Goal: Answer question/provide support: Answer question/provide support

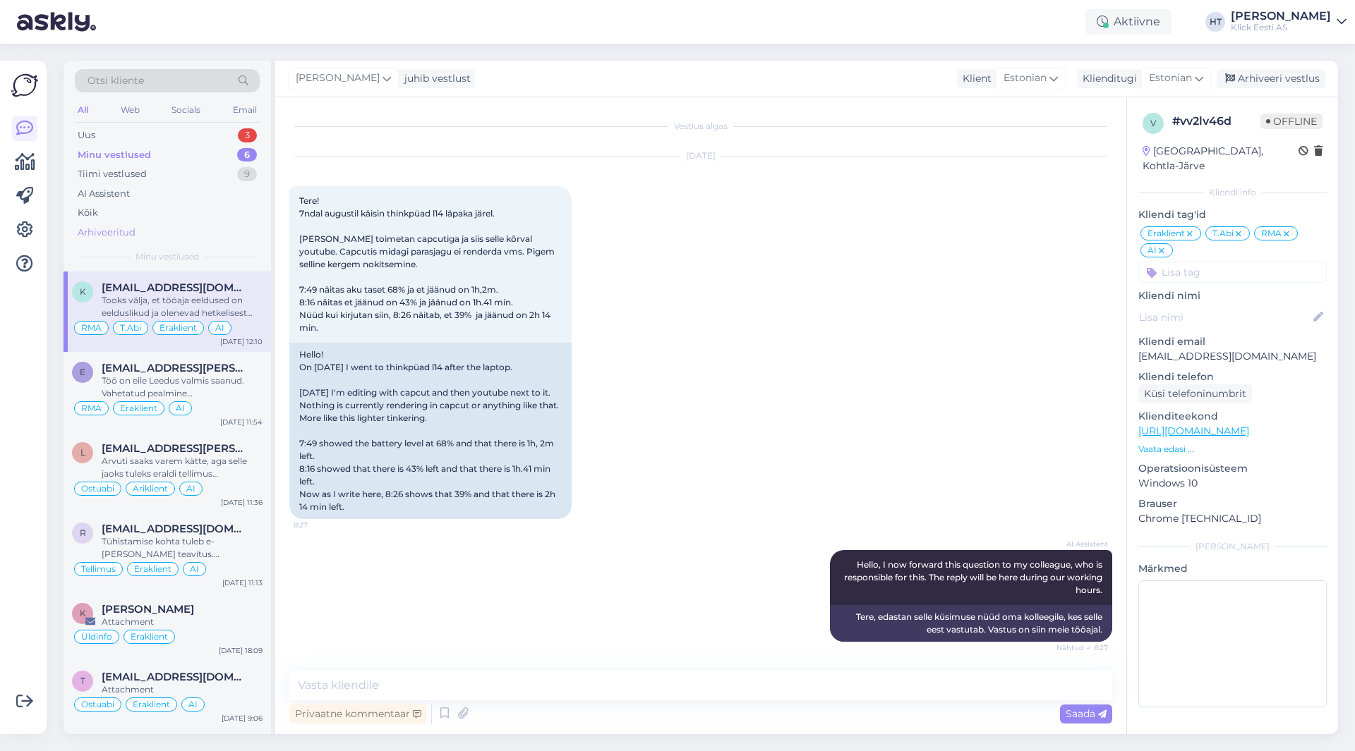
scroll to position [496, 0]
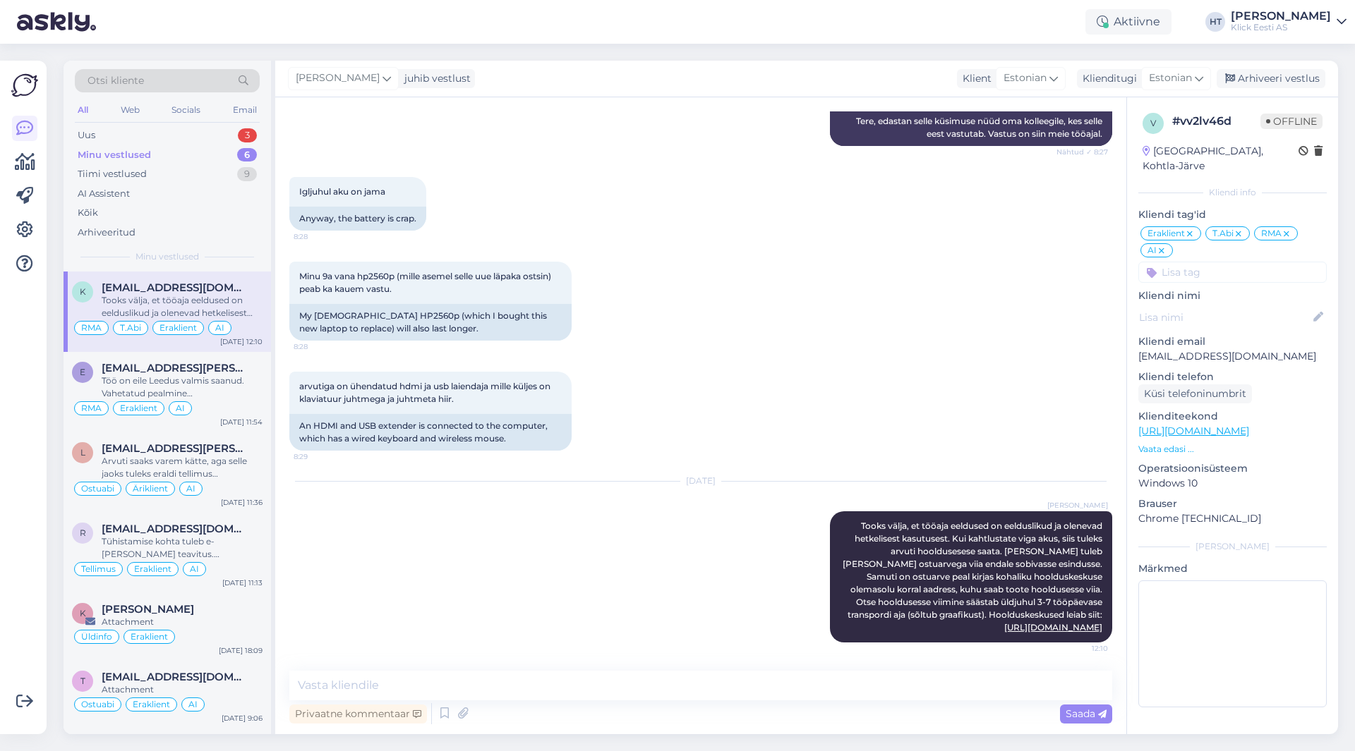
click at [197, 146] on div "Minu vestlused 6" at bounding box center [167, 155] width 185 height 20
click at [200, 126] on div "Otsi kliente All Web Socials Email Uus 3 Minu vestlused 6 Tiimi vestlused 9 AI …" at bounding box center [167, 166] width 207 height 211
click at [200, 128] on div "Uus 3" at bounding box center [167, 136] width 185 height 20
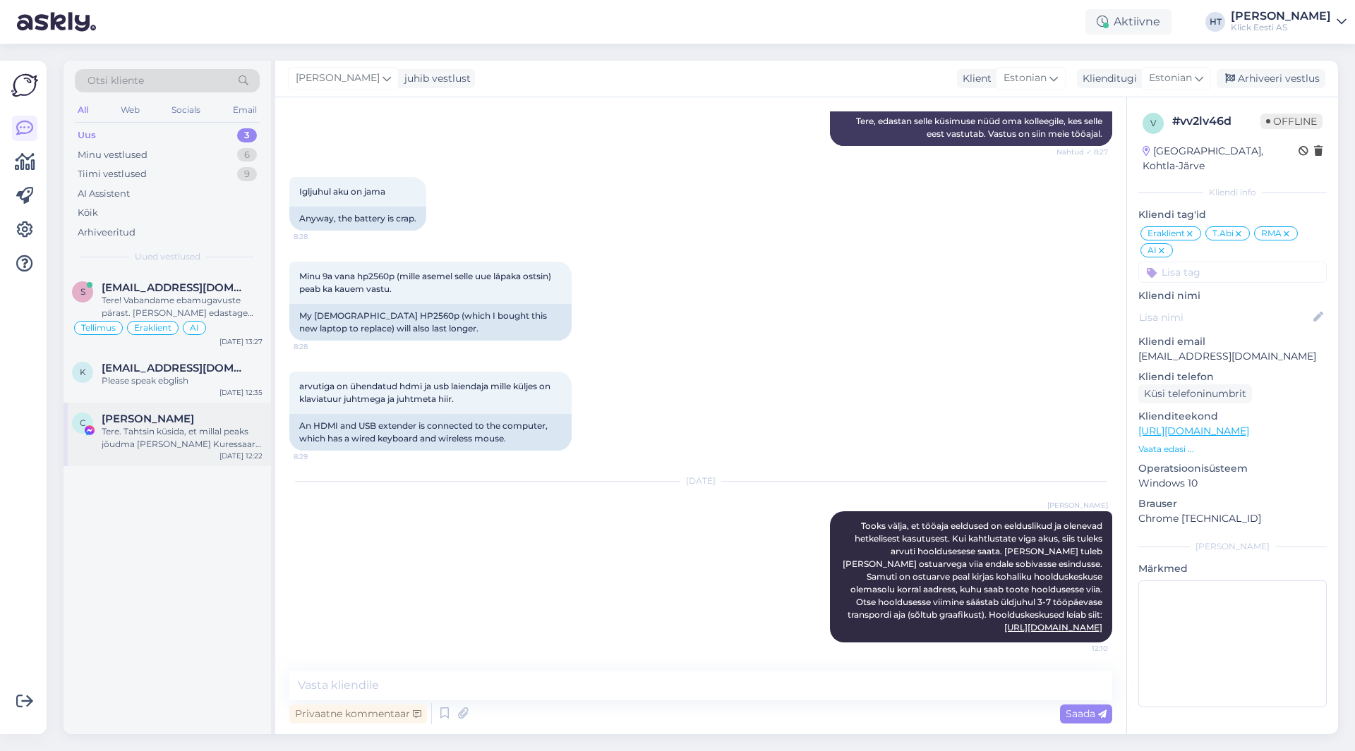
click at [198, 450] on div "Tere. Tahtsin küsida, et millal peaks jõudma [PERSON_NAME] Kuressaare poodi? 18…" at bounding box center [182, 437] width 161 height 25
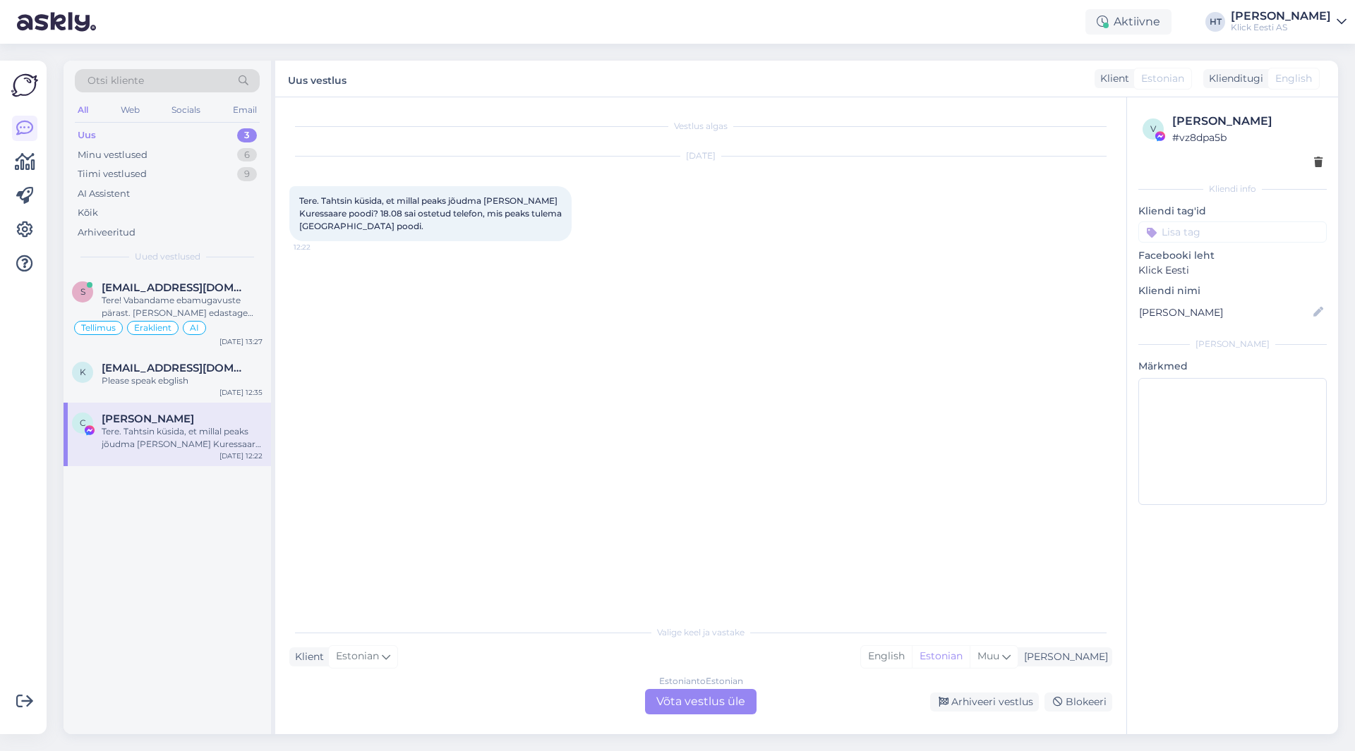
click at [700, 308] on div "Vestlus algas [DATE] Tere. Tahtsin küsida, et millal peaks jõudma [PERSON_NAME]…" at bounding box center [706, 358] width 835 height 494
click at [187, 80] on div "Otsi kliente" at bounding box center [167, 80] width 185 height 23
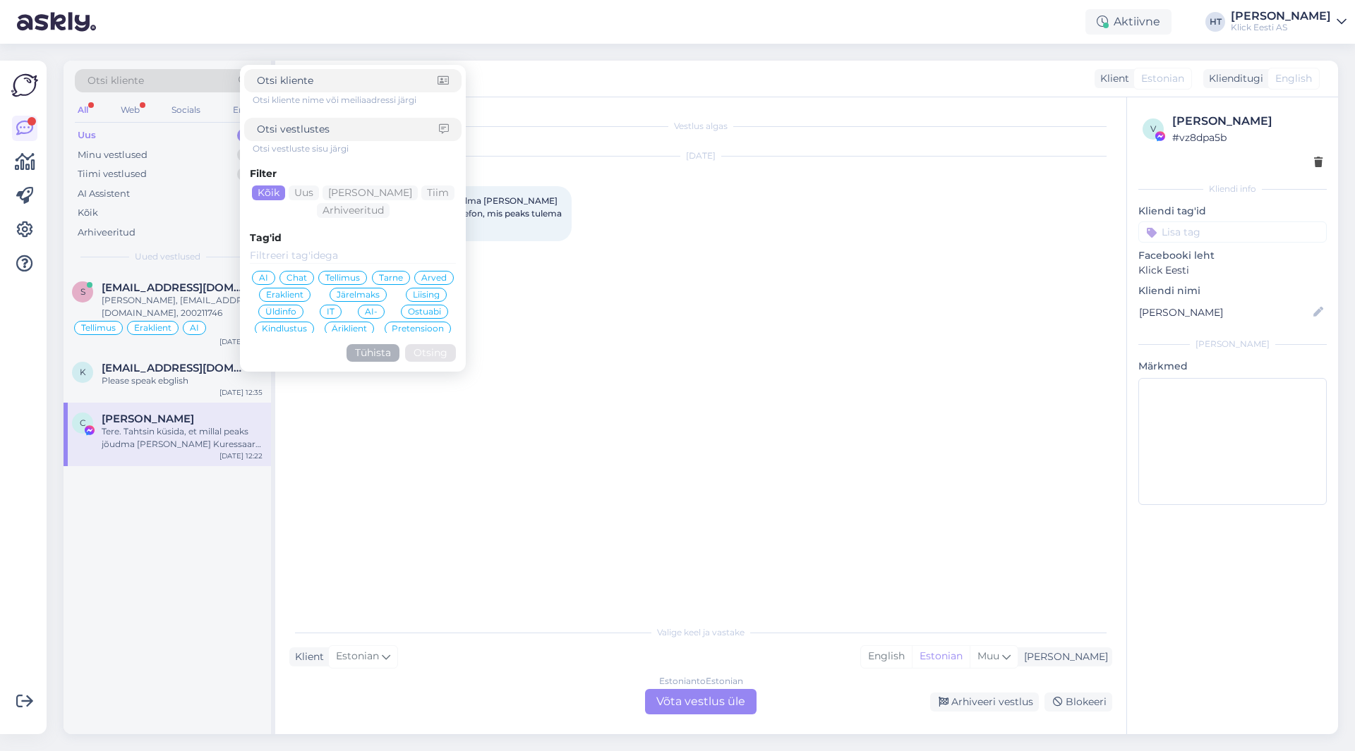
click at [333, 87] on input at bounding box center [347, 80] width 181 height 15
type input "[PERSON_NAME][EMAIL_ADDRESS][DOMAIN_NAME]"
click button "Otsing" at bounding box center [430, 353] width 51 height 18
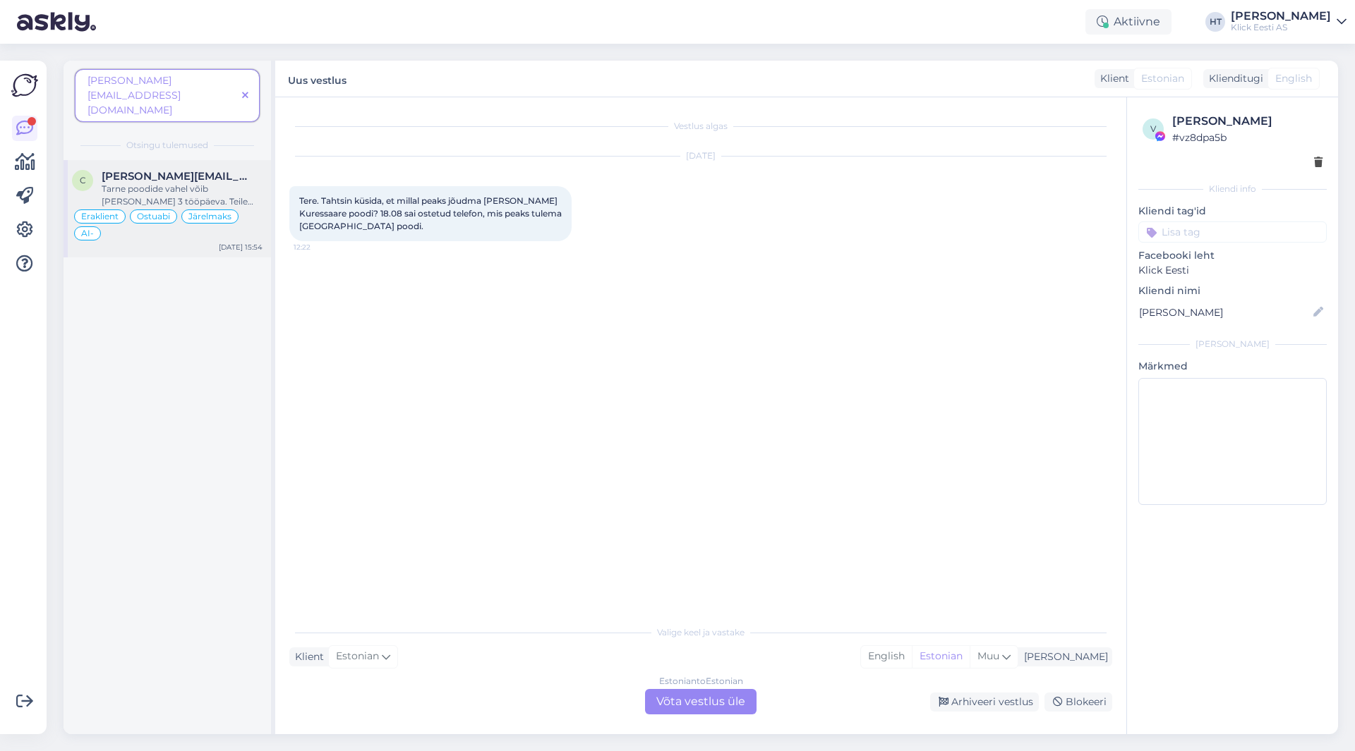
click at [195, 170] on span "[PERSON_NAME][EMAIL_ADDRESS][DOMAIN_NAME]" at bounding box center [175, 176] width 147 height 13
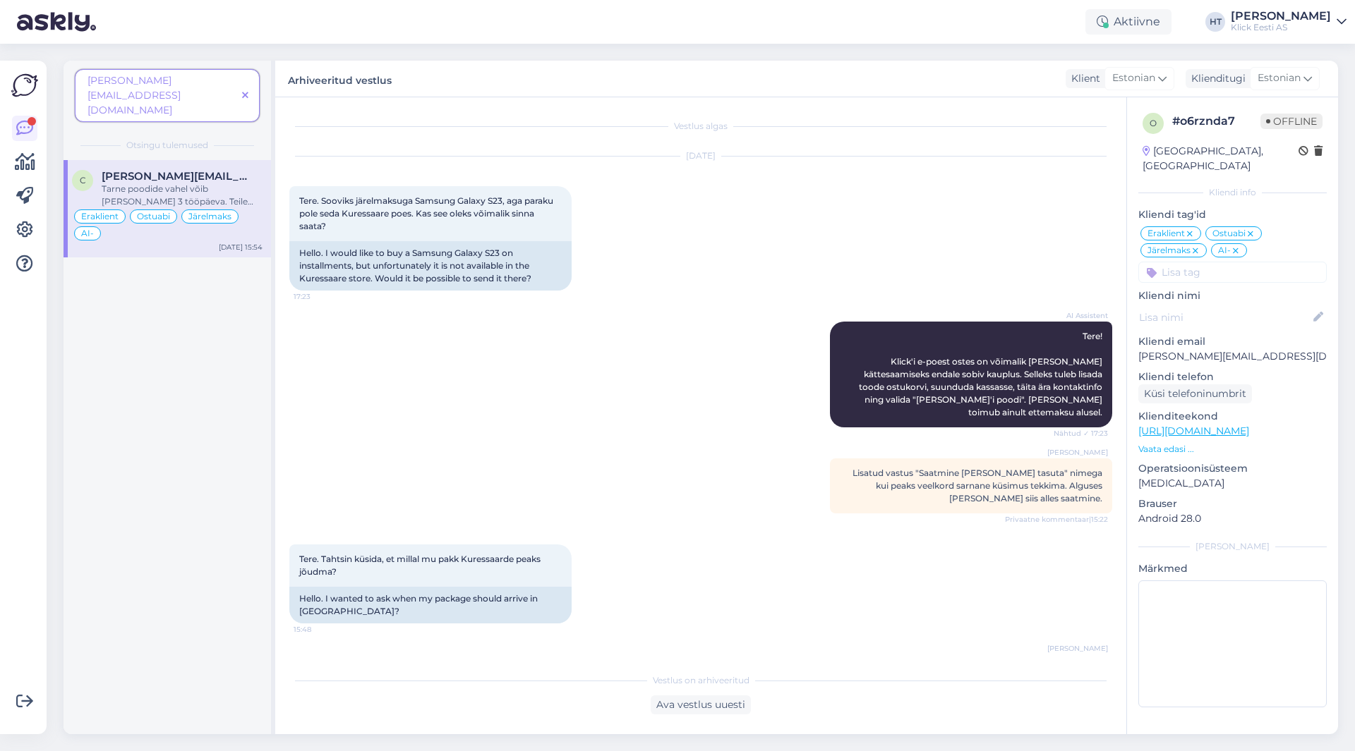
scroll to position [47, 0]
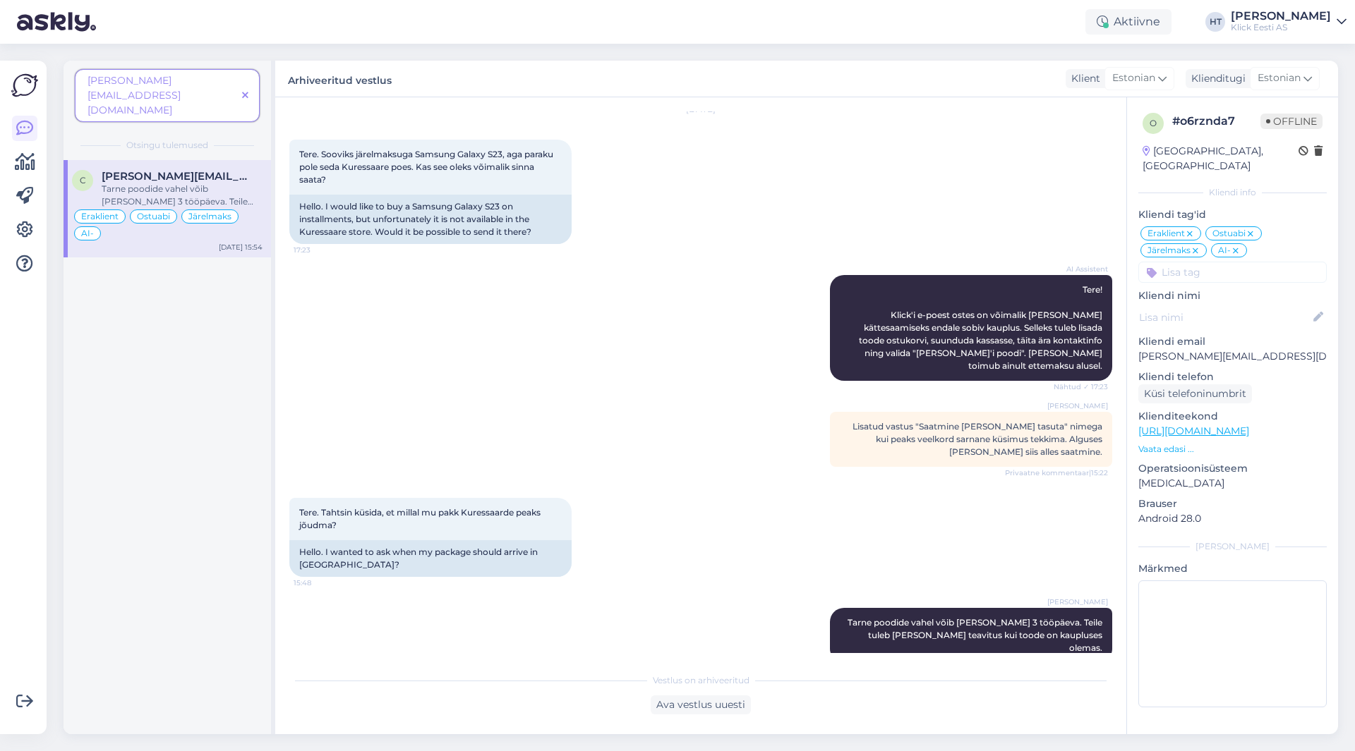
click at [240, 88] on span at bounding box center [245, 95] width 18 height 15
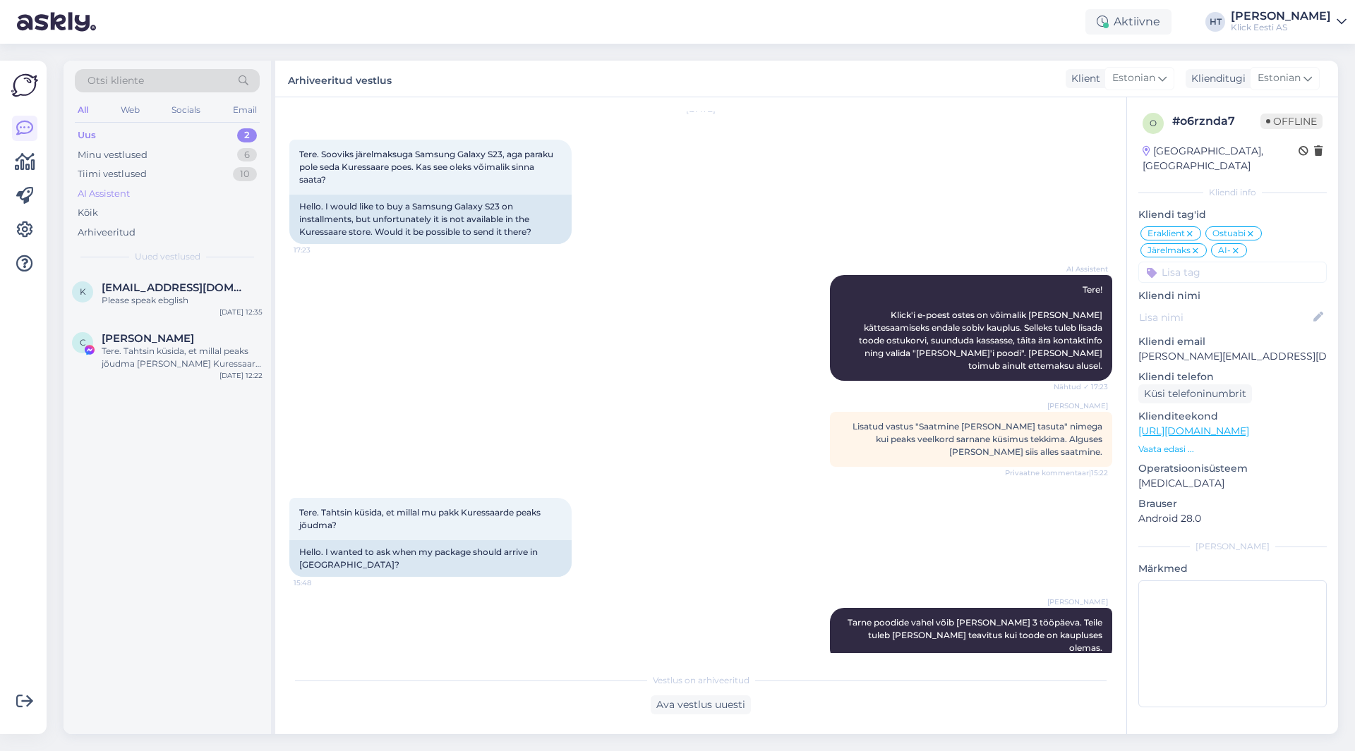
click at [174, 190] on div "AI Assistent" at bounding box center [167, 194] width 185 height 20
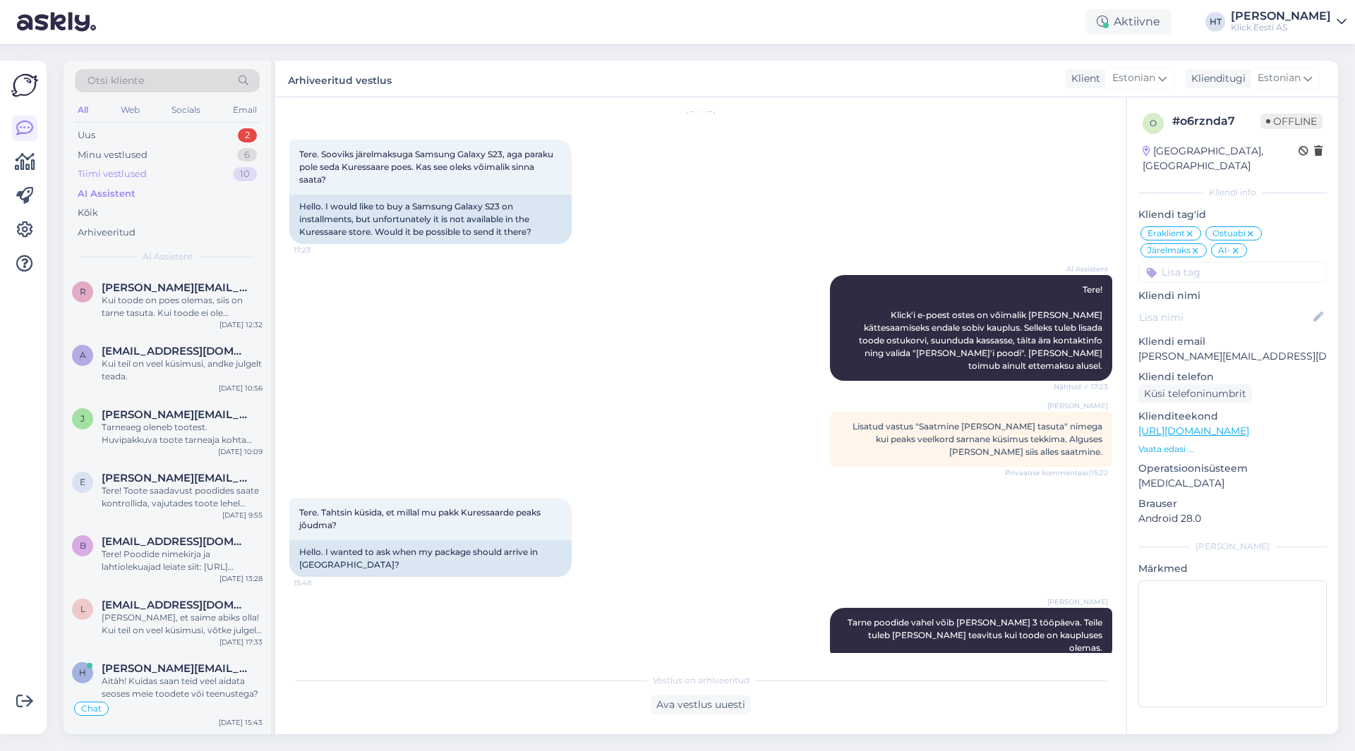
click at [155, 169] on div "Tiimi vestlused 10" at bounding box center [167, 174] width 185 height 20
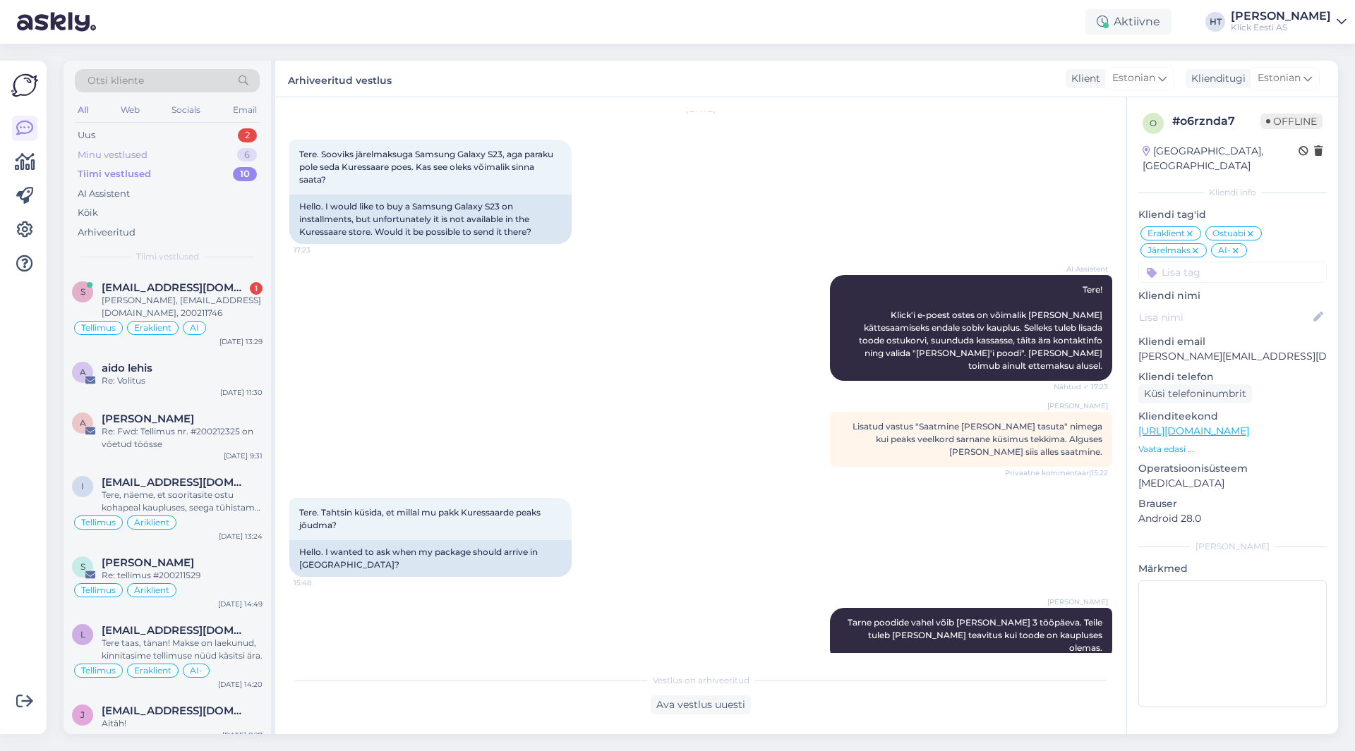
click at [207, 155] on div "Minu vestlused 6" at bounding box center [167, 155] width 185 height 20
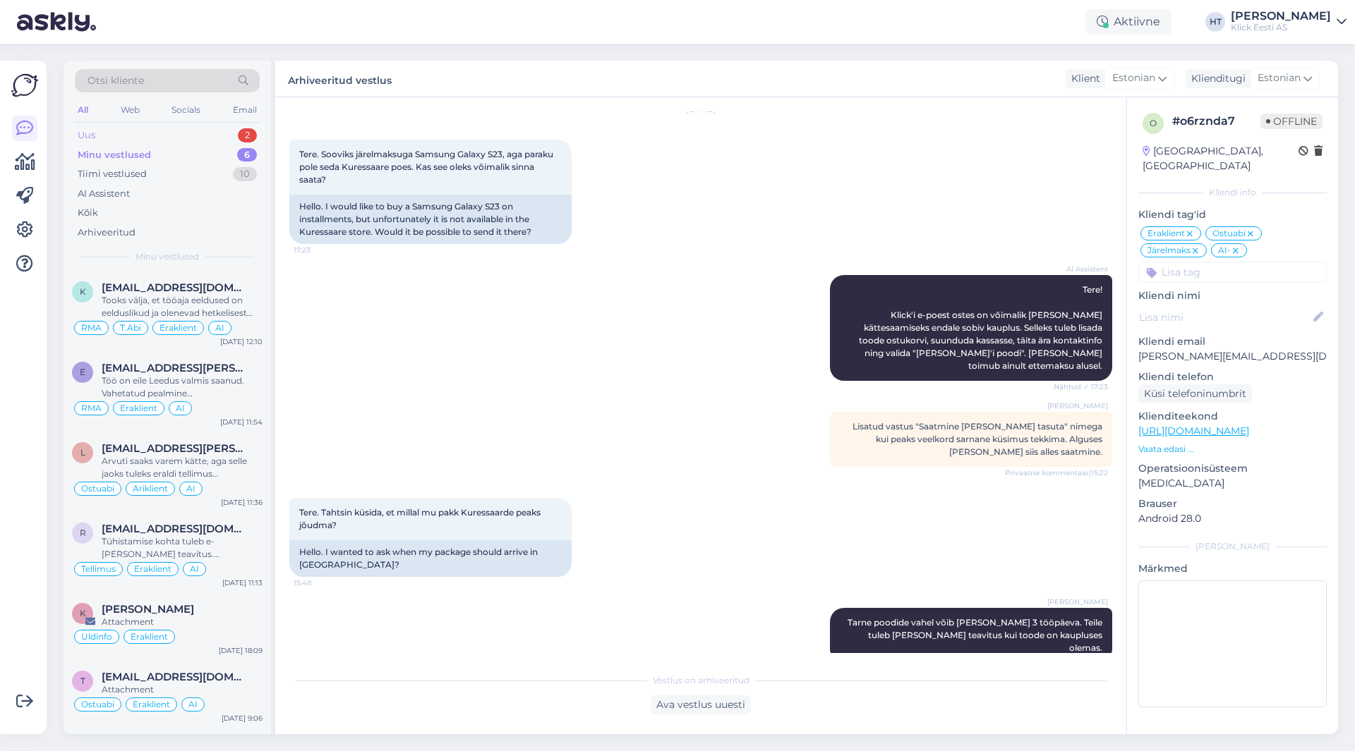
click at [210, 129] on div "Uus 2" at bounding box center [167, 136] width 185 height 20
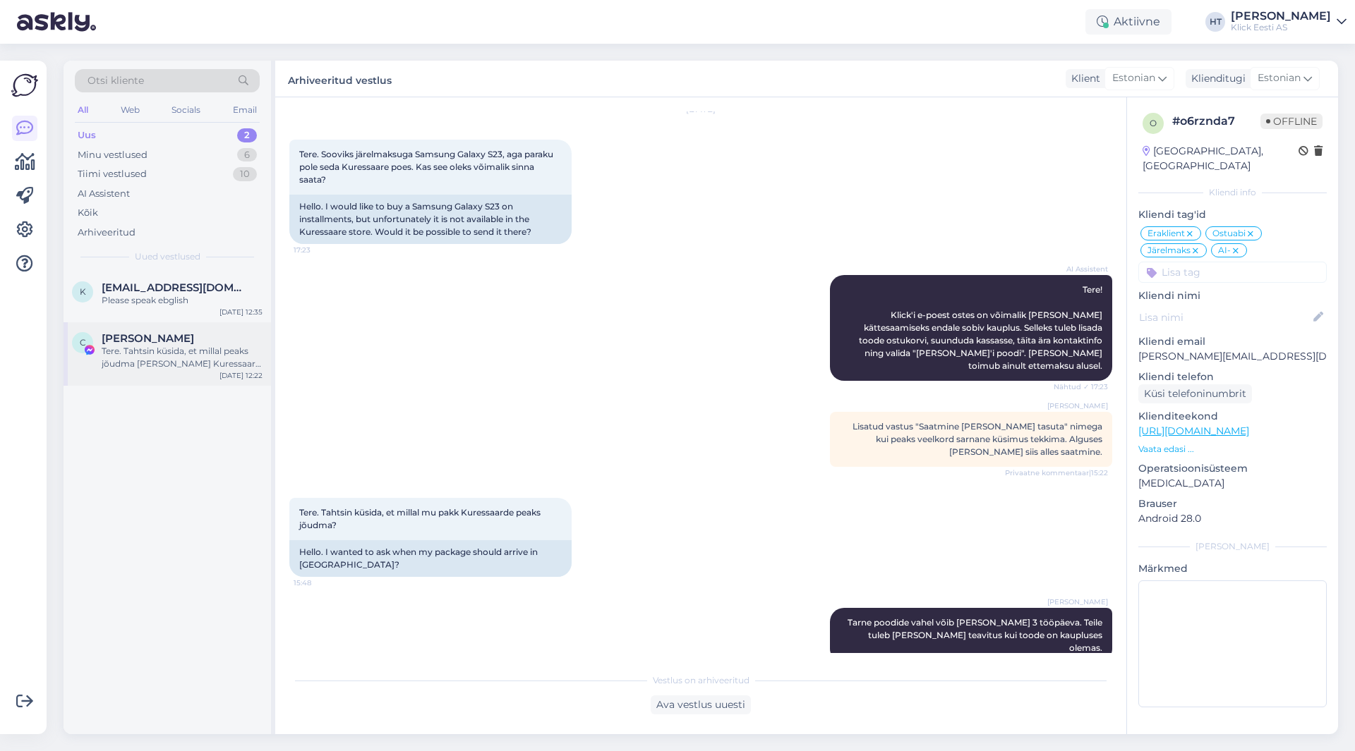
click at [184, 339] on div "[PERSON_NAME]" at bounding box center [182, 338] width 161 height 13
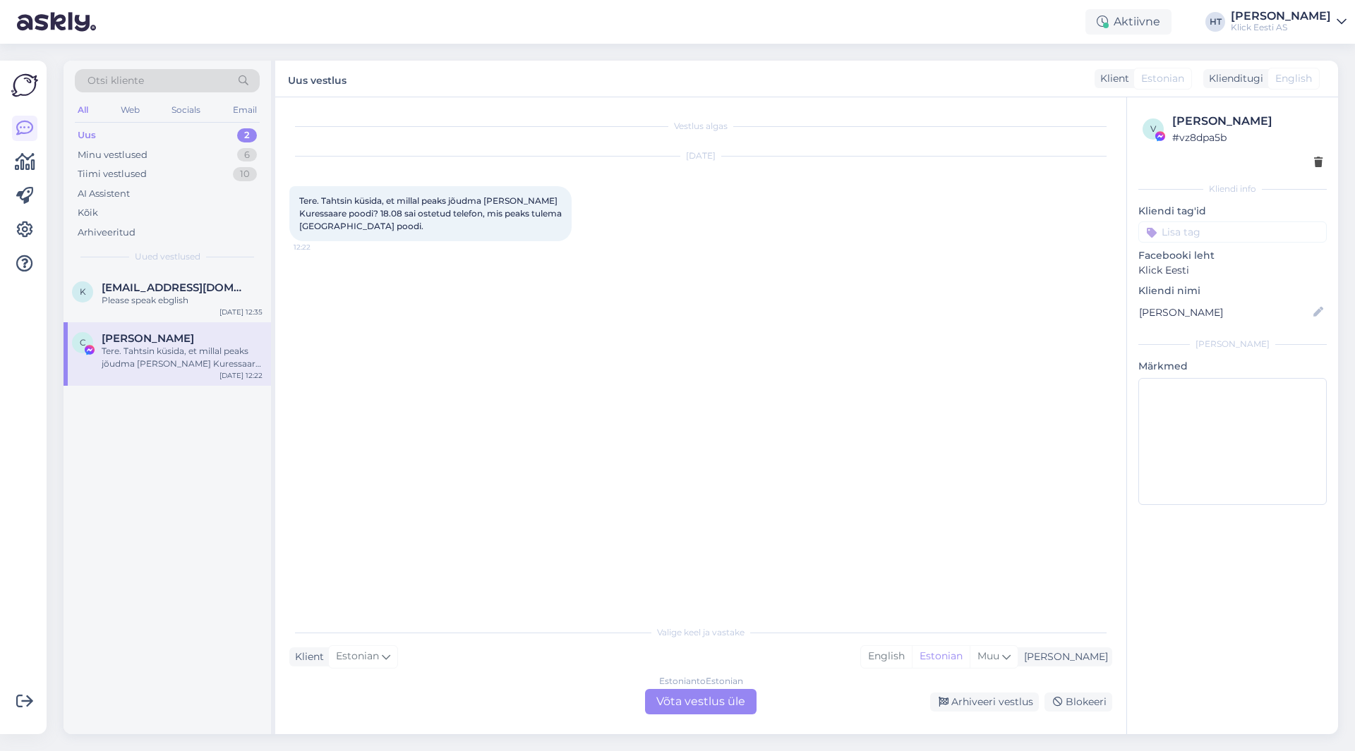
click at [202, 447] on div "k [EMAIL_ADDRESS][DOMAIN_NAME] Please speak ebglish [DATE] 12:35 C [PERSON_NAME…" at bounding box center [167, 503] width 207 height 463
click at [393, 389] on div "Vestlus algas [DATE] Tere. Tahtsin küsida, et millal peaks jõudma [PERSON_NAME]…" at bounding box center [706, 358] width 835 height 494
click at [663, 696] on div "Estonian to Estonian Võta vestlus üle" at bounding box center [700, 701] width 111 height 25
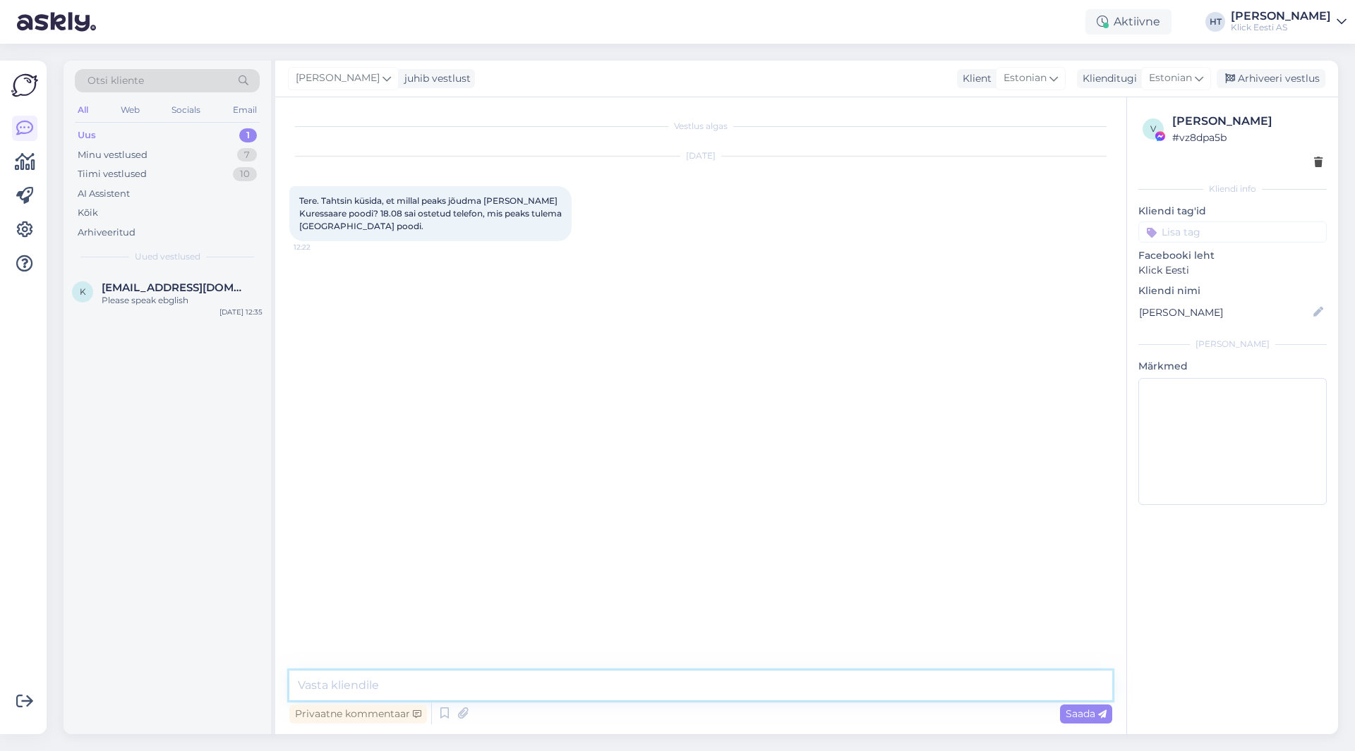
click at [661, 681] on textarea at bounding box center [700, 686] width 823 height 30
drag, startPoint x: 568, startPoint y: 687, endPoint x: 536, endPoint y: 688, distance: 31.8
click at [536, 688] on textarea "Tere, kuna eile oli riiklik püha võib paki saatmine veidi hilineda, kuid eeldak…" at bounding box center [700, 686] width 823 height 30
click at [974, 686] on textarea "Tere, kuna eile oli riiklik püha võib paki sabumine veidi hilineda, kuid eeldak…" at bounding box center [700, 686] width 823 height 30
click at [526, 687] on textarea "Tere, kuna eile oli riiklik püha võib paki sabumine veidi hilineda, kuid eeldak…" at bounding box center [700, 686] width 823 height 30
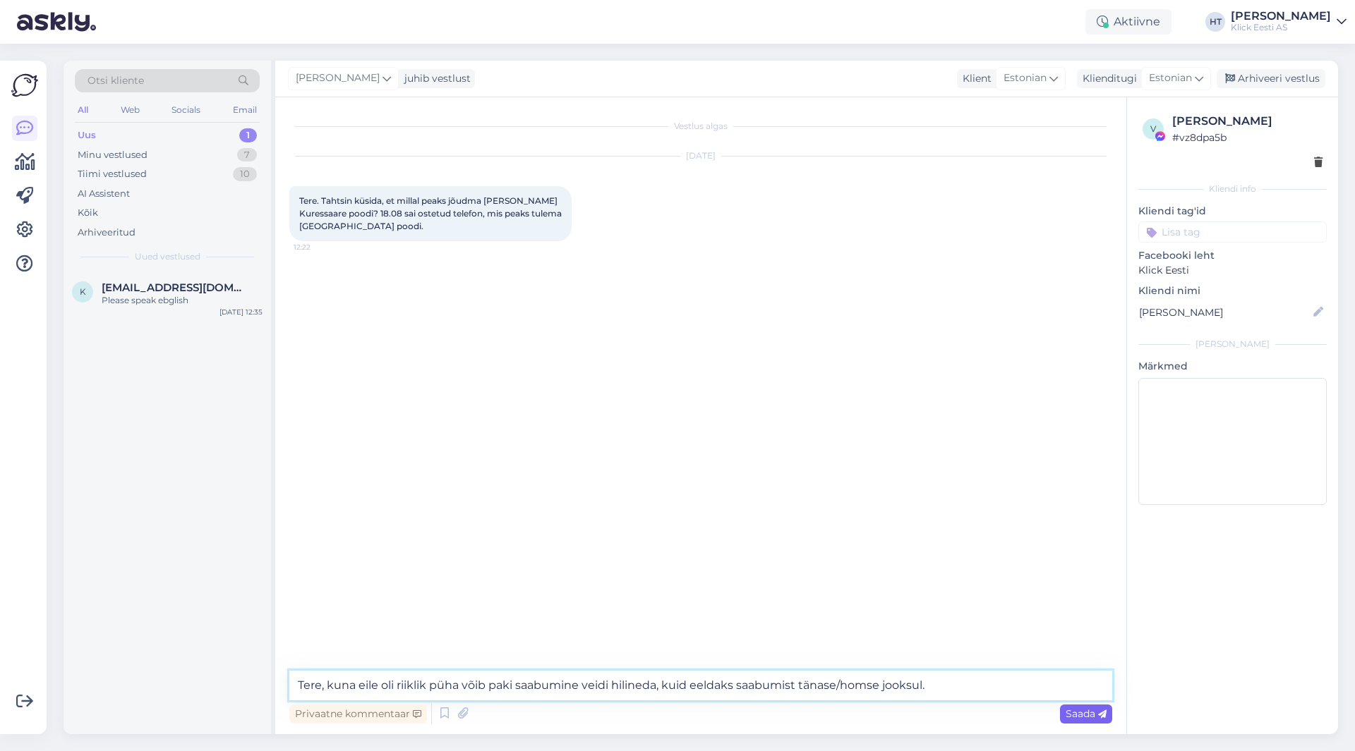
type textarea "Tere, kuna eile oli riiklik püha võib paki saabumine veidi hilineda, kuid eelda…"
click at [1072, 711] on span "Saada" at bounding box center [1085, 714] width 41 height 13
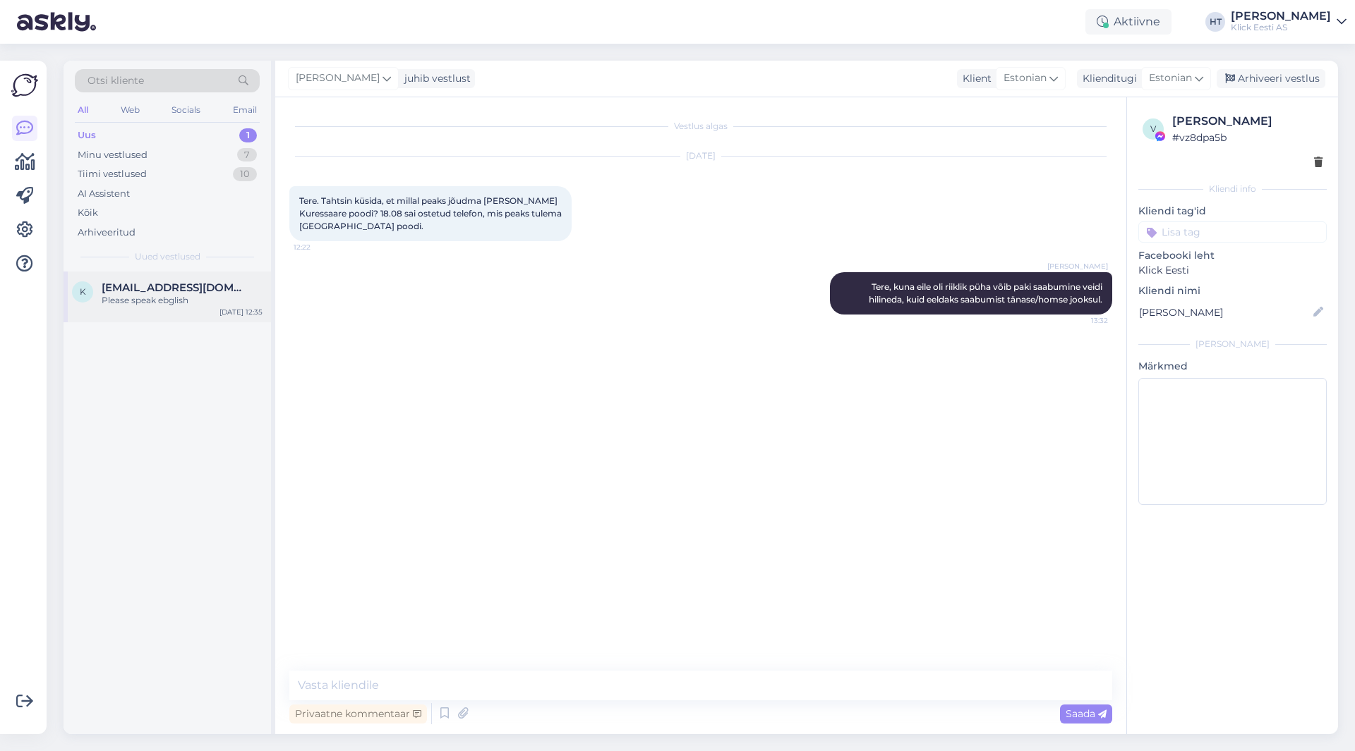
click at [177, 300] on div "Please speak ebglish" at bounding box center [182, 300] width 161 height 13
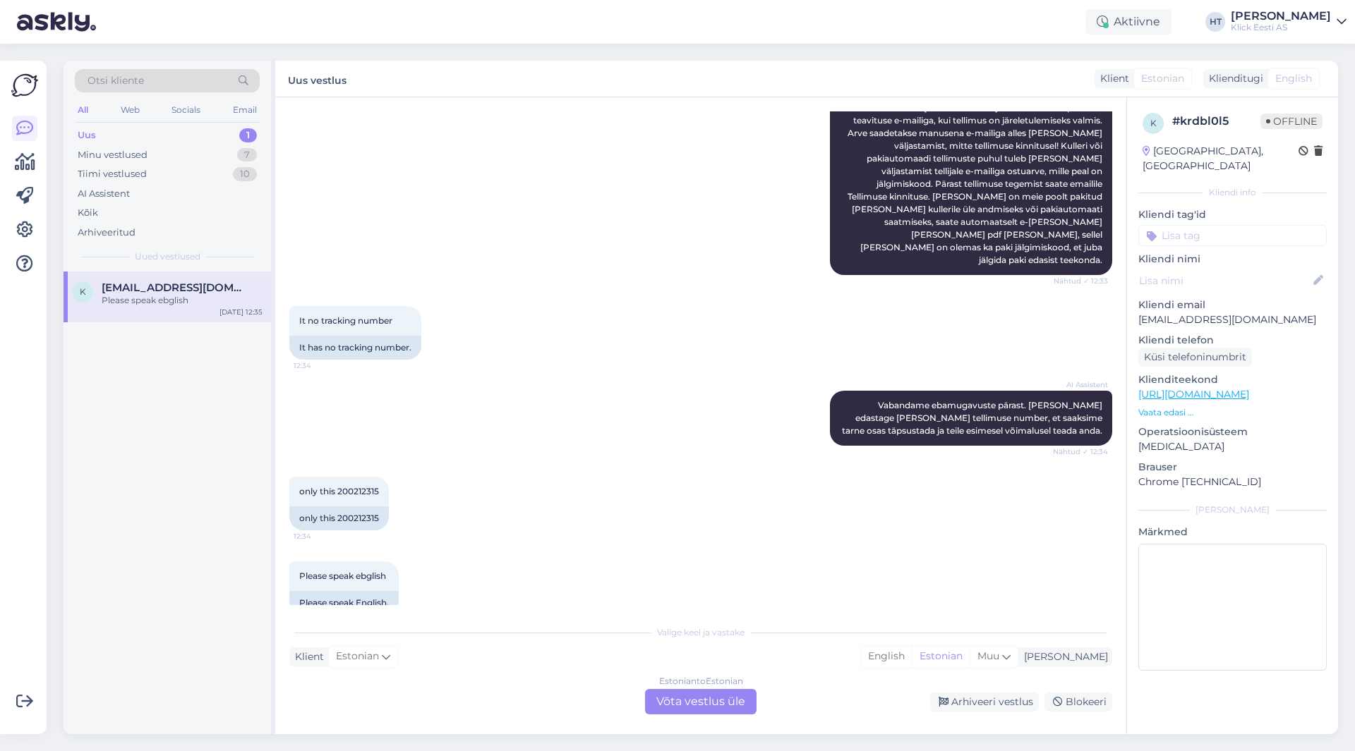
scroll to position [254, 0]
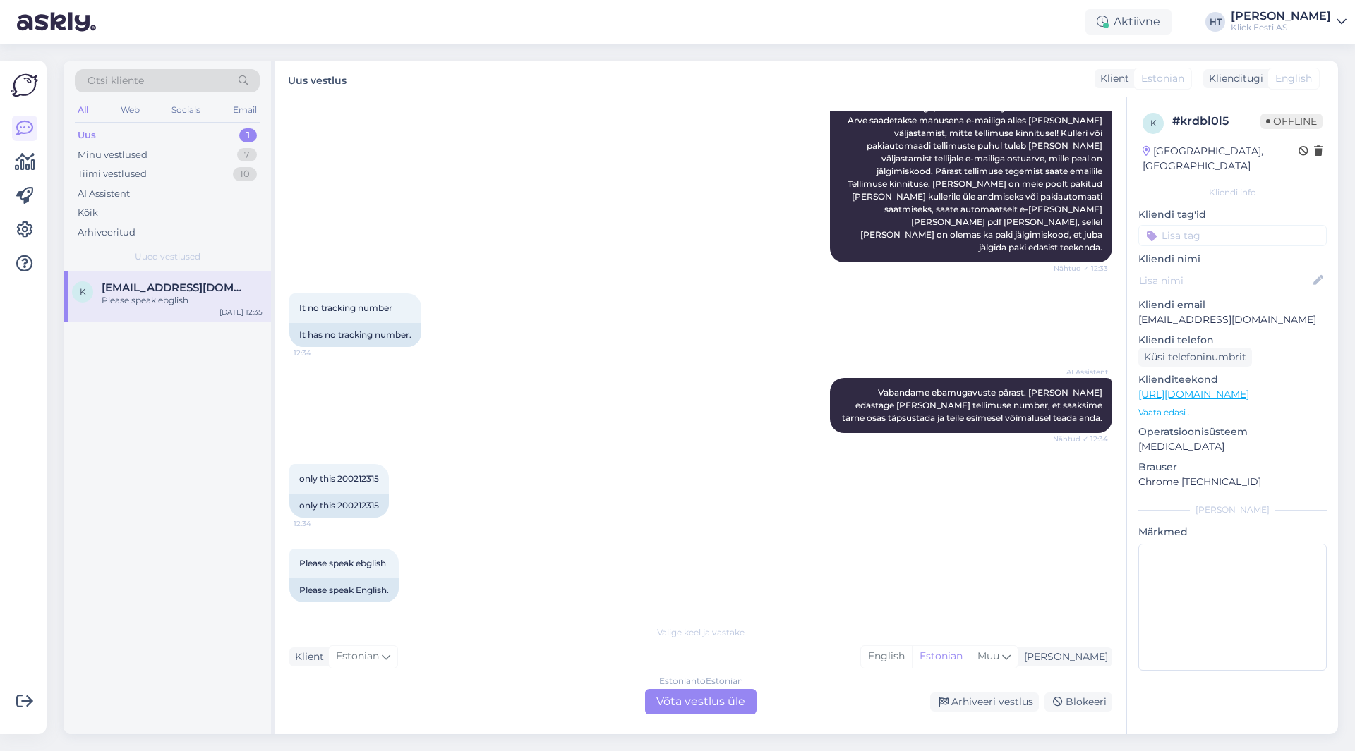
click at [663, 701] on div "Estonian to Estonian Võta vestlus üle" at bounding box center [700, 701] width 111 height 25
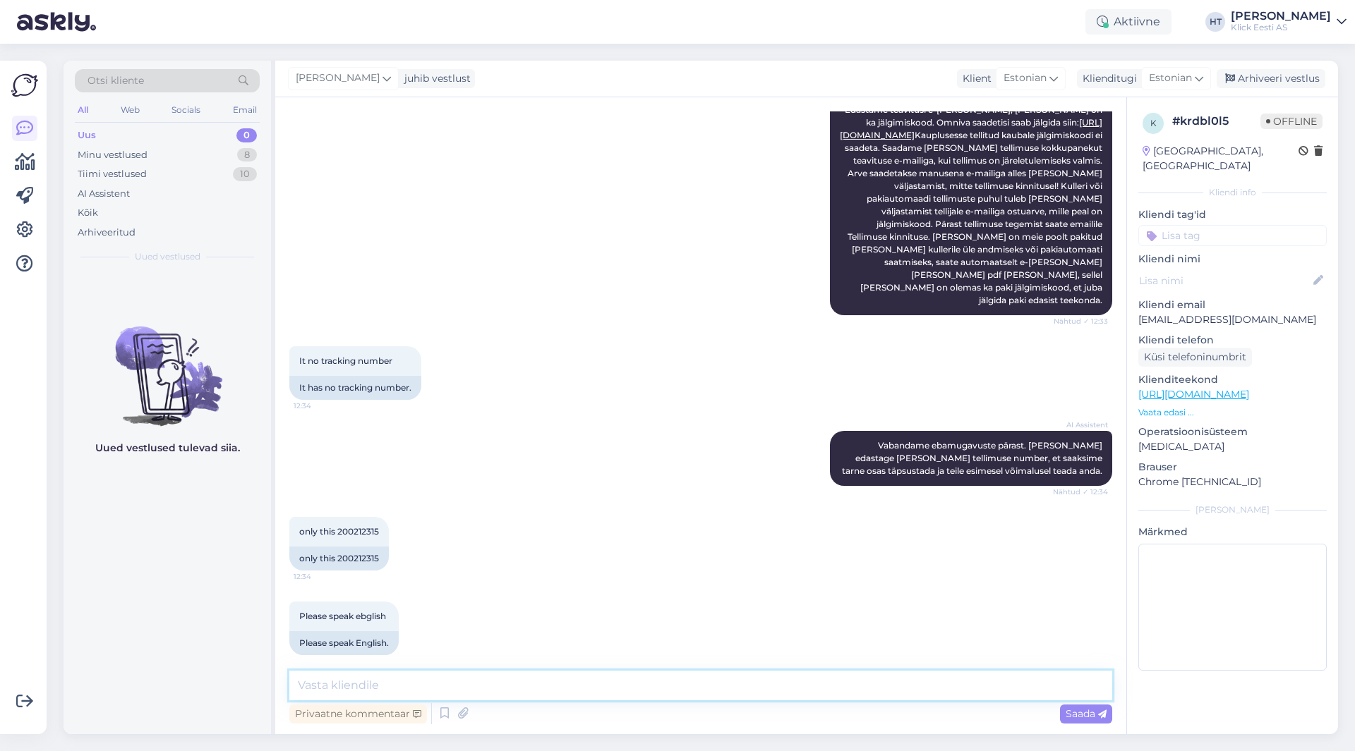
click at [661, 689] on textarea at bounding box center [700, 686] width 823 height 30
click at [1047, 85] on div "Estonian" at bounding box center [1031, 78] width 70 height 23
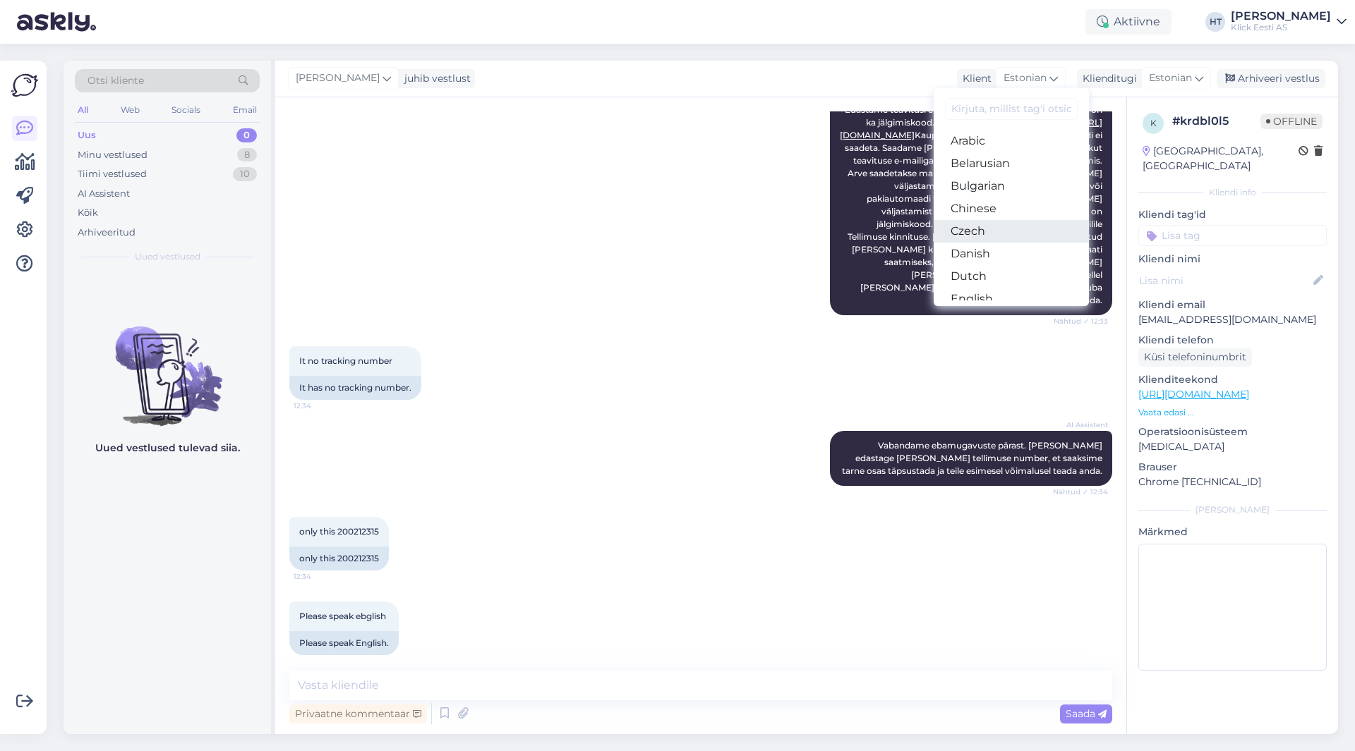
scroll to position [71, 0]
click at [995, 221] on link "English" at bounding box center [1010, 228] width 155 height 23
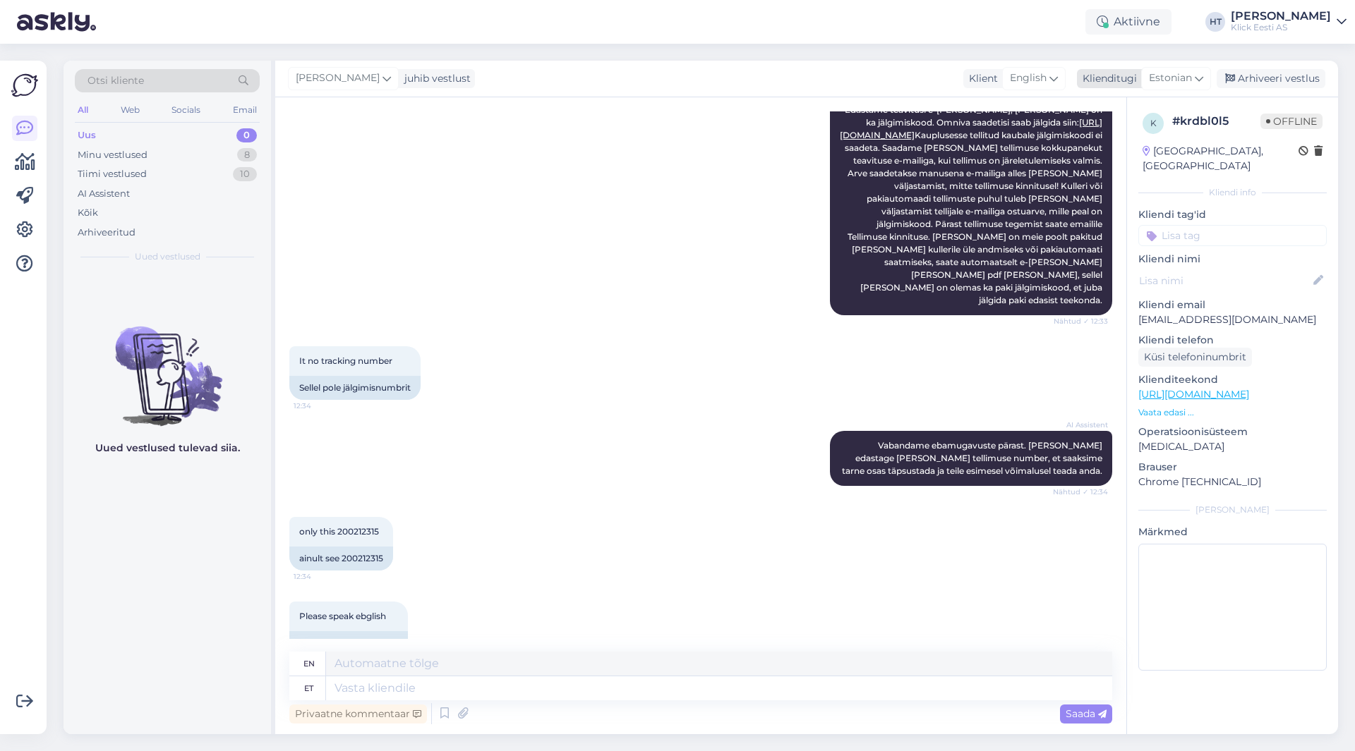
scroll to position [220, 0]
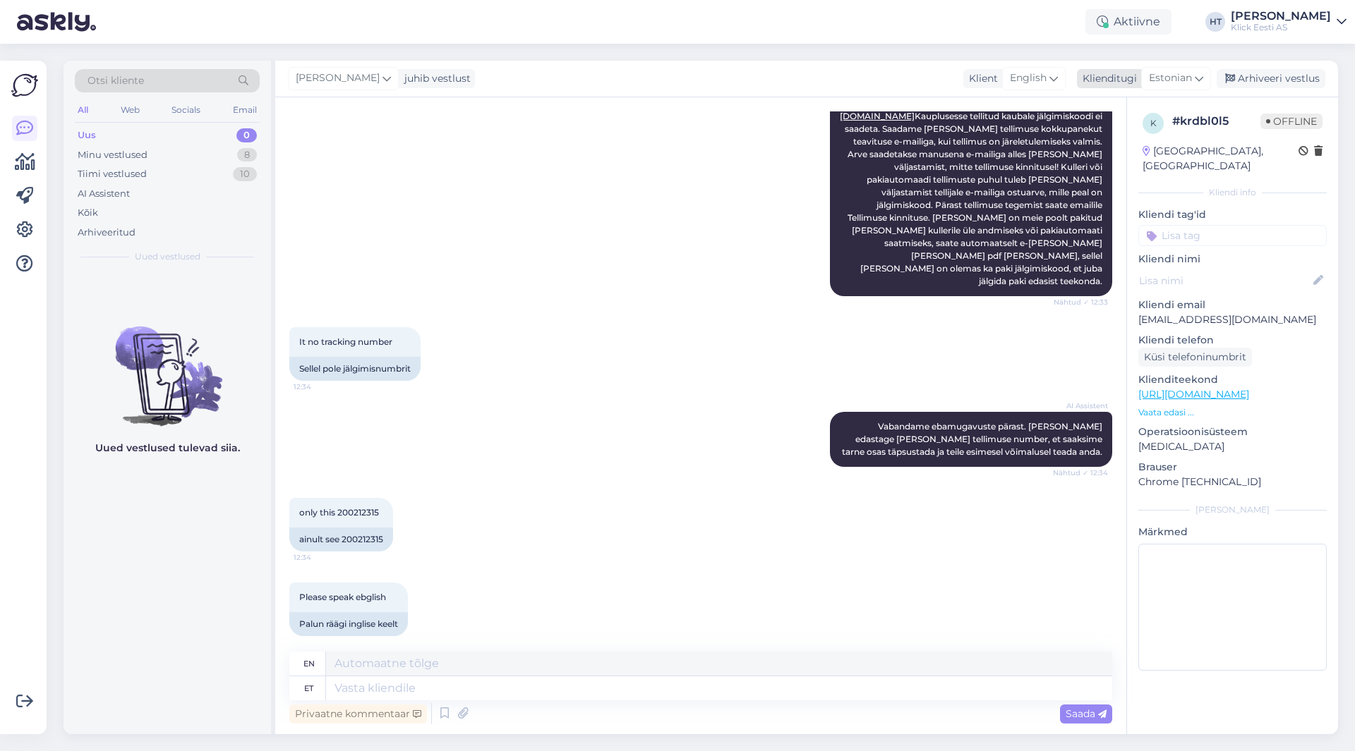
click at [1166, 74] on span "Estonian" at bounding box center [1170, 79] width 43 height 16
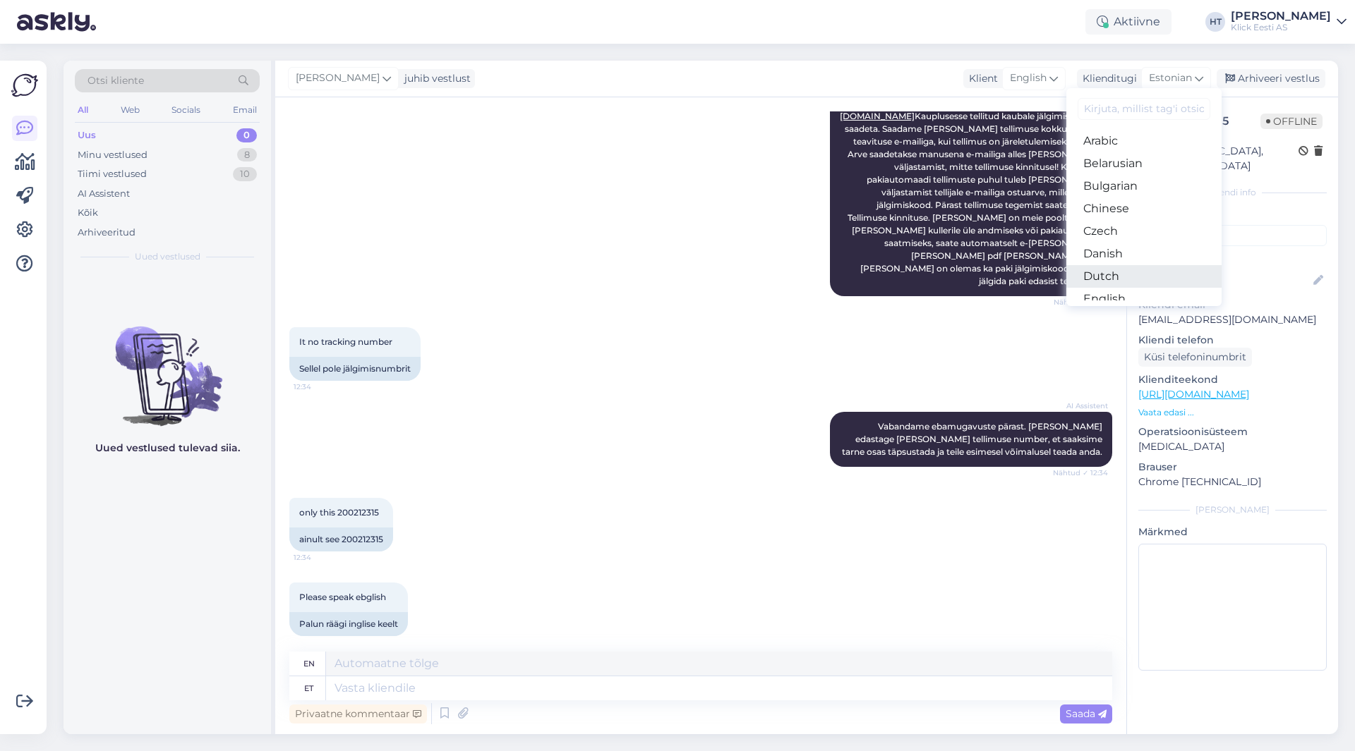
scroll to position [71, 0]
click at [1117, 231] on link "English" at bounding box center [1143, 228] width 155 height 23
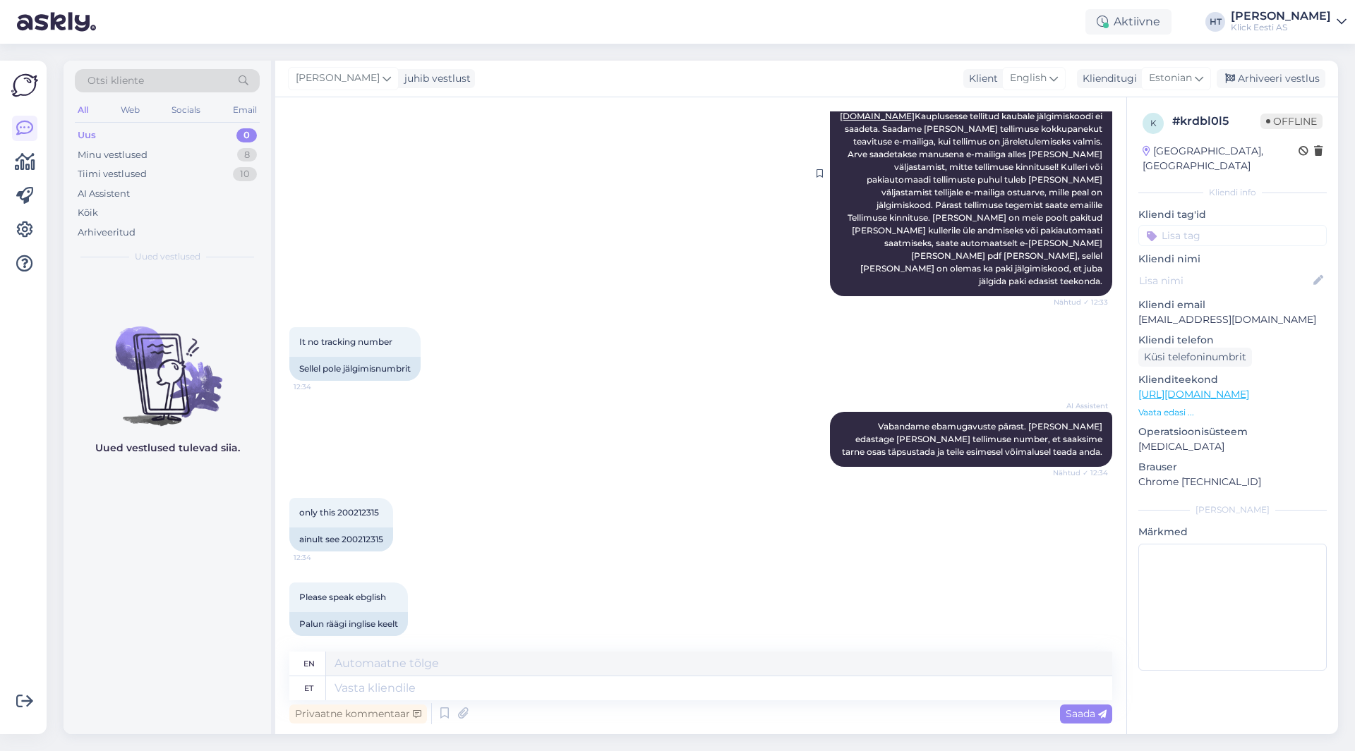
scroll to position [201, 0]
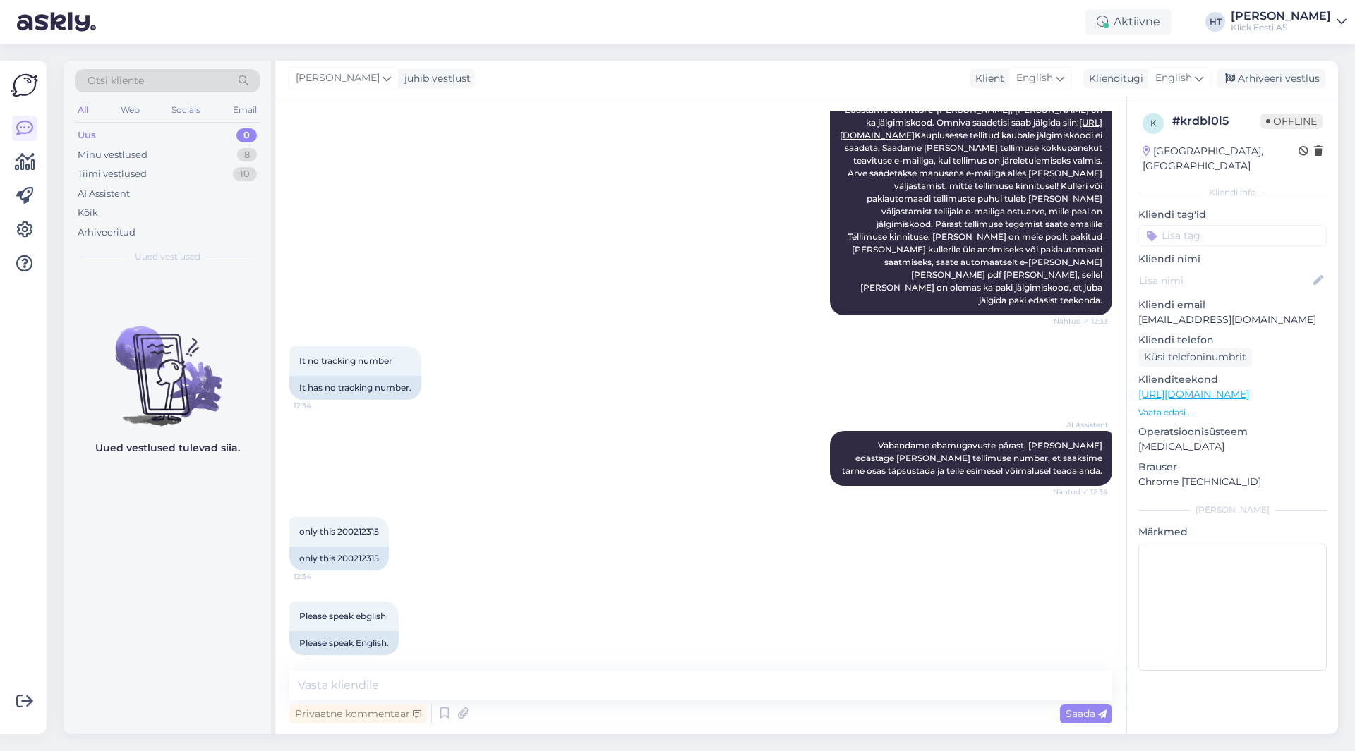
click at [742, 334] on div "It no tracking number 12:34 It has no tracking number." at bounding box center [700, 373] width 823 height 85
click at [393, 693] on textarea at bounding box center [700, 686] width 823 height 30
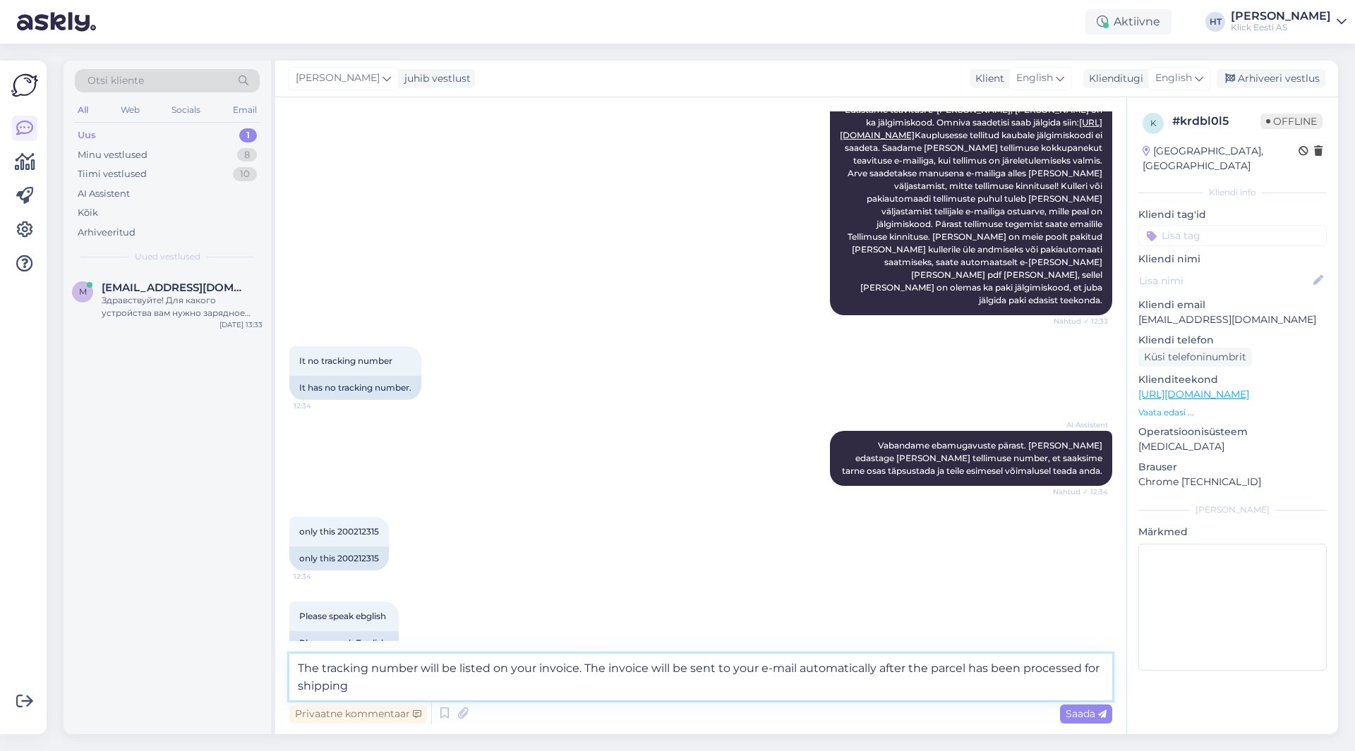
type textarea "The tracking number will be listed on your invoice. The invoice will be sent to…"
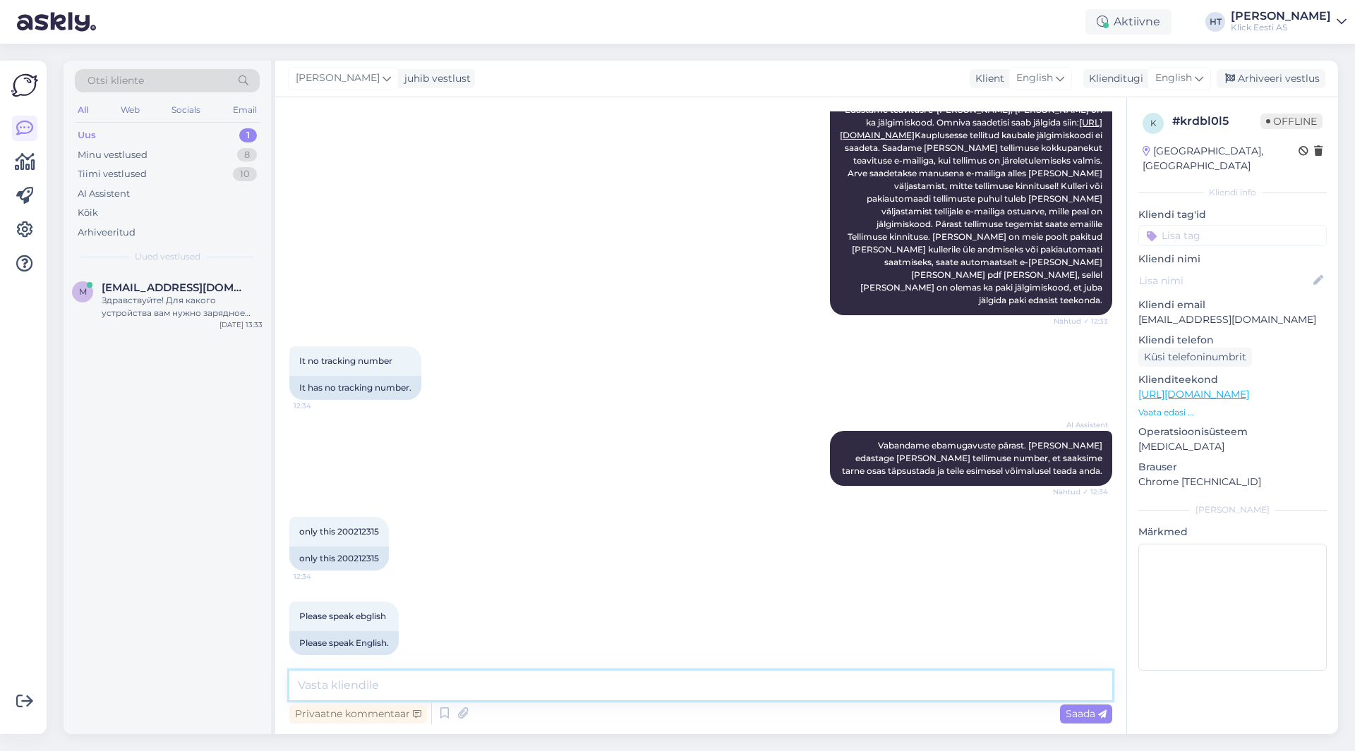
scroll to position [287, 0]
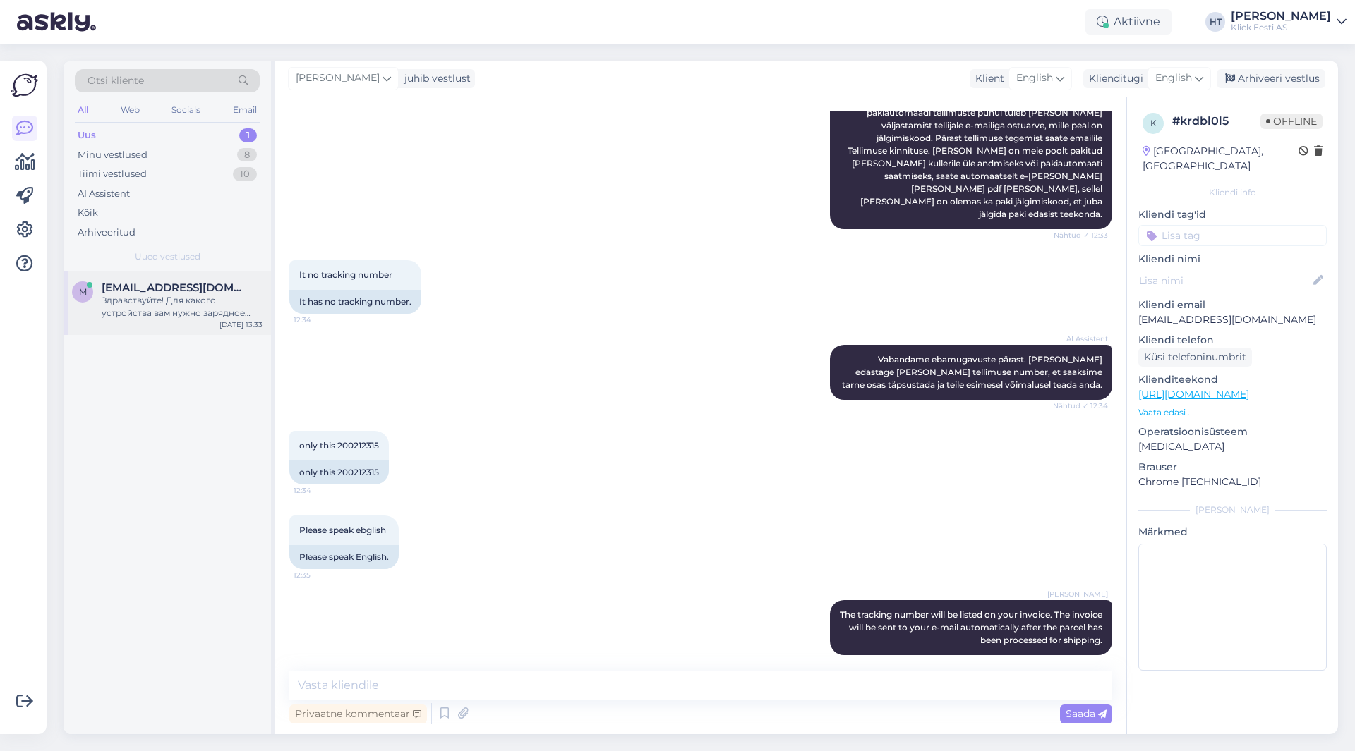
click at [183, 281] on div "m [EMAIL_ADDRESS][DOMAIN_NAME] Здравствуйте! Для какого устройства вам нужно за…" at bounding box center [167, 304] width 207 height 64
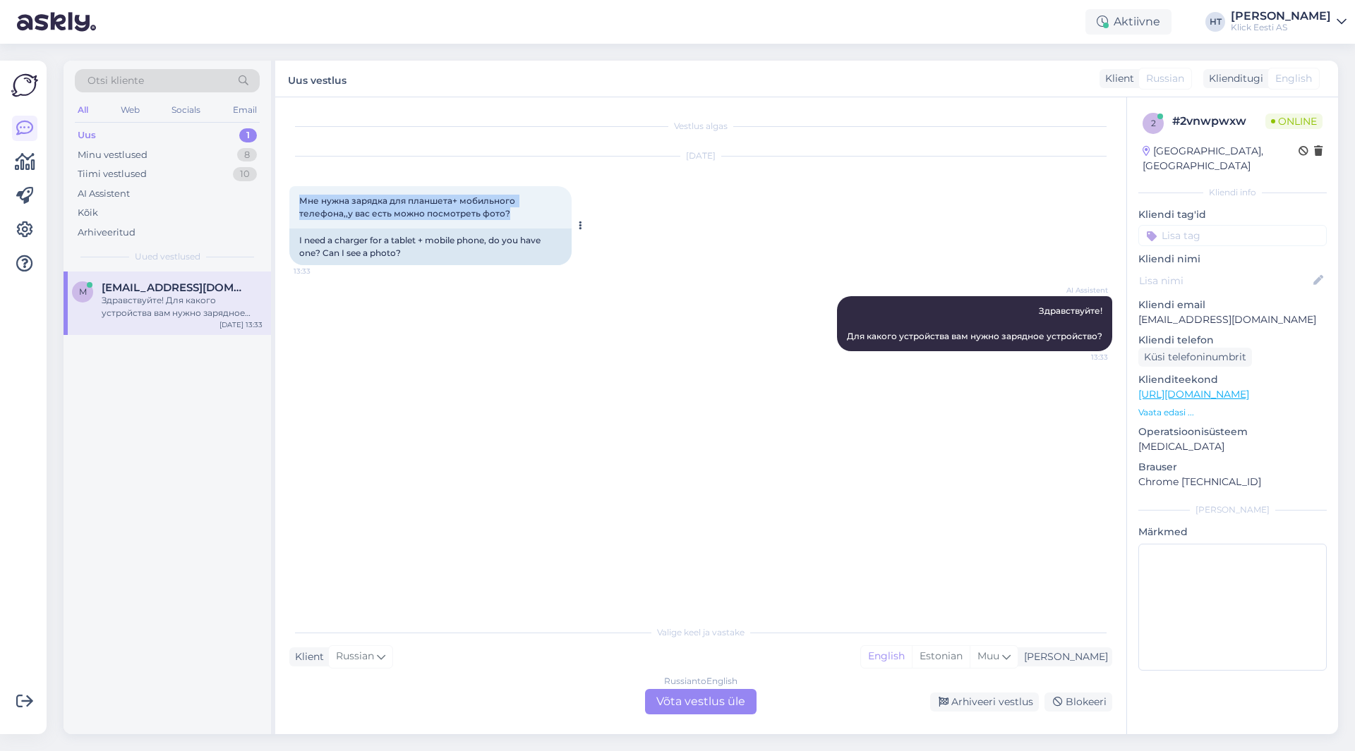
drag, startPoint x: 298, startPoint y: 198, endPoint x: 537, endPoint y: 217, distance: 239.2
click at [537, 217] on div "Мне нужна зарядка для планшета+ мобильного телефона,,у вас есть можно посмотрет…" at bounding box center [430, 207] width 282 height 42
click at [535, 214] on div "Мне нужна зарядка для планшета+ мобильного телефона,,у вас есть можно посмотрет…" at bounding box center [430, 207] width 282 height 42
click at [177, 403] on div "m [EMAIL_ADDRESS][DOMAIN_NAME] [DATE] 13:33" at bounding box center [167, 503] width 207 height 463
click at [995, 336] on span "Здравствуйте! Для какого устройства вам нужно зарядное устройство?" at bounding box center [974, 324] width 255 height 36
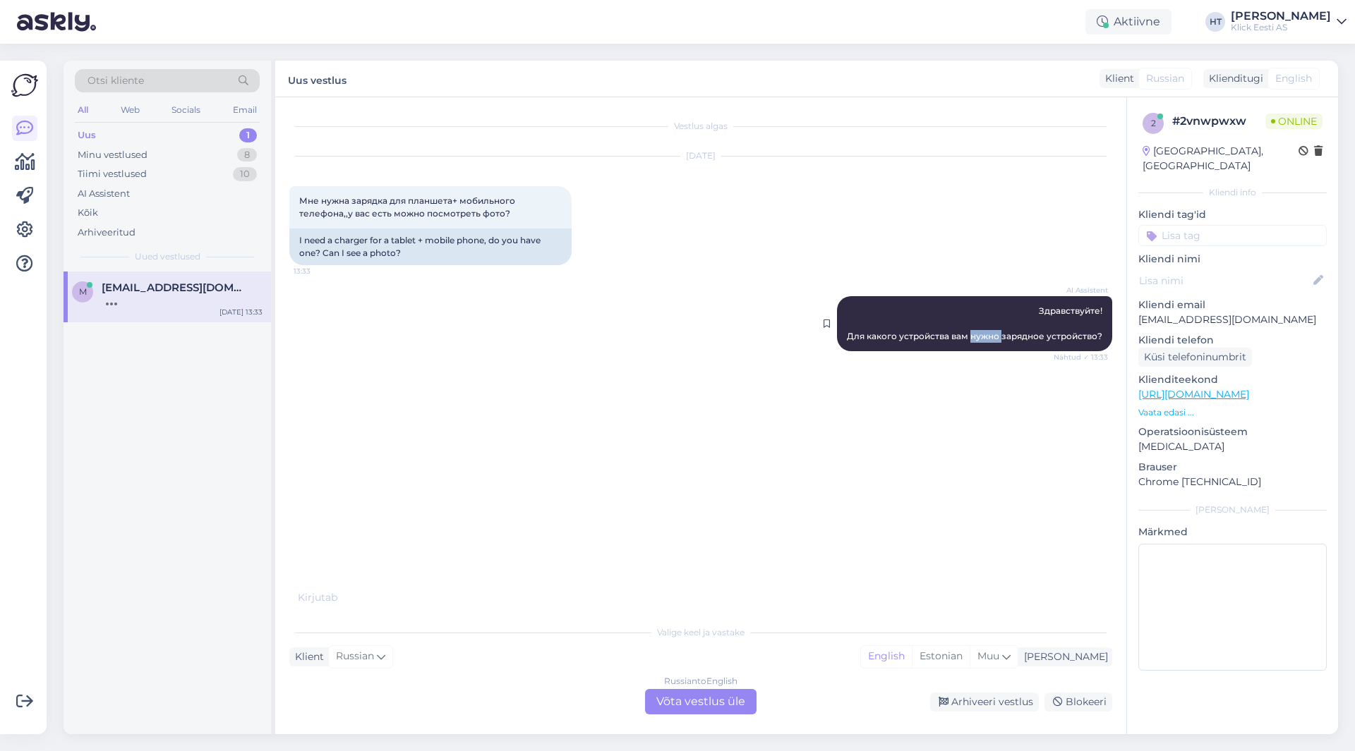
click at [995, 336] on span "Здравствуйте! Для какого устройства вам нужно зарядное устройство?" at bounding box center [974, 324] width 255 height 36
copy div "Для какого устройства вам нужно зарядное устройство? Nähtud ✓ 13:33"
drag, startPoint x: 712, startPoint y: 377, endPoint x: 709, endPoint y: 358, distance: 19.3
click at [712, 376] on div "Vestlus algas [DATE] Мне нужна зарядка для планшета+ мобильного телефона,,у вас…" at bounding box center [706, 358] width 835 height 494
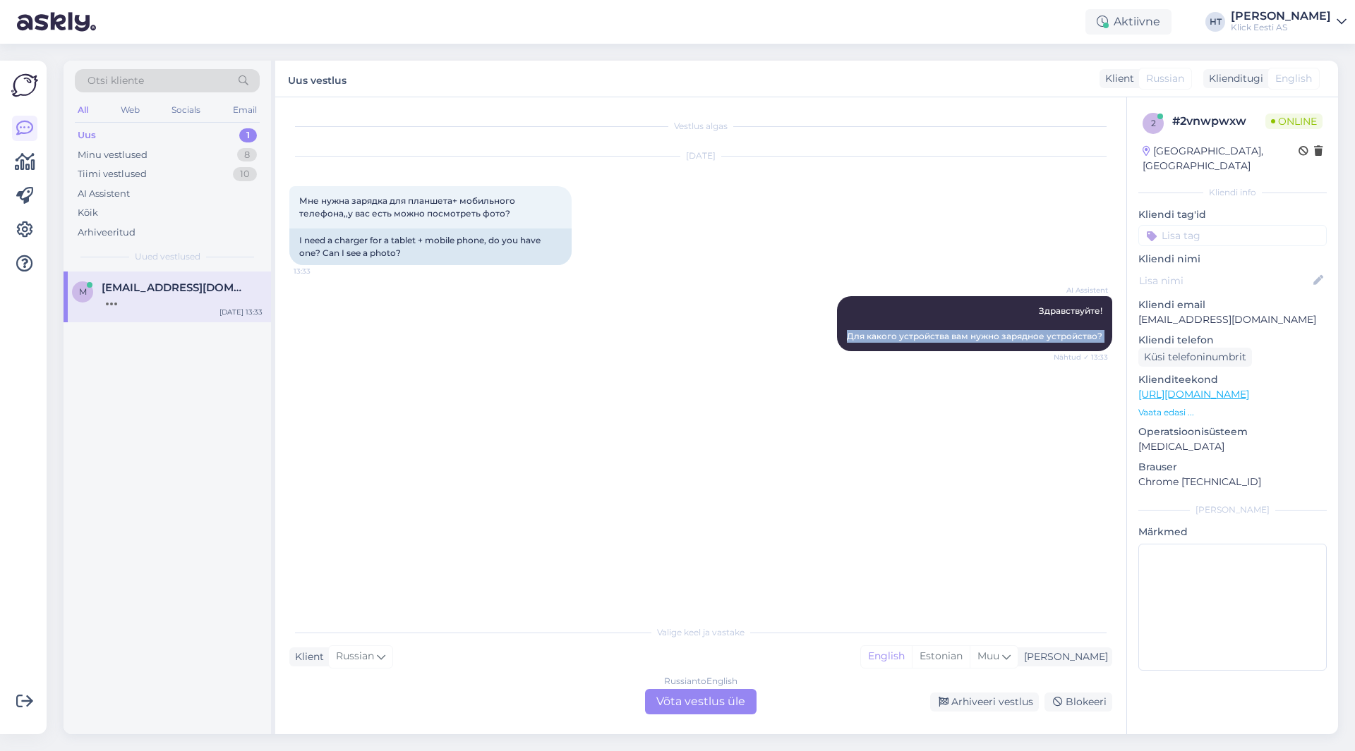
click at [536, 382] on div "Vestlus algas [DATE] Мне нужна зарядка для планшета+ мобильного телефона,,у вас…" at bounding box center [706, 358] width 835 height 494
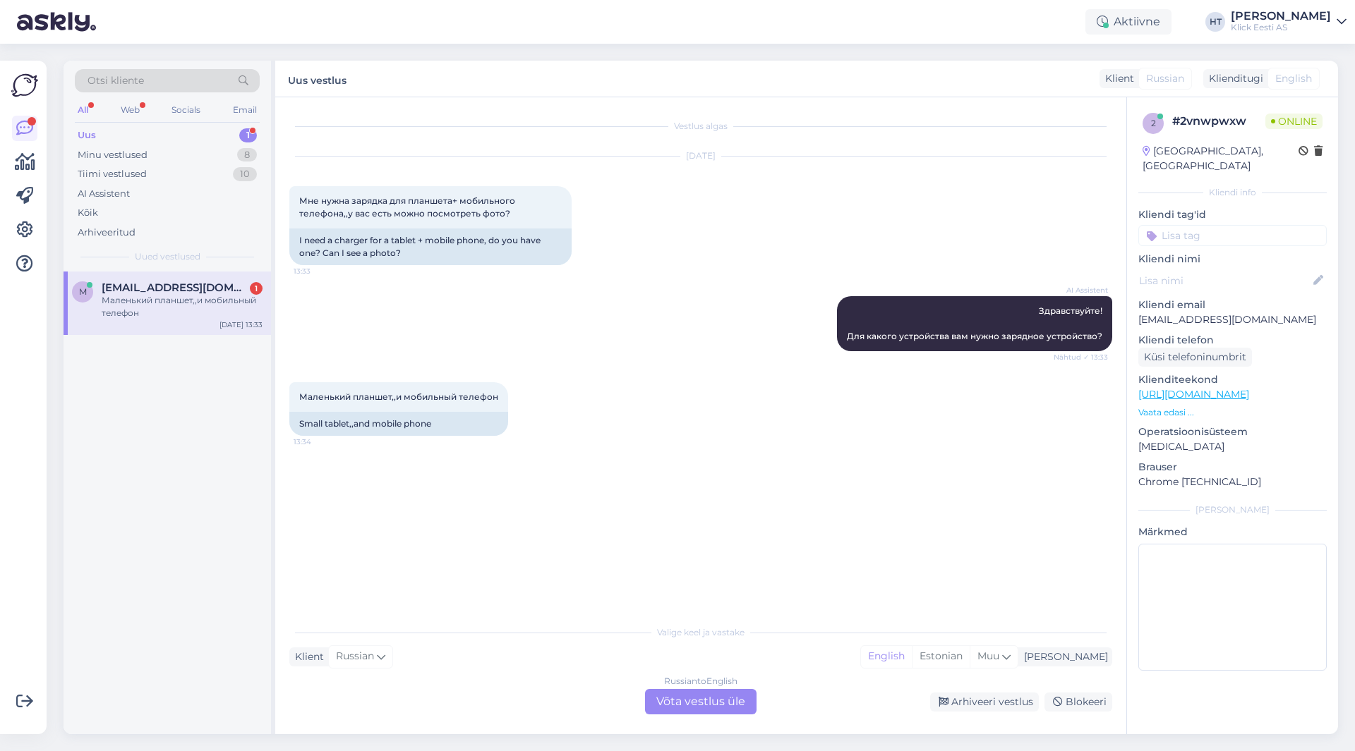
click at [694, 708] on div "Russian to English Võta vestlus üle" at bounding box center [700, 701] width 111 height 25
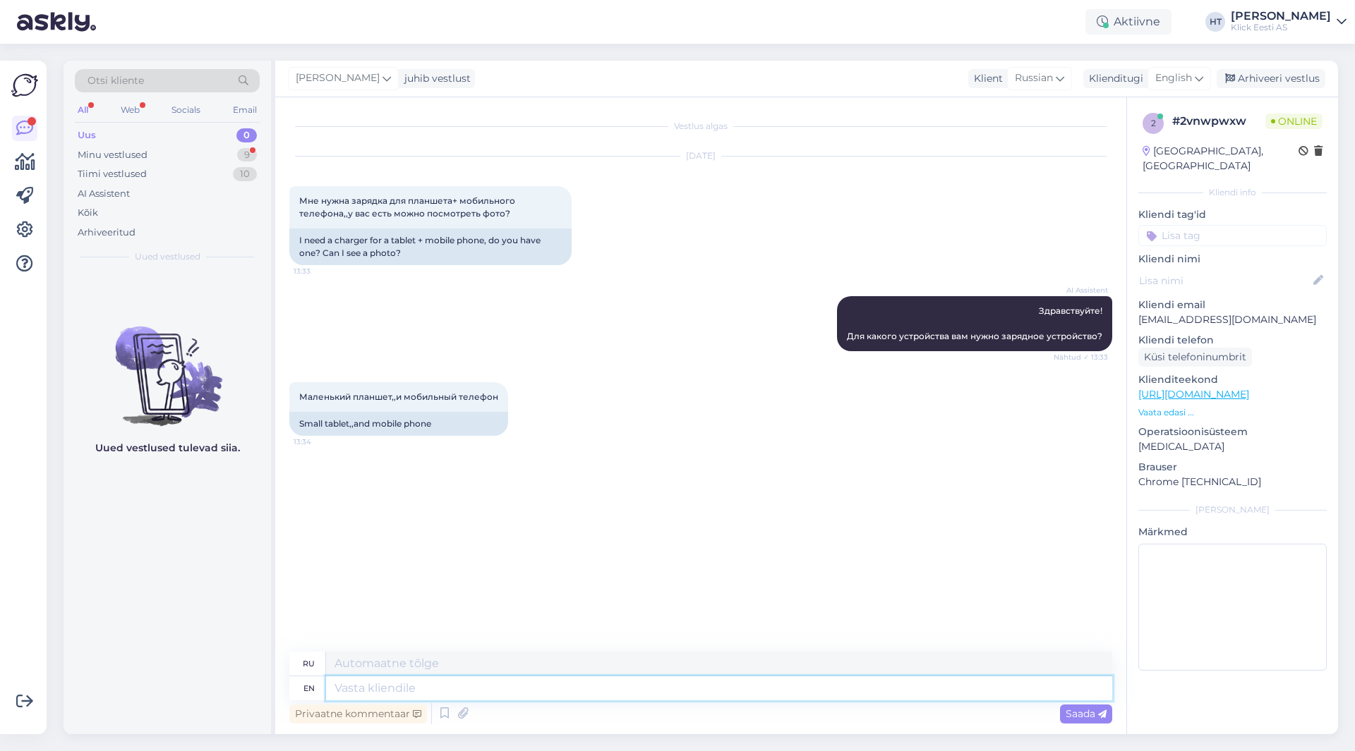
click at [657, 691] on textarea at bounding box center [719, 689] width 786 height 24
type textarea "Do"
type textarea "Делать"
type textarea "Do you"
type textarea "Ты"
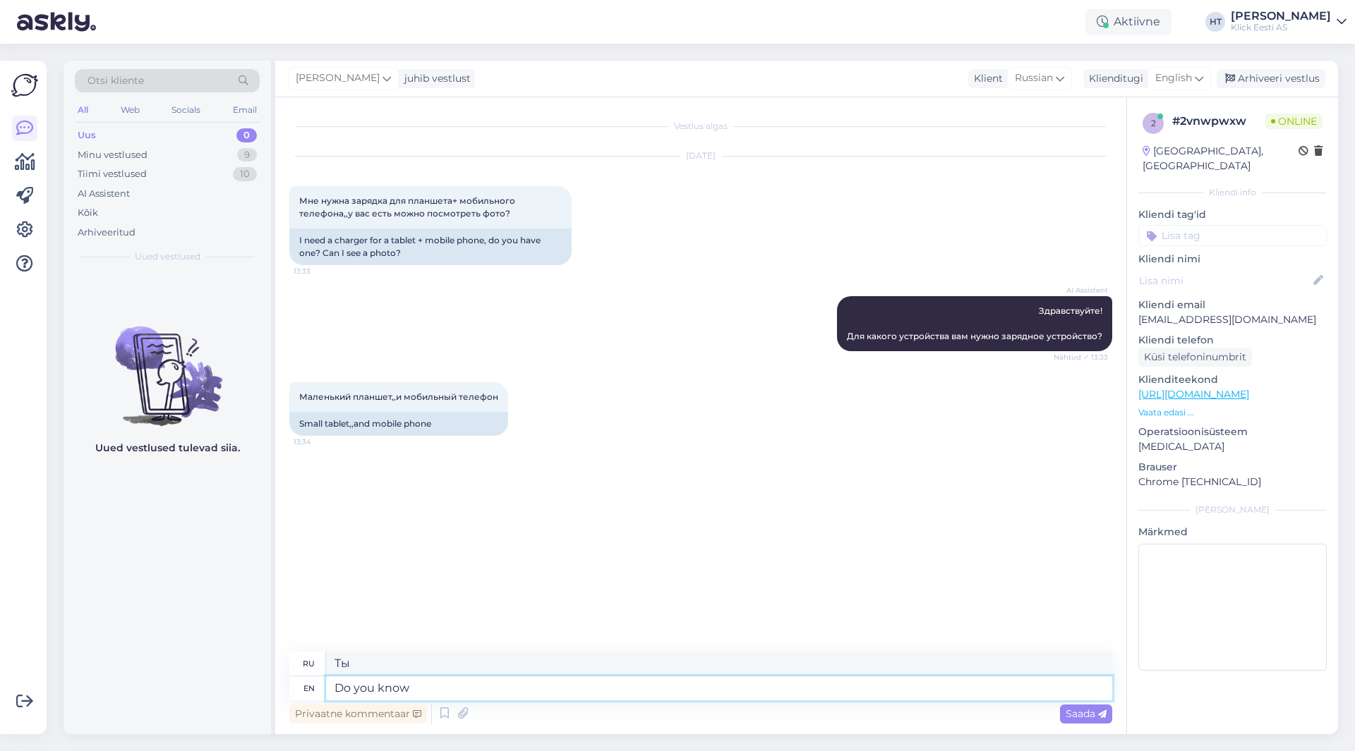
type textarea "Do you know"
type textarea "Вы знаете"
type textarea "Do you know which"
type textarea "Знаете ли вы, какой"
type textarea "Do you know which models"
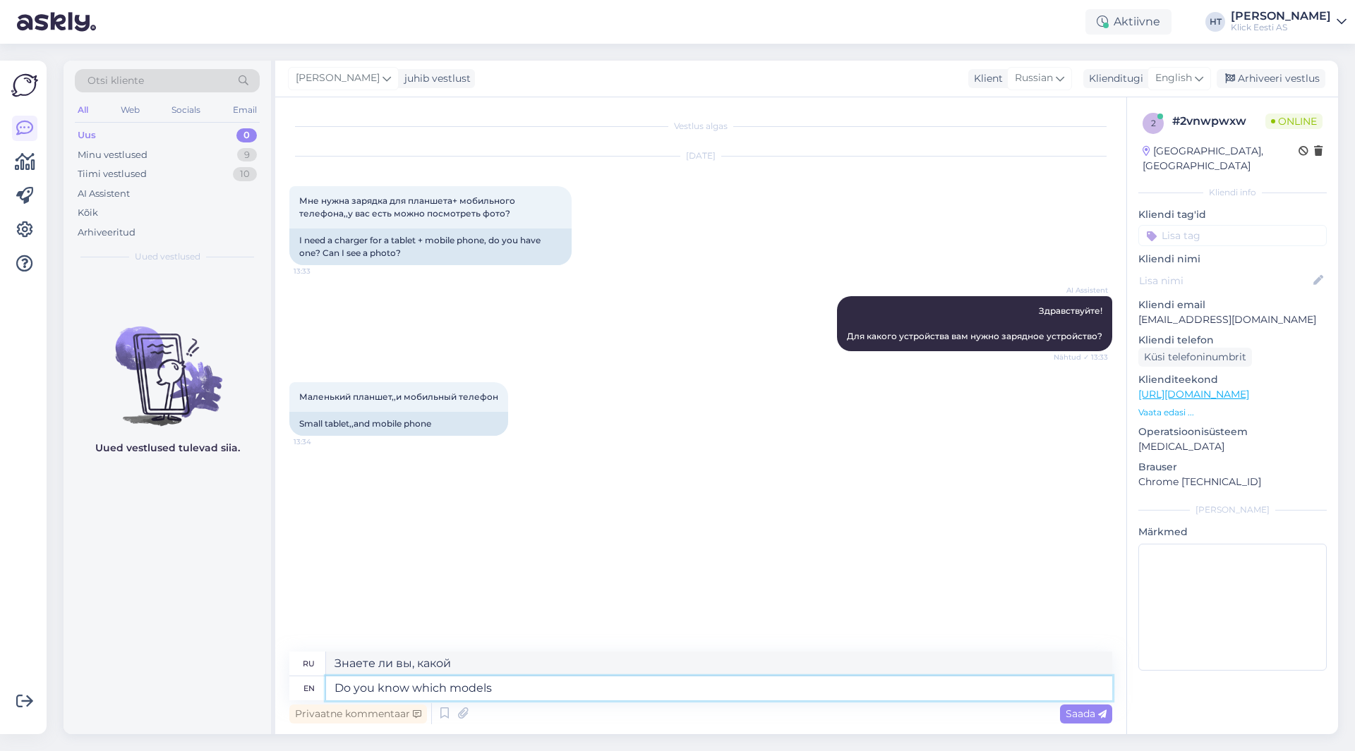
type textarea "Знаете ли вы, какие модели"
type textarea "Do you know whic"
type textarea "Знаете ли вы, какой"
type textarea "Do you know"
type textarea "Вы знаете"
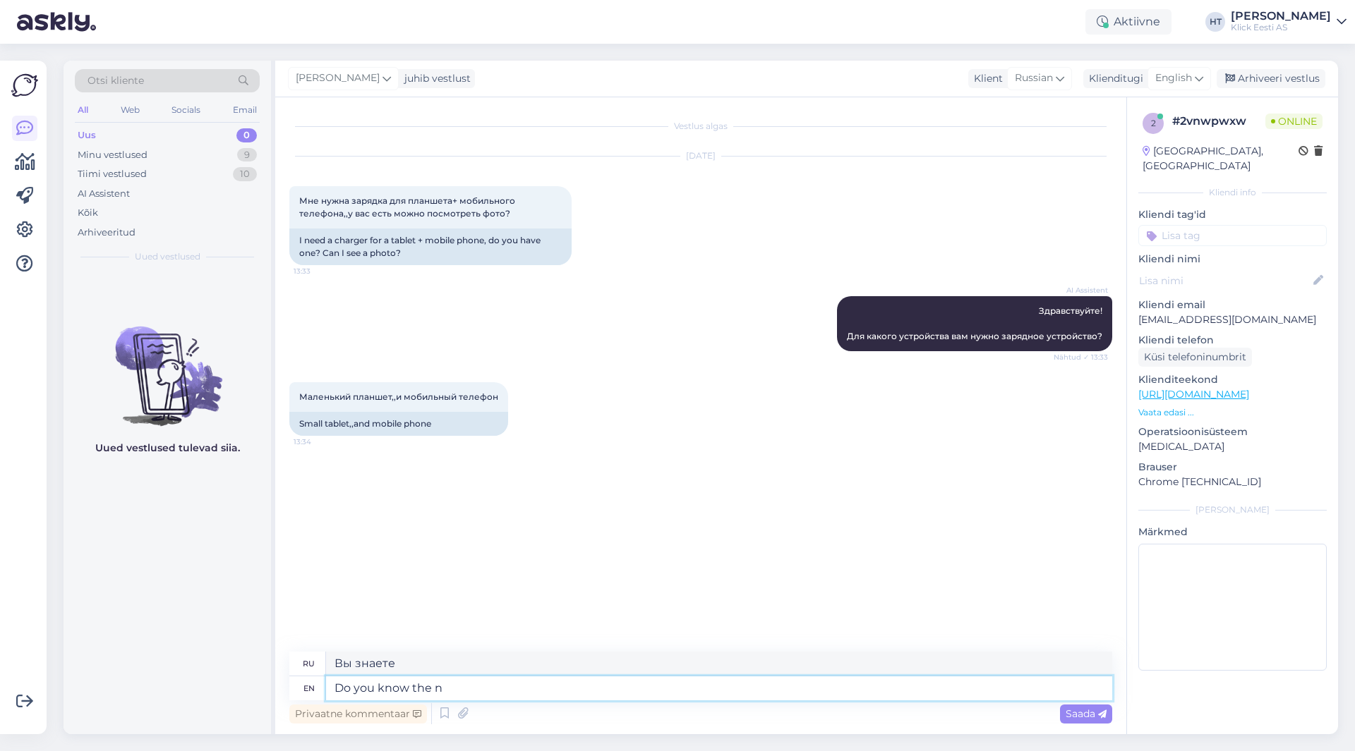
type textarea "Do you know the na"
type textarea "Знаете [PERSON_NAME] вы"
type textarea "Do you know the names o"
type textarea "Вы знаете имена?"
type textarea "Do you know the names of"
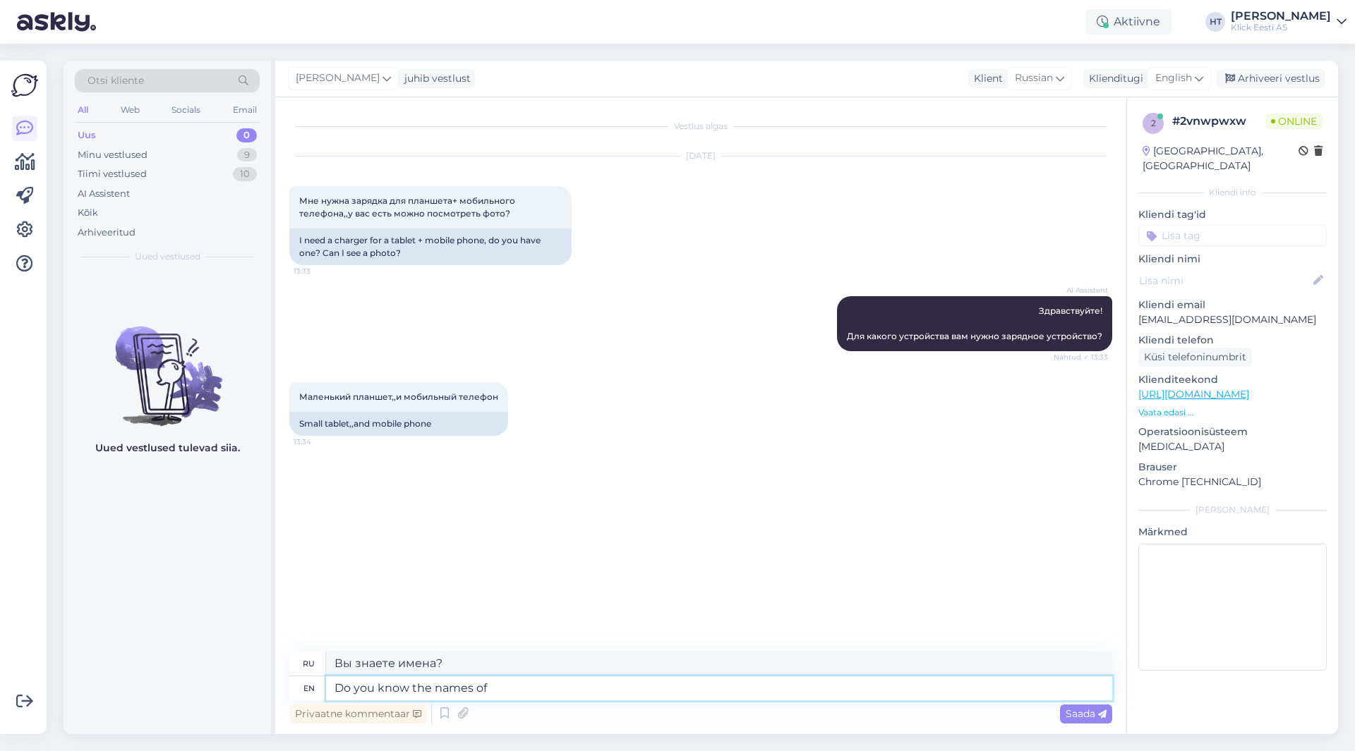
type textarea "Знаете ли вы имена?"
type textarea "Do you know the names of the"
type textarea "Знаете ли вы имена"
type textarea "Do you know the names of the smartphone a"
type textarea "Знаете ли вы названия смартфонов?"
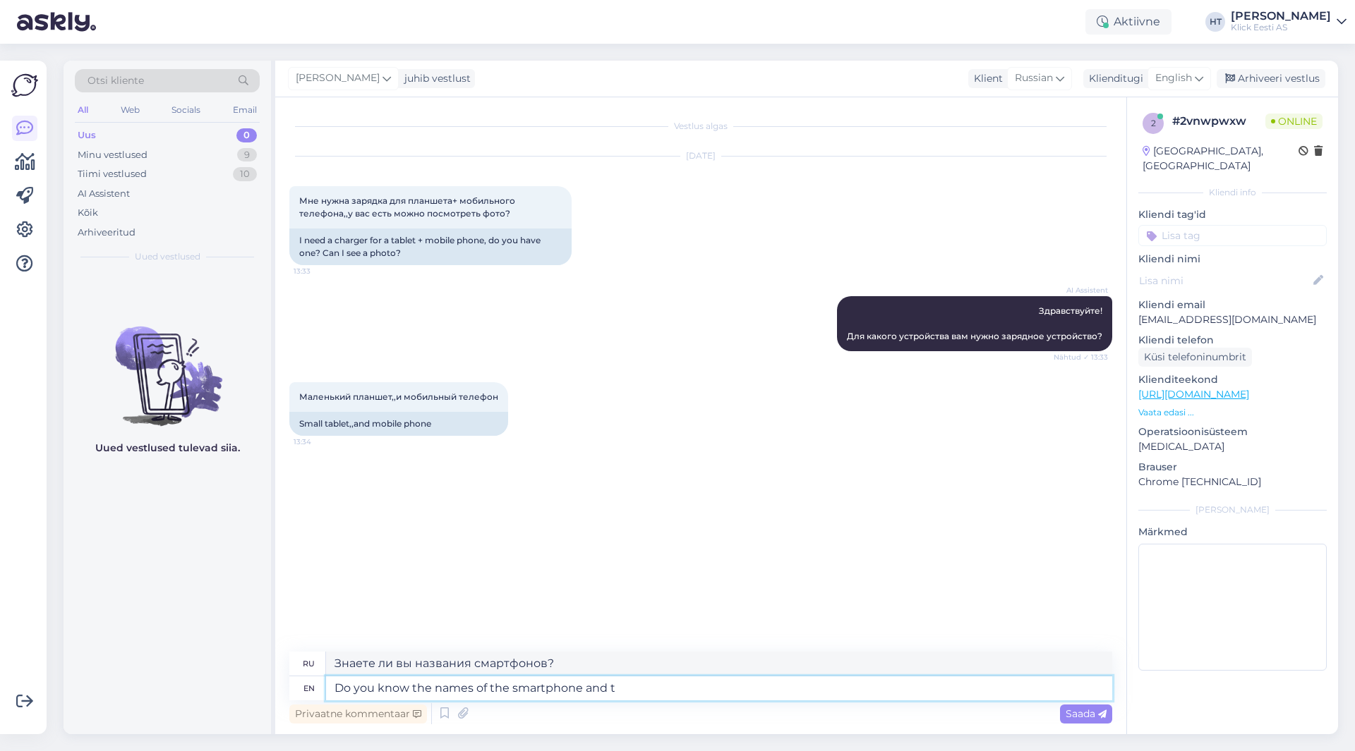
type textarea "Do you know the names of the smartphone and ta"
type textarea "Знаете ли вы названия смартфонов и"
type textarea "Do you know the names of the smartphone and tablet mod"
type textarea "Знаете ли вы названия смартфона и планшета?"
type textarea "Do you know the names of the smartphone and tablet models?"
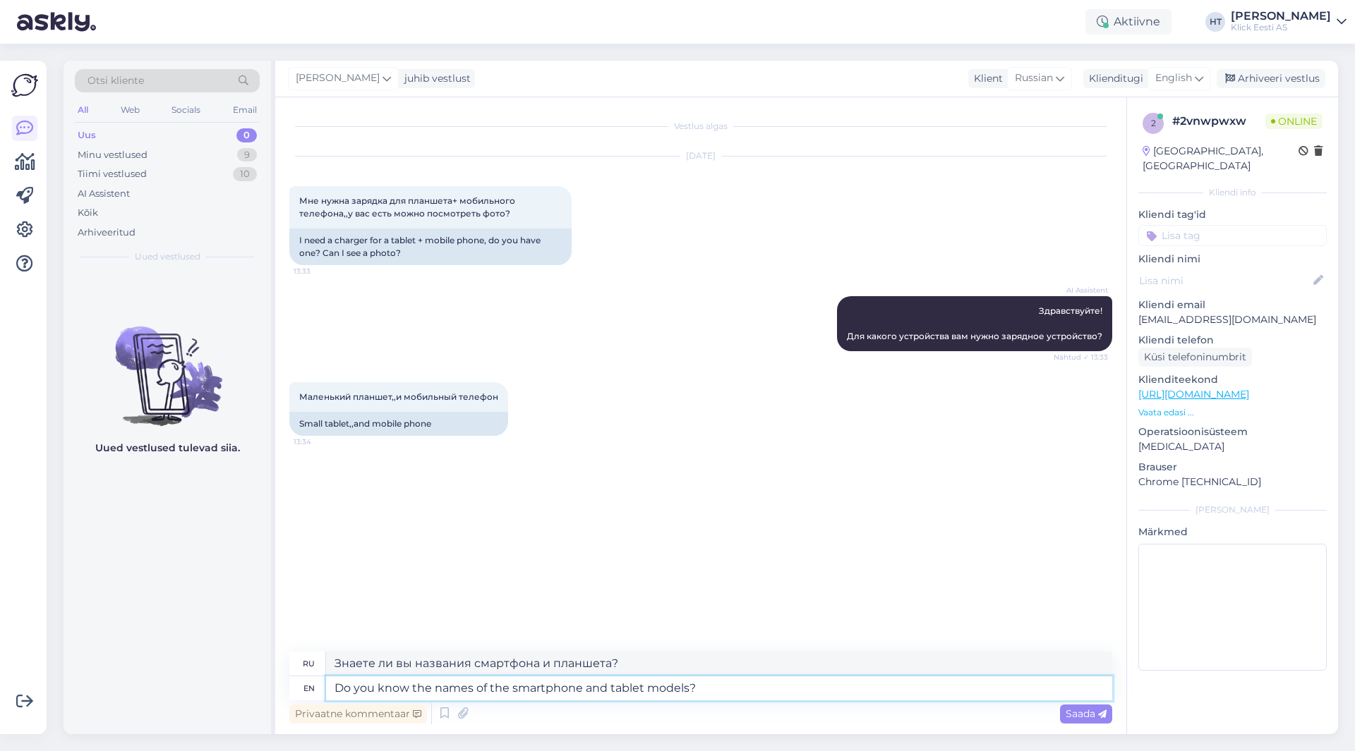
type textarea "Знаете ли вы названия моделей смартфонов и планшетов?"
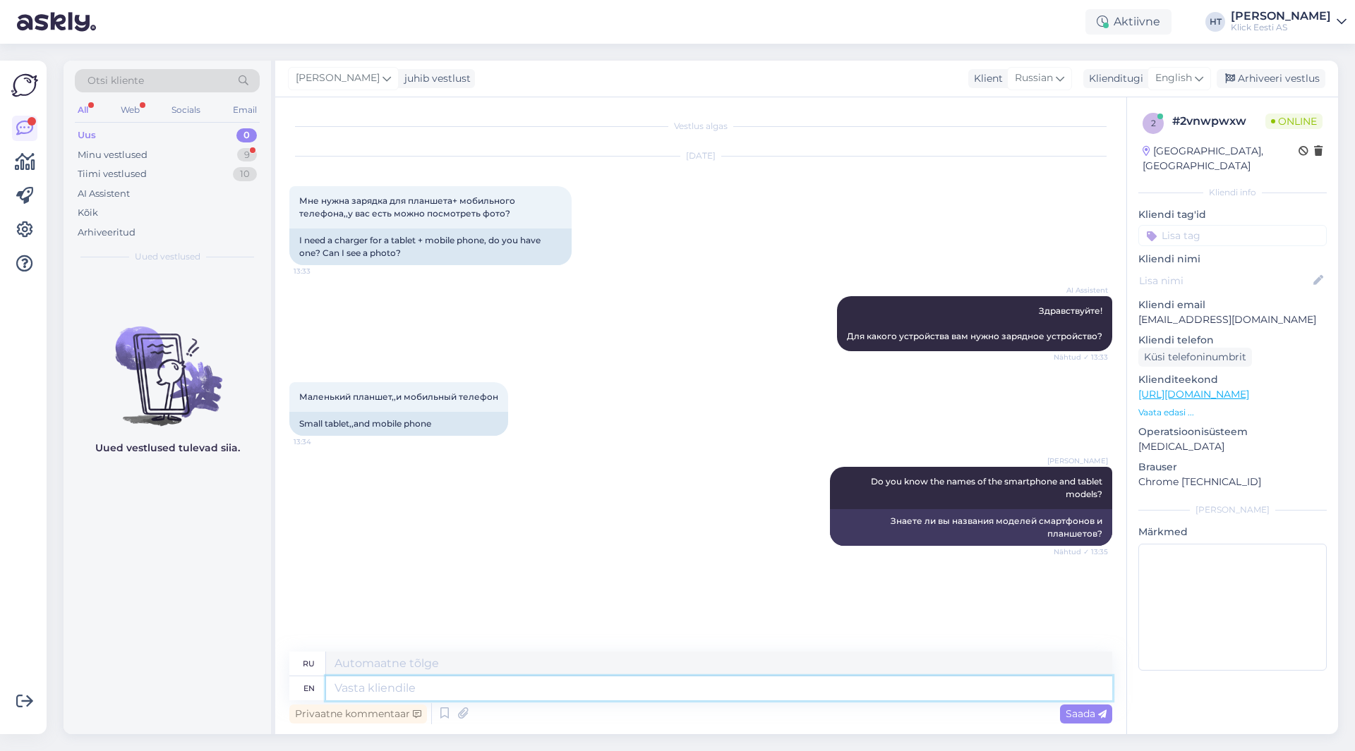
scroll to position [7, 0]
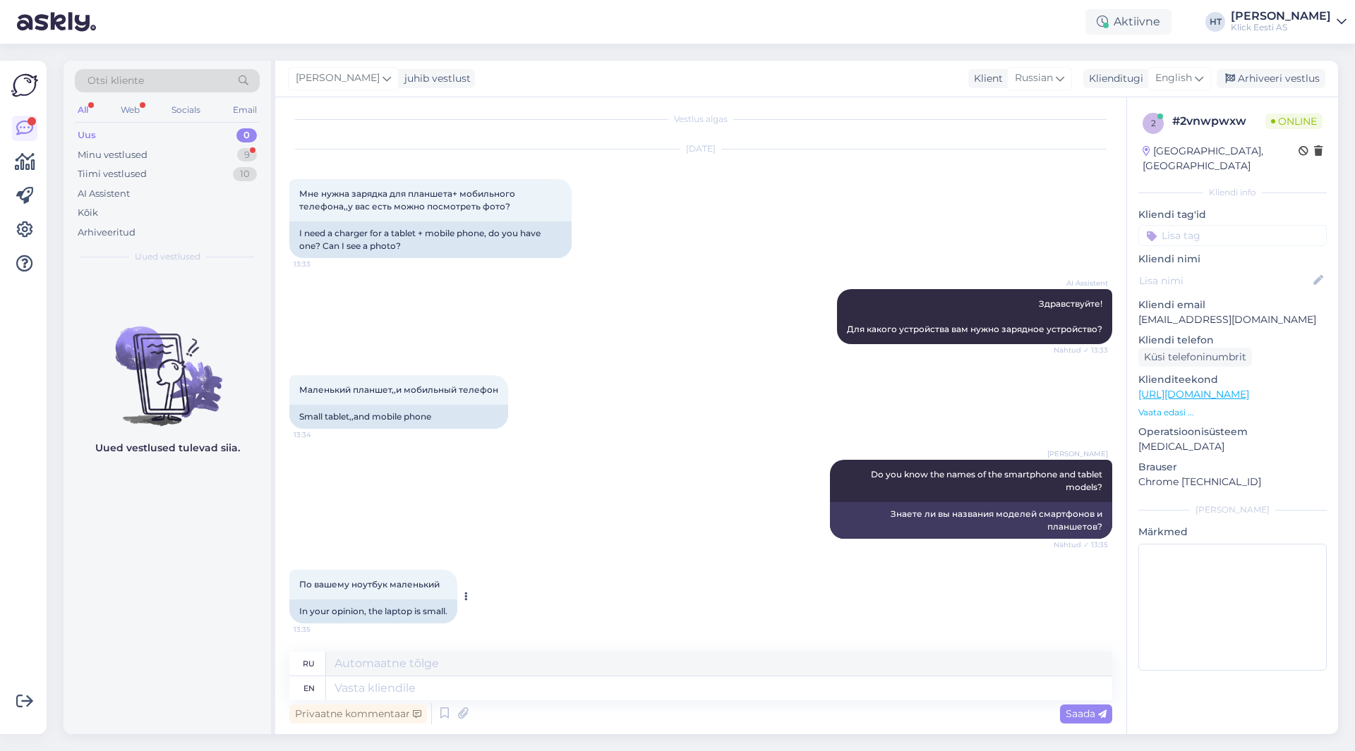
click at [373, 587] on span "По вашему ноутбук маленький" at bounding box center [369, 584] width 140 height 11
copy div "По вашему ноутбук маленький 13:35"
click at [629, 502] on div "[PERSON_NAME] Do you know the names of the smartphone and tablet models? Nähtud…" at bounding box center [700, 500] width 823 height 110
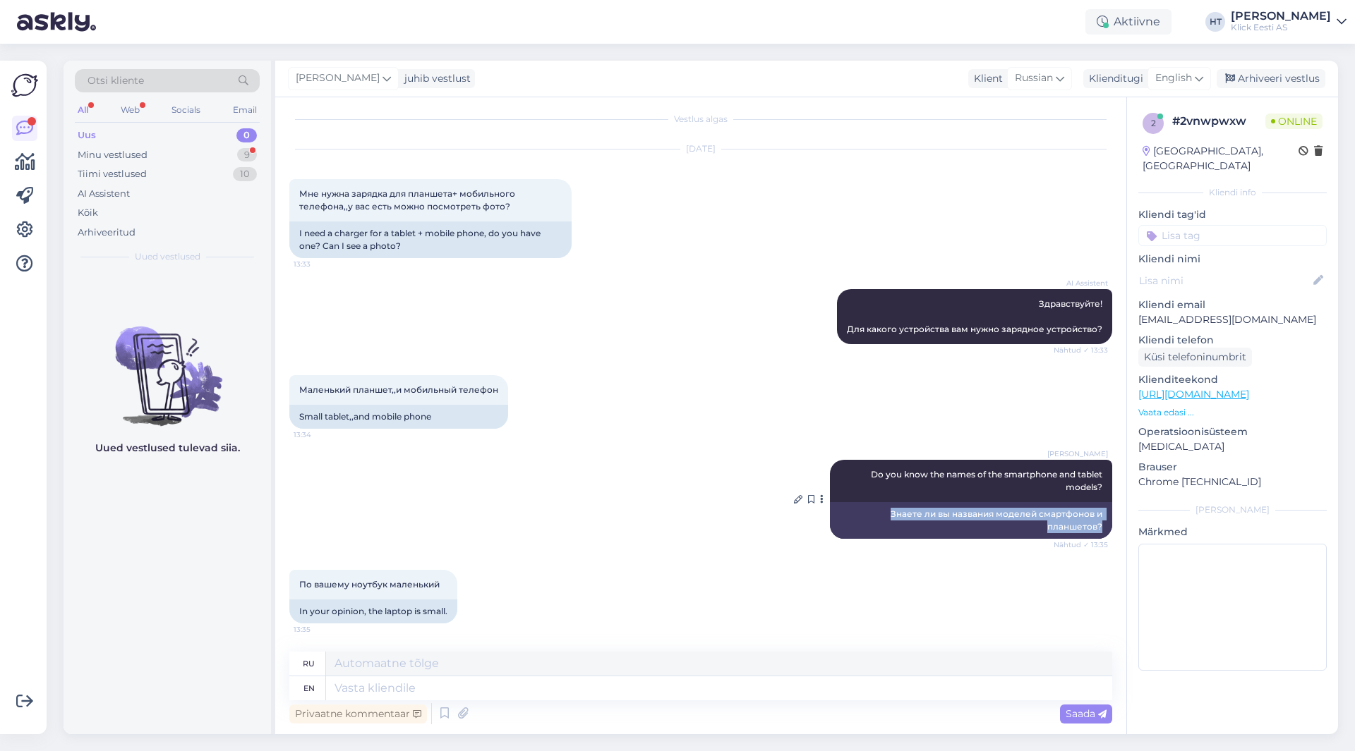
drag, startPoint x: 881, startPoint y: 510, endPoint x: 1094, endPoint y: 525, distance: 213.6
click at [1094, 525] on div "Знаете ли вы названия моделей смартфонов и планшетов?" at bounding box center [971, 520] width 282 height 37
copy div "Знаете ли вы названия моделей смартфонов и планшетов?"
click at [732, 325] on div "AI Assistent Здравствуйте! Для какого устройства вам нужно зарядное устройство?…" at bounding box center [700, 317] width 823 height 86
click at [994, 473] on span "Do you know the names of the smartphone and tablet models?" at bounding box center [988, 480] width 234 height 23
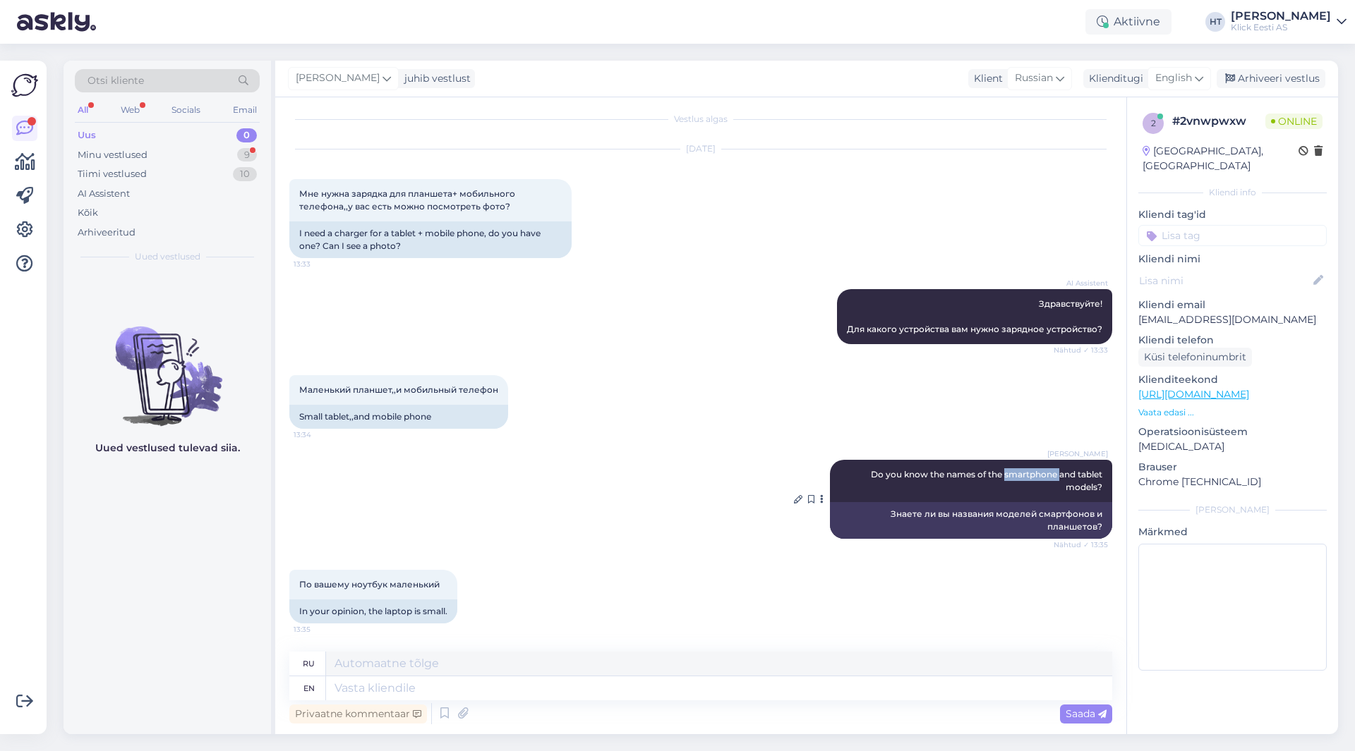
click at [994, 473] on span "Do you know the names of the smartphone and tablet models?" at bounding box center [988, 480] width 234 height 23
click at [686, 433] on div "Маленький планшет,,и мобильный телефон 13:34 Small tablet,,and mobile phone" at bounding box center [700, 402] width 823 height 85
click at [372, 588] on span "По вашему ноутбук маленький" at bounding box center [369, 584] width 140 height 11
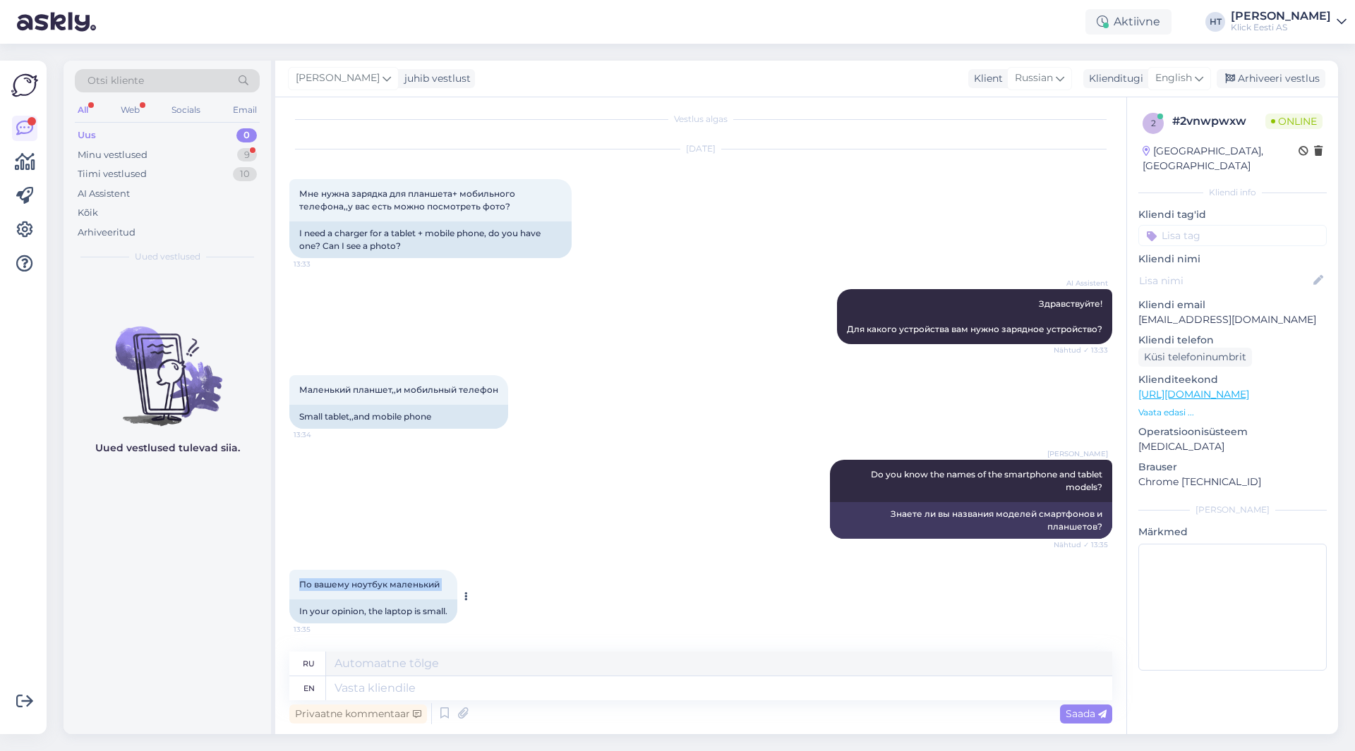
click at [372, 588] on span "По вашему ноутбук маленький" at bounding box center [369, 584] width 140 height 11
copy div "По вашему ноутбук маленький 13:35"
click at [588, 490] on div "[PERSON_NAME] Do you know the names of the smartphone and tablet models? Nähtud…" at bounding box center [700, 500] width 823 height 110
click at [220, 153] on div "Minu vestlused 9" at bounding box center [167, 155] width 185 height 20
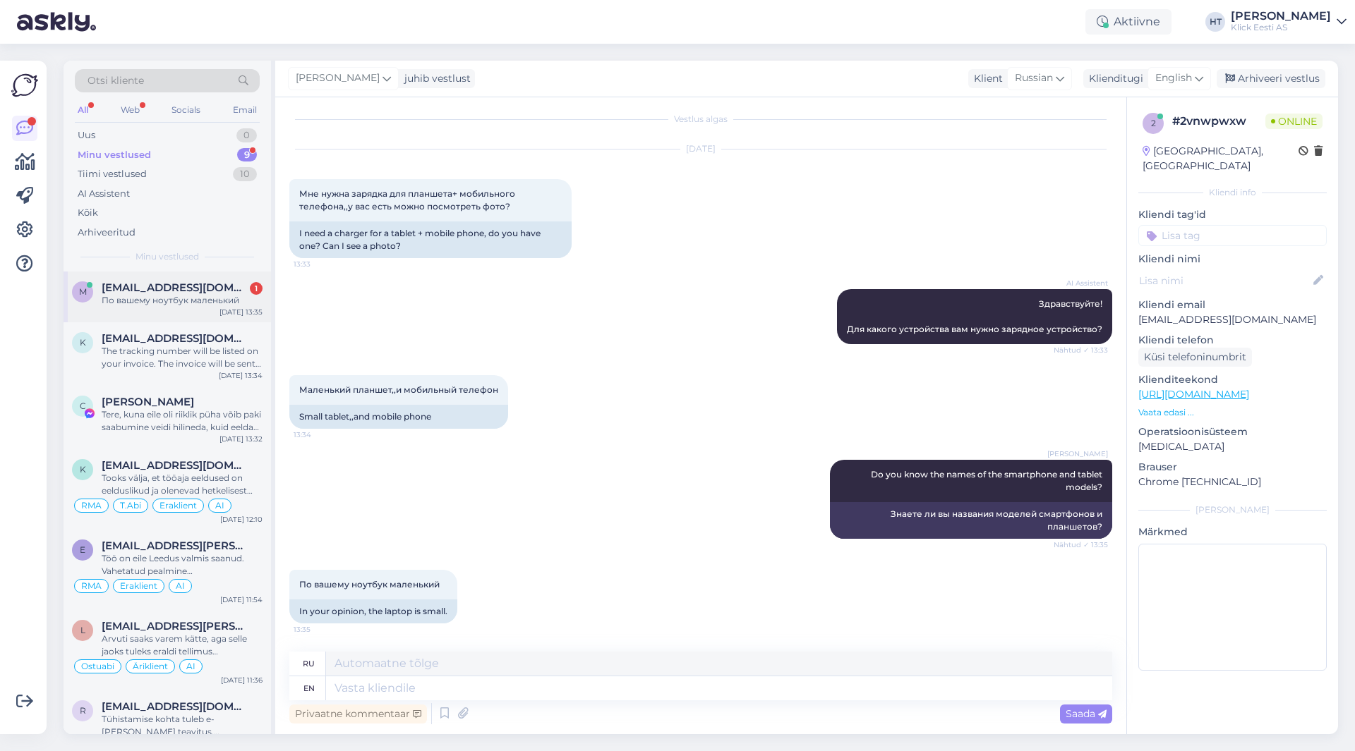
click at [247, 290] on div "[EMAIL_ADDRESS][DOMAIN_NAME] 1" at bounding box center [182, 288] width 161 height 13
click at [505, 692] on textarea at bounding box center [719, 689] width 786 height 24
type textarea "I'm a"
type textarea "[PERSON_NAME]"
type textarea "I'm afraid"
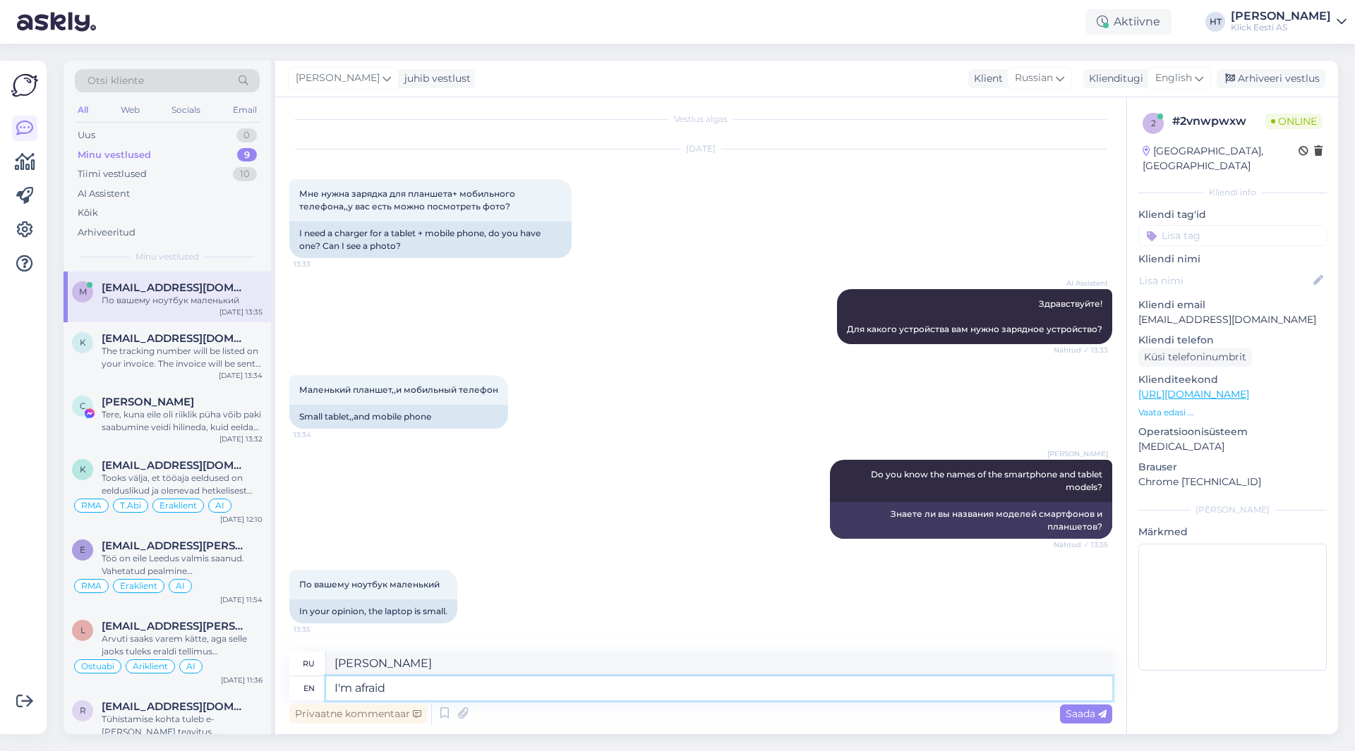
type textarea "Боюсь"
type textarea "I'm afraid size"
type textarea "Я боюсь, что размер"
type textarea "I'm afraid size doesn't g"
type textarea "Боюсь, размер не имеет значения."
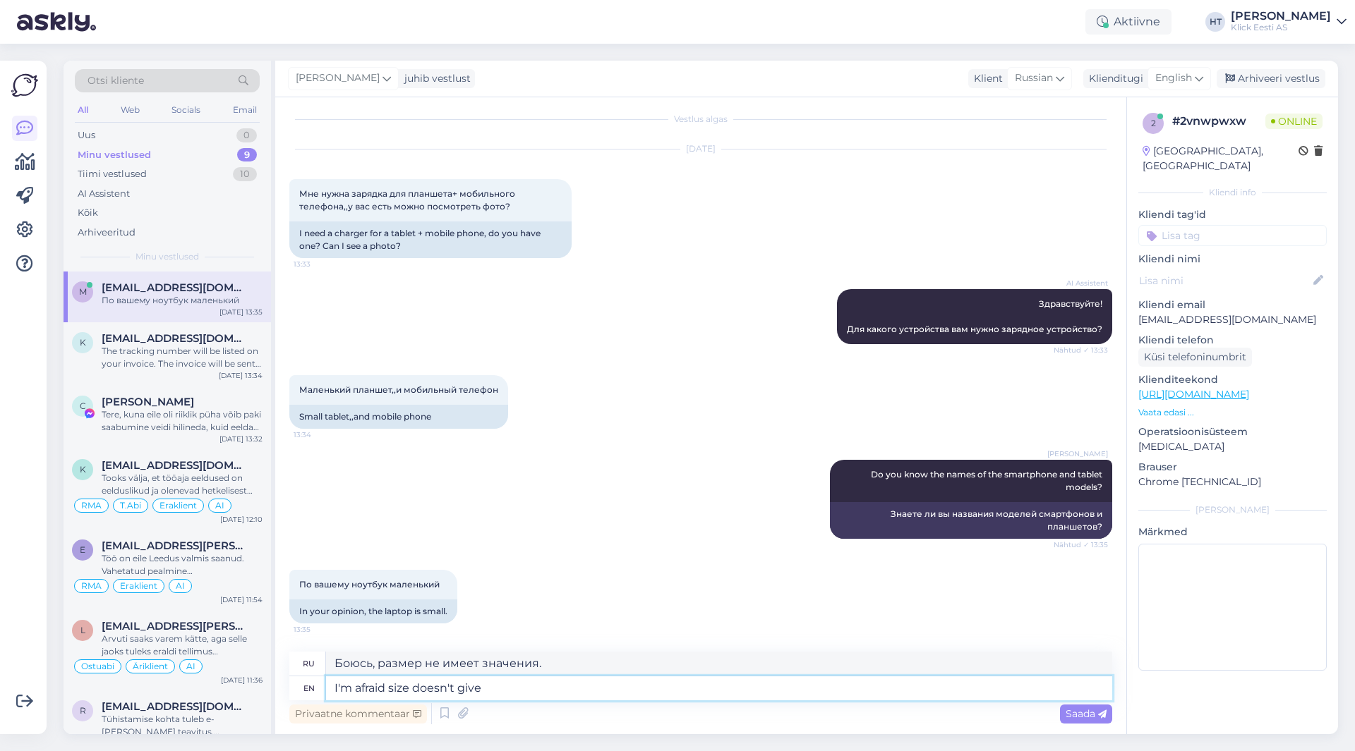
type textarea "I'm afraid size doesn't give"
type textarea "Боюсь, размер не подходит."
type textarea "I'm afraid size doesn't give accurate"
type textarea "Боюсь, что размер не даёт точных данных."
type textarea "I'm afraid size doesn't give accurate info a"
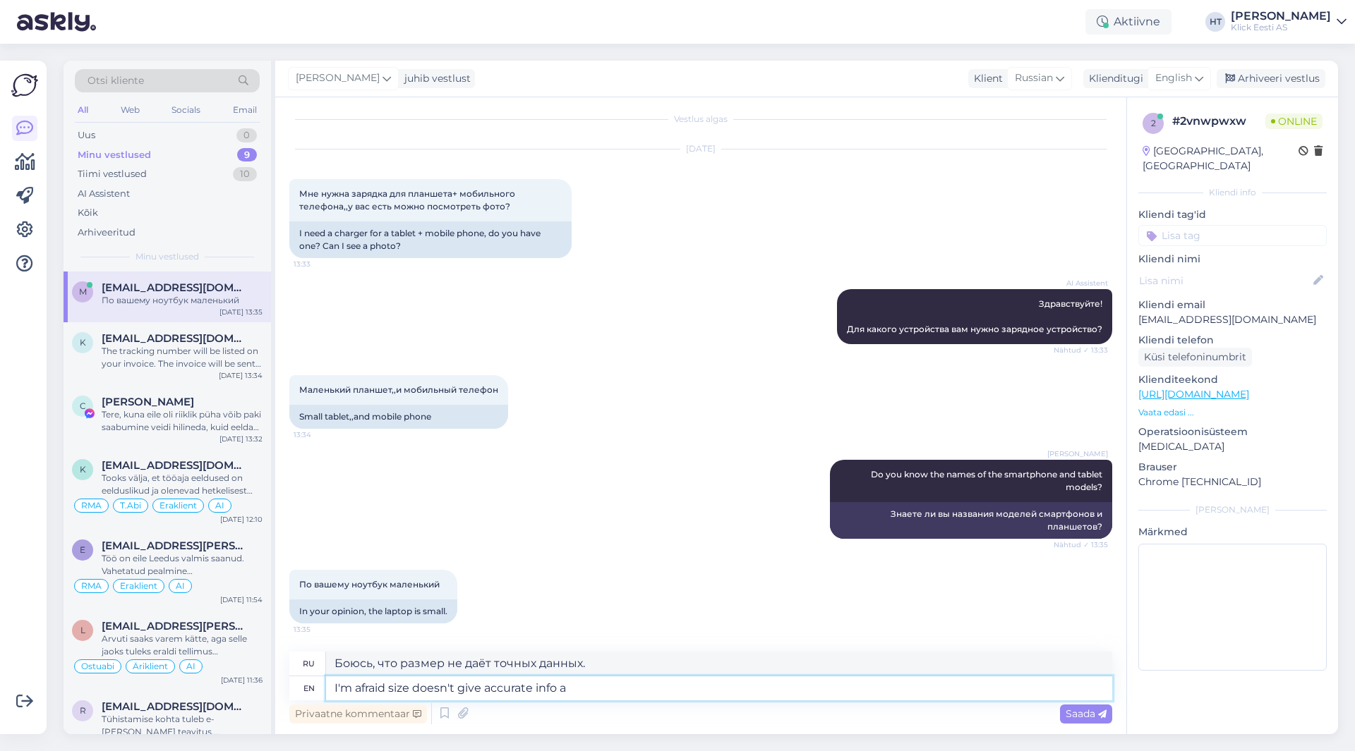
type textarea "Боюсь, размер не дает точной информации."
type textarea "I'm afraid size doesn't give accurate info about"
type textarea "Боюсь, что размер не дает точной информации о"
type textarea "I'm afraid size doesn't give accurate info about charging n"
type textarea "Боюсь, что размер не даёт точной информации о зарядке."
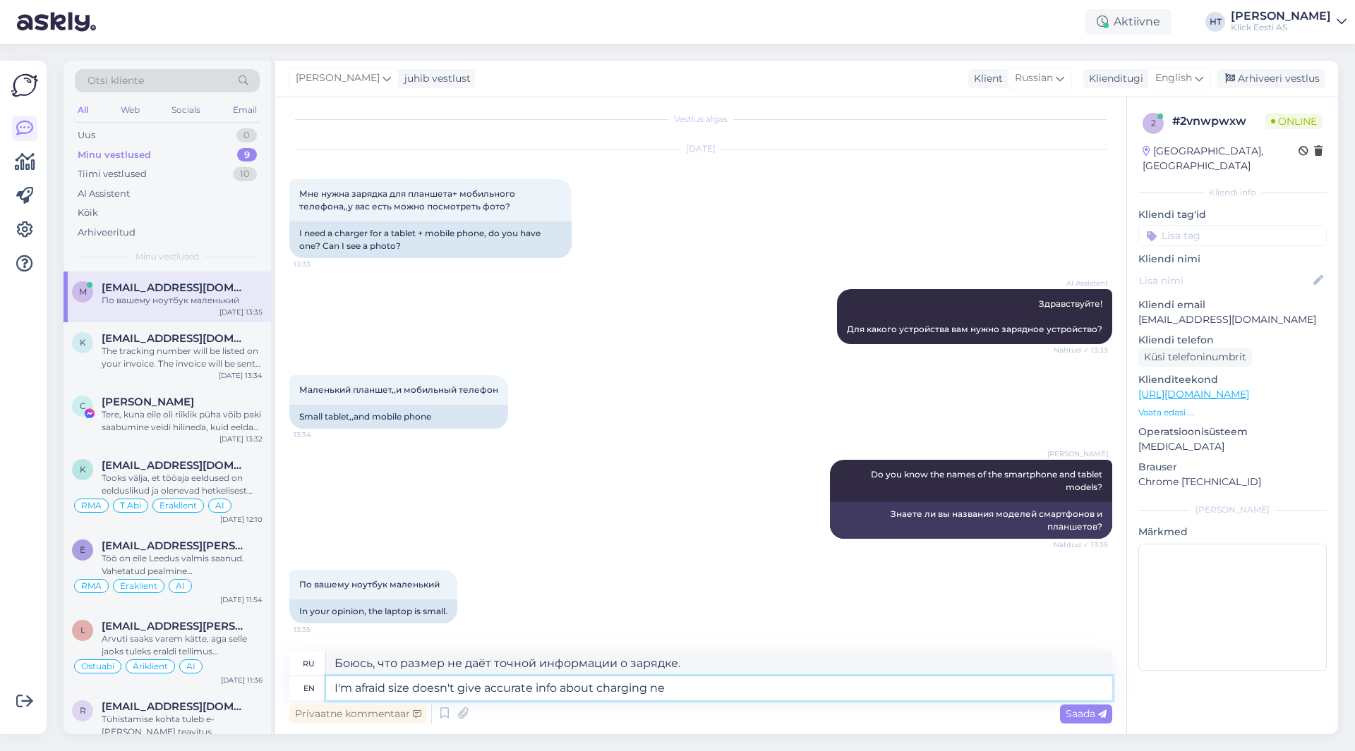
type textarea "I'm afraid size doesn't give accurate info about charging nee"
type textarea "Боюсь, что размер не дает точной информации о зарядке."
type textarea "I'm afraid size doesn't give accurate info about charging needs."
type textarea "Боюсь, размер не дает точной информации о потребностях в зарядке."
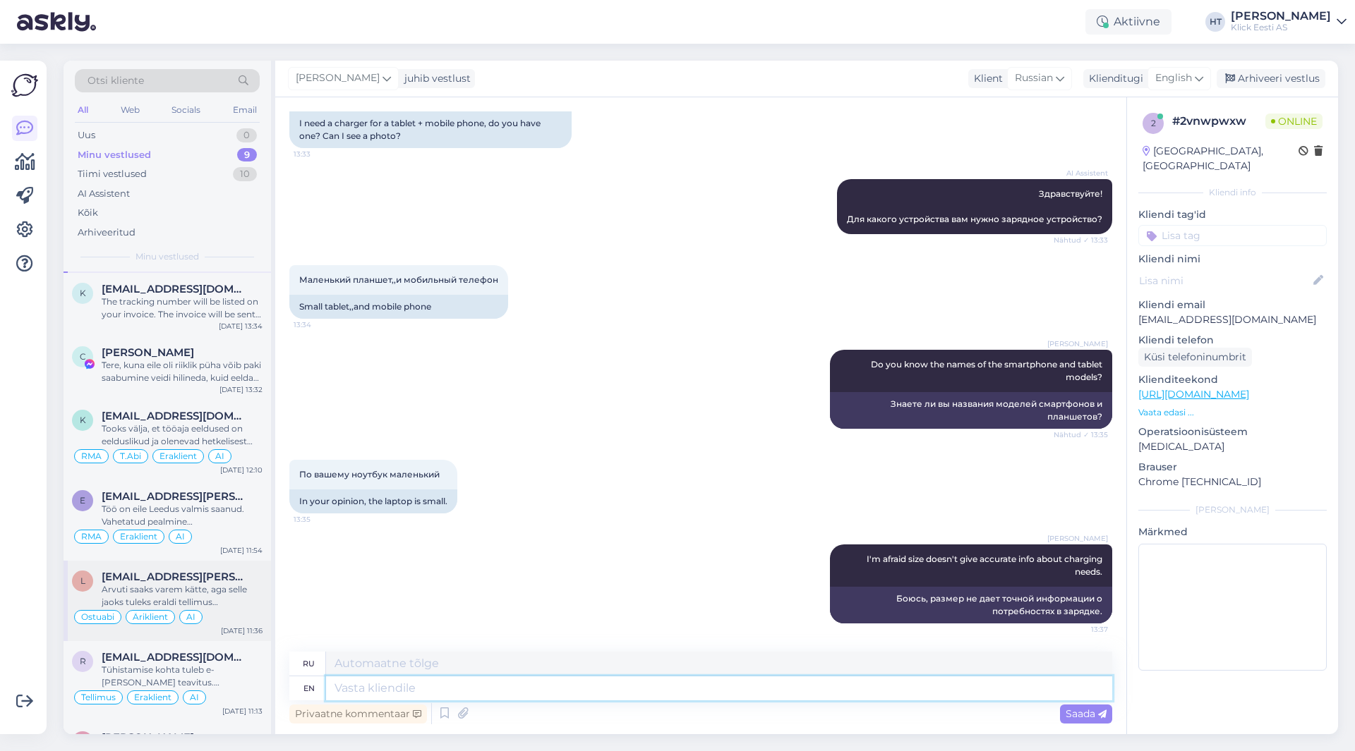
scroll to position [0, 0]
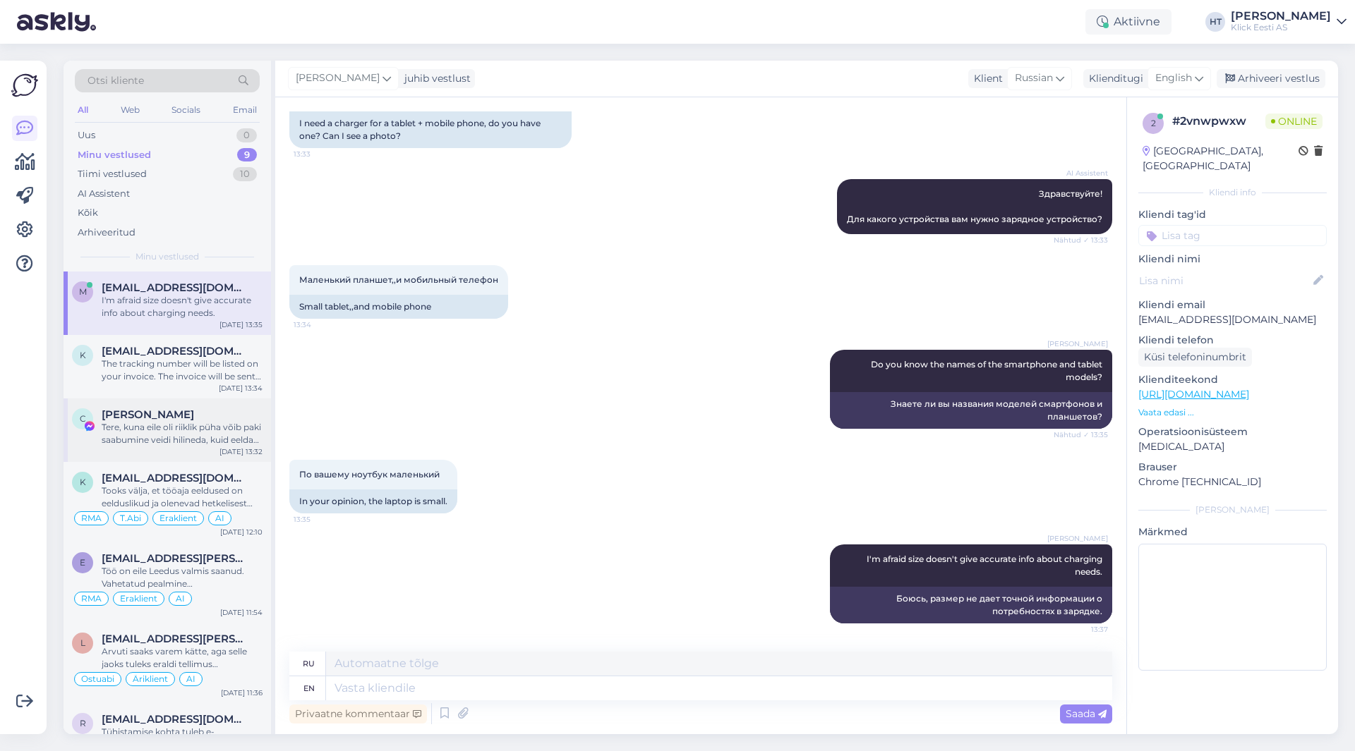
click at [219, 449] on div "C [PERSON_NAME] Tere, kuna eile oli riiklik püha võib paki saabumine veidi hili…" at bounding box center [167, 431] width 207 height 64
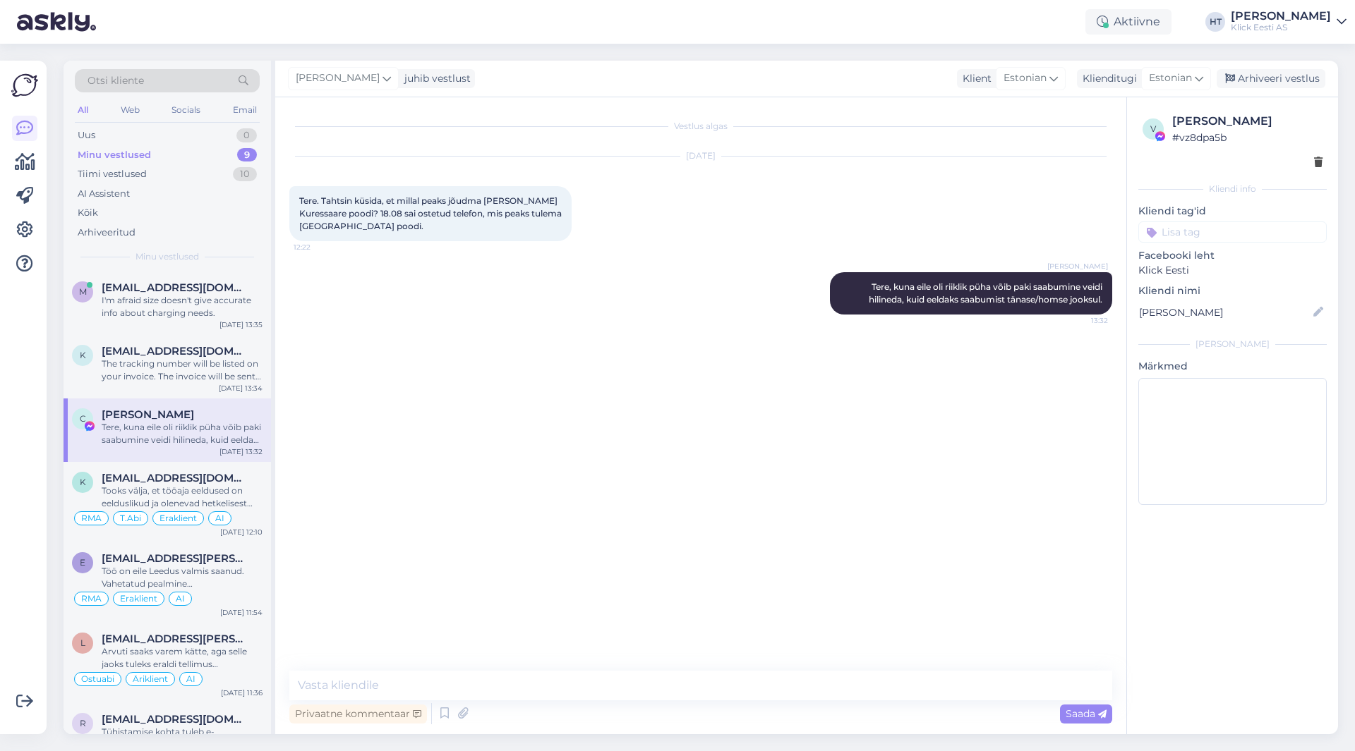
click at [1226, 234] on input at bounding box center [1232, 232] width 188 height 21
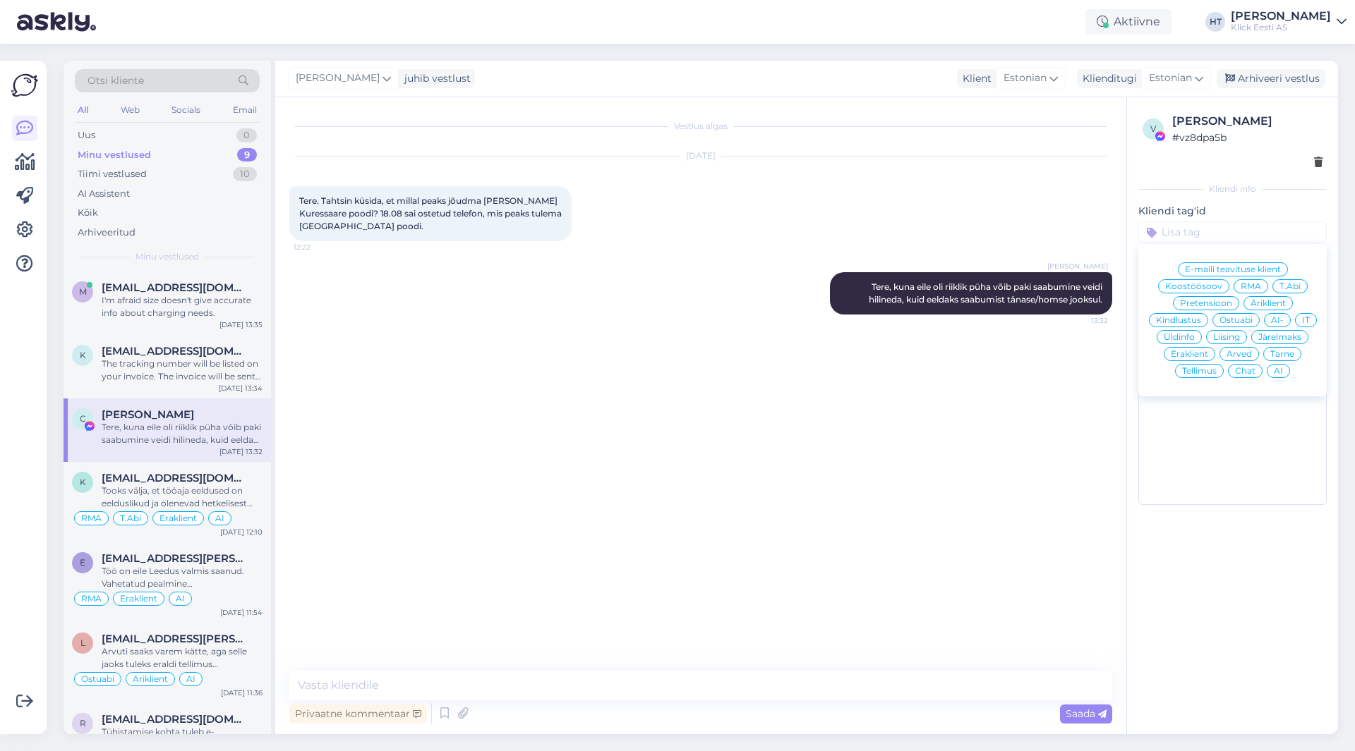
click at [544, 301] on div "[PERSON_NAME] Tere, kuna eile oli riiklik püha võib paki saabumine veidi hiline…" at bounding box center [700, 293] width 823 height 73
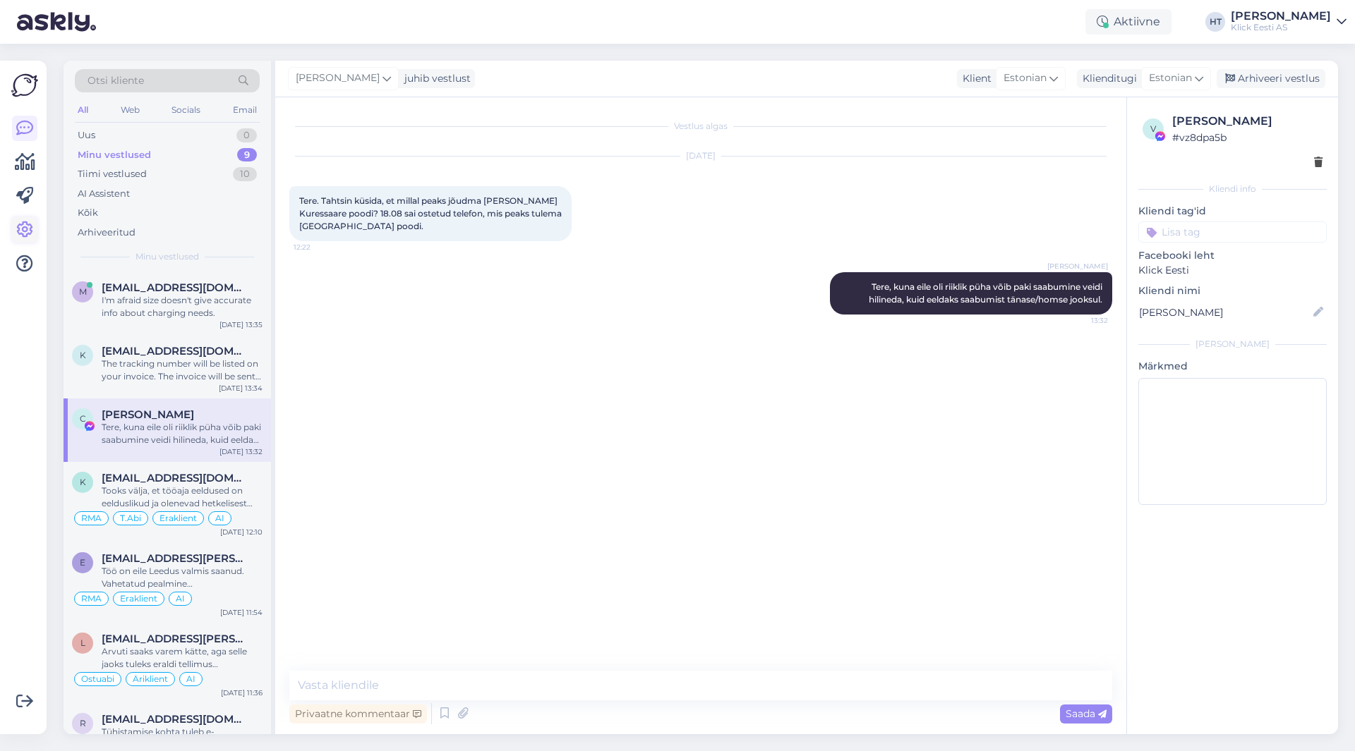
click at [25, 227] on icon at bounding box center [24, 230] width 17 height 17
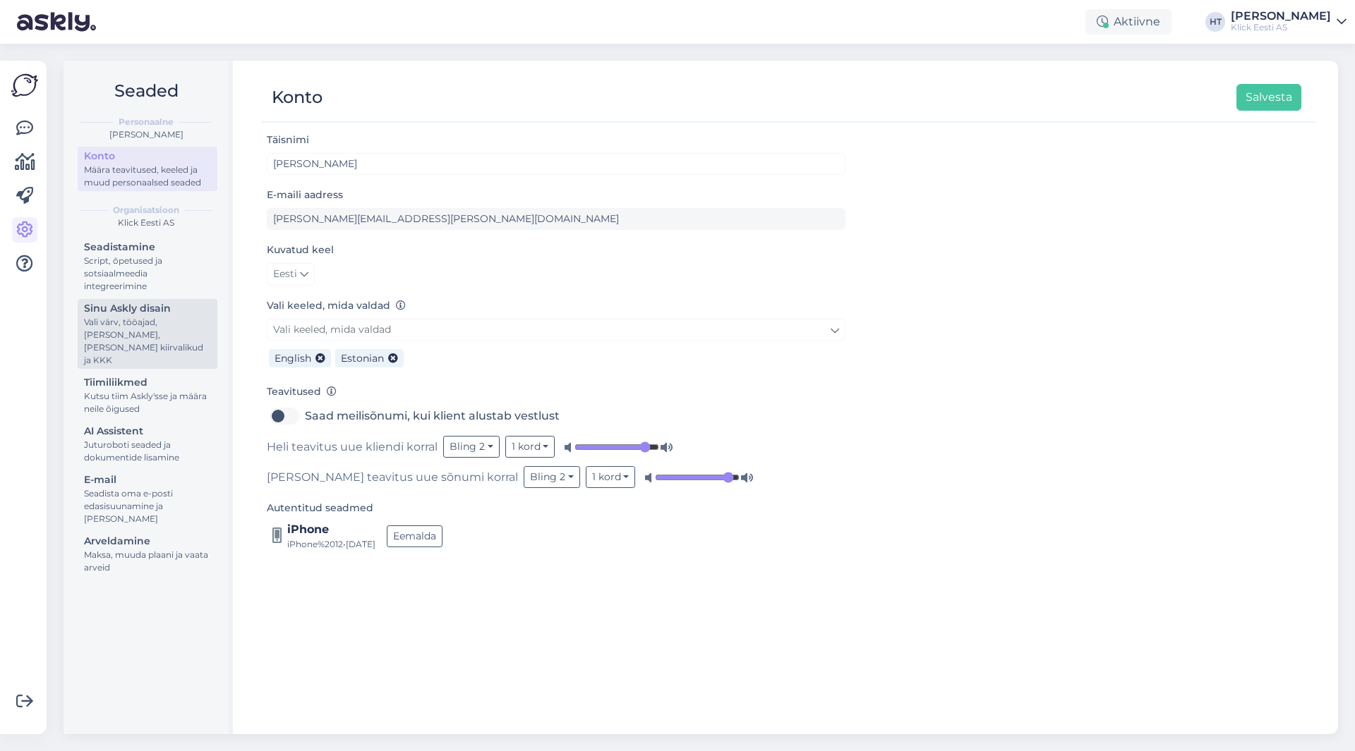
click at [162, 329] on div "Vali värv, tööajad, [PERSON_NAME], [PERSON_NAME] kiirvalikud ja KKK" at bounding box center [147, 341] width 127 height 51
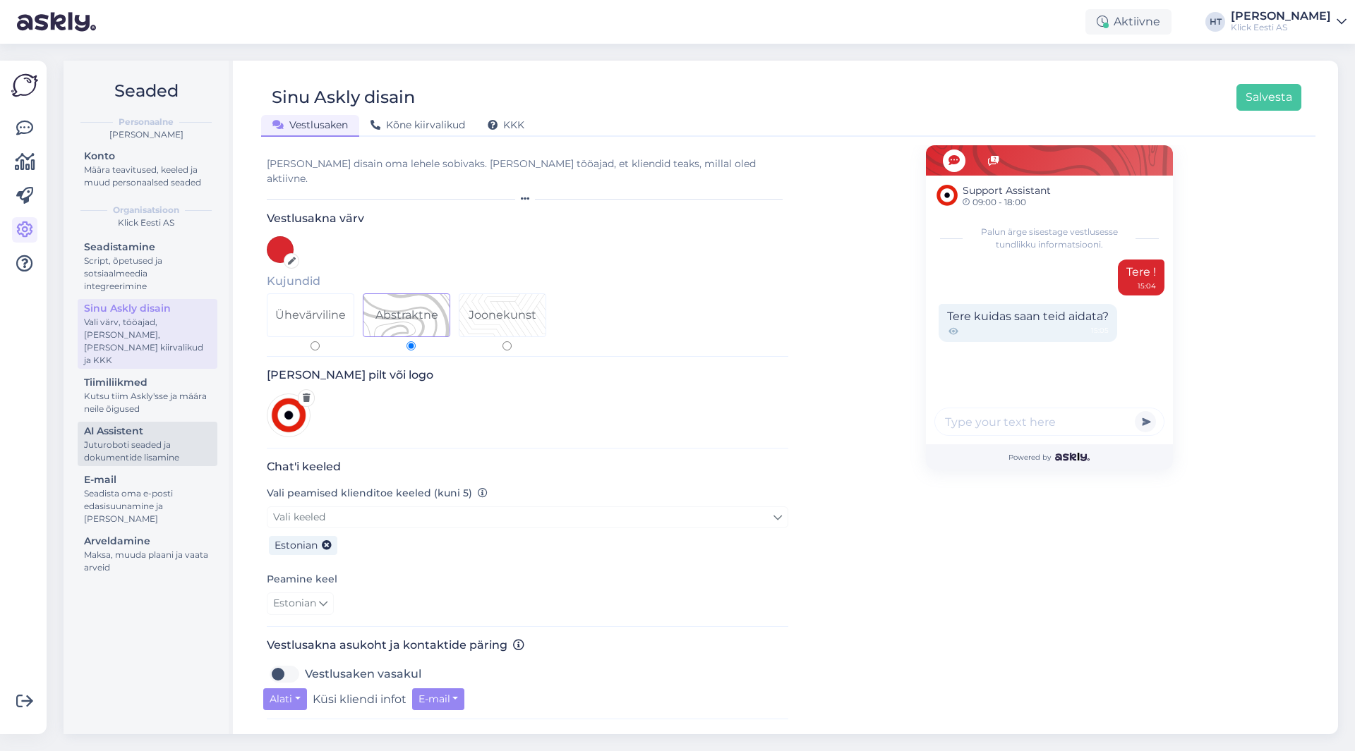
click at [152, 425] on div "AI Assistent" at bounding box center [147, 431] width 127 height 15
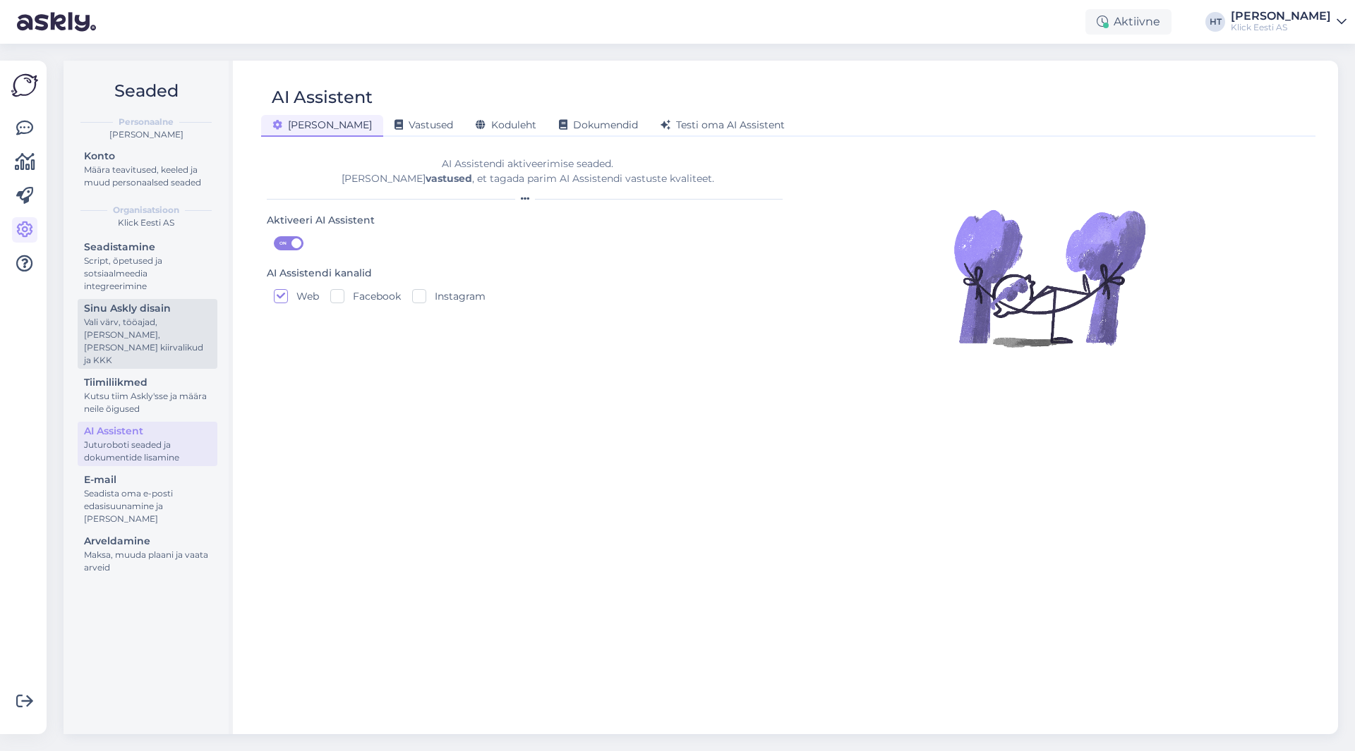
click at [149, 325] on div "Vali värv, tööajad, [PERSON_NAME], [PERSON_NAME] kiirvalikud ja KKK" at bounding box center [147, 341] width 127 height 51
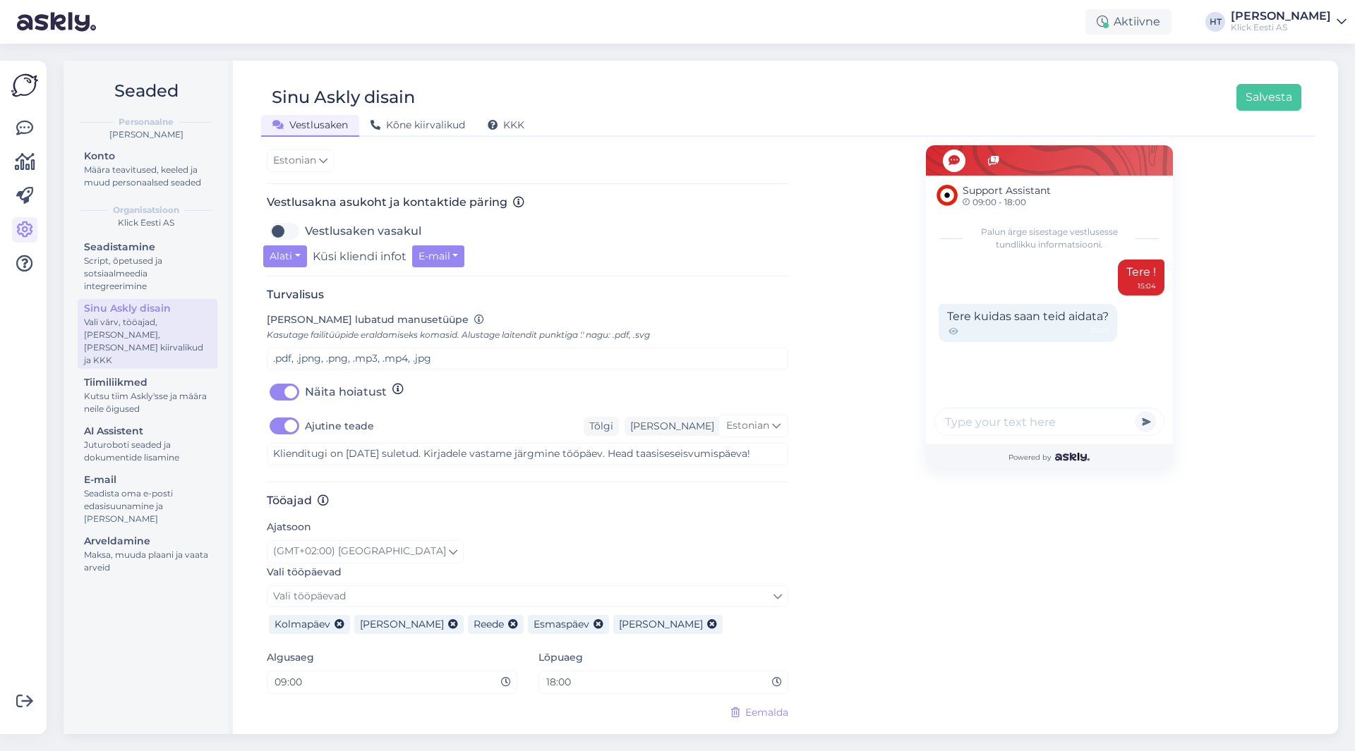
scroll to position [456, 0]
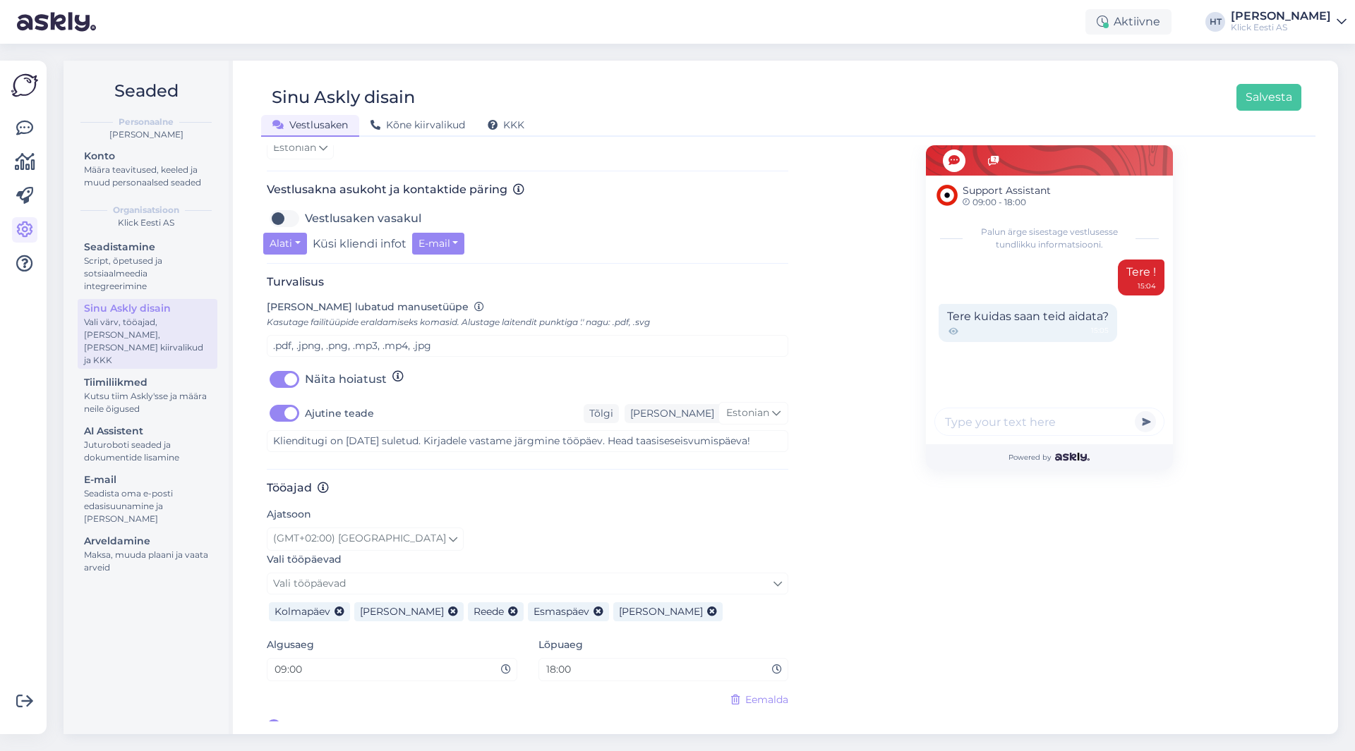
click at [305, 402] on label "Ajutine teade" at bounding box center [339, 413] width 69 height 23
click at [286, 402] on input "Ajutine teade" at bounding box center [284, 413] width 35 height 23
checkbox input "false"
click at [1274, 101] on button "Salvesta" at bounding box center [1268, 97] width 65 height 27
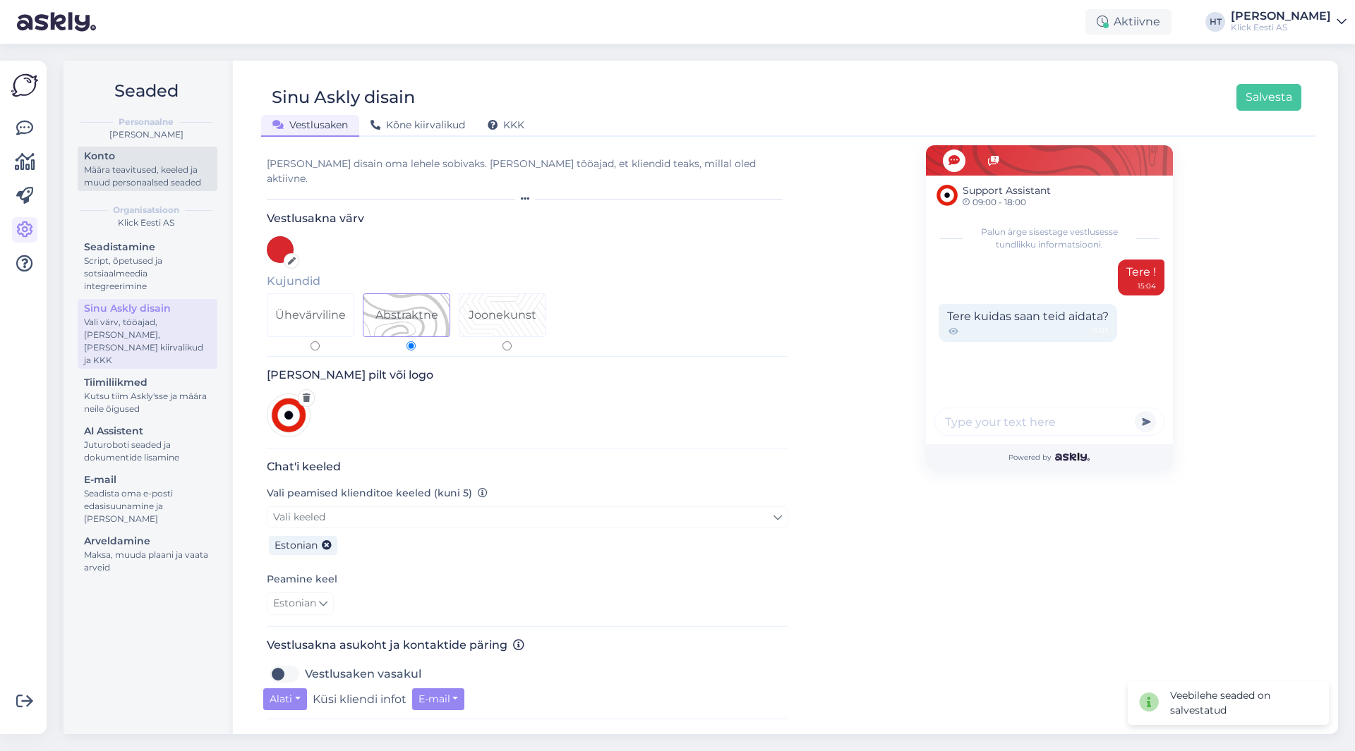
click at [157, 181] on div "Määra teavitused, keeled ja muud personaalsed seaded" at bounding box center [147, 176] width 127 height 25
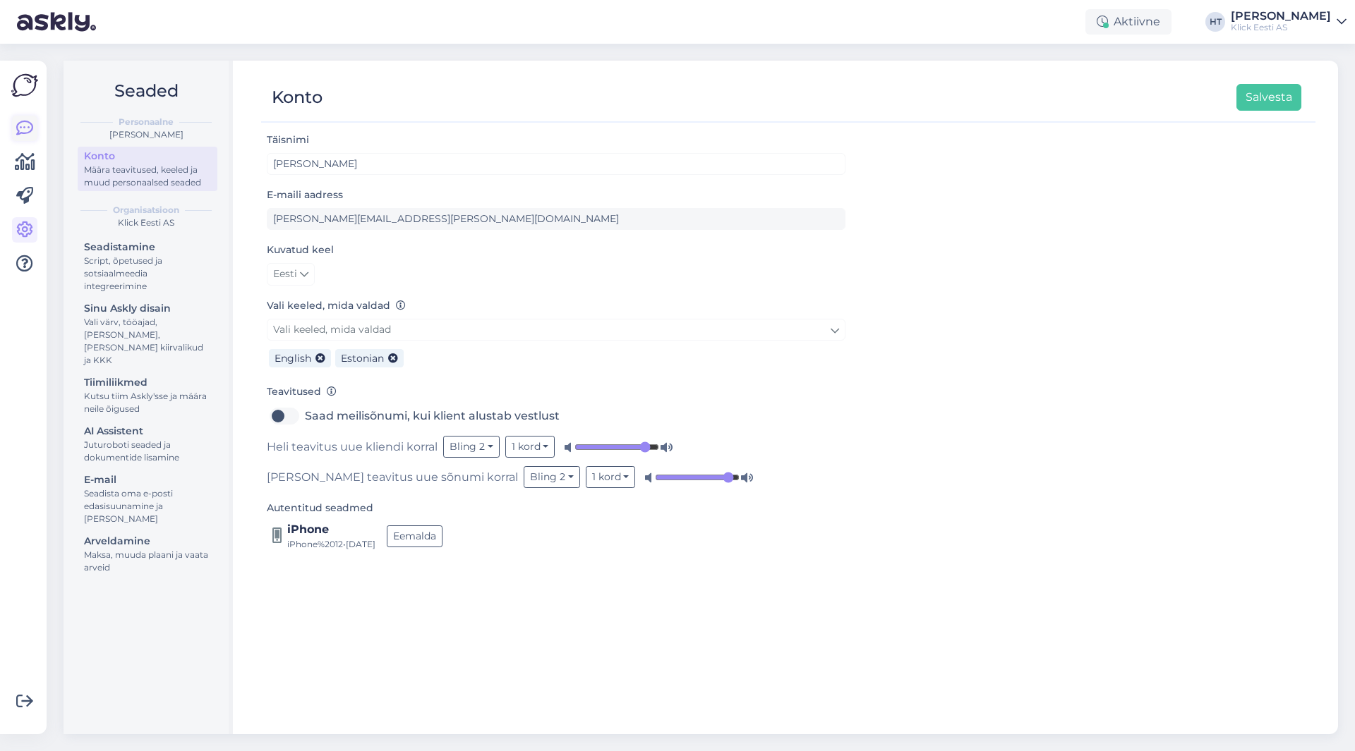
click at [28, 135] on icon at bounding box center [24, 128] width 17 height 17
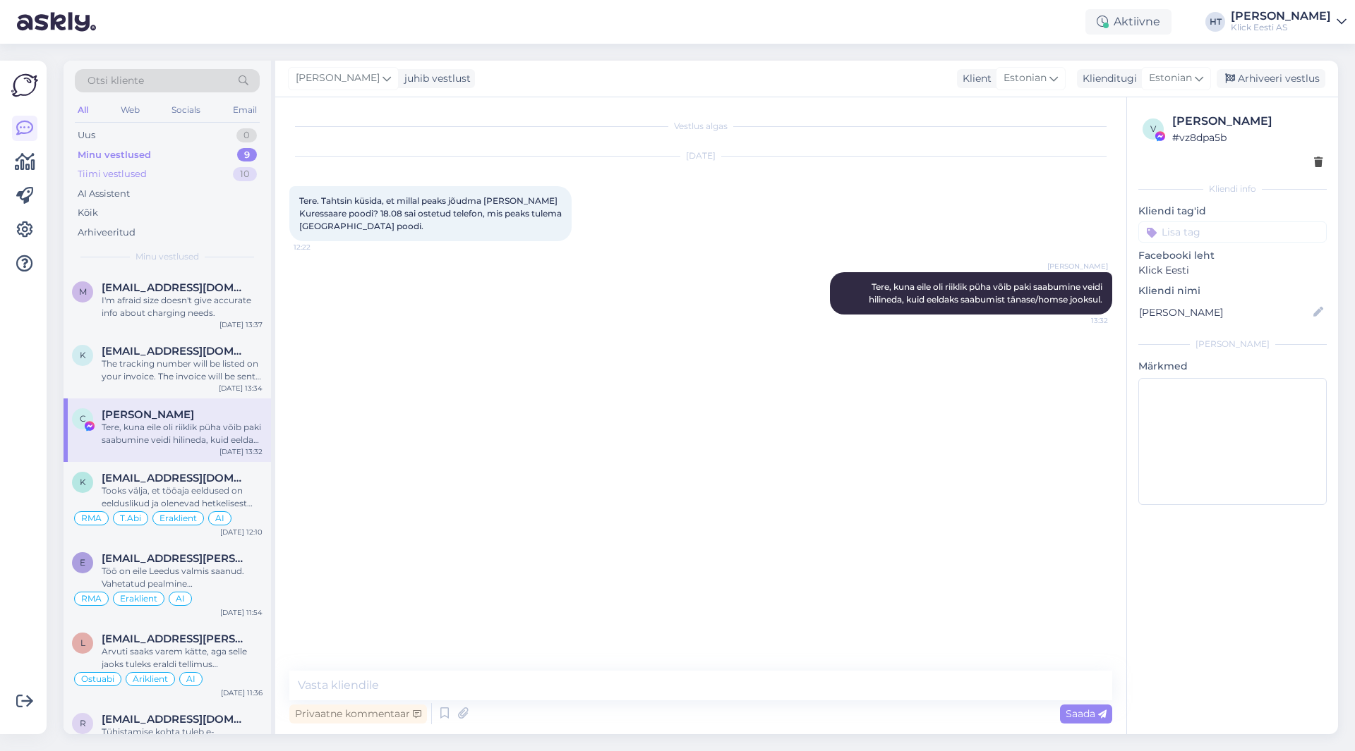
click at [179, 176] on div "Tiimi vestlused 10" at bounding box center [167, 174] width 185 height 20
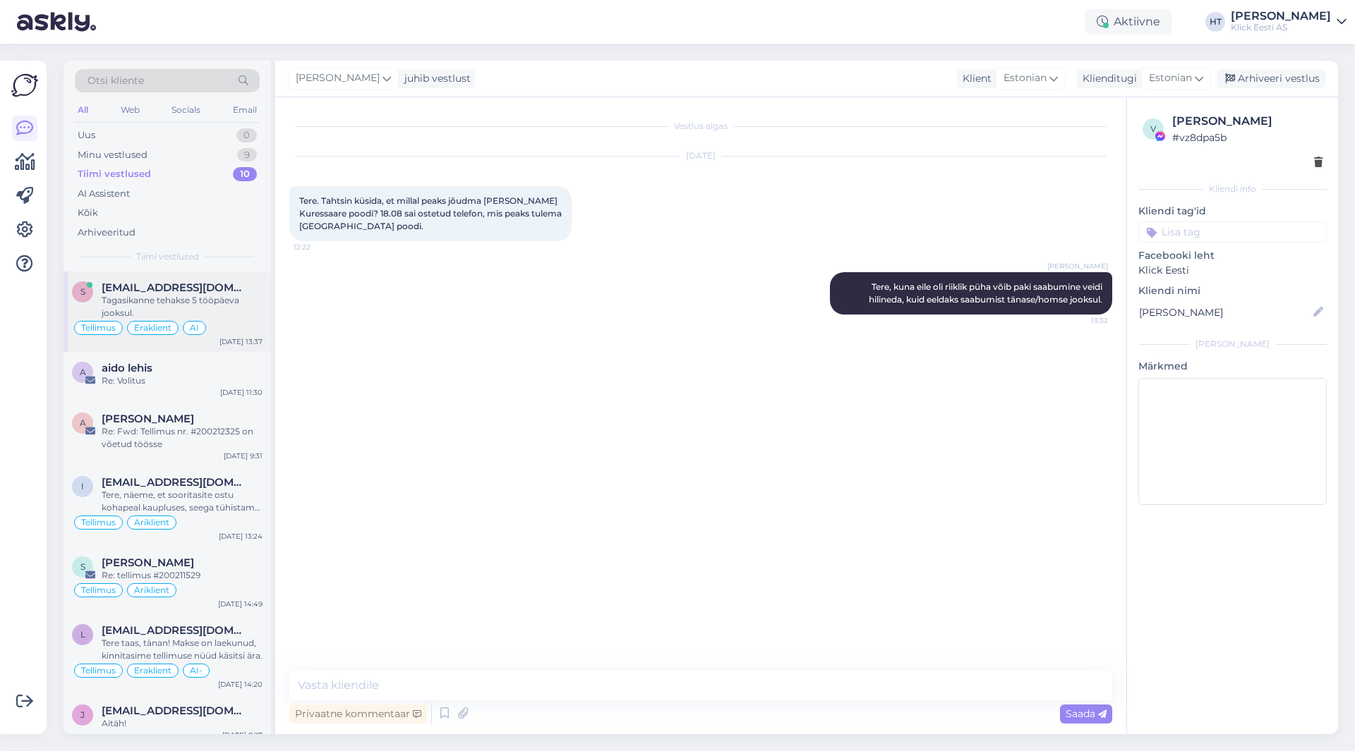
click at [241, 291] on div "[EMAIL_ADDRESS][DOMAIN_NAME]" at bounding box center [182, 288] width 161 height 13
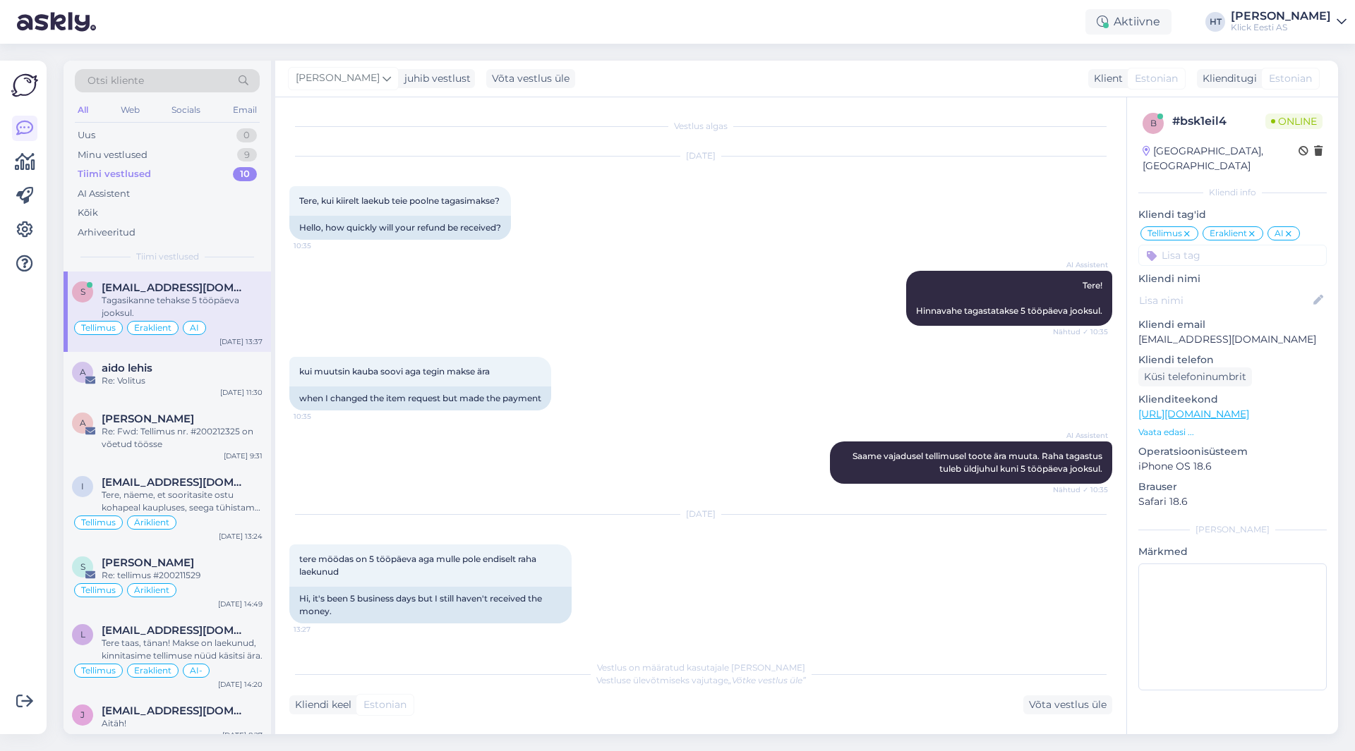
scroll to position [536, 0]
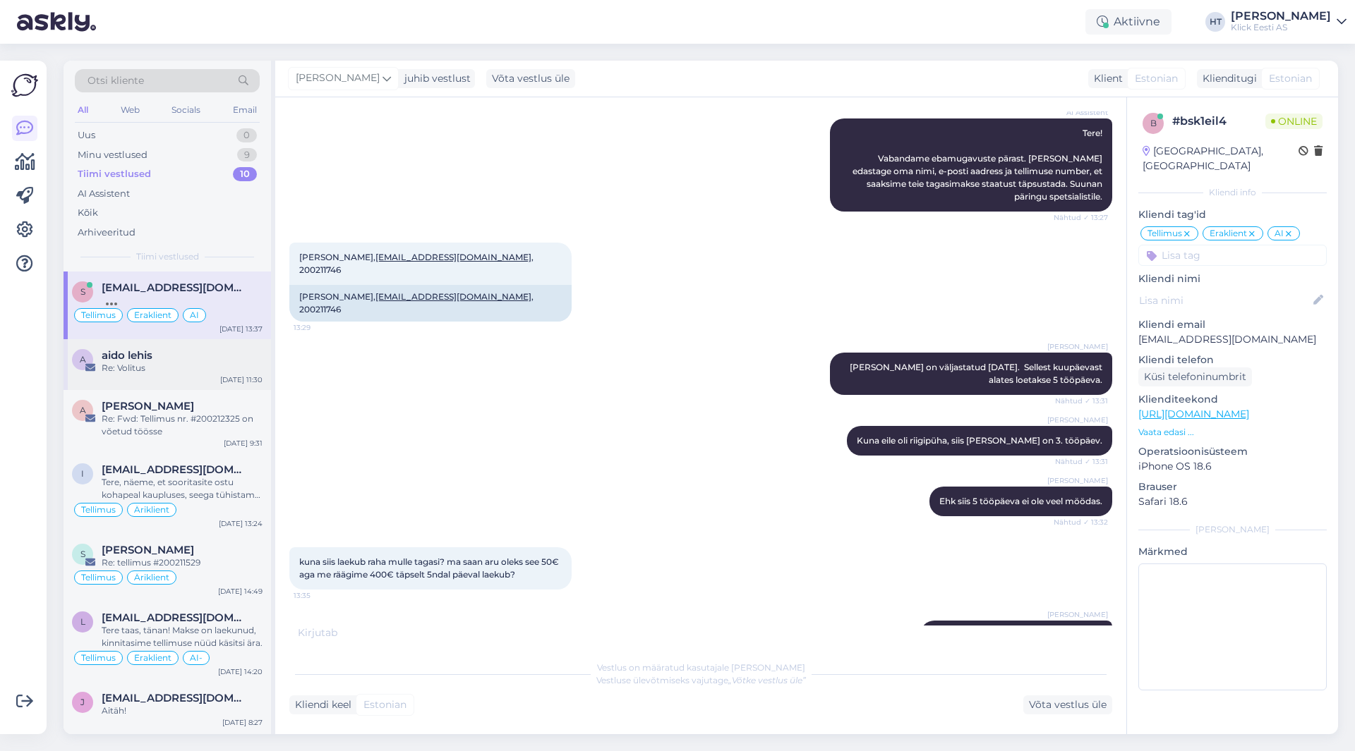
click at [232, 353] on div "aido lehis" at bounding box center [182, 355] width 161 height 13
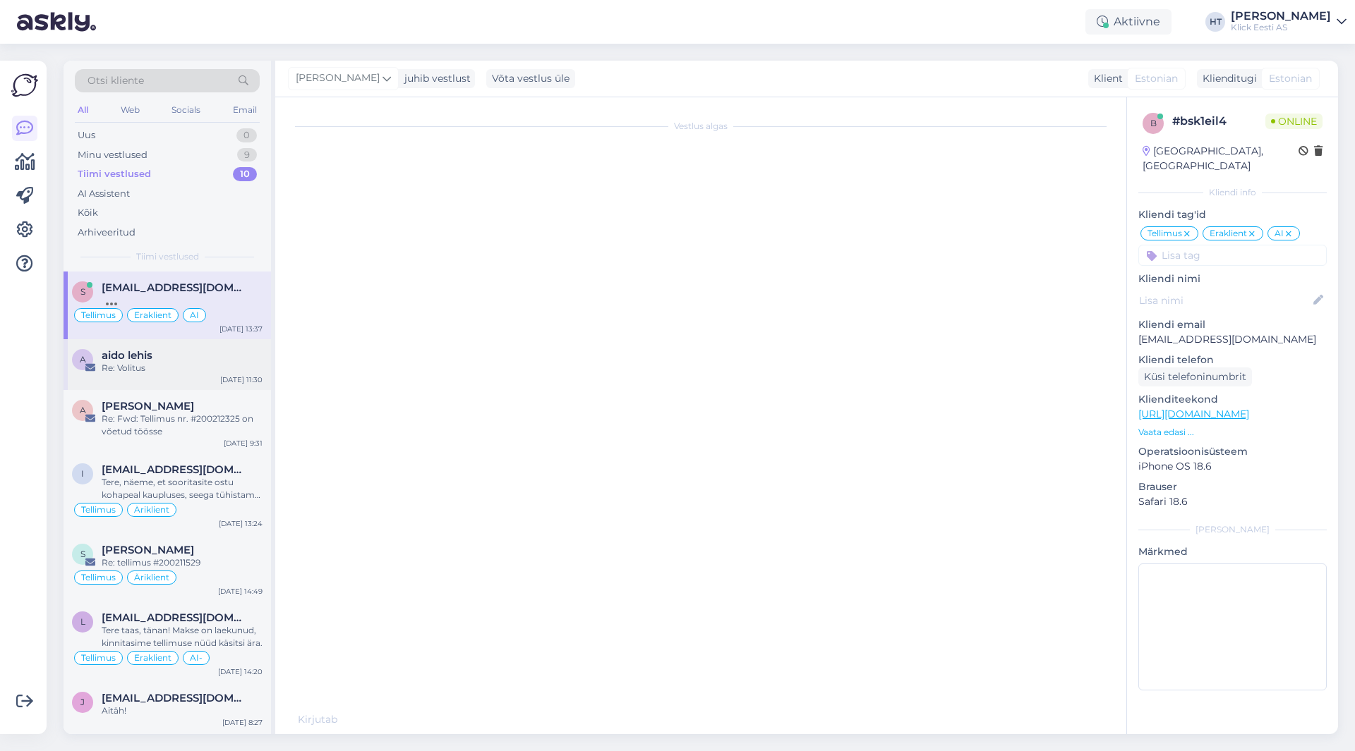
scroll to position [0, 0]
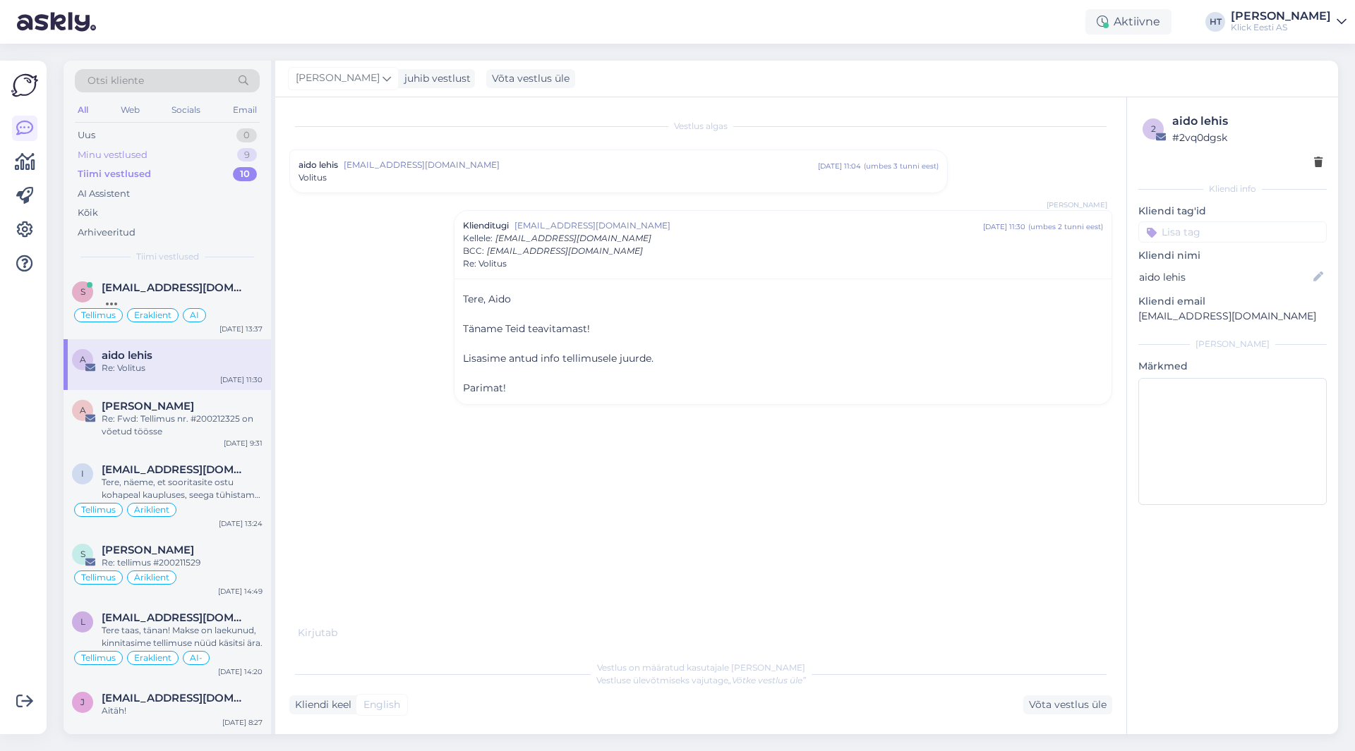
click at [219, 159] on div "Minu vestlused 9" at bounding box center [167, 155] width 185 height 20
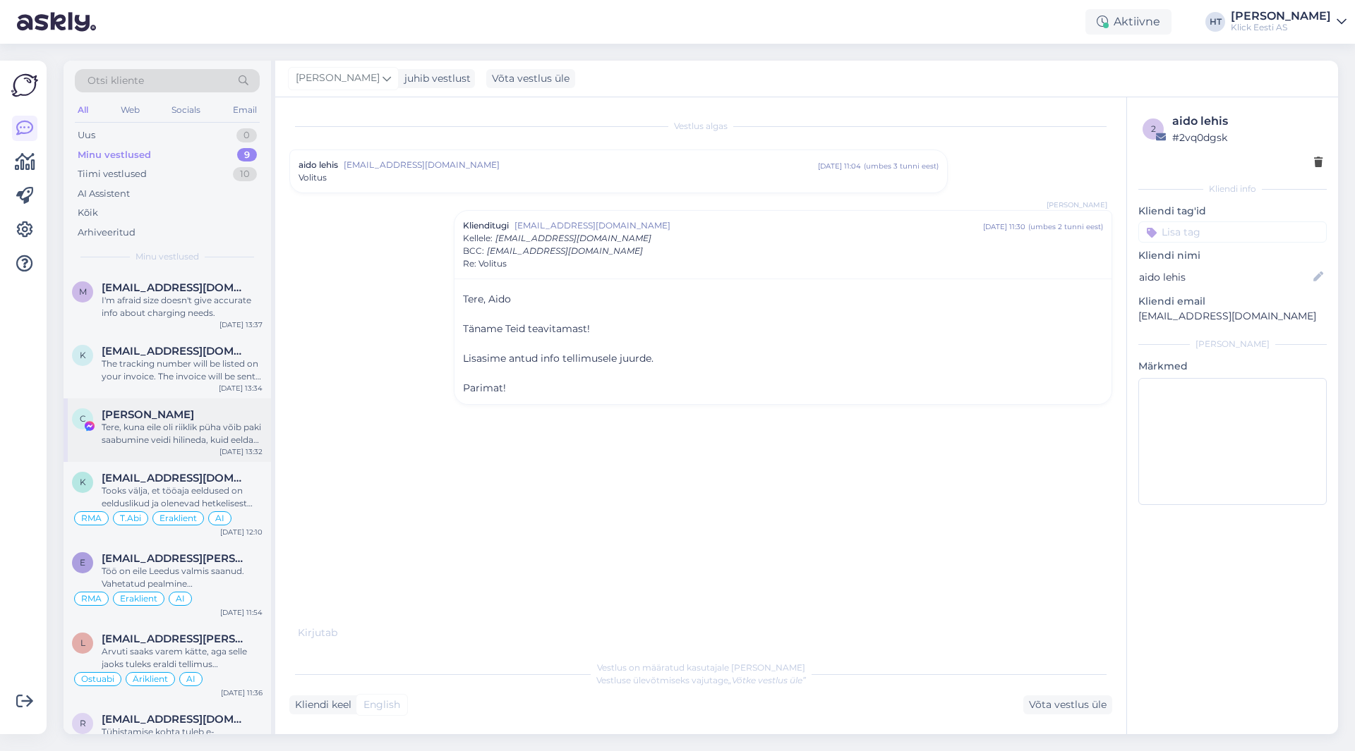
click at [219, 443] on div "Tere, kuna eile oli riiklik püha võib paki saabumine veidi hilineda, kuid eelda…" at bounding box center [182, 433] width 161 height 25
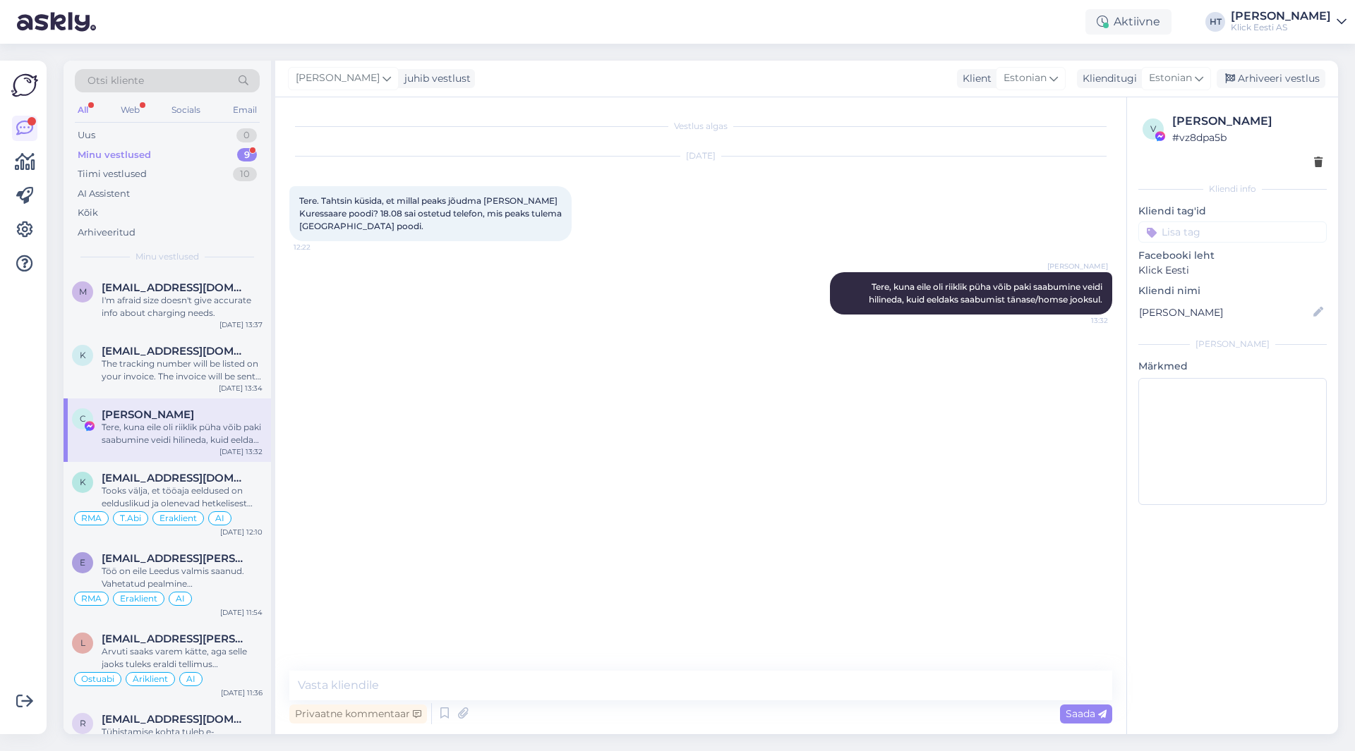
click at [171, 157] on div "Minu vestlused 9" at bounding box center [167, 155] width 185 height 20
click at [174, 355] on span "[EMAIL_ADDRESS][DOMAIN_NAME]" at bounding box center [175, 351] width 147 height 13
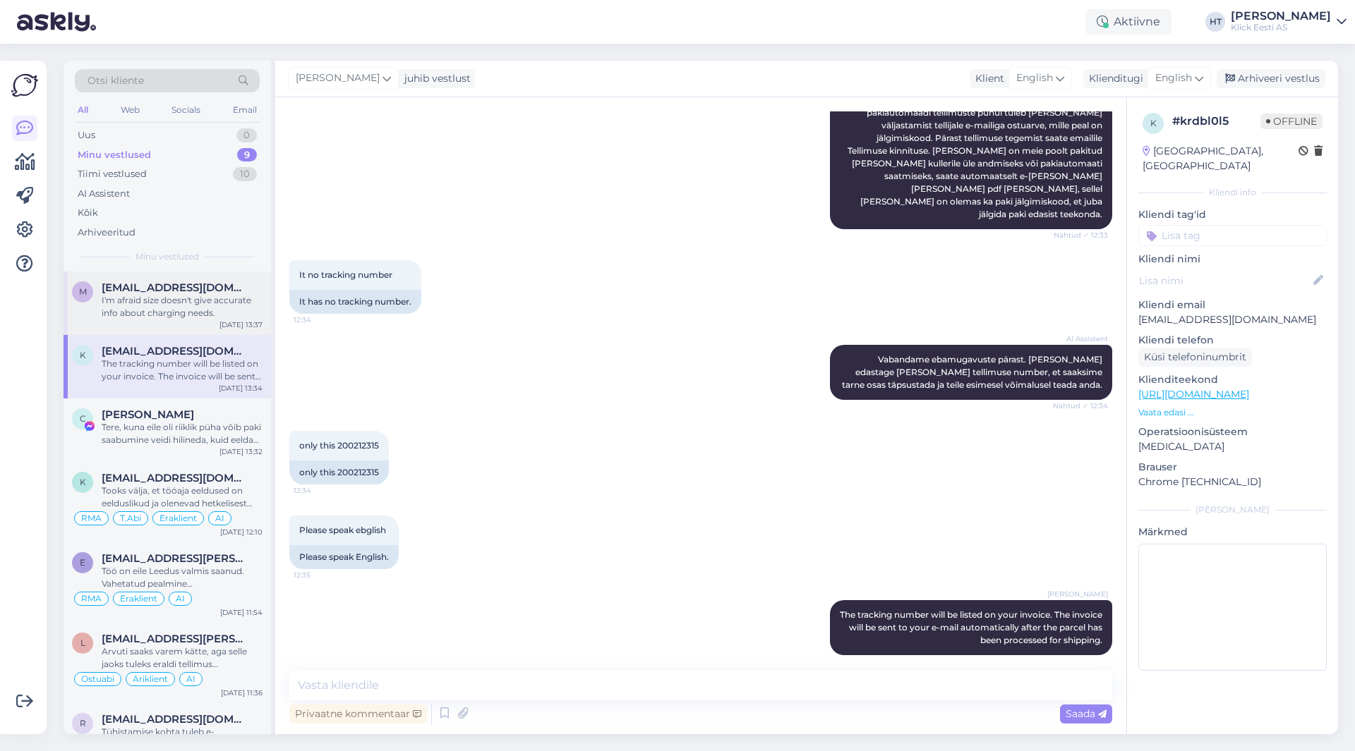
click at [183, 291] on span "[EMAIL_ADDRESS][DOMAIN_NAME]" at bounding box center [175, 288] width 147 height 13
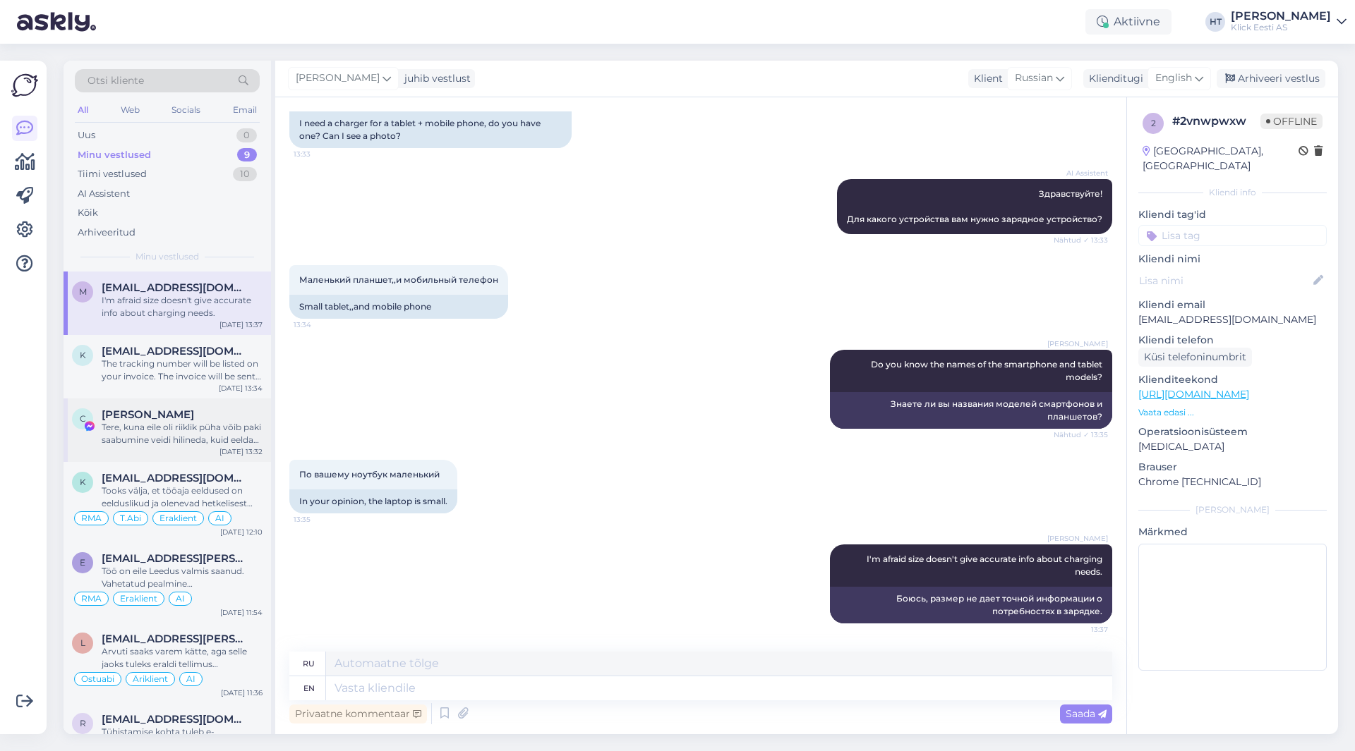
click at [183, 436] on div "Tere, kuna eile oli riiklik püha võib paki saabumine veidi hilineda, kuid eelda…" at bounding box center [182, 433] width 161 height 25
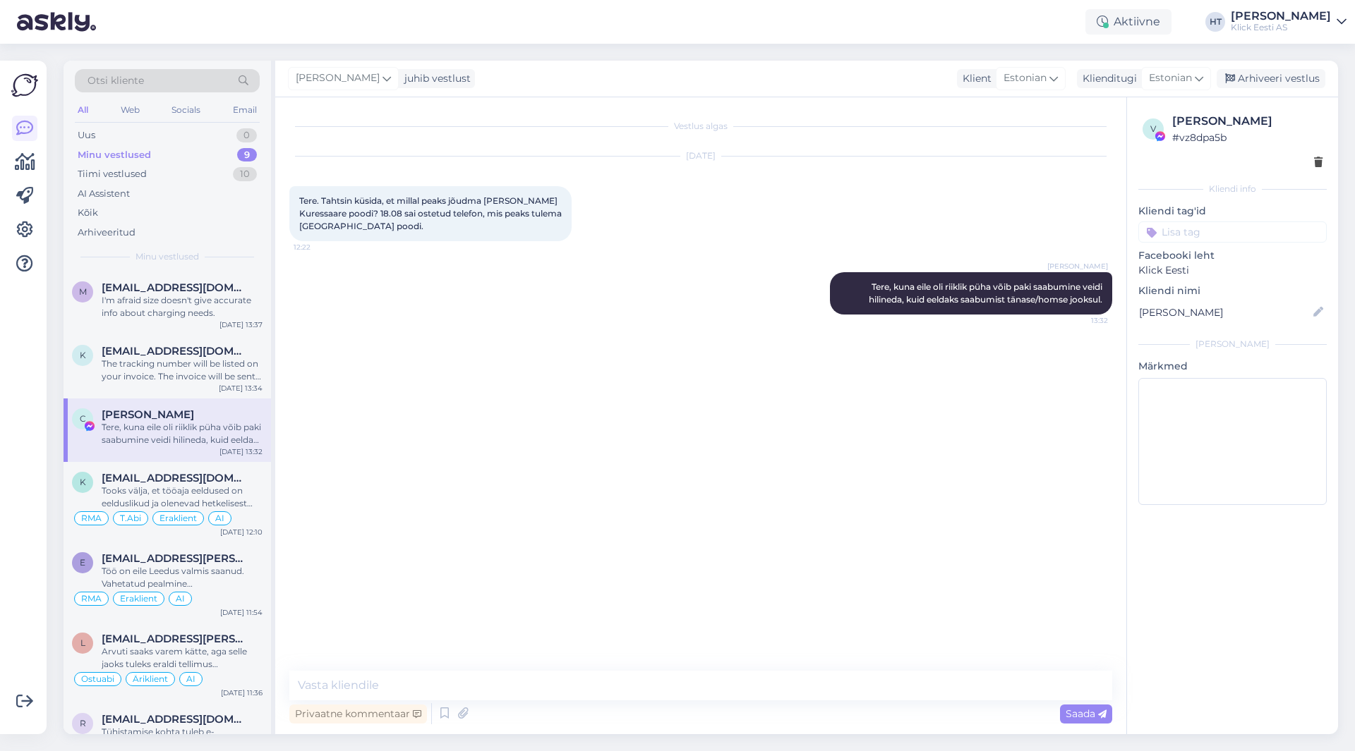
click at [1210, 231] on input at bounding box center [1232, 232] width 188 height 21
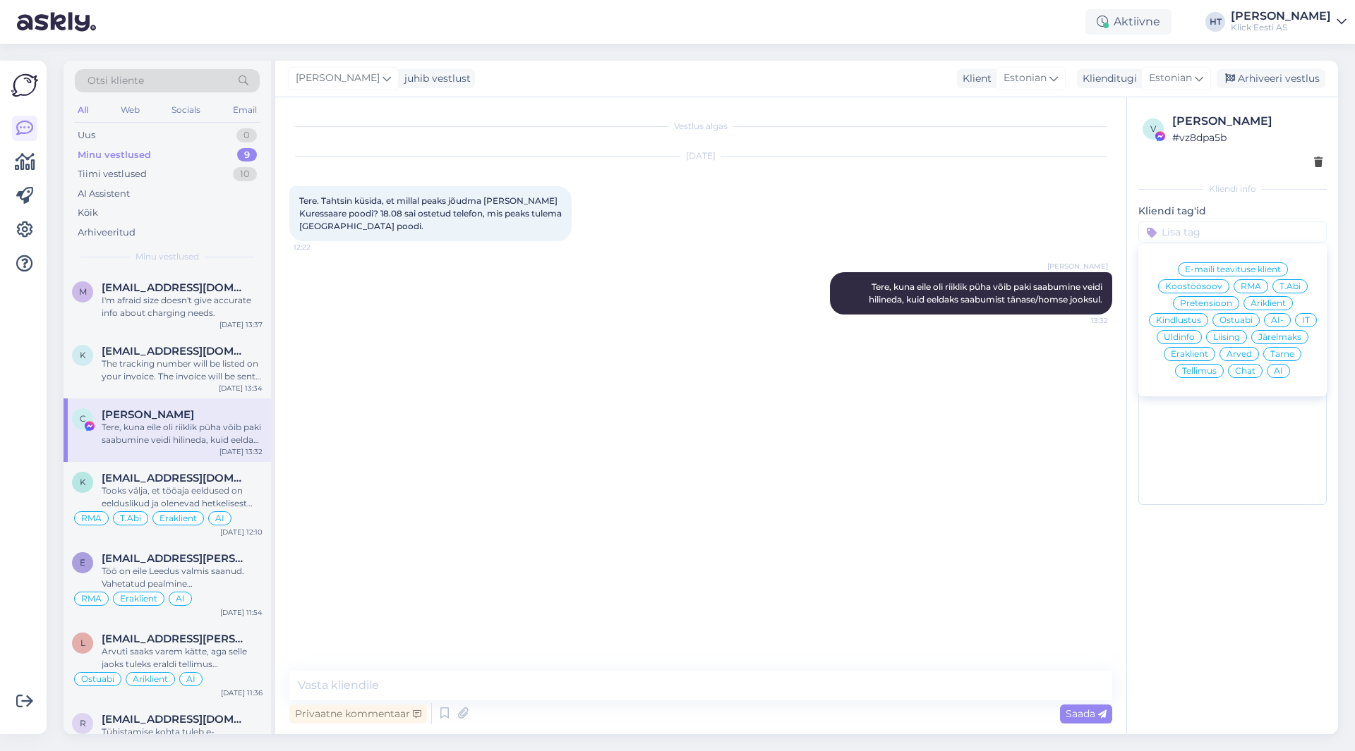
click at [1276, 357] on span "Tarne" at bounding box center [1282, 354] width 24 height 8
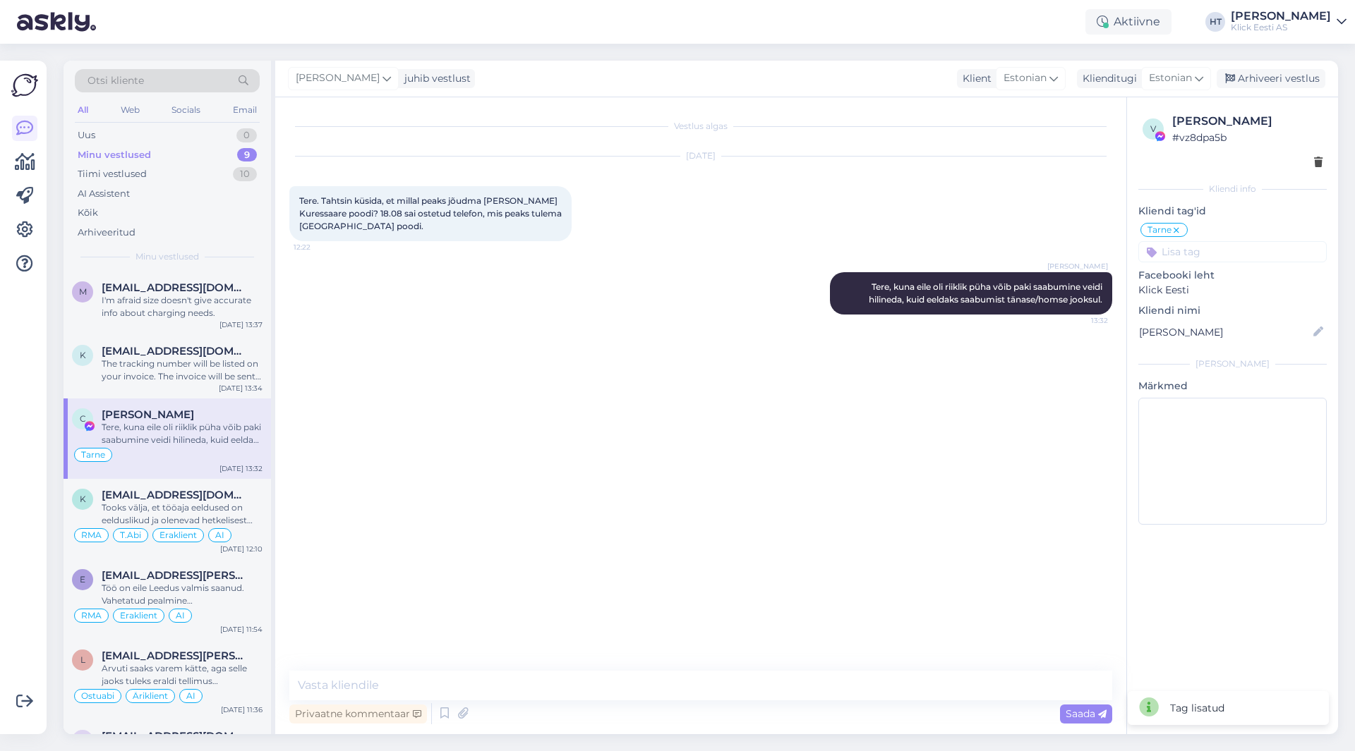
click at [1221, 243] on input at bounding box center [1232, 251] width 188 height 21
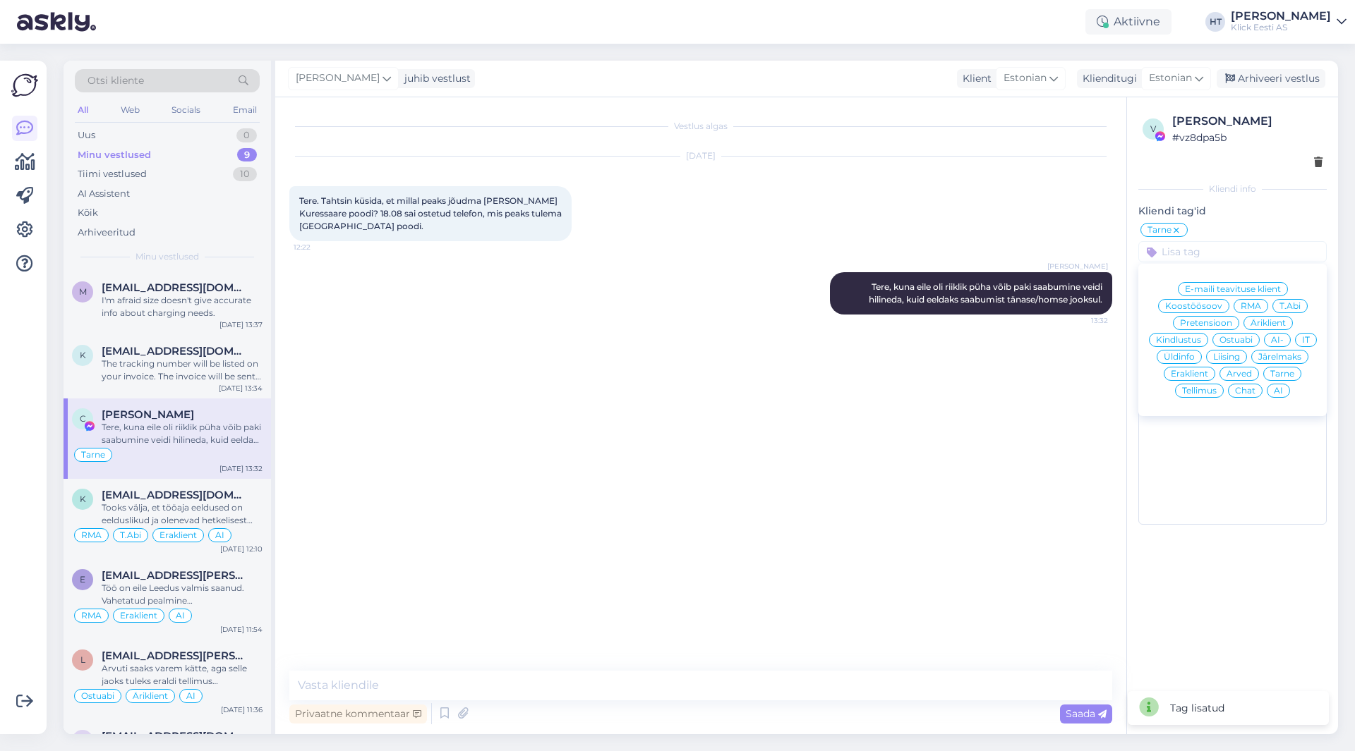
click at [1193, 375] on span "Eraklient" at bounding box center [1189, 374] width 37 height 8
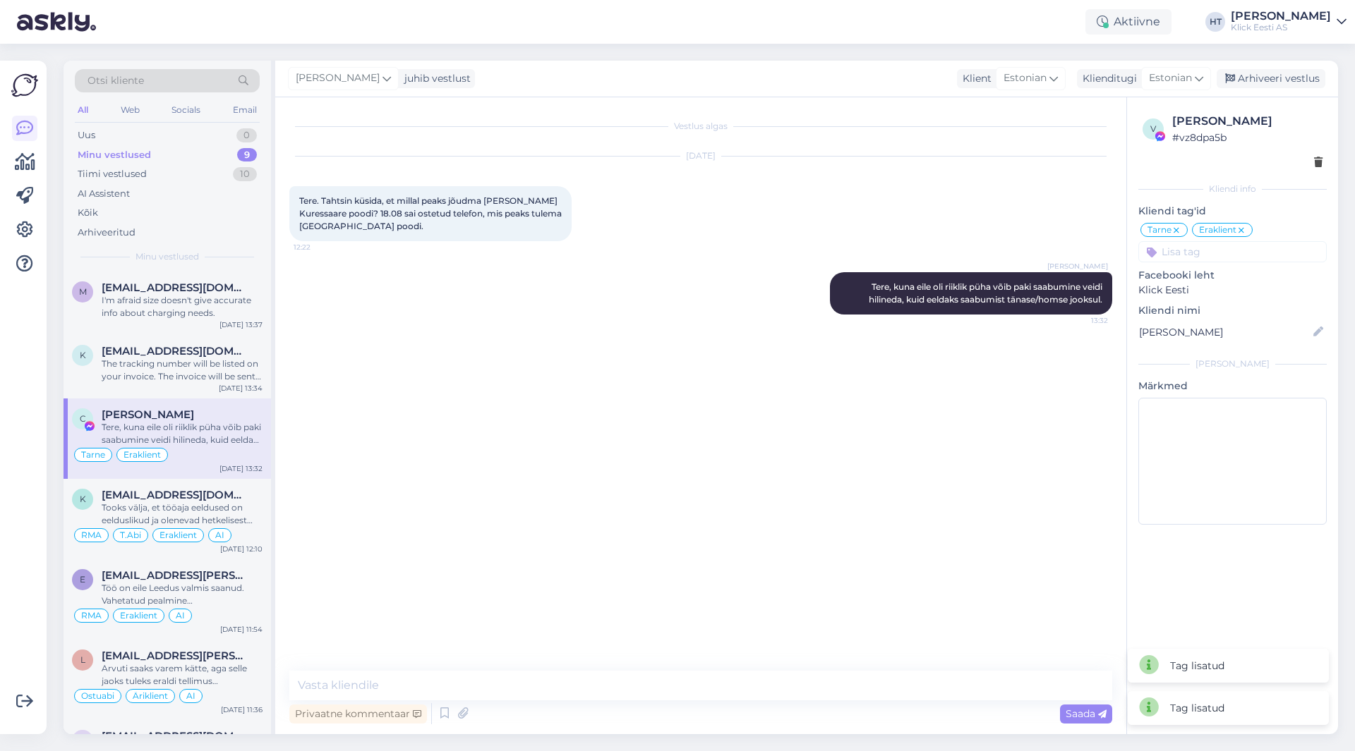
click at [1224, 255] on input at bounding box center [1232, 251] width 188 height 21
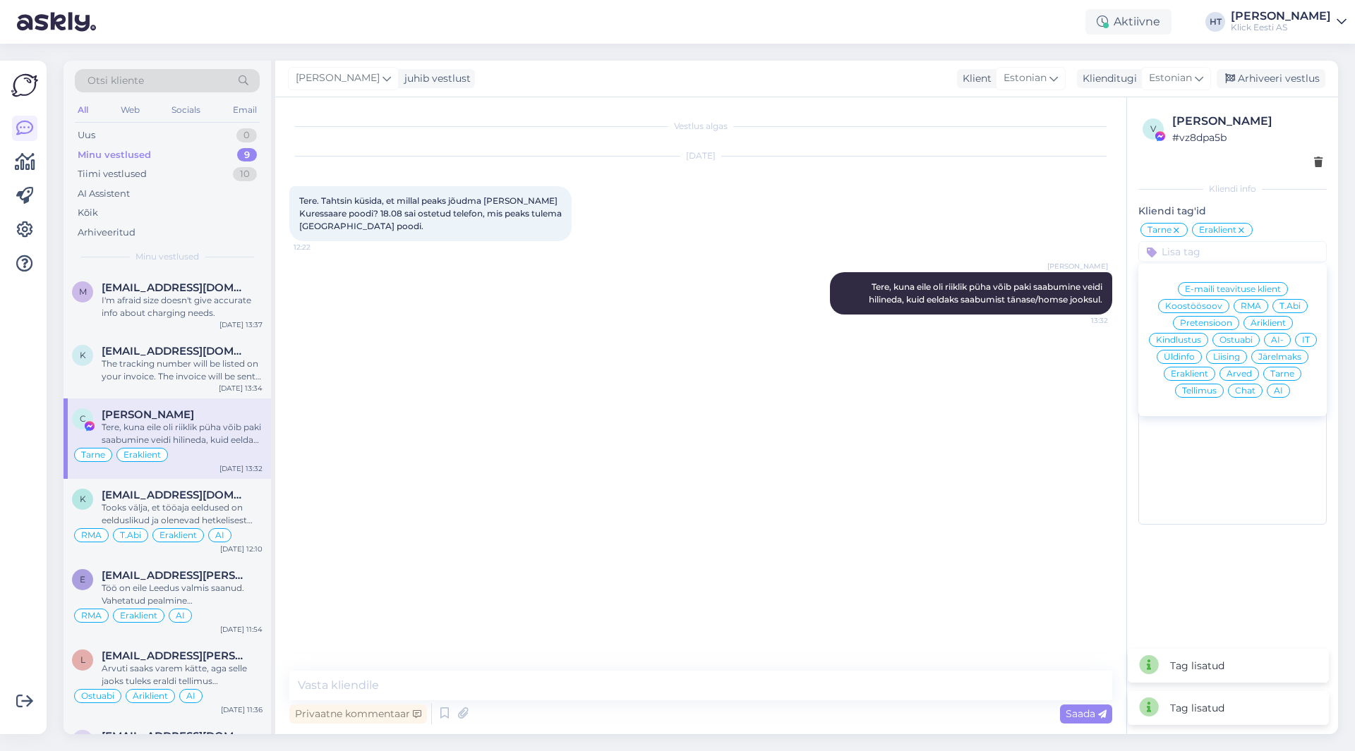
click at [1277, 389] on span "AI" at bounding box center [1278, 391] width 9 height 8
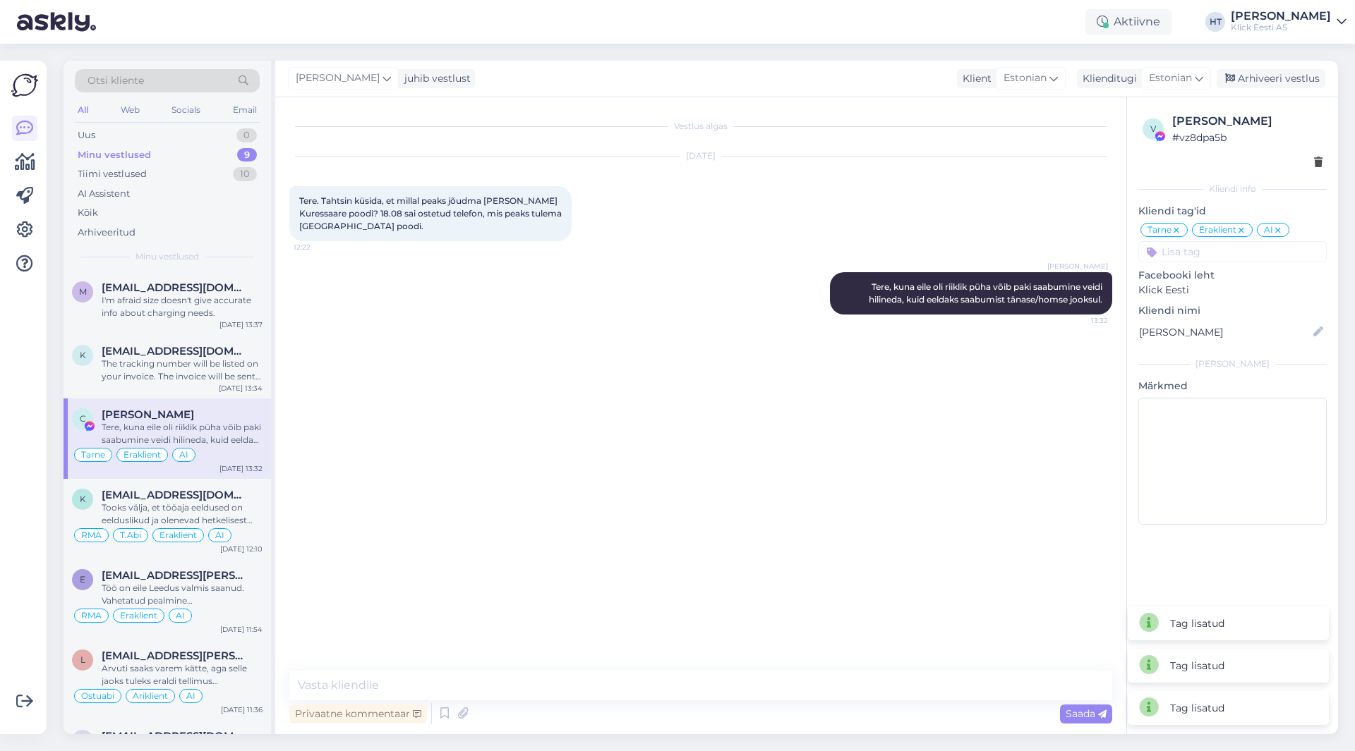
click at [864, 397] on div "Vestlus algas [DATE] Tere. Tahtsin küsida, et millal peaks jõudma [PERSON_NAME]…" at bounding box center [706, 384] width 835 height 547
click at [168, 359] on div "The tracking number will be listed on your invoice. The invoice will be sent to…" at bounding box center [182, 370] width 161 height 25
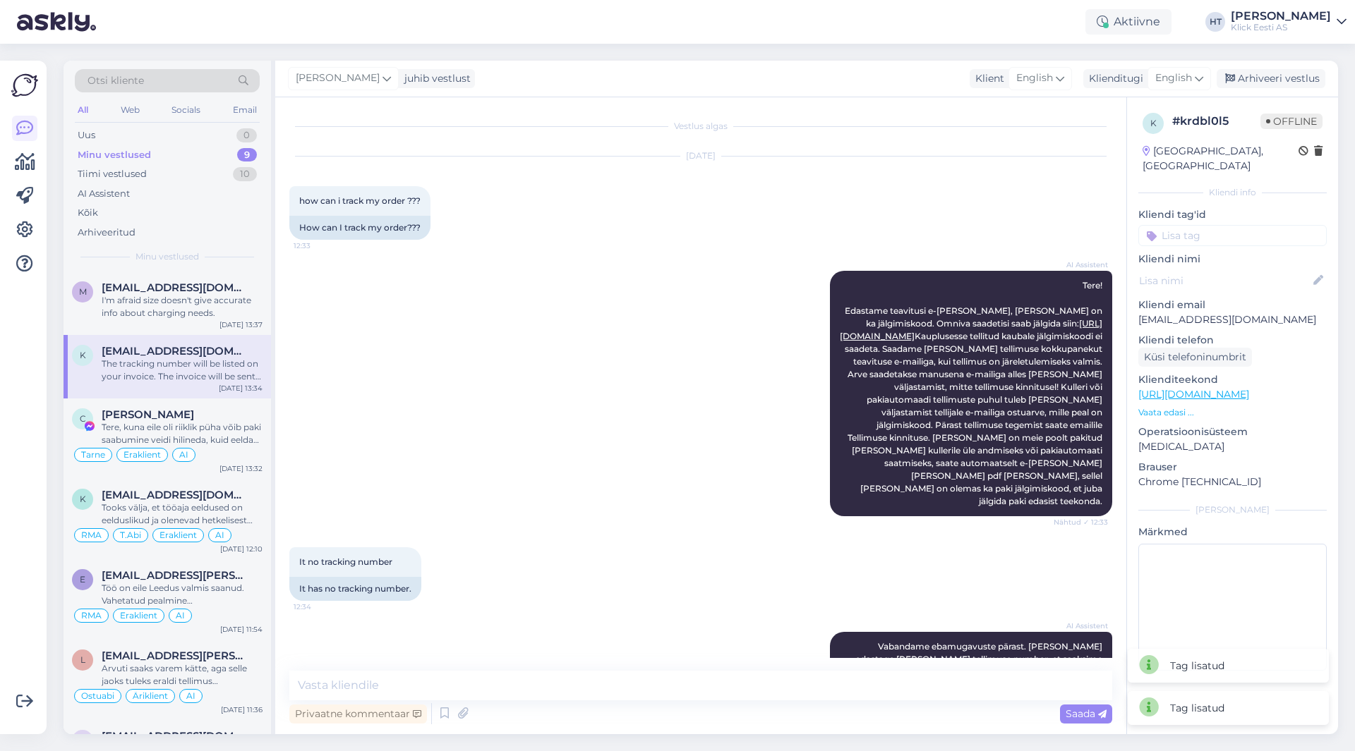
scroll to position [287, 0]
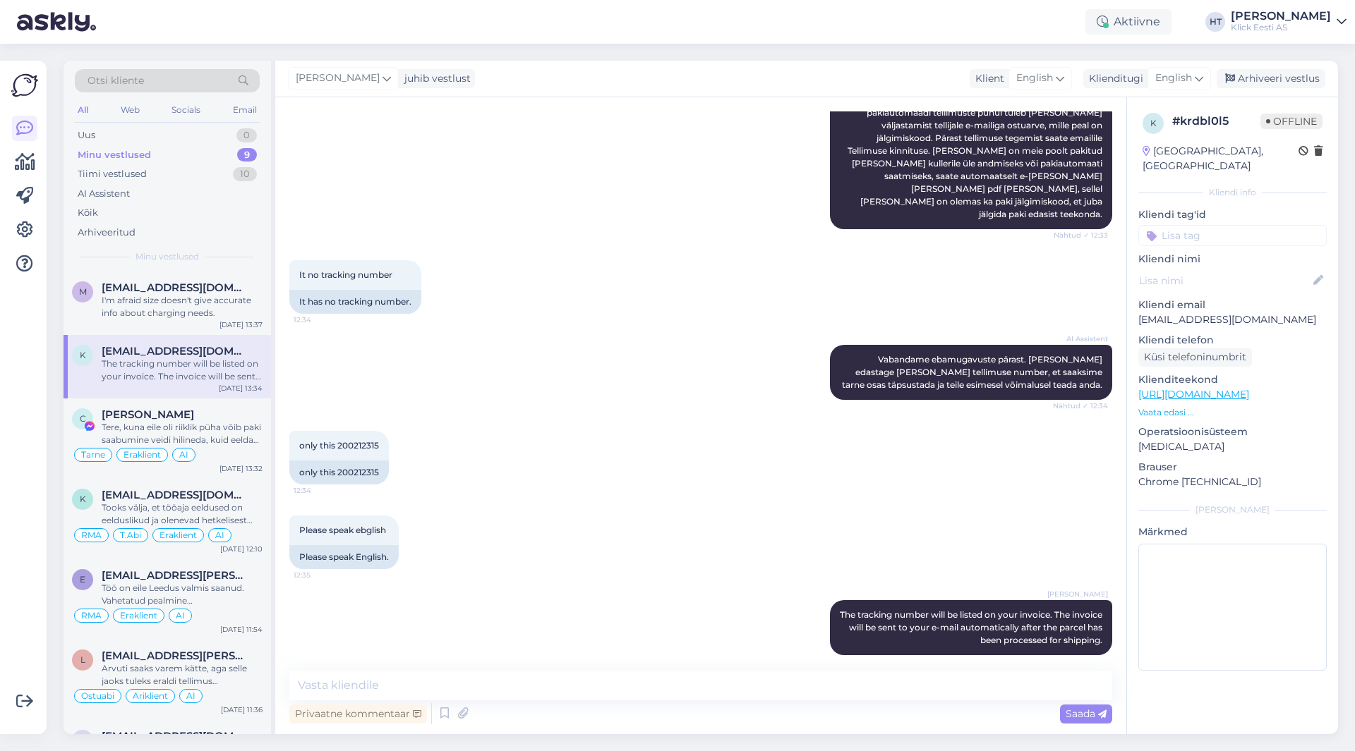
click at [1197, 225] on input at bounding box center [1232, 235] width 188 height 21
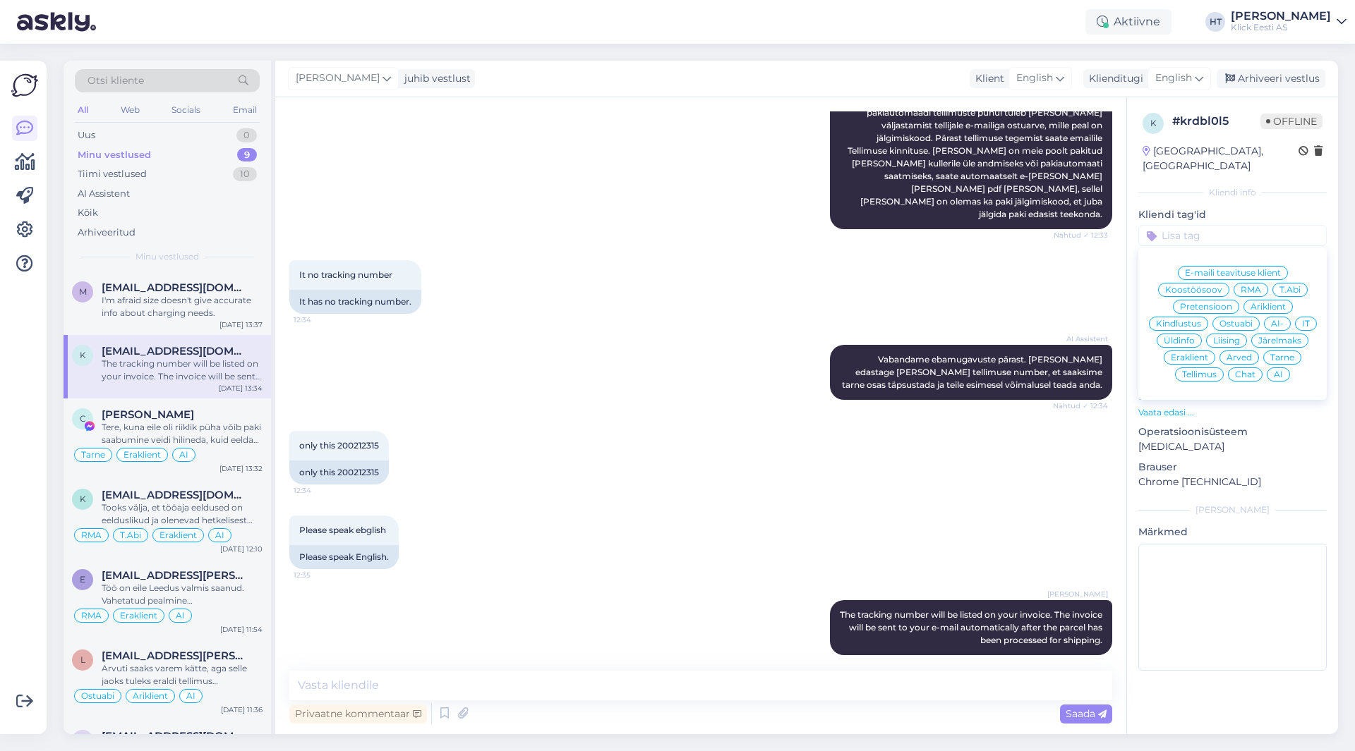
click at [1271, 353] on span "Tarne" at bounding box center [1282, 357] width 24 height 8
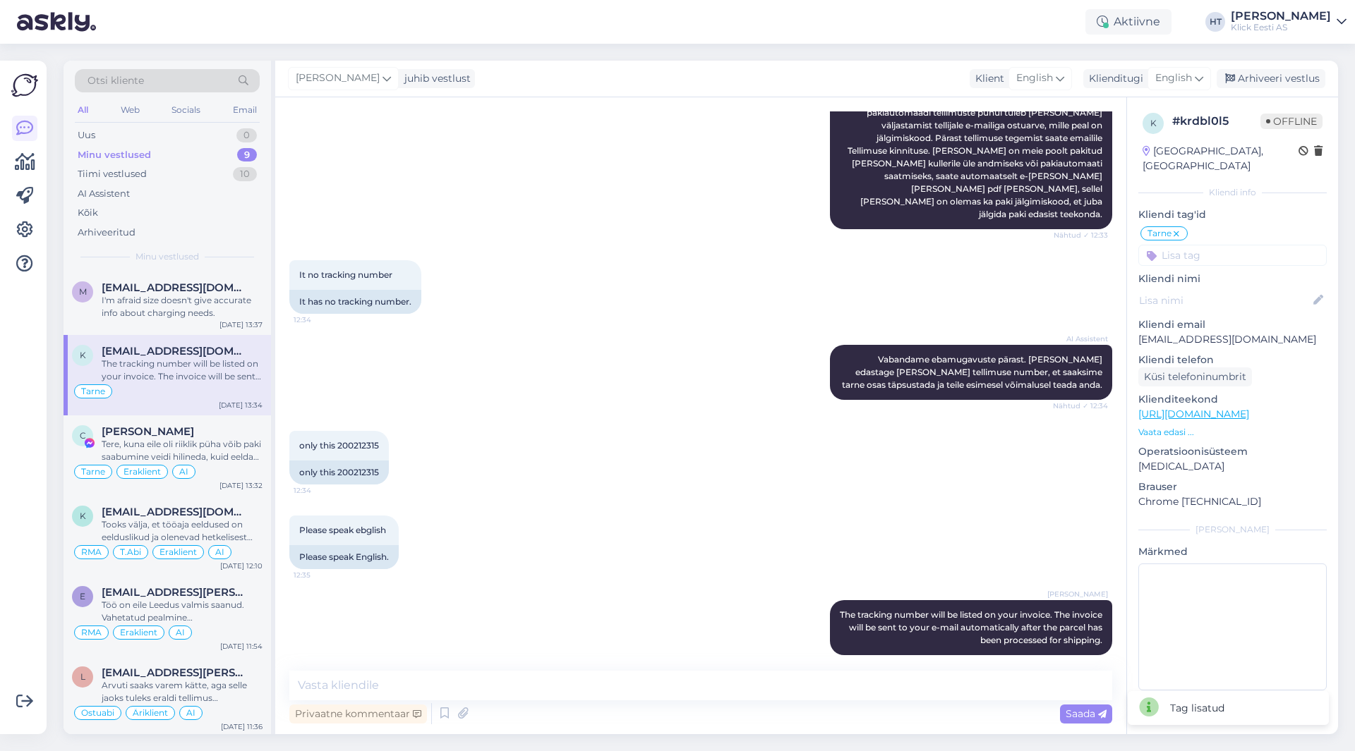
click at [1215, 245] on input at bounding box center [1232, 255] width 188 height 21
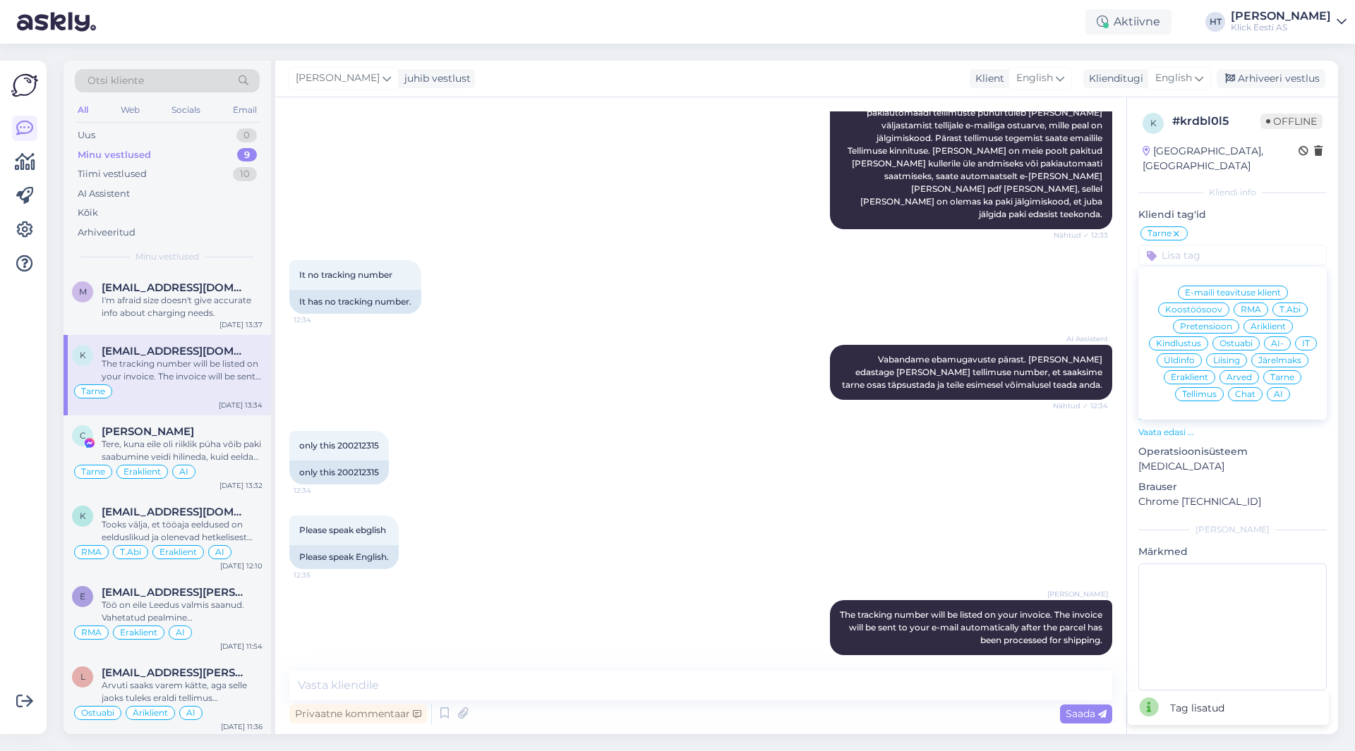
drag, startPoint x: 1187, startPoint y: 359, endPoint x: 1190, endPoint y: 340, distance: 19.3
click at [1188, 373] on span "Eraklient" at bounding box center [1189, 377] width 37 height 8
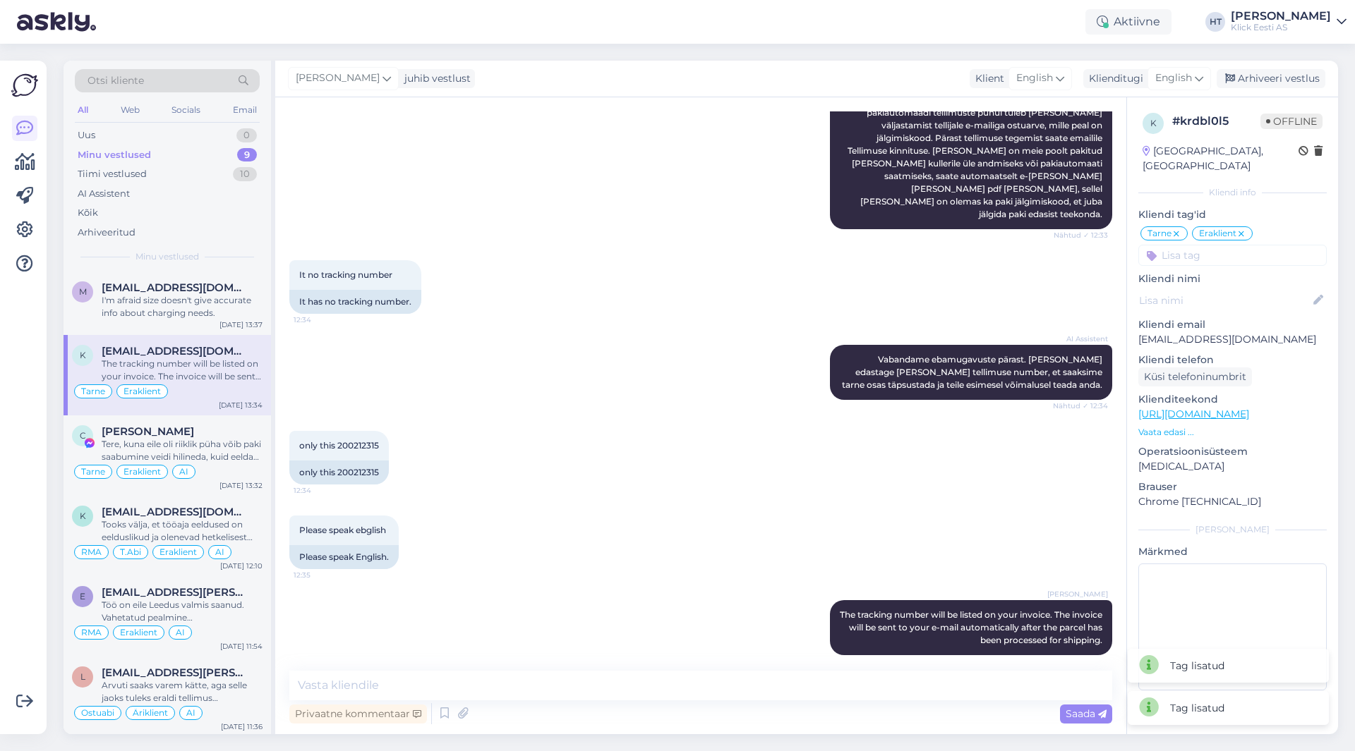
click at [1208, 249] on input at bounding box center [1232, 255] width 188 height 21
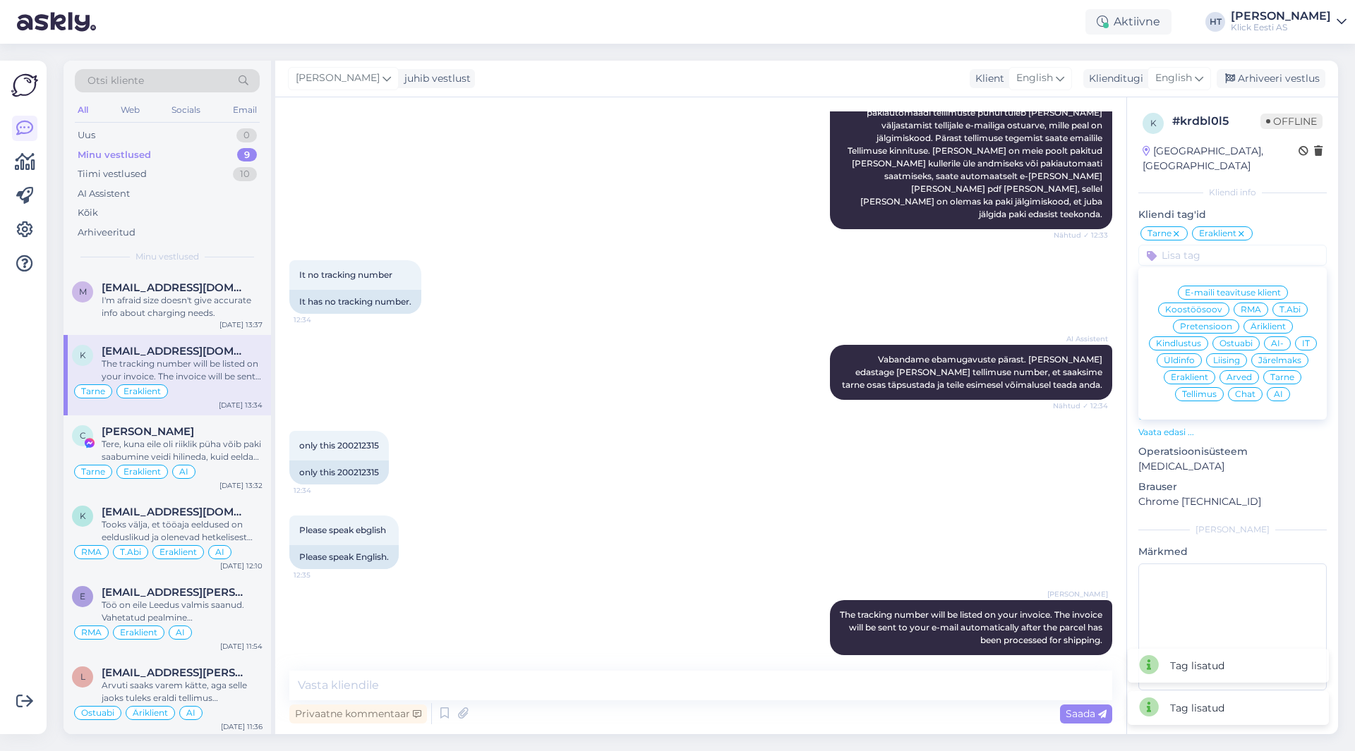
click at [1274, 390] on span "AI" at bounding box center [1278, 394] width 9 height 8
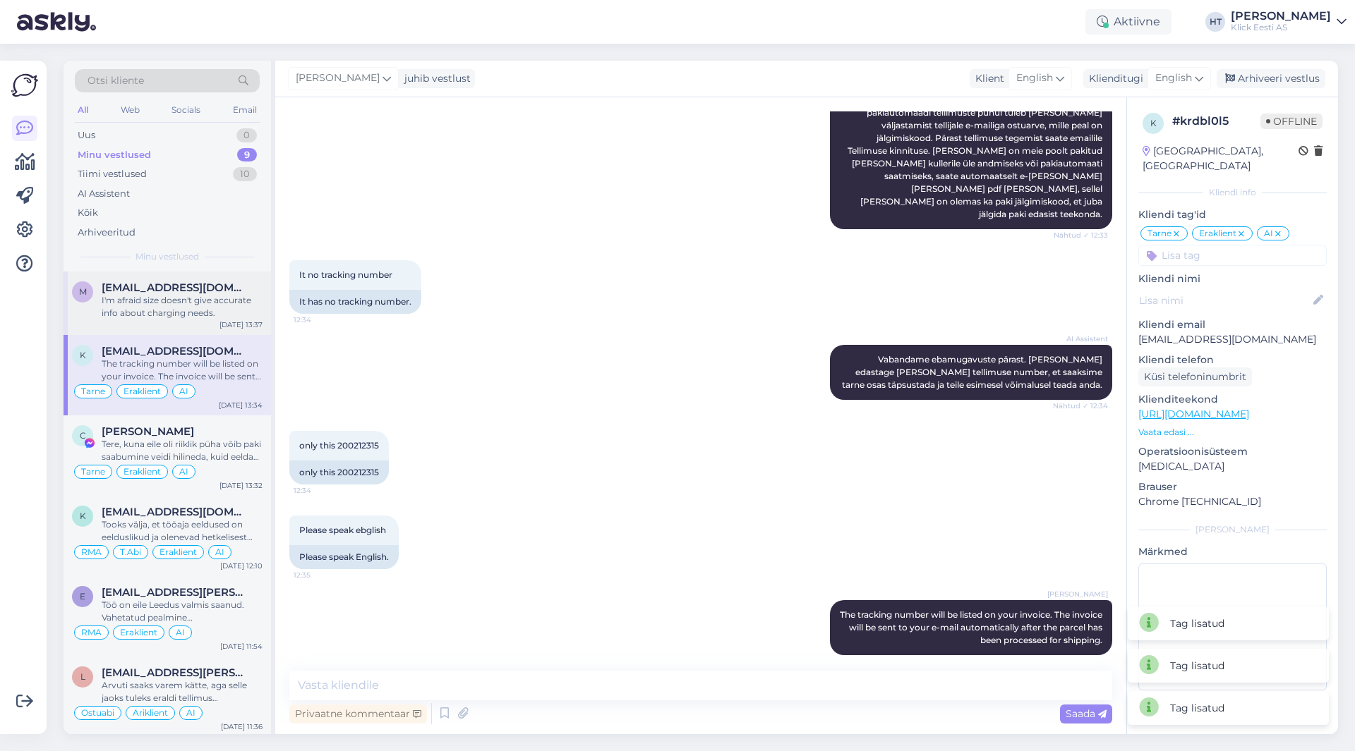
click at [204, 294] on span "[EMAIL_ADDRESS][DOMAIN_NAME]" at bounding box center [175, 288] width 147 height 13
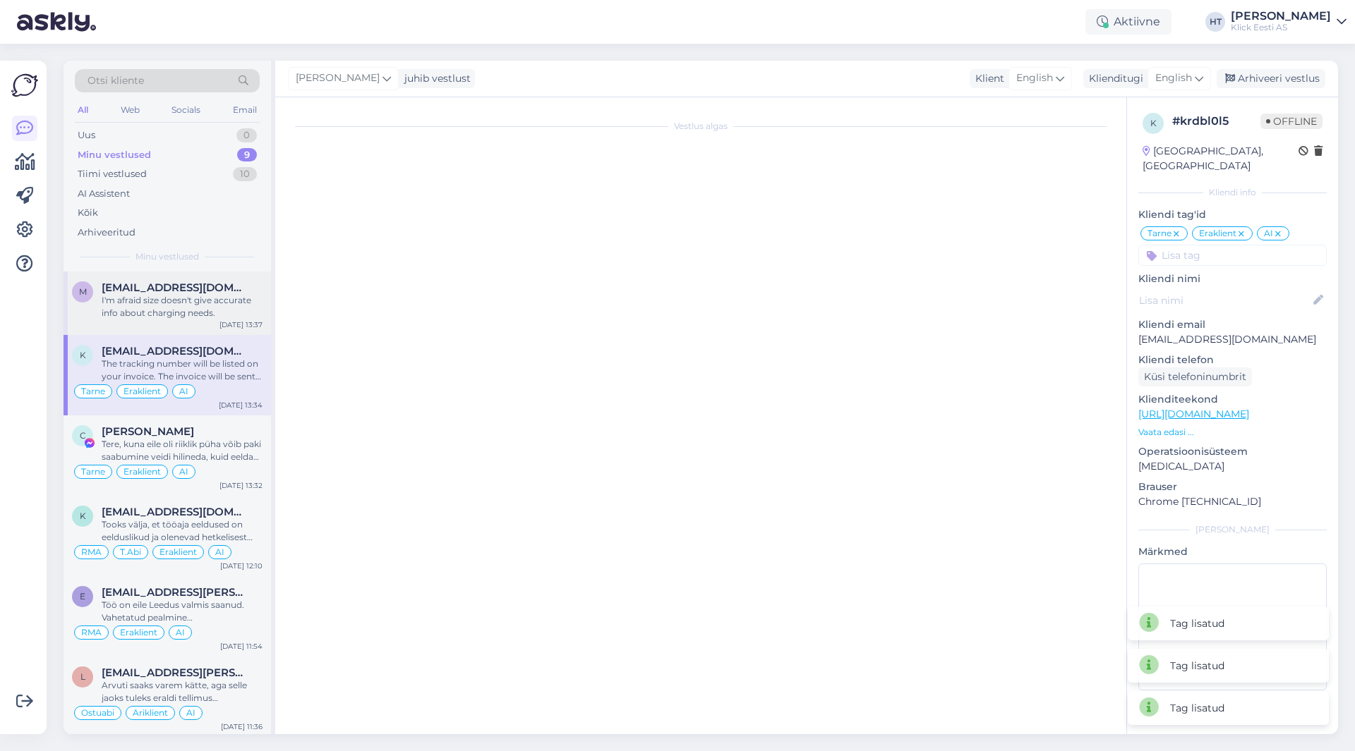
scroll to position [117, 0]
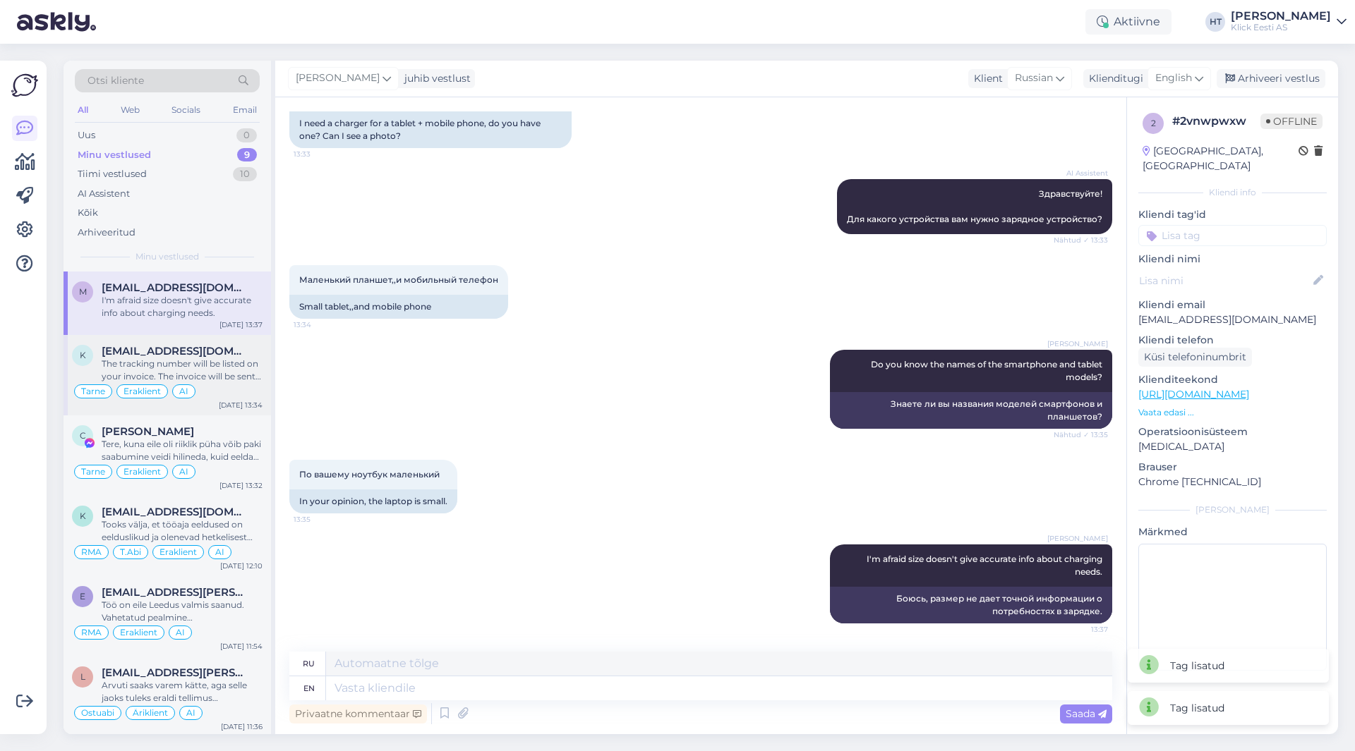
click at [224, 350] on span "[EMAIL_ADDRESS][DOMAIN_NAME]" at bounding box center [175, 351] width 147 height 13
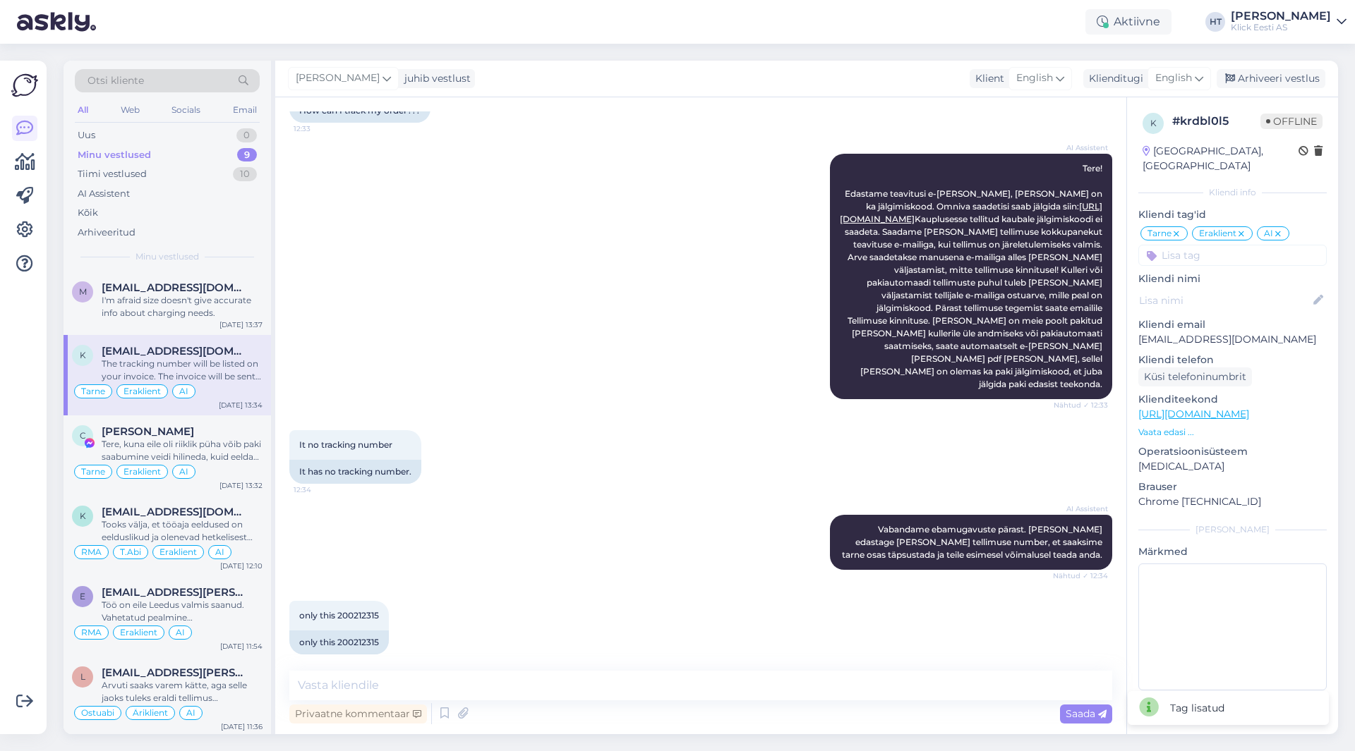
scroll to position [287, 0]
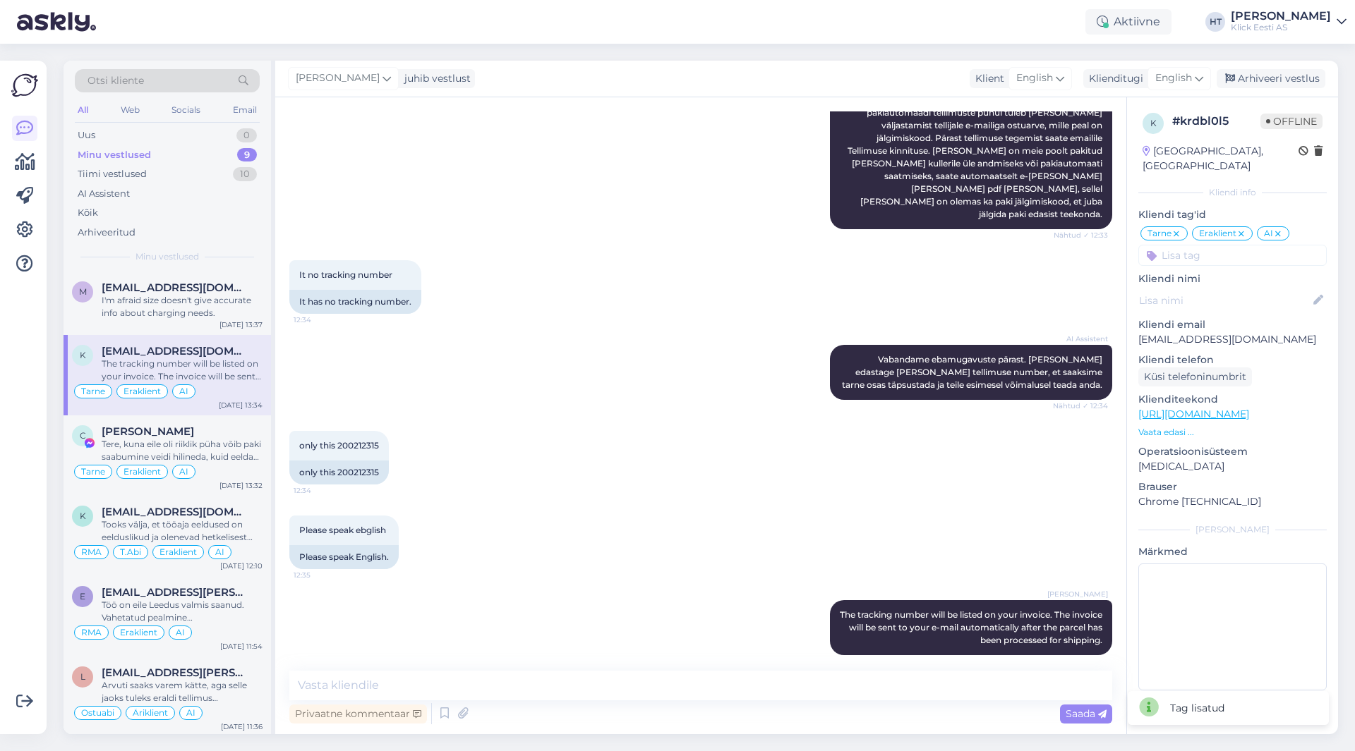
click at [1280, 229] on icon at bounding box center [1278, 234] width 8 height 11
click at [1264, 245] on input at bounding box center [1232, 255] width 188 height 21
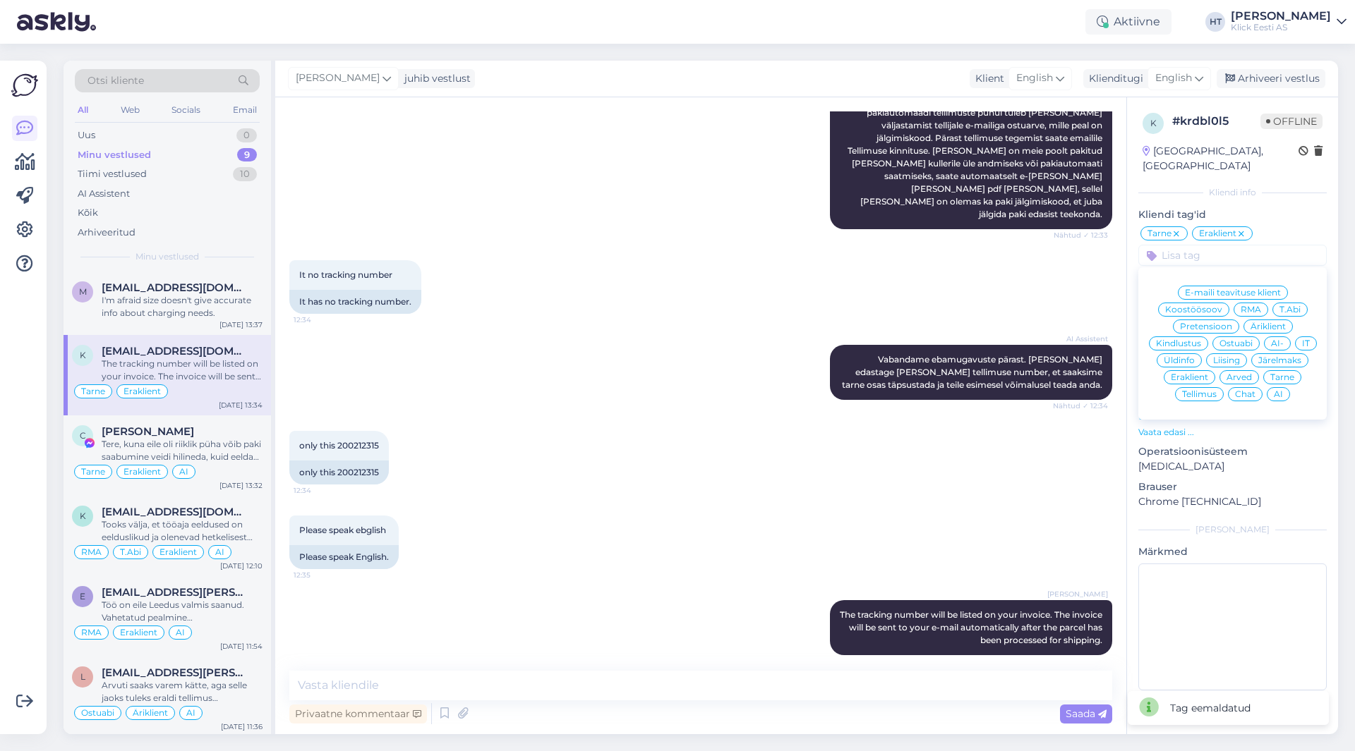
click at [1277, 339] on span "AI-" at bounding box center [1277, 343] width 13 height 8
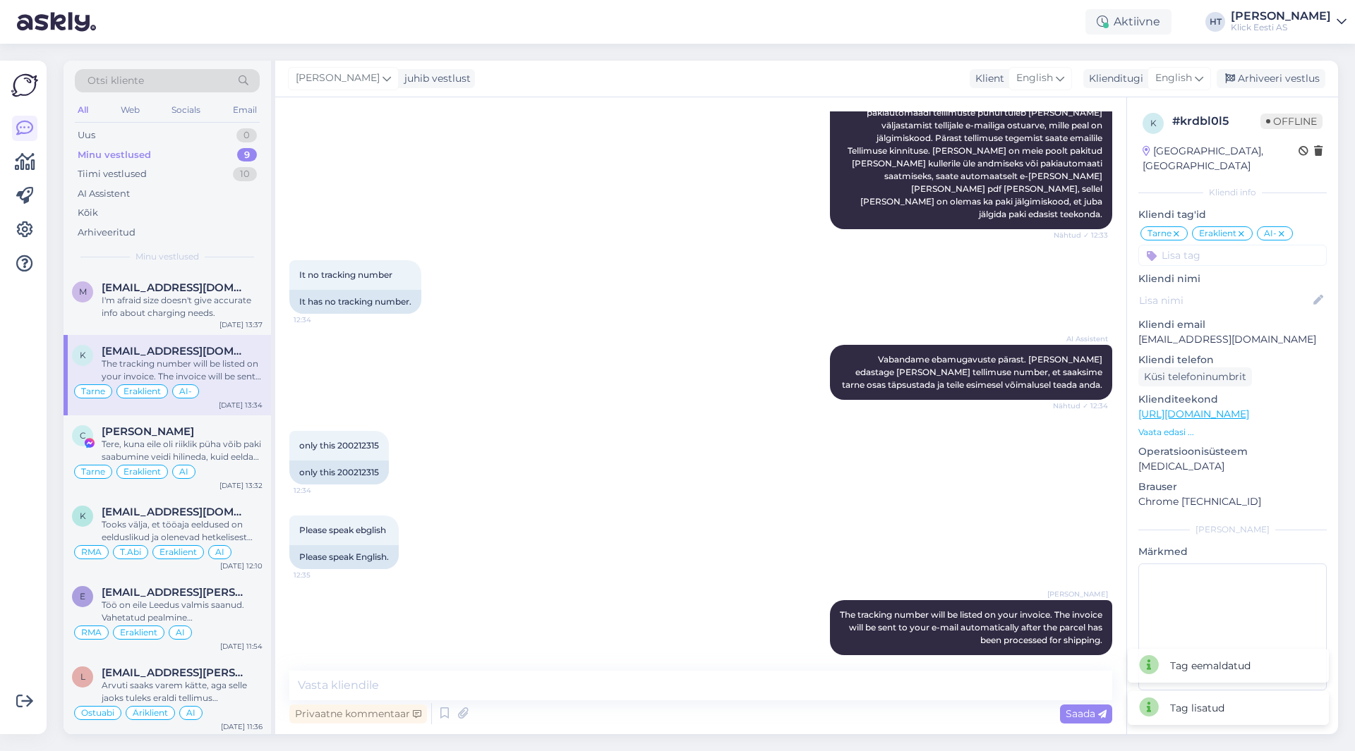
click at [652, 543] on div "Please speak ebglish 12:35 Please speak English." at bounding box center [700, 542] width 823 height 85
click at [353, 711] on div "Privaatne kommentaar" at bounding box center [358, 714] width 138 height 19
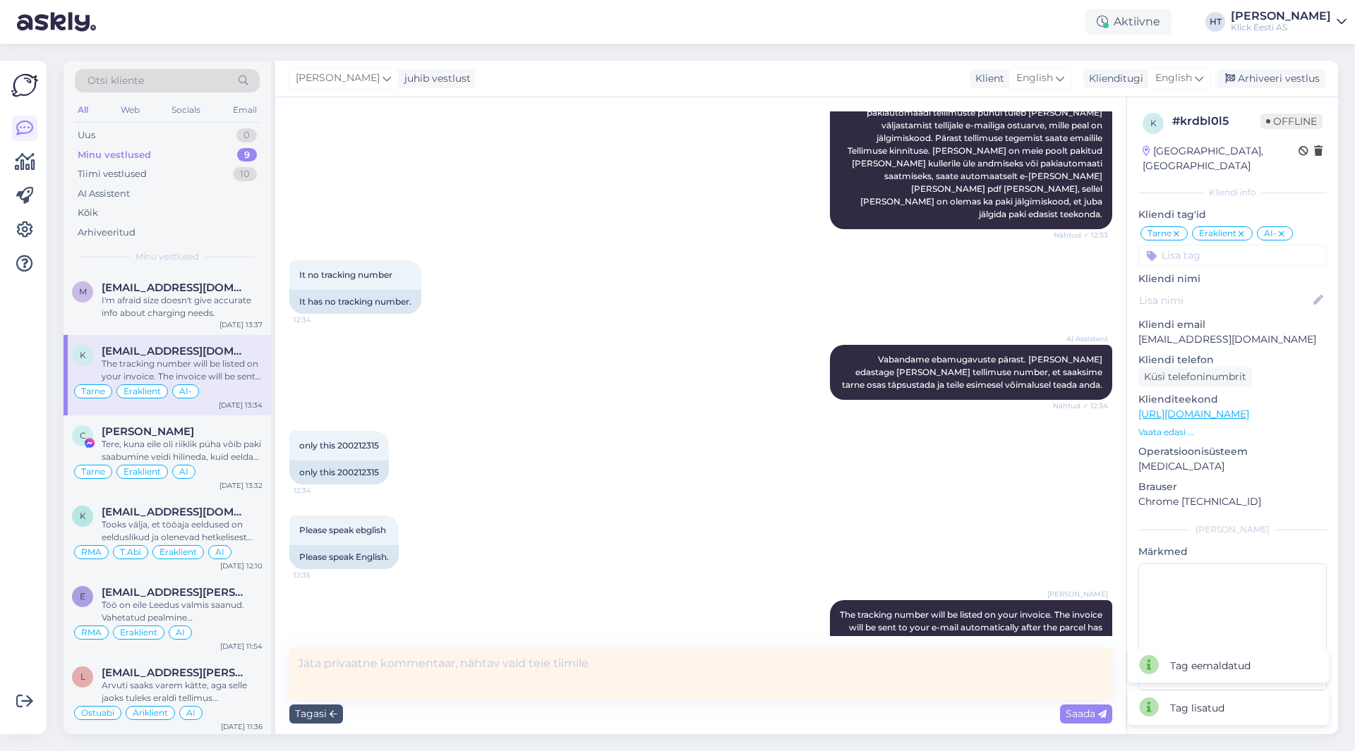
click at [457, 670] on textarea at bounding box center [700, 675] width 823 height 52
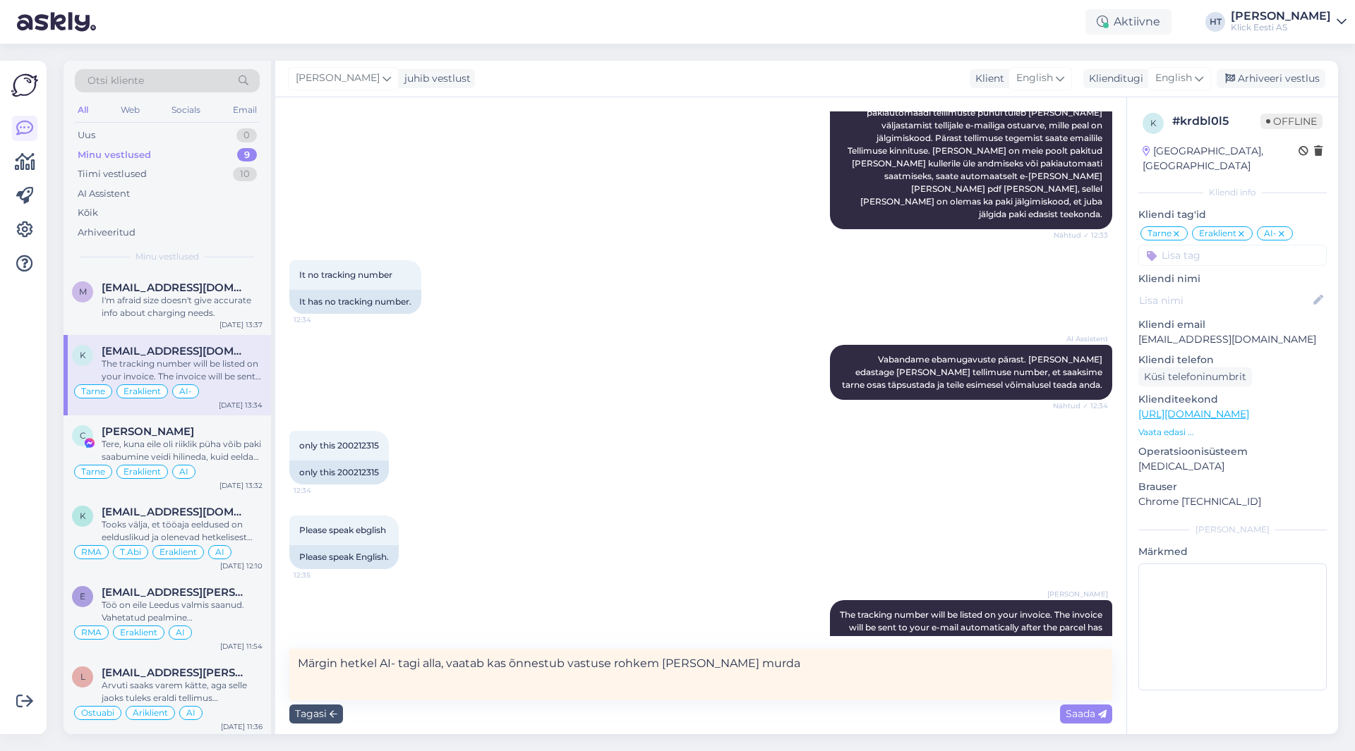
type textarea "Märgin hetkel AI- tagi alla, vaatab kas õnnestub vastuse rohkem [PERSON_NAME] m…"
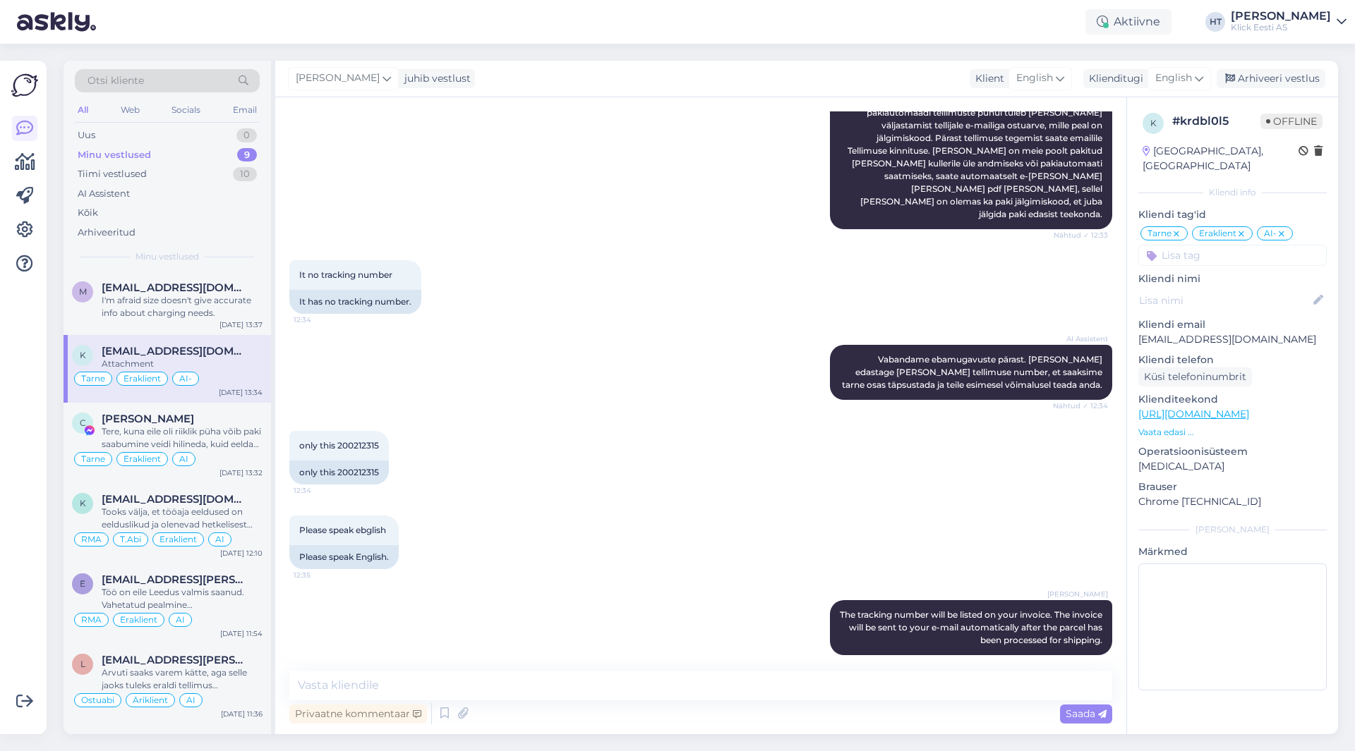
scroll to position [361, 0]
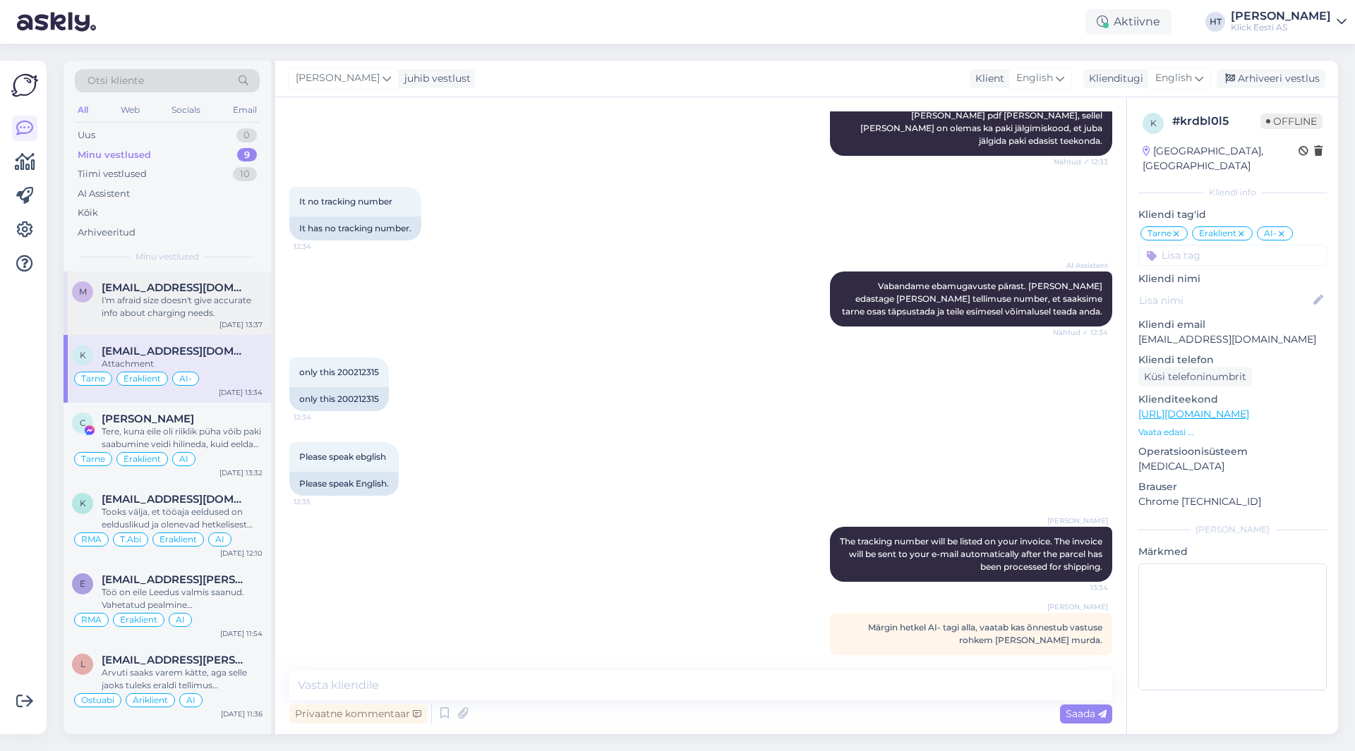
click at [221, 310] on div "I'm afraid size doesn't give accurate info about charging needs." at bounding box center [182, 306] width 161 height 25
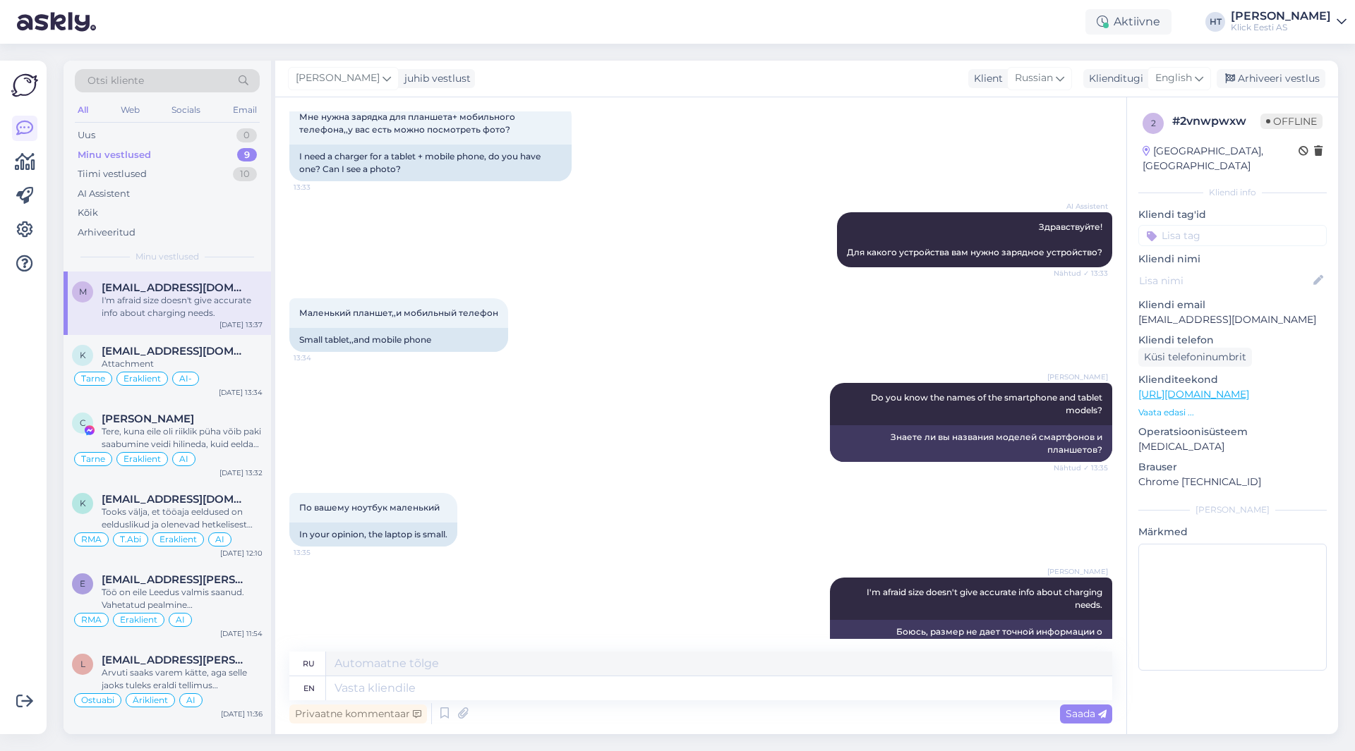
scroll to position [117, 0]
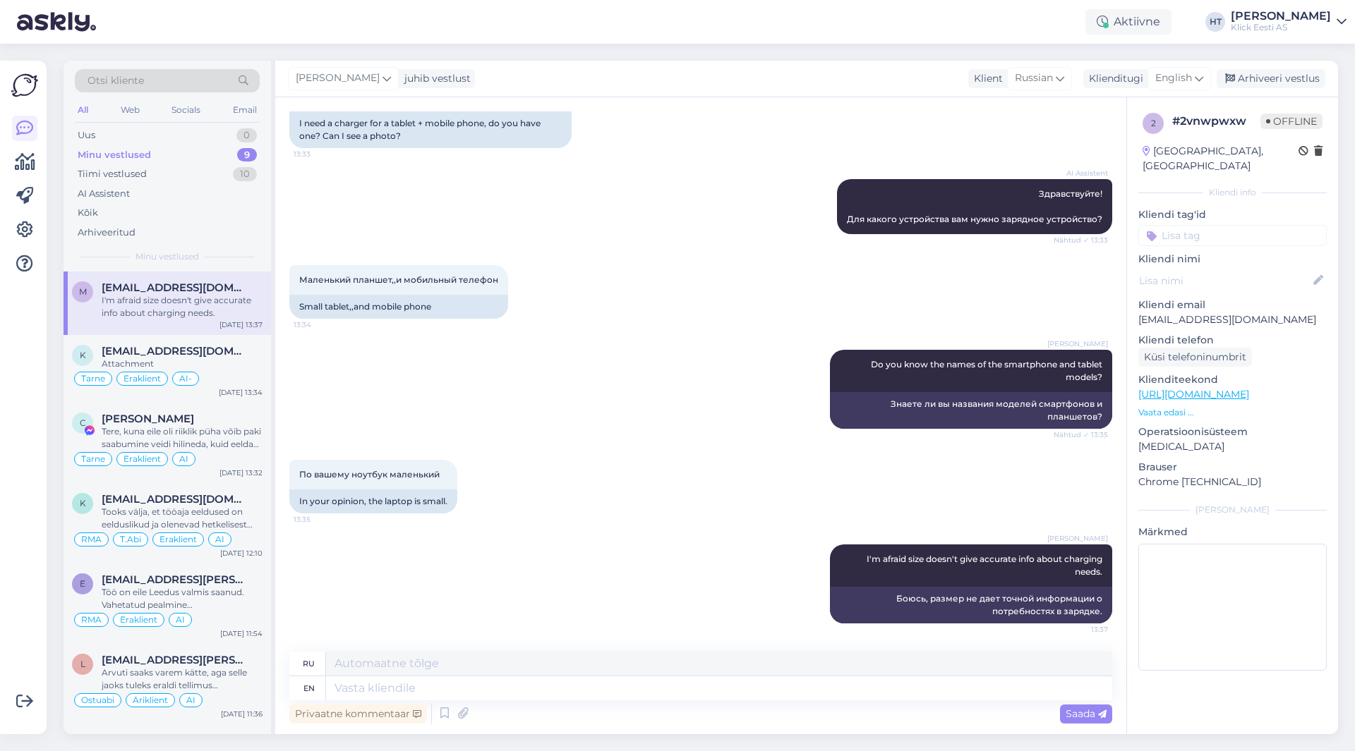
click at [1247, 225] on input at bounding box center [1232, 235] width 188 height 21
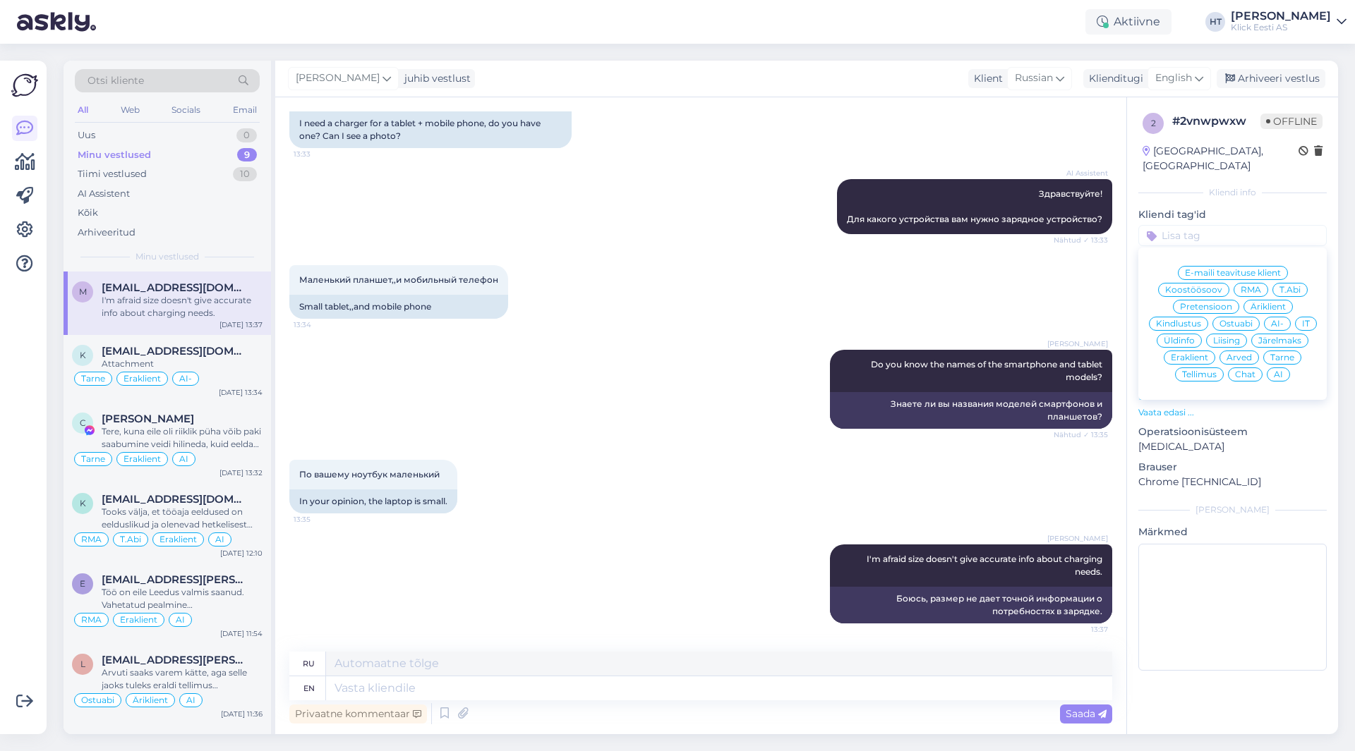
click at [1230, 320] on span "Ostuabi" at bounding box center [1235, 324] width 33 height 8
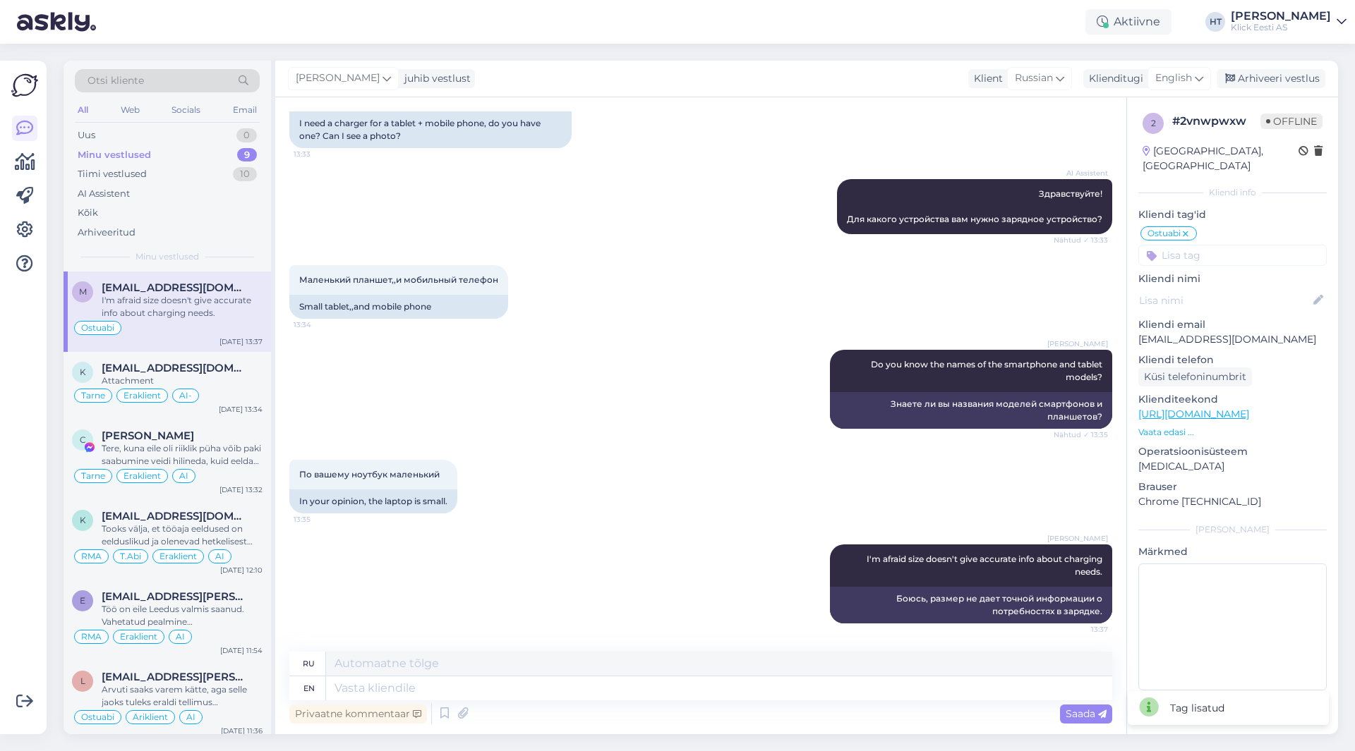
click at [1199, 245] on input at bounding box center [1232, 255] width 188 height 21
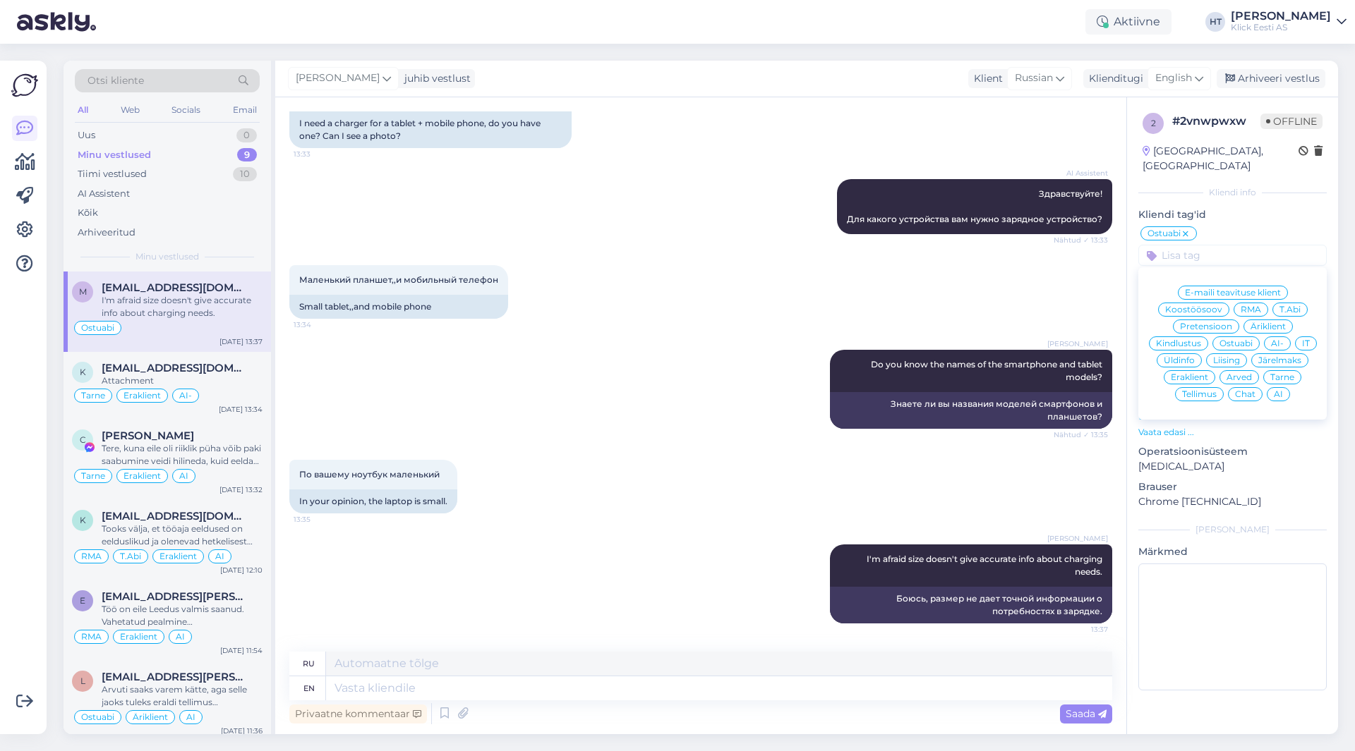
click at [1186, 370] on div "Eraklient" at bounding box center [1189, 377] width 52 height 14
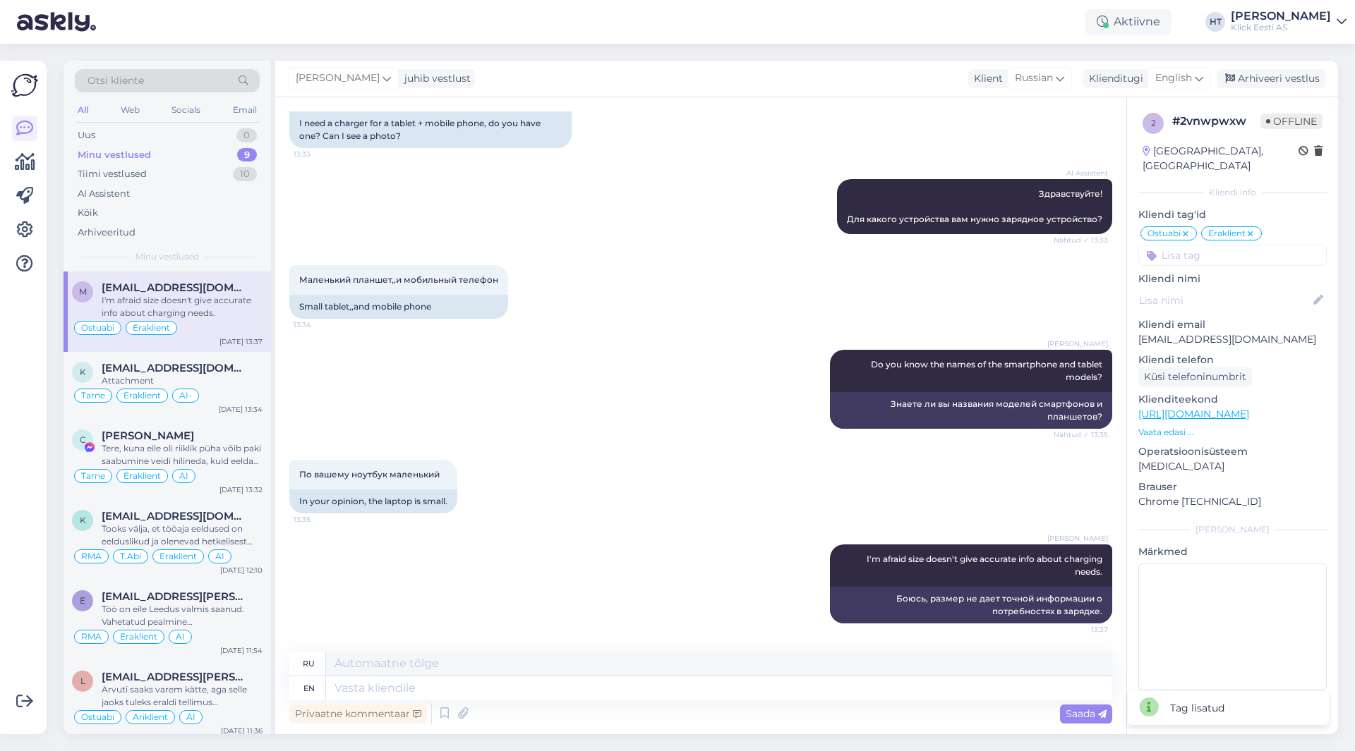
click at [1207, 247] on input at bounding box center [1232, 255] width 188 height 21
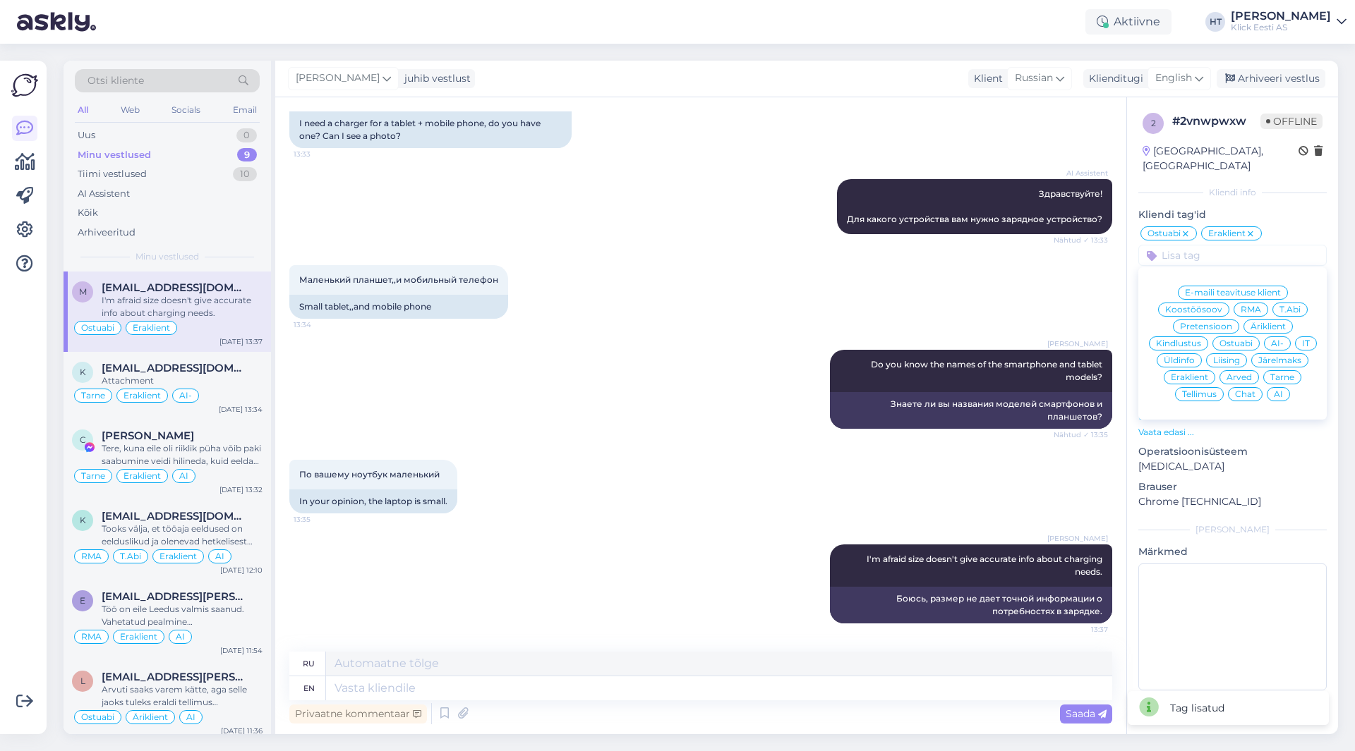
click at [1277, 387] on div "AI" at bounding box center [1277, 394] width 23 height 14
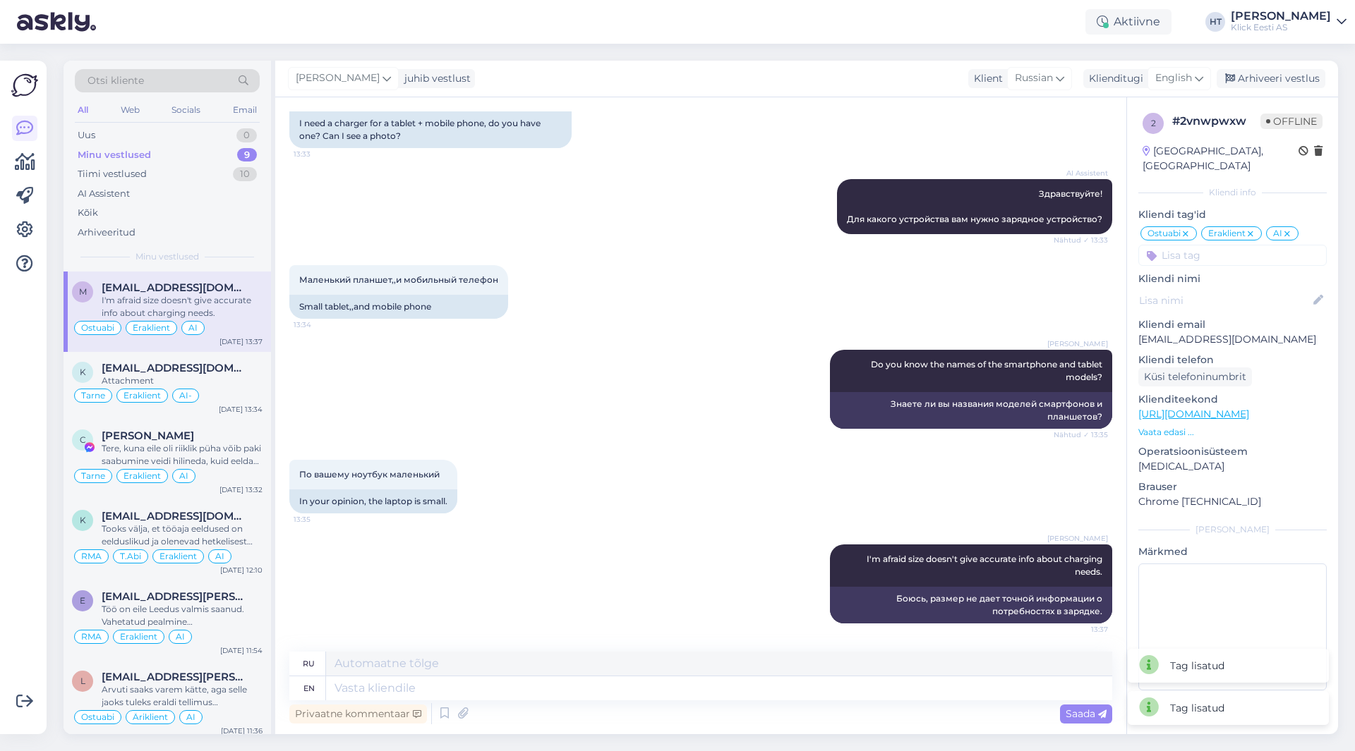
click at [773, 282] on div "Маленький планшет,,и мобильный телефон 13:34 Small tablet,,and mobile phone" at bounding box center [700, 292] width 823 height 85
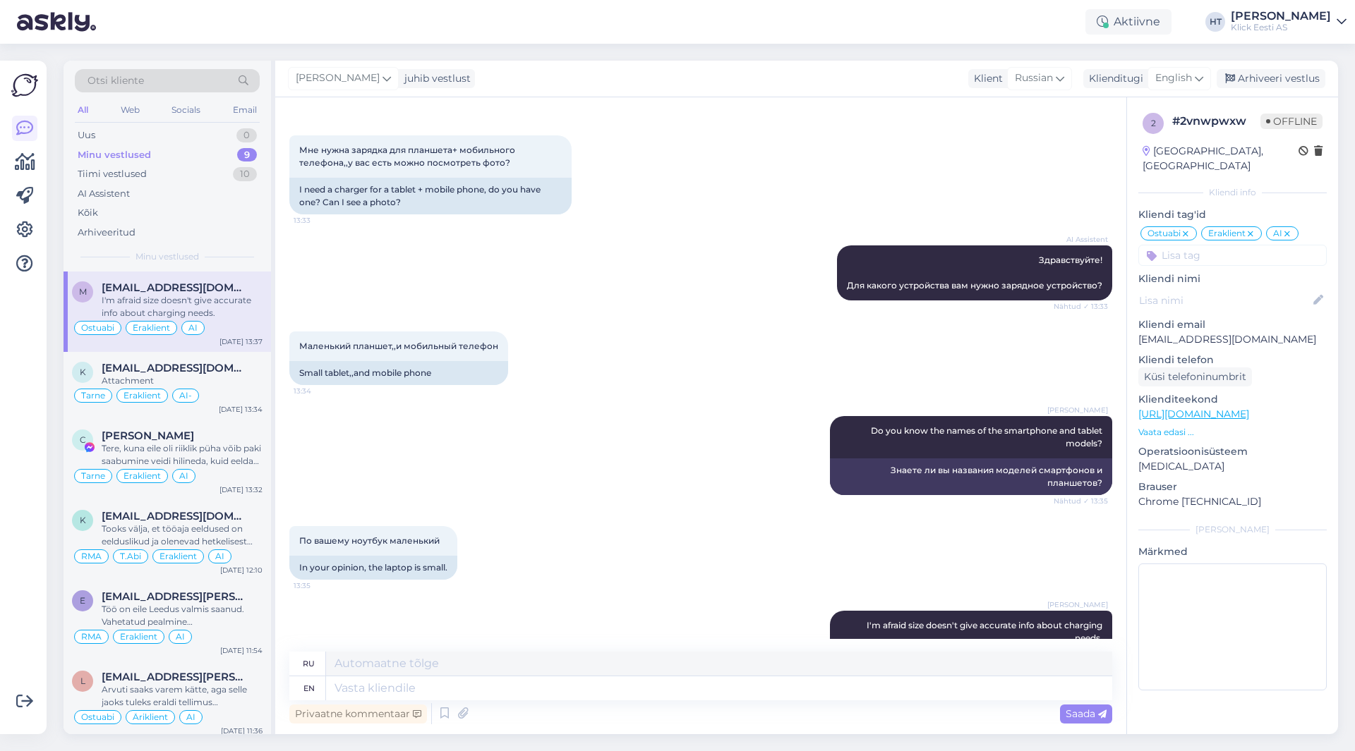
scroll to position [0, 0]
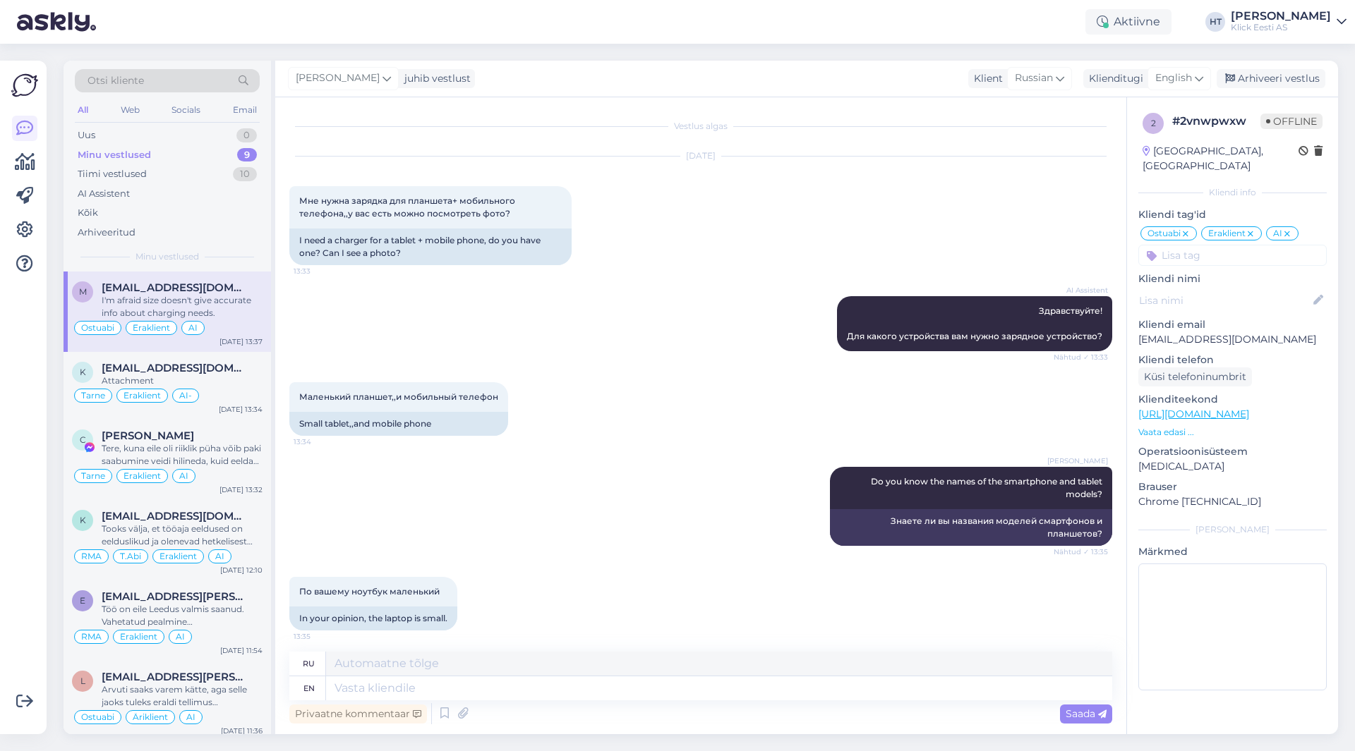
click at [660, 291] on div "AI Assistent Здравствуйте! Для какого устройства вам нужно зарядное устройство?…" at bounding box center [700, 324] width 823 height 86
click at [244, 381] on div "Attachment" at bounding box center [182, 381] width 161 height 13
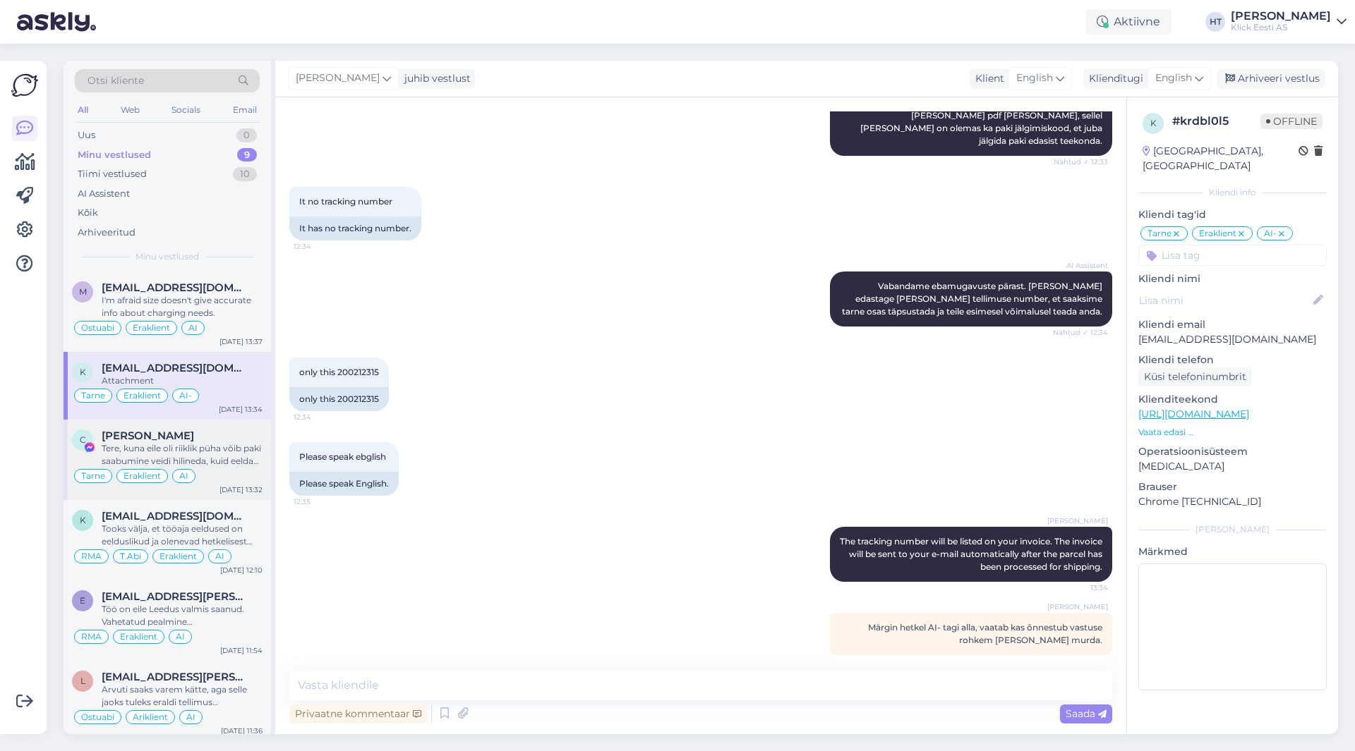
click at [241, 439] on div "[PERSON_NAME]" at bounding box center [182, 436] width 161 height 13
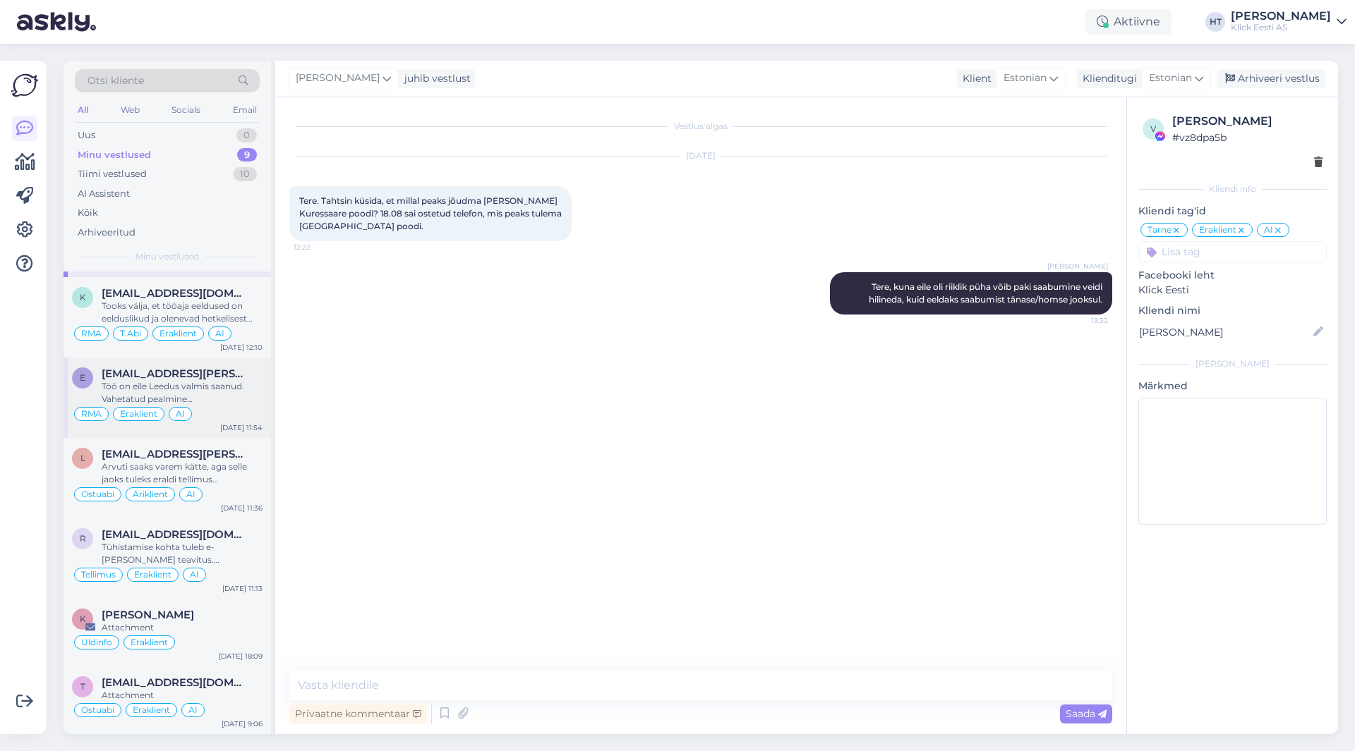
scroll to position [0, 0]
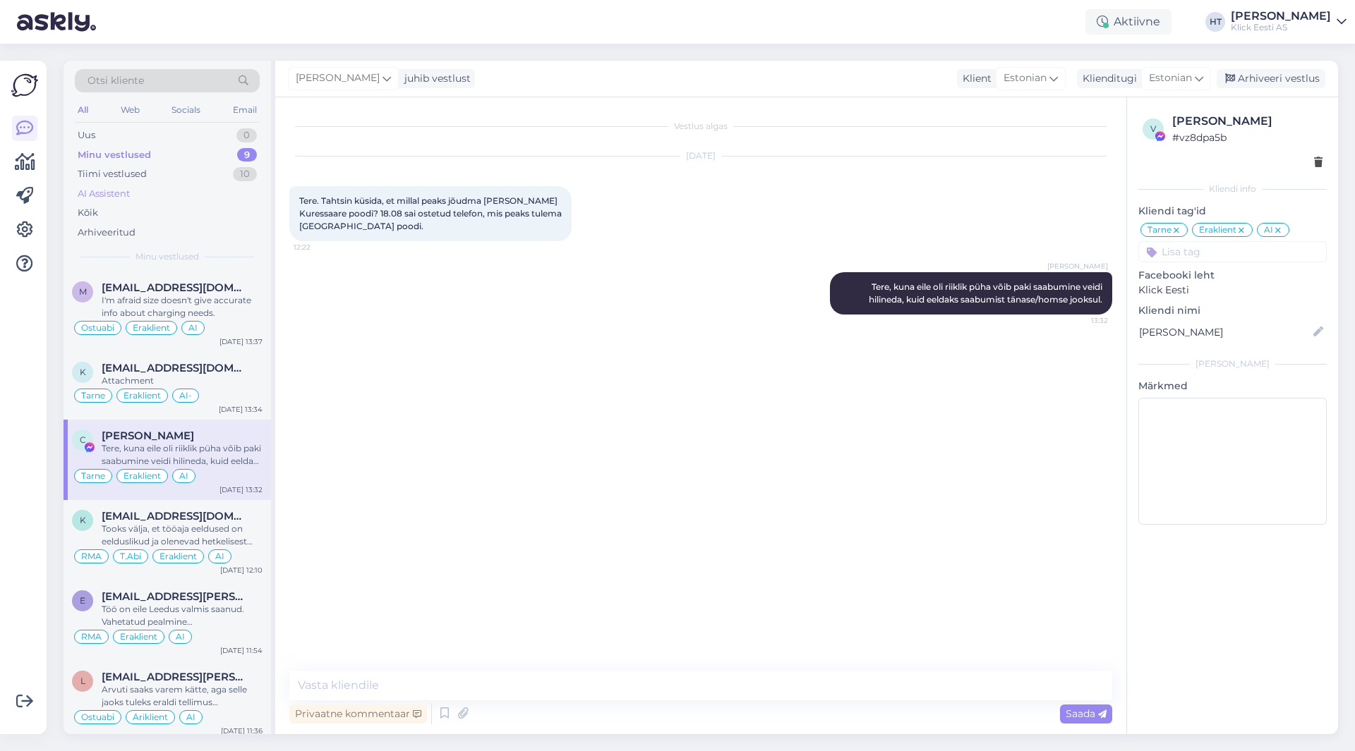
click at [168, 200] on div "AI Assistent" at bounding box center [167, 194] width 185 height 20
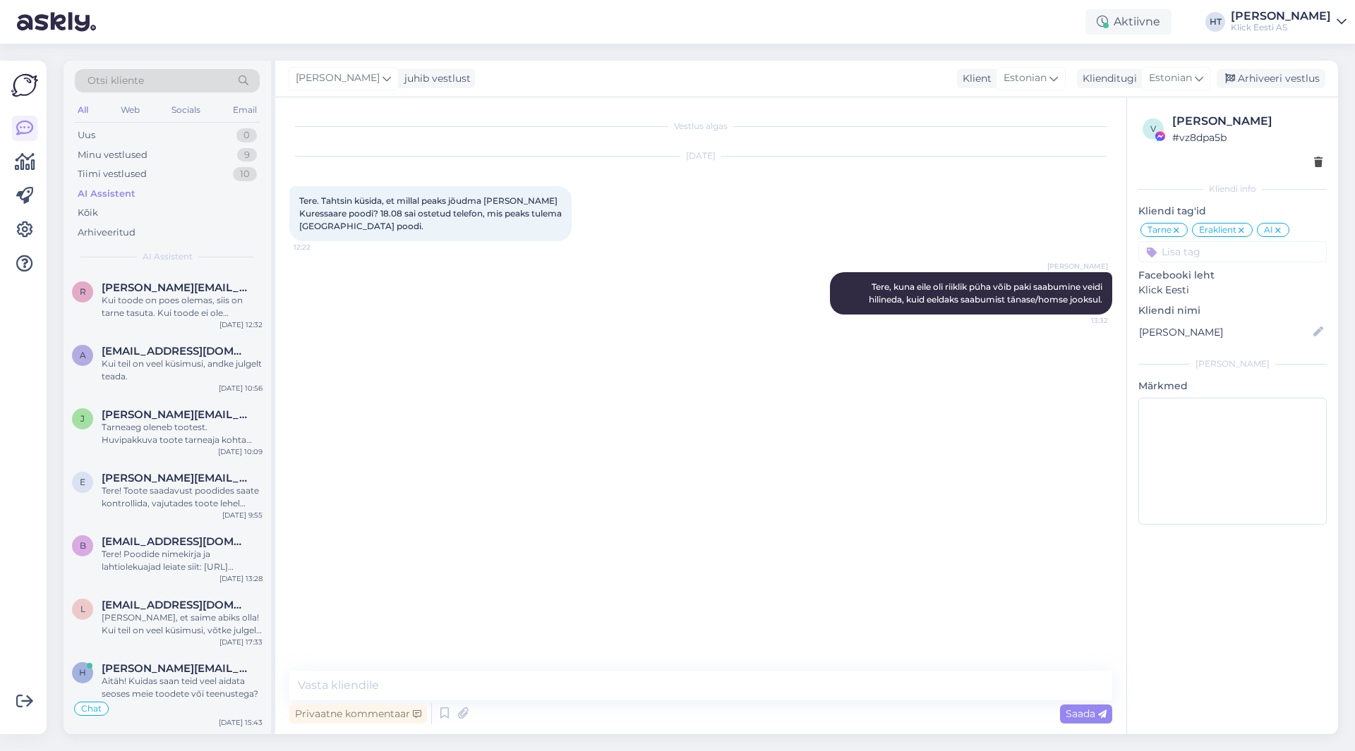
click at [144, 196] on div "AI Assistent" at bounding box center [167, 194] width 185 height 20
click at [181, 321] on div "r [PERSON_NAME][EMAIL_ADDRESS][DOMAIN_NAME] Kui toode on poes olemas, siis on t…" at bounding box center [167, 304] width 207 height 64
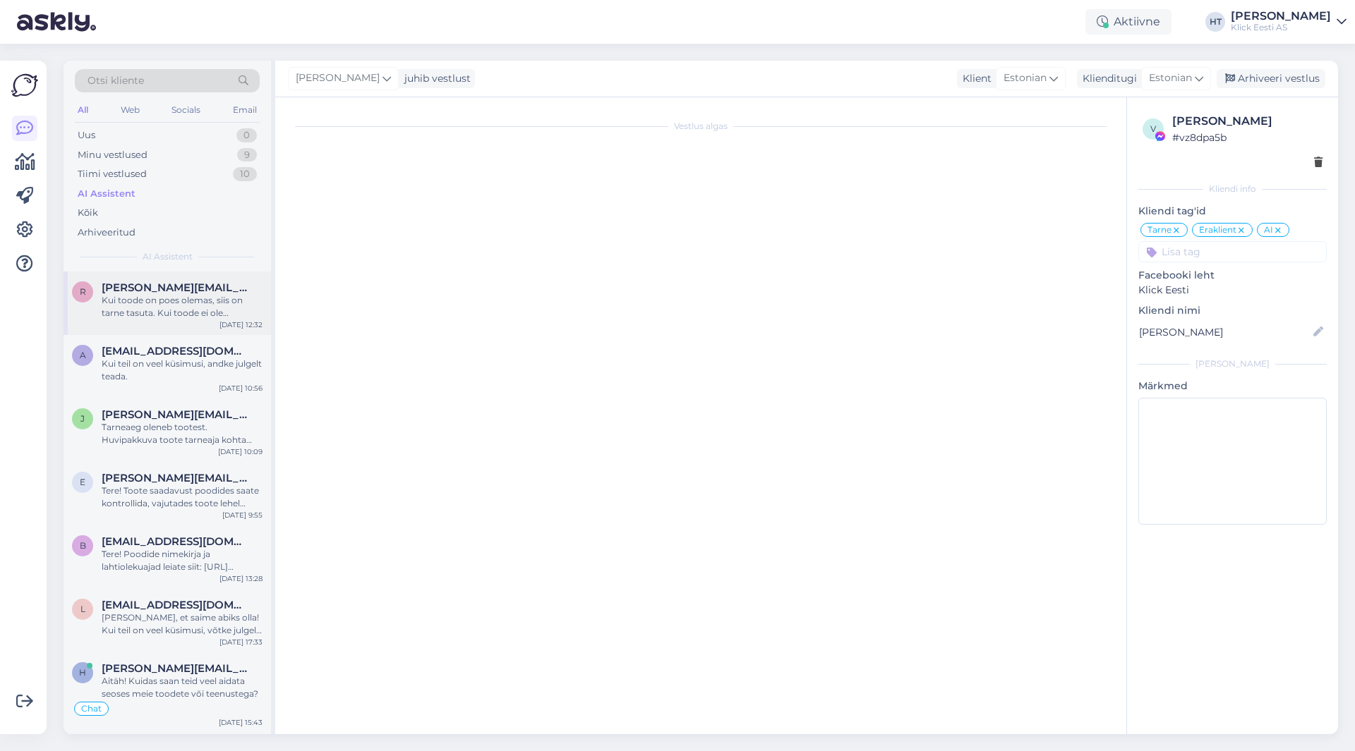
scroll to position [37, 0]
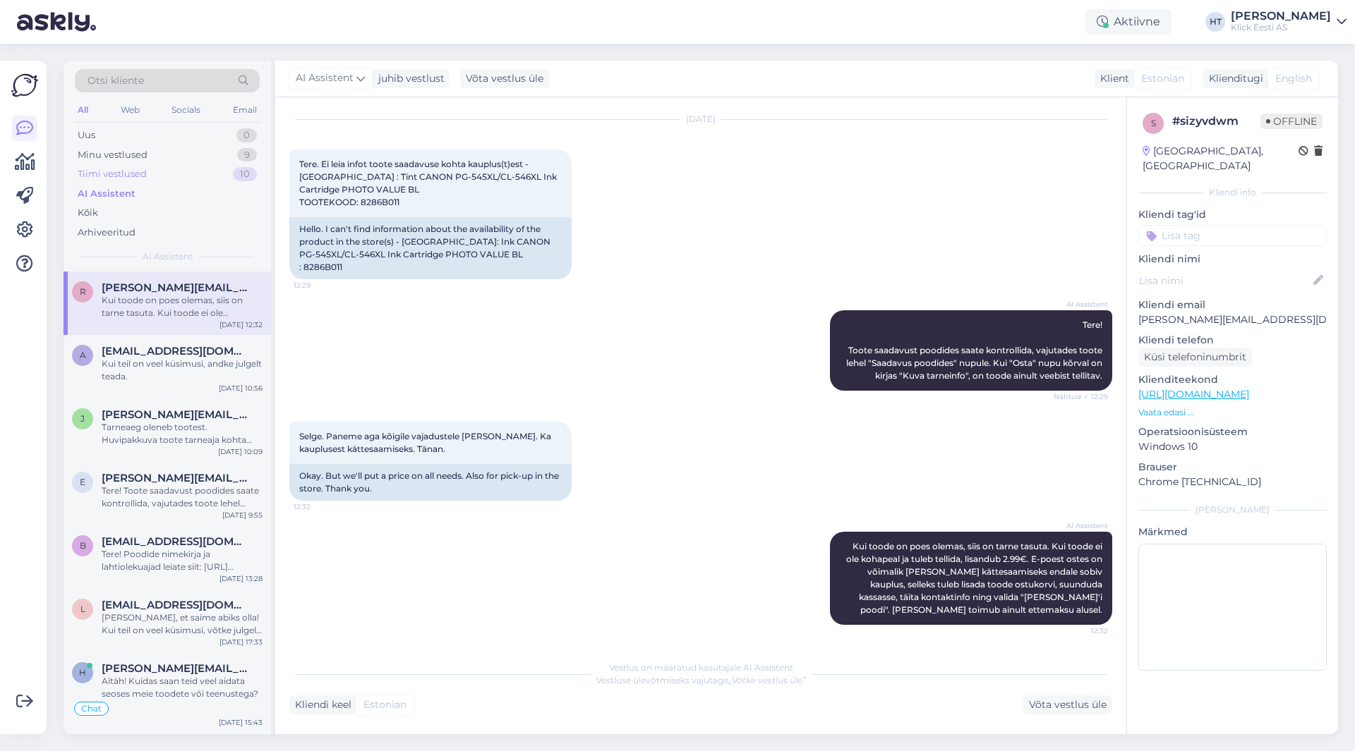
click at [192, 168] on div "Tiimi vestlused 10" at bounding box center [167, 174] width 185 height 20
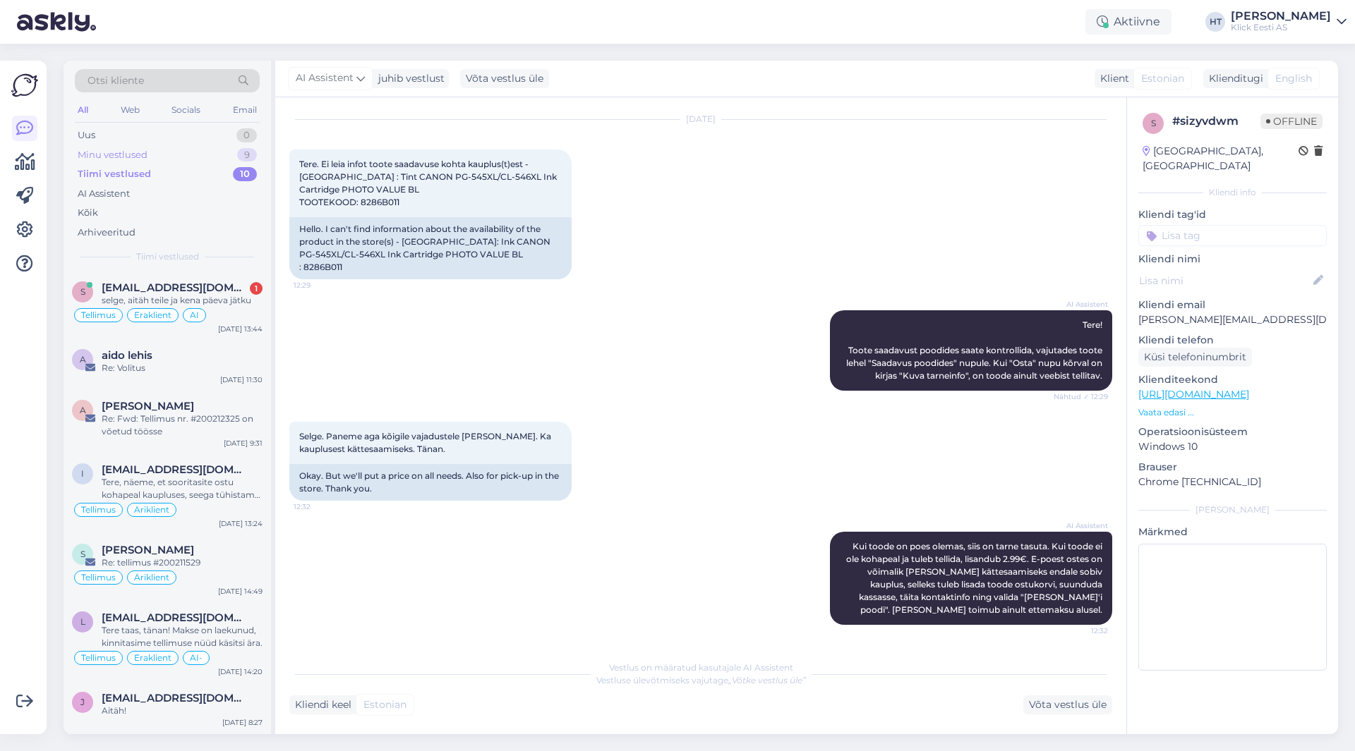
click at [193, 151] on div "Minu vestlused 9" at bounding box center [167, 155] width 185 height 20
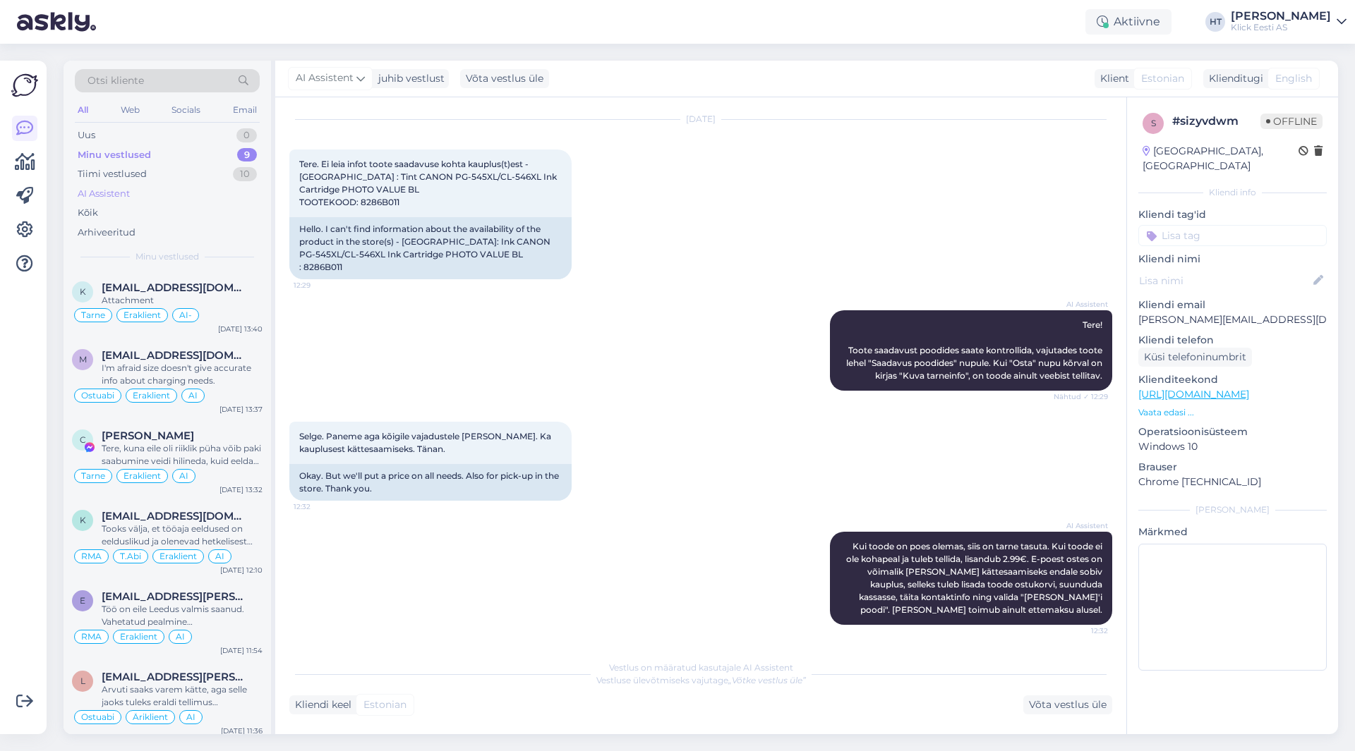
click at [184, 185] on div "AI Assistent" at bounding box center [167, 194] width 185 height 20
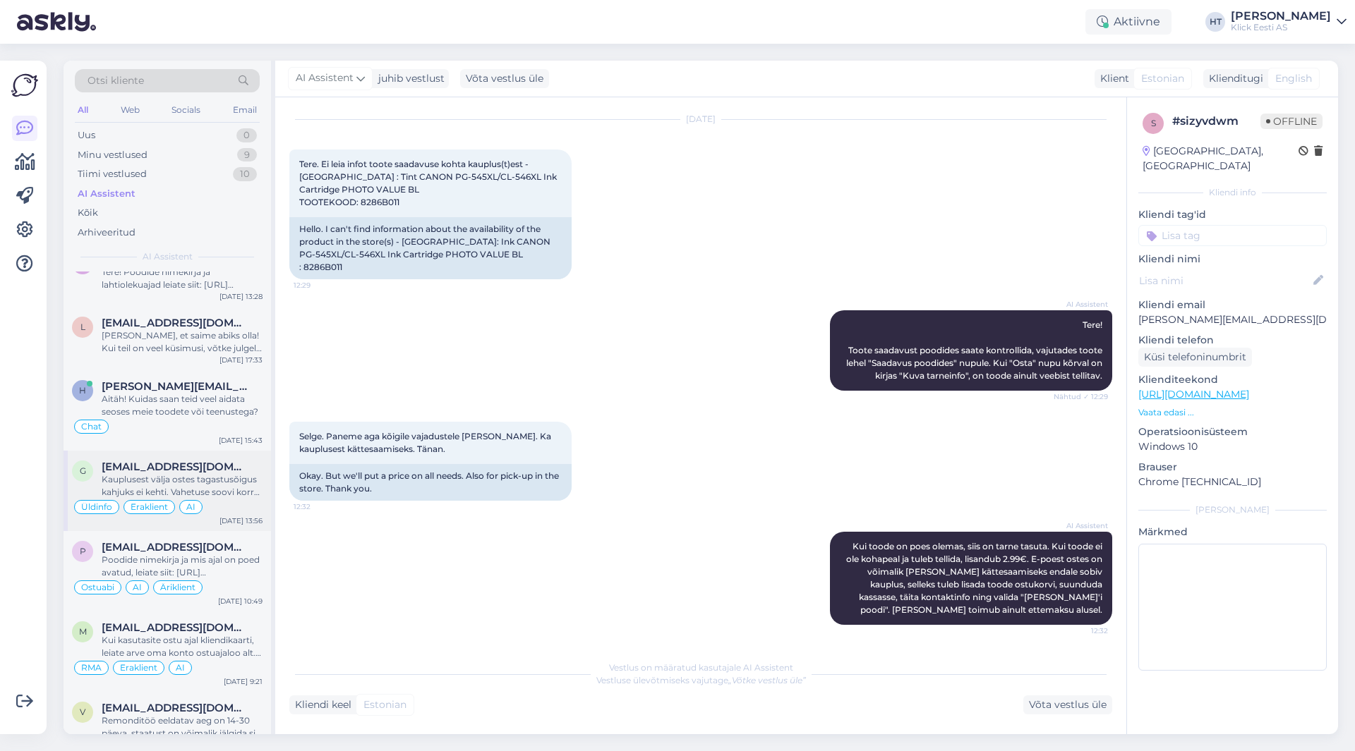
scroll to position [212, 0]
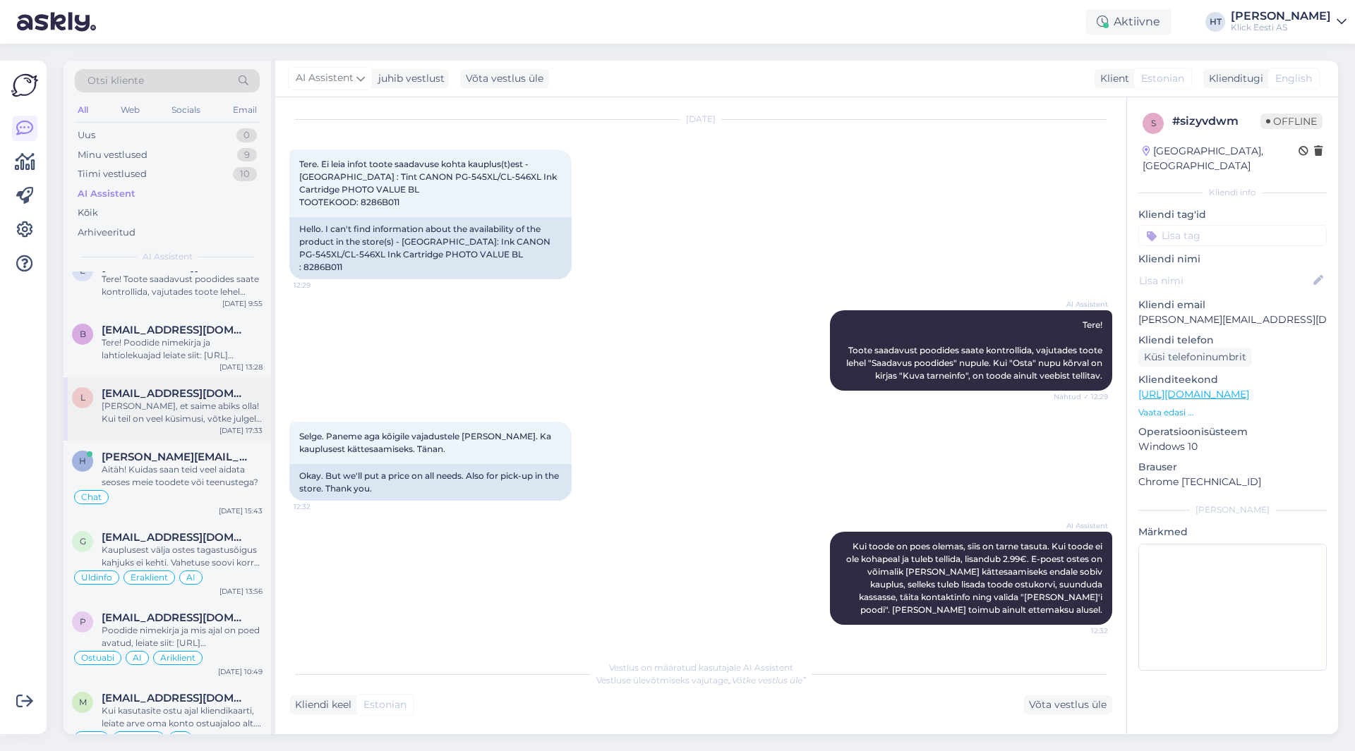
click at [174, 403] on div "[PERSON_NAME], et saime abiks olla! Kui teil on veel küsimusi, võtke julgelt üh…" at bounding box center [182, 412] width 161 height 25
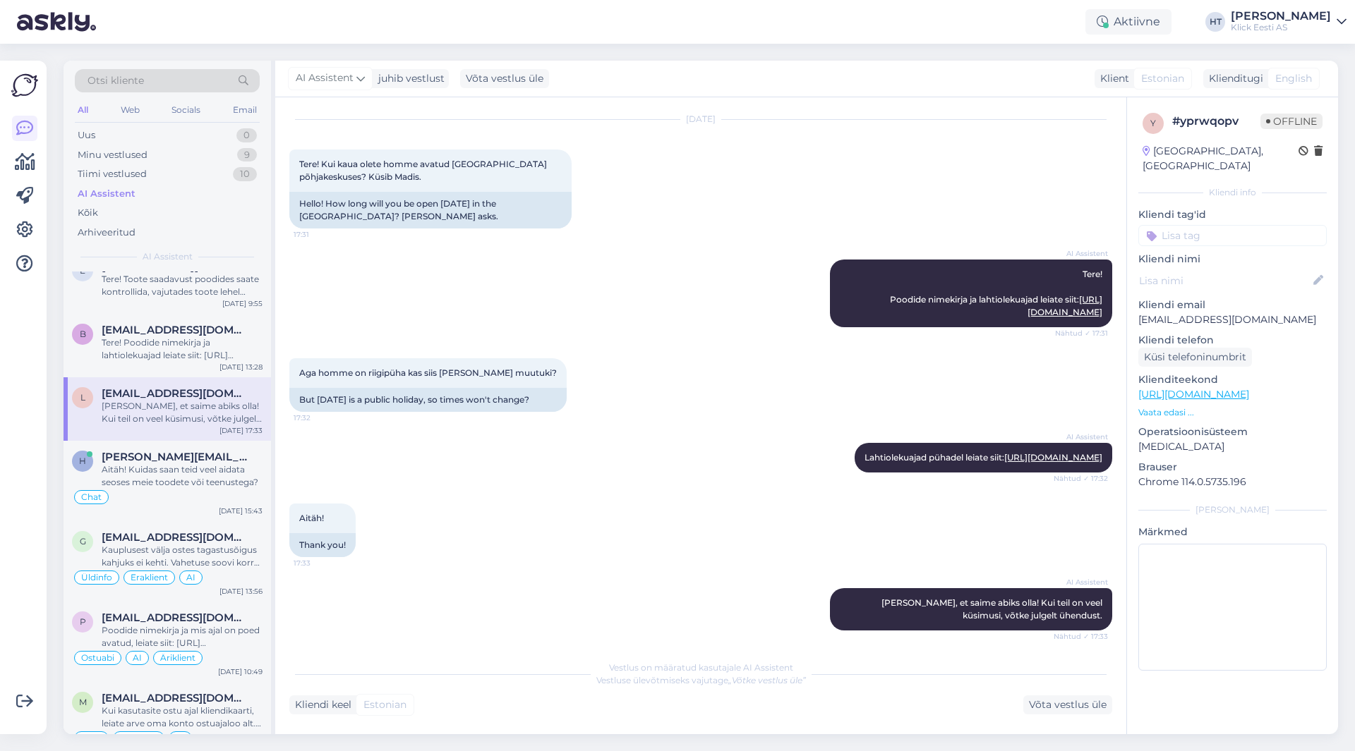
scroll to position [55, 0]
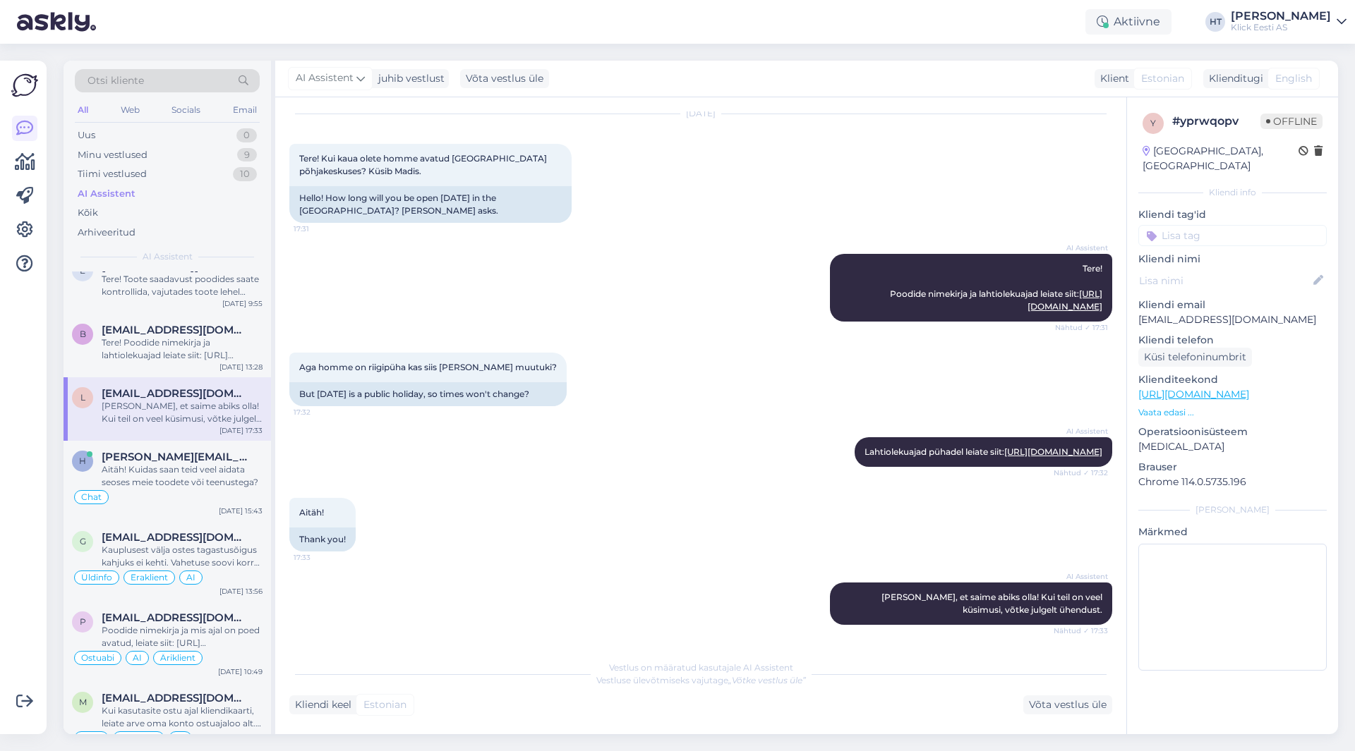
click at [1232, 225] on input at bounding box center [1232, 235] width 188 height 21
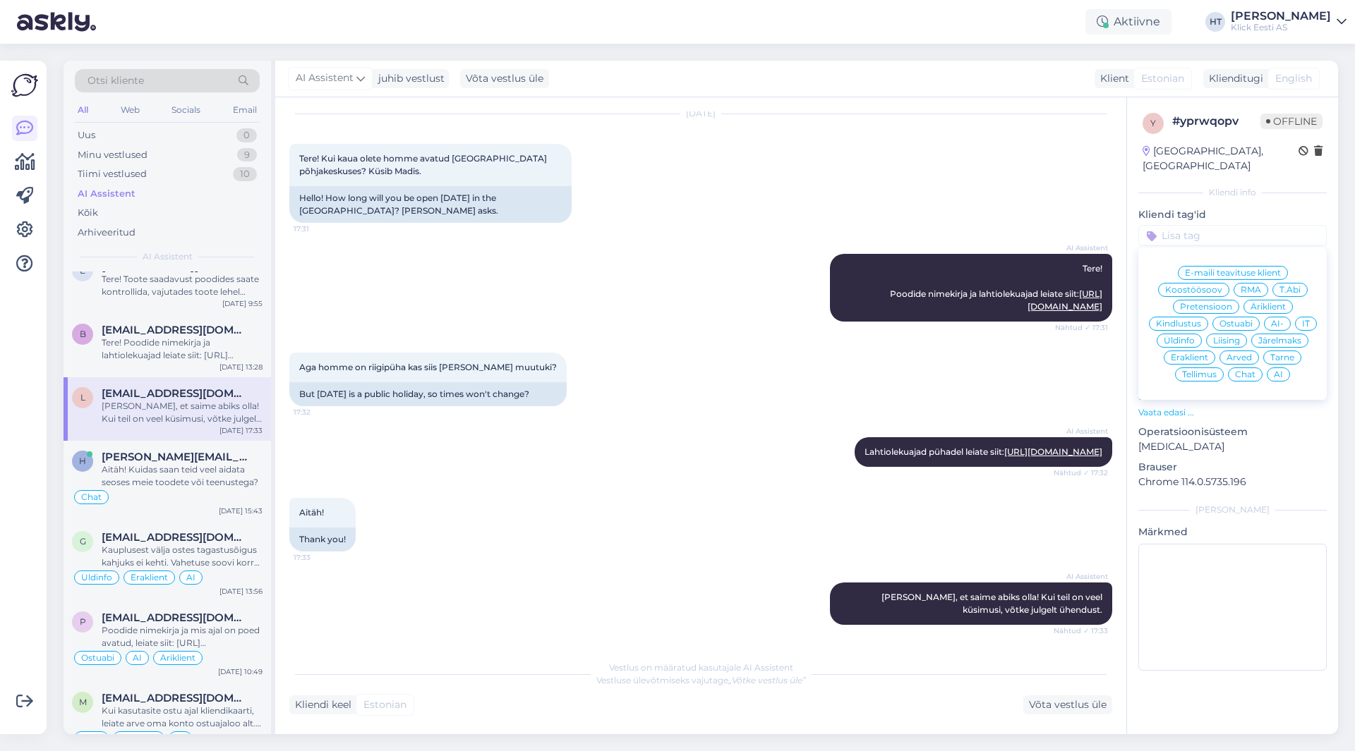
click at [1183, 337] on span "Üldinfo" at bounding box center [1178, 341] width 31 height 8
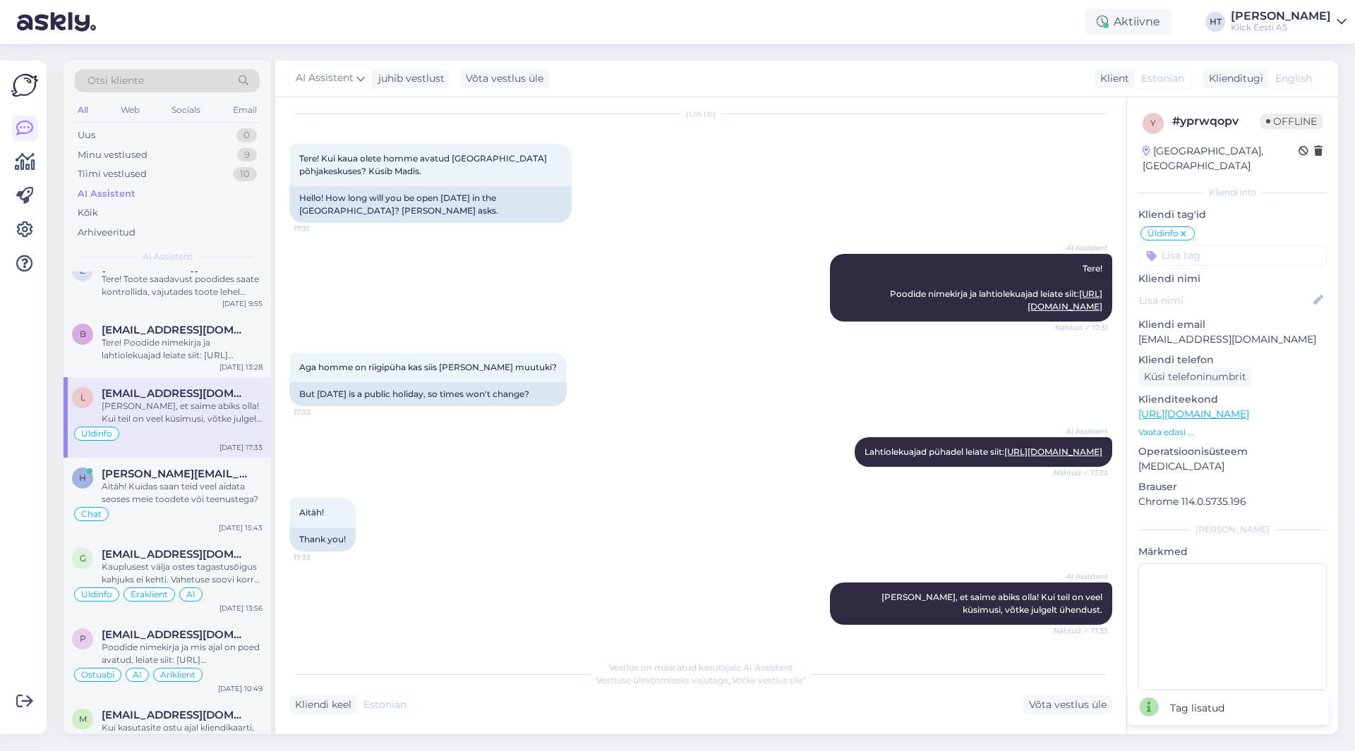
click at [1214, 247] on input at bounding box center [1232, 255] width 188 height 21
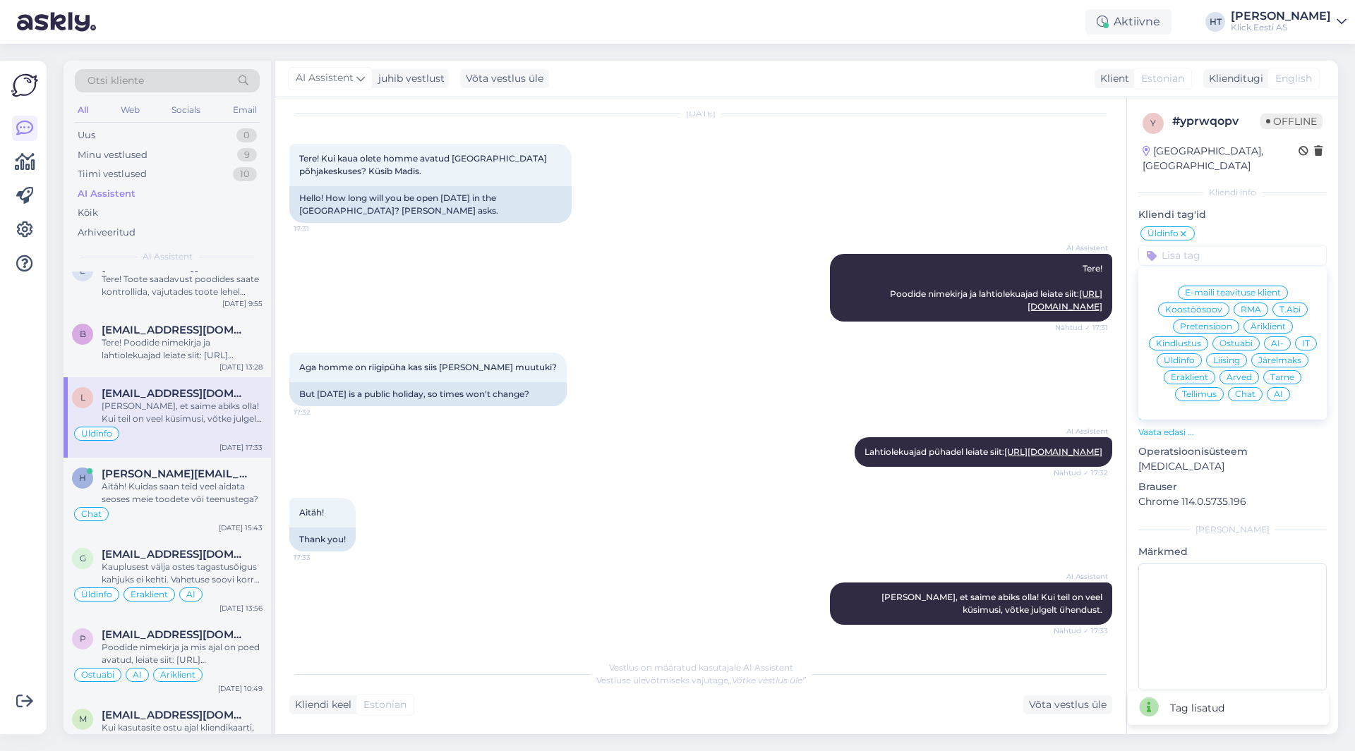
click at [1187, 370] on div "Eraklient" at bounding box center [1189, 377] width 52 height 14
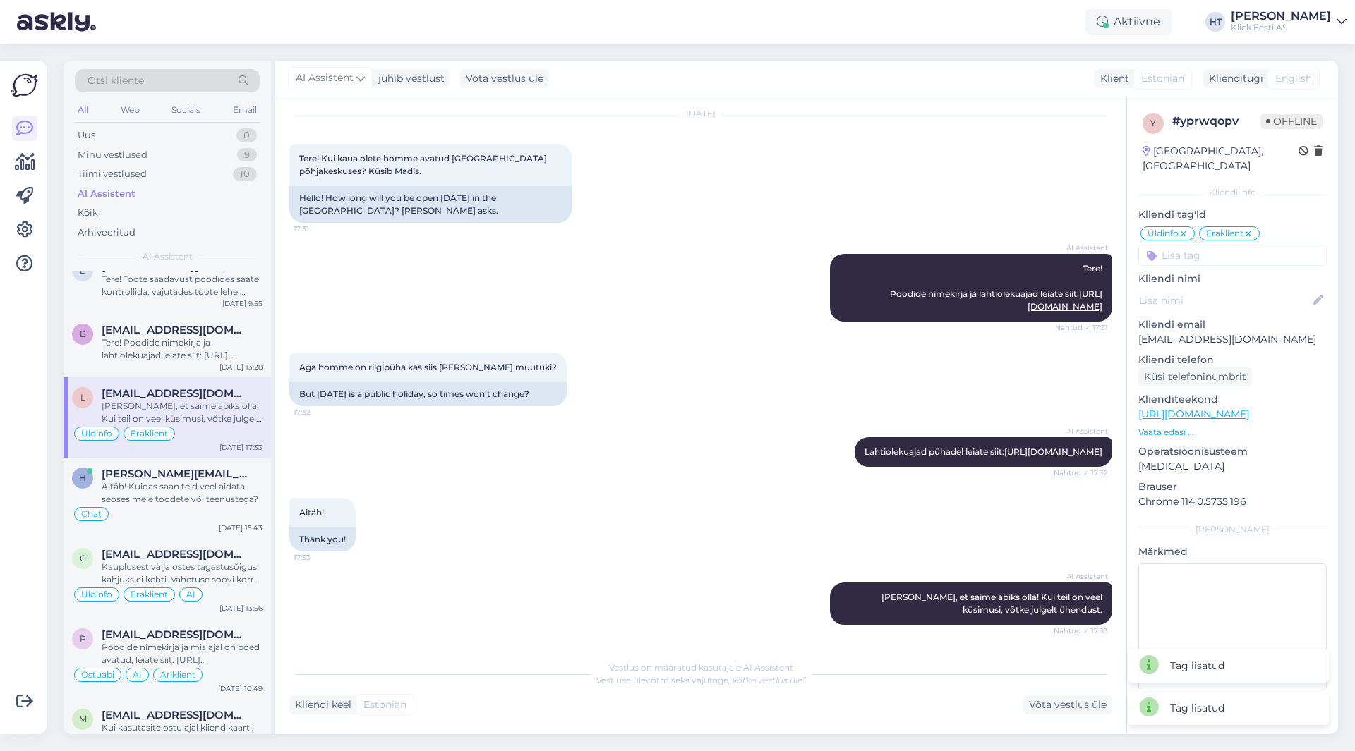
click at [1235, 245] on input at bounding box center [1232, 255] width 188 height 21
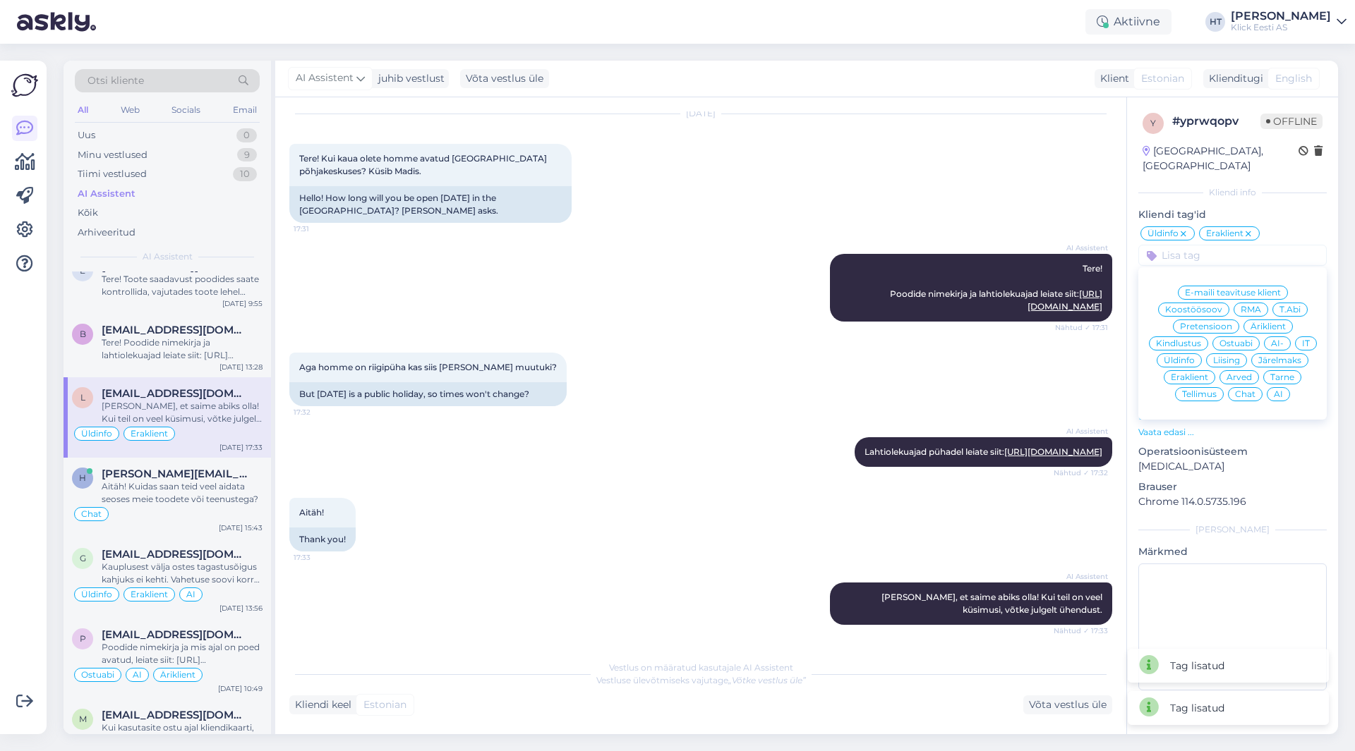
click at [1279, 387] on div "AI" at bounding box center [1277, 394] width 23 height 14
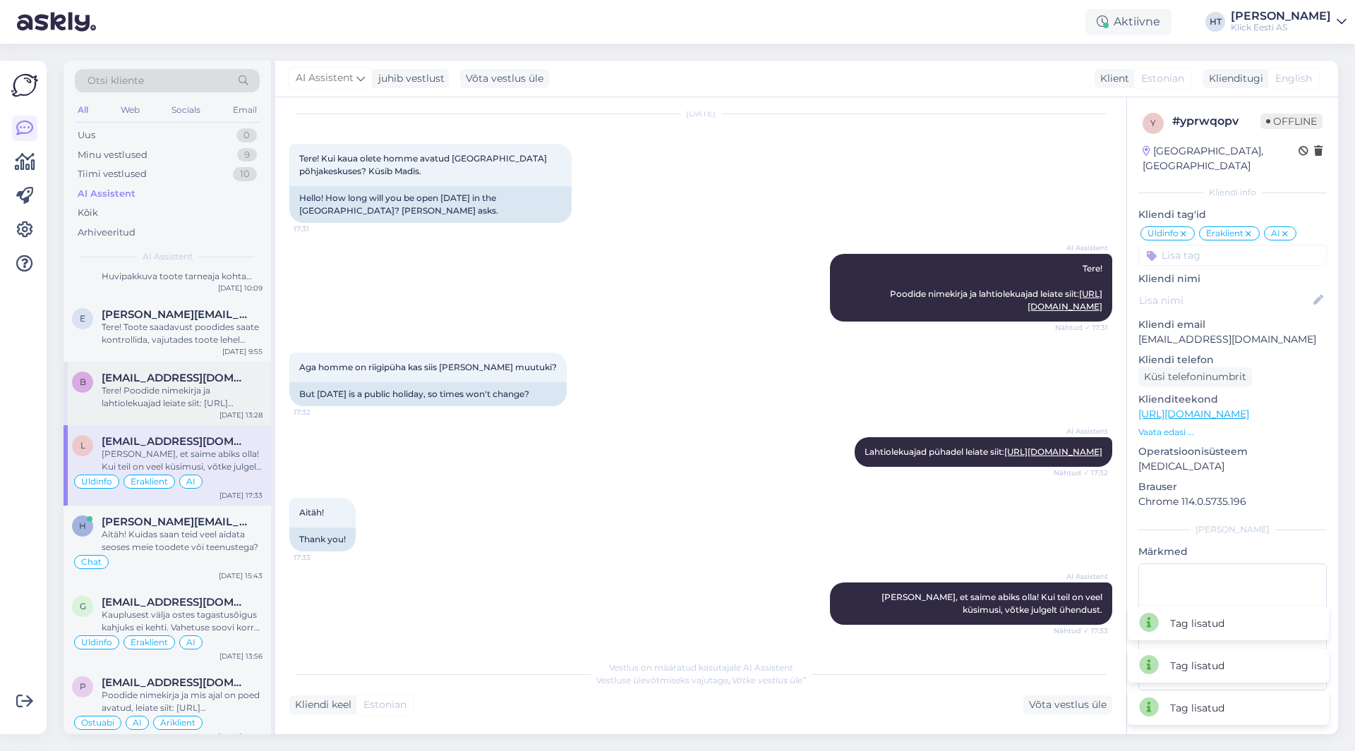
scroll to position [141, 0]
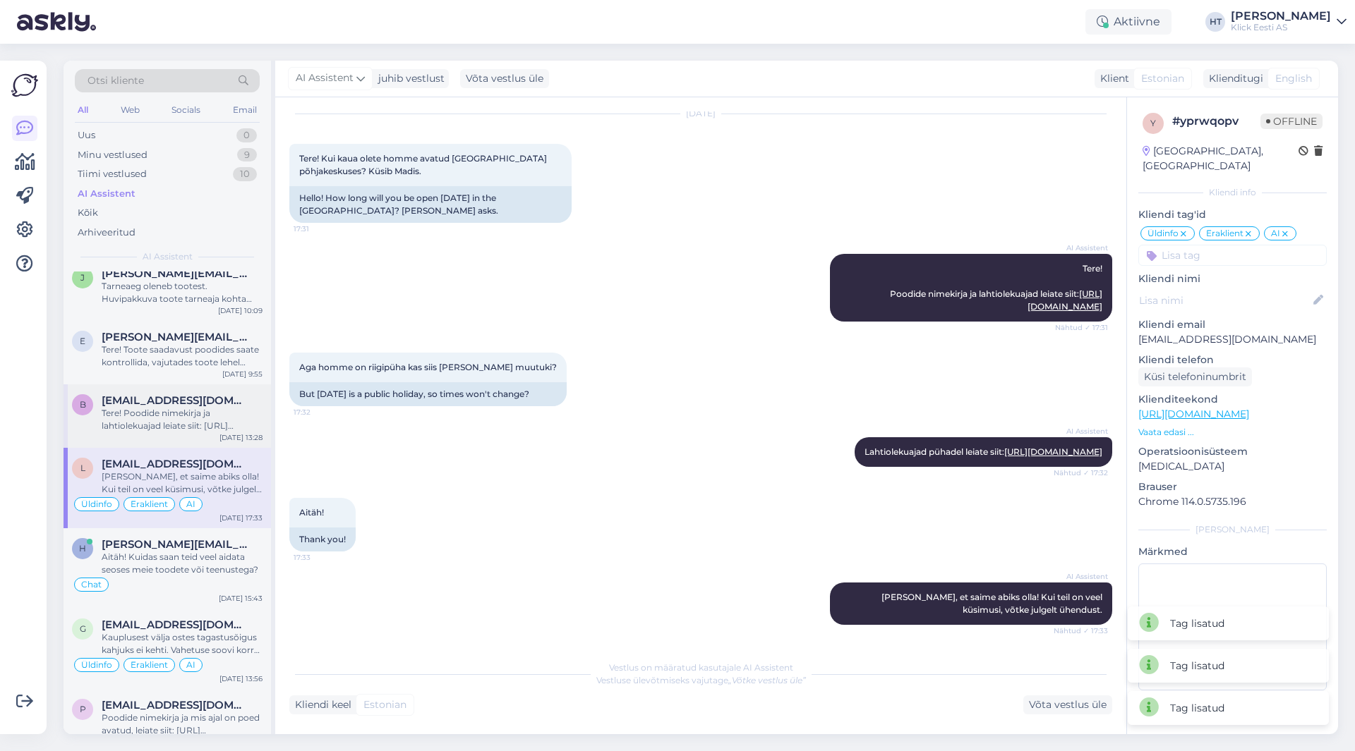
click at [157, 423] on div "Tere! Poodide nimekirja ja lahtiolekuajad leiate siit: [URL][DOMAIN_NAME]. Laht…" at bounding box center [182, 419] width 161 height 25
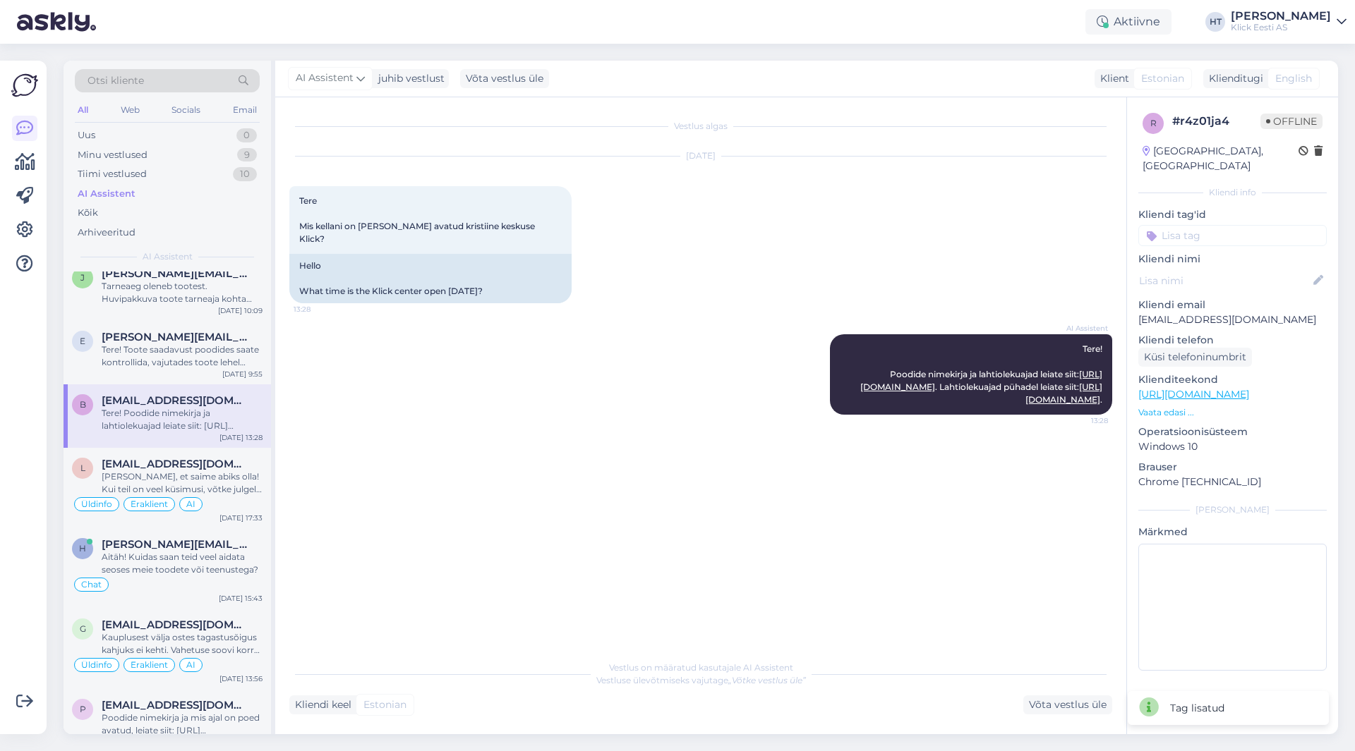
click at [1230, 225] on input at bounding box center [1232, 235] width 188 height 21
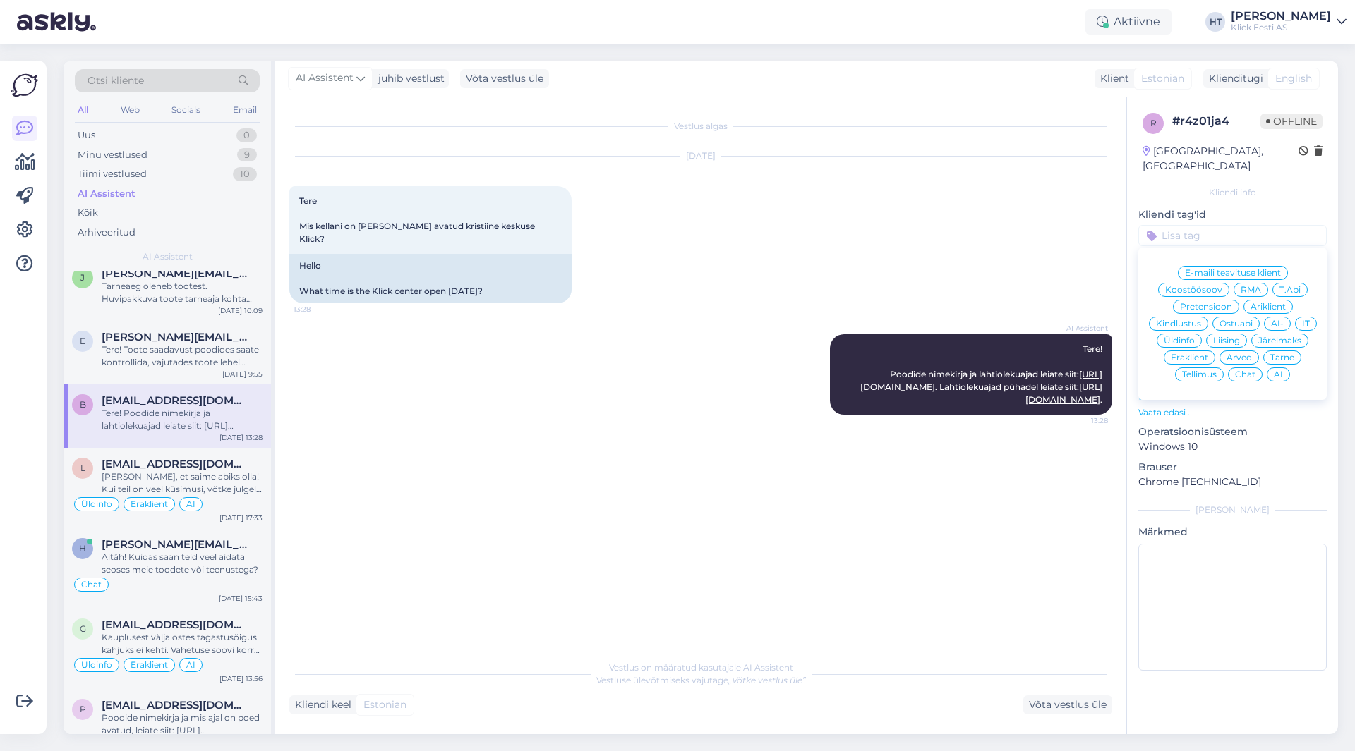
click at [1187, 337] on span "Üldinfo" at bounding box center [1178, 341] width 31 height 8
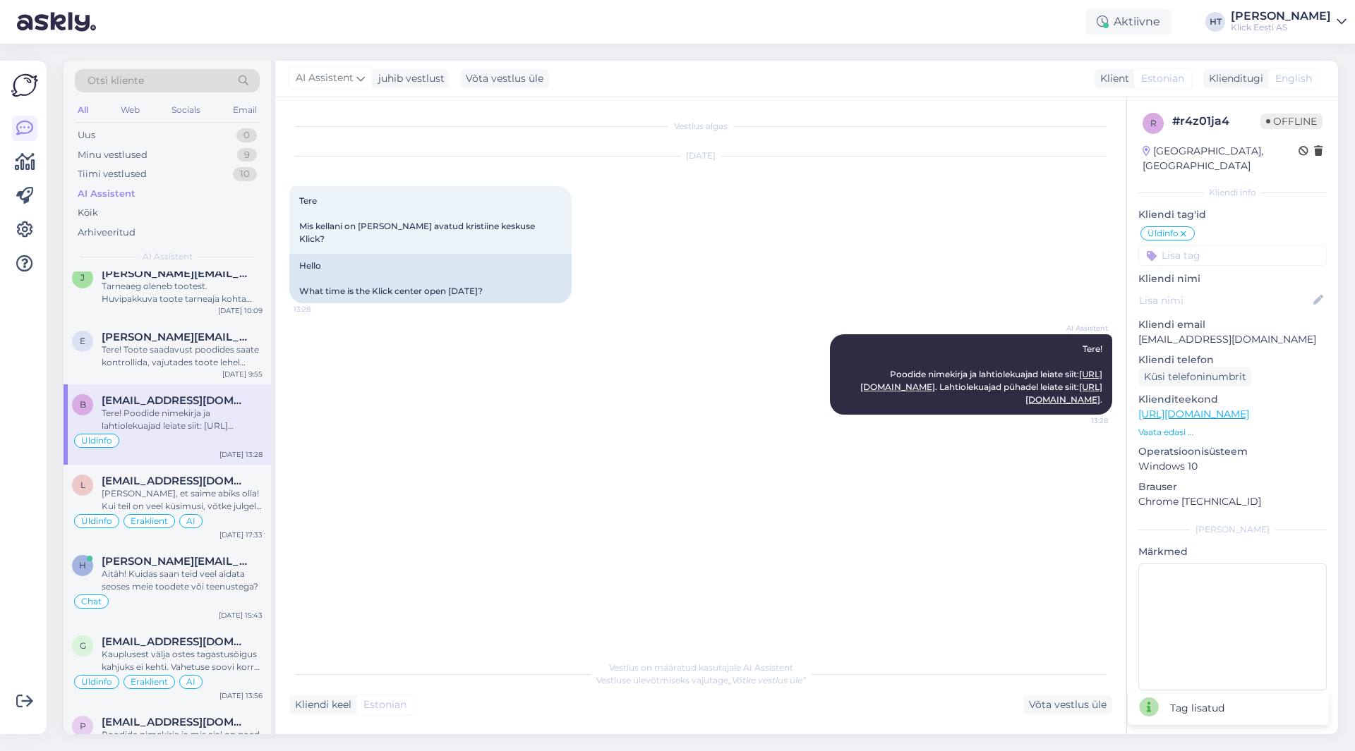
click at [1219, 245] on input at bounding box center [1232, 255] width 188 height 21
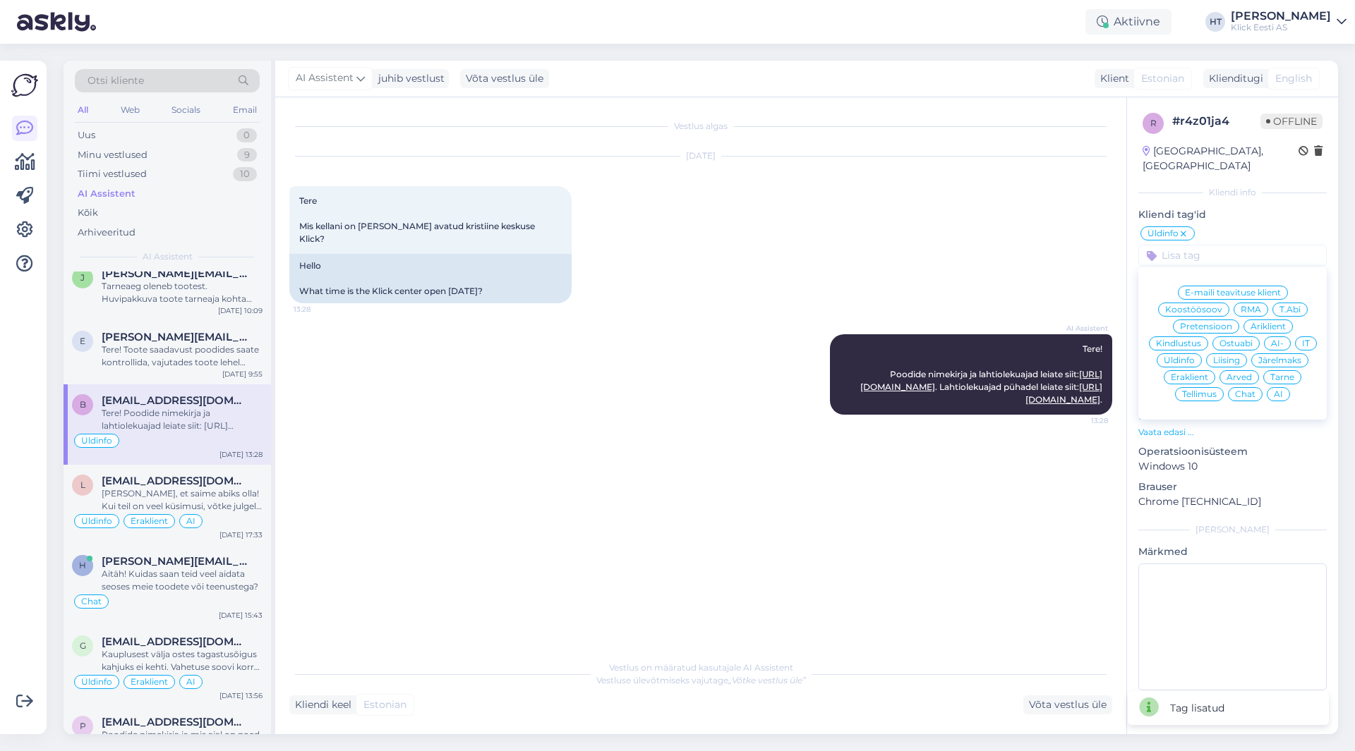
click at [1183, 373] on span "Eraklient" at bounding box center [1189, 377] width 37 height 8
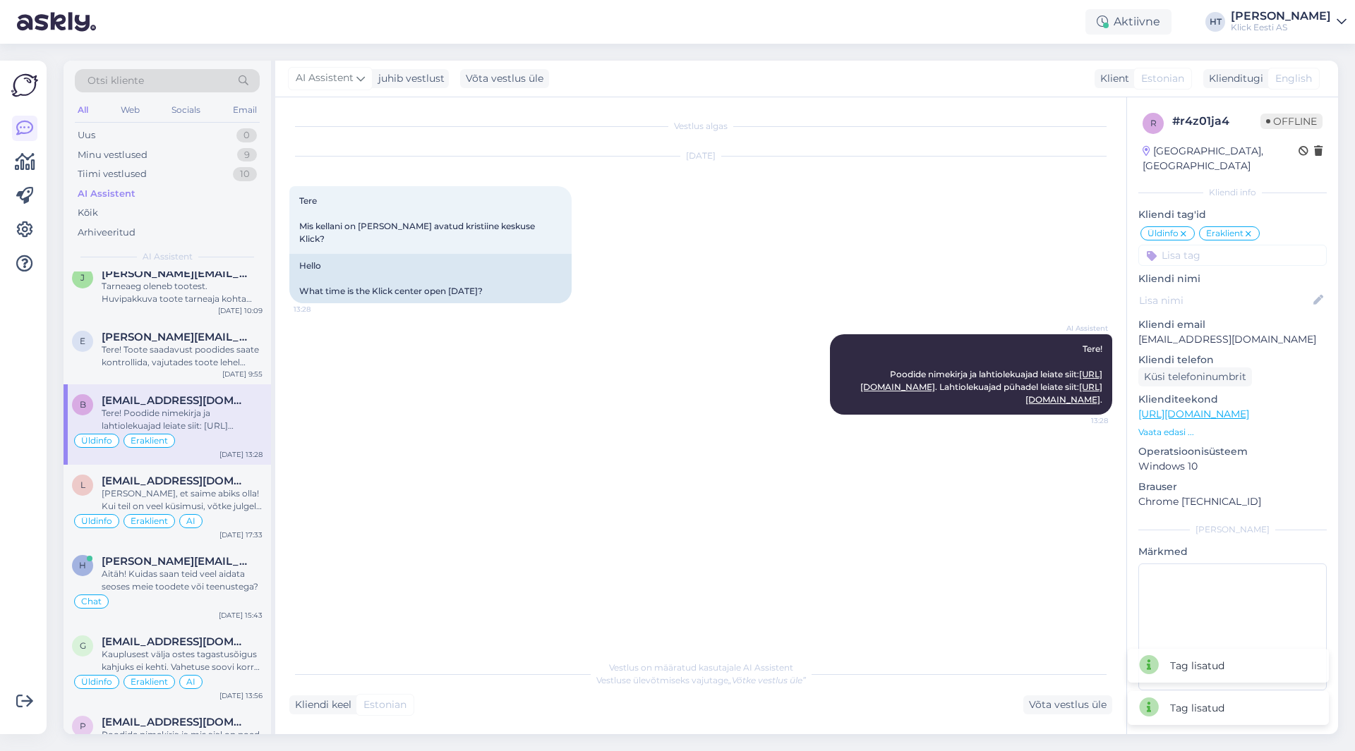
click at [1231, 249] on input at bounding box center [1232, 255] width 188 height 21
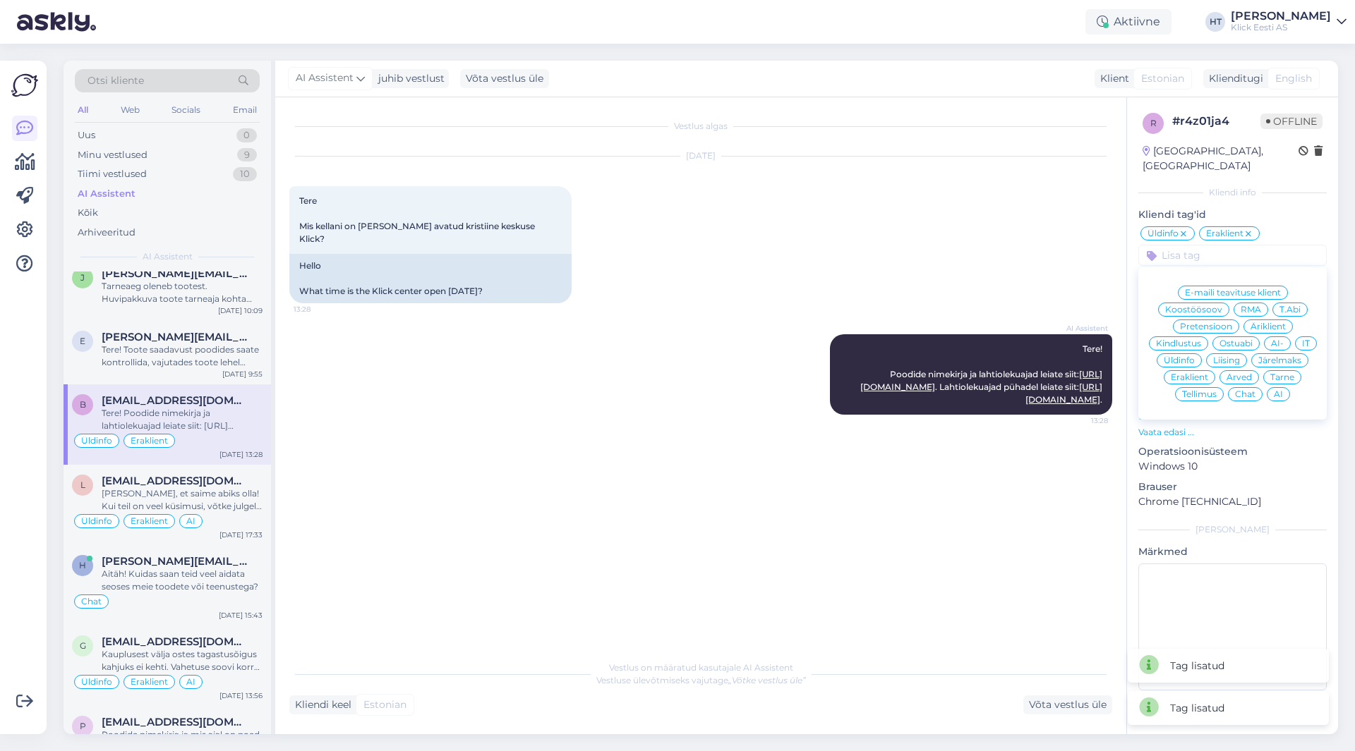
click at [1280, 390] on span "AI" at bounding box center [1278, 394] width 9 height 8
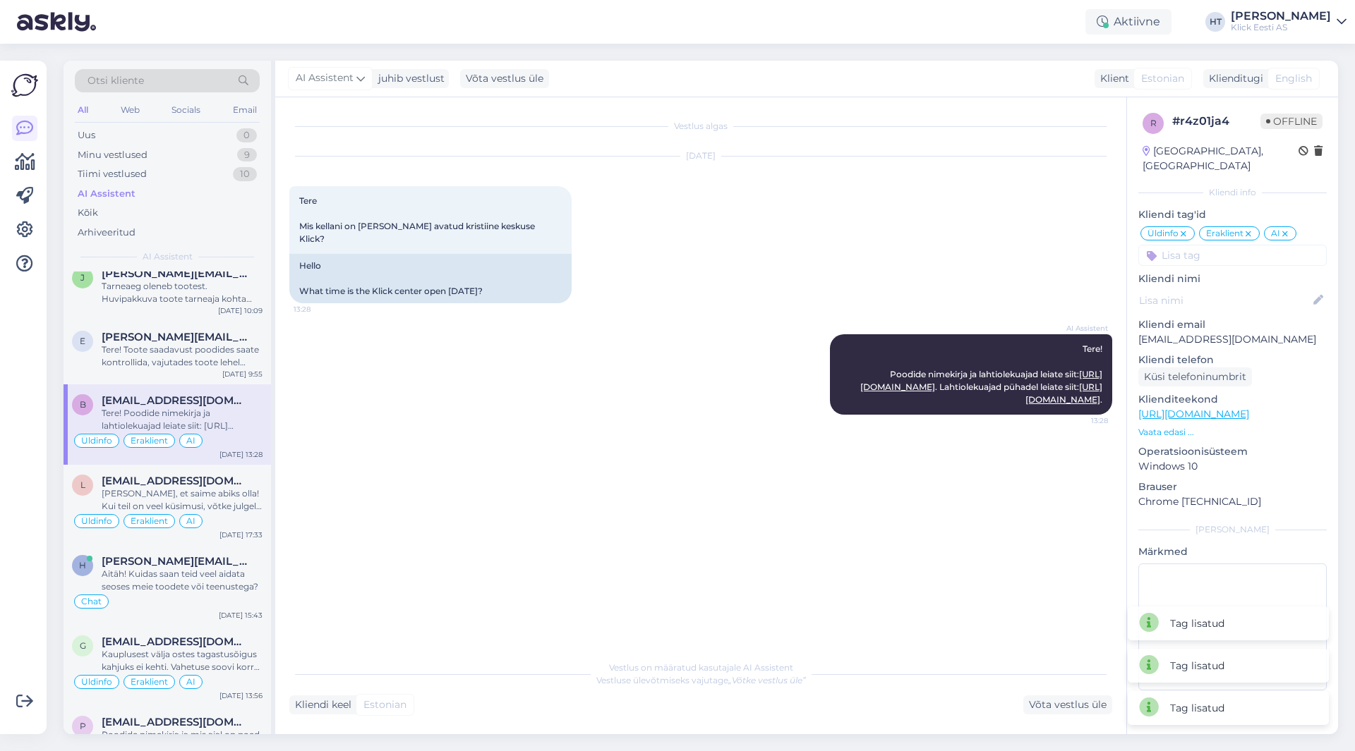
click at [760, 272] on div "[DATE] Tere Mis kellani on [PERSON_NAME] avatud kristiine keskuse Klick? 13:28 …" at bounding box center [700, 230] width 823 height 178
click at [218, 333] on span "[PERSON_NAME][EMAIL_ADDRESS][DOMAIN_NAME]" at bounding box center [175, 337] width 147 height 13
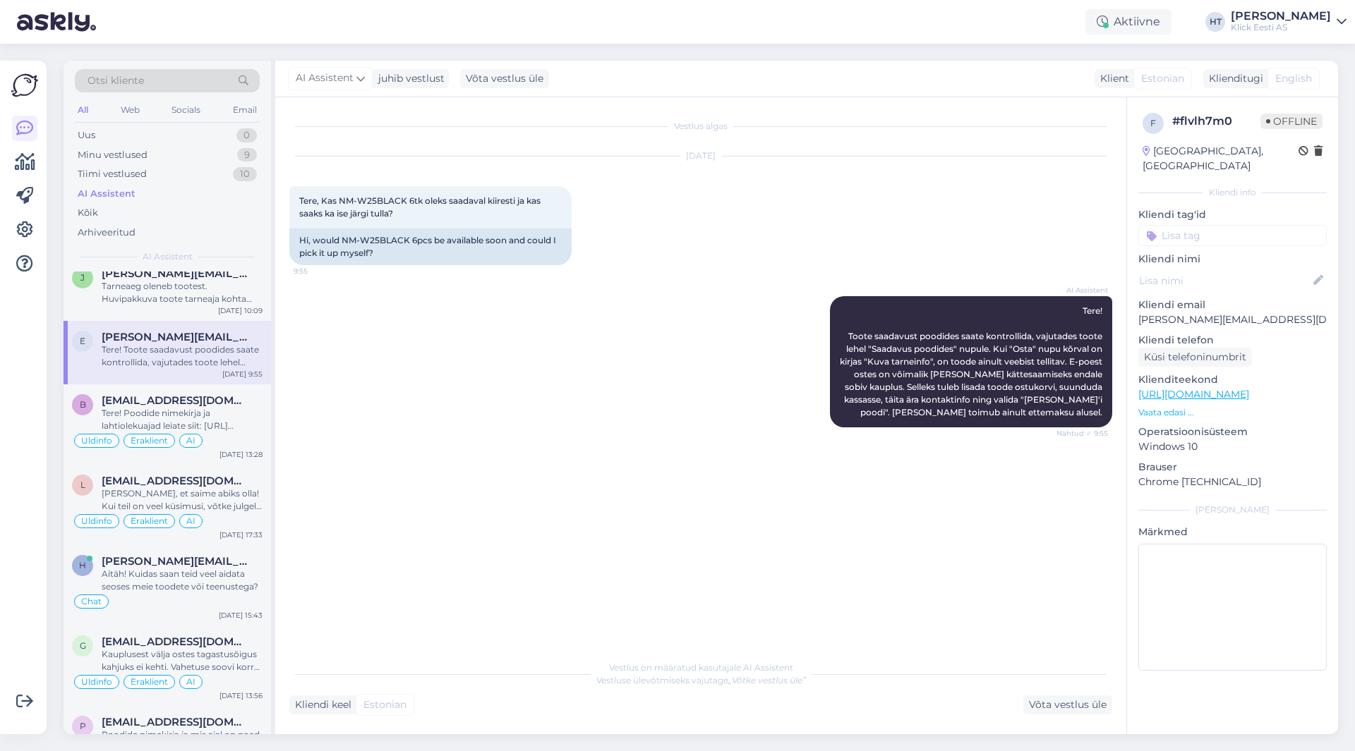
click at [1190, 225] on input at bounding box center [1232, 235] width 188 height 21
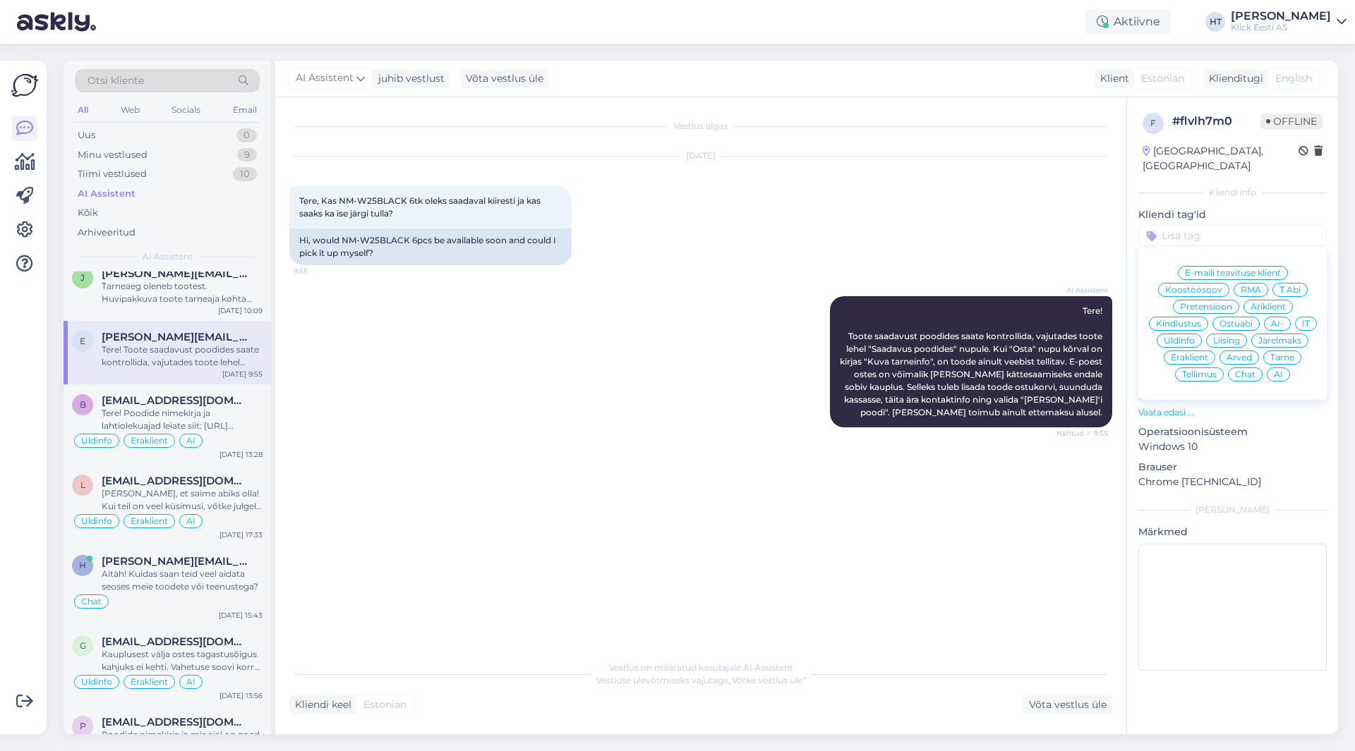
click at [1235, 320] on span "Ostuabi" at bounding box center [1235, 324] width 33 height 8
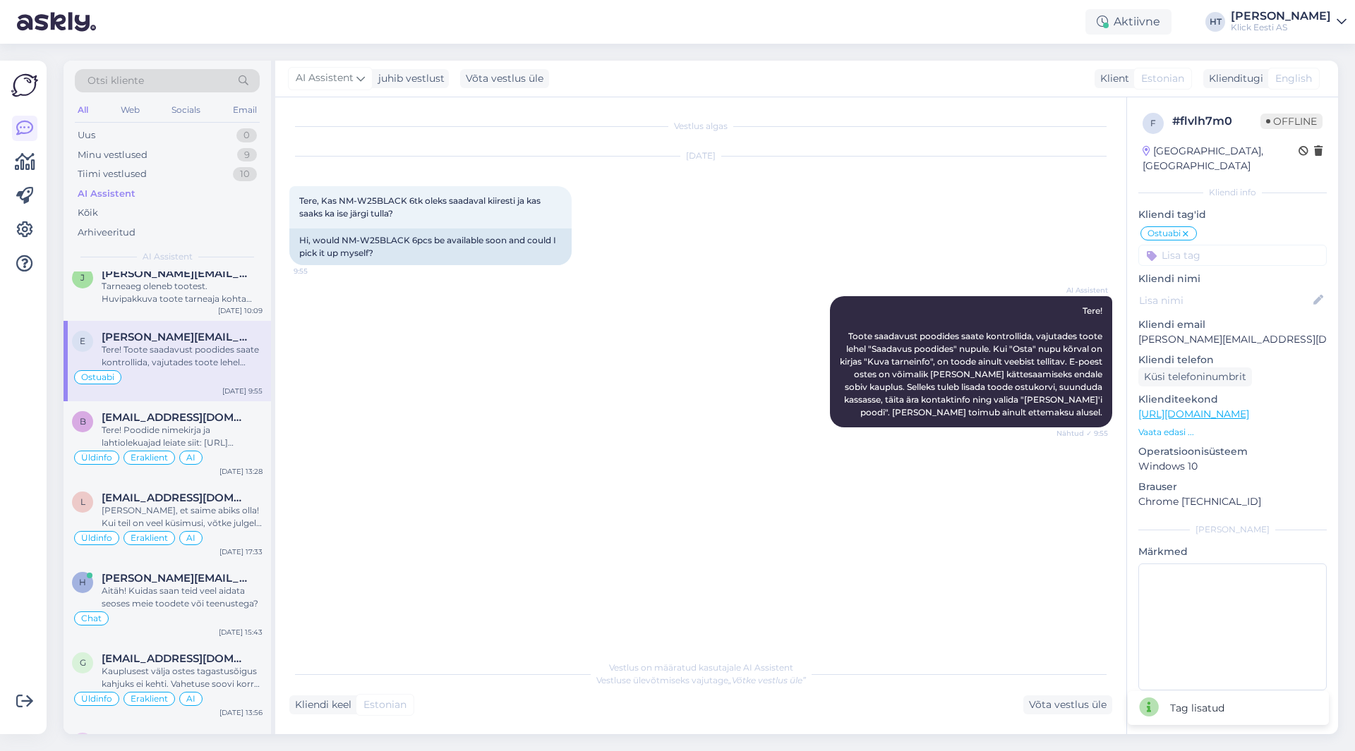
click at [1228, 245] on input at bounding box center [1232, 255] width 188 height 21
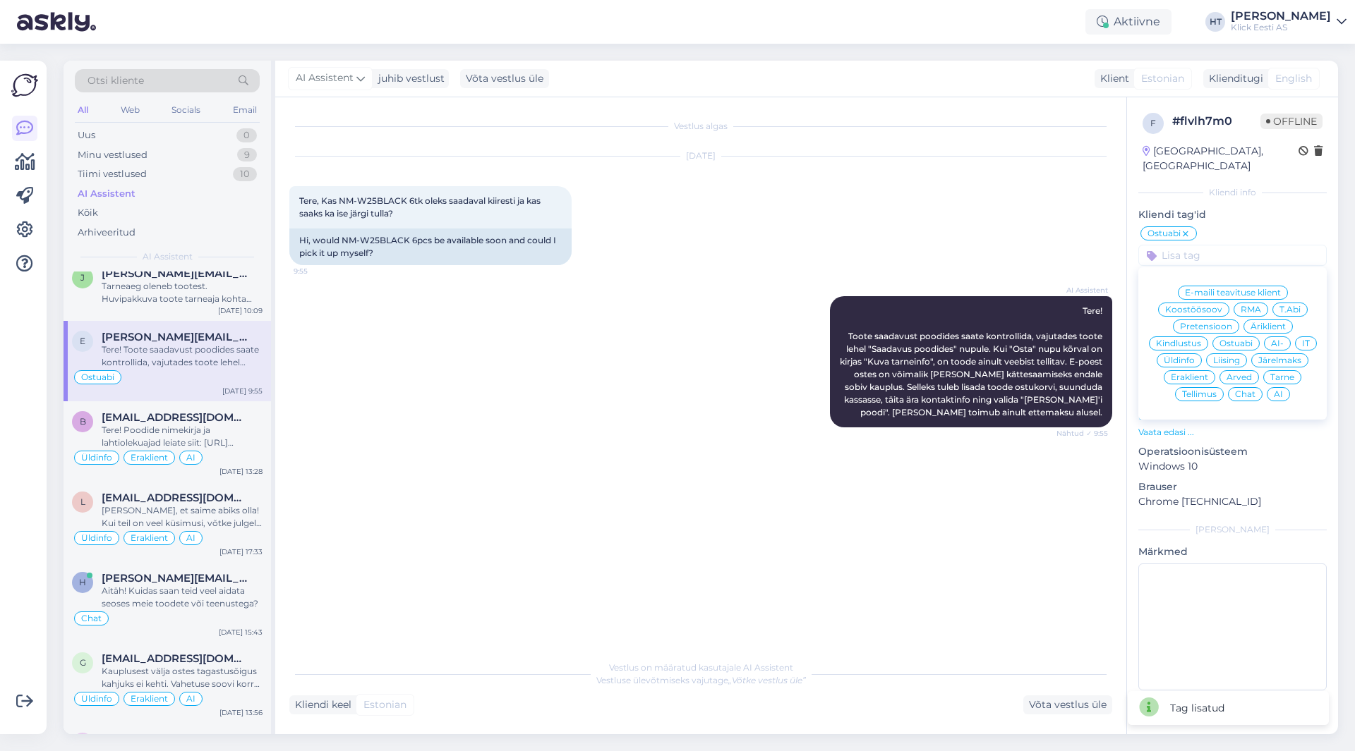
click at [1182, 356] on div "E-maili teavituse klient Koostöösoov RMA T.Abi Pretensioon Äriklient Kindlustus…" at bounding box center [1232, 343] width 188 height 141
click at [1182, 370] on div "Eraklient" at bounding box center [1189, 377] width 52 height 14
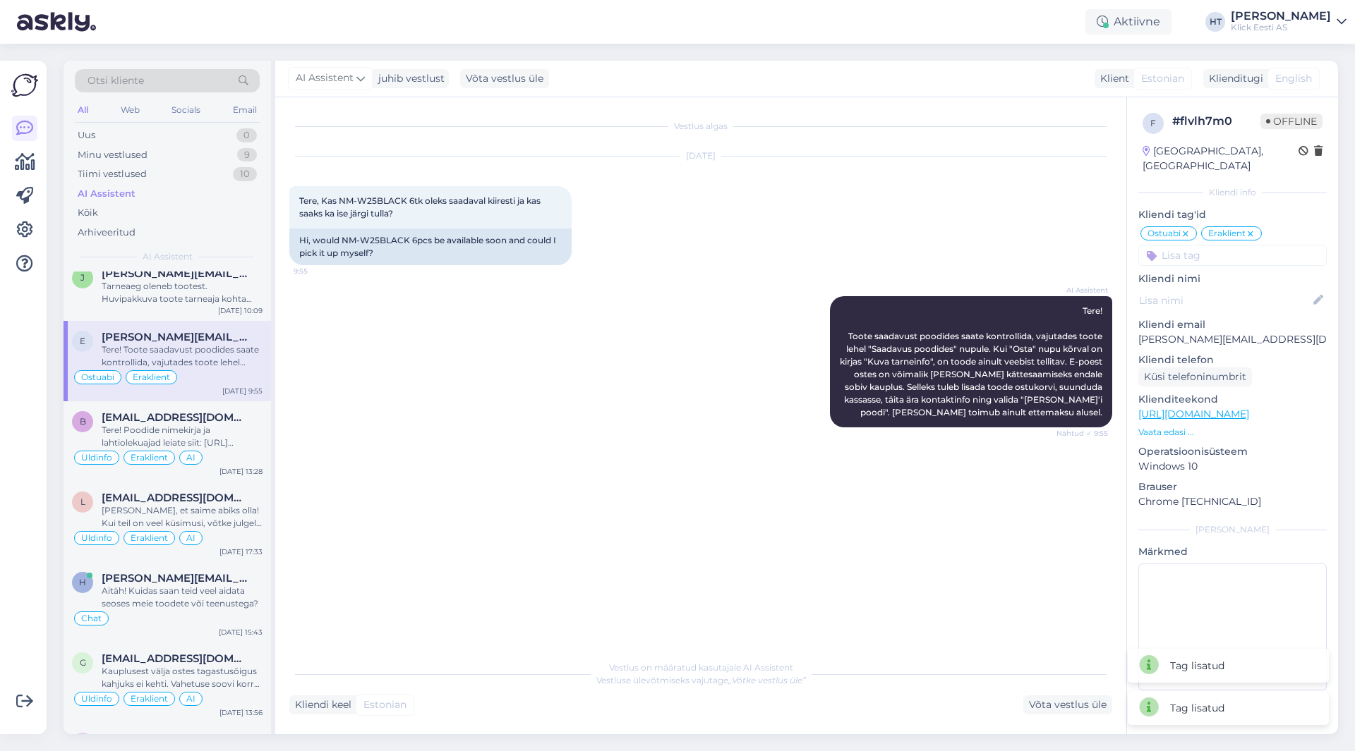
click at [1187, 245] on input at bounding box center [1232, 255] width 188 height 21
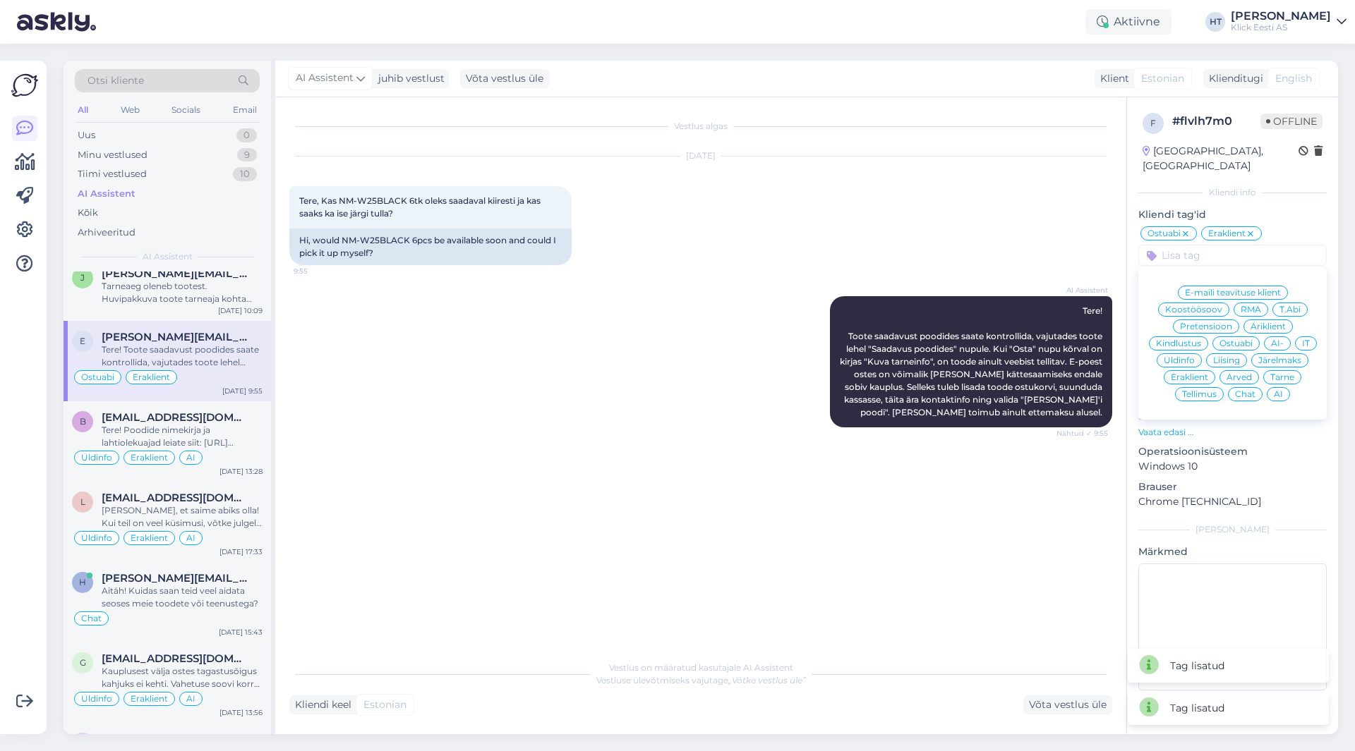
click at [1276, 387] on div "AI" at bounding box center [1277, 394] width 23 height 14
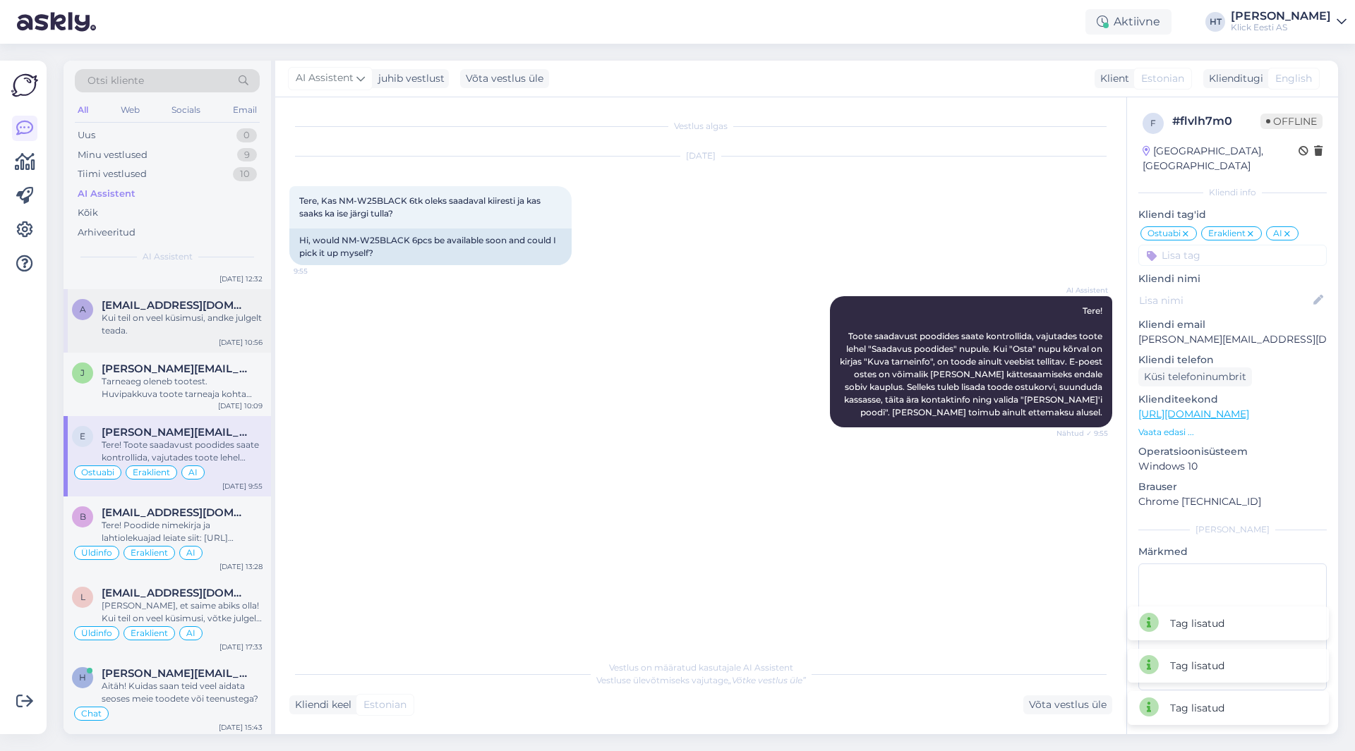
scroll to position [71, 0]
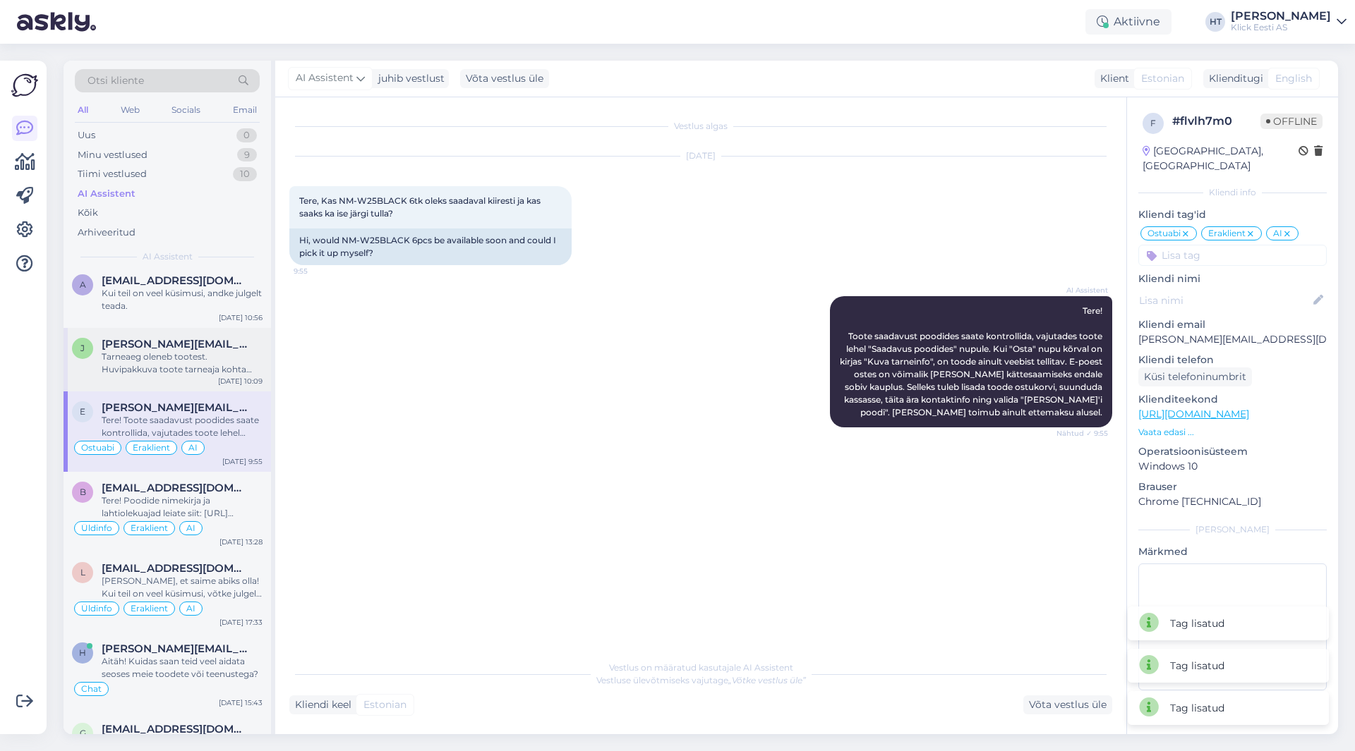
click at [195, 362] on div "Tarneaeg oleneb tootest. Huvipakkuva toote tarneaja kohta leiate info tootelehe…" at bounding box center [182, 363] width 161 height 25
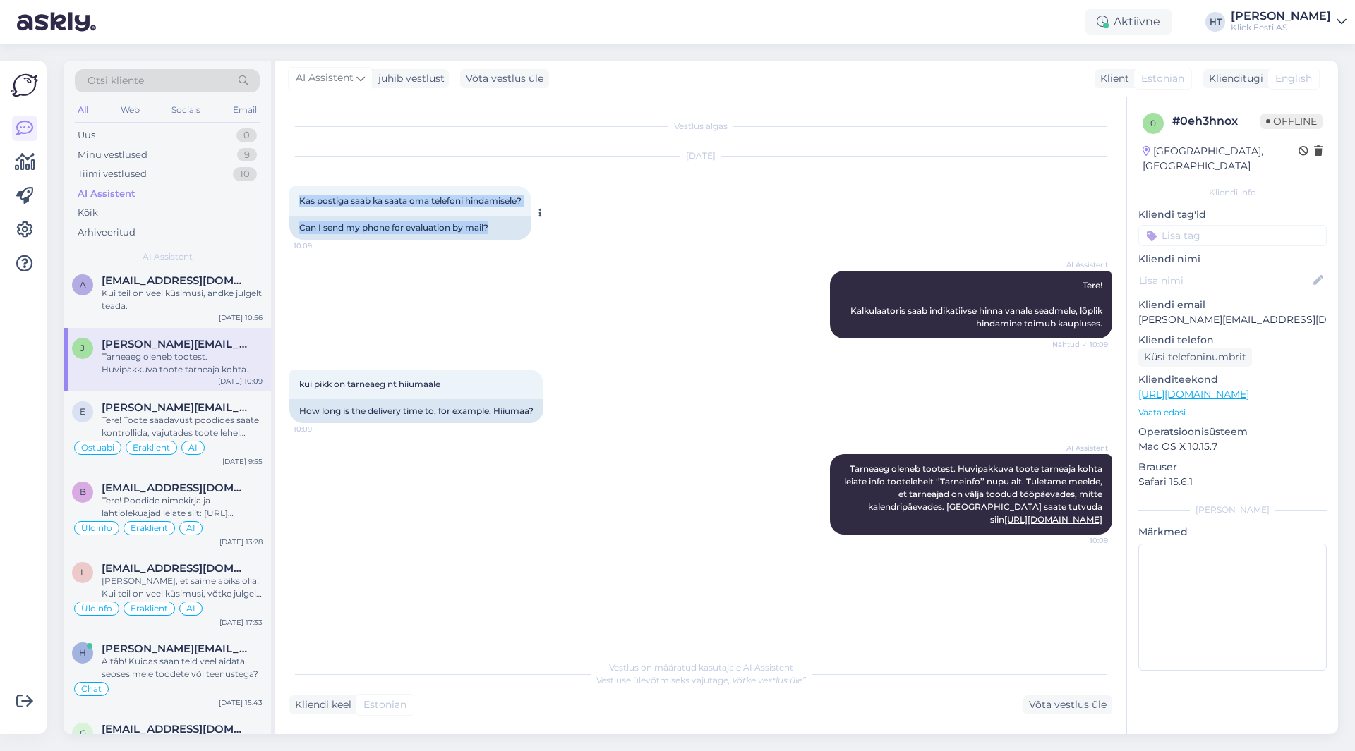
drag, startPoint x: 298, startPoint y: 200, endPoint x: 526, endPoint y: 220, distance: 228.1
click at [526, 220] on div "Kas postiga saab ka saata oma telefoni hindamisele? 10:09 Can I send my phone f…" at bounding box center [410, 213] width 242 height 54
click at [519, 224] on div "Can I send my phone for evaluation by mail?" at bounding box center [410, 228] width 242 height 24
drag, startPoint x: 502, startPoint y: 227, endPoint x: 301, endPoint y: 200, distance: 203.7
click at [301, 200] on div "Kas postiga saab ka saata oma telefoni hindamisele? 10:09 Can I send my phone f…" at bounding box center [410, 213] width 242 height 54
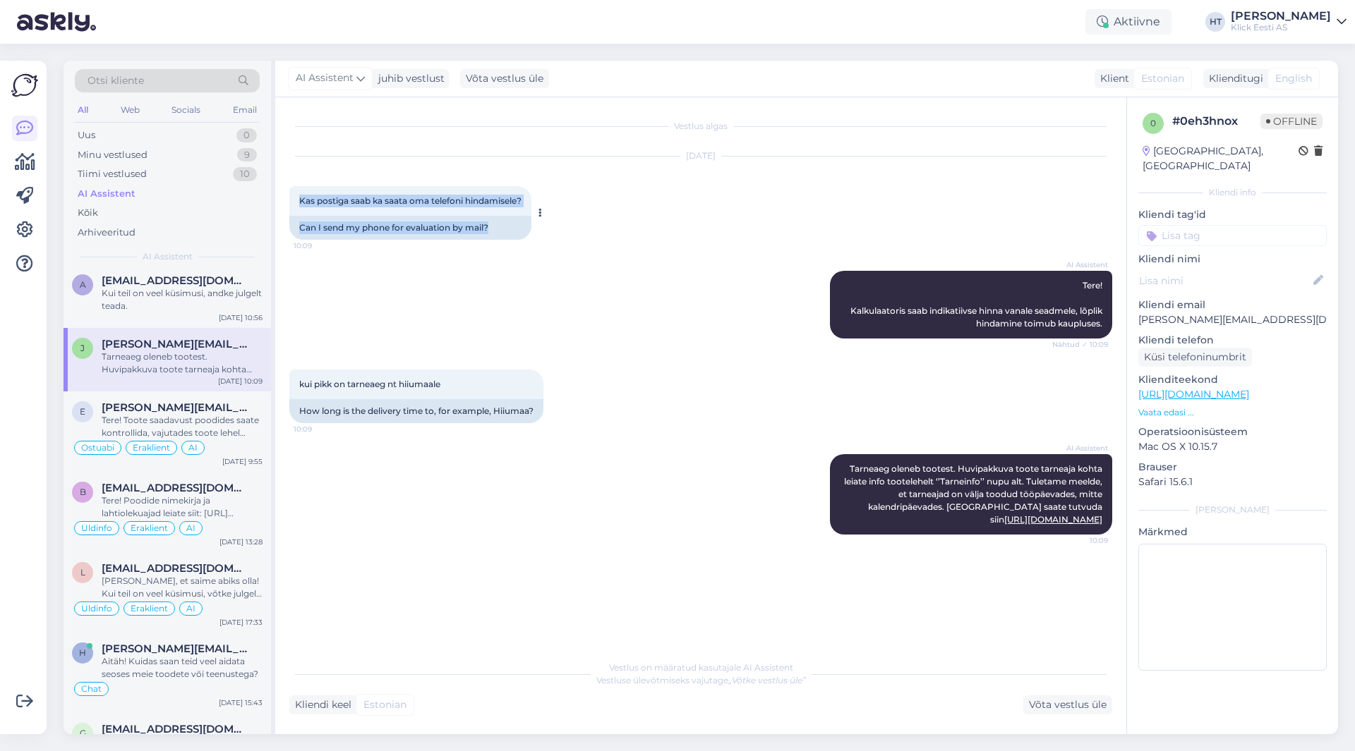
click at [301, 200] on span "Kas postiga saab ka saata oma telefoni hindamisele?" at bounding box center [410, 200] width 222 height 11
drag, startPoint x: 301, startPoint y: 200, endPoint x: 492, endPoint y: 224, distance: 193.5
click at [492, 224] on div "Kas postiga saab ka saata oma telefoni hindamisele? 10:09 Can I send my phone f…" at bounding box center [410, 213] width 242 height 54
click at [492, 224] on div "Can I send my phone for evaluation by mail?" at bounding box center [410, 228] width 242 height 24
drag, startPoint x: 492, startPoint y: 226, endPoint x: 298, endPoint y: 198, distance: 196.8
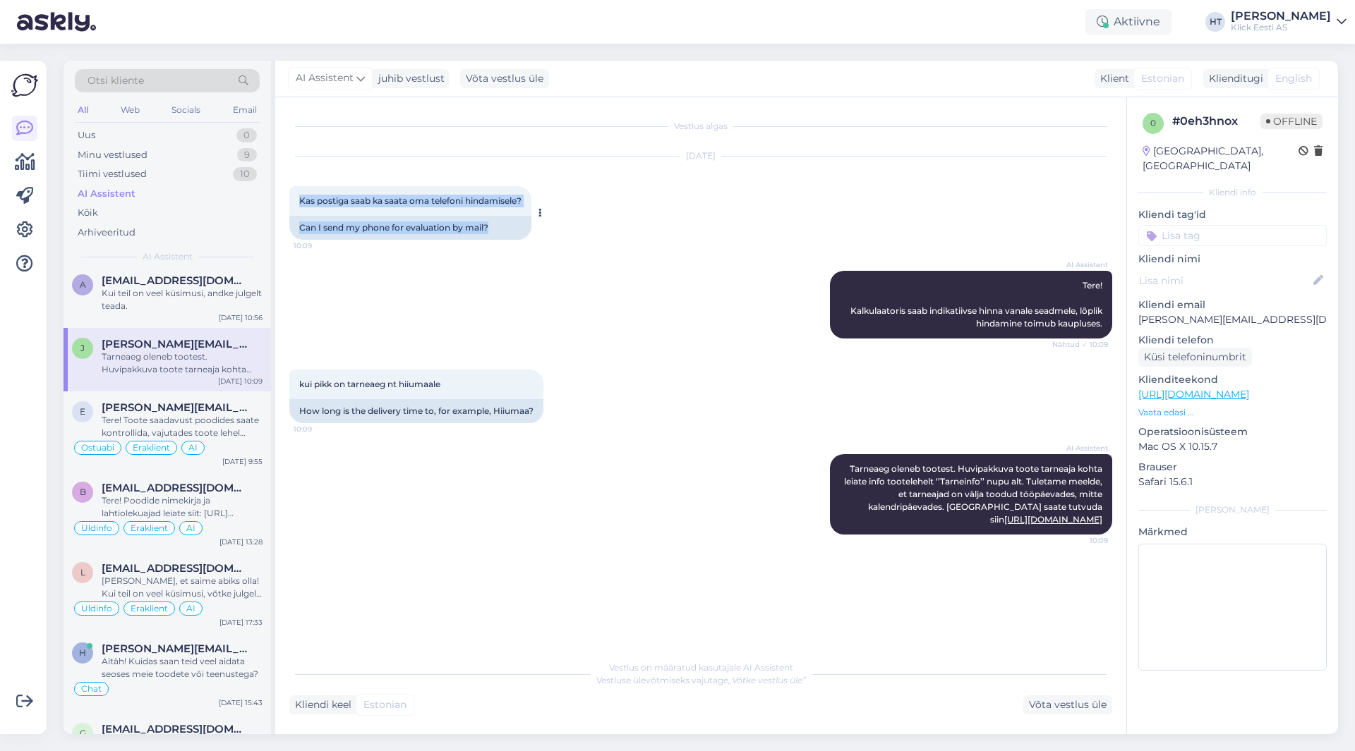
click at [298, 198] on div "Kas postiga saab ka saata oma telefoni hindamisele? 10:09 Can I send my phone f…" at bounding box center [410, 213] width 242 height 54
click at [298, 198] on div "Kas postiga saab ka saata oma telefoni hindamisele? 10:09" at bounding box center [410, 201] width 242 height 30
drag, startPoint x: 298, startPoint y: 198, endPoint x: 496, endPoint y: 229, distance: 200.8
click at [496, 229] on div "Kas postiga saab ka saata oma telefoni hindamisele? 10:09 Can I send my phone f…" at bounding box center [410, 213] width 242 height 54
click at [496, 229] on div "Can I send my phone for evaluation by mail?" at bounding box center [410, 228] width 242 height 24
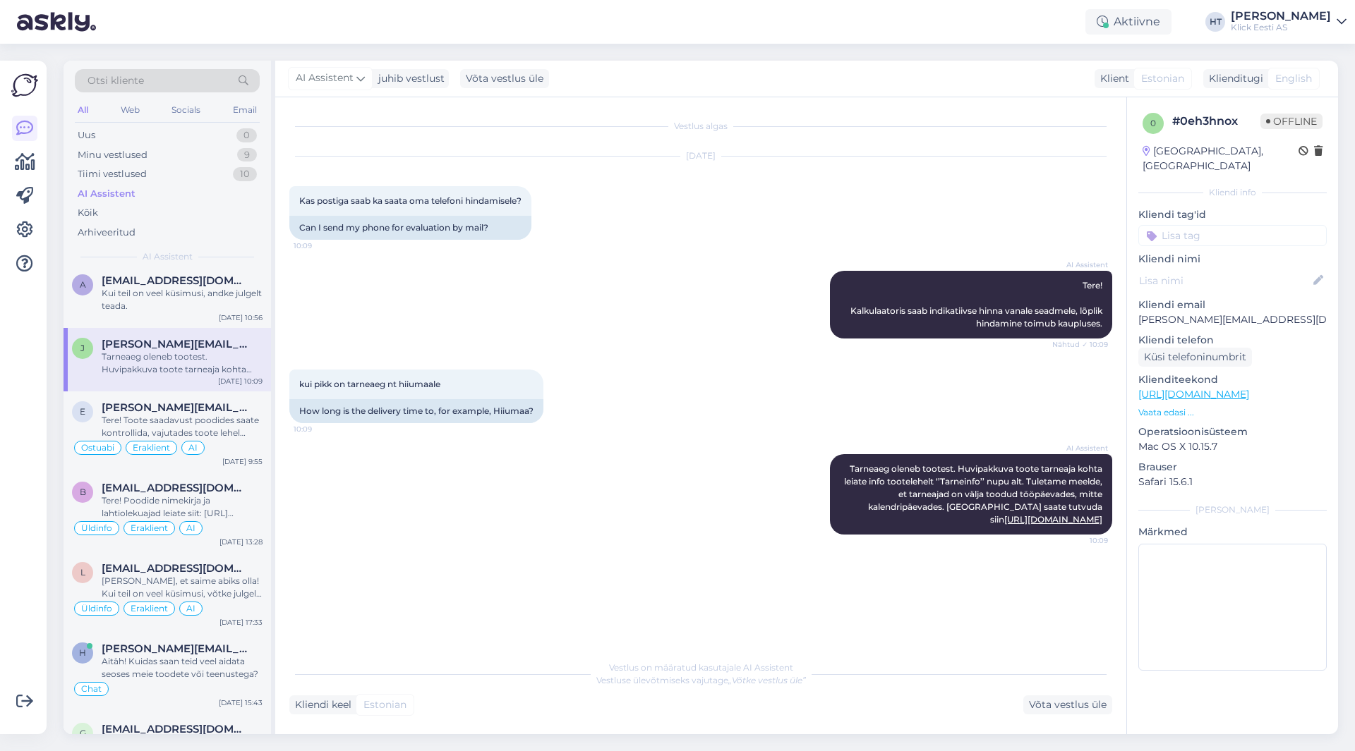
click at [1176, 225] on input at bounding box center [1232, 235] width 188 height 21
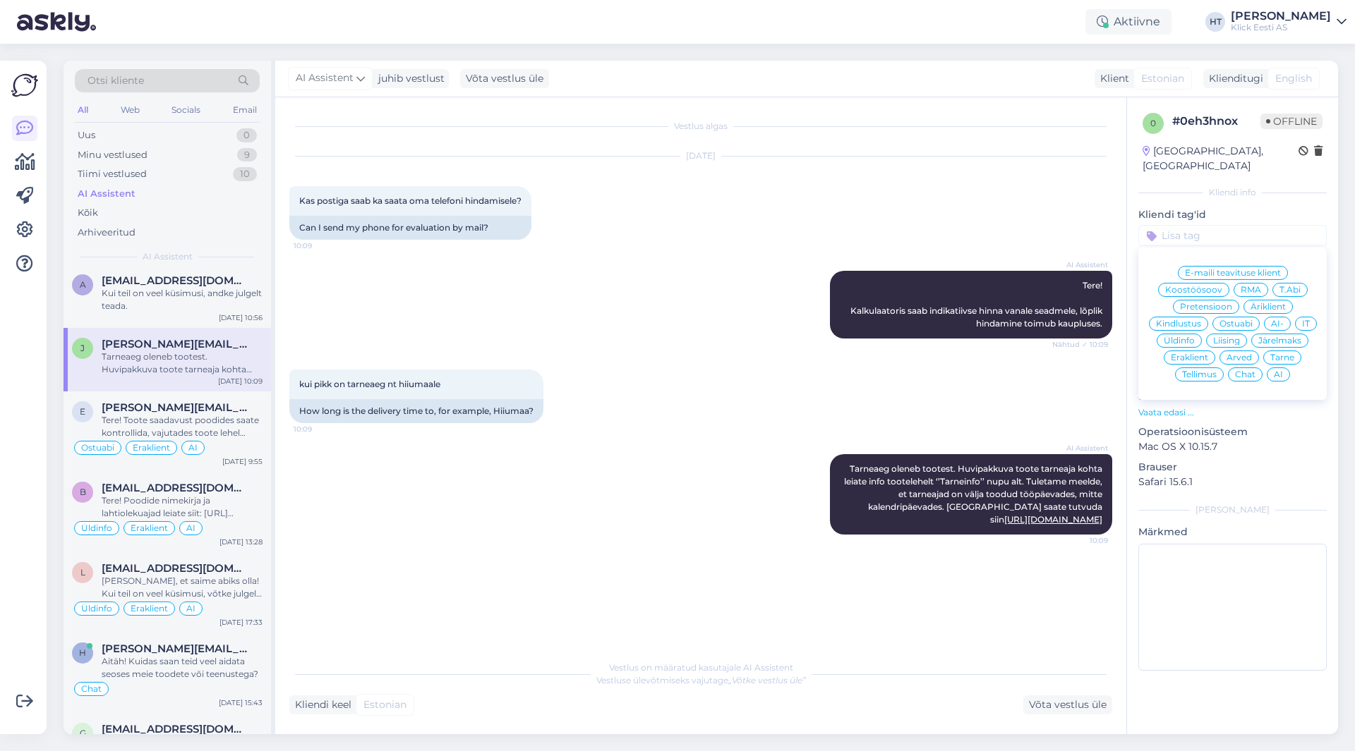
click at [1237, 320] on span "Ostuabi" at bounding box center [1235, 324] width 33 height 8
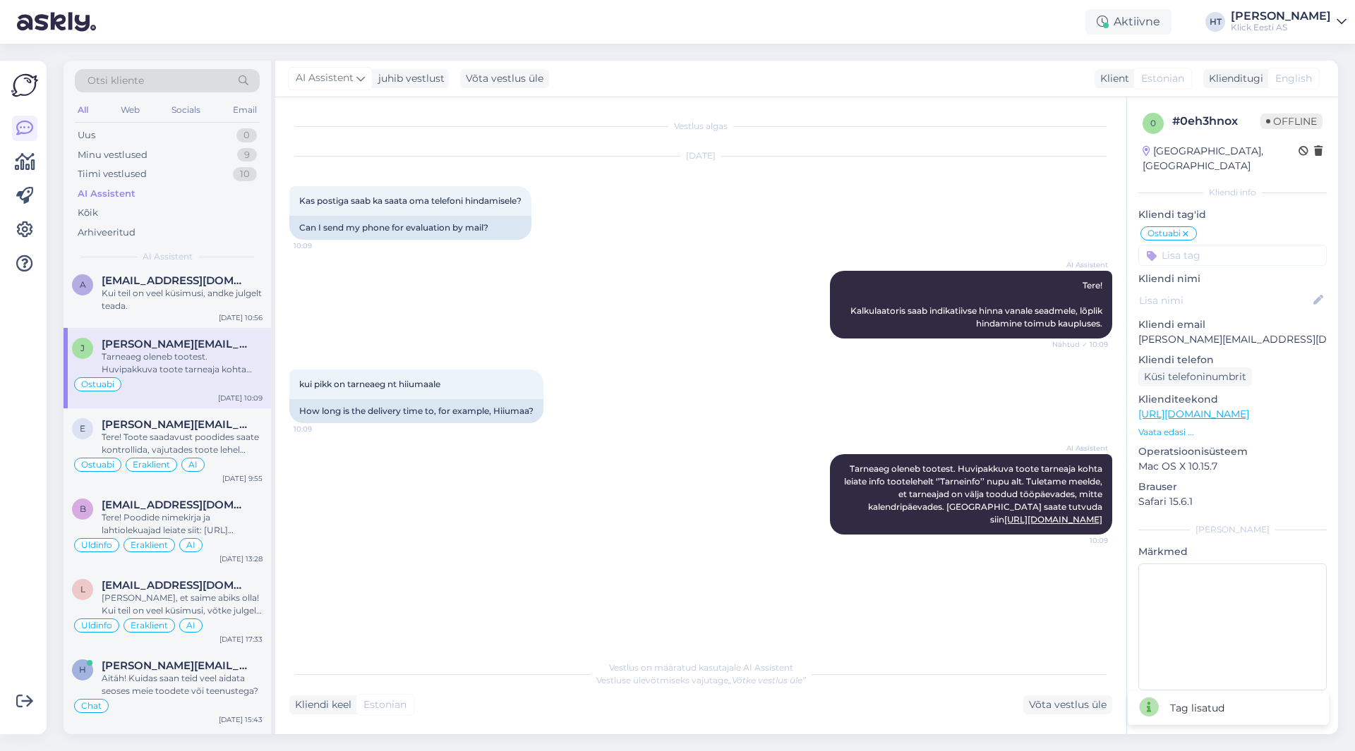
click at [1221, 245] on input at bounding box center [1232, 255] width 188 height 21
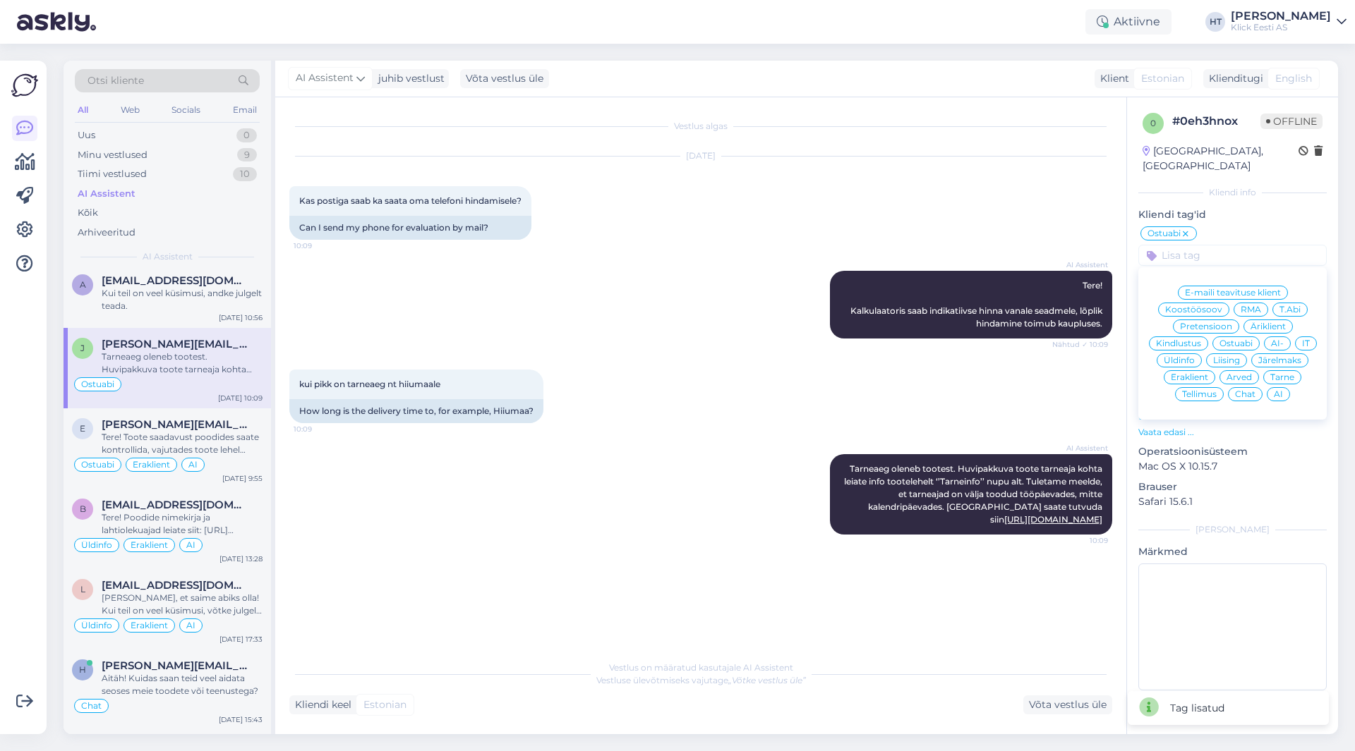
click at [1185, 370] on div "Eraklient" at bounding box center [1189, 377] width 52 height 14
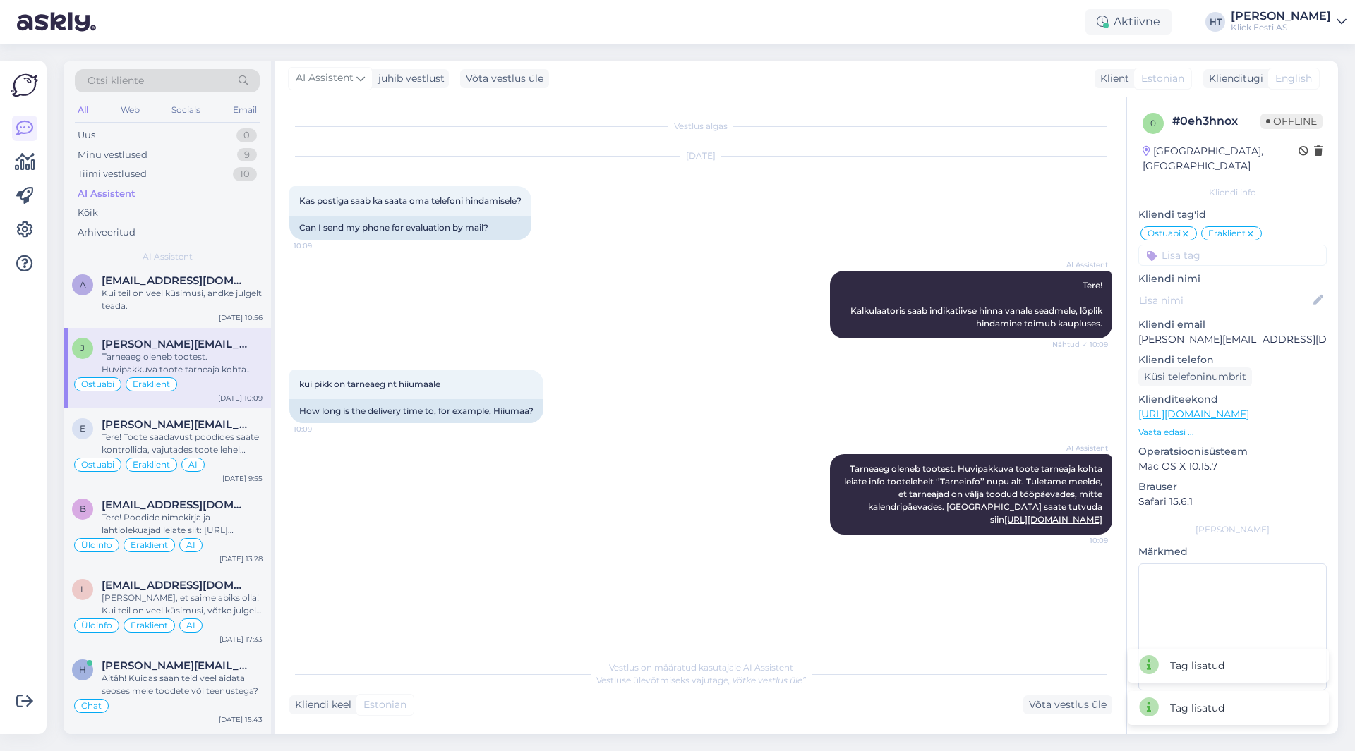
click at [1213, 249] on input at bounding box center [1232, 255] width 188 height 21
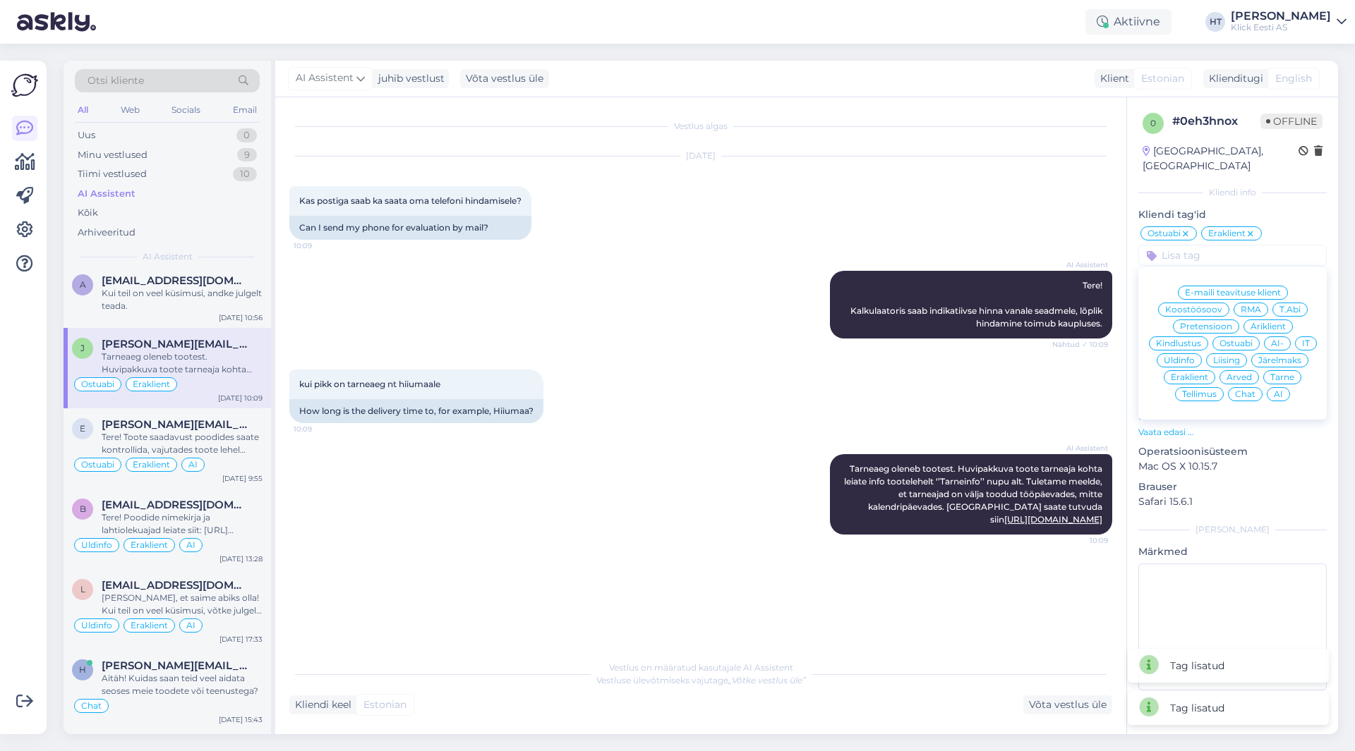
click at [1276, 390] on span "AI" at bounding box center [1278, 394] width 9 height 8
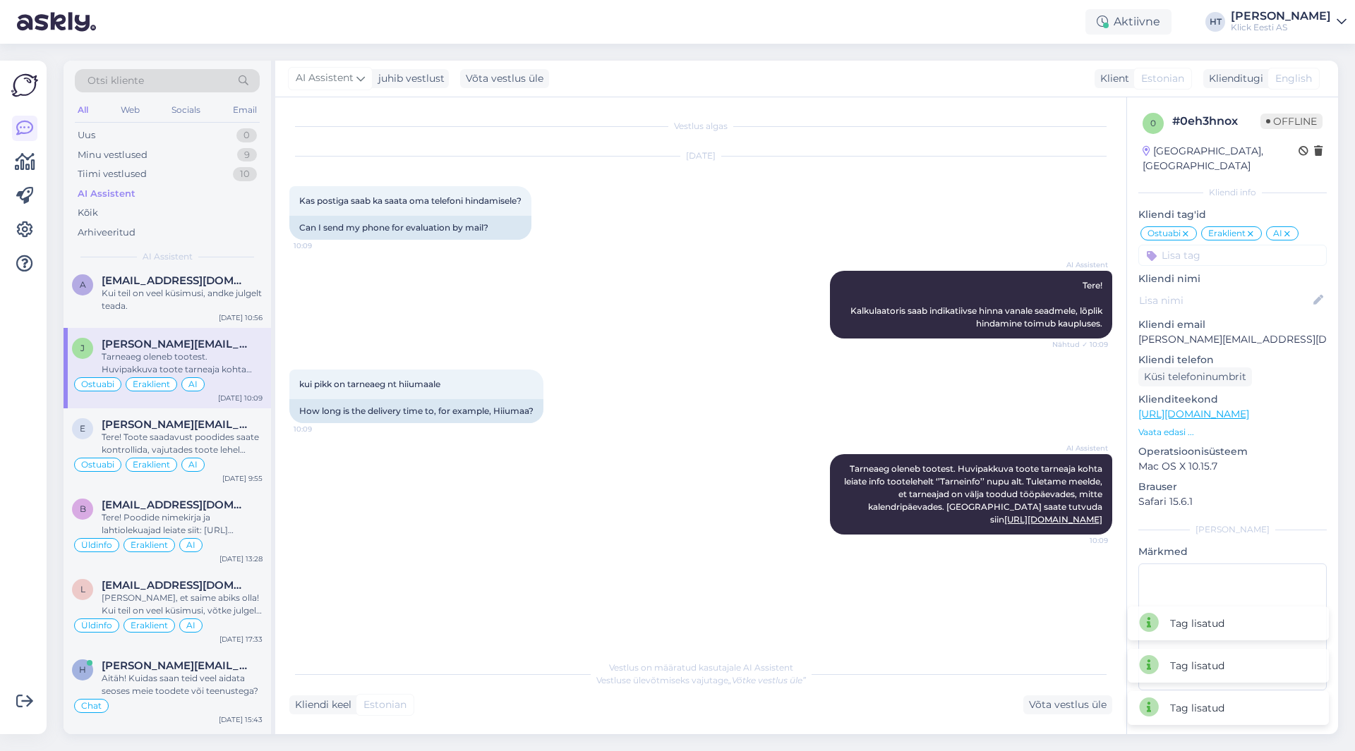
click at [734, 286] on div "AI Assistent Tere! Kalkulaatoris saab indikatiivse hinna vanale seadmele, lõpli…" at bounding box center [700, 304] width 823 height 99
click at [1187, 245] on input at bounding box center [1232, 255] width 188 height 21
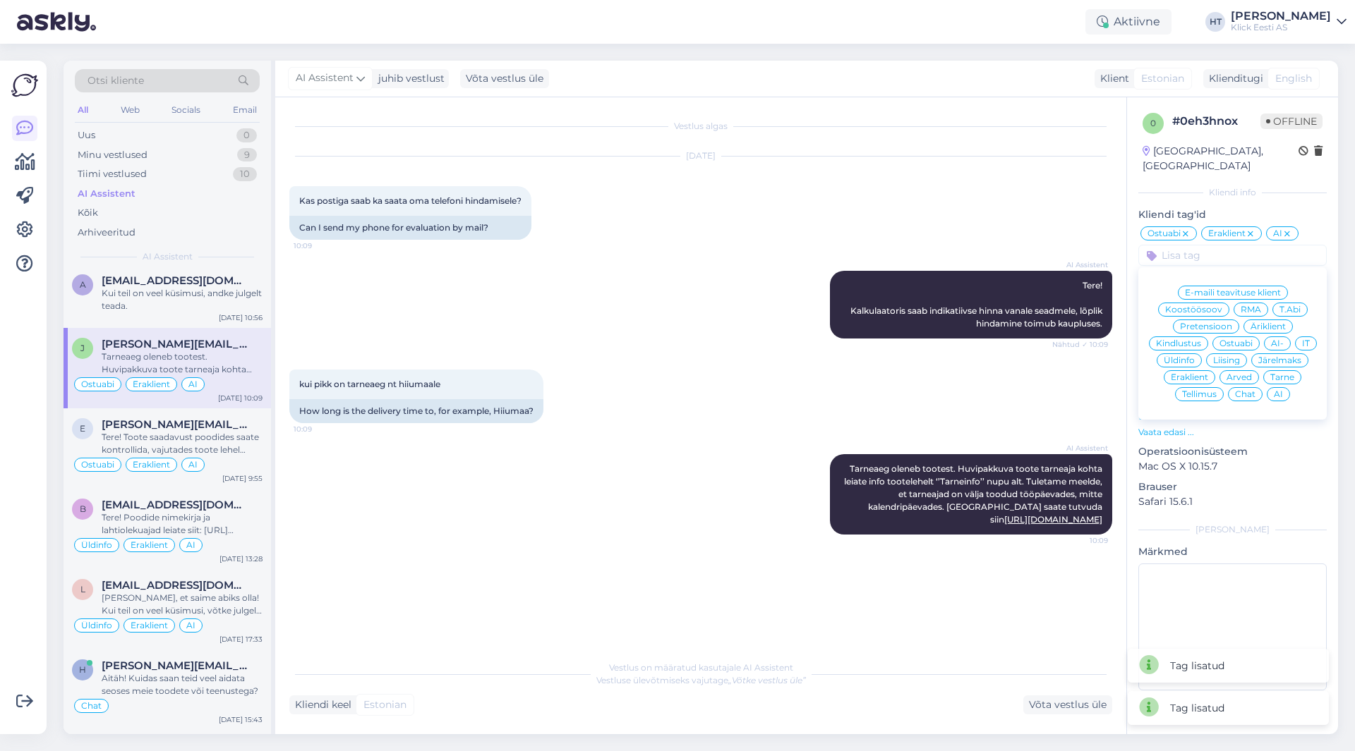
click at [1187, 356] on span "Üldinfo" at bounding box center [1178, 360] width 31 height 8
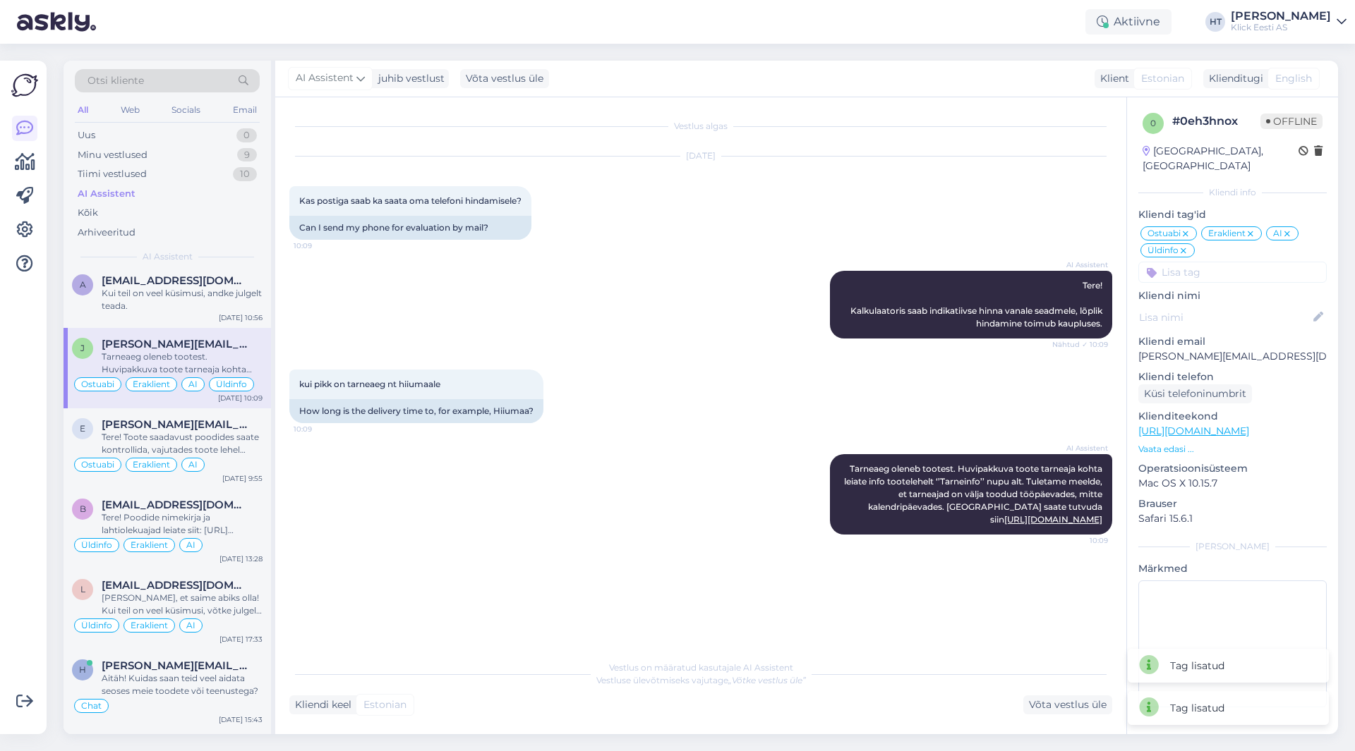
click at [693, 311] on div "AI Assistent Tere! Kalkulaatoris saab indikatiivse hinna vanale seadmele, lõpli…" at bounding box center [700, 304] width 823 height 99
click at [189, 301] on div "Kui teil on veel küsimusi, andke julgelt teada." at bounding box center [182, 299] width 161 height 25
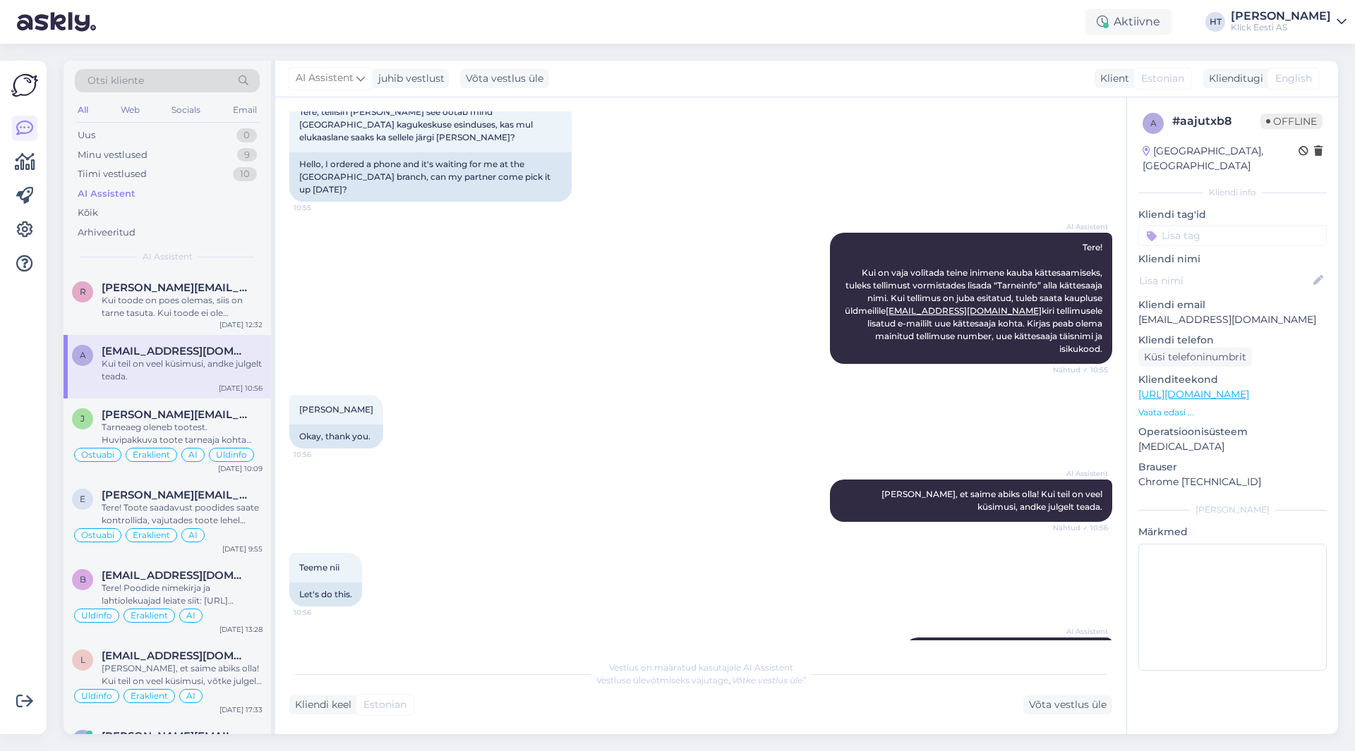
scroll to position [119, 0]
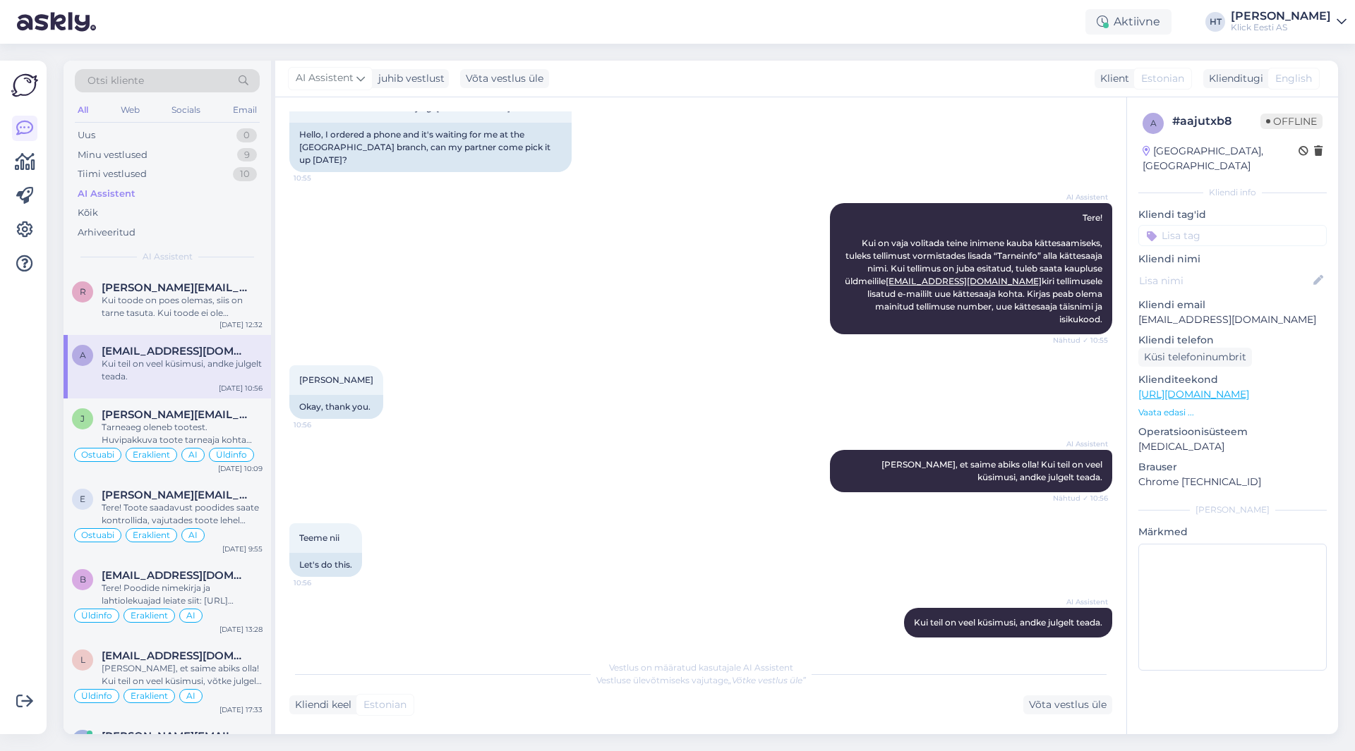
click at [1253, 225] on input at bounding box center [1232, 235] width 188 height 21
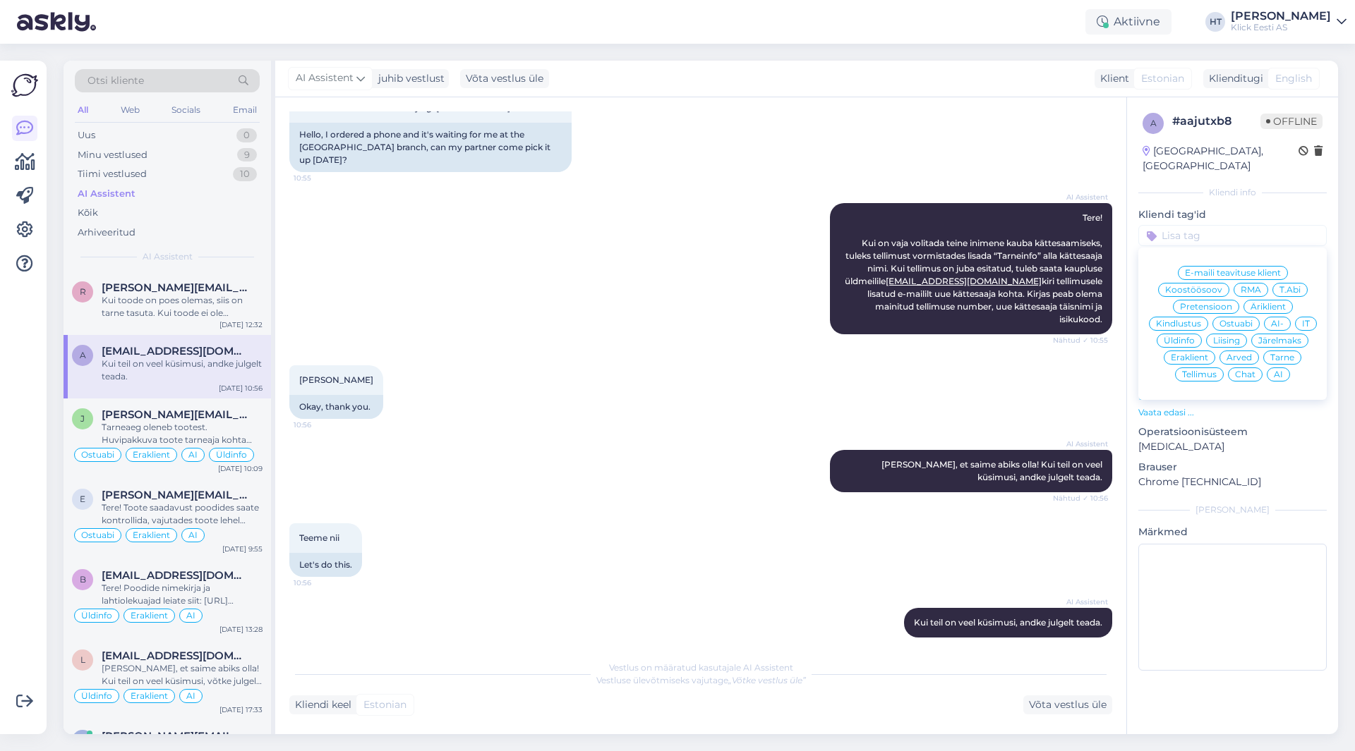
click at [1224, 317] on div "Ostuabi" at bounding box center [1235, 324] width 47 height 14
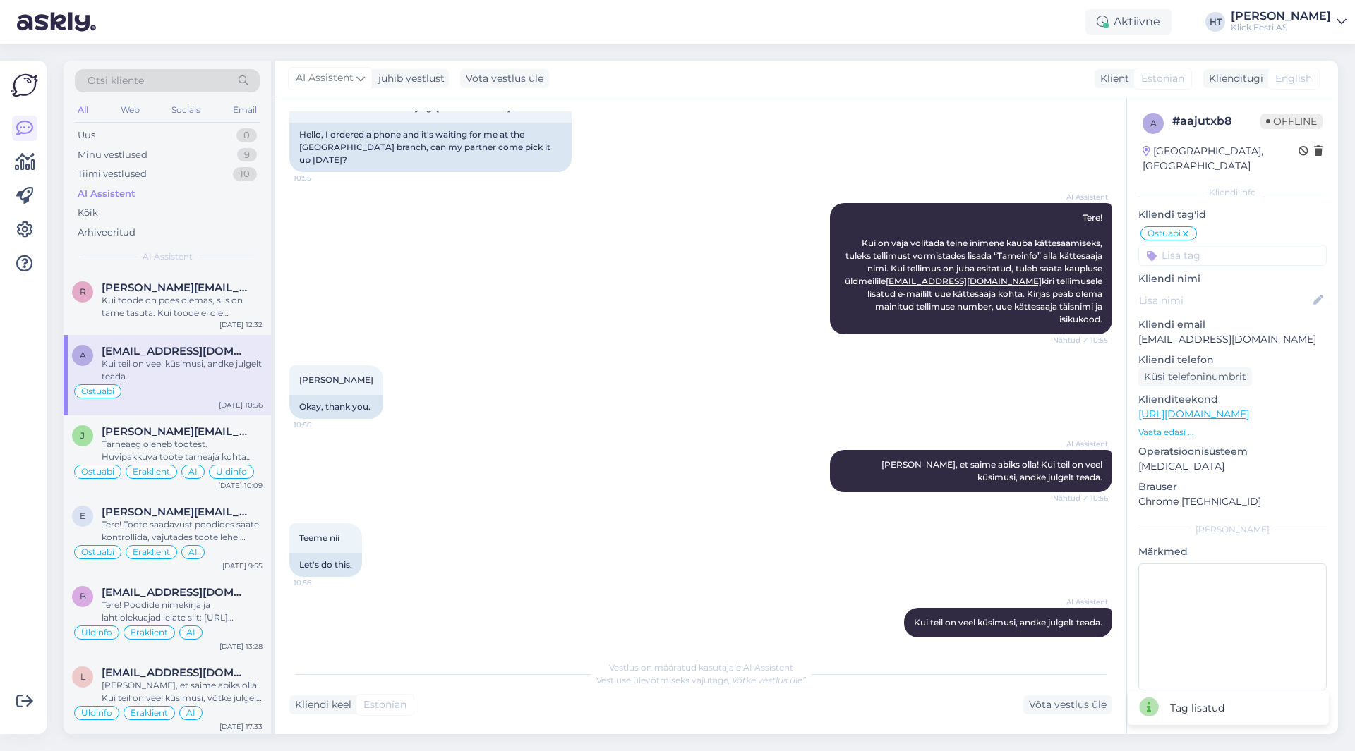
click at [1216, 245] on input at bounding box center [1232, 255] width 188 height 21
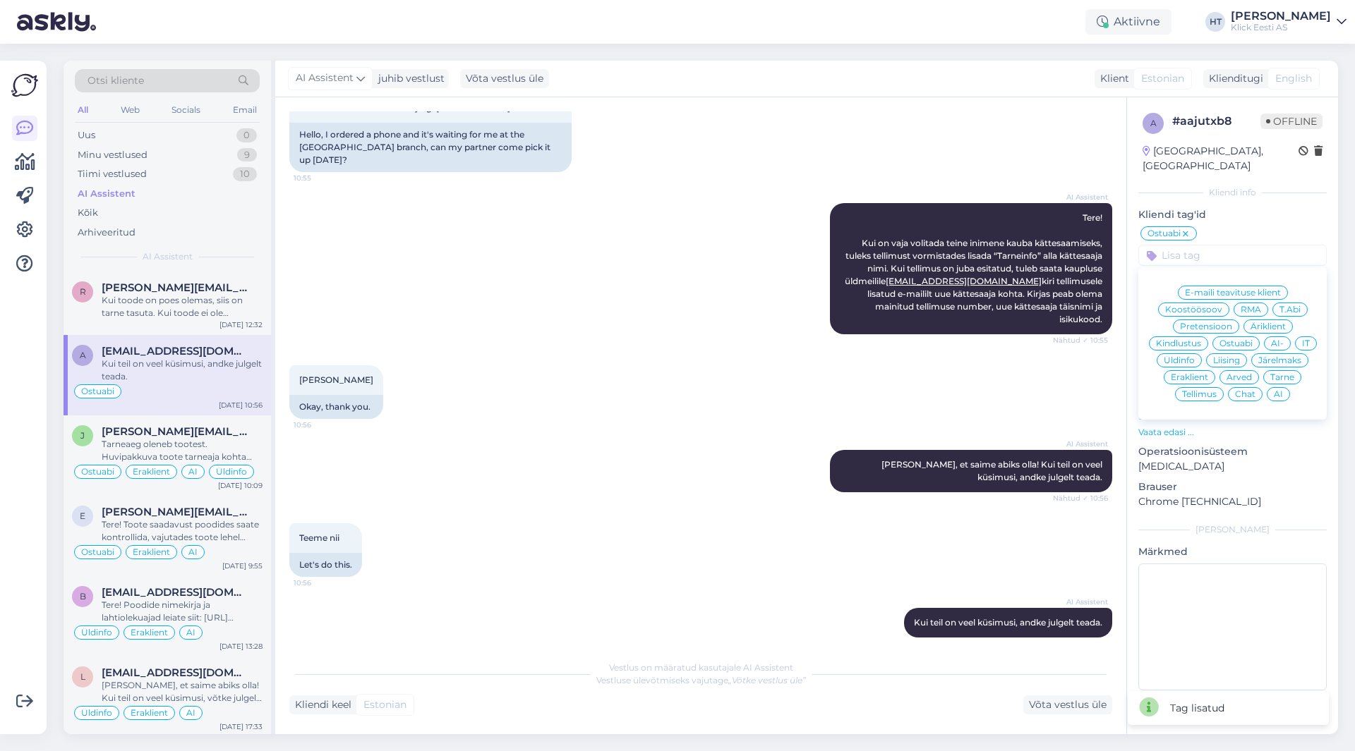
click at [1188, 229] on icon at bounding box center [1185, 234] width 8 height 11
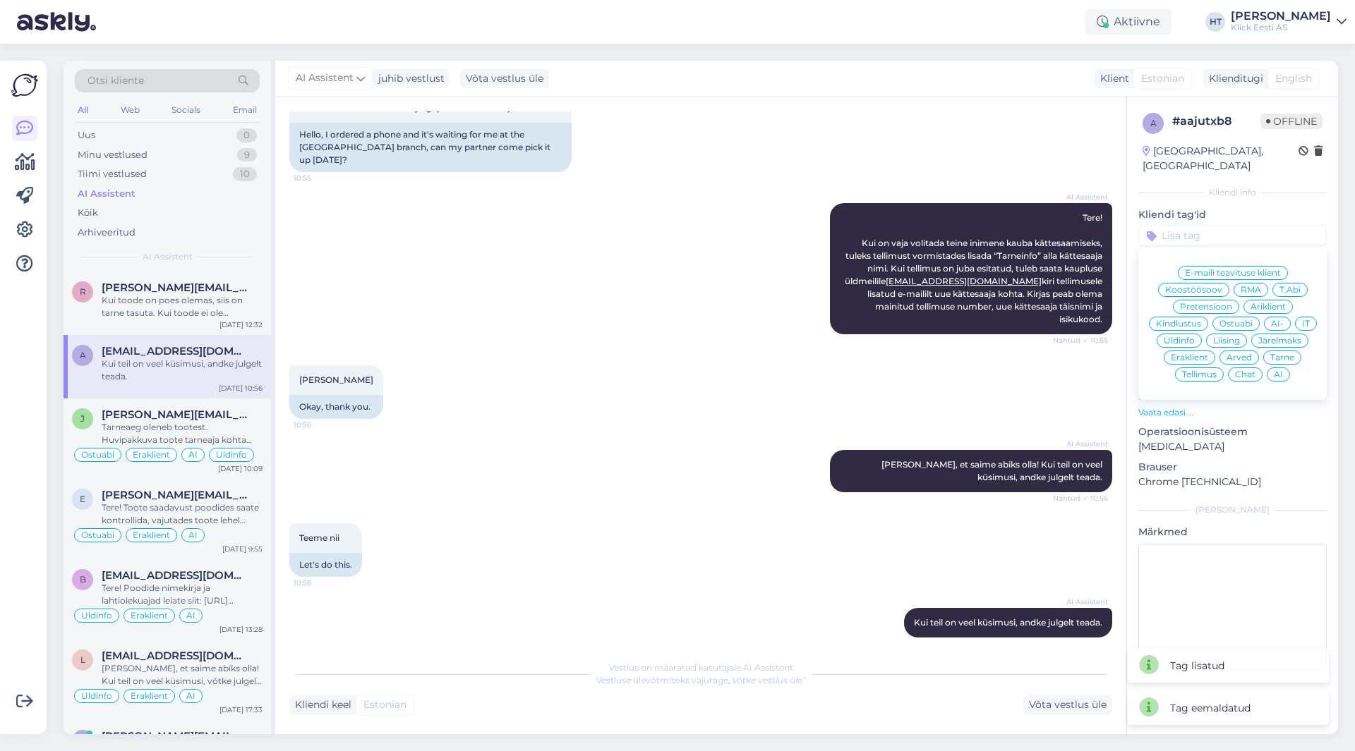
click at [1192, 225] on input at bounding box center [1232, 235] width 188 height 21
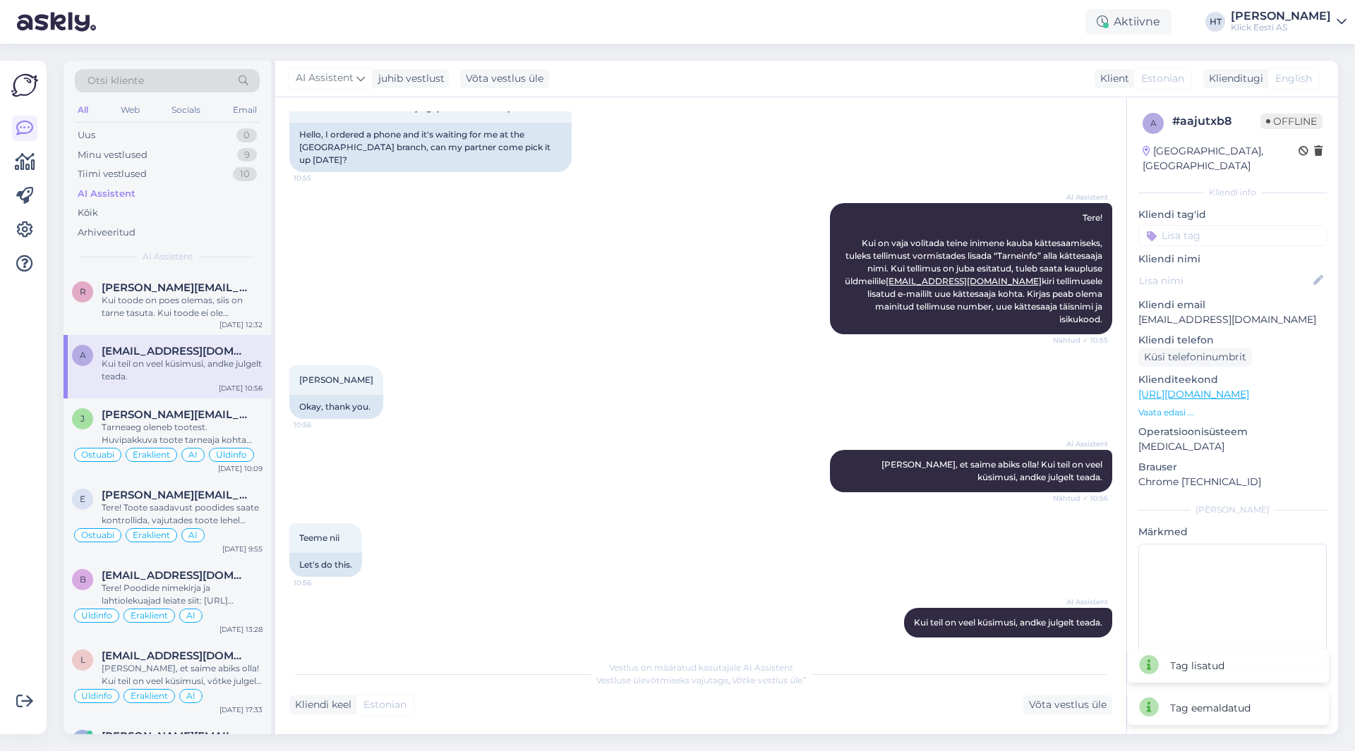
click at [1211, 225] on input at bounding box center [1232, 235] width 188 height 21
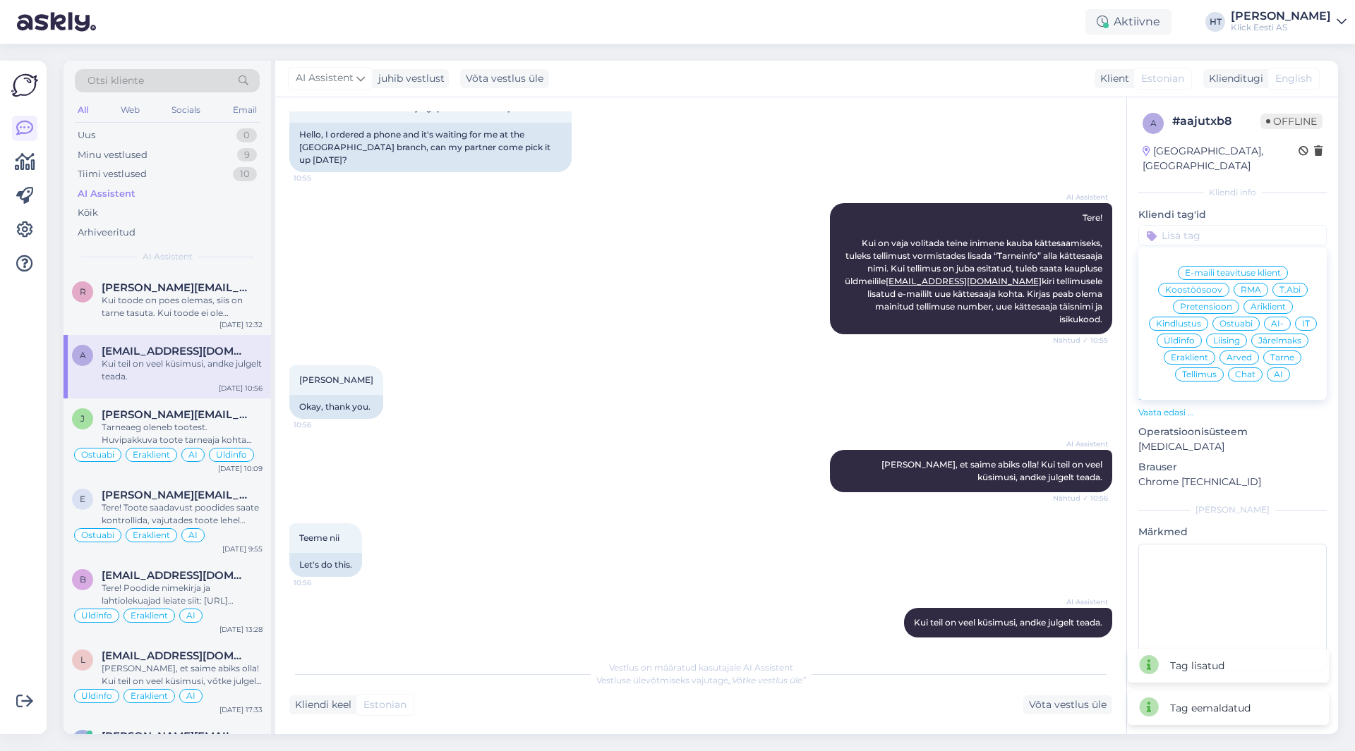
click at [1274, 353] on span "Tarne" at bounding box center [1282, 357] width 24 height 8
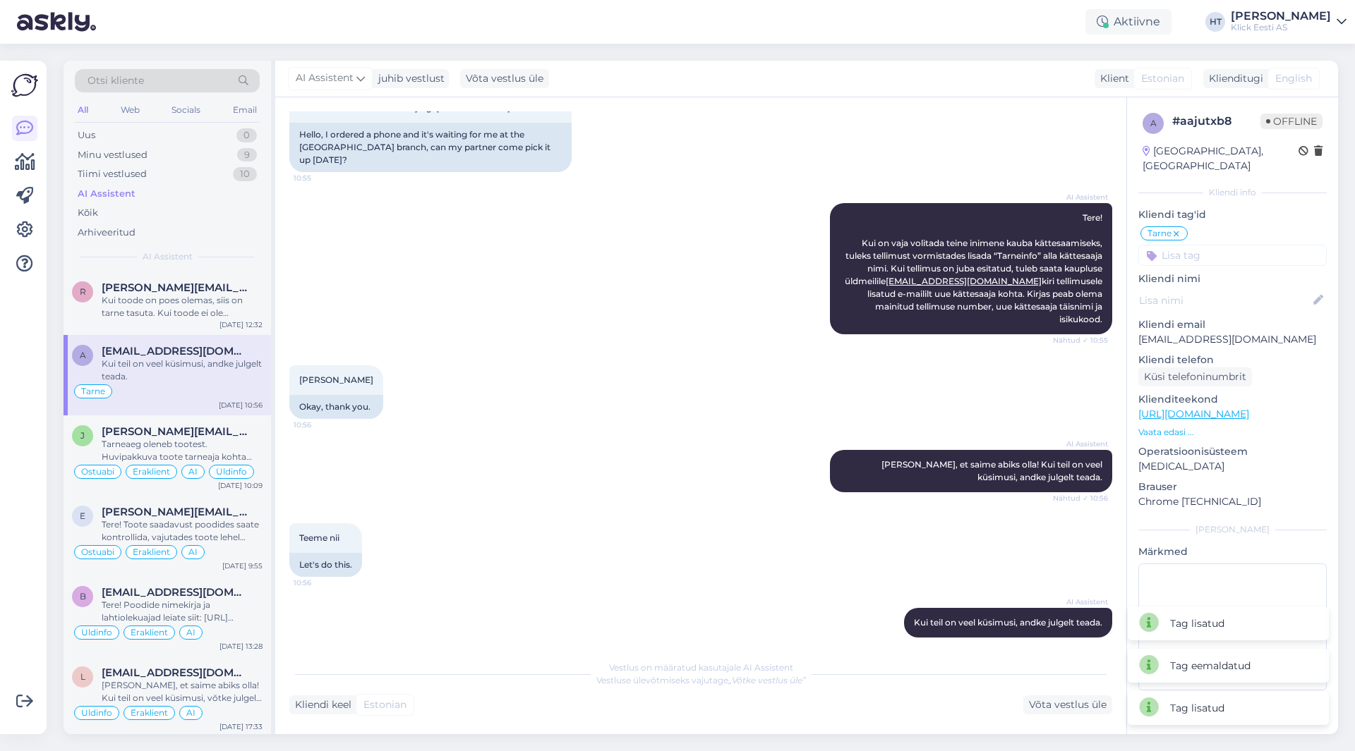
click at [1205, 245] on input at bounding box center [1232, 255] width 188 height 21
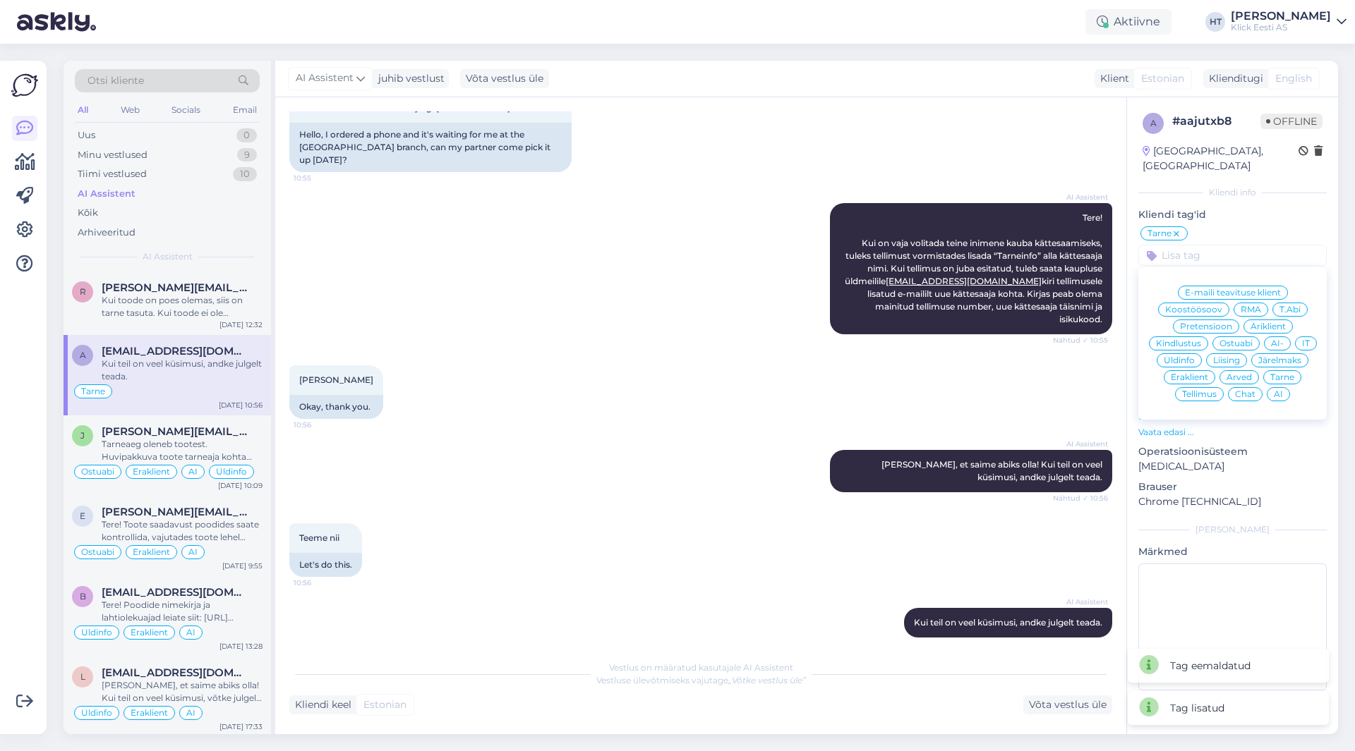
click at [1195, 373] on span "Eraklient" at bounding box center [1189, 377] width 37 height 8
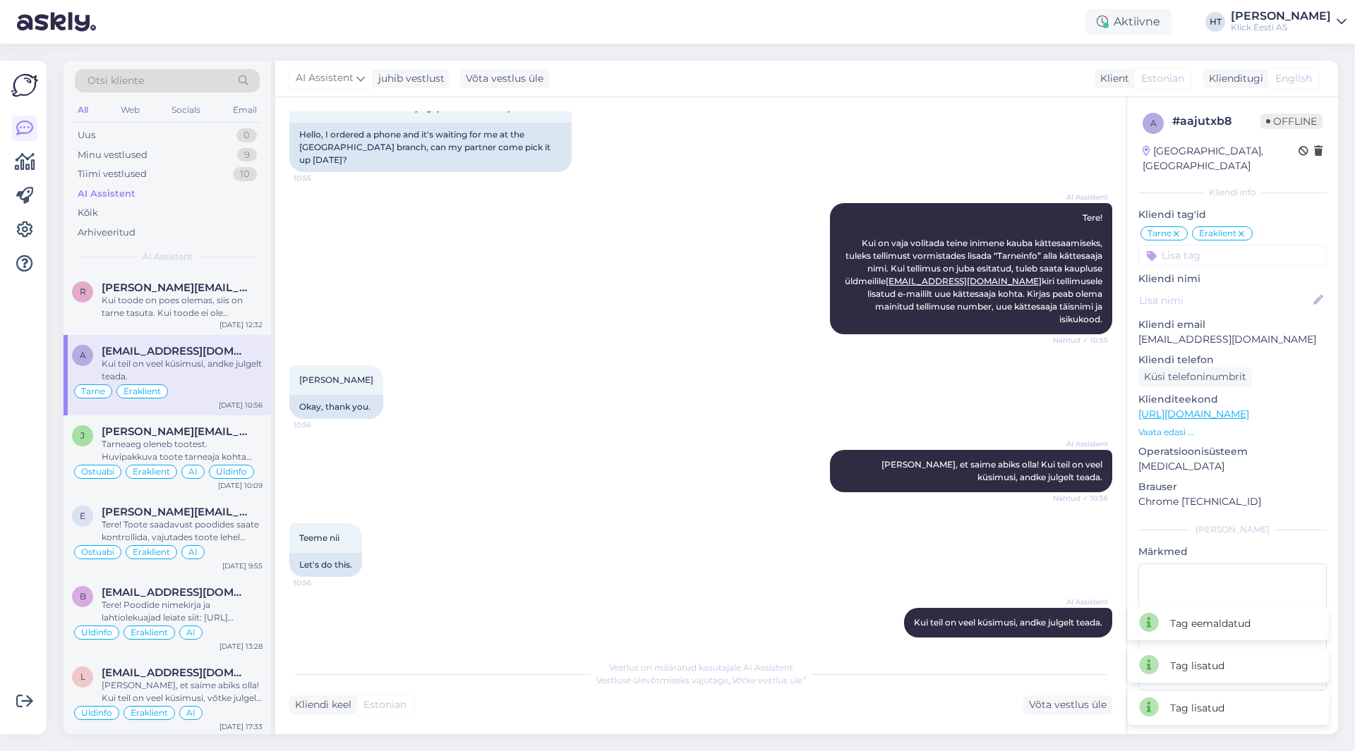
click at [1209, 245] on input at bounding box center [1232, 255] width 188 height 21
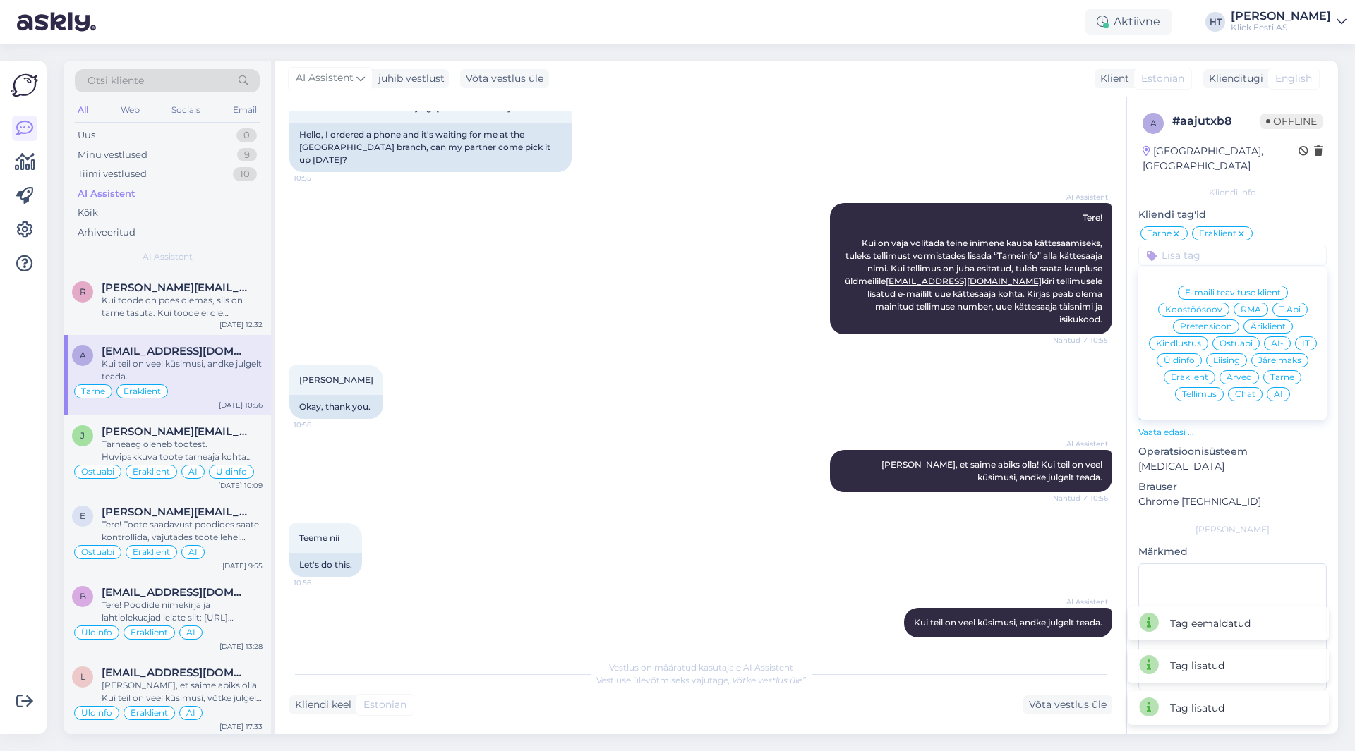
click at [1279, 390] on span "AI" at bounding box center [1278, 394] width 9 height 8
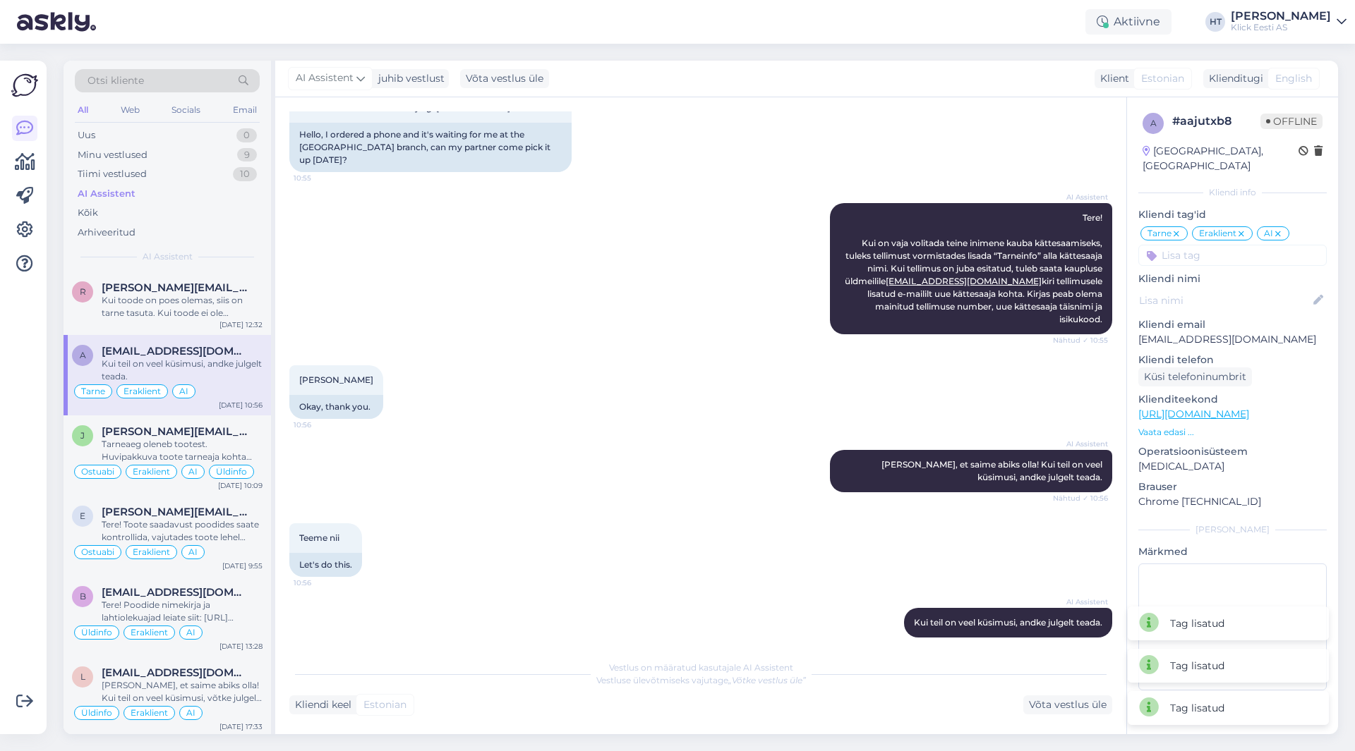
click at [618, 375] on div "[PERSON_NAME] 10:56 Okay, thank you." at bounding box center [700, 392] width 823 height 85
click at [193, 286] on span "[PERSON_NAME][EMAIL_ADDRESS][DOMAIN_NAME]" at bounding box center [175, 288] width 147 height 13
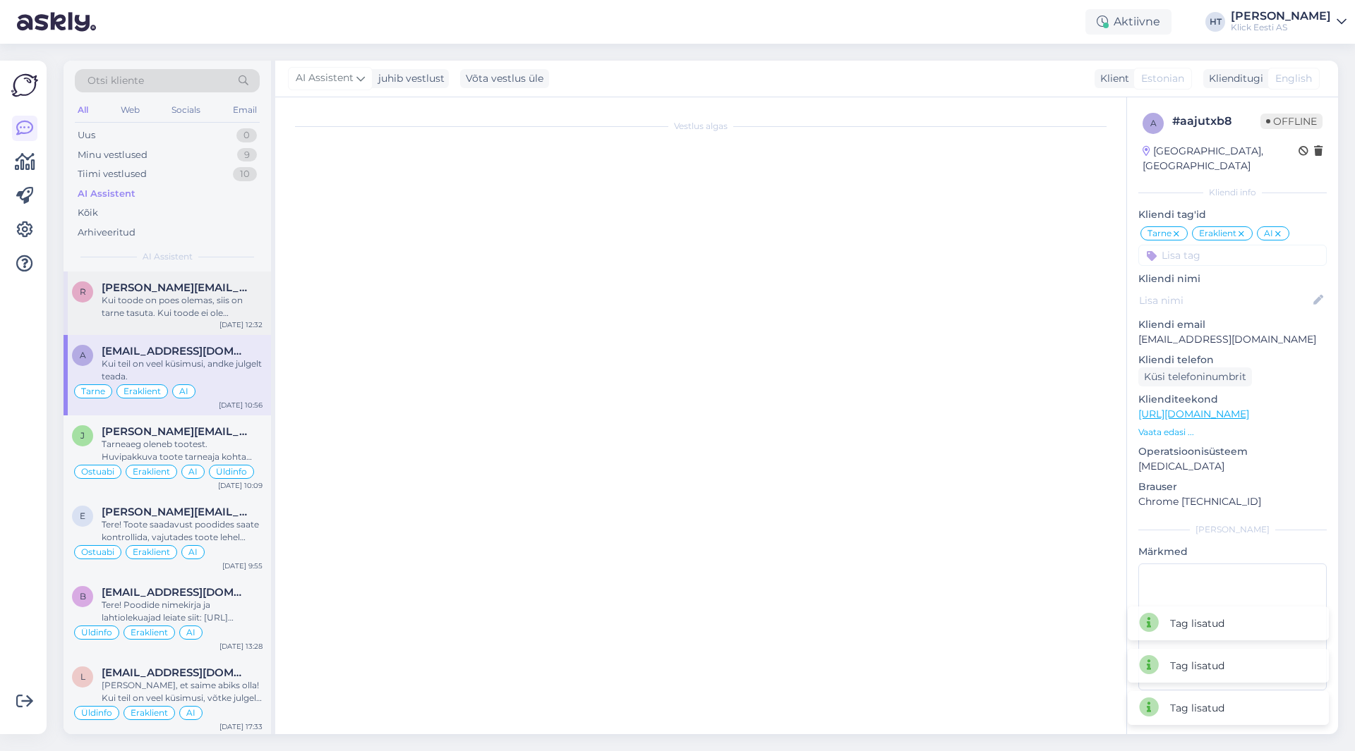
scroll to position [37, 0]
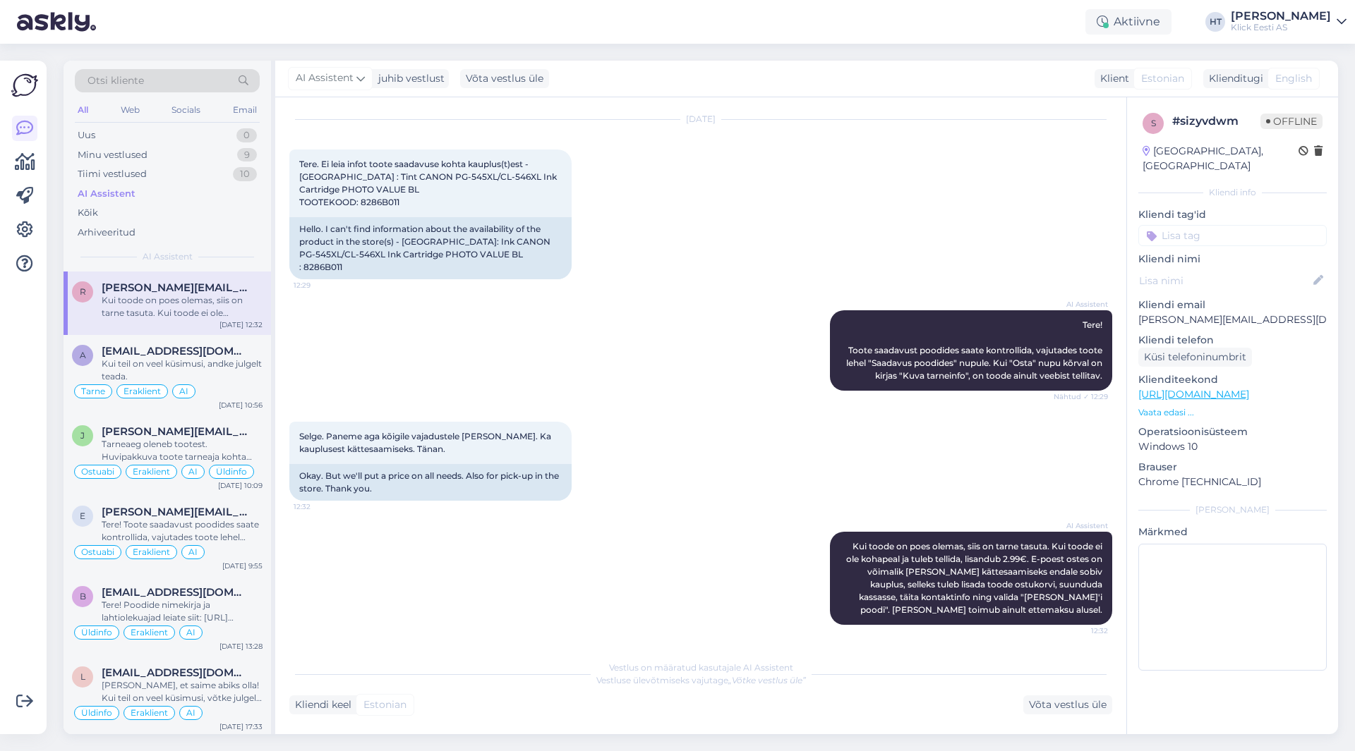
click at [1211, 225] on input at bounding box center [1232, 235] width 188 height 21
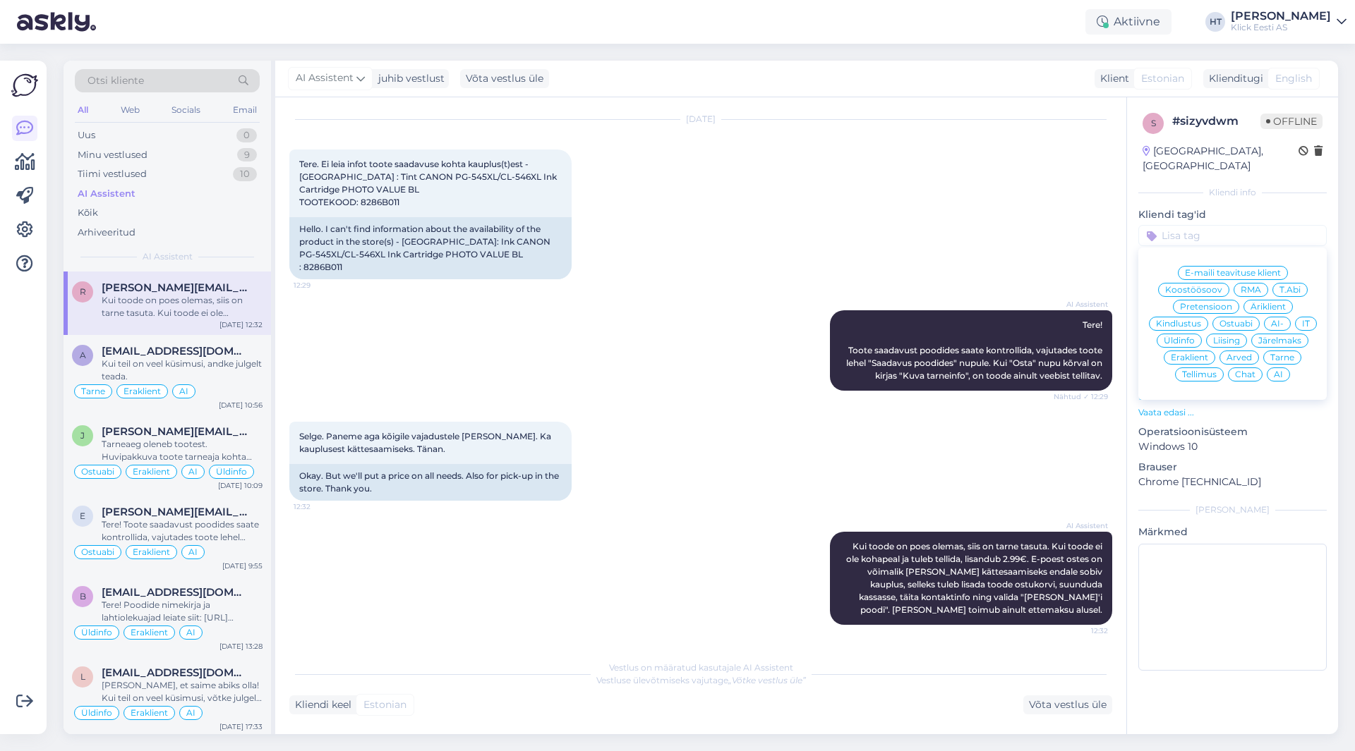
click at [646, 243] on div "[DATE] Tere. Ei leia infot toote saadavuse kohta kauplus(t)est - [GEOGRAPHIC_DA…" at bounding box center [700, 199] width 823 height 191
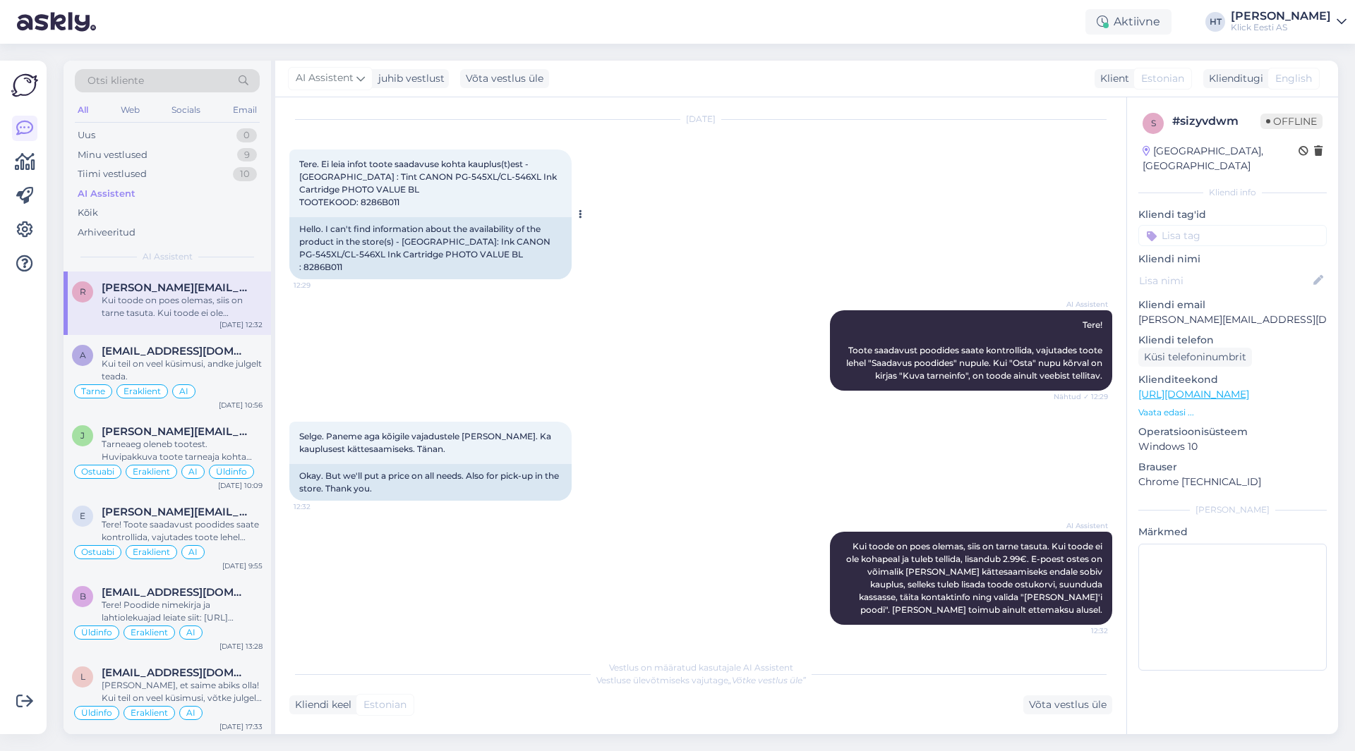
click at [373, 202] on span "Tere. Ei leia infot toote saadavuse kohta kauplus(t)est - [GEOGRAPHIC_DATA] : T…" at bounding box center [429, 183] width 260 height 49
copy div "8286B011 12:29"
click at [581, 365] on div "AI Assistent Tere! Toote saadavust poodides saate kontrollida, vajutades toote …" at bounding box center [700, 350] width 823 height 111
click at [1216, 225] on input at bounding box center [1232, 235] width 188 height 21
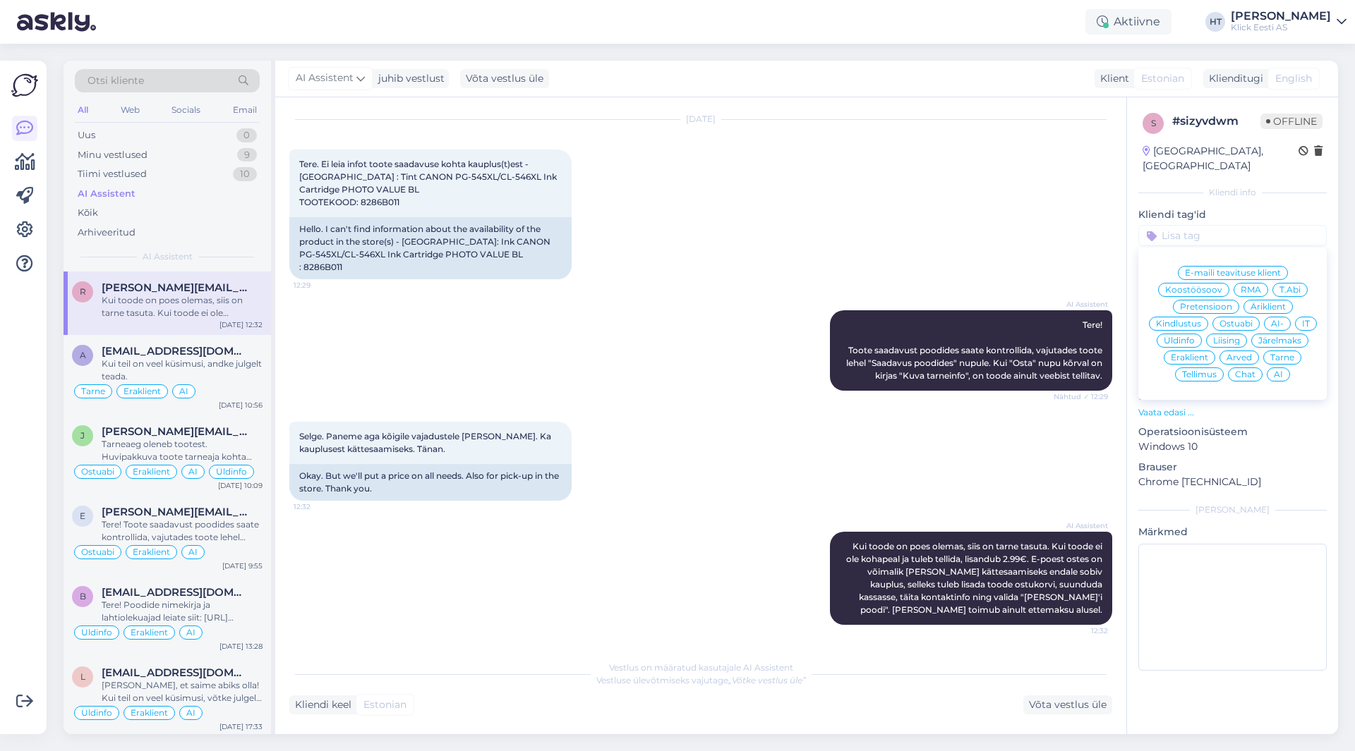
click at [1242, 320] on span "Ostuabi" at bounding box center [1235, 324] width 33 height 8
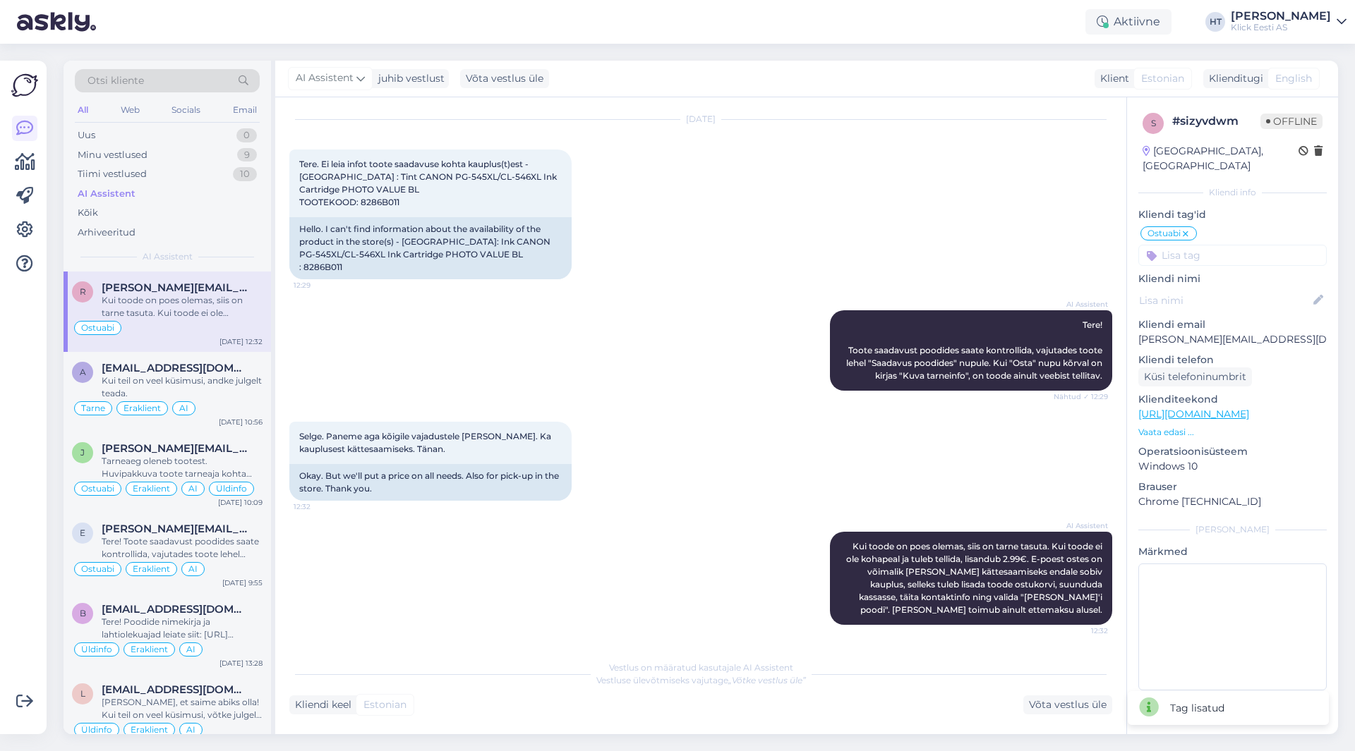
click at [1203, 246] on input at bounding box center [1232, 255] width 188 height 21
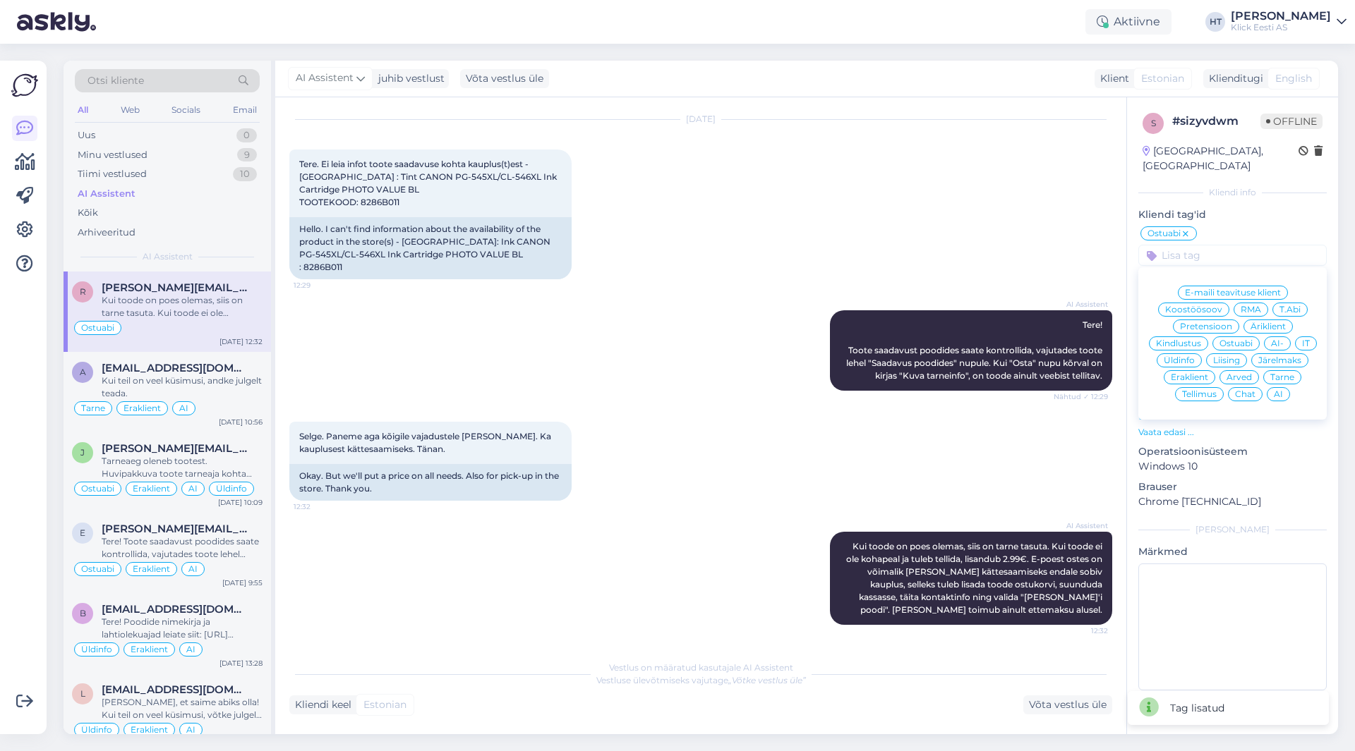
click at [1193, 373] on span "Eraklient" at bounding box center [1189, 377] width 37 height 8
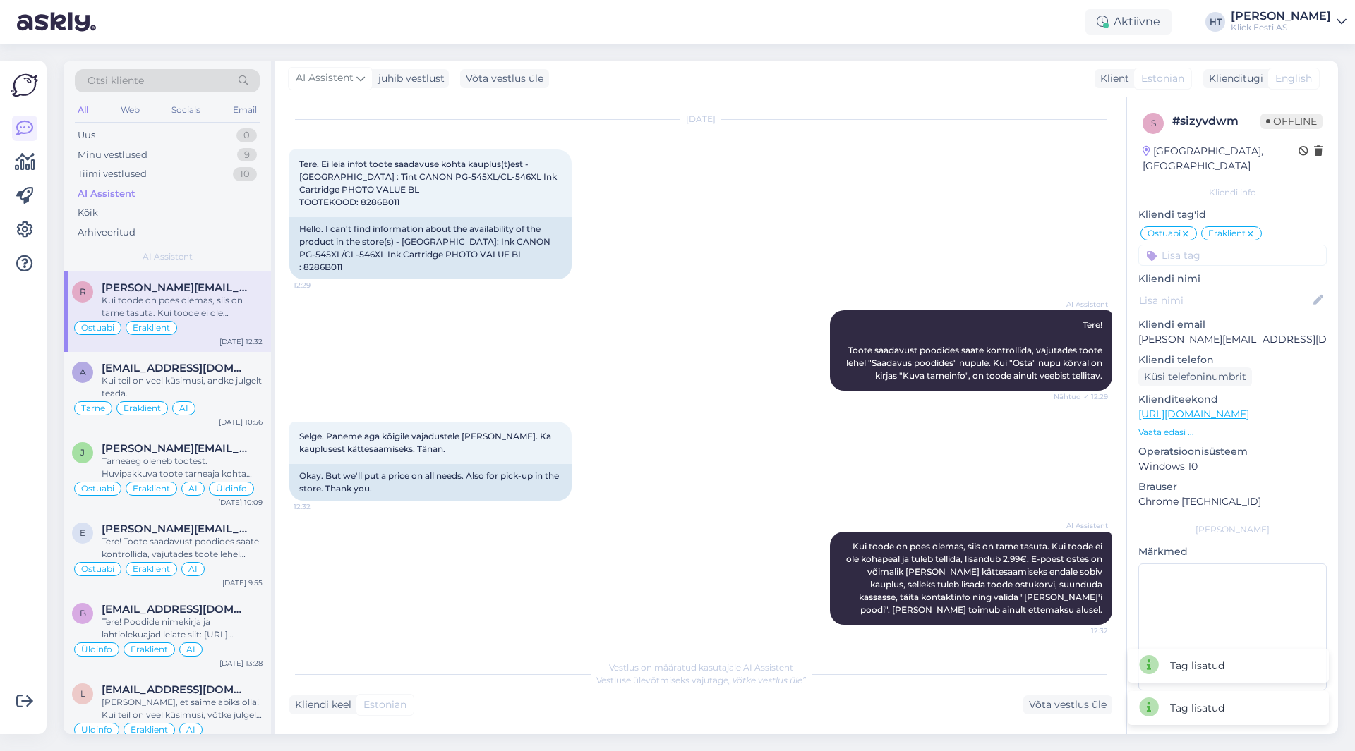
click at [1210, 245] on input at bounding box center [1232, 255] width 188 height 21
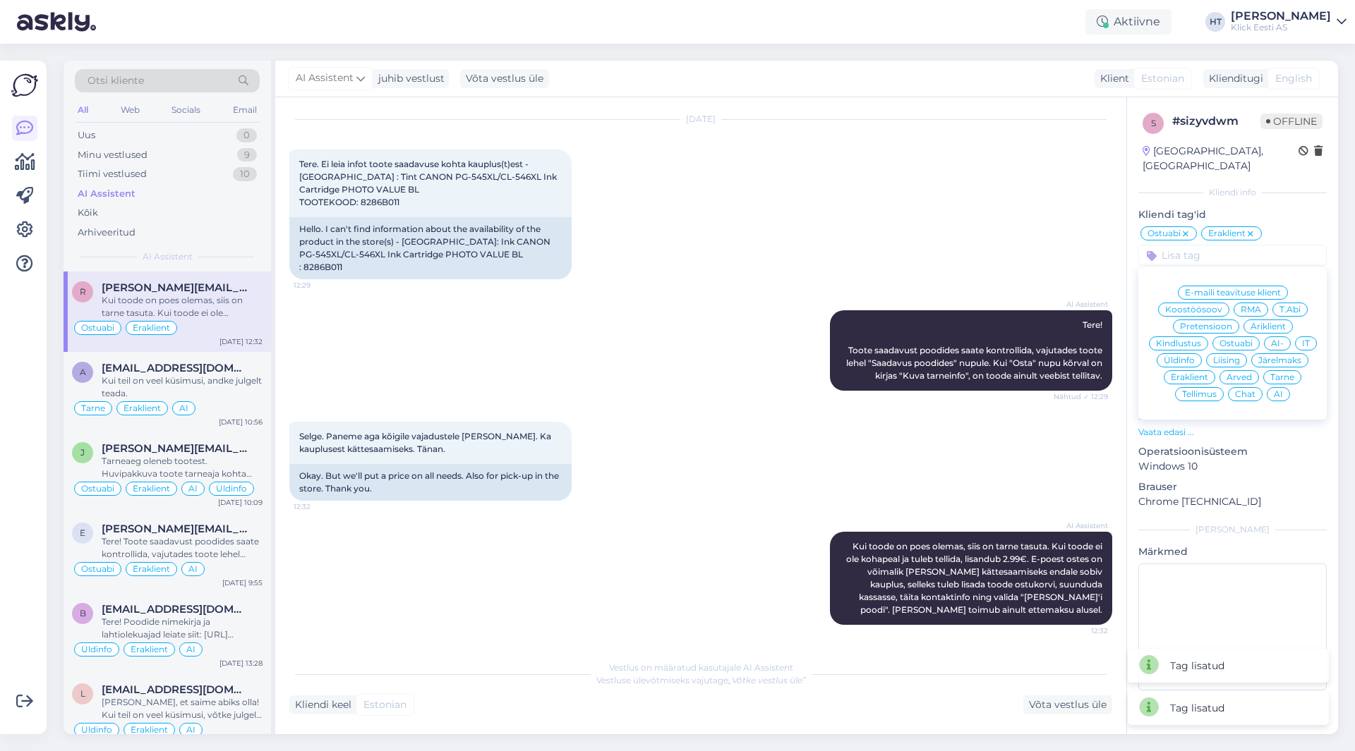
click at [1274, 390] on span "AI" at bounding box center [1278, 394] width 9 height 8
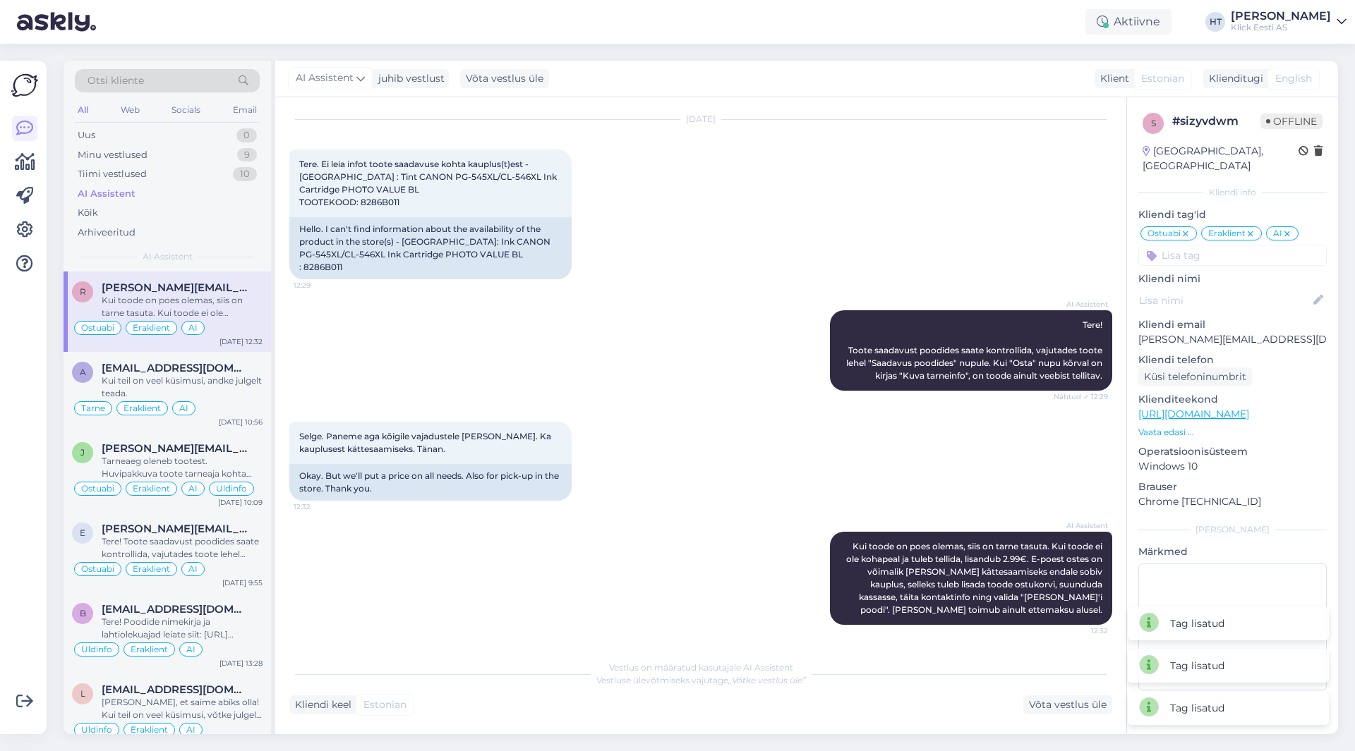
click at [620, 320] on div "AI Assistent Tere! Toote saadavust poodides saate kontrollida, vajutades toote …" at bounding box center [700, 350] width 823 height 111
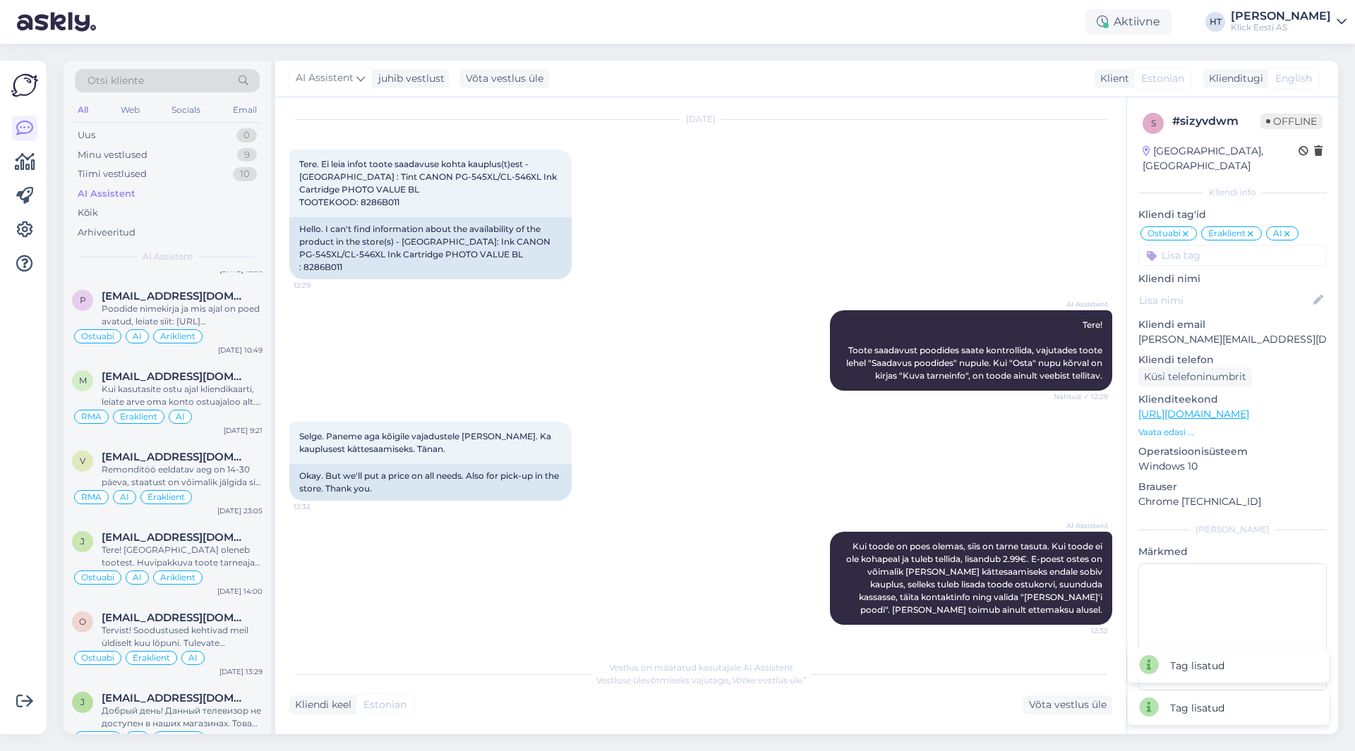
scroll to position [0, 0]
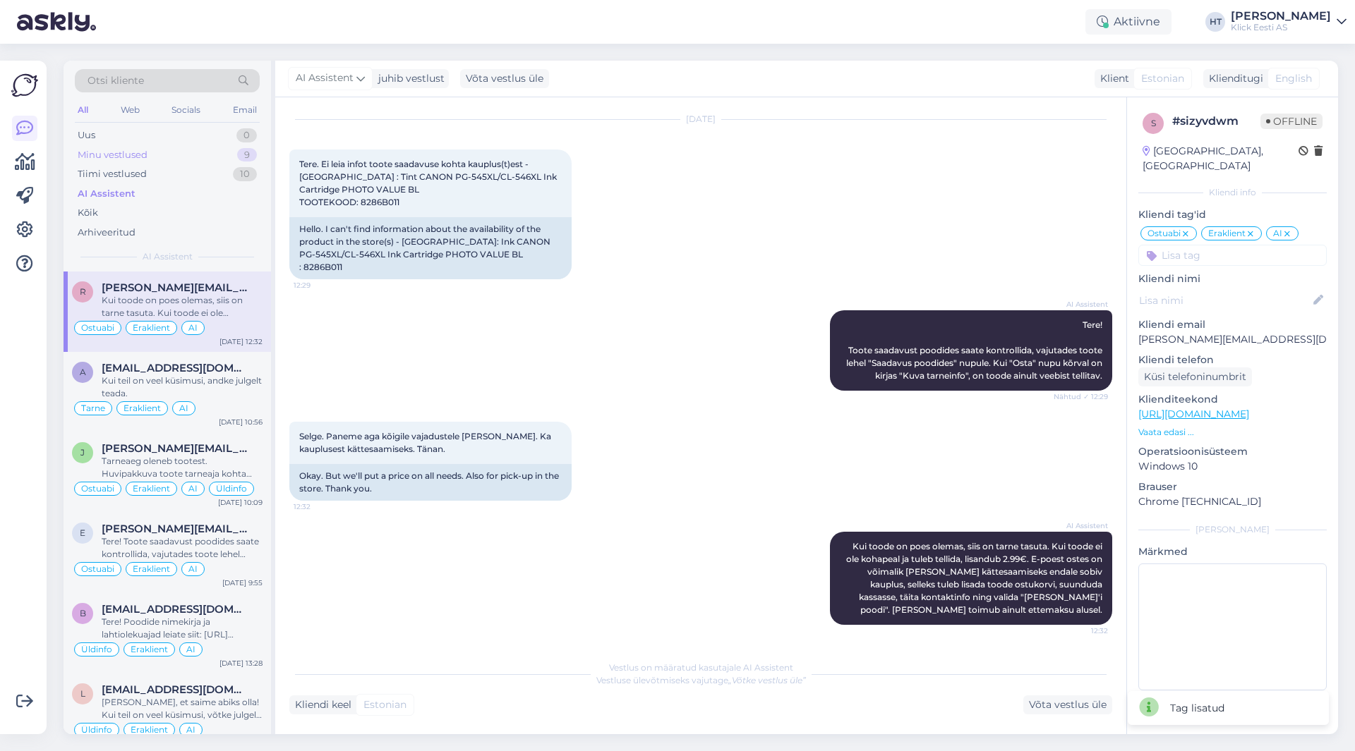
click at [189, 160] on div "Minu vestlused 9" at bounding box center [167, 155] width 185 height 20
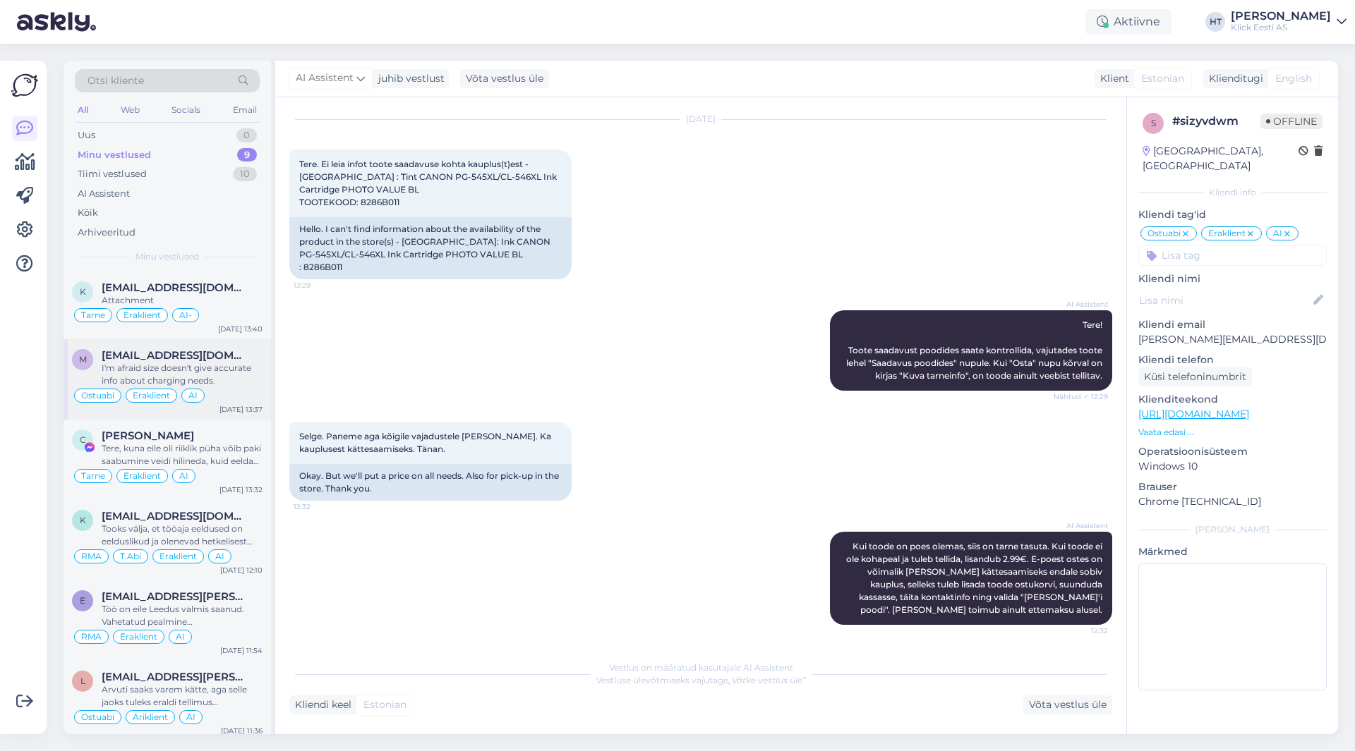
click at [220, 353] on span "[EMAIL_ADDRESS][DOMAIN_NAME]" at bounding box center [175, 355] width 147 height 13
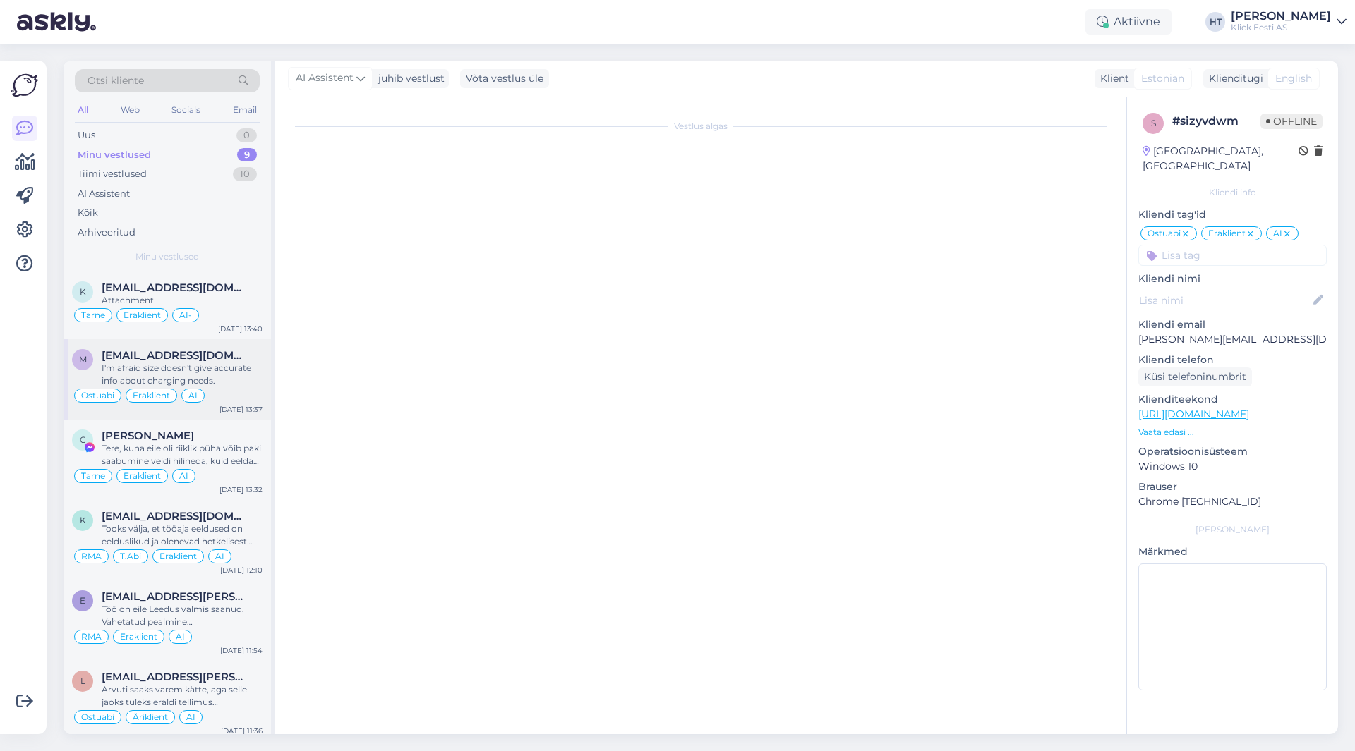
scroll to position [117, 0]
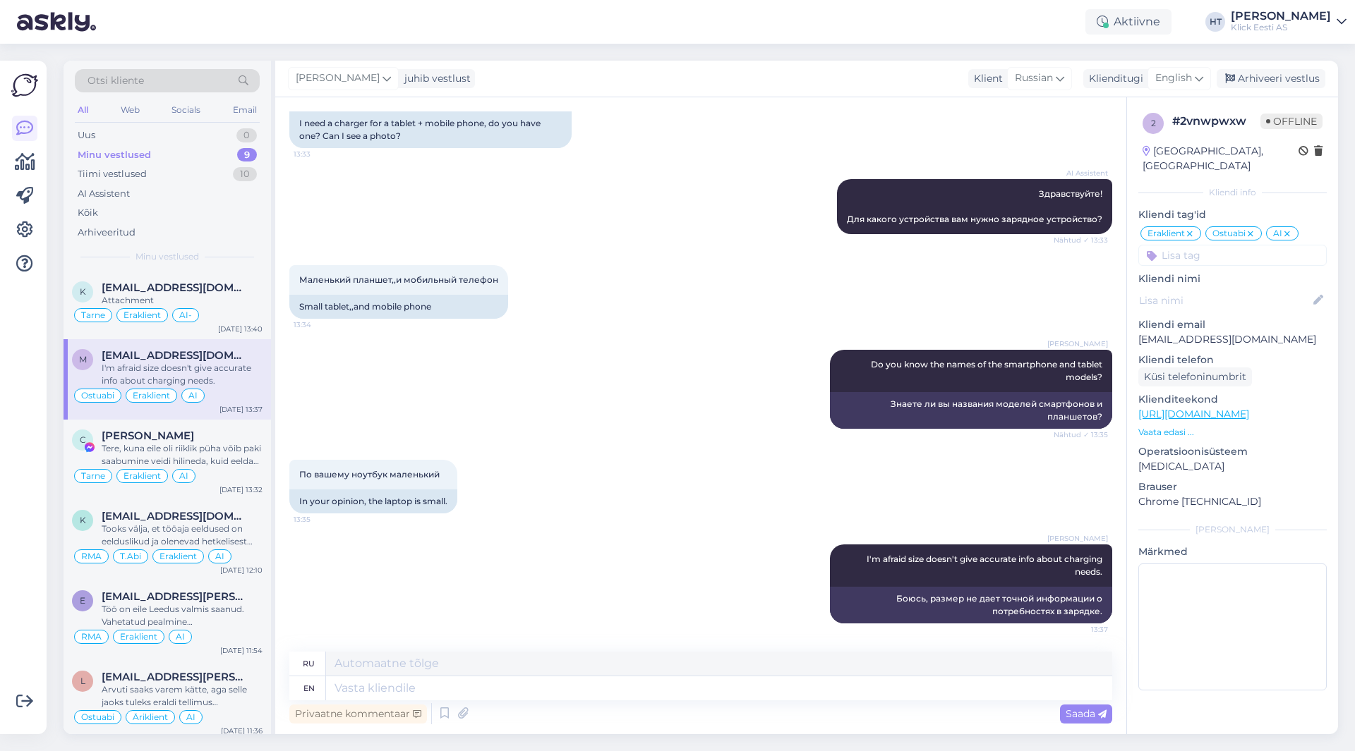
click at [712, 433] on div "[PERSON_NAME] Do you know the names of the smartphone and tablet models? Nähtud…" at bounding box center [700, 389] width 823 height 110
click at [629, 454] on div "По вашему ноутбук маленький 13:35 In your opinion, the laptop is small." at bounding box center [700, 487] width 823 height 85
drag, startPoint x: 651, startPoint y: 610, endPoint x: 651, endPoint y: 600, distance: 10.6
click at [651, 600] on div "[PERSON_NAME] I'm afraid size doesn't give accurate info about charging needs. …" at bounding box center [700, 584] width 823 height 110
click at [651, 595] on div "[PERSON_NAME] I'm afraid size doesn't give accurate info about charging needs. …" at bounding box center [700, 584] width 823 height 110
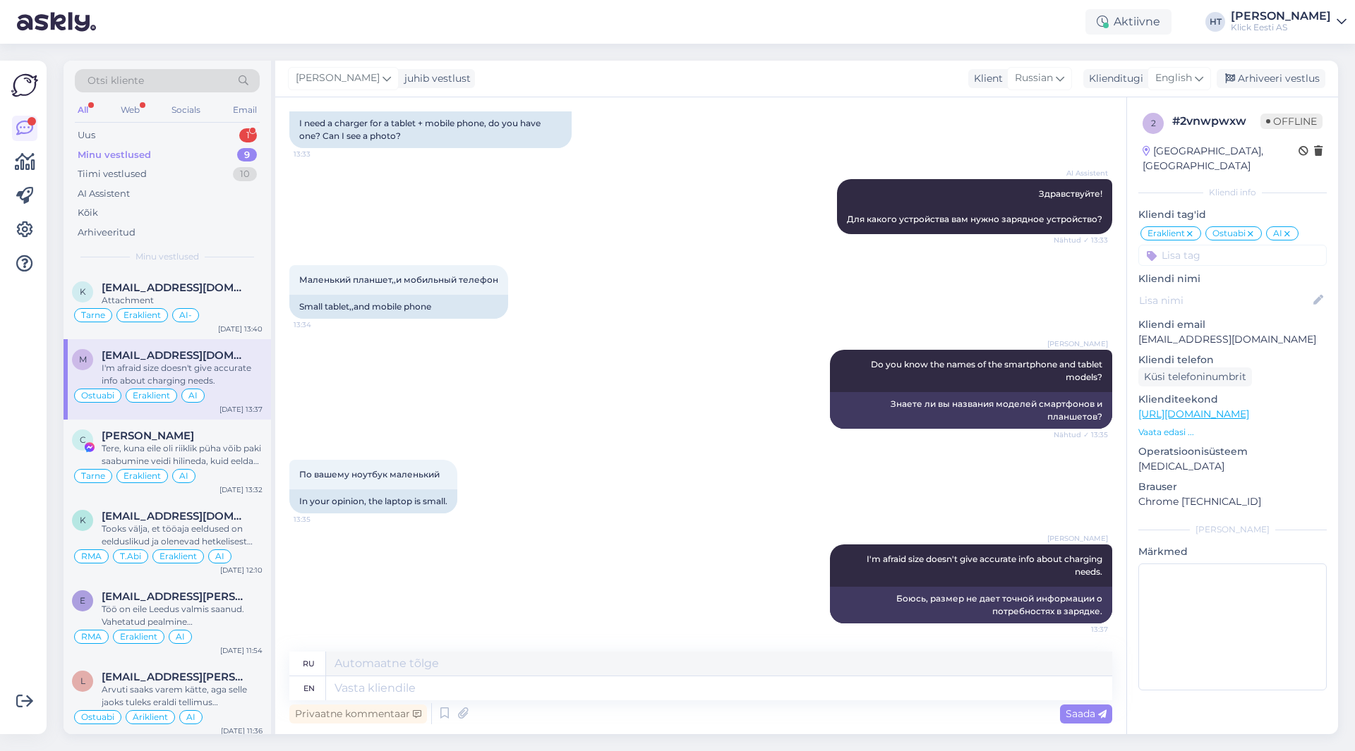
click at [202, 149] on div "Minu vestlused 9" at bounding box center [167, 155] width 185 height 20
click at [198, 135] on div "Uus 1" at bounding box center [167, 136] width 185 height 20
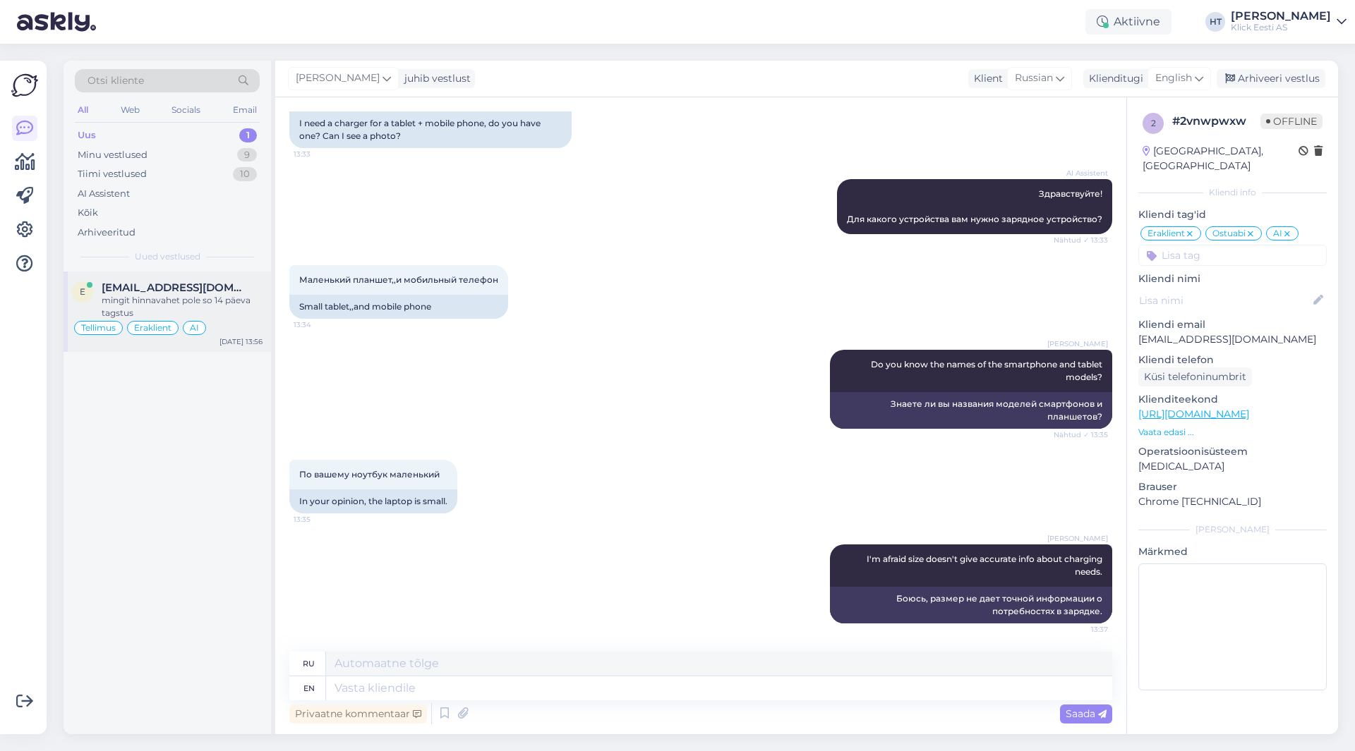
click at [199, 280] on div "e [EMAIL_ADDRESS][DOMAIN_NAME] mingit hinnavahet pole so 14 päeva tagstus [PERS…" at bounding box center [167, 312] width 207 height 80
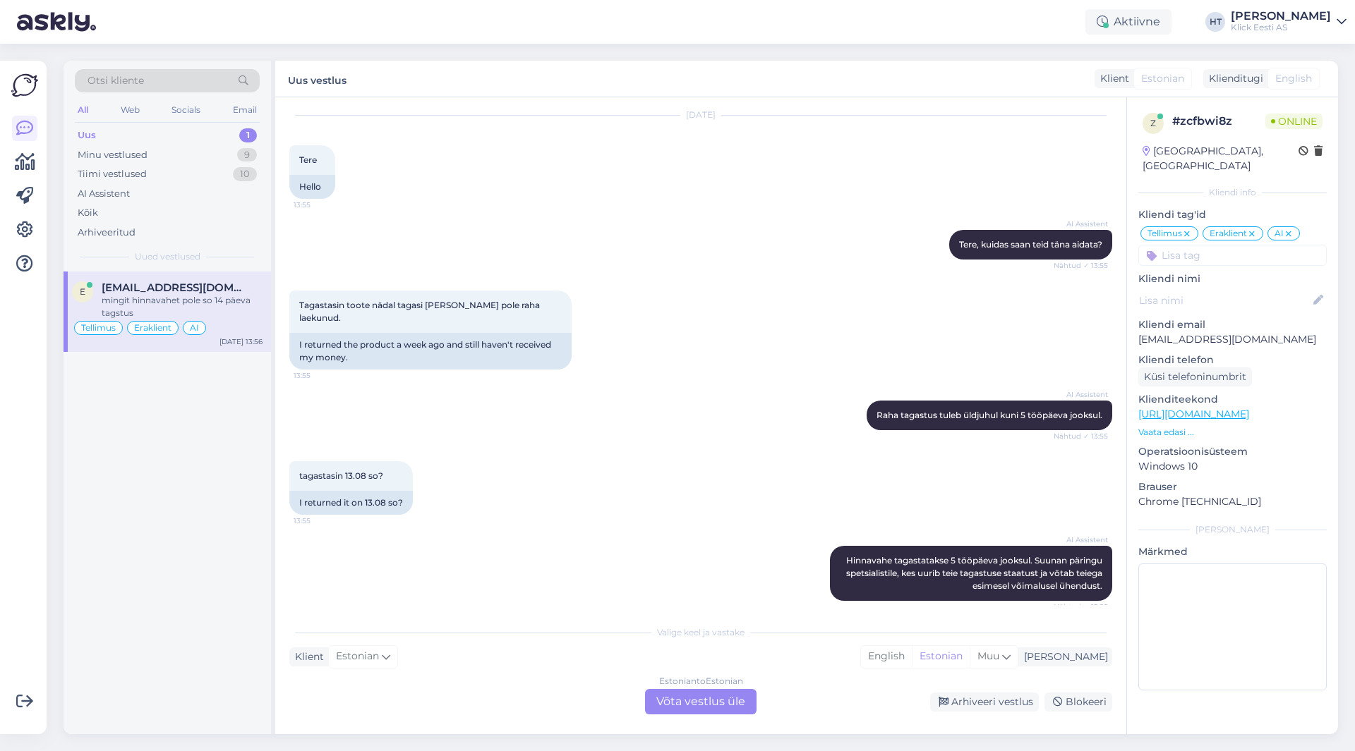
scroll to position [1221, 0]
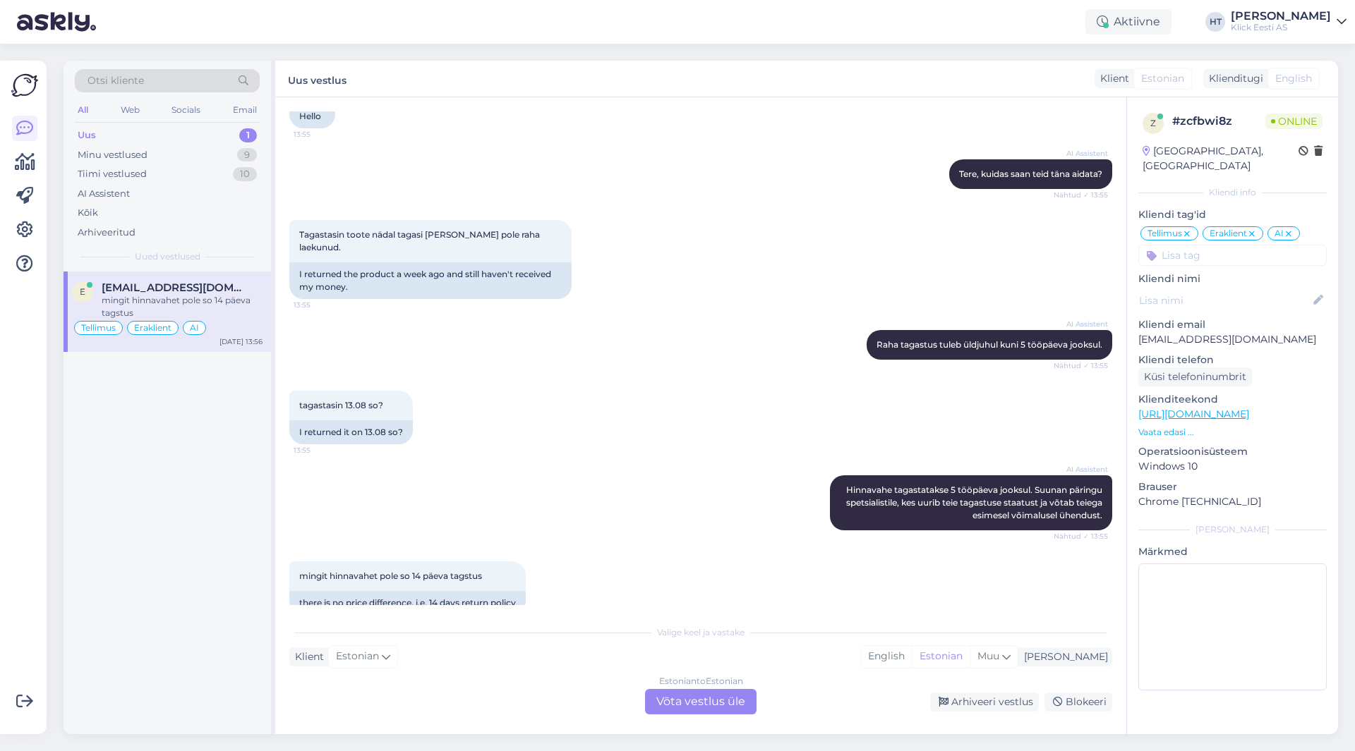
click at [706, 692] on div "Estonian to Estonian Võta vestlus üle" at bounding box center [700, 701] width 111 height 25
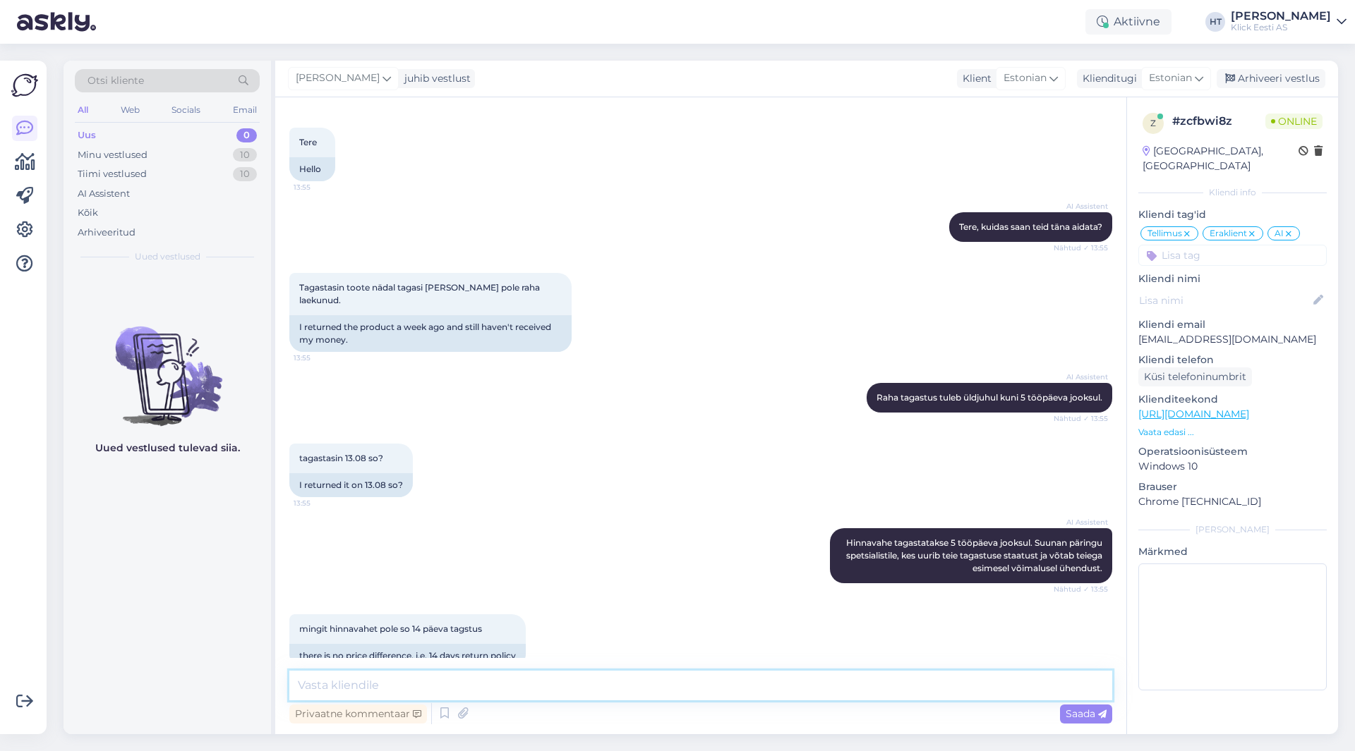
click at [701, 691] on textarea at bounding box center [700, 686] width 823 height 30
type textarea "Edastasin päringu kauplusele selles osas. Uurime olukorra üle."
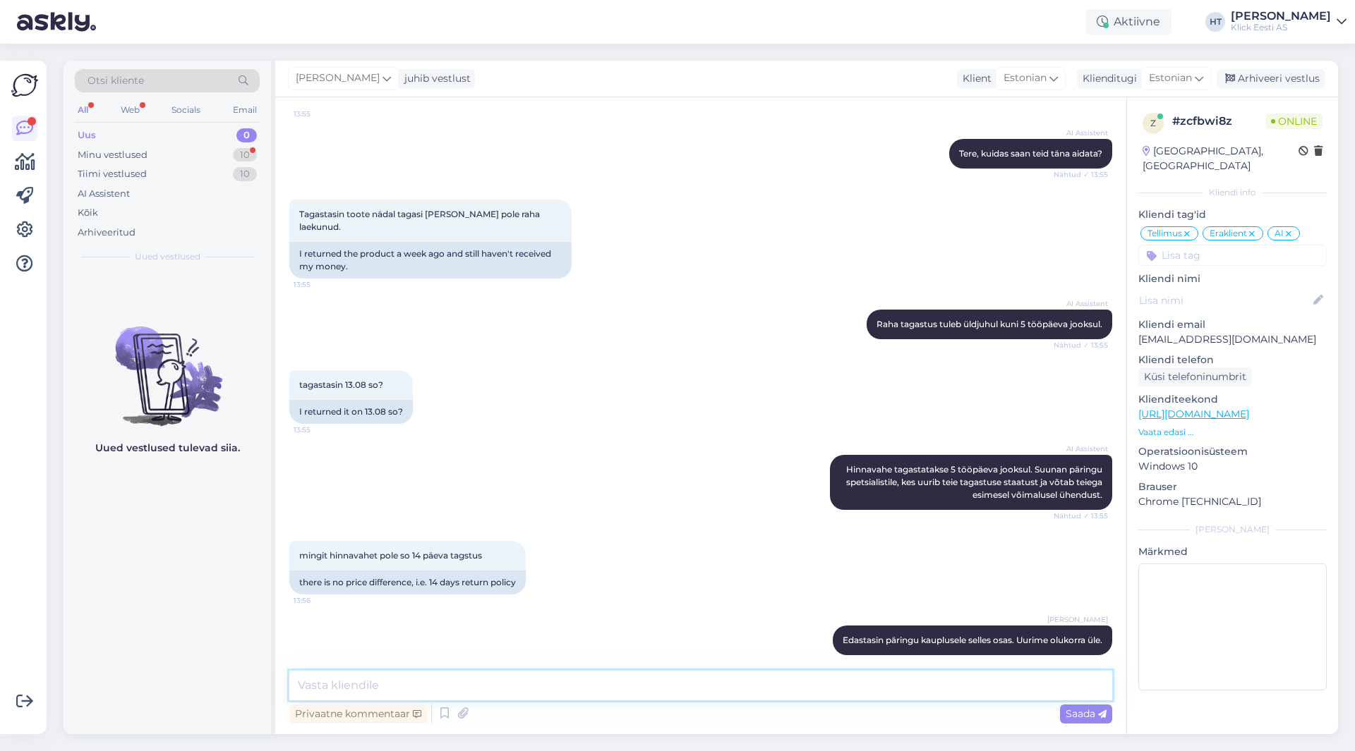
scroll to position [1302, 0]
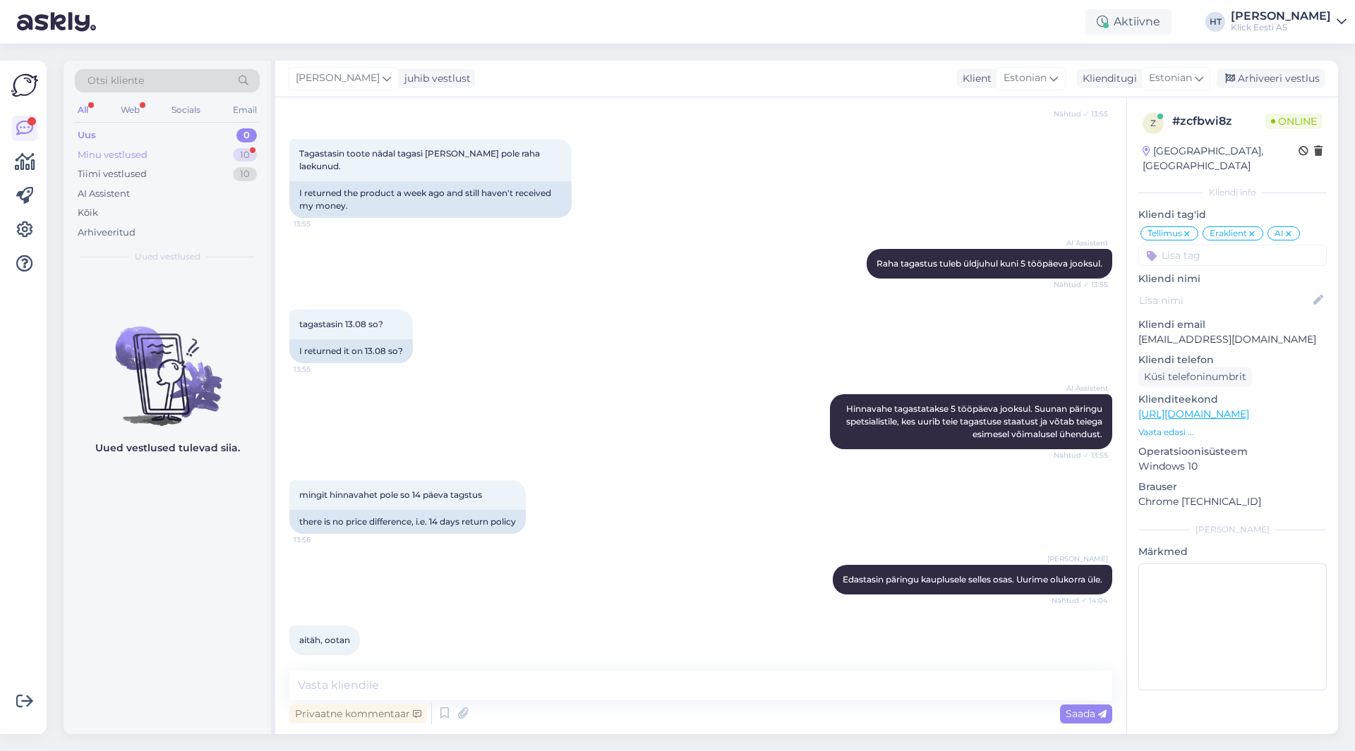
click at [200, 155] on div "Minu vestlused 10" at bounding box center [167, 155] width 185 height 20
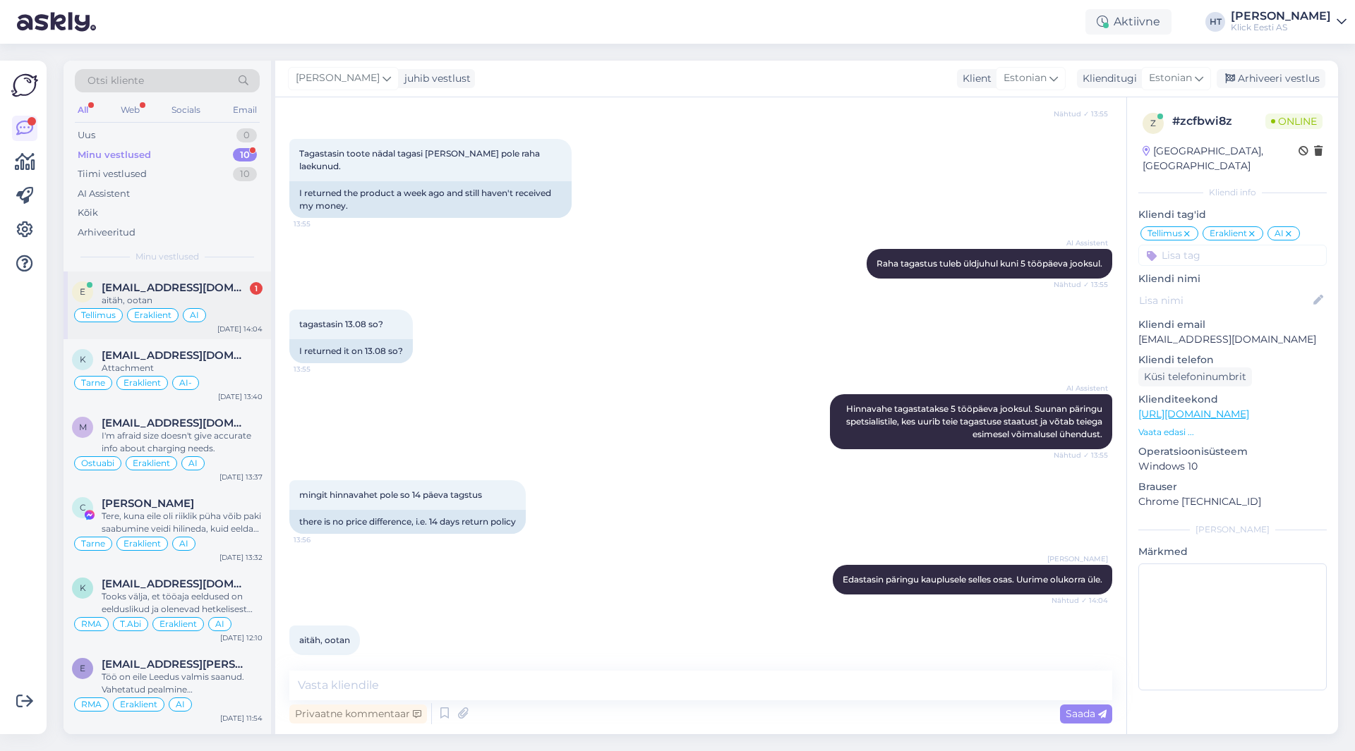
click at [218, 305] on div "aitäh, ootan" at bounding box center [182, 300] width 161 height 13
click at [646, 495] on div "mingit hinnavahet pole so 14 päeva tagstus 13:56 there is no price difference, …" at bounding box center [700, 507] width 823 height 85
click at [190, 351] on span "[EMAIL_ADDRESS][DOMAIN_NAME]" at bounding box center [175, 355] width 147 height 13
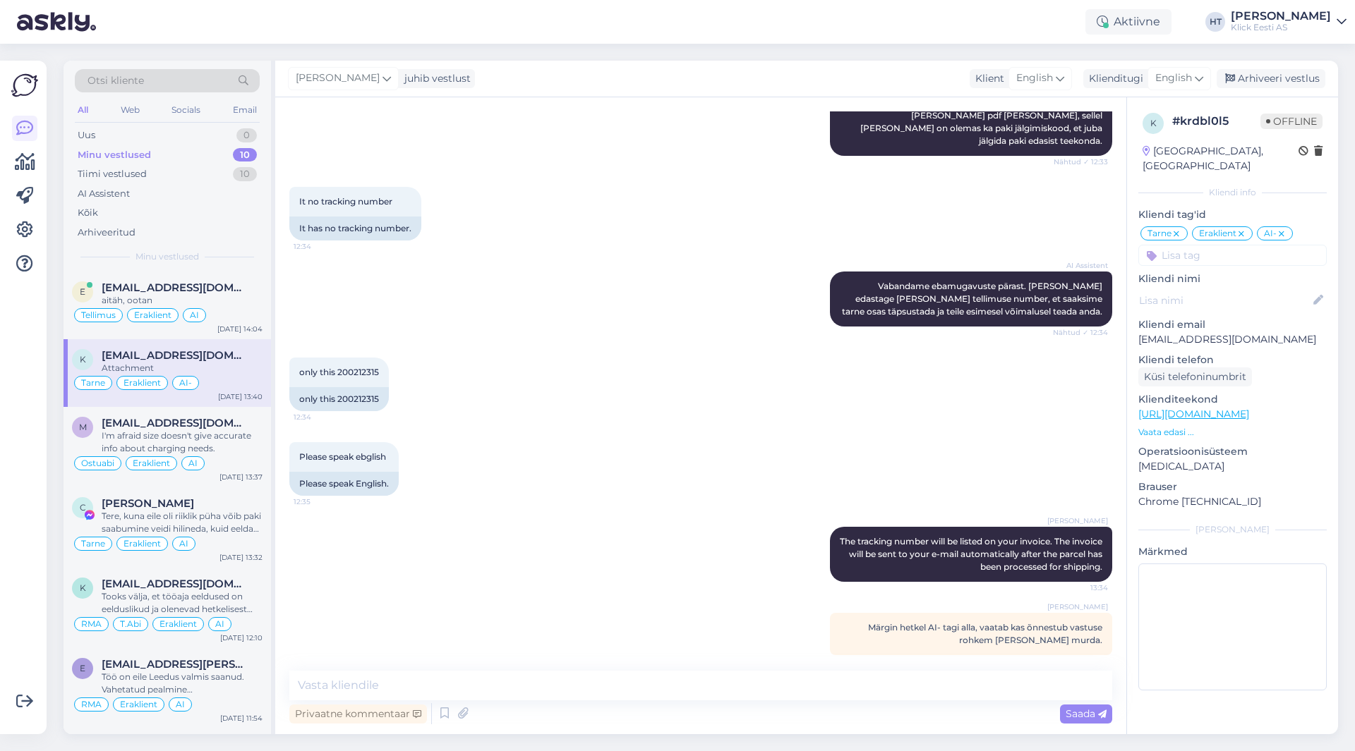
drag, startPoint x: 35, startPoint y: 470, endPoint x: 31, endPoint y: 477, distance: 7.9
click at [35, 469] on div at bounding box center [24, 397] width 27 height 651
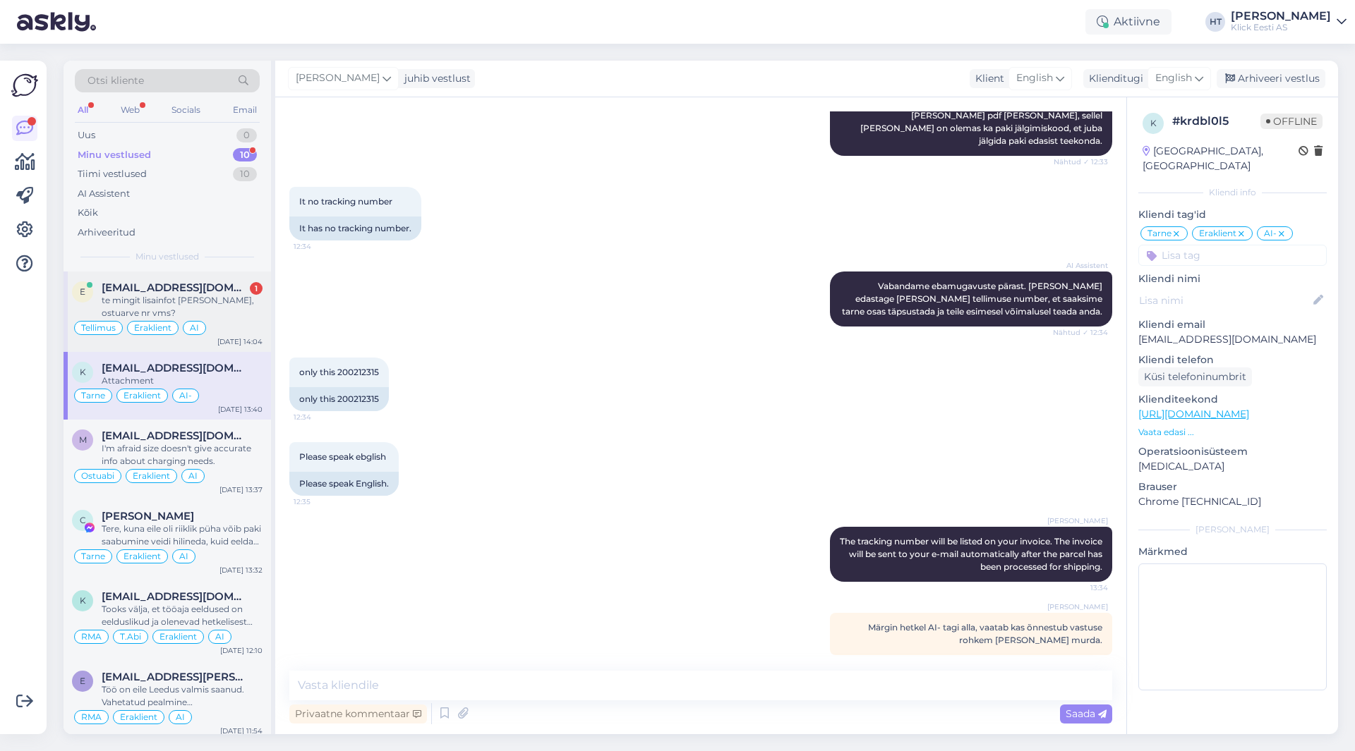
click at [244, 310] on div "te mingit lisainfot [PERSON_NAME], ostuarve nr vms?" at bounding box center [182, 306] width 161 height 25
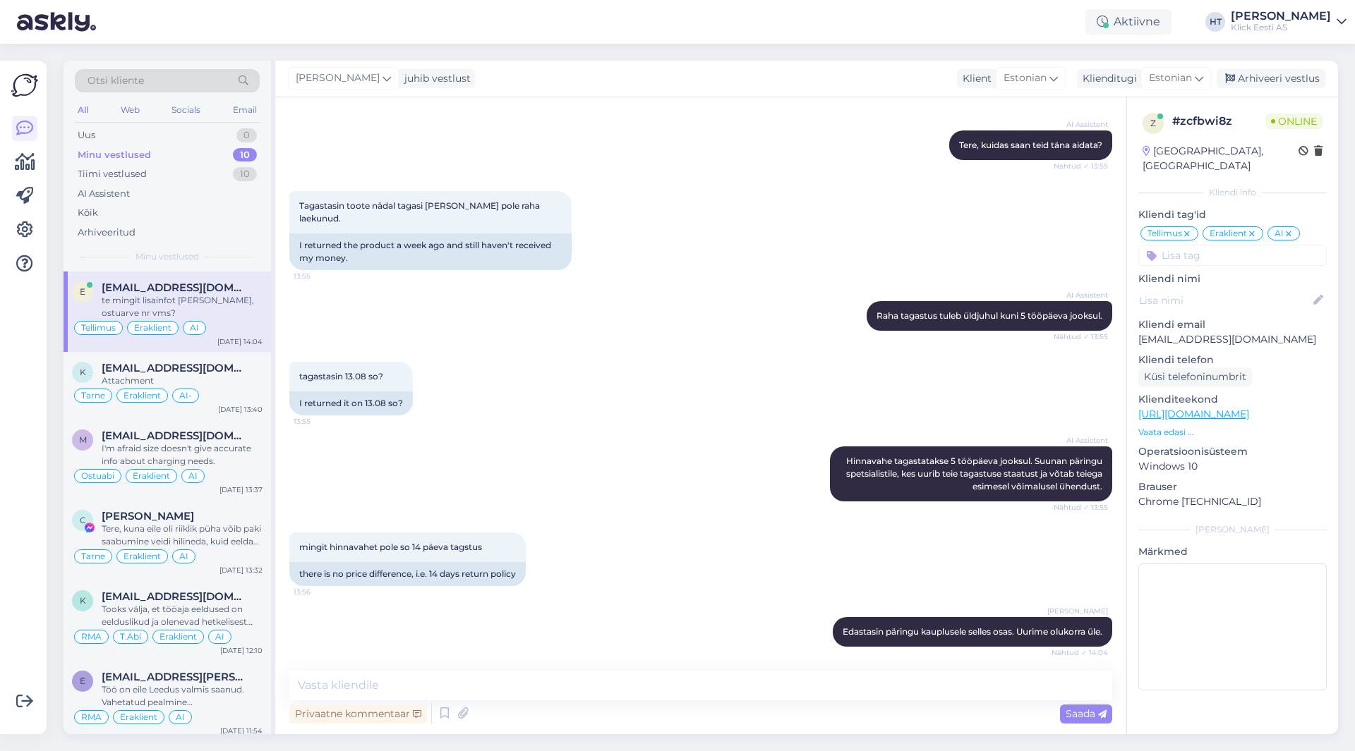
scroll to position [1363, 0]
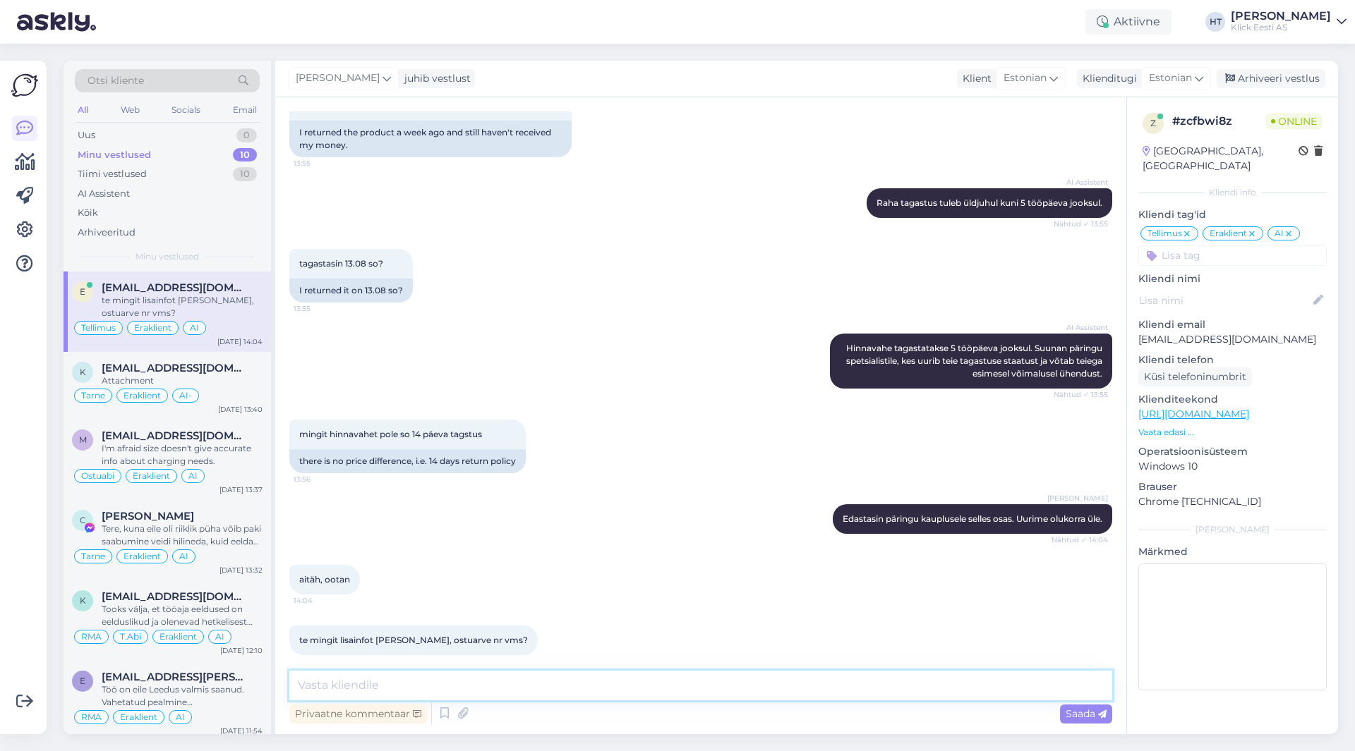
click at [593, 681] on textarea at bounding box center [700, 686] width 823 height 30
type textarea "E-mail on tagastusavalduses olemas, selle järgi leidis vajaliku info."
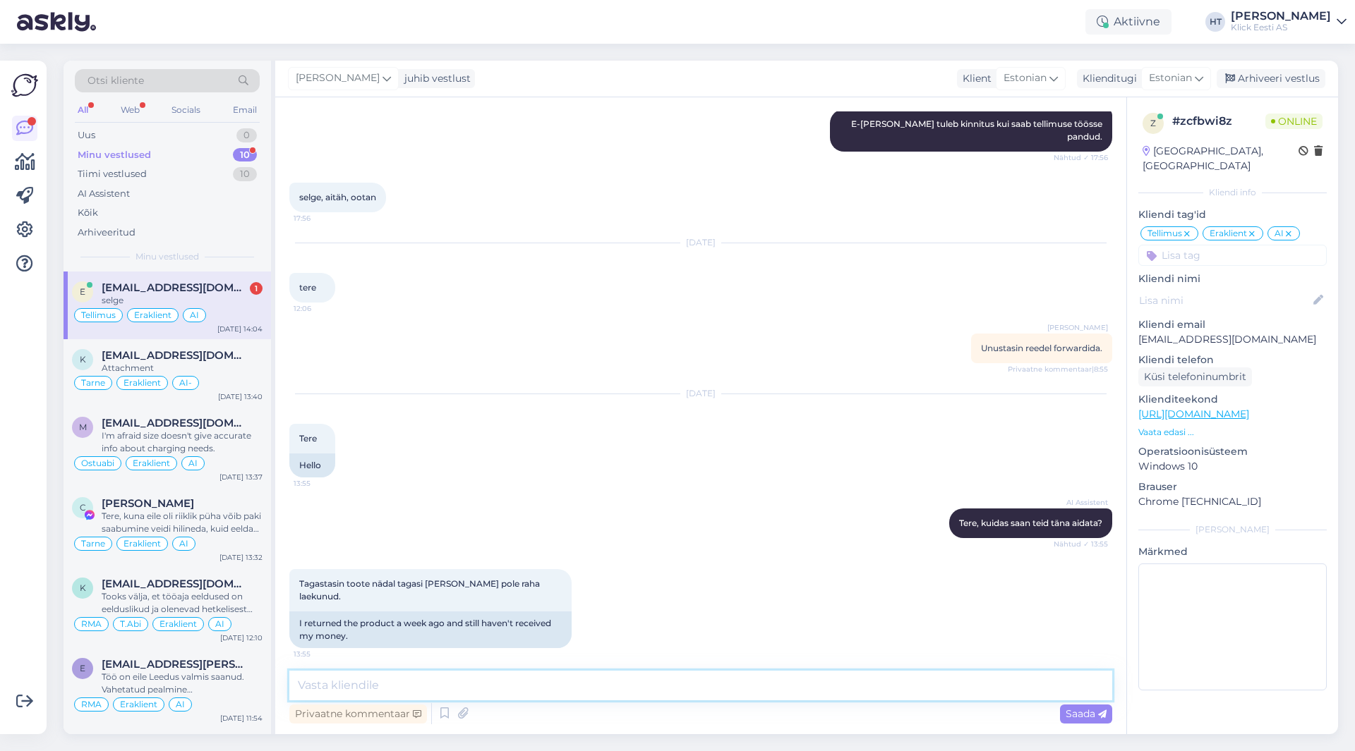
scroll to position [1497, 0]
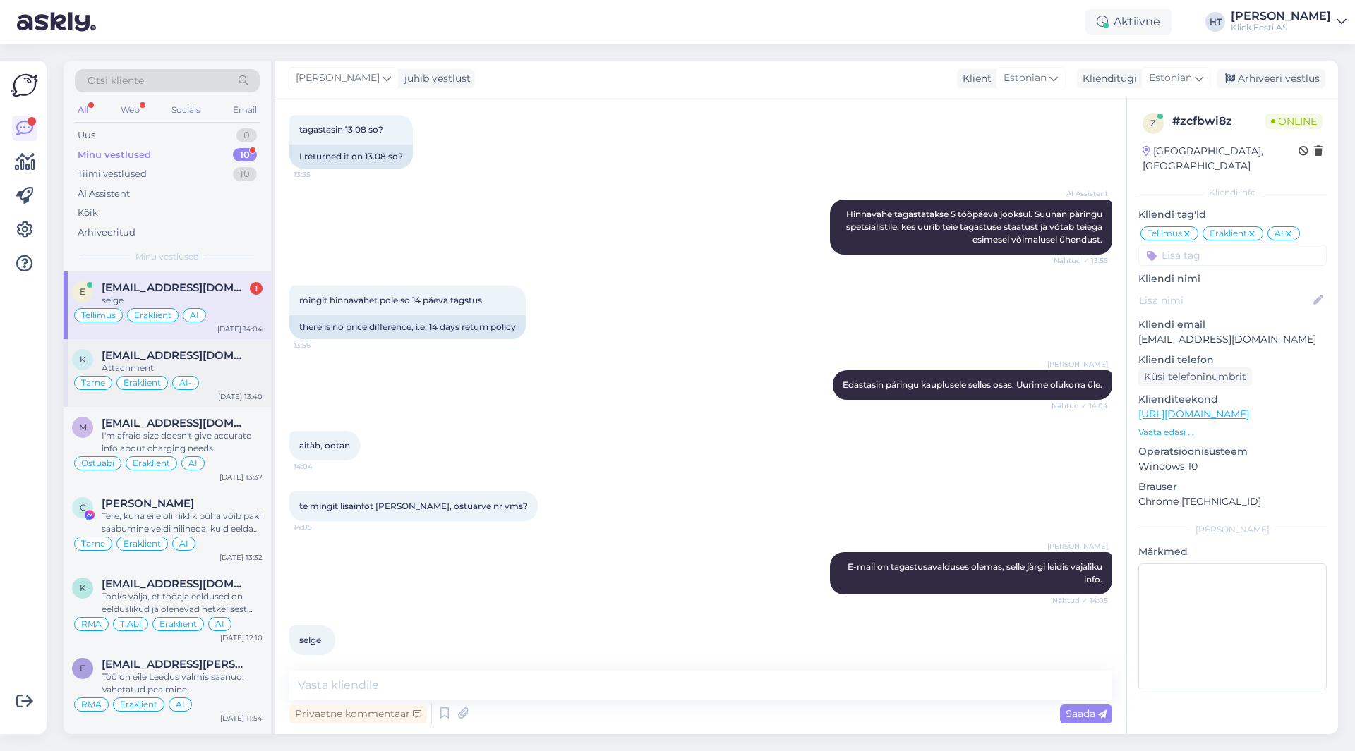
click at [226, 381] on div "Tarne Eraklient AI-" at bounding box center [167, 383] width 191 height 17
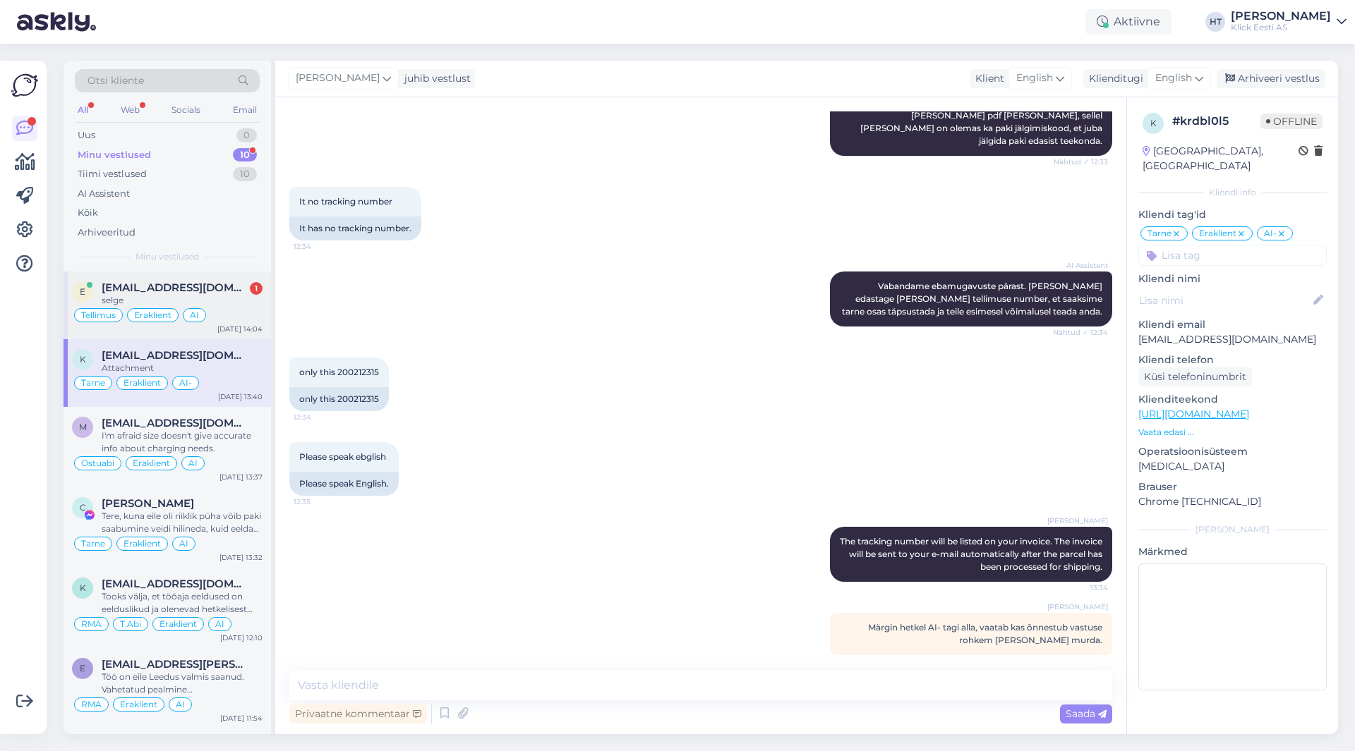
click at [227, 299] on div "selge" at bounding box center [182, 300] width 161 height 13
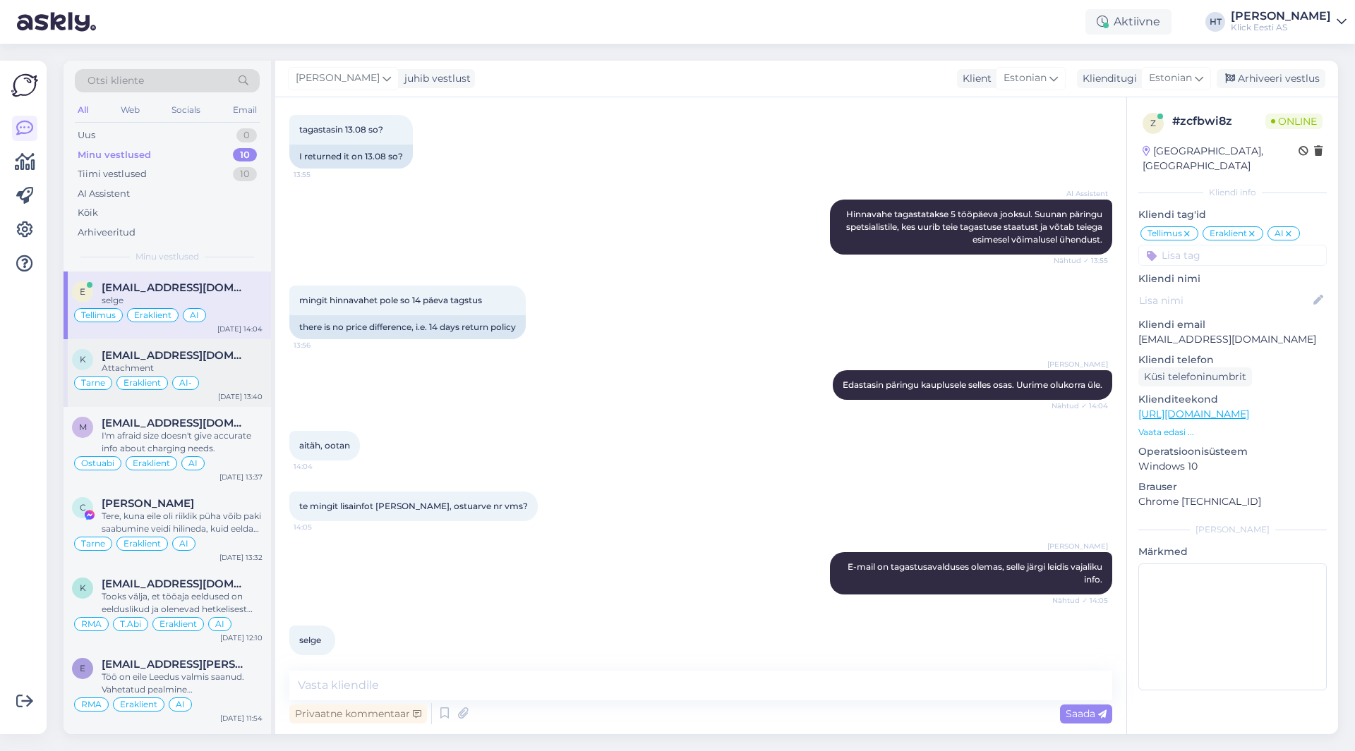
click at [244, 380] on div "Tarne Eraklient AI-" at bounding box center [167, 383] width 191 height 17
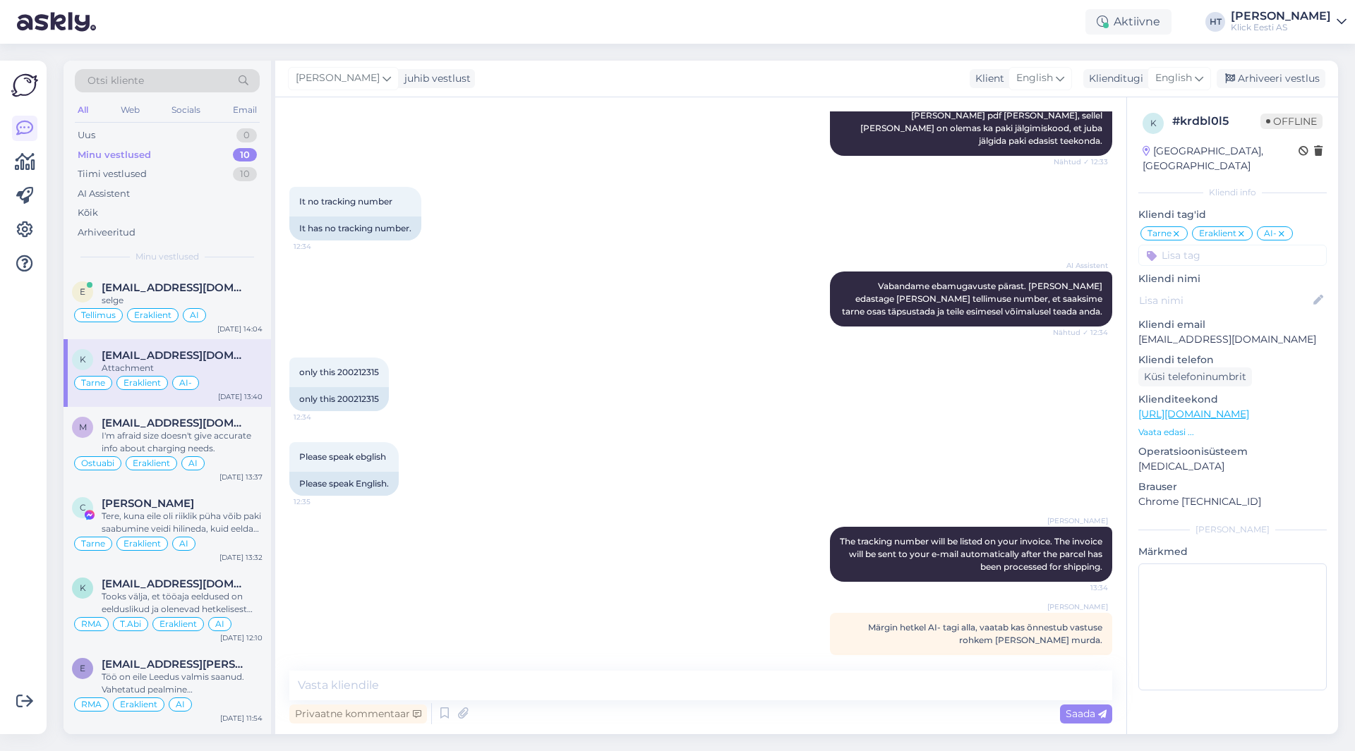
click at [0, 406] on div "Võimalused Veendu, et Askly loob sulle väärtust. Sulge Ühenda FB ja IG sõnumid …" at bounding box center [23, 398] width 47 height 674
click at [672, 399] on div "only this 200212315 12:34 only this 200212315" at bounding box center [700, 384] width 823 height 85
click at [670, 399] on div "only this 200212315 12:34 only this 200212315" at bounding box center [700, 384] width 823 height 85
click at [30, 237] on icon at bounding box center [24, 230] width 17 height 17
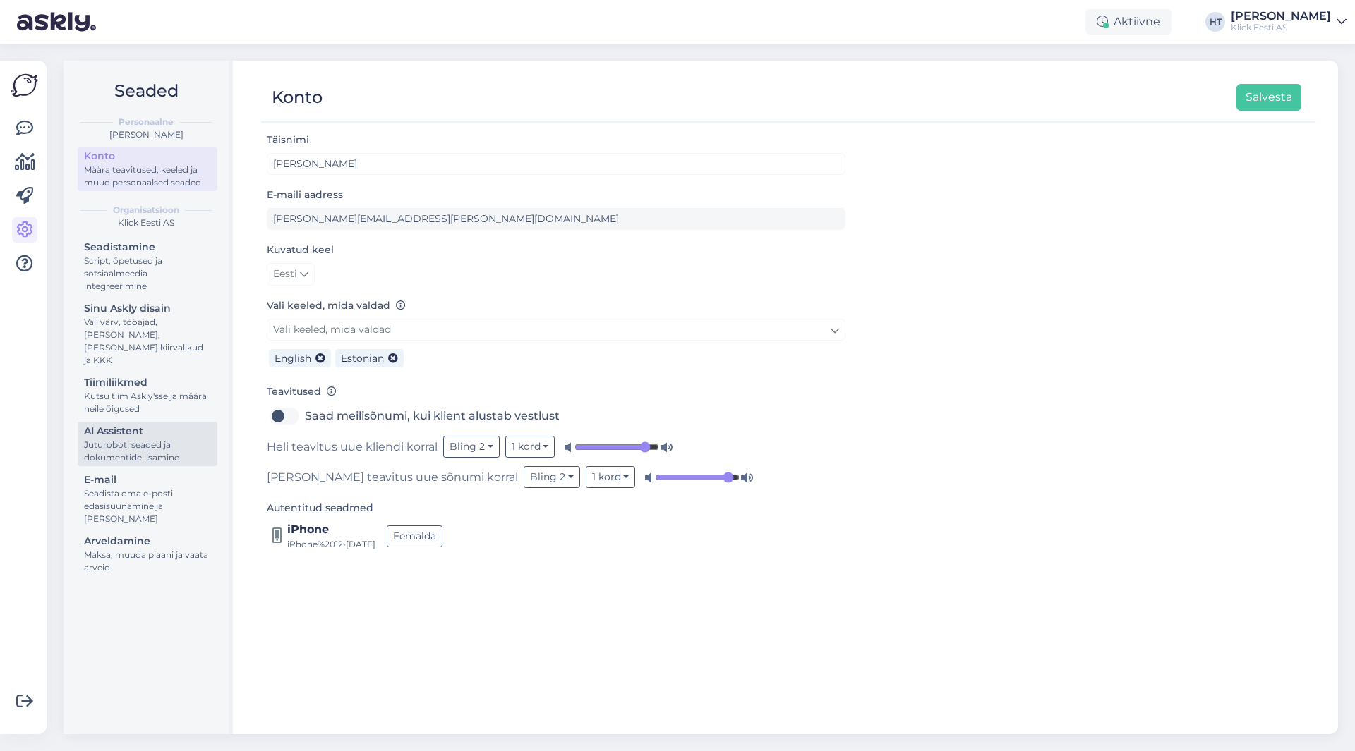
click at [166, 424] on div "AI Assistent" at bounding box center [147, 431] width 127 height 15
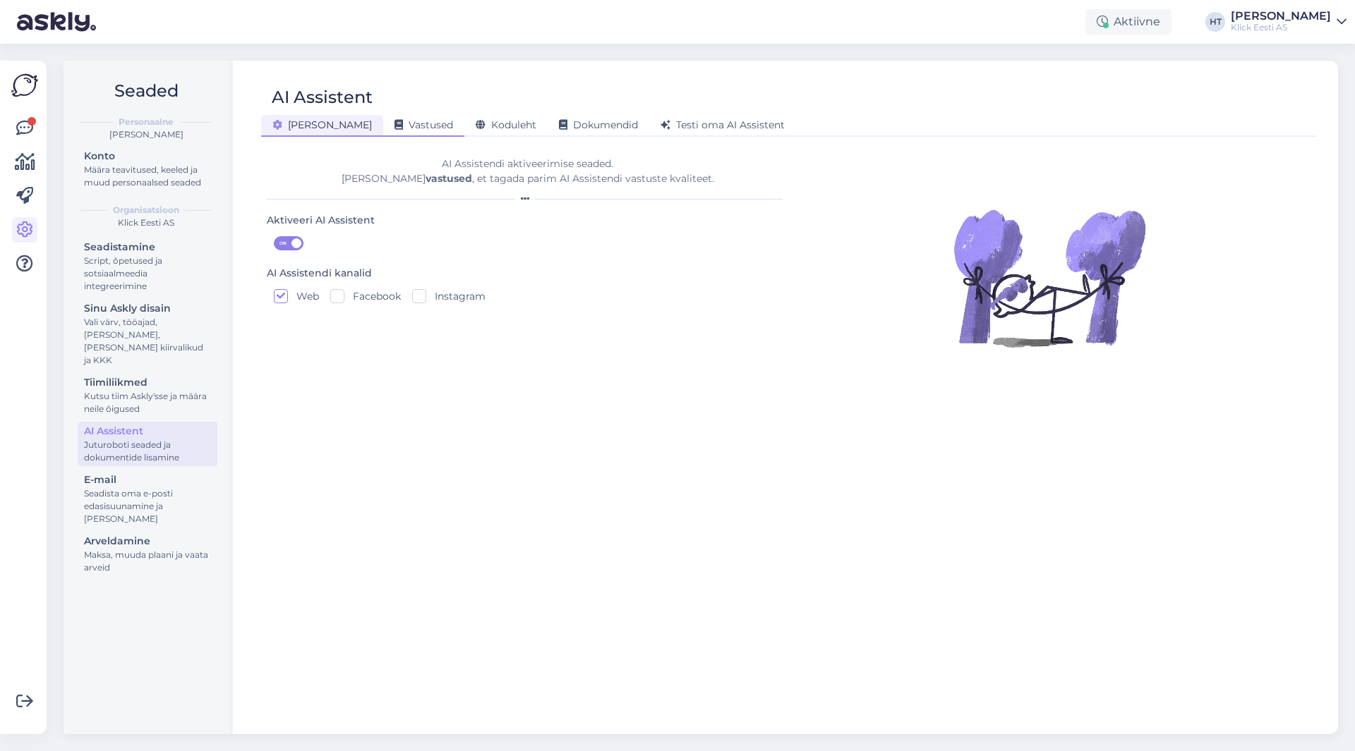
click at [394, 121] on span "Vastused" at bounding box center [423, 125] width 59 height 13
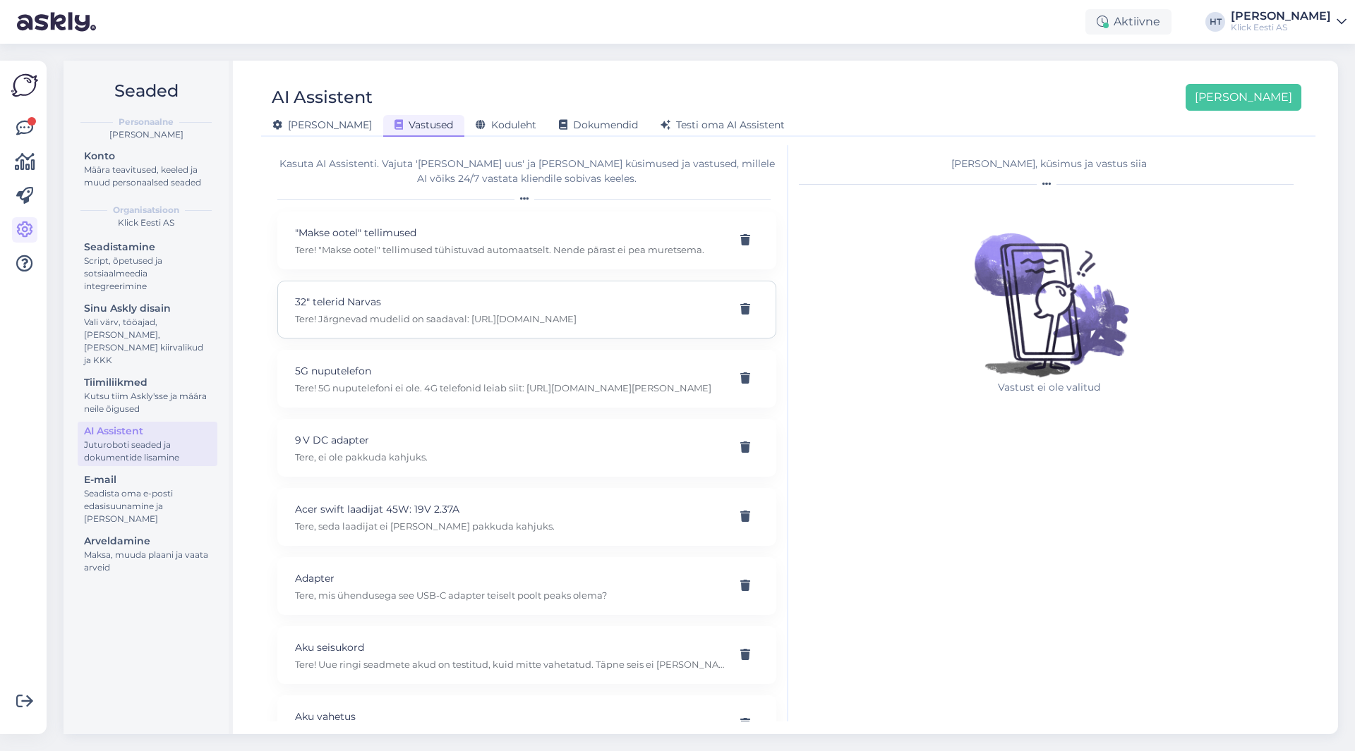
click at [492, 291] on div "32" telerid Narvas Tere! Järgnevad mudelid on saadaval: [URL][DOMAIN_NAME]" at bounding box center [526, 310] width 499 height 58
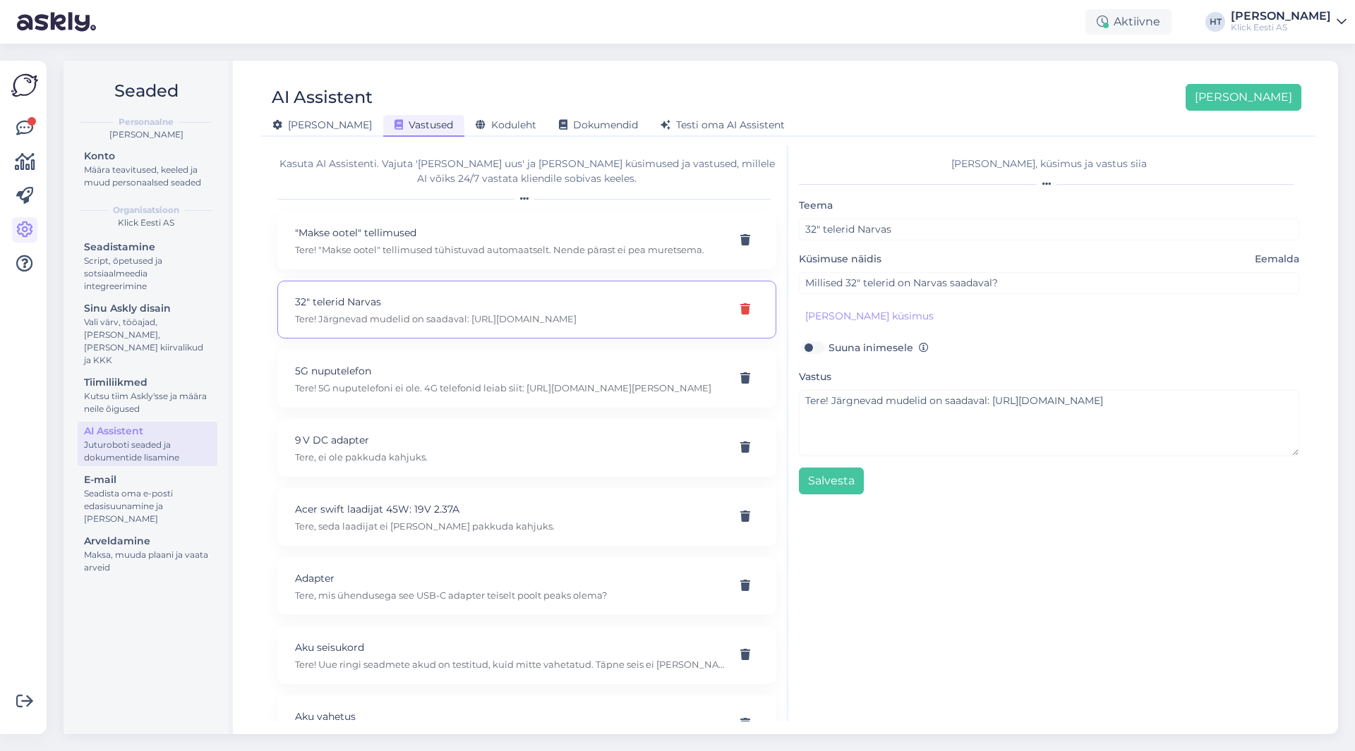
click at [740, 310] on icon at bounding box center [745, 309] width 10 height 11
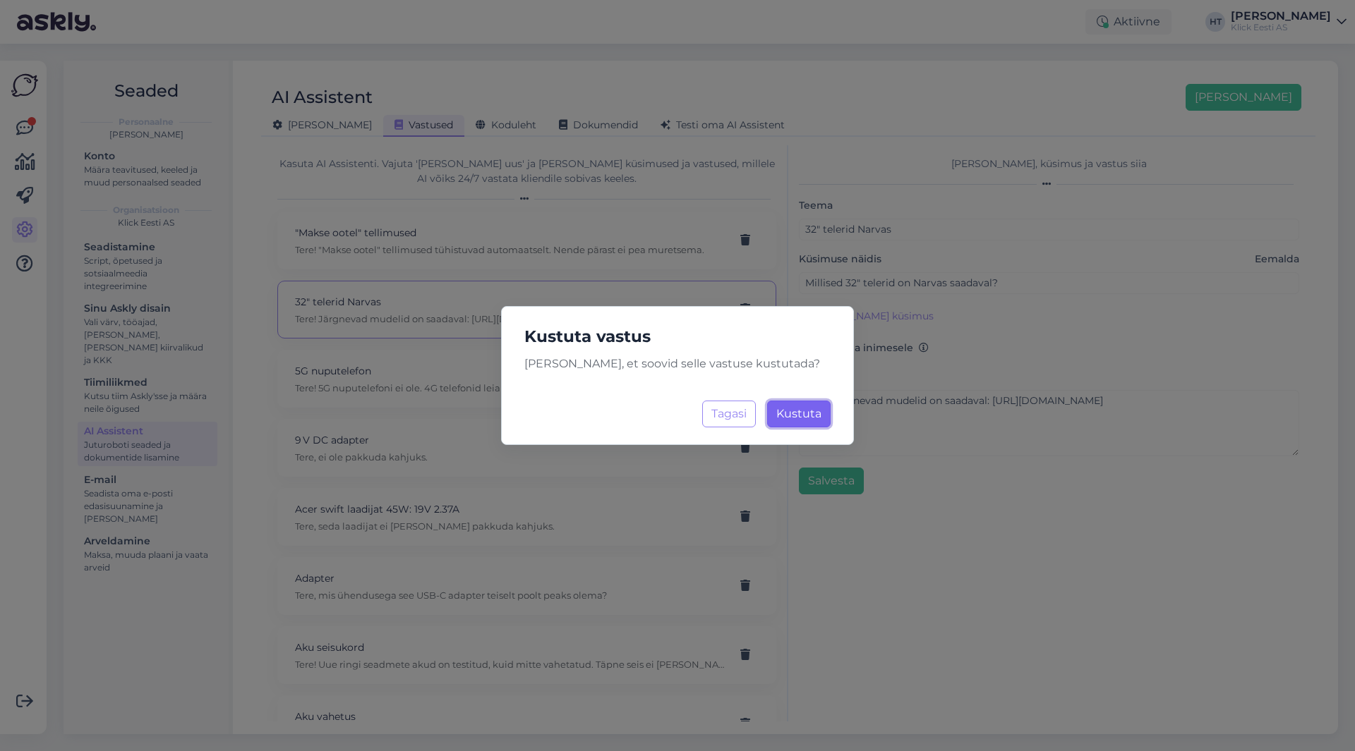
click at [809, 415] on span "Kustuta" at bounding box center [798, 413] width 45 height 13
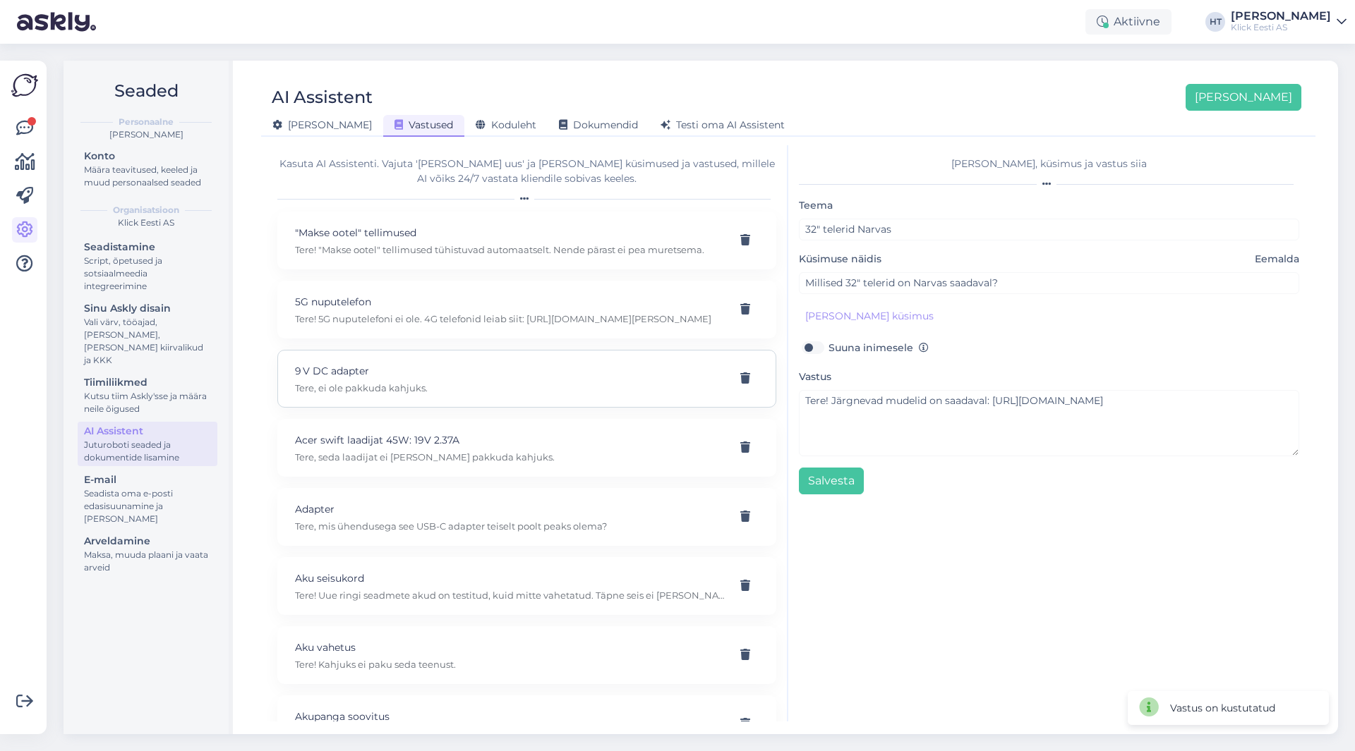
click at [583, 375] on p "9 V DC adapter" at bounding box center [510, 371] width 430 height 16
type input "9 V DC adapter"
type input "kas 9 V DC adapter center negative on teil?"
type textarea "Tere, ei ole pakkuda kahjuks."
click at [740, 373] on icon at bounding box center [745, 378] width 10 height 11
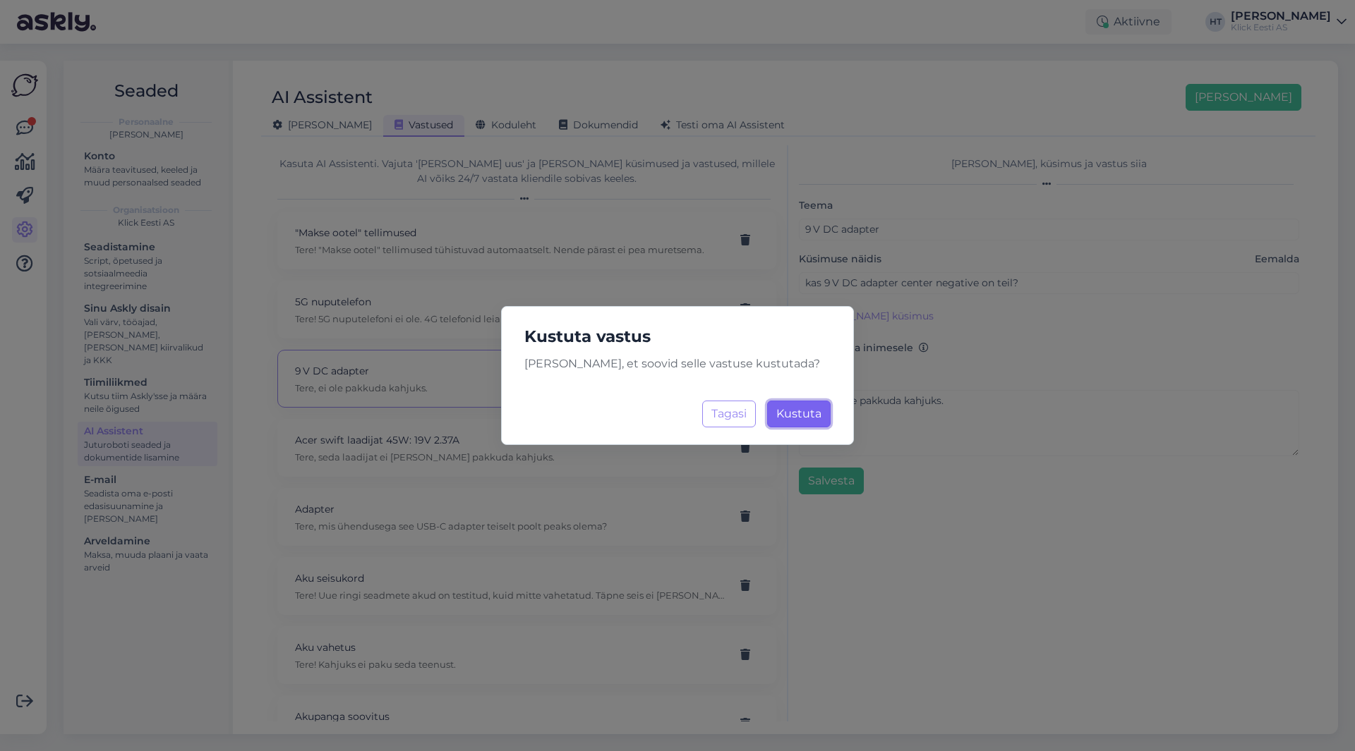
click at [801, 418] on span "Kustuta" at bounding box center [798, 413] width 45 height 13
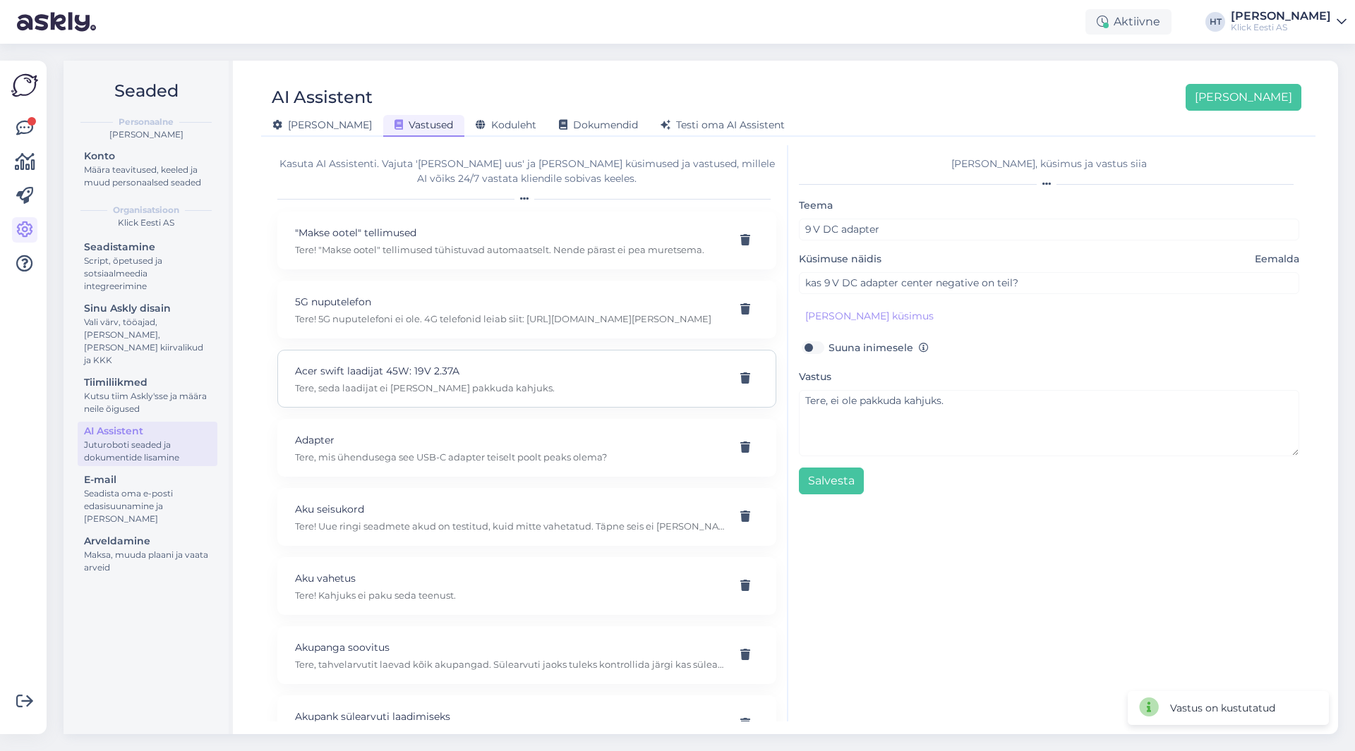
click at [603, 386] on p "Tere, seda laadijat ei [PERSON_NAME] pakkuda kahjuks." at bounding box center [510, 388] width 430 height 13
type input "Acer swift laadijat 45W: 19V 2.37A"
type input "Kas teil on Tartu esinduses müügil Acer swift laadijat 45W: 19V 2.37A"
type textarea "Tere, seda laadijat ei [PERSON_NAME] pakkuda kahjuks."
click at [732, 380] on div at bounding box center [745, 378] width 27 height 25
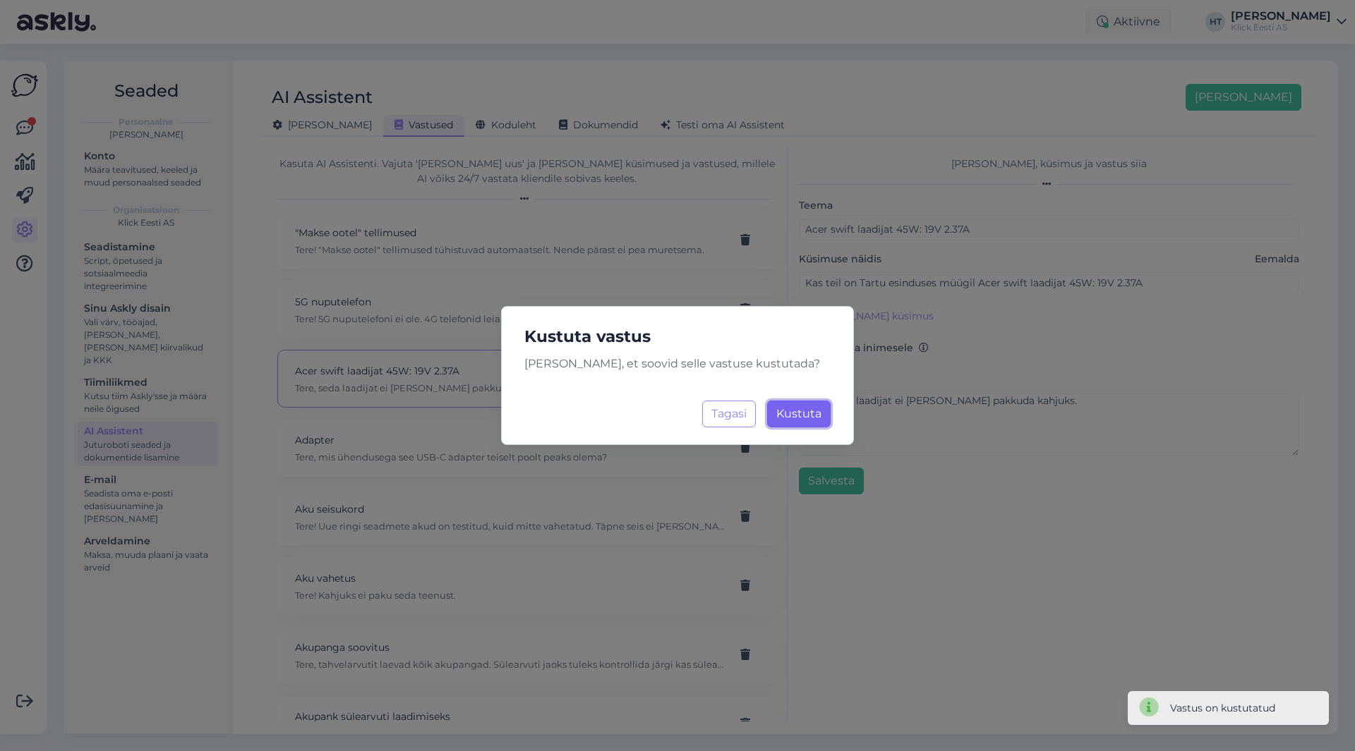
click at [782, 409] on span "Kustuta" at bounding box center [798, 413] width 45 height 13
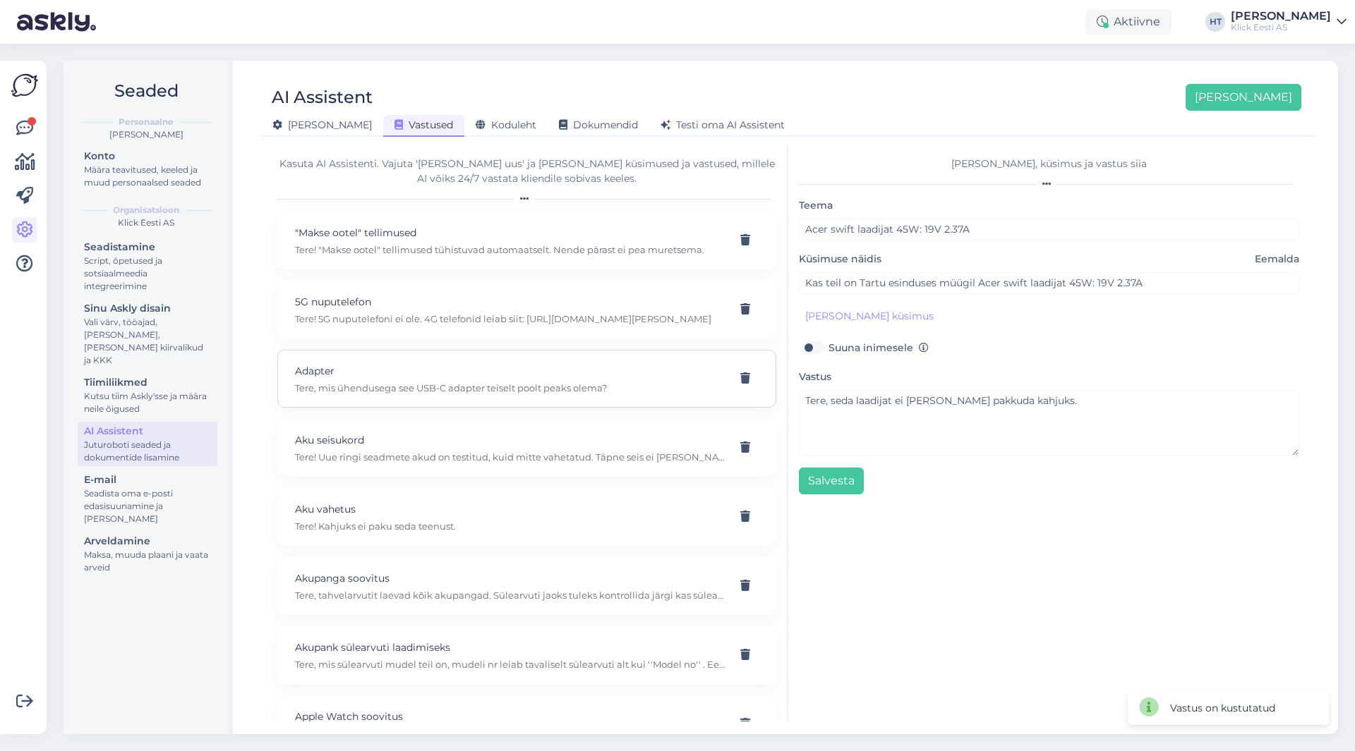
click at [566, 394] on div "Adapter Tere, mis ühendusega see USB-C adapter teiselt poolt peaks olema?" at bounding box center [526, 379] width 499 height 58
type input "Adapter"
type input "Kas teil on adapterit mis sobiks USB-C kaablile"
checkbox input "true"
type textarea "Tere, mis ühendusega see USB-C adapter teiselt poolt peaks olema?"
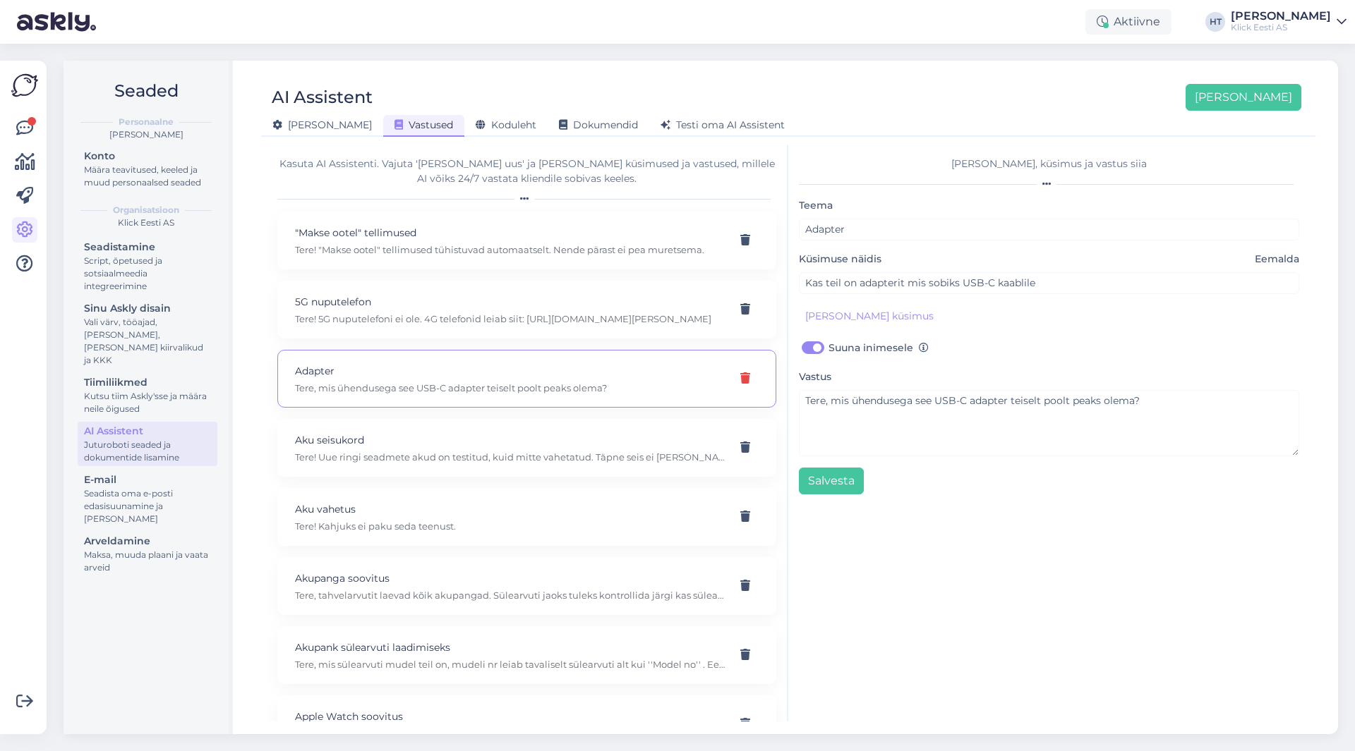
click at [740, 380] on icon at bounding box center [745, 378] width 10 height 11
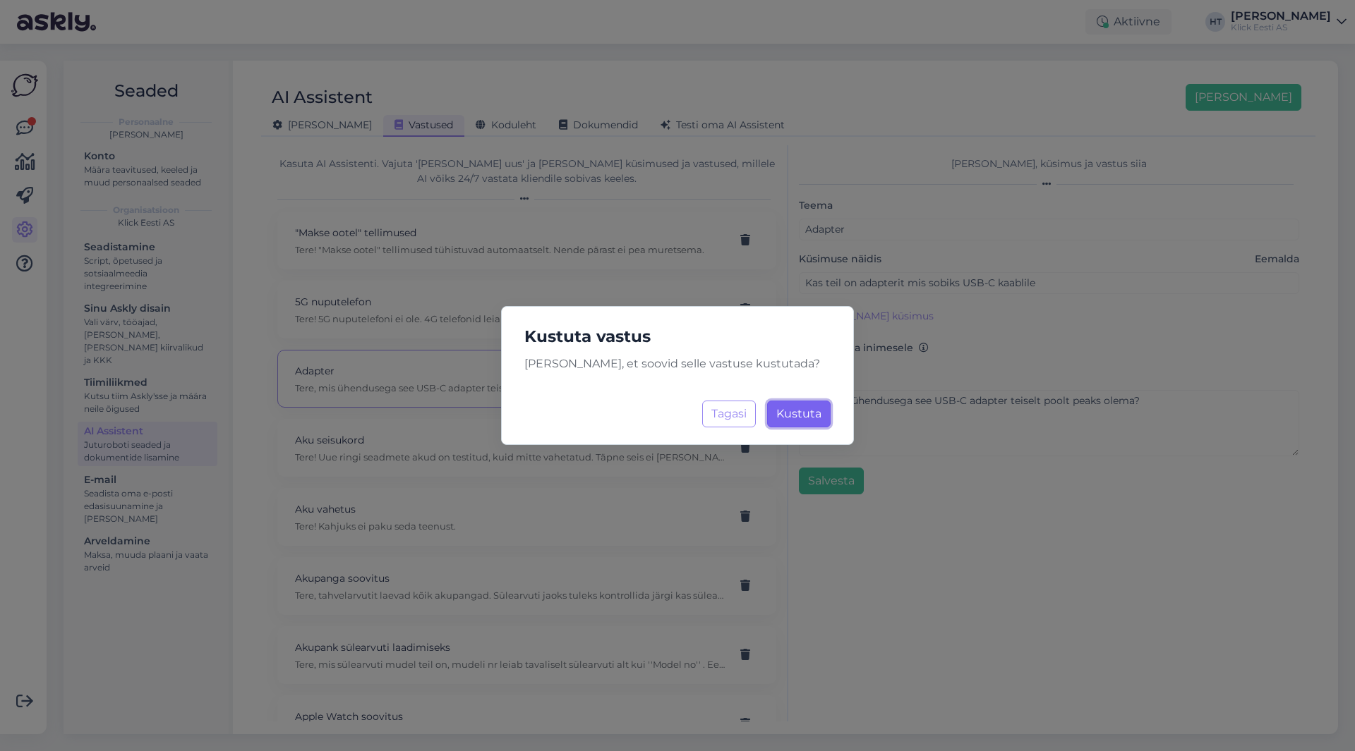
click at [788, 406] on button "Kustuta Laadimine..." at bounding box center [799, 414] width 64 height 27
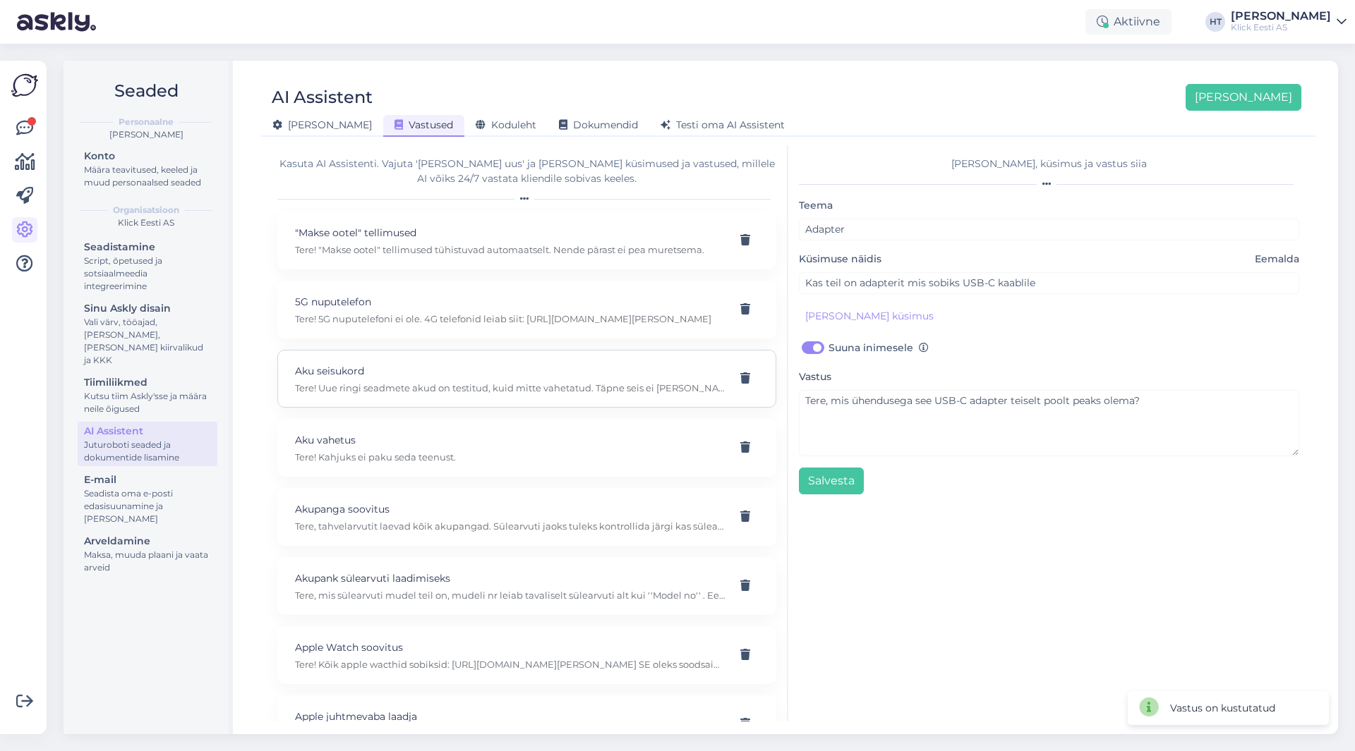
click at [557, 387] on p "Tere! Uue ringi seadmete akud on testitud, kuid mitte vahetatud. Täpne seis ei …" at bounding box center [510, 388] width 430 height 13
type input "Aku seisukord"
type input "mis seisukorras on U0105081800073 koodiga seadme aku?"
checkbox input "false"
type textarea "Tere! Uue ringi seadmete akud on testitud, kuid mitte vahetatud. Täpne seis ei …"
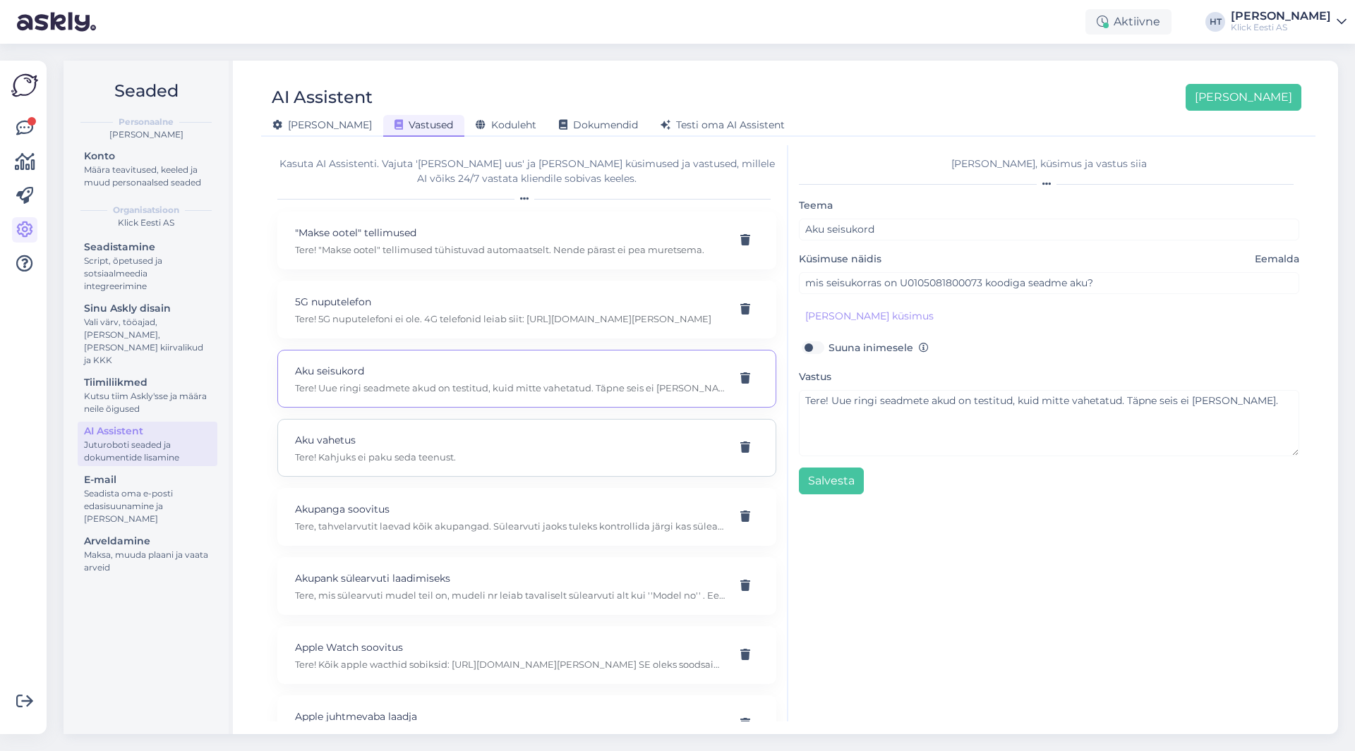
click at [540, 428] on div "Aku vahetus Tere! Kahjuks ei paku seda teenust." at bounding box center [526, 448] width 499 height 58
type input "Aku vahetus"
type input "kas telefoni aku vahetusega tegelete?"
type textarea "Tere! Kahjuks ei paku seda teenust."
click at [541, 504] on p "Akupanga soovitus" at bounding box center [510, 510] width 430 height 16
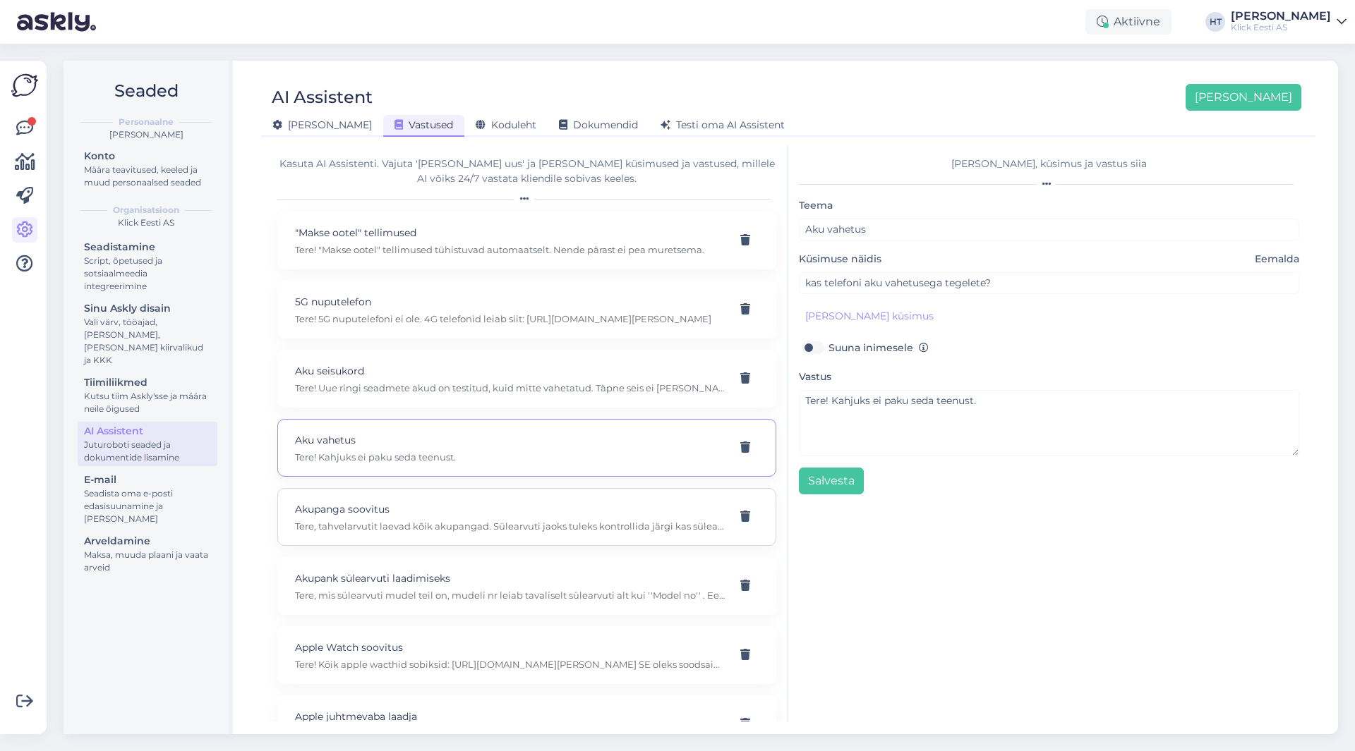
type input "Akupanga soovitus"
type input "millise mahtuvusega (mAh) ja võimsusega (W) peaks ostma akupanga, et see suudak…"
type textarea "Tere, tahvelarvutit laevad kõik akupangad. Sülearvuti jaoks tuleks kontrollida …"
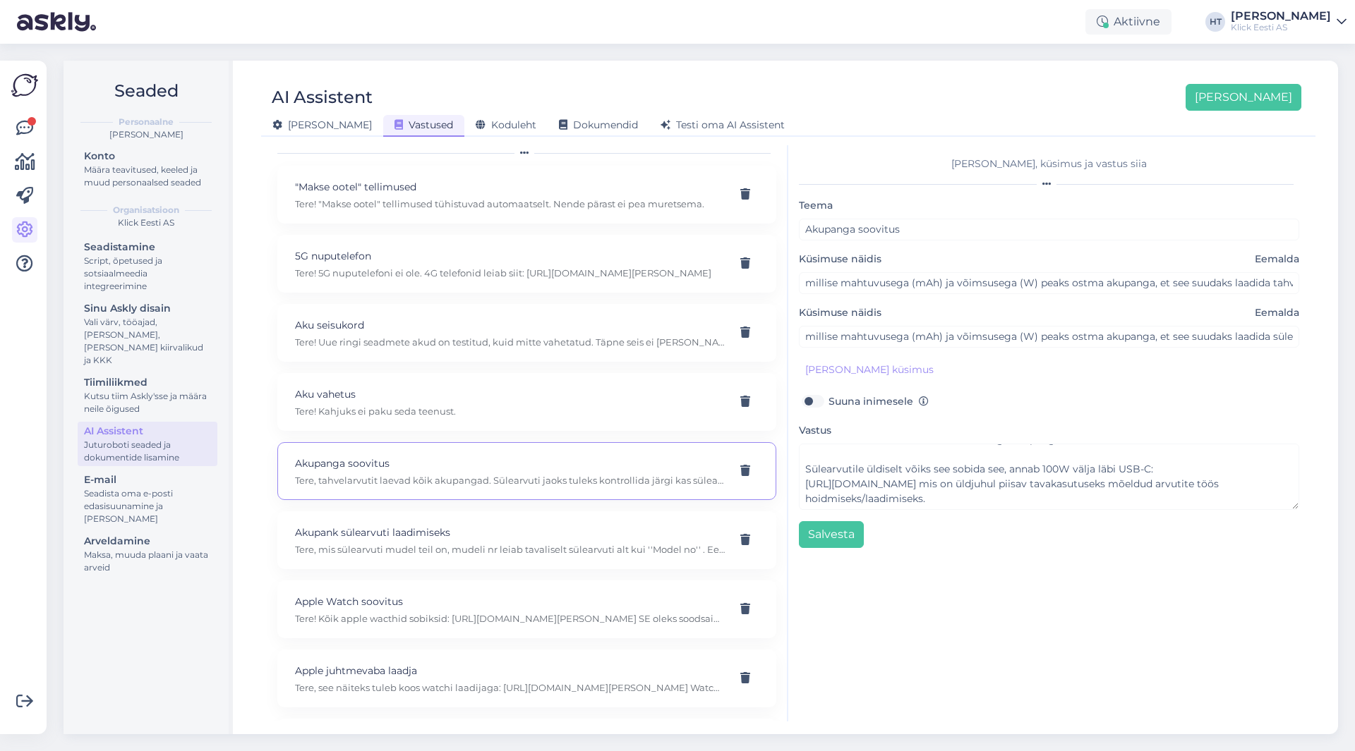
scroll to position [71, 0]
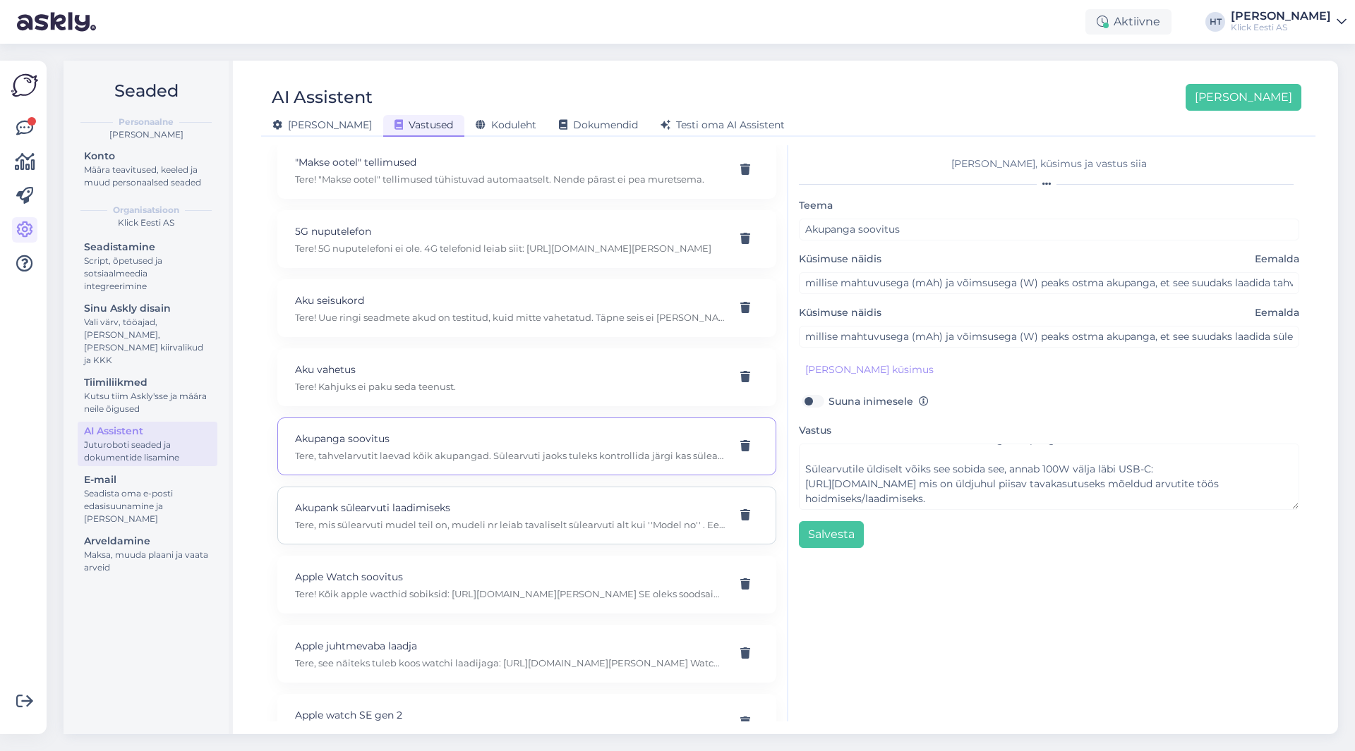
click at [595, 514] on p "Akupank sülearvuti laadimiseks" at bounding box center [510, 508] width 430 height 16
type input "Akupank sülearvuti laadimiseks"
type input "Missugune akupank sobib sülearviti laadimiseks?"
type textarea "Tere, mis sülearvuti mudel teil on, mudeli nr leiab tavaliselt sülearvuti alt k…"
type input "soovisin osta akupanka mitme erineva sülearvuti laadimiseks, kas siis iga mudel…"
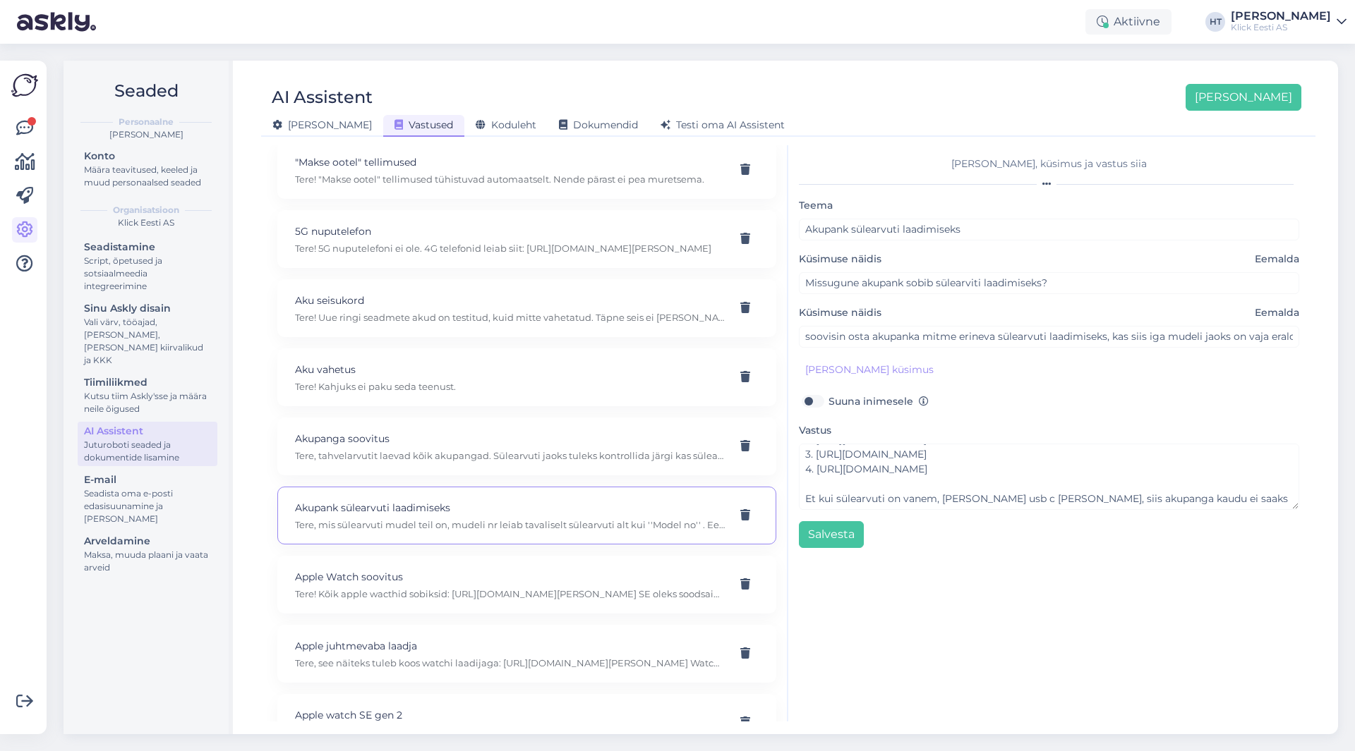
scroll to position [141, 0]
click at [596, 512] on p "Apple Watch soovitus" at bounding box center [510, 507] width 430 height 16
type input "Apple Watch soovitus"
type input "millist apple watch sooviate kui on telefon iphone 16e"
type textarea "Tere! Kõik apple wacthid sobiksid: [URL][DOMAIN_NAME][PERSON_NAME] SE oleks soo…"
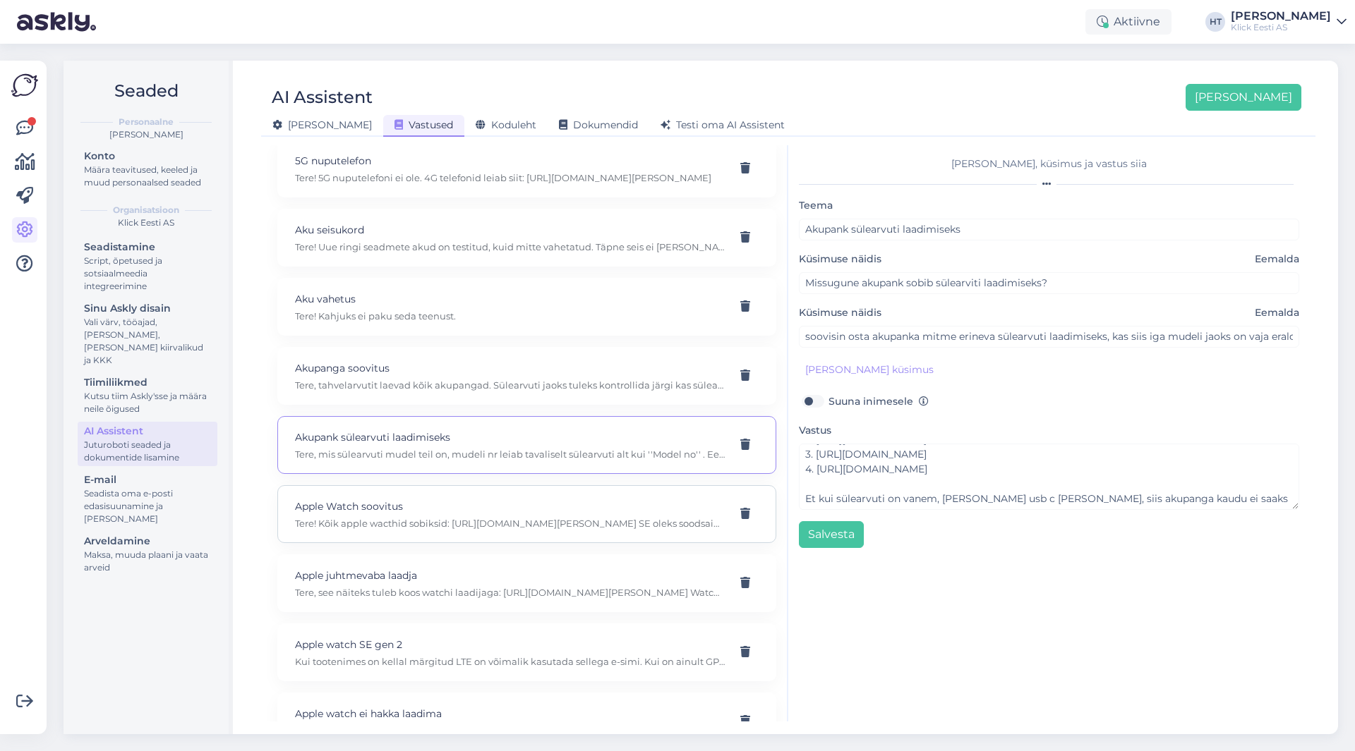
type input "millist apple watch sooviate kui on telefon iphone"
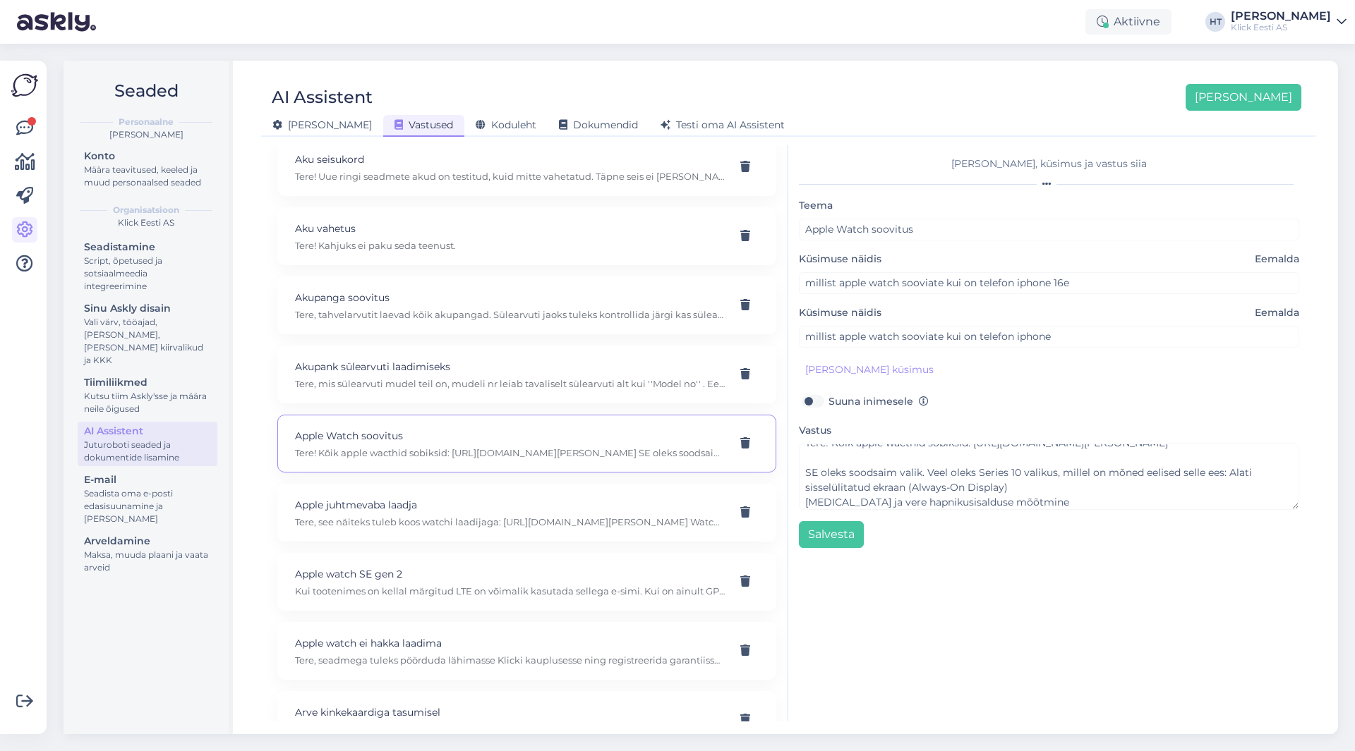
scroll to position [0, 0]
click at [740, 443] on icon at bounding box center [745, 443] width 10 height 11
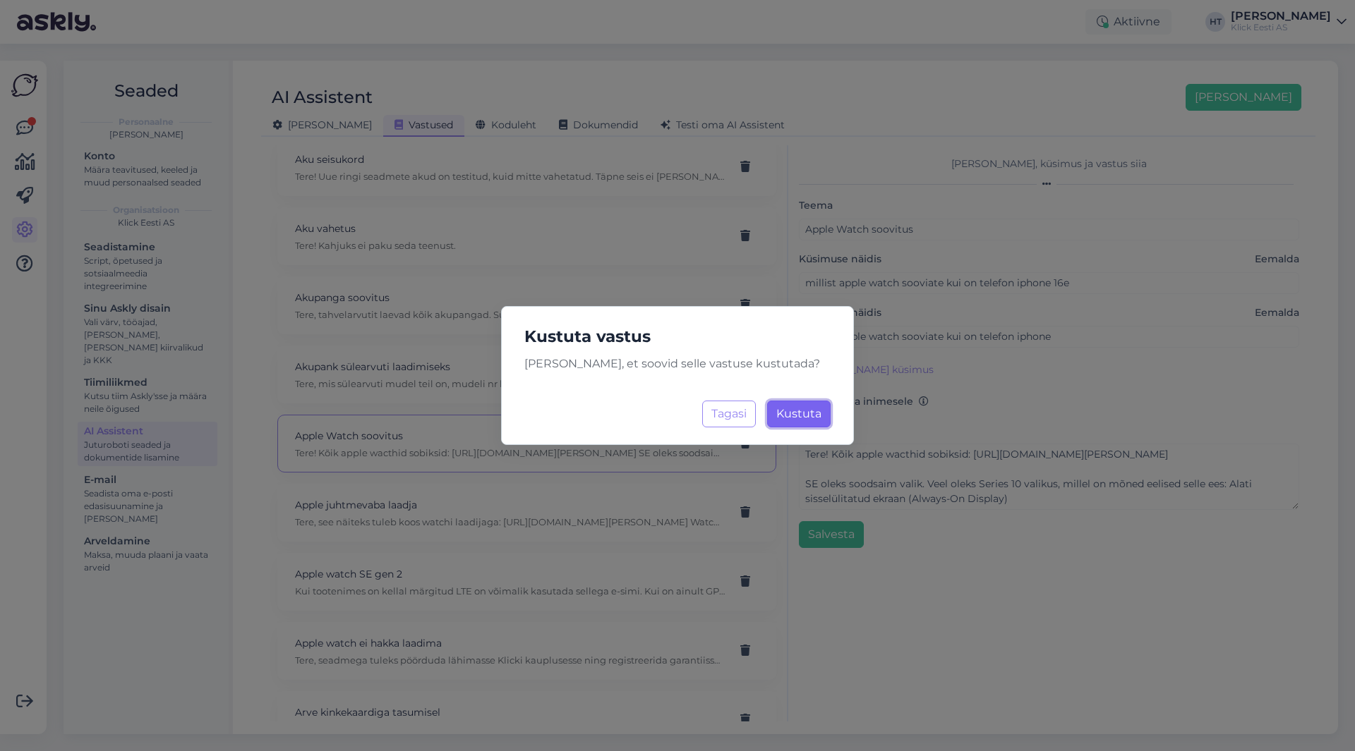
click at [786, 419] on span "Kustuta" at bounding box center [798, 413] width 45 height 13
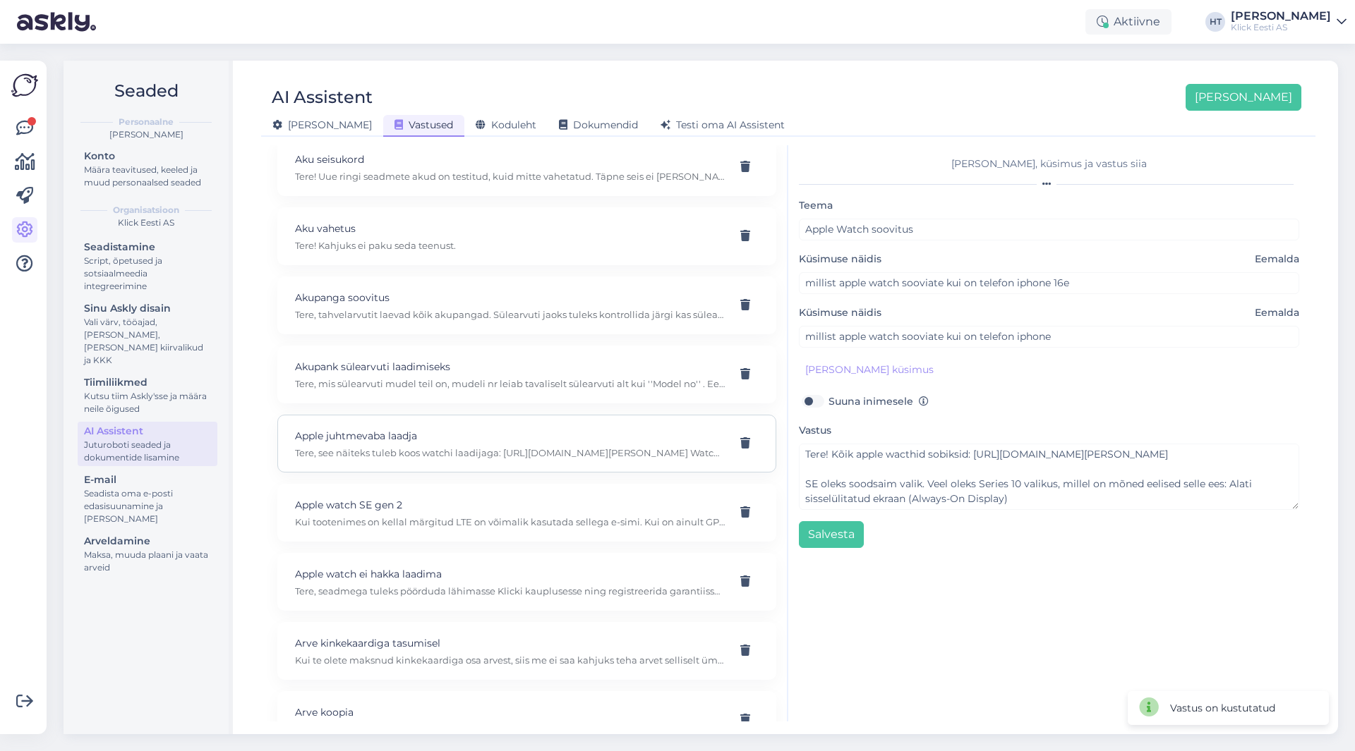
click at [562, 459] on div "Apple juhtmevaba laadja Tere, see näiteks tuleb koos watchi laadijaga: [URL][DO…" at bounding box center [526, 444] width 499 height 58
type input "Apple juhtmevaba laadja"
type input "kas teil on Apple juhtmevabat laadjat millele poleks vaja eraldi Apple Watchi l…"
type textarea "Tere, see näiteks tuleb koos watchi laadijaga: [URL][DOMAIN_NAME][PERSON_NAME] …"
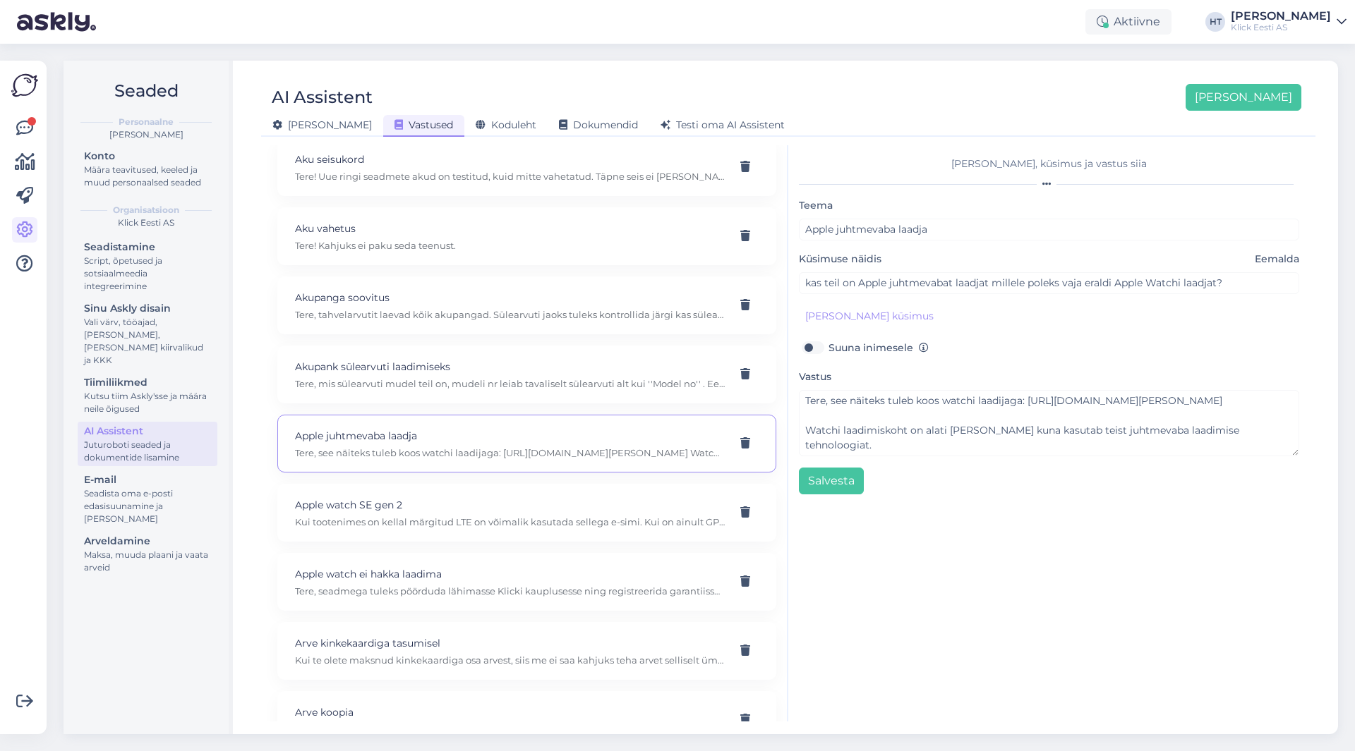
scroll to position [30, 0]
click at [549, 507] on p "Apple watch SE gen 2" at bounding box center [510, 505] width 430 height 16
type input "Apple watch SE gen 2"
type input "Kas apple watch SE gen 2 saab panna 4G?"
type textarea "Kui tootenimes on kellal märgitud LTE on võimalik kasutada sellega e-simi. Kui …"
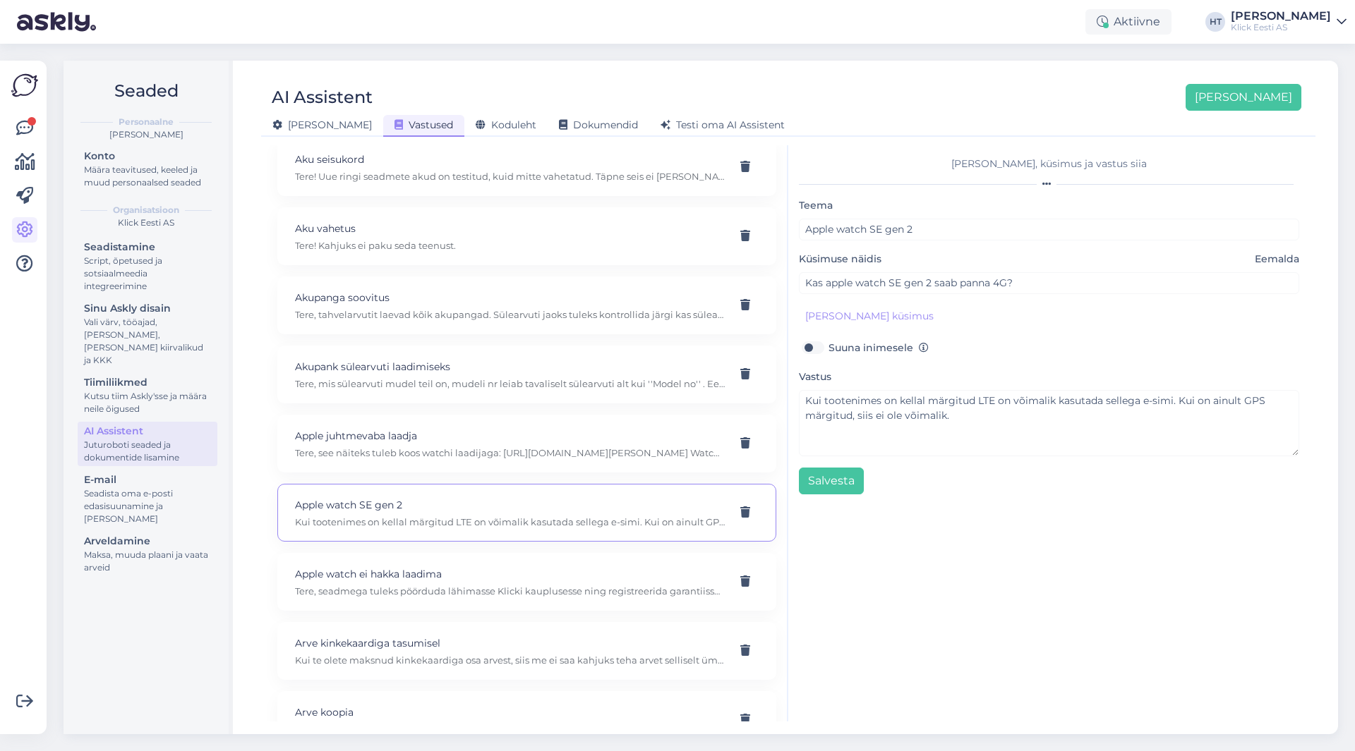
scroll to position [282, 0]
click at [551, 505] on p "Apple watch ei hakka laadima" at bounding box center [510, 504] width 430 height 16
type input "Apple watch ei hakka laadima"
type input "Apple watch ei hakka laadima ja ostetud mais 2024"
type textarea "Tere, seadmega tuleks pöörduda lähimasse Klicki kauplusesse ning registreerida …"
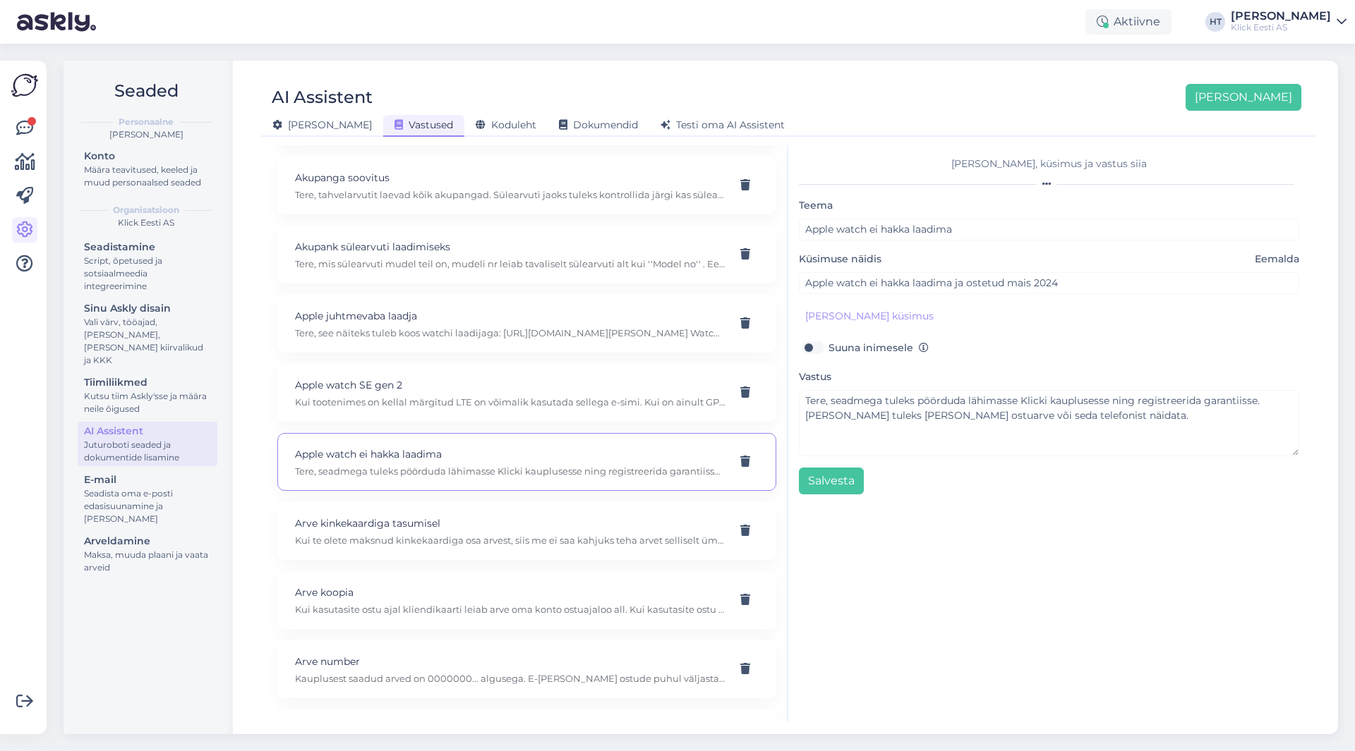
scroll to position [353, 0]
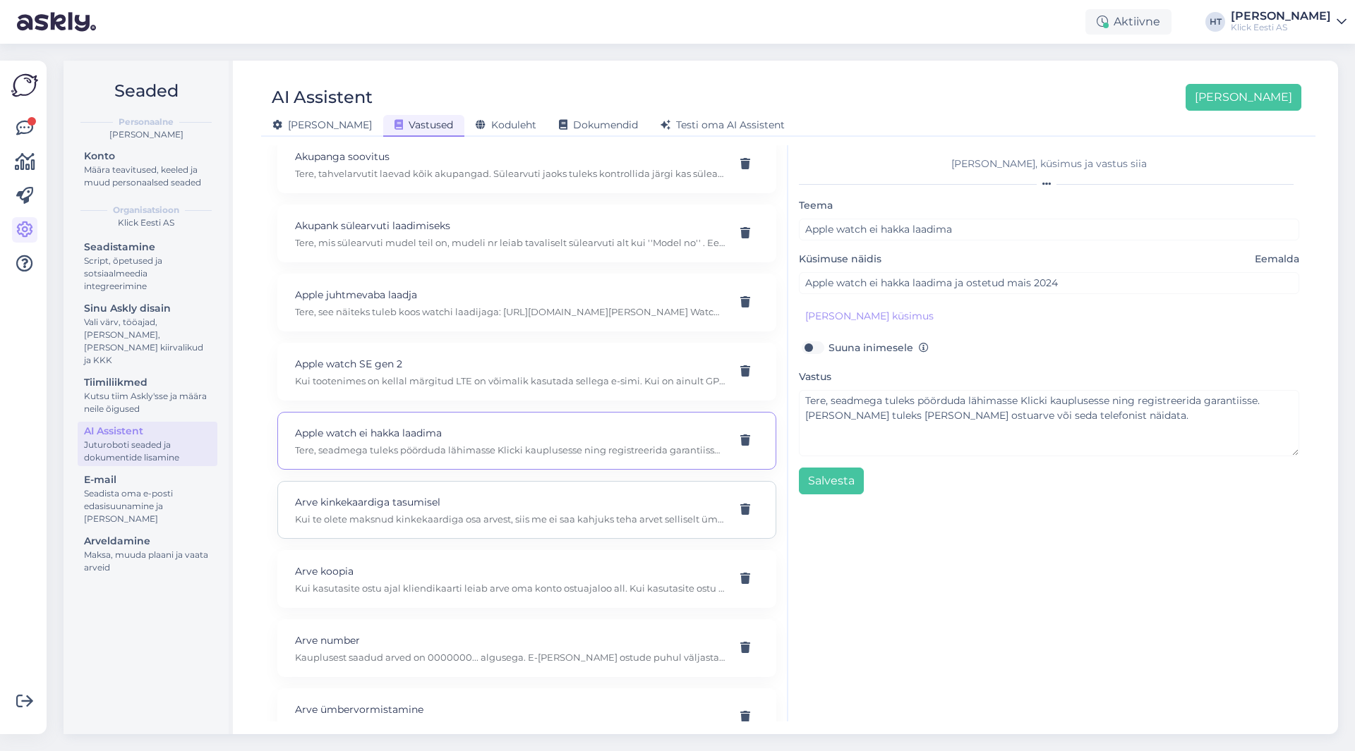
click at [465, 519] on p "Kui te olete maksnud kinkekaardiga osa arvest, siis me ei saa kahjuks teha arve…" at bounding box center [510, 519] width 430 height 13
type input "Arve kinkekaardiga tasumisel"
type input "soovin arvet aga tasusin osa summast kinkekaardiga."
type textarea "Kui te olete maksnud kinkekaardiga osa arvest, siis me ei saa kahjuks teha arve…"
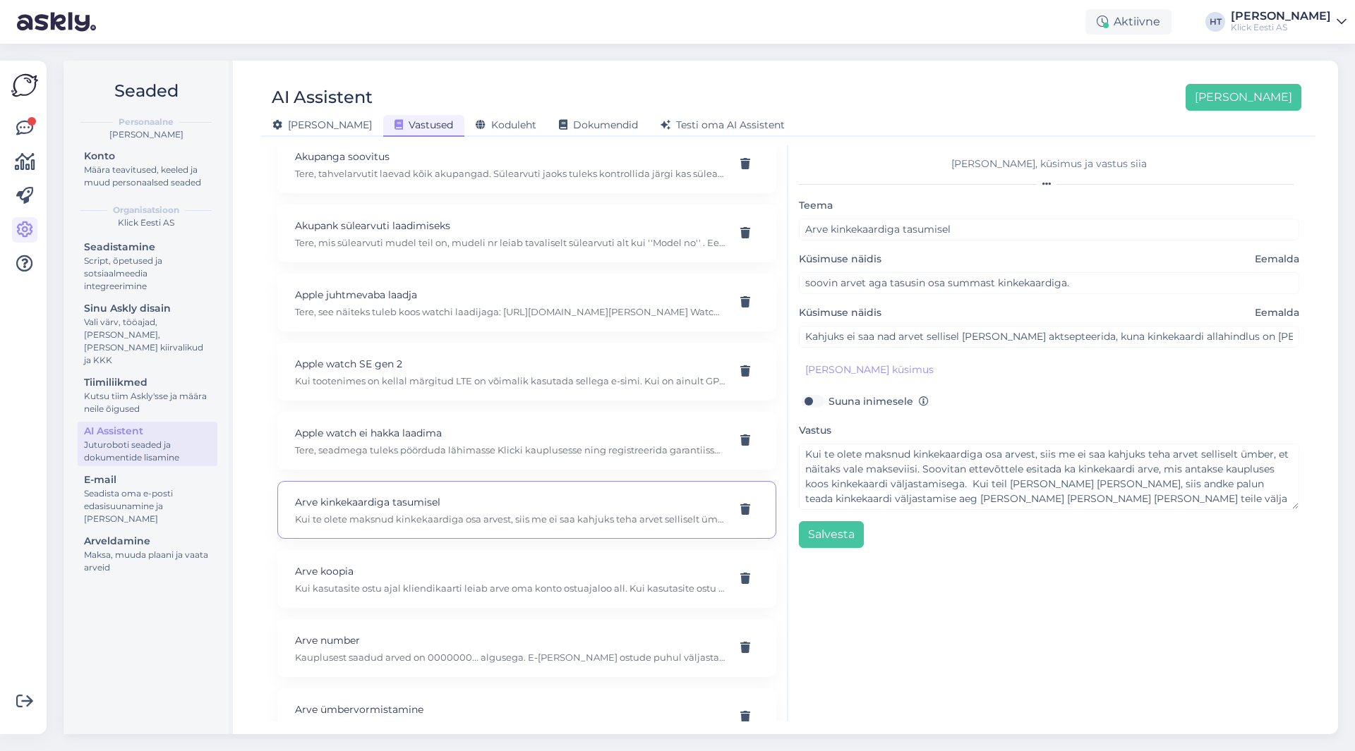
scroll to position [423, 0]
click at [490, 514] on p "Kui kasutasite ostu ajal kliendikaarti leiab arve oma konto ostuajaloo all. Kui…" at bounding box center [510, 518] width 430 height 13
type input "Arve koopia"
type input "Mu ostuarve on kadunud, kuidas saab koopia?"
type textarea "Kui kasutasite ostu ajal kliendikaarti leiab arve oma konto ostuajaloo all. Kui…"
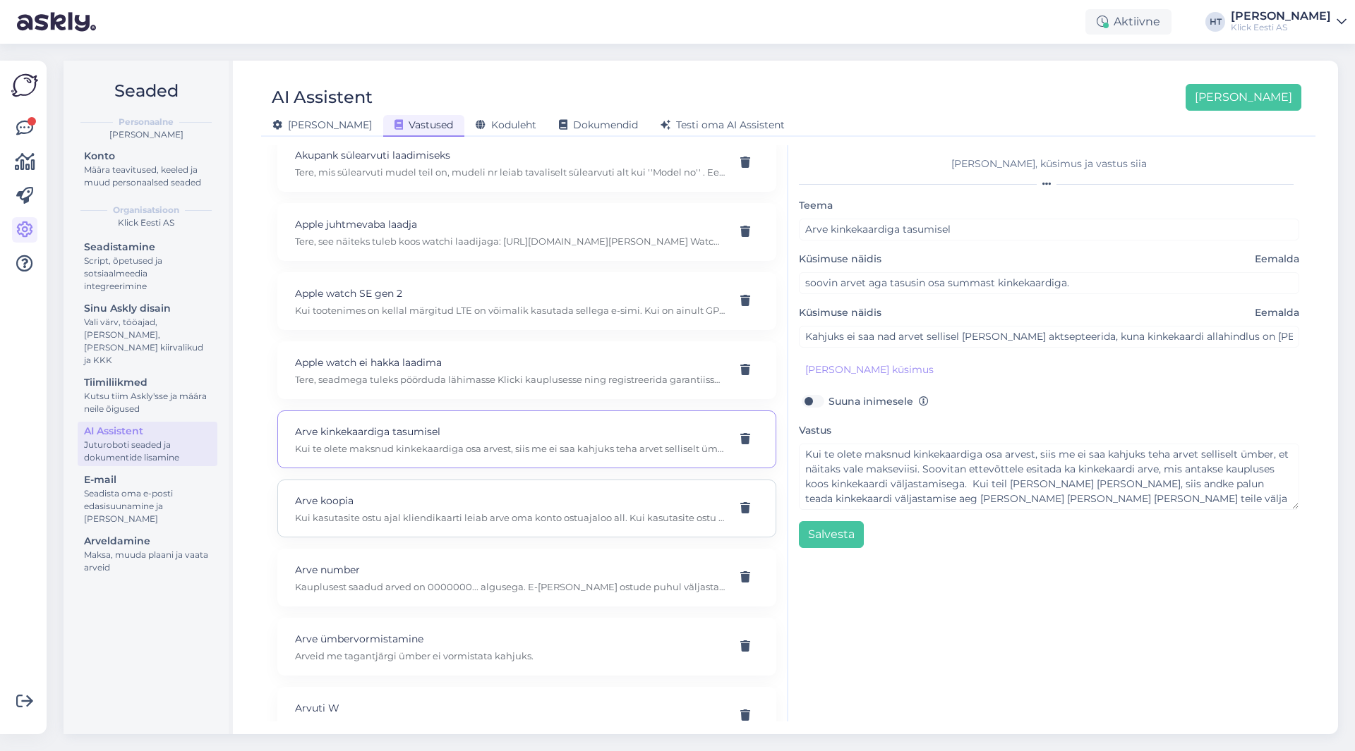
type input "Mul on vaja [PERSON_NAME]"
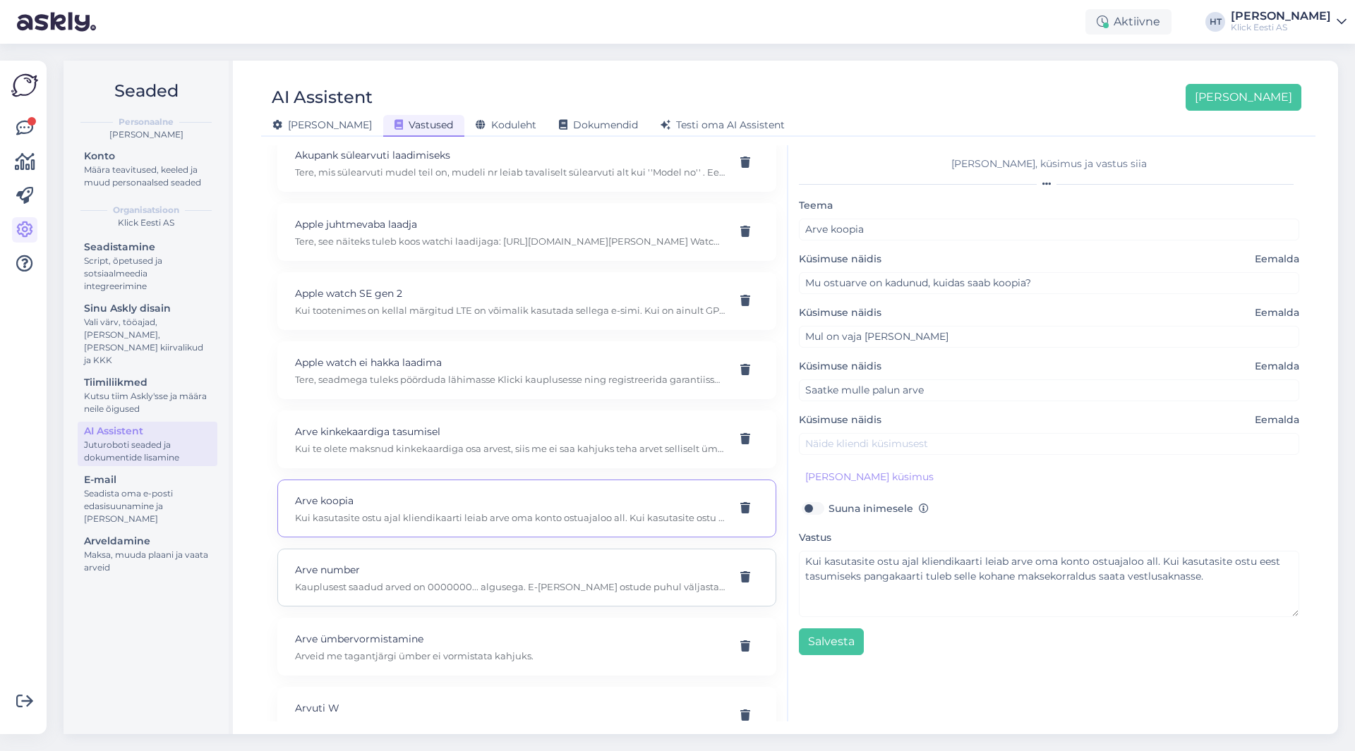
click at [516, 580] on div "Arve number Kauplusest saadud arved on 0000000... algusega. E-[PERSON_NAME] ost…" at bounding box center [510, 577] width 430 height 31
type input "Arve number"
type input "Kus tšeki peal on ostuarve number?"
type textarea "Kauplusest saadud arved on 0000000... algusega. E-[PERSON_NAME] ostude puhul vä…"
type input "Kuidas ma leian ostuarve numbri?"
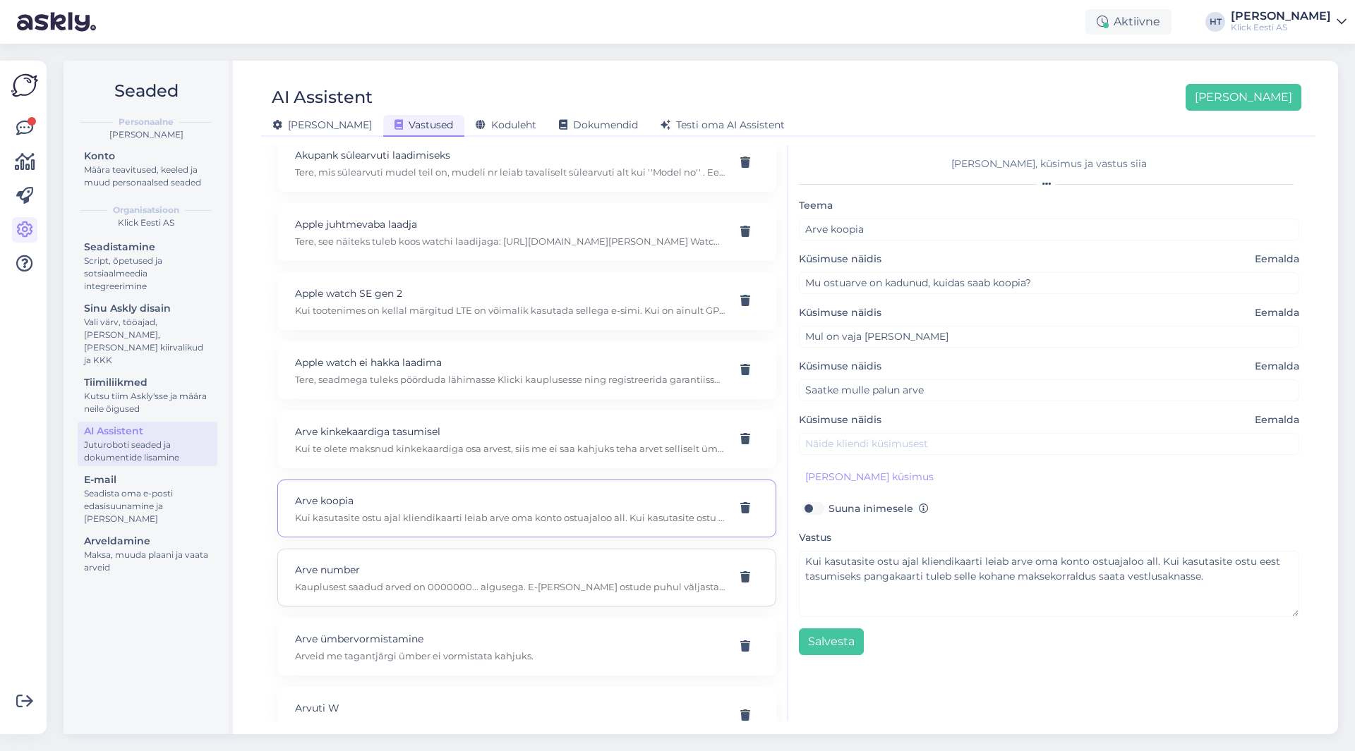
type input "Mis on ostuarve number?"
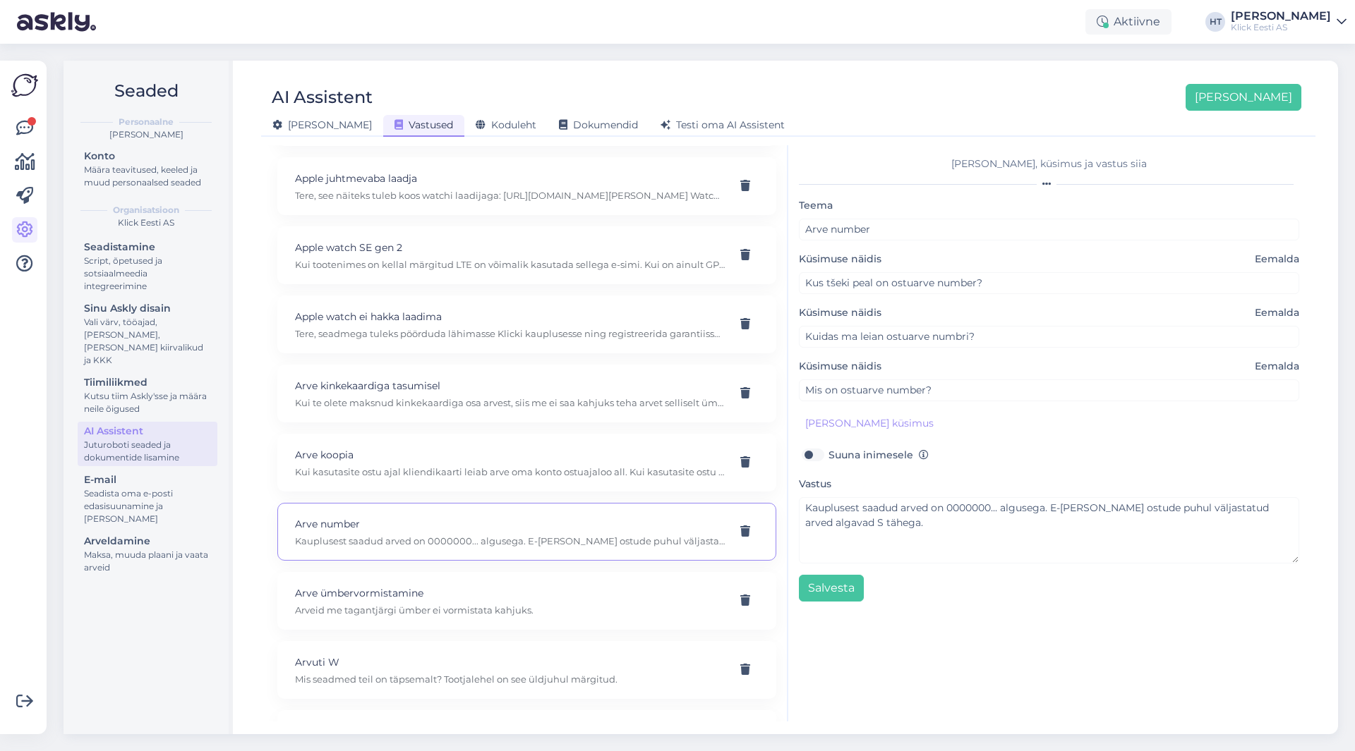
scroll to position [494, 0]
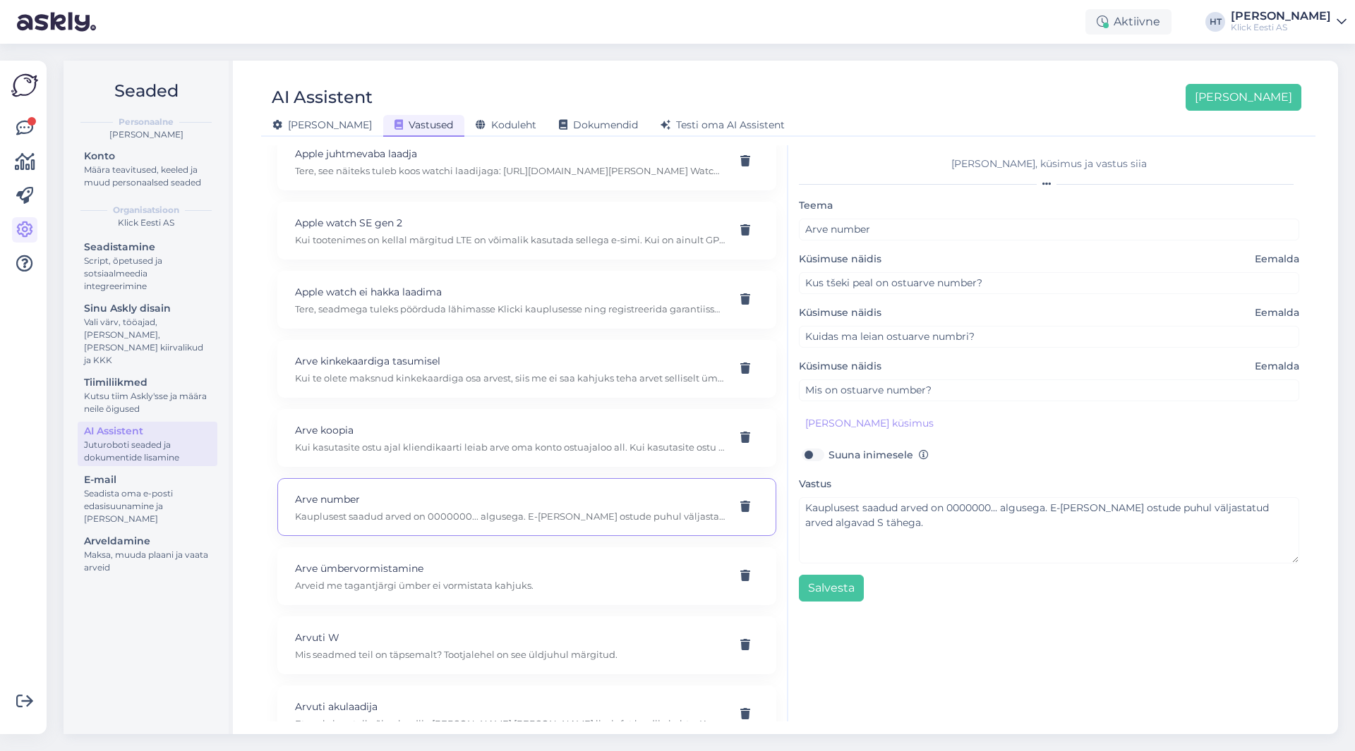
click at [525, 579] on p "Arveid me tagantjärgi ümber ei vormistata kahjuks." at bounding box center [510, 585] width 430 height 13
type input "Arve ümbervormistamine"
type input "ettevõte, kus töötan, vajab hüvitamiseks, et ostuarve/tšekk oleks vormistatud e…"
type textarea "Arveid me tagantjärgi ümber ei vormistata kahjuks."
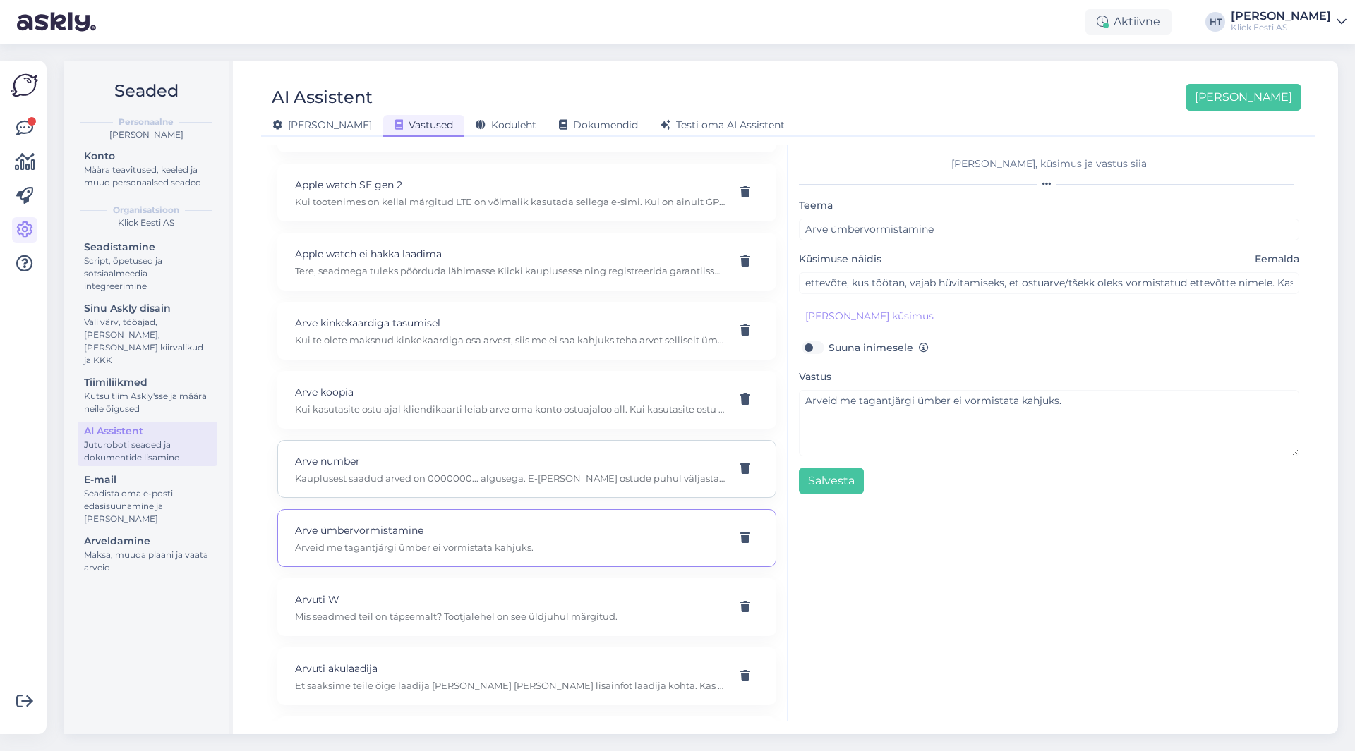
scroll to position [564, 0]
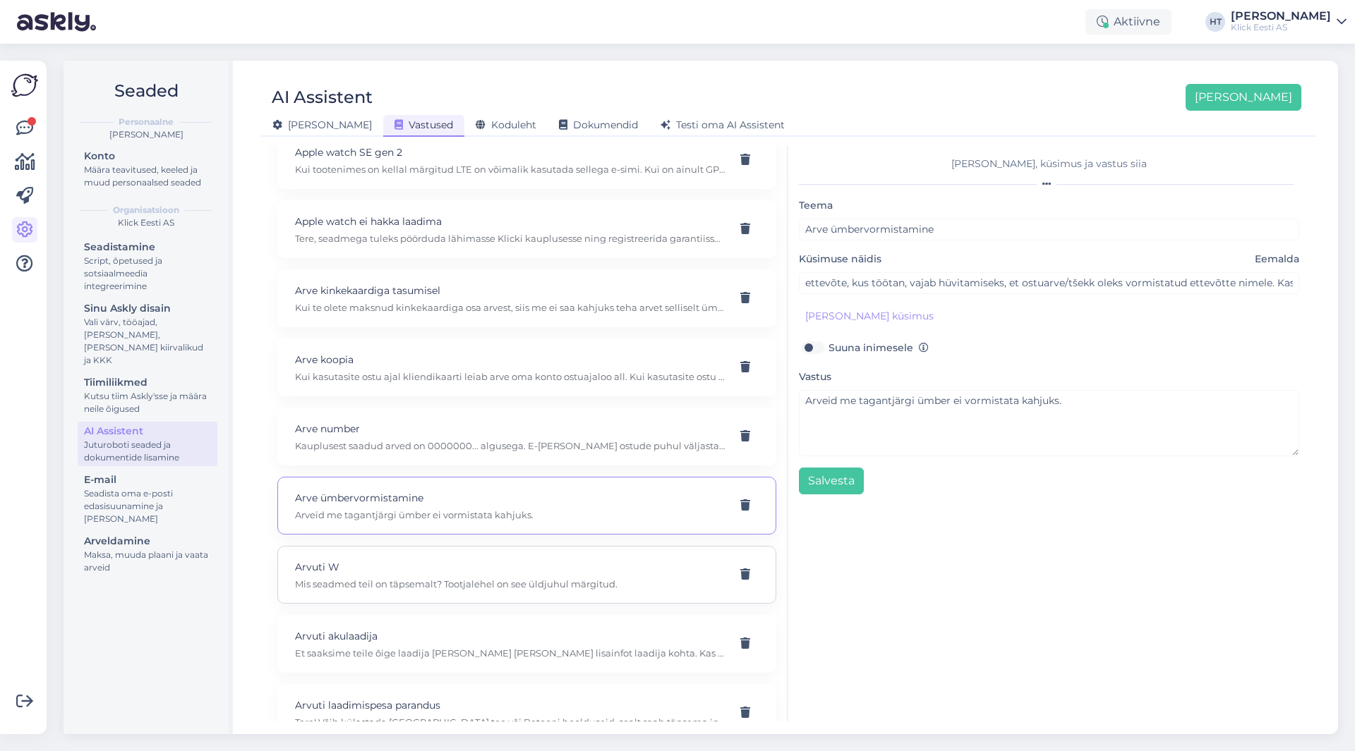
click at [530, 584] on p "Mis seadmed teil on täpsemalt? Tootjalehel on see üldjuhul märgitud." at bounding box center [510, 584] width 430 height 13
type input "Arvuti W"
type input "mis tähistab tahvlil või arvutil "mitu W see max toetab"? ehk kus see parameete…"
checkbox input "true"
type textarea "Mis seadmed teil on täpsemalt? Tootjalehel on see üldjuhul märgitud."
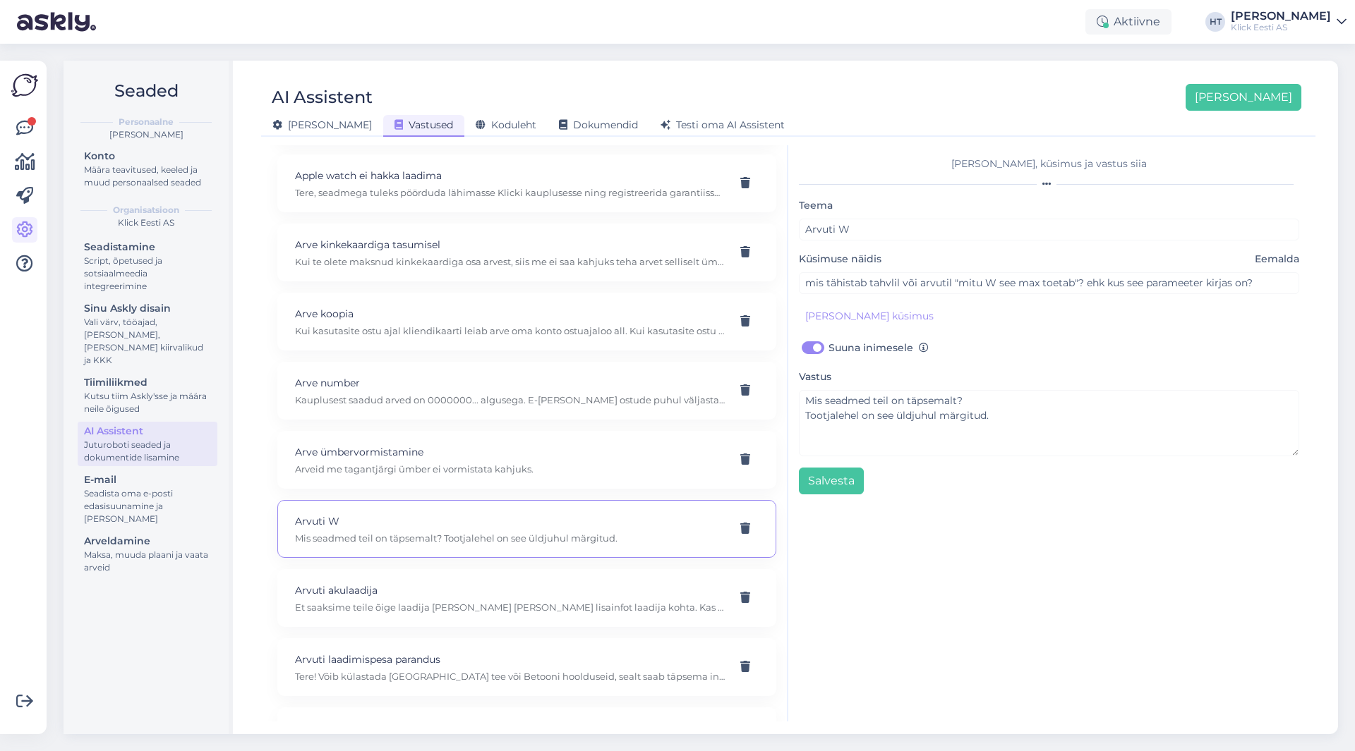
scroll to position [635, 0]
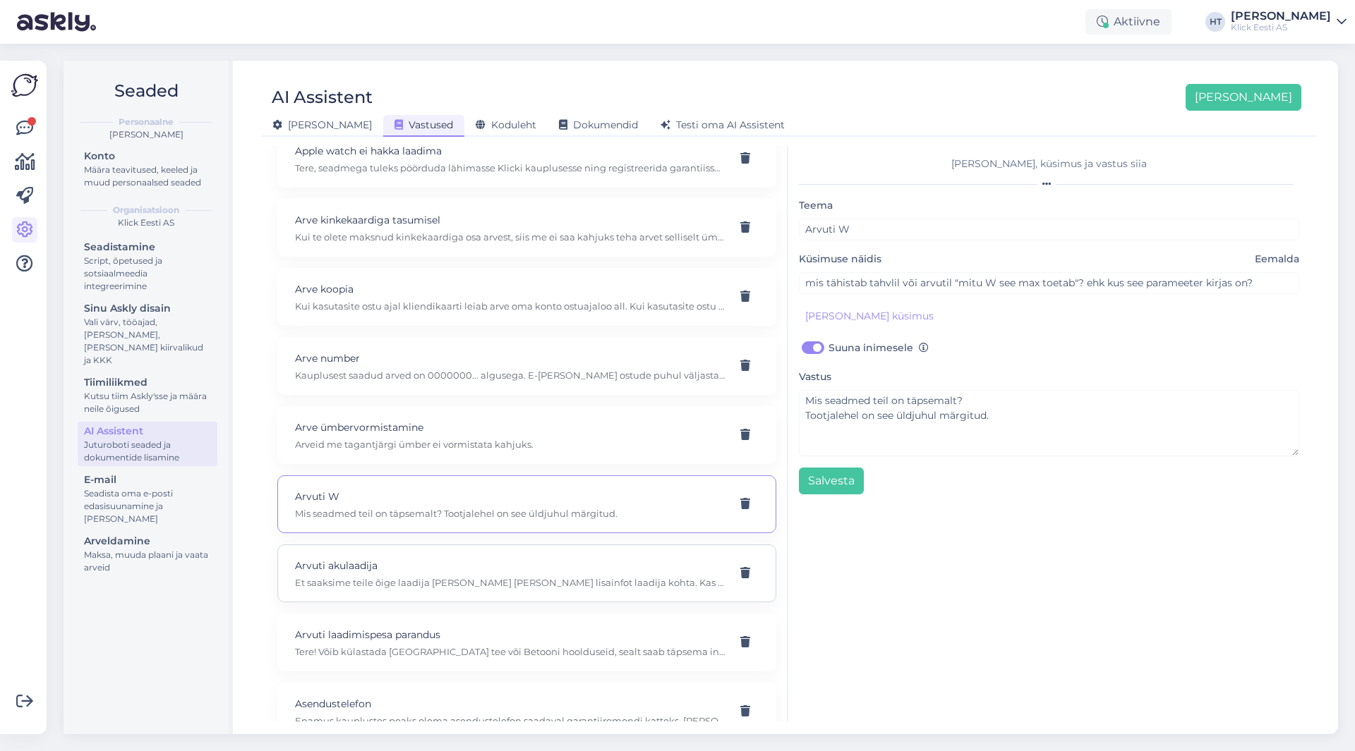
click at [576, 571] on p "Arvuti akulaadija" at bounding box center [510, 566] width 430 height 16
type input "Arvuti akulaadija"
type input "Mul on dell latidude 5550 arvuti akulaadijat vaja"
type textarea "Et saaksime teile õige laadija [PERSON_NAME] [PERSON_NAME] lisainfot laadija ko…"
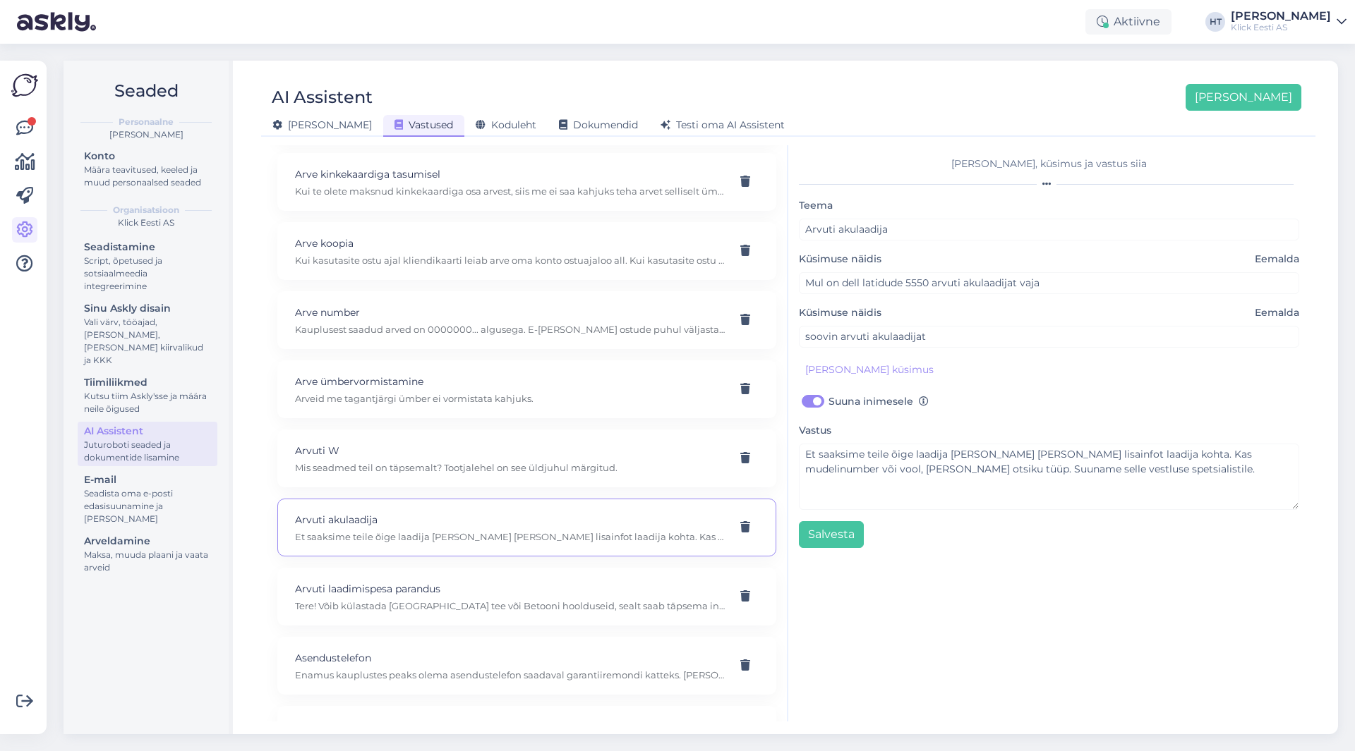
scroll to position [706, 0]
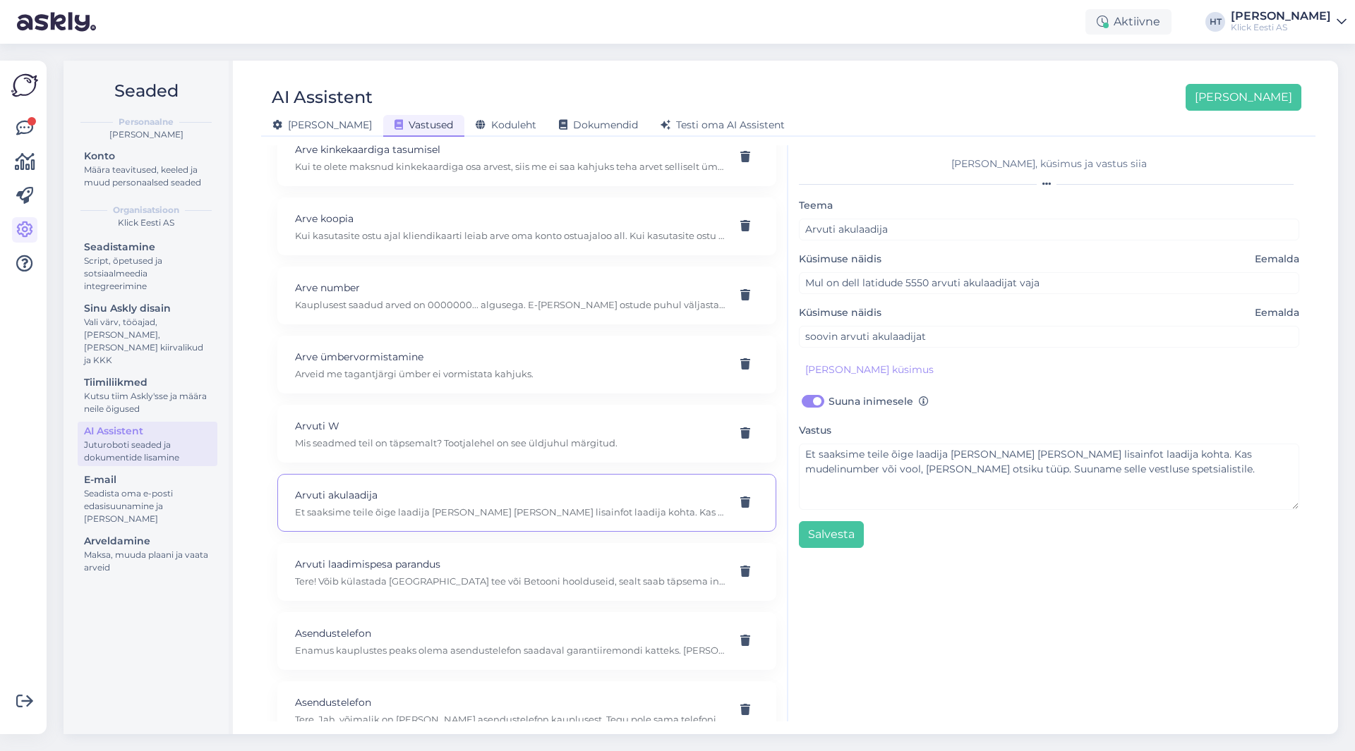
click at [574, 571] on p "Arvuti laadimispesa parandus" at bounding box center [510, 565] width 430 height 16
type input "Arvuti laadimispesa parandus"
type input "Kas te parandate sülearvuti laadimispesa?"
checkbox input "false"
type textarea "Tere! Võib külastada [GEOGRAPHIC_DATA] tee või Betooni hoolduseid, sealt saab t…"
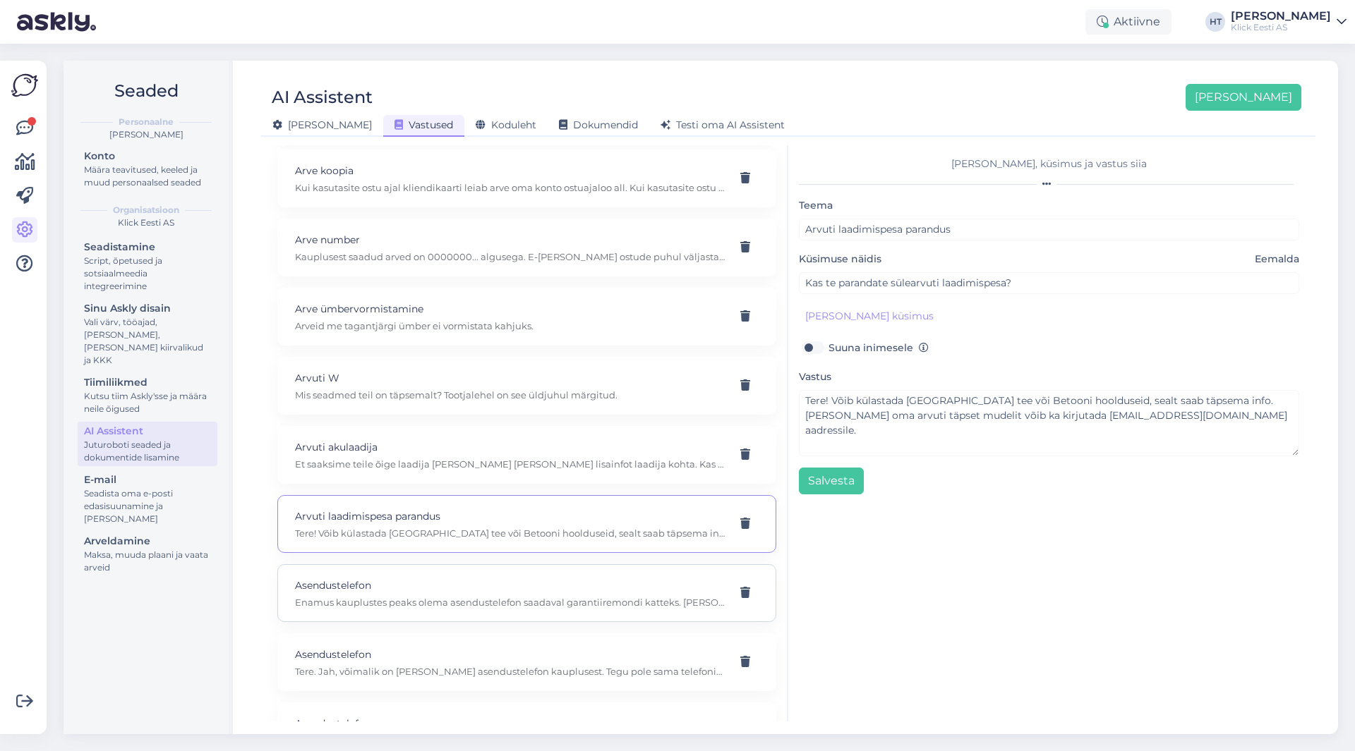
scroll to position [776, 0]
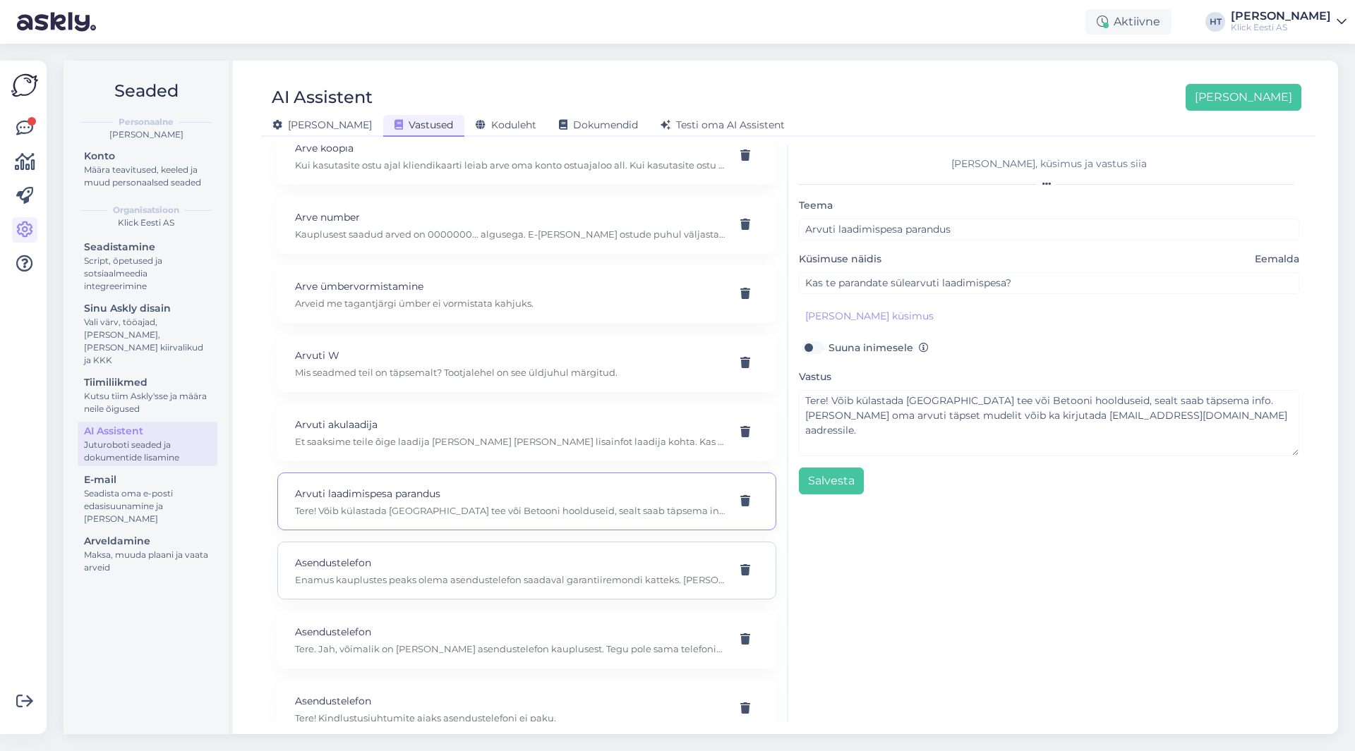
click at [566, 563] on p "Asendustelefon" at bounding box center [510, 563] width 430 height 16
type input "Asendustelefon"
type input "Kas pakute ka asendustelefoni võimalust?"
type textarea "Enamus kauplustes peaks olema asendustelefon saadaval garantiiremondi katteks. …"
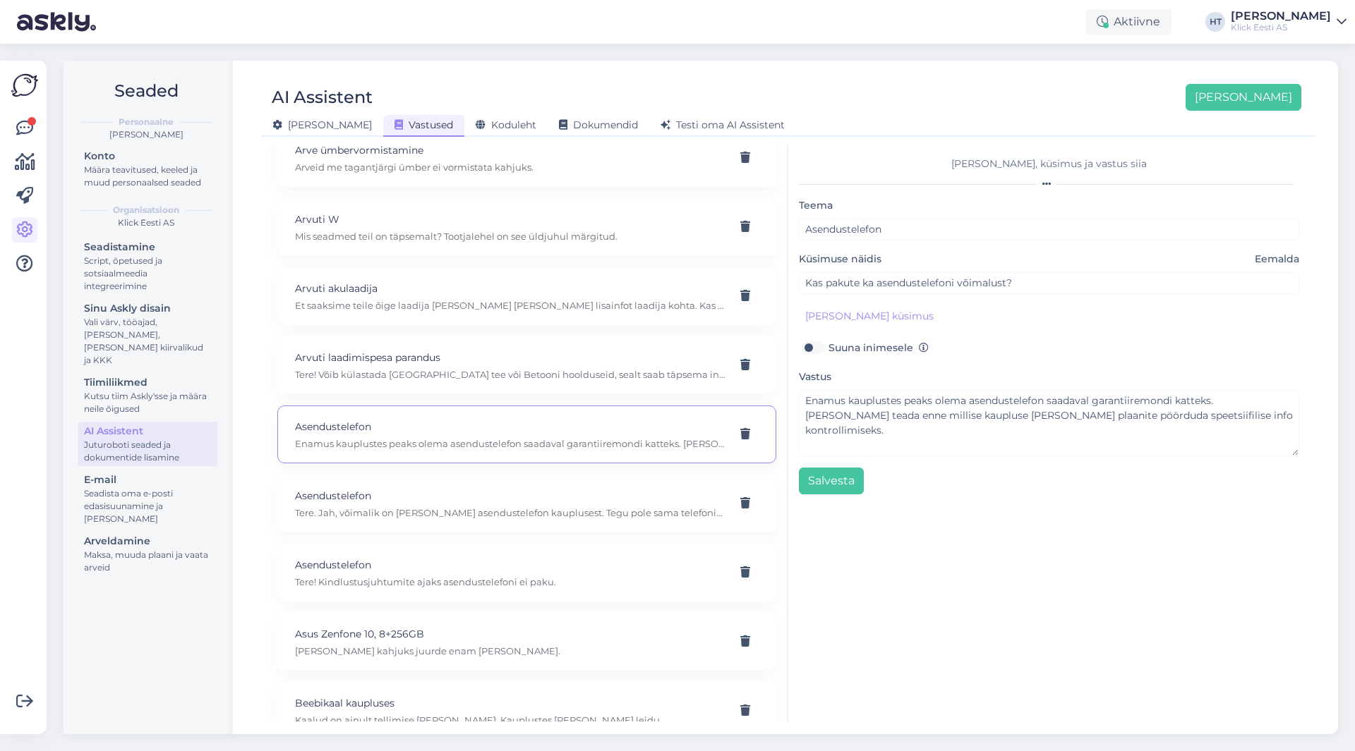
scroll to position [917, 0]
click at [469, 475] on div "Asendustelefon Tere. Jah, võimalik on [PERSON_NAME] asendustelefon kauplusest. …" at bounding box center [526, 499] width 499 height 58
type input "Pood annab mulle teise sama telo asenduseks vastu?"
type textarea "Tere. Jah, võimalik on [PERSON_NAME] asendustelefon kauplusest. Tegu pole sama …"
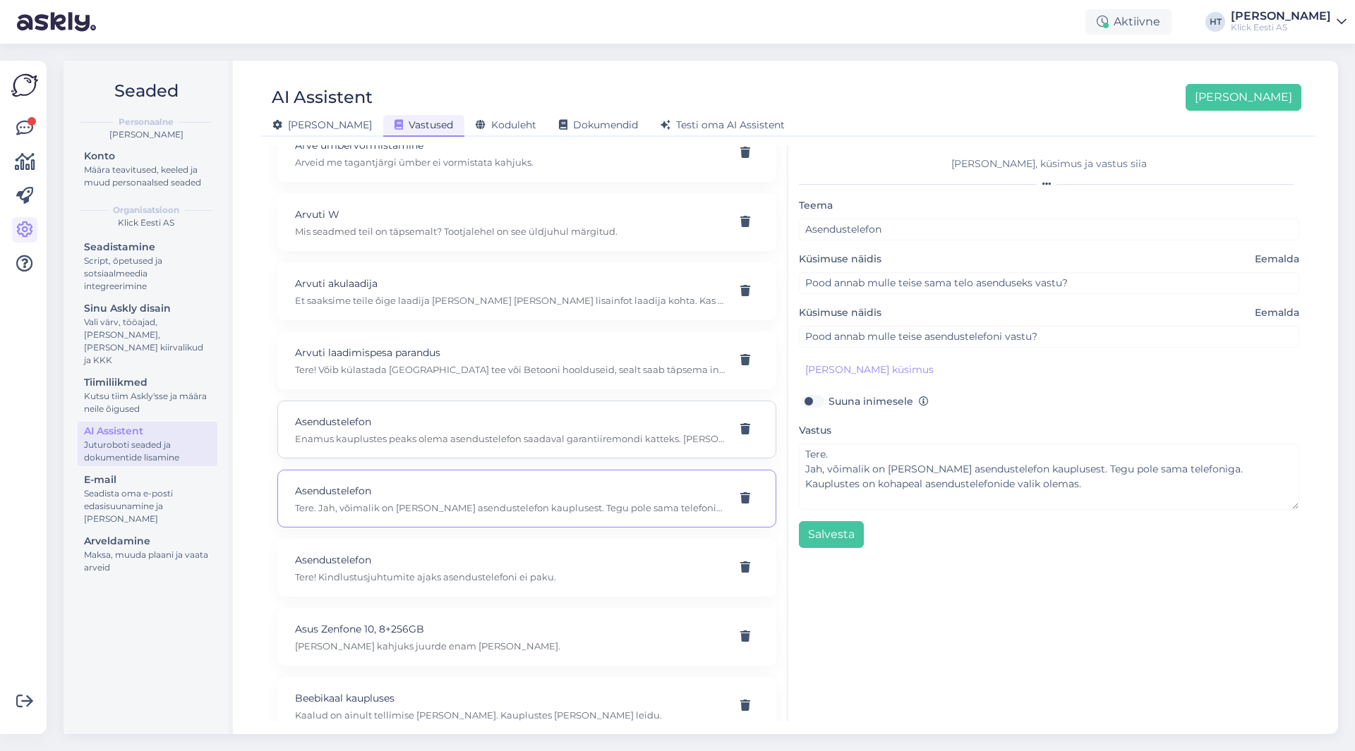
click at [500, 440] on p "Enamus kauplustes peaks olema asendustelefon saadaval garantiiremondi katteks. …" at bounding box center [510, 439] width 430 height 13
type input "Kas pakute ka asendustelefoni võimalust?"
type textarea "Enamus kauplustes peaks olema asendustelefon saadaval garantiiremondi katteks. …"
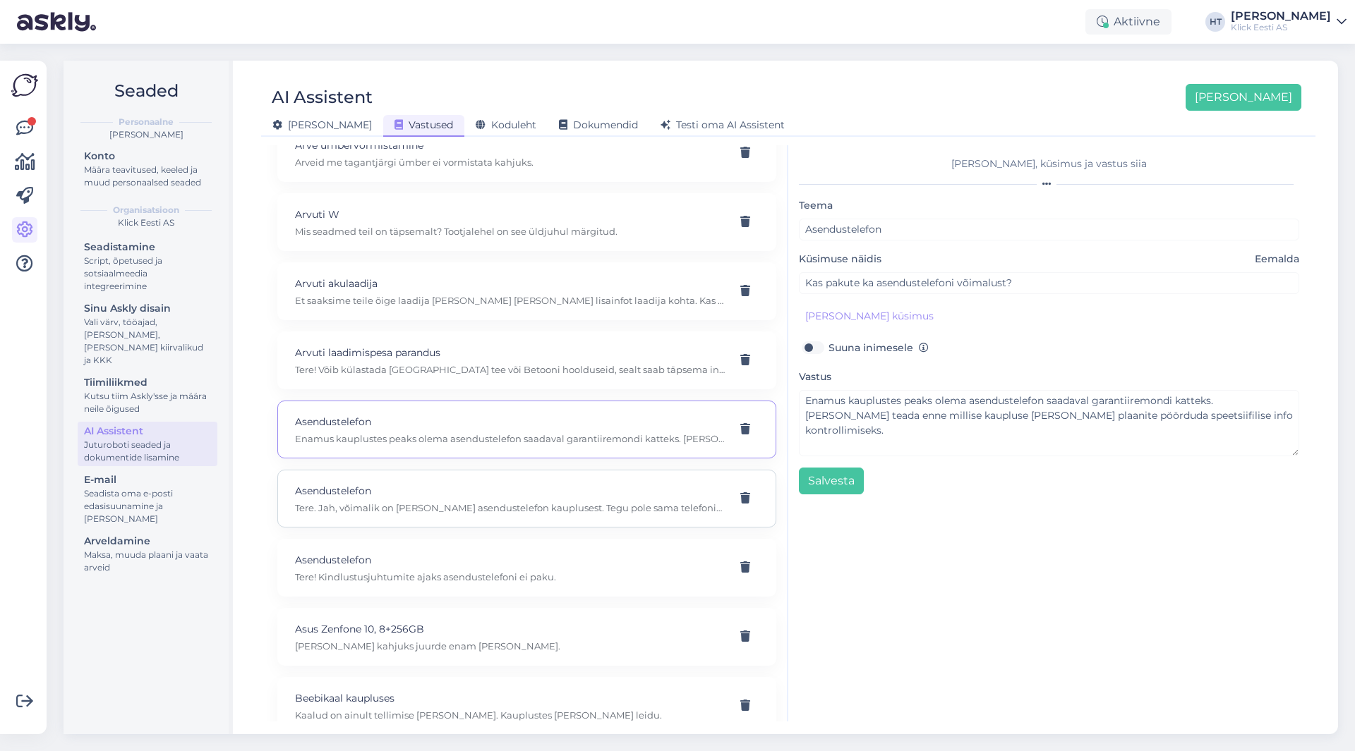
click at [523, 497] on p "Asendustelefon" at bounding box center [510, 491] width 430 height 16
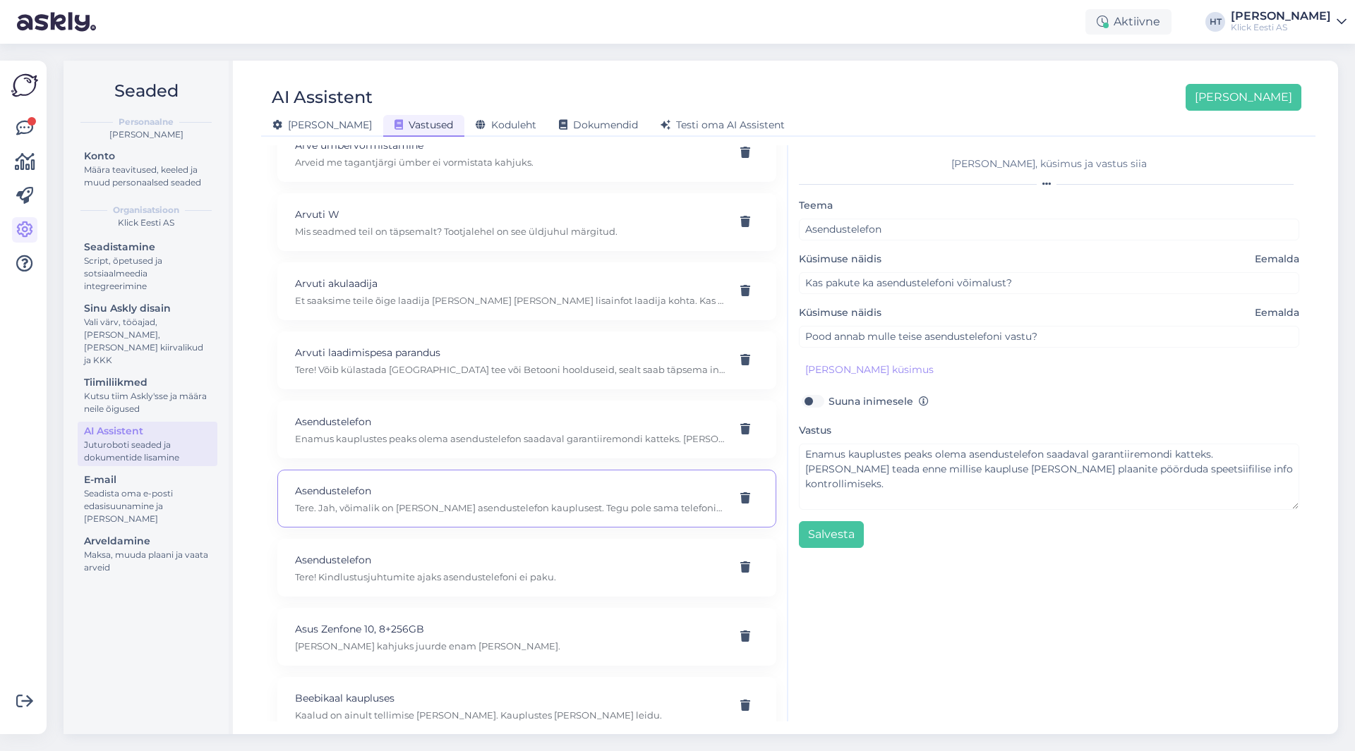
type input "Pood annab mulle teise sama telo asenduseks vastu?"
type textarea "Tere. Jah, võimalik on [PERSON_NAME] asendustelefon kauplusest. Tegu pole sama …"
click at [569, 566] on p "Asendustelefon" at bounding box center [510, 560] width 430 height 16
type input "Kas te pakute ka asendus telefoni?"
type textarea "Tere! Kindlustusjuhtumite ajaks asendustelefoni ei paku."
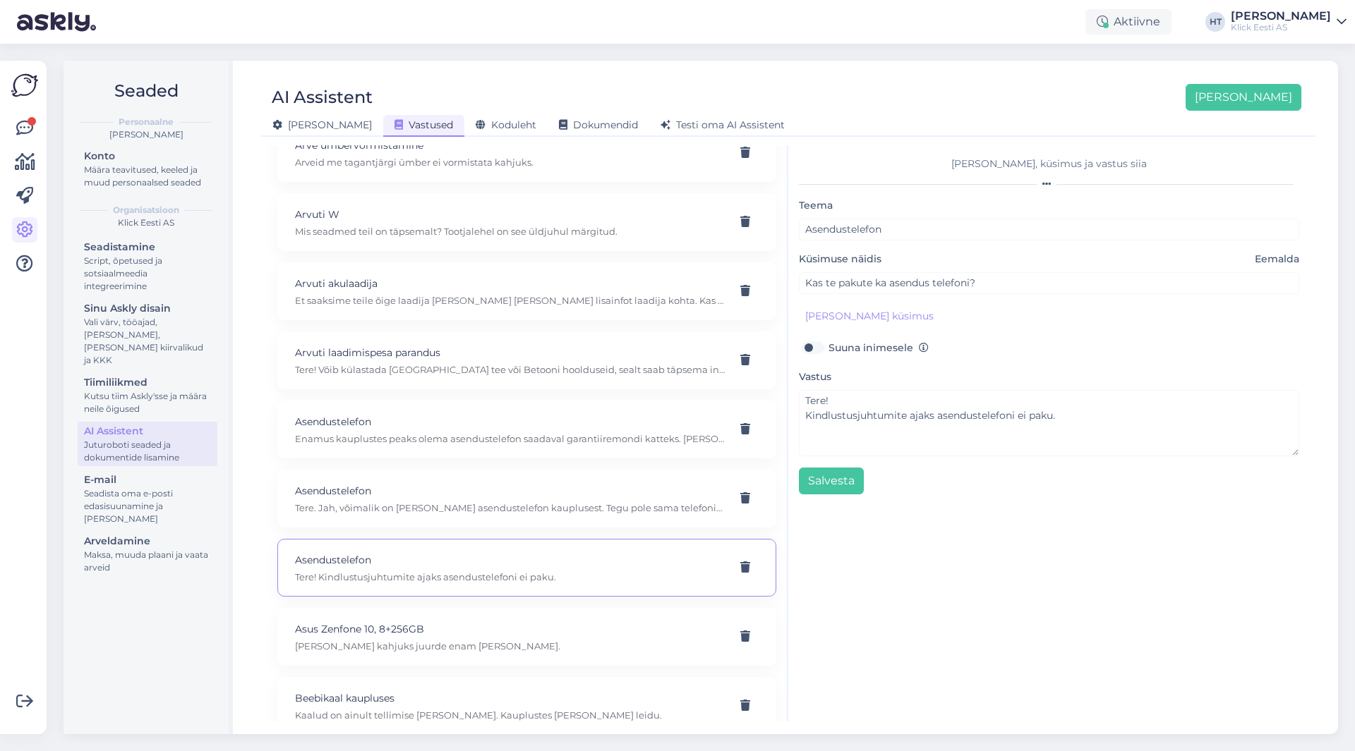
scroll to position [988, 0]
click at [570, 564] on p "Asus Zenfone 10, 8+256GB" at bounding box center [510, 559] width 430 height 16
type input "Asus Zenfone 10, 8+256GB"
type input "kas oskate öelda, kas sellist telefoni nagu Nutitelefon Asus Zenfone 10, 8+256G…"
type textarea "[PERSON_NAME] kahjuks juurde enam [PERSON_NAME]."
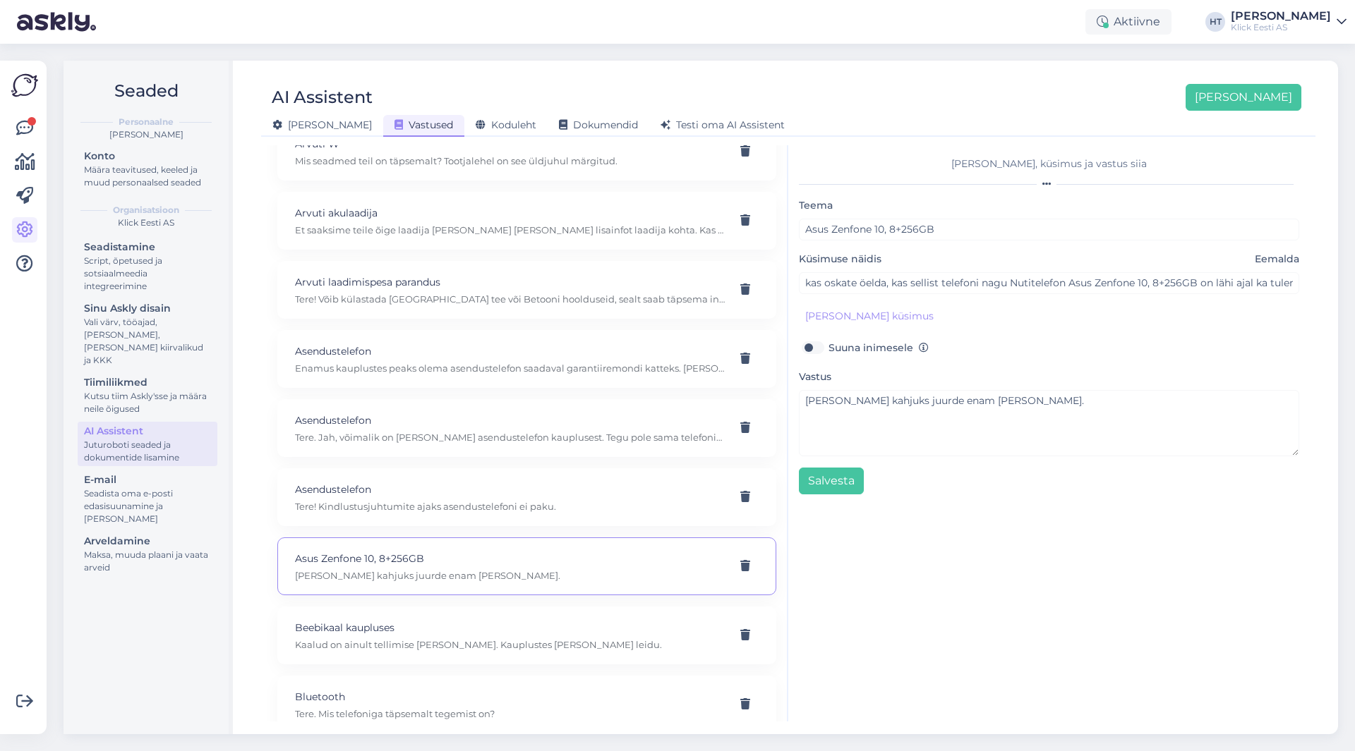
scroll to position [1058, 0]
click at [571, 563] on p "Beebikaal kaupluses" at bounding box center [510, 558] width 430 height 16
type input "Beebikaal kaupluses"
type input "Kas kaupluses on beebikaalu kohapeal olemas?"
type textarea "Kaalud on ainult tellimise [PERSON_NAME]. Kauplustes [PERSON_NAME] leidu."
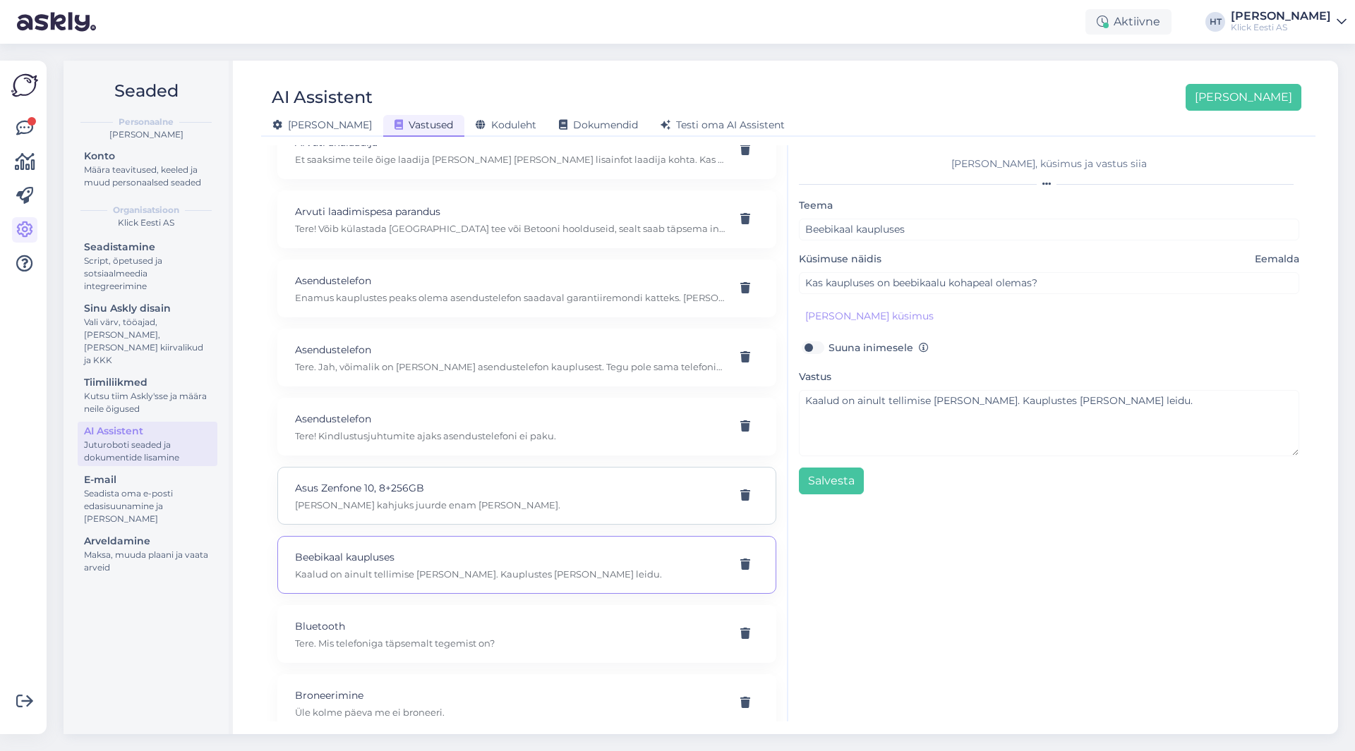
scroll to position [1129, 0]
click at [571, 563] on p "Bluetooth" at bounding box center [510, 556] width 430 height 16
type input "Bluetooth"
type input "Ostsin kõrvaklapid aga ma ei [PERSON_NAME] Bluetooth järgi panna et saaks telef…"
checkbox input "true"
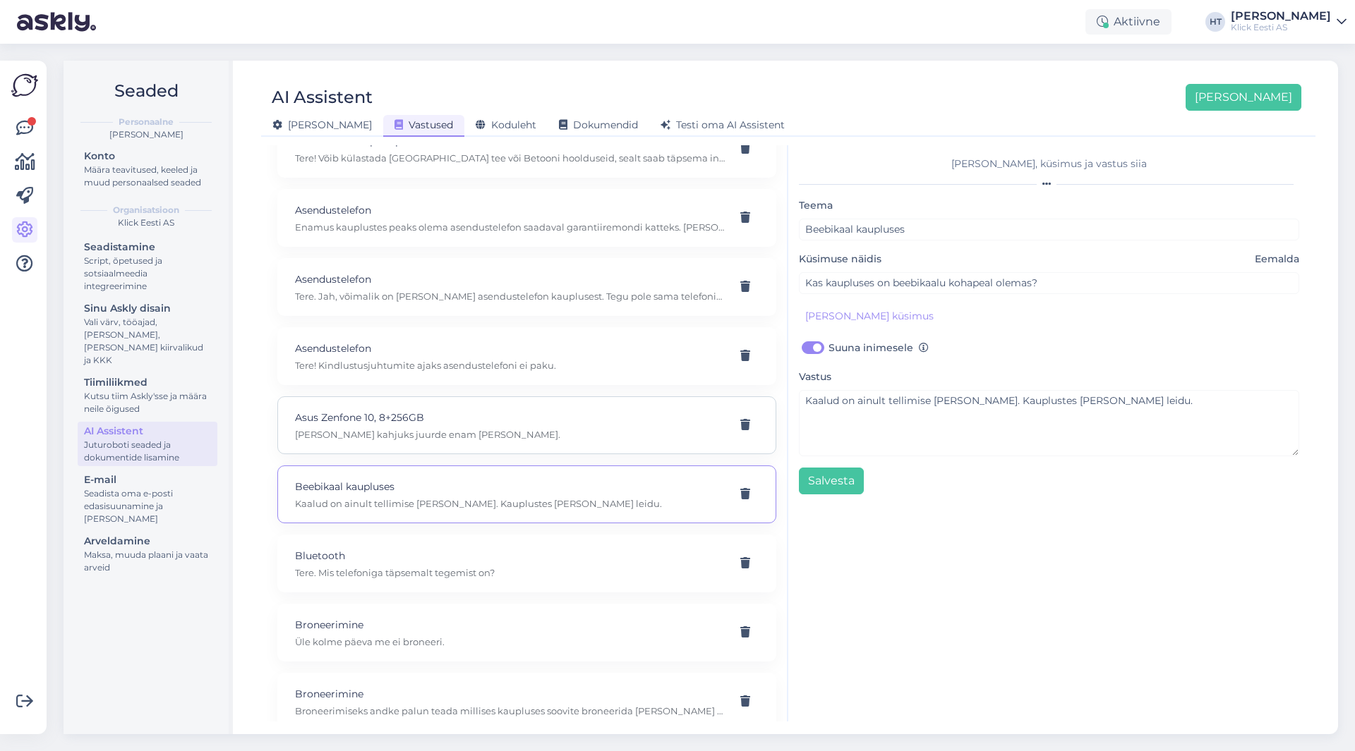
type textarea "Tere. Mis telefoniga täpsemalt tegemist on?"
click at [591, 508] on p "Kaalud on ainult tellimise [PERSON_NAME]. Kauplustes [PERSON_NAME] leidu." at bounding box center [510, 503] width 430 height 13
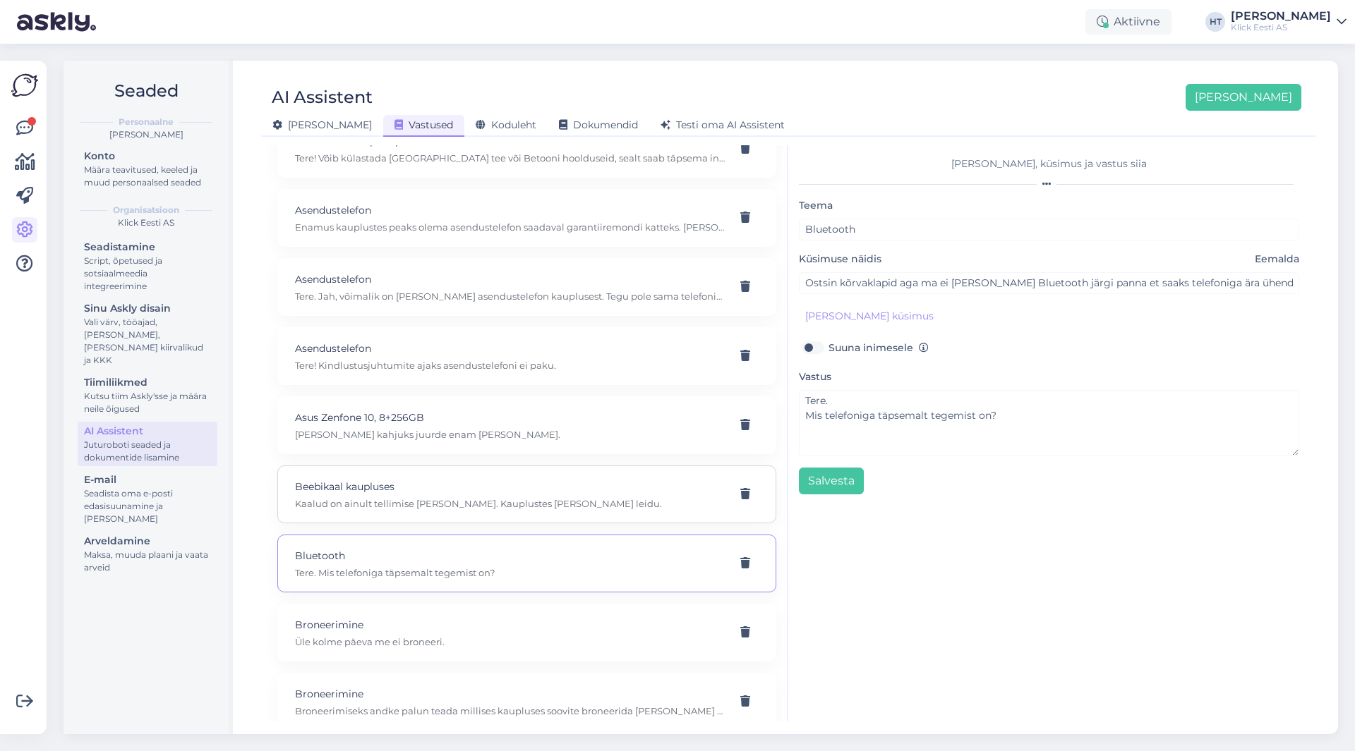
type input "Beebikaal kaupluses"
type input "Kas kaupluses on beebikaalu kohapeal olemas?"
checkbox input "false"
type textarea "Kaalud on ainult tellimise [PERSON_NAME]. Kauplustes [PERSON_NAME] leidu."
click at [593, 573] on p "Tere. Mis telefoniga täpsemalt tegemist on?" at bounding box center [510, 573] width 430 height 13
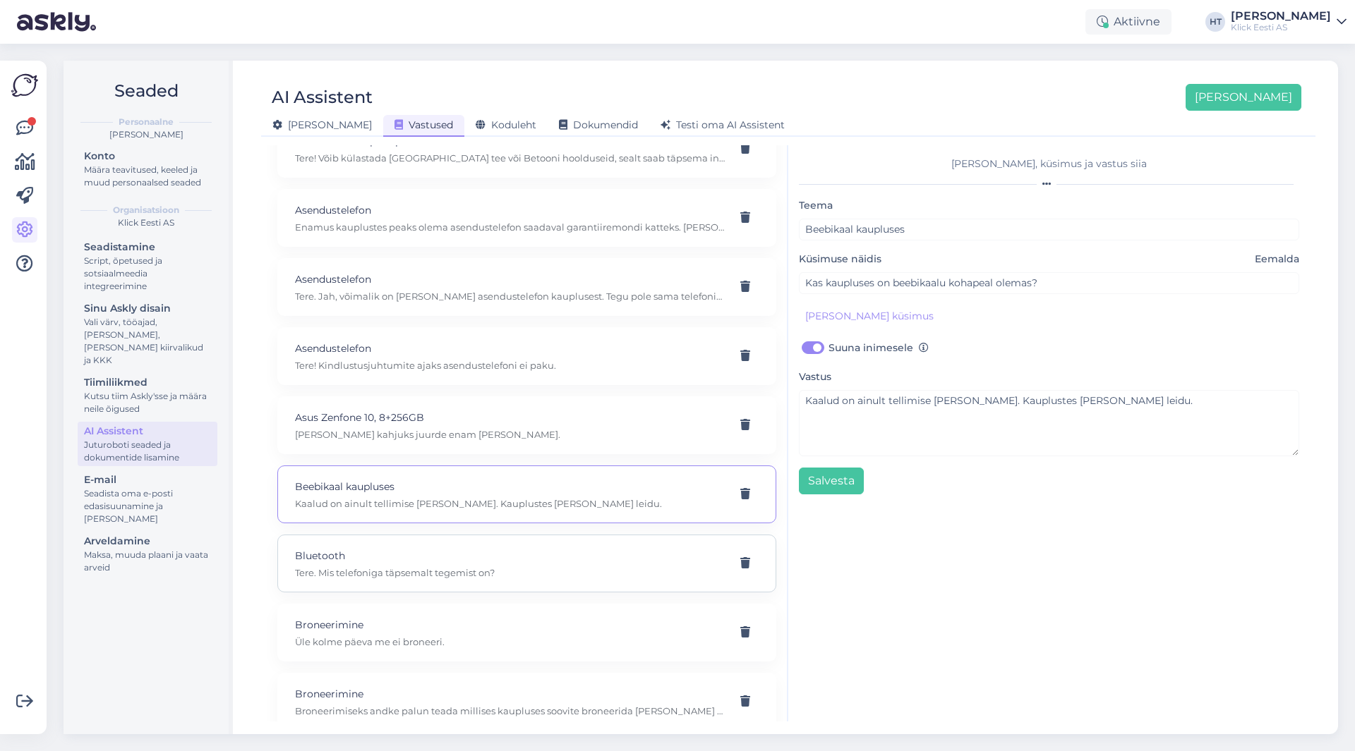
type input "Bluetooth"
type input "Ostsin kõrvaklapid aga ma ei [PERSON_NAME] Bluetooth järgi panna et saaks telef…"
checkbox input "true"
type textarea "Tere. Mis telefoniga täpsemalt tegemist on?"
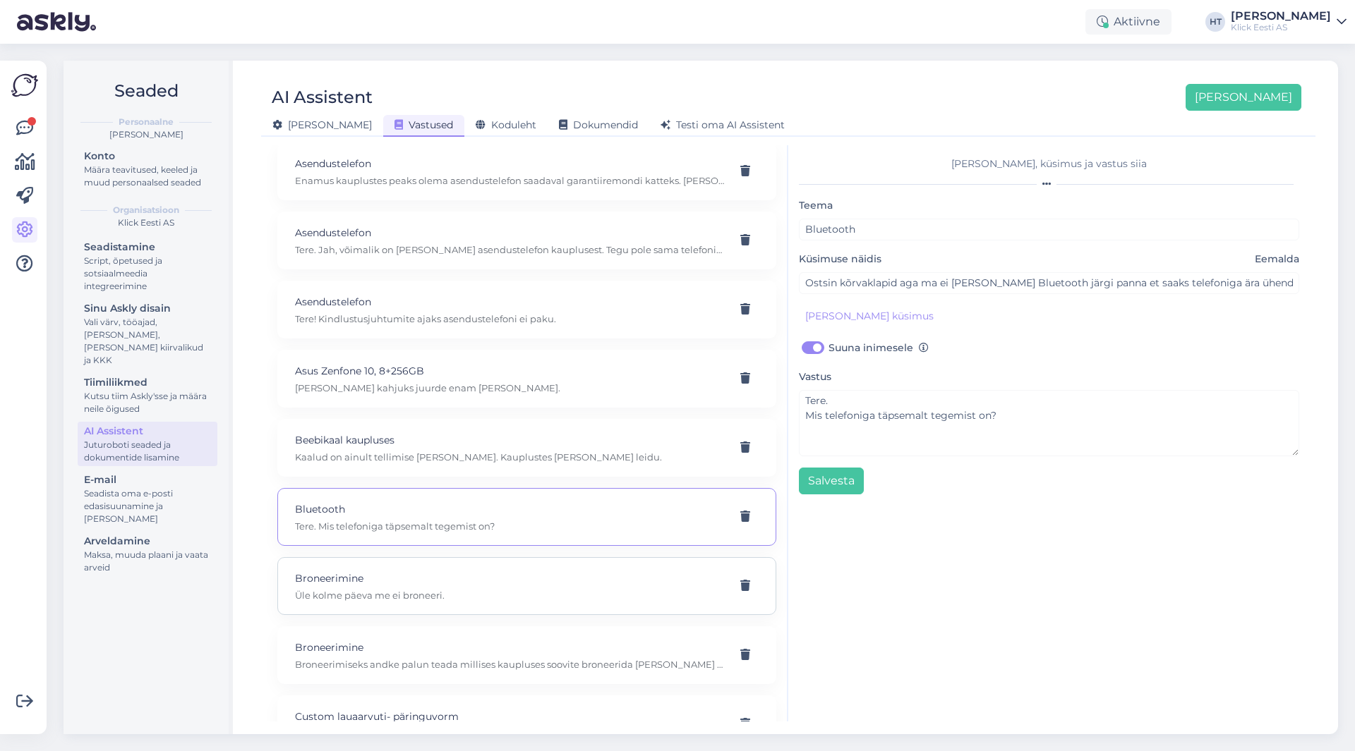
scroll to position [1199, 0]
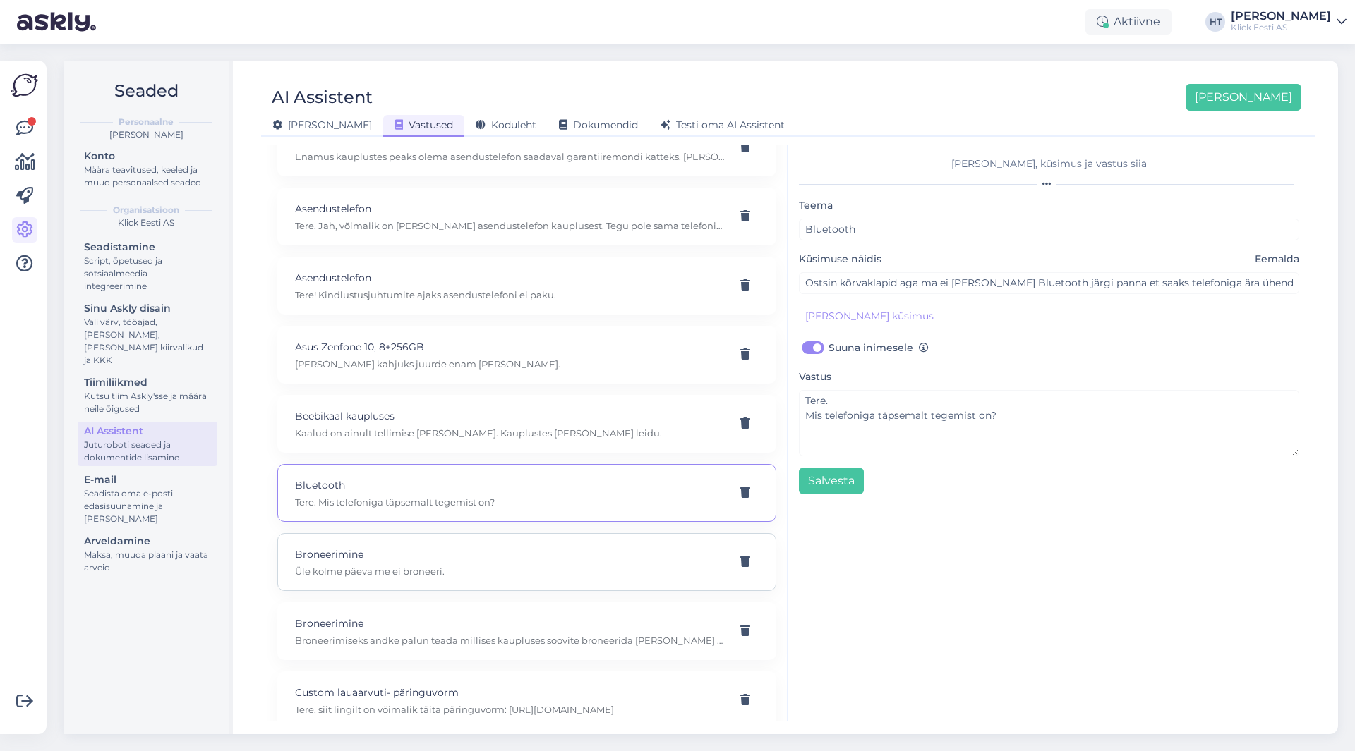
click at [525, 574] on p "Üle kolme päeva me ei broneeri." at bounding box center [510, 571] width 430 height 13
type input "Broneerimine"
type input "Kui pikaks ajaks saab broneeringu teha?"
checkbox input "false"
type textarea "Üle kolme päeva me ei broneeri."
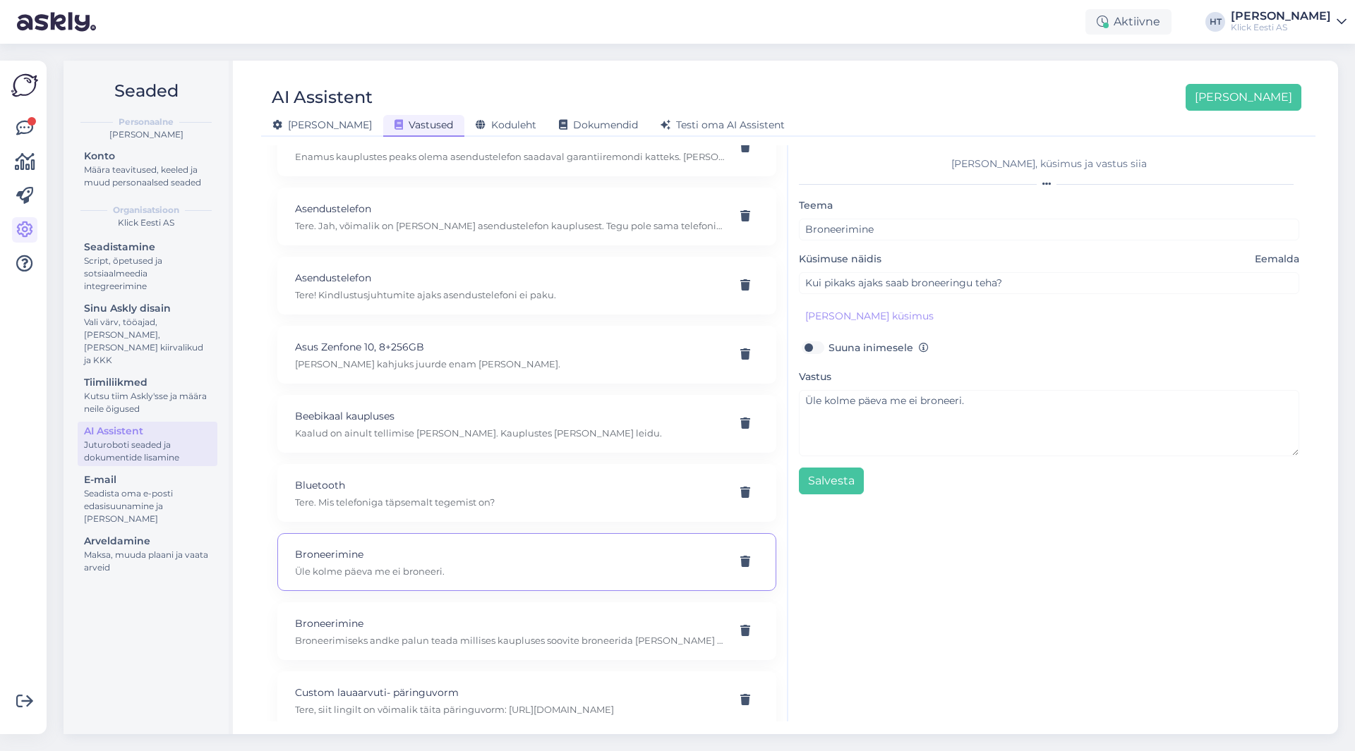
scroll to position [1270, 0]
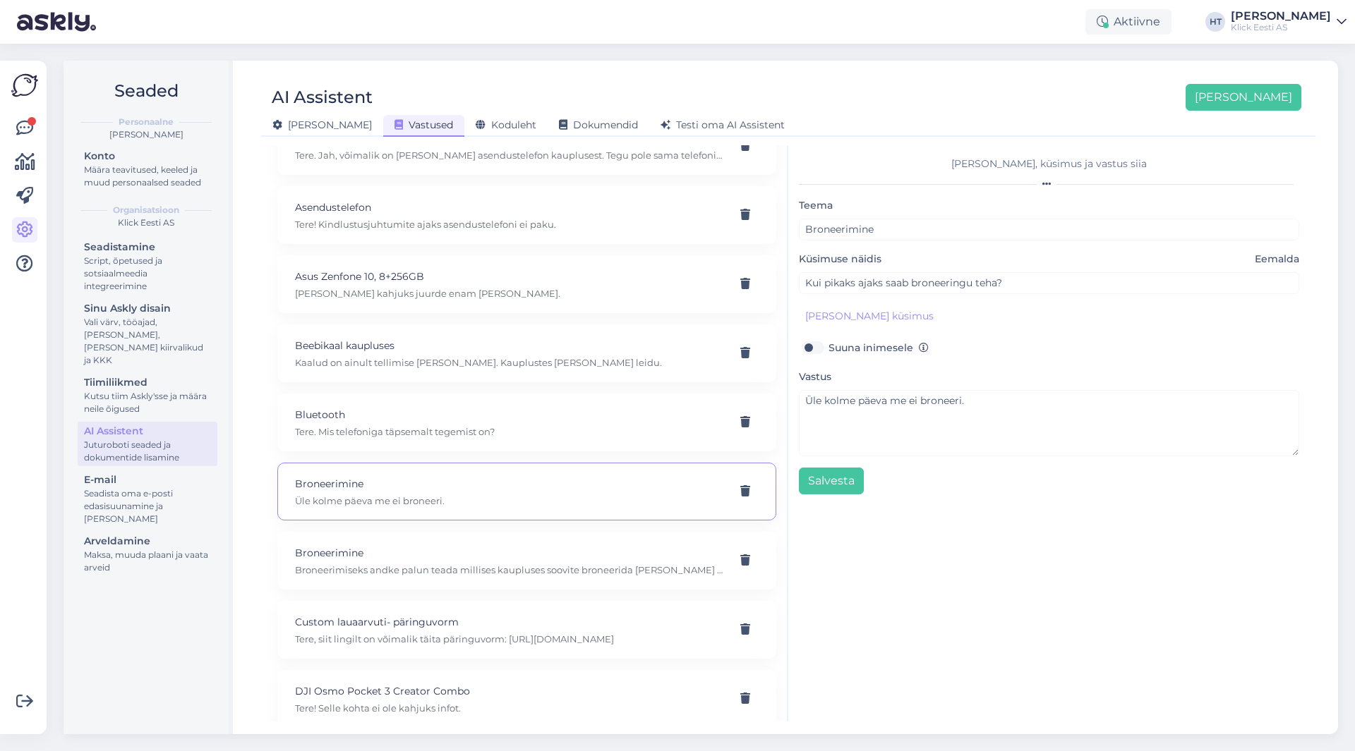
click at [534, 569] on p "Broneerimiseks andke palun teada millises kaupluses soovite broneerida [PERSON_…" at bounding box center [510, 570] width 430 height 13
type input "Otsin ühte sülearvutit, tahaksin [PERSON_NAME] broneerida"
checkbox input "true"
type textarea "Broneerimiseks andke palun teada millises kaupluses soovite broneerida [PERSON_…"
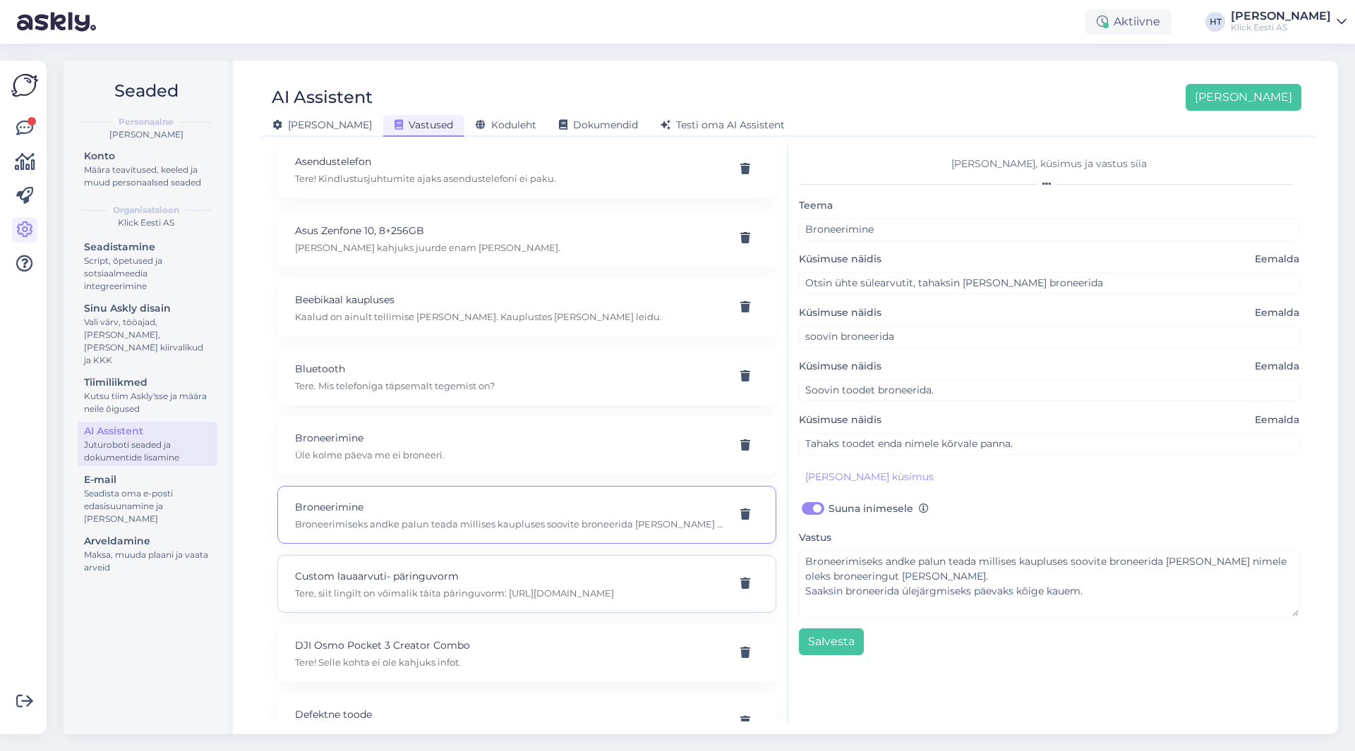
scroll to position [1341, 0]
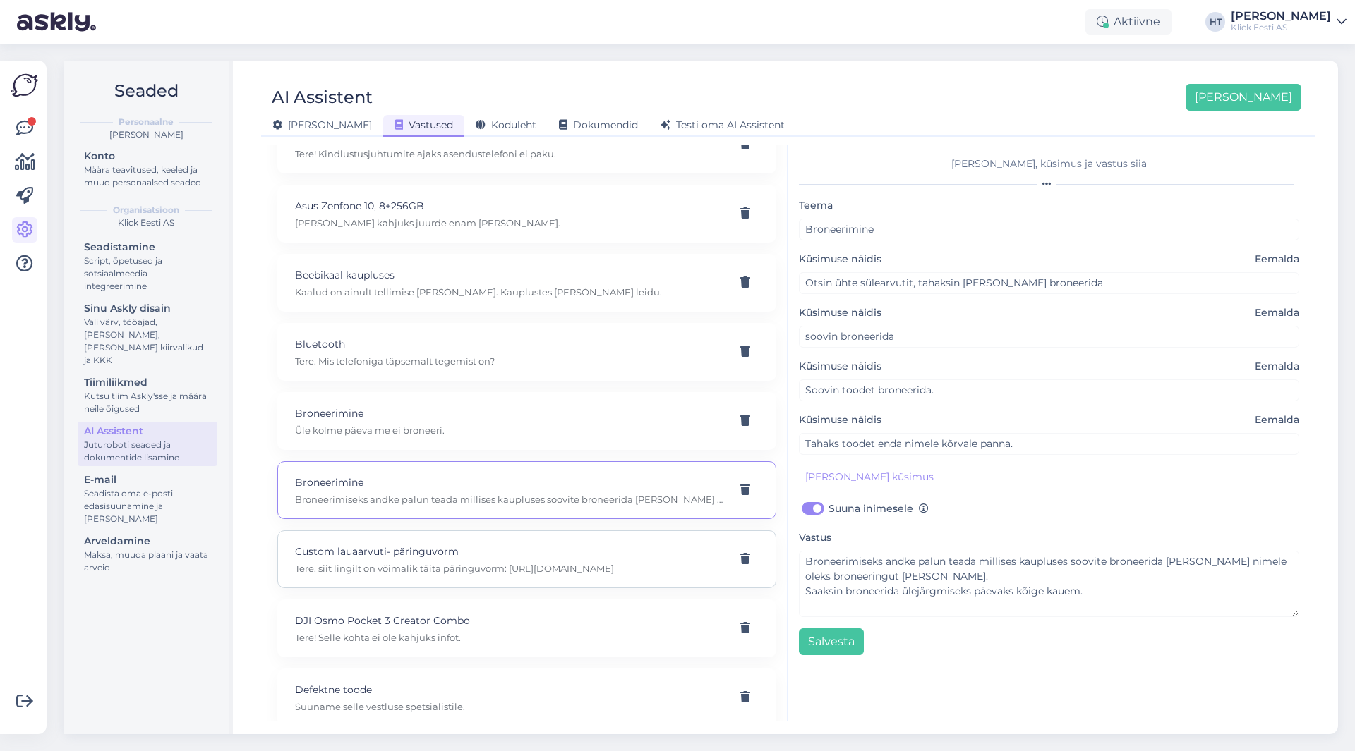
click at [574, 559] on p "Custom lauaarvuti- päringuvorm" at bounding box center [510, 552] width 430 height 16
type input "Custom lauaarvuti- päringuvorm"
type input "kas ma [PERSON_NAME] käest tellida custom lauaarvuti? Kas selle jaoks on mingi …"
checkbox input "false"
type textarea "Tere, siit lingilt on võimalik täita päringuvorm: [URL][DOMAIN_NAME]"
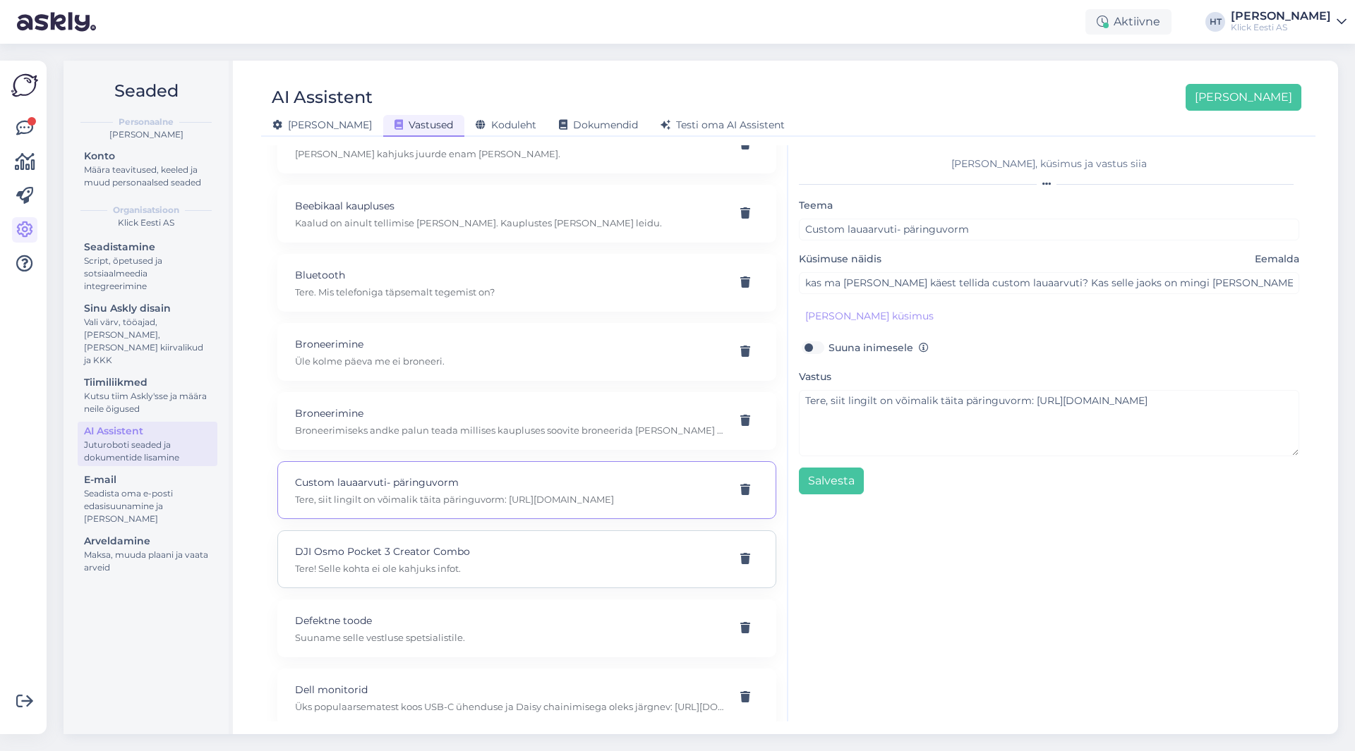
scroll to position [1411, 0]
click at [574, 562] on p "Tere! Selle kohta ei ole kahjuks infot." at bounding box center [510, 567] width 430 height 13
type input "DJI Osmo Pocket 3 Creator Combo"
type input "Kas DJI Osmo Pocket 3 Creator Combo tuleb teil kunagi tagasi müügile?"
type textarea "Tere! Selle kohta ei ole kahjuks infot."
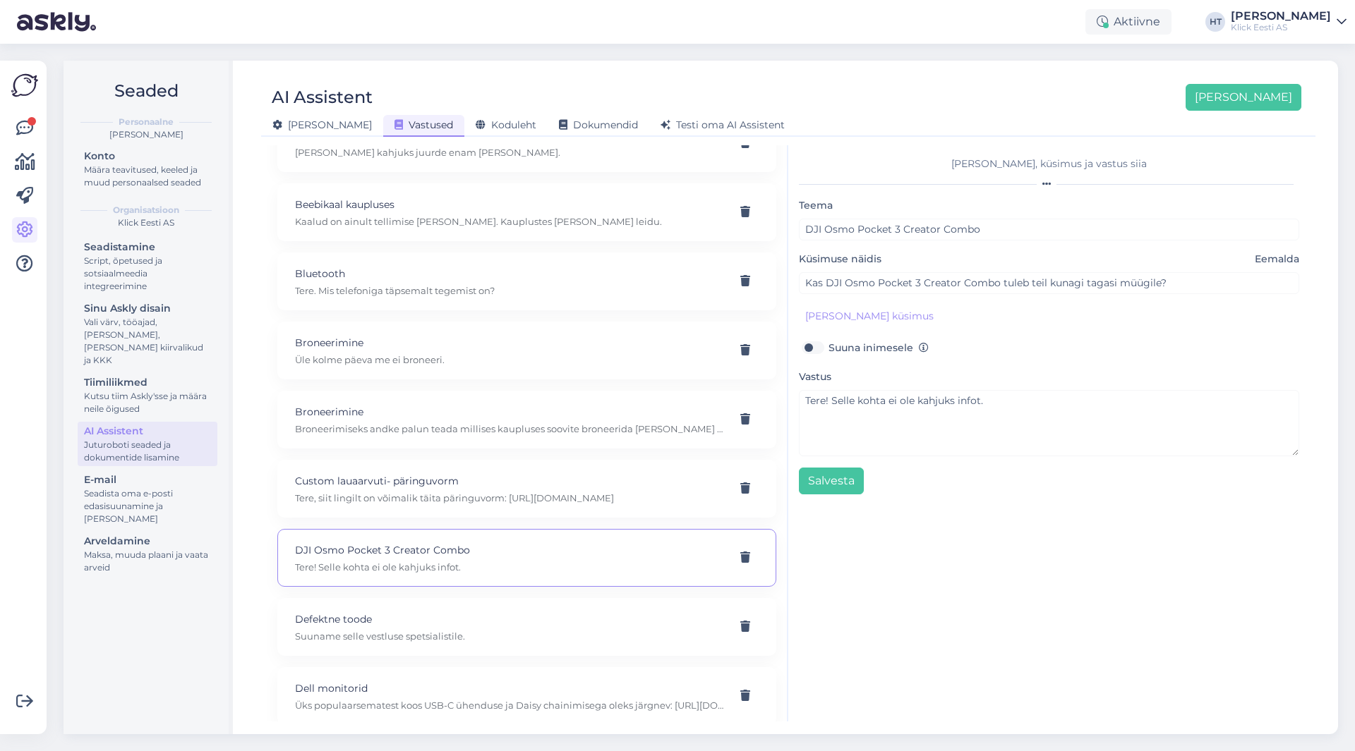
scroll to position [1482, 0]
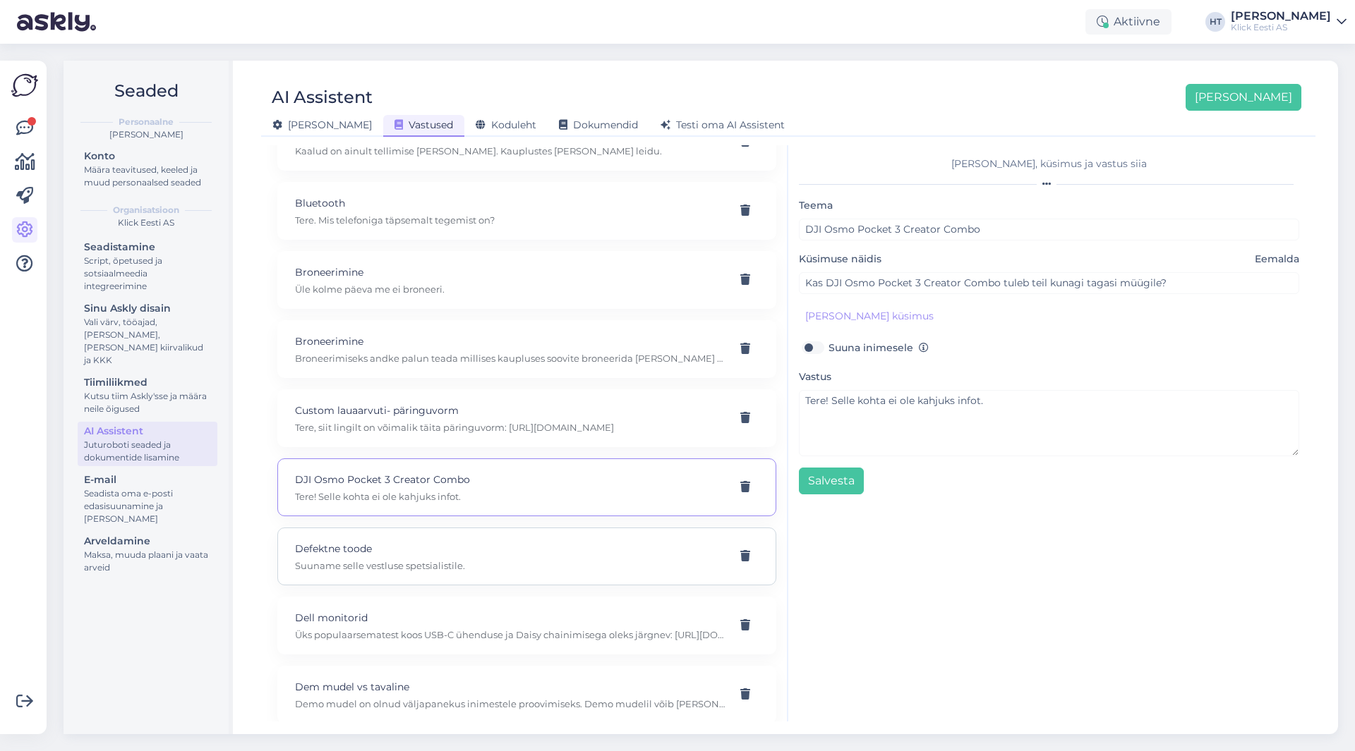
click at [565, 555] on p "Defektne toode" at bounding box center [510, 549] width 430 height 16
type input "Defektne toode"
type input "[PERSON_NAME] katki"
checkbox input "true"
type textarea "Suuname selle vestluse spetsialistile."
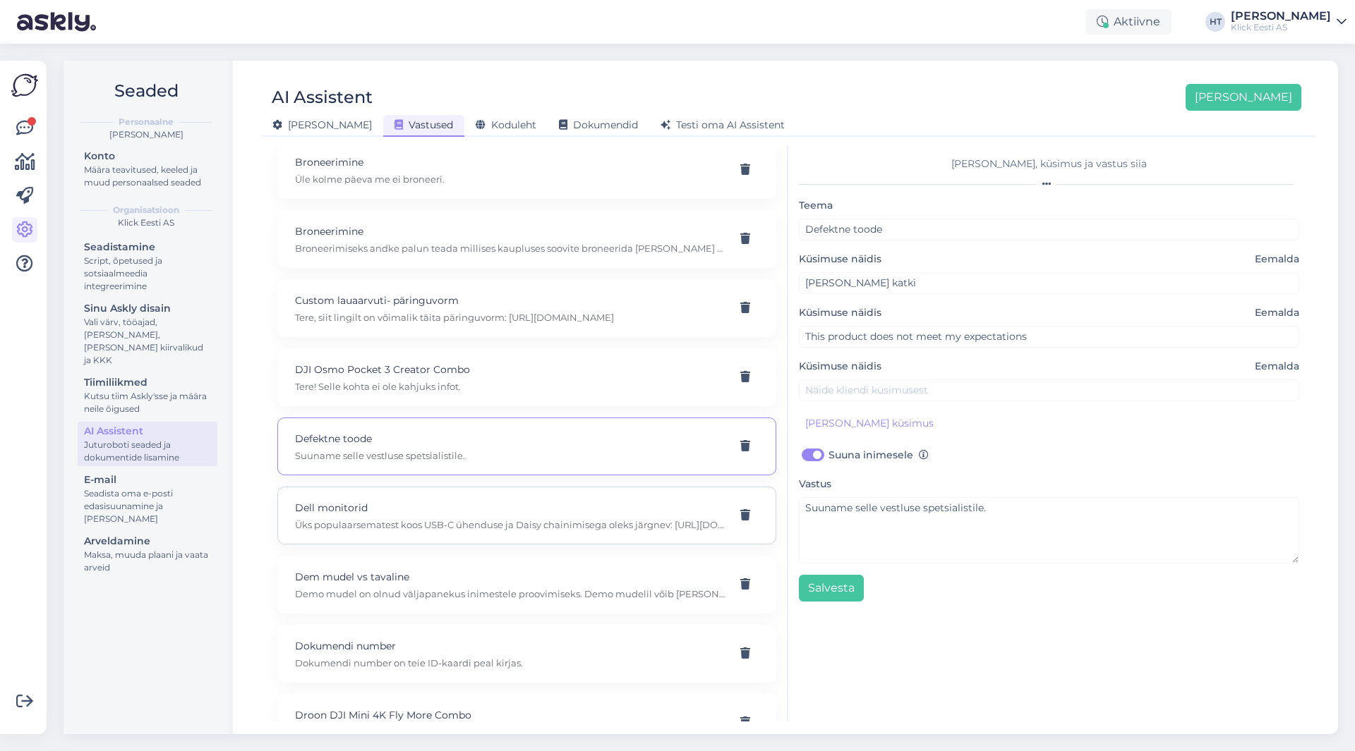
scroll to position [1623, 0]
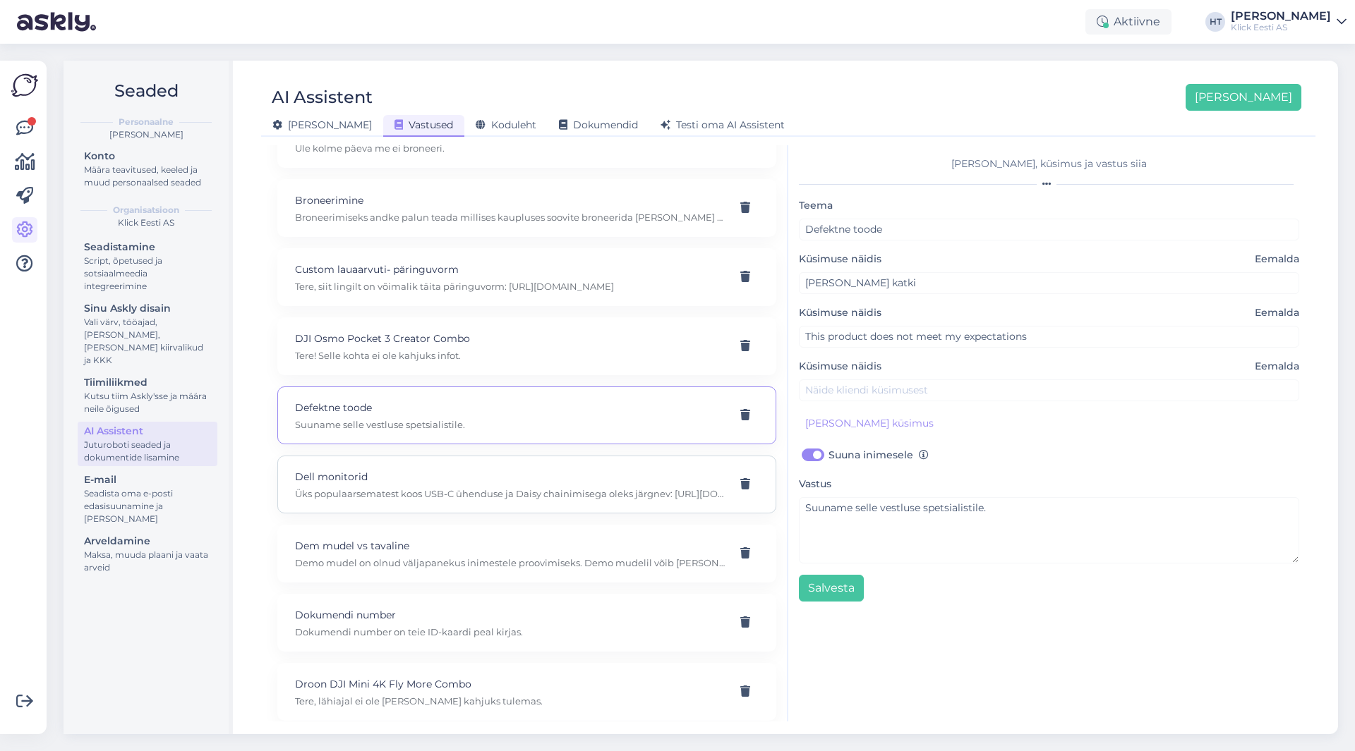
click at [615, 502] on div "Dell monitorid Üks populaarsematest koos USB-C ühenduse ja Daisy chainimisega o…" at bounding box center [526, 485] width 499 height 58
type input "Dell monitorid"
type input "Palun pakkuge Dell monitorid (2 tükki ühele töölauale) 27 tollised, mida saaks …"
checkbox input "false"
type textarea "Üks populaarsematest koos USB-C ühenduse ja Daisy chainimisega oleks järgnev: […"
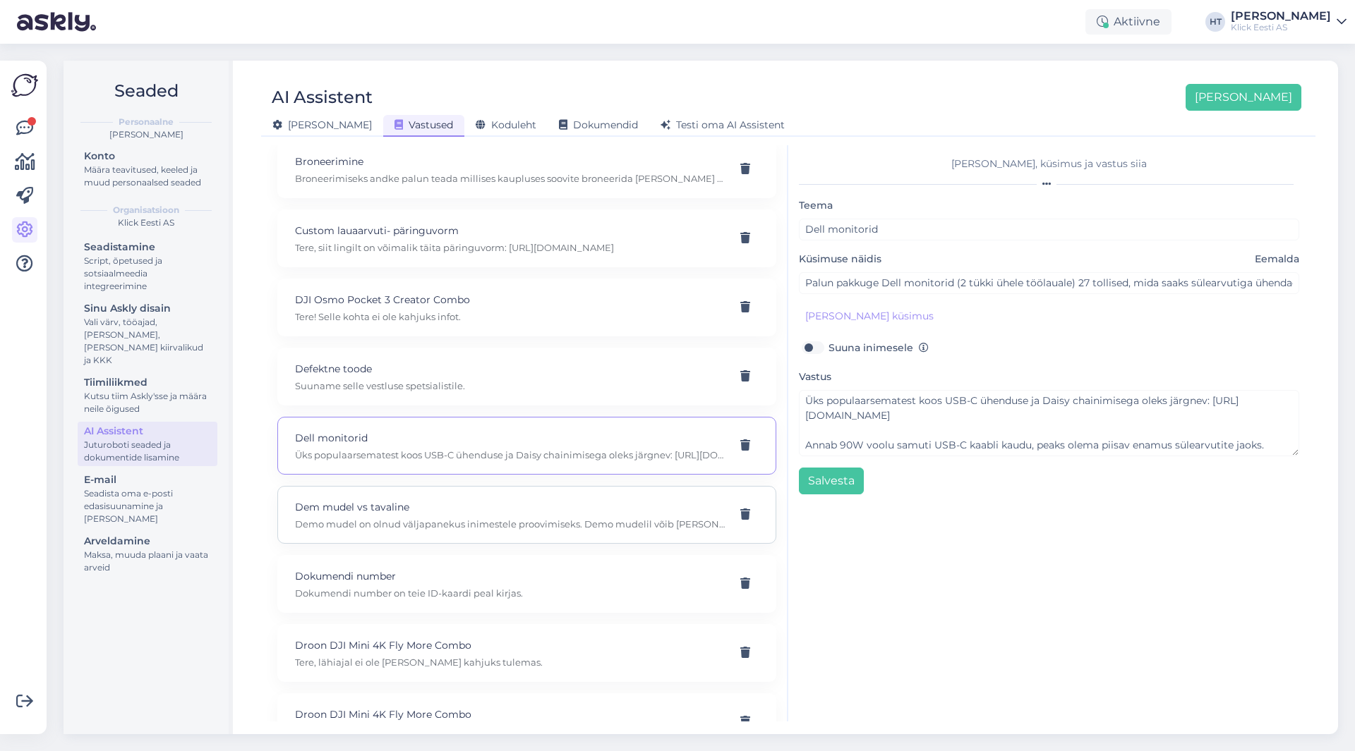
scroll to position [1693, 0]
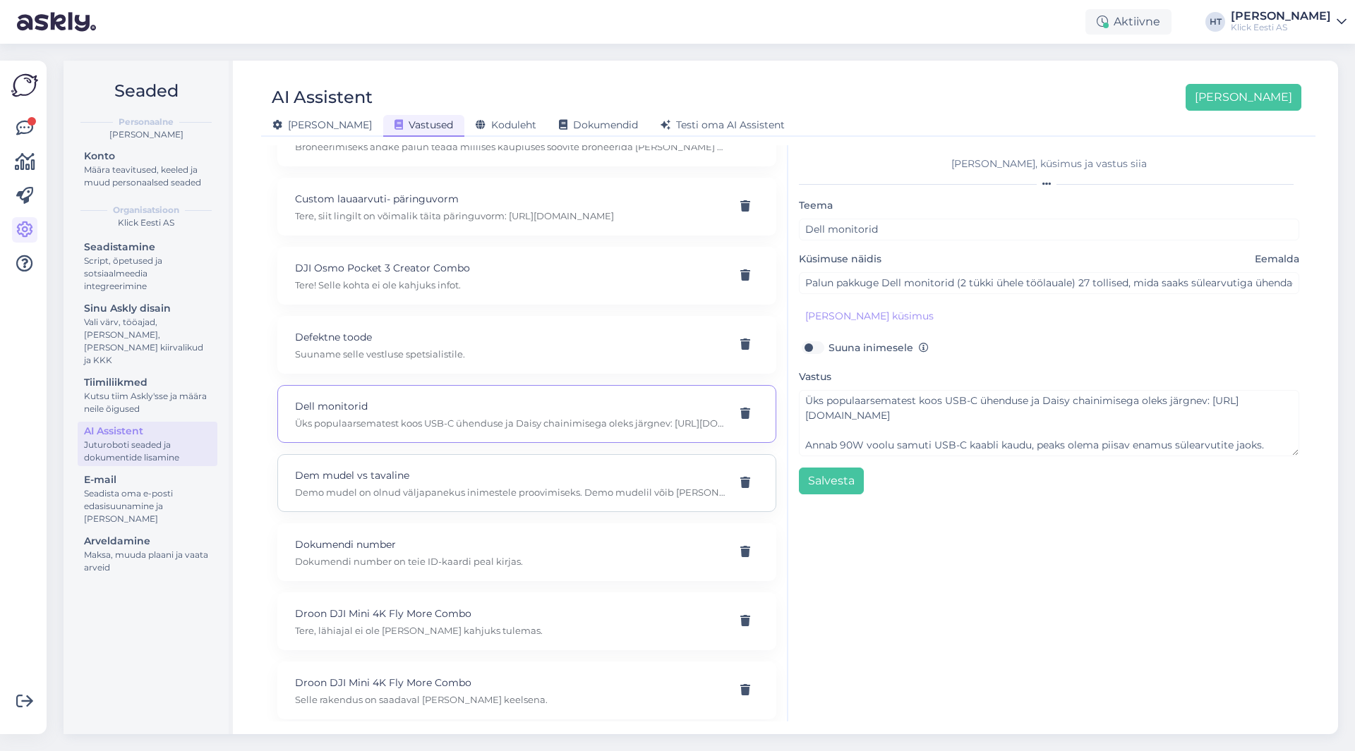
click at [483, 485] on div "Dem mudel vs tavaline Demo mudel on olnud väljapanekus inimestele proovimiseks.…" at bounding box center [510, 483] width 430 height 31
type input "Dem mudel vs tavaline"
type input "mis vahet on demo versioonil ja tavalisel?"
type textarea "Demo mudel on olnud väljapanekus inimestele proovimiseks. Demo mudelil võib [PE…"
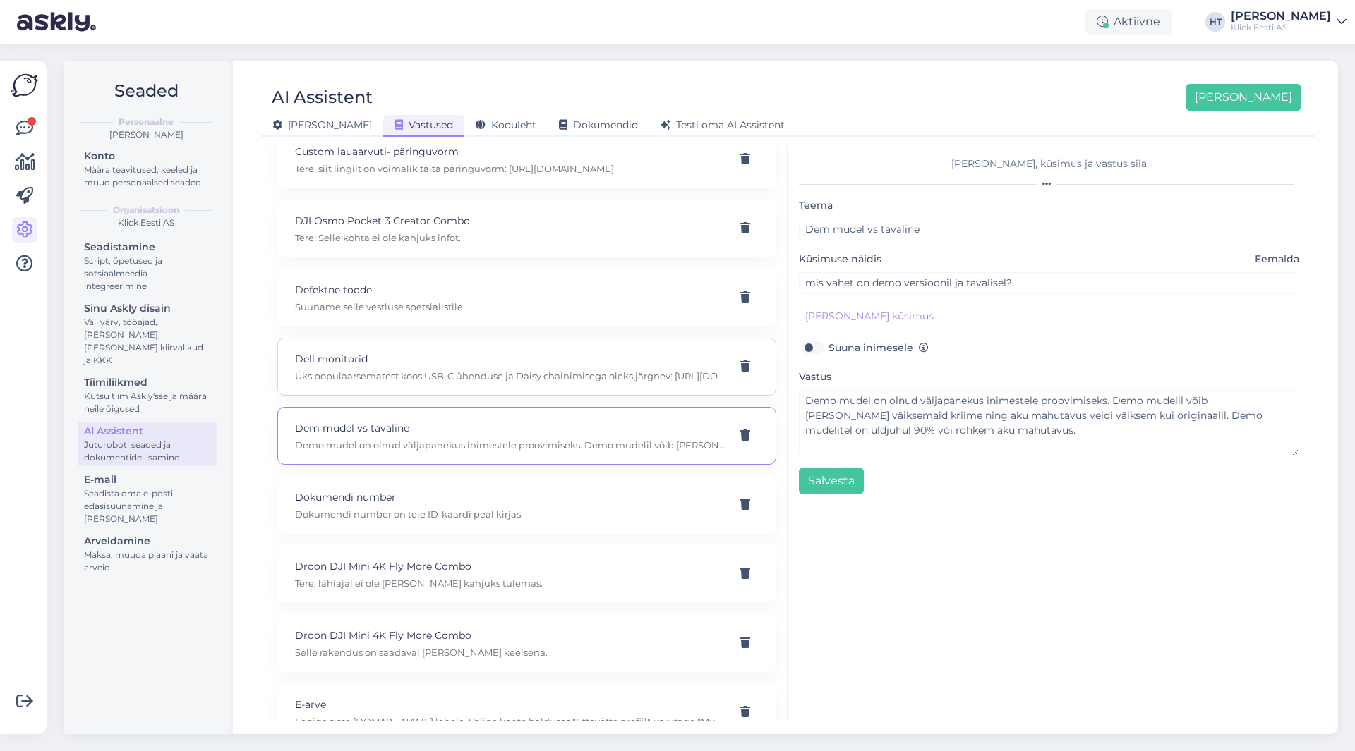
scroll to position [1764, 0]
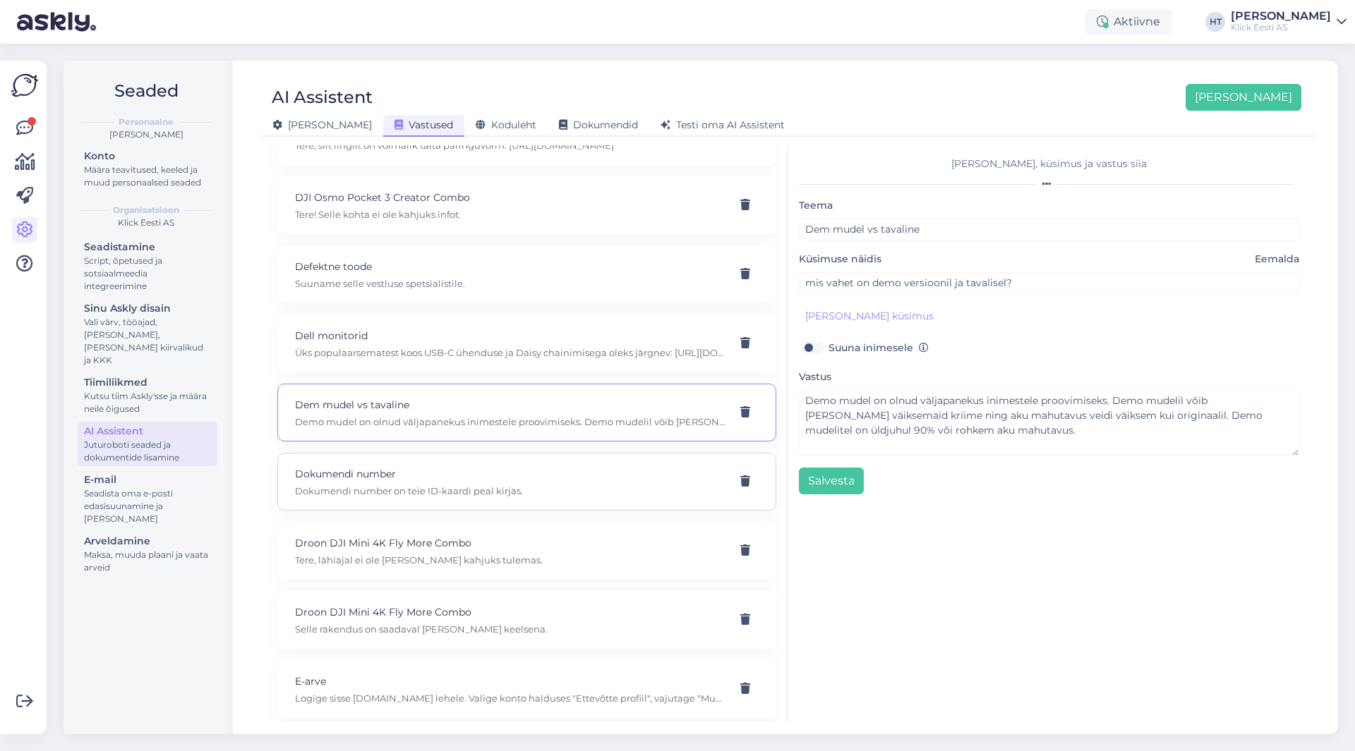
click at [470, 493] on p "Dokumendi number on teie ID-kaardi peal kirjas." at bounding box center [510, 491] width 430 height 13
type input "Dokumendi number"
type input "[PERSON_NAME] osta järelmaksuga telefoni. Kuid ei mõista, [PERSON_NAME] ma saan…"
type textarea "Dokumendi number on teie ID-kaardi peal kirjas."
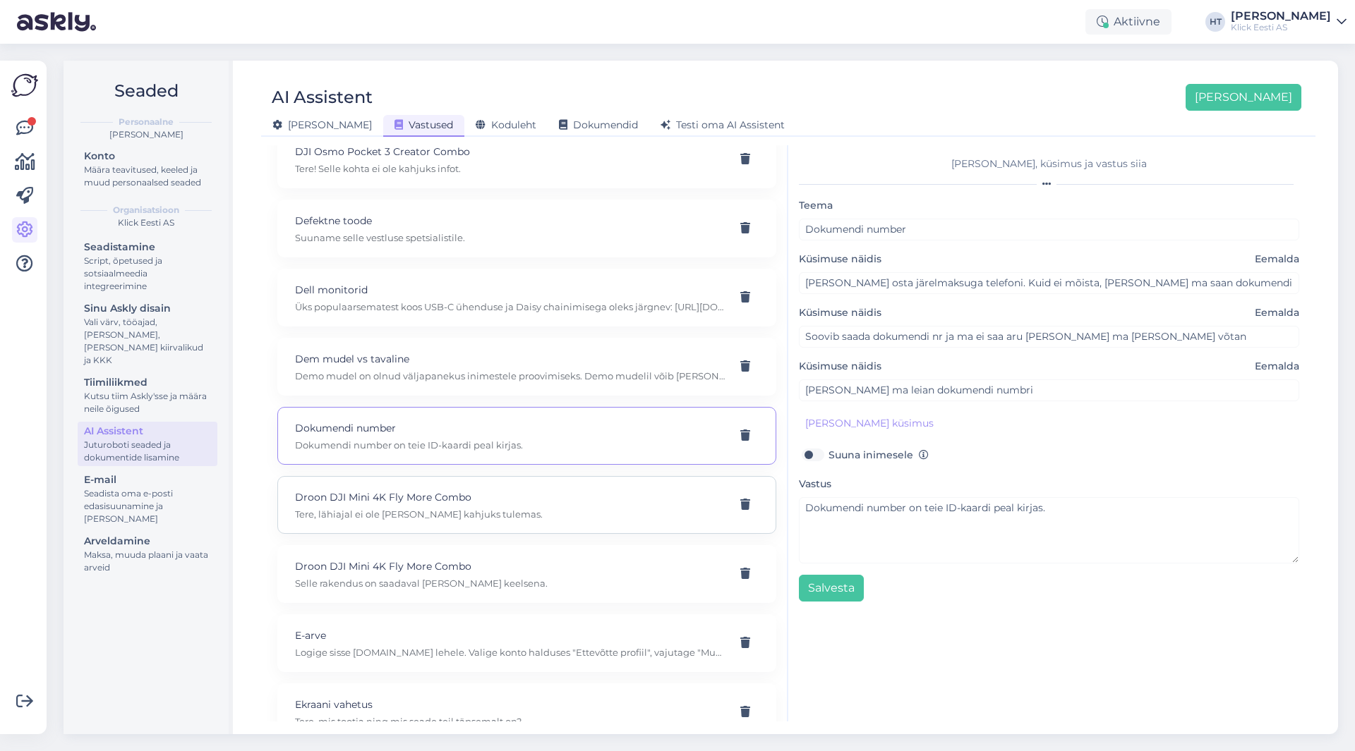
scroll to position [1834, 0]
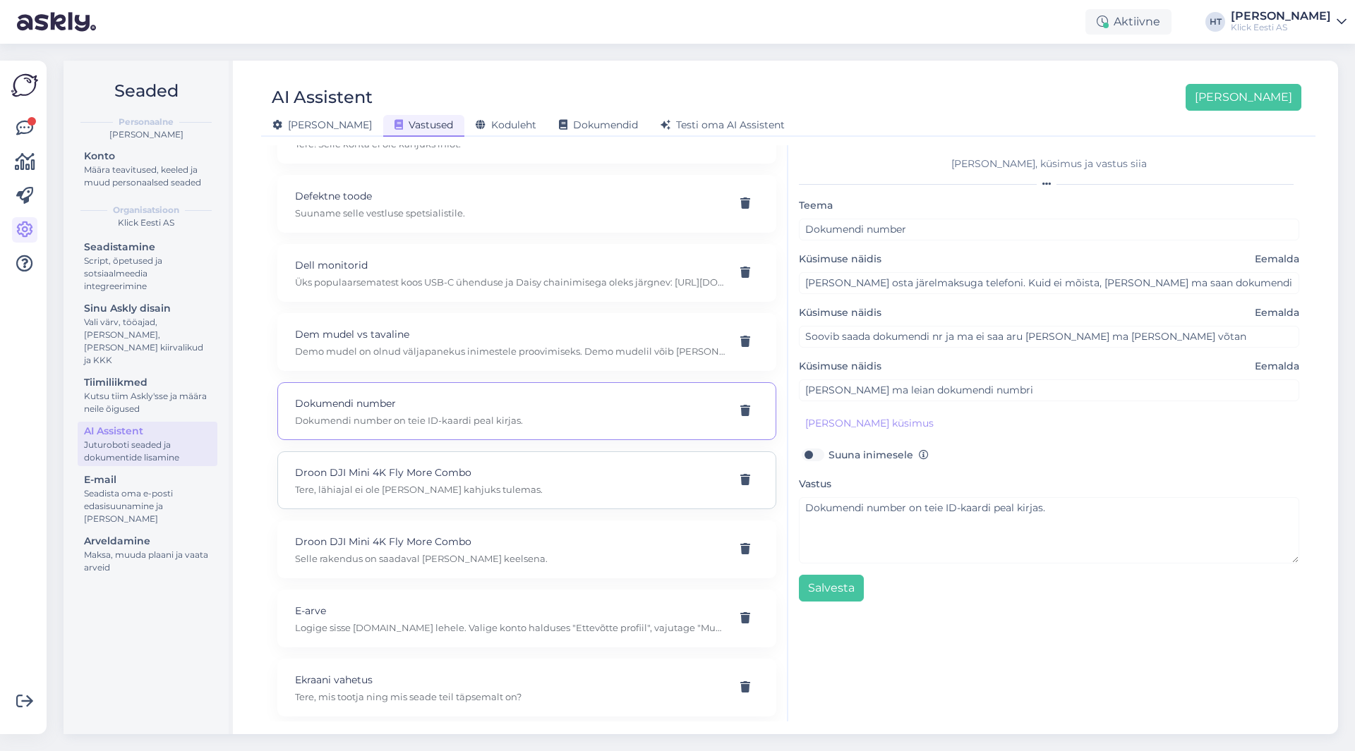
click at [475, 470] on p "Droon DJI Mini 4K Fly More Combo" at bounding box center [510, 473] width 430 height 16
type input "Droon DJI Mini 4K Fly More Combo"
type input "Droon DJI Mini 4K Fly More Combo. Kas seda on veel tulemas?"
type textarea "Tere, lähiajal ei ole [PERSON_NAME] kahjuks tulemas."
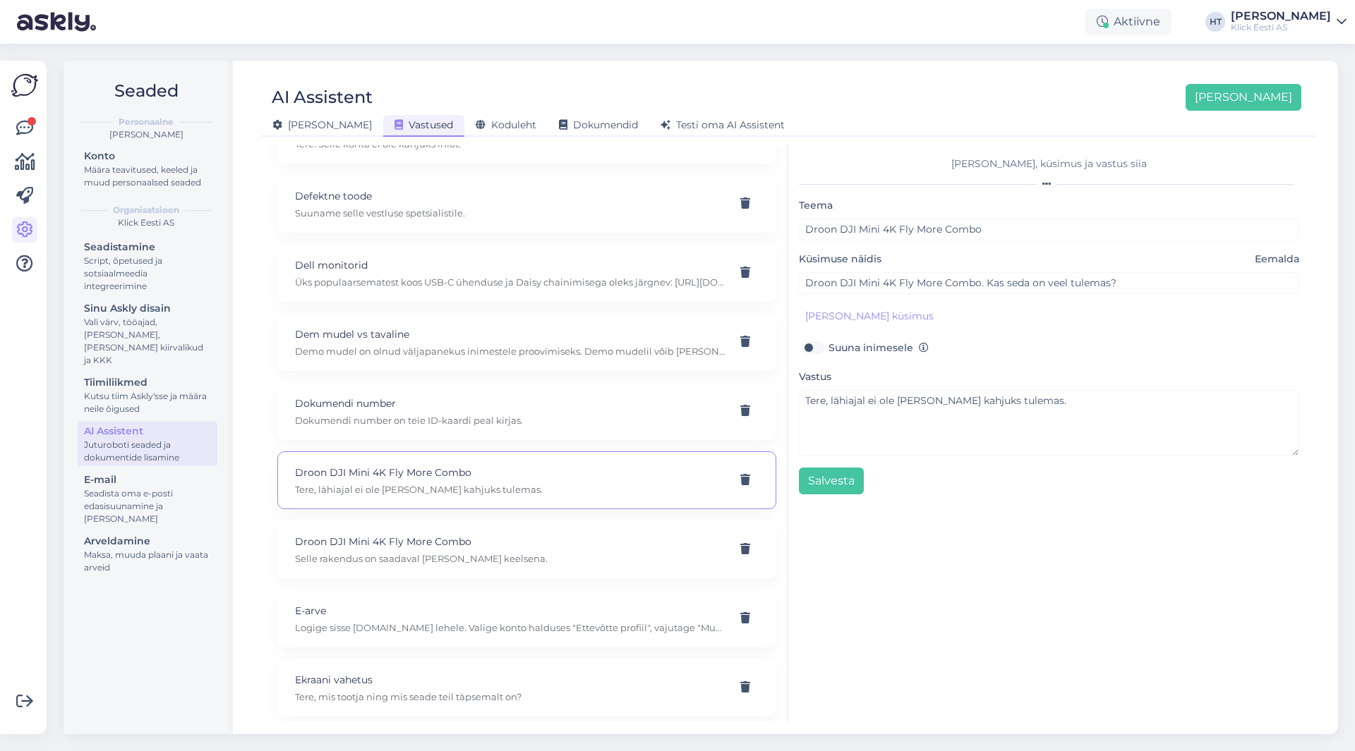
scroll to position [1905, 0]
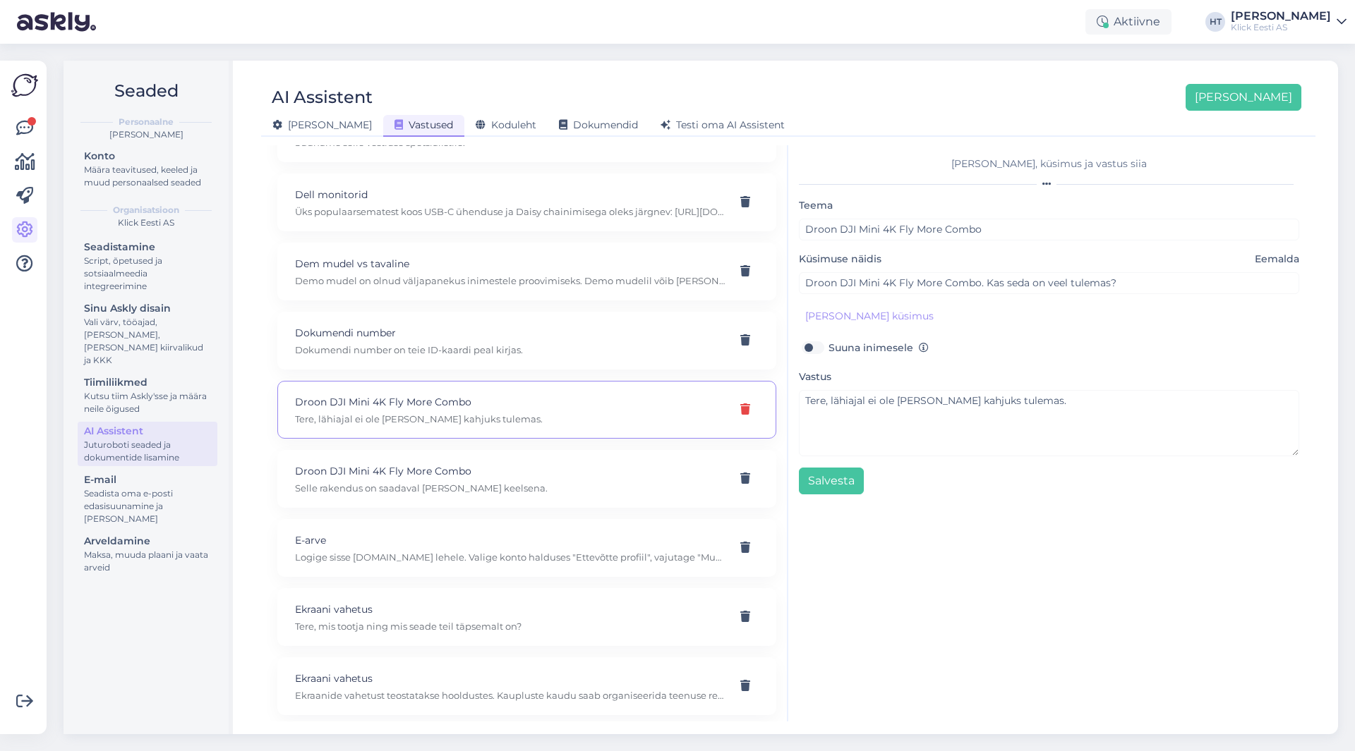
click at [740, 409] on div at bounding box center [745, 409] width 27 height 25
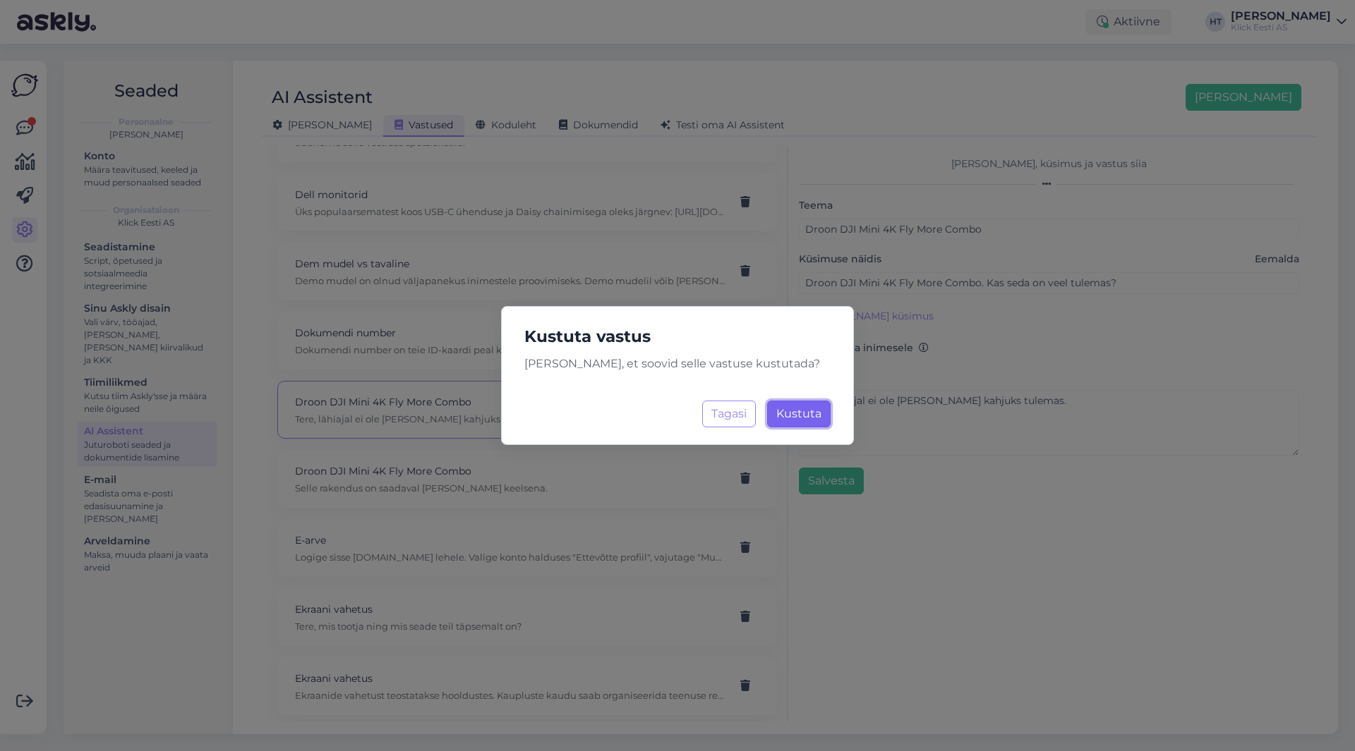
click at [790, 411] on span "Kustuta" at bounding box center [798, 413] width 45 height 13
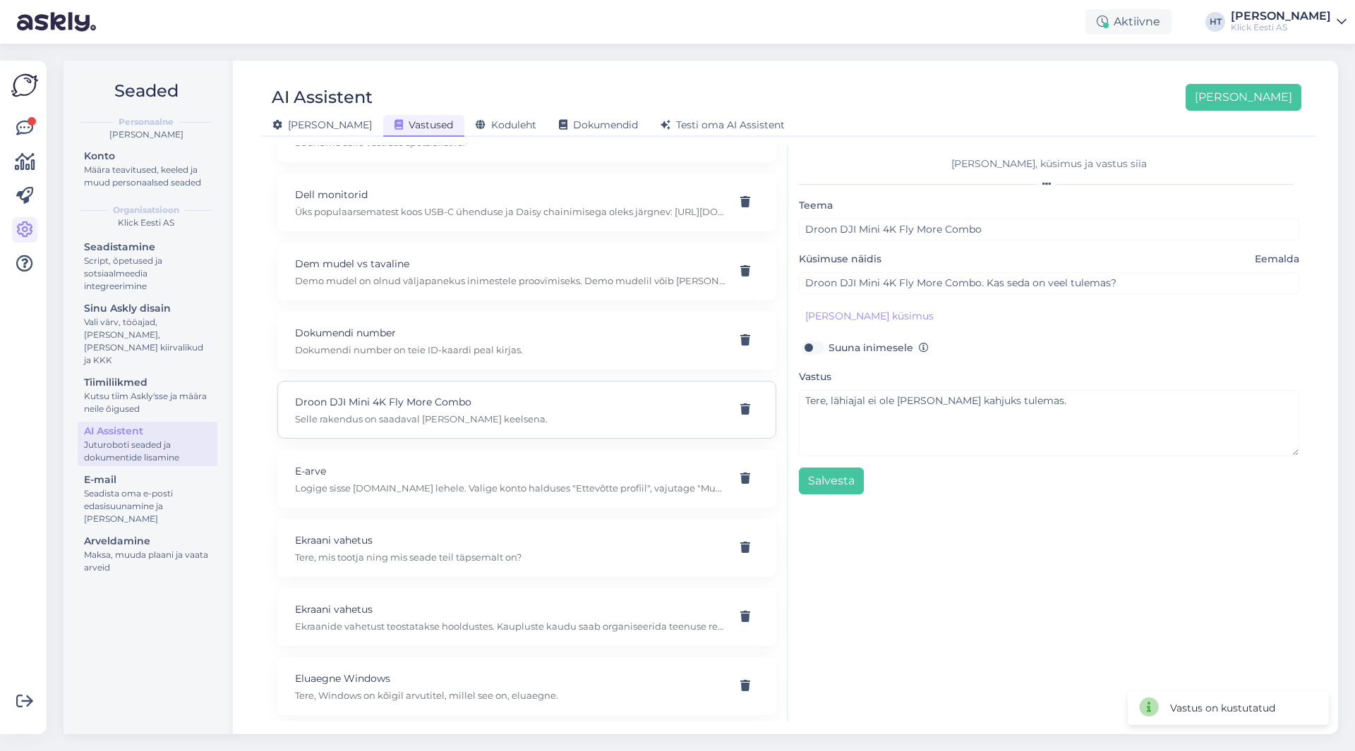
click at [569, 410] on div "Droon DJI Mini 4K Fly More Combo Selle rakendus on saadaval [PERSON_NAME] keels…" at bounding box center [510, 409] width 430 height 31
type input "Kas droonil DJI Mini 4K Fly More Combo on venekeelne menüü?"
type textarea "Selle rakendus on saadaval [PERSON_NAME] keelsena."
click at [467, 461] on div "E-arve Logige sisse [DOMAIN_NAME] lehele. Valige konto halduses "Ettevõtte prof…" at bounding box center [526, 479] width 499 height 58
type input "E-arve"
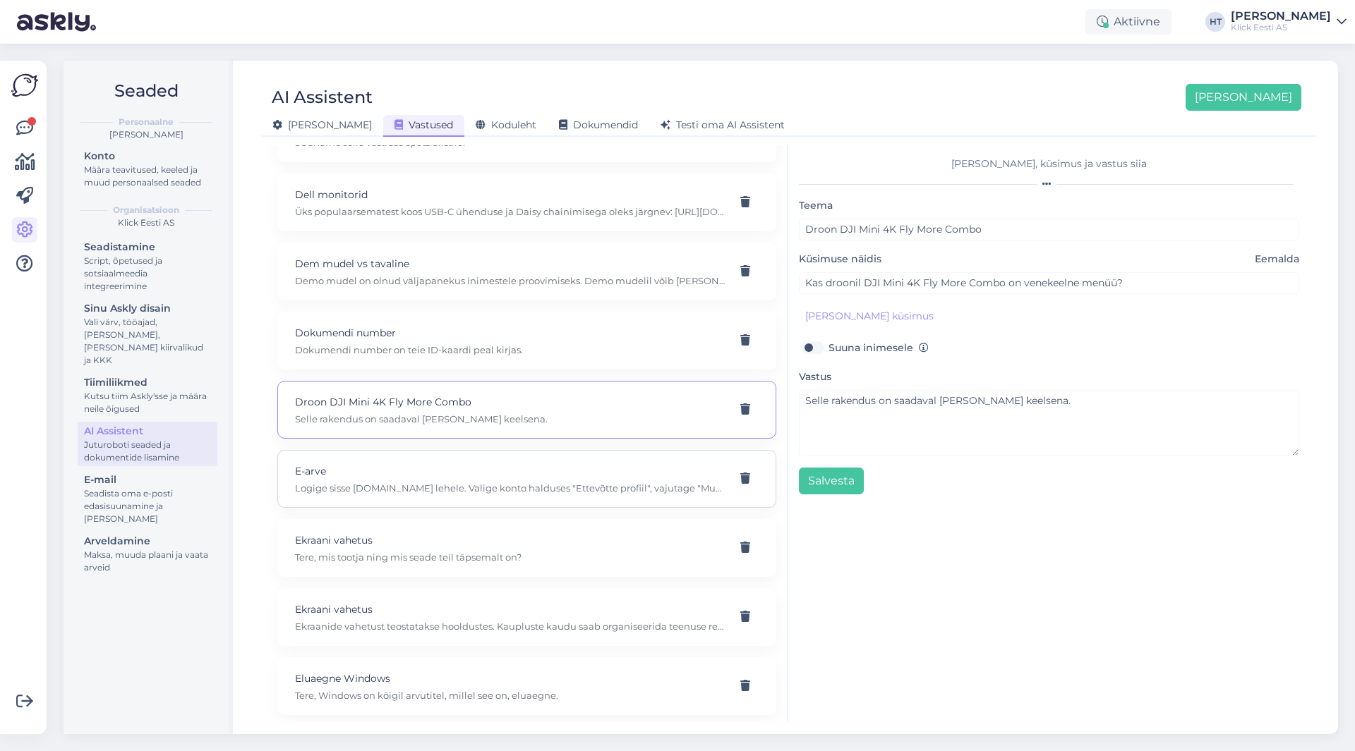
type input "Kuidas äriklent saab osta e-arvega?"
type textarea "Logige sisse [DOMAIN_NAME] lehele. Valige konto halduses "Ettevõtte profiil", v…"
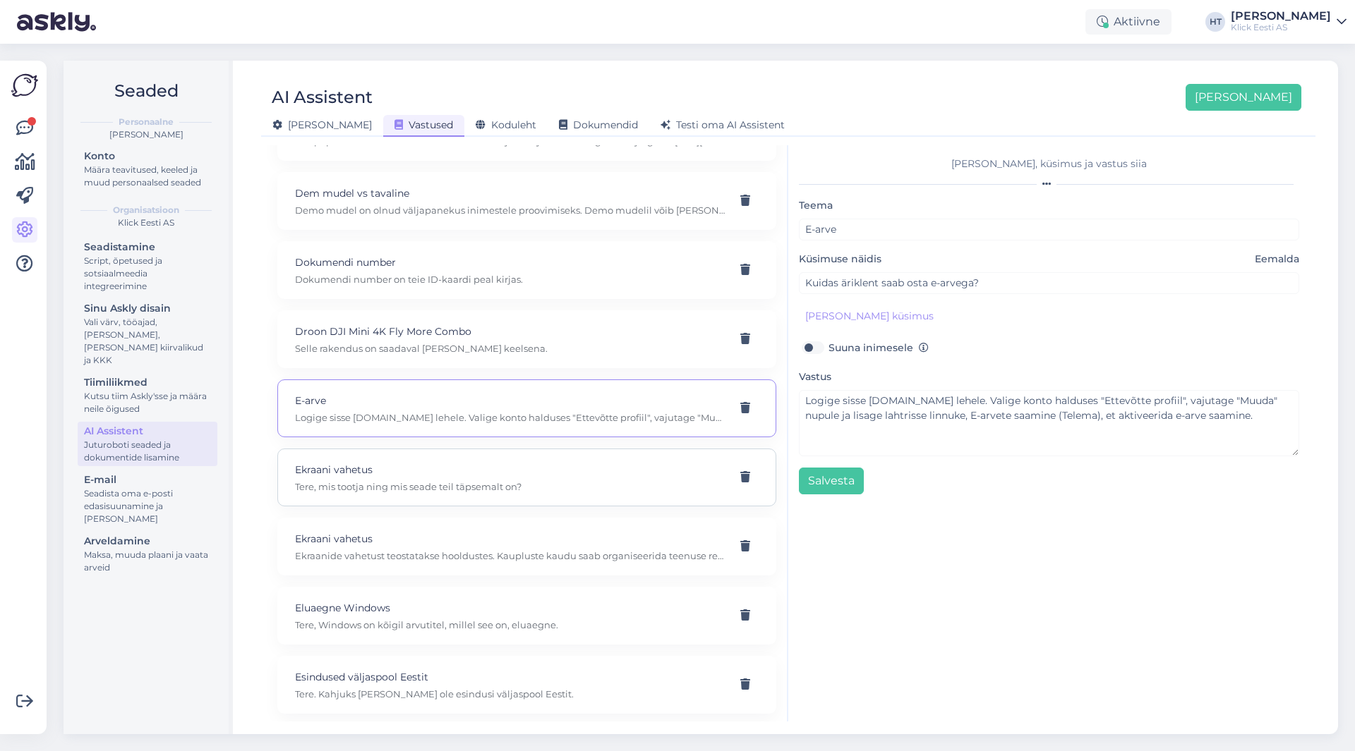
click at [520, 484] on p "Tere, mis tootja ning mis seade teil täpsemalt on?" at bounding box center [510, 486] width 430 height 13
type input "Ekraani vahetus"
type input "Kui palju maksab puudeplaati vahetus ja ekraani"
checkbox input "true"
type textarea "Tere, mis tootja ning mis seade teil täpsemalt on?"
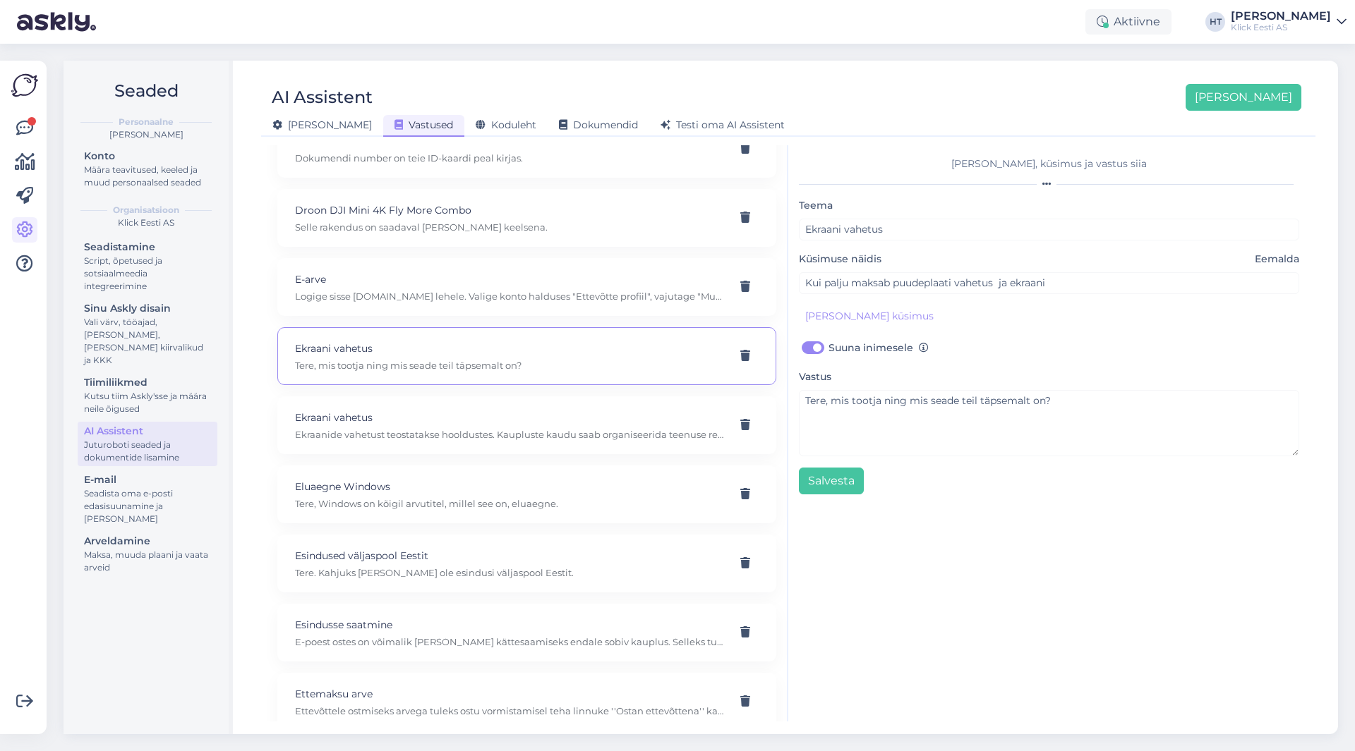
scroll to position [2117, 0]
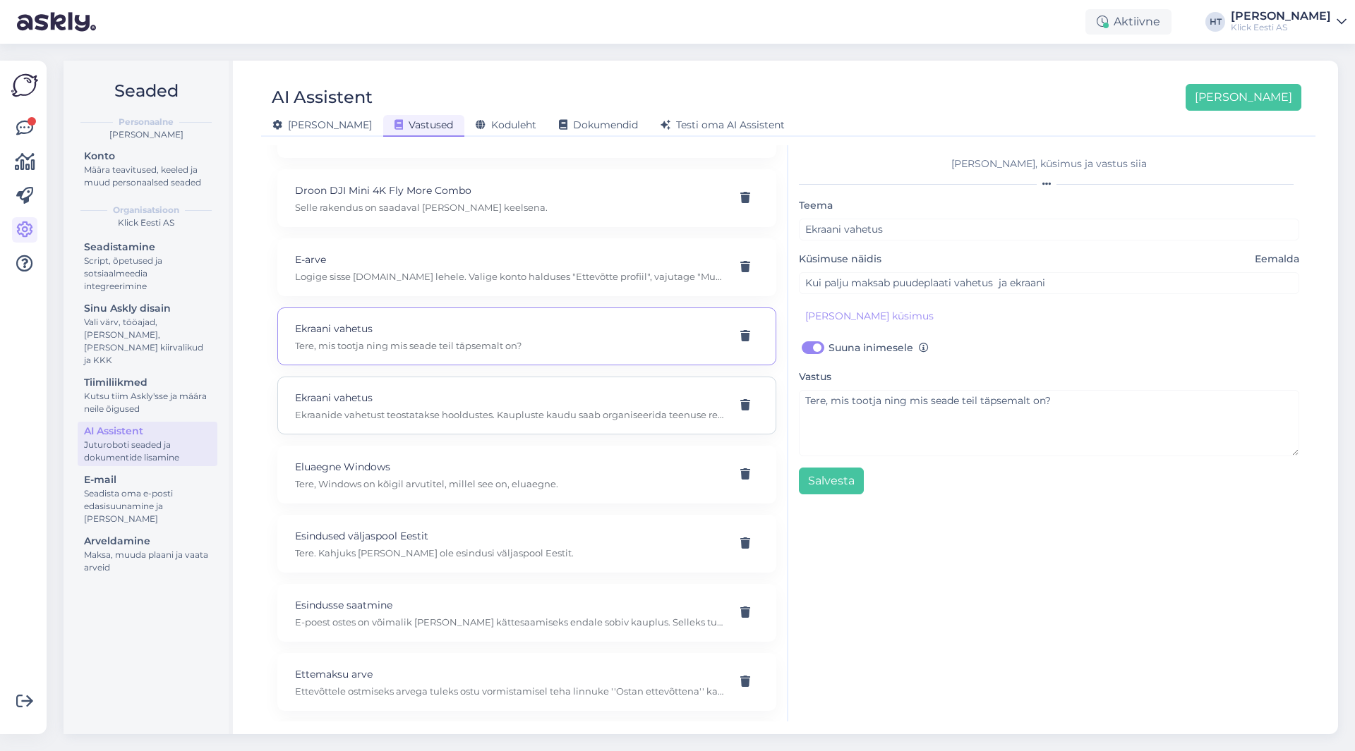
click at [536, 419] on p "Ekraanide vahetust teostatakse hooldustes. Kaupluste kaudu saab organiseerida t…" at bounding box center [510, 415] width 430 height 13
type input "kas klickis oleks võimalik vahetada ka ekraani"
click at [740, 409] on icon at bounding box center [745, 405] width 10 height 11
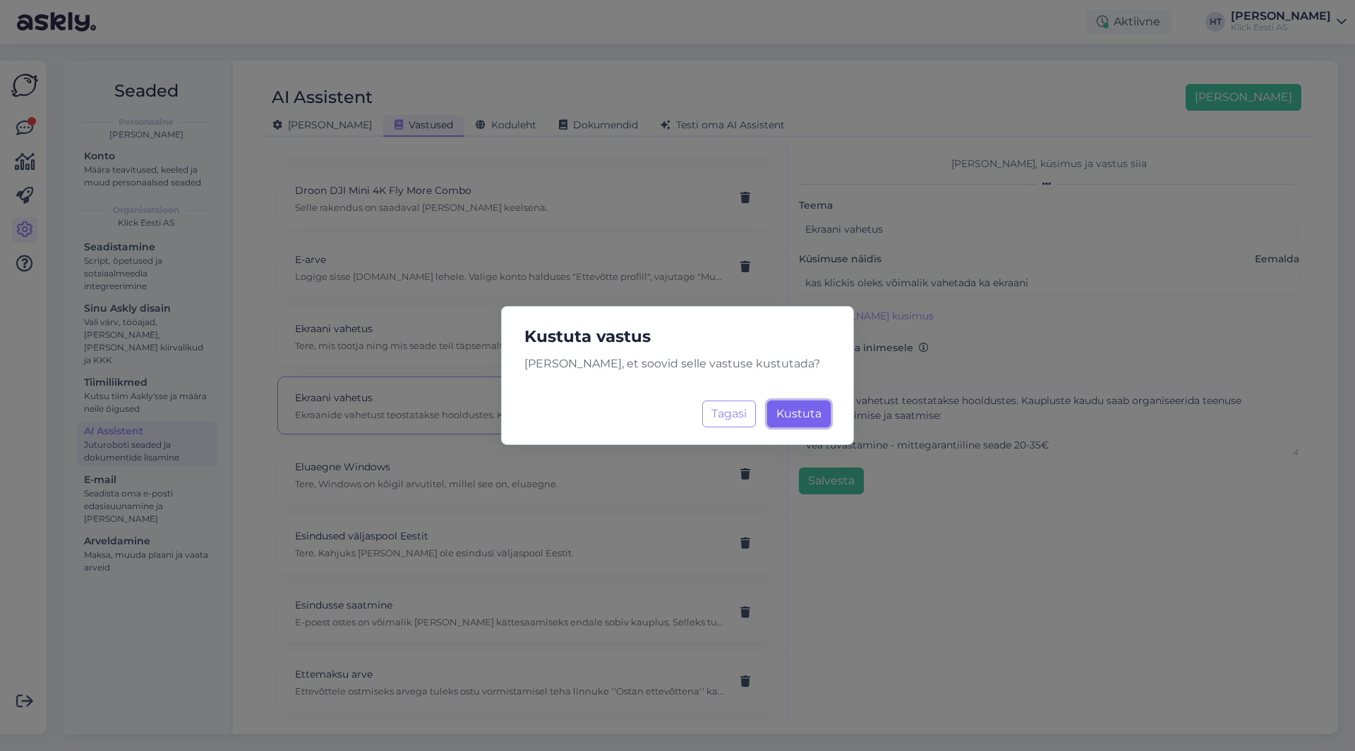
click at [811, 405] on button "Kustuta Laadimine..." at bounding box center [799, 414] width 64 height 27
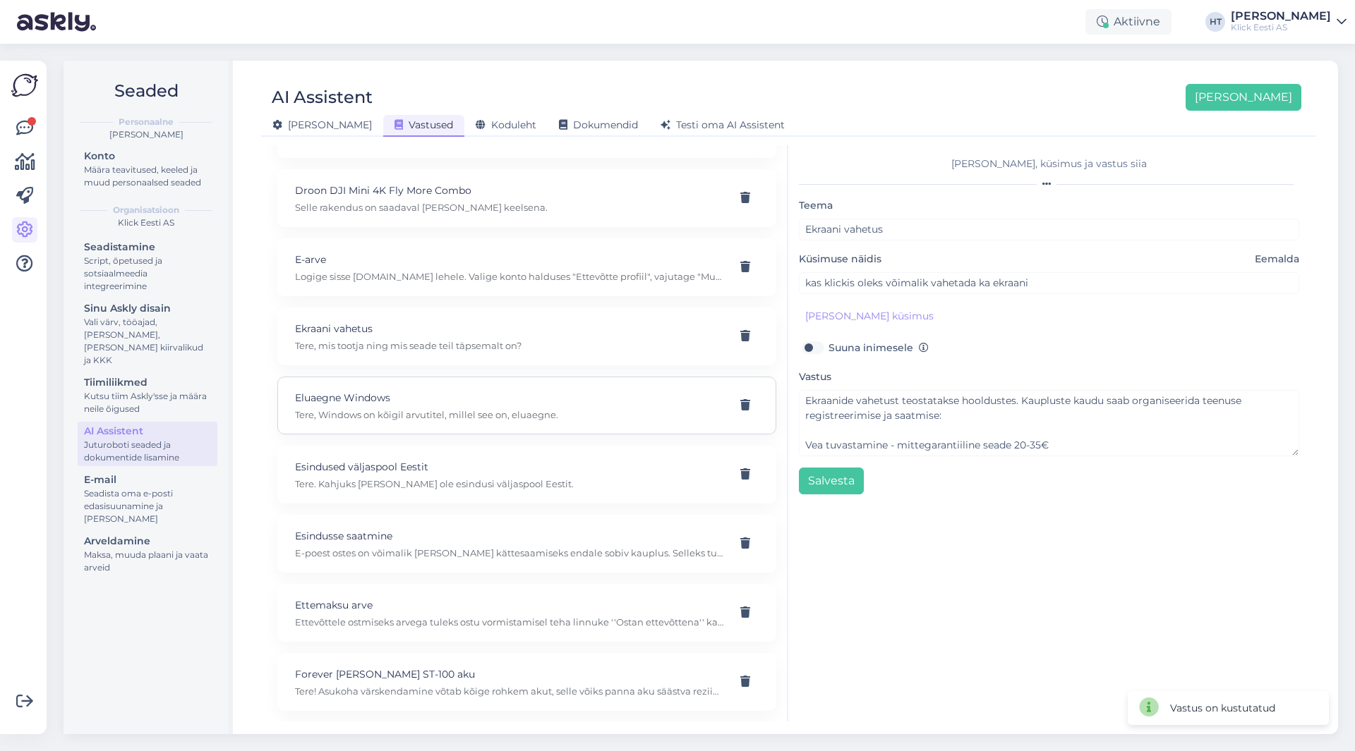
click at [518, 419] on p "Tere, Windows on kõigil arvutitel, millel see on, eluaegne." at bounding box center [510, 415] width 430 height 13
click at [598, 473] on p "Esindused väljaspool Eestit" at bounding box center [510, 467] width 430 height 16
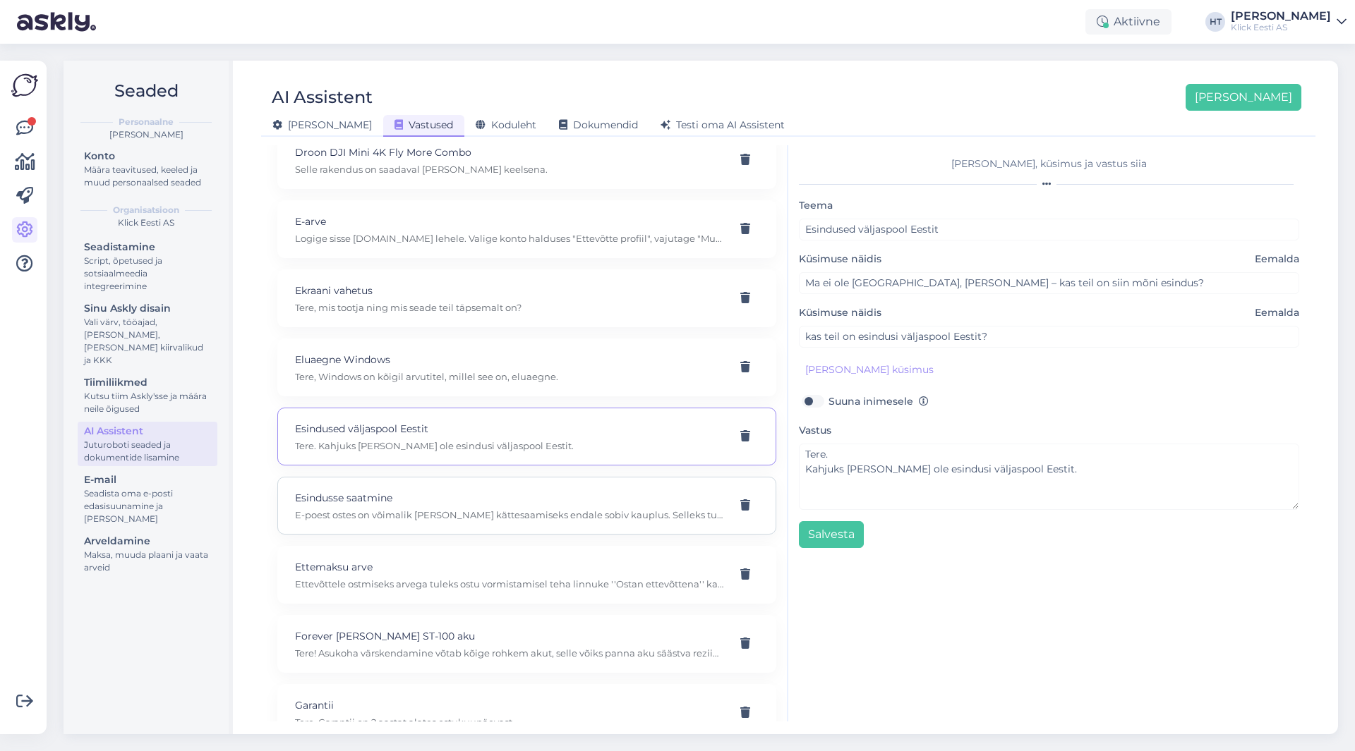
scroll to position [2187, 0]
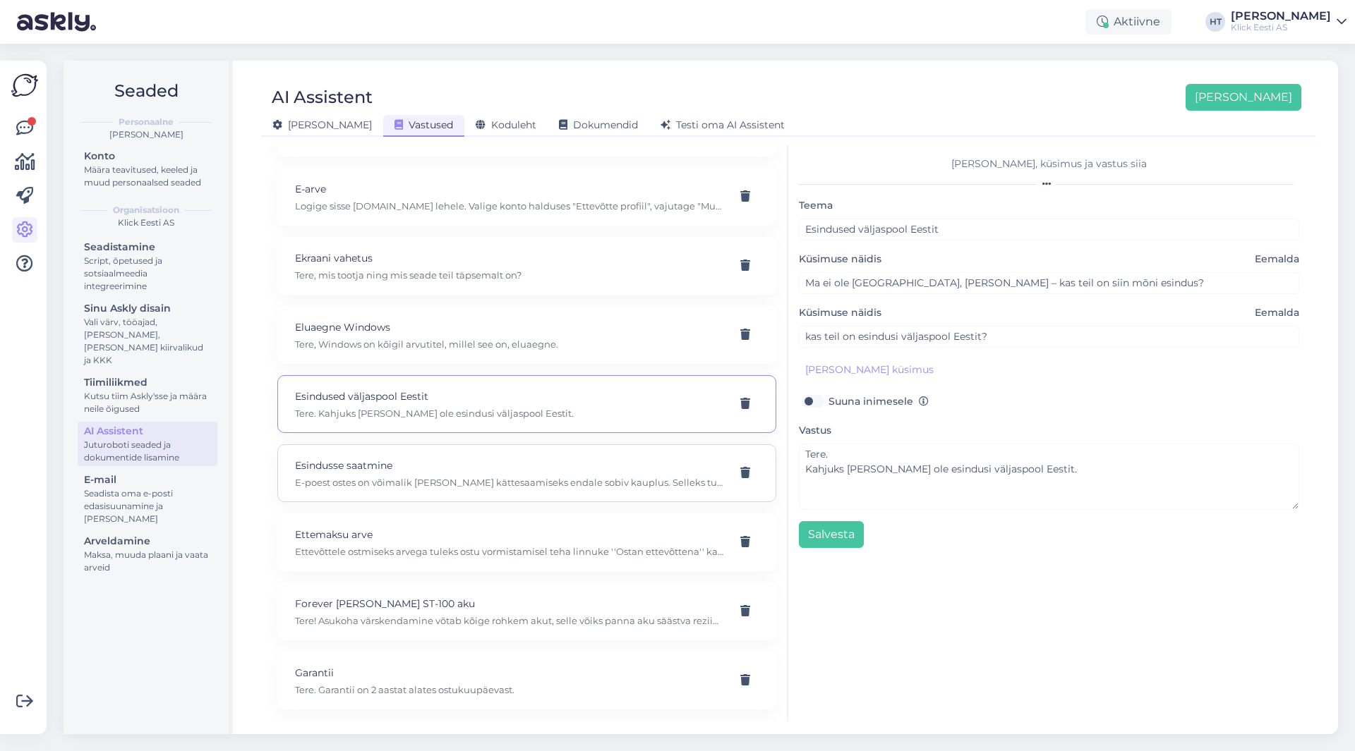
click at [572, 472] on p "Esindusse saatmine" at bounding box center [510, 466] width 430 height 16
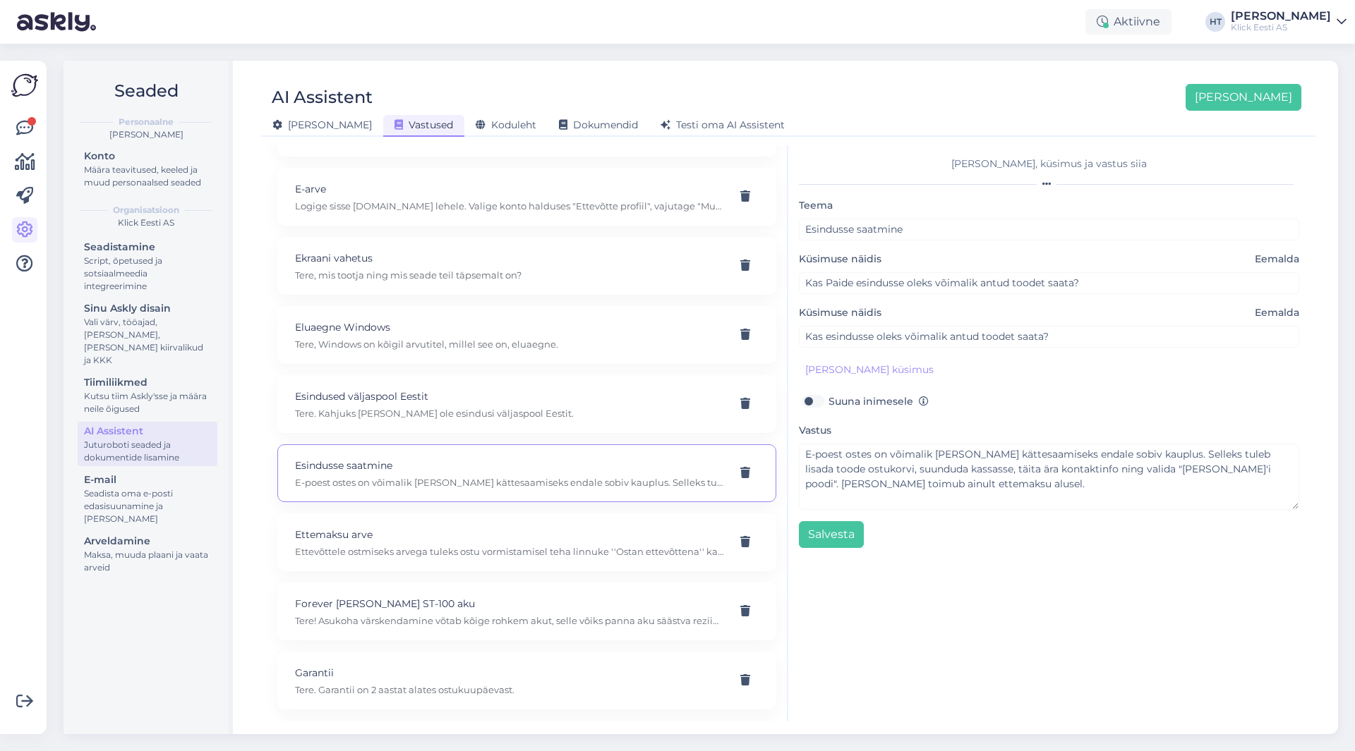
scroll to position [2258, 0]
click at [567, 469] on p "Ettemaksu arve" at bounding box center [510, 465] width 430 height 16
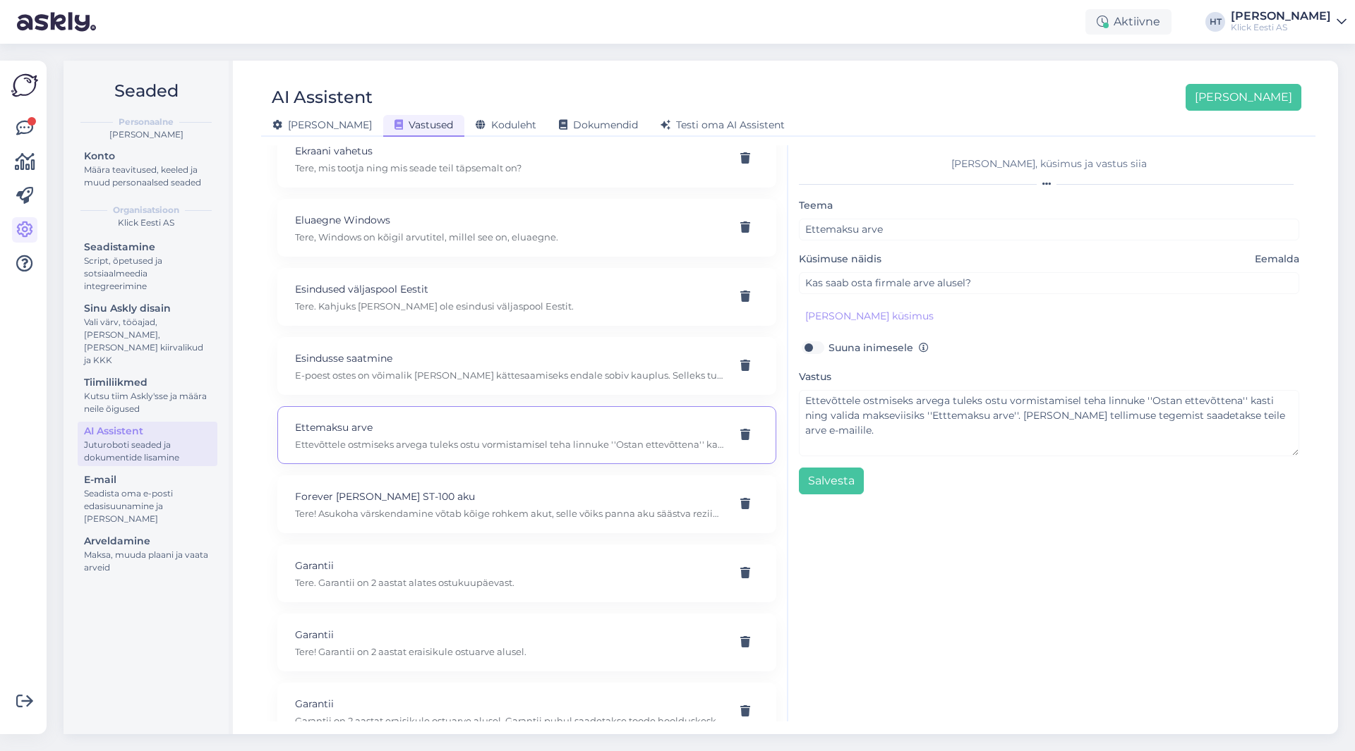
scroll to position [2328, 0]
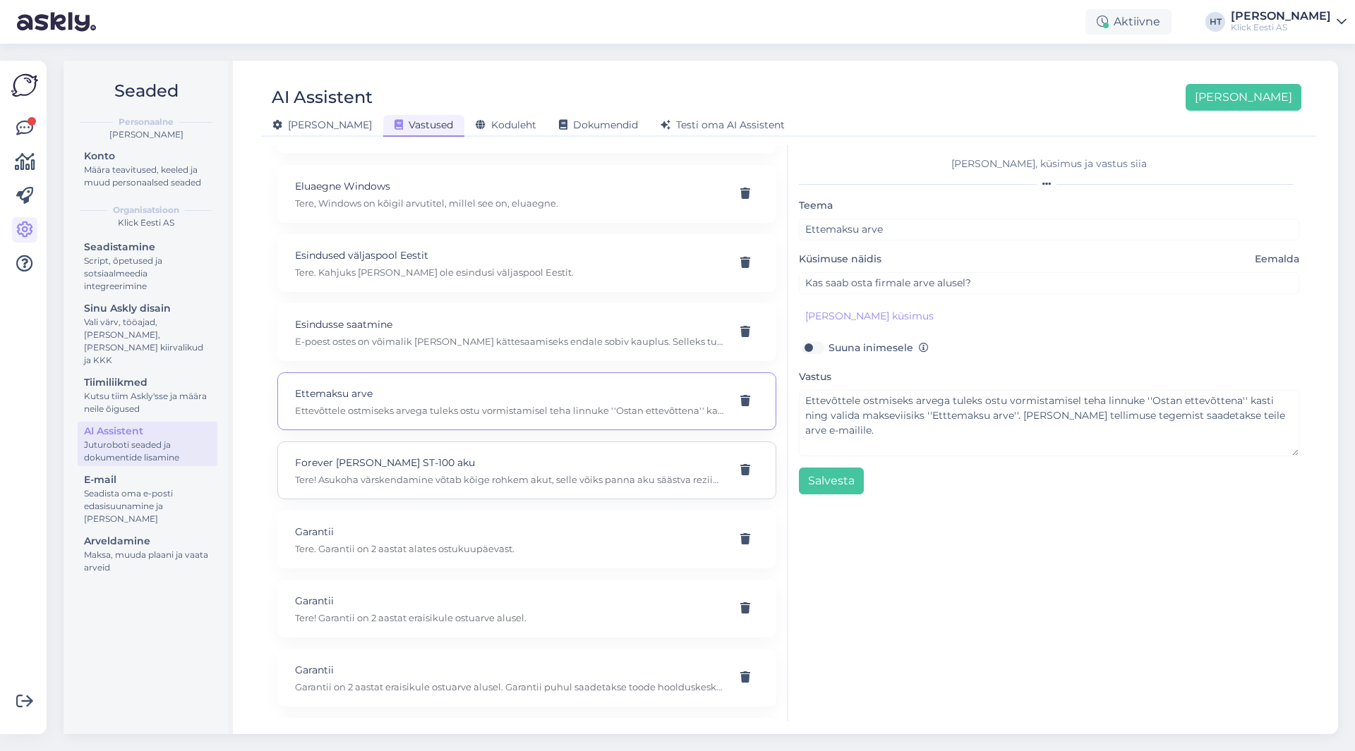
click at [565, 471] on div "Forever [PERSON_NAME] ST-100 aku Tere! Asukoha värskendamine võtab kõige rohkem…" at bounding box center [510, 470] width 430 height 31
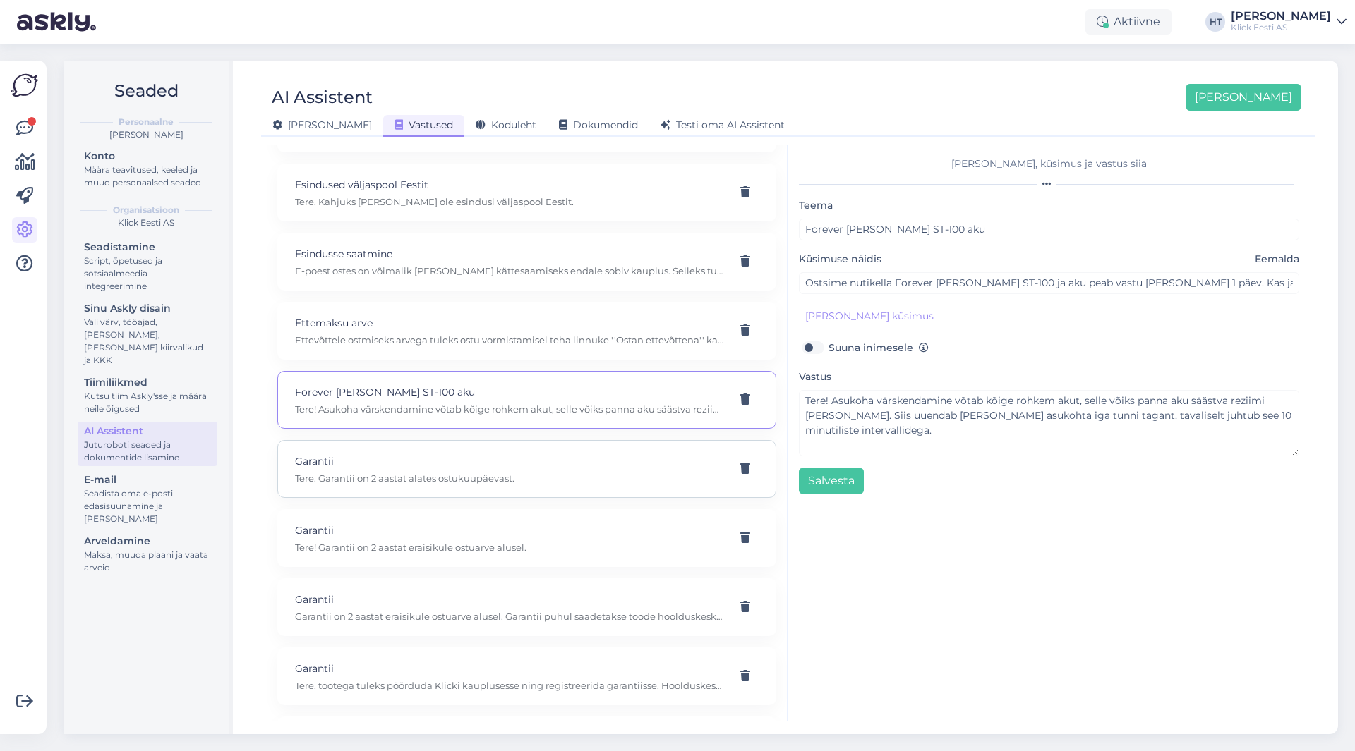
click at [455, 458] on p "Garantii" at bounding box center [510, 462] width 430 height 16
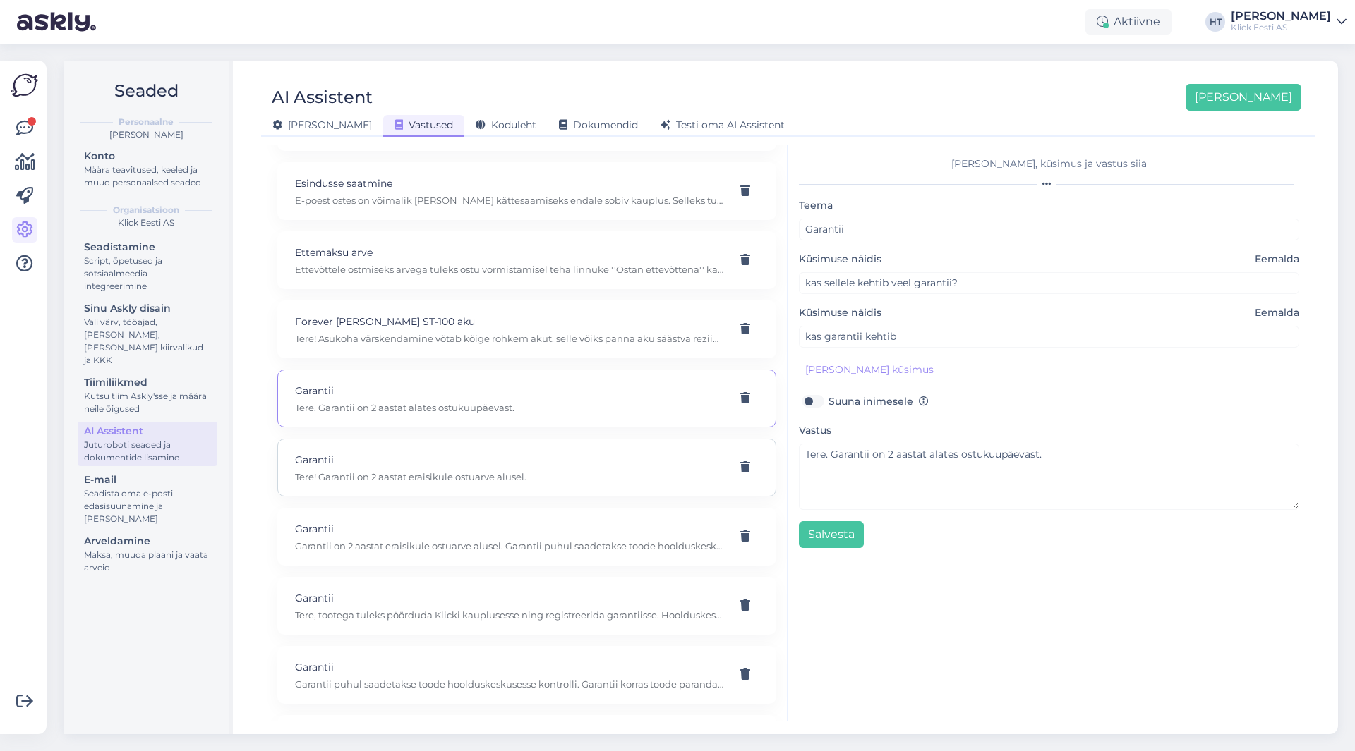
click at [522, 464] on p "Garantii" at bounding box center [510, 460] width 430 height 16
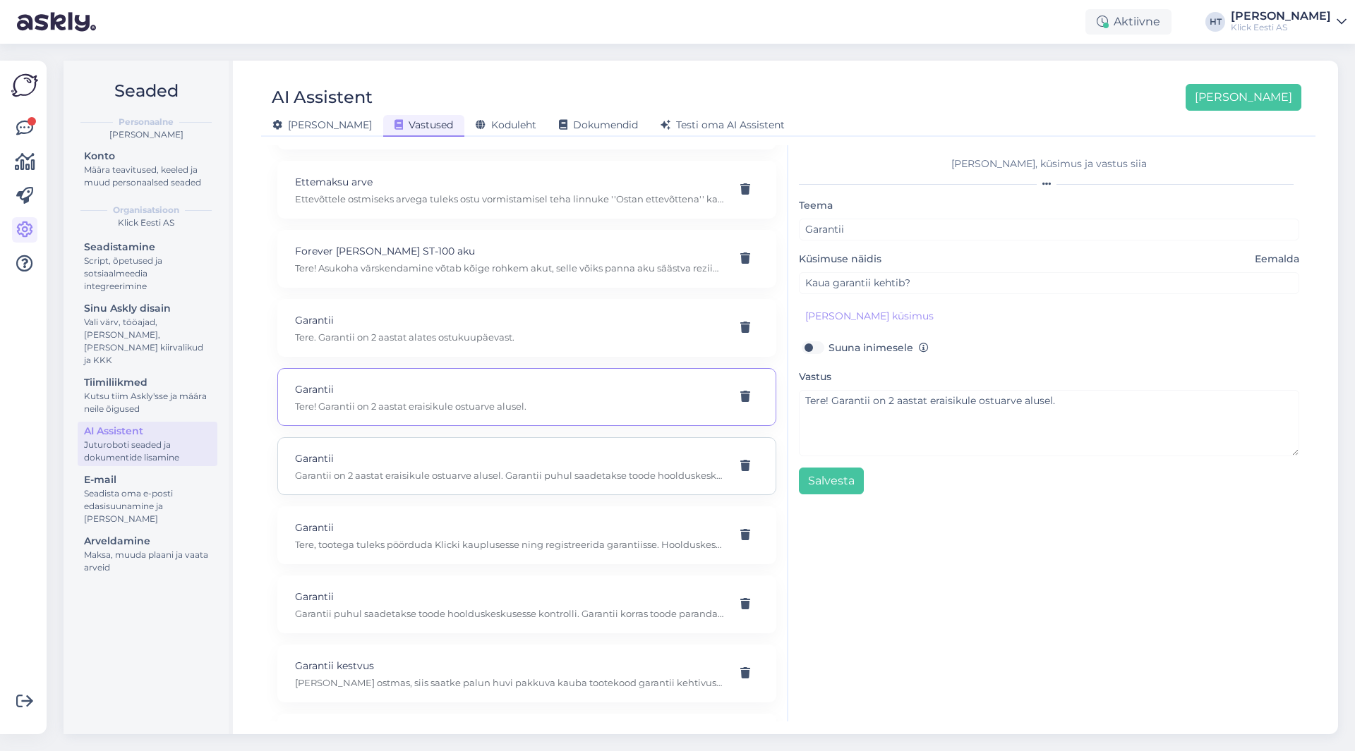
click at [537, 477] on p "Garantii on 2 aastat eraisikule ostuarve alusel. Garantii puhul saadetakse tood…" at bounding box center [510, 475] width 430 height 13
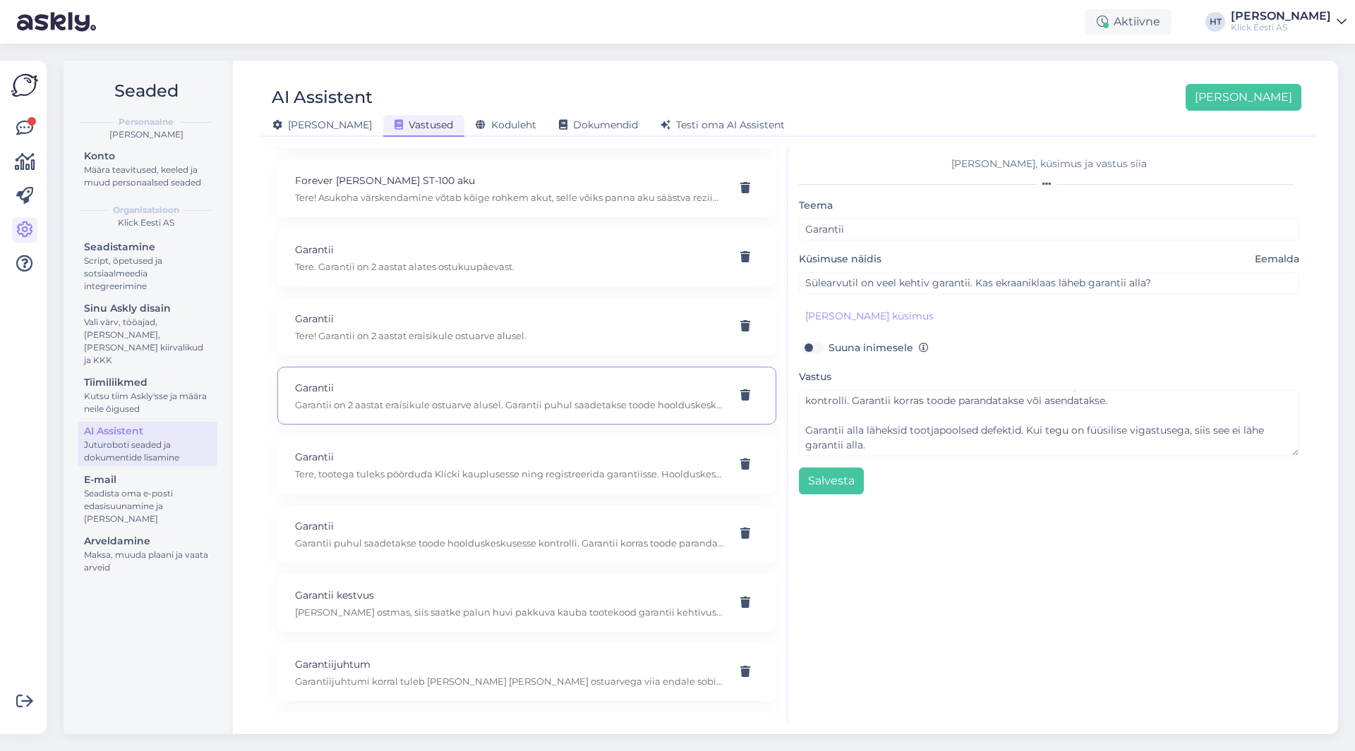
scroll to position [0, 0]
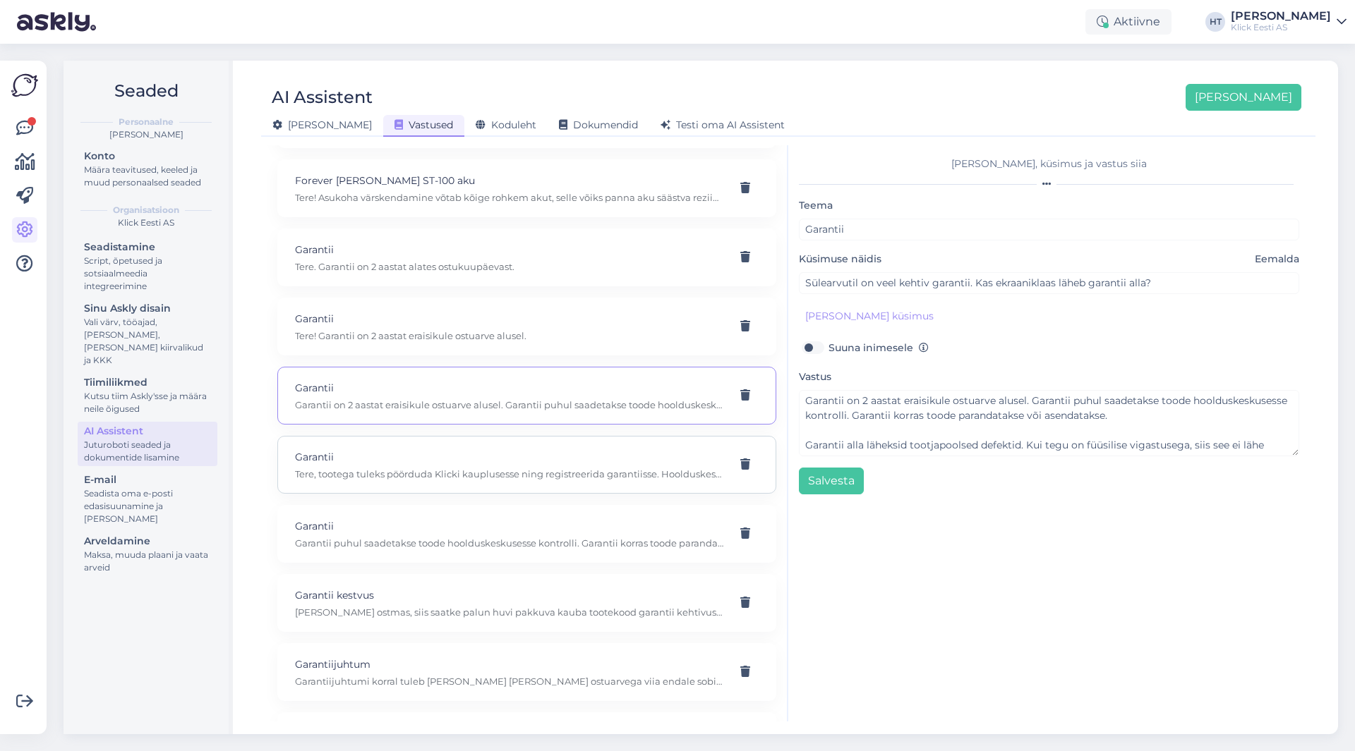
click at [478, 469] on p "Tere, tootega tuleks pöörduda Klicki kauplusesse ning registreerida garantiisse…" at bounding box center [510, 474] width 430 height 13
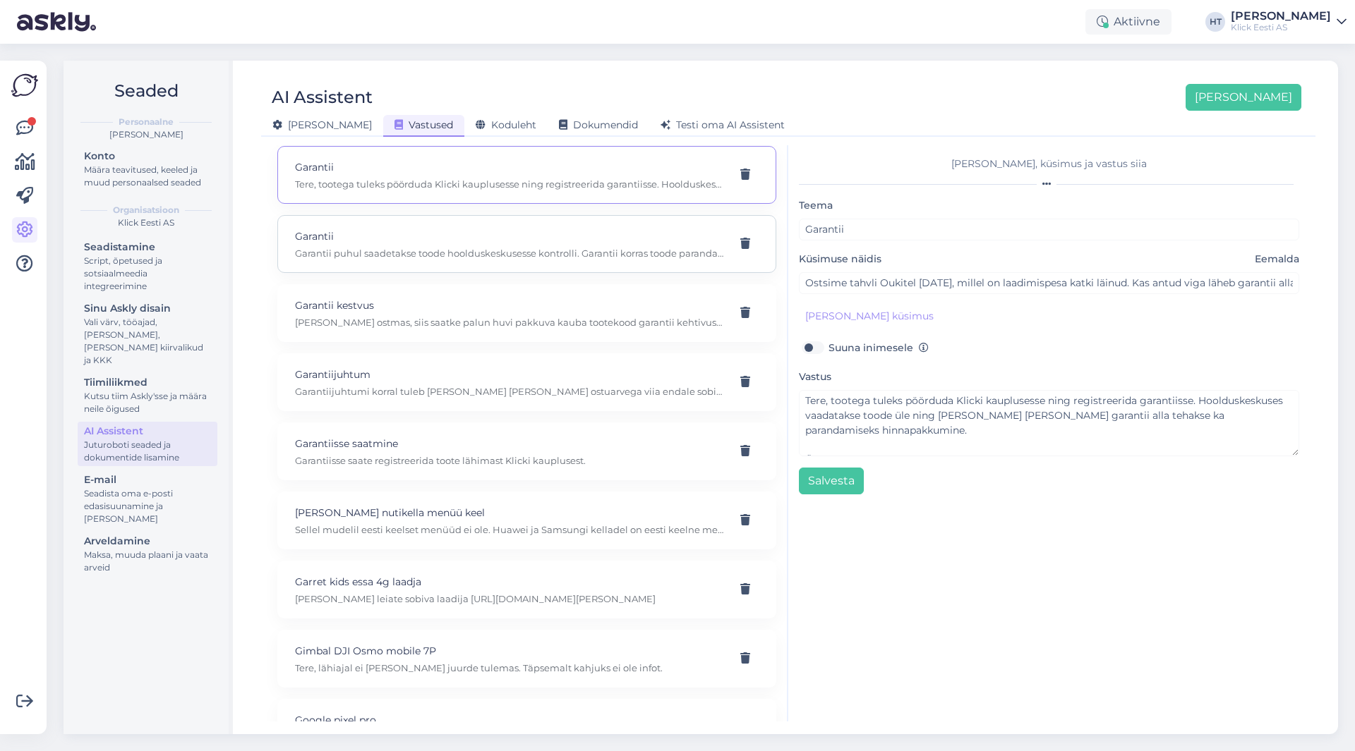
scroll to position [2963, 0]
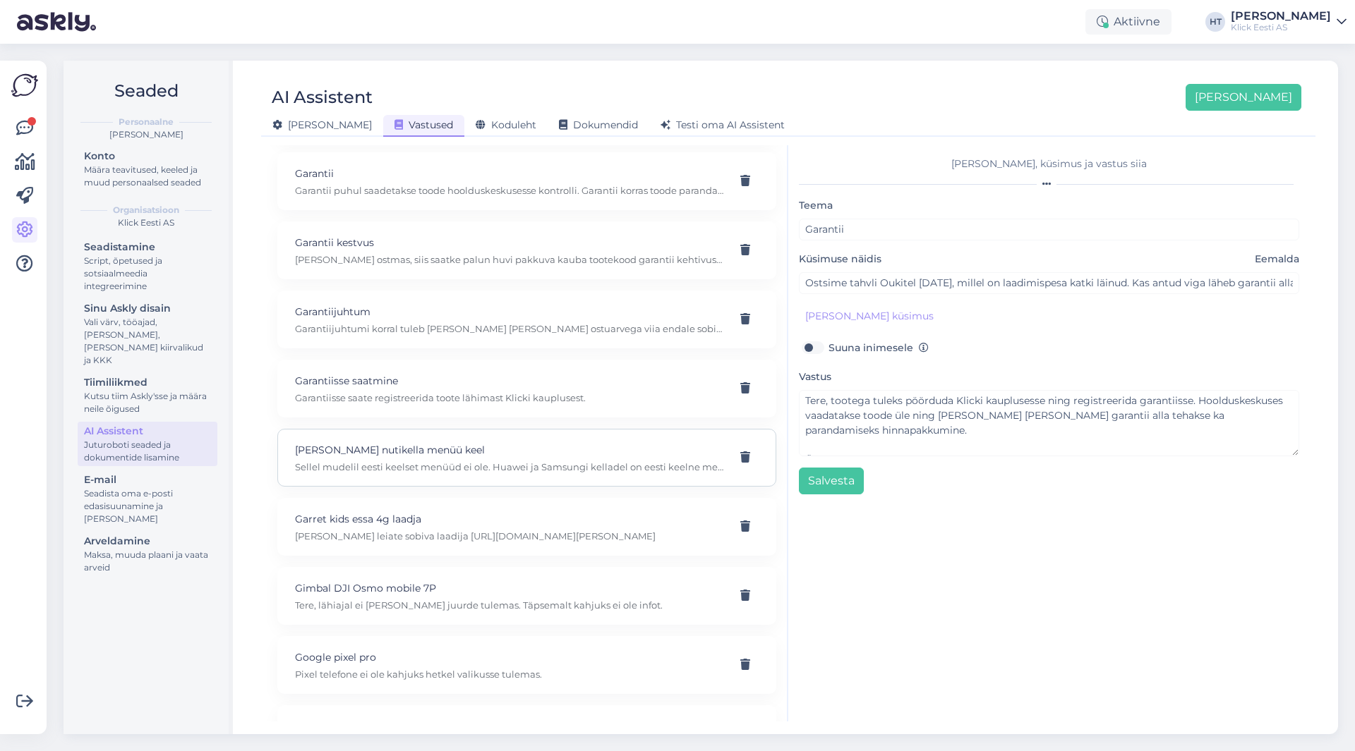
click at [488, 465] on p "Sellel mudelil eesti keelset menüüd ei ole. Huawei ja Samsungi kelladel on eest…" at bounding box center [510, 467] width 430 height 13
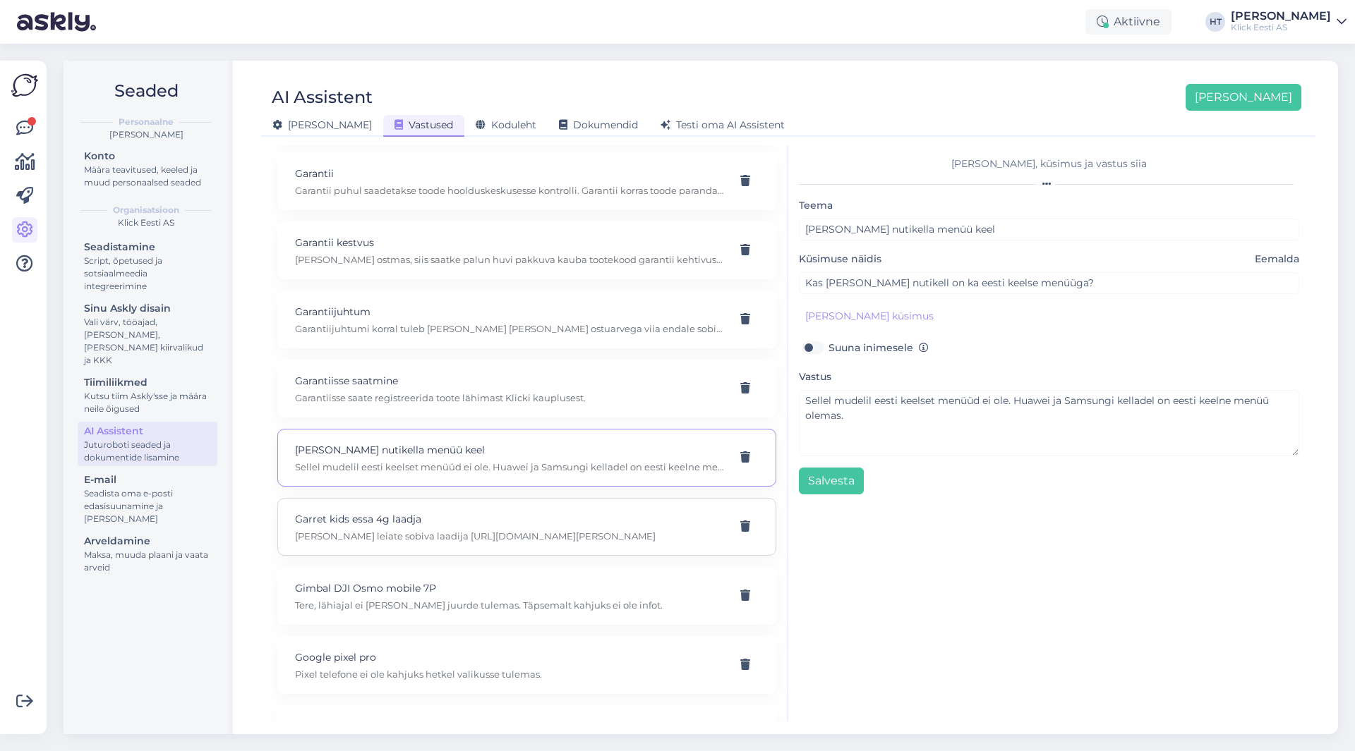
click at [495, 514] on p "Garret kids essa 4g laadja" at bounding box center [510, 520] width 430 height 16
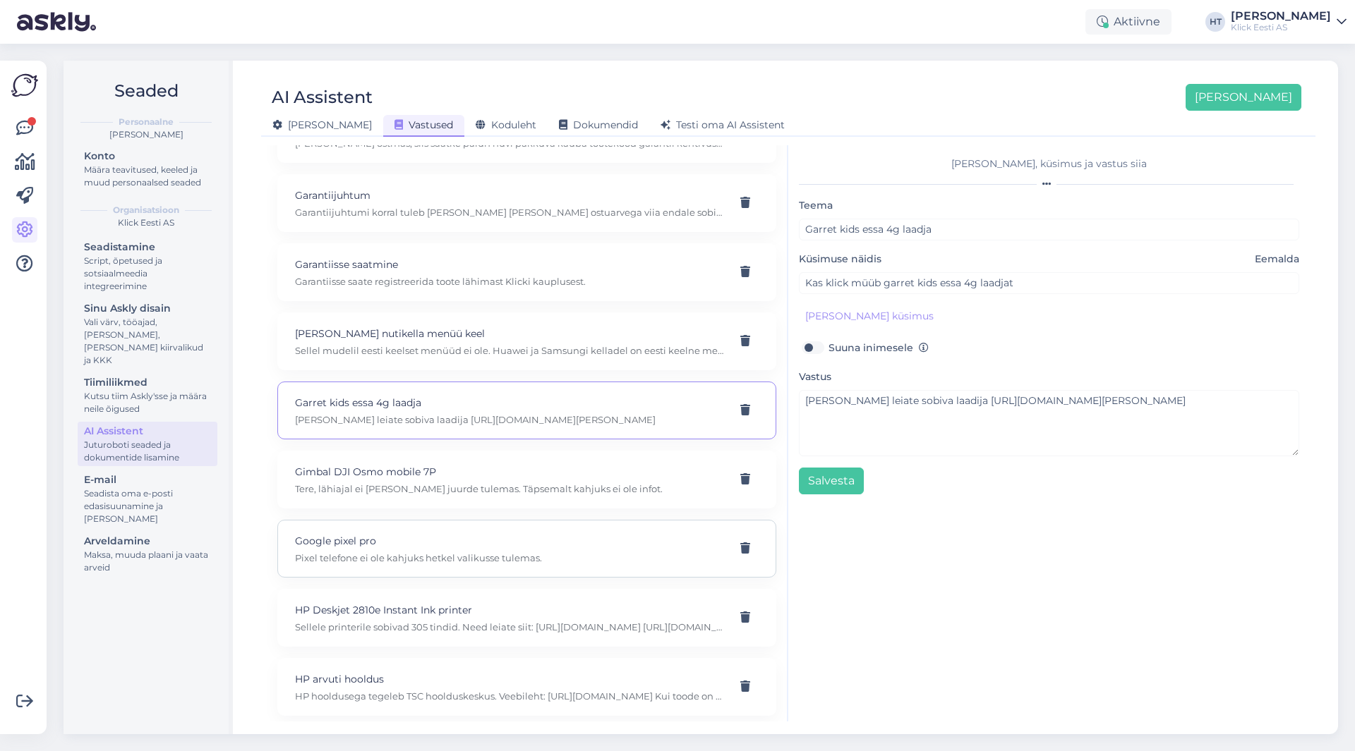
scroll to position [3104, 0]
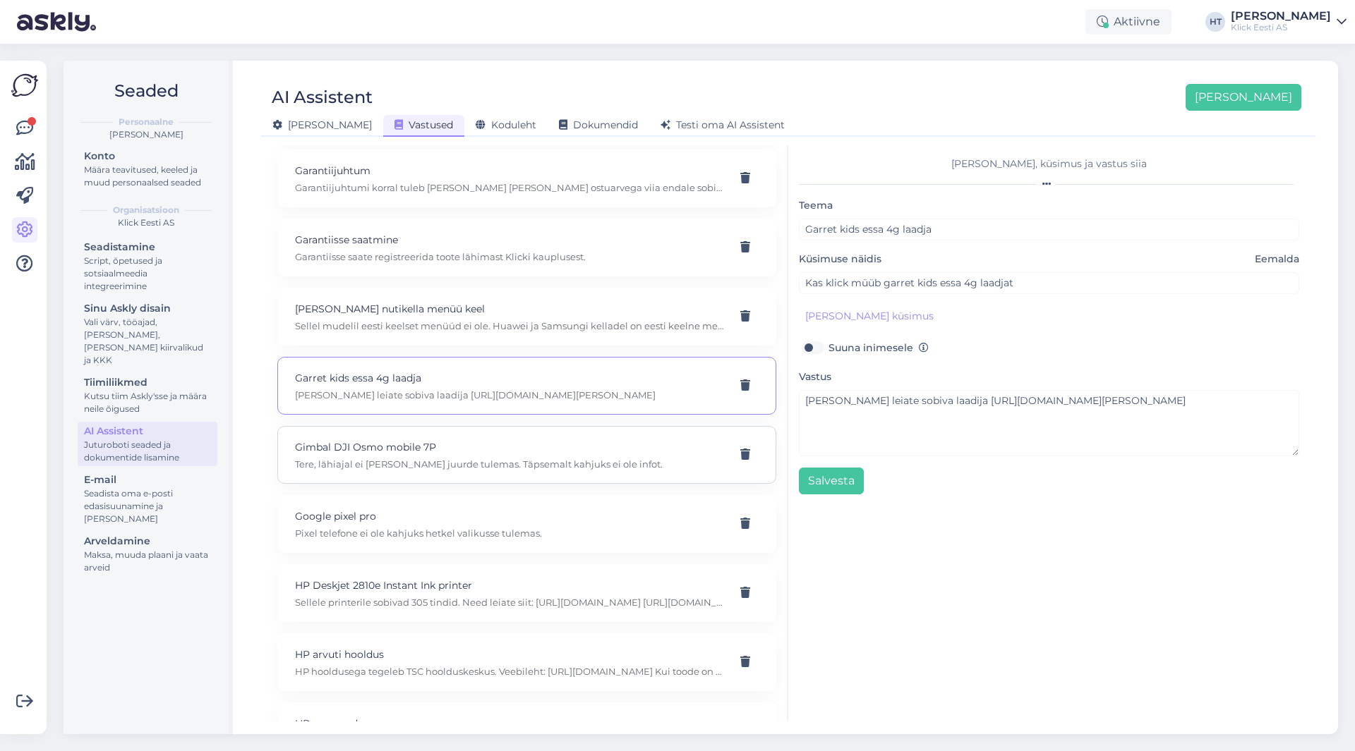
click at [507, 448] on p "Gimbal DJI Osmo mobile 7P" at bounding box center [510, 448] width 430 height 16
click at [740, 452] on icon at bounding box center [745, 454] width 10 height 11
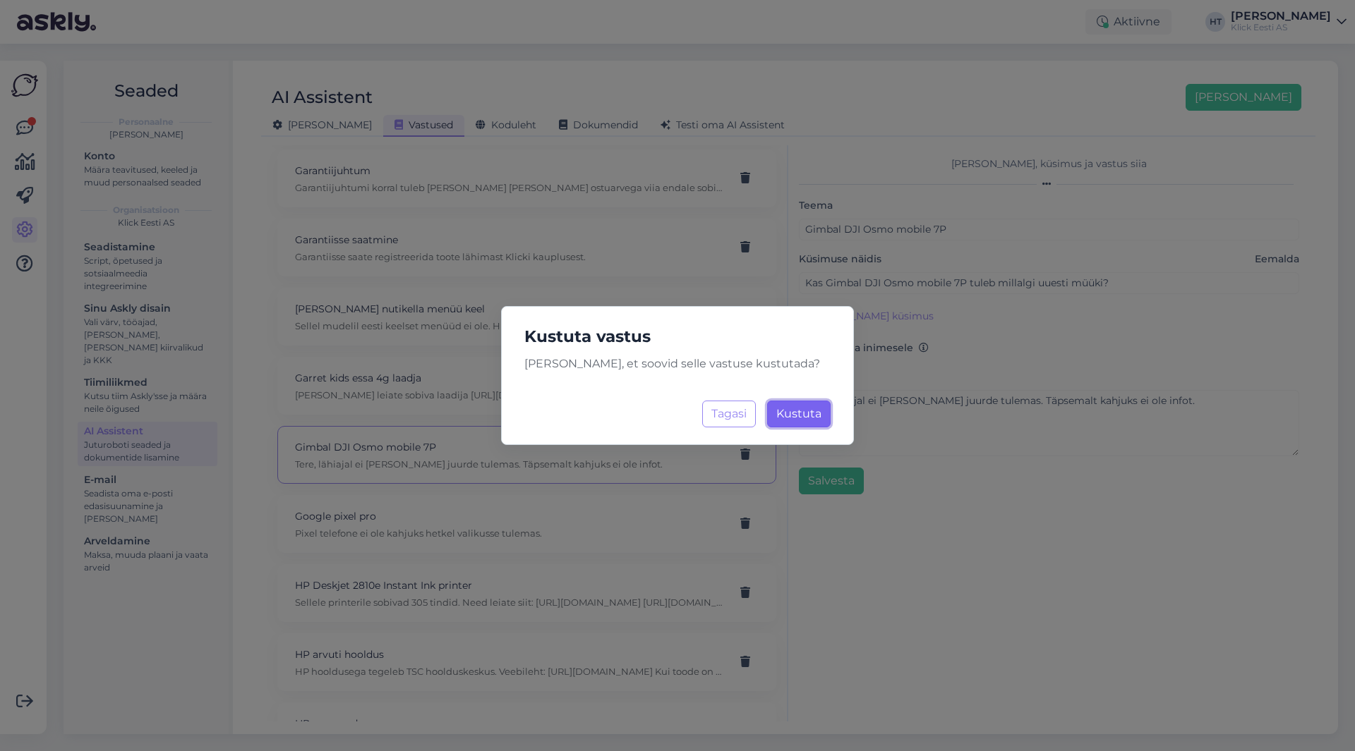
click at [785, 410] on span "Kustuta" at bounding box center [798, 413] width 45 height 13
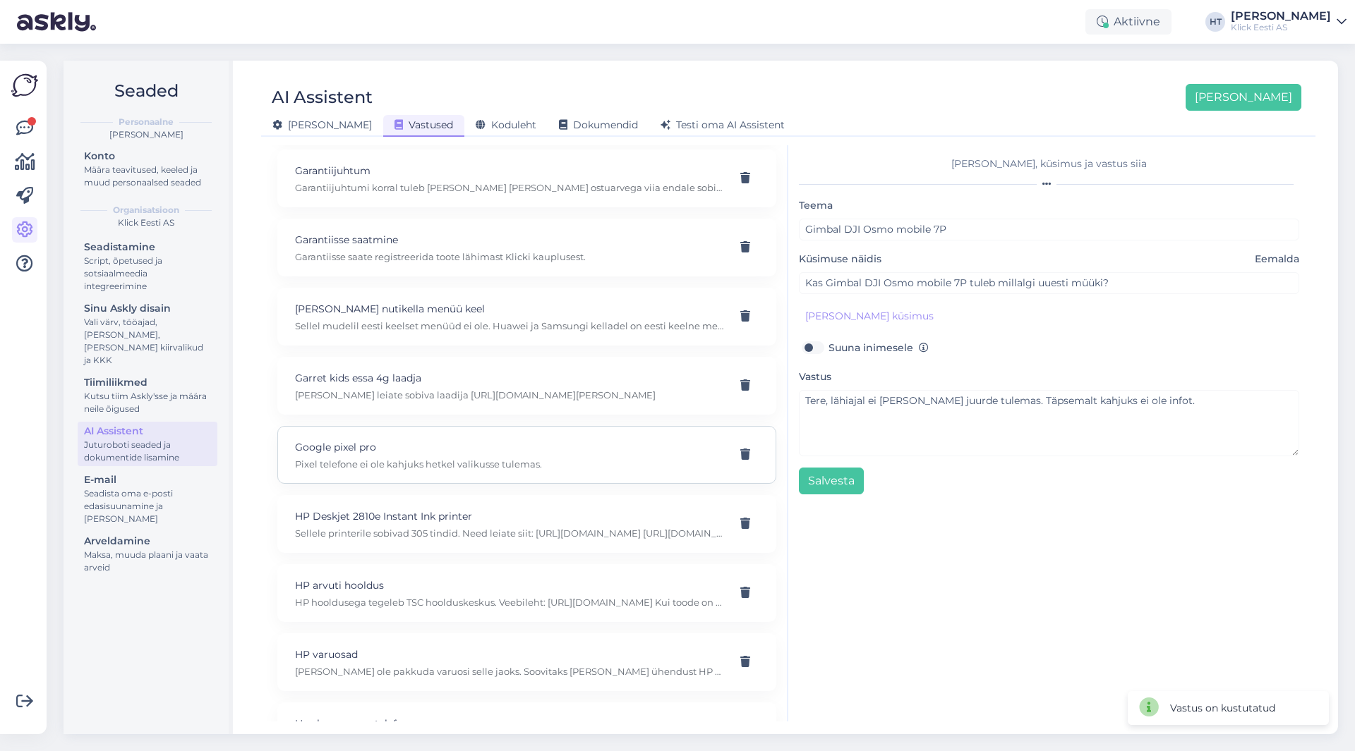
click at [503, 476] on div "Google pixel pro Pixel telefone ei ole kahjuks hetkel valikusse tulemas." at bounding box center [526, 455] width 499 height 58
click at [507, 510] on p "HP Deskjet 2810e Instant Ink printer" at bounding box center [510, 517] width 430 height 16
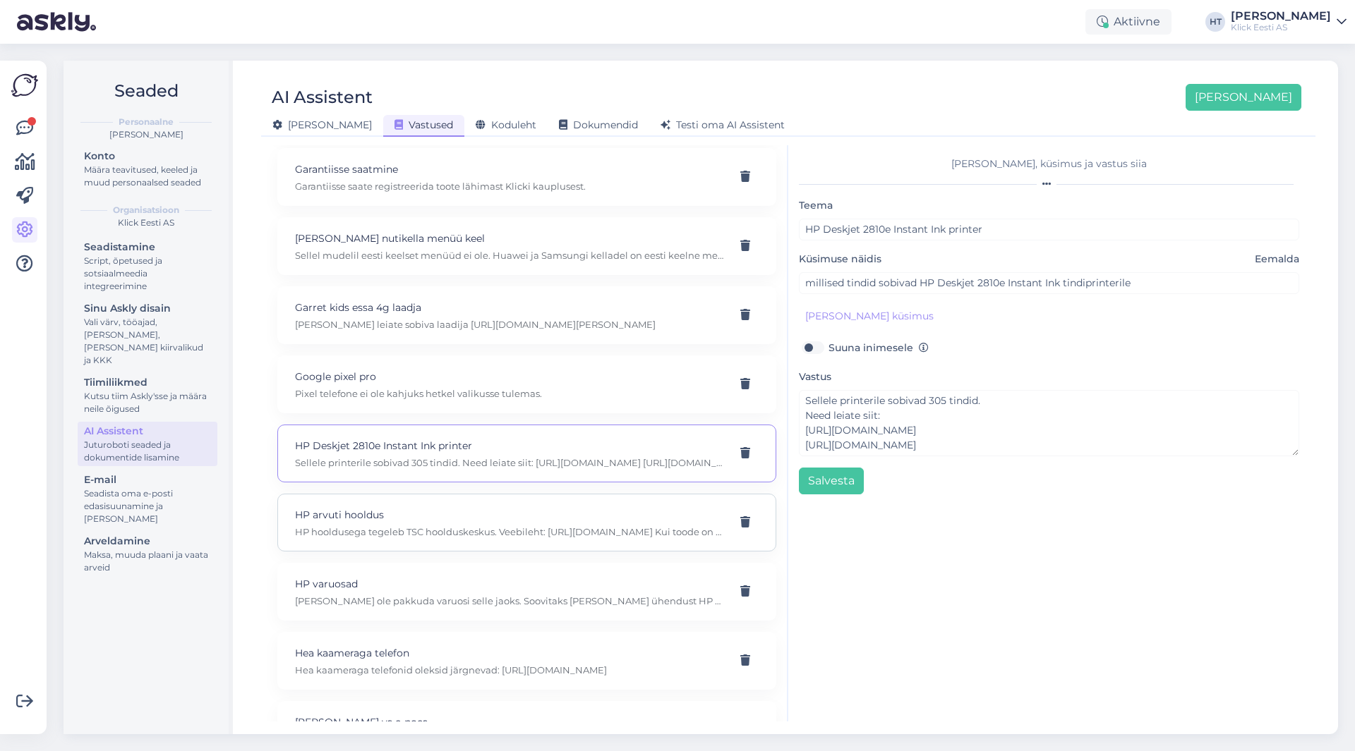
click at [508, 526] on p "HP hooldusega tegeleb TSC hoolduskeskus. Veebileht: [URL][DOMAIN_NAME] Kui tood…" at bounding box center [510, 532] width 430 height 13
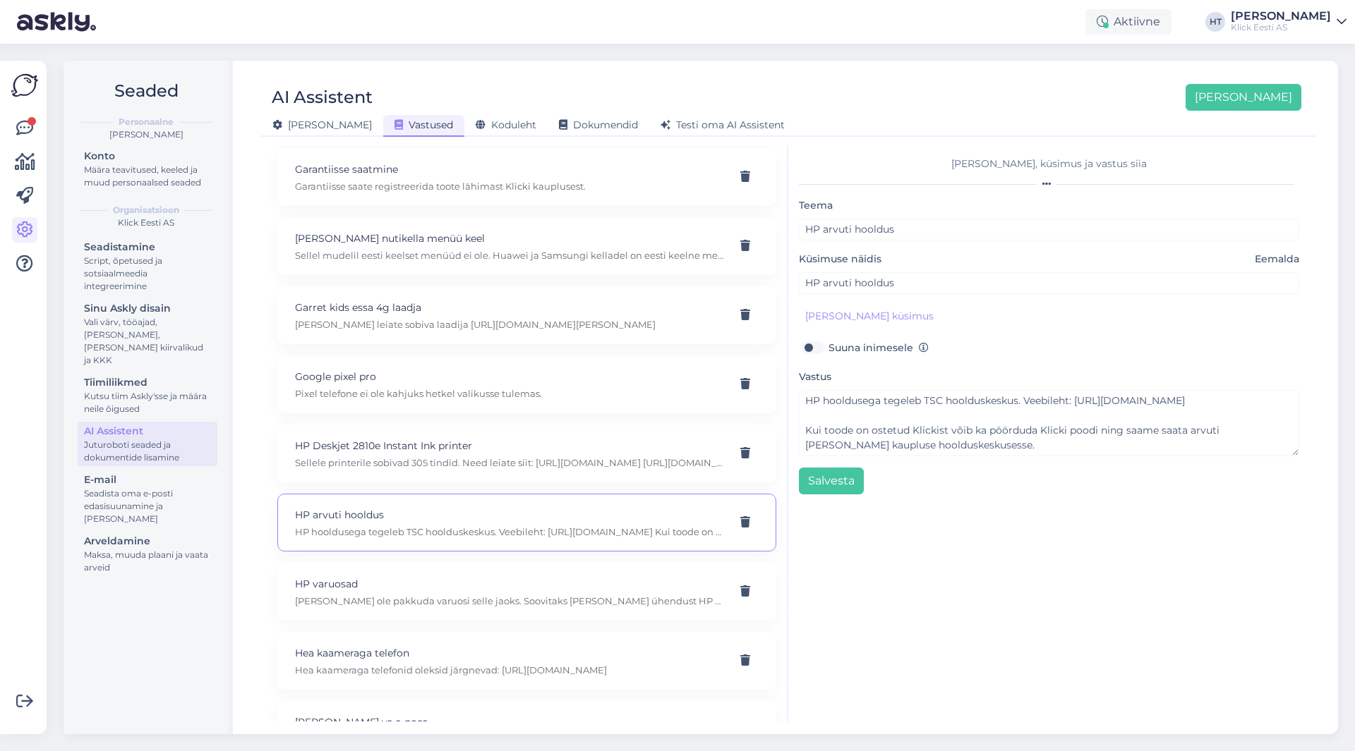
scroll to position [3246, 0]
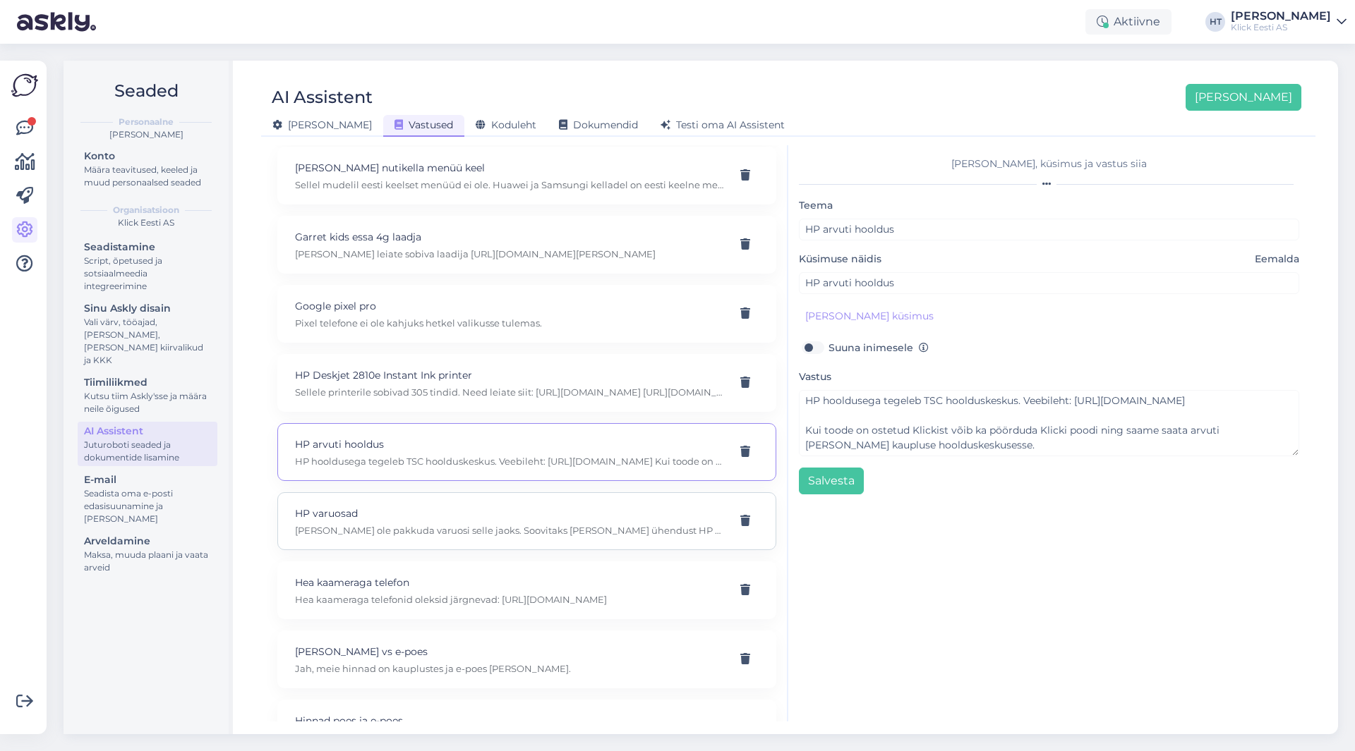
click at [461, 528] on p "[PERSON_NAME] ole pakkuda varuosi selle jaoks. Soovitaks [PERSON_NAME] ühendust…" at bounding box center [510, 530] width 430 height 13
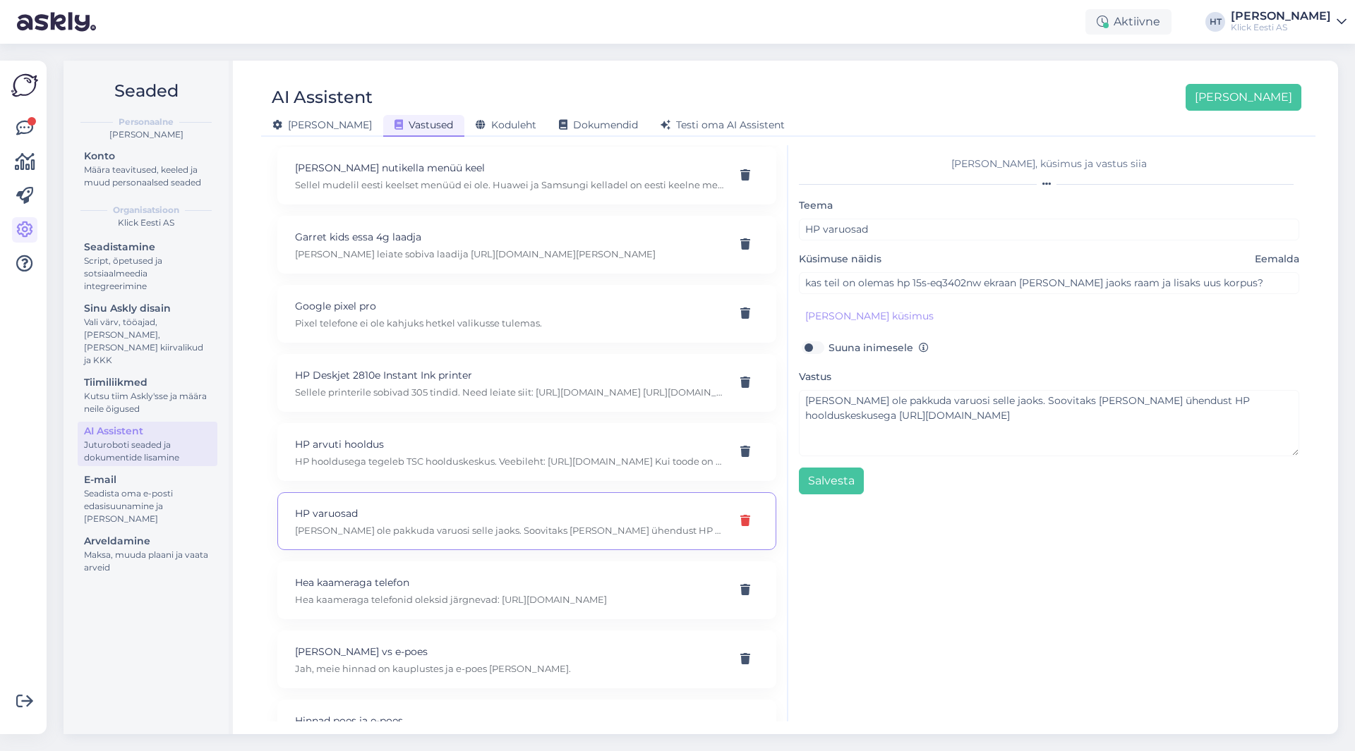
click at [732, 522] on div at bounding box center [745, 521] width 27 height 25
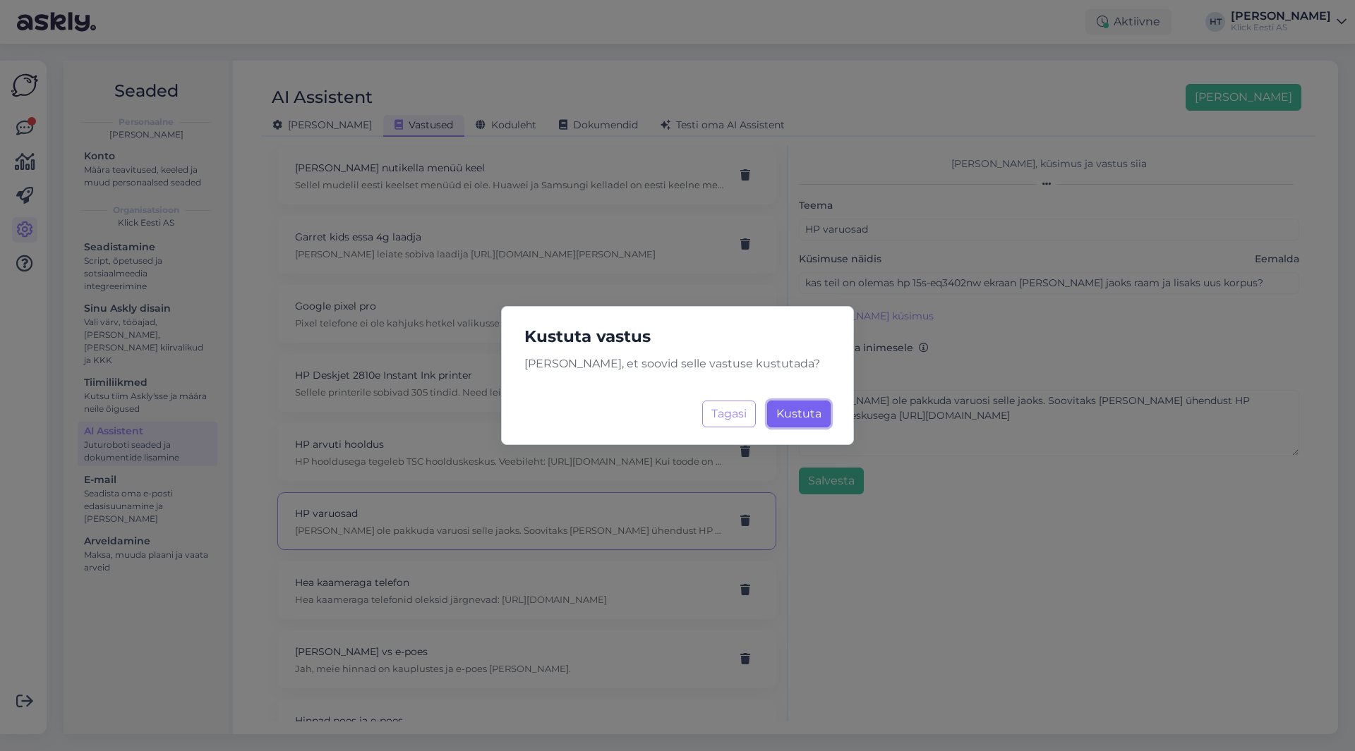
click at [792, 423] on button "Kustuta Laadimine..." at bounding box center [799, 414] width 64 height 27
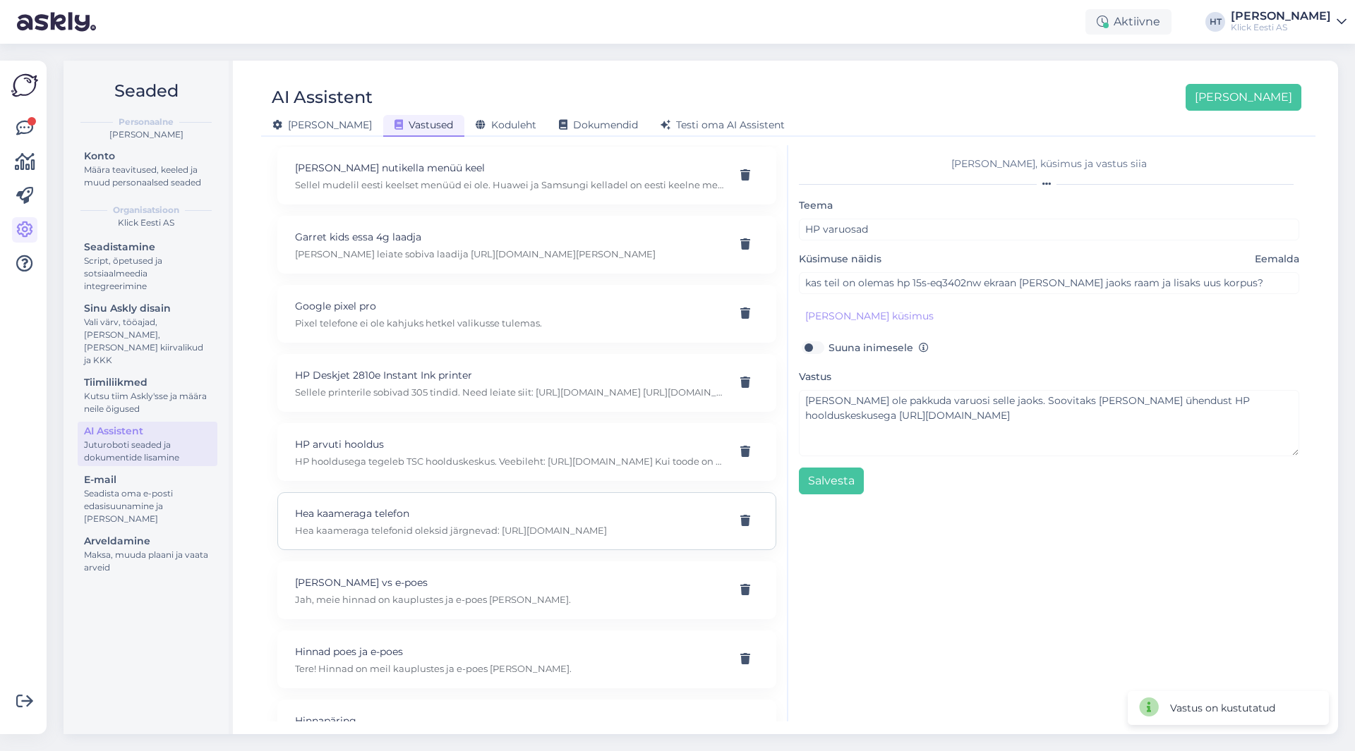
click at [456, 541] on div "Hea kaameraga telefon Hea kaameraga telefonid oleksid järgnevad: [URL][DOMAIN_N…" at bounding box center [526, 521] width 499 height 58
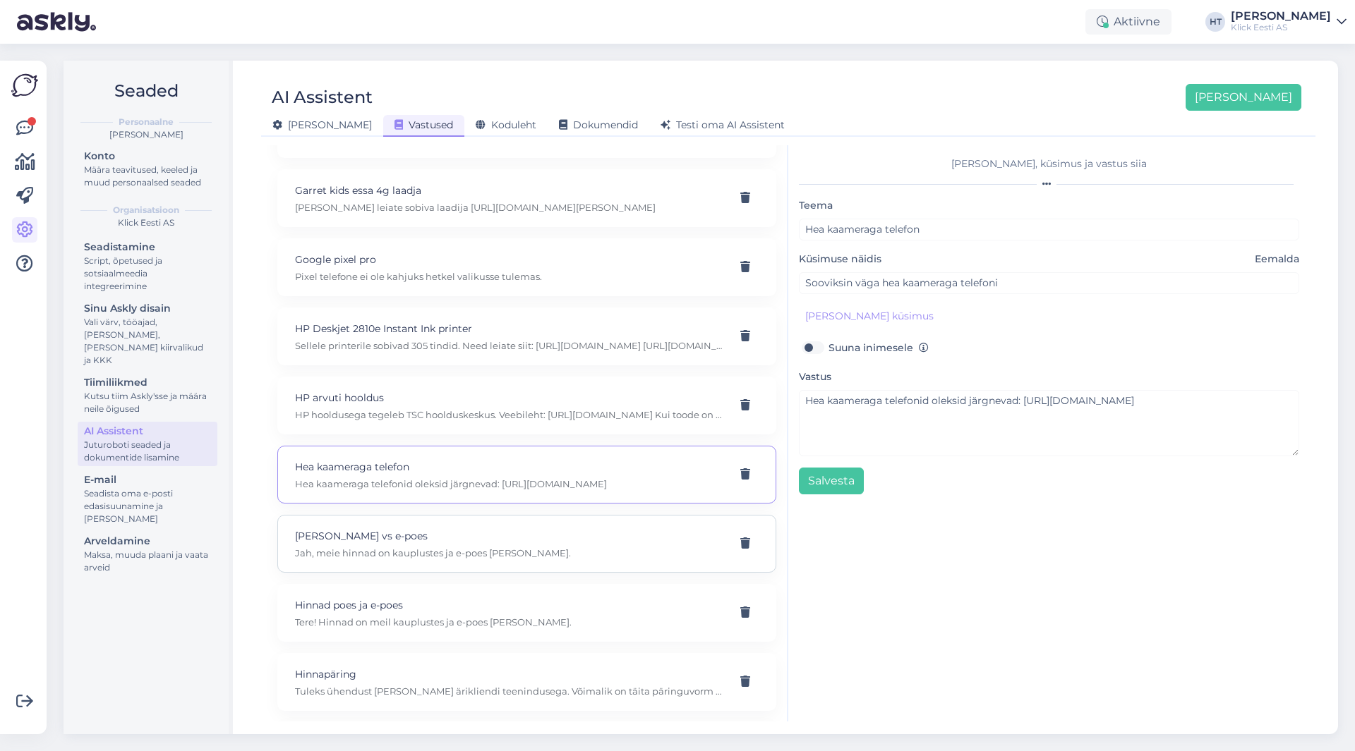
scroll to position [3316, 0]
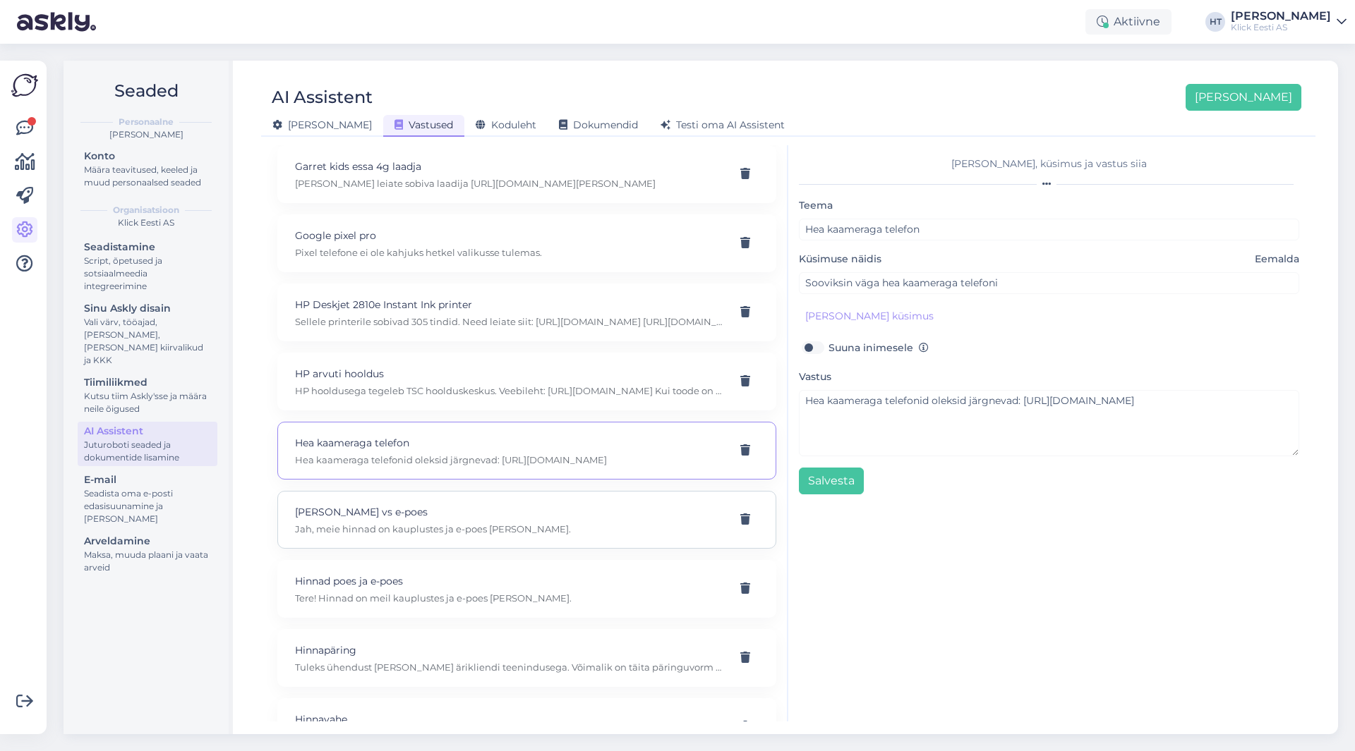
click at [542, 504] on p "[PERSON_NAME] vs e-poes" at bounding box center [510, 512] width 430 height 16
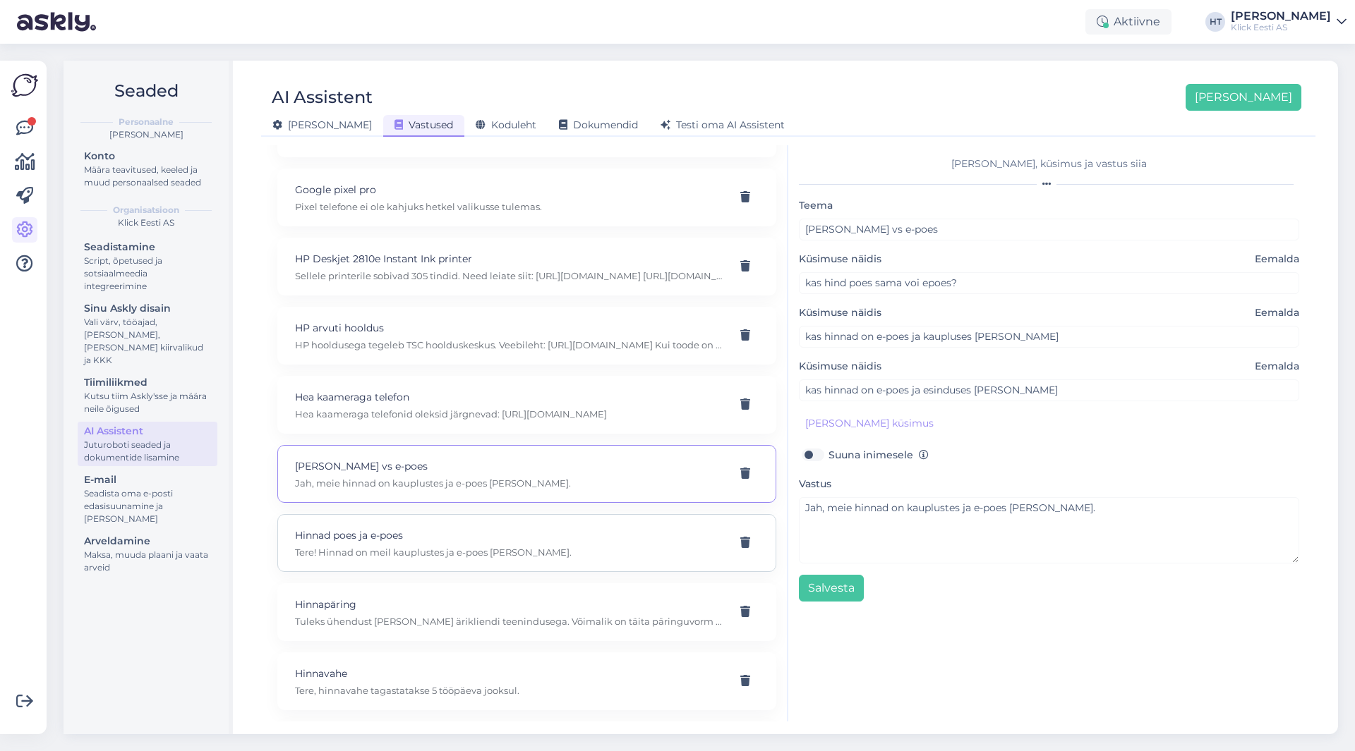
scroll to position [3387, 0]
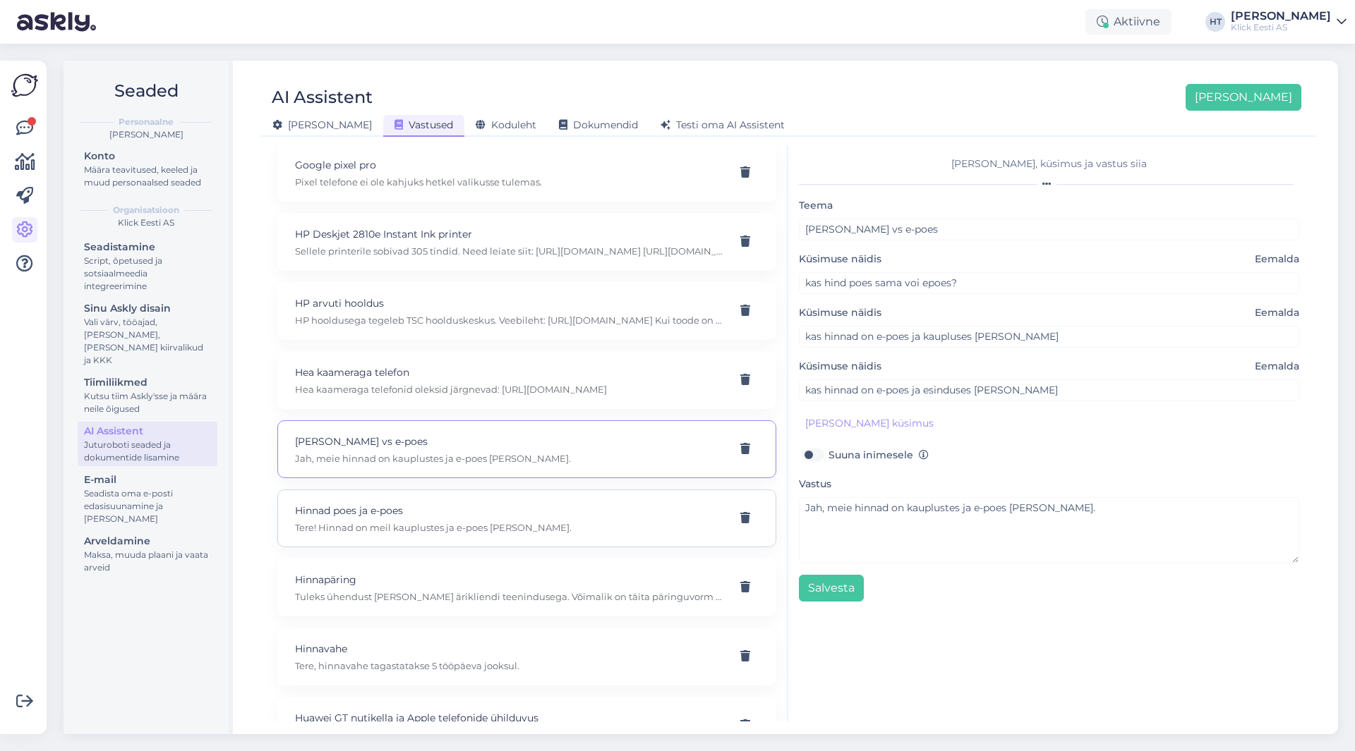
click at [538, 523] on p "Tere! Hinnad on meil kauplustes ja e-poes [PERSON_NAME]." at bounding box center [510, 527] width 430 height 13
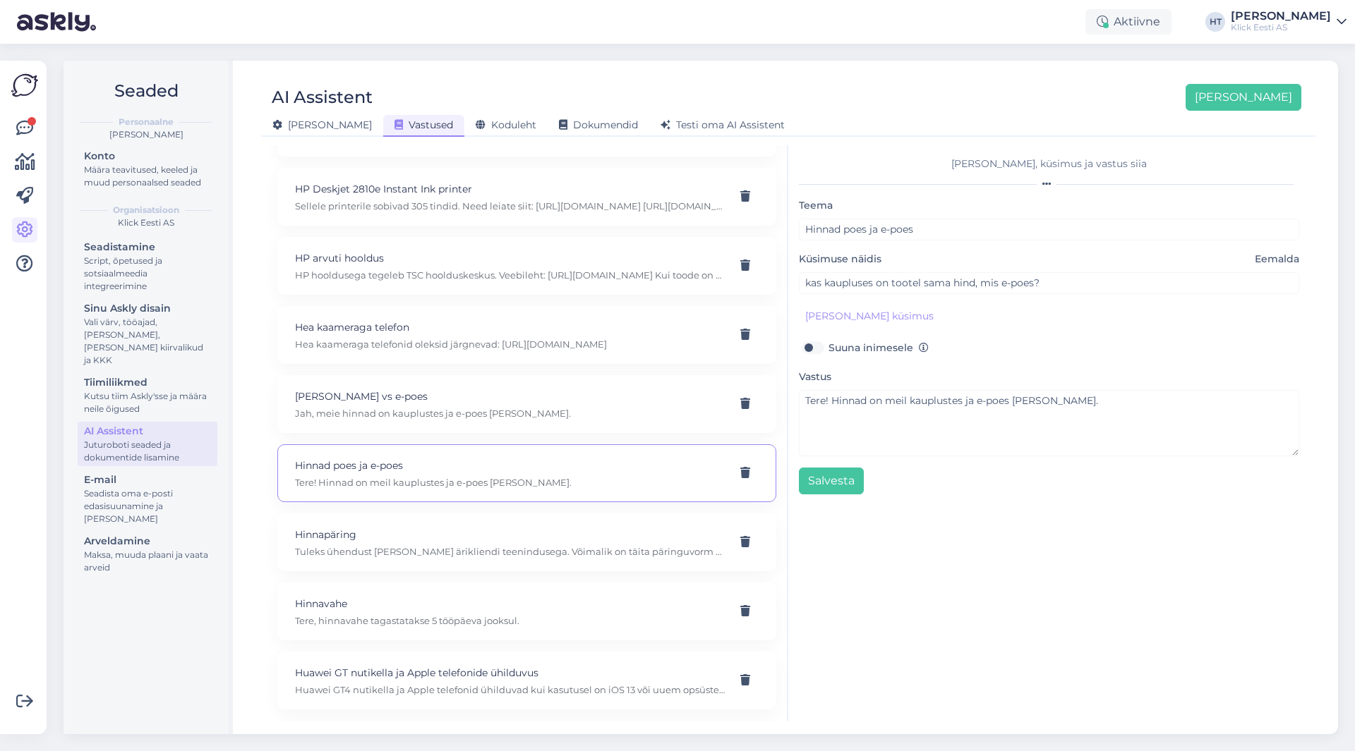
scroll to position [3457, 0]
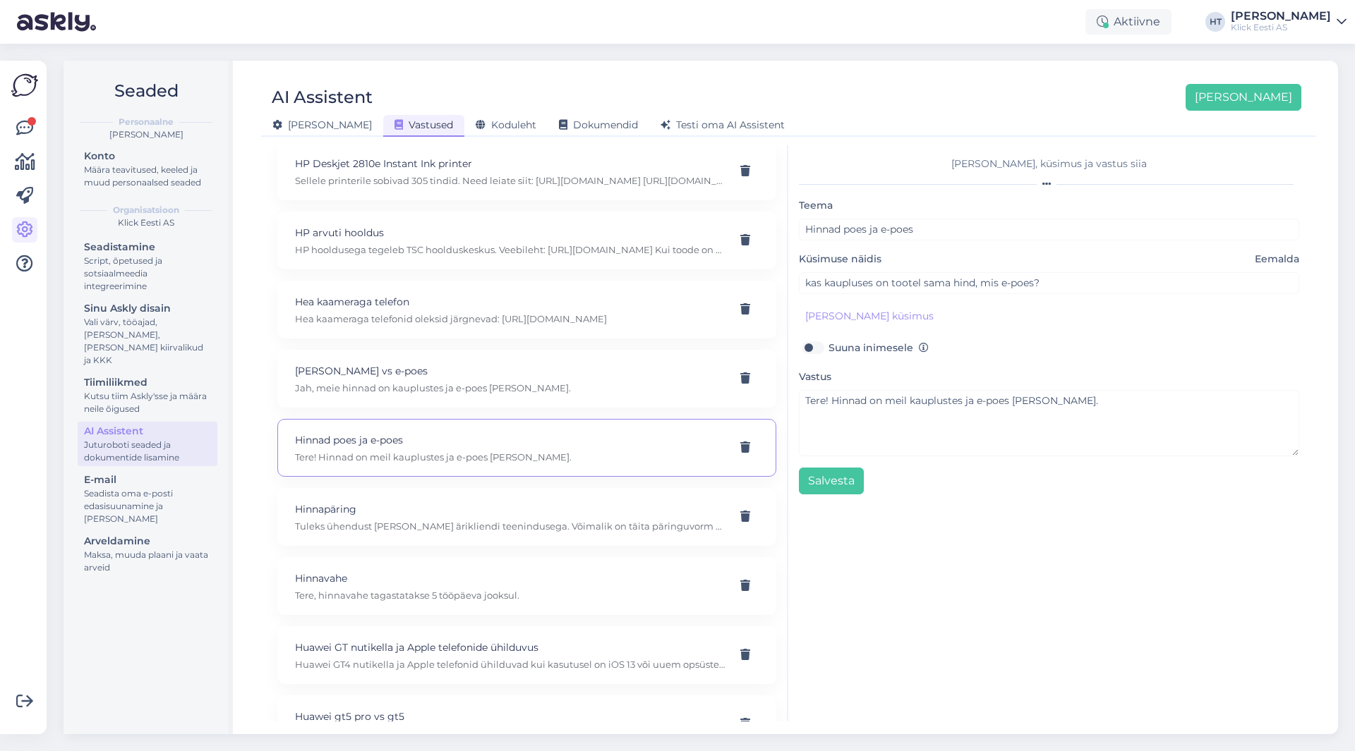
click at [555, 523] on p "Tuleks ühendust [PERSON_NAME] ärikliendi teenindusega. Võimalik on täita päring…" at bounding box center [510, 526] width 430 height 13
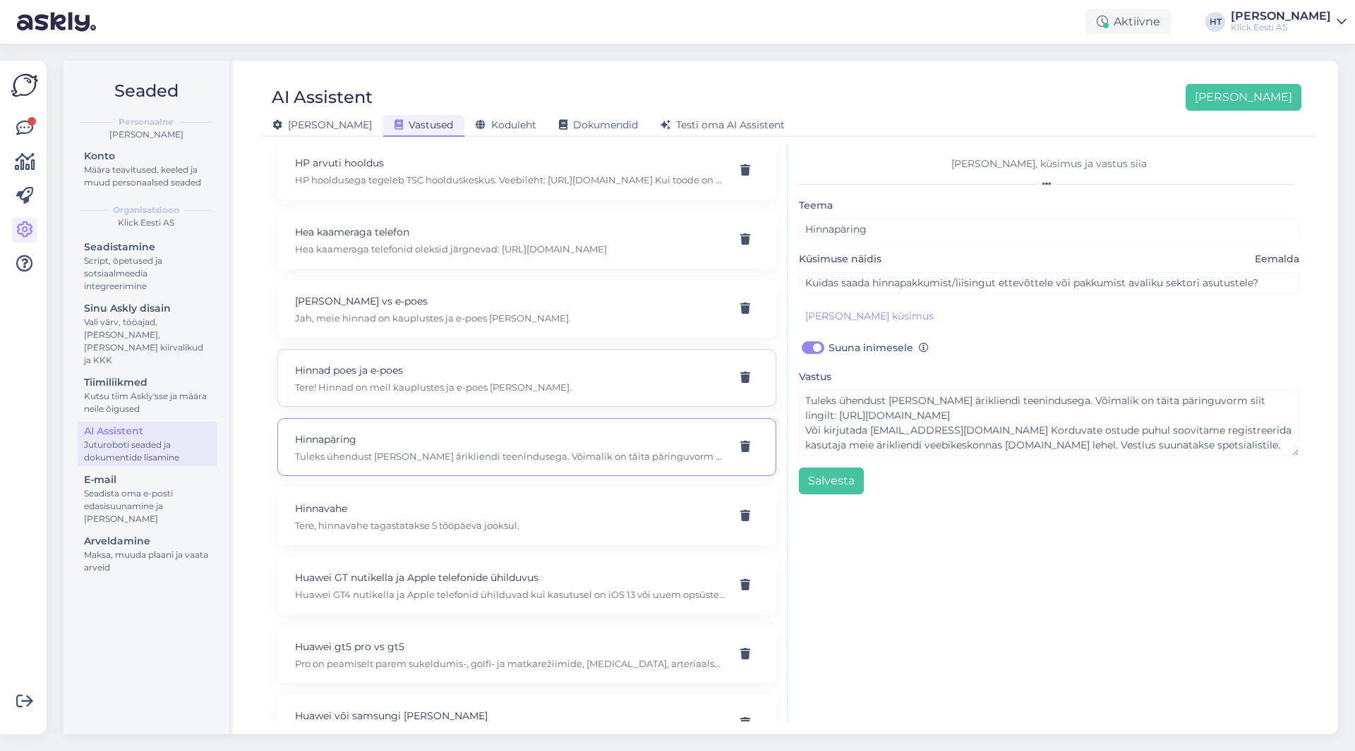
scroll to position [3528, 0]
click at [555, 523] on p "Tere, hinnavahe tagastatakse 5 tööpäeva jooksul." at bounding box center [510, 525] width 430 height 13
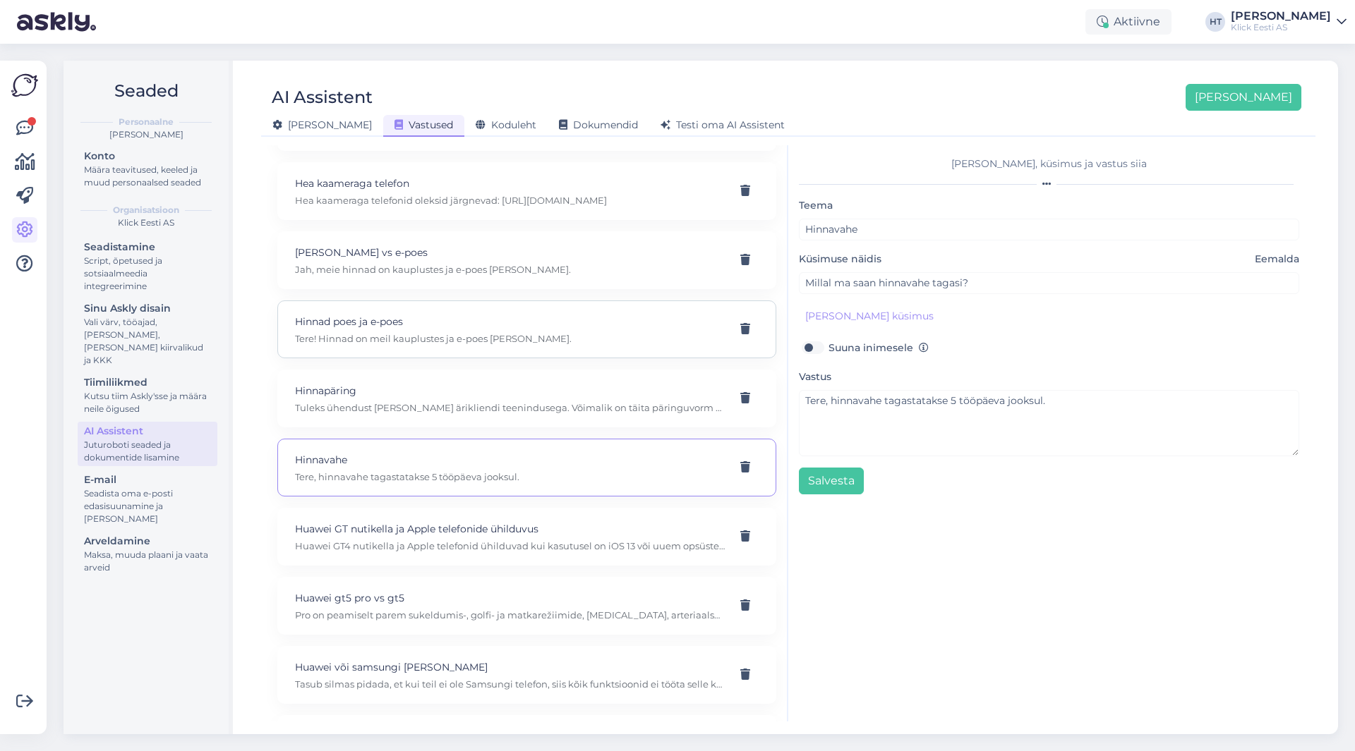
scroll to position [3598, 0]
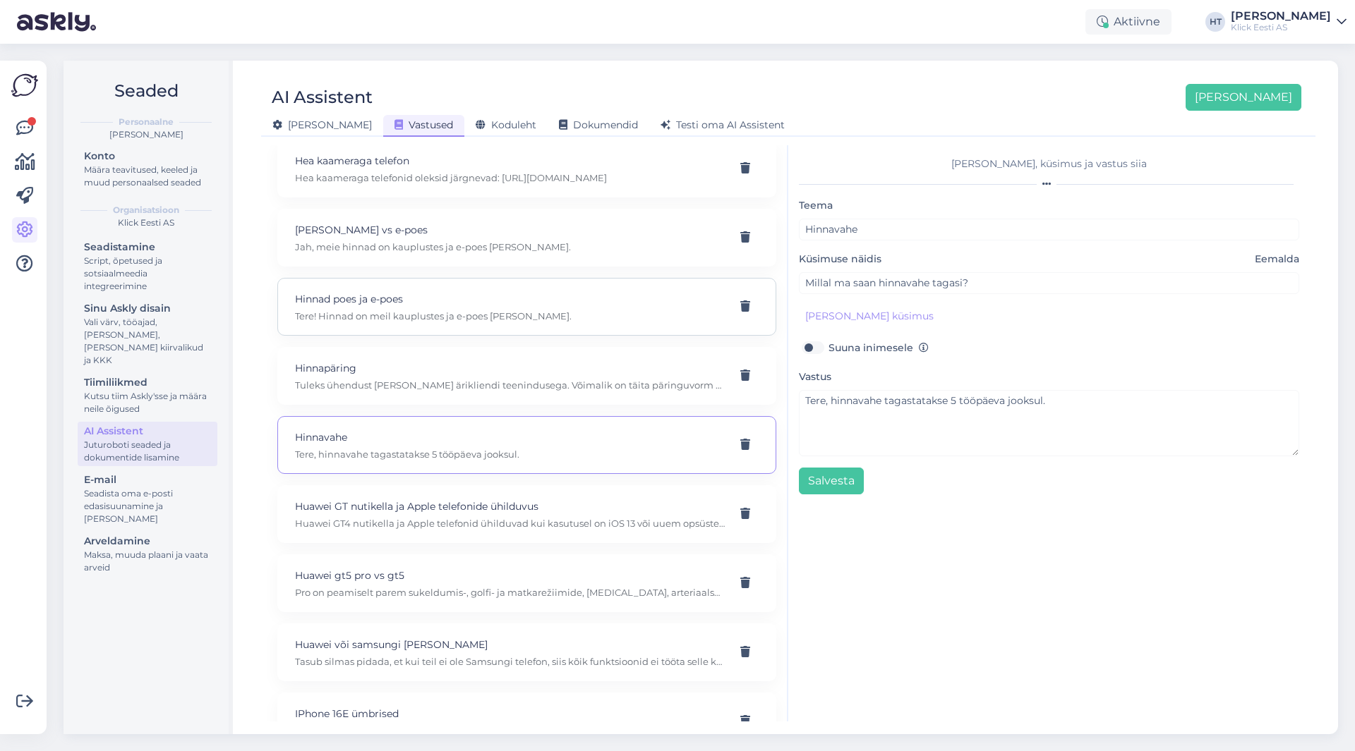
click at [555, 523] on p "Huawei GT4 nutikella ja Apple telefonid ühilduvad kui kasutusel on iOS 13 või u…" at bounding box center [510, 523] width 430 height 13
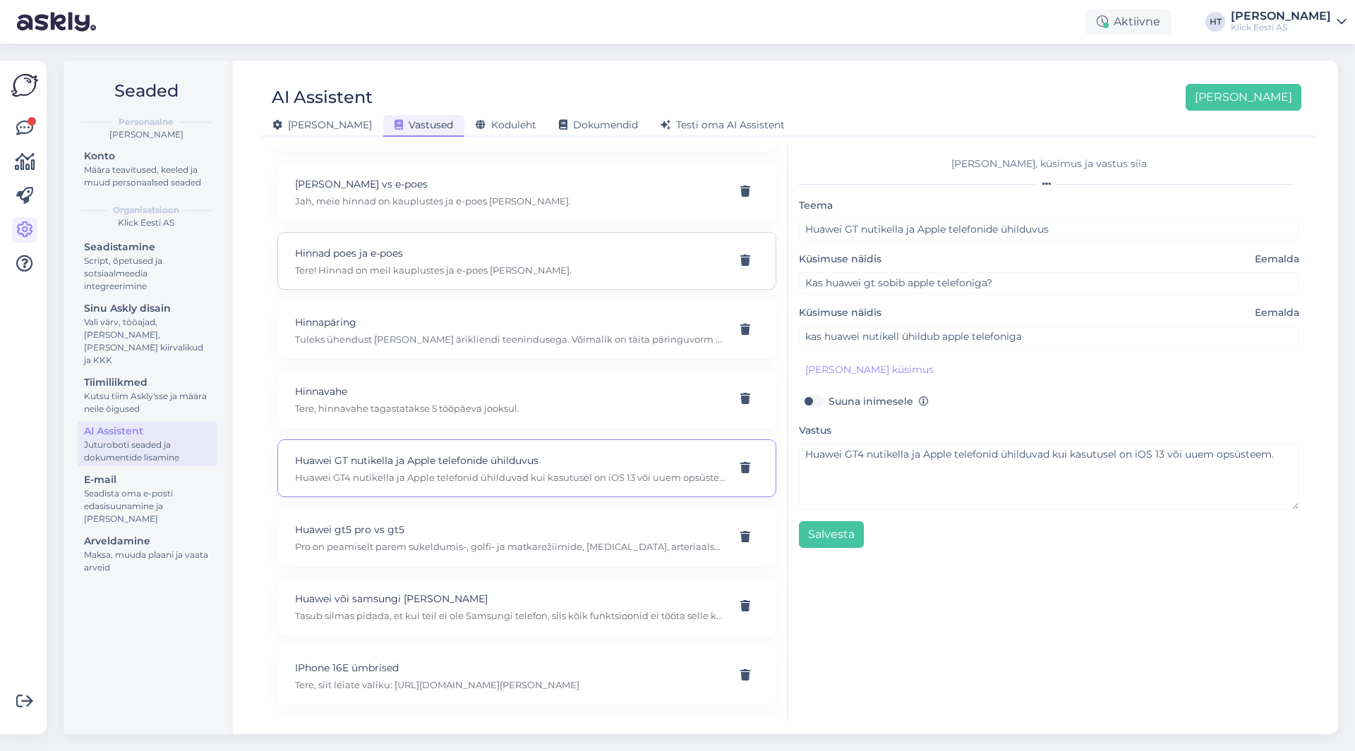
scroll to position [3669, 0]
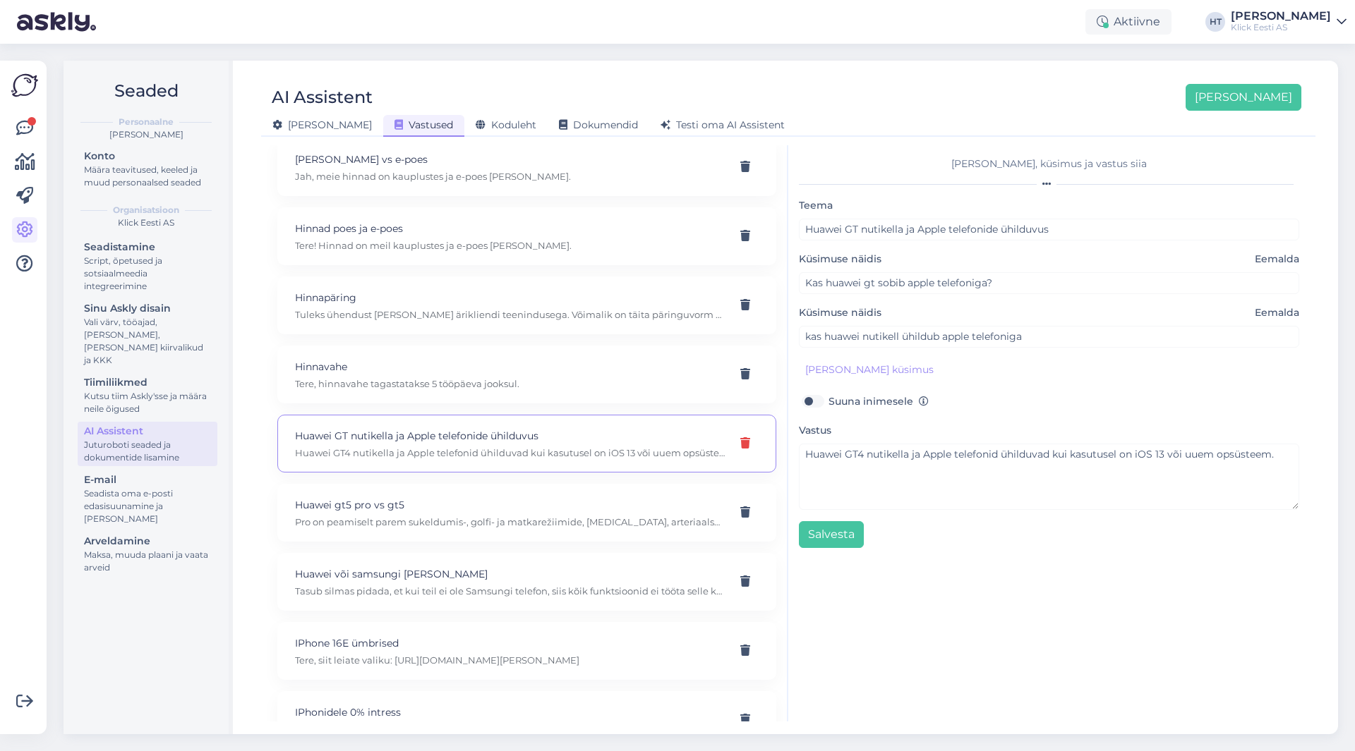
click at [732, 450] on div at bounding box center [745, 443] width 27 height 25
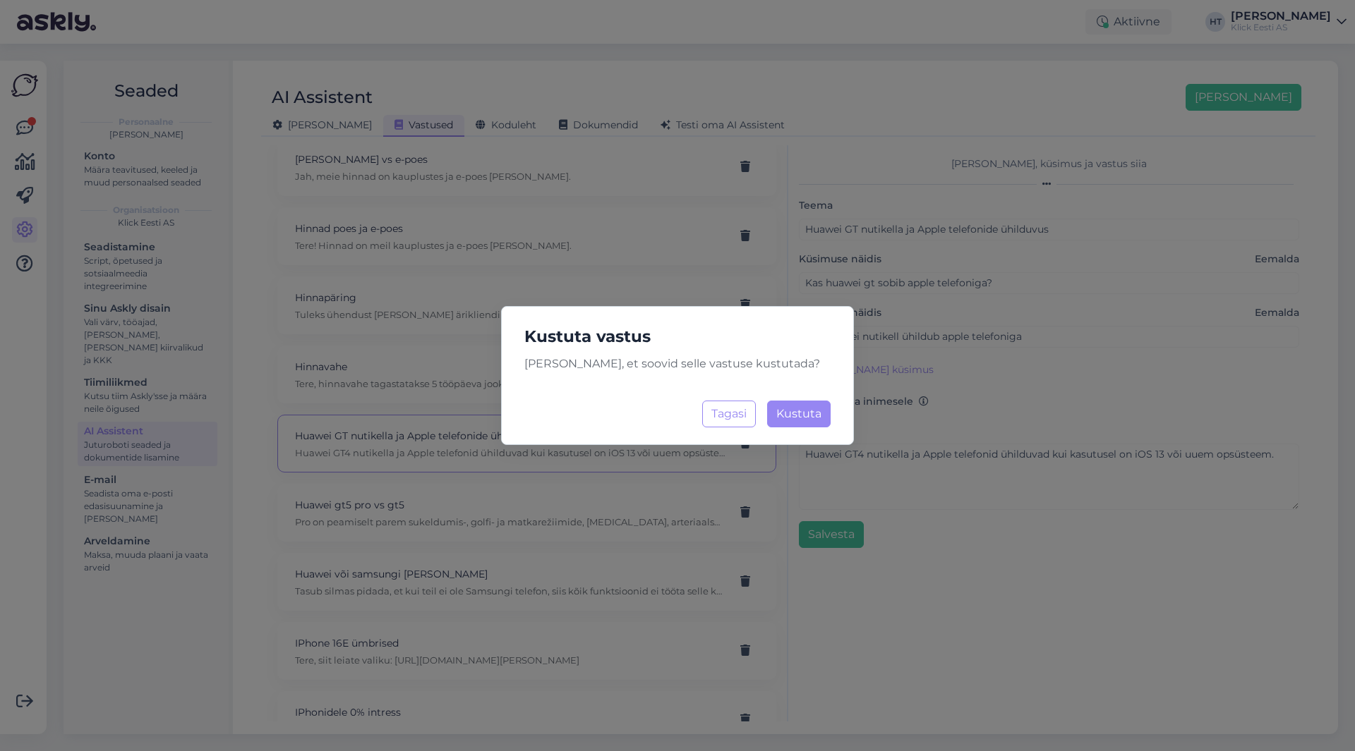
click at [844, 488] on div "[PERSON_NAME] vastus [PERSON_NAME], et soovid selle vastuse kustutada? Tagasi K…" at bounding box center [677, 375] width 1355 height 751
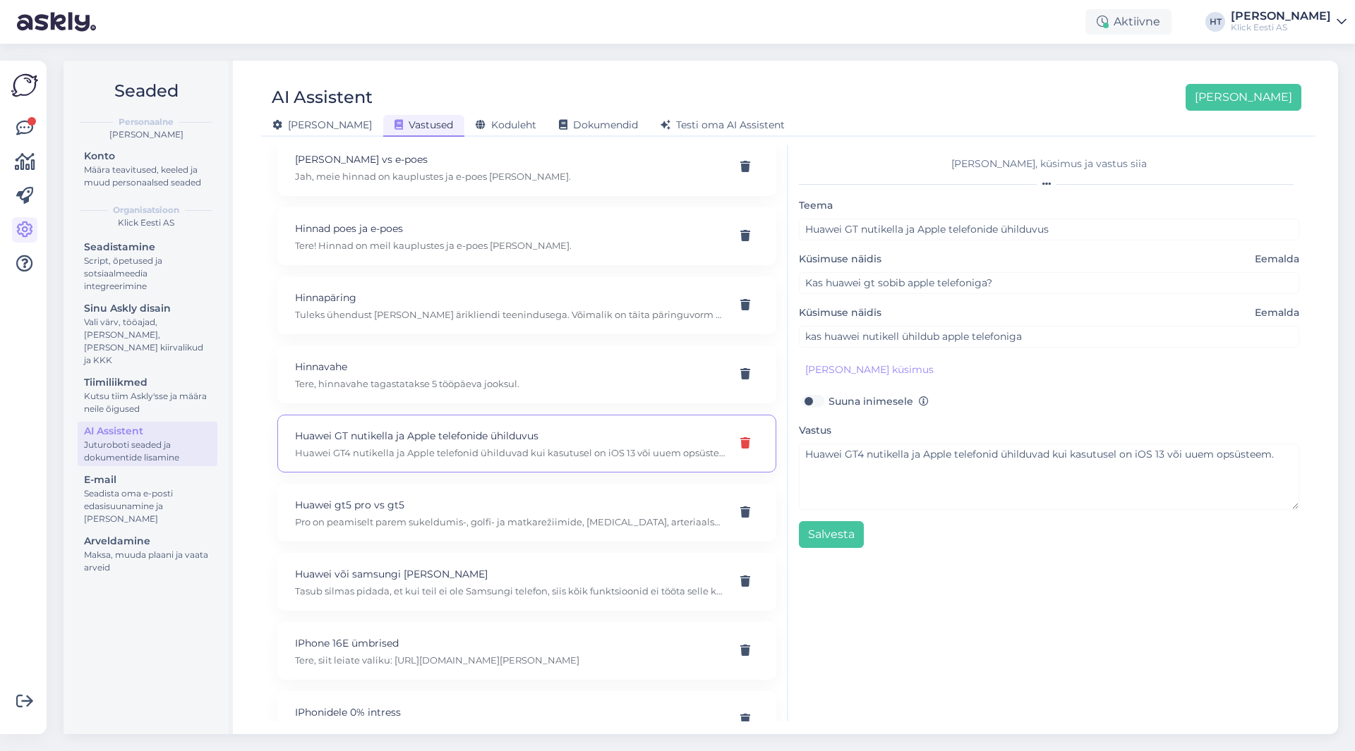
click at [732, 439] on div at bounding box center [745, 443] width 27 height 25
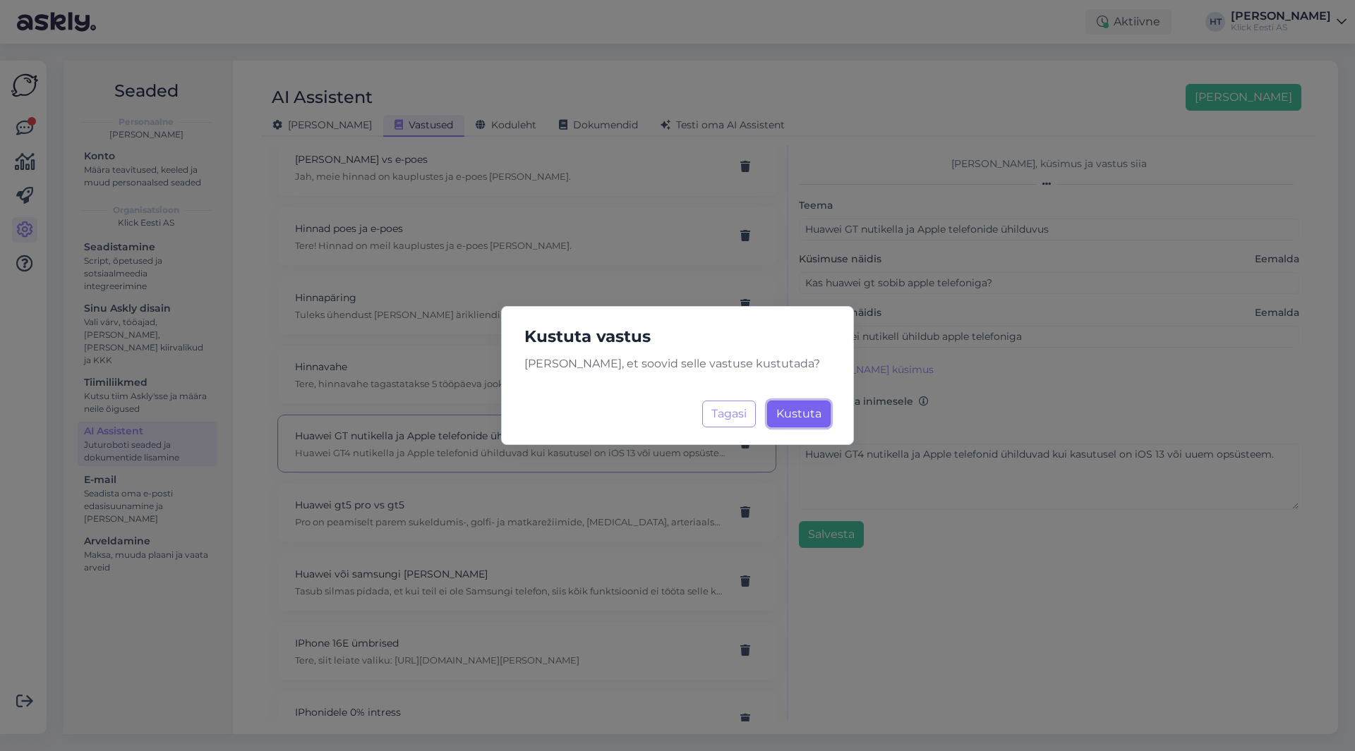
click at [780, 421] on button "Kustuta Laadimine..." at bounding box center [799, 414] width 64 height 27
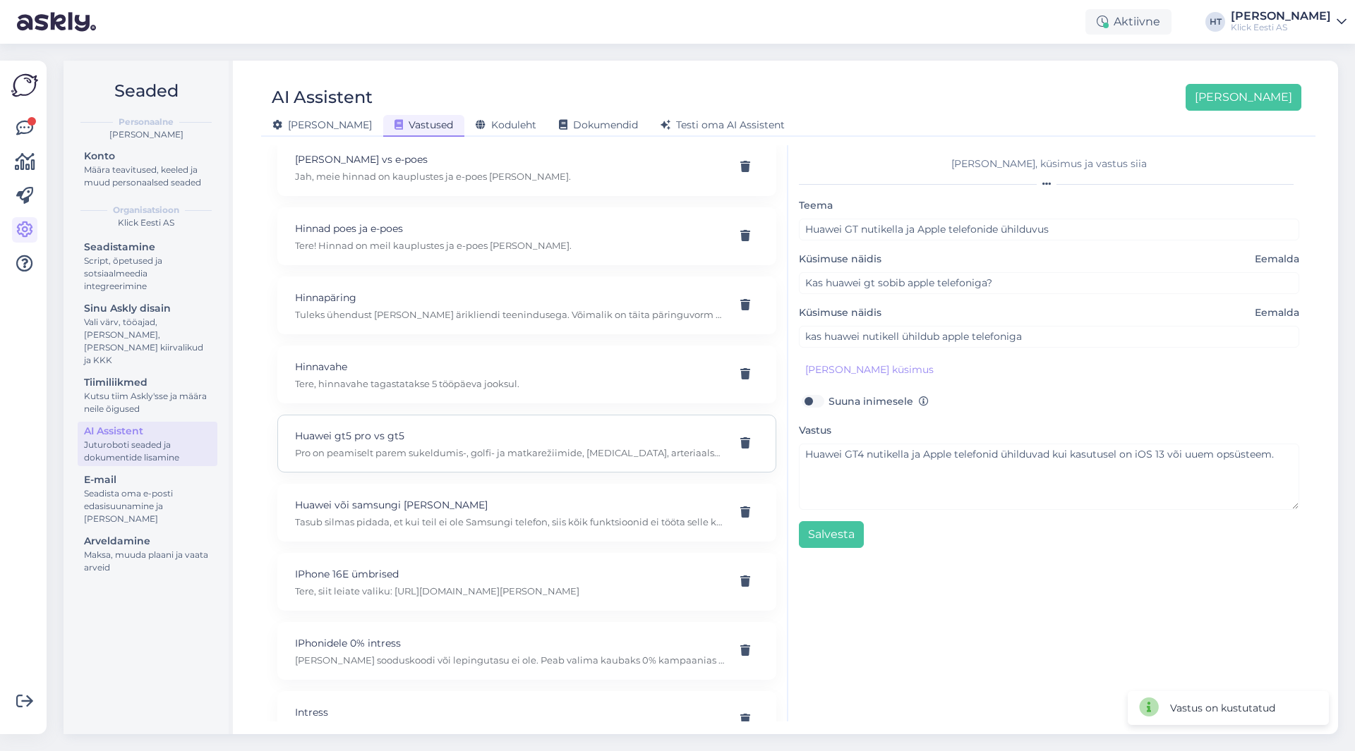
click at [526, 454] on p "Pro on peamiselt parem sukeldumis-, golfi- ja matkarežiimide, [MEDICAL_DATA], a…" at bounding box center [510, 453] width 430 height 13
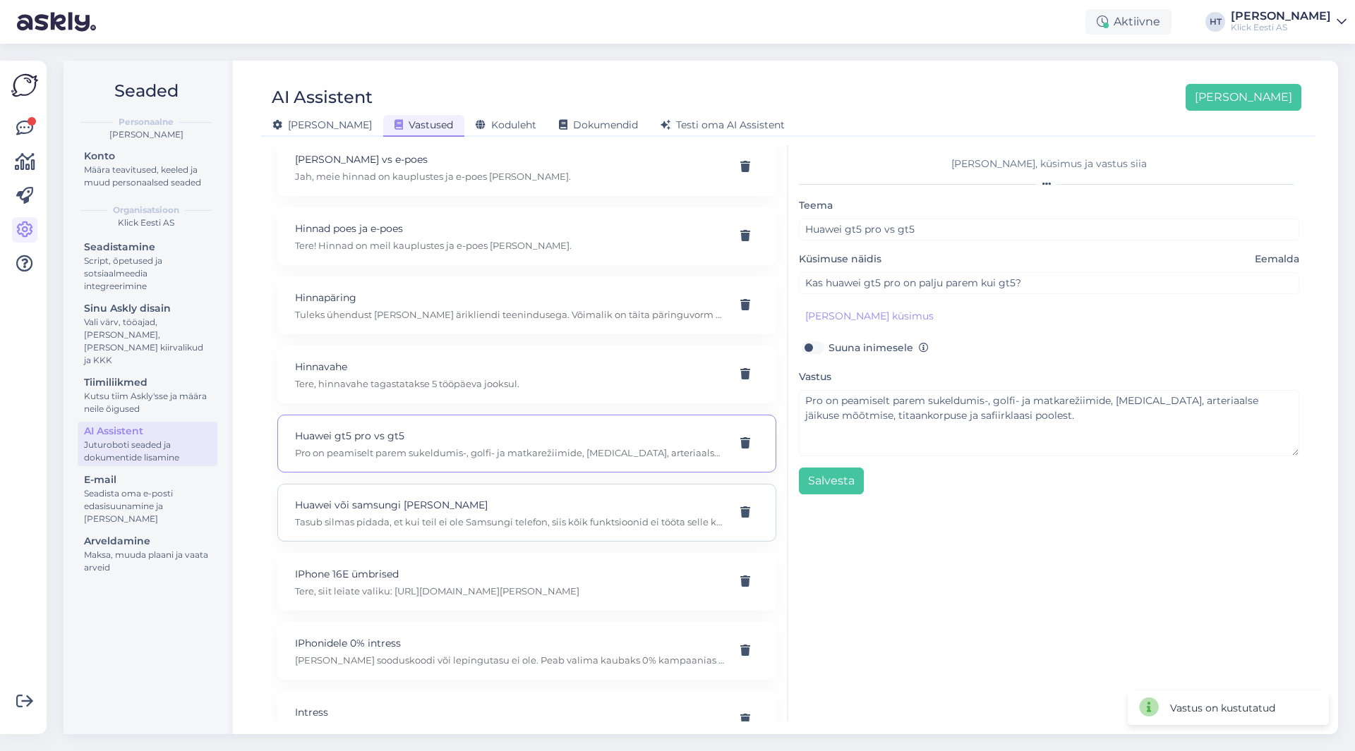
click at [519, 486] on div "Huawei või samsungi [PERSON_NAME] Tasub silmas pidada, et kui teil ei ole Samsu…" at bounding box center [526, 513] width 499 height 58
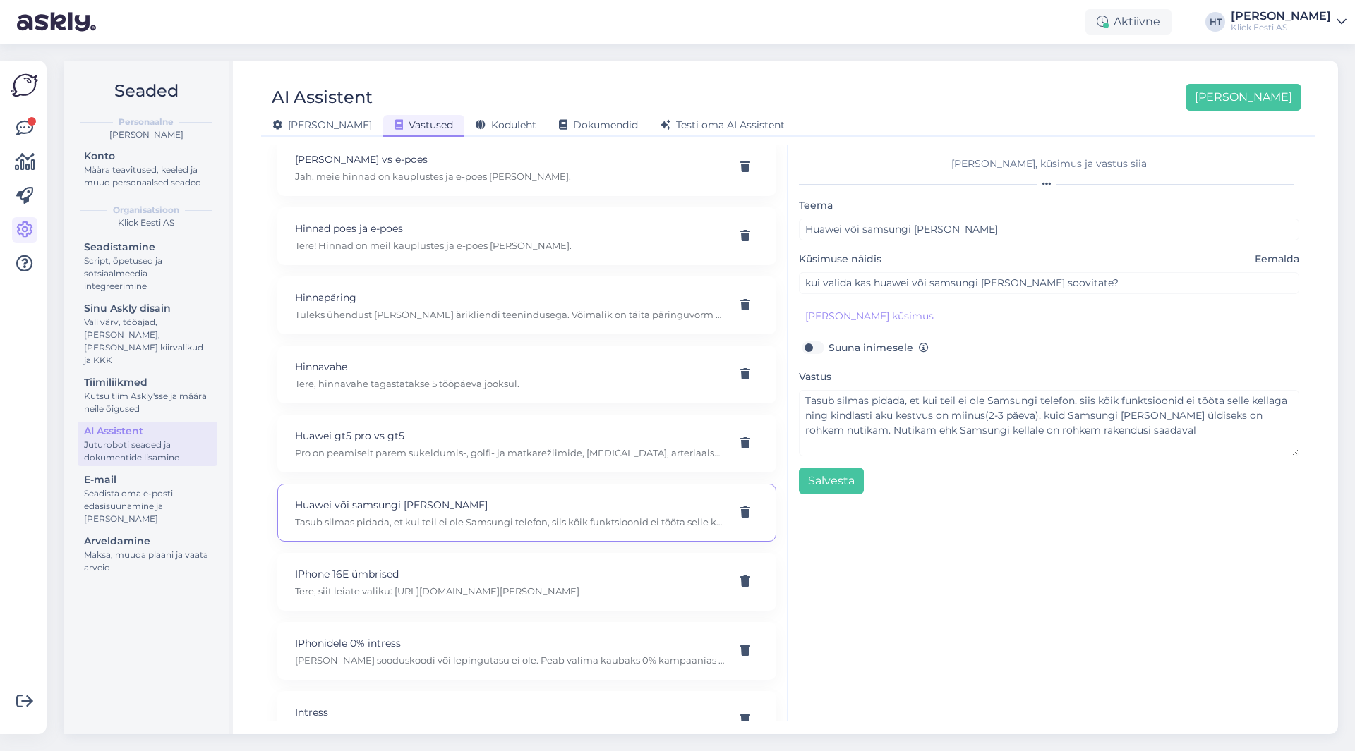
scroll to position [3739, 0]
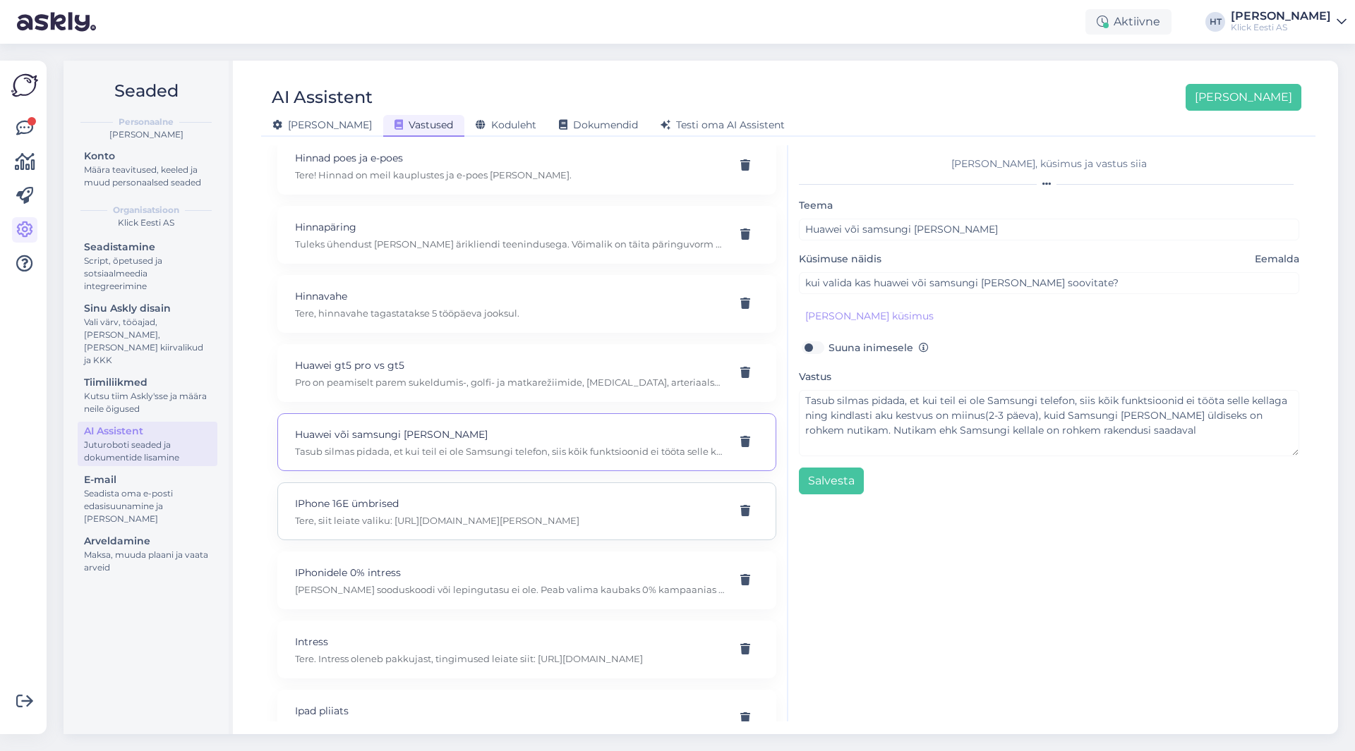
click at [502, 507] on p "IPhone 16E ümbrised" at bounding box center [510, 504] width 430 height 16
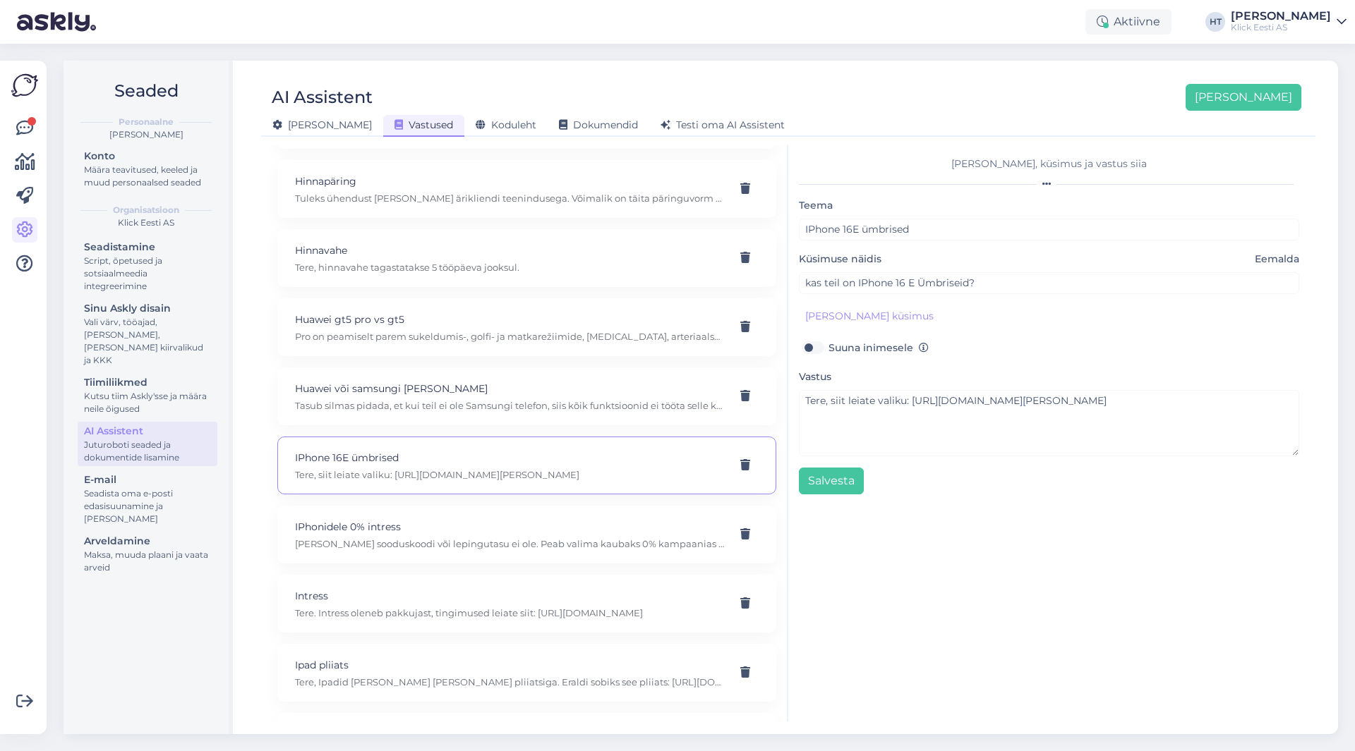
scroll to position [3810, 0]
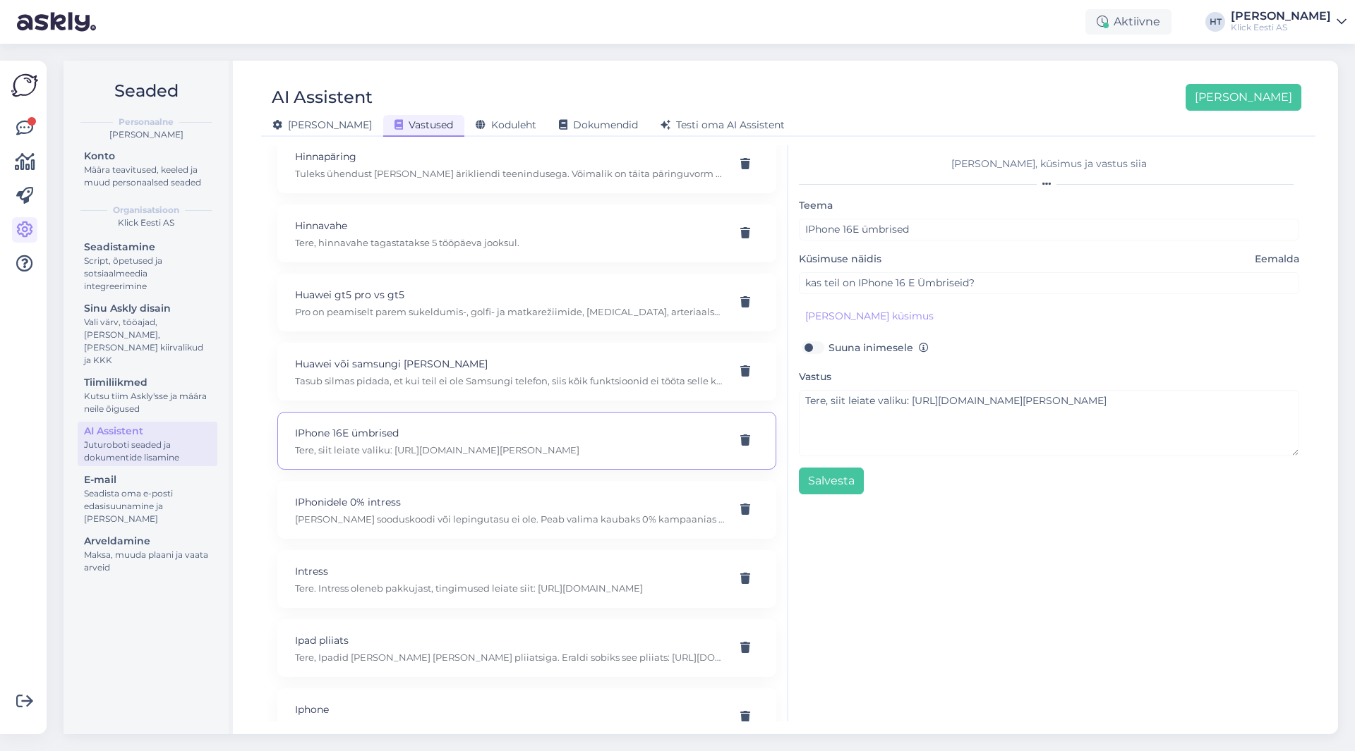
click at [502, 507] on p "IPhonidele 0% intress" at bounding box center [510, 503] width 430 height 16
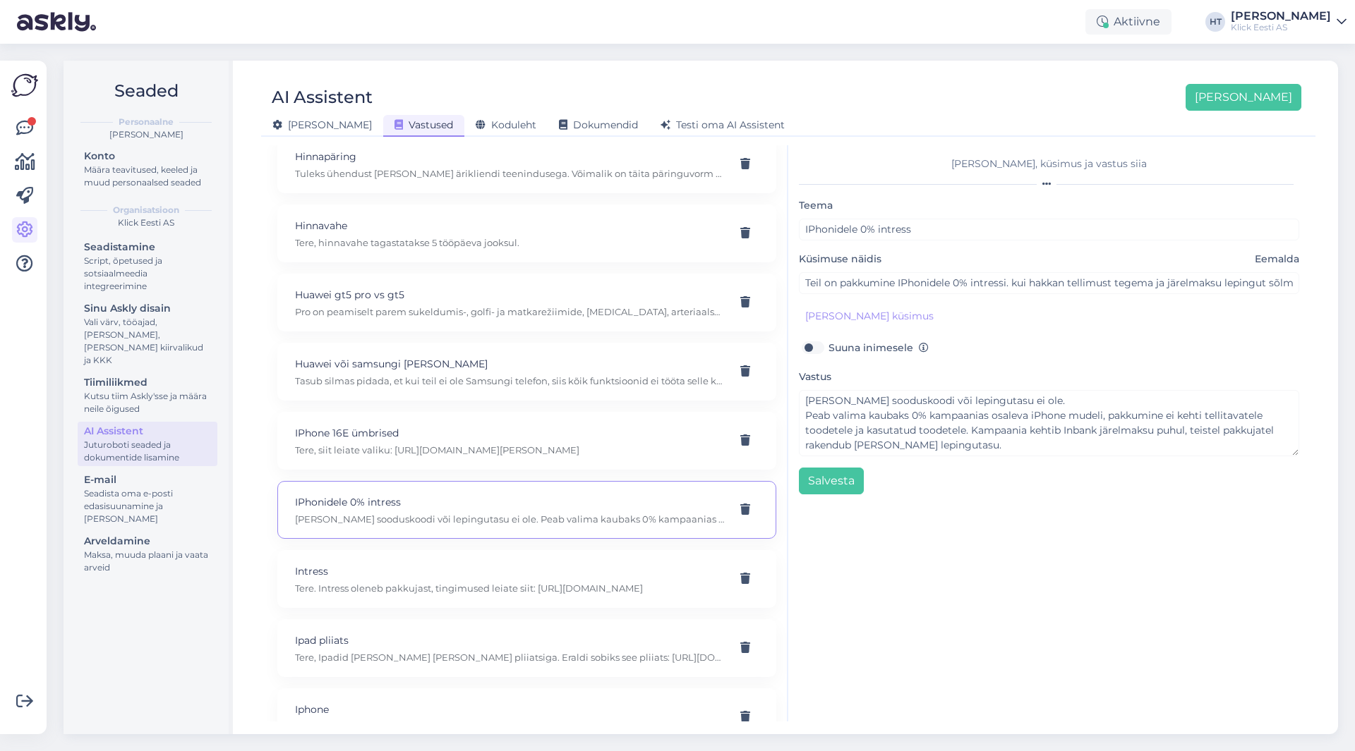
scroll to position [3881, 0]
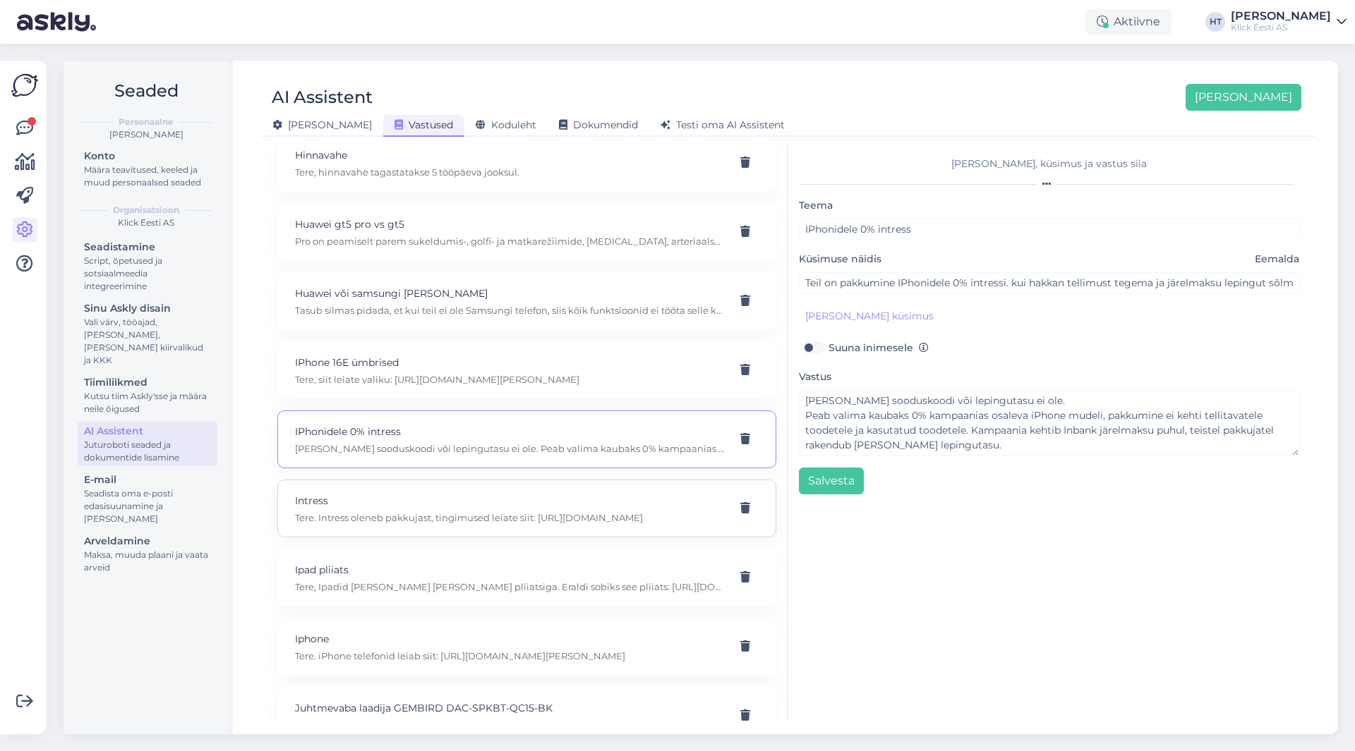
click at [496, 516] on p "Tere. Intress oleneb pakkujast, tingimused leiate siit: [URL][DOMAIN_NAME]" at bounding box center [510, 518] width 430 height 13
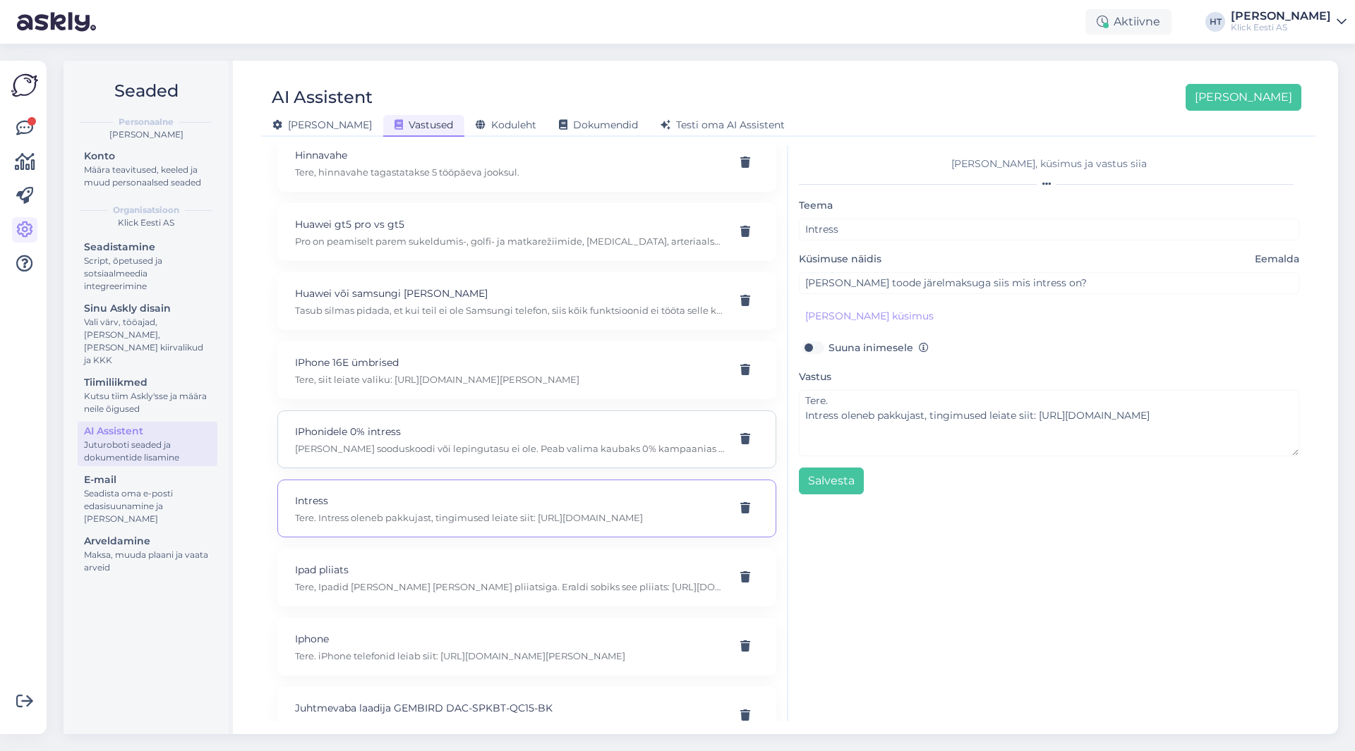
click at [528, 453] on p "[PERSON_NAME] sooduskoodi või lepingutasu ei ole. Peab valima kaubaks 0% kampaa…" at bounding box center [510, 448] width 430 height 13
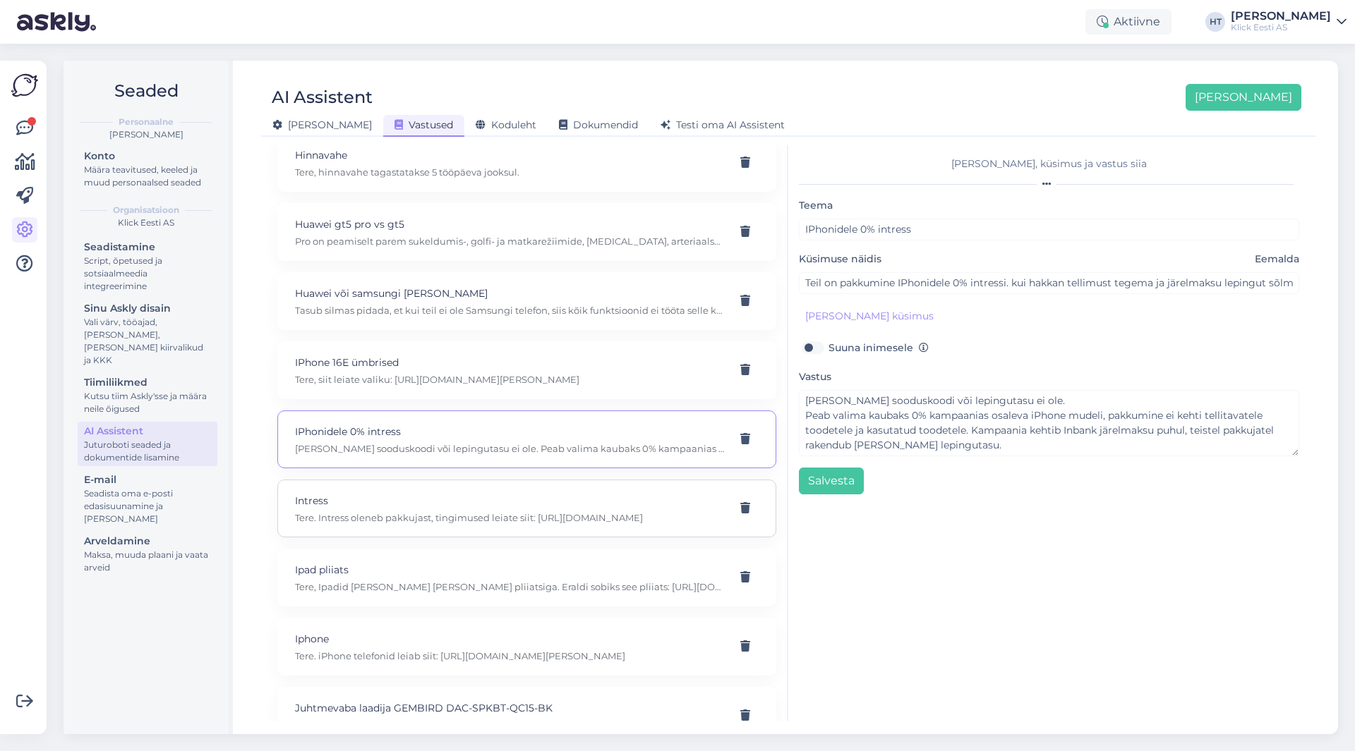
click at [516, 501] on p "Intress" at bounding box center [510, 501] width 430 height 16
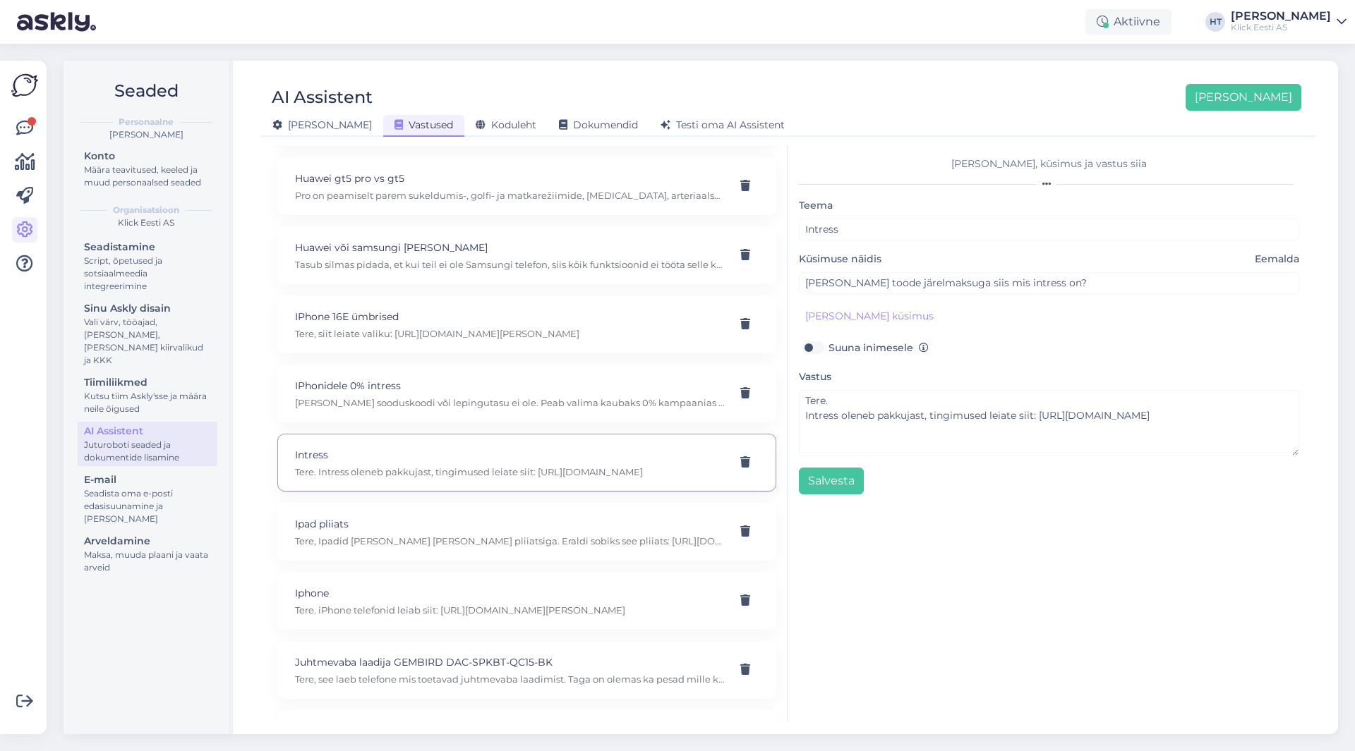
scroll to position [3951, 0]
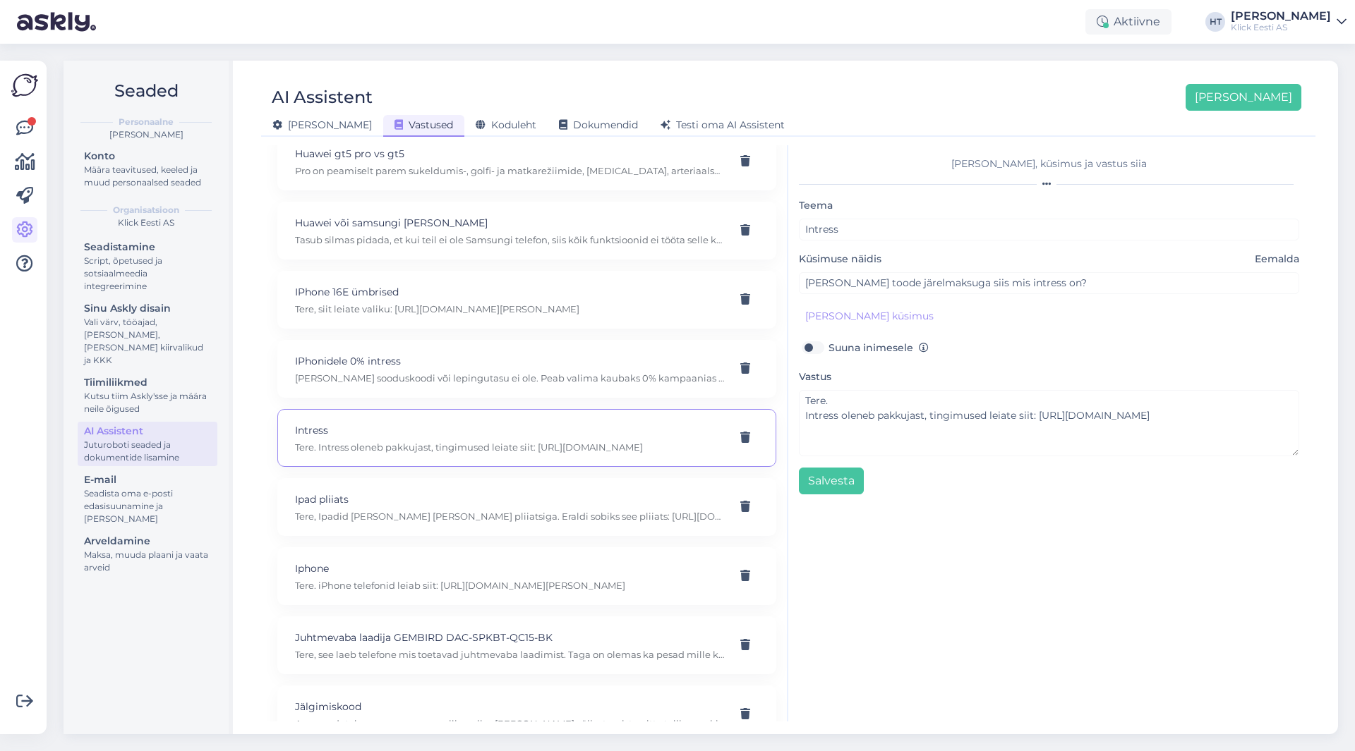
click at [516, 501] on p "Ipad pliiats" at bounding box center [510, 500] width 430 height 16
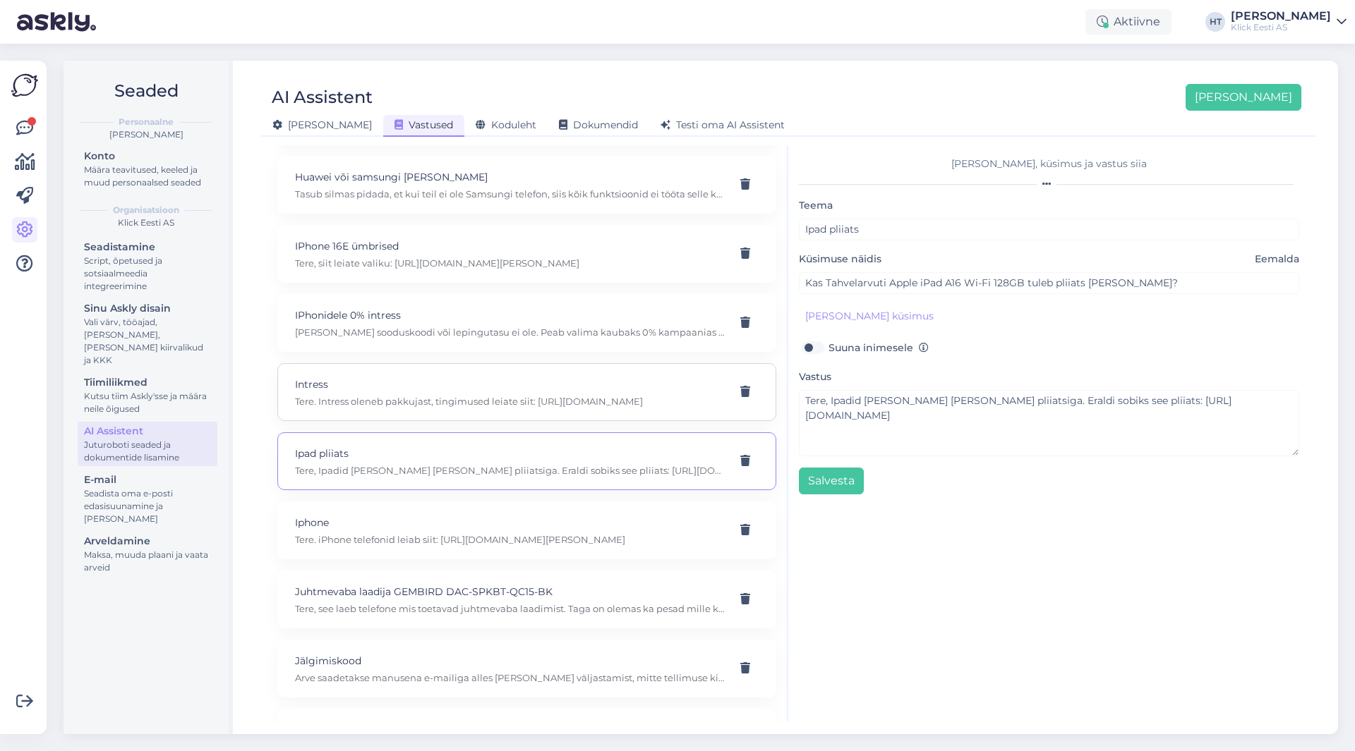
scroll to position [4022, 0]
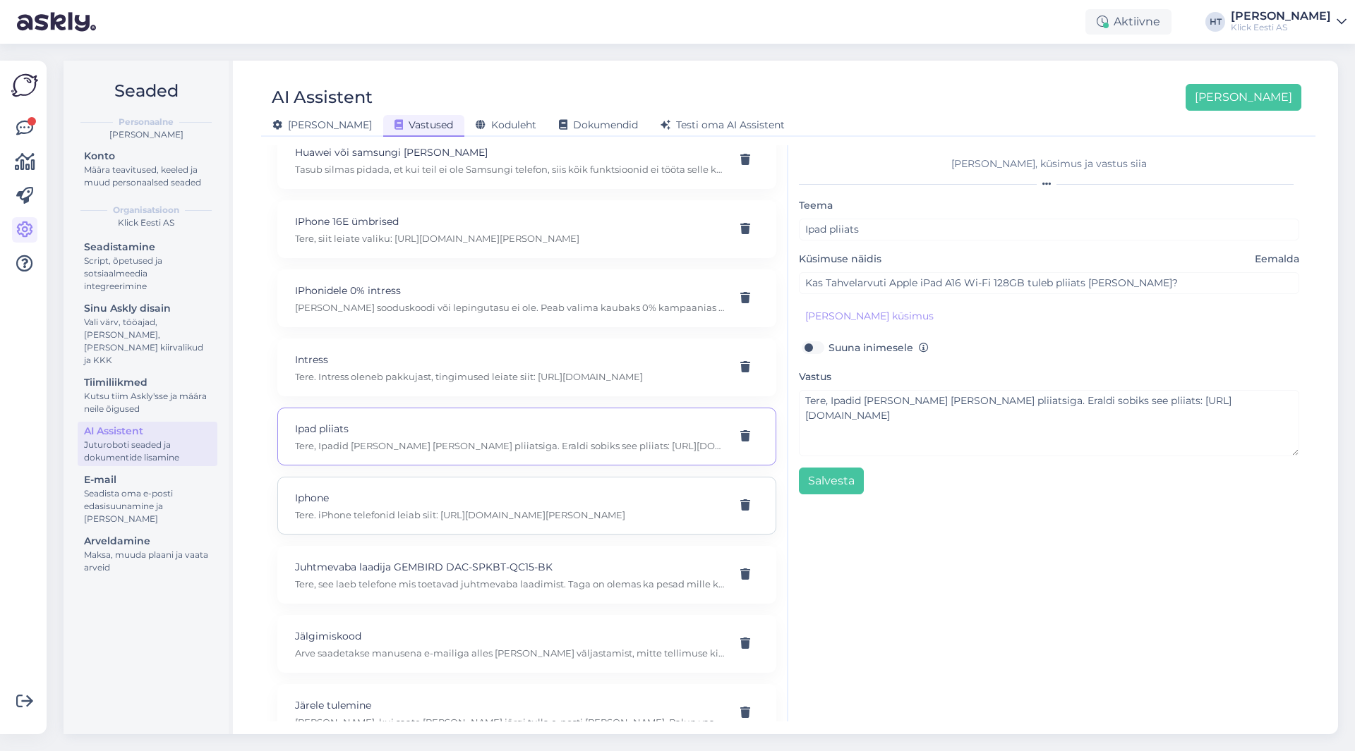
click at [512, 502] on p "Iphone" at bounding box center [510, 498] width 430 height 16
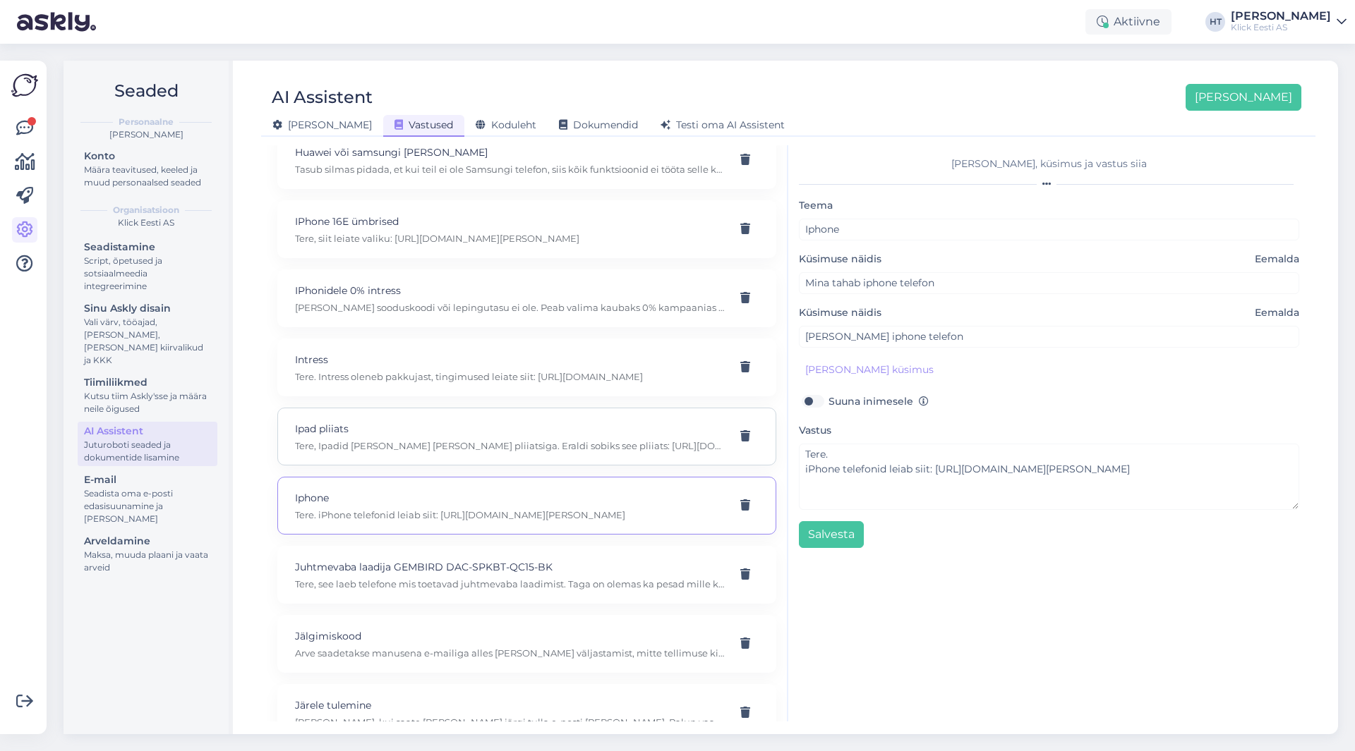
click at [526, 448] on p "Tere, Ipadid [PERSON_NAME] [PERSON_NAME] pliiatsiga. Eraldi sobiks see pliiats:…" at bounding box center [510, 446] width 430 height 13
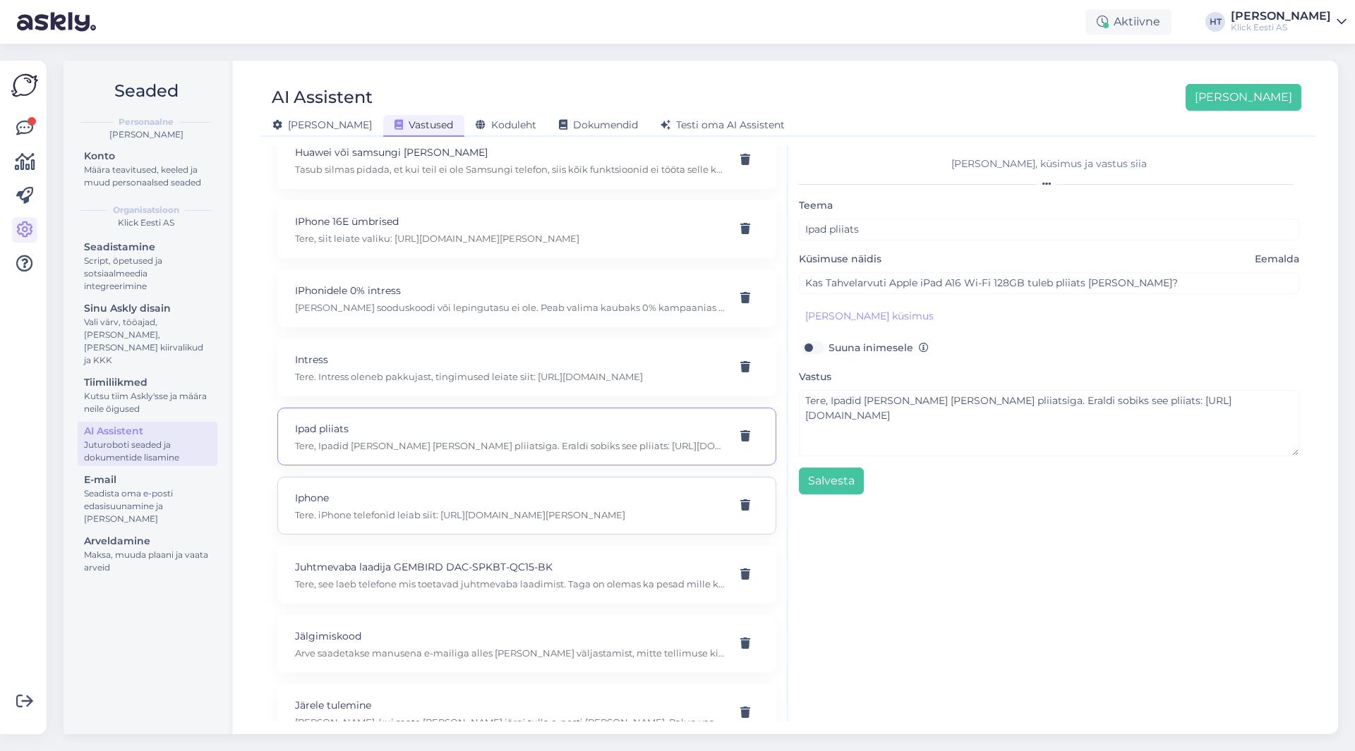
click at [526, 493] on p "Iphone" at bounding box center [510, 498] width 430 height 16
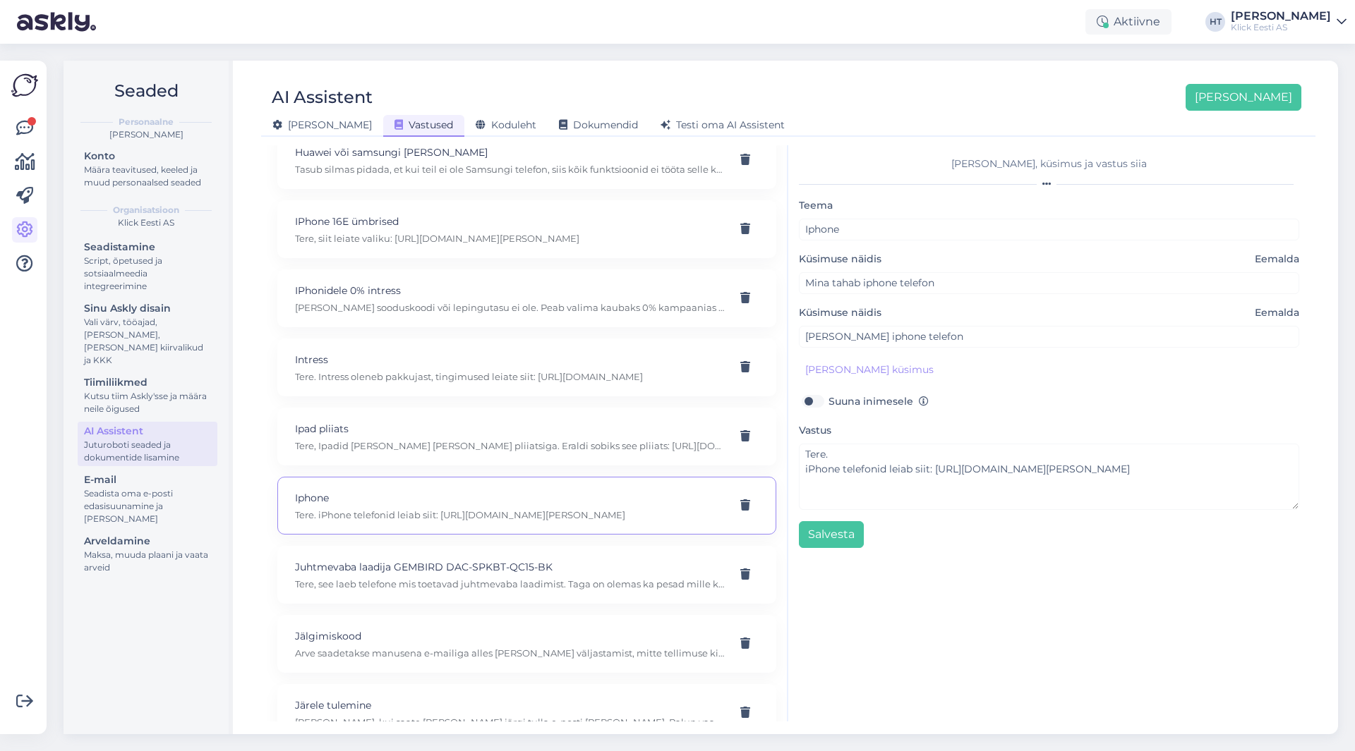
scroll to position [4092, 0]
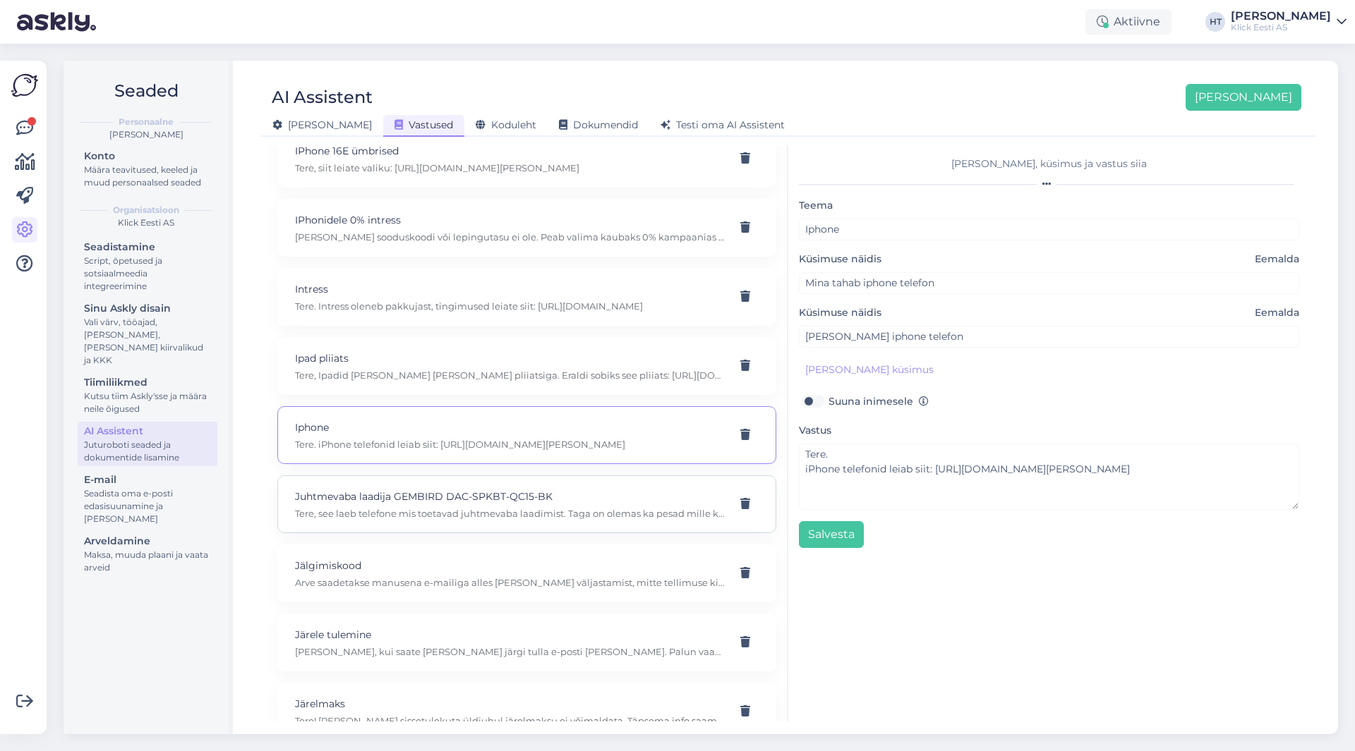
click at [516, 501] on p "Juhtmevaba laadija GEMBIRD DAC-SPKBT-QC15-BK" at bounding box center [510, 497] width 430 height 16
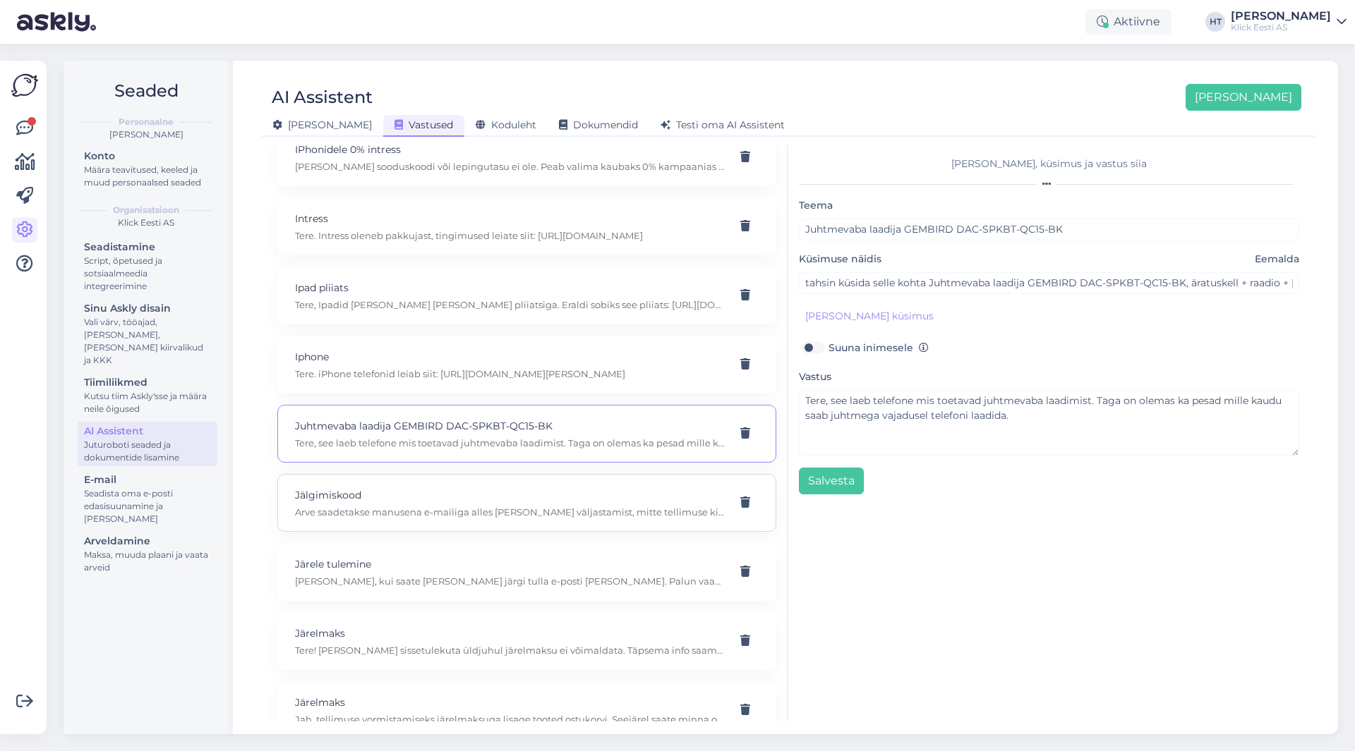
click at [498, 502] on p "Jälgimiskood" at bounding box center [510, 496] width 430 height 16
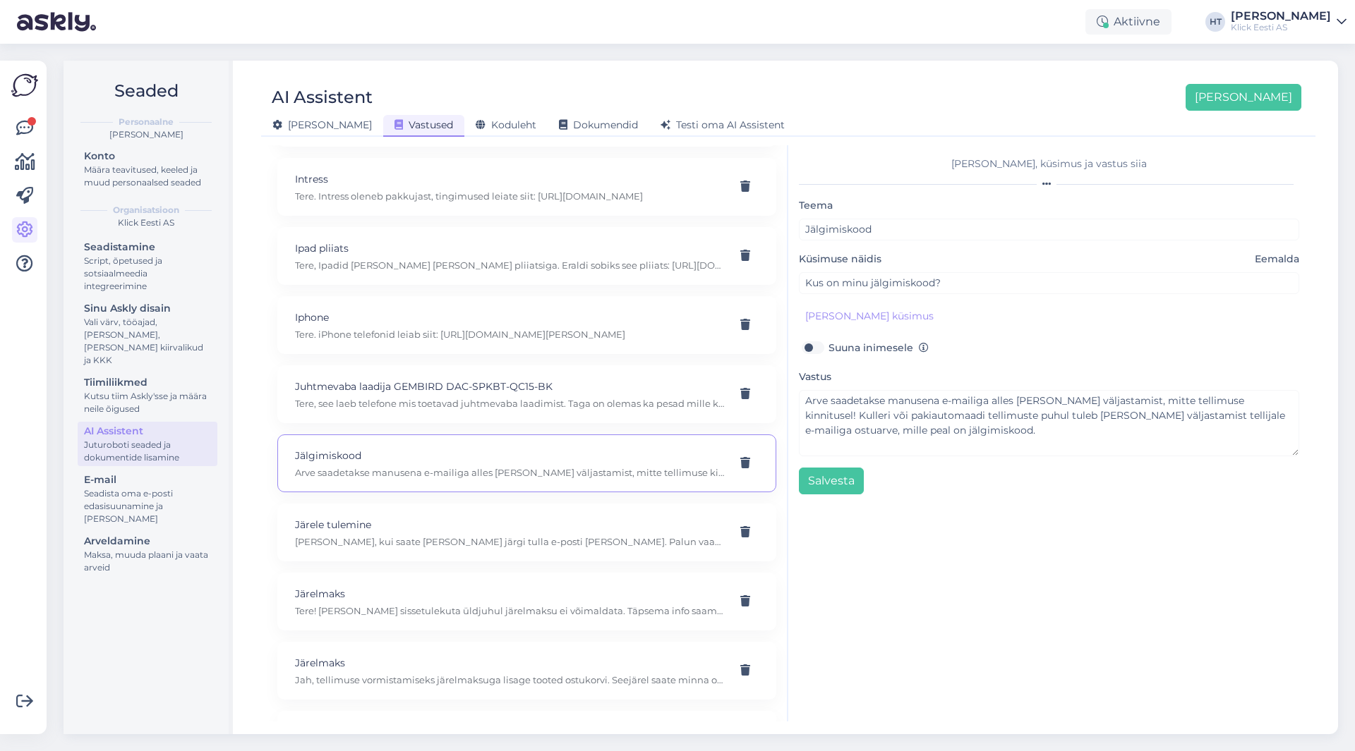
scroll to position [4233, 0]
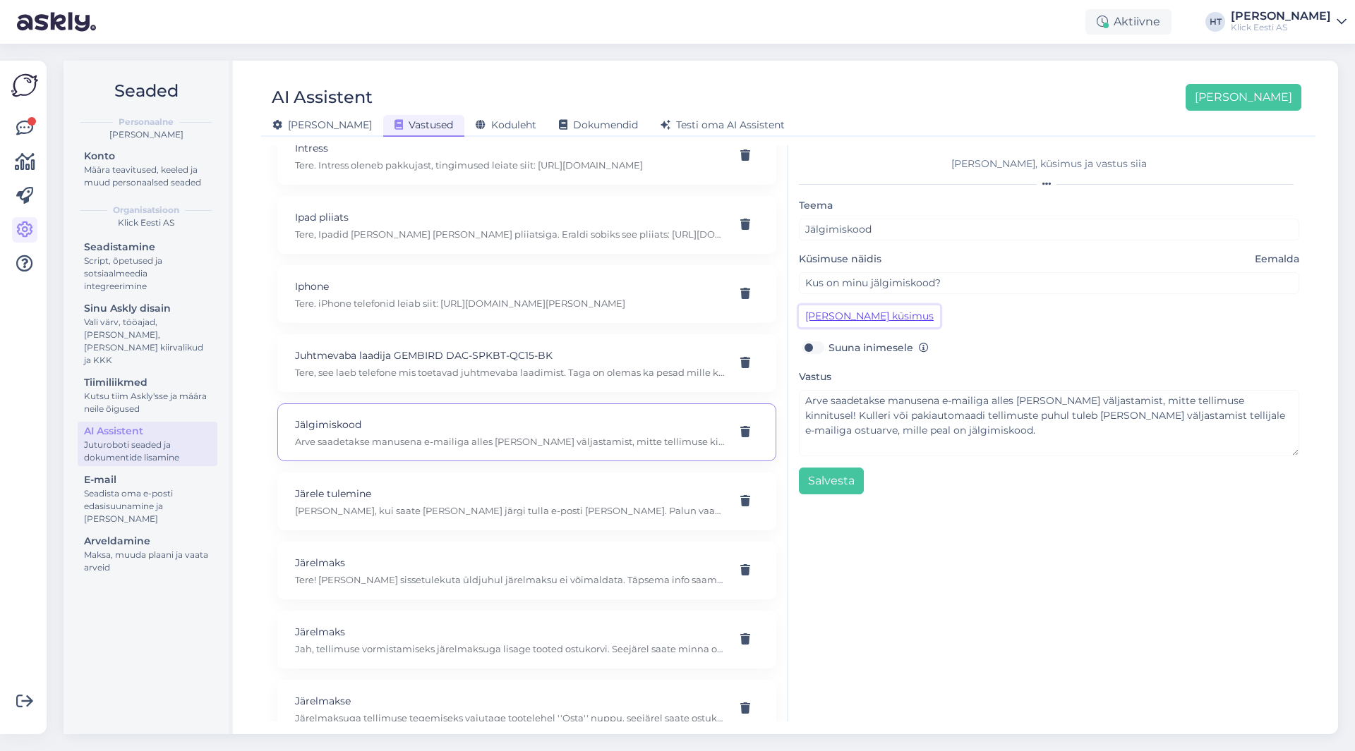
click at [857, 313] on button "[PERSON_NAME] küsimus" at bounding box center [869, 317] width 141 height 22
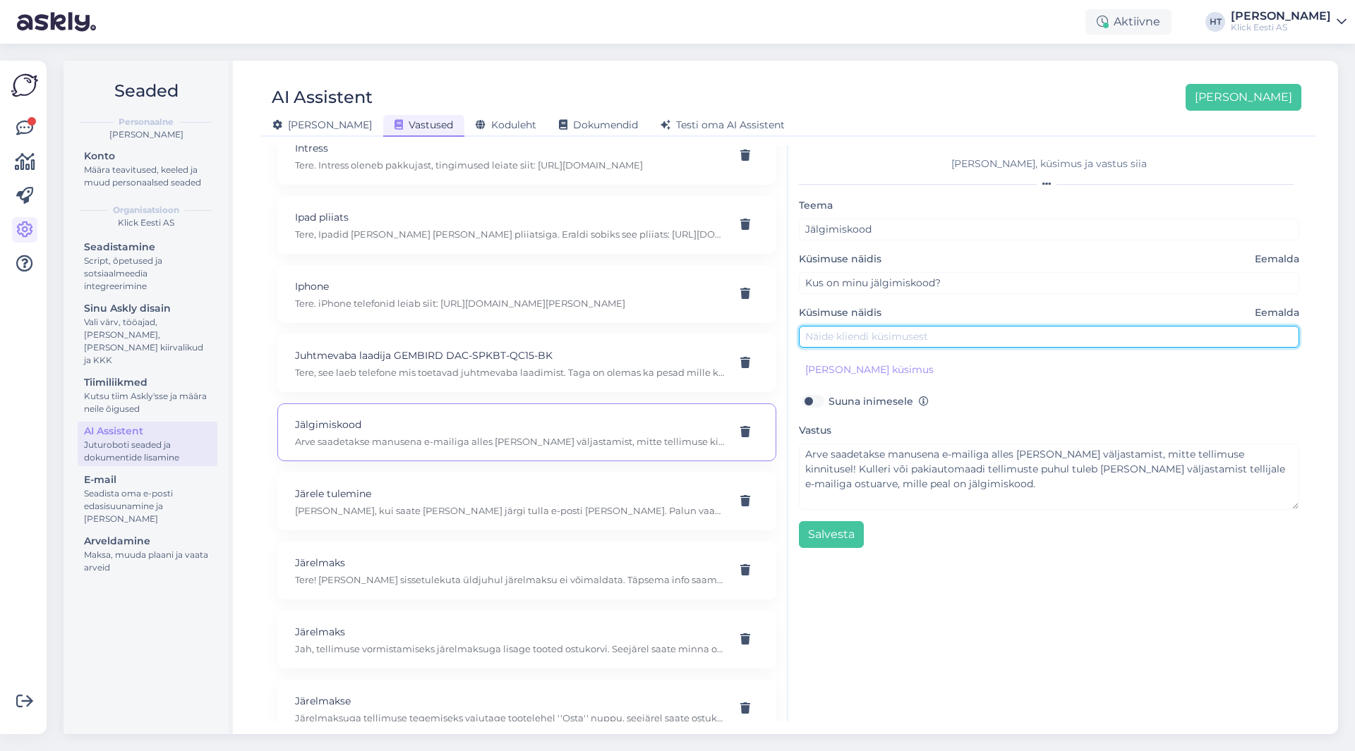
click at [870, 335] on input "text" at bounding box center [1049, 337] width 500 height 22
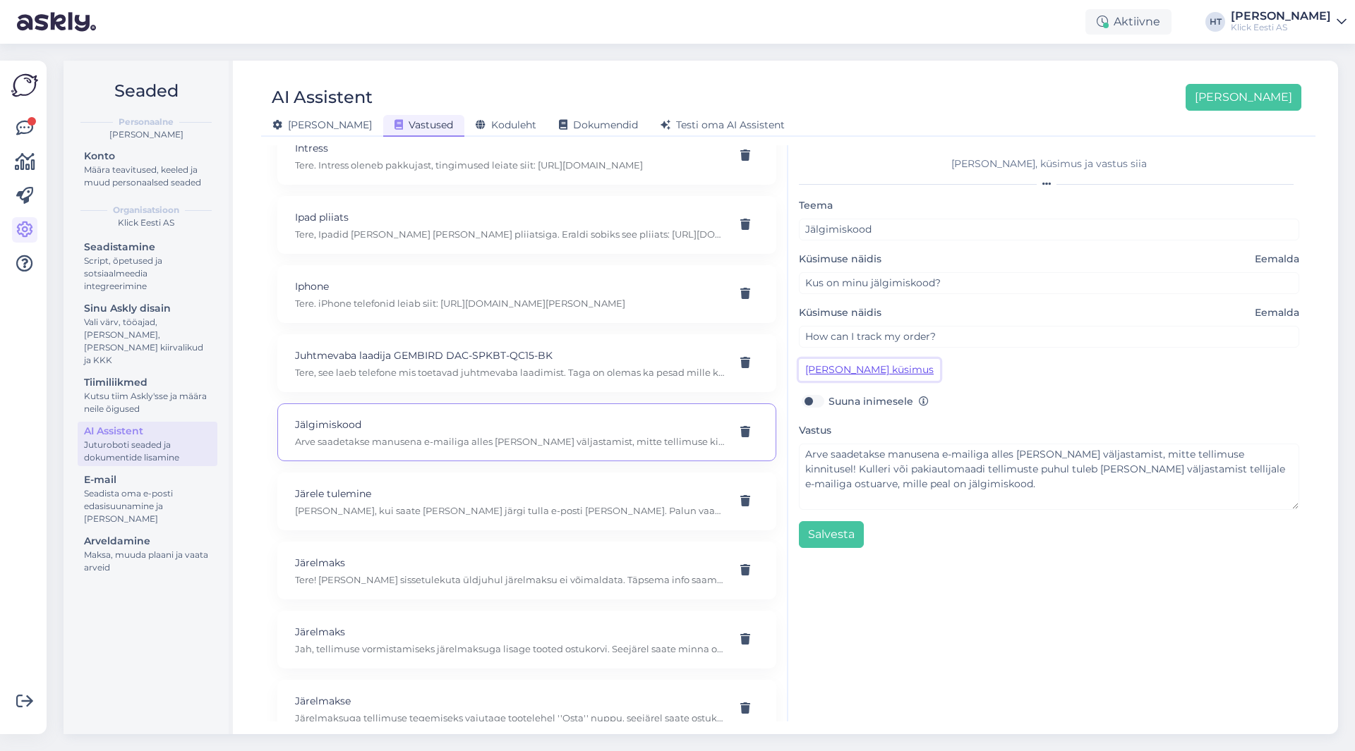
click at [875, 370] on button "[PERSON_NAME] küsimus" at bounding box center [869, 370] width 141 height 22
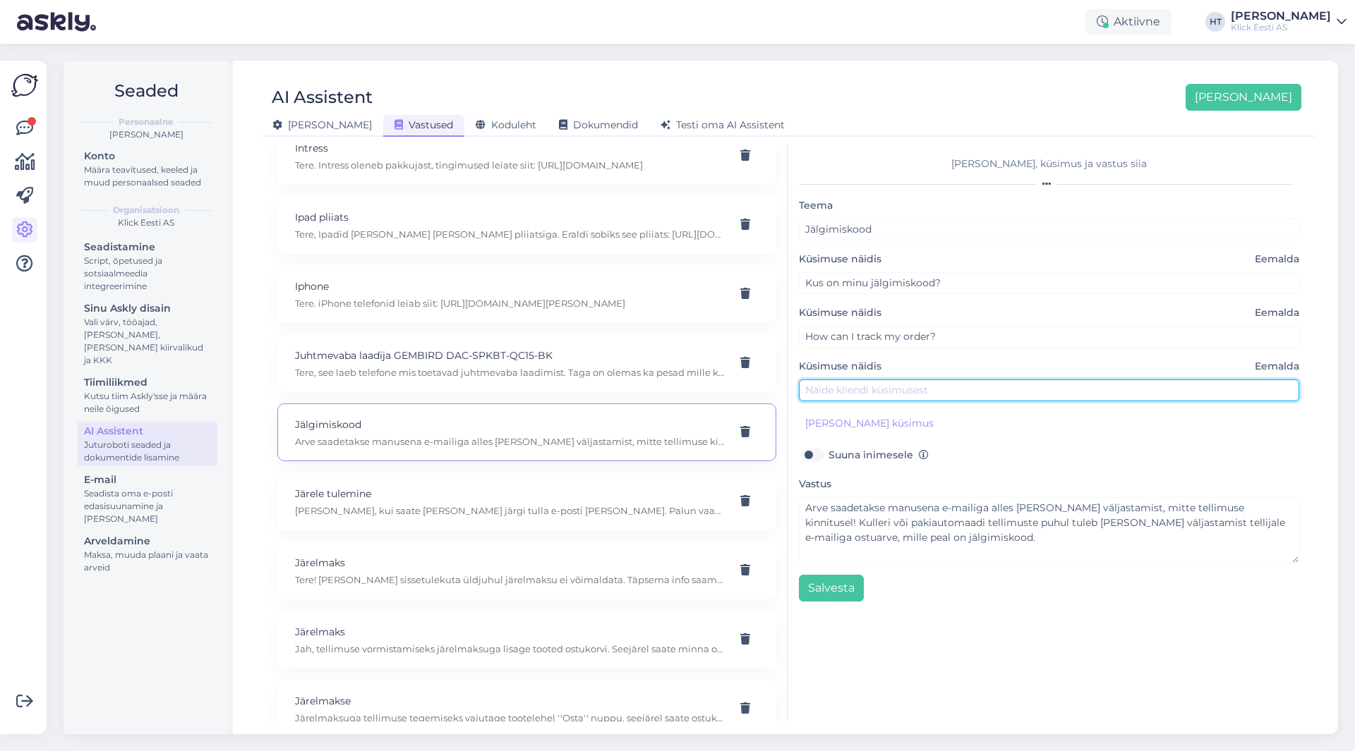
click at [873, 385] on input "text" at bounding box center [1049, 391] width 500 height 22
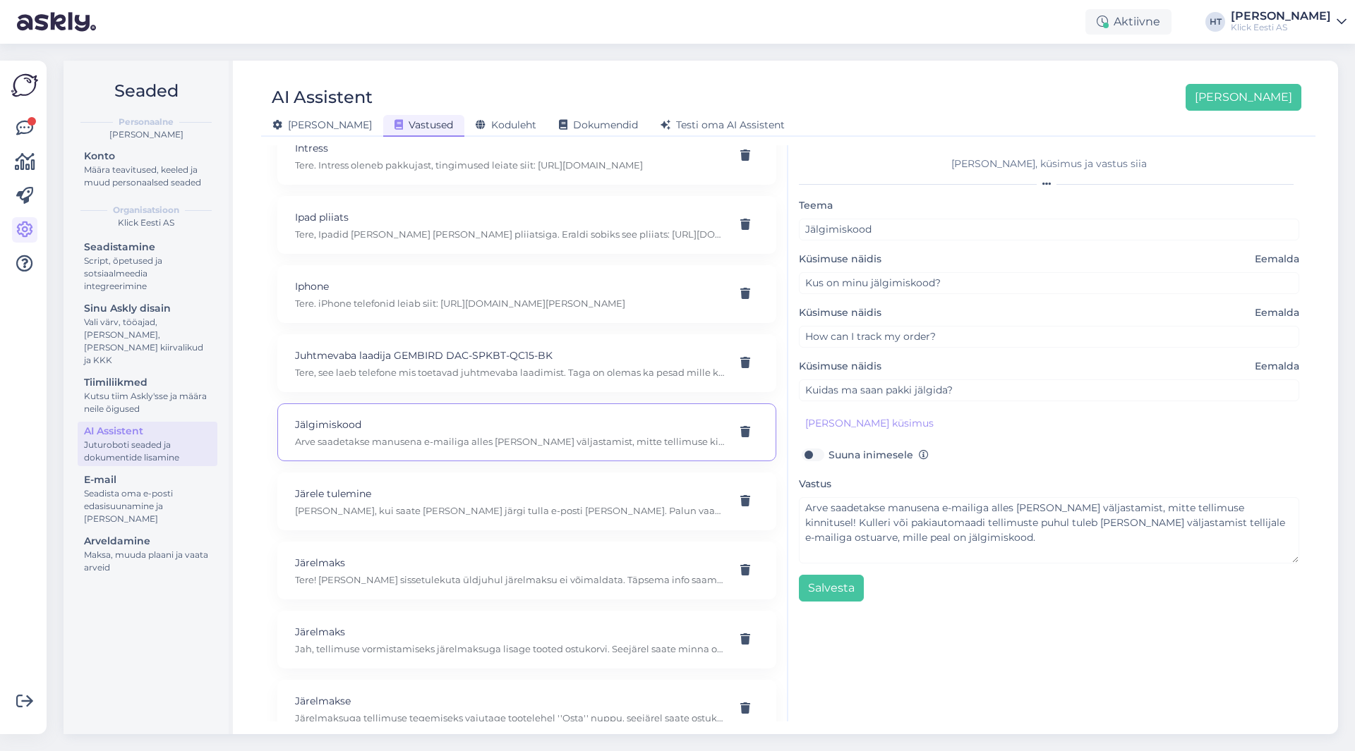
click at [1028, 432] on div "[PERSON_NAME] küsimus" at bounding box center [1049, 424] width 500 height 22
click at [521, 504] on div "Järele tulemine [PERSON_NAME], kui saate [PERSON_NAME] järgi tulla e-posti [PER…" at bounding box center [510, 501] width 430 height 31
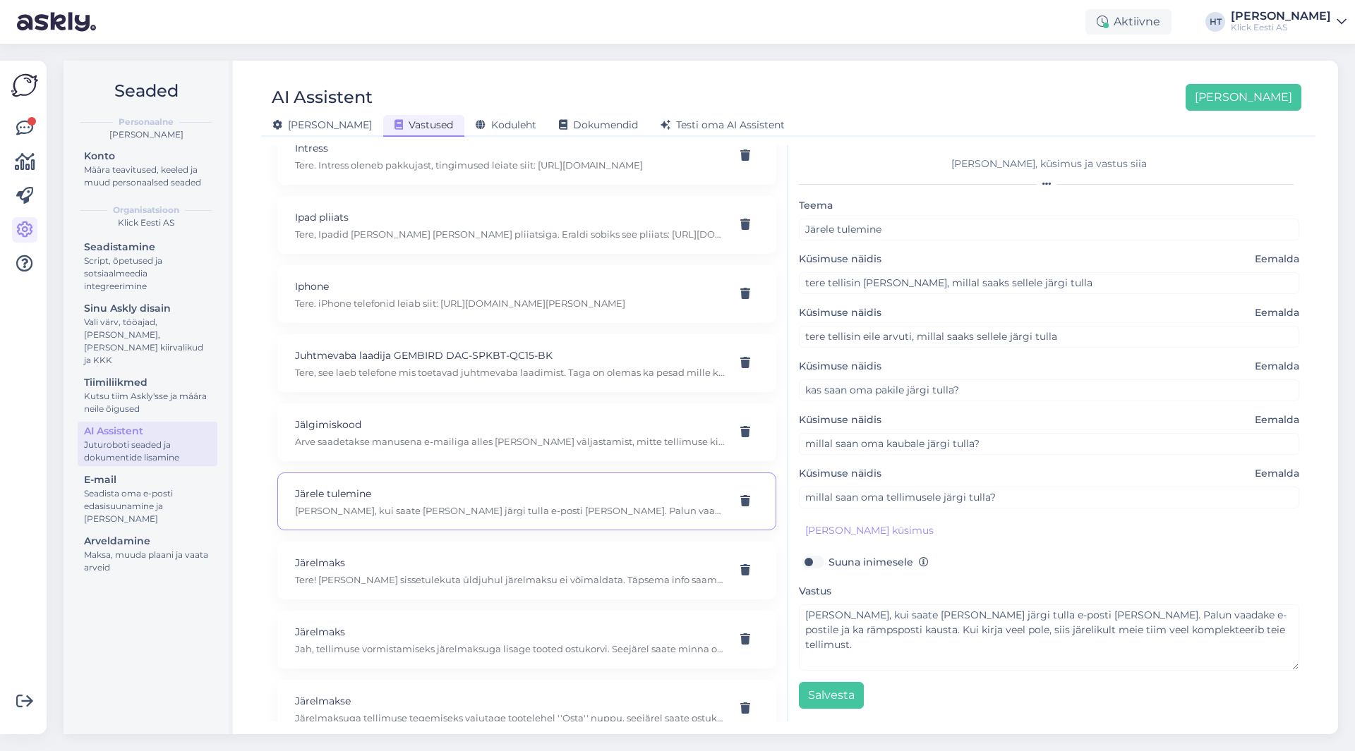
scroll to position [4304, 0]
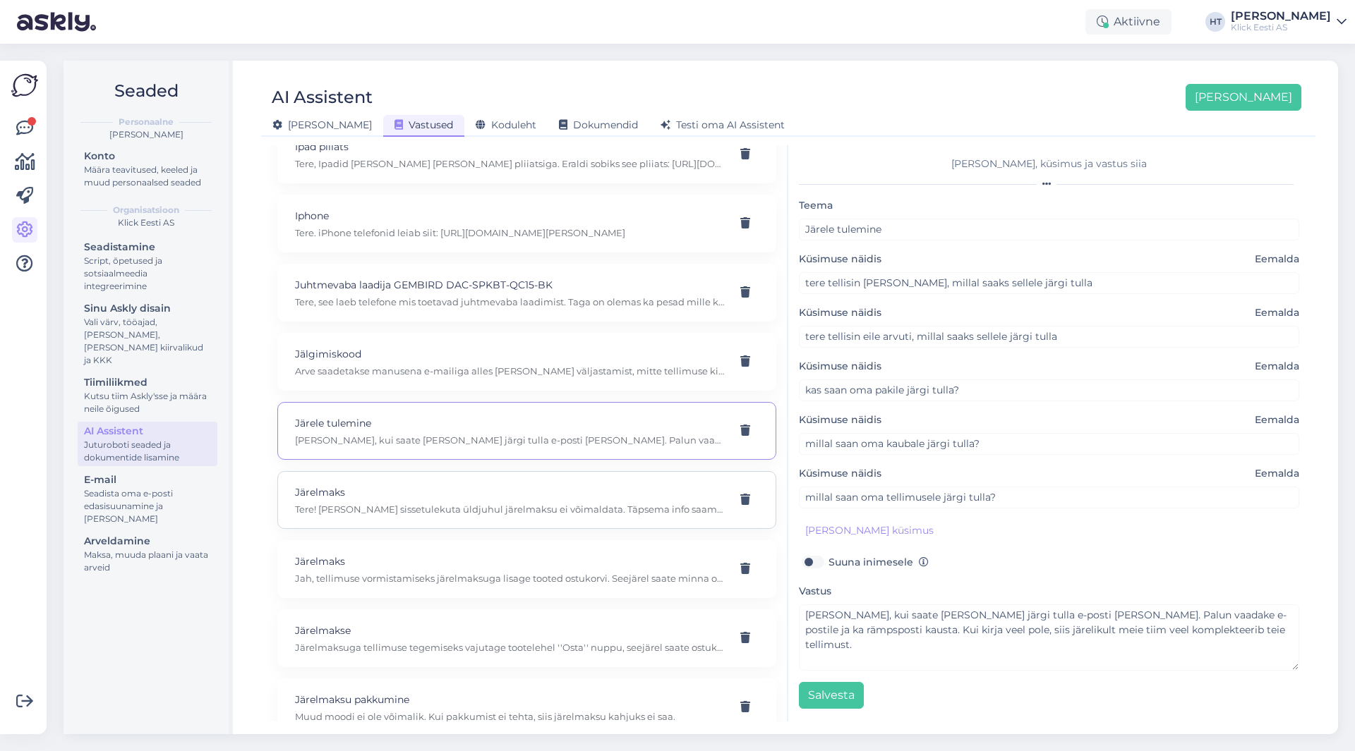
click at [503, 504] on p "Tere! [PERSON_NAME] sissetulekuta üldjuhul järelmaksu ei võimaldata. Täpsema in…" at bounding box center [510, 509] width 430 height 13
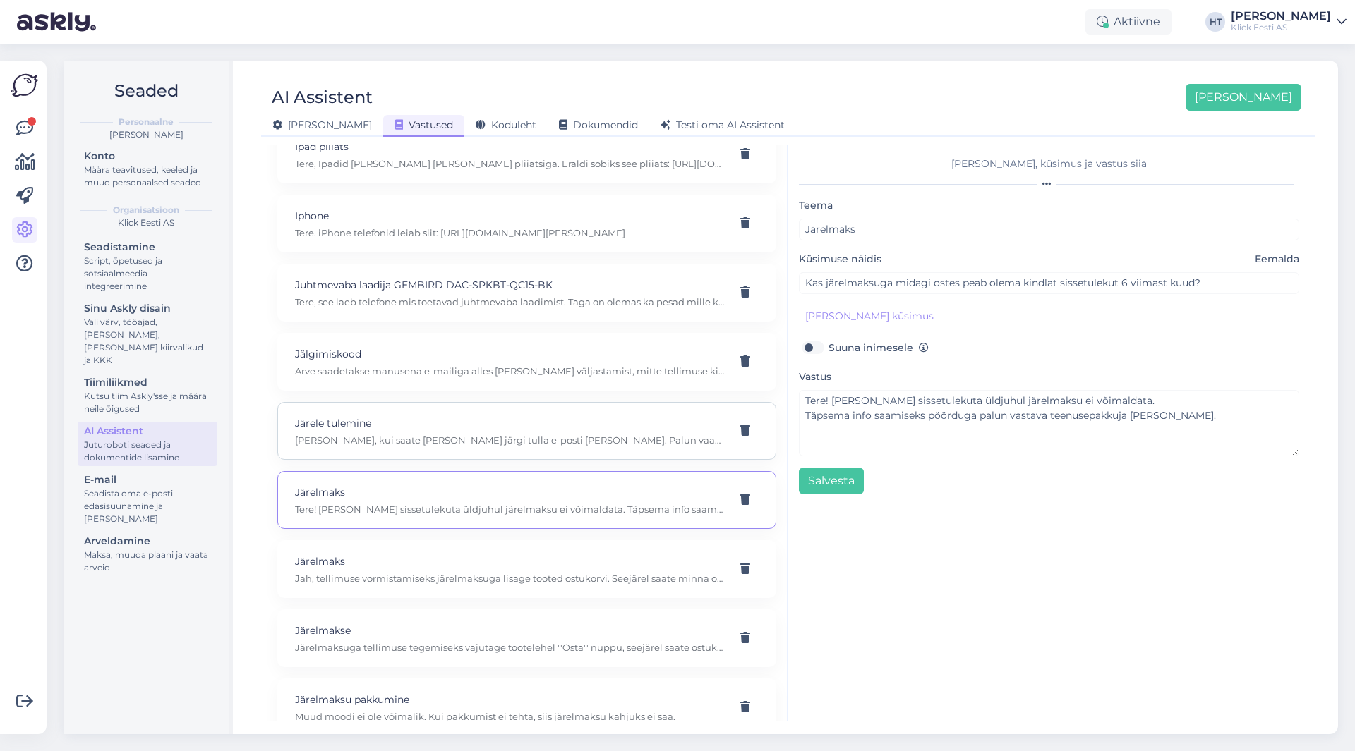
click at [518, 444] on p "[PERSON_NAME], kui saate [PERSON_NAME] järgi tulla e-posti [PERSON_NAME]. Palun…" at bounding box center [510, 440] width 430 height 13
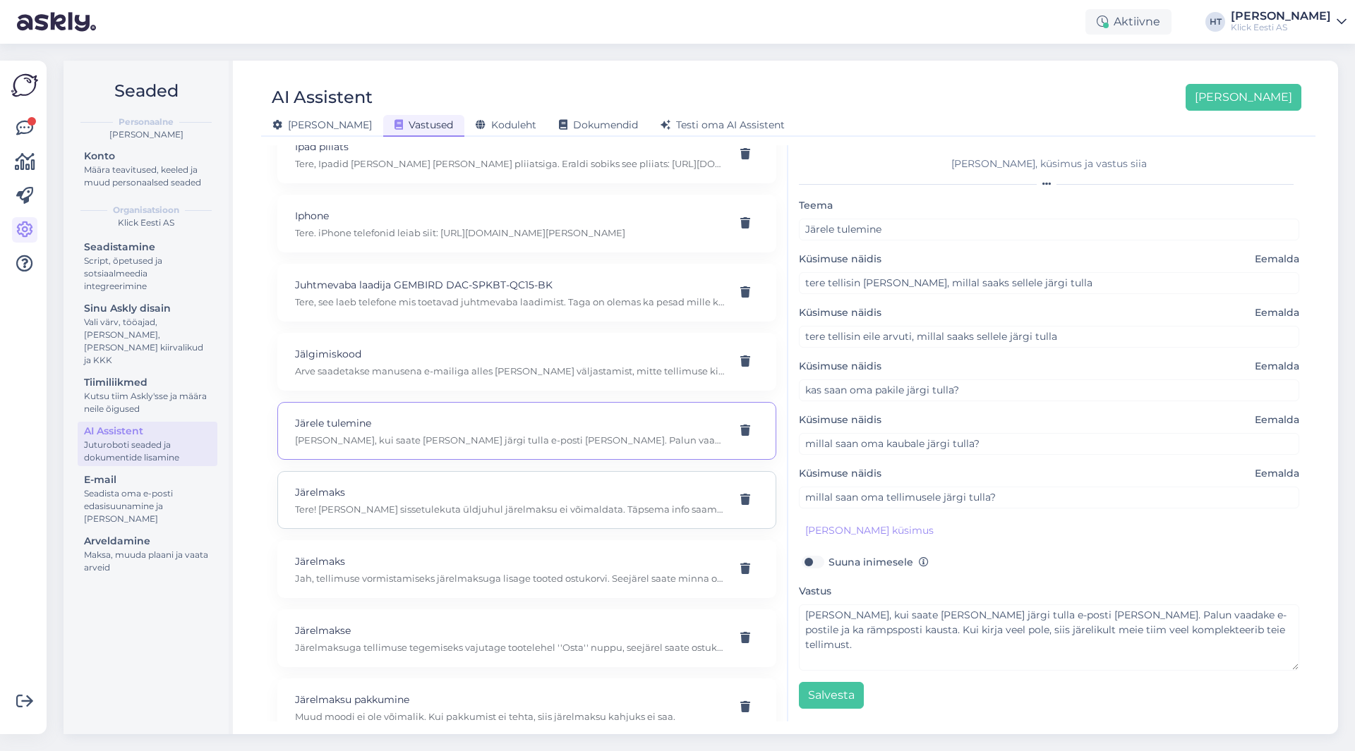
click at [517, 510] on p "Tere! [PERSON_NAME] sissetulekuta üldjuhul järelmaksu ei võimaldata. Täpsema in…" at bounding box center [510, 509] width 430 height 13
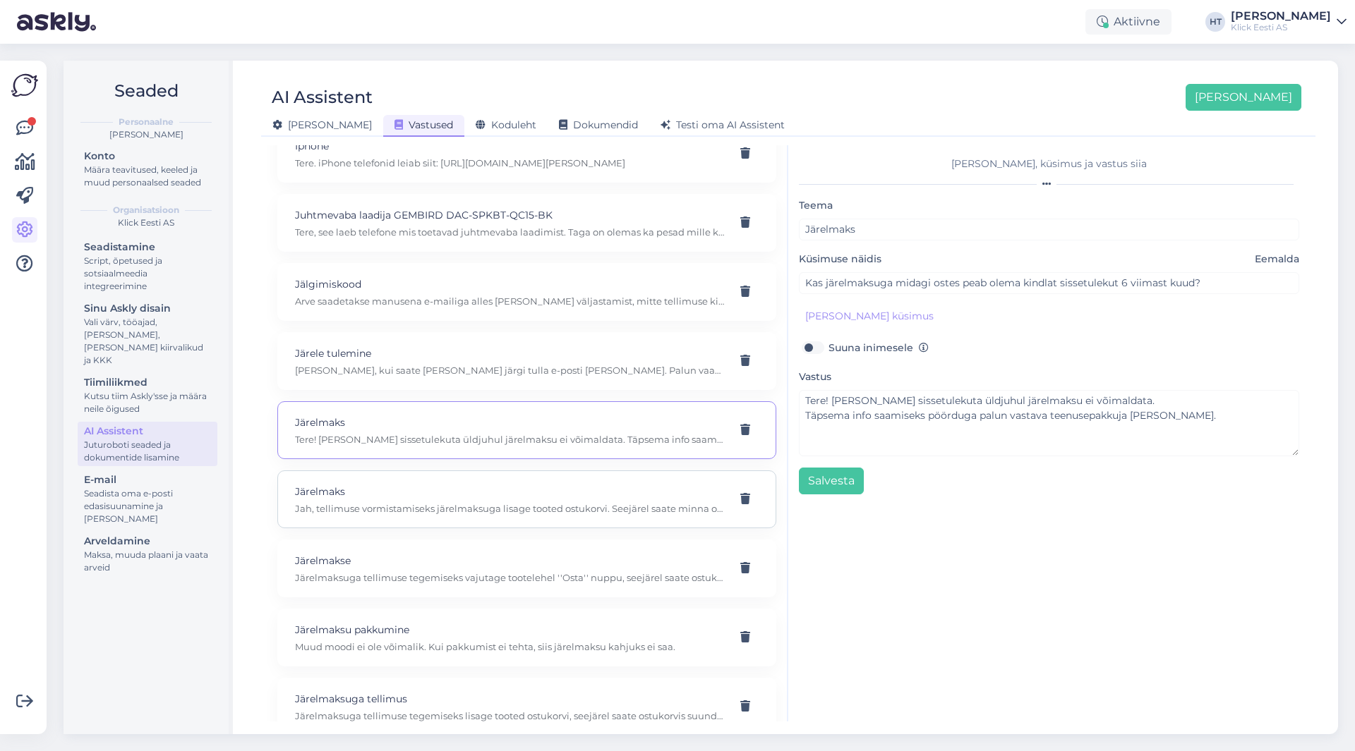
scroll to position [4374, 0]
click at [517, 500] on div "Järelmaks Jah, tellimuse vormistamiseks järelmaksuga lisage tooted ostukorvi. S…" at bounding box center [510, 498] width 430 height 31
click at [498, 551] on div "Järelmakse Järelmaksuga tellimuse tegemiseks vajutage tootelehel ''Osta'' nuppu…" at bounding box center [526, 568] width 499 height 58
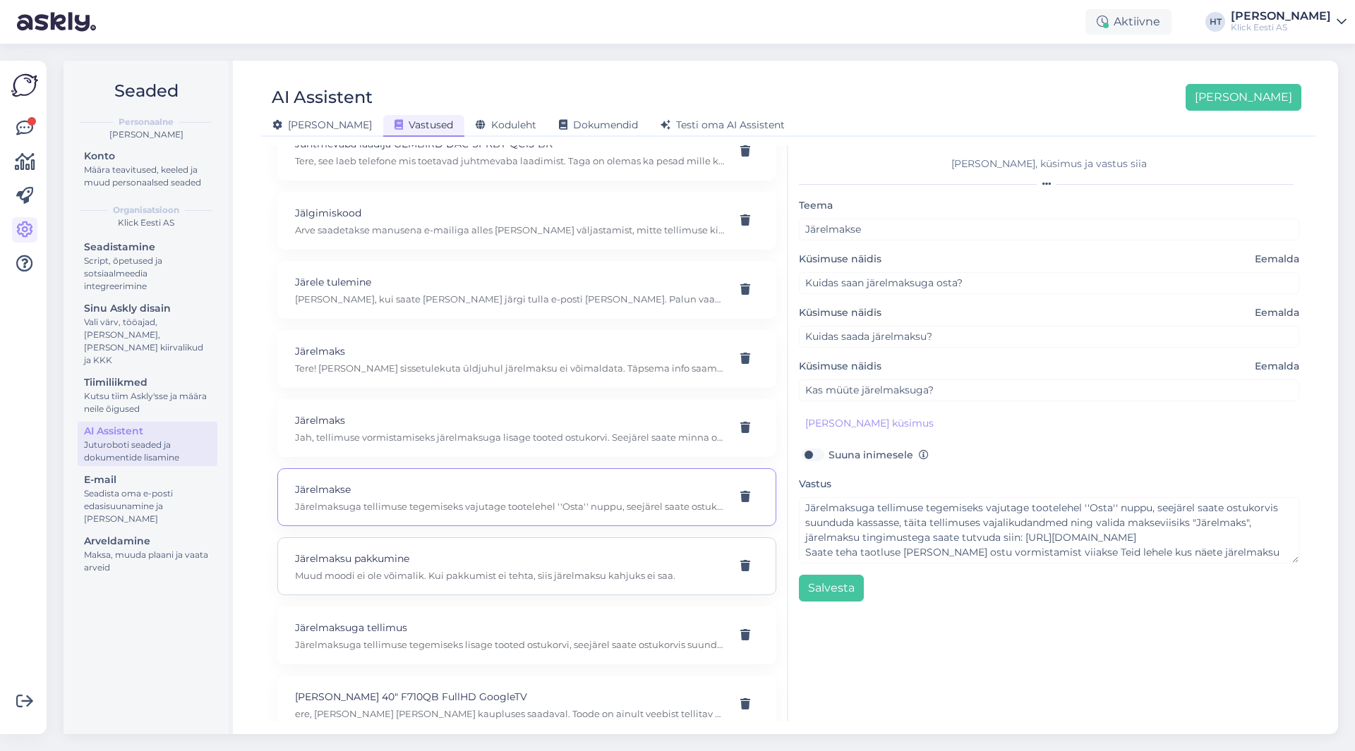
click at [485, 555] on p "Järelmaksu pakkumine" at bounding box center [510, 559] width 430 height 16
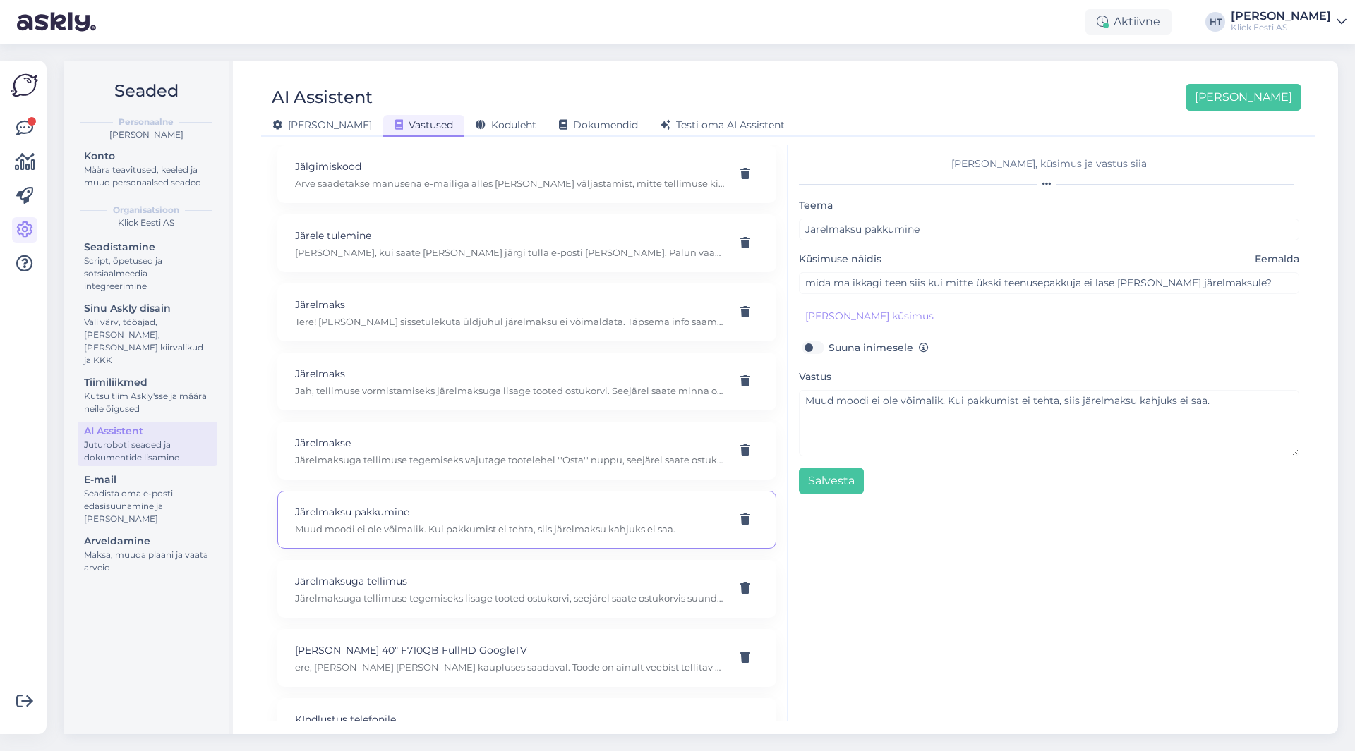
scroll to position [4516, 0]
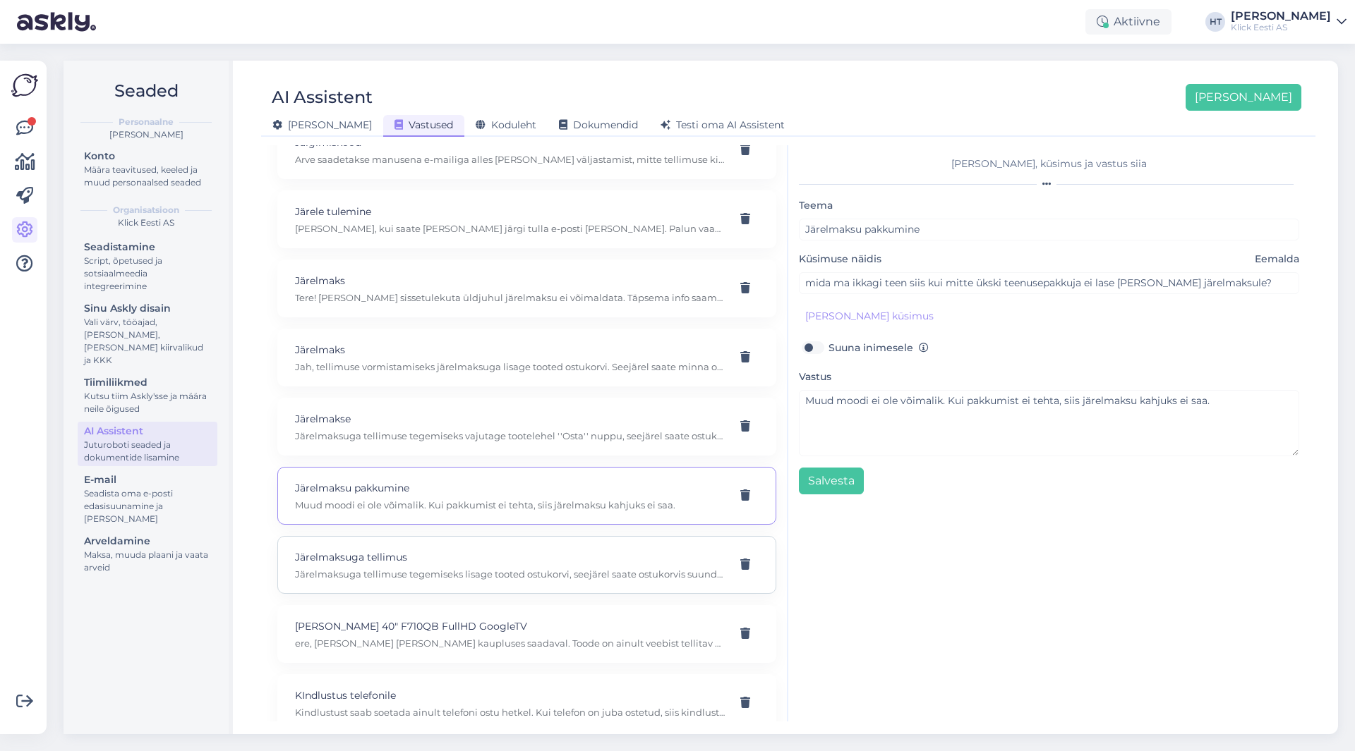
click at [479, 563] on p "Järelmaksuga tellimus" at bounding box center [510, 558] width 430 height 16
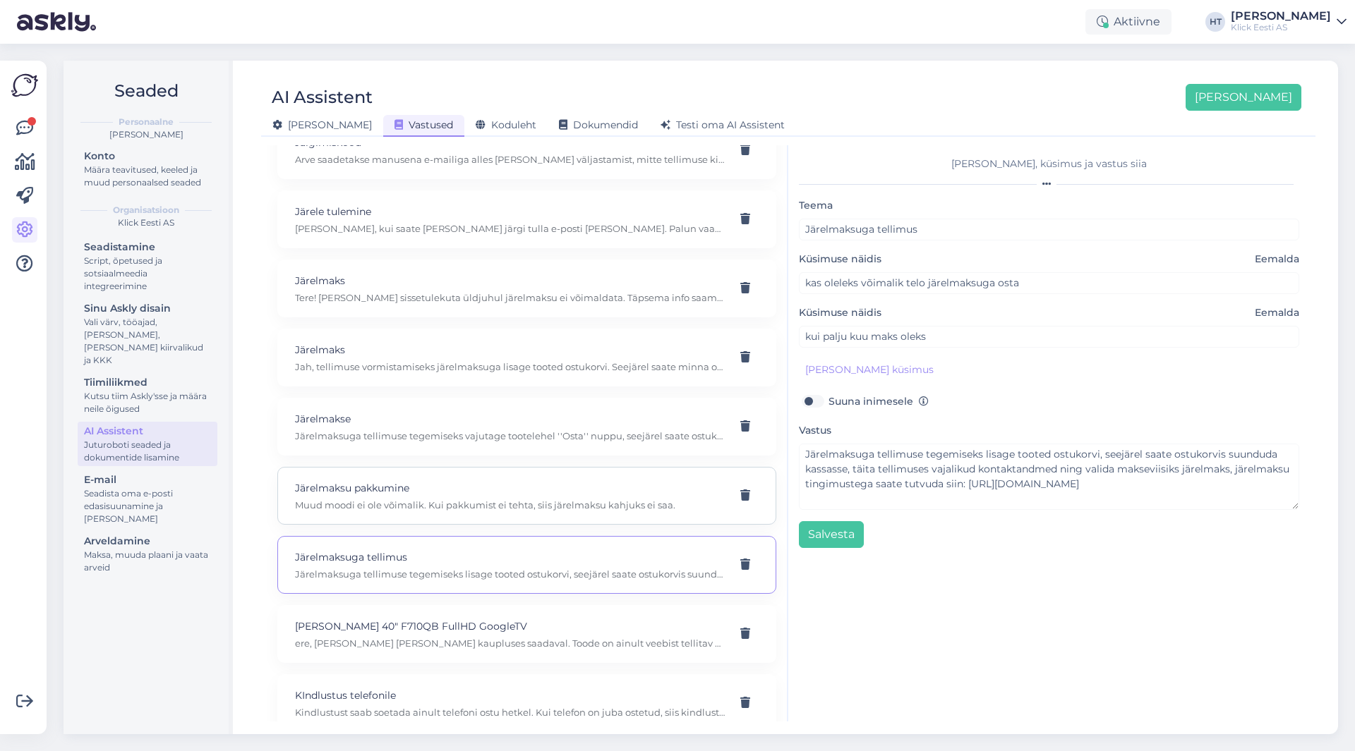
click at [500, 520] on div "Järelmaksu pakkumine Muud moodi ei ole võimalik. Kui pakkumist ei tehta, siis j…" at bounding box center [526, 496] width 499 height 58
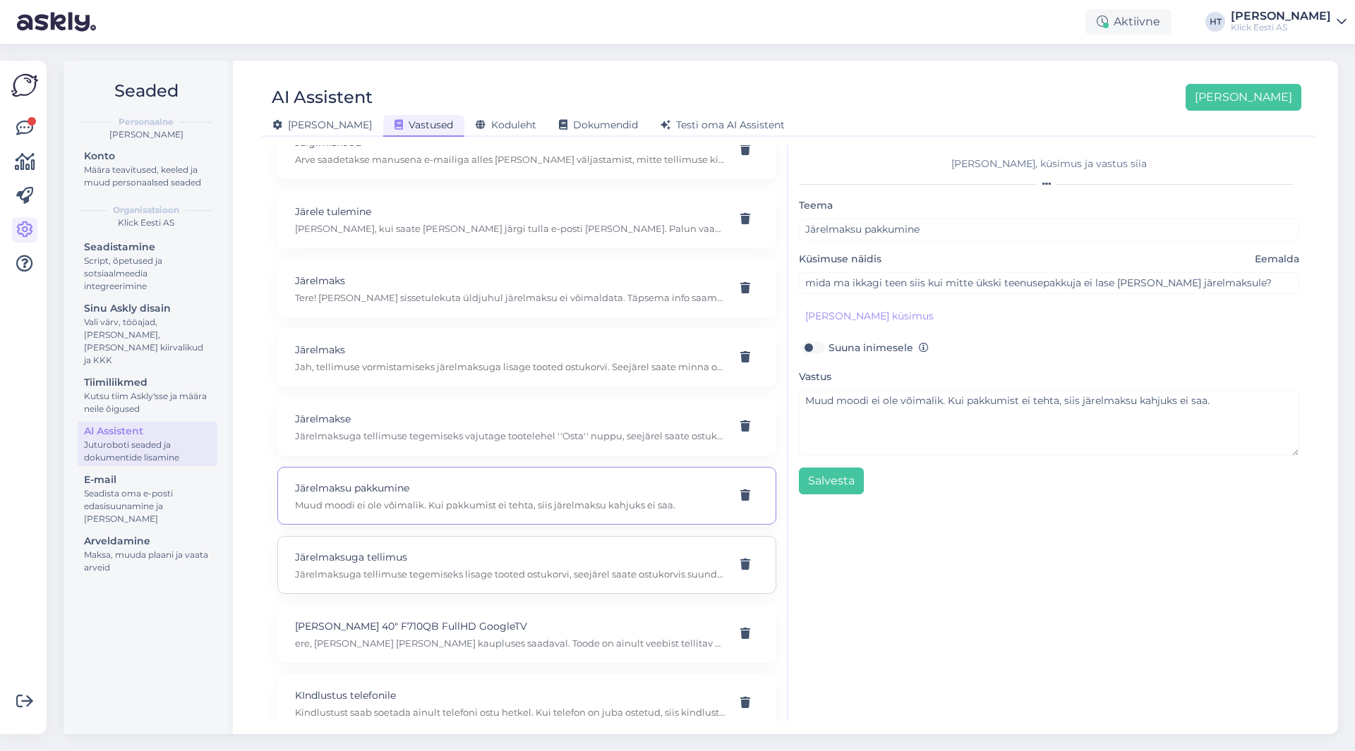
click at [485, 564] on p "Järelmaksuga tellimus" at bounding box center [510, 558] width 430 height 16
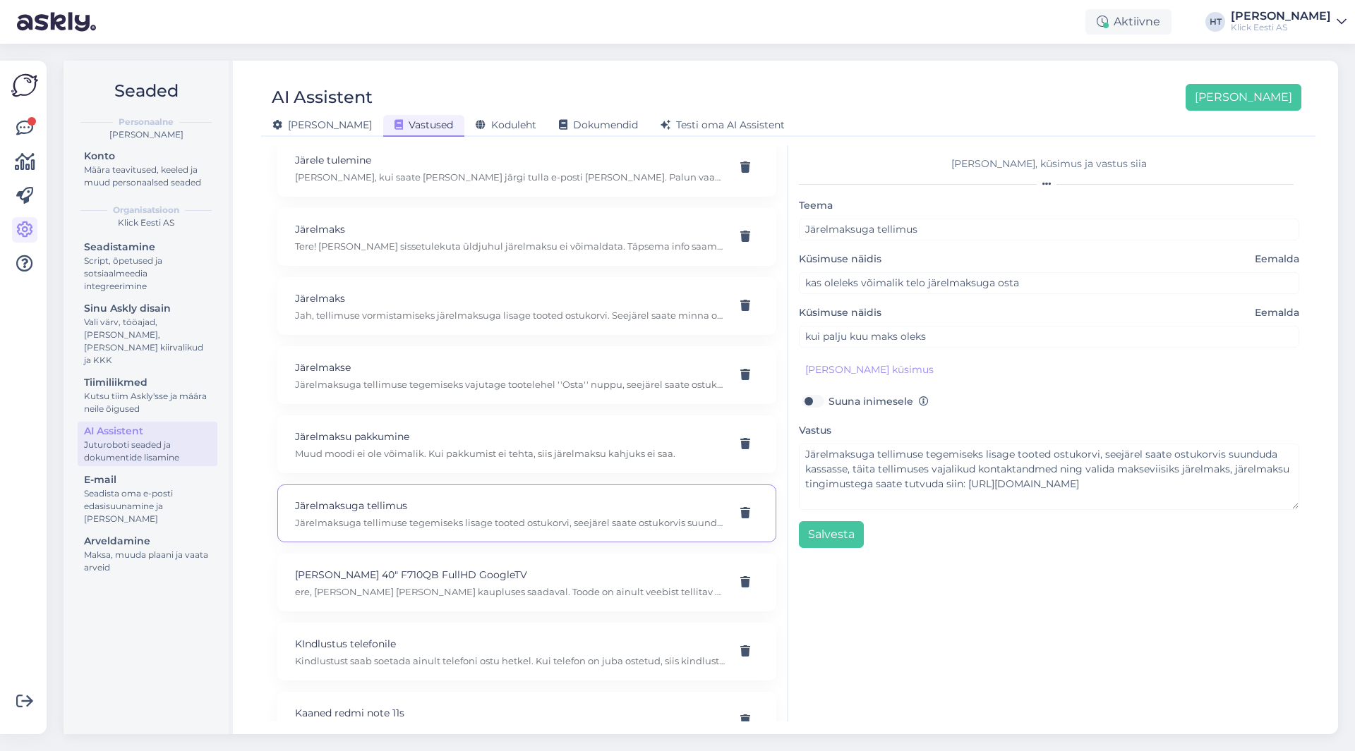
scroll to position [4586, 0]
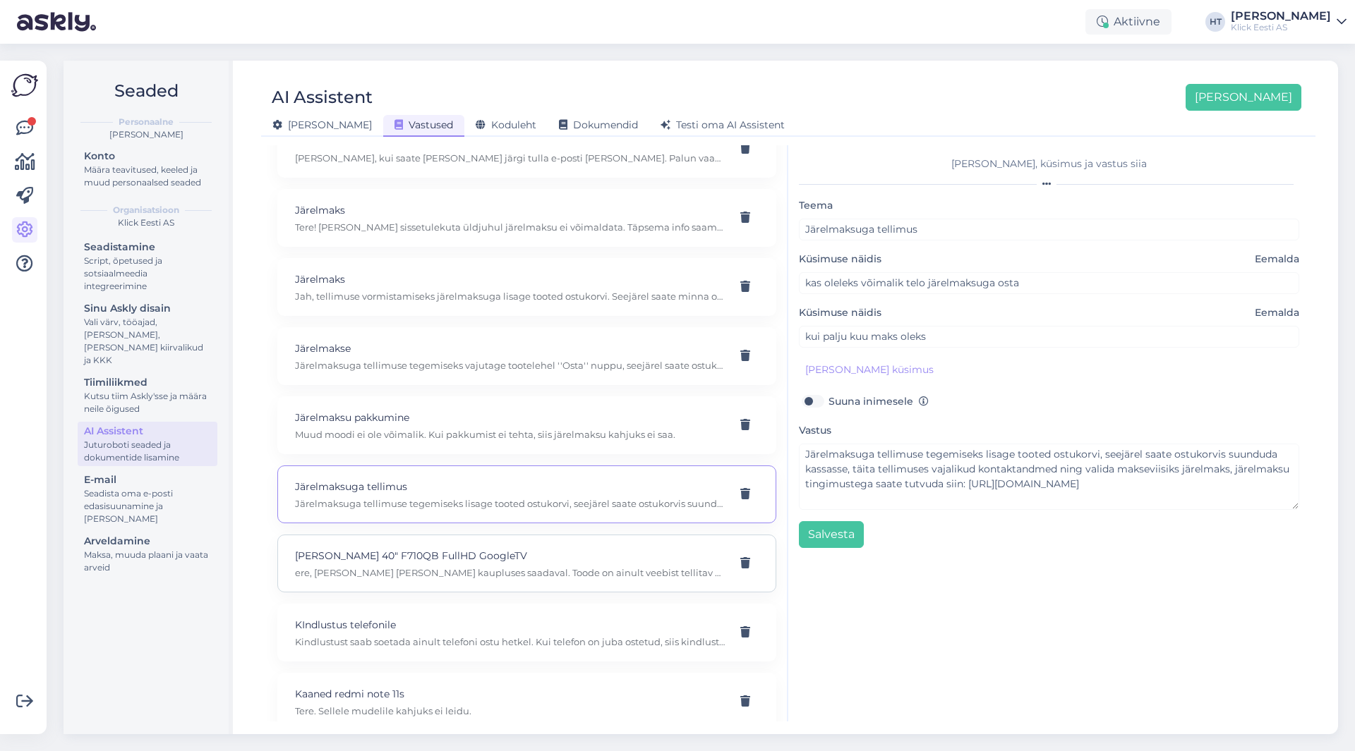
click at [490, 556] on p "[PERSON_NAME] 40" F710QB FullHD GoogleTV" at bounding box center [510, 556] width 430 height 16
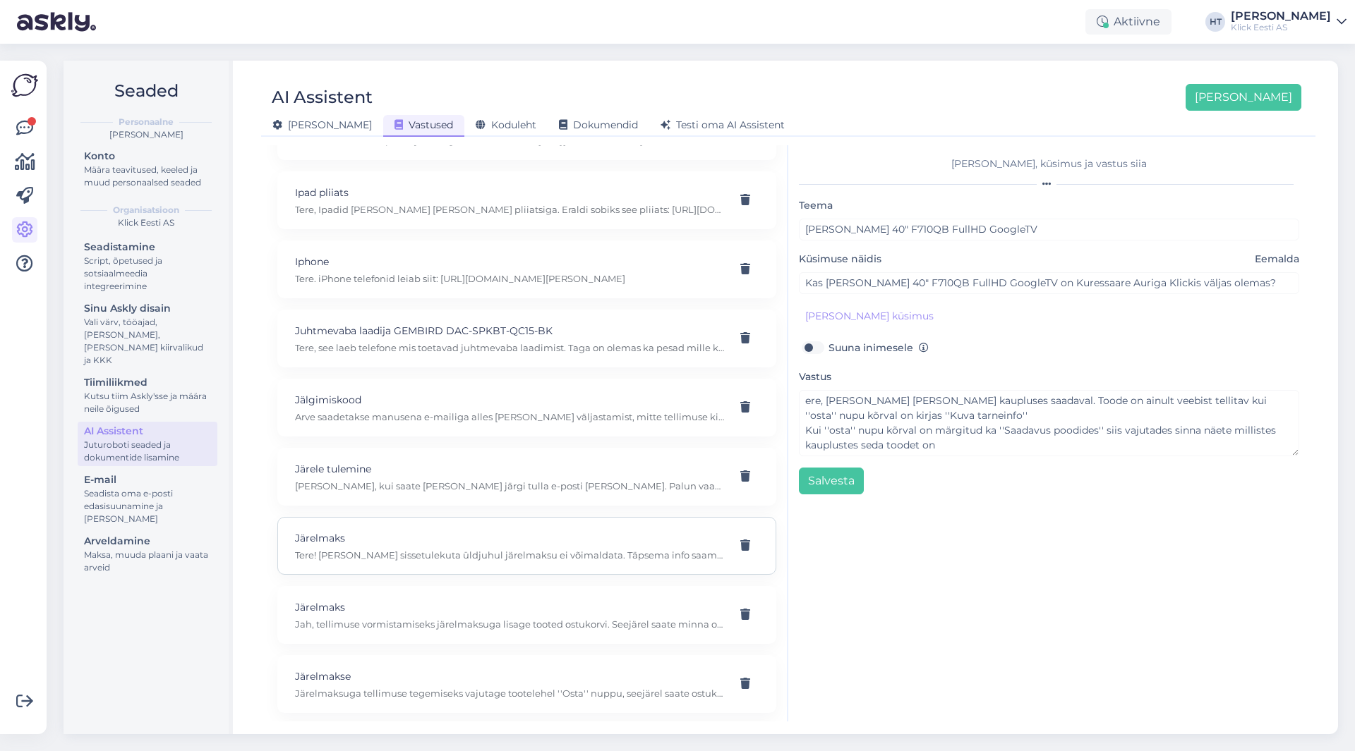
scroll to position [4233, 0]
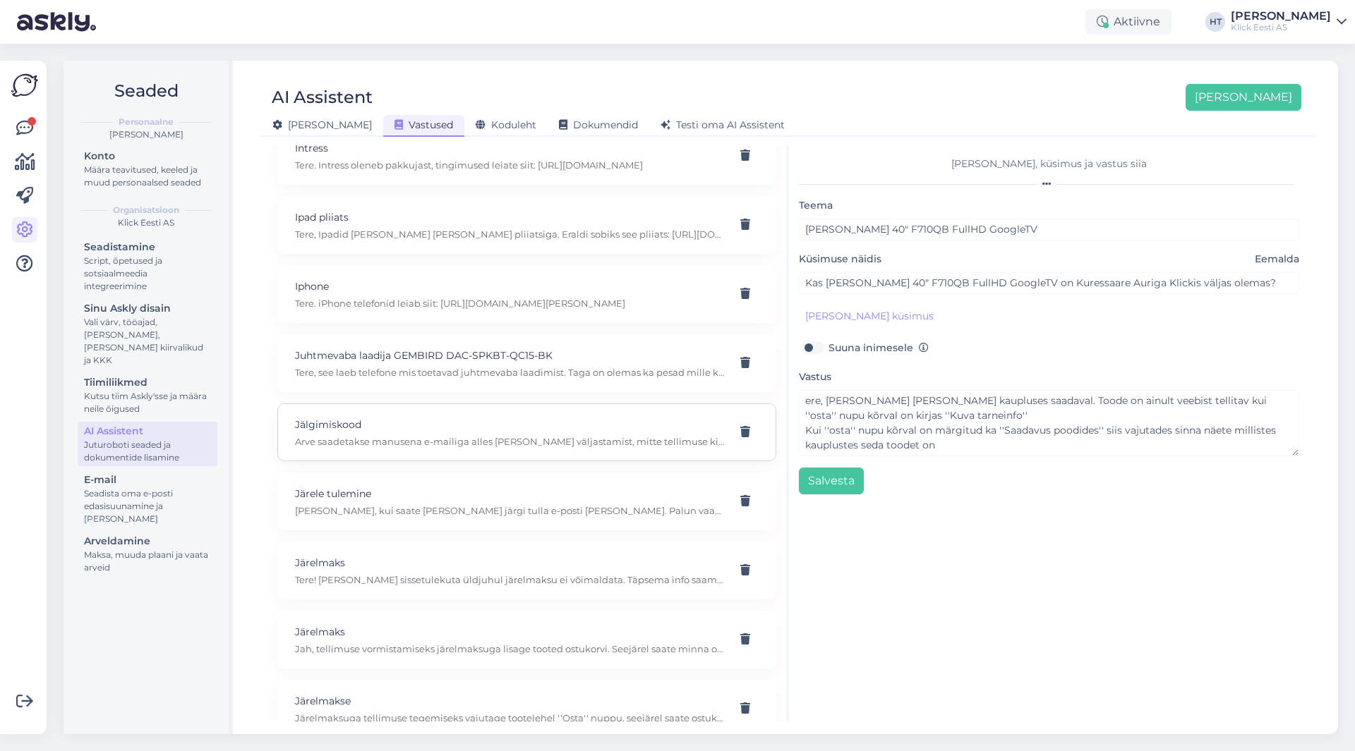
click at [424, 417] on p "Jälgimiskood" at bounding box center [510, 425] width 430 height 16
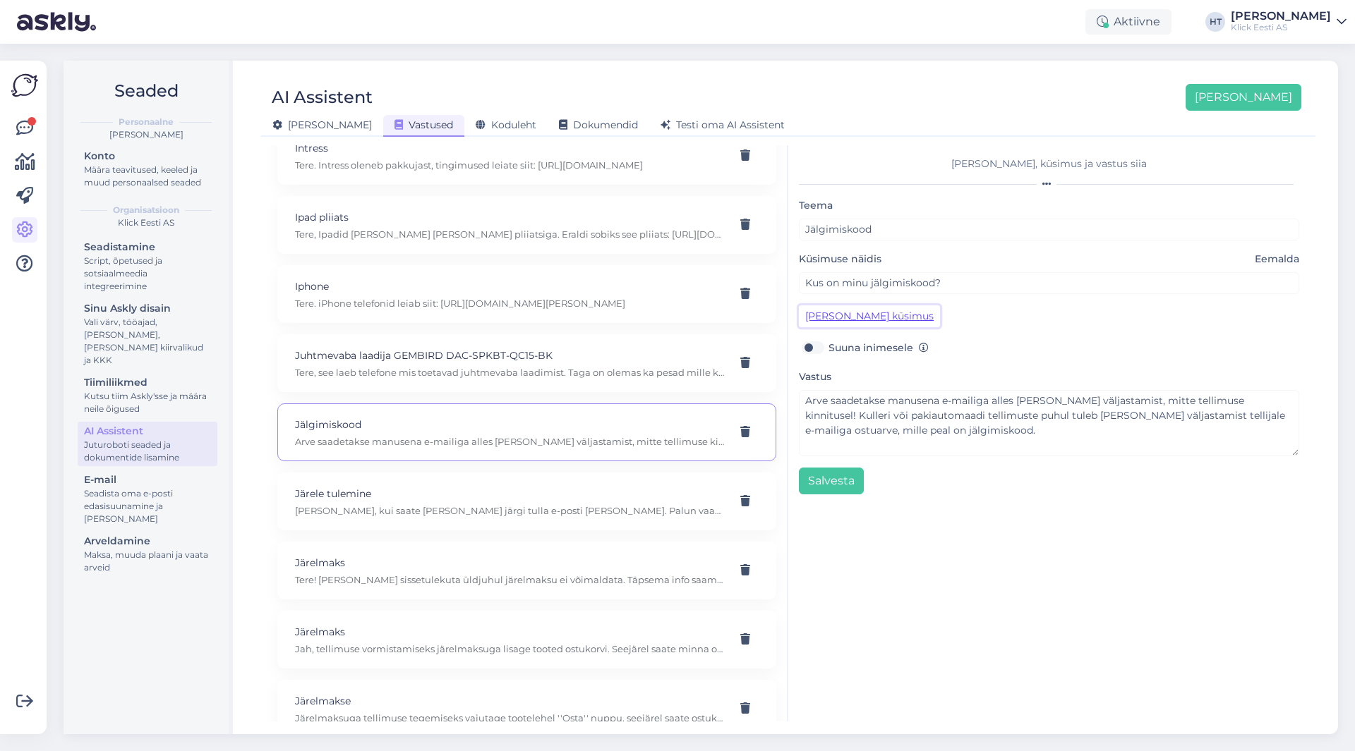
click at [873, 322] on button "[PERSON_NAME] küsimus" at bounding box center [869, 317] width 141 height 22
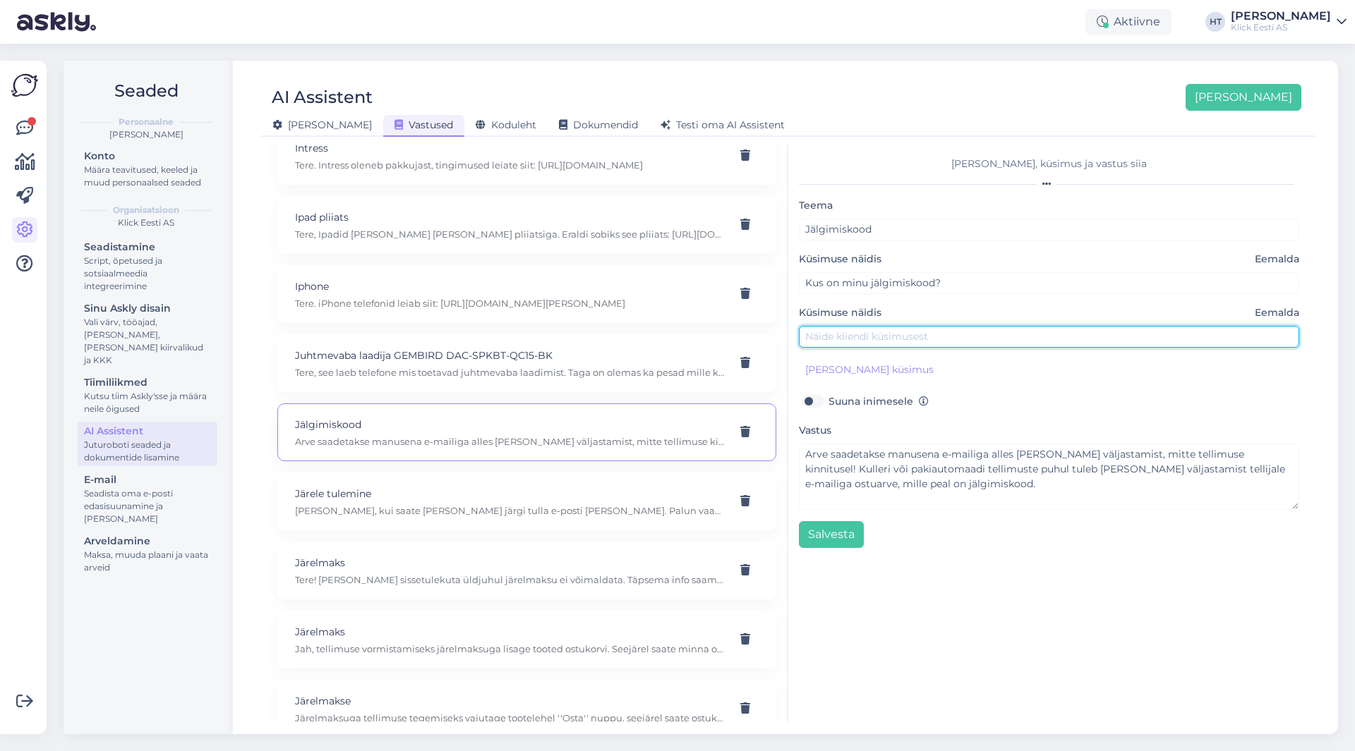
click at [866, 329] on input "text" at bounding box center [1049, 337] width 500 height 22
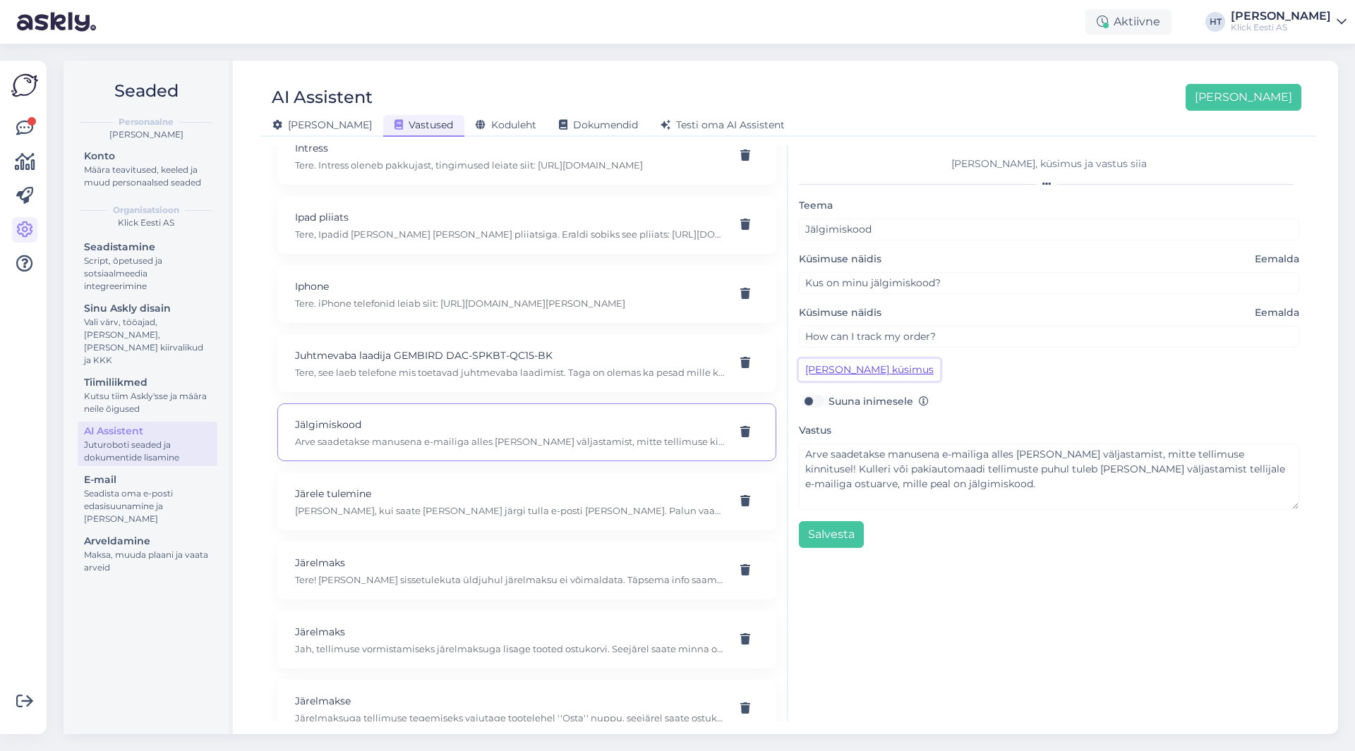
click at [880, 365] on button "[PERSON_NAME] küsimus" at bounding box center [869, 370] width 141 height 22
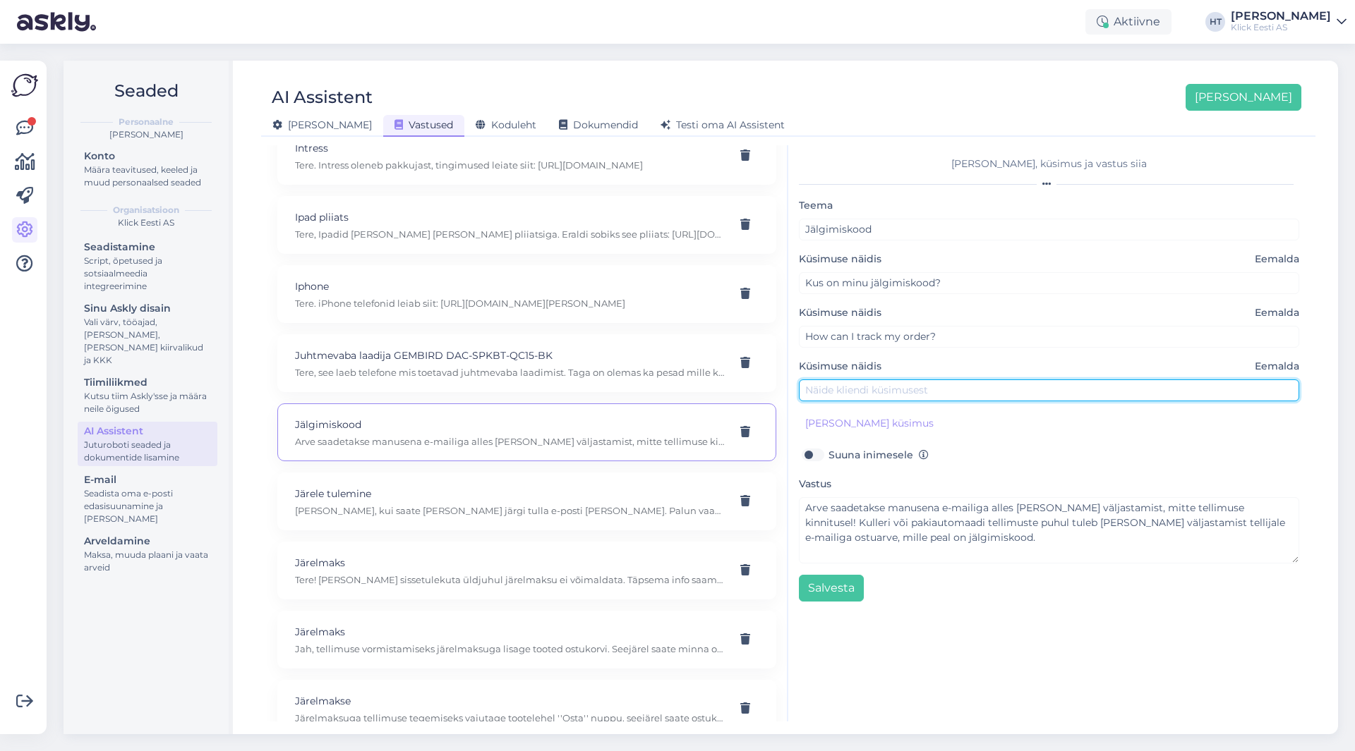
click at [878, 395] on input "text" at bounding box center [1049, 391] width 500 height 22
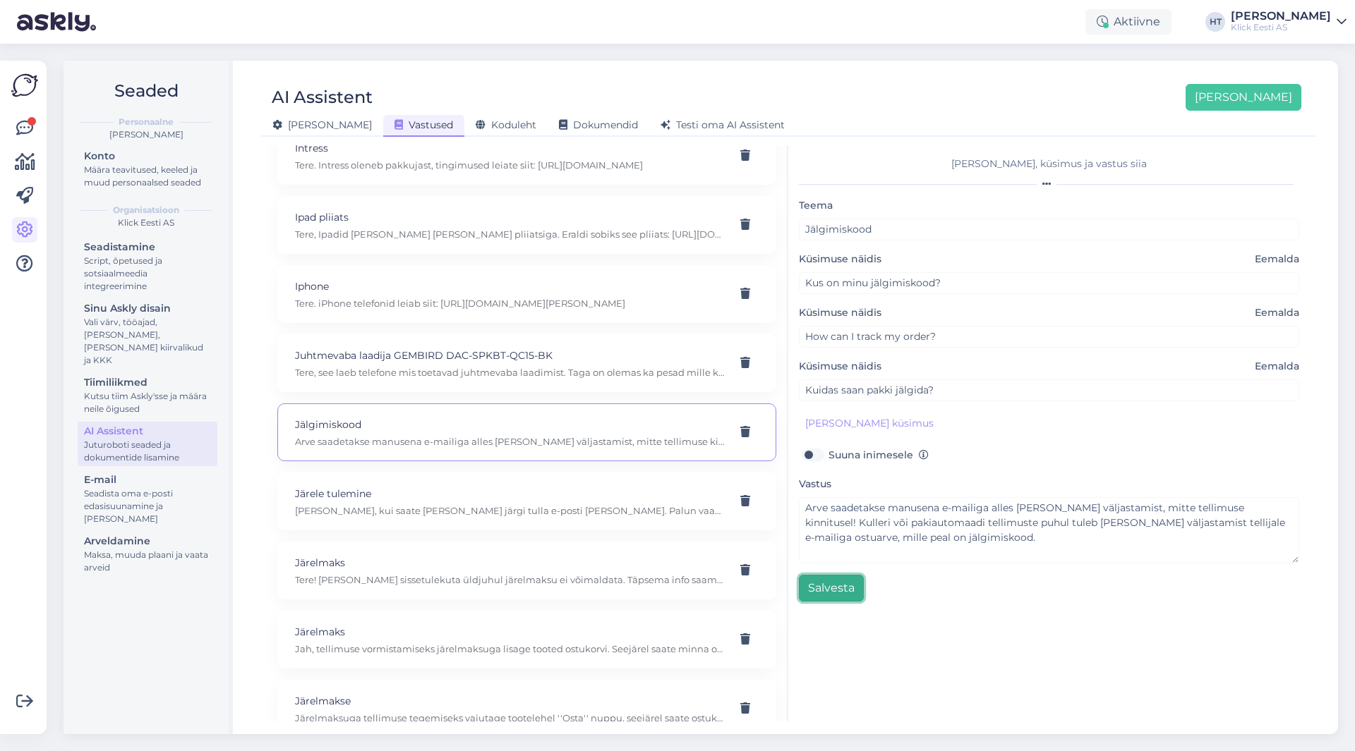
click at [837, 595] on button "Salvesta" at bounding box center [831, 588] width 65 height 27
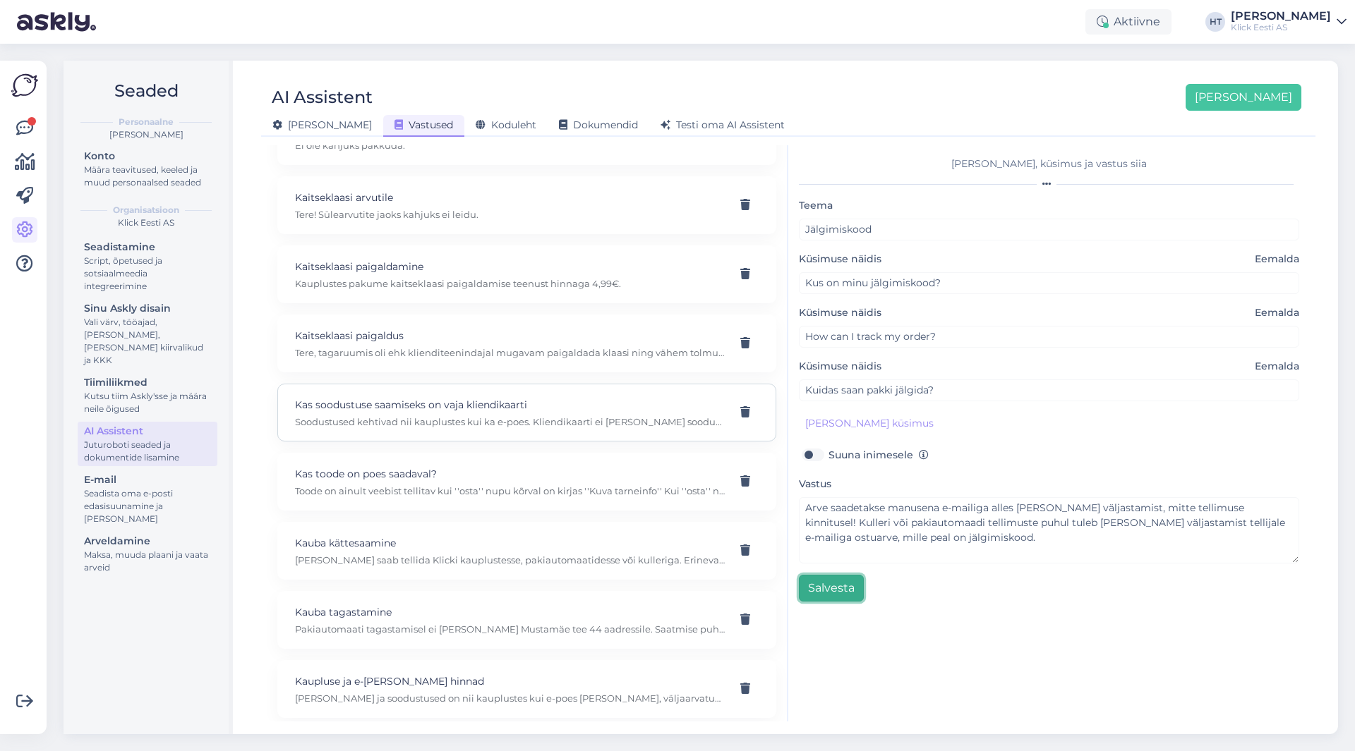
scroll to position [5292, 0]
click at [42, 137] on div "Võimalused Veendu, et Askly loob sulle väärtust. Sulge Ühenda FB ja IG sõnumid …" at bounding box center [23, 398] width 47 height 674
click at [34, 132] on link at bounding box center [24, 128] width 25 height 25
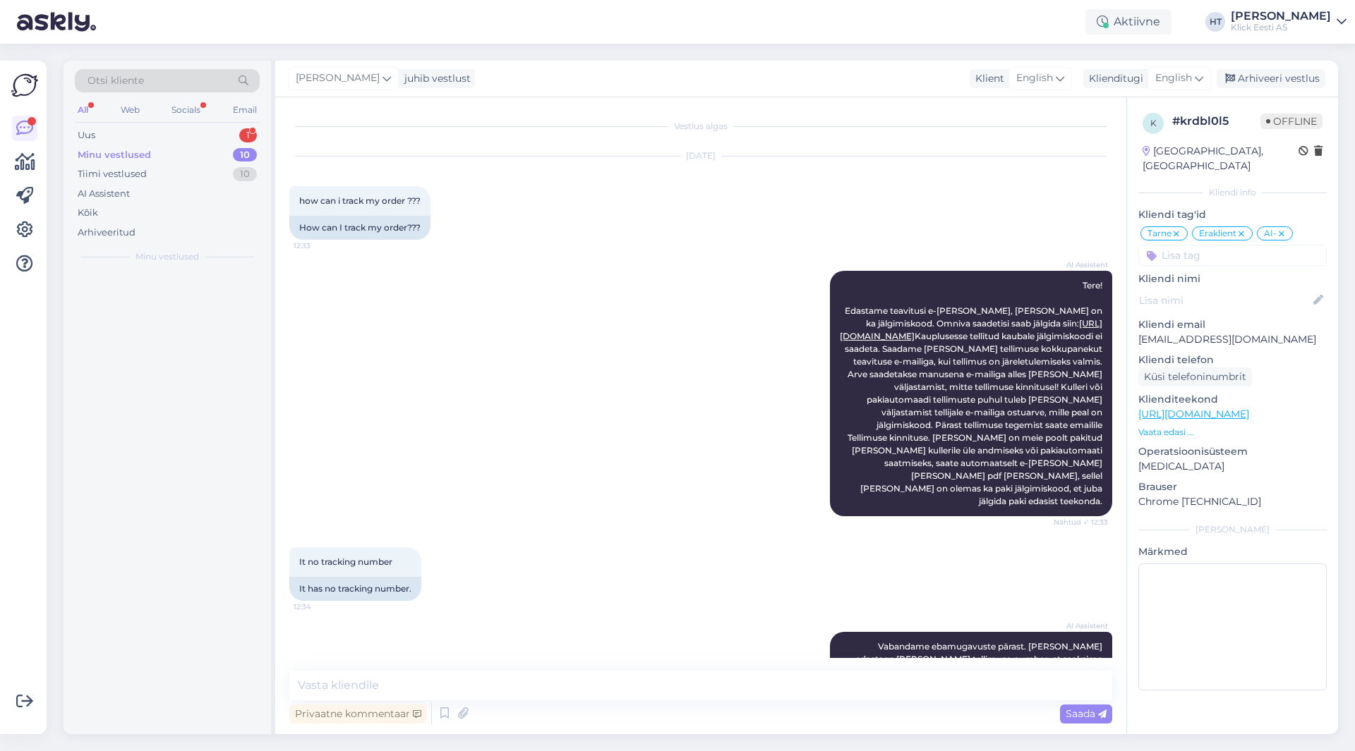
scroll to position [361, 0]
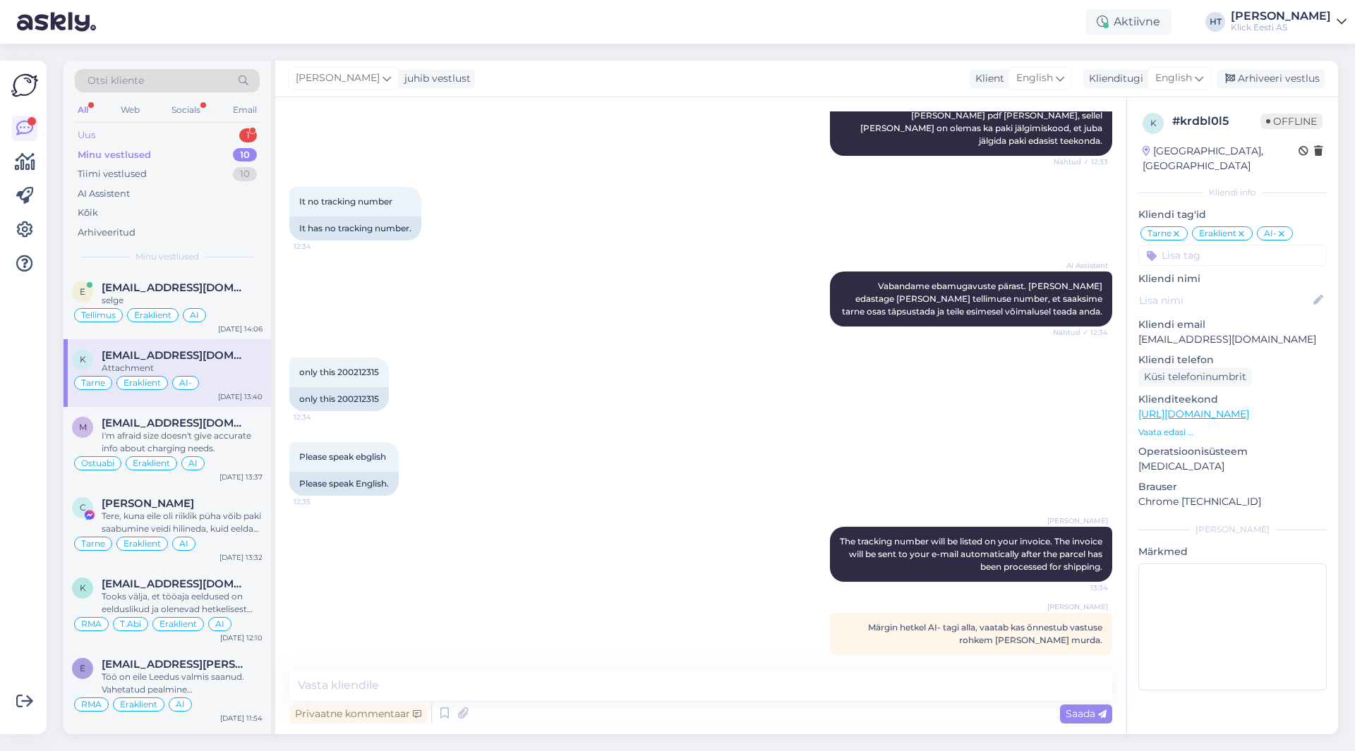
click at [191, 135] on div "Uus 1" at bounding box center [167, 136] width 185 height 20
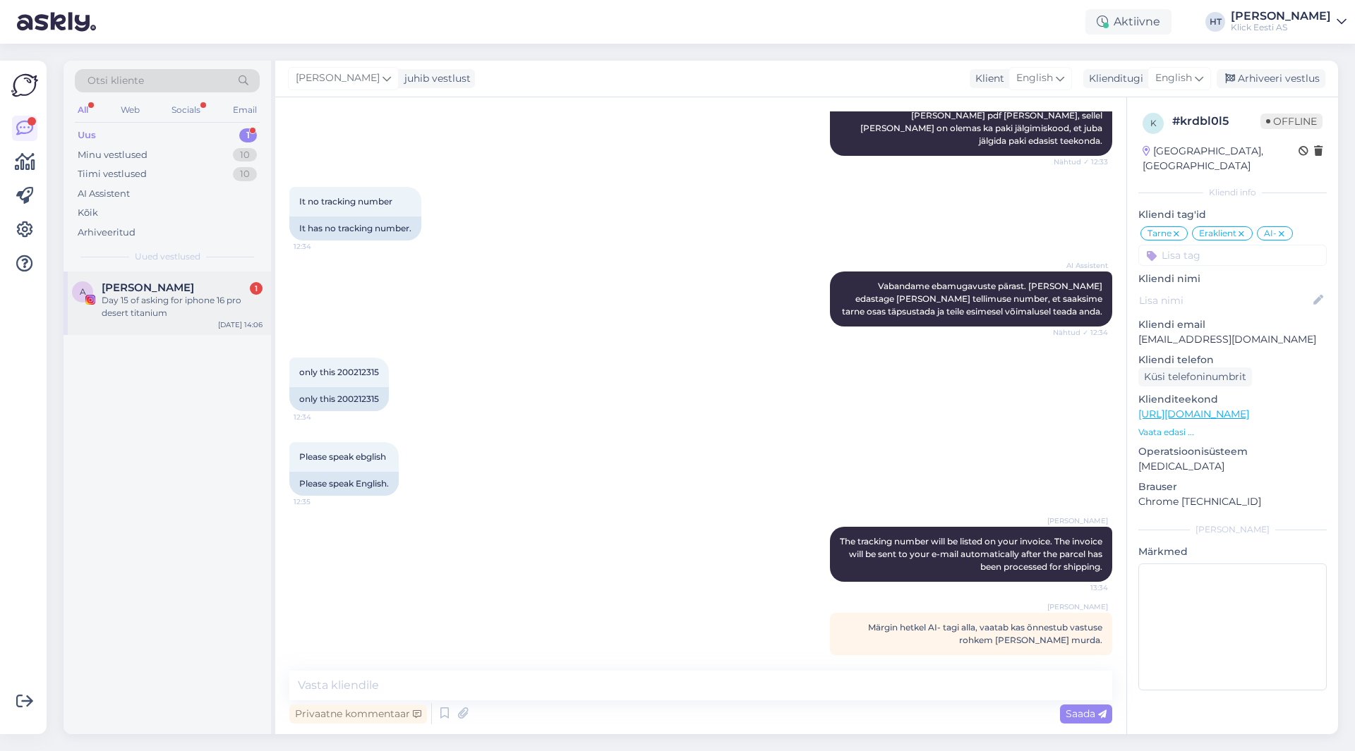
click at [183, 282] on span "[PERSON_NAME]" at bounding box center [148, 288] width 92 height 13
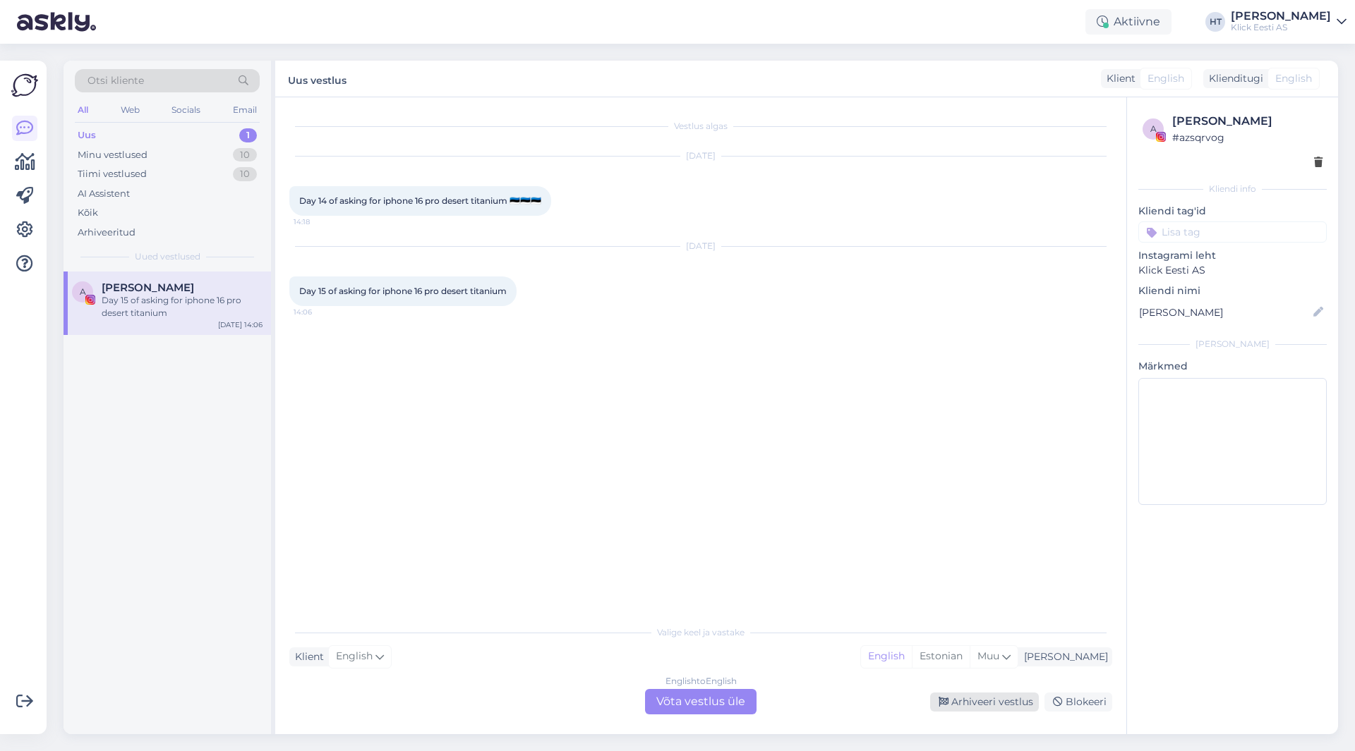
click at [979, 697] on div "Arhiveeri vestlus" at bounding box center [984, 702] width 109 height 19
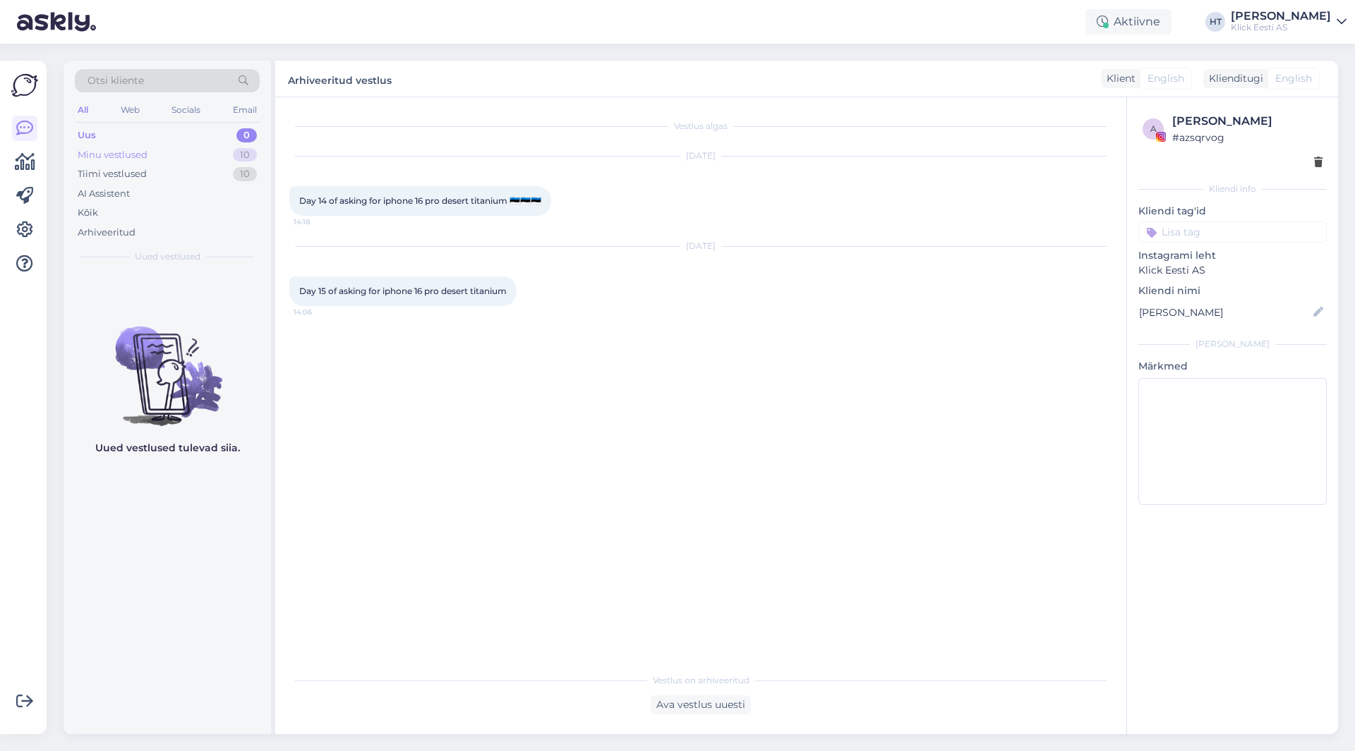
click at [229, 147] on div "Minu vestlused 10" at bounding box center [167, 155] width 185 height 20
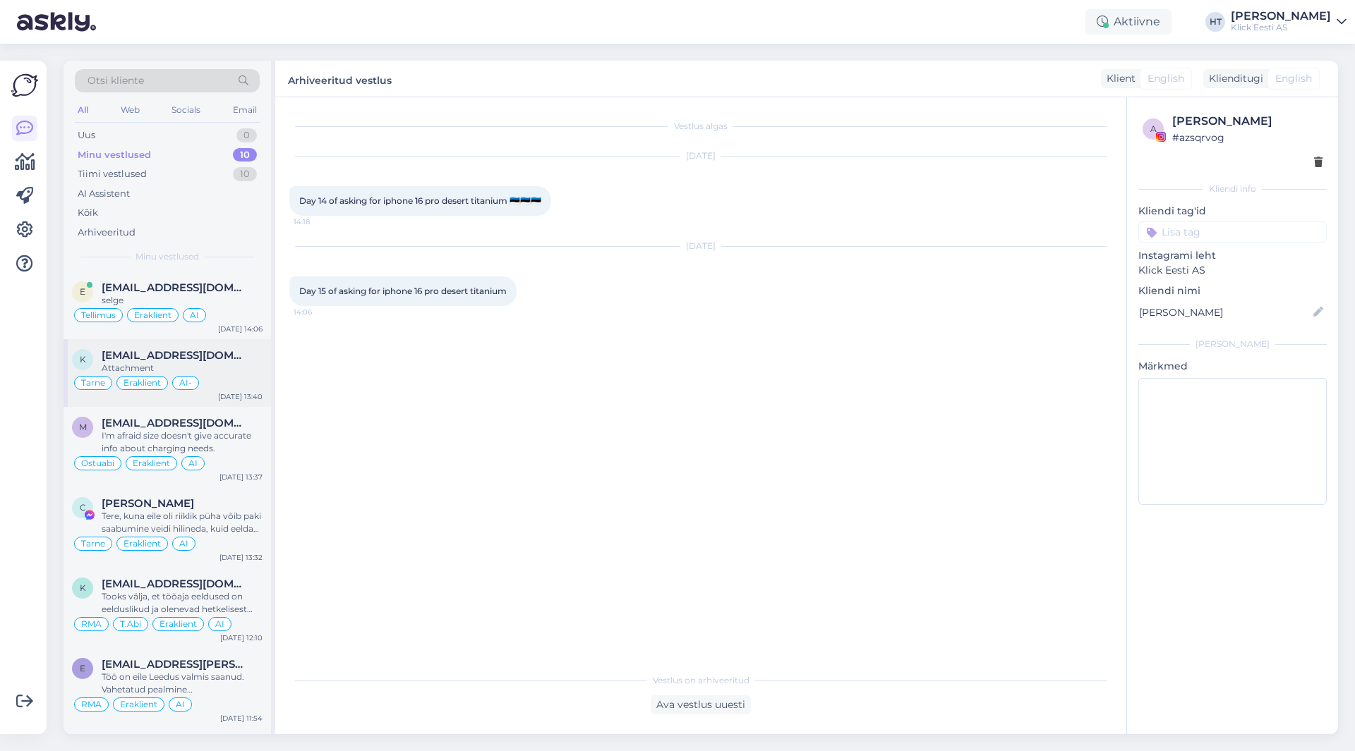
click at [231, 379] on div "Tarne Eraklient AI-" at bounding box center [167, 383] width 191 height 17
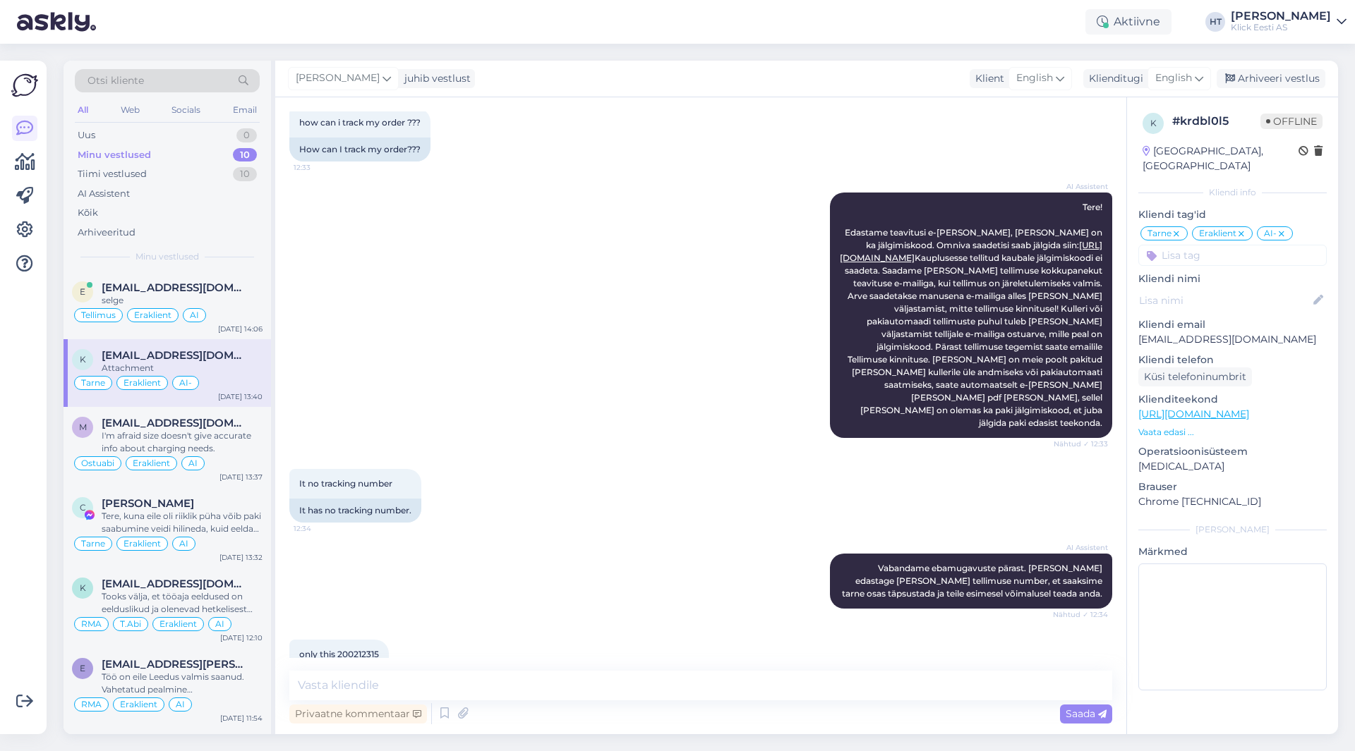
scroll to position [8, 0]
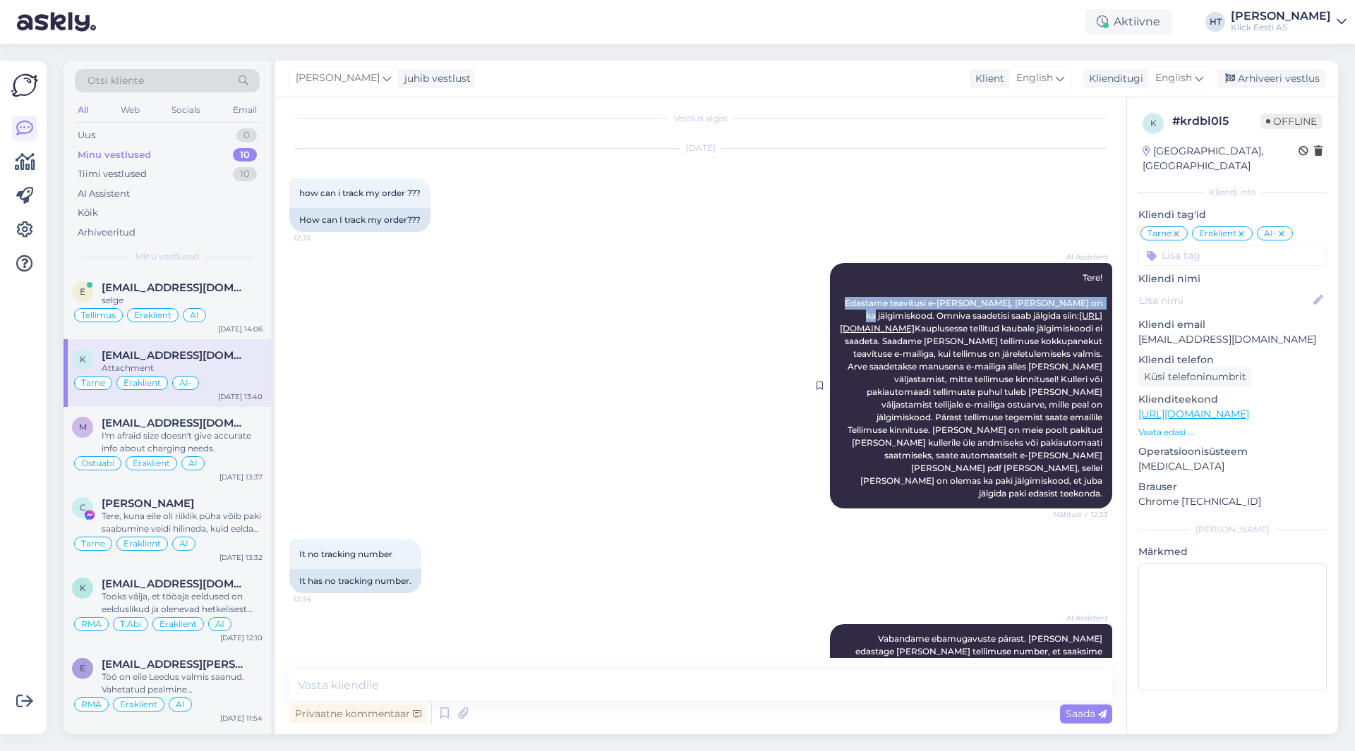
drag, startPoint x: 857, startPoint y: 300, endPoint x: 1090, endPoint y: 305, distance: 232.9
click at [1090, 305] on span "Tere! Edastame teavitusi e-[PERSON_NAME], [PERSON_NAME] on ka jälgimiskood. Omn…" at bounding box center [972, 385] width 265 height 226
copy span "Edastame teavitusi e-[PERSON_NAME], [PERSON_NAME] on ka jälgimiskood"
click at [28, 216] on div at bounding box center [24, 196] width 25 height 161
click at [28, 222] on icon at bounding box center [24, 230] width 17 height 17
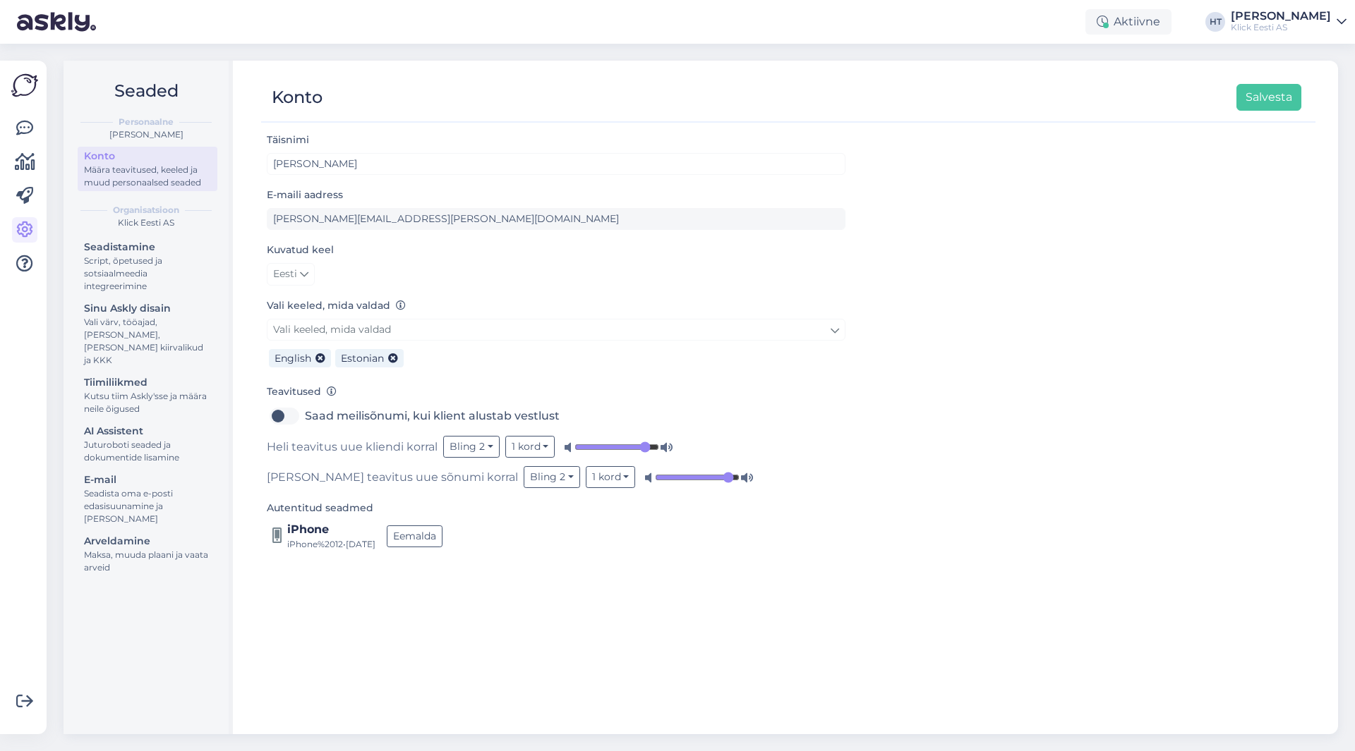
click at [145, 406] on div "Seadistamine Script, õpetused ja sotsiaalmeedia integreerimine Sinu Askly disai…" at bounding box center [148, 409] width 140 height 343
click at [145, 424] on div "AI Assistent" at bounding box center [147, 431] width 127 height 15
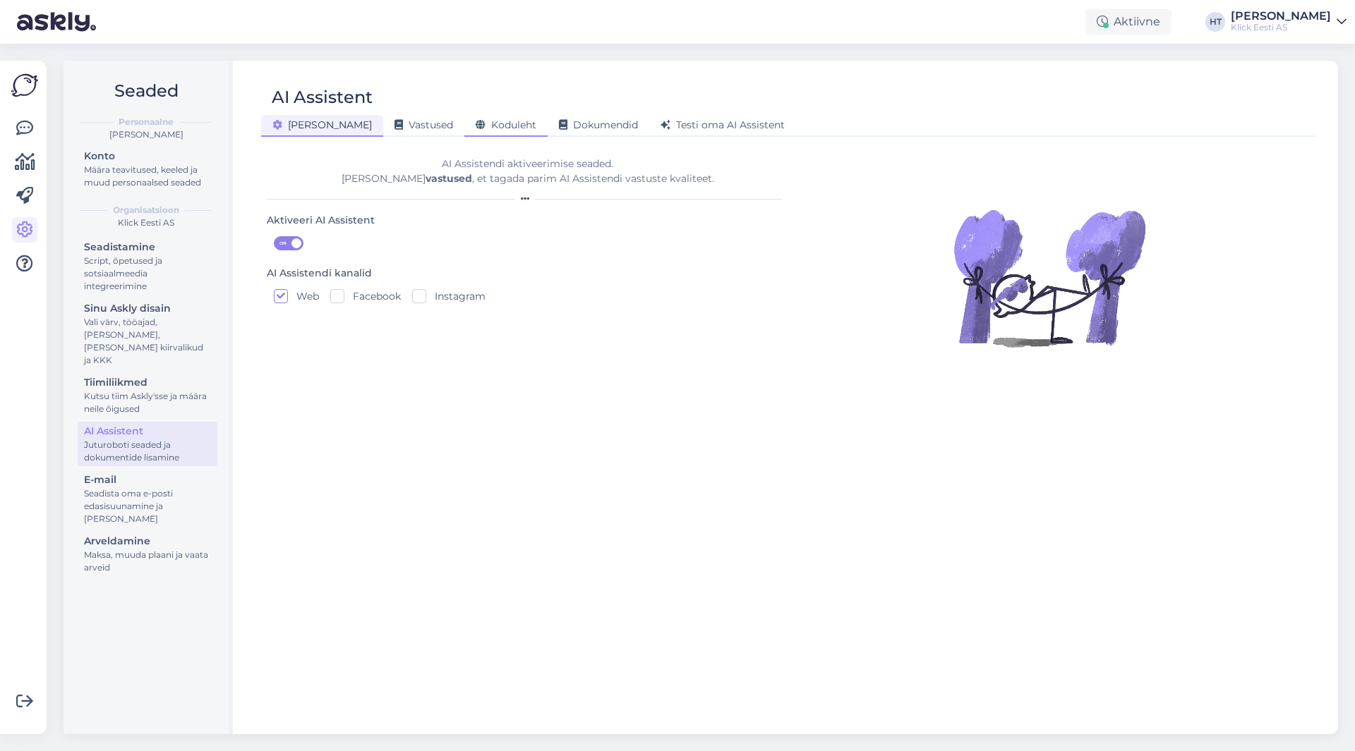
click at [476, 131] on span "Koduleht" at bounding box center [506, 125] width 61 height 13
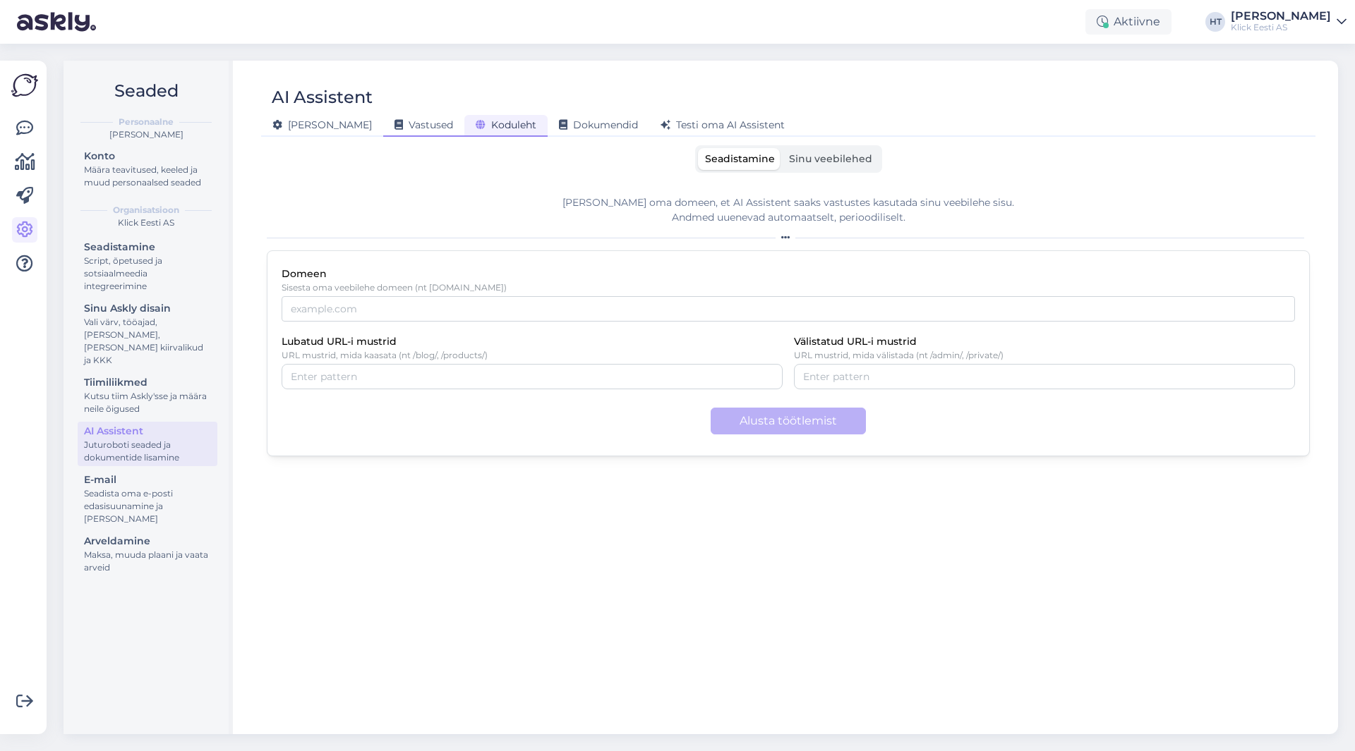
click at [394, 126] on span "Vastused" at bounding box center [423, 125] width 59 height 13
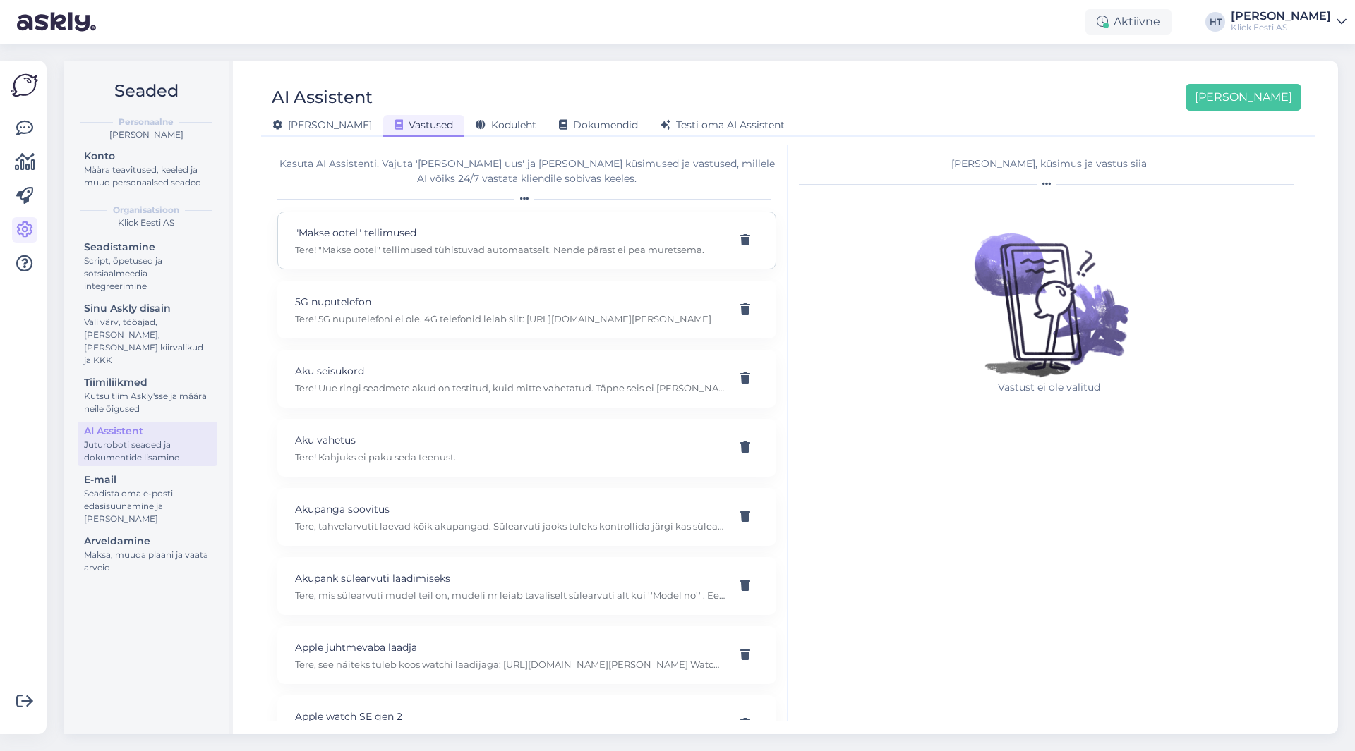
scroll to position [15374, 0]
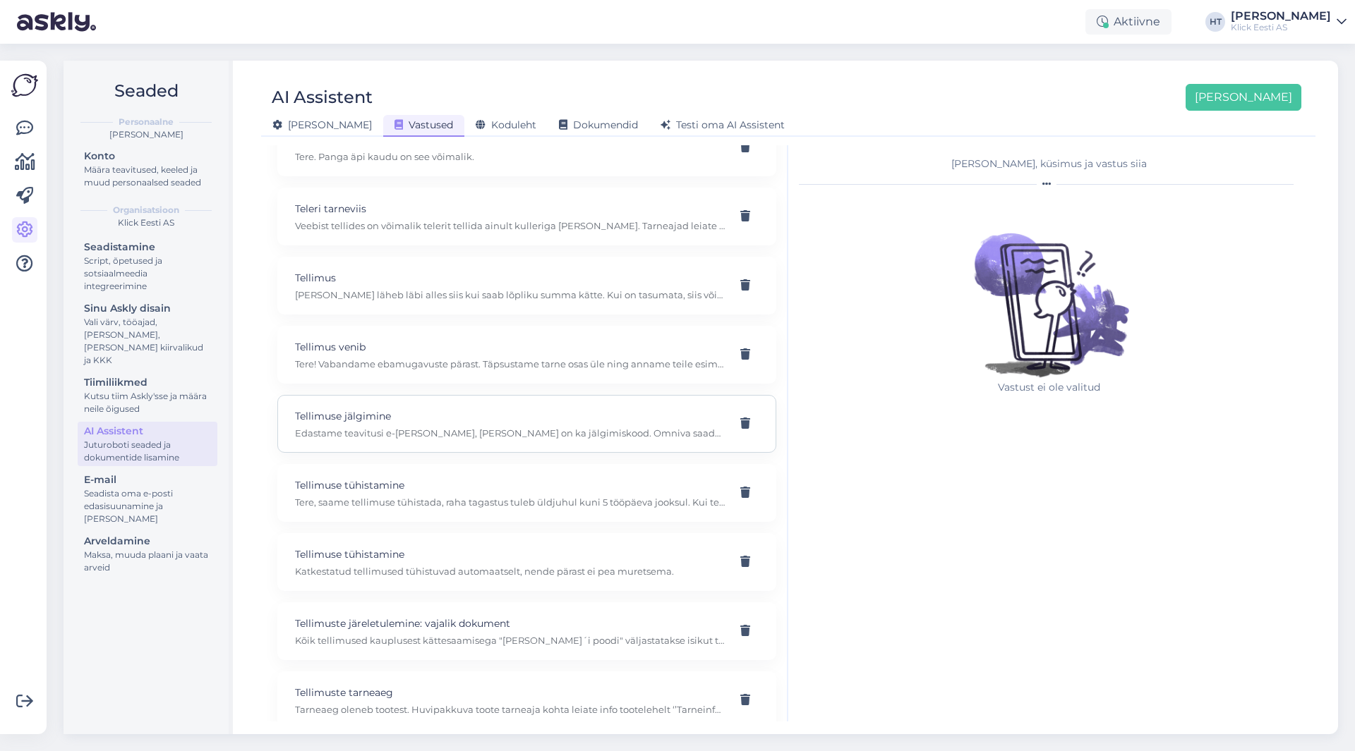
click at [565, 407] on div "Tellimuse jälgimine Edastame teavitusi e-[PERSON_NAME], [PERSON_NAME] on ka jäl…" at bounding box center [526, 424] width 499 height 58
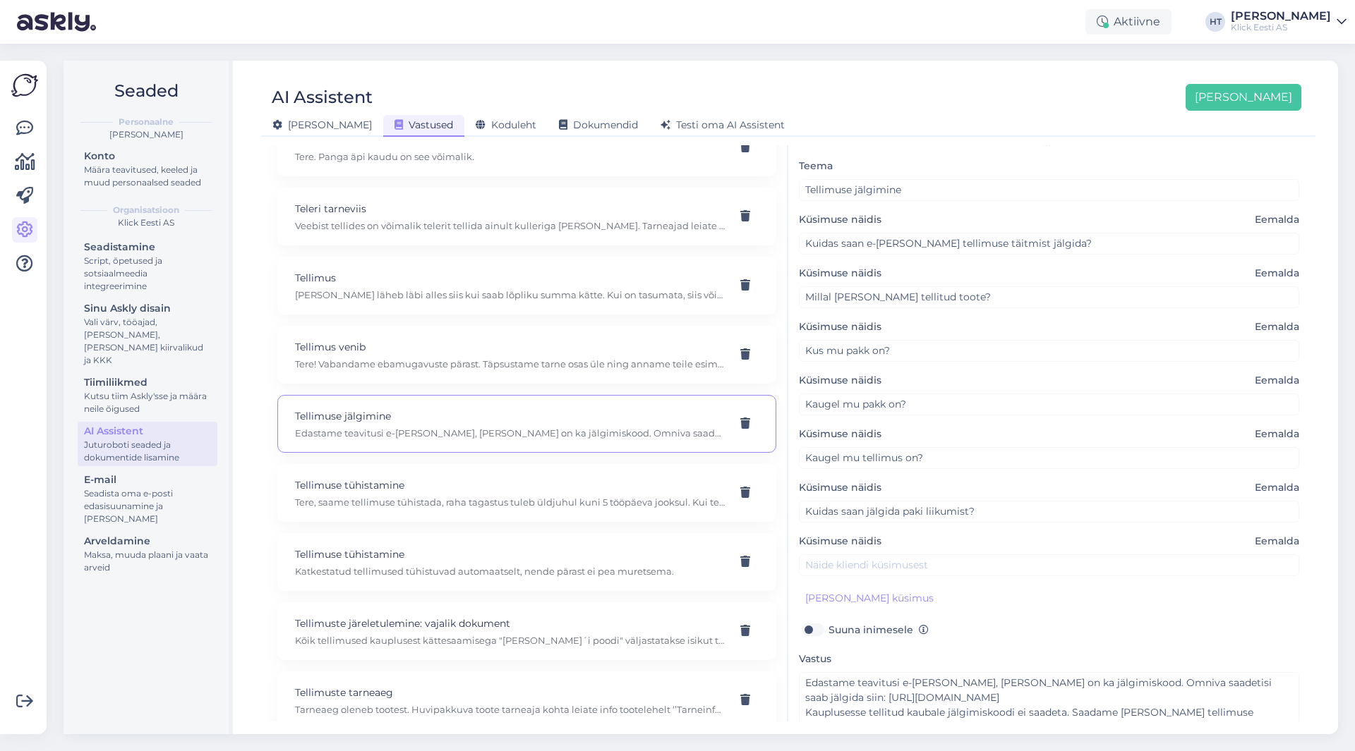
scroll to position [106, 0]
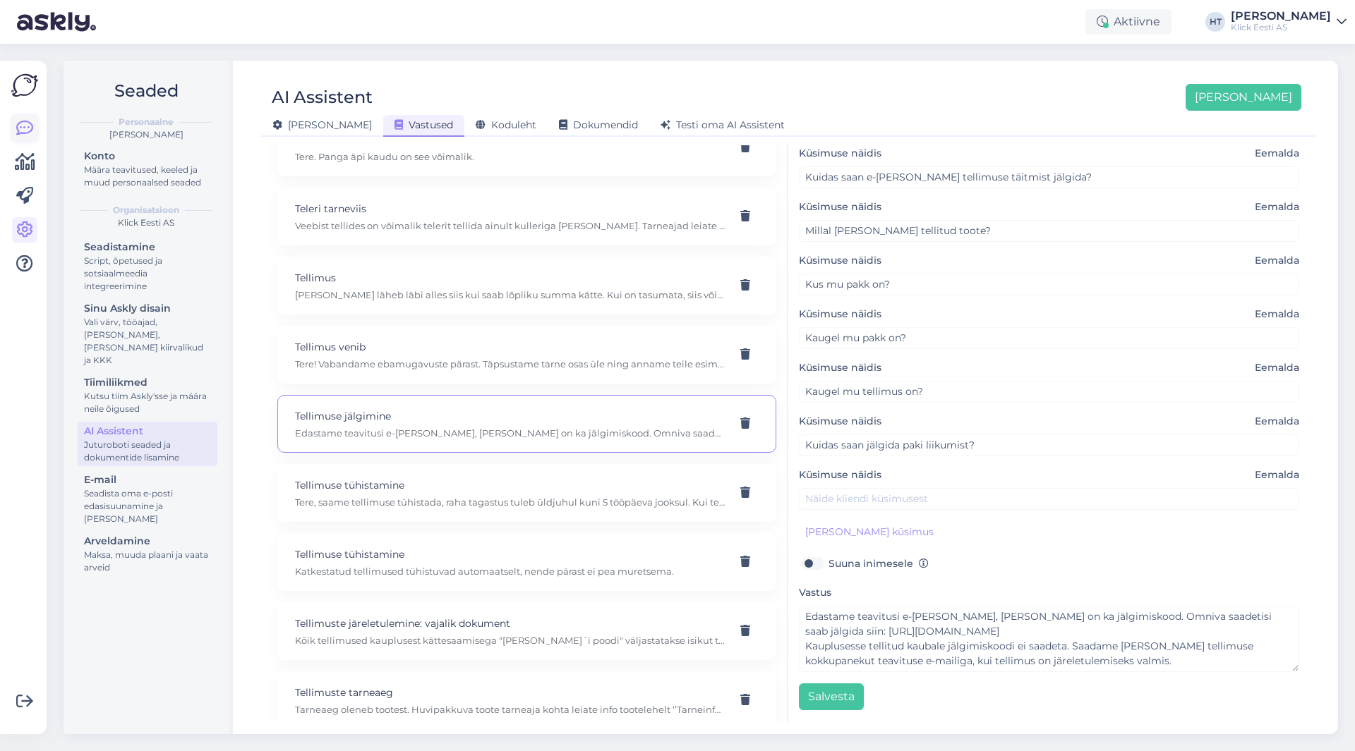
click at [26, 123] on icon at bounding box center [24, 128] width 17 height 17
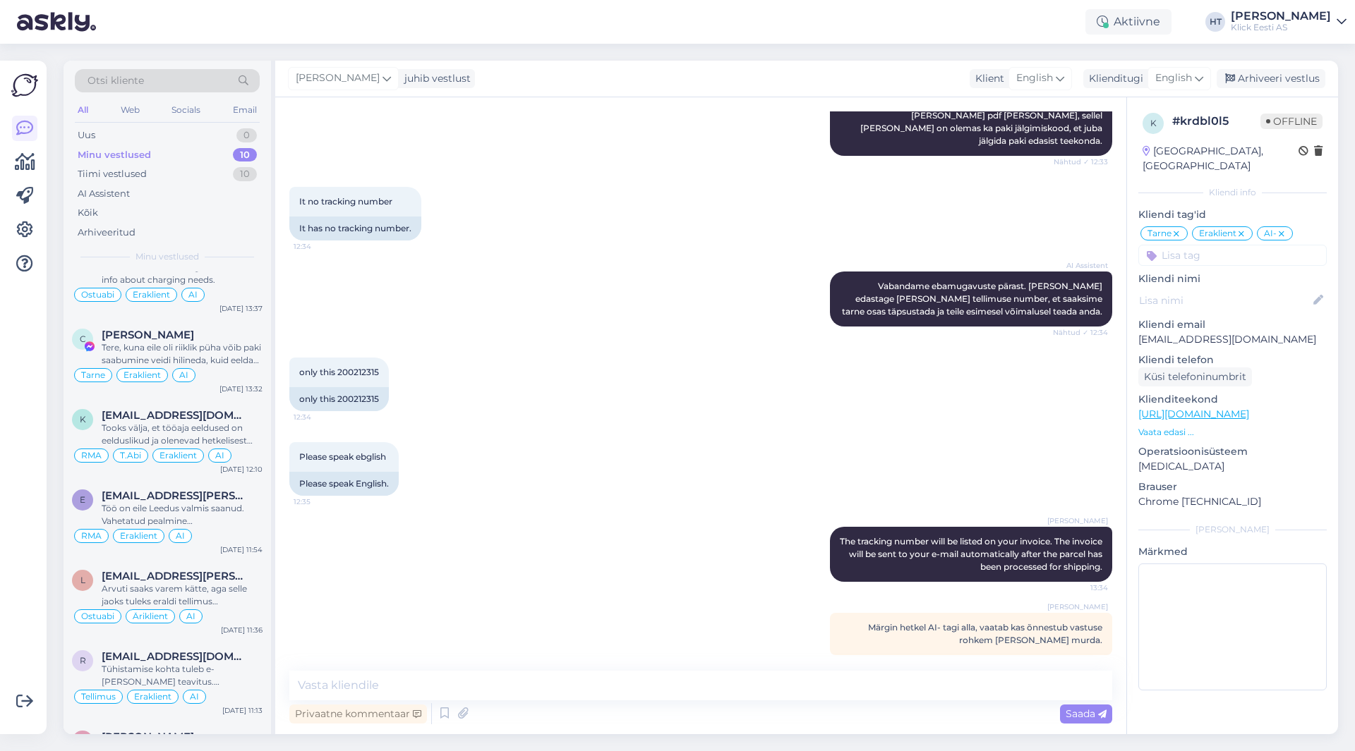
scroll to position [291, 0]
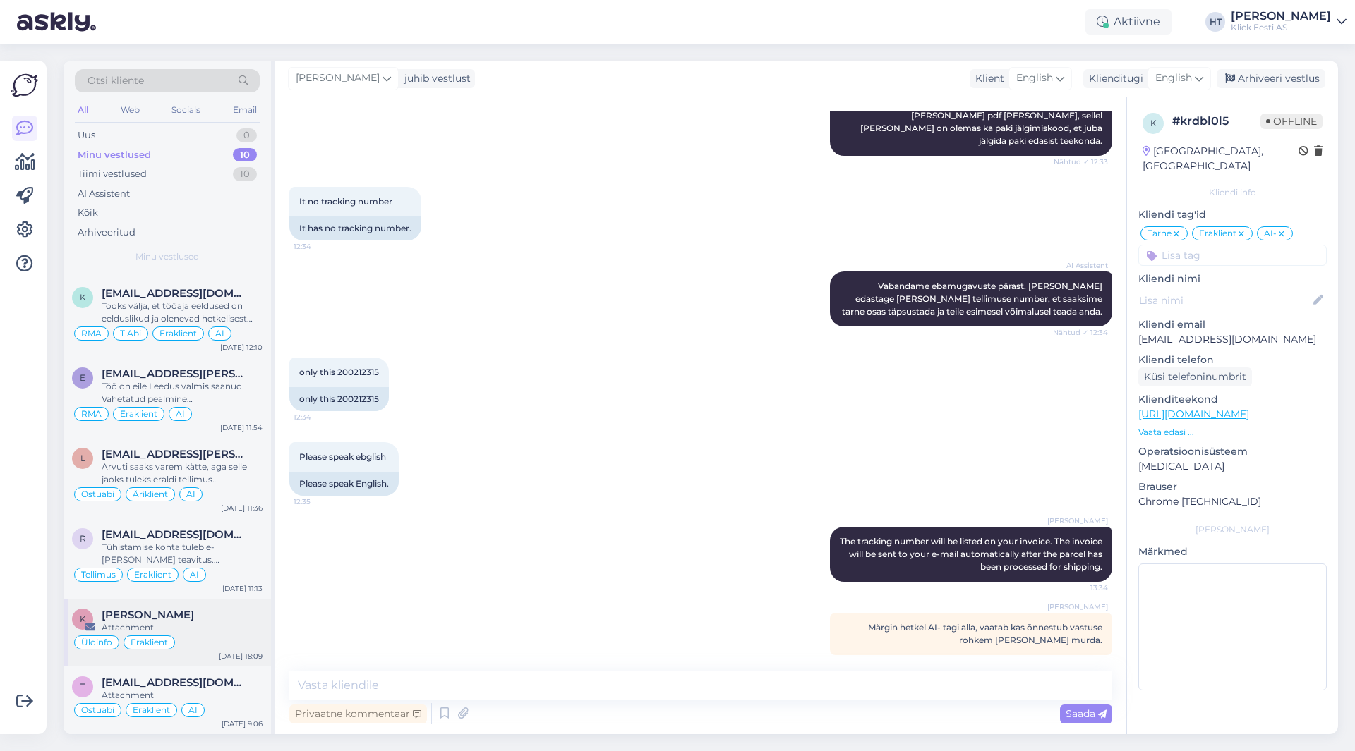
click at [213, 614] on div "[PERSON_NAME]" at bounding box center [182, 615] width 161 height 13
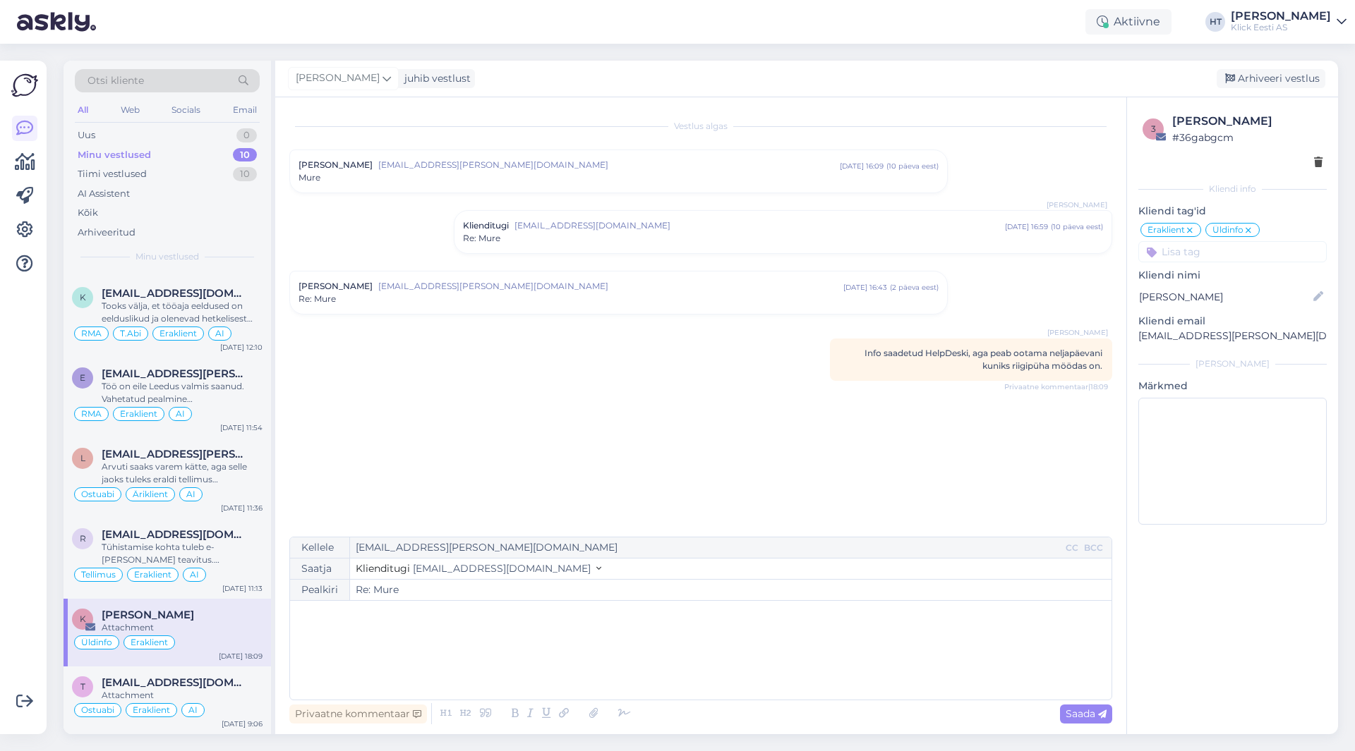
click at [444, 630] on div "﻿" at bounding box center [700, 650] width 807 height 85
click at [540, 296] on div "Re: Mure" at bounding box center [618, 299] width 640 height 13
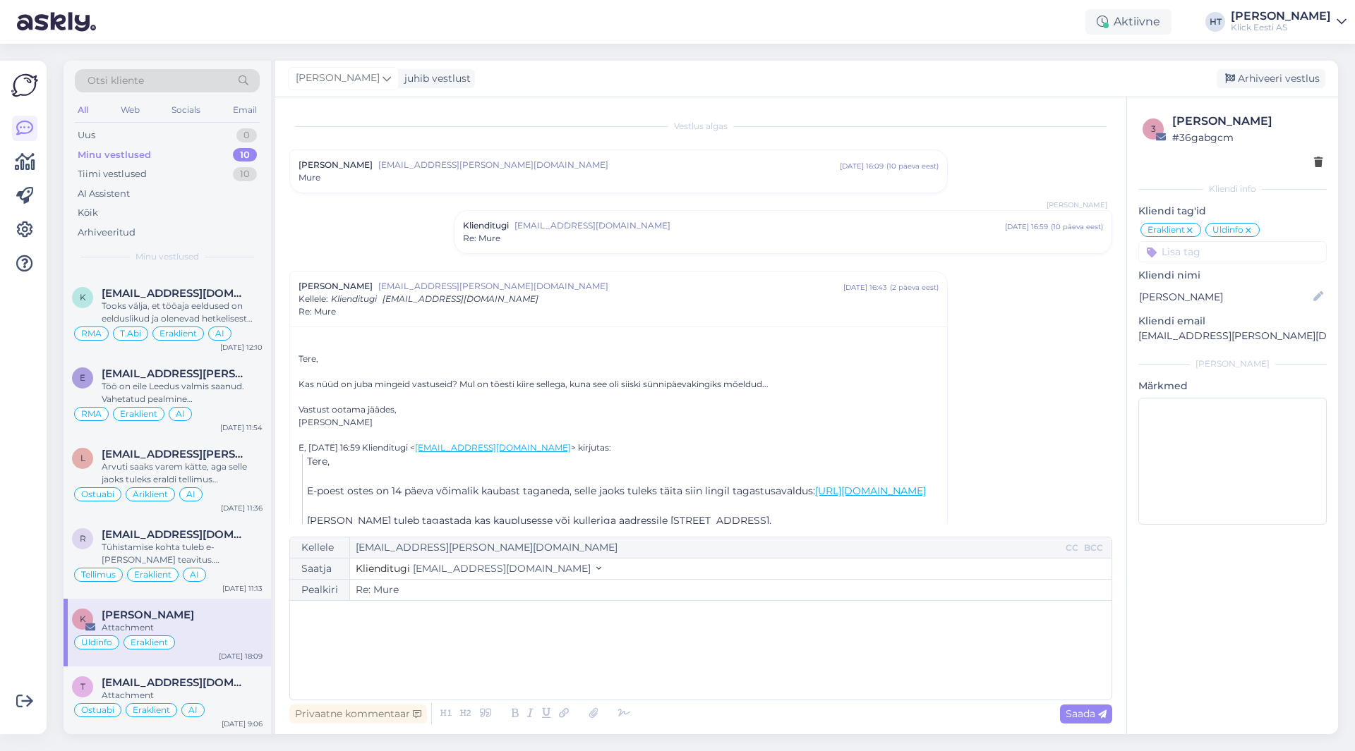
click at [480, 627] on div "﻿" at bounding box center [700, 650] width 807 height 85
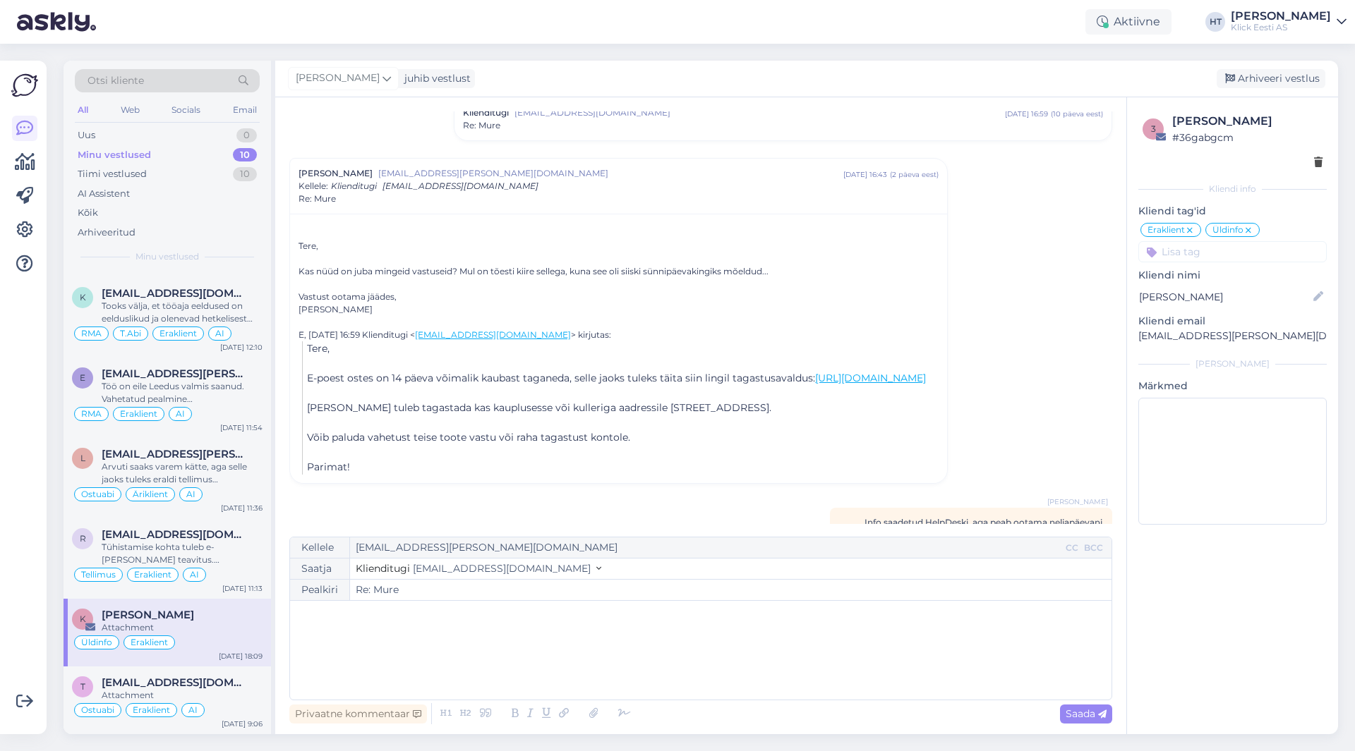
scroll to position [71, 0]
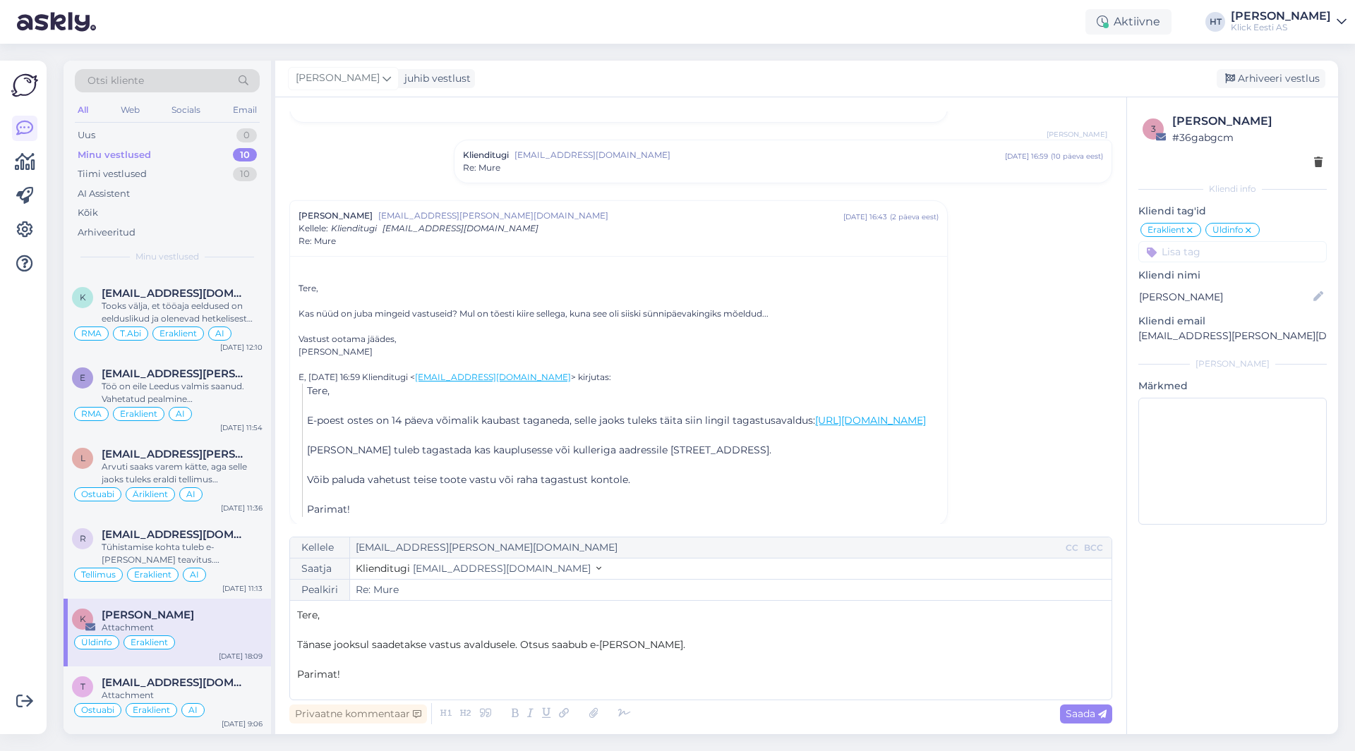
click at [666, 645] on p "Tänase jooksul saadetakse vastus avaldusele. Otsus saabub e-[PERSON_NAME]." at bounding box center [700, 645] width 807 height 15
click at [1089, 713] on span "Saada" at bounding box center [1085, 714] width 41 height 13
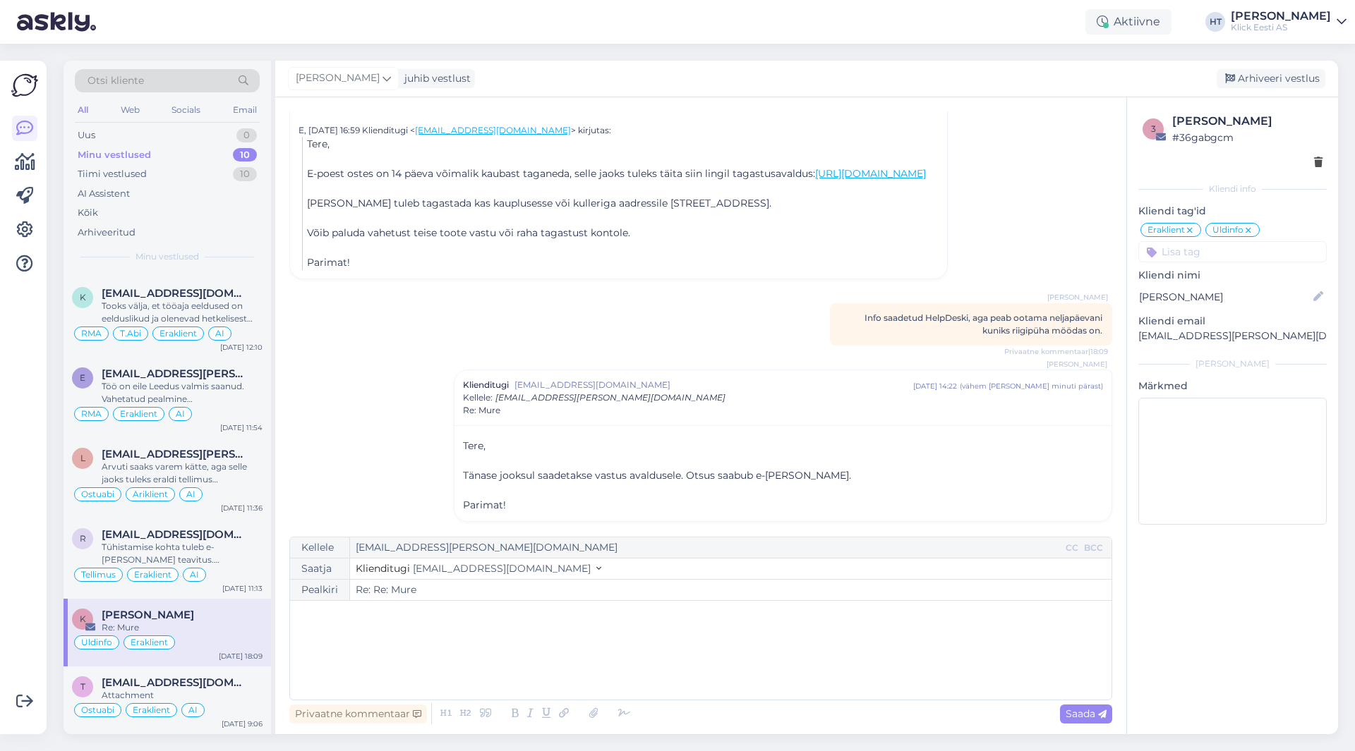
scroll to position [339, 0]
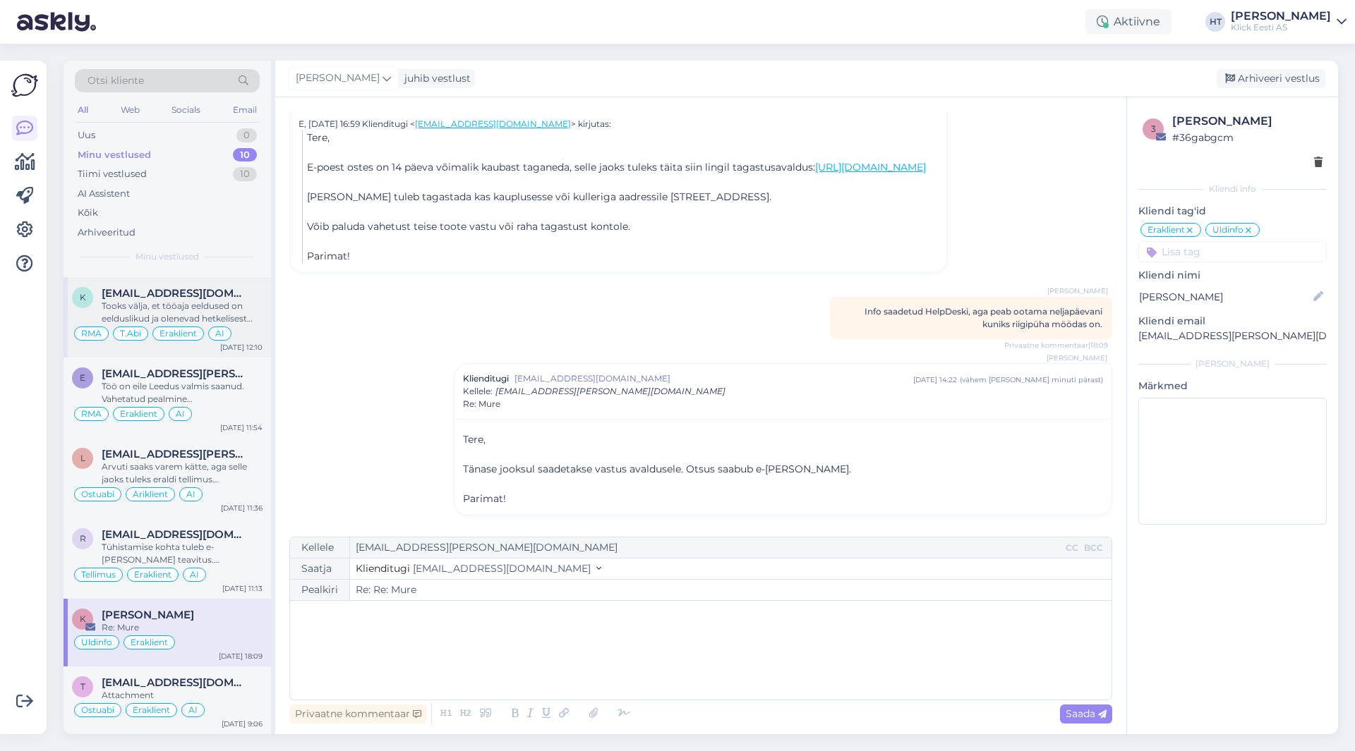
click at [156, 312] on div "Tooks välja, et tööaja eeldused on eelduslikud ja olenevad hetkelisest kasutuse…" at bounding box center [182, 312] width 161 height 25
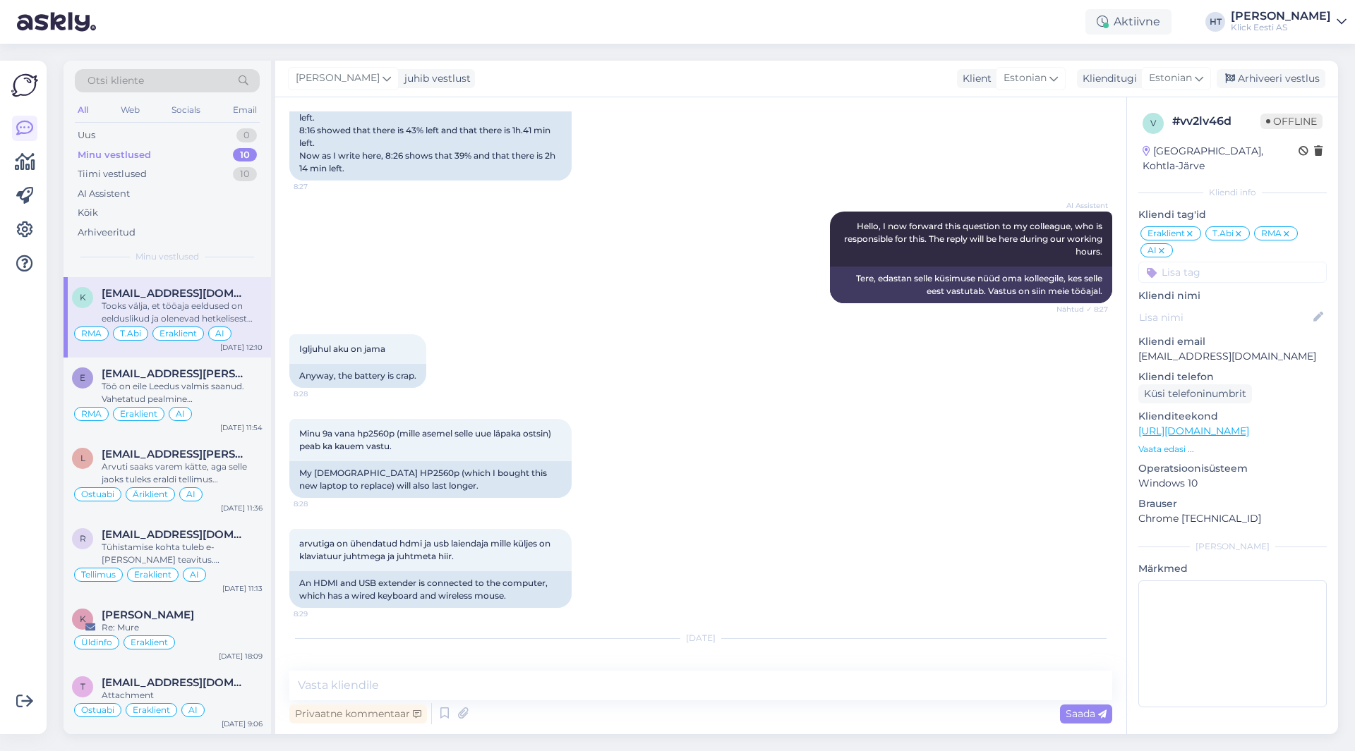
scroll to position [496, 0]
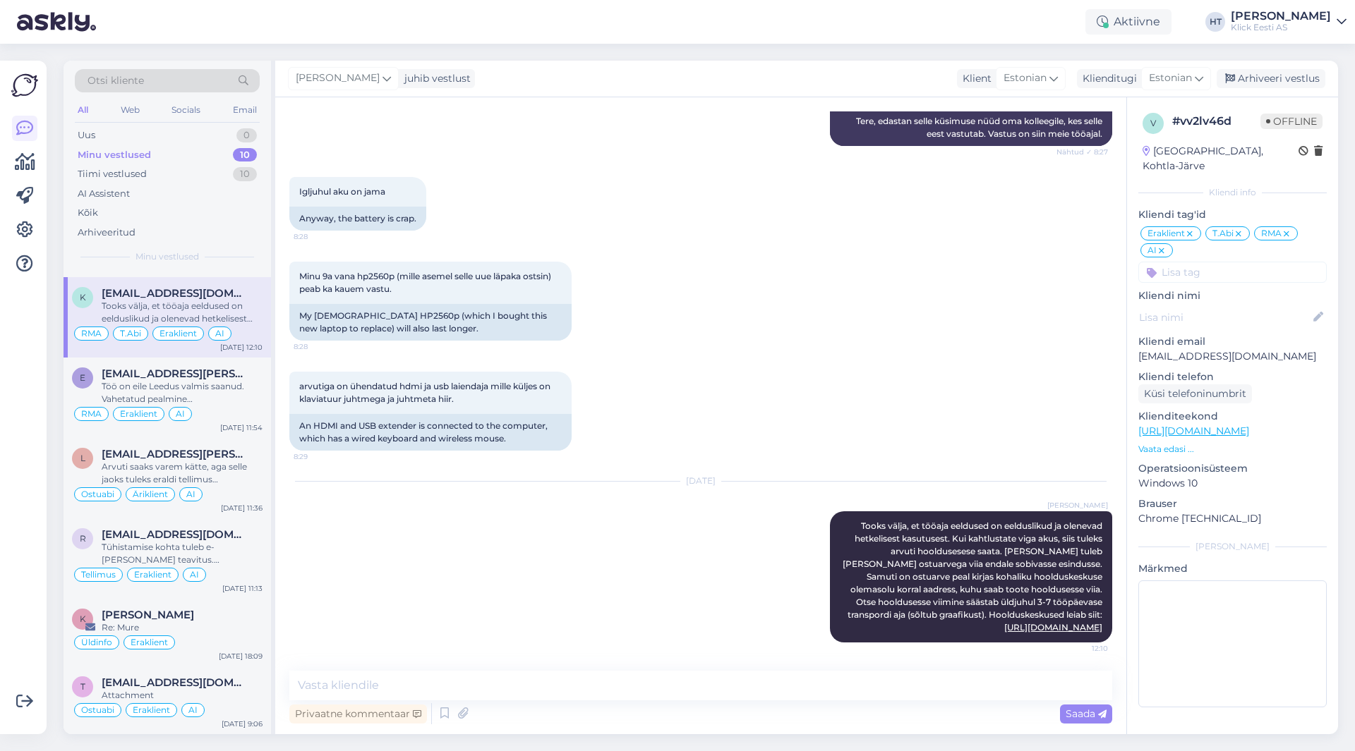
click at [208, 146] on div "Minu vestlused 10" at bounding box center [167, 155] width 185 height 20
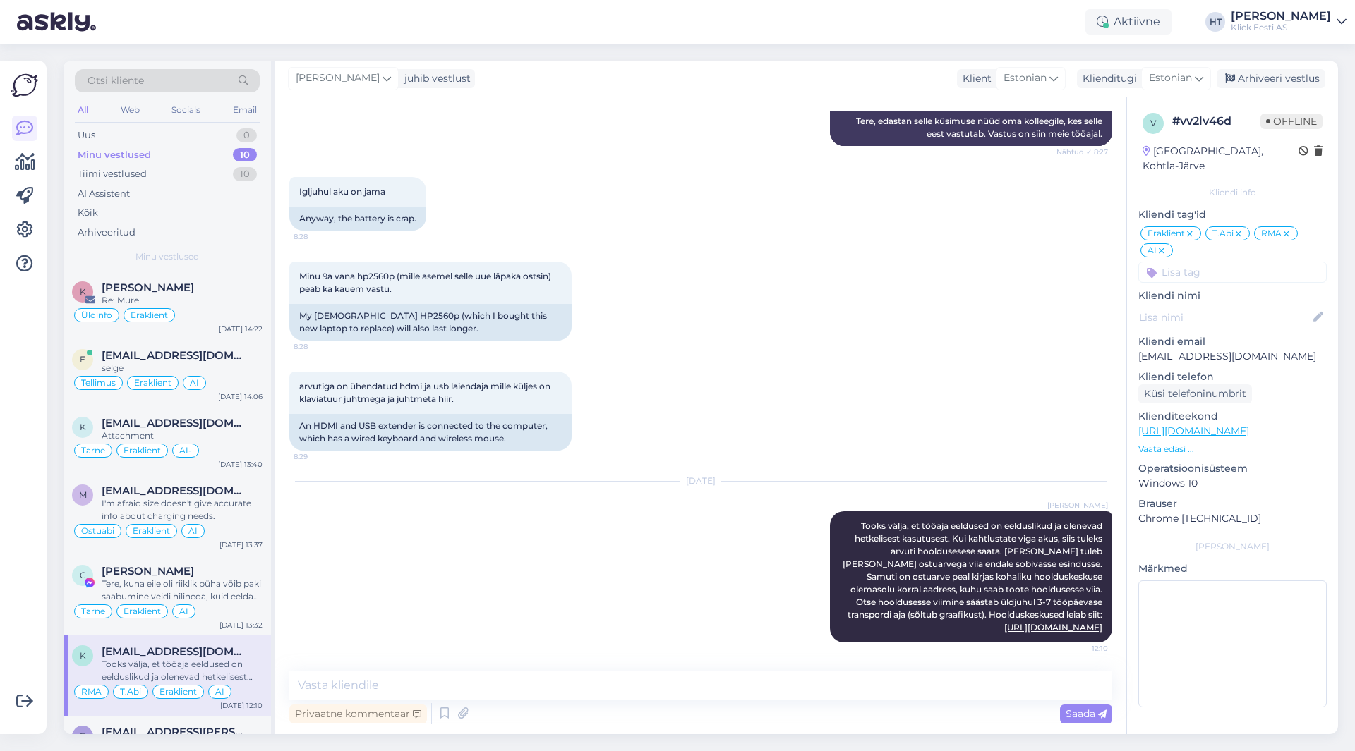
click at [744, 276] on div "Minu 9a vana hp2560p (mille asemel selle uue läpaka ostsin) peab ka kauem vastu…" at bounding box center [700, 301] width 823 height 110
click at [224, 296] on div "Re: Mure" at bounding box center [182, 300] width 161 height 13
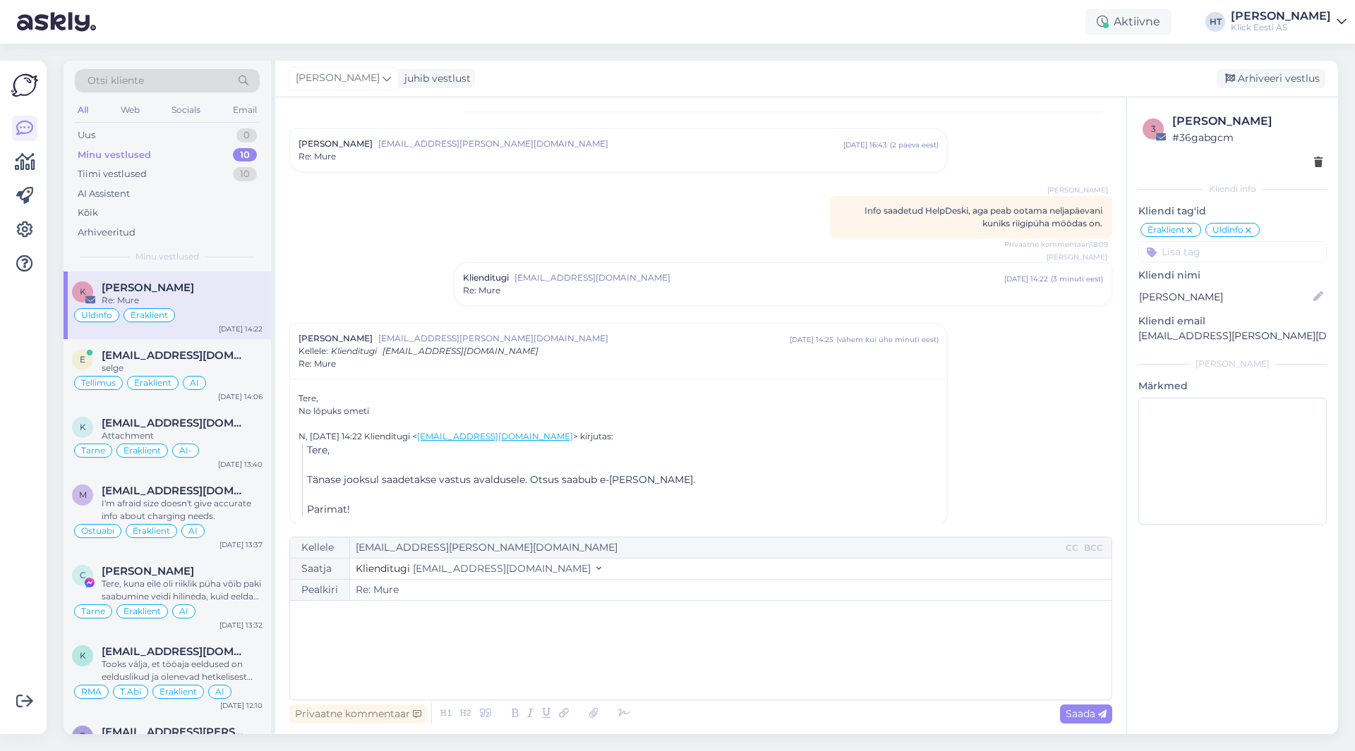
scroll to position [153, 0]
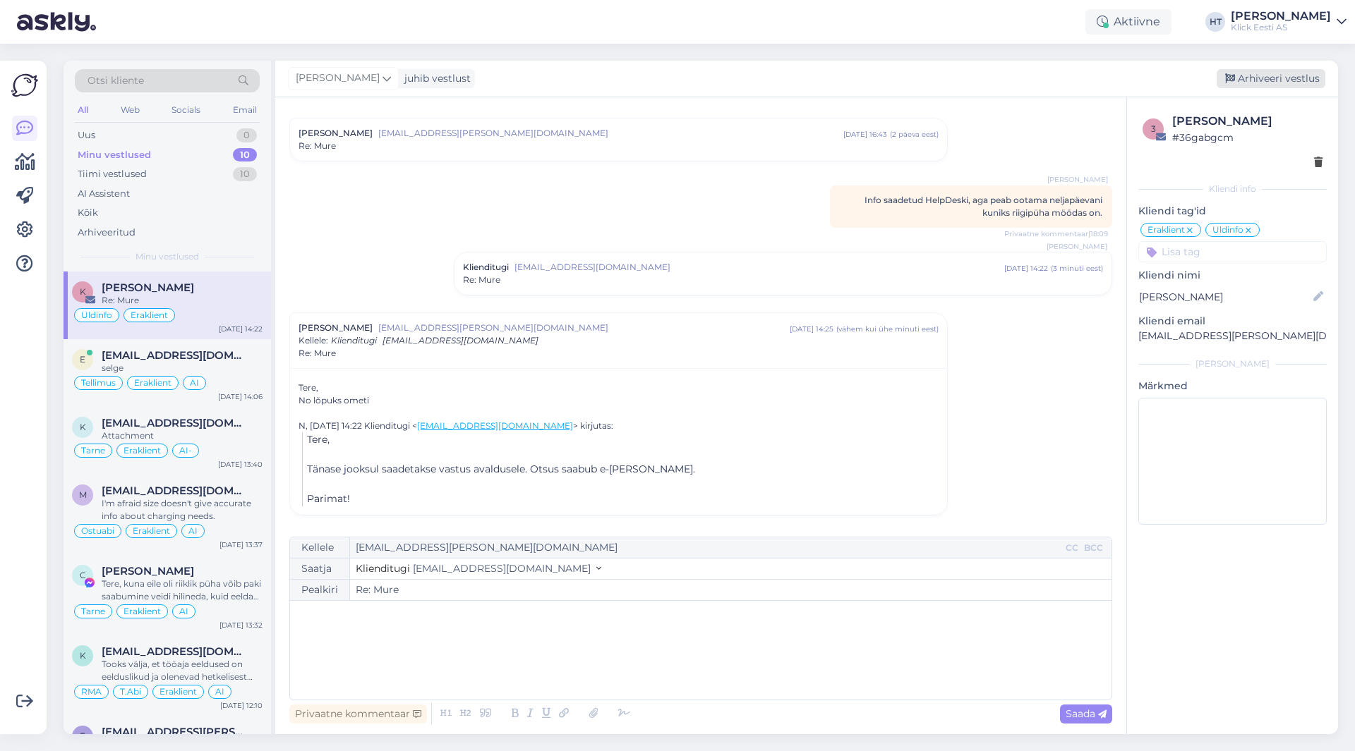
click at [1253, 73] on div "Arhiveeri vestlus" at bounding box center [1270, 78] width 109 height 19
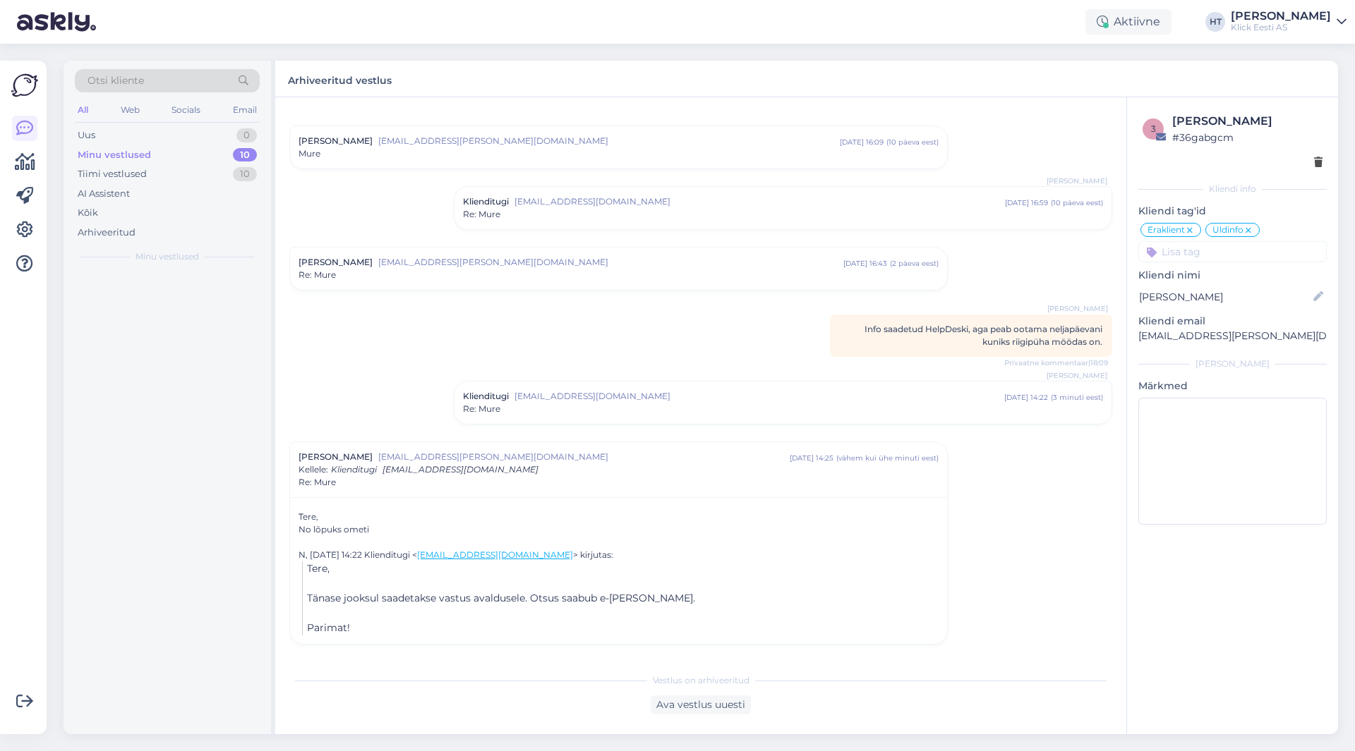
scroll to position [24, 0]
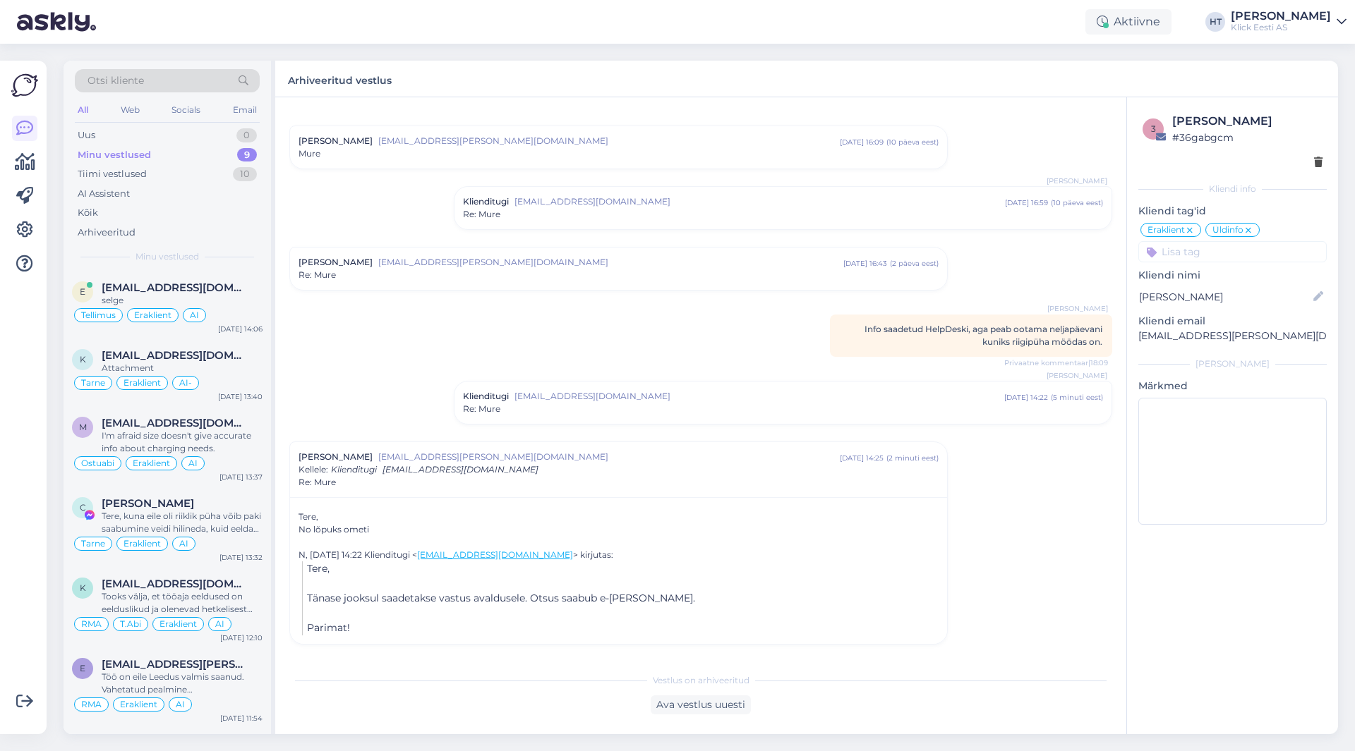
click at [452, 333] on div "Vestlus [PERSON_NAME] Kalmus [EMAIL_ADDRESS][PERSON_NAME][DOMAIN_NAME] [DATE] 1…" at bounding box center [706, 382] width 835 height 542
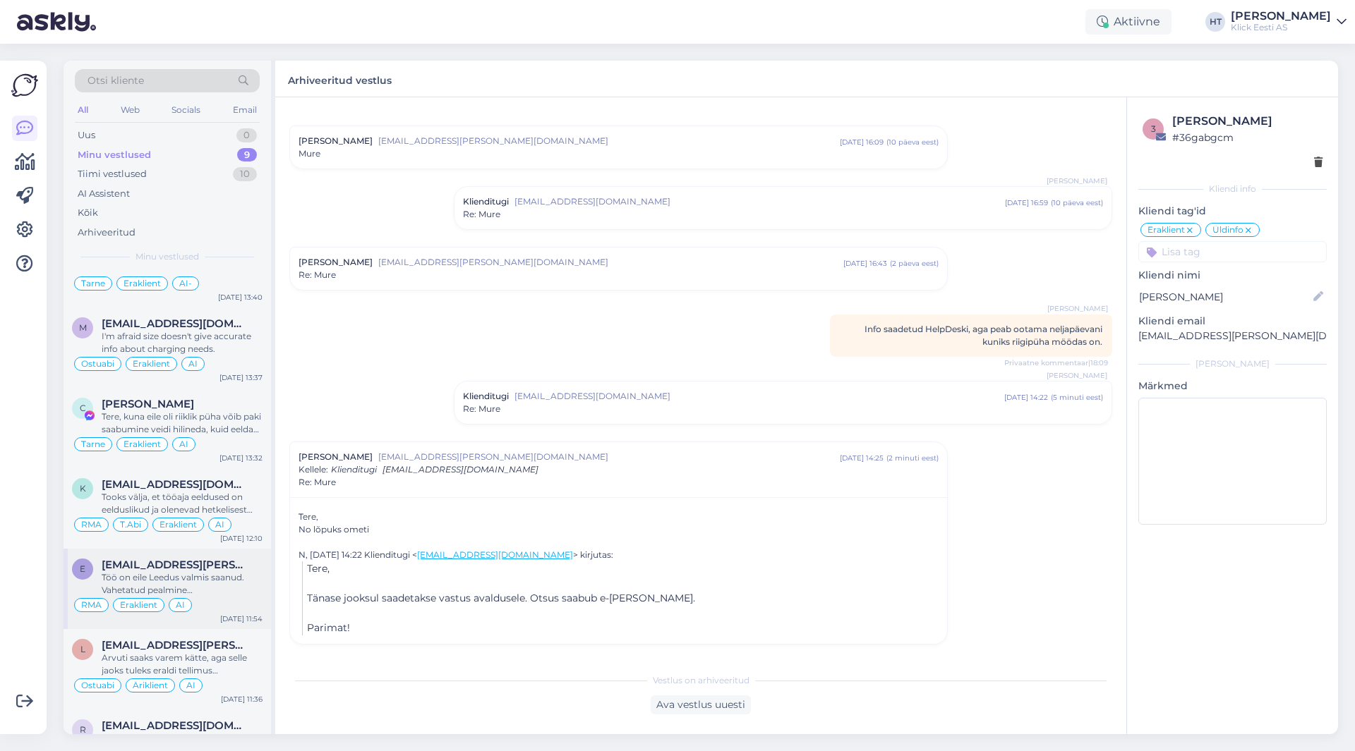
scroll to position [0, 0]
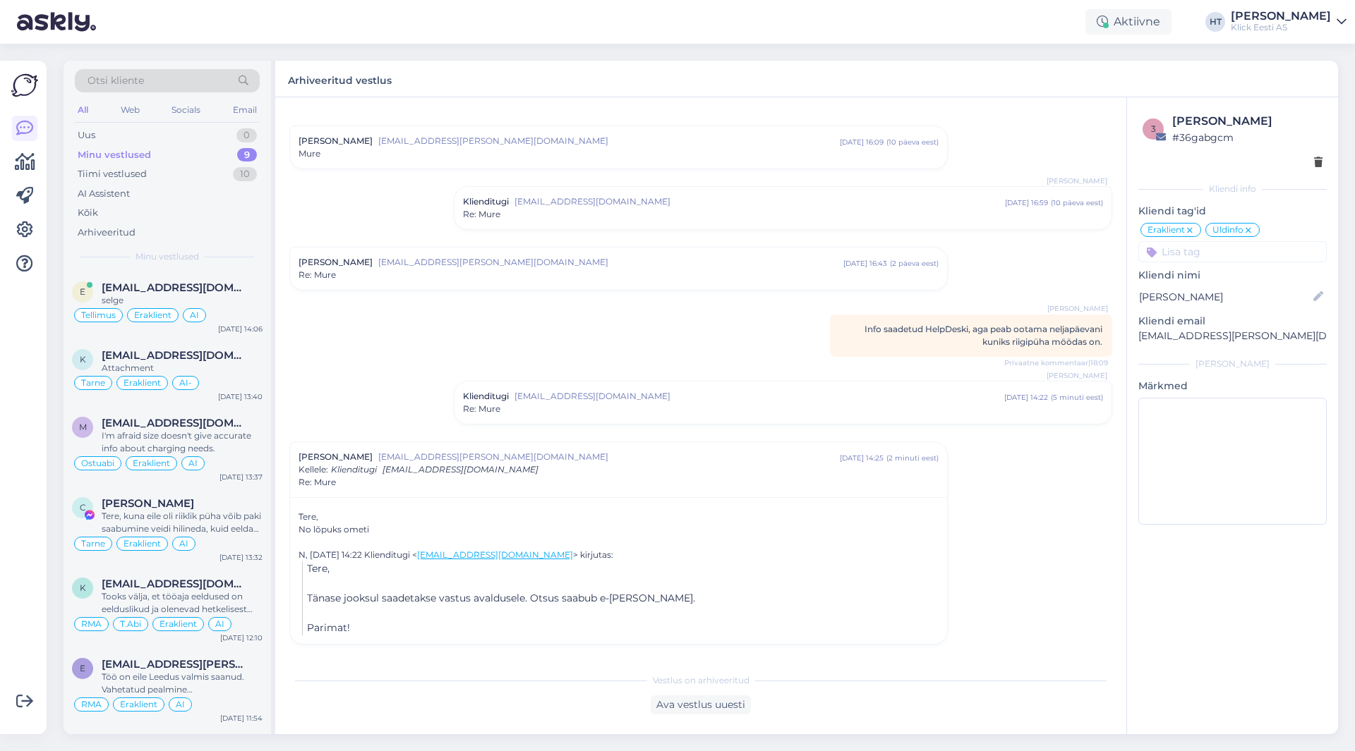
click at [413, 339] on div "Vestlus [PERSON_NAME] Kalmus [EMAIL_ADDRESS][PERSON_NAME][DOMAIN_NAME] [DATE] 1…" at bounding box center [706, 382] width 835 height 542
drag, startPoint x: 847, startPoint y: 328, endPoint x: 1094, endPoint y: 346, distance: 248.3
click at [1094, 346] on div "[PERSON_NAME] Info saadetud [PERSON_NAME], aga peab ootama neljapäevani kuniks …" at bounding box center [971, 336] width 282 height 42
drag, startPoint x: 1094, startPoint y: 346, endPoint x: 841, endPoint y: 332, distance: 253.7
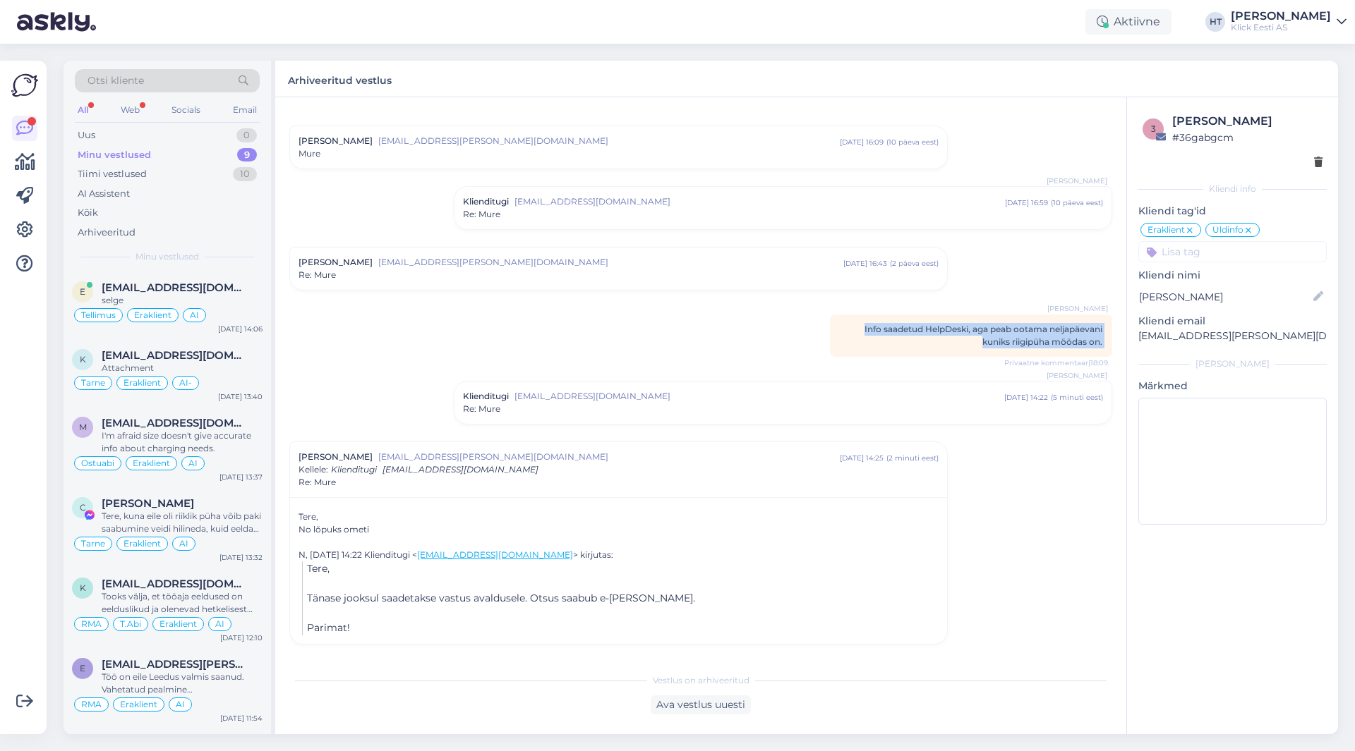
click at [841, 332] on div "[PERSON_NAME] Info saadetud [PERSON_NAME], aga peab ootama neljapäevani kuniks …" at bounding box center [971, 336] width 282 height 42
drag, startPoint x: 845, startPoint y: 329, endPoint x: 1094, endPoint y: 346, distance: 249.6
click at [1094, 346] on div "[PERSON_NAME] Info saadetud [PERSON_NAME], aga peab ootama neljapäevani kuniks …" at bounding box center [971, 336] width 282 height 42
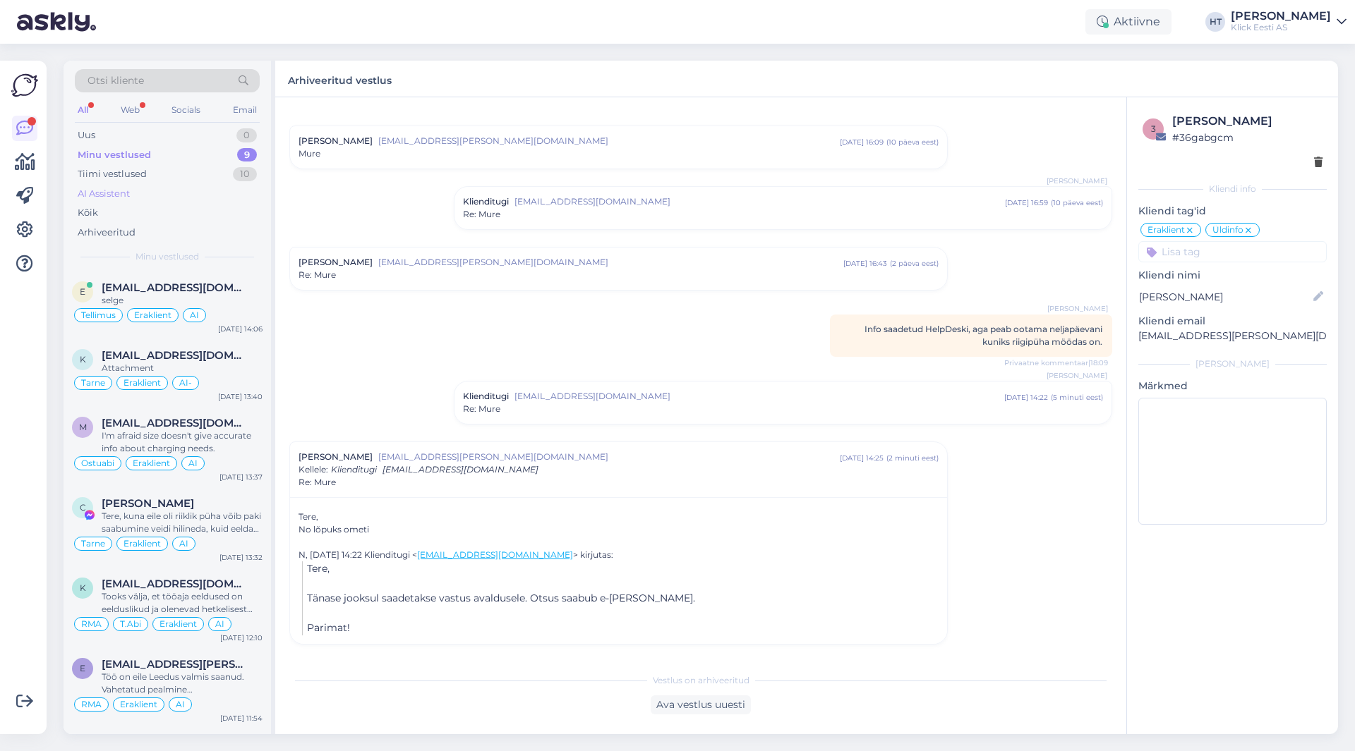
click at [140, 184] on div "AI Assistent" at bounding box center [167, 194] width 185 height 20
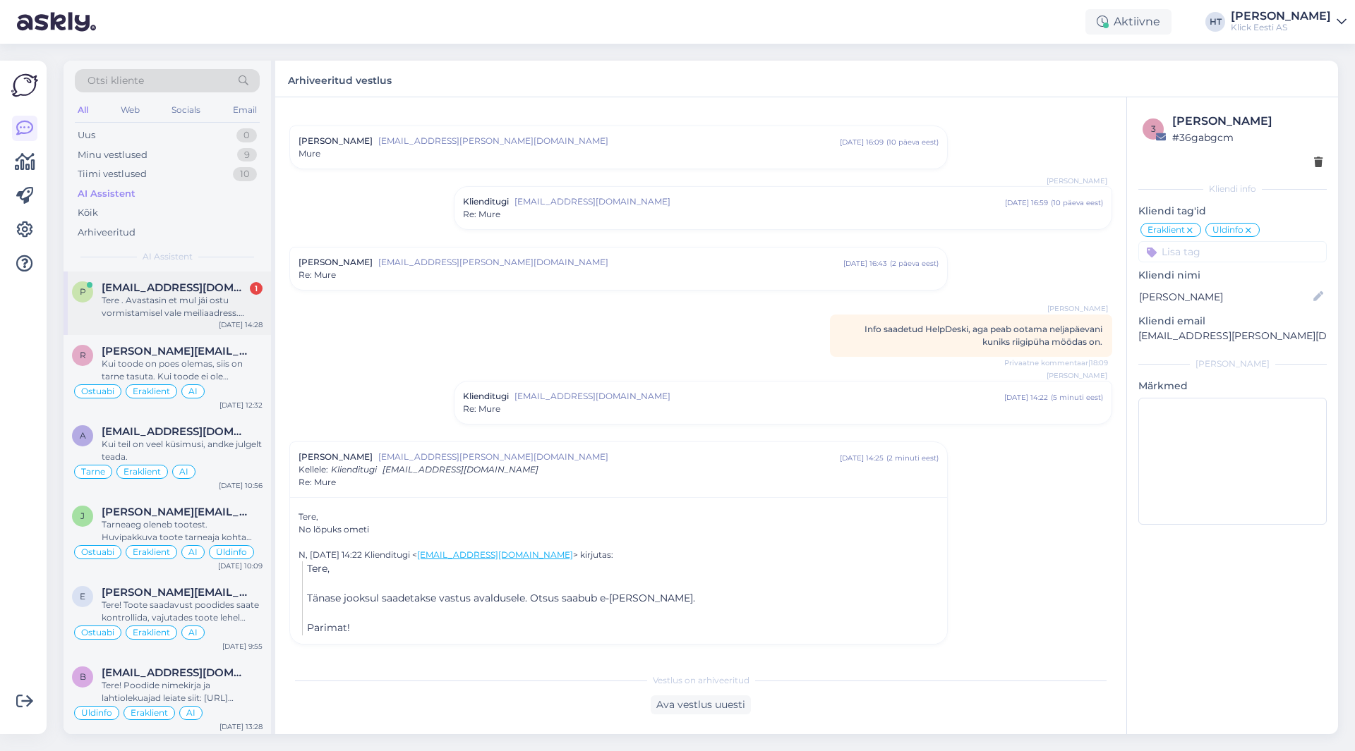
click at [183, 289] on span "[EMAIL_ADDRESS][DOMAIN_NAME]" at bounding box center [175, 288] width 147 height 13
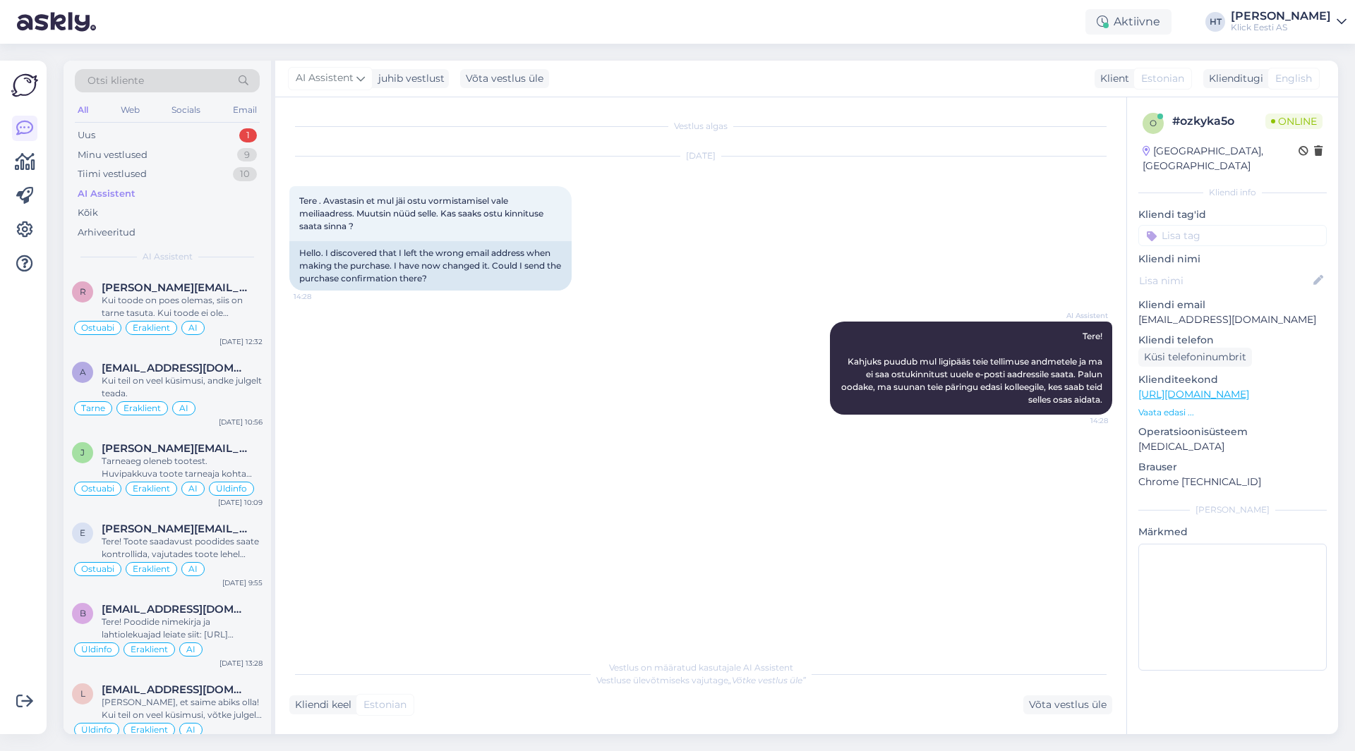
click at [1209, 313] on p "[EMAIL_ADDRESS][DOMAIN_NAME]" at bounding box center [1232, 320] width 188 height 15
copy p "[EMAIL_ADDRESS][DOMAIN_NAME]"
click at [713, 254] on div "[DATE] Tere . Avastasin et mul jäi ostu vormistamisel vale meiliaadress. Muutsi…" at bounding box center [700, 223] width 823 height 165
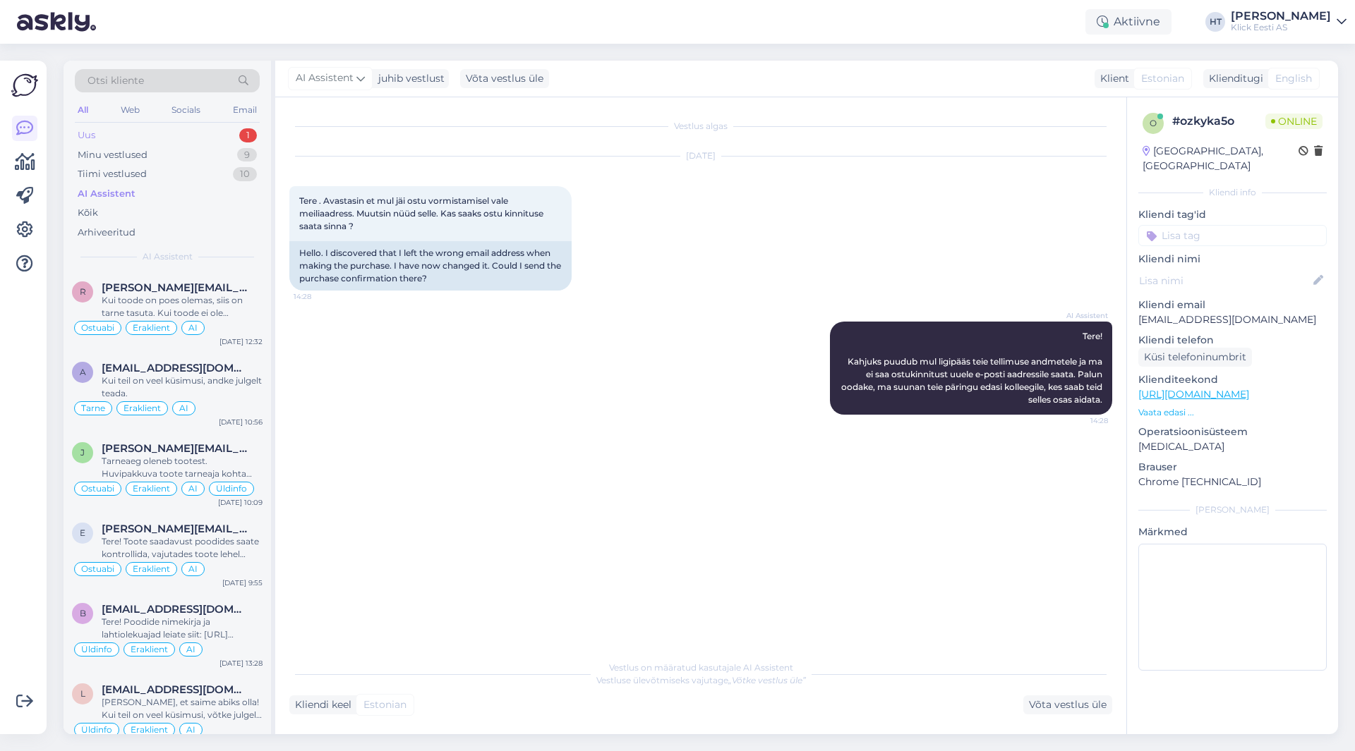
click at [242, 137] on div "1" at bounding box center [248, 135] width 18 height 14
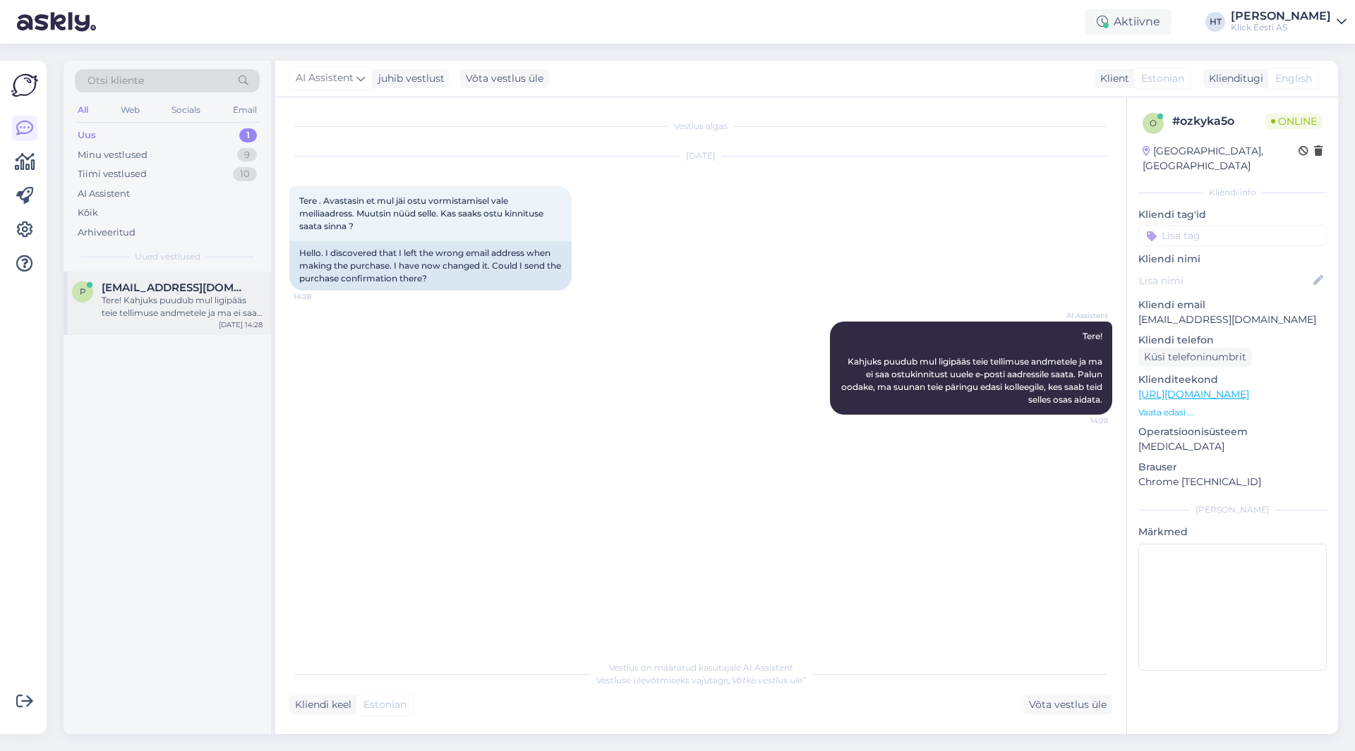
click at [211, 286] on span "[EMAIL_ADDRESS][DOMAIN_NAME]" at bounding box center [175, 288] width 147 height 13
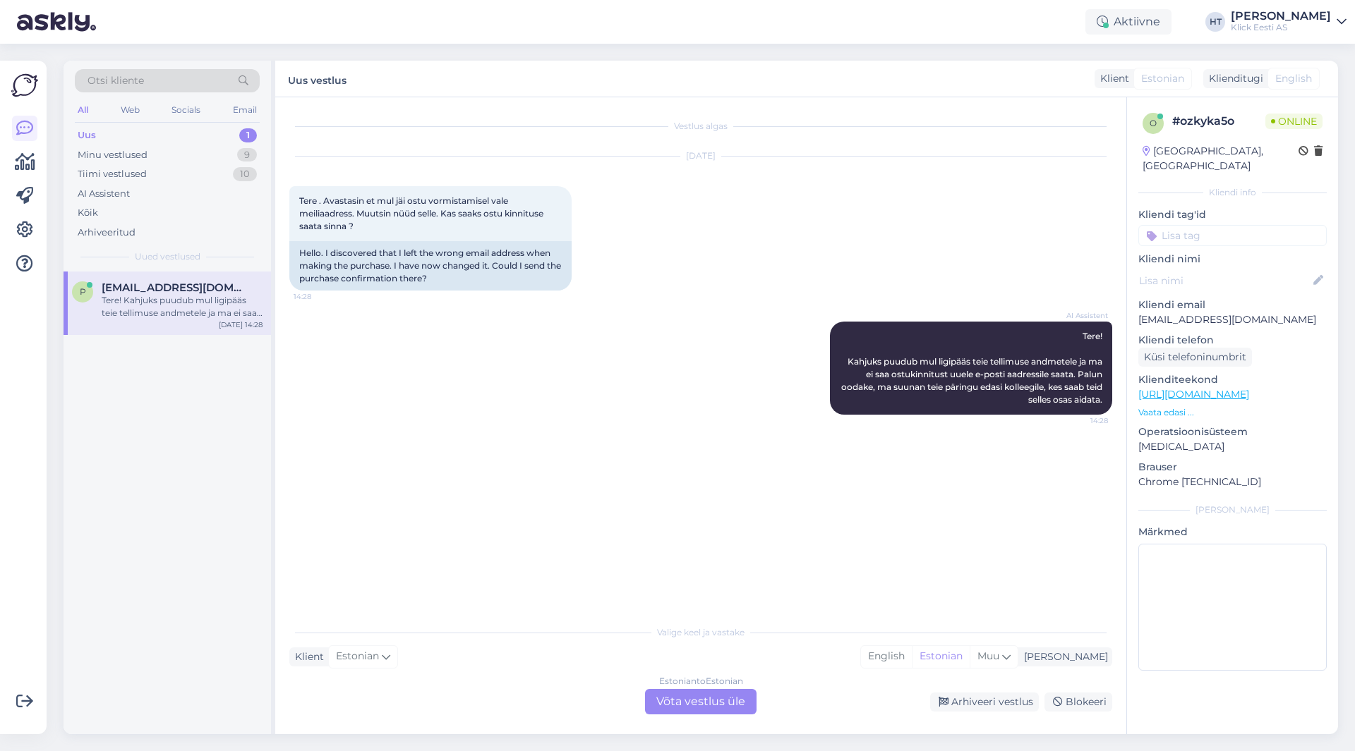
click at [732, 705] on div "Estonian to Estonian Võta vestlus üle" at bounding box center [700, 701] width 111 height 25
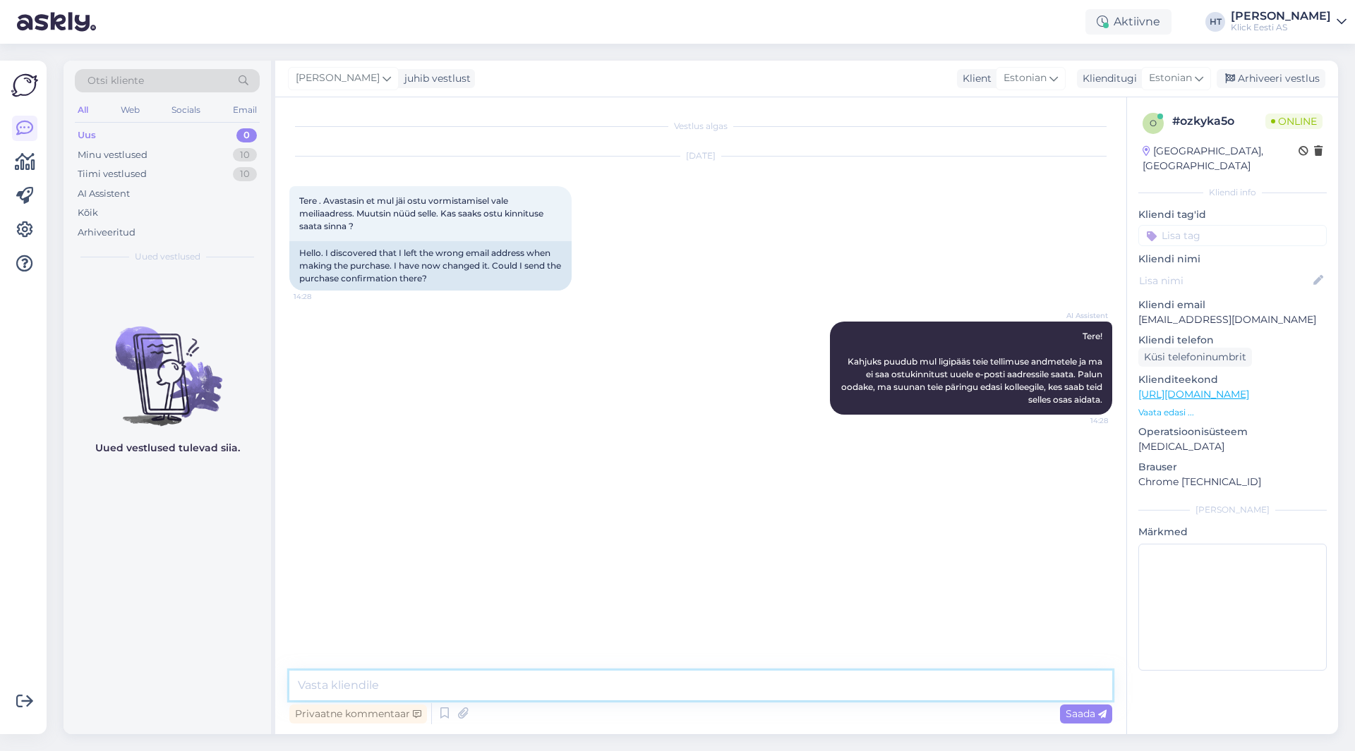
click at [734, 696] on textarea at bounding box center [700, 686] width 823 height 30
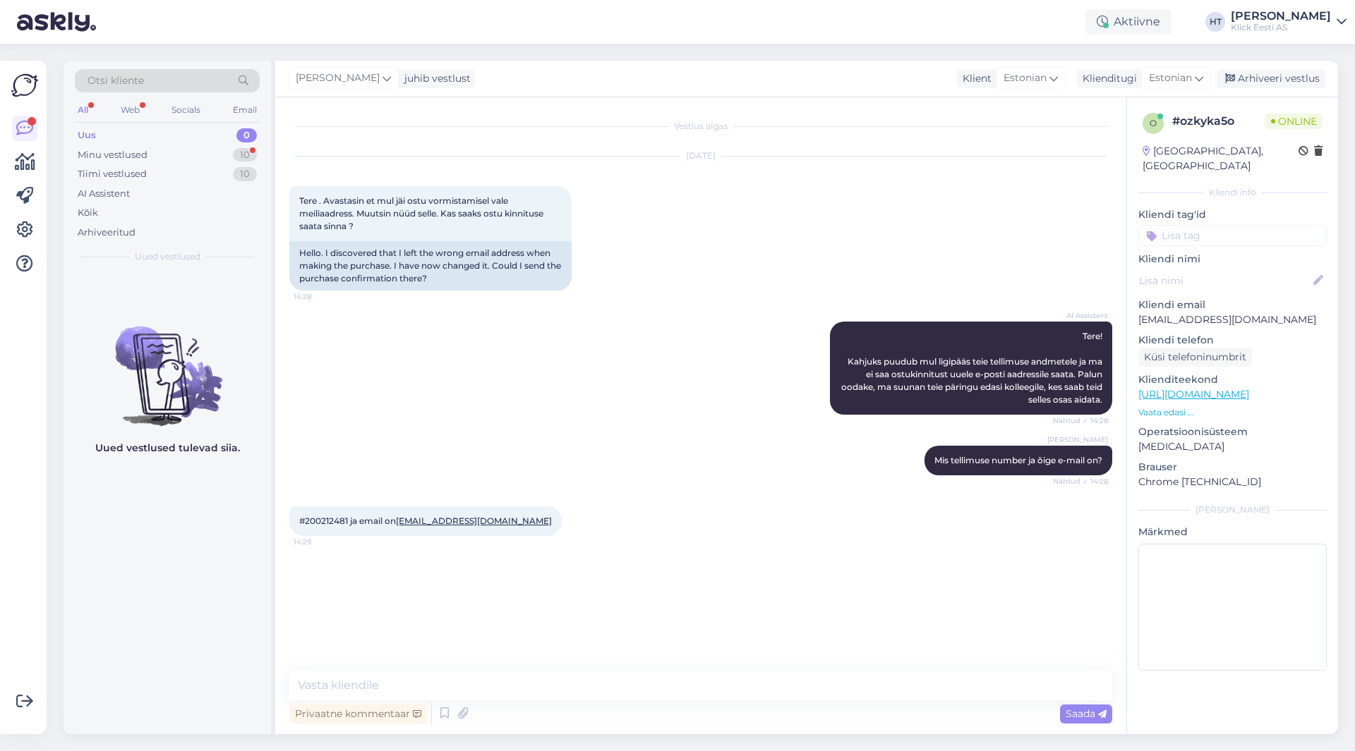
click at [331, 523] on span "#200212481 ja email on [EMAIL_ADDRESS][DOMAIN_NAME]" at bounding box center [425, 521] width 253 height 11
copy span "200212481"
click at [527, 406] on div "AI Assistent Tere! Kahjuks puudub mul ligipääs teie tellimuse andmetele ja ma e…" at bounding box center [700, 368] width 823 height 124
click at [782, 126] on div "Vestlus algas" at bounding box center [700, 126] width 823 height 13
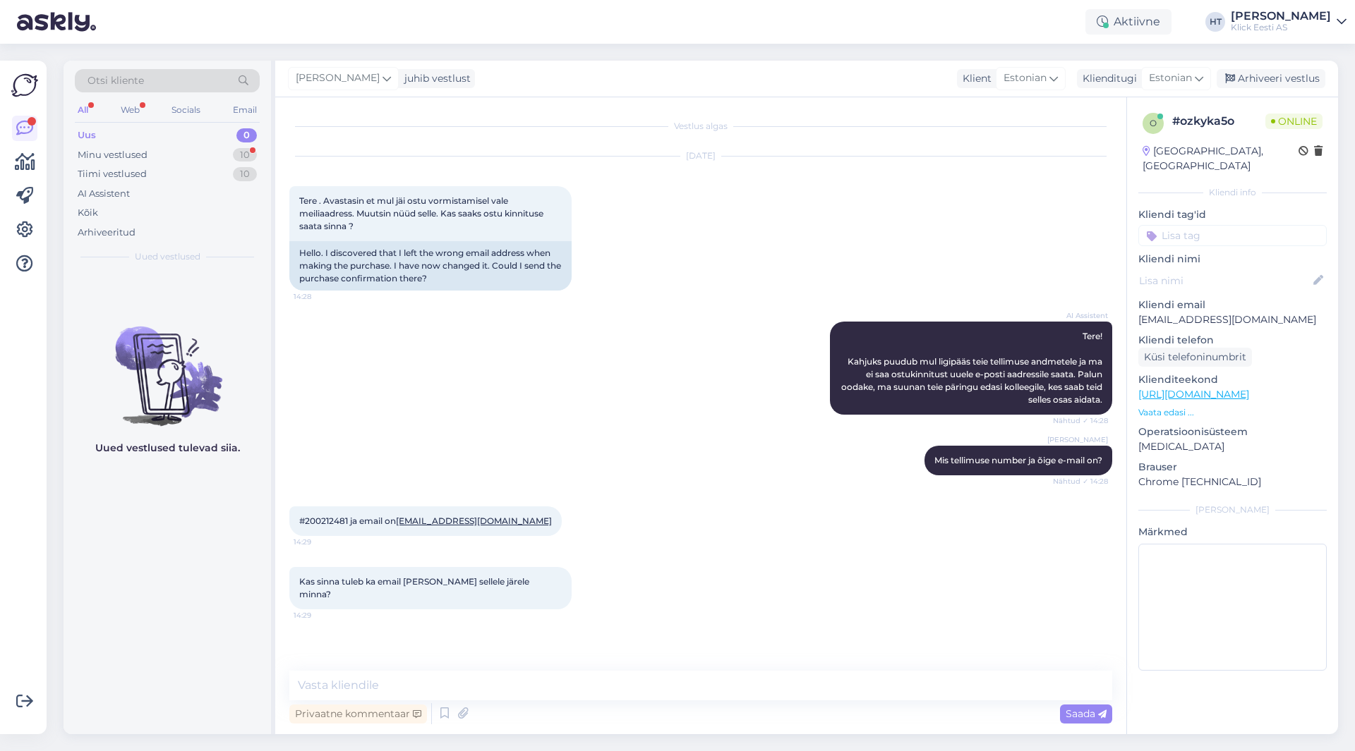
click at [754, 260] on div "[DATE] Tere . Avastasin et mul jäi ostu vormistamisel vale meiliaadress. Muutsi…" at bounding box center [700, 223] width 823 height 165
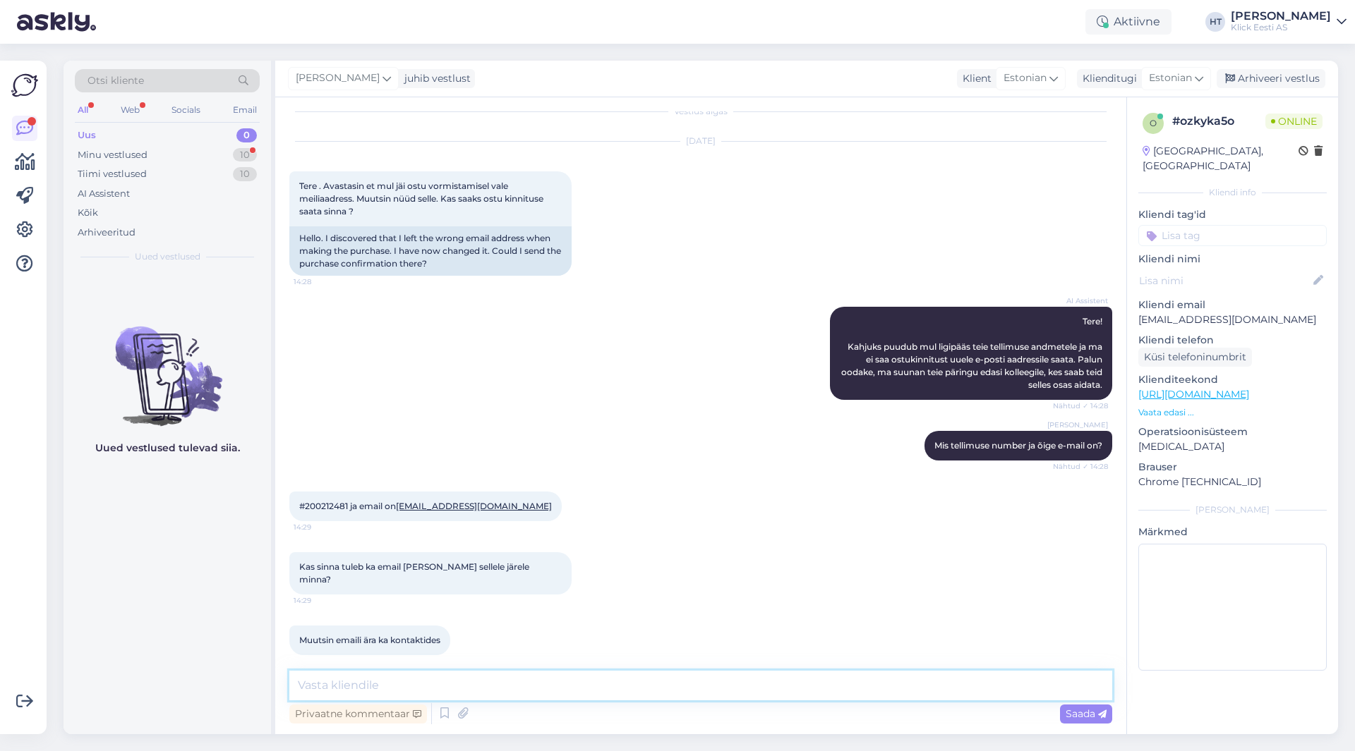
click at [526, 690] on textarea at bounding box center [700, 686] width 823 height 30
click at [577, 689] on textarea "See e-mail on [PERSON_NAME] praegu tellimuses kirjas. PEagi peaks kinnitus sinn…" at bounding box center [700, 686] width 823 height 30
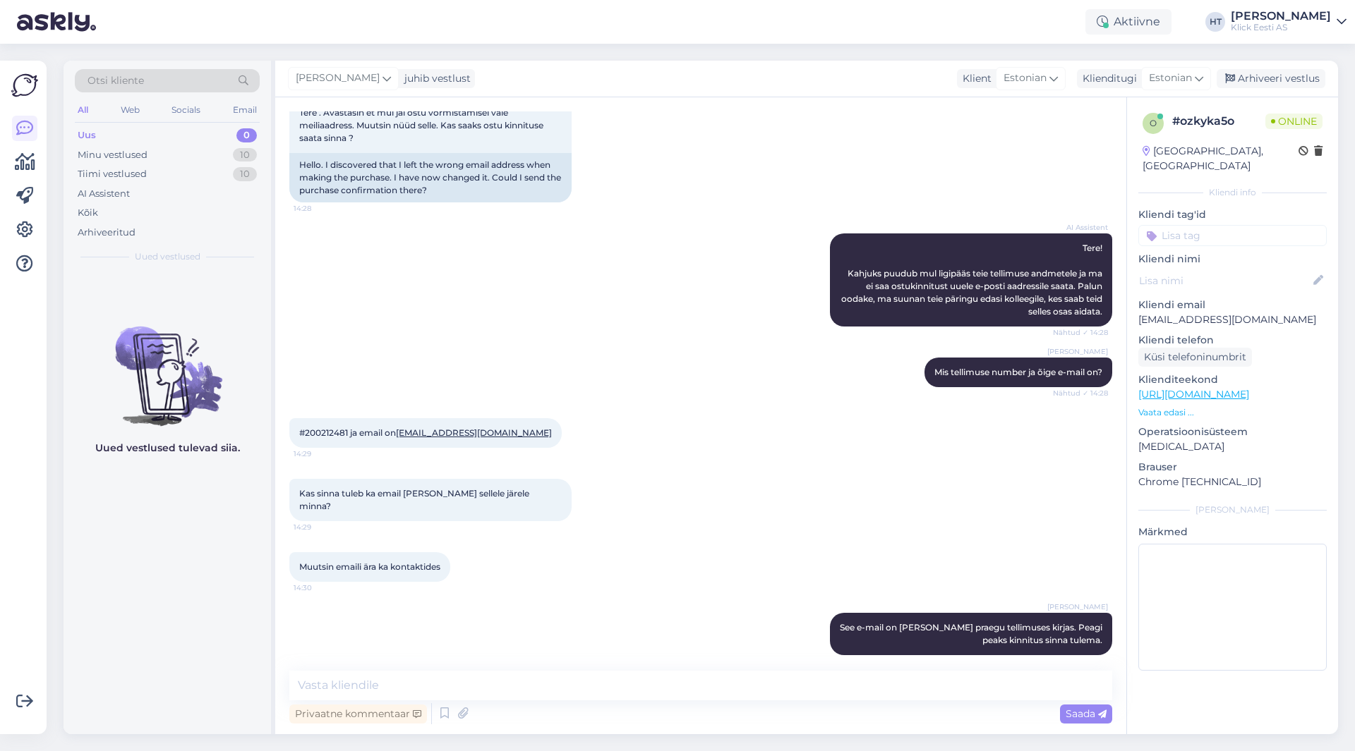
click at [1218, 228] on input at bounding box center [1232, 235] width 188 height 21
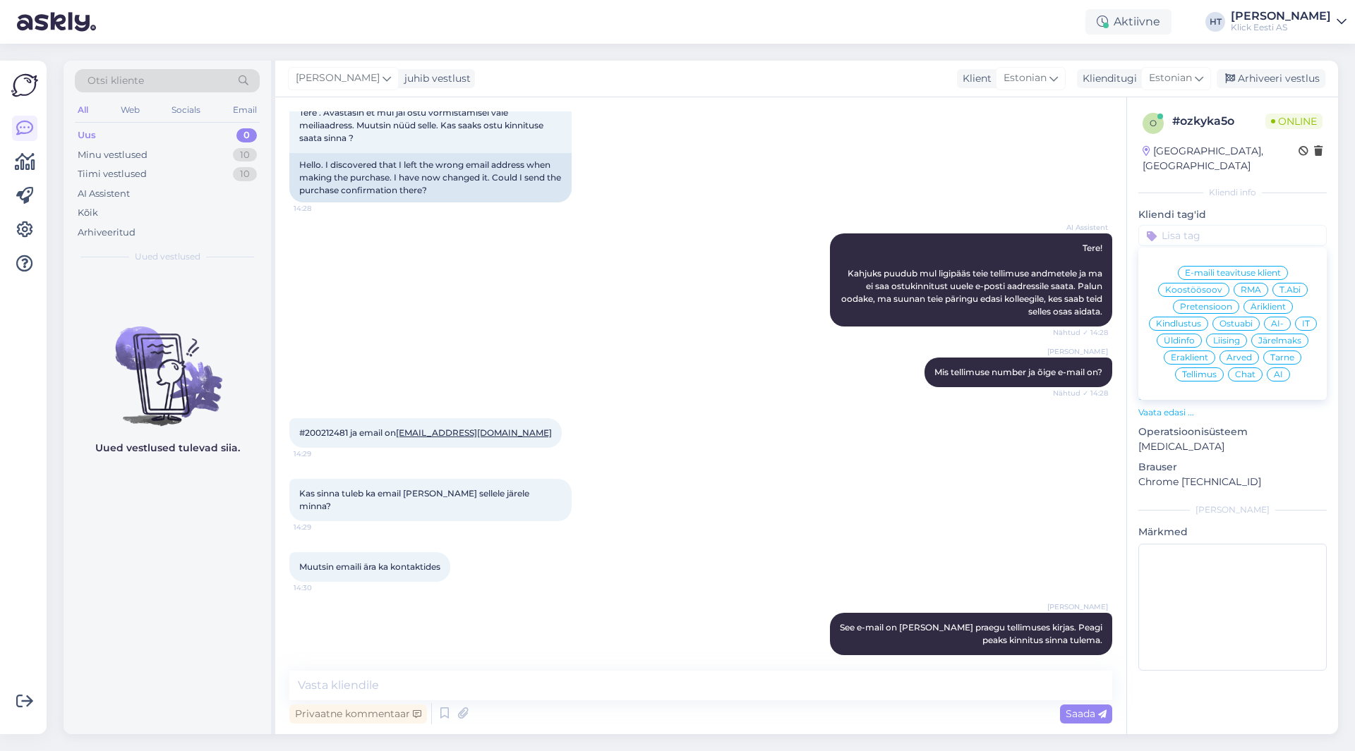
click at [1204, 370] on span "Tellimus" at bounding box center [1199, 374] width 35 height 8
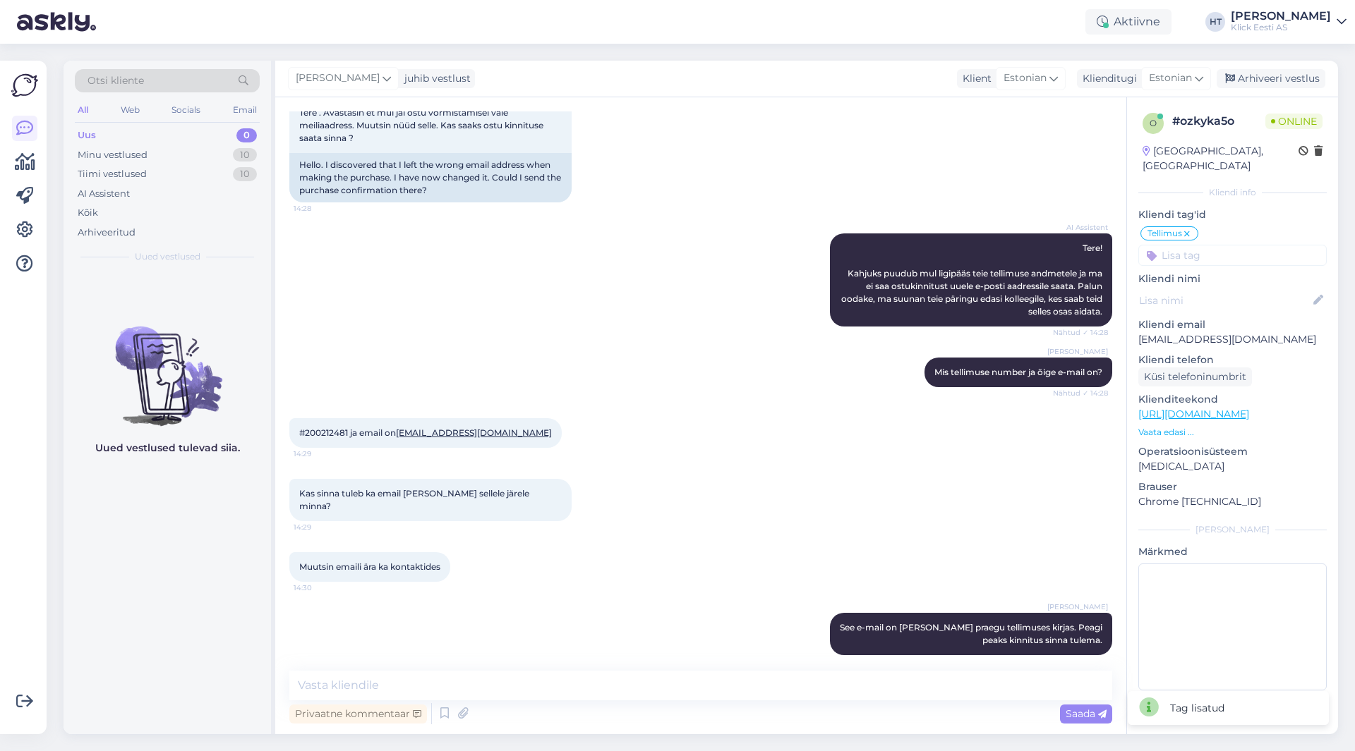
click at [1207, 248] on input at bounding box center [1232, 255] width 188 height 21
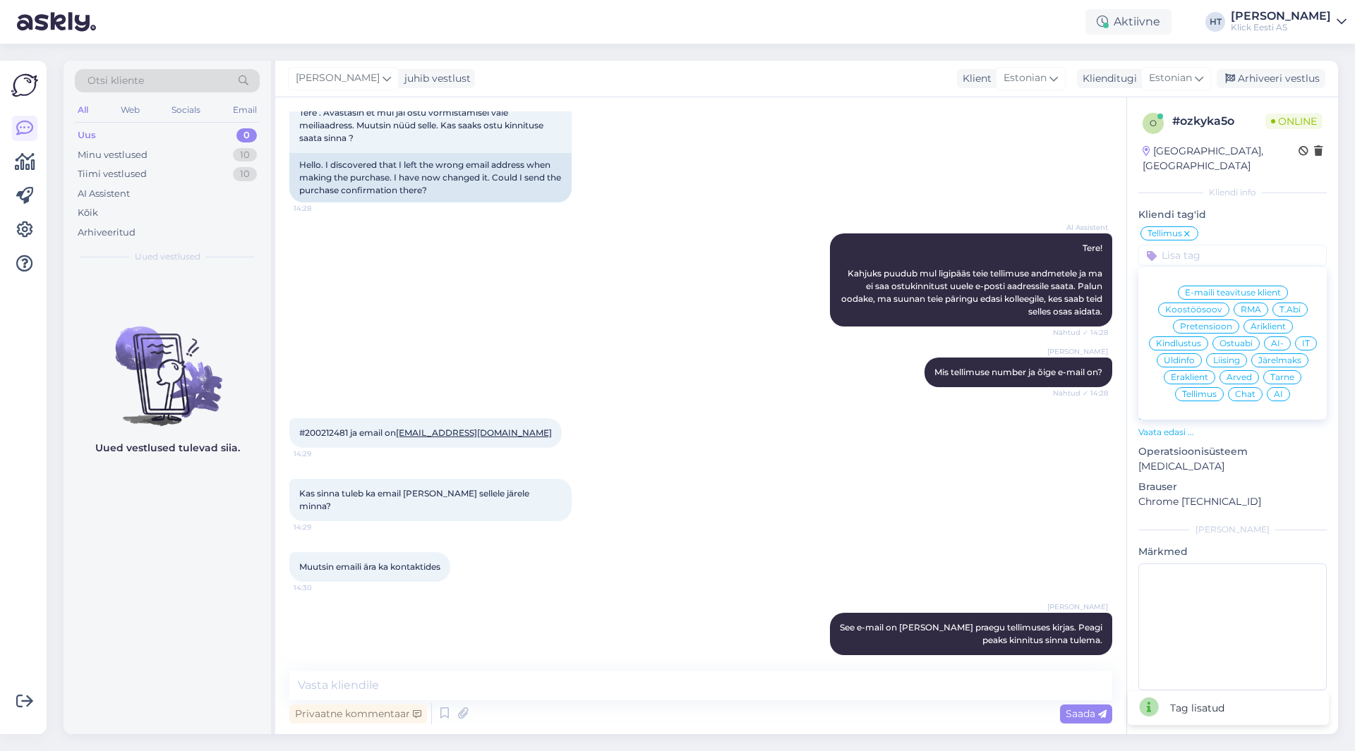
click at [1182, 373] on span "Eraklient" at bounding box center [1189, 377] width 37 height 8
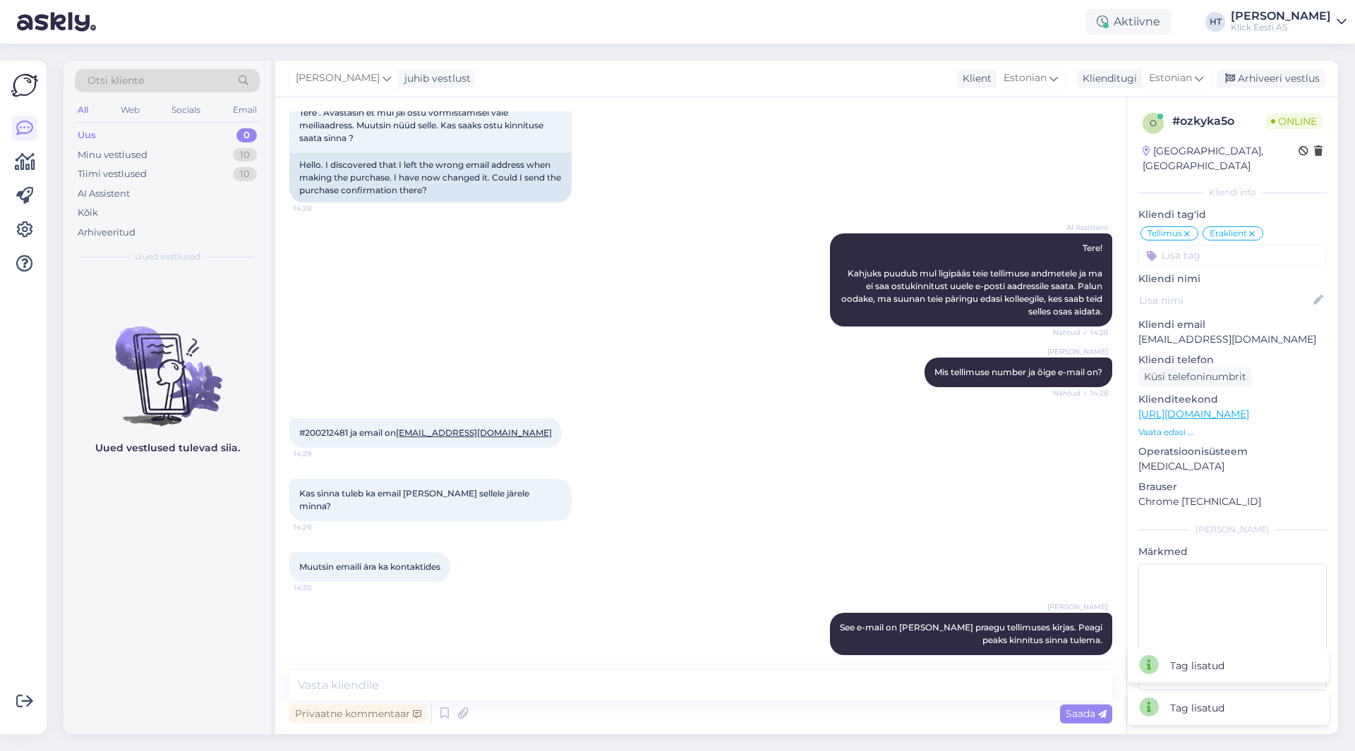
click at [1208, 245] on input at bounding box center [1232, 255] width 188 height 21
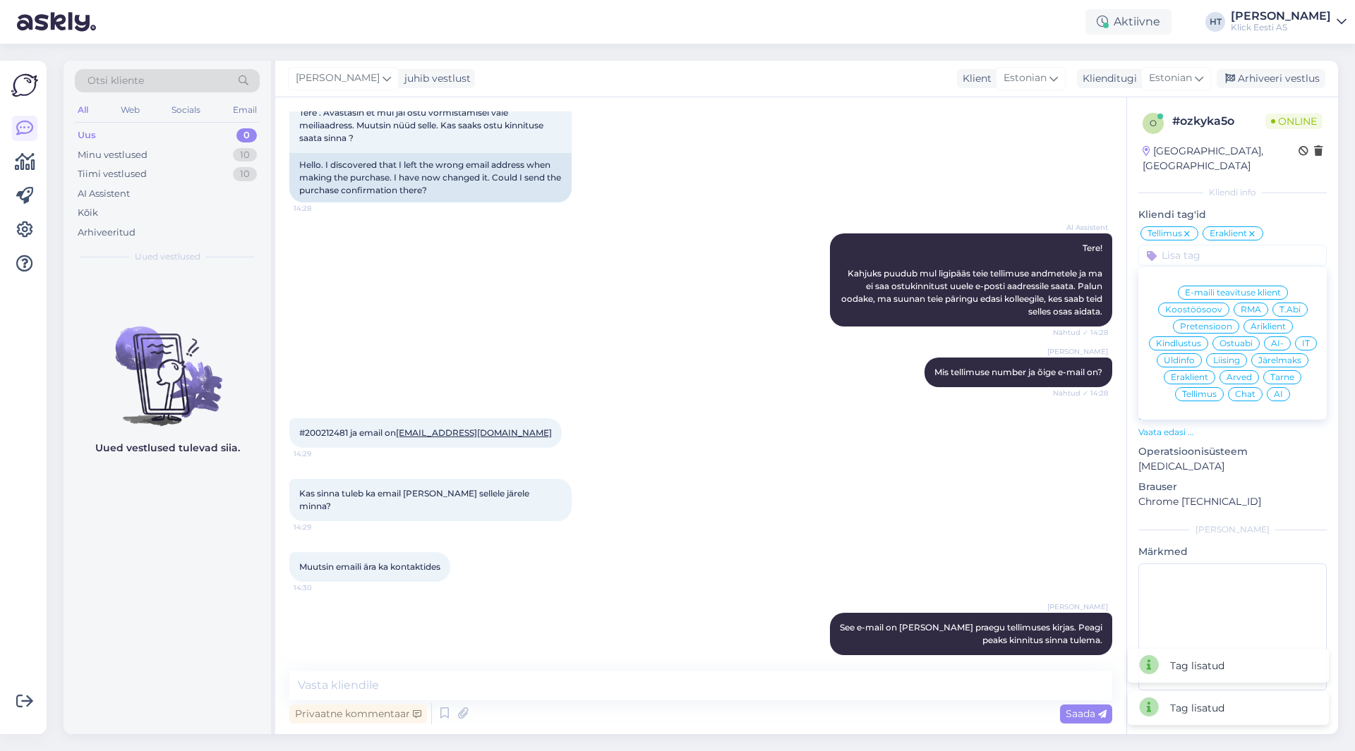
click at [1284, 387] on div "AI" at bounding box center [1277, 394] width 23 height 14
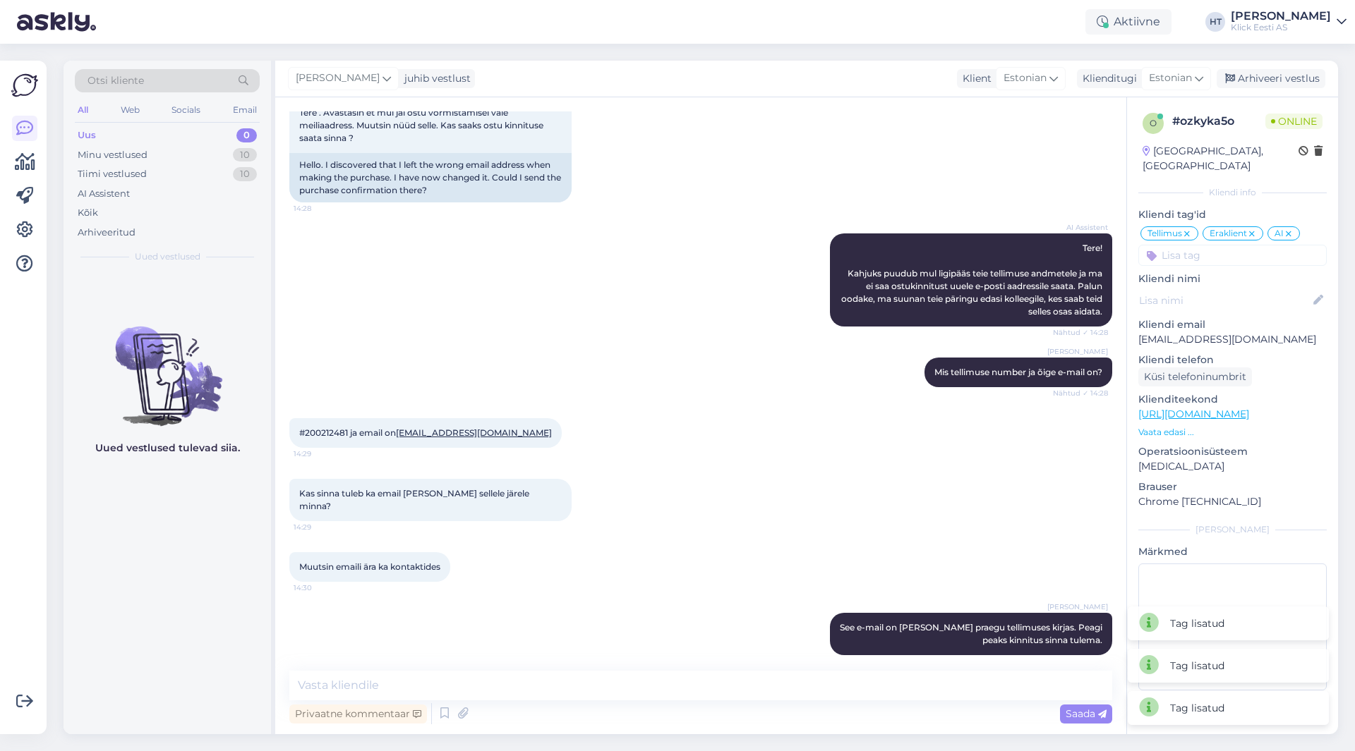
click at [977, 184] on div "[DATE] Tere . Avastasin et mul jäi ostu vormistamisel vale meiliaadress. Muutsi…" at bounding box center [700, 135] width 823 height 165
drag, startPoint x: 744, startPoint y: 195, endPoint x: 739, endPoint y: 201, distance: 7.5
click at [744, 195] on div "[DATE] Tere . Avastasin et mul jäi ostu vormistamisel vale meiliaadress. Muutsi…" at bounding box center [700, 135] width 823 height 165
click at [200, 151] on div "Minu vestlused 10" at bounding box center [167, 155] width 185 height 20
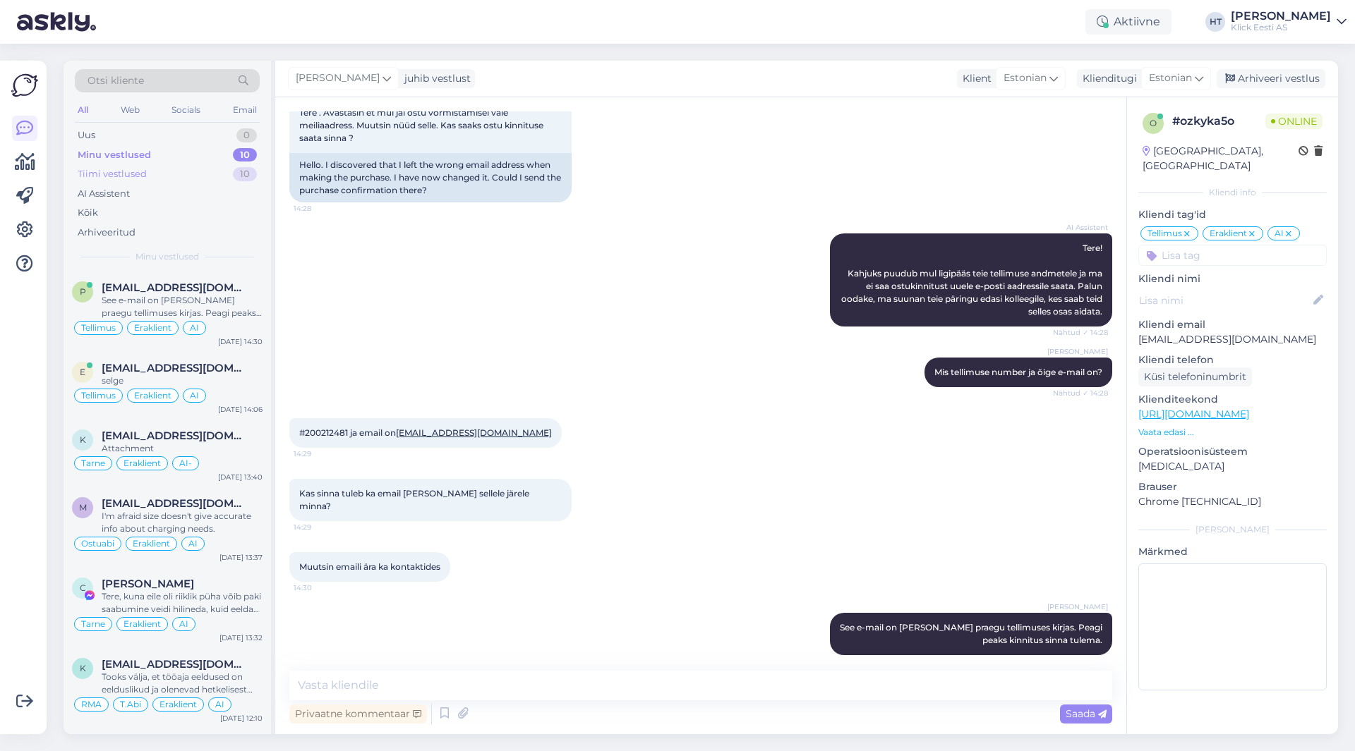
click at [226, 169] on div "Tiimi vestlused 10" at bounding box center [167, 174] width 185 height 20
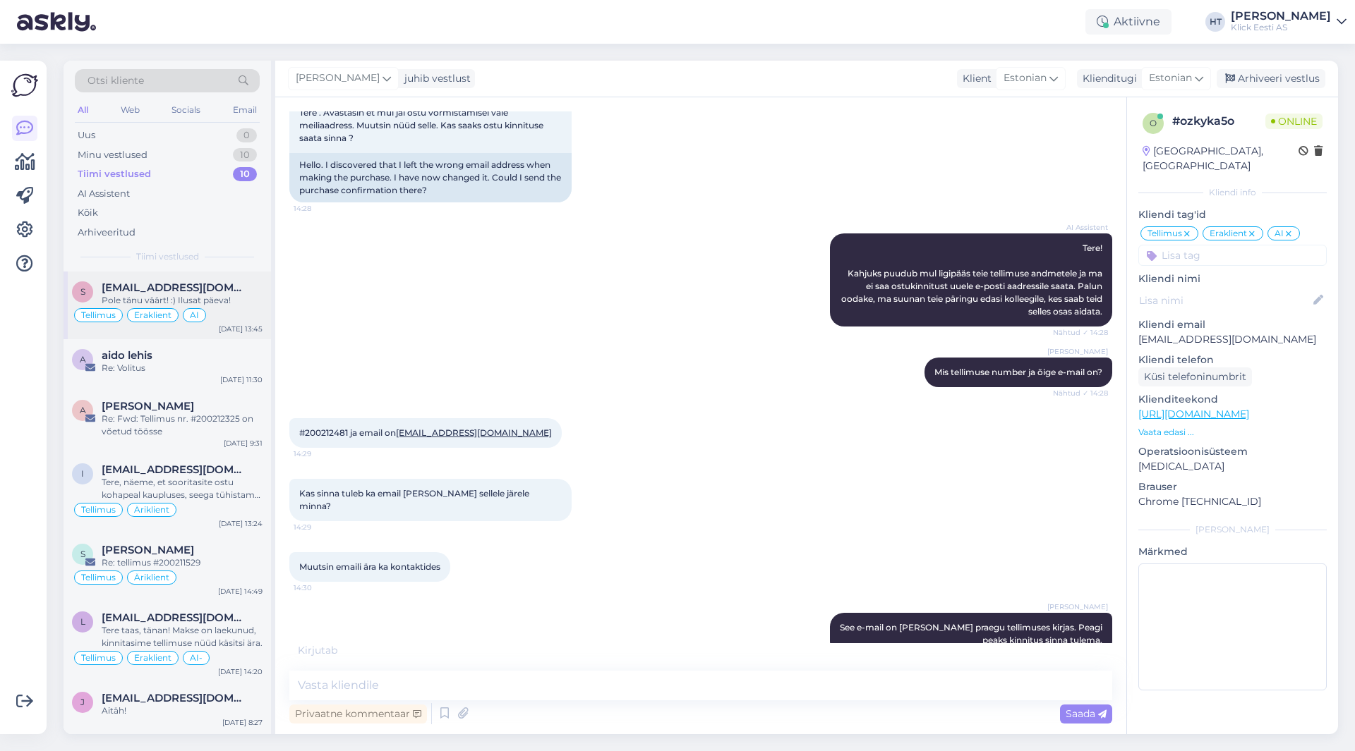
click at [234, 278] on div "s [EMAIL_ADDRESS][DOMAIN_NAME] Pole tänu väärt! :) Ilusat päeva! Tellimus Erakl…" at bounding box center [167, 306] width 207 height 68
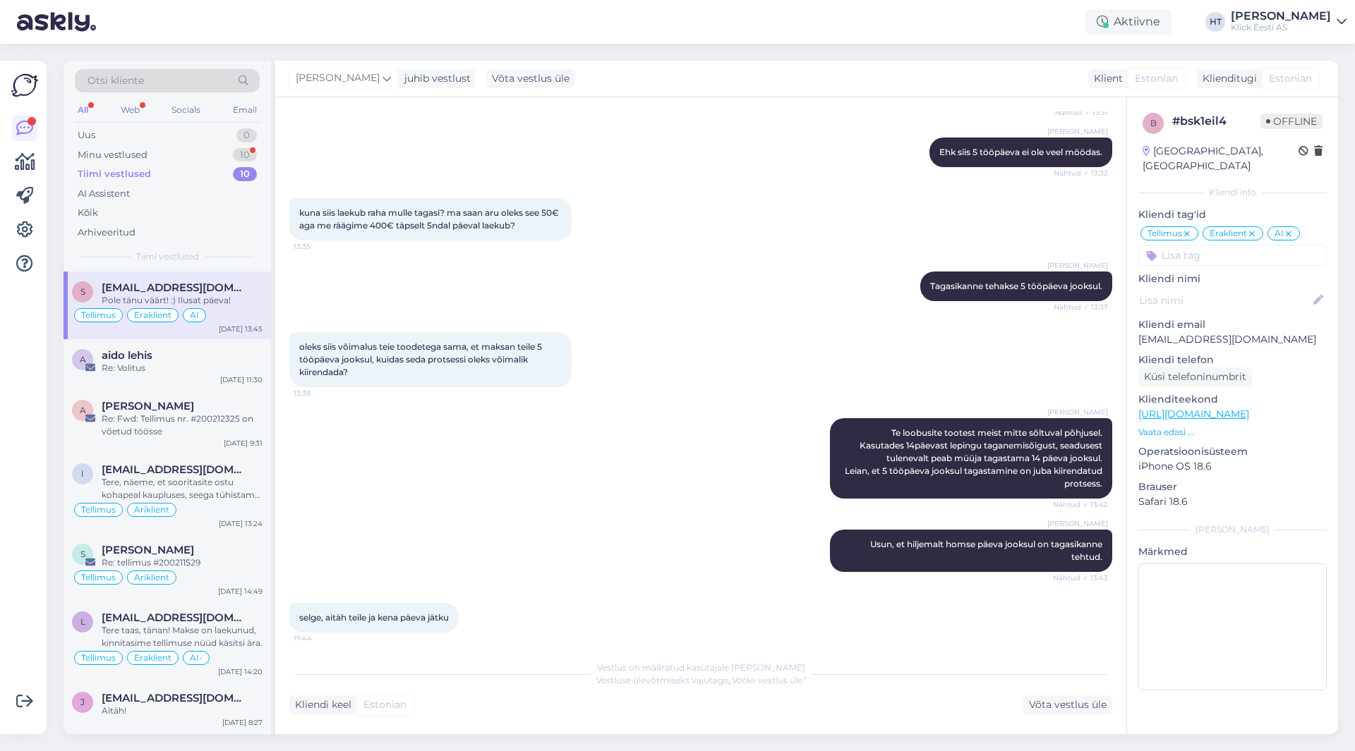
scroll to position [941, 0]
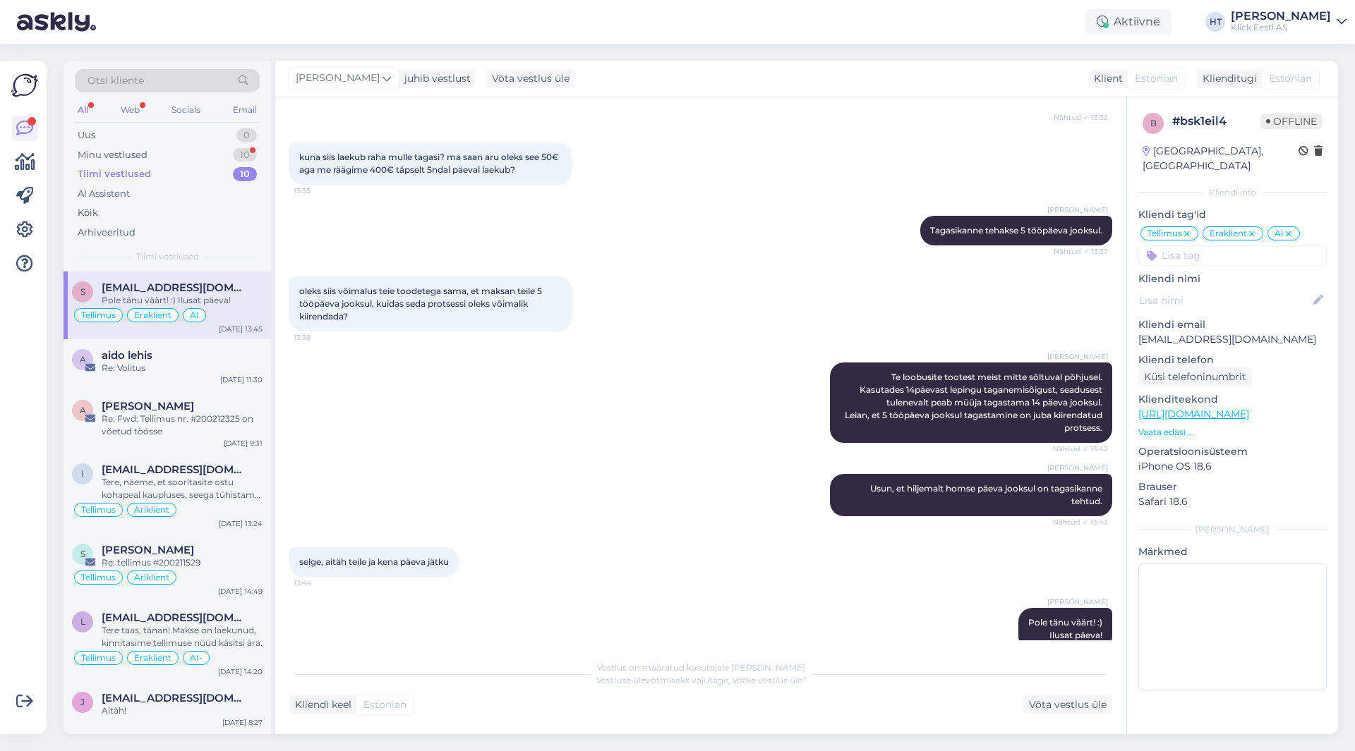
click at [226, 165] on div "Tiimi vestlused 10" at bounding box center [167, 174] width 185 height 20
click at [228, 159] on div "Minu vestlused 10" at bounding box center [167, 155] width 185 height 20
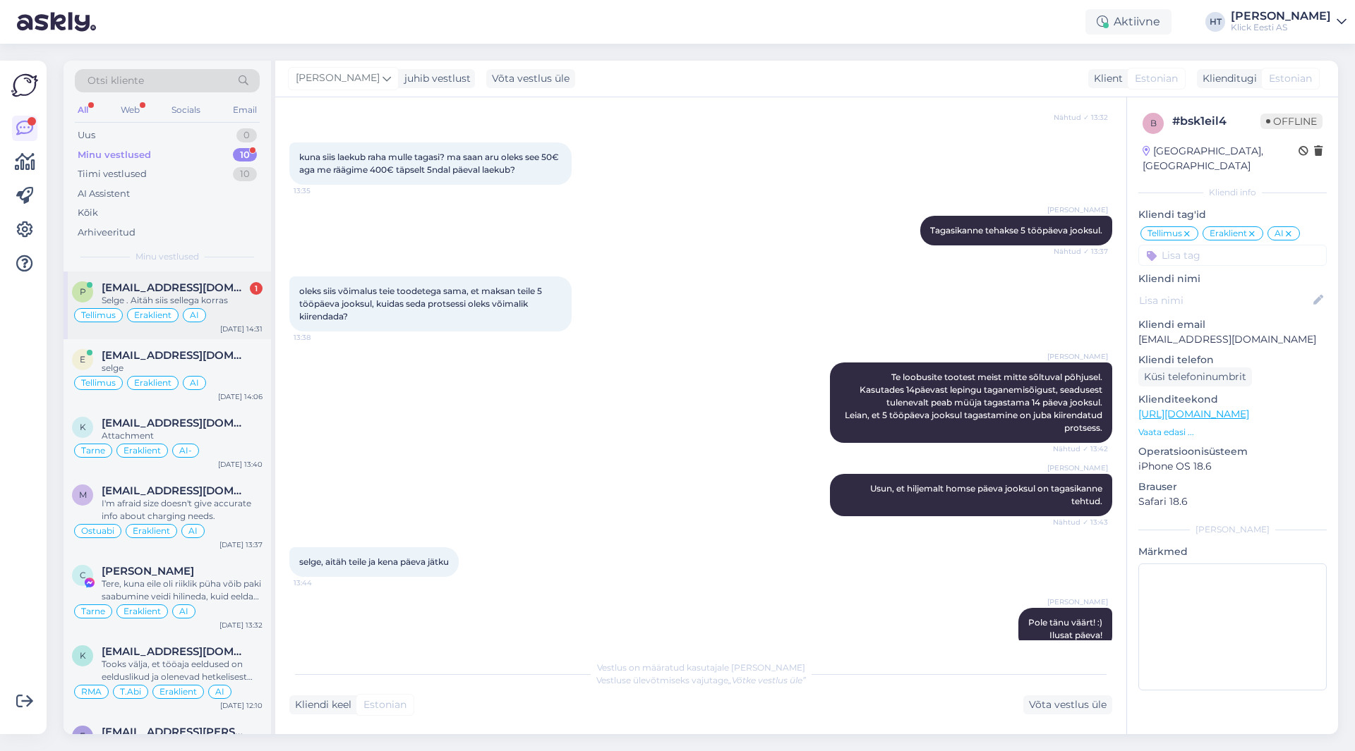
click at [256, 296] on div "Selge . Aitäh siis sellega korras" at bounding box center [182, 300] width 161 height 13
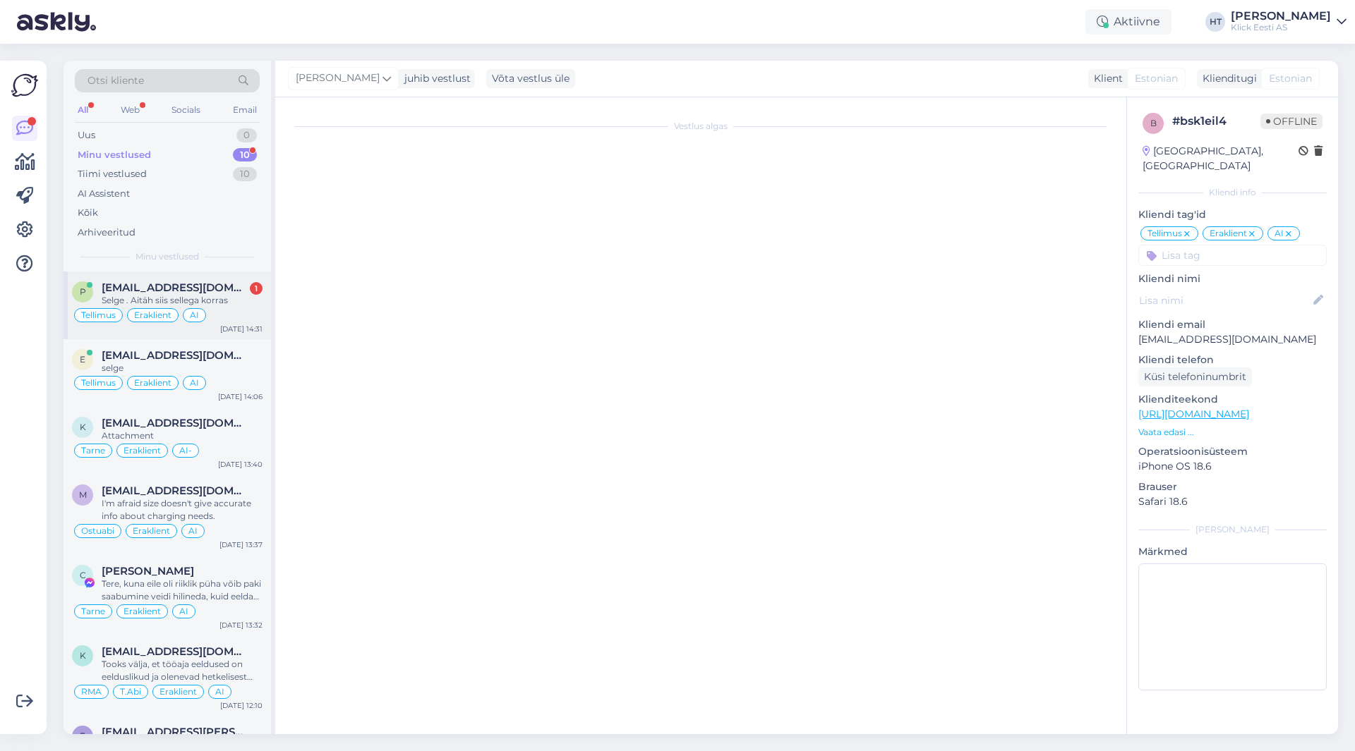
scroll to position [149, 0]
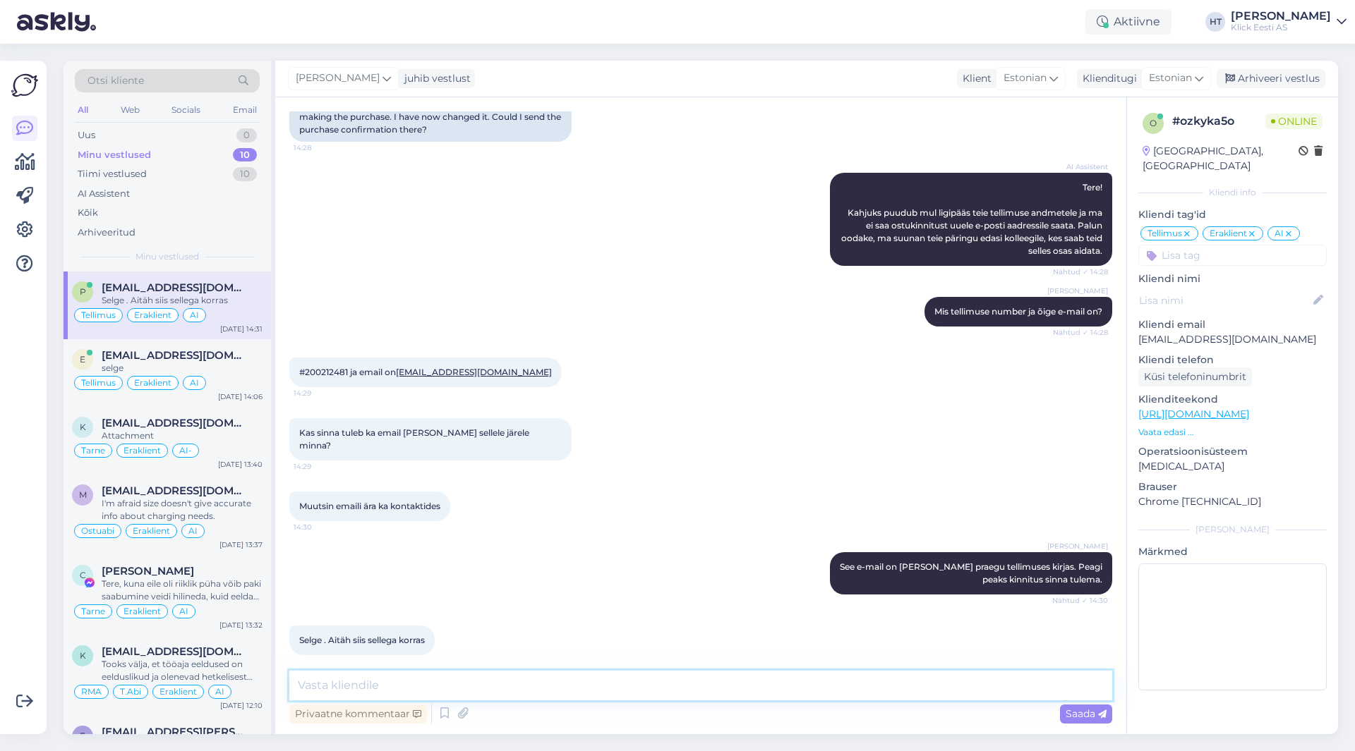
click at [561, 691] on textarea at bounding box center [700, 686] width 823 height 30
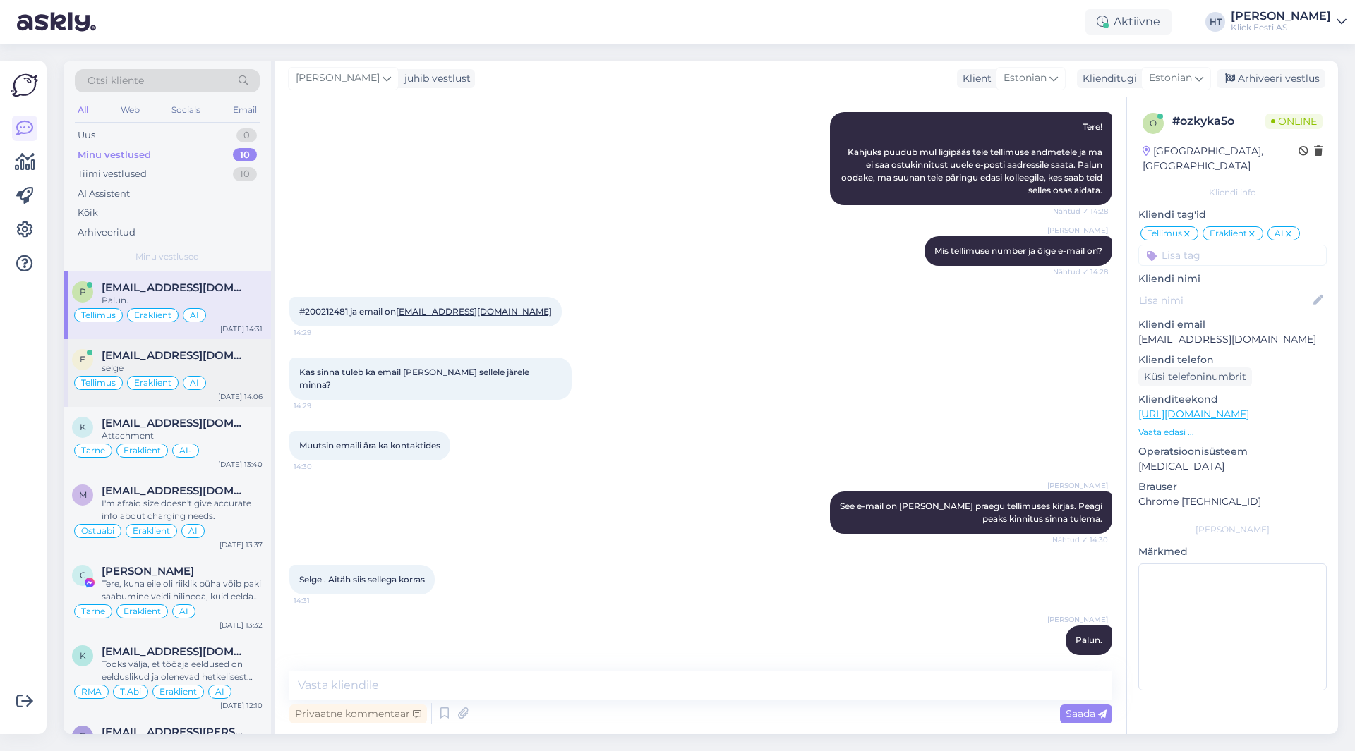
click at [261, 375] on div "Tellimus Eraklient AI" at bounding box center [167, 383] width 191 height 17
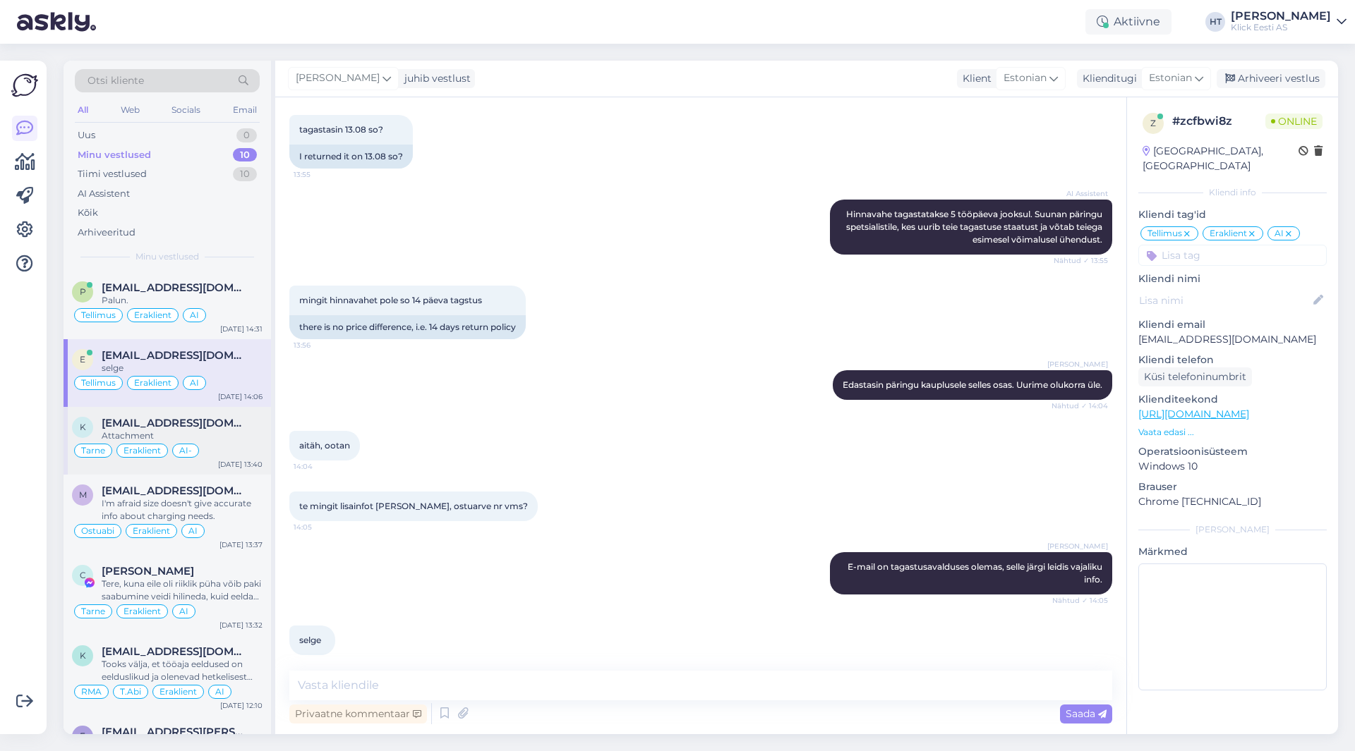
drag, startPoint x: 267, startPoint y: 421, endPoint x: 243, endPoint y: 421, distance: 24.0
click at [253, 421] on div "k [EMAIL_ADDRESS][DOMAIN_NAME] Attachment Tarne Eraklient AI- [DATE] 13:40" at bounding box center [167, 441] width 207 height 68
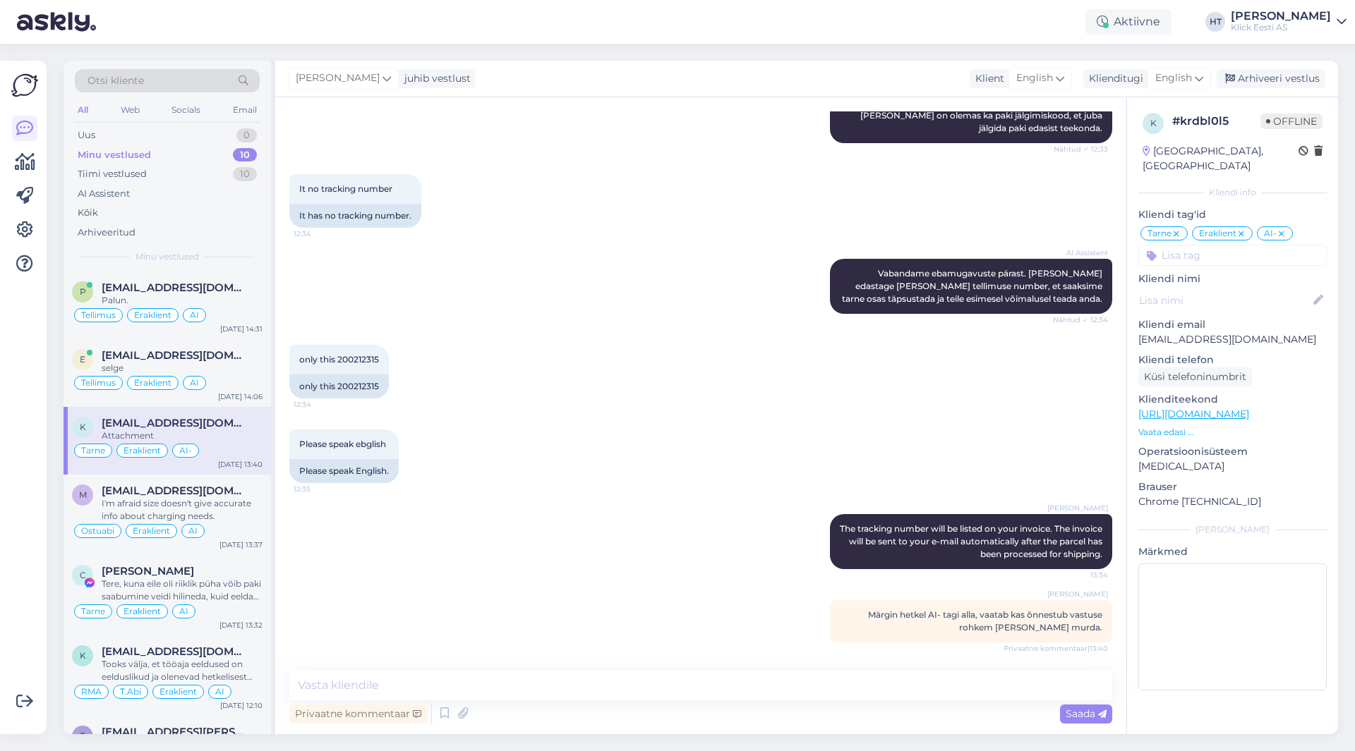
scroll to position [361, 0]
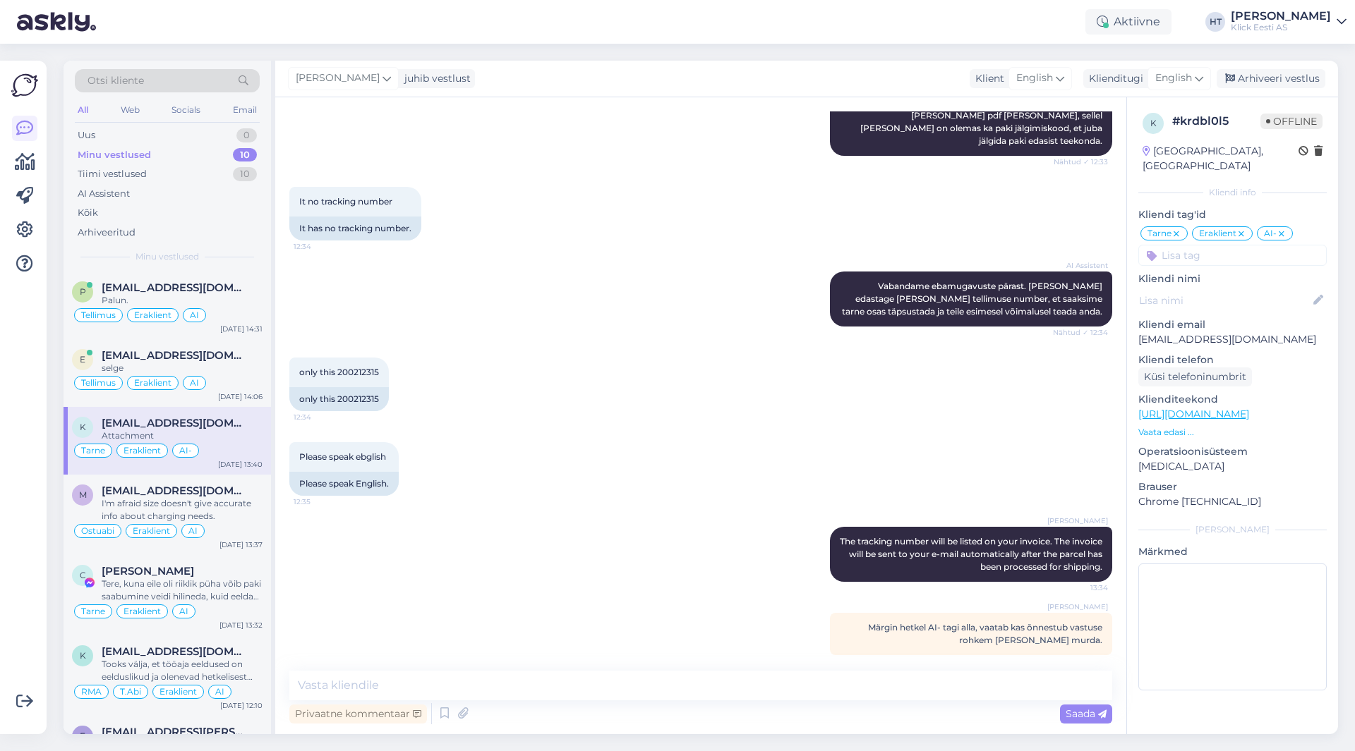
click at [586, 430] on div "Please speak ebglish 12:35 Please speak English." at bounding box center [700, 469] width 823 height 85
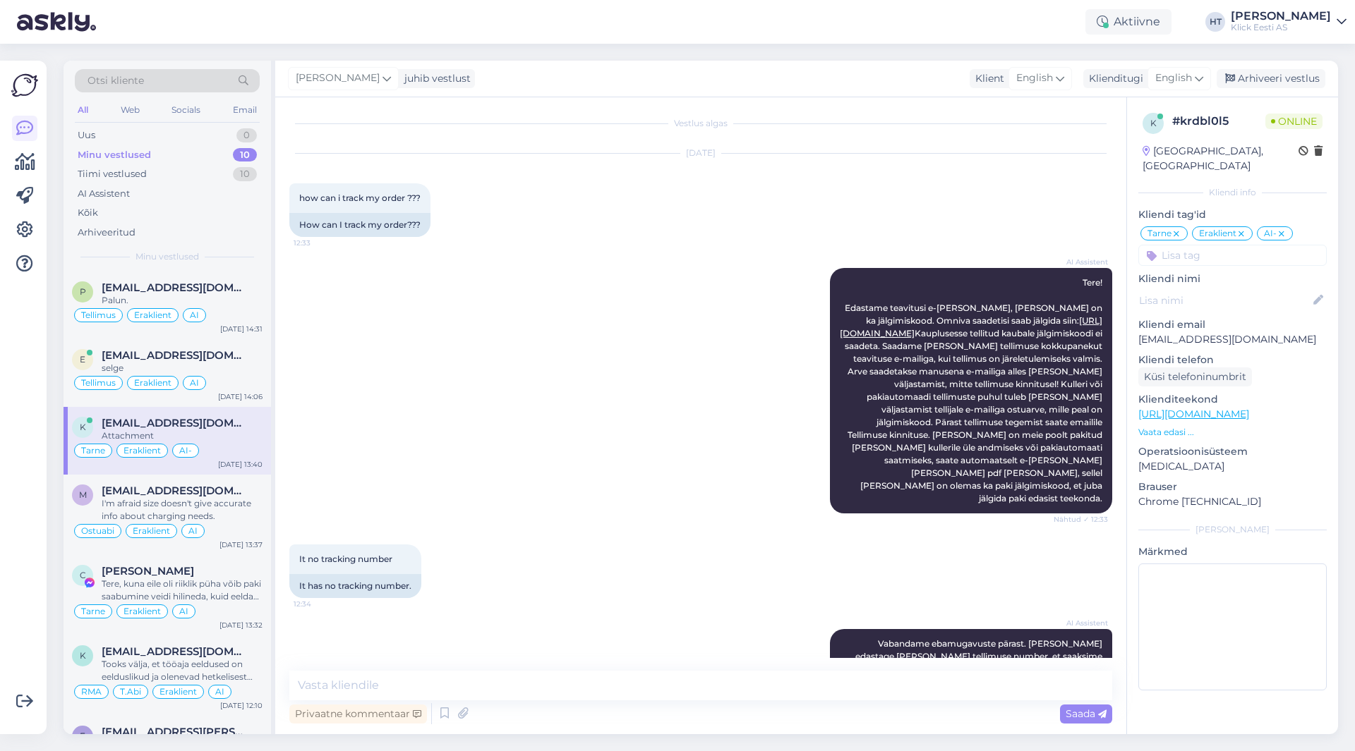
scroll to position [0, 0]
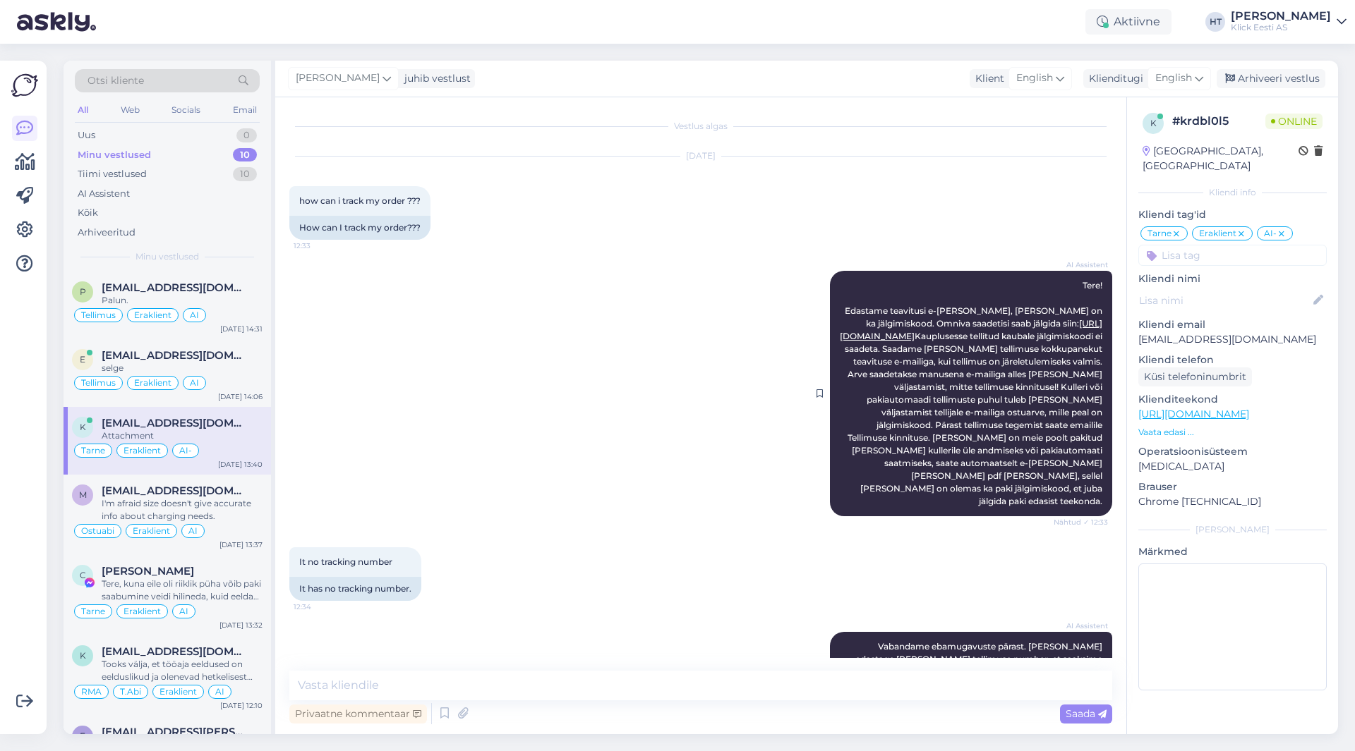
drag, startPoint x: 842, startPoint y: 335, endPoint x: 967, endPoint y: 341, distance: 124.3
click at [967, 341] on div "AI Assistent Tere! Edastame teavitusi e-[PERSON_NAME], [PERSON_NAME] on ka jälg…" at bounding box center [971, 394] width 282 height 246
copy link "[URL][DOMAIN_NAME]"
click at [830, 374] on div "AI Assistent Tere! Edastame teavitusi e-[PERSON_NAME], [PERSON_NAME] on ka jälg…" at bounding box center [971, 394] width 282 height 246
click at [148, 83] on div "Otsi kliente" at bounding box center [167, 80] width 185 height 23
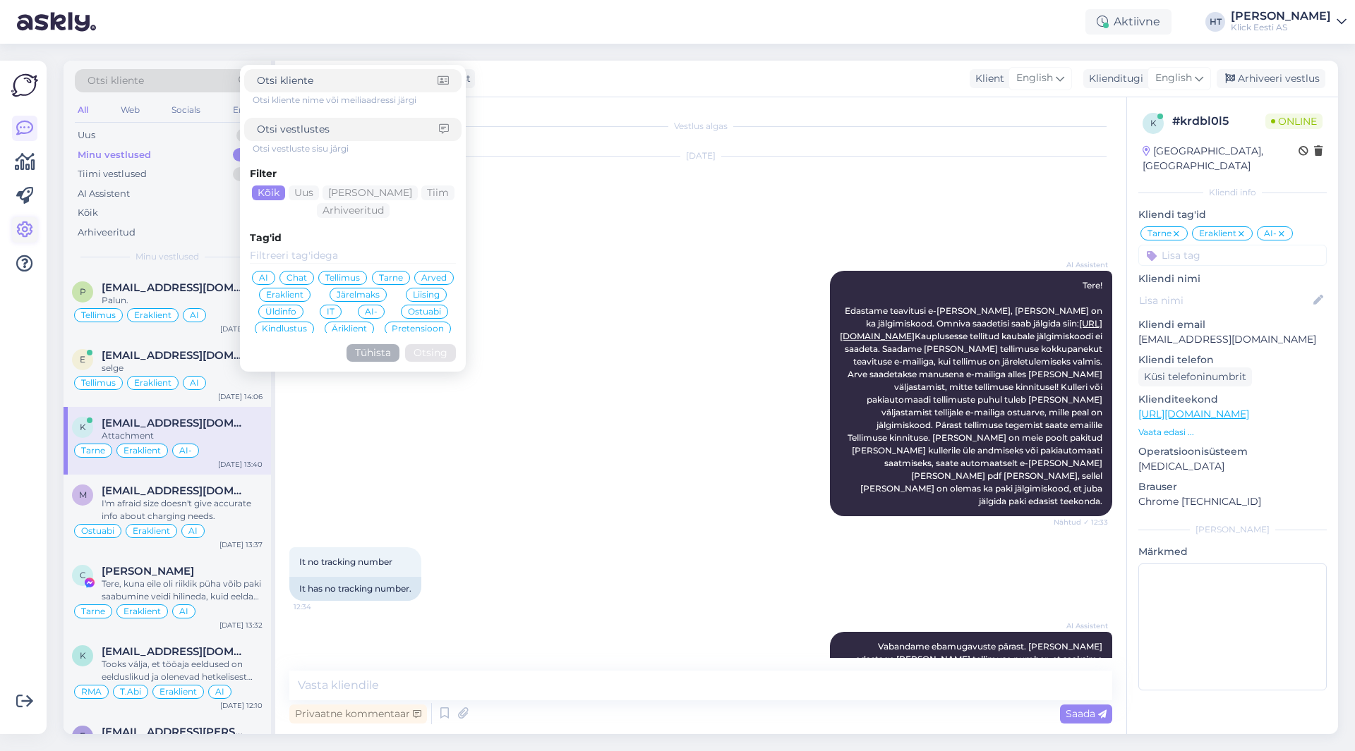
click at [23, 222] on icon at bounding box center [24, 230] width 17 height 17
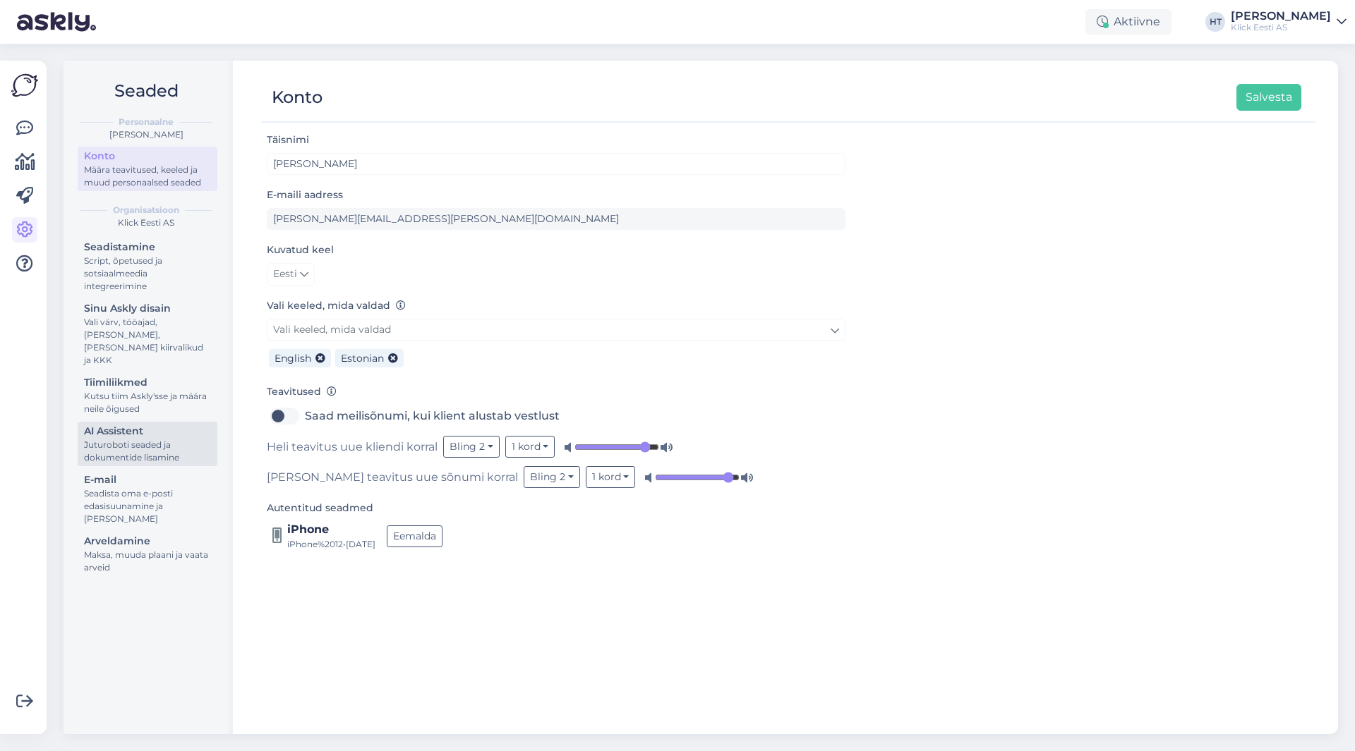
click at [159, 424] on div "AI Assistent" at bounding box center [147, 431] width 127 height 15
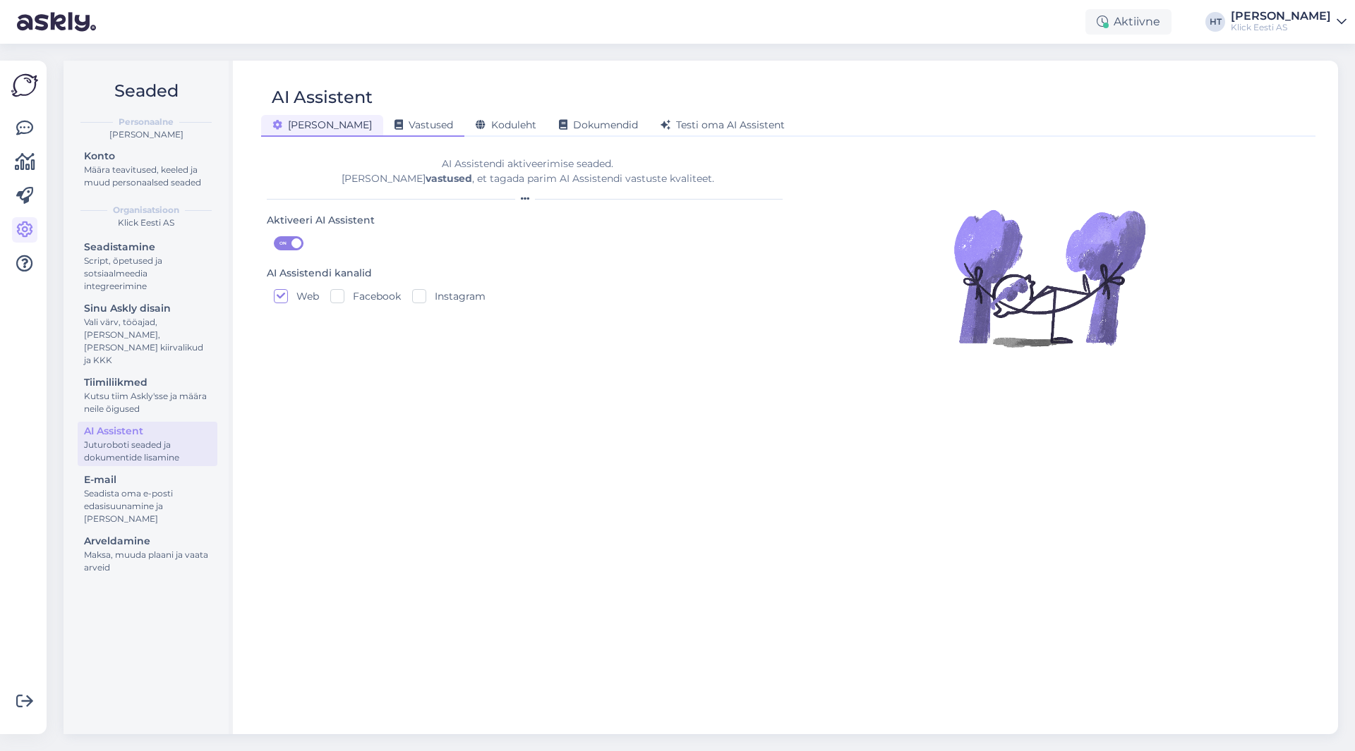
click at [394, 128] on span "Vastused" at bounding box center [423, 125] width 59 height 13
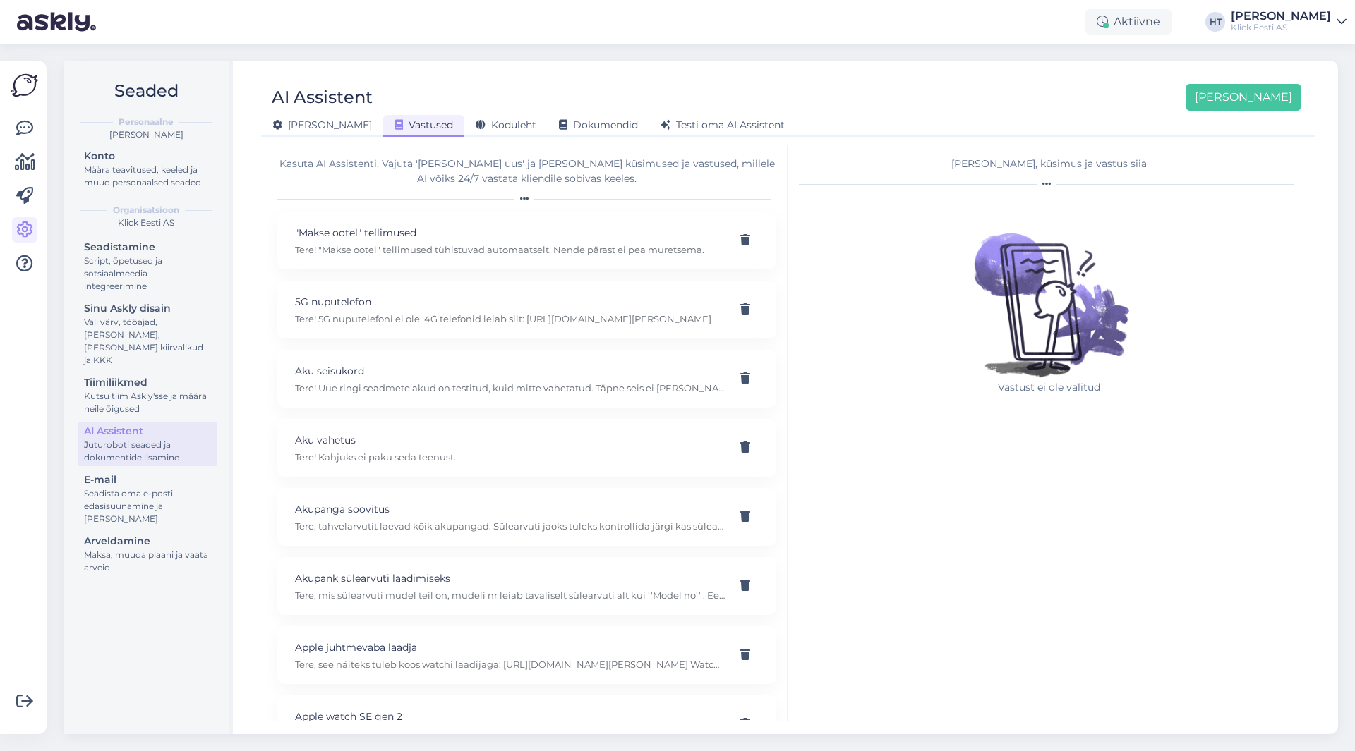
scroll to position [15374, 0]
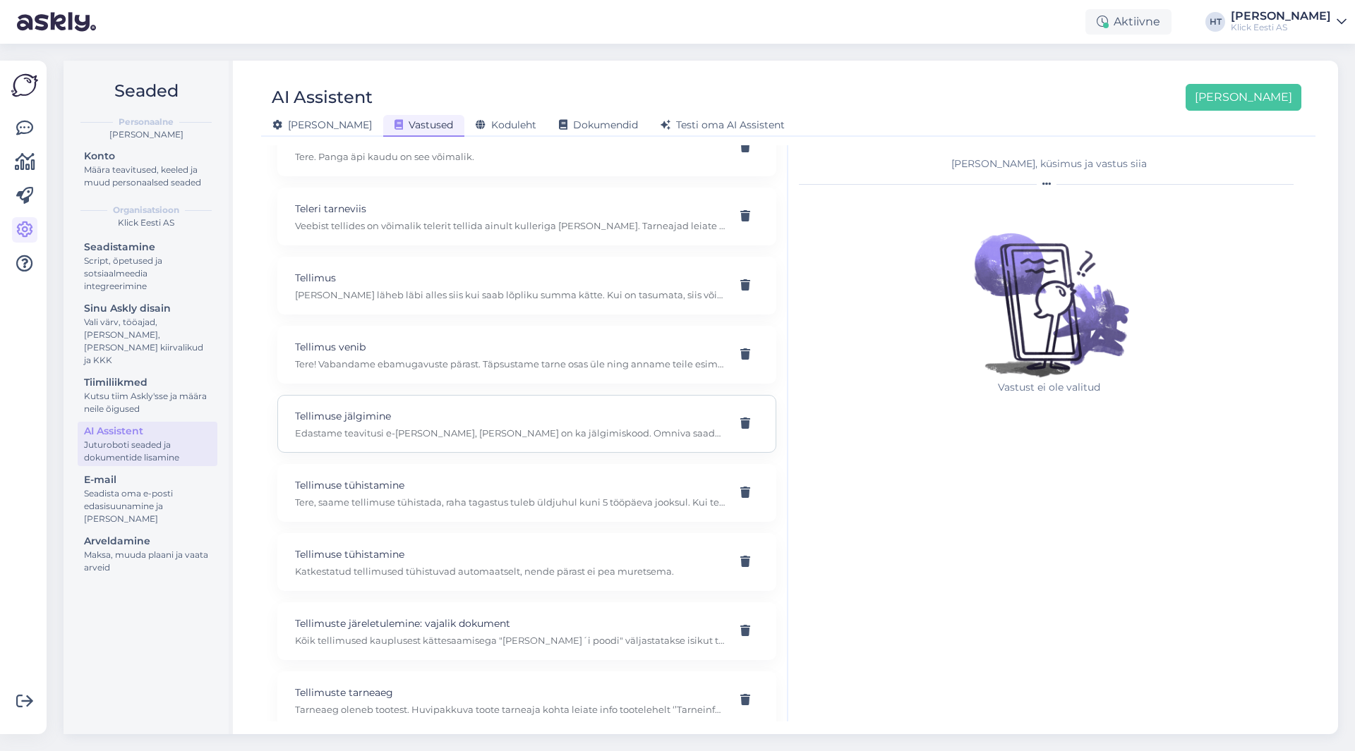
click at [476, 405] on div "Tellimuse jälgimine Edastame teavitusi e-[PERSON_NAME], [PERSON_NAME] on ka jäl…" at bounding box center [526, 424] width 499 height 58
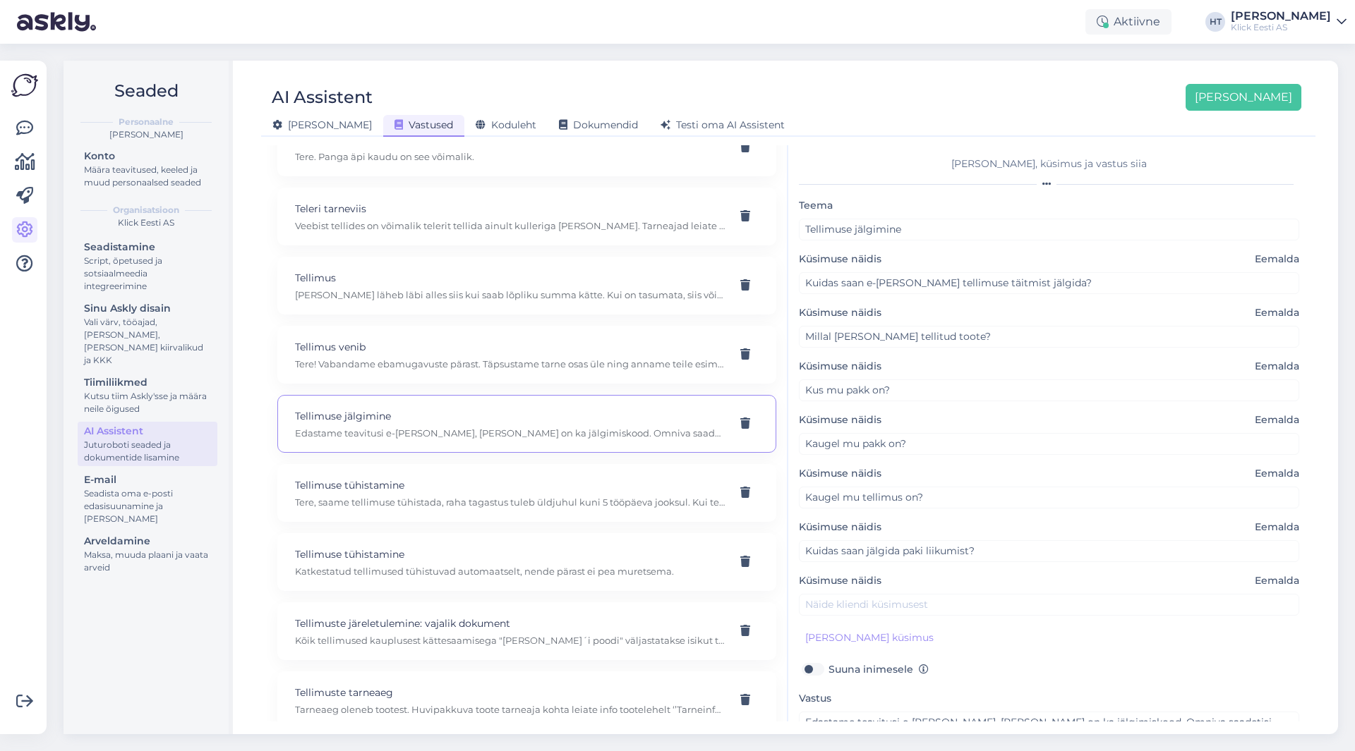
scroll to position [106, 0]
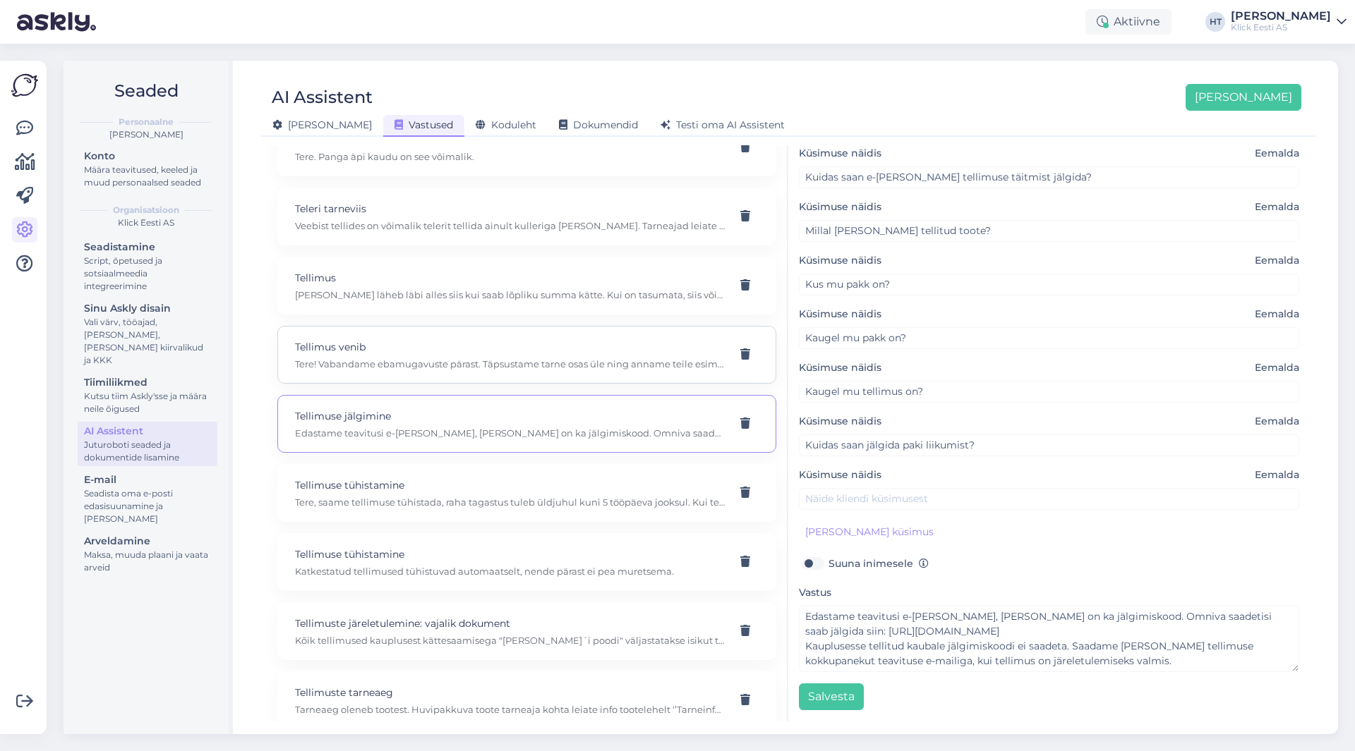
click at [423, 377] on div "Tellimus venib Tere! Vabandame ebamugavuste pärast. Täpsustame tarne osas üle n…" at bounding box center [526, 355] width 499 height 58
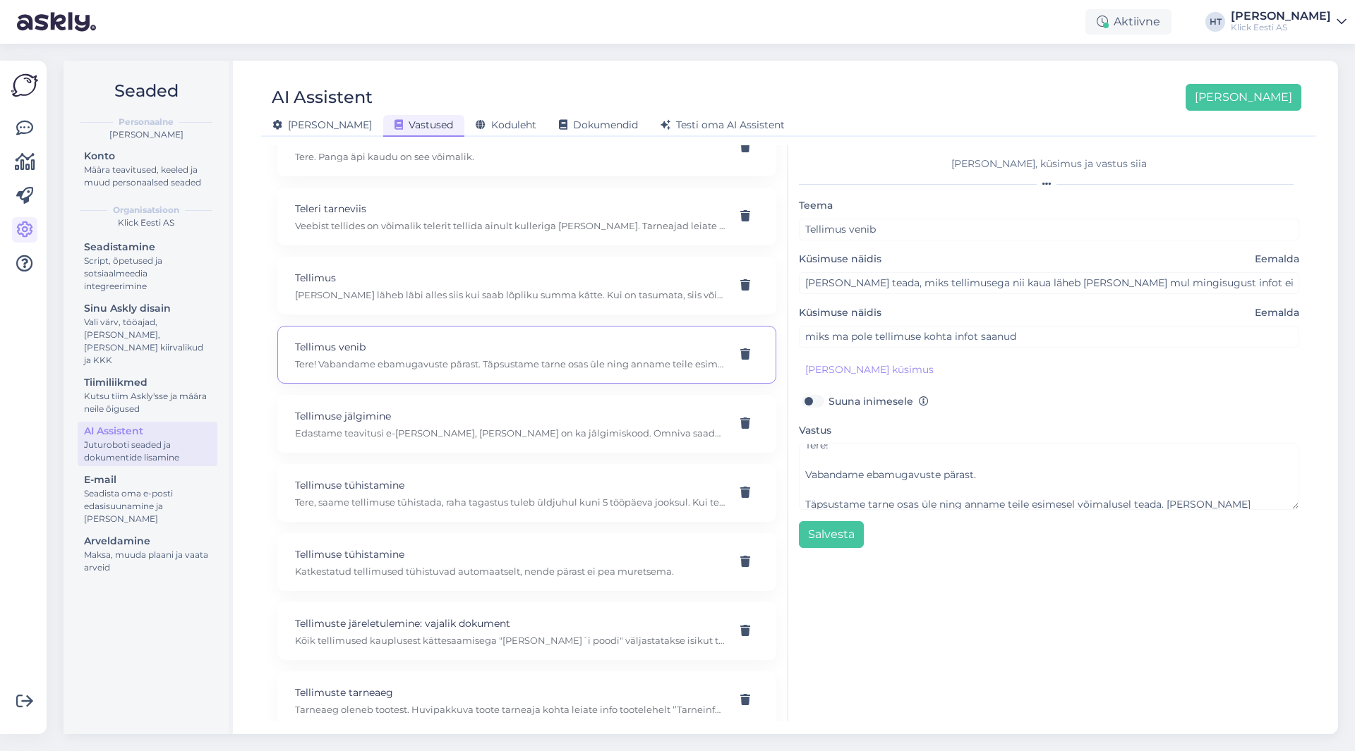
scroll to position [0, 0]
click at [397, 418] on p "Tellimuse jälgimine" at bounding box center [510, 417] width 430 height 16
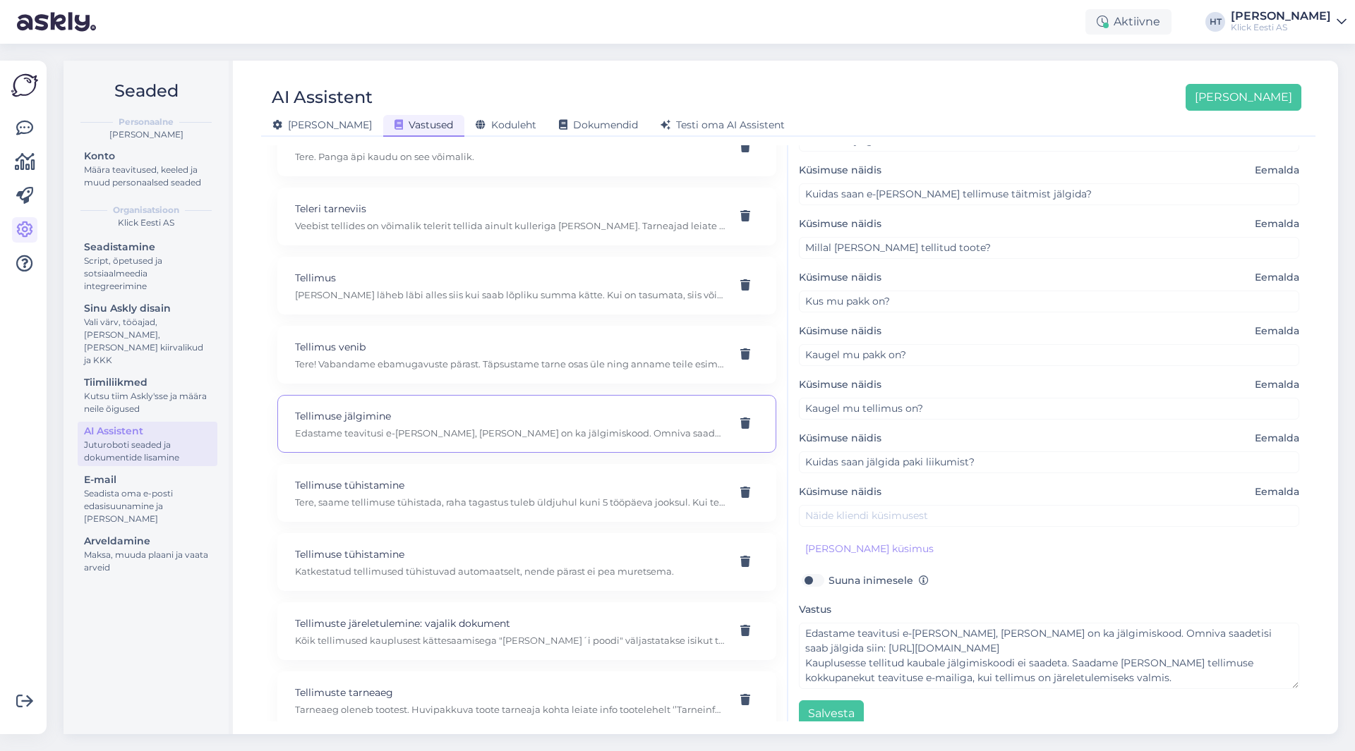
scroll to position [106, 0]
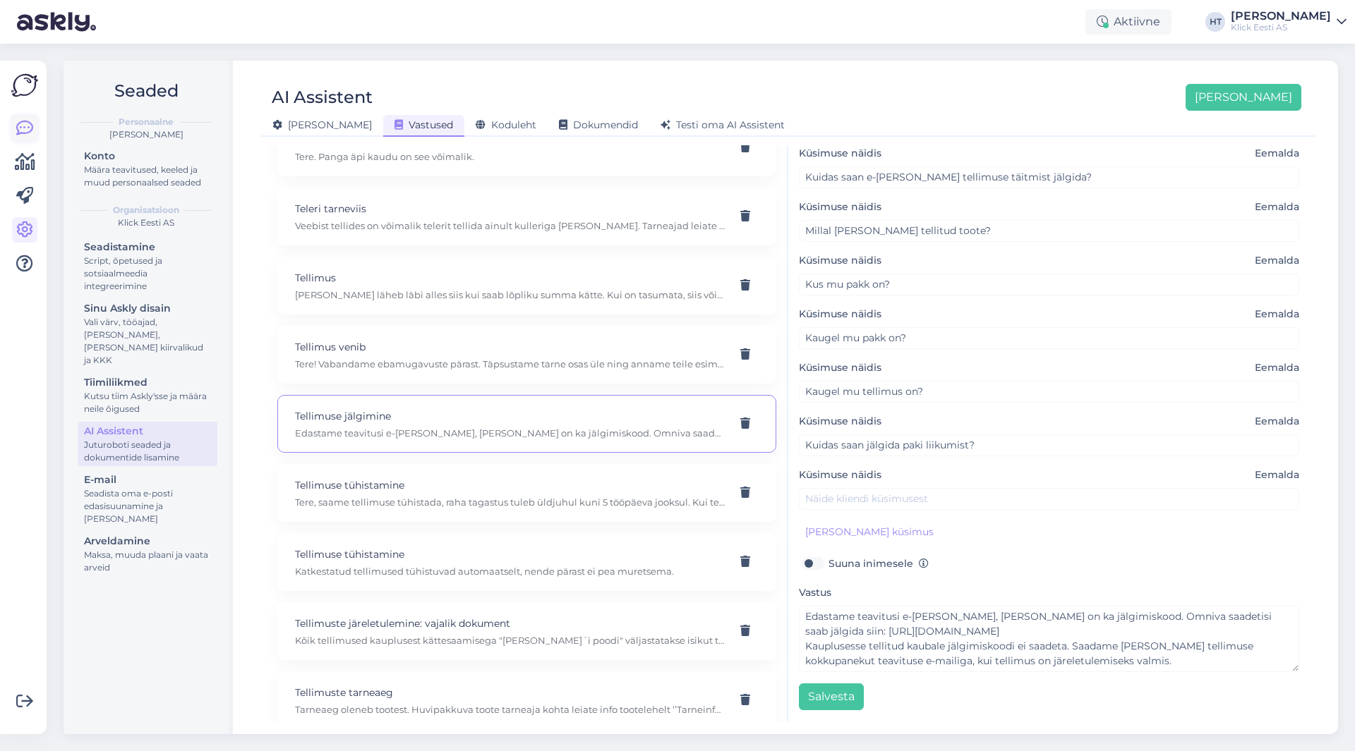
click at [19, 119] on link at bounding box center [24, 128] width 25 height 25
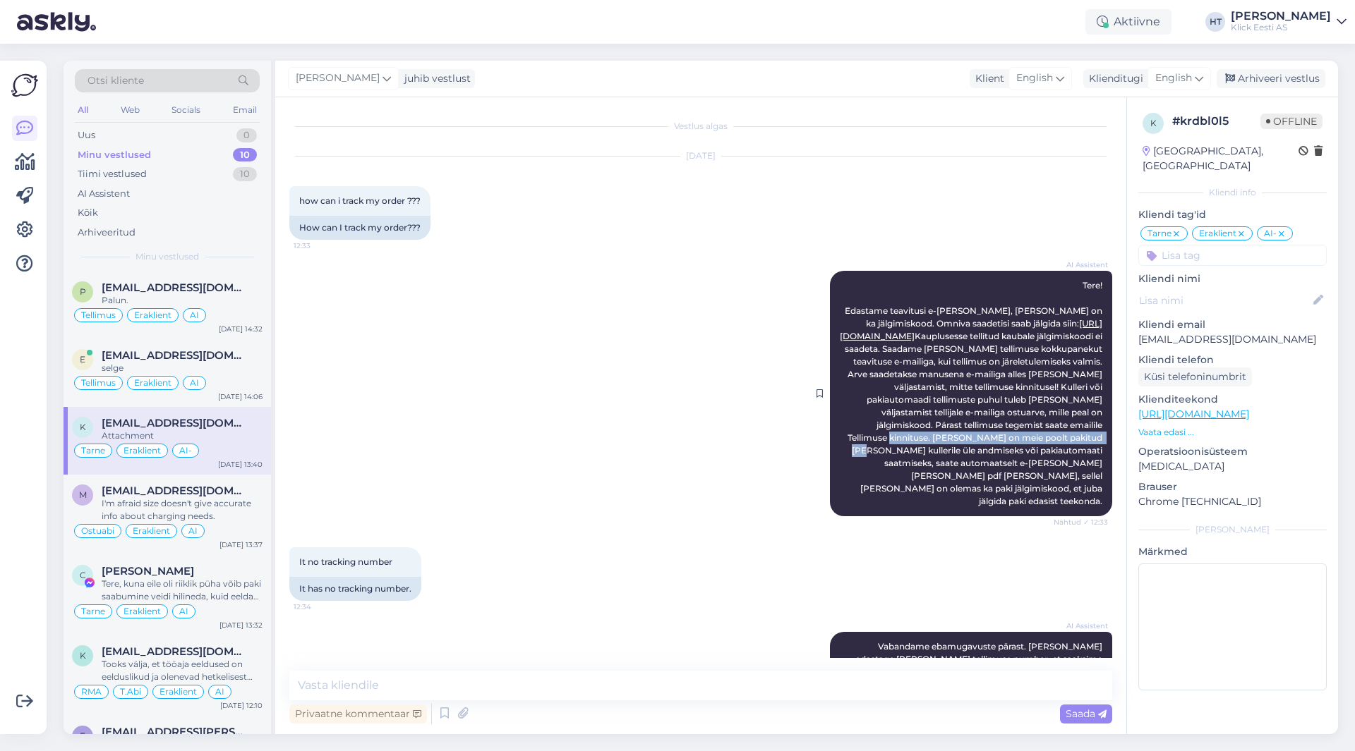
drag, startPoint x: 956, startPoint y: 437, endPoint x: 945, endPoint y: 451, distance: 17.6
click at [945, 451] on span "Tere! Edastame teavitusi e-[PERSON_NAME], [PERSON_NAME] on ka jälgimiskood. Omn…" at bounding box center [972, 393] width 265 height 226
copy span "[PERSON_NAME] on meie poolt pakitud [PERSON_NAME] kullerile"
click at [531, 437] on div "AI Assistent Tere! Edastame teavitusi e-[PERSON_NAME], [PERSON_NAME] on ka jälg…" at bounding box center [700, 393] width 823 height 277
click at [31, 223] on icon at bounding box center [24, 230] width 17 height 17
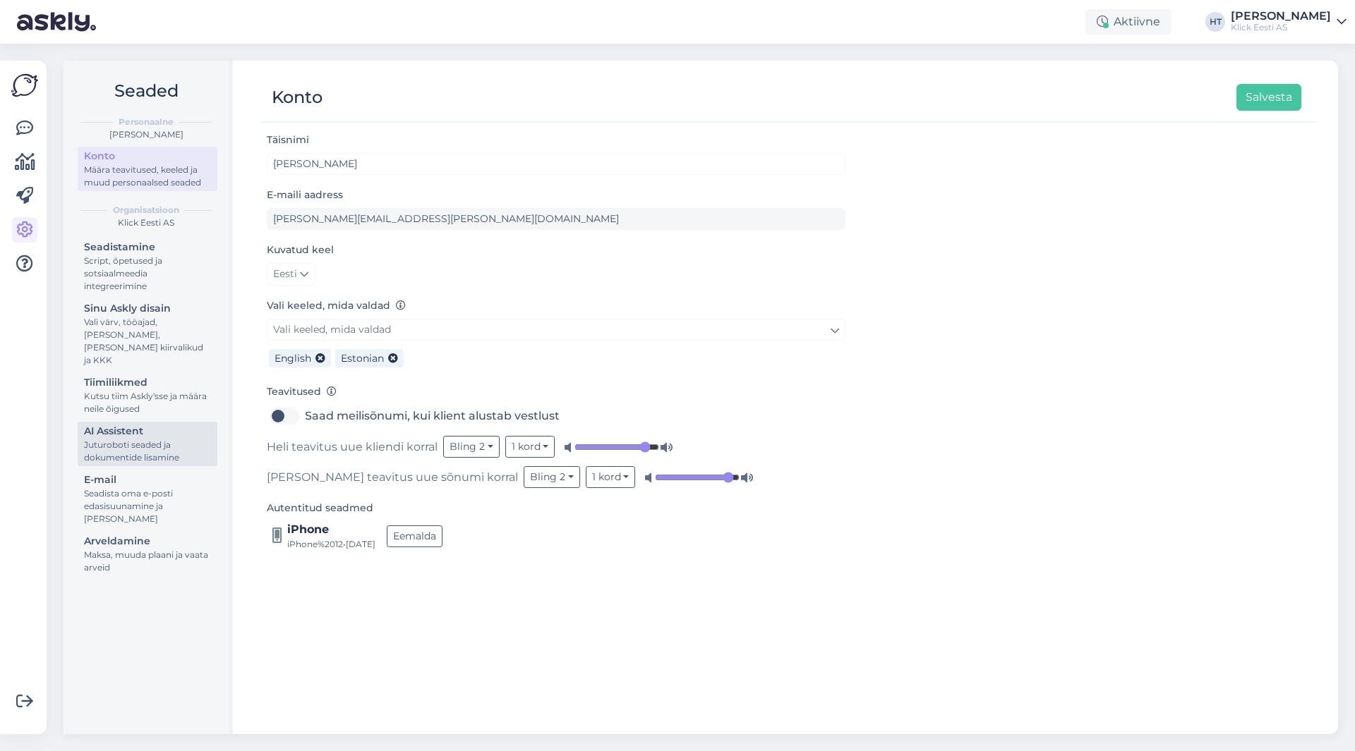
click at [150, 440] on div "Juturoboti seaded ja dokumentide lisamine" at bounding box center [147, 451] width 127 height 25
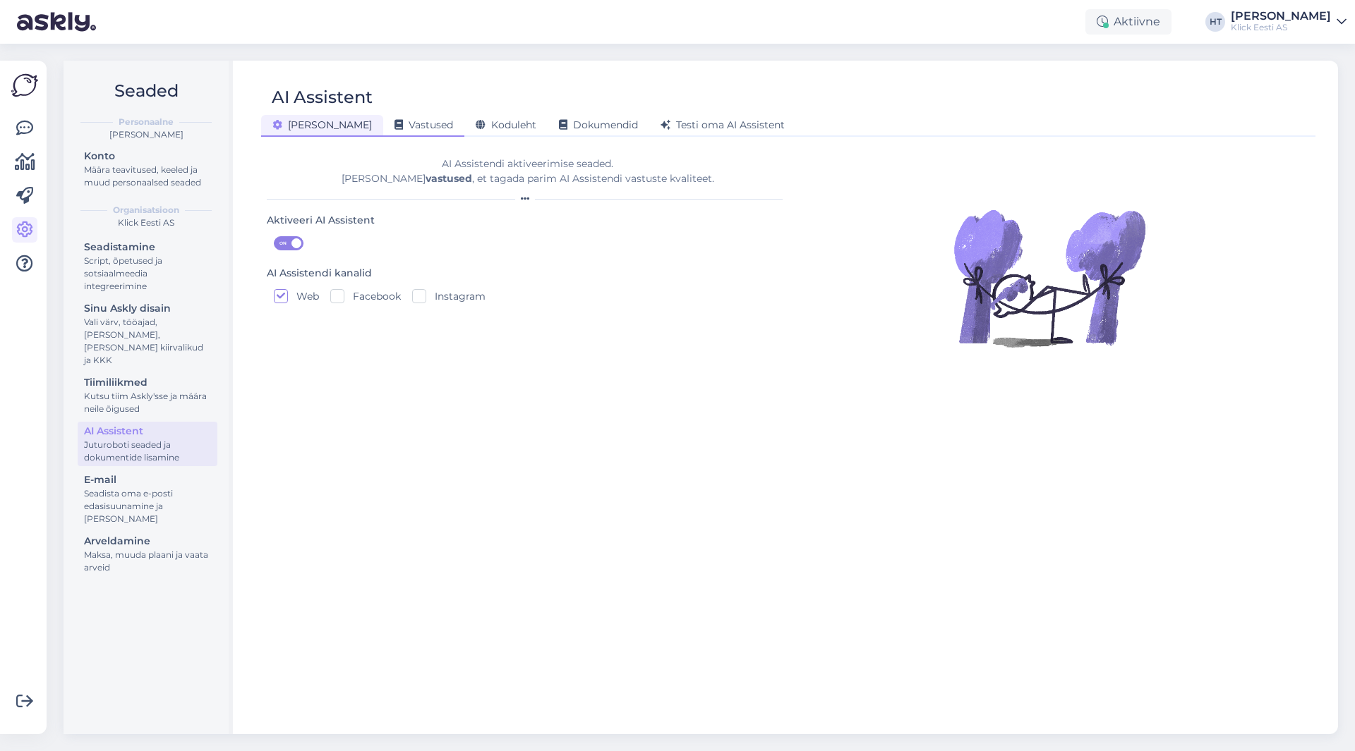
click at [394, 124] on span "Vastused" at bounding box center [423, 125] width 59 height 13
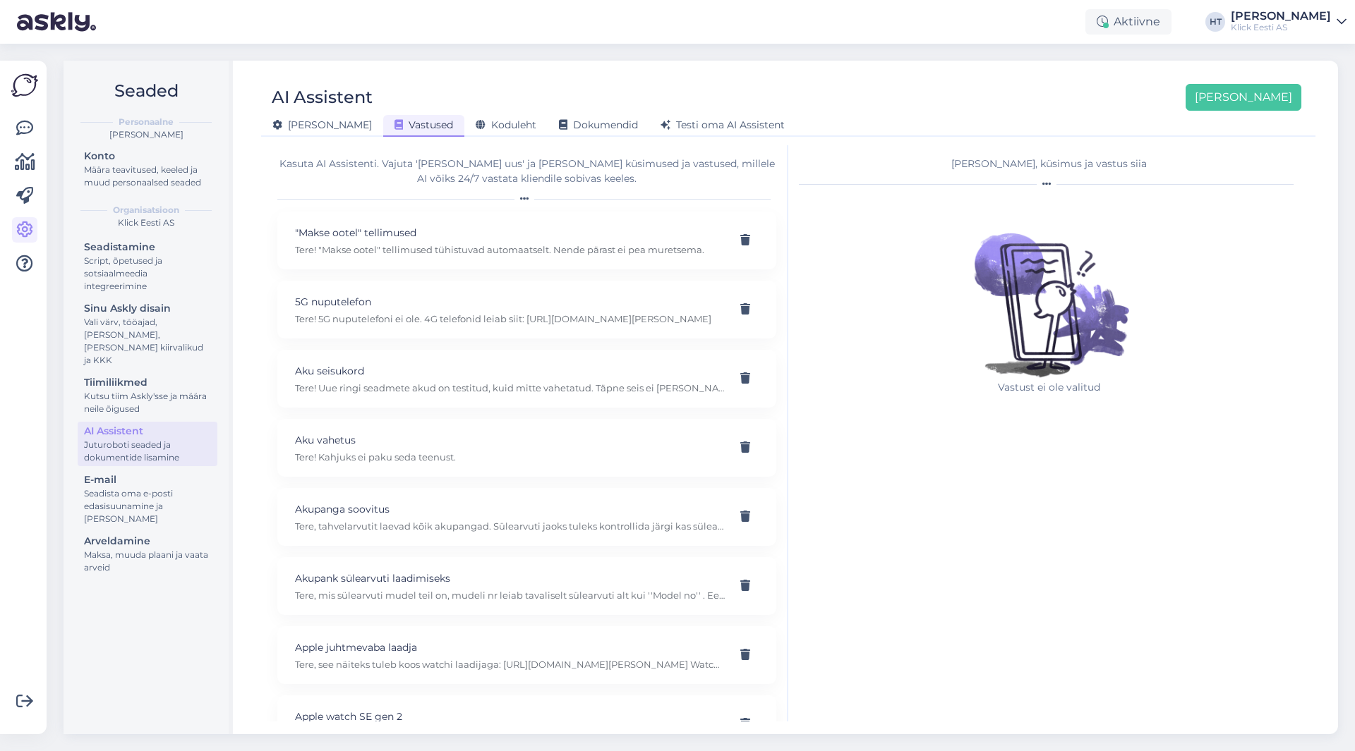
scroll to position [11433, 0]
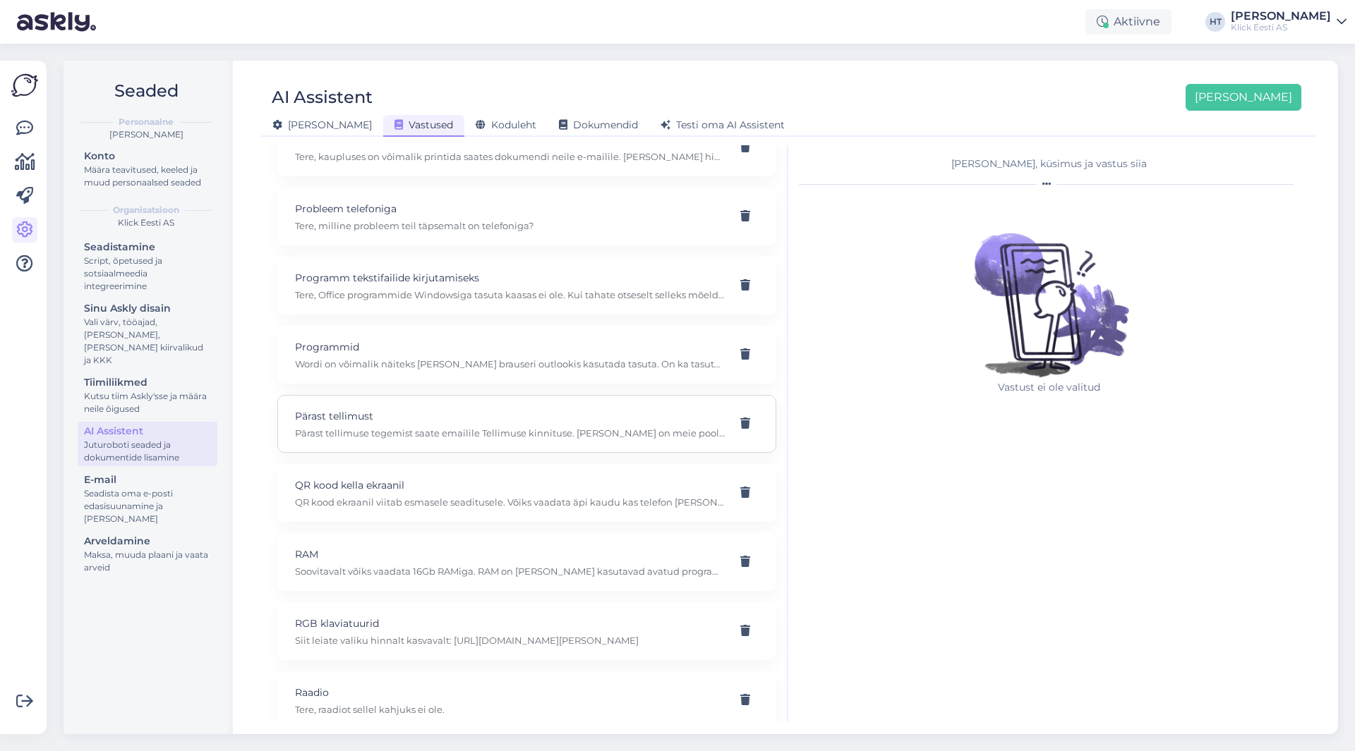
click at [450, 406] on div "Pärast tellimust Pärast tellimuse tegemist saate emailile Tellimuse kinnituse. …" at bounding box center [526, 424] width 499 height 58
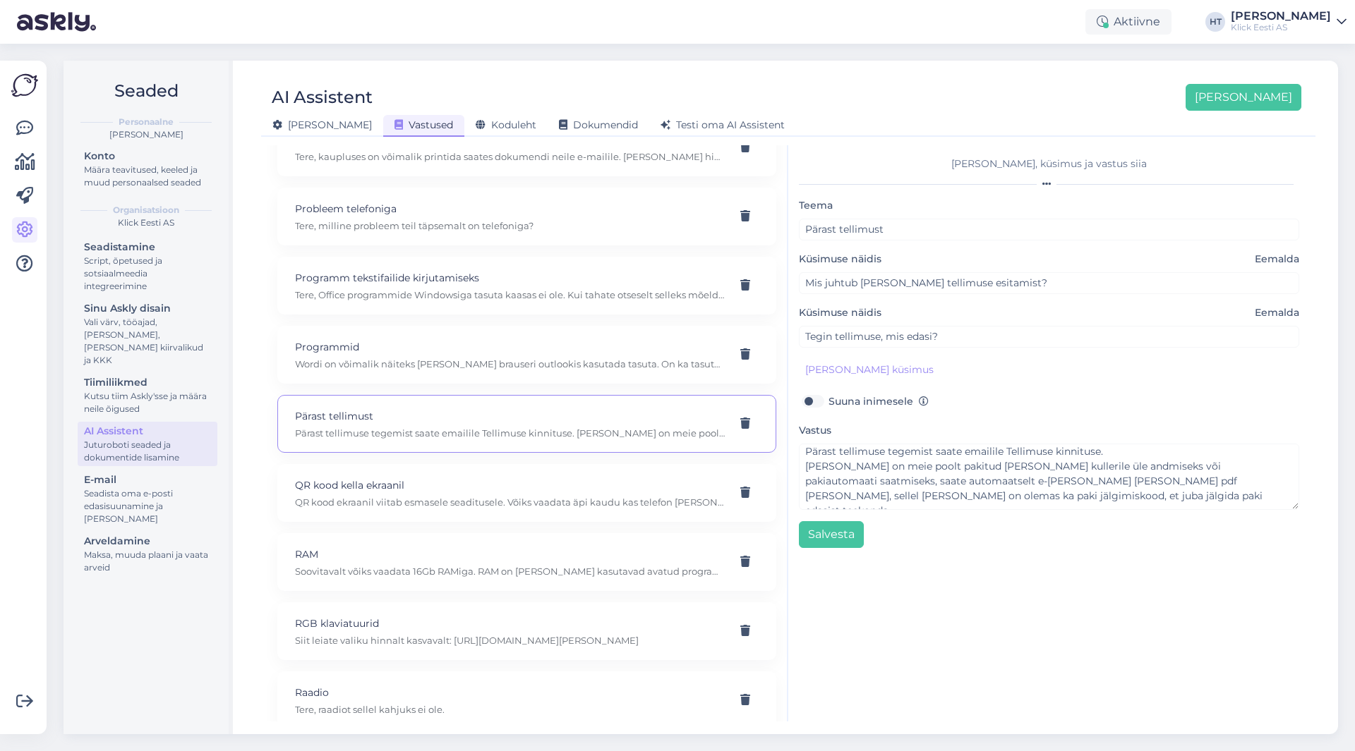
scroll to position [0, 0]
click at [740, 425] on icon at bounding box center [745, 423] width 10 height 11
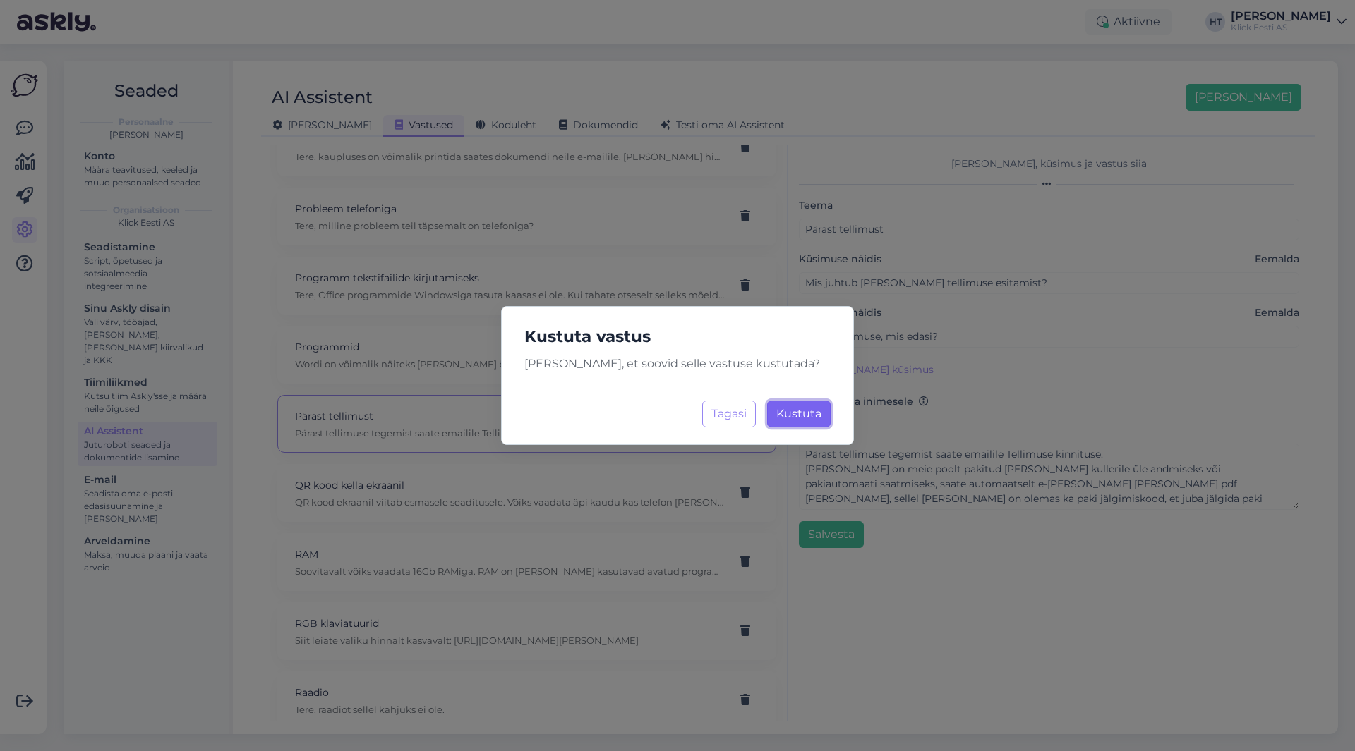
click at [787, 416] on span "Kustuta" at bounding box center [798, 413] width 45 height 13
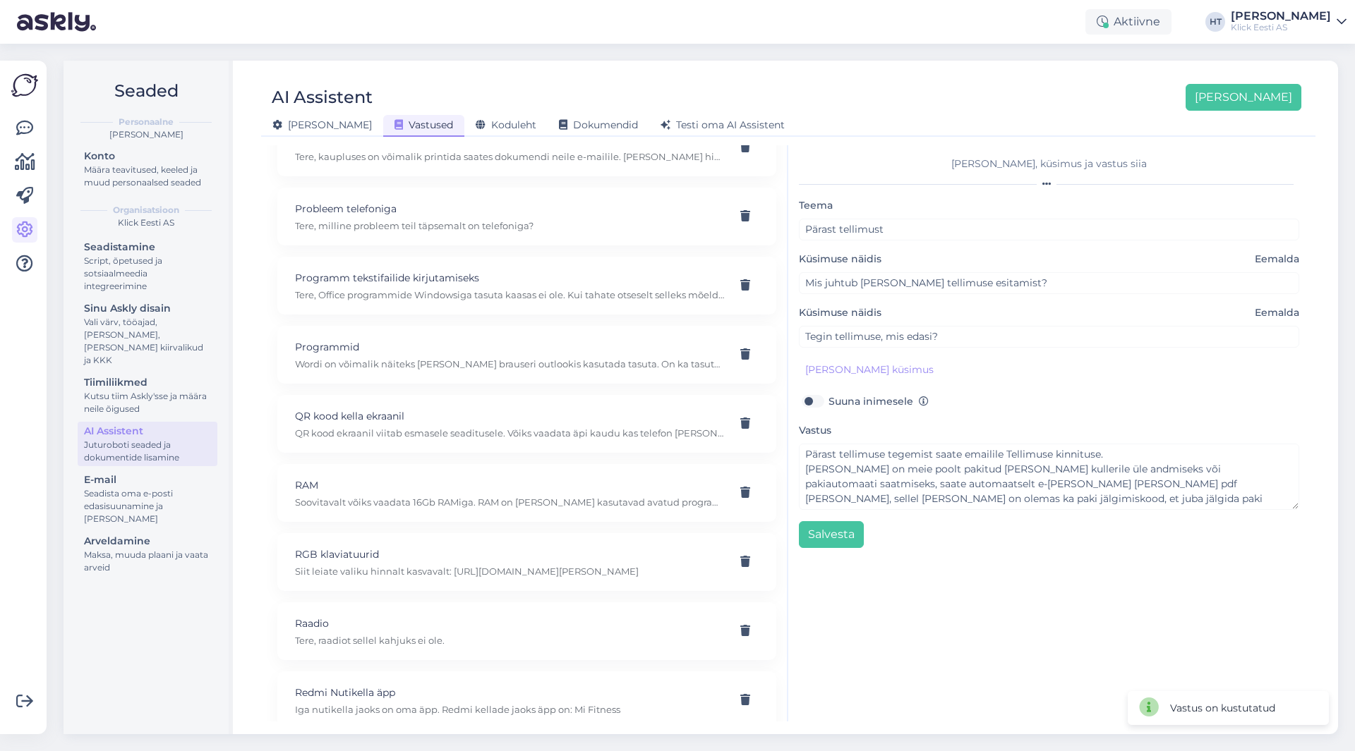
click at [1048, 570] on div "[PERSON_NAME], küsimus ja vastus siia [PERSON_NAME] tellimust Küsimuse näidis E…" at bounding box center [1048, 433] width 521 height 576
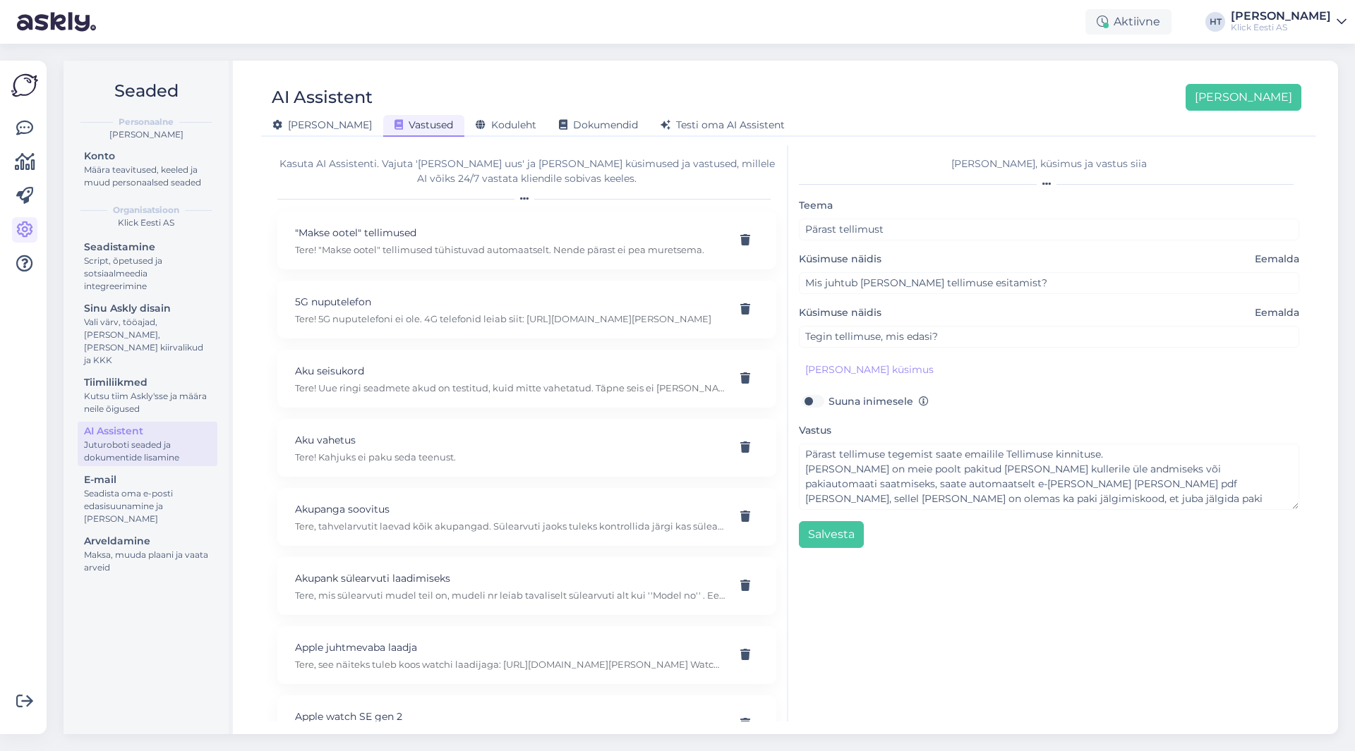
drag, startPoint x: 756, startPoint y: 59, endPoint x: 469, endPoint y: 69, distance: 286.7
click at [753, 59] on div "Seaded Personaalne [PERSON_NAME] Konto Määra teavitused, keeled ja muud persona…" at bounding box center [705, 398] width 1300 height 708
click at [145, 190] on link "Konto Määra teavitused, keeled ja muud personaalsed seaded" at bounding box center [148, 169] width 140 height 44
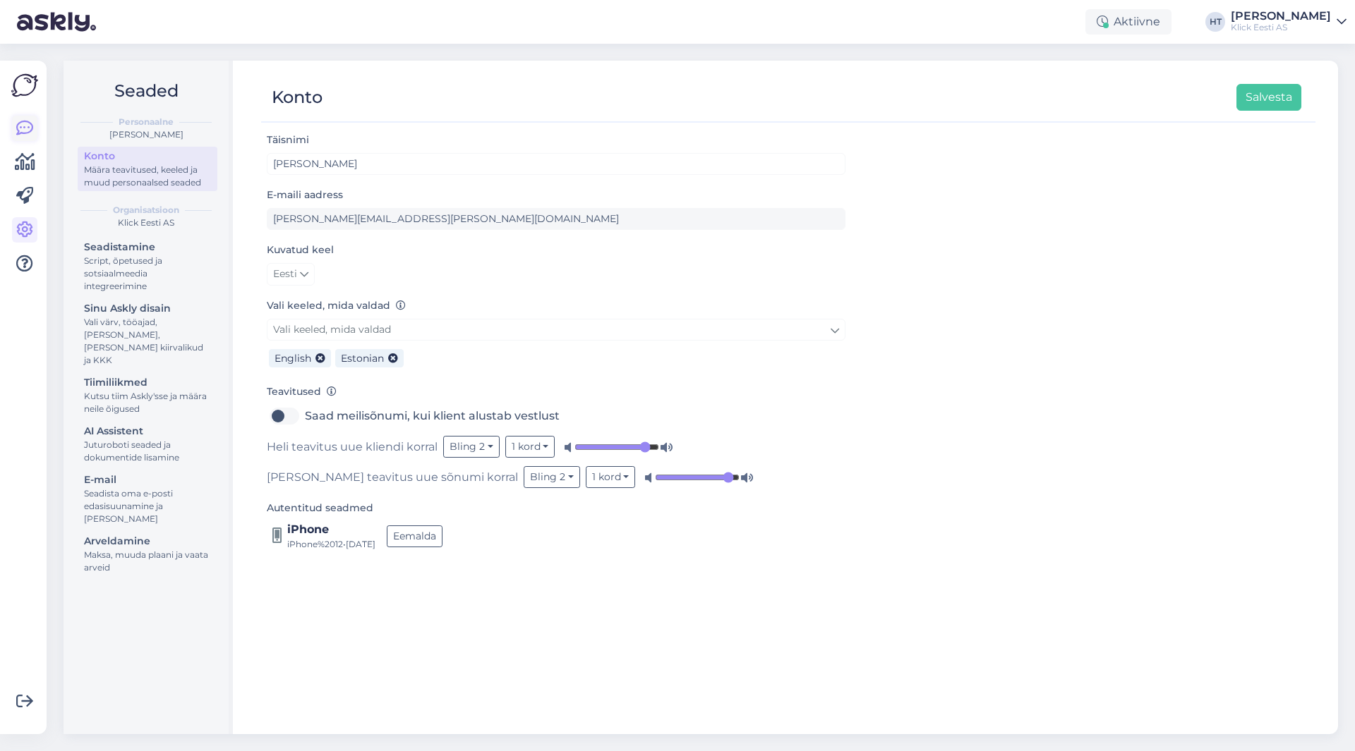
click at [23, 128] on icon at bounding box center [24, 128] width 17 height 17
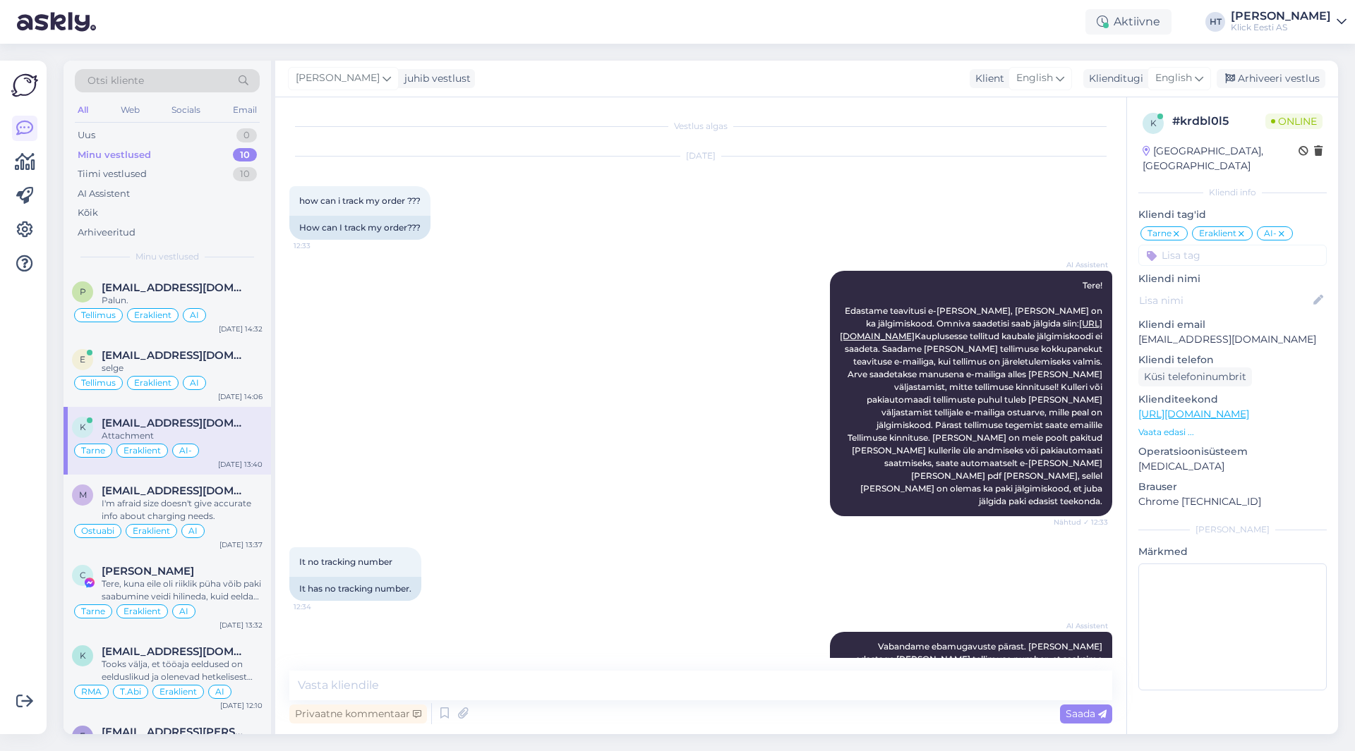
scroll to position [361, 0]
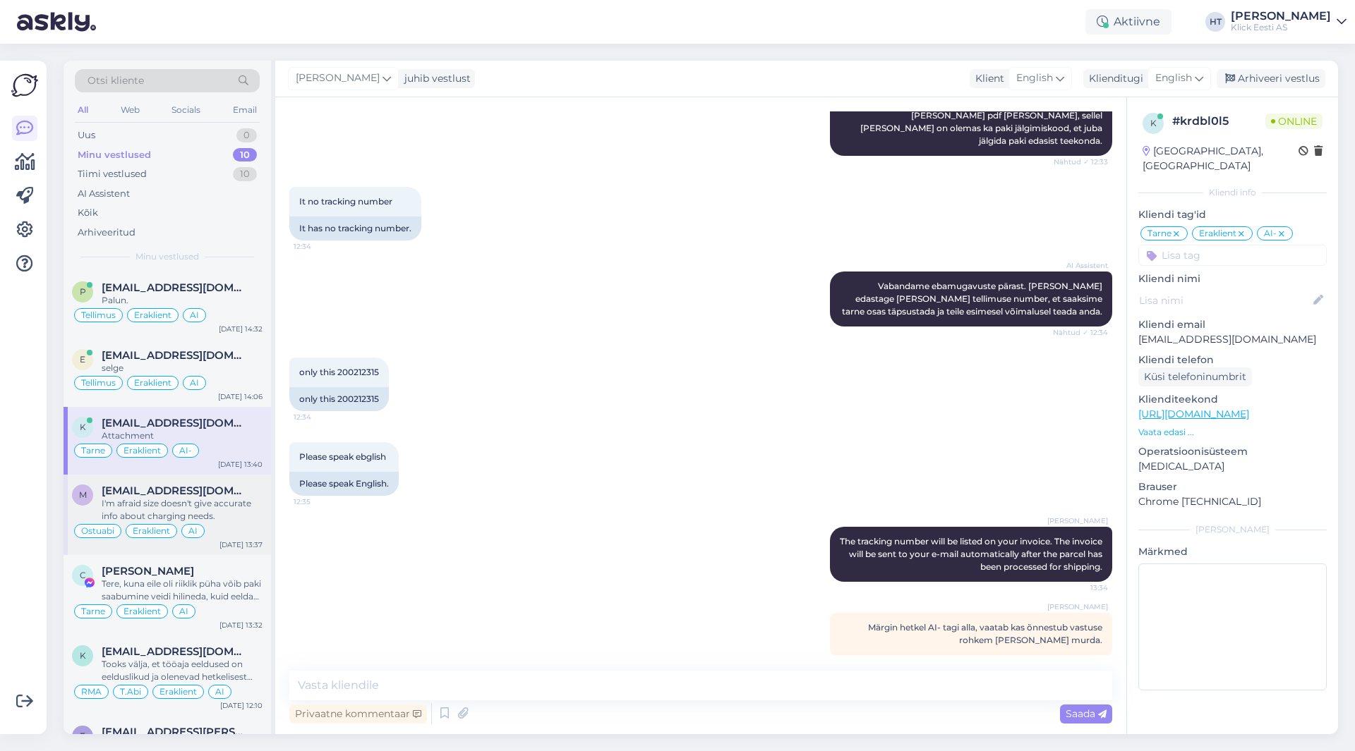
click at [235, 514] on div "I'm afraid size doesn't give accurate info about charging needs." at bounding box center [182, 509] width 161 height 25
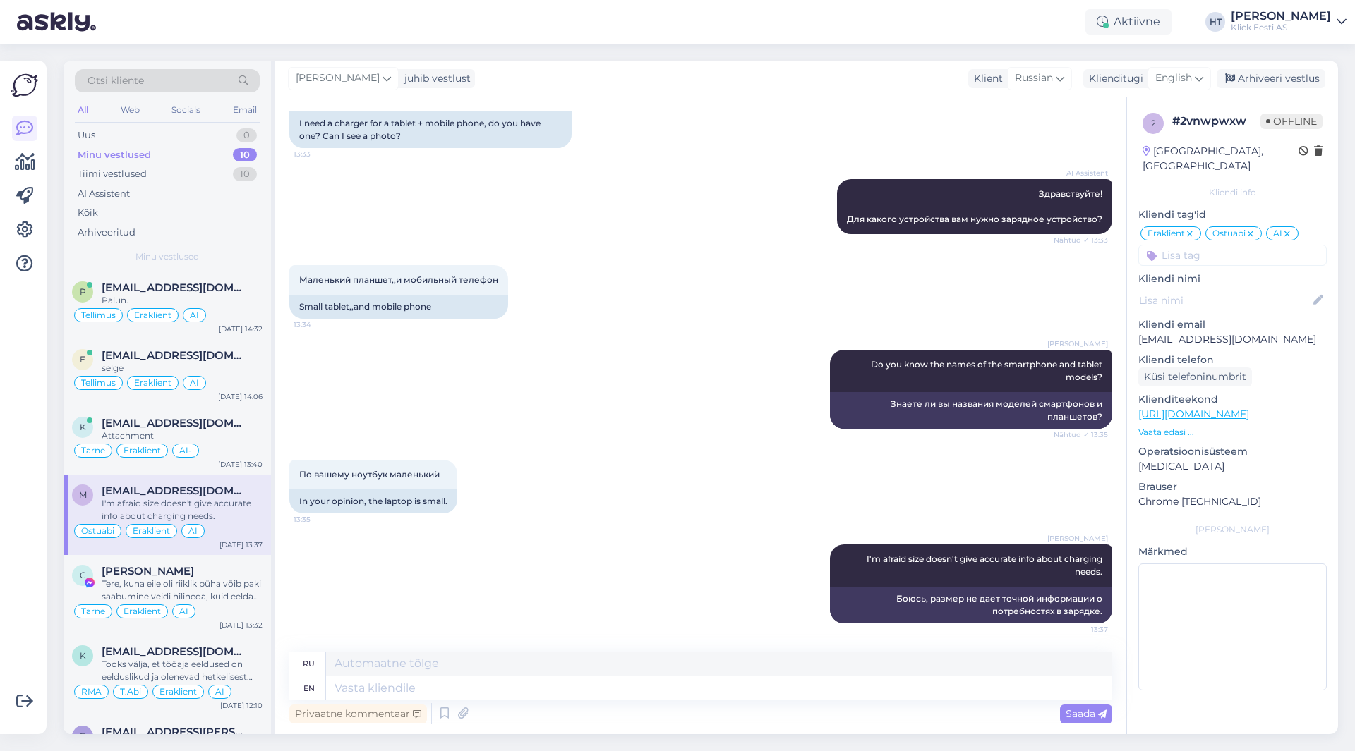
scroll to position [117, 0]
click at [205, 131] on div "Uus 1" at bounding box center [167, 136] width 185 height 20
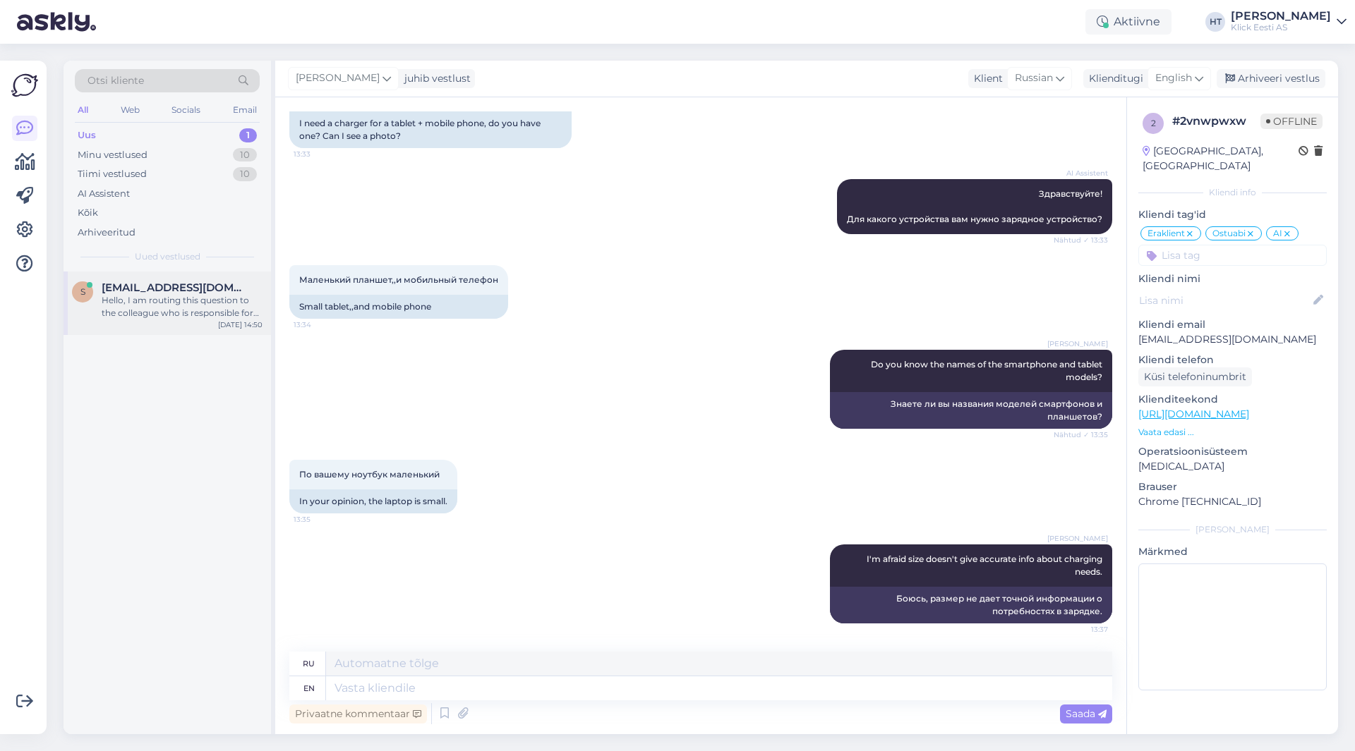
click at [178, 294] on span "[EMAIL_ADDRESS][DOMAIN_NAME]" at bounding box center [175, 288] width 147 height 13
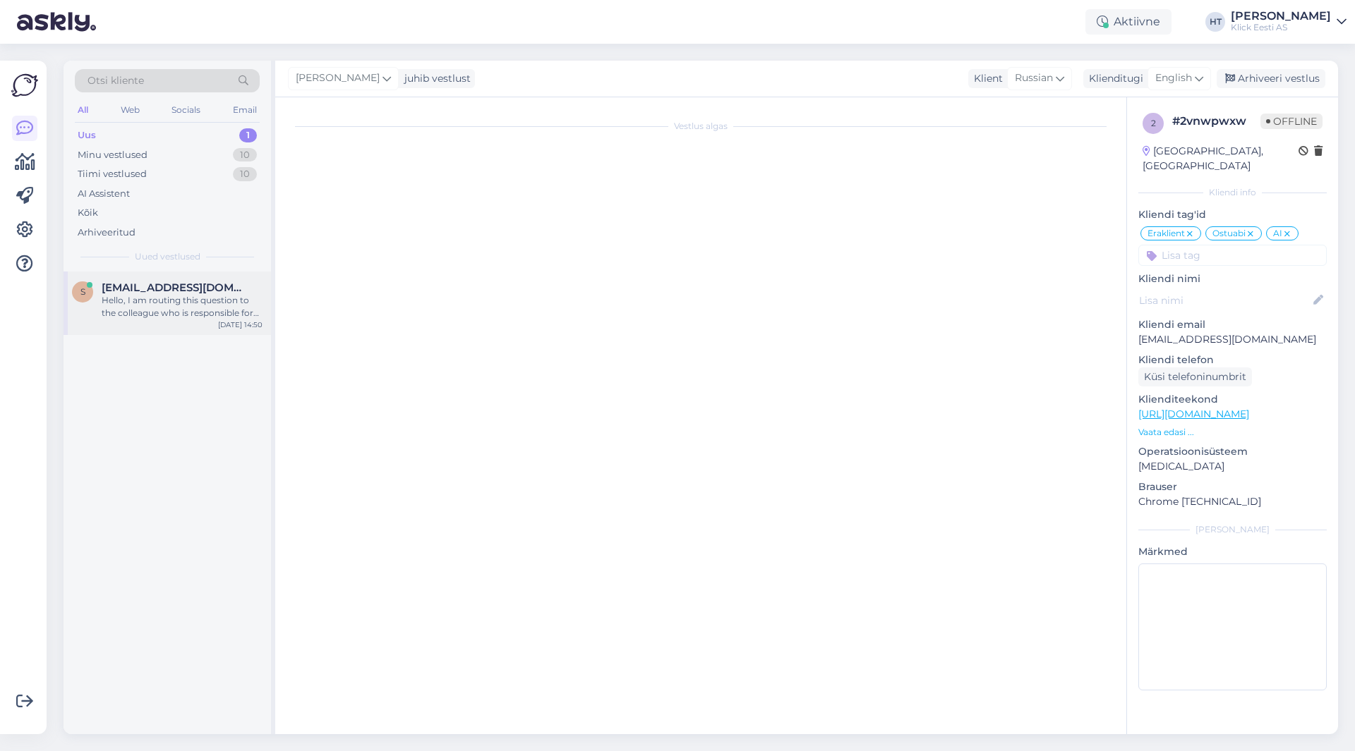
scroll to position [0, 0]
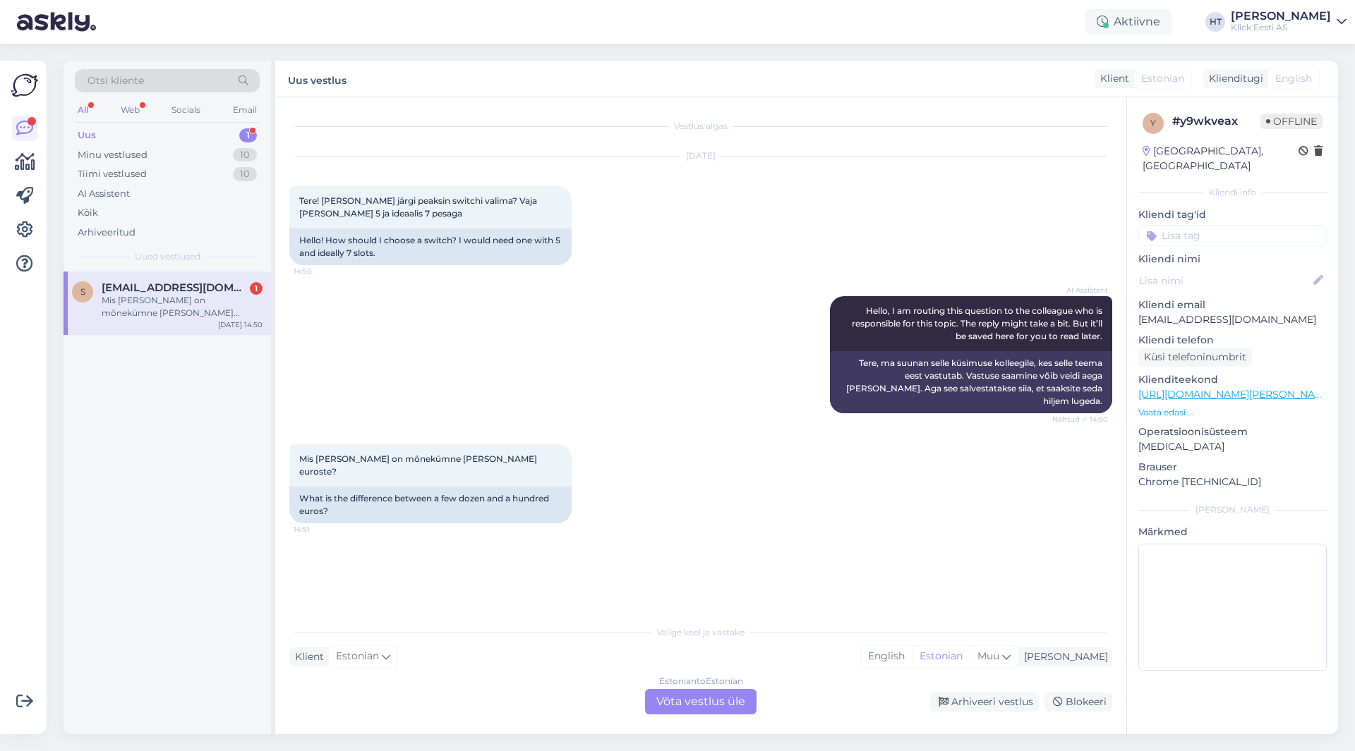
click at [476, 404] on div "AI Assistent Hello, I am routing this question to the colleague who is responsi…" at bounding box center [700, 355] width 823 height 148
click at [641, 499] on div "Mis [PERSON_NAME] on mõnekümne [PERSON_NAME] euroste? 14:51 What is the differe…" at bounding box center [700, 484] width 823 height 110
click at [689, 703] on div "Estonian to Estonian Võta vestlus üle" at bounding box center [700, 701] width 111 height 25
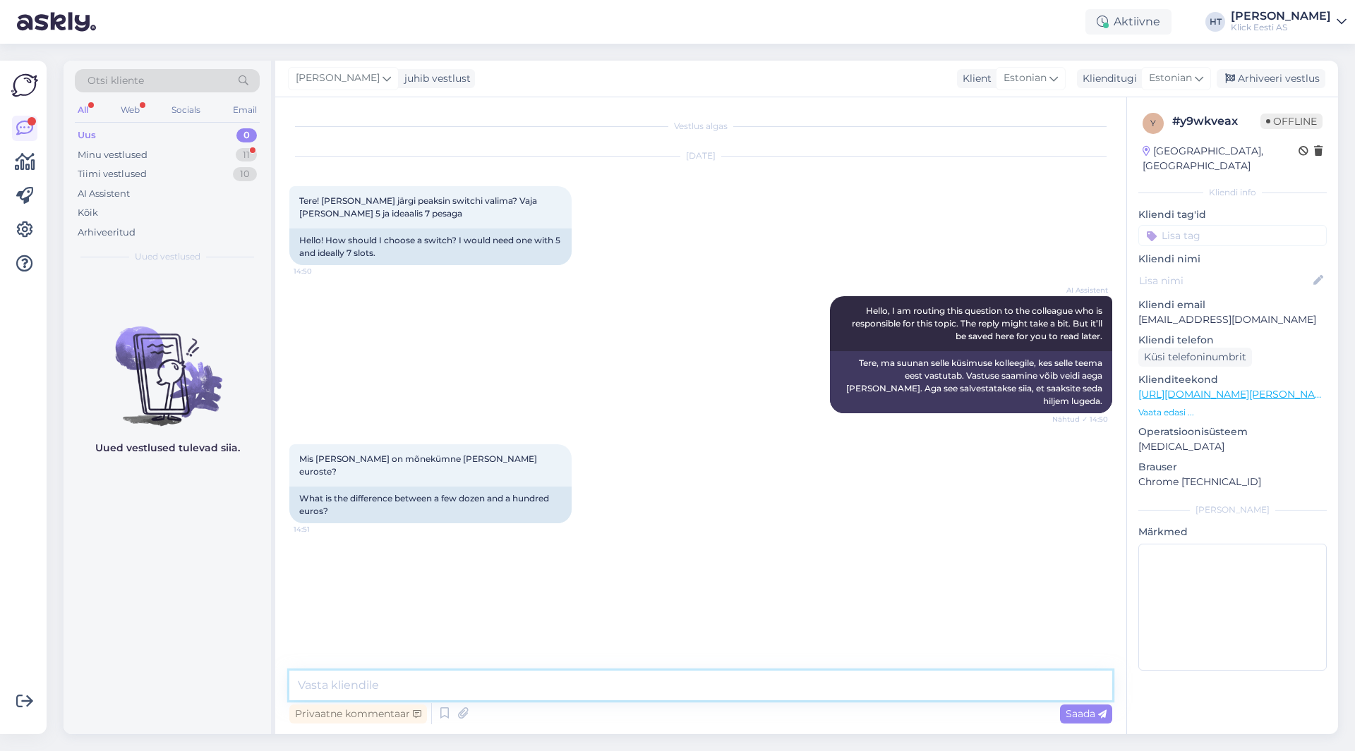
click at [692, 689] on textarea at bounding box center [700, 686] width 823 height 30
click at [692, 689] on textarea "Üldised vahed on näiteks [PERSON_NAME]" at bounding box center [700, 686] width 823 height 30
click at [990, 693] on textarea "Üldised vahed on näiteks [PERSON_NAME] SFP pordid. Või näiteks kas switch on ma…" at bounding box center [700, 686] width 823 height 30
drag, startPoint x: 691, startPoint y: 688, endPoint x: 743, endPoint y: 691, distance: 51.6
click at [743, 691] on textarea "Üldised vahed on näiteks [PERSON_NAME] SFP pordid. Või näiteks kas switch on ma…" at bounding box center [700, 686] width 823 height 30
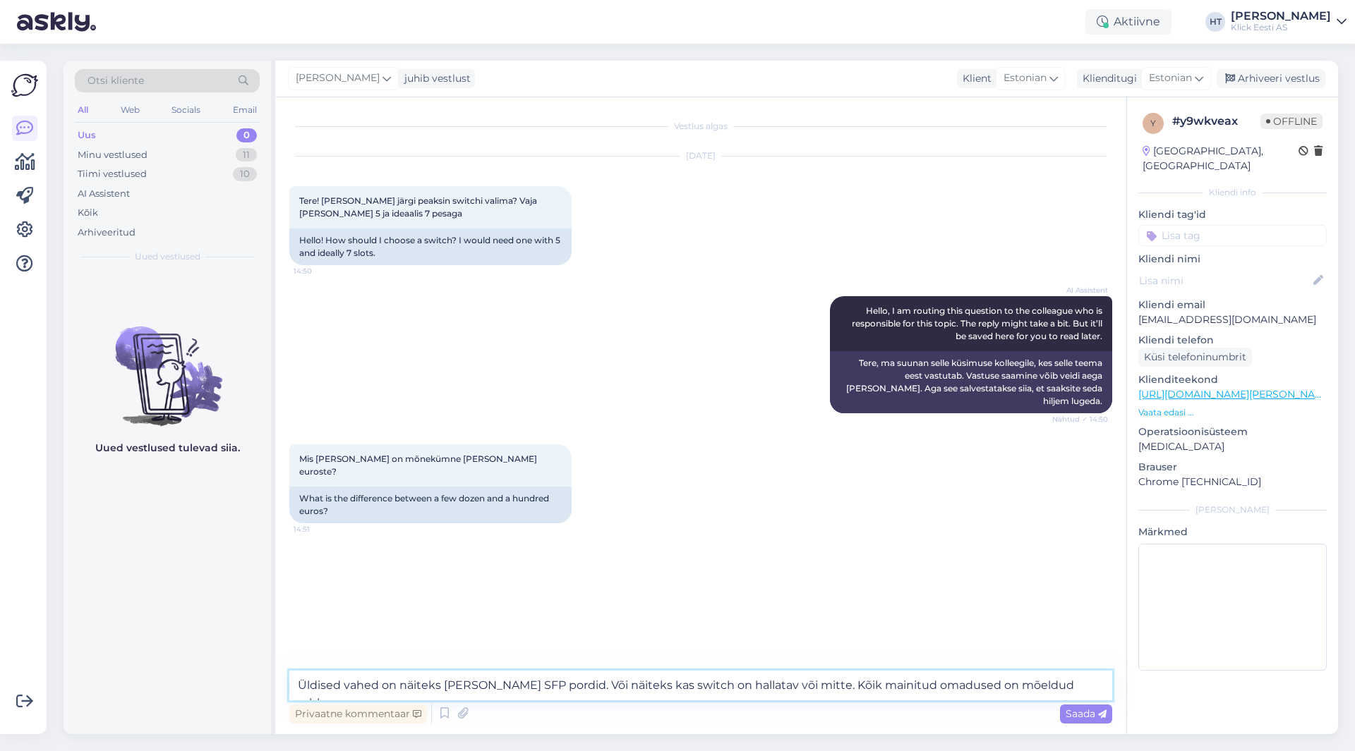
click at [1068, 685] on textarea "Üldised vahed on näiteks [PERSON_NAME] SFP pordid. Või näiteks kas switch on ha…" at bounding box center [700, 686] width 823 height 30
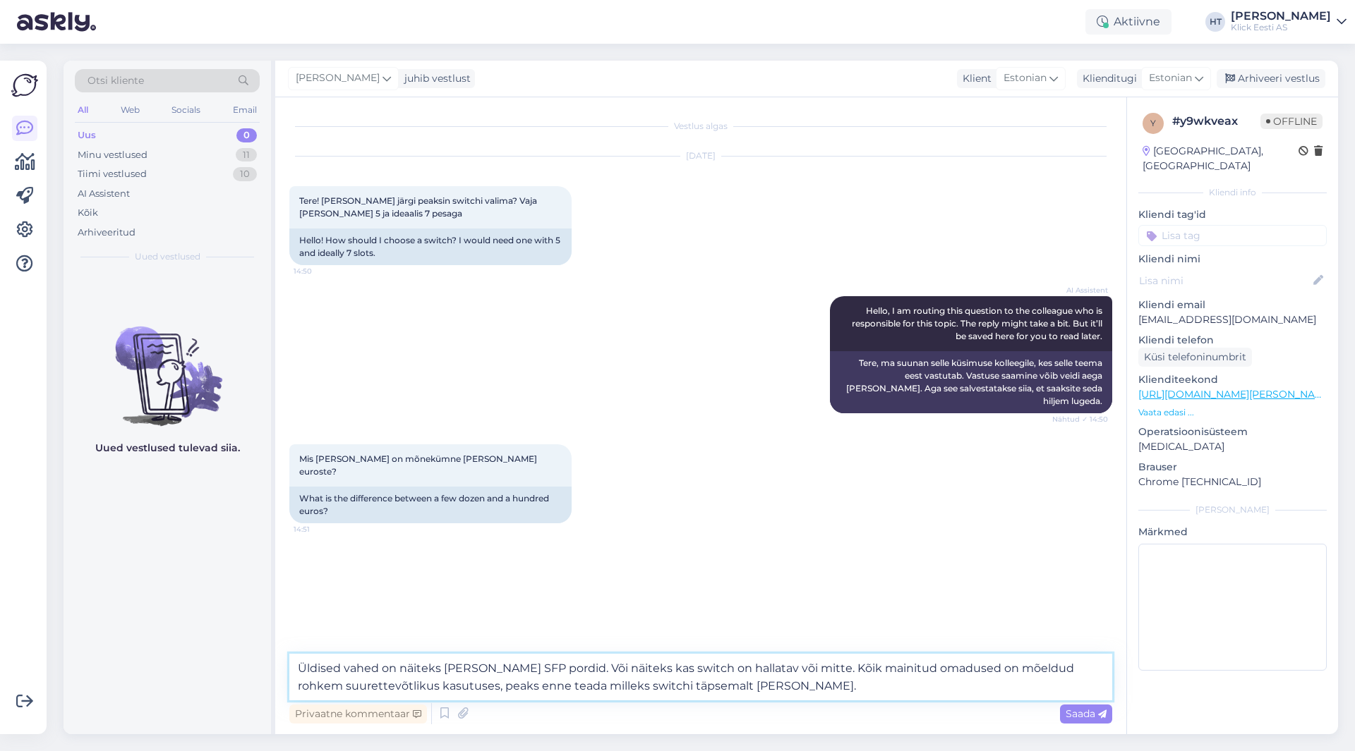
click at [548, 689] on textarea "Üldised vahed on näiteks [PERSON_NAME] SFP pordid. Või näiteks kas switch on ha…" at bounding box center [700, 677] width 823 height 47
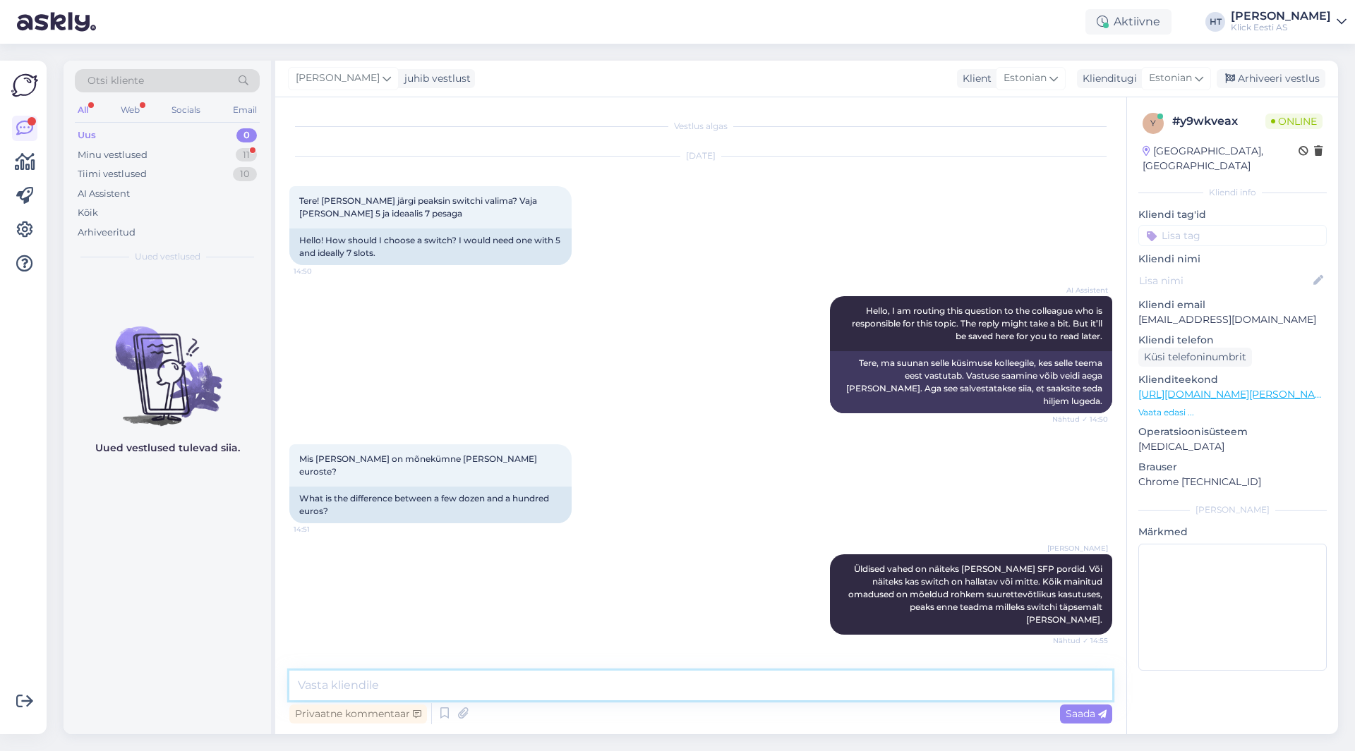
scroll to position [40, 0]
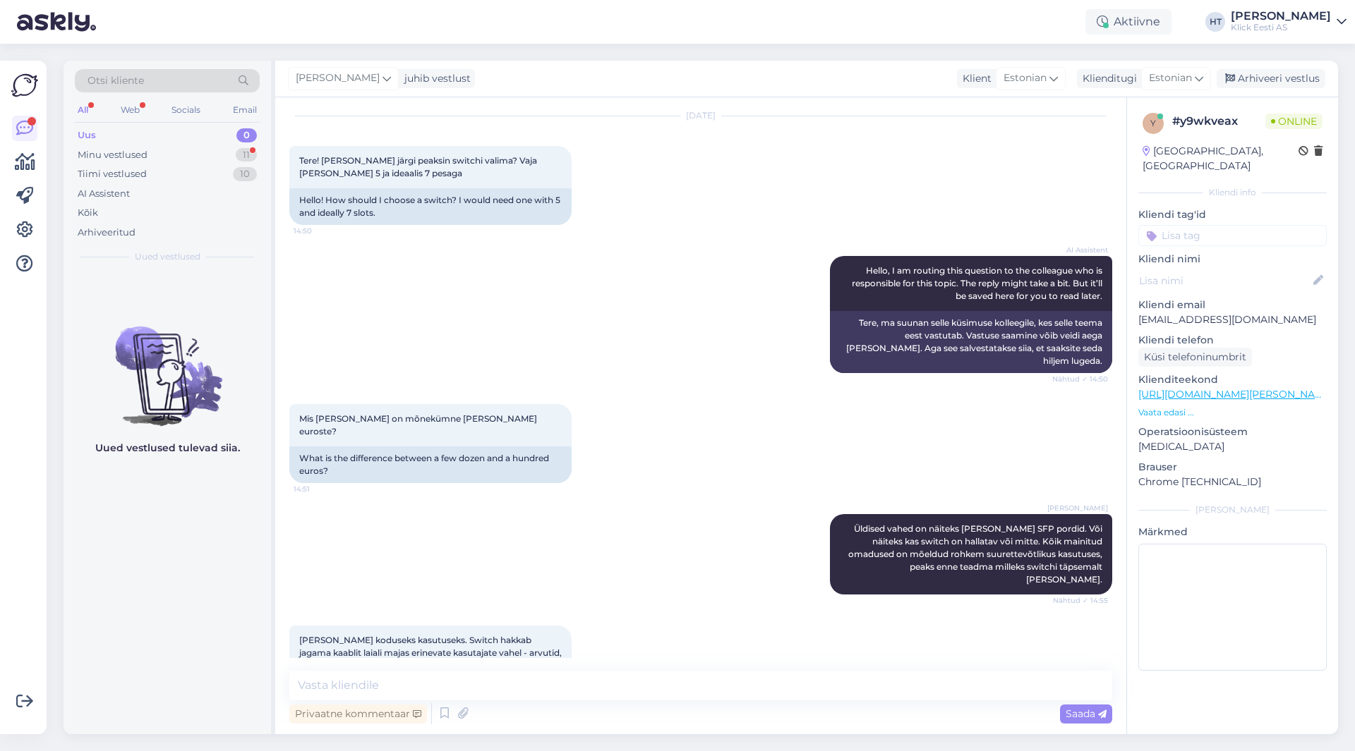
click at [679, 517] on div "[PERSON_NAME] Üldised vahed on näiteks [PERSON_NAME] SFP pordid. Või näiteks ka…" at bounding box center [700, 554] width 823 height 111
click at [637, 610] on div "[PERSON_NAME] koduseks kasutuseks. Switch hakkab jagama kaablit laiali majas er…" at bounding box center [700, 653] width 823 height 86
click at [480, 684] on textarea at bounding box center [700, 686] width 823 height 30
drag, startPoint x: 605, startPoint y: 692, endPoint x: 179, endPoint y: 670, distance: 426.1
click at [179, 670] on div "Otsi kliente All Web Socials Email Uus 0 Minu vestlused 11 Tiimi vestlused 10 A…" at bounding box center [701, 398] width 1274 height 674
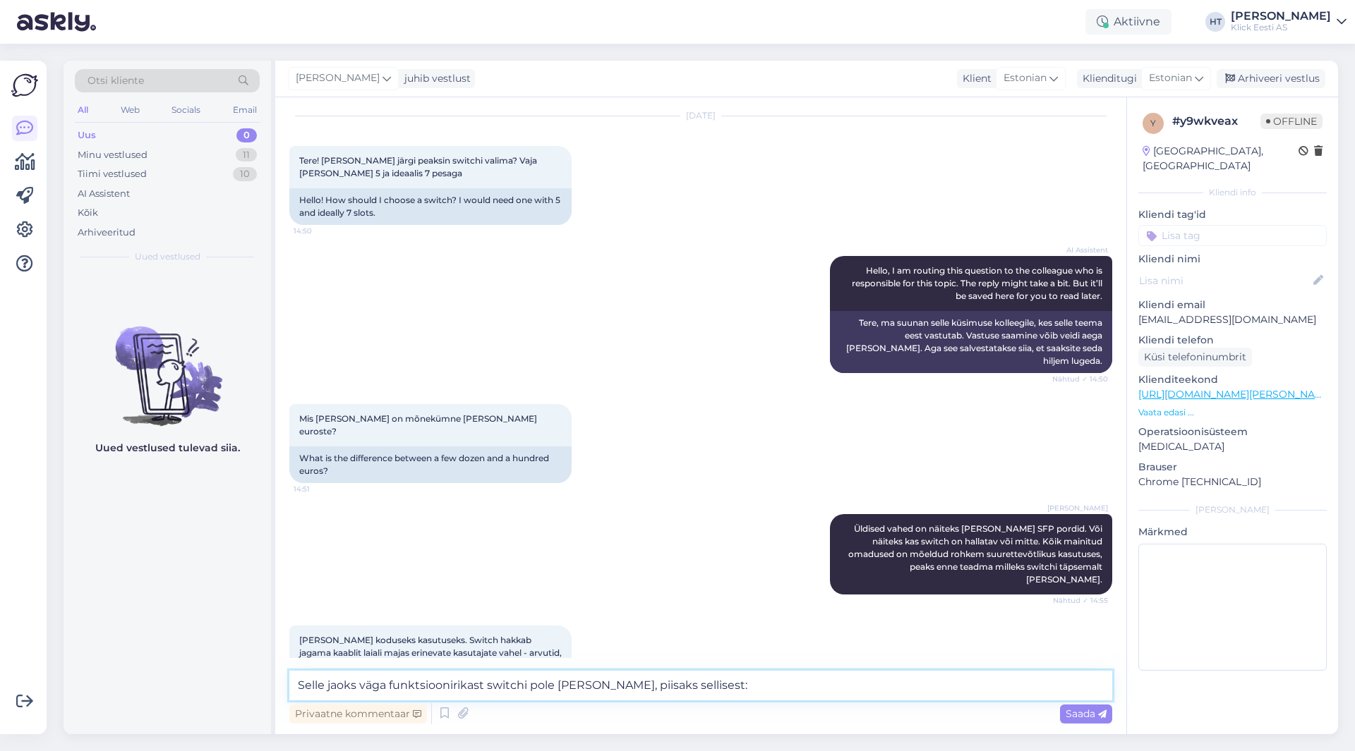
paste textarea "[URL][DOMAIN_NAME]"
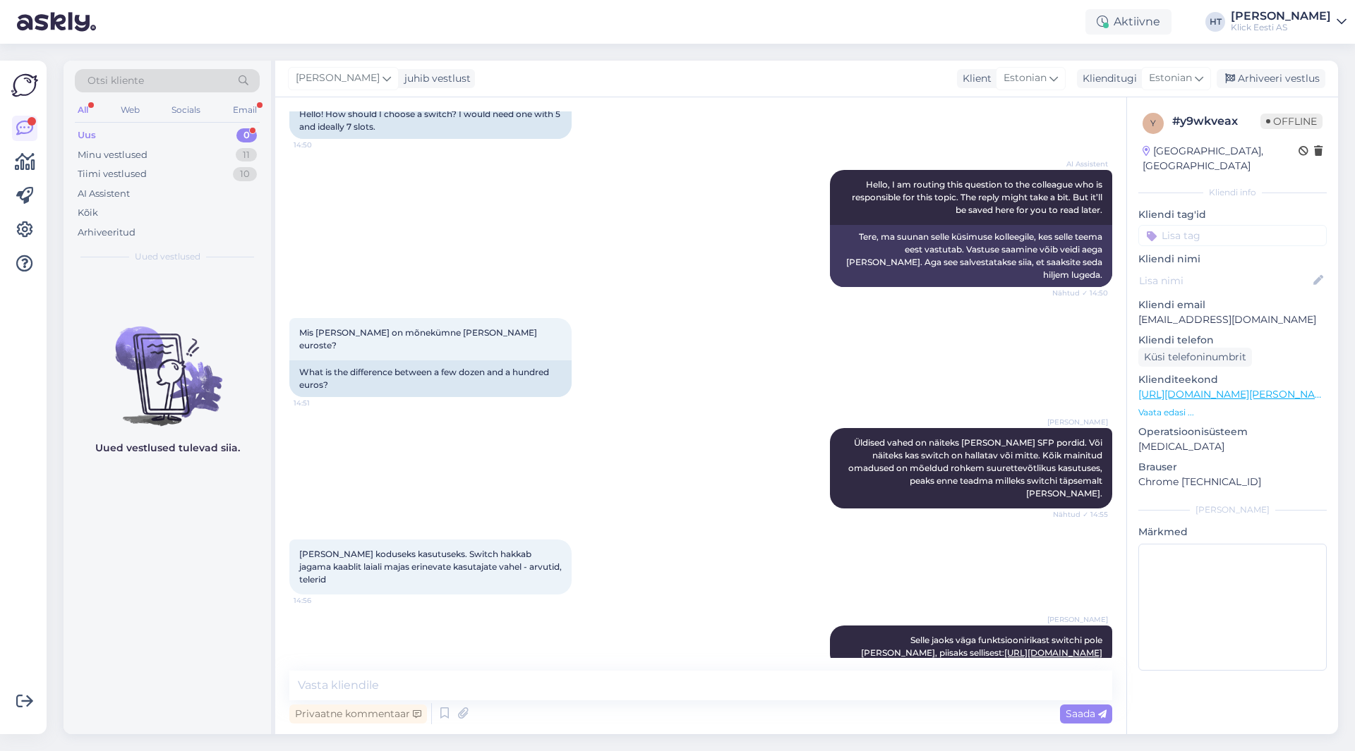
click at [177, 128] on div "Uus 0" at bounding box center [167, 136] width 185 height 20
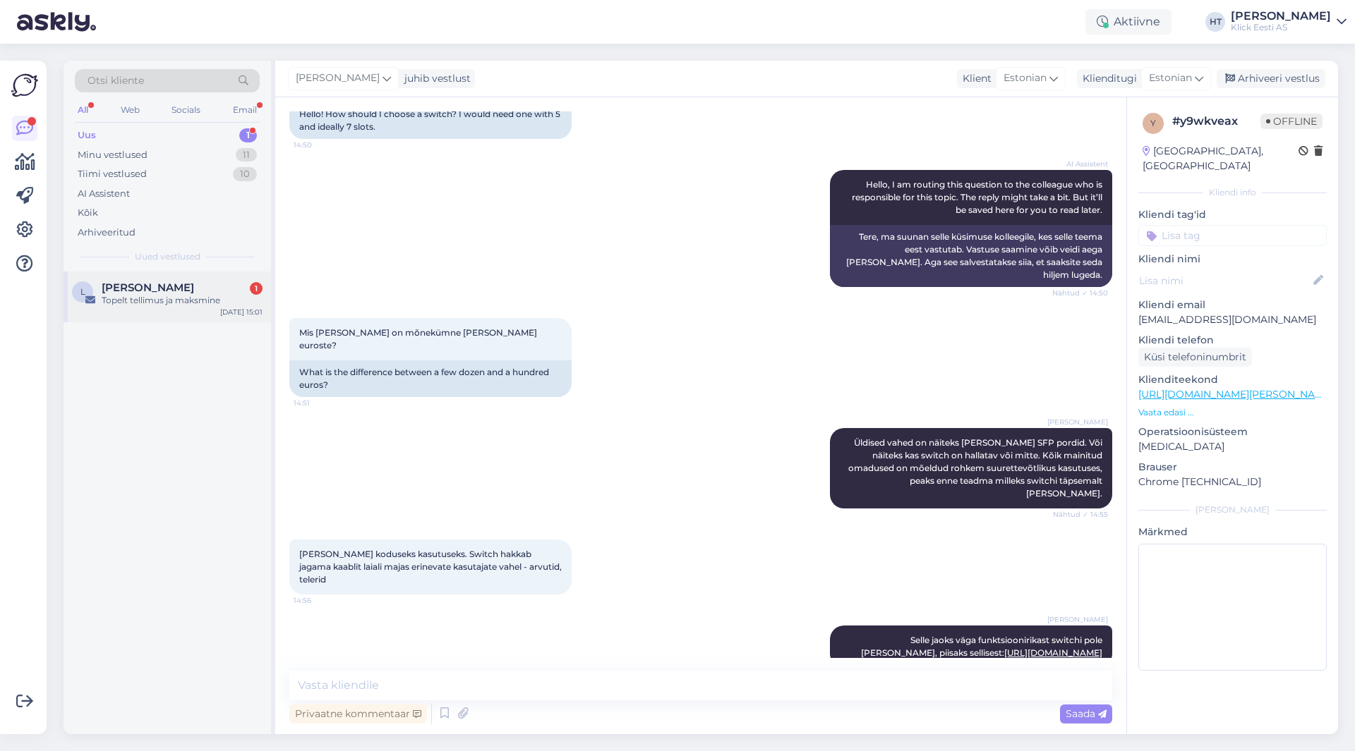
click at [196, 289] on div "[PERSON_NAME] 1" at bounding box center [182, 288] width 161 height 13
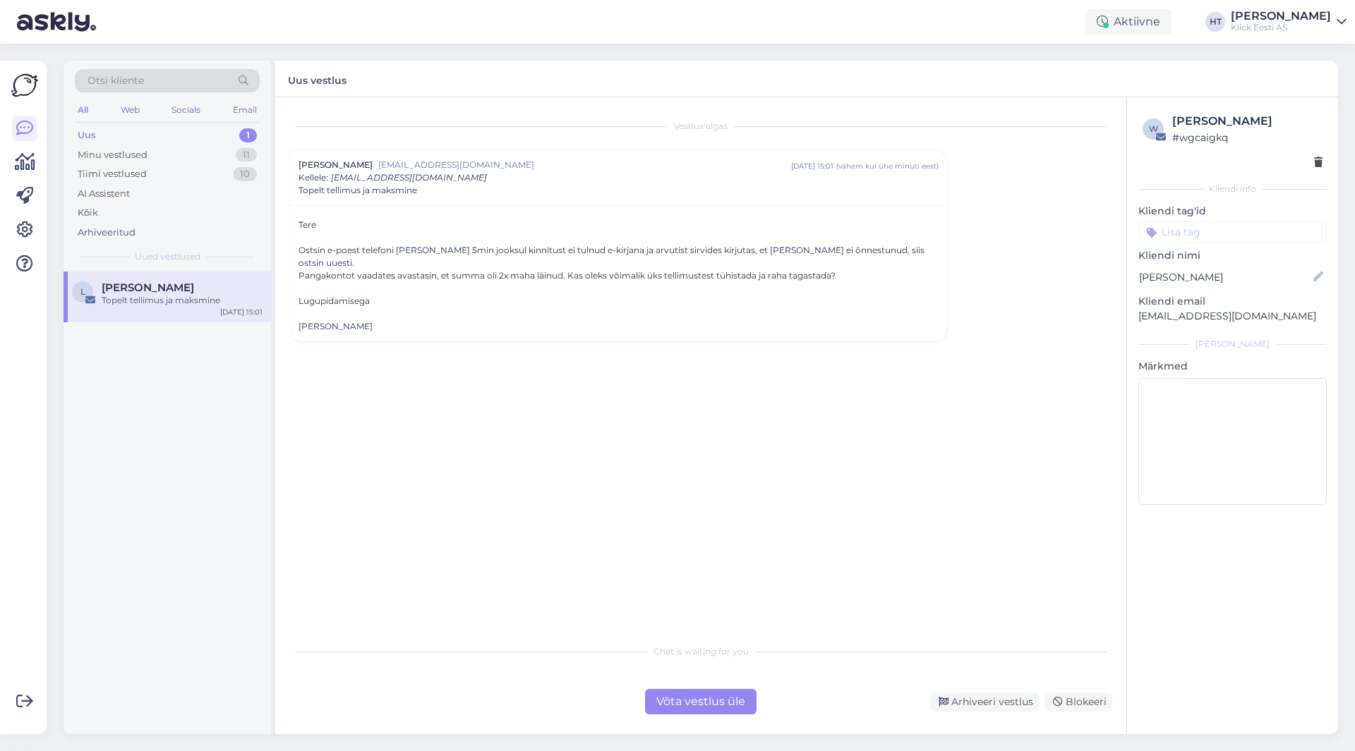
click at [1187, 316] on p "[EMAIL_ADDRESS][DOMAIN_NAME]" at bounding box center [1232, 316] width 188 height 15
click at [1005, 318] on div "Vestlus algas [PERSON_NAME] [EMAIL_ADDRESS][DOMAIN_NAME] [DATE] 15:01 ( vähem […" at bounding box center [706, 367] width 835 height 513
click at [696, 700] on div "Võta vestlus üle" at bounding box center [700, 701] width 111 height 25
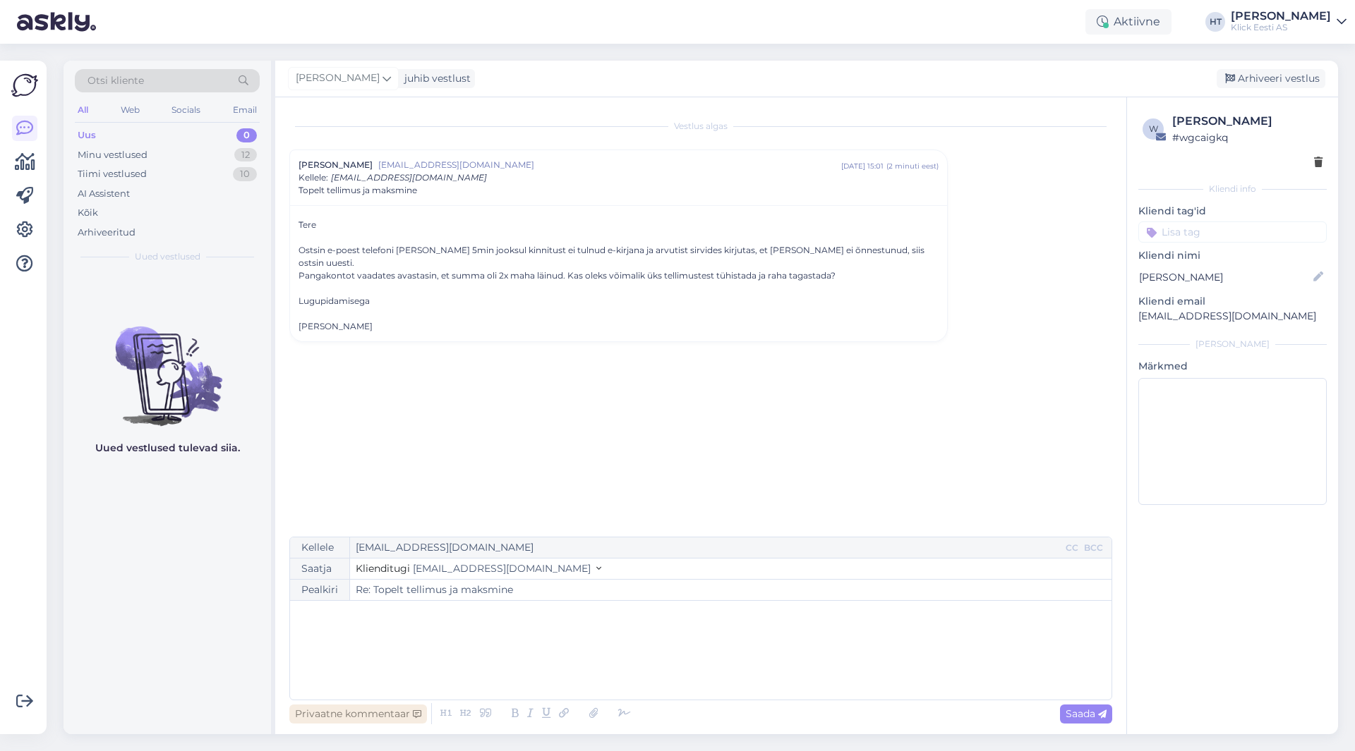
click at [381, 716] on div "Privaatne kommentaar" at bounding box center [358, 714] width 138 height 19
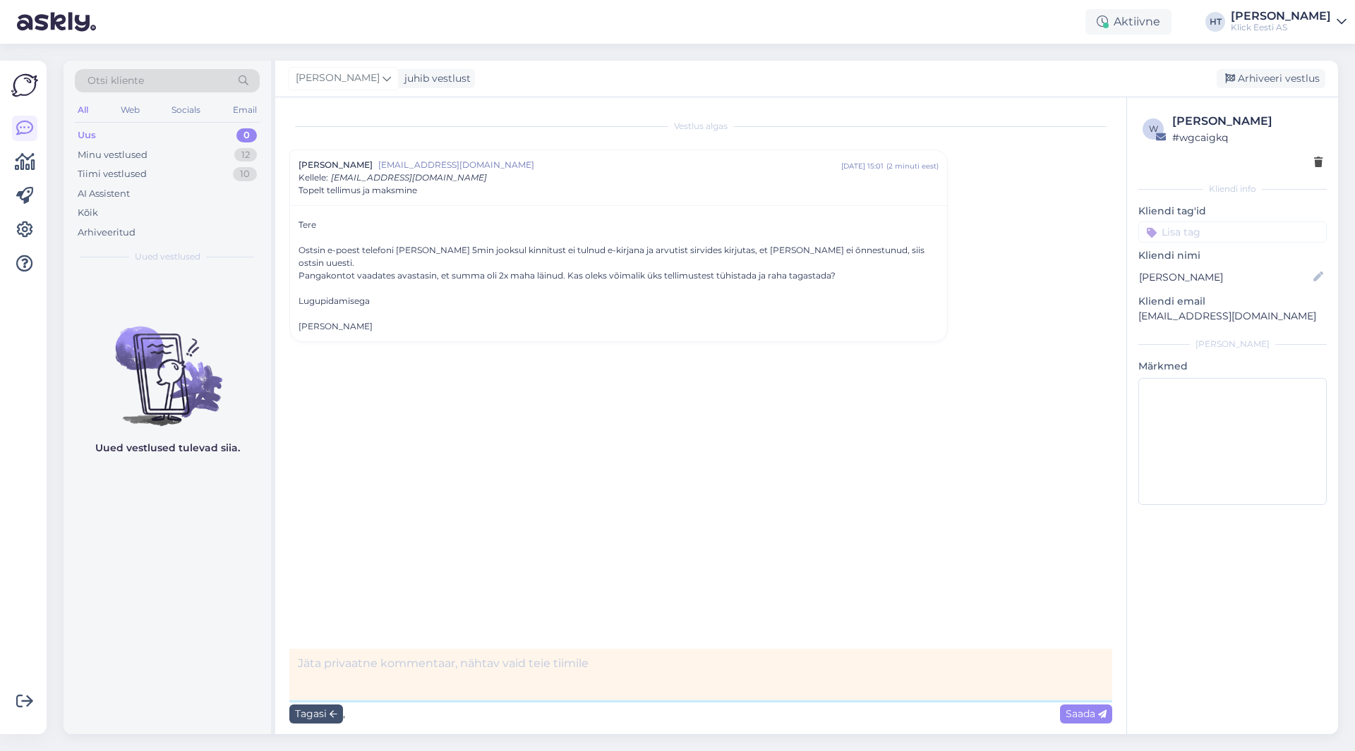
click at [411, 671] on textarea at bounding box center [700, 675] width 823 height 52
click at [532, 665] on textarea "Tellimused" at bounding box center [700, 675] width 823 height 52
paste textarea "#200212485"
click at [559, 668] on textarea "Tellimused #200212485 ja" at bounding box center [700, 675] width 823 height 52
paste textarea "#200212482"
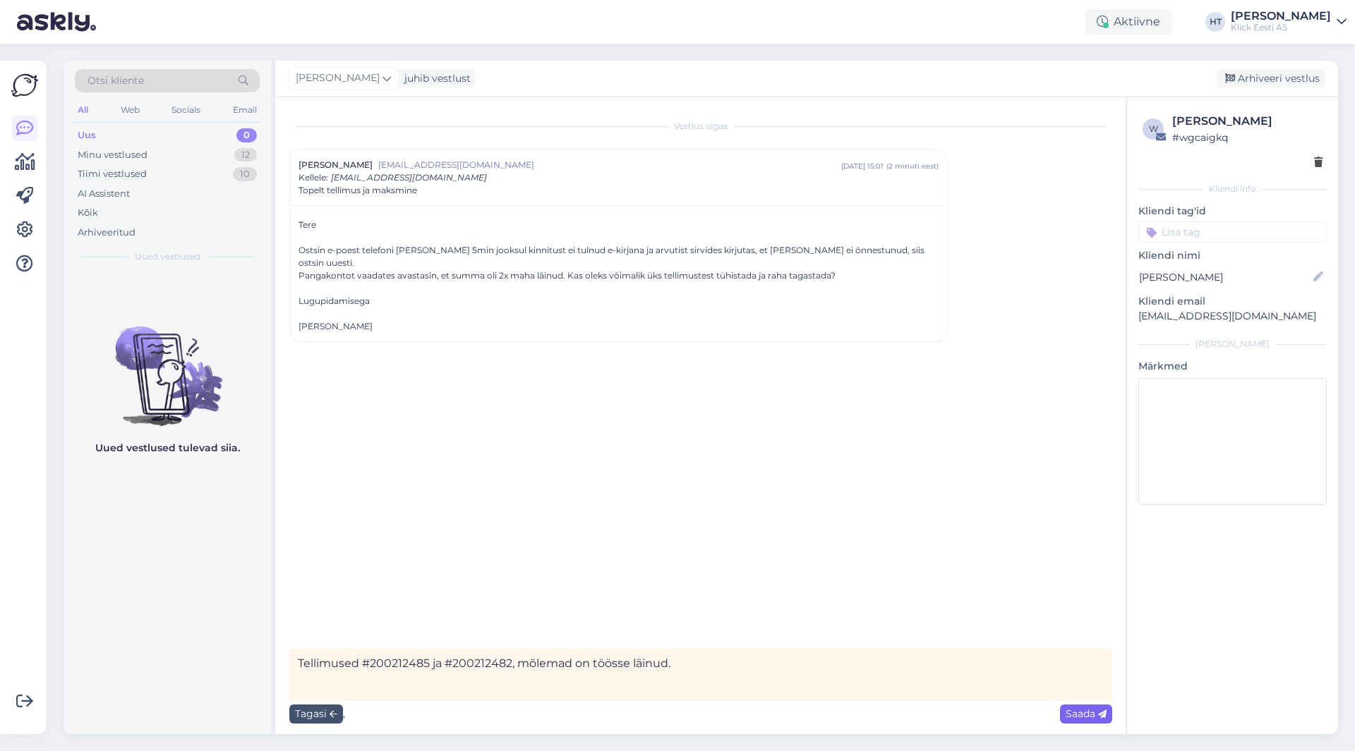
click at [1087, 722] on div "Saada" at bounding box center [1086, 714] width 52 height 19
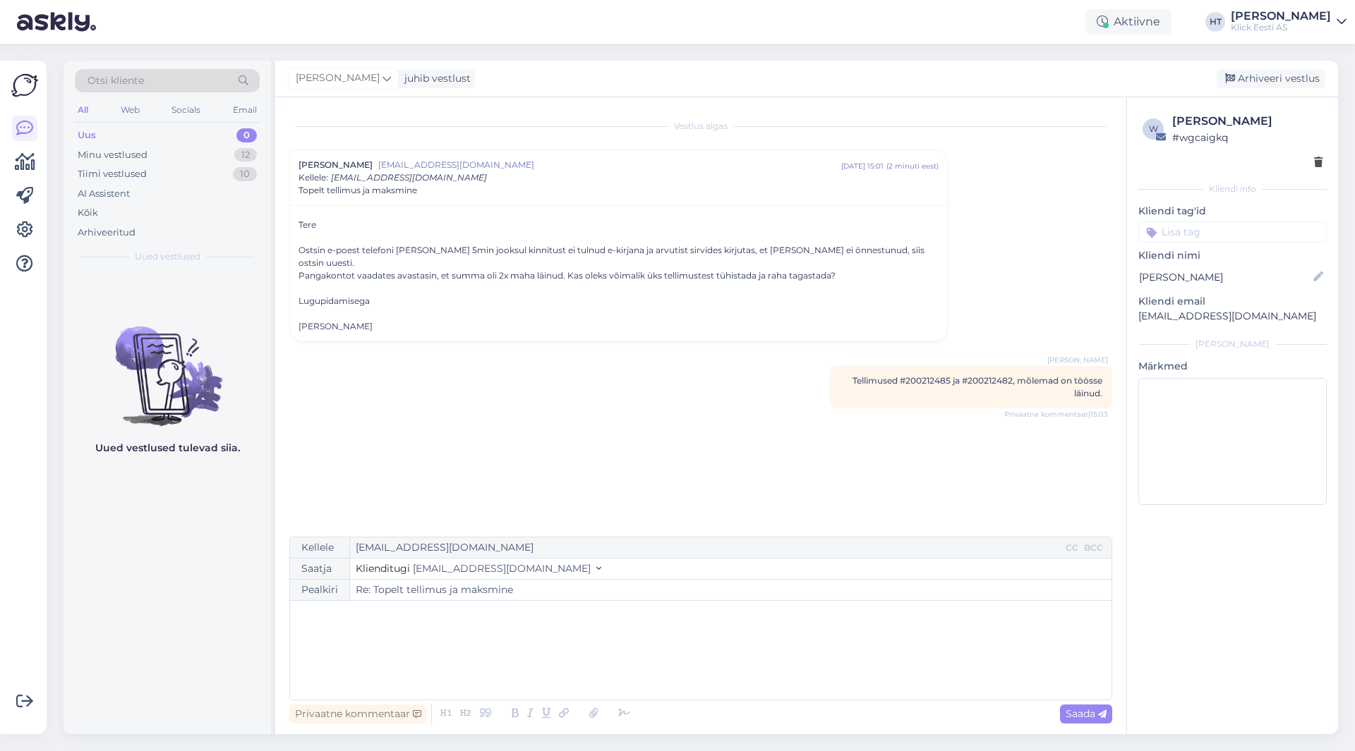
click at [930, 452] on div "Vestlus algas [PERSON_NAME] [EMAIL_ADDRESS][DOMAIN_NAME] [DATE] 15:01 ( 2 minut…" at bounding box center [706, 317] width 835 height 413
click at [560, 397] on div "Vestlus algas [PERSON_NAME] [EMAIL_ADDRESS][DOMAIN_NAME] [DATE] 15:01 ( 3 minut…" at bounding box center [706, 317] width 835 height 413
click at [1192, 241] on input at bounding box center [1232, 232] width 188 height 21
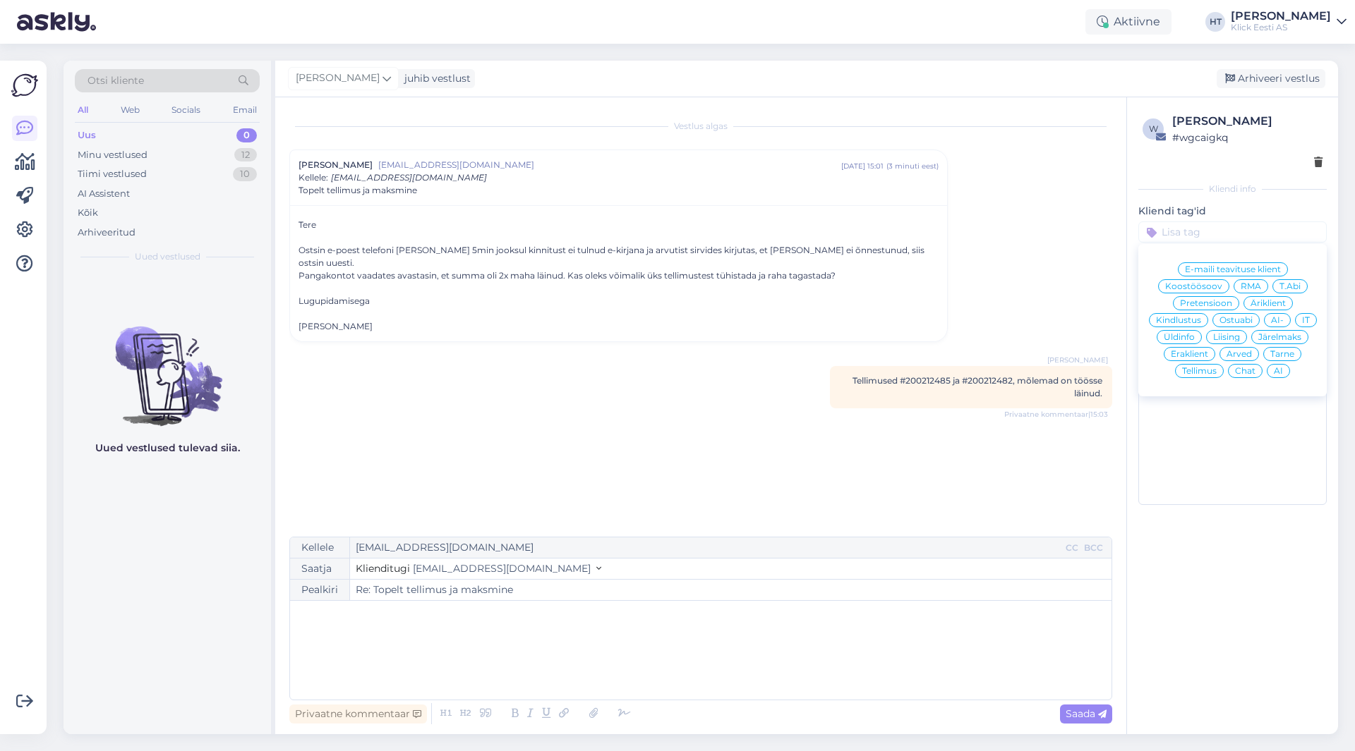
click at [1195, 367] on span "Tellimus" at bounding box center [1199, 371] width 35 height 8
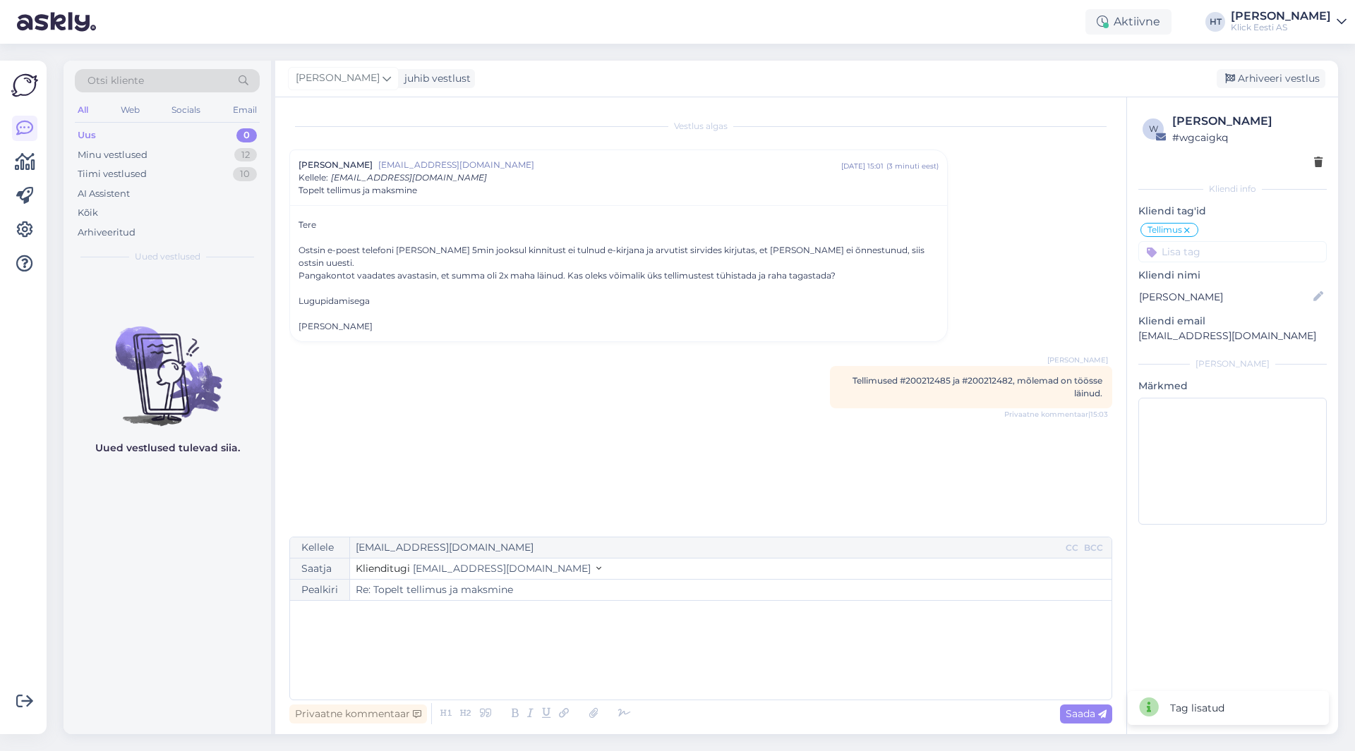
click at [1190, 249] on input at bounding box center [1232, 251] width 188 height 21
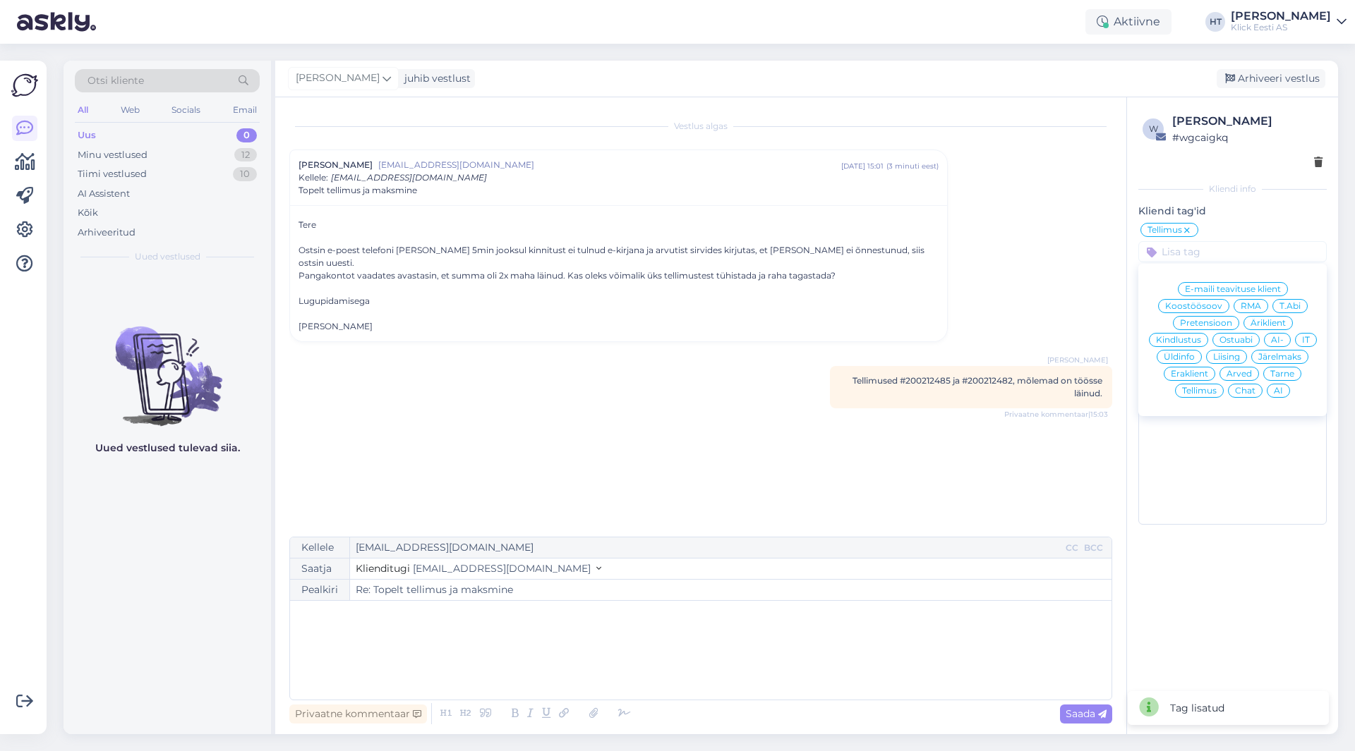
click at [1187, 369] on div "Eraklient" at bounding box center [1189, 374] width 52 height 14
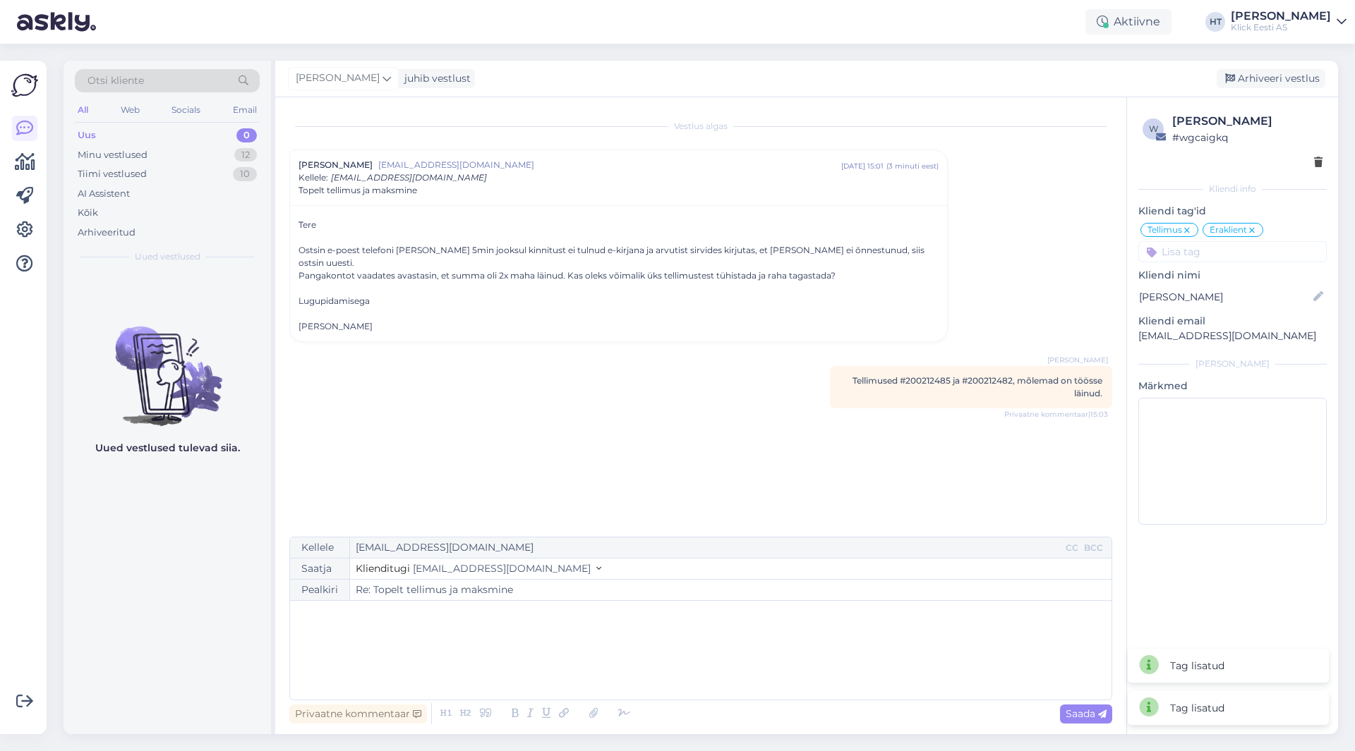
click at [1212, 259] on input at bounding box center [1232, 251] width 188 height 21
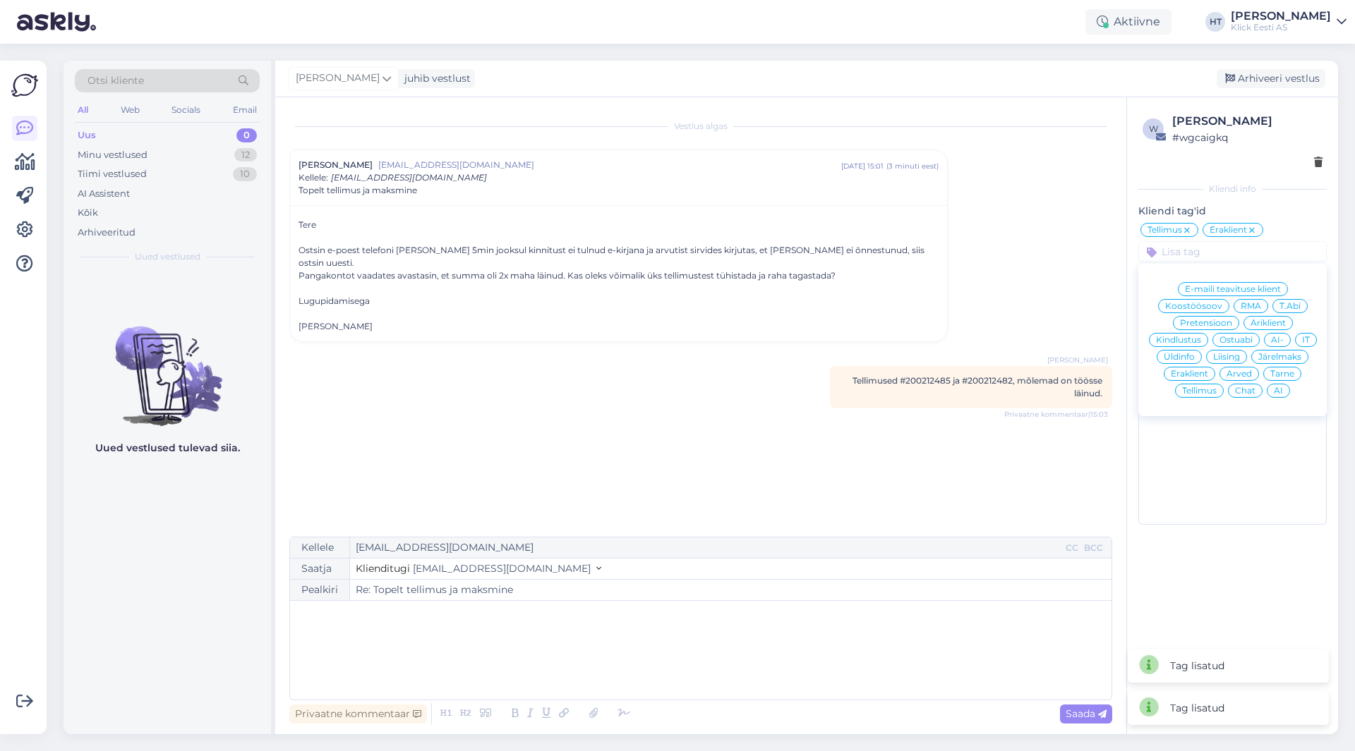
click at [1279, 389] on span "AI" at bounding box center [1278, 391] width 9 height 8
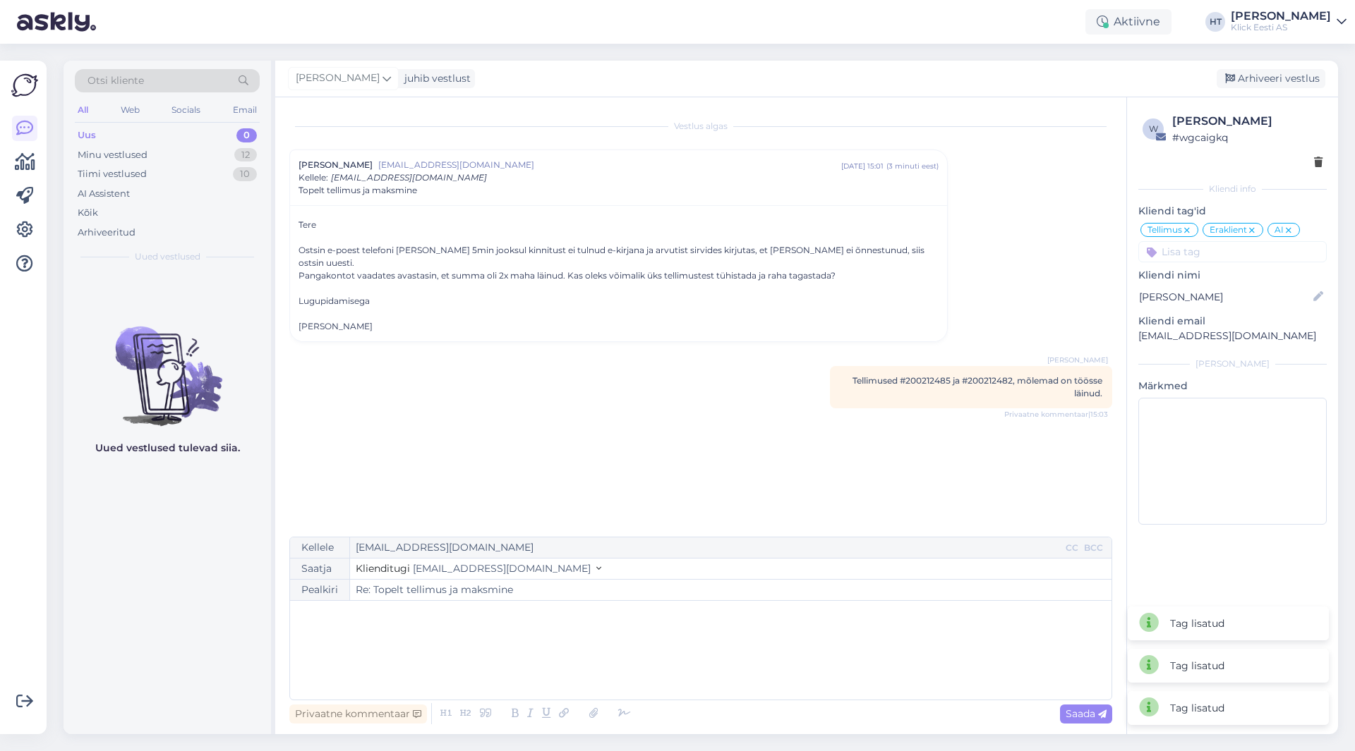
click at [1288, 227] on icon at bounding box center [1288, 230] width 8 height 11
click at [1003, 205] on div "Vestlus algas [PERSON_NAME] [EMAIL_ADDRESS][DOMAIN_NAME] [DATE] 15:01 ( 3 minut…" at bounding box center [706, 317] width 835 height 413
click at [399, 79] on div "juhib vestlust" at bounding box center [435, 78] width 72 height 15
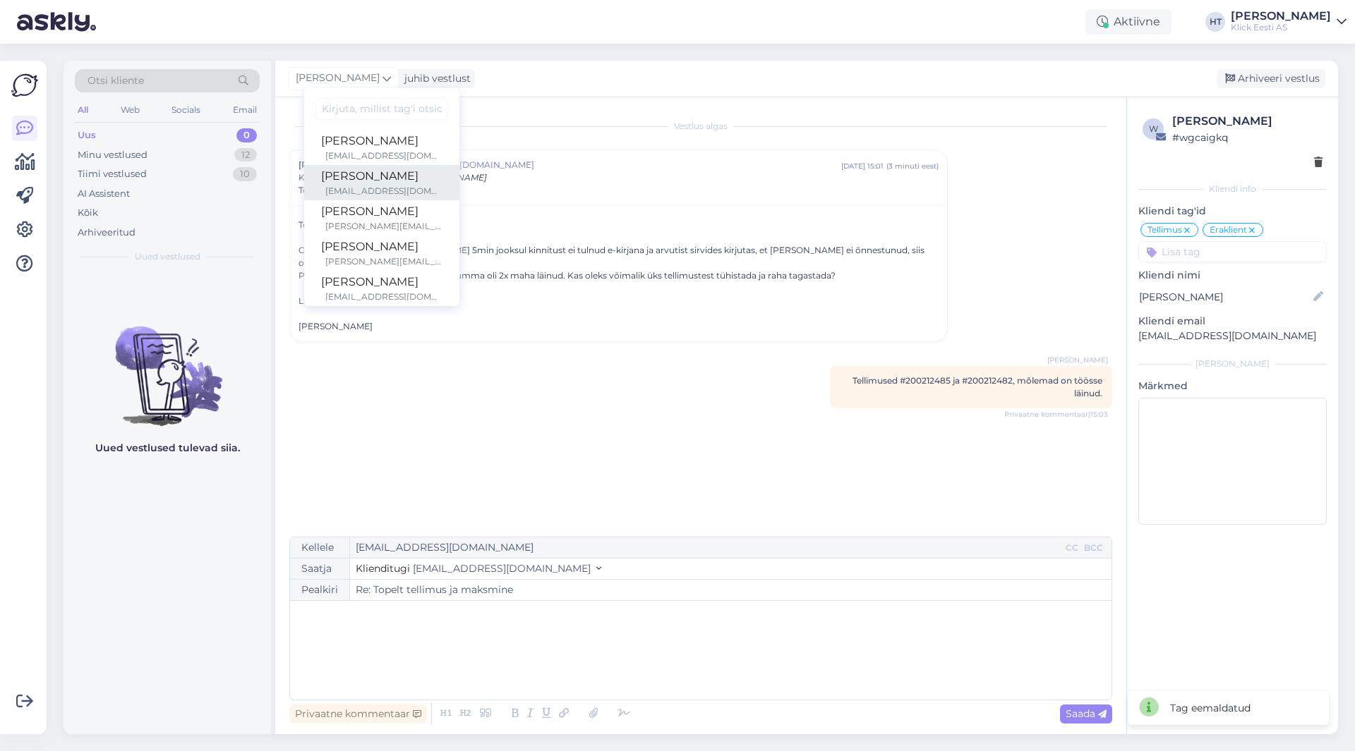
scroll to position [82, 0]
click at [385, 224] on link "[PERSON_NAME] [PERSON_NAME][EMAIL_ADDRESS][PERSON_NAME][DOMAIN_NAME]" at bounding box center [381, 241] width 155 height 35
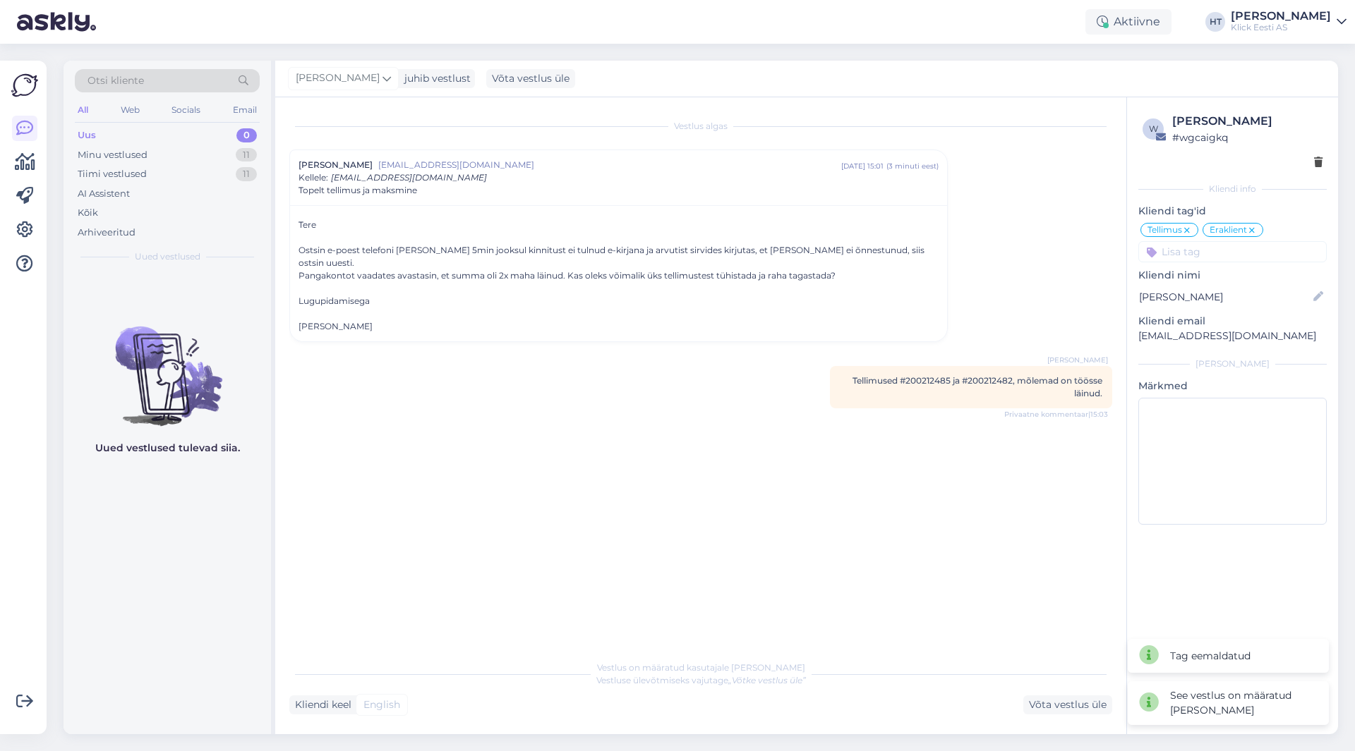
click at [719, 480] on div "Vestlus algas [PERSON_NAME] [EMAIL_ADDRESS][DOMAIN_NAME] [DATE] 15:01 ( 3 minut…" at bounding box center [706, 375] width 835 height 529
drag, startPoint x: 631, startPoint y: 476, endPoint x: 593, endPoint y: 472, distance: 38.3
click at [631, 476] on div "Vestlus algas [PERSON_NAME] [EMAIL_ADDRESS][DOMAIN_NAME] [DATE] 15:01 ( 3 minut…" at bounding box center [706, 375] width 835 height 529
click at [214, 137] on div "Uus 0" at bounding box center [167, 136] width 185 height 20
click at [215, 151] on div "Minu vestlused 11" at bounding box center [167, 155] width 185 height 20
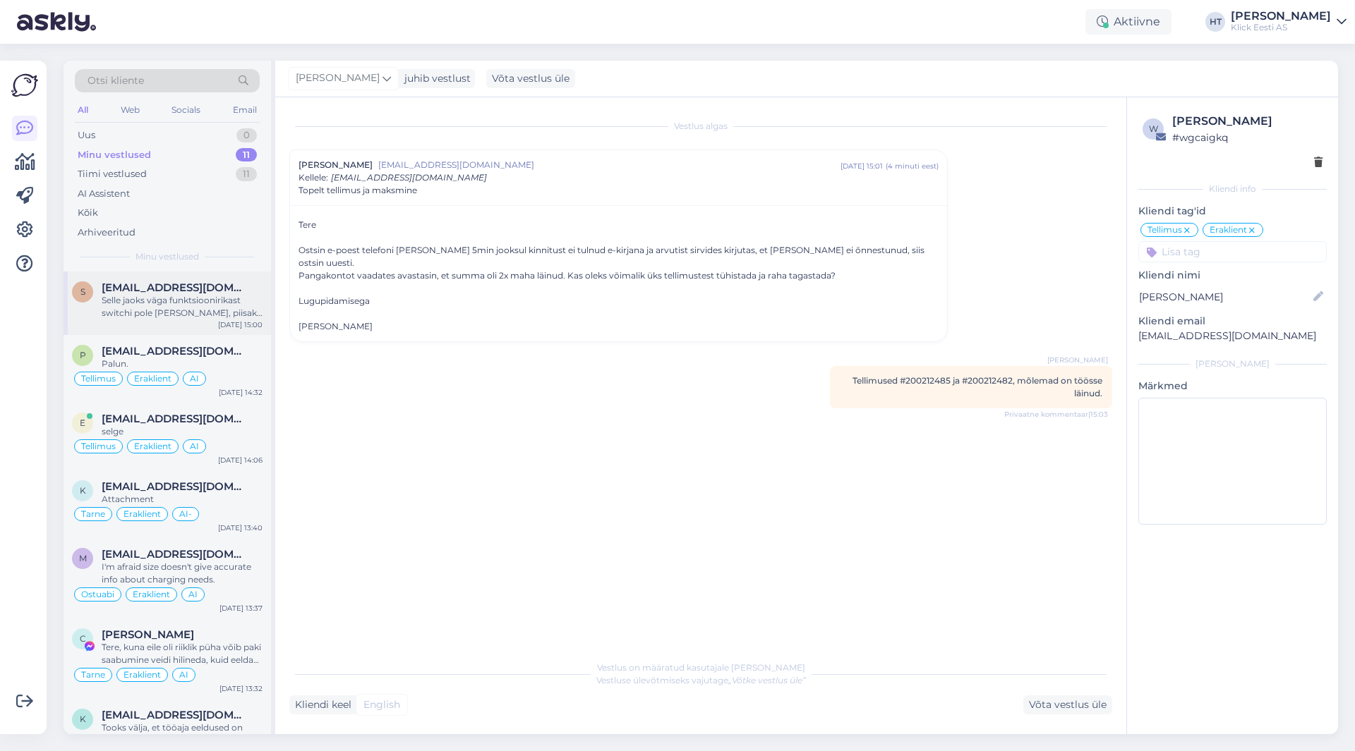
click at [220, 315] on div "Selle jaoks väga funktsioonirikast switchi pole [PERSON_NAME], piisaks sellises…" at bounding box center [182, 306] width 161 height 25
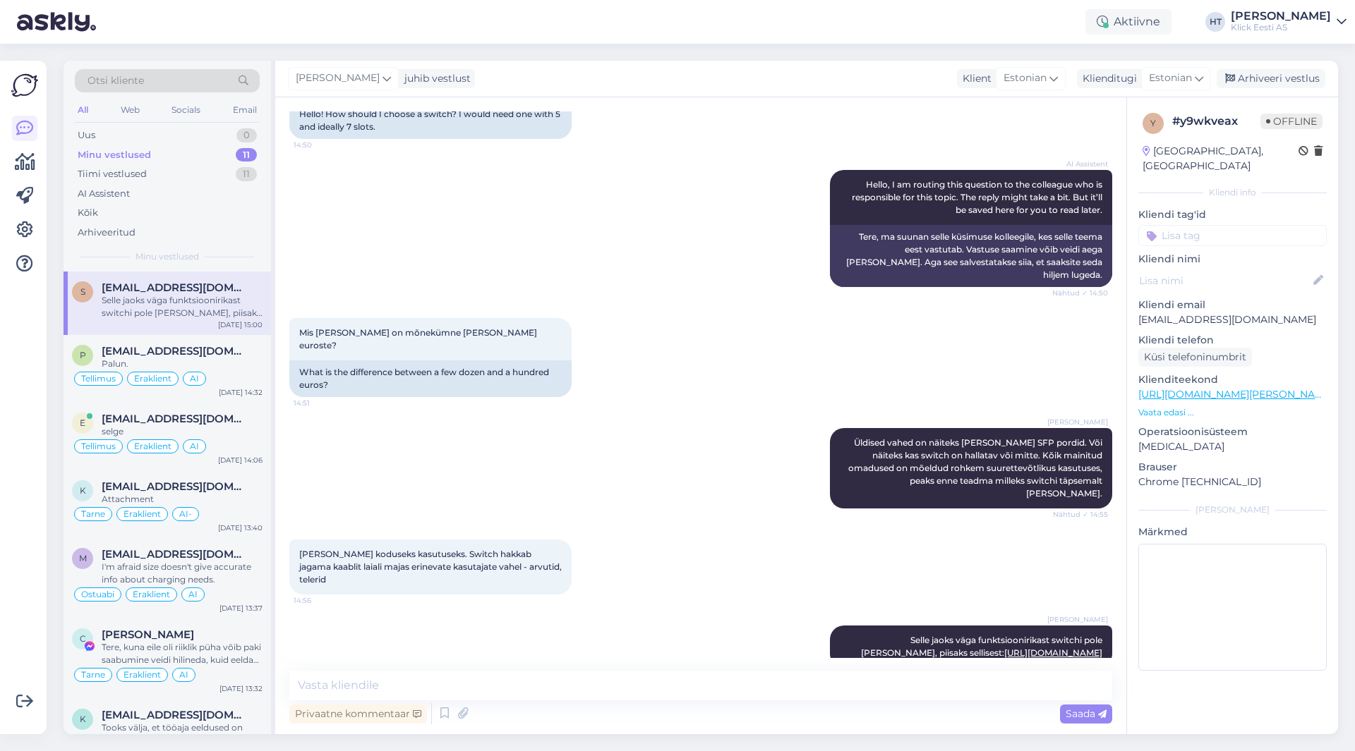
click at [718, 105] on div "Vestlus algas [DATE] Tere! [PERSON_NAME] järgi peaksin switchi valima? Vaja [PE…" at bounding box center [700, 415] width 851 height 637
click at [1224, 225] on input at bounding box center [1232, 235] width 188 height 21
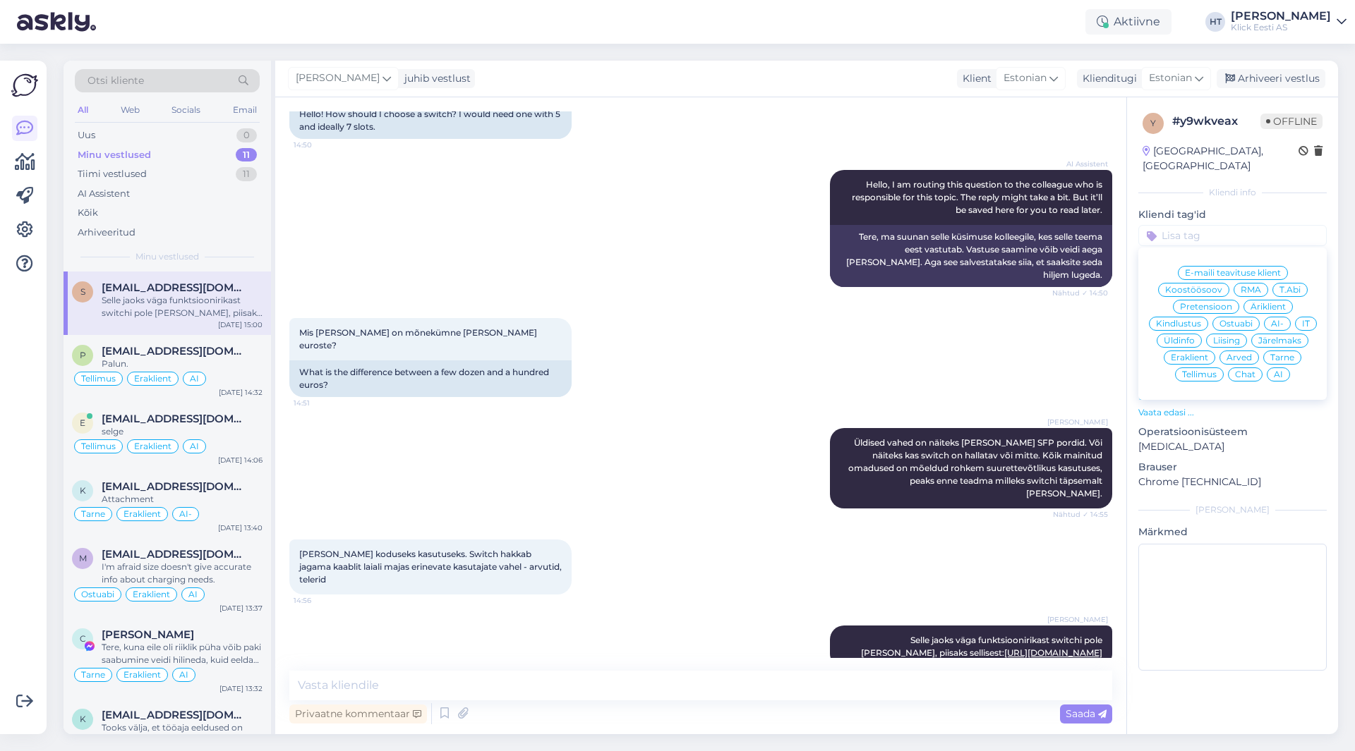
click at [1245, 317] on div "Ostuabi" at bounding box center [1235, 324] width 47 height 14
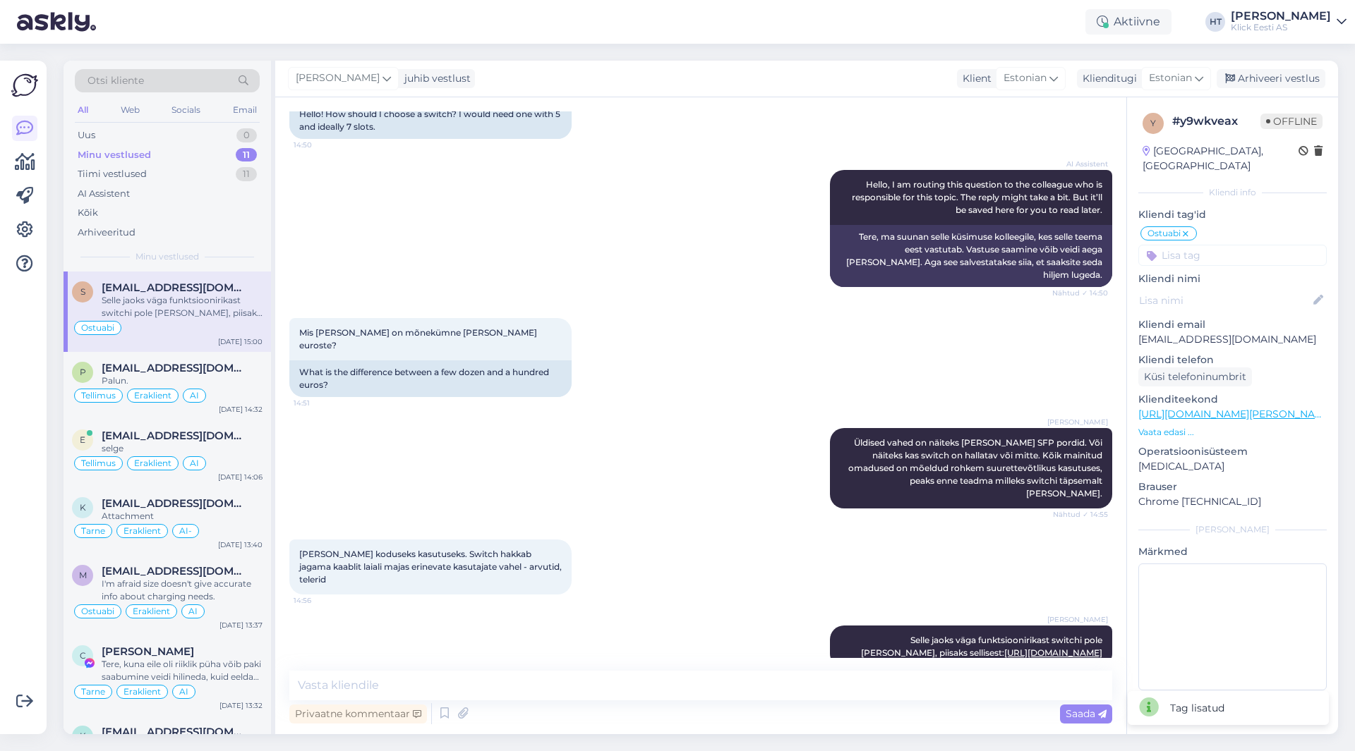
click at [1242, 249] on input at bounding box center [1232, 255] width 188 height 21
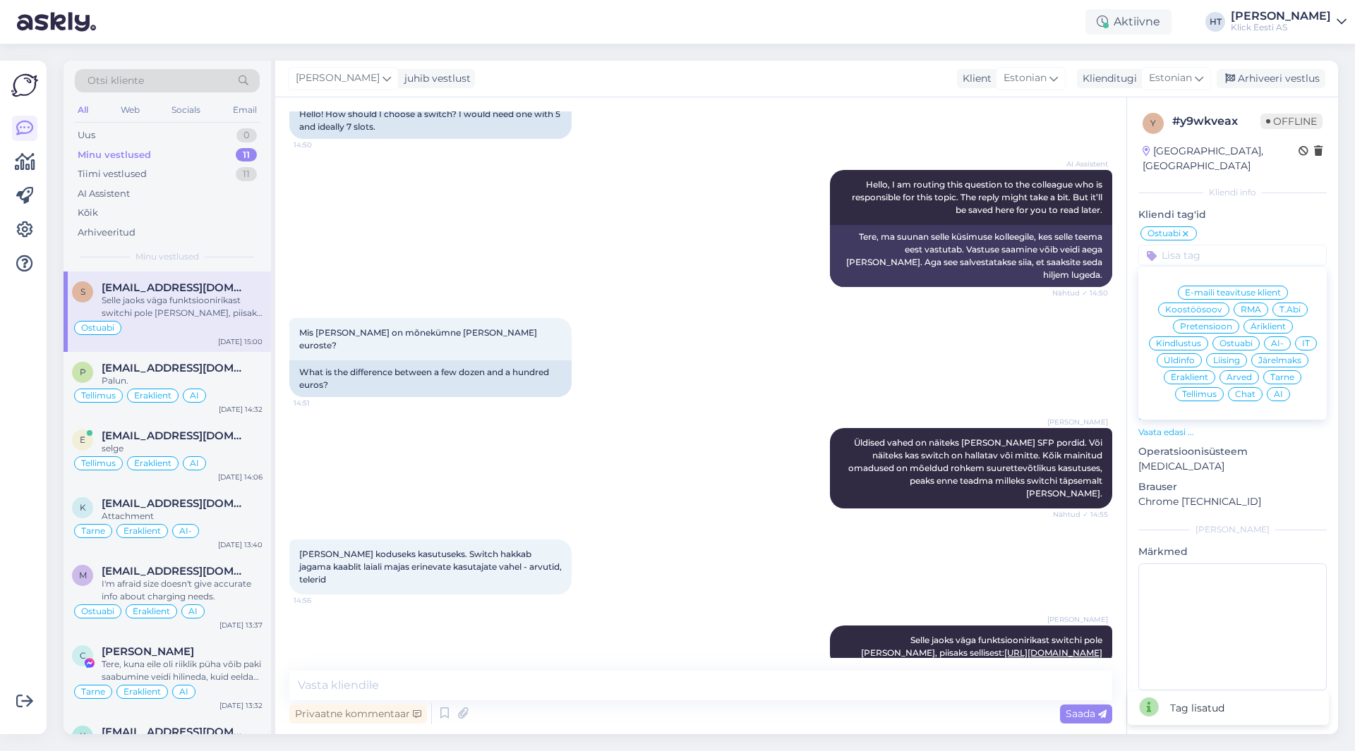
click at [1194, 373] on span "Eraklient" at bounding box center [1189, 377] width 37 height 8
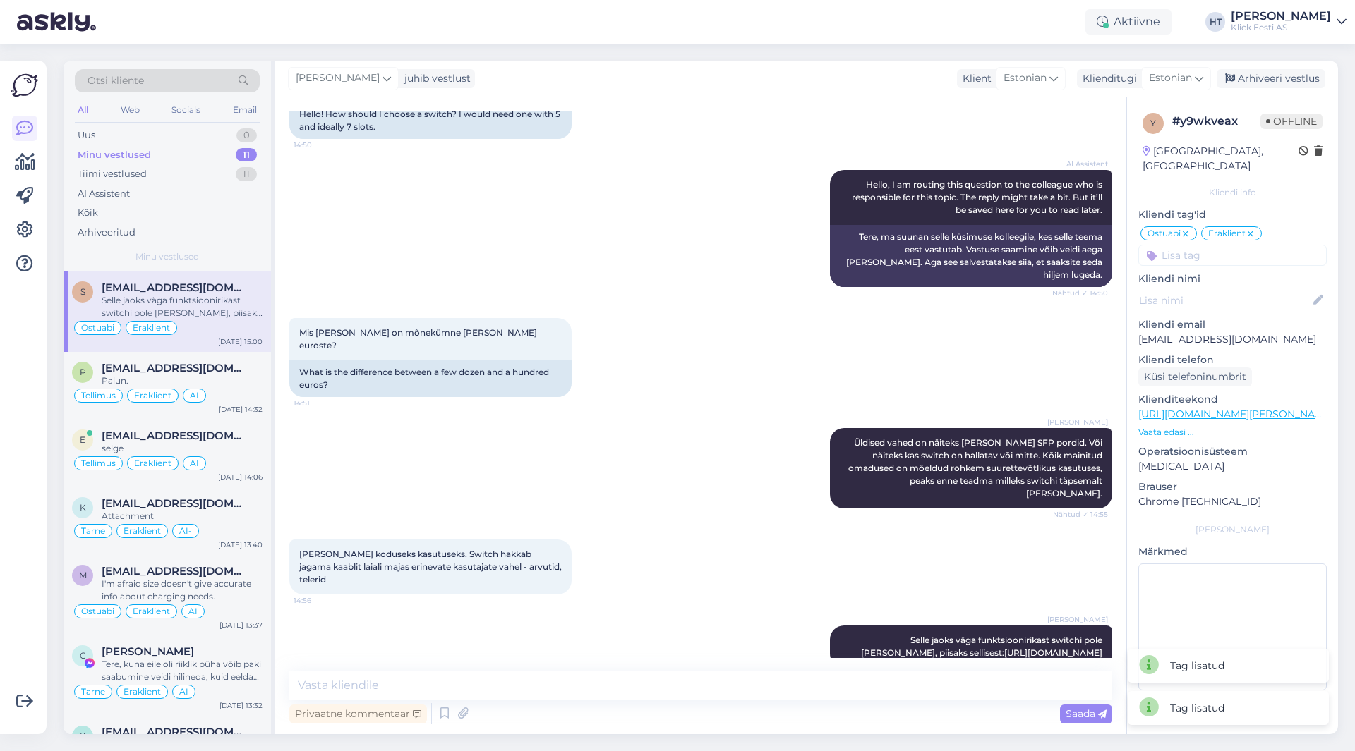
click at [1231, 246] on input at bounding box center [1232, 255] width 188 height 21
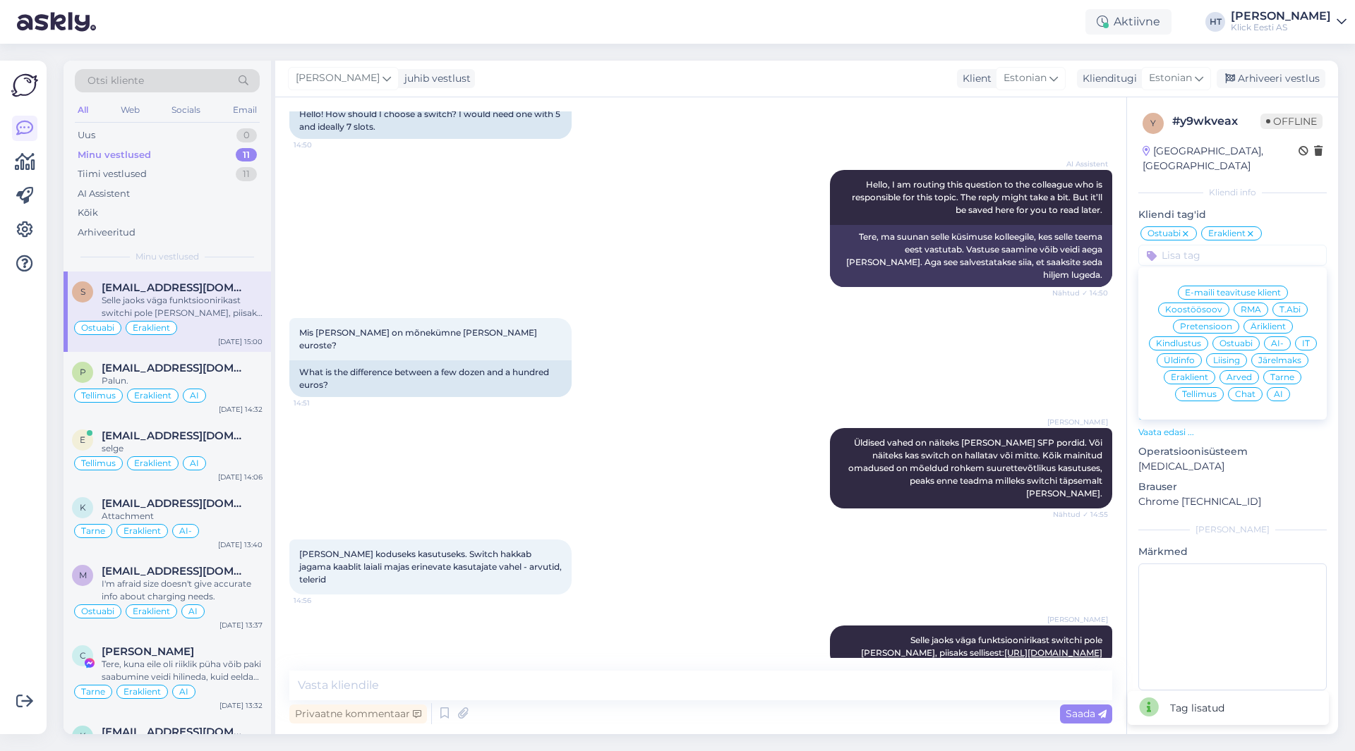
click at [1281, 390] on span "AI" at bounding box center [1278, 394] width 9 height 8
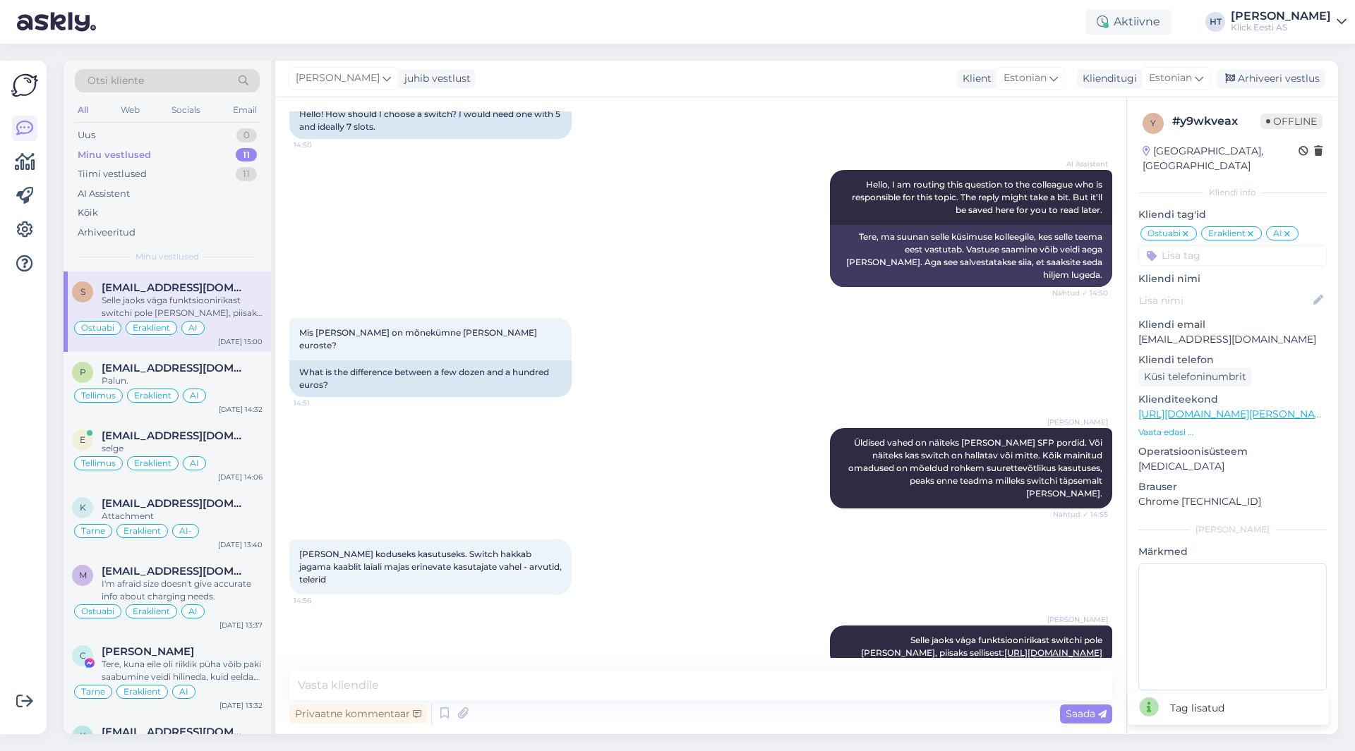
click at [681, 327] on div "Mis [PERSON_NAME] on mõnekümne [PERSON_NAME] euroste? 14:51 What is the differe…" at bounding box center [700, 358] width 823 height 110
click at [732, 230] on div "AI Assistent Hello, I am routing this question to the colleague who is responsi…" at bounding box center [700, 229] width 823 height 148
click at [184, 186] on div "AI Assistent" at bounding box center [167, 194] width 185 height 20
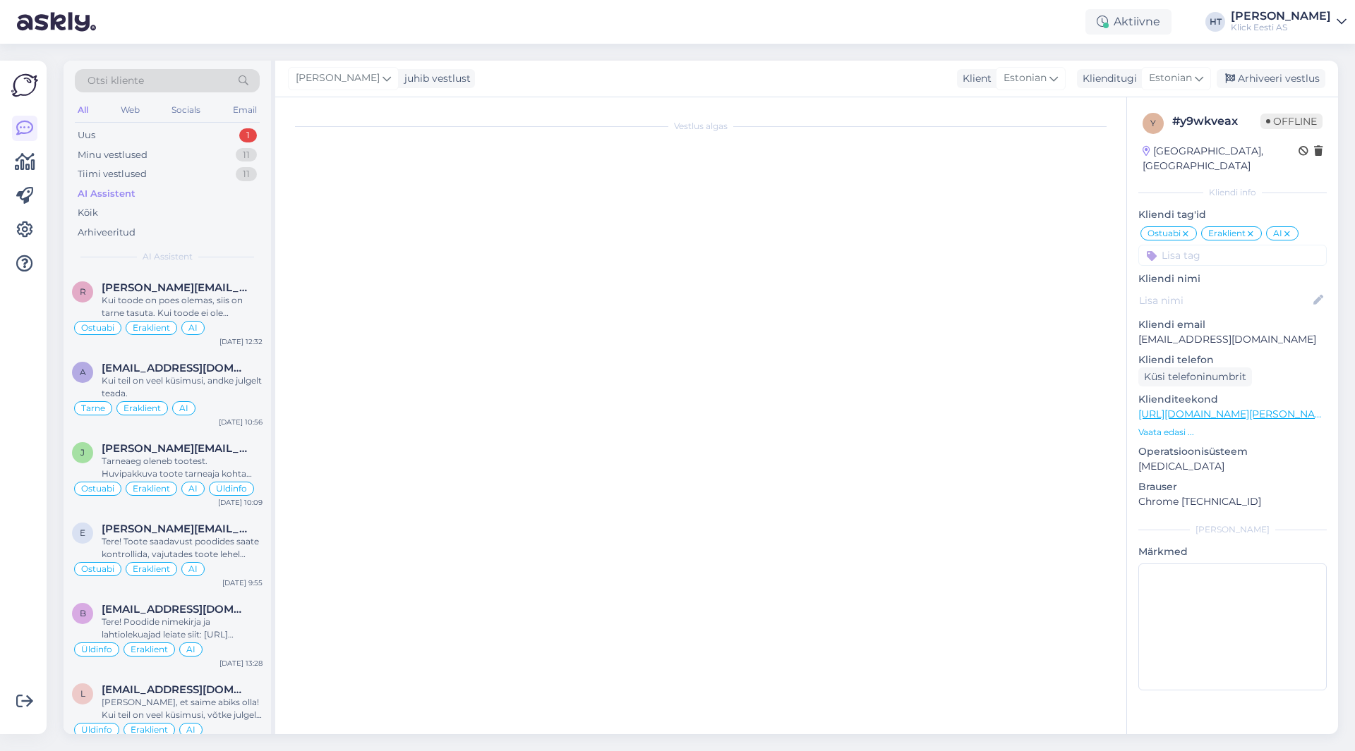
scroll to position [37, 0]
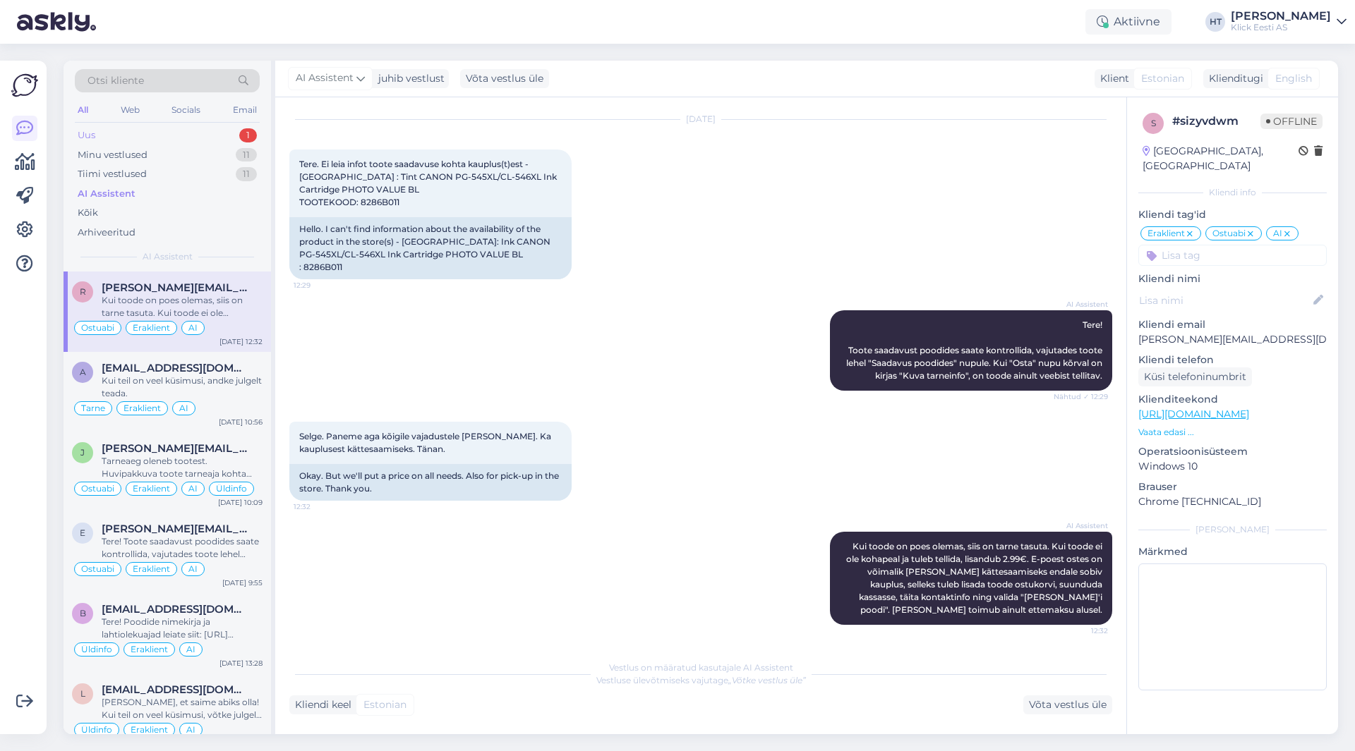
click at [218, 133] on div "Uus 1" at bounding box center [167, 136] width 185 height 20
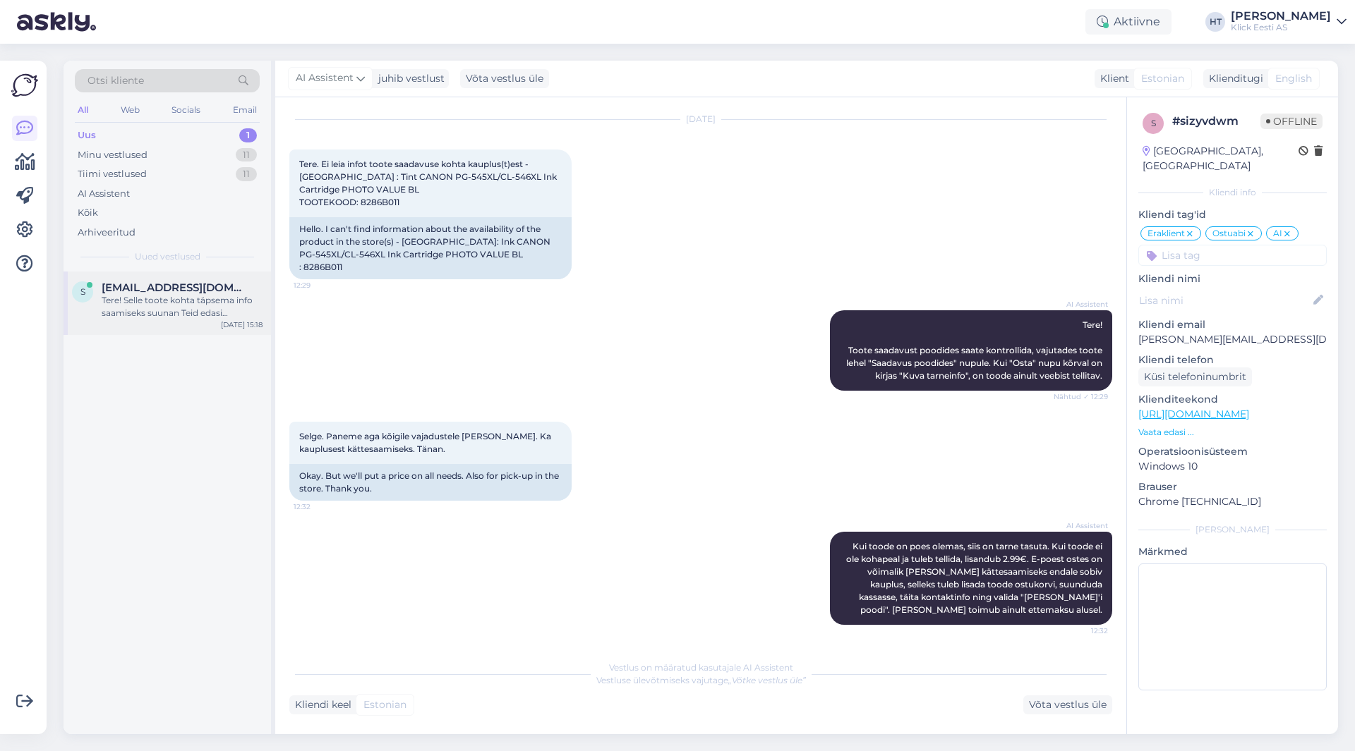
click at [216, 275] on div "s [EMAIL_ADDRESS][DOMAIN_NAME] Tere! Selle toote kohta täpsema info saamiseks s…" at bounding box center [167, 304] width 207 height 64
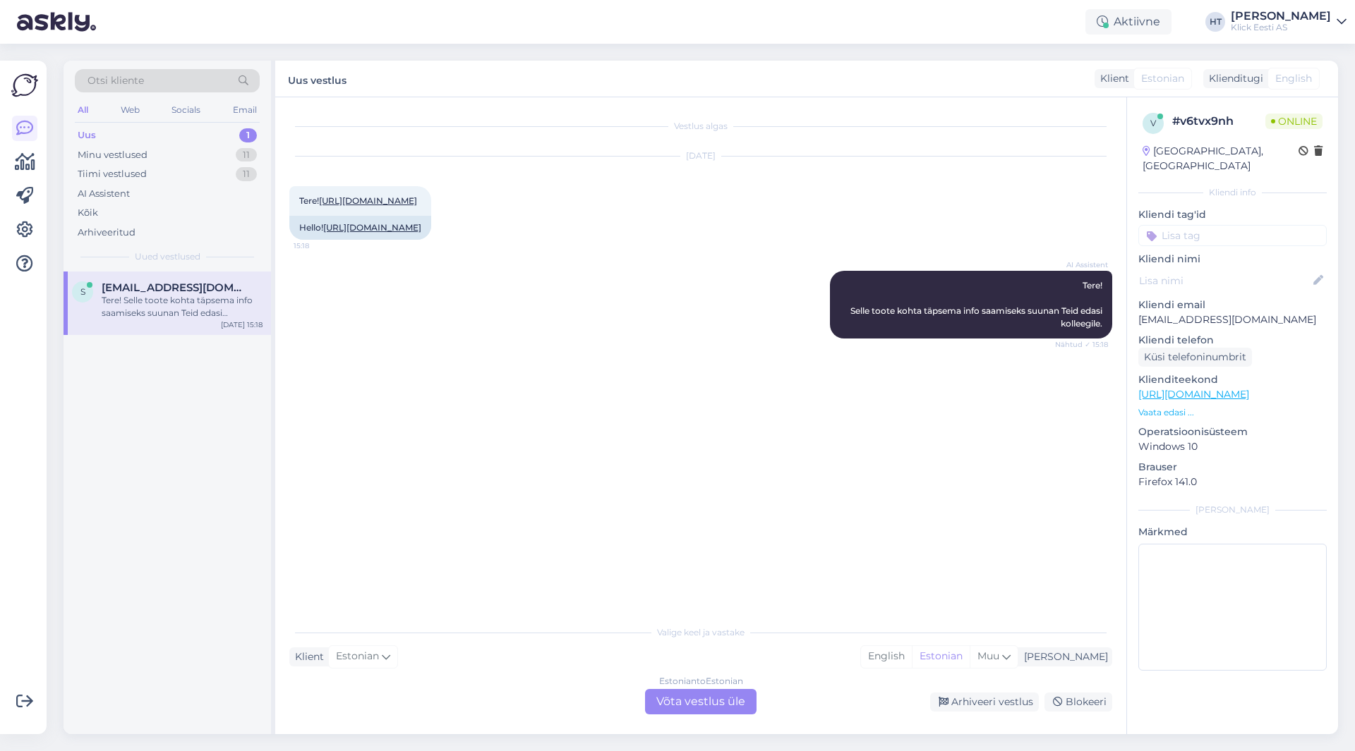
scroll to position [0, 0]
click at [213, 145] on div "Minu vestlused 11" at bounding box center [167, 155] width 185 height 20
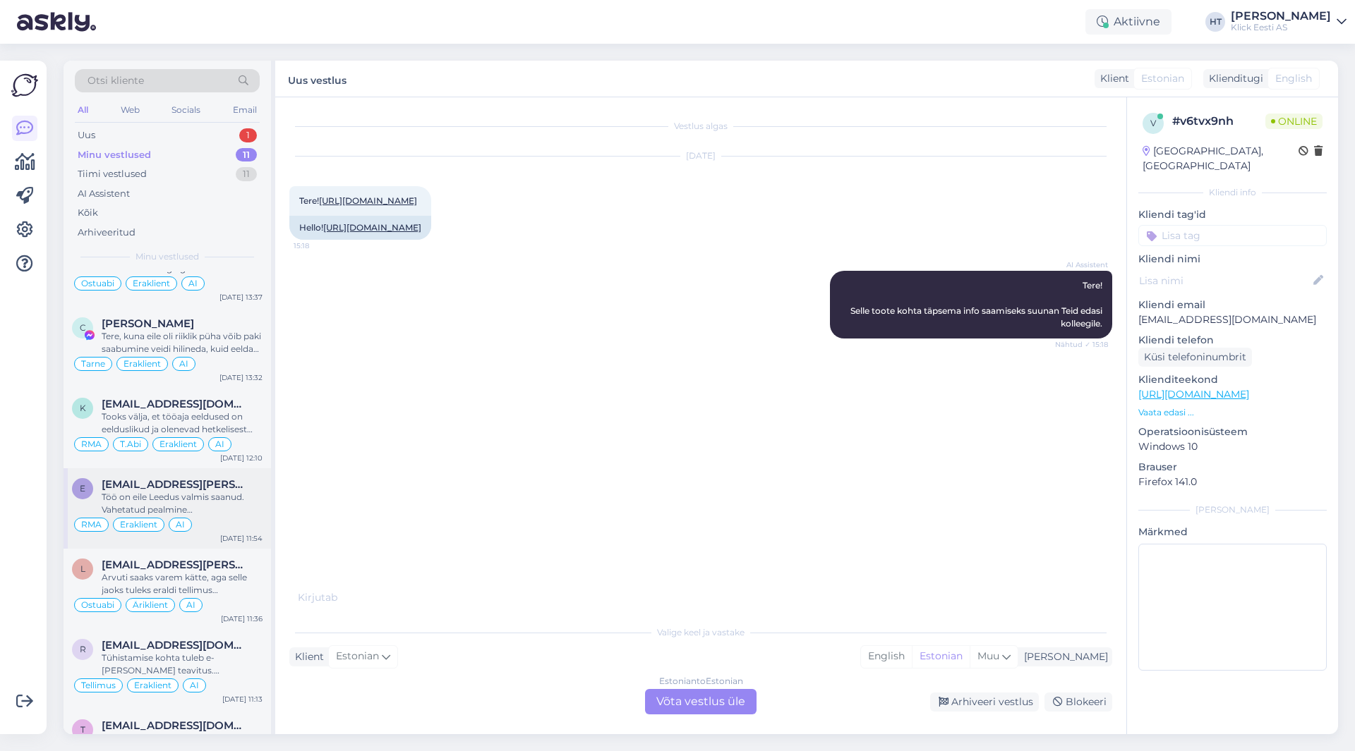
scroll to position [353, 0]
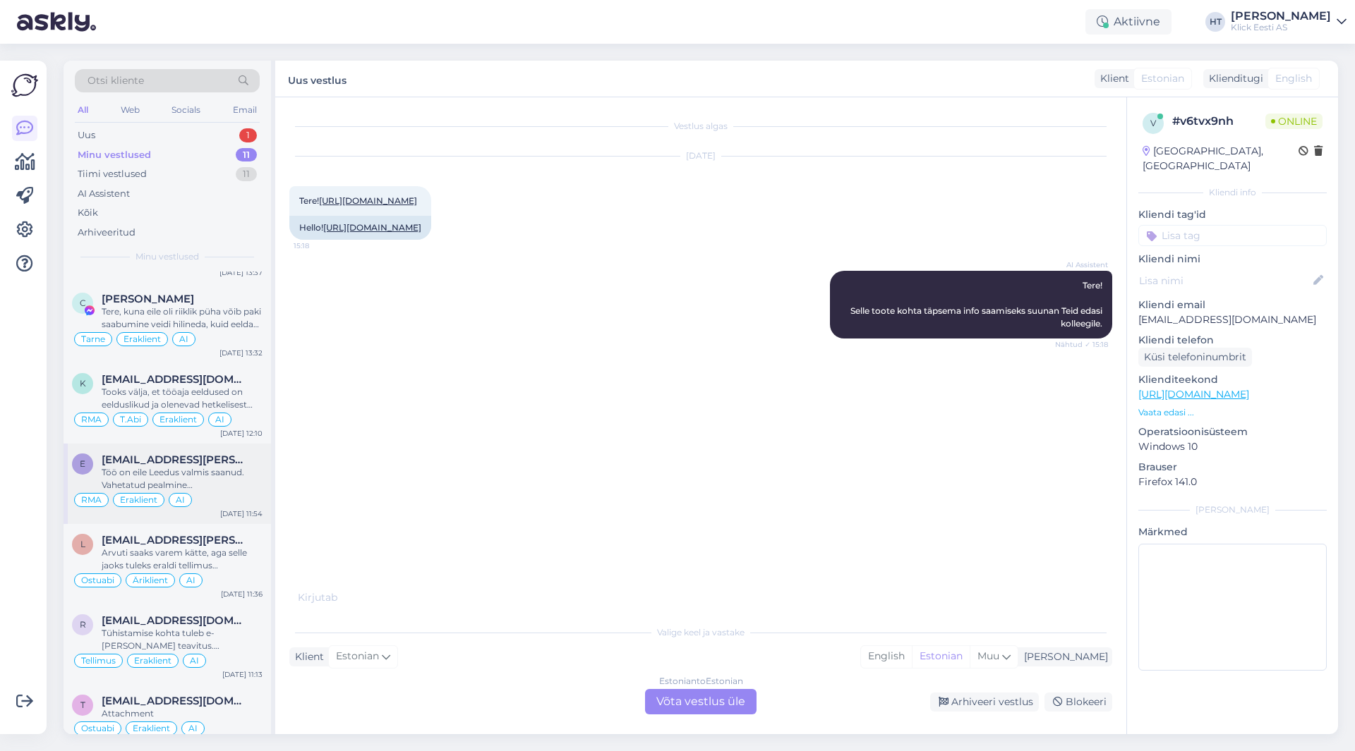
click at [186, 514] on div "e [EMAIL_ADDRESS][PERSON_NAME][DOMAIN_NAME] Töö on eile Leedus valmis saanud. V…" at bounding box center [167, 484] width 207 height 80
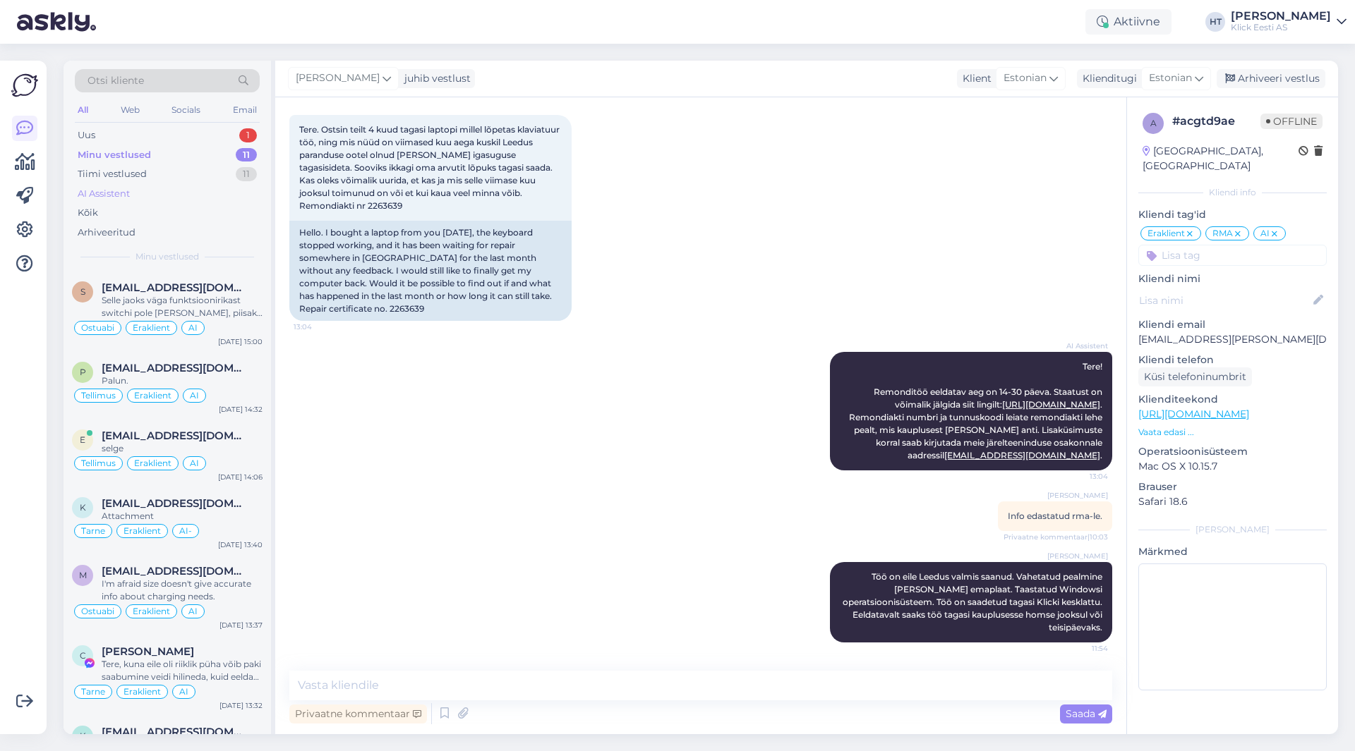
scroll to position [71, 0]
click at [181, 136] on div "Uus 1" at bounding box center [167, 136] width 185 height 20
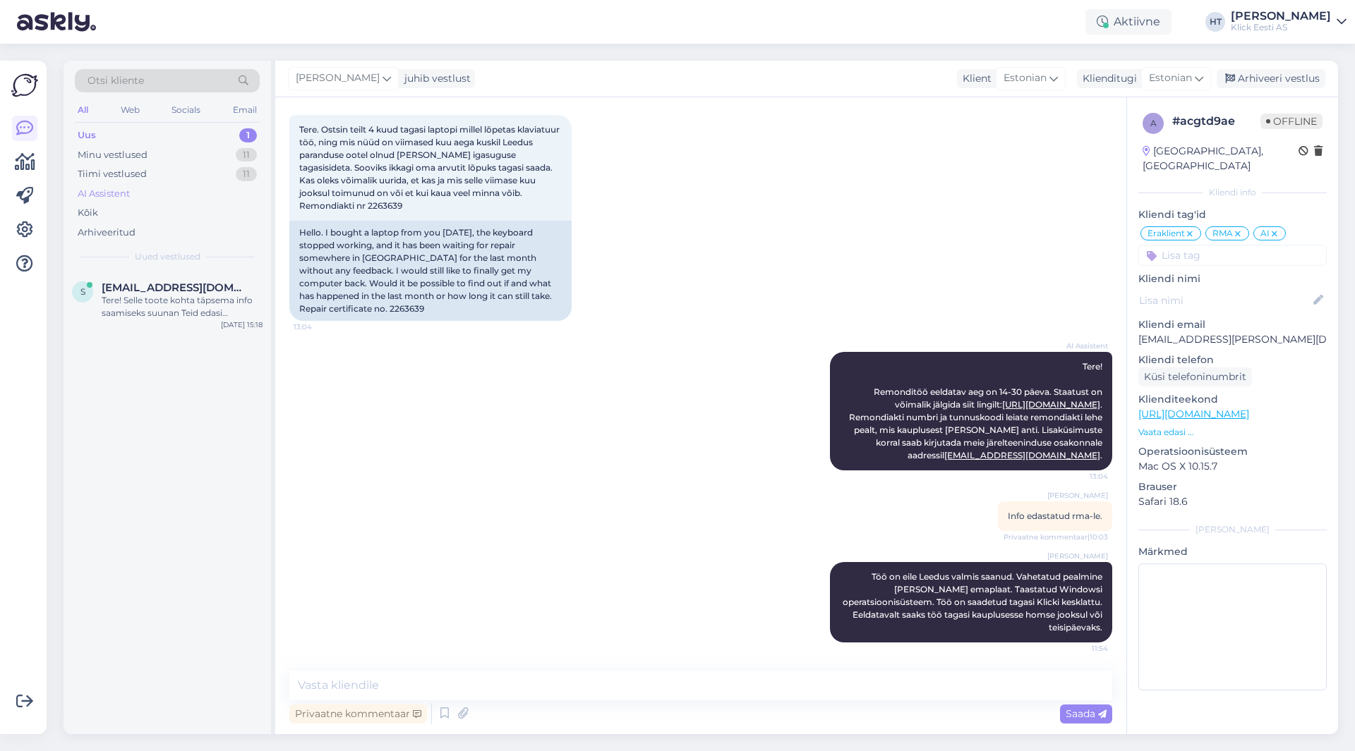
click at [178, 192] on div "AI Assistent" at bounding box center [167, 194] width 185 height 20
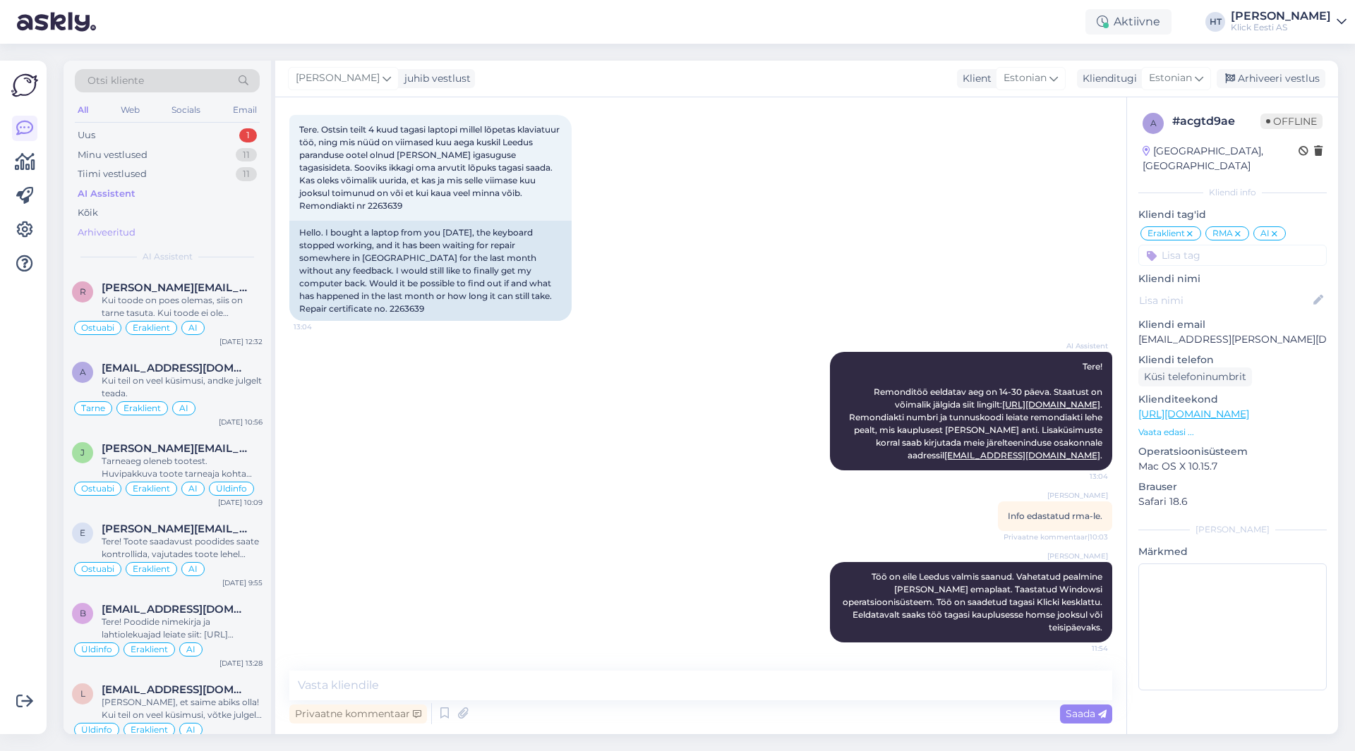
click at [159, 223] on div "Arhiveeritud" at bounding box center [167, 233] width 185 height 20
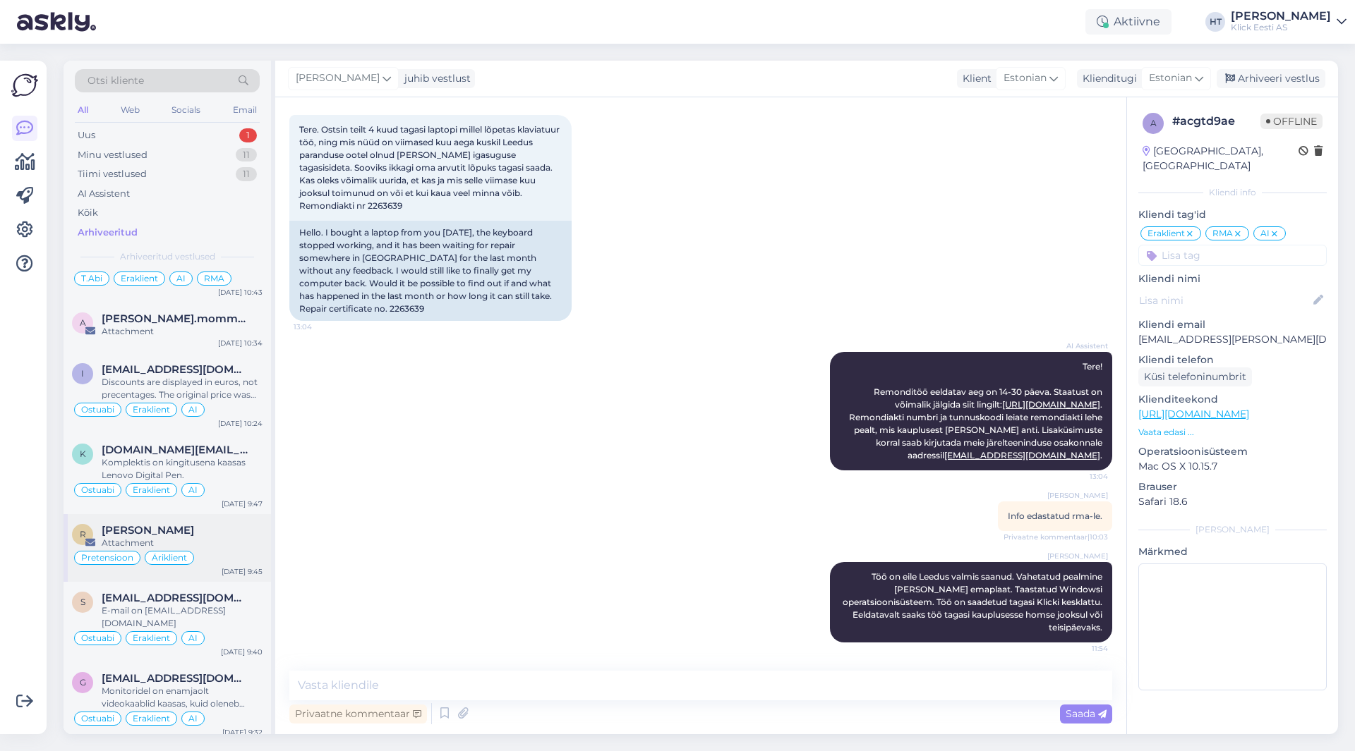
scroll to position [776, 0]
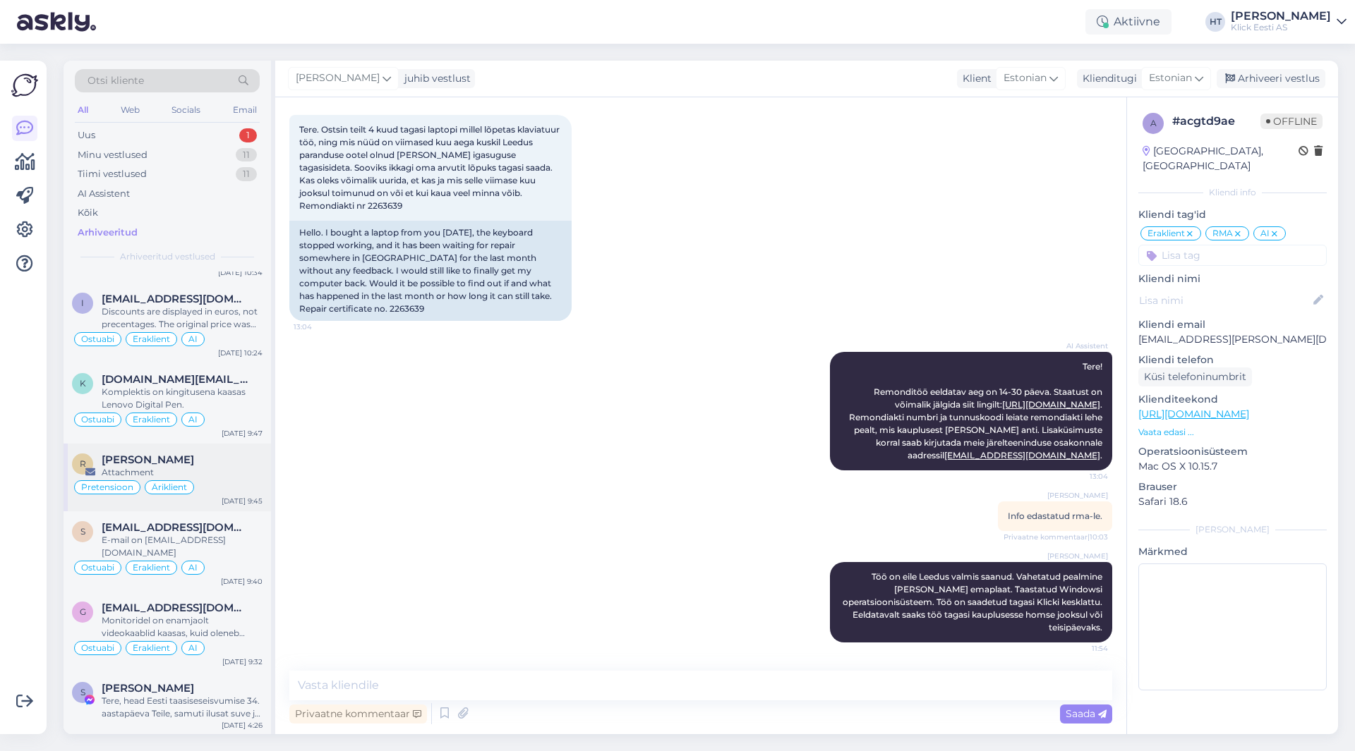
click at [232, 485] on div "Pretensioon [GEOGRAPHIC_DATA]" at bounding box center [167, 487] width 191 height 17
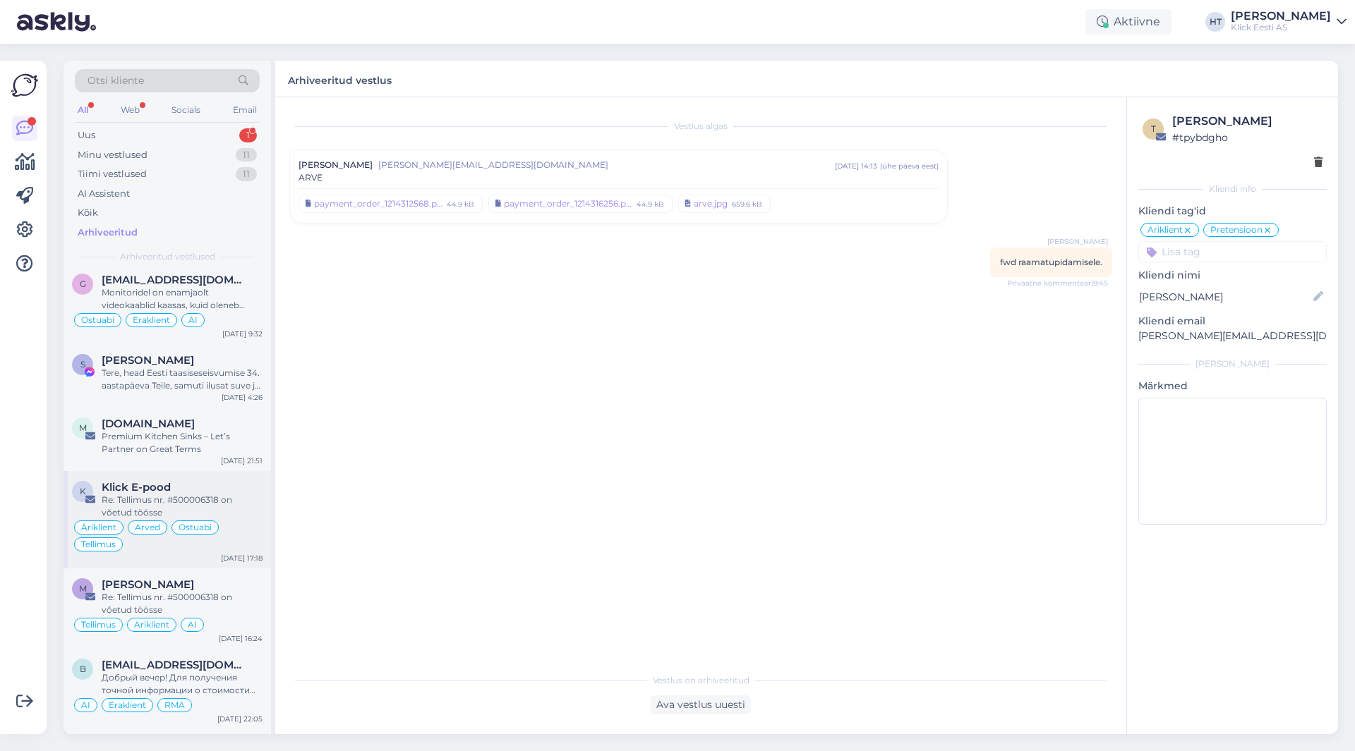
scroll to position [1129, 0]
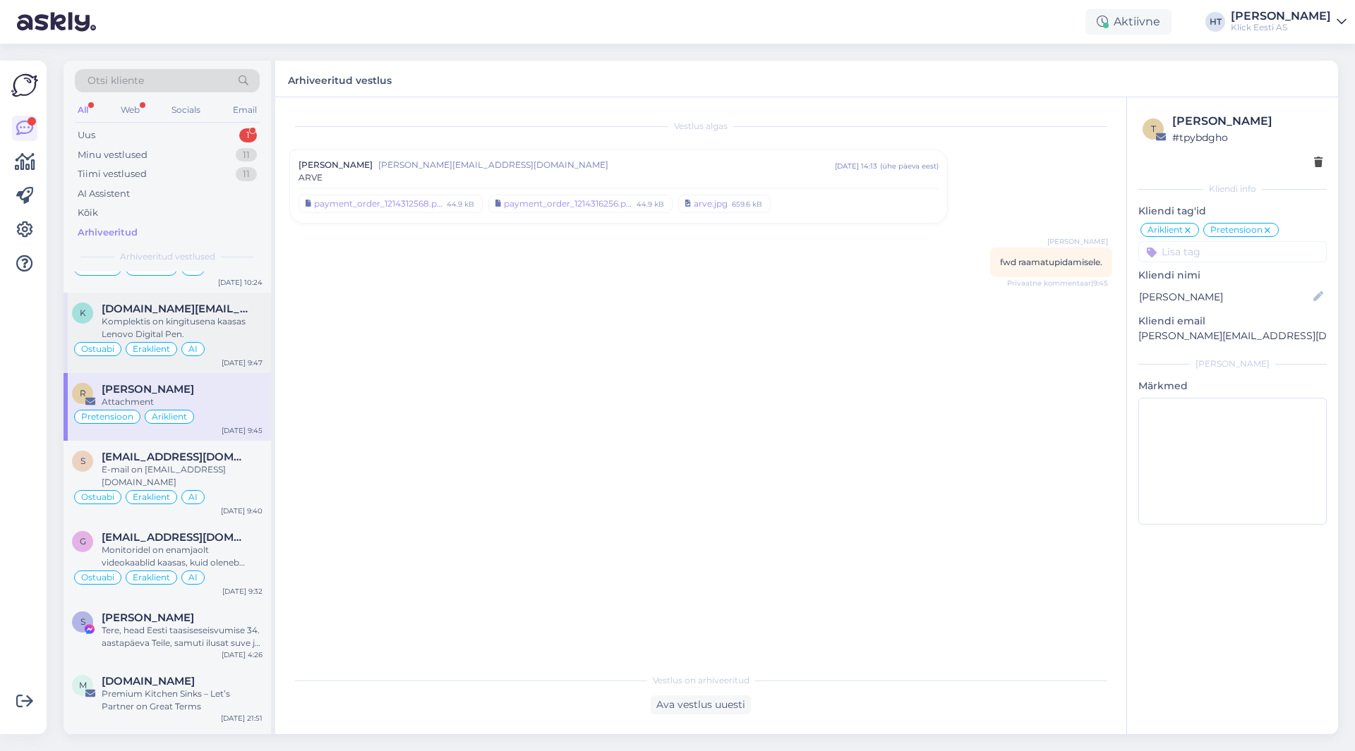
click at [213, 340] on div "Komplektis on kingitusena kaasas Lenovo Digital Pen." at bounding box center [182, 327] width 161 height 25
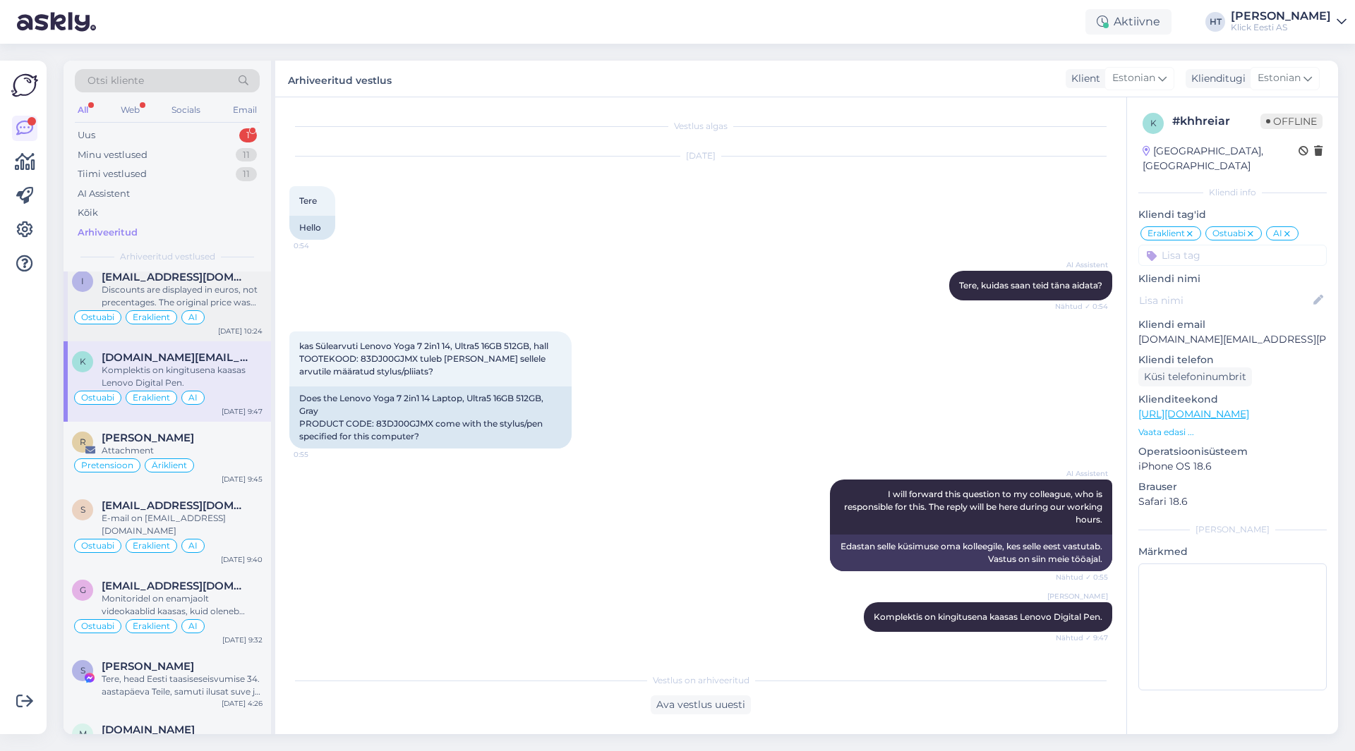
scroll to position [776, 0]
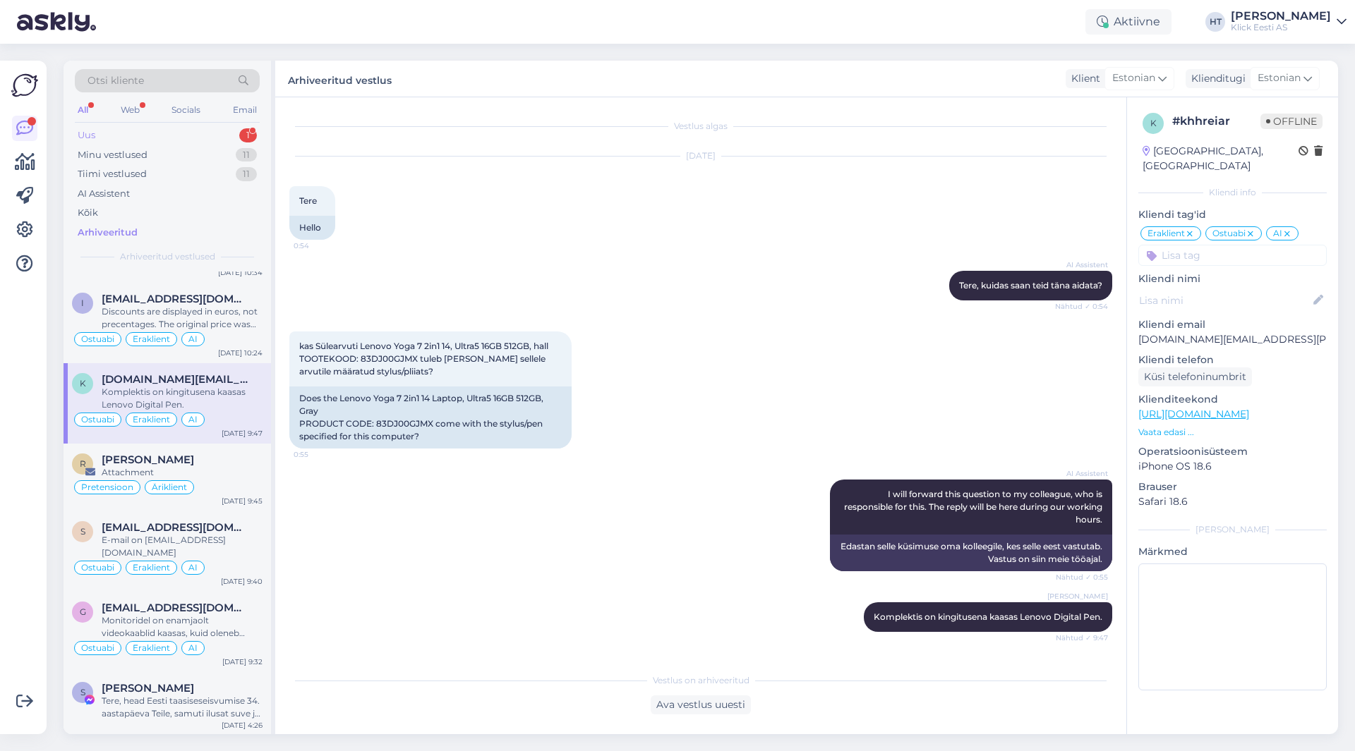
click at [219, 136] on div "Uus 1" at bounding box center [167, 136] width 185 height 20
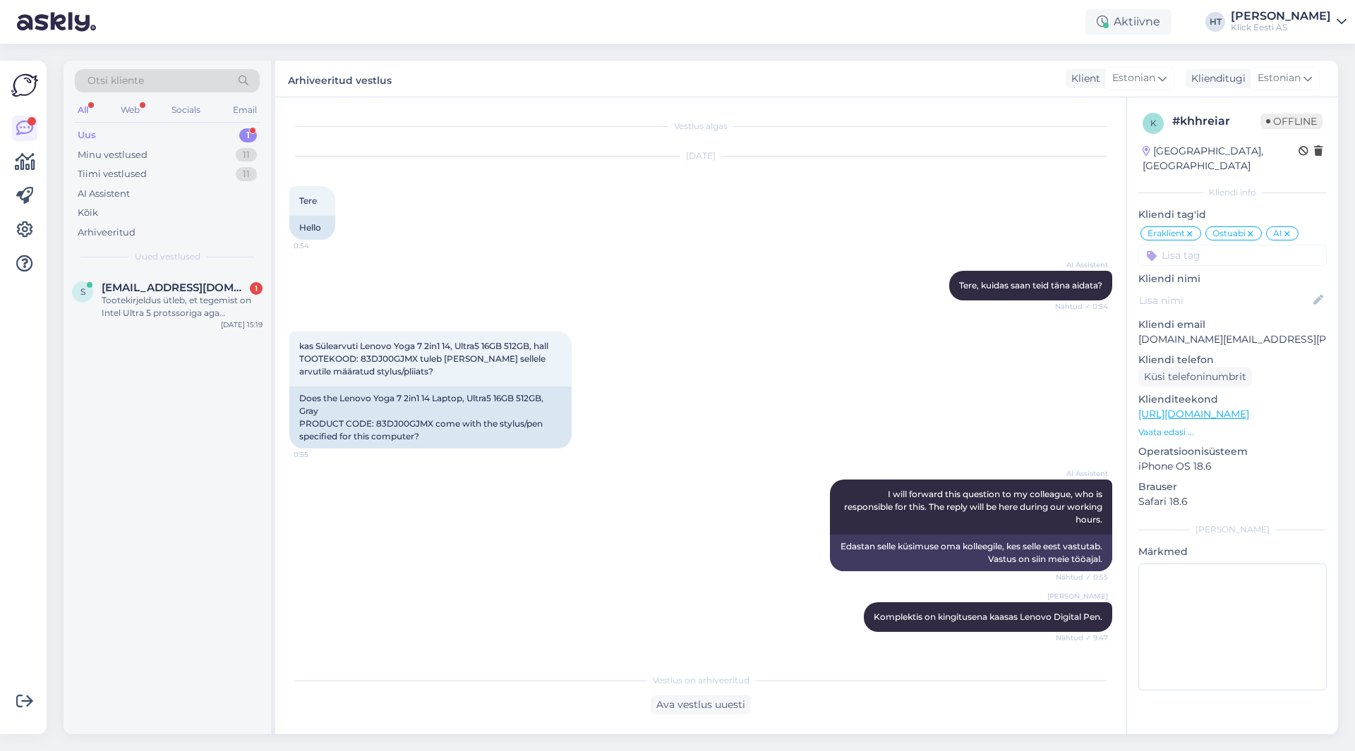
scroll to position [0, 0]
click at [202, 304] on div "Tootekirjeldus ütleb, et tegemist on Intel Ultra 5 protssoriga aga internetiuur…" at bounding box center [182, 306] width 161 height 25
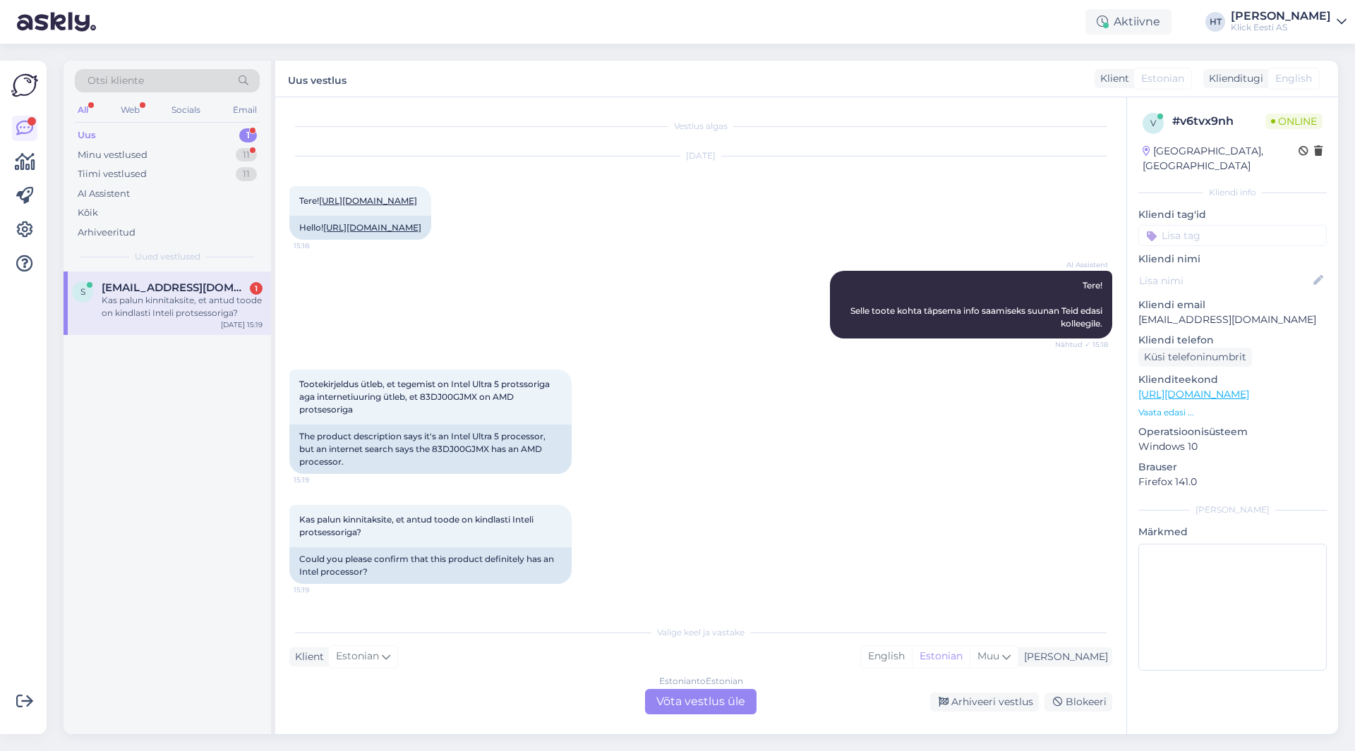
scroll to position [45, 0]
click at [797, 472] on div "Tootekirjeldus ütleb, et tegemist on Intel Ultra 5 protssoriga aga internetiuur…" at bounding box center [700, 421] width 823 height 135
click at [689, 700] on div "Estonian to Estonian Võta vestlus üle" at bounding box center [700, 701] width 111 height 25
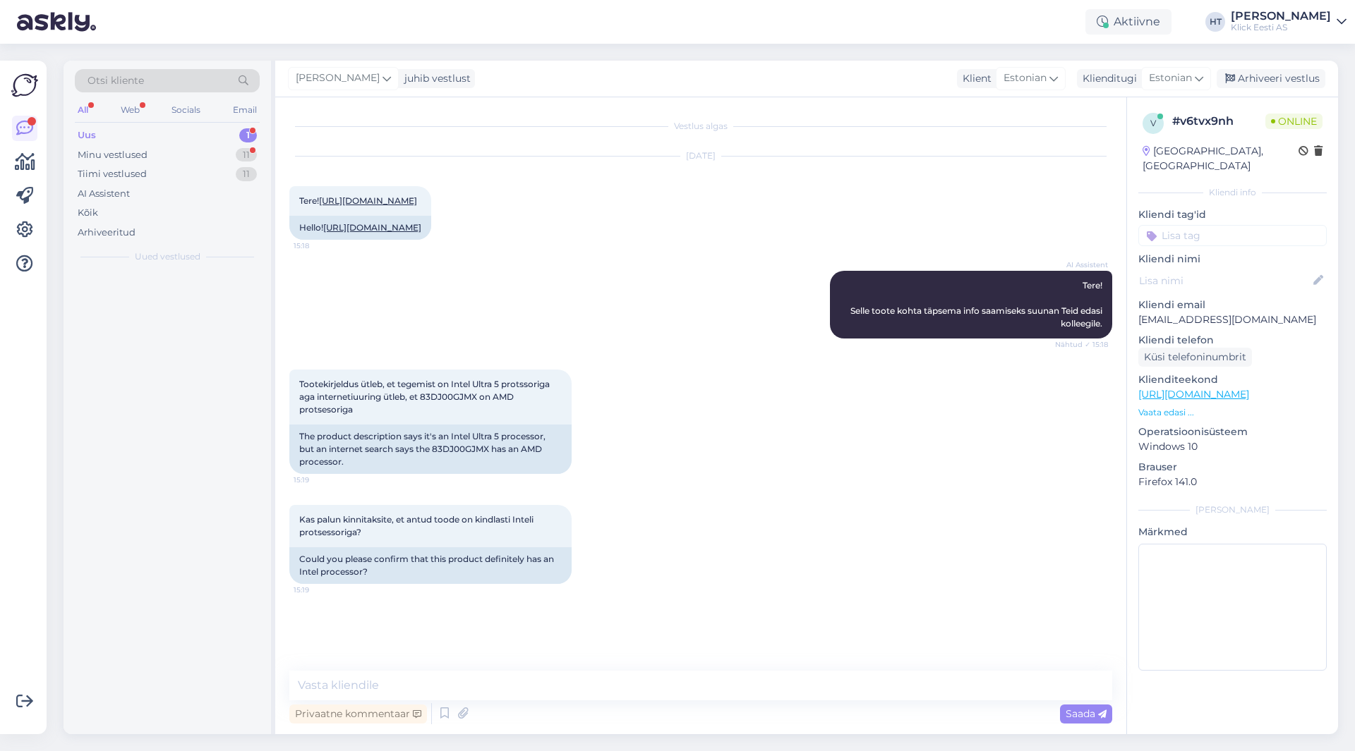
scroll to position [0, 0]
click at [665, 688] on textarea at bounding box center [700, 686] width 823 height 30
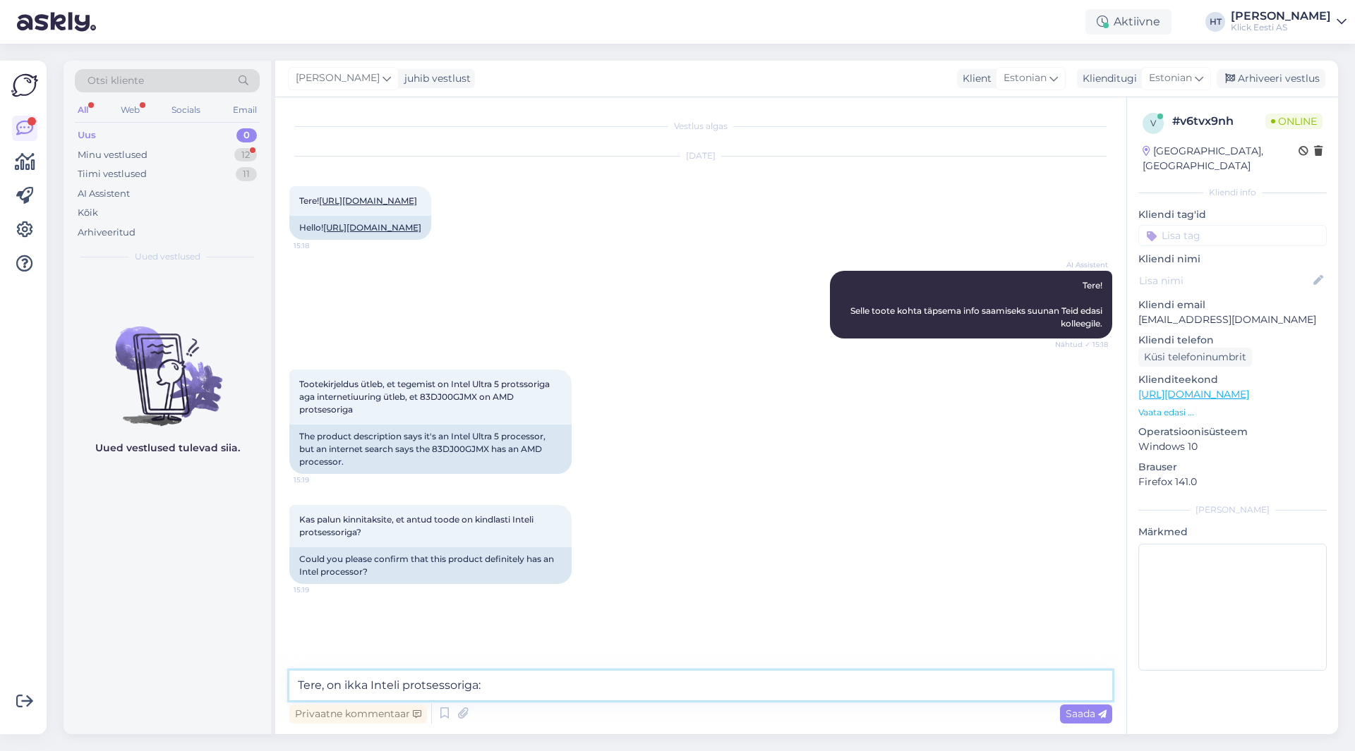
paste textarea "[URL][DOMAIN_NAME]"
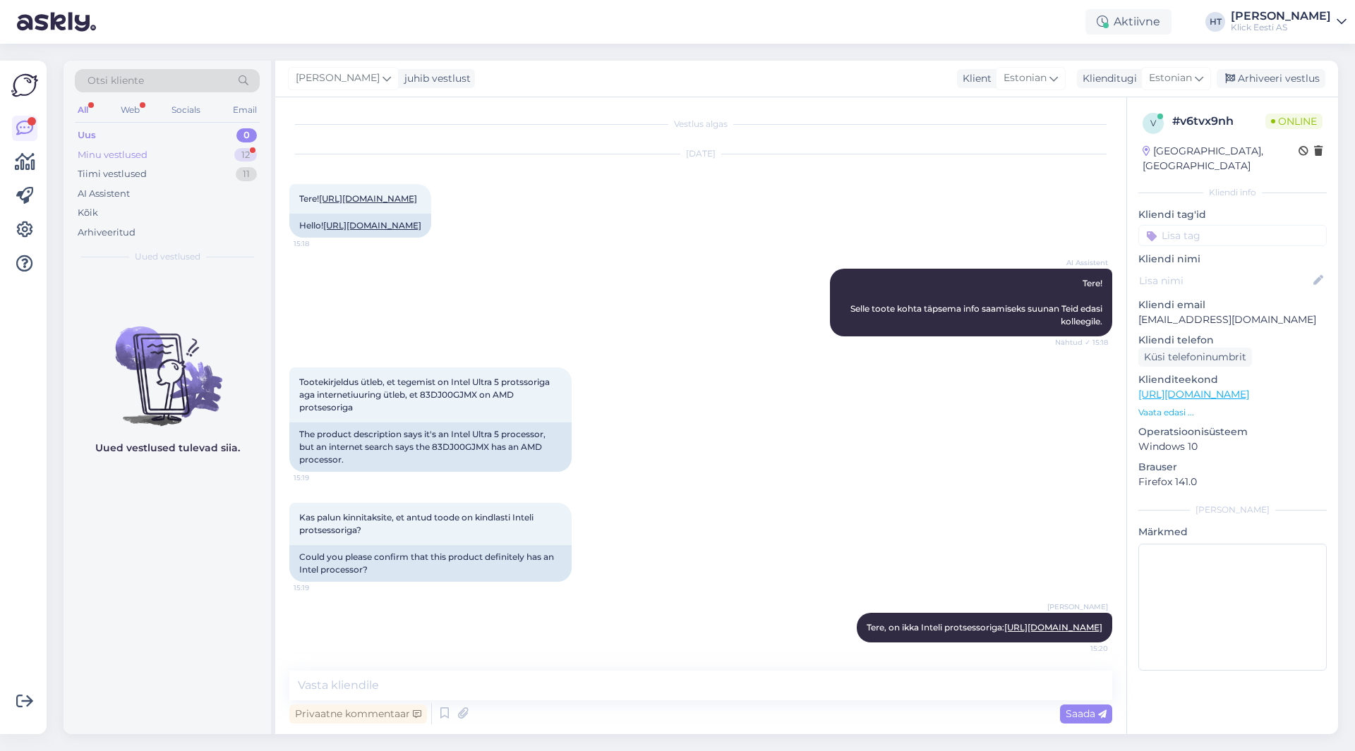
click at [159, 148] on div "Minu vestlused 12" at bounding box center [167, 155] width 185 height 20
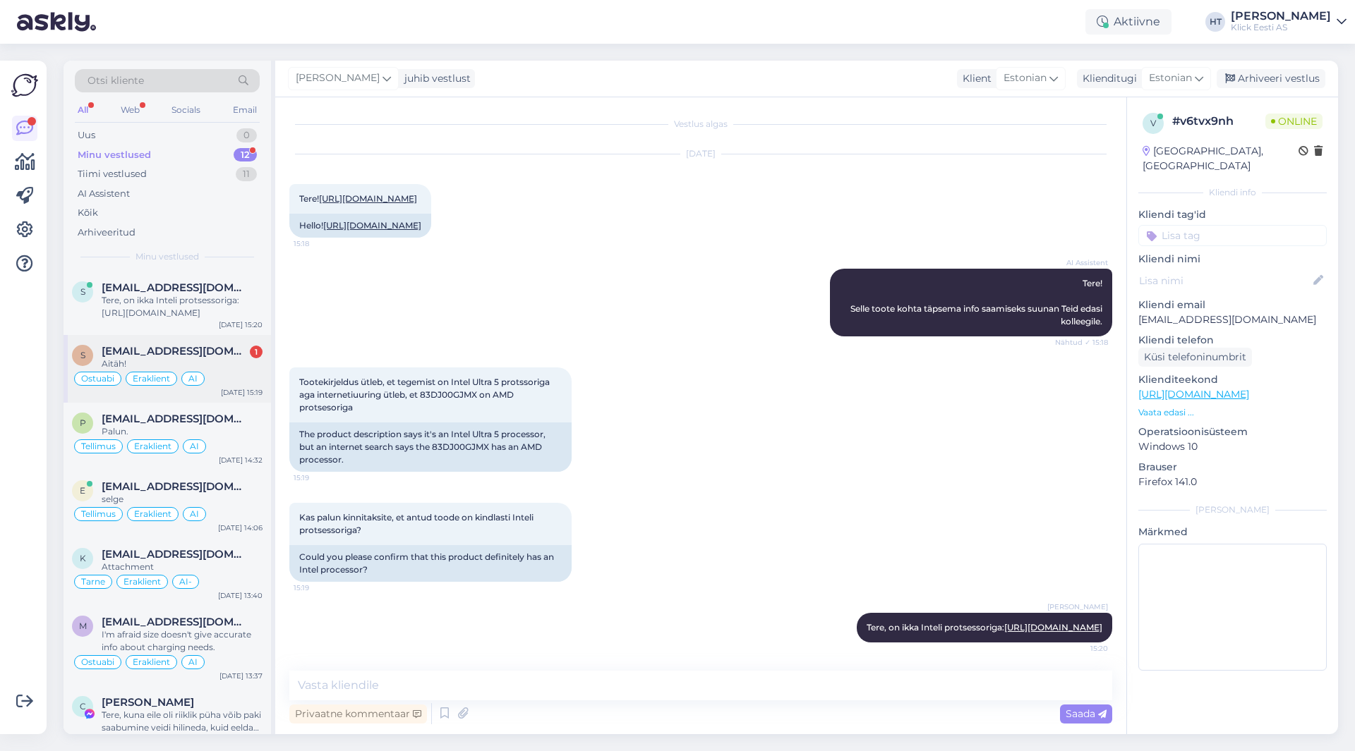
click at [234, 358] on div "Aitäh!" at bounding box center [182, 364] width 161 height 13
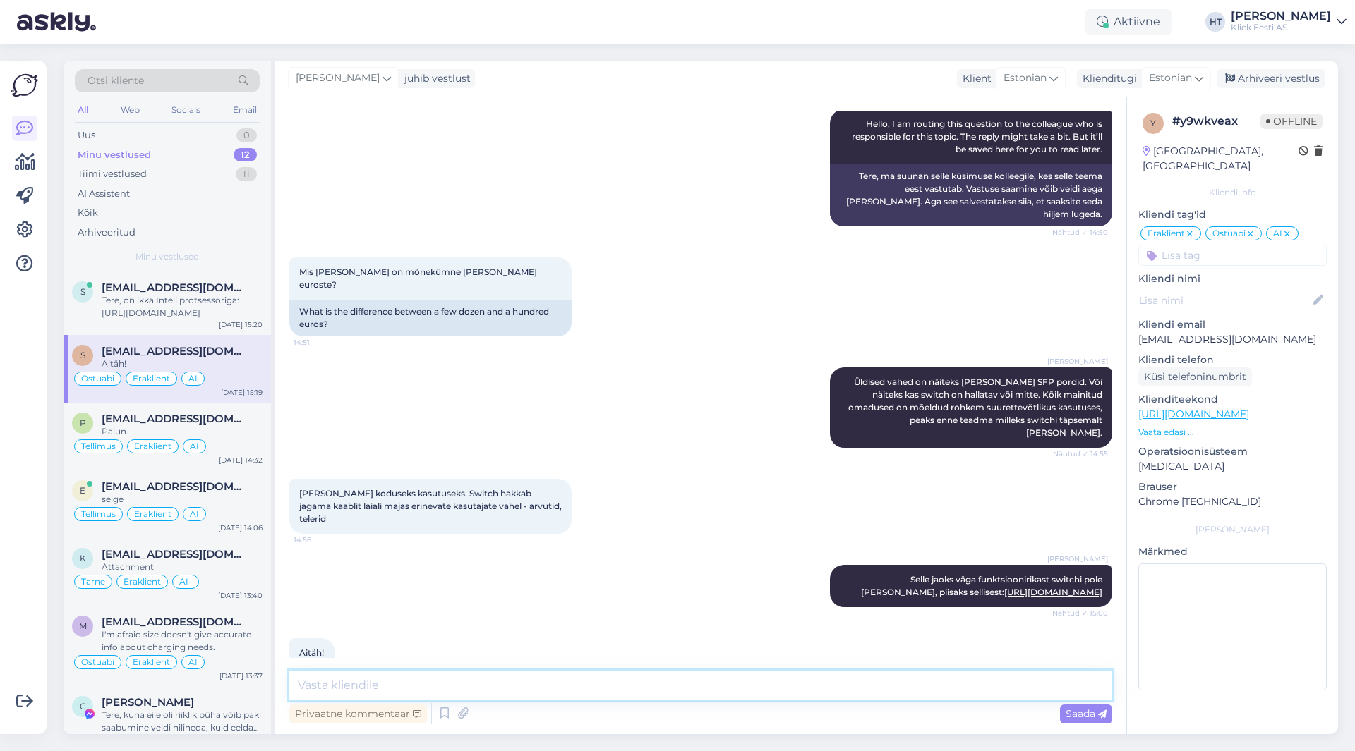
click at [642, 698] on textarea at bounding box center [700, 686] width 823 height 30
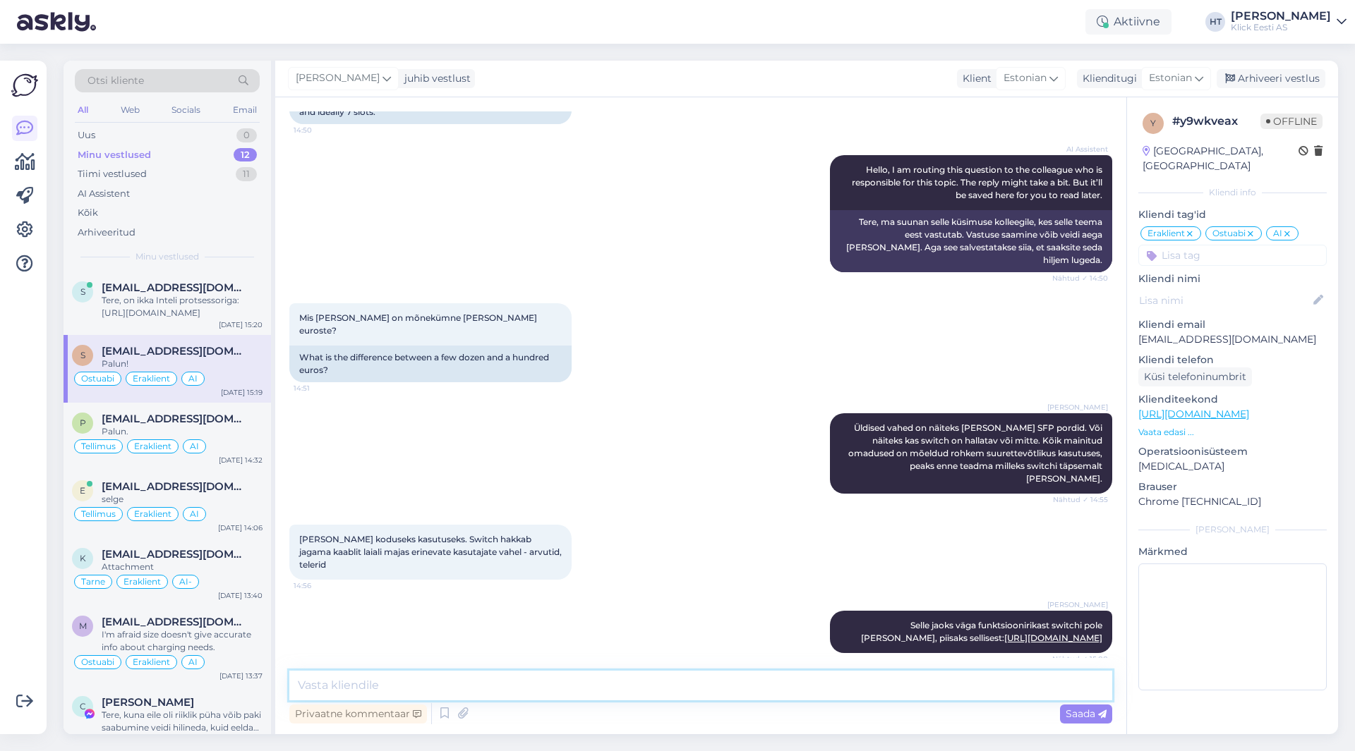
scroll to position [0, 0]
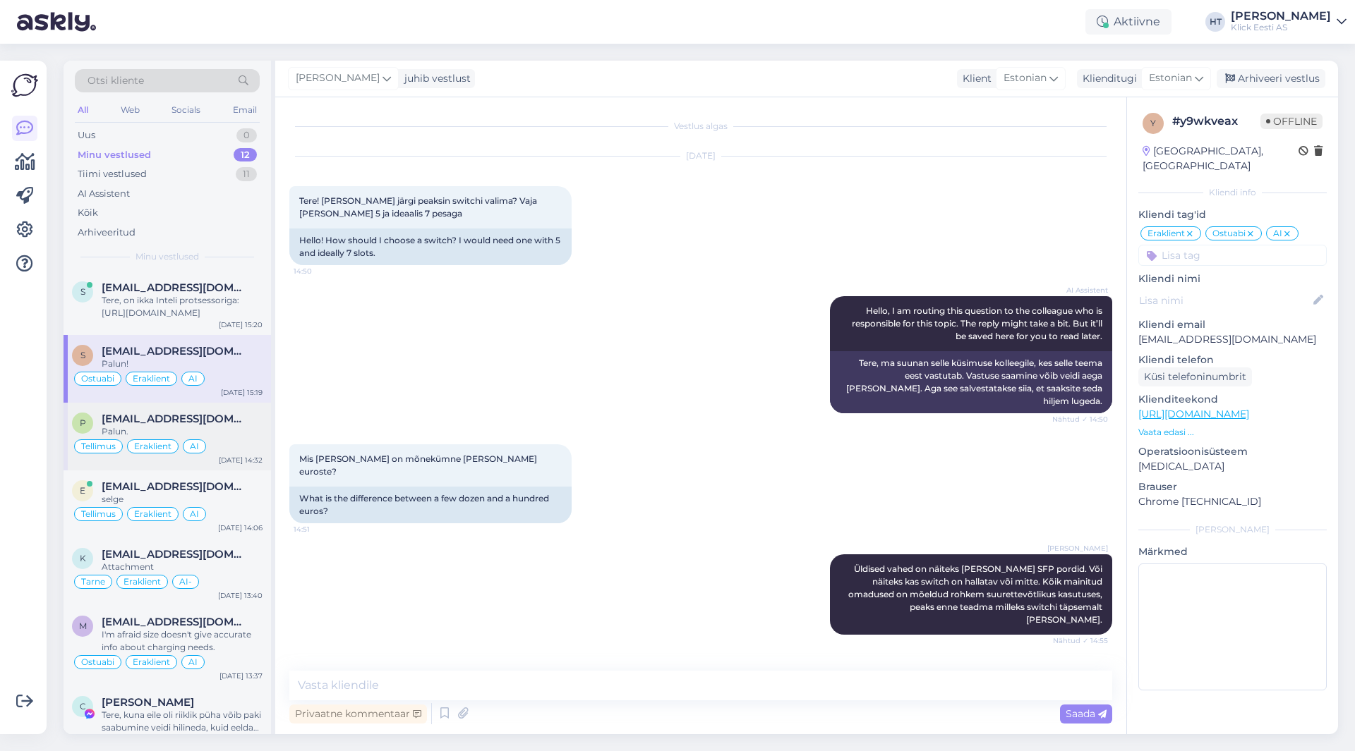
click at [238, 436] on div "Palun." at bounding box center [182, 431] width 161 height 13
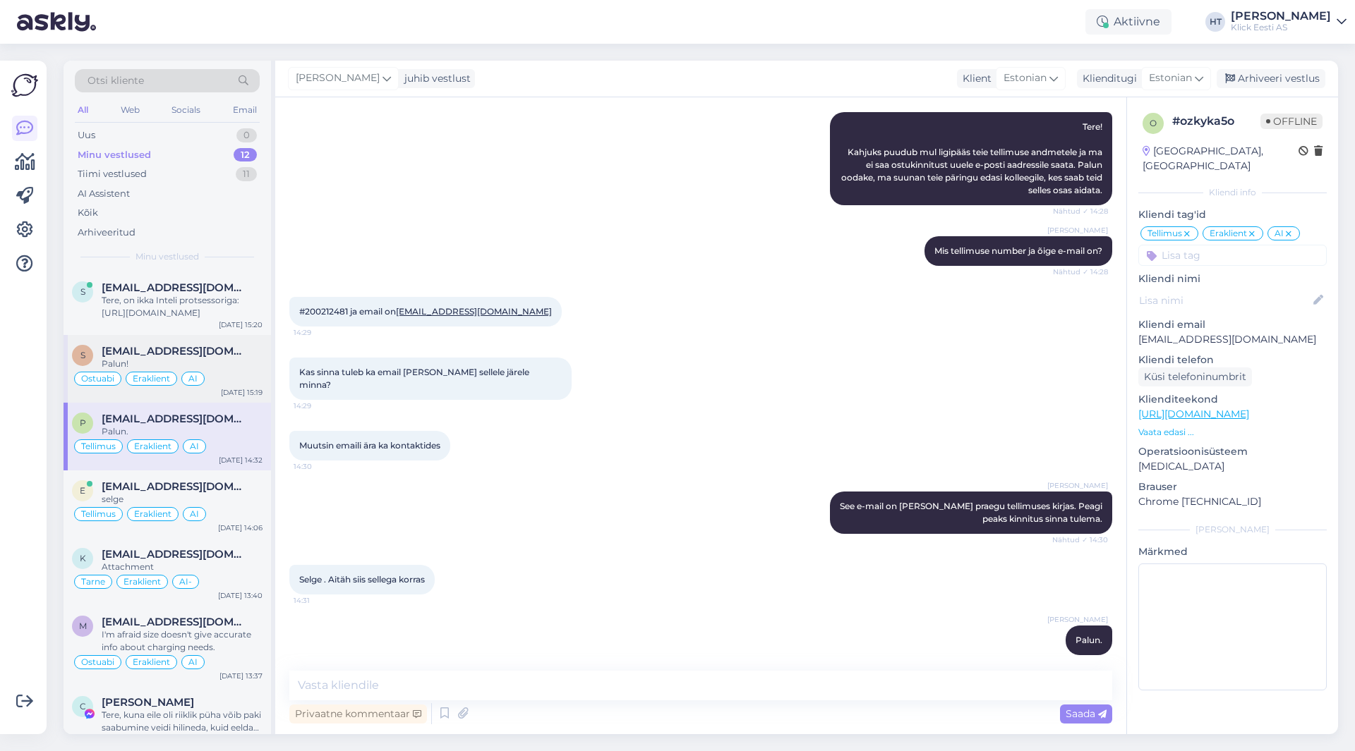
click at [210, 366] on div "Palun!" at bounding box center [182, 364] width 161 height 13
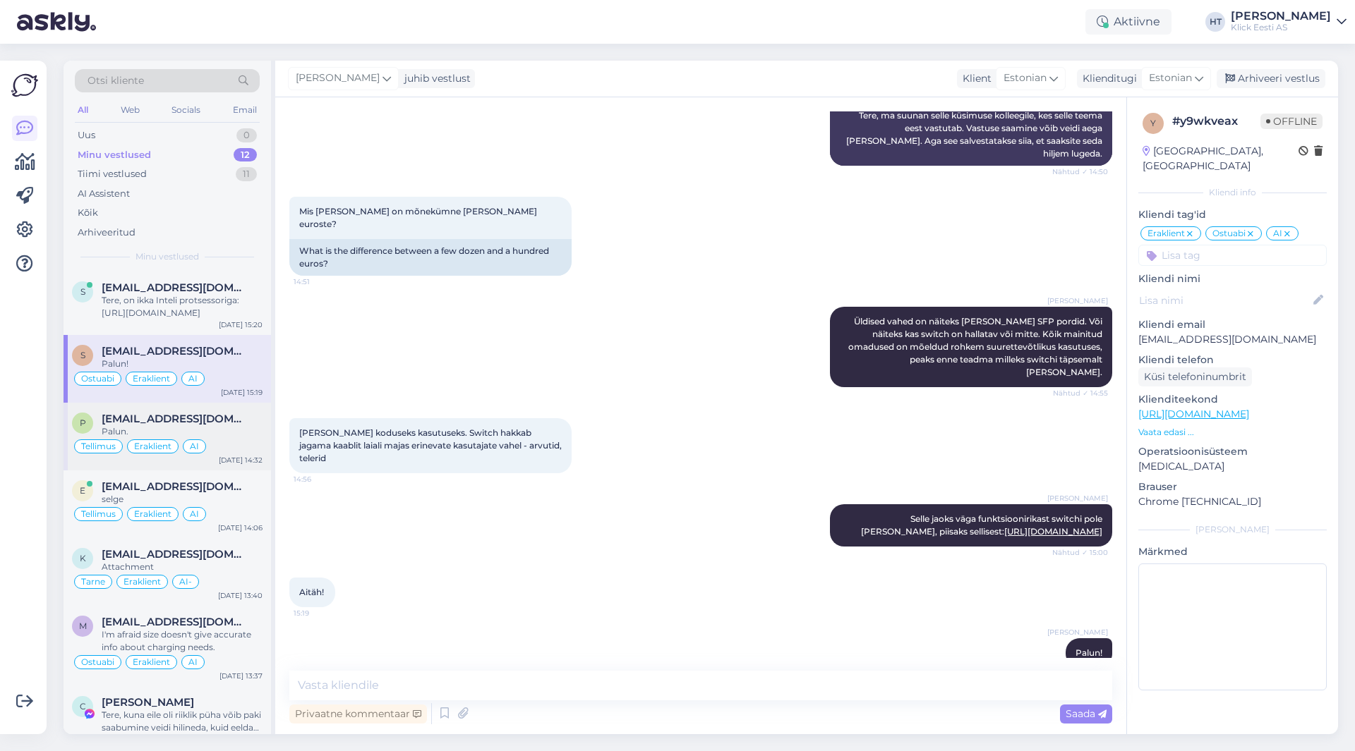
click at [226, 430] on div "Palun." at bounding box center [182, 431] width 161 height 13
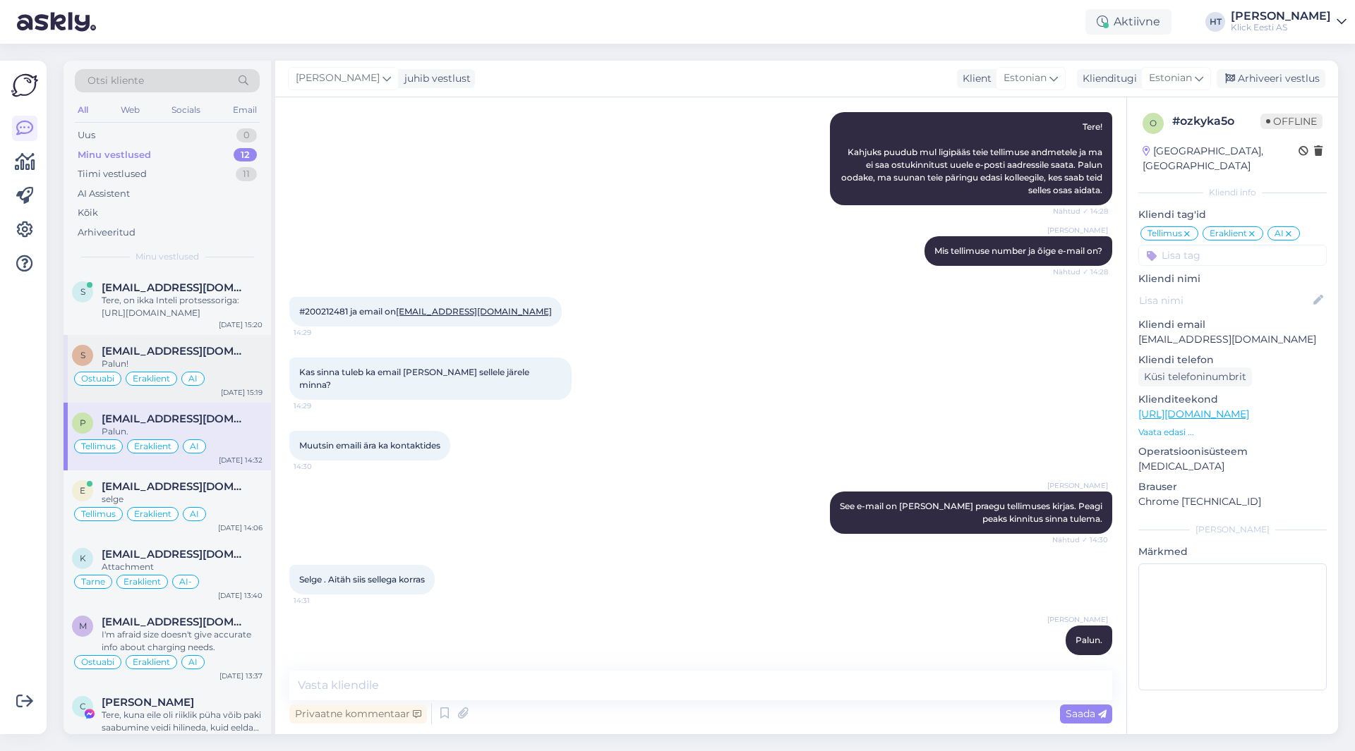
click at [246, 368] on div "Palun!" at bounding box center [182, 364] width 161 height 13
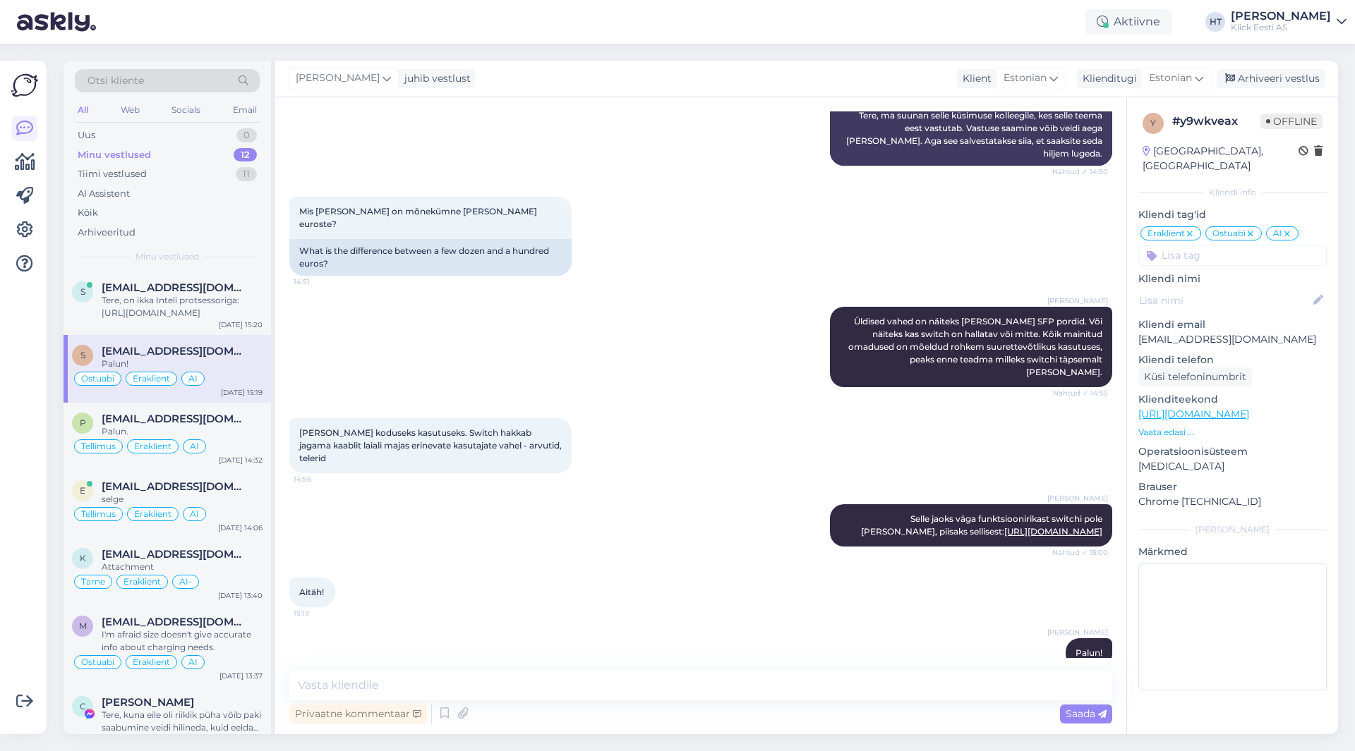
click at [0, 419] on div "Võimalused Veendu, et Askly loob sulle väärtust. Sulge Ühenda FB ja IG sõnumid …" at bounding box center [23, 398] width 47 height 674
click at [731, 158] on div "AI Assistent Hello, I am routing this question to the colleague who is responsi…" at bounding box center [700, 107] width 823 height 148
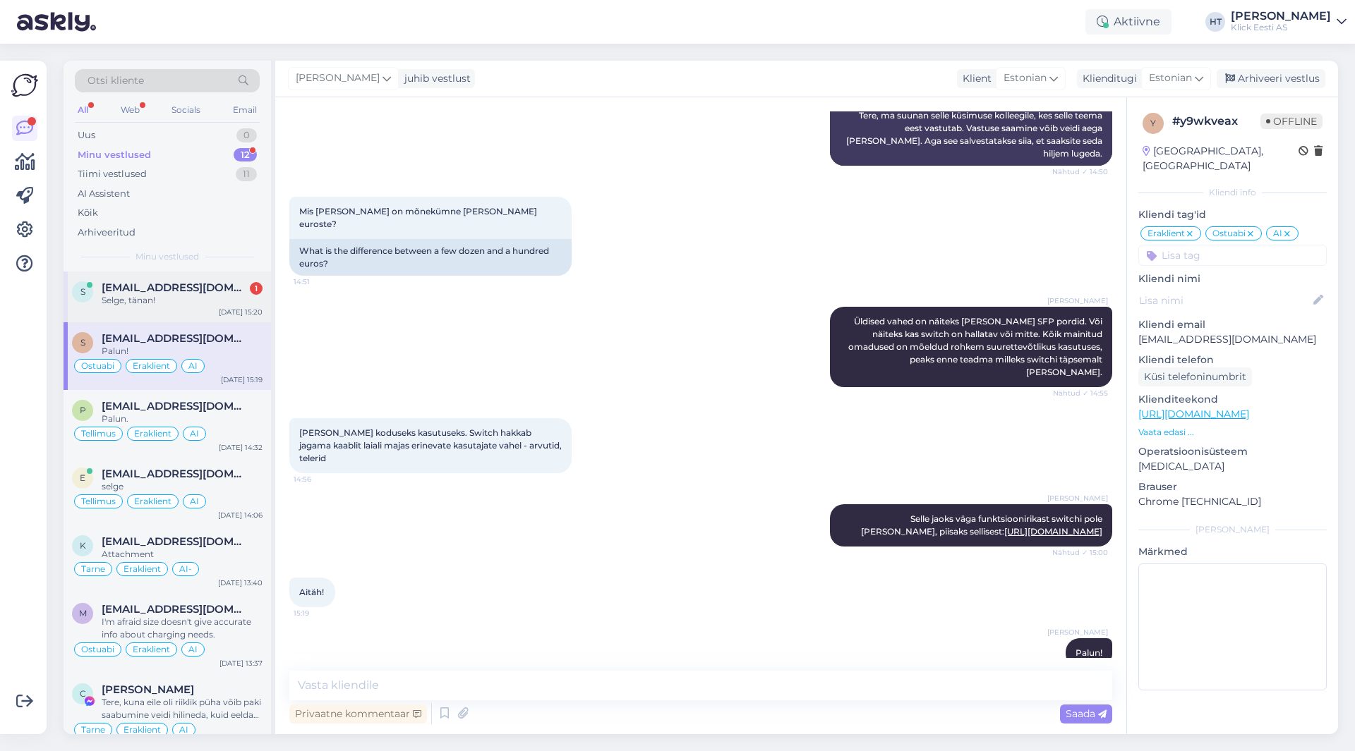
click at [216, 310] on div "s [EMAIL_ADDRESS][DOMAIN_NAME] 1 Selge, tänan! [DATE] 15:20" at bounding box center [167, 297] width 207 height 51
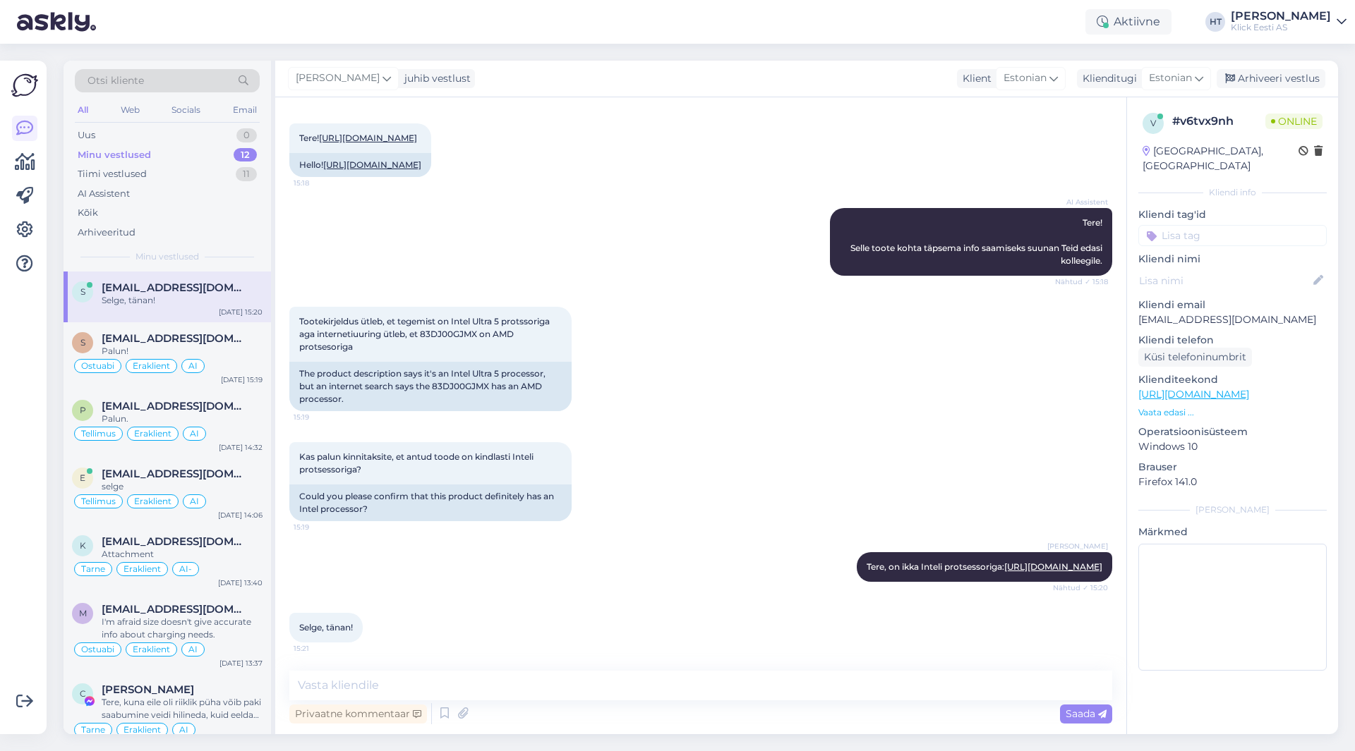
scroll to position [139, 0]
click at [451, 683] on textarea at bounding box center [700, 686] width 823 height 30
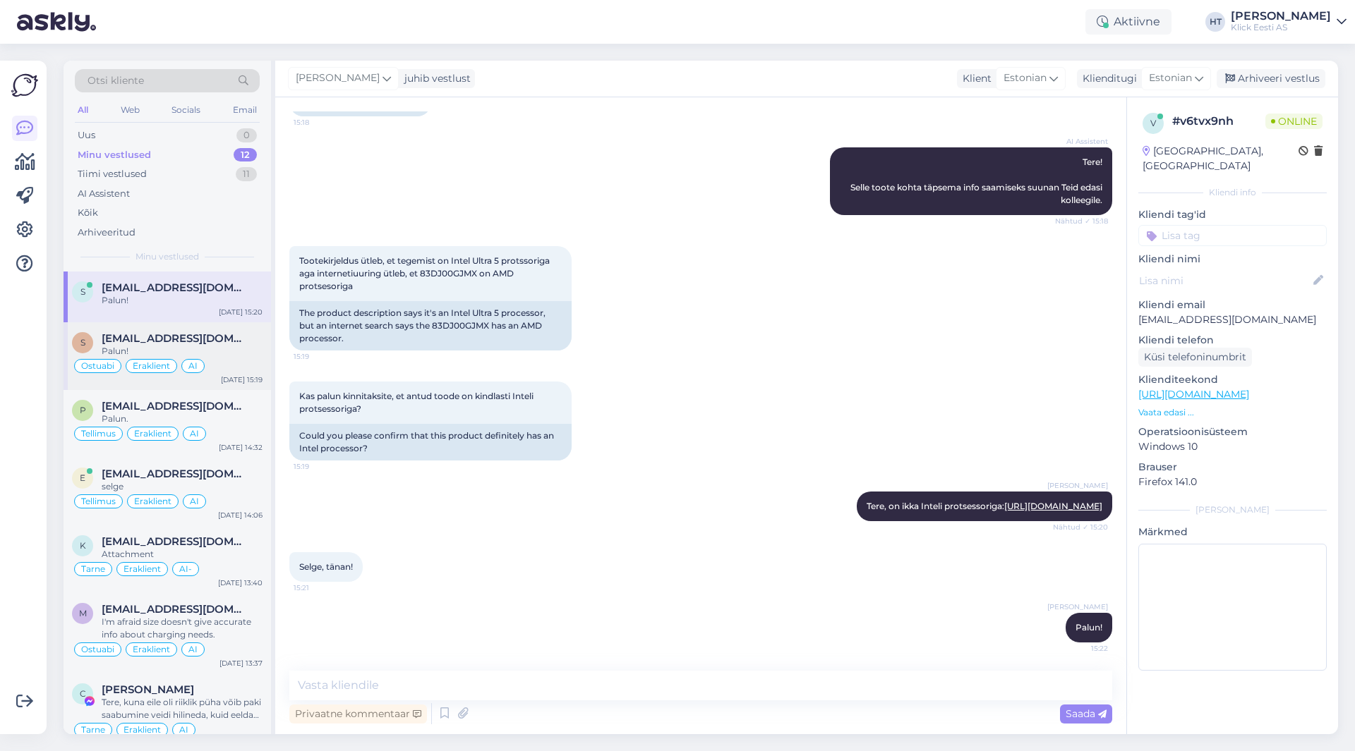
click at [209, 356] on div "Palun!" at bounding box center [182, 351] width 161 height 13
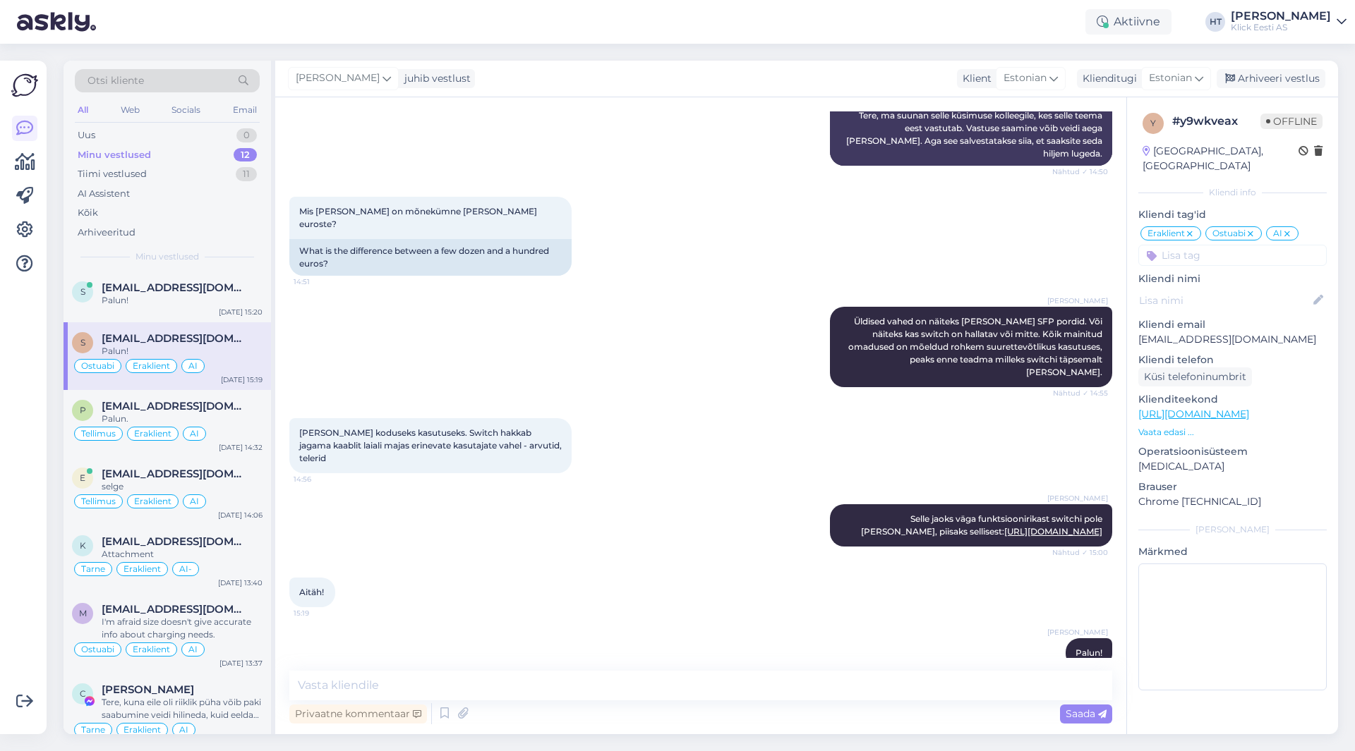
click at [800, 588] on div "Aitäh! 15:19" at bounding box center [700, 592] width 823 height 61
click at [222, 282] on span "[EMAIL_ADDRESS][DOMAIN_NAME]" at bounding box center [175, 288] width 147 height 13
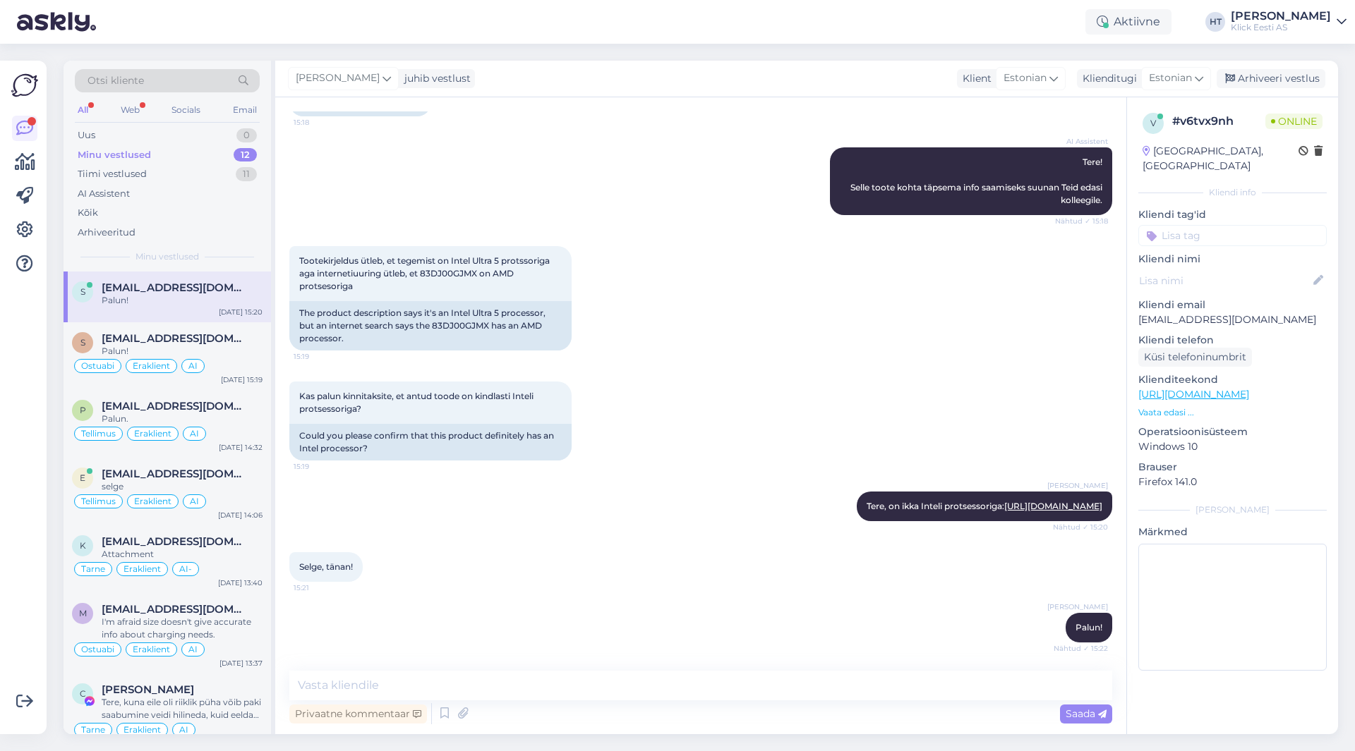
click at [1243, 227] on input at bounding box center [1232, 235] width 188 height 21
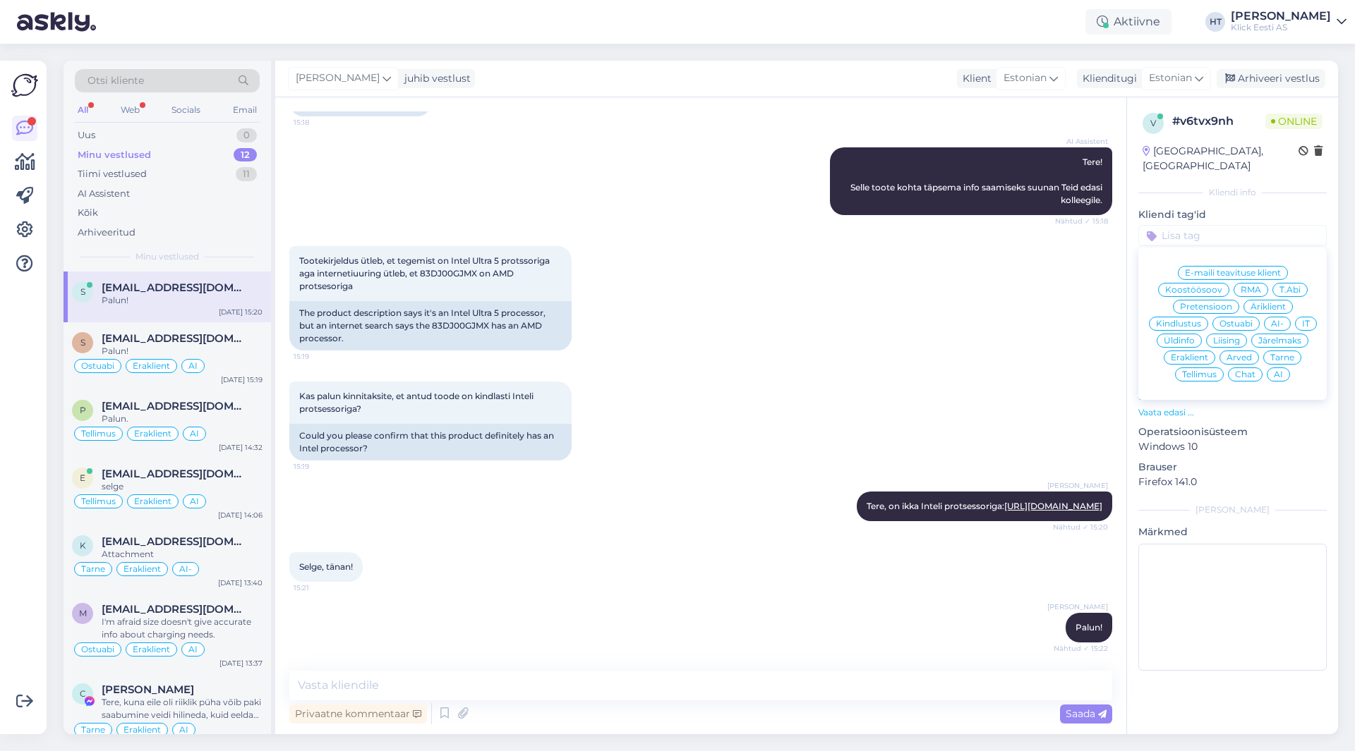
click at [1237, 320] on span "Ostuabi" at bounding box center [1235, 324] width 33 height 8
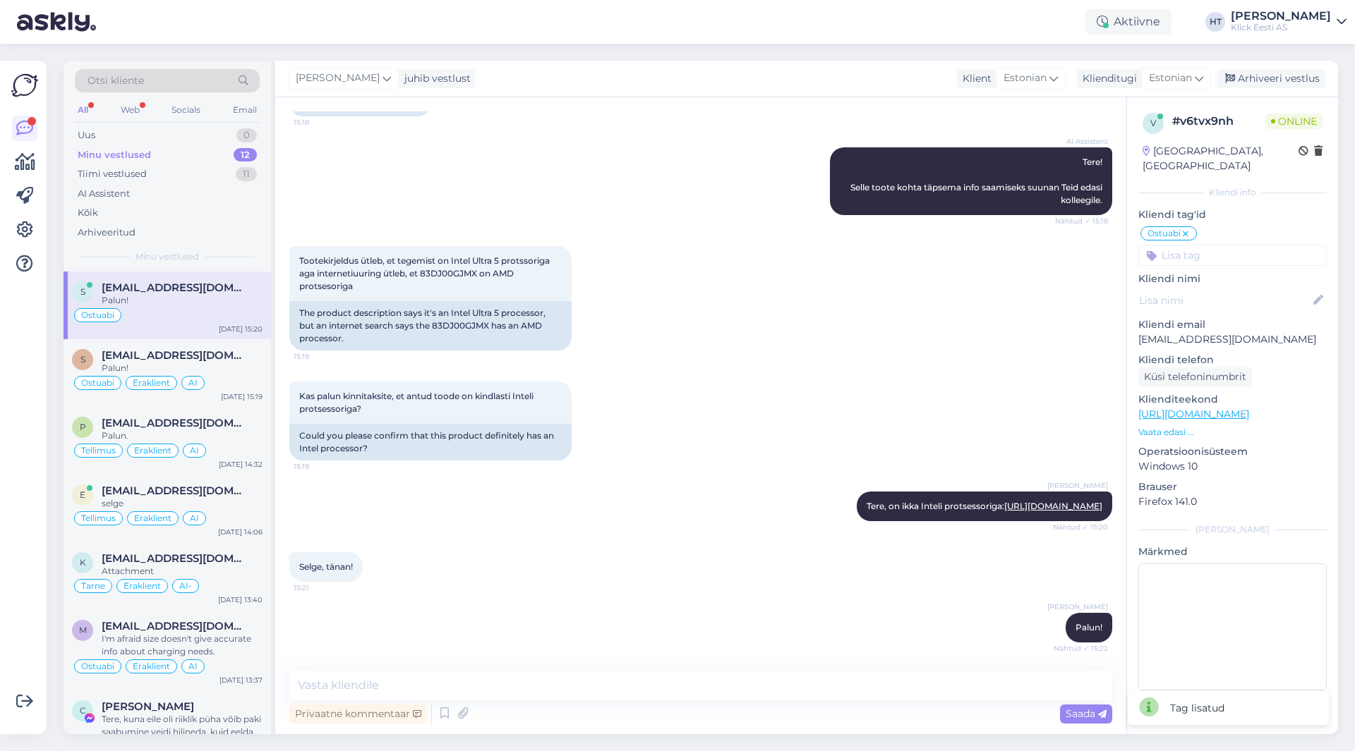
click at [1205, 226] on div "Ostuabi E-maili teavituse klient Koostöösoov RMA T.Abi Pretensioon Äriklient Ki…" at bounding box center [1232, 245] width 188 height 41
click at [1226, 253] on div "v # v6tvx9nh Online [GEOGRAPHIC_DATA], [GEOGRAPHIC_DATA] Kliendi info Kliendi t…" at bounding box center [1232, 404] width 211 height 615
click at [1221, 247] on input at bounding box center [1232, 255] width 188 height 21
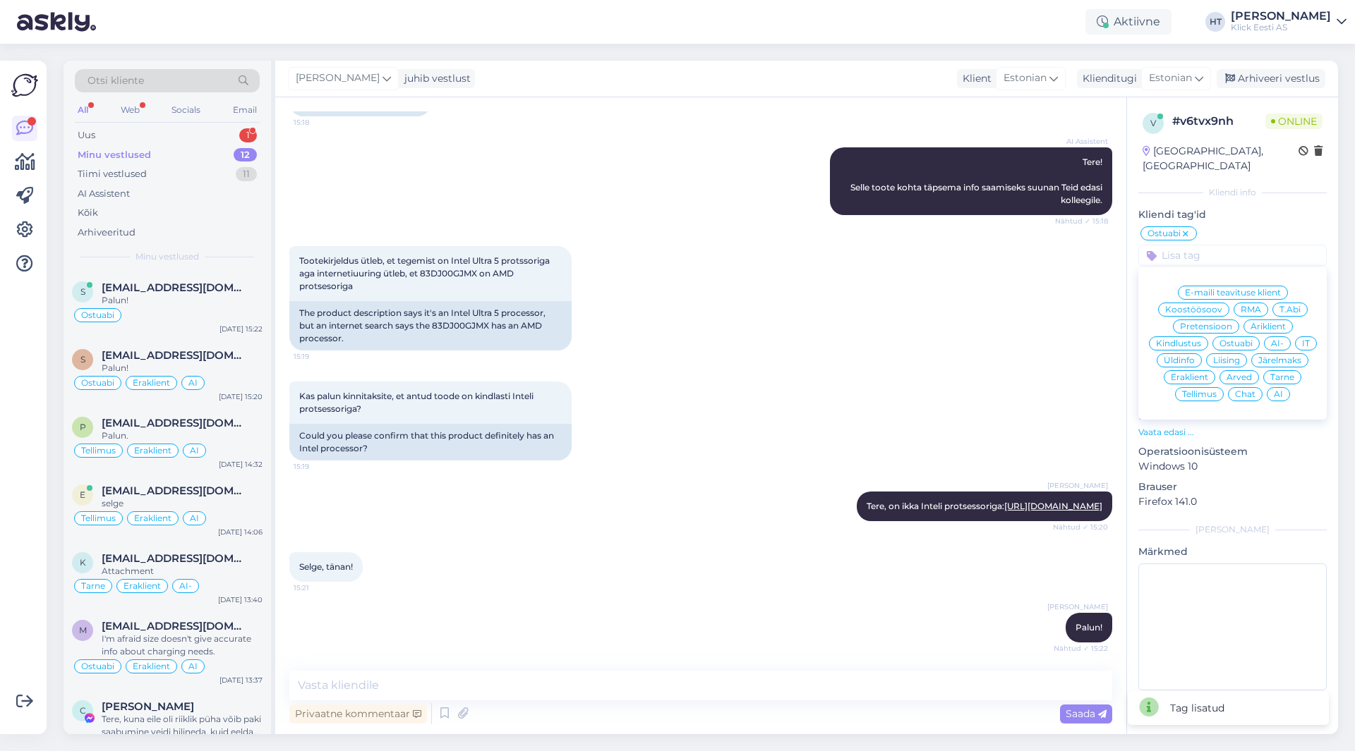
click at [1195, 373] on span "Eraklient" at bounding box center [1189, 377] width 37 height 8
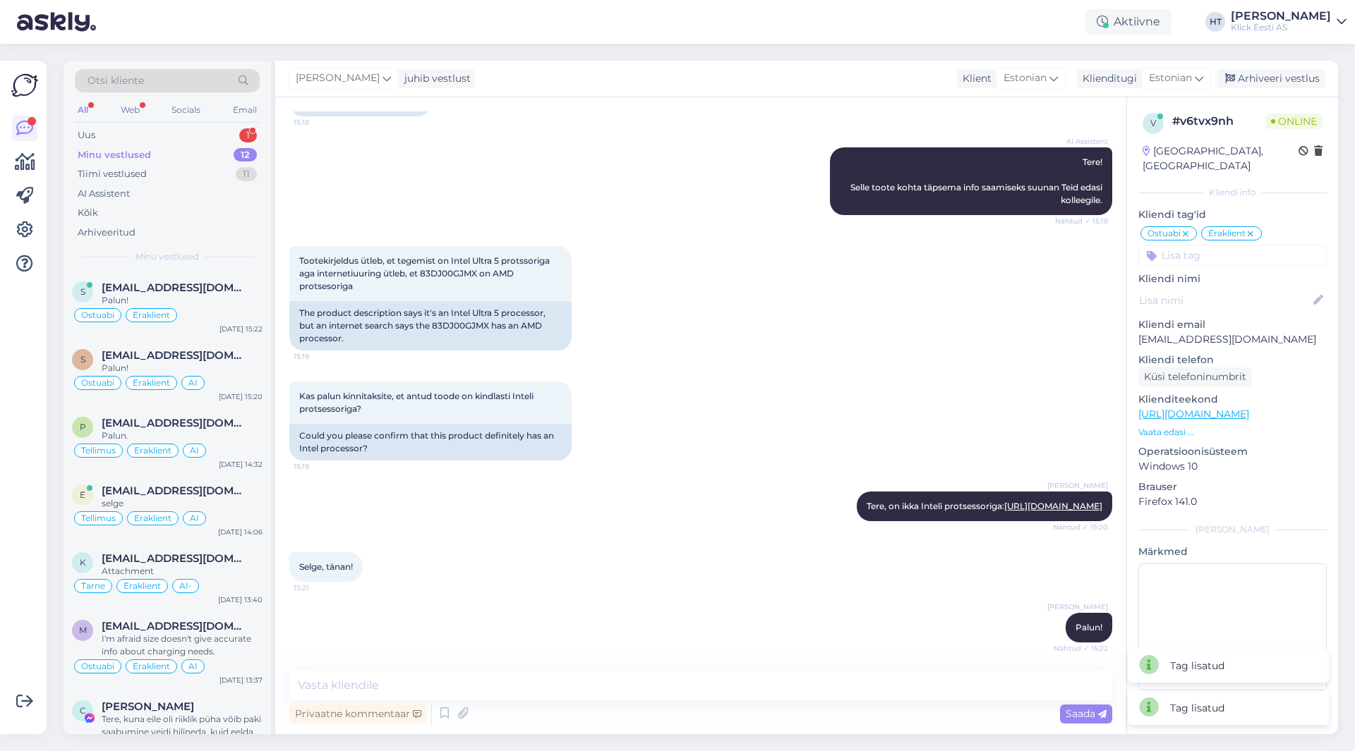
click at [1218, 245] on input at bounding box center [1232, 255] width 188 height 21
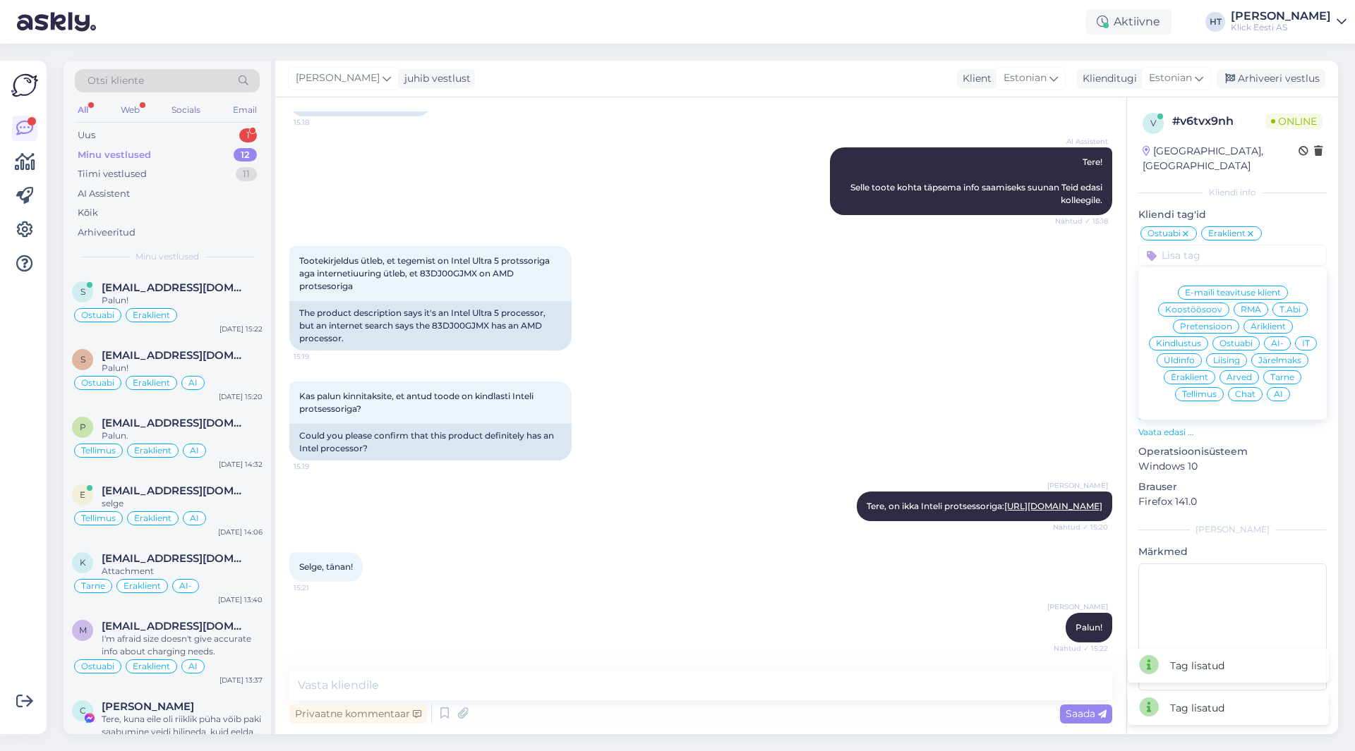
click at [1278, 390] on span "AI" at bounding box center [1278, 394] width 9 height 8
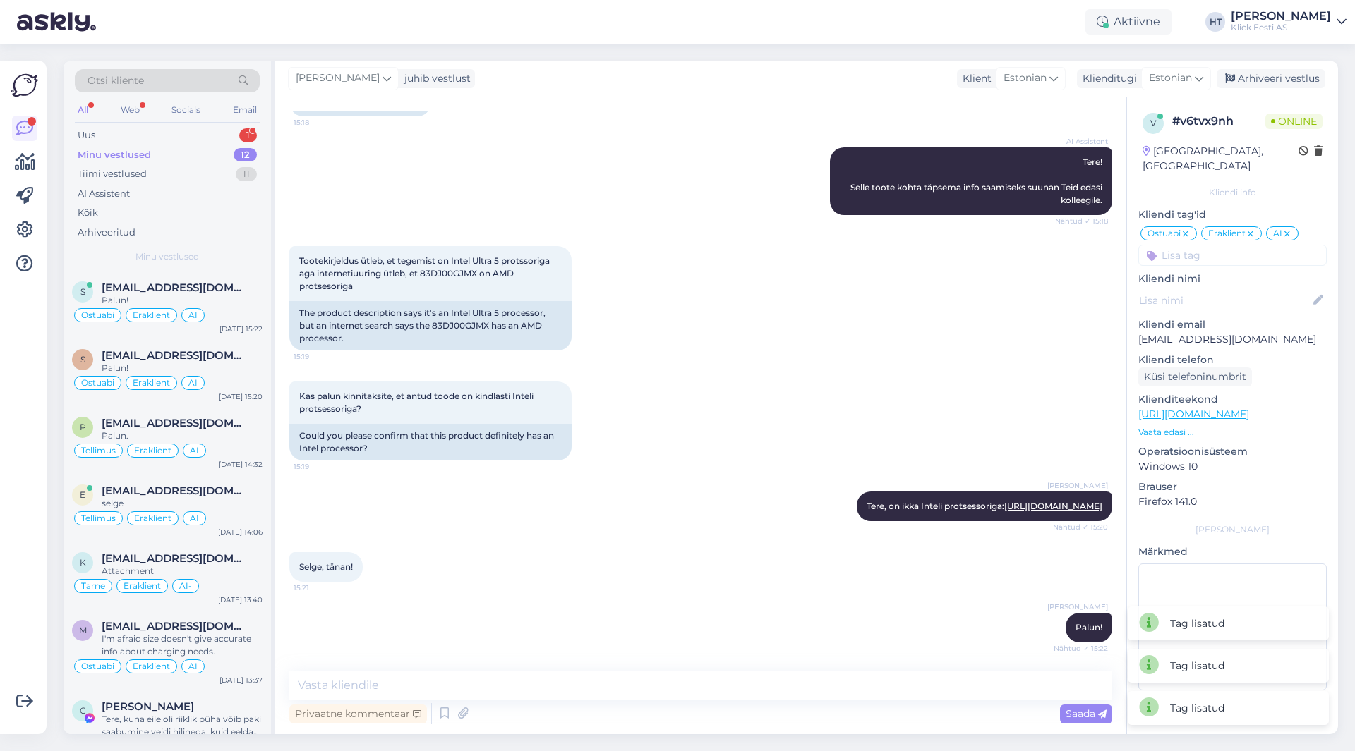
click at [881, 325] on div "Tootekirjeldus ütleb, et tegemist on Intel Ultra 5 protssoriga aga internetiuur…" at bounding box center [700, 298] width 823 height 135
click at [221, 133] on div "Uus 1" at bounding box center [167, 136] width 185 height 20
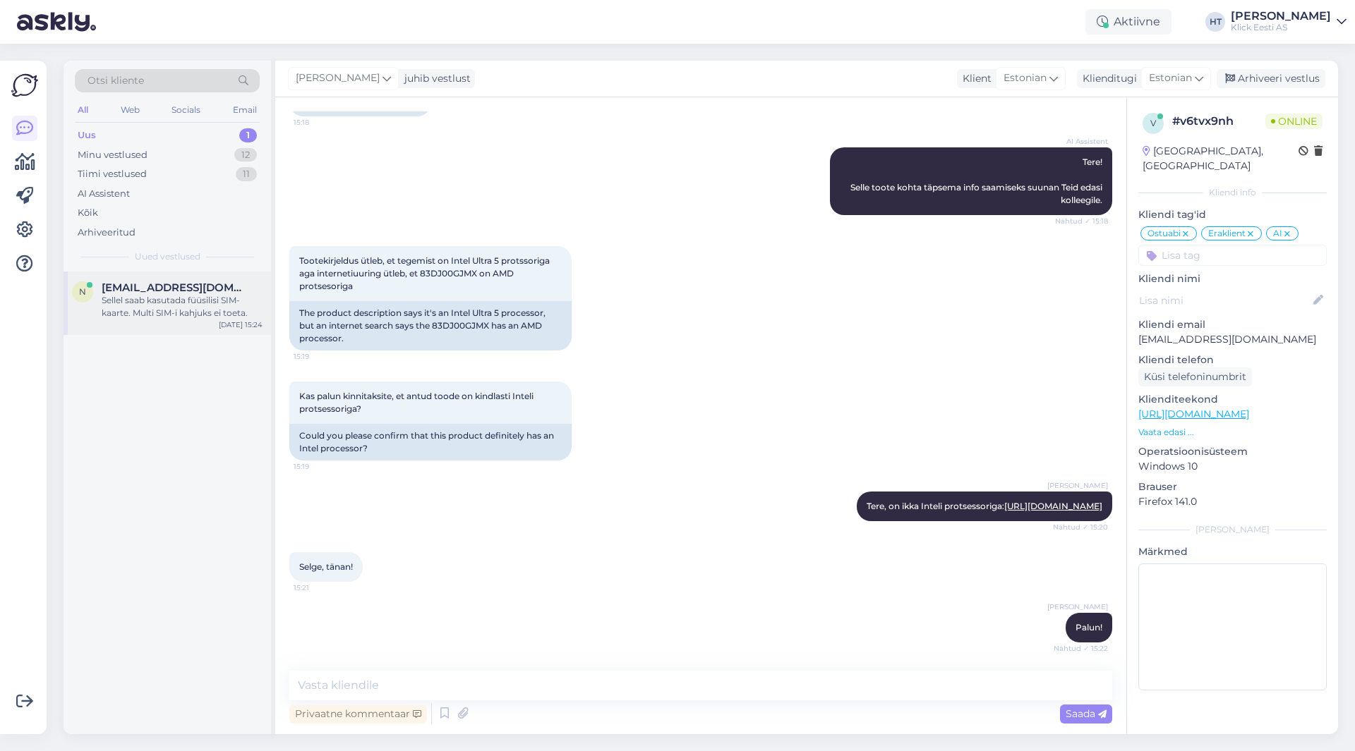
click at [190, 291] on span "[EMAIL_ADDRESS][DOMAIN_NAME]" at bounding box center [175, 288] width 147 height 13
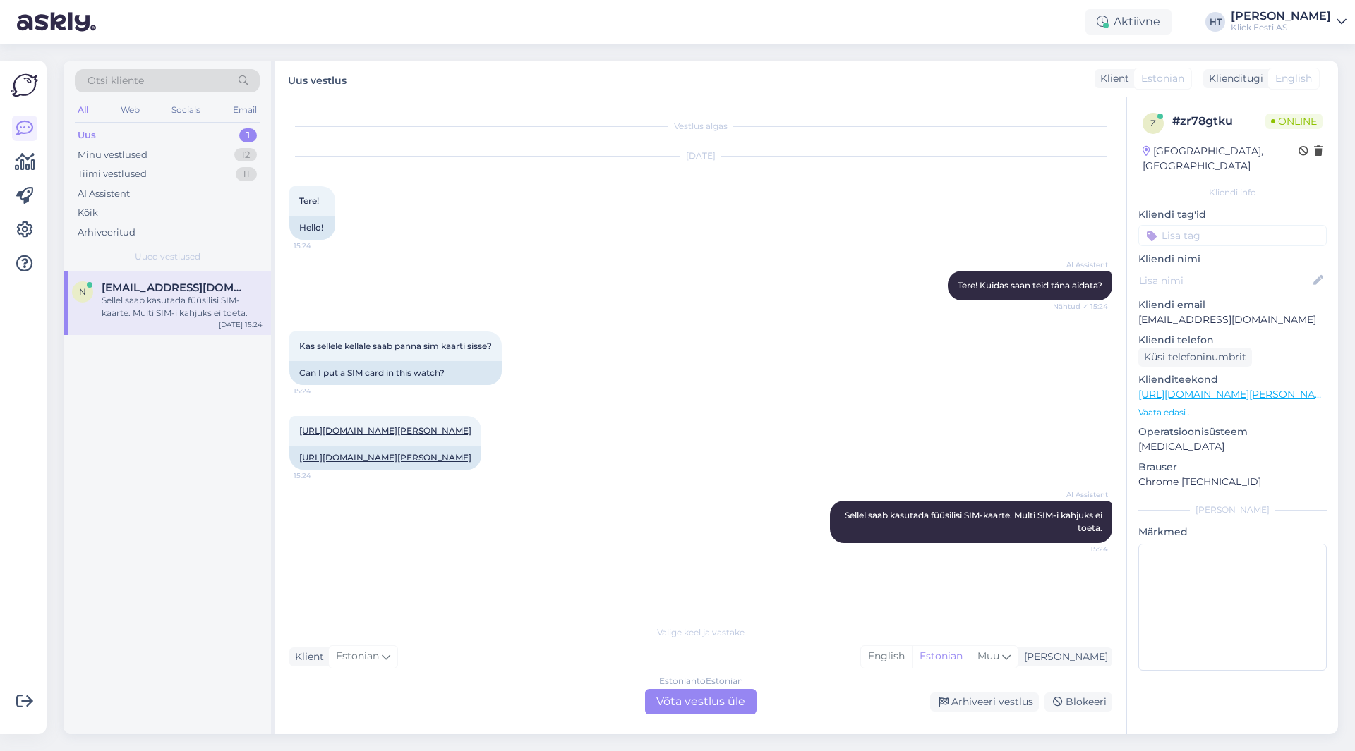
click at [595, 542] on div "AI Assistent Sellel saab kasutada füüsilisi SIM-kaarte. Multi SIM-i kahjuks ei …" at bounding box center [700, 521] width 823 height 73
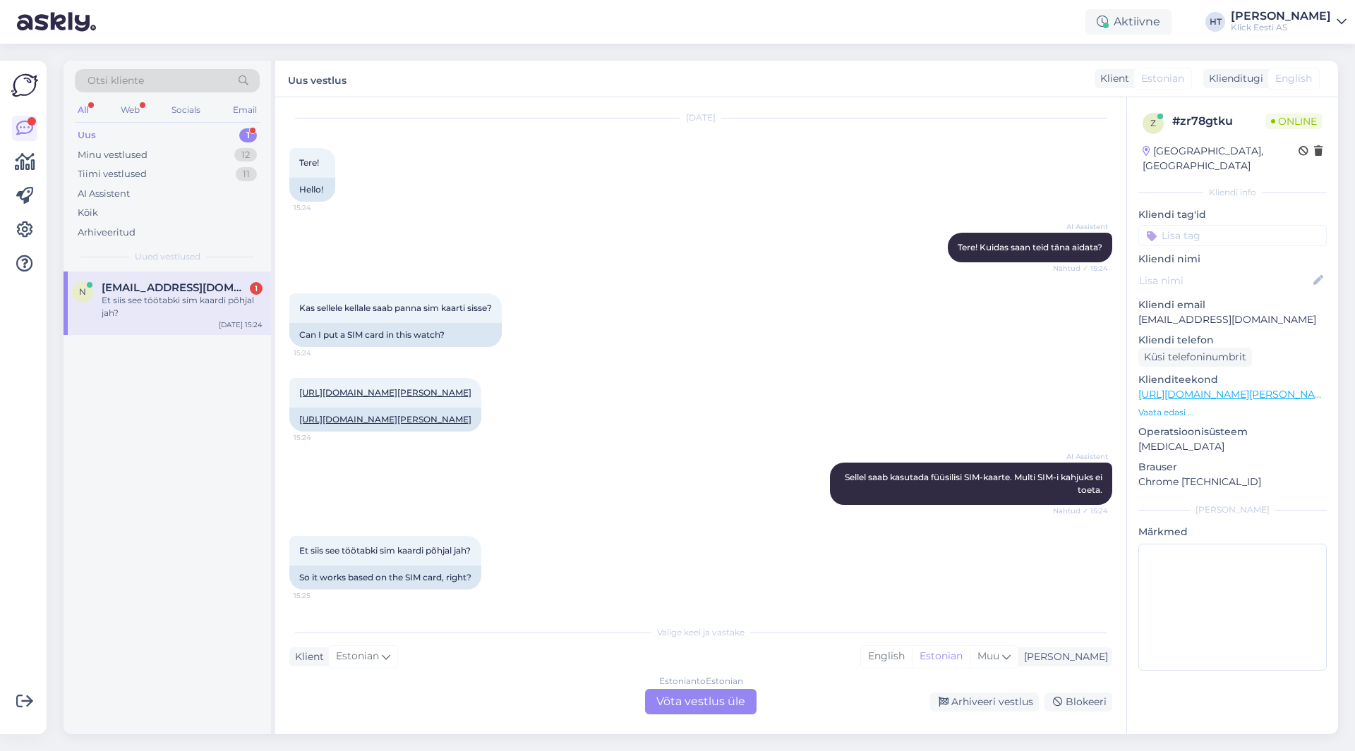
click at [688, 708] on div "Estonian to Estonian Võta vestlus üle" at bounding box center [700, 701] width 111 height 25
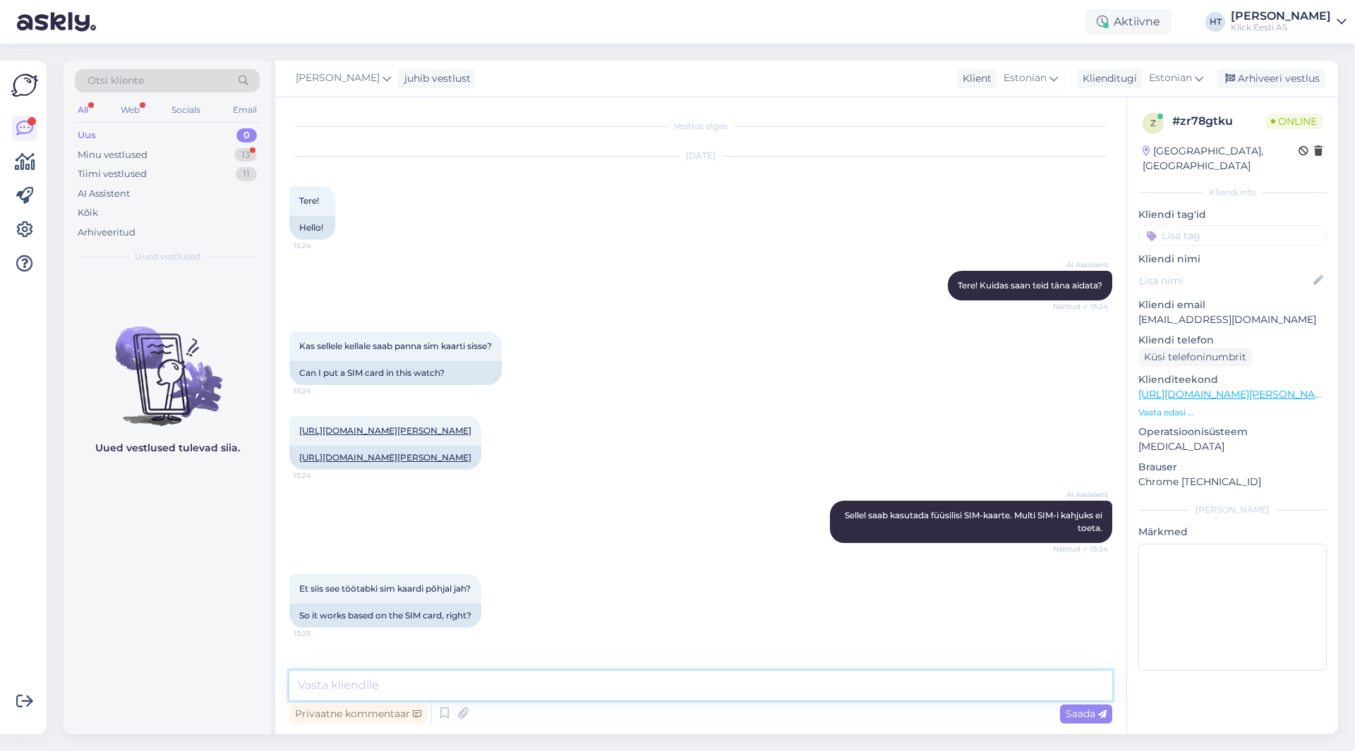
click at [687, 689] on textarea at bounding box center [700, 686] width 823 height 30
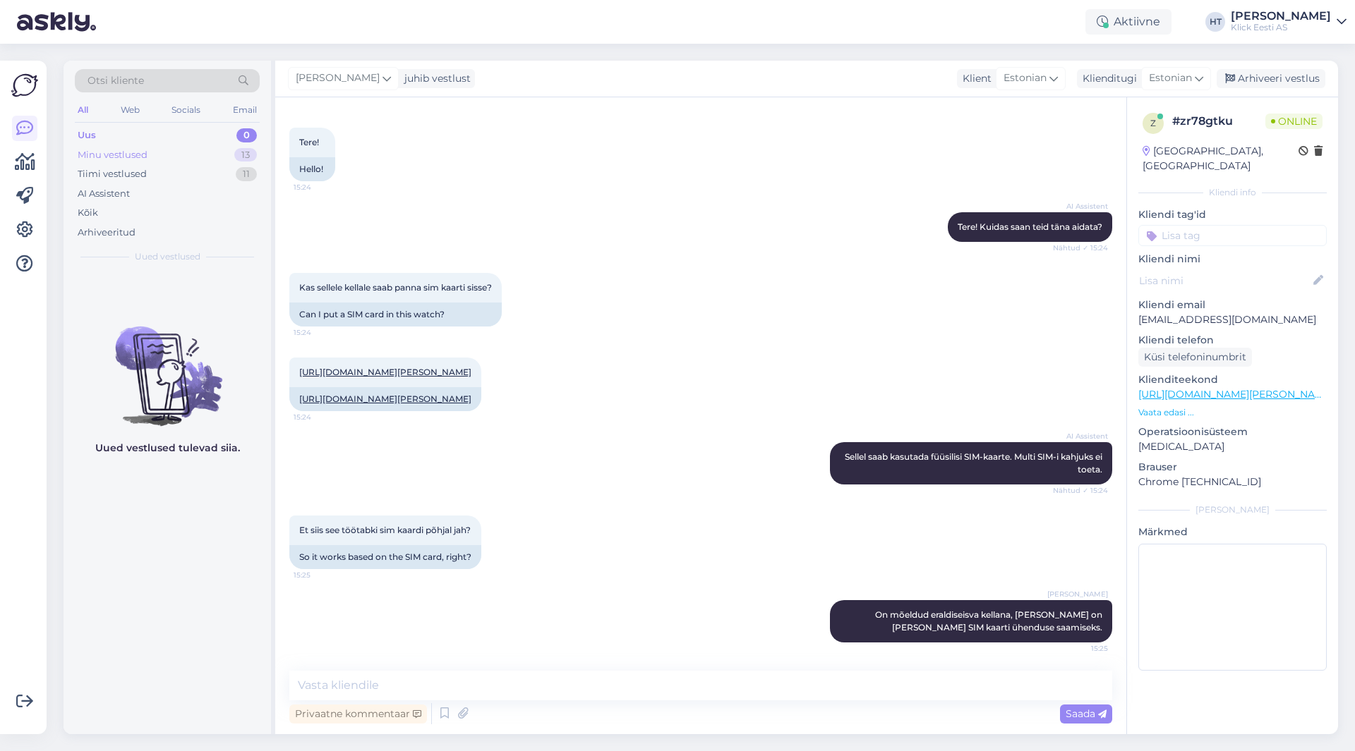
click at [228, 159] on div "Minu vestlused 13" at bounding box center [167, 155] width 185 height 20
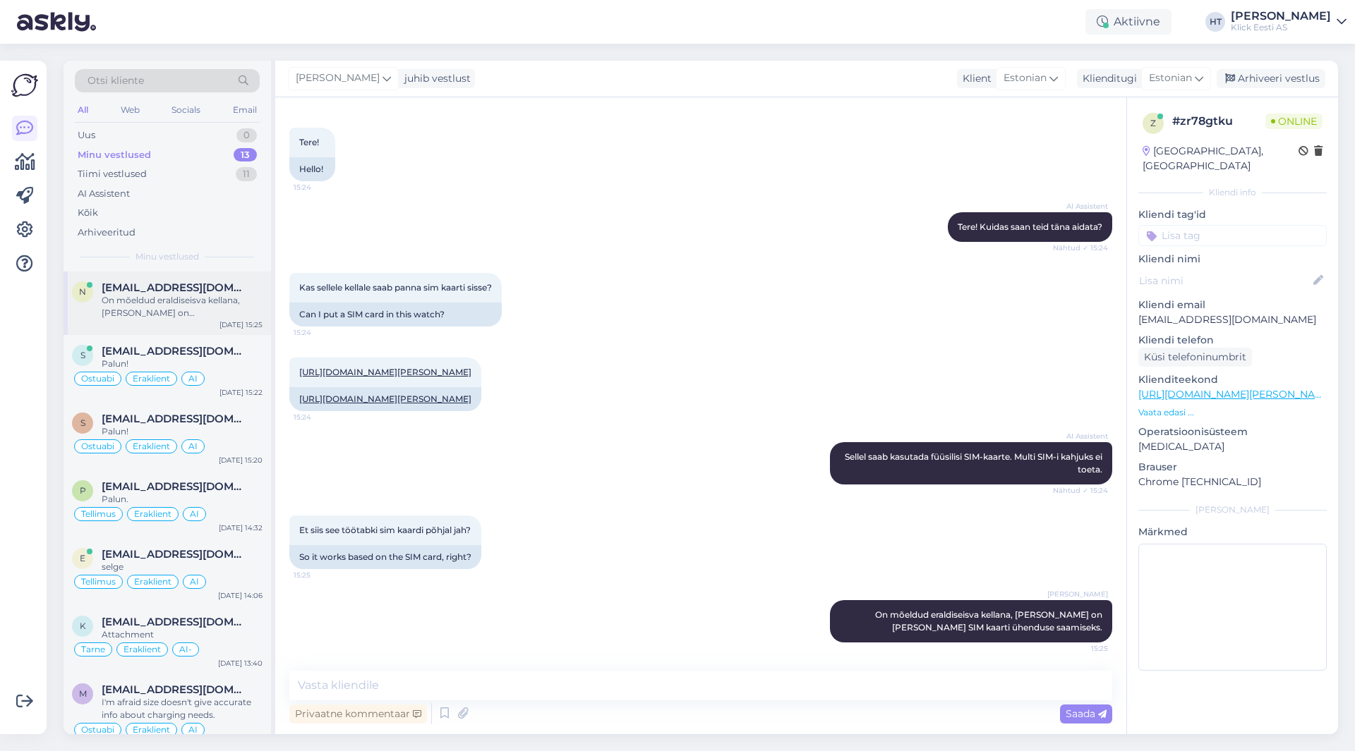
click at [219, 313] on div "On mõeldud eraldiseisva kellana, [PERSON_NAME] on [PERSON_NAME] SIM kaarti ühen…" at bounding box center [182, 306] width 161 height 25
click at [1228, 227] on input at bounding box center [1232, 235] width 188 height 21
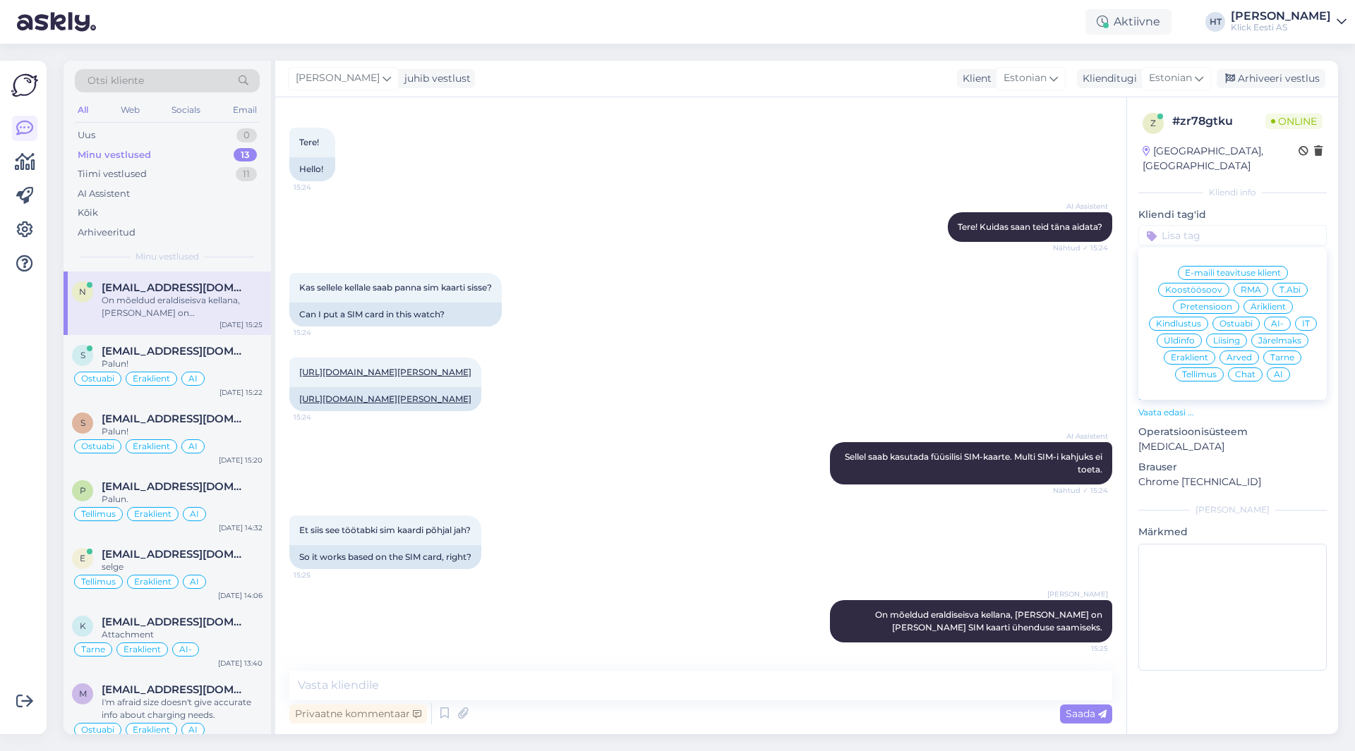
click at [1246, 320] on span "Ostuabi" at bounding box center [1235, 324] width 33 height 8
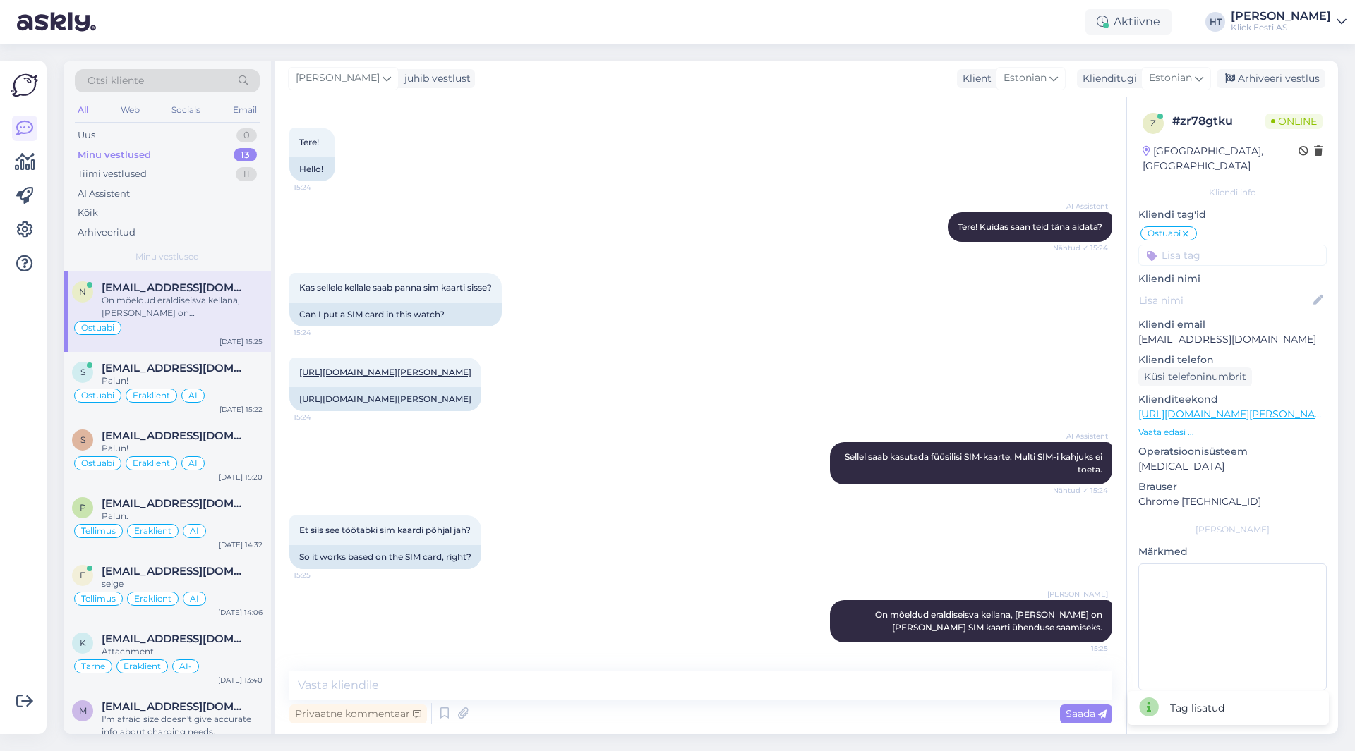
click at [1225, 245] on input at bounding box center [1232, 255] width 188 height 21
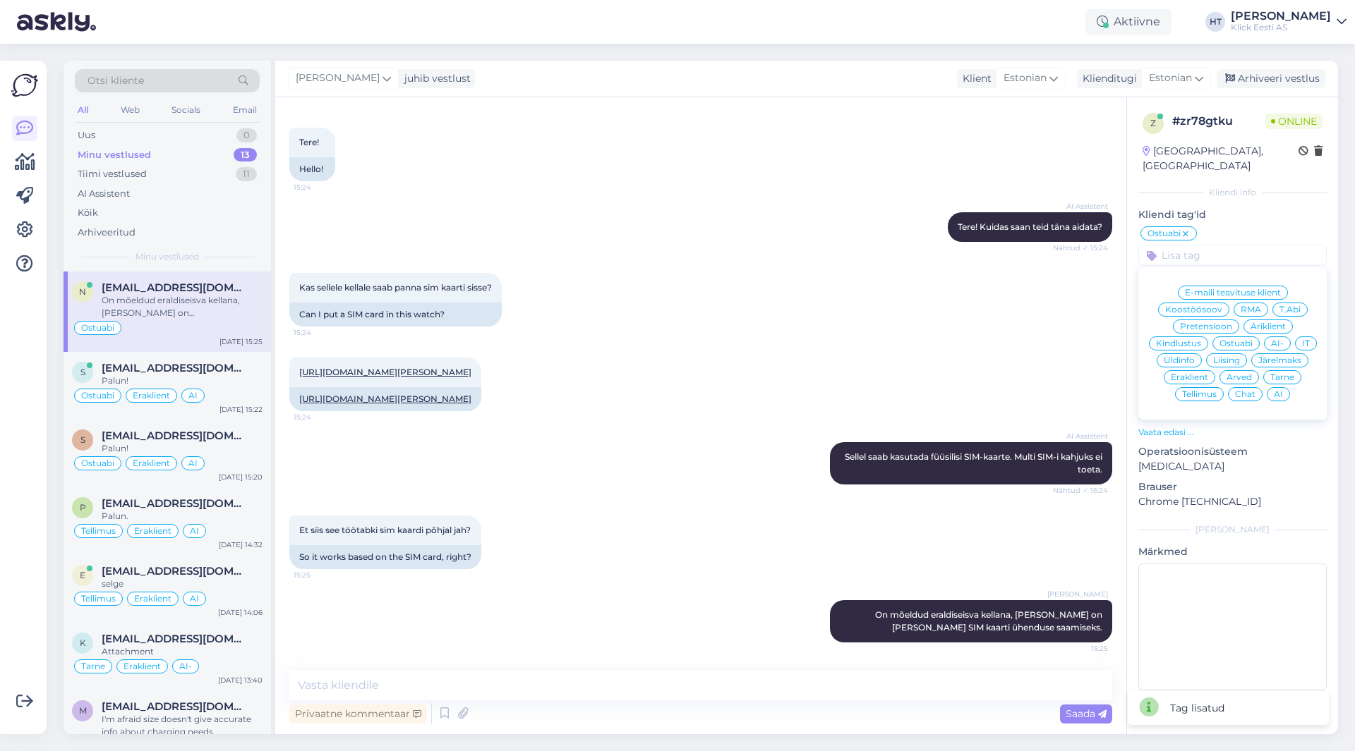
click at [1202, 373] on span "Eraklient" at bounding box center [1189, 377] width 37 height 8
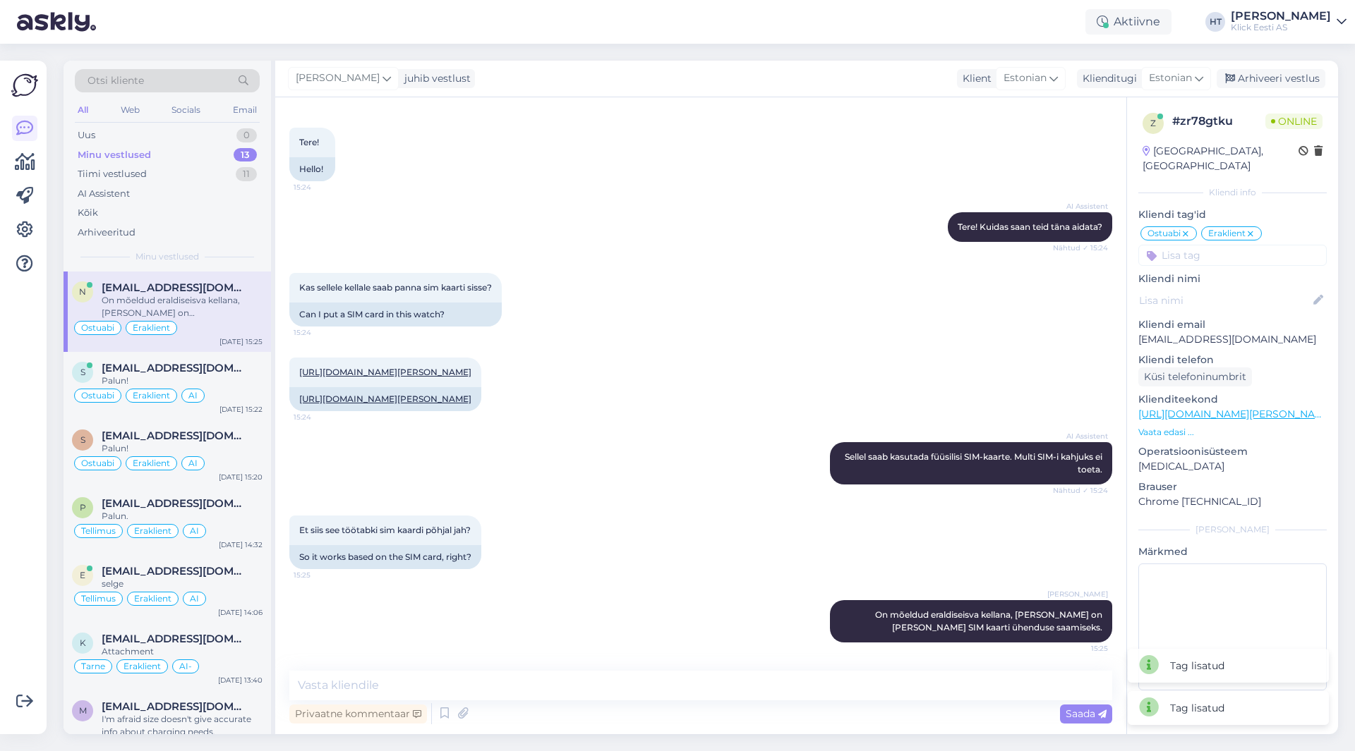
click at [1219, 250] on input at bounding box center [1232, 255] width 188 height 21
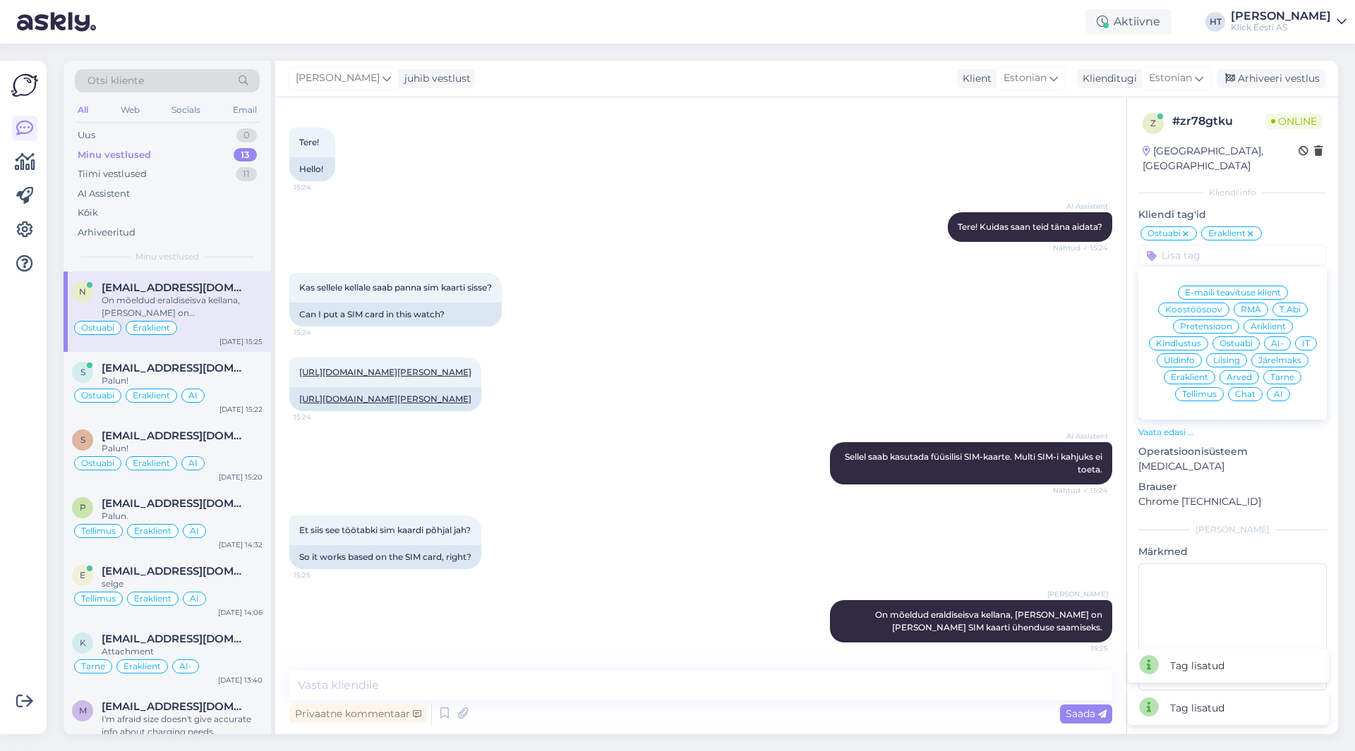
click at [1271, 387] on div "AI" at bounding box center [1277, 394] width 23 height 14
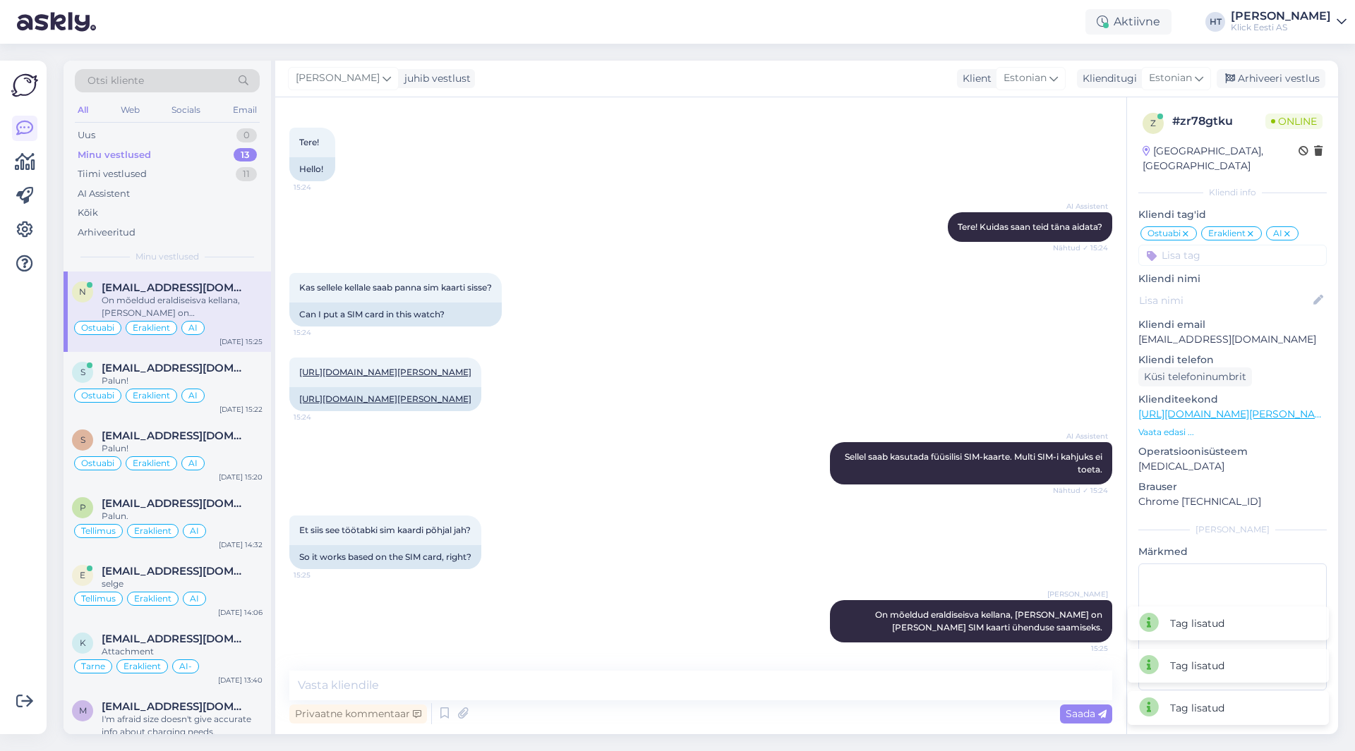
click at [866, 353] on div "[URL][DOMAIN_NAME][PERSON_NAME] 15:24 [URL][DOMAIN_NAME][PERSON_NAME]" at bounding box center [700, 384] width 823 height 85
click at [184, 372] on span "[EMAIL_ADDRESS][DOMAIN_NAME]" at bounding box center [175, 368] width 147 height 13
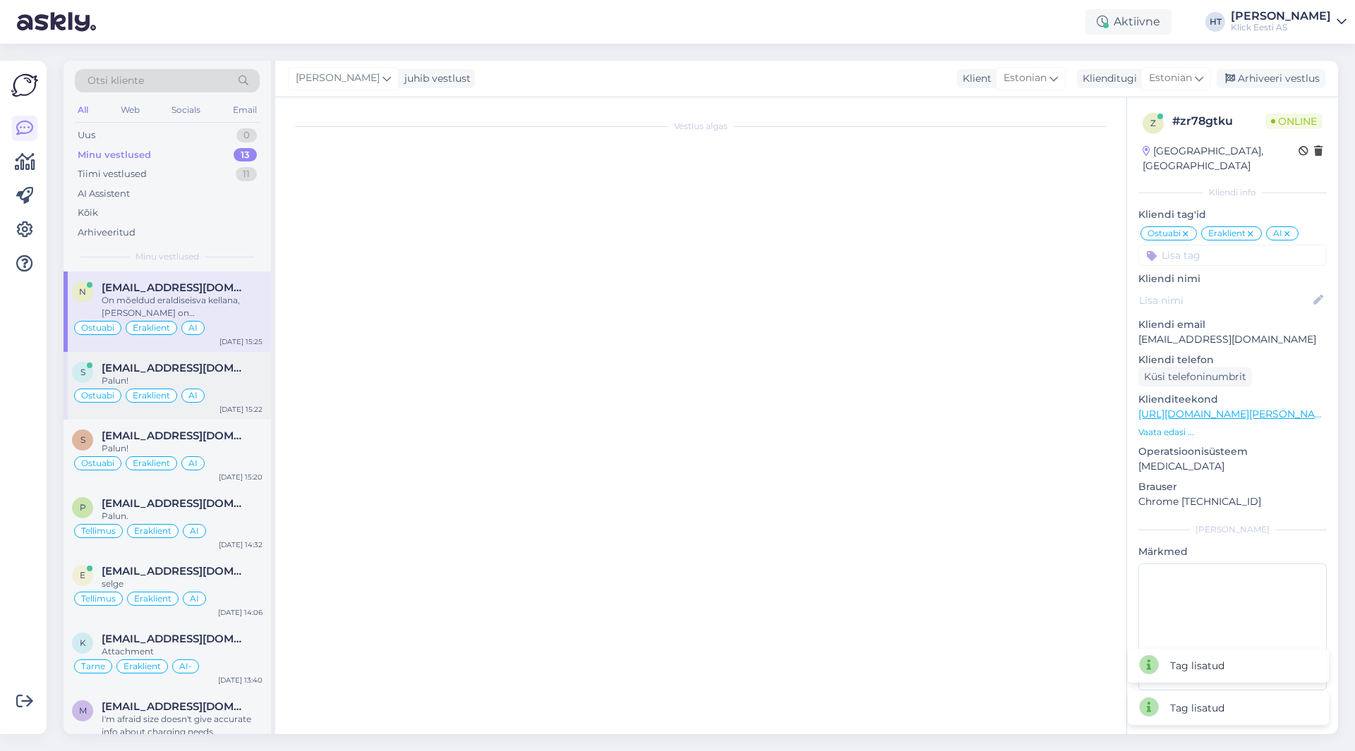
scroll to position [200, 0]
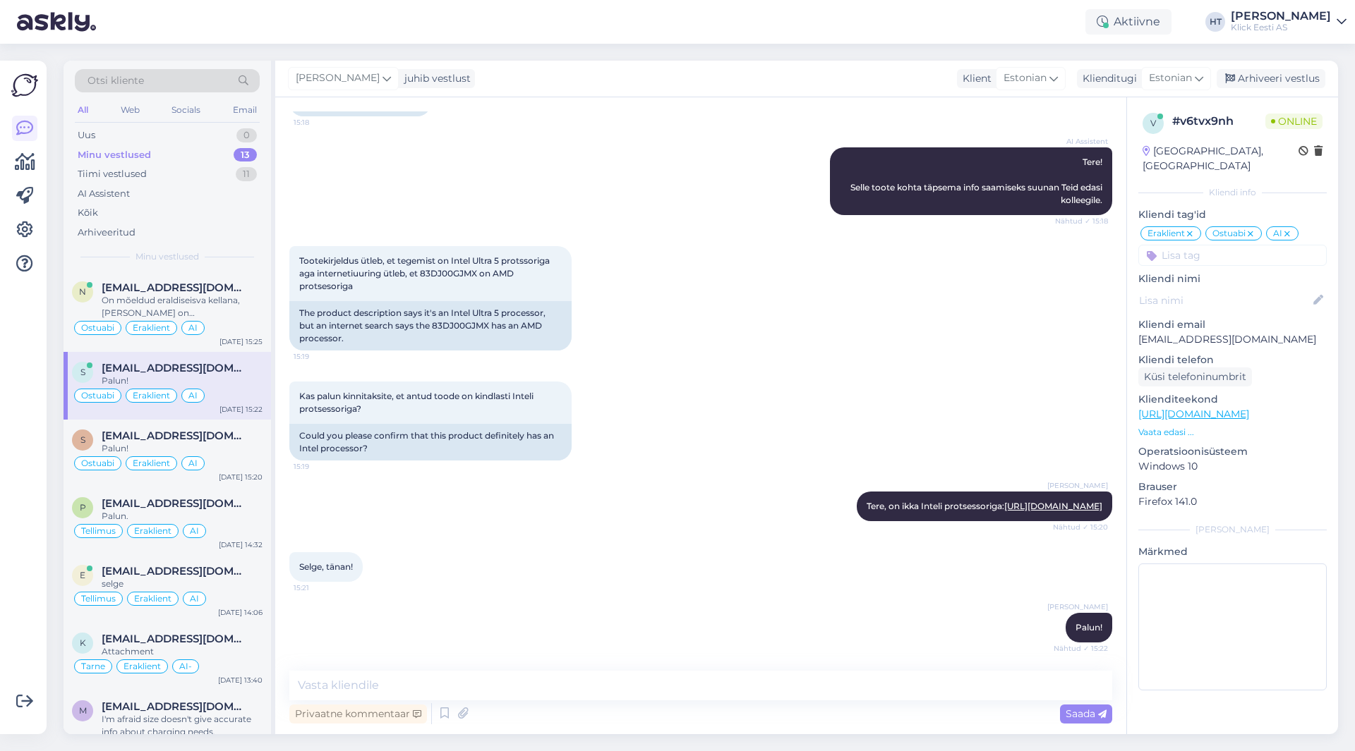
click at [718, 382] on div "Kas palun kinnitaksite, et antud toode on kindlasti Inteli protsessoriga? 15:19…" at bounding box center [700, 421] width 823 height 110
click at [538, 159] on div "AI Assistent Tere! Selle toote kohta täpsema info saamiseks suunan Teid edasi k…" at bounding box center [700, 181] width 823 height 99
click at [675, 519] on div "[PERSON_NAME] Tere, on ikka Inteli protsessoriga: [URL][DOMAIN_NAME] Nähtud ✓ 1…" at bounding box center [700, 506] width 823 height 61
click at [204, 127] on div "Uus 0" at bounding box center [167, 136] width 185 height 20
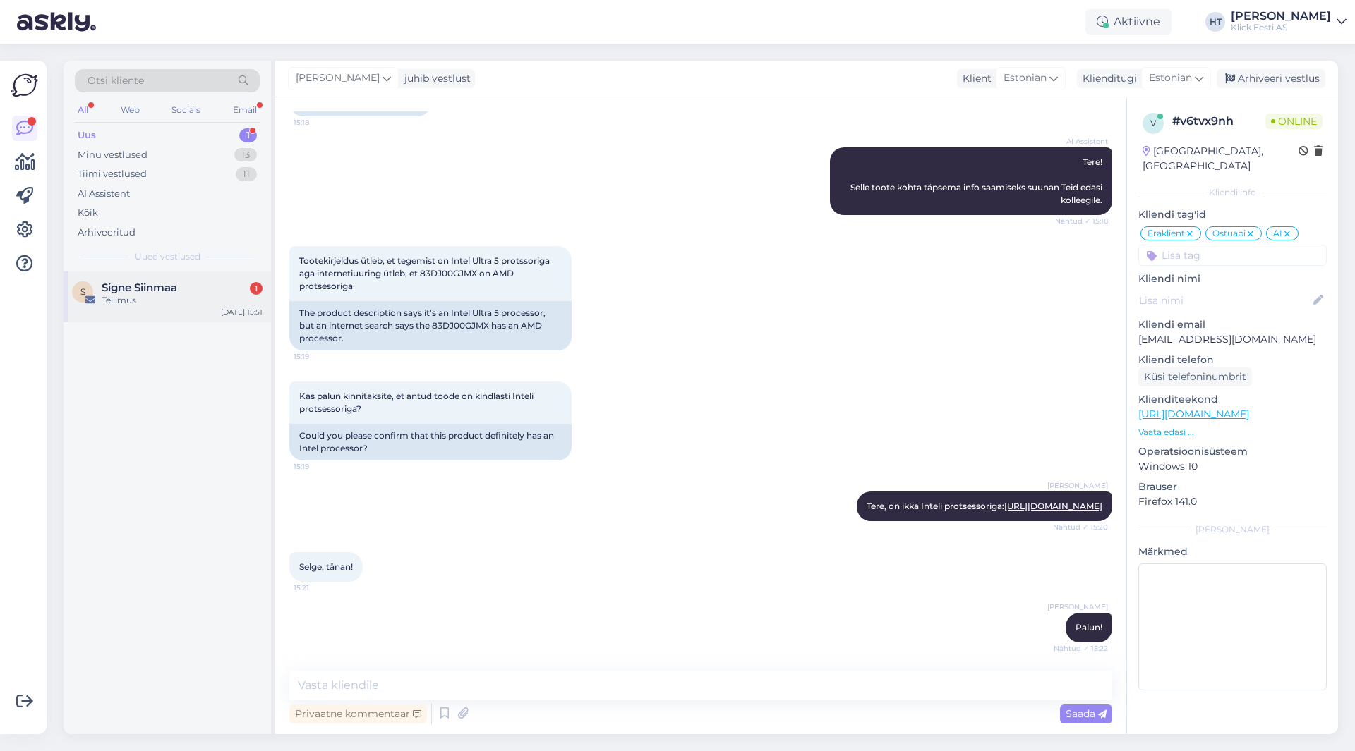
click at [185, 294] on div "Signe Siinmaa 1" at bounding box center [182, 288] width 161 height 13
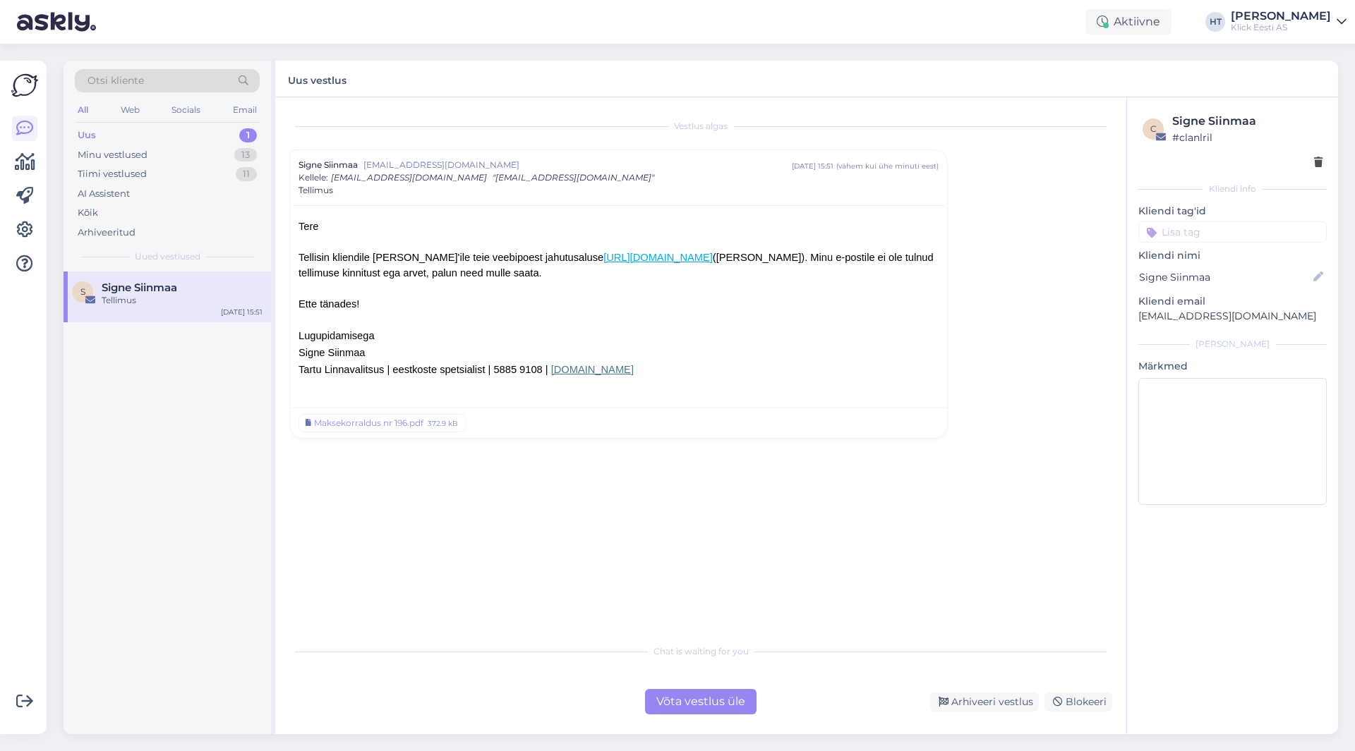
click at [342, 352] on span "Signe Siinmaa" at bounding box center [331, 352] width 67 height 11
click at [406, 337] on p "Lugupidamisega" at bounding box center [618, 335] width 640 height 17
click at [387, 425] on div "Maksekorraldus nr 196.pdf" at bounding box center [368, 423] width 109 height 13
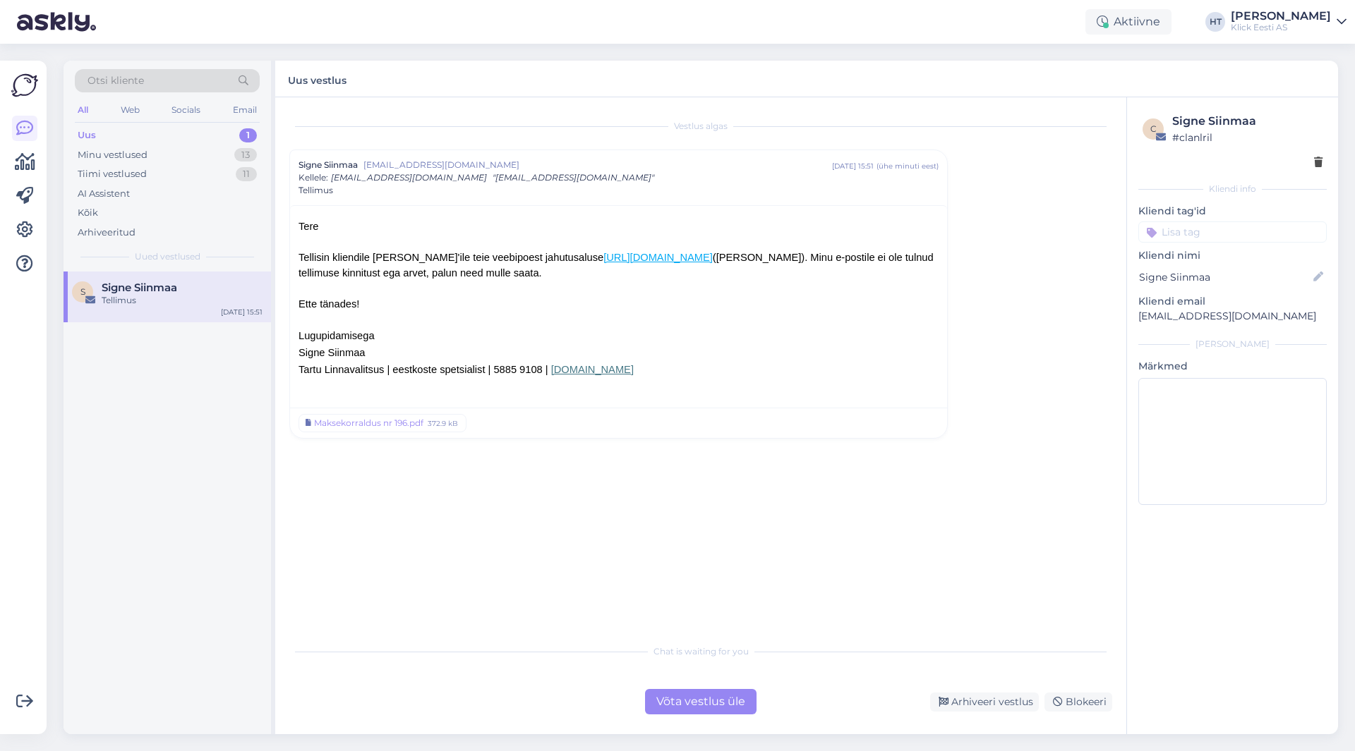
click at [703, 700] on div "Võta vestlus üle" at bounding box center [700, 701] width 111 height 25
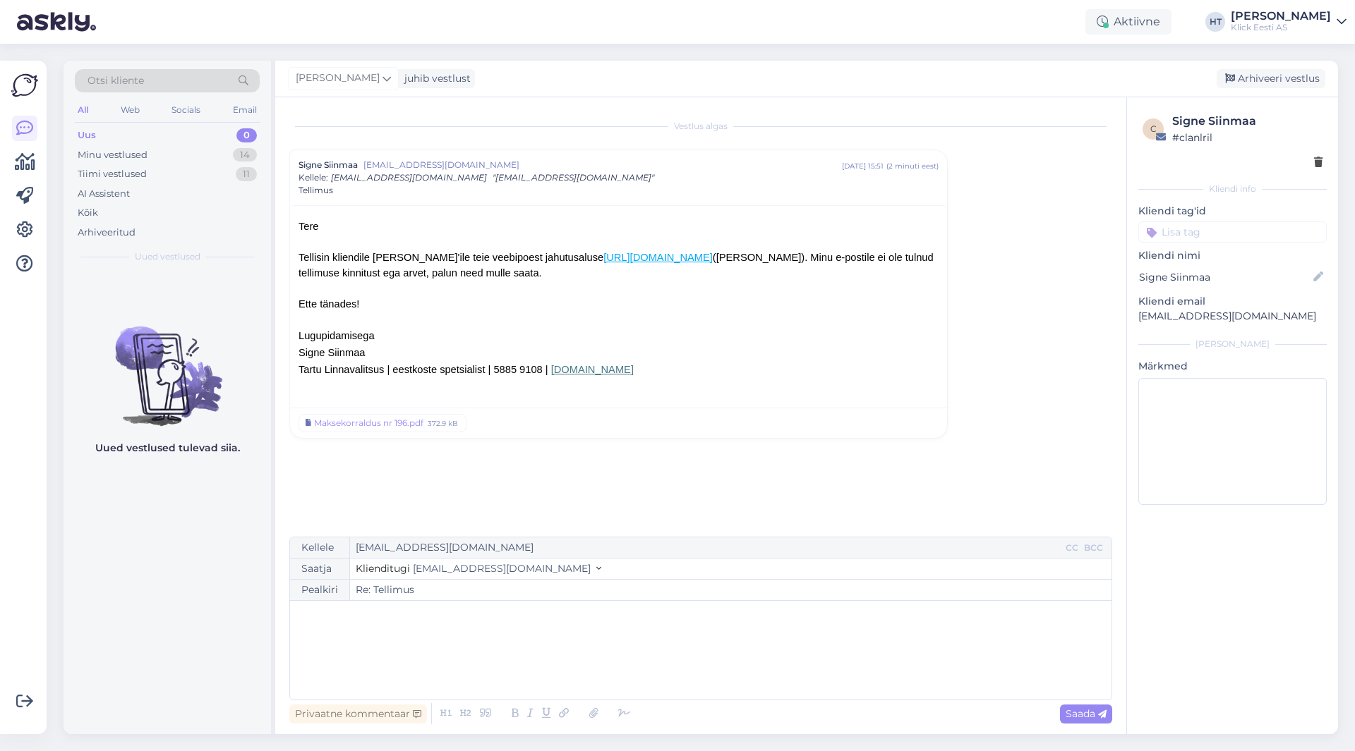
click at [536, 624] on div "﻿" at bounding box center [700, 650] width 807 height 85
click at [550, 641] on span "Tellimuse e-posti aadressile oli läinud .eee lõppu, setõttu pole ka info korrek…" at bounding box center [681, 648] width 769 height 28
click at [404, 681] on p "﻿" at bounding box center [700, 685] width 807 height 15
click at [593, 720] on icon at bounding box center [593, 714] width 18 height 20
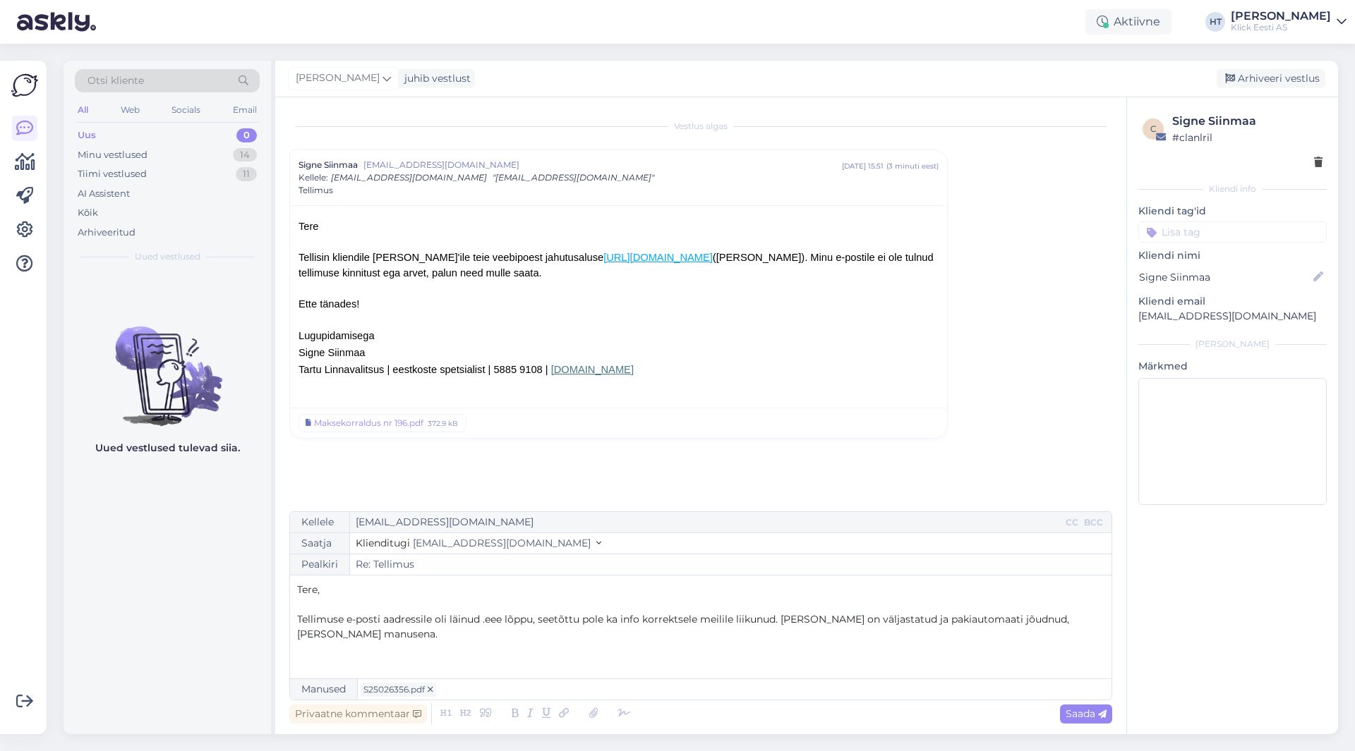
click at [343, 665] on p "﻿" at bounding box center [700, 664] width 807 height 15
click at [1075, 718] on span "Saada" at bounding box center [1085, 714] width 41 height 13
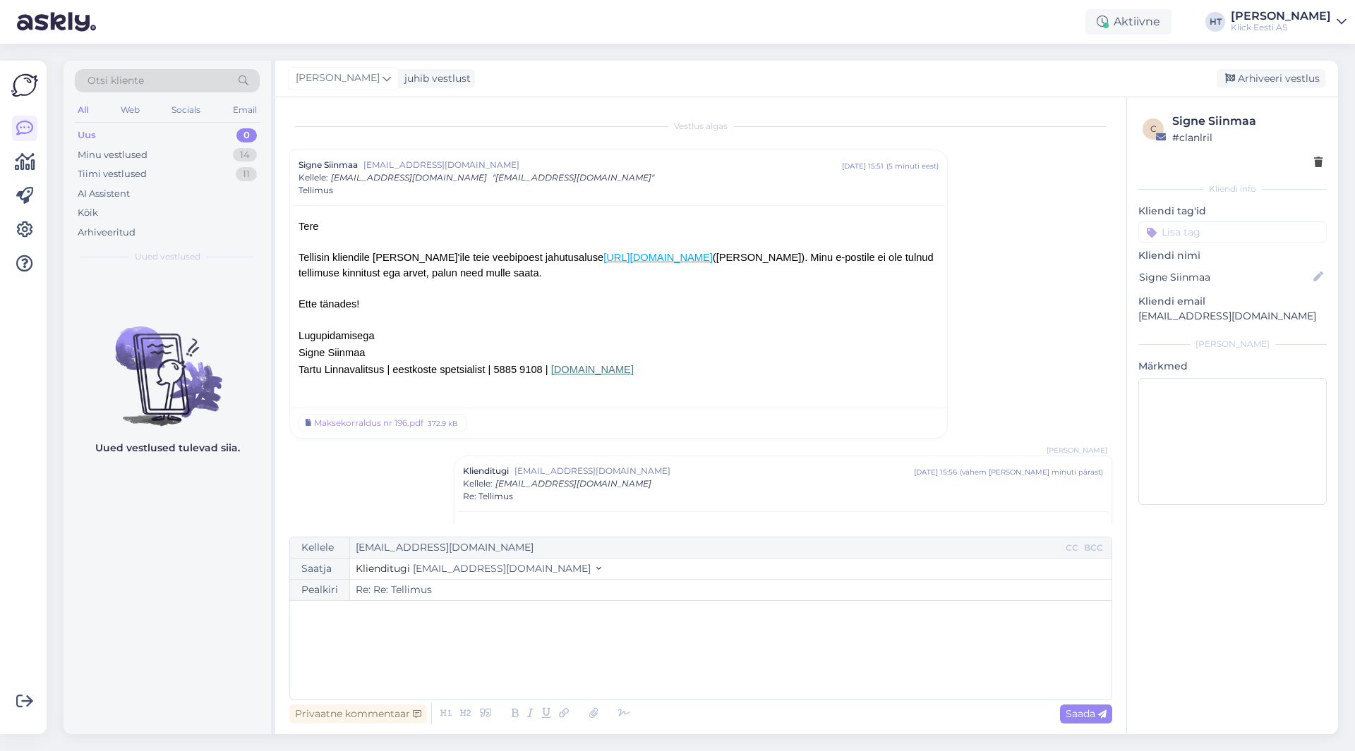
click at [1238, 227] on input at bounding box center [1232, 232] width 188 height 21
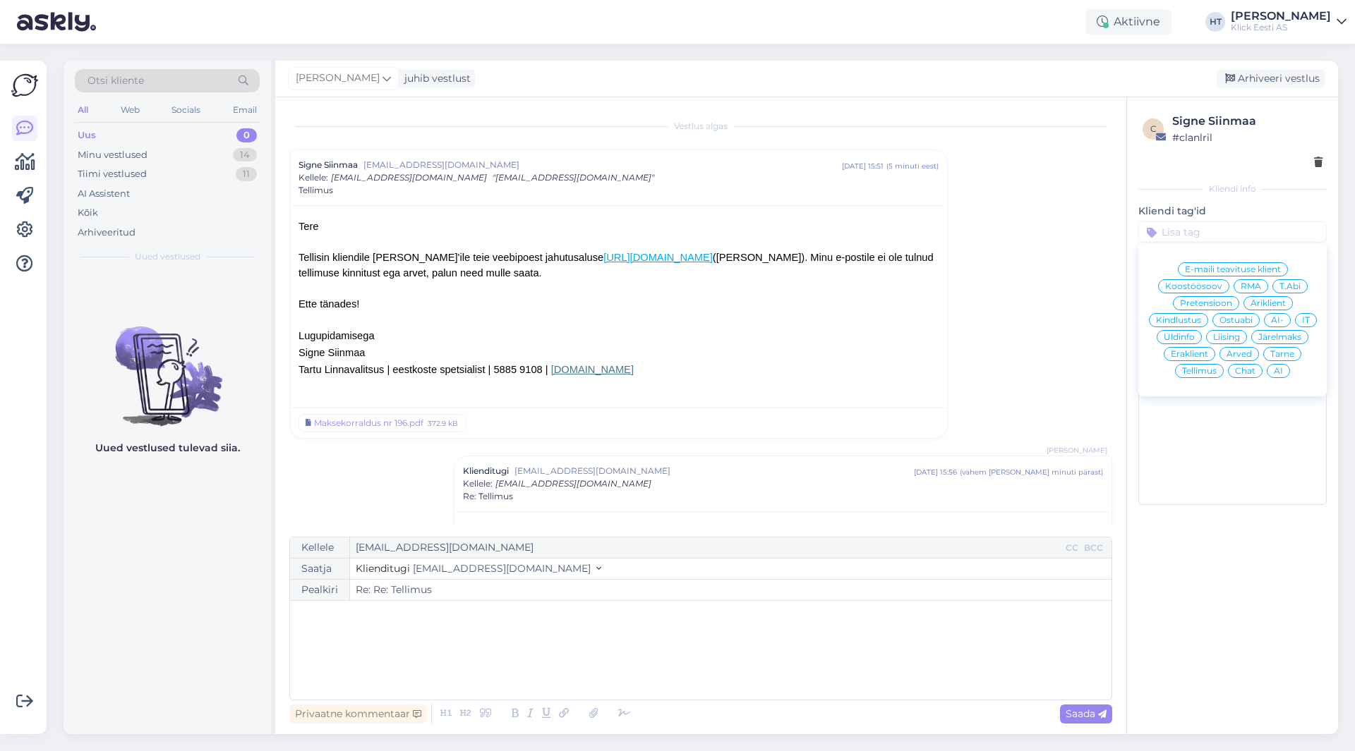
click at [1207, 373] on span "Tellimus" at bounding box center [1199, 371] width 35 height 8
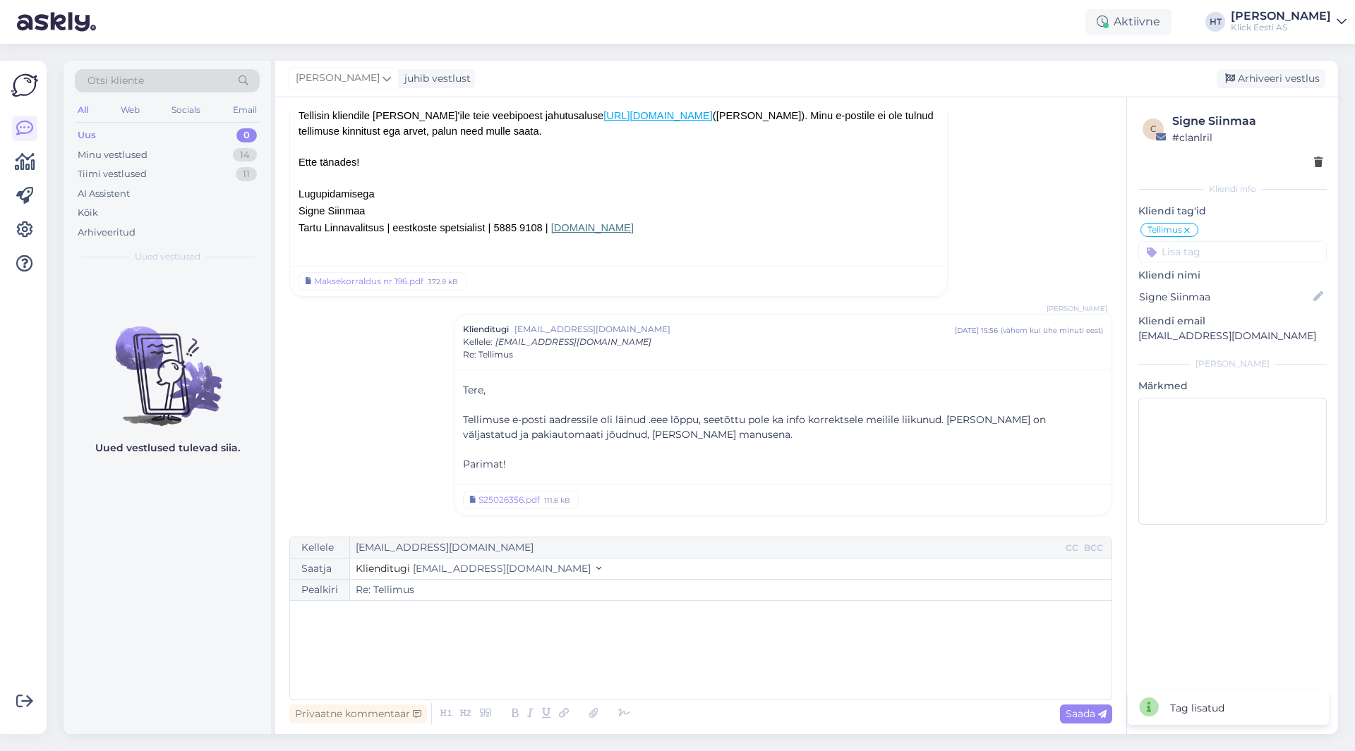
click at [1230, 246] on input at bounding box center [1232, 251] width 188 height 21
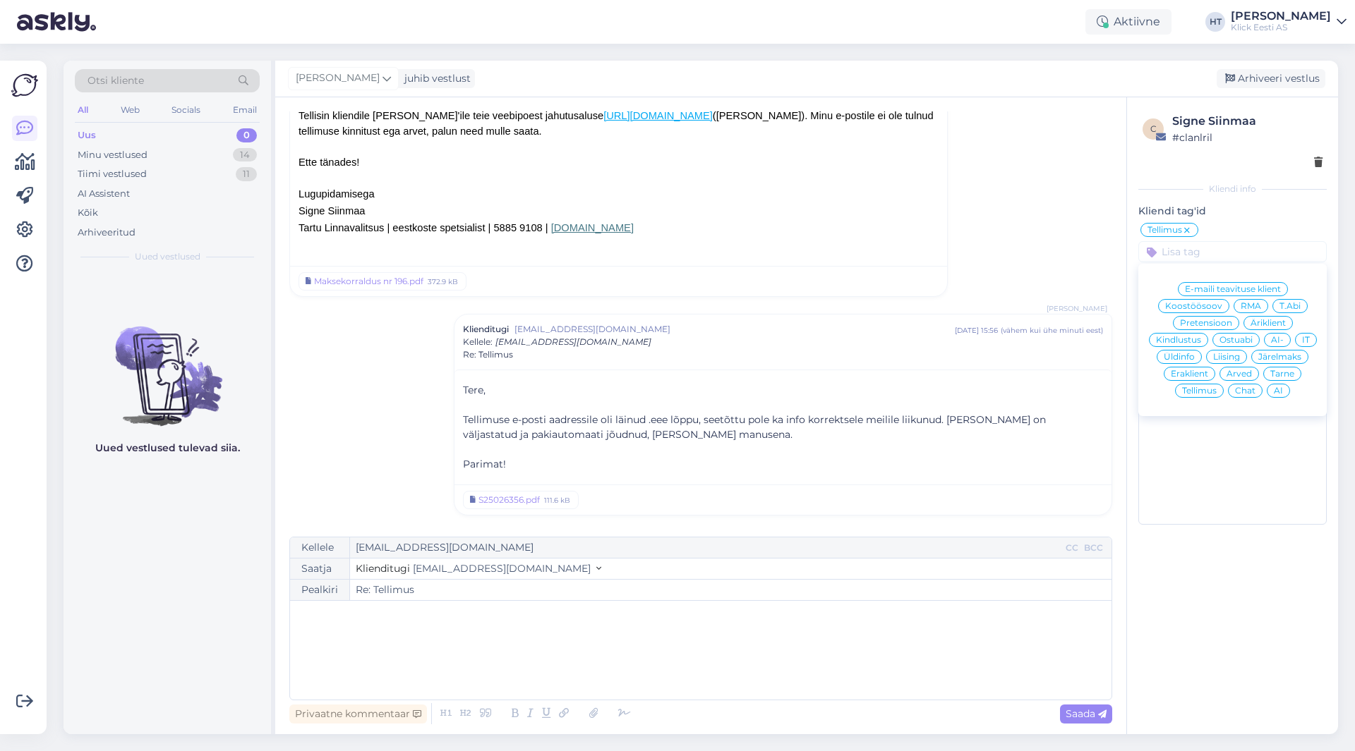
click at [1239, 374] on span "Arved" at bounding box center [1238, 374] width 25 height 8
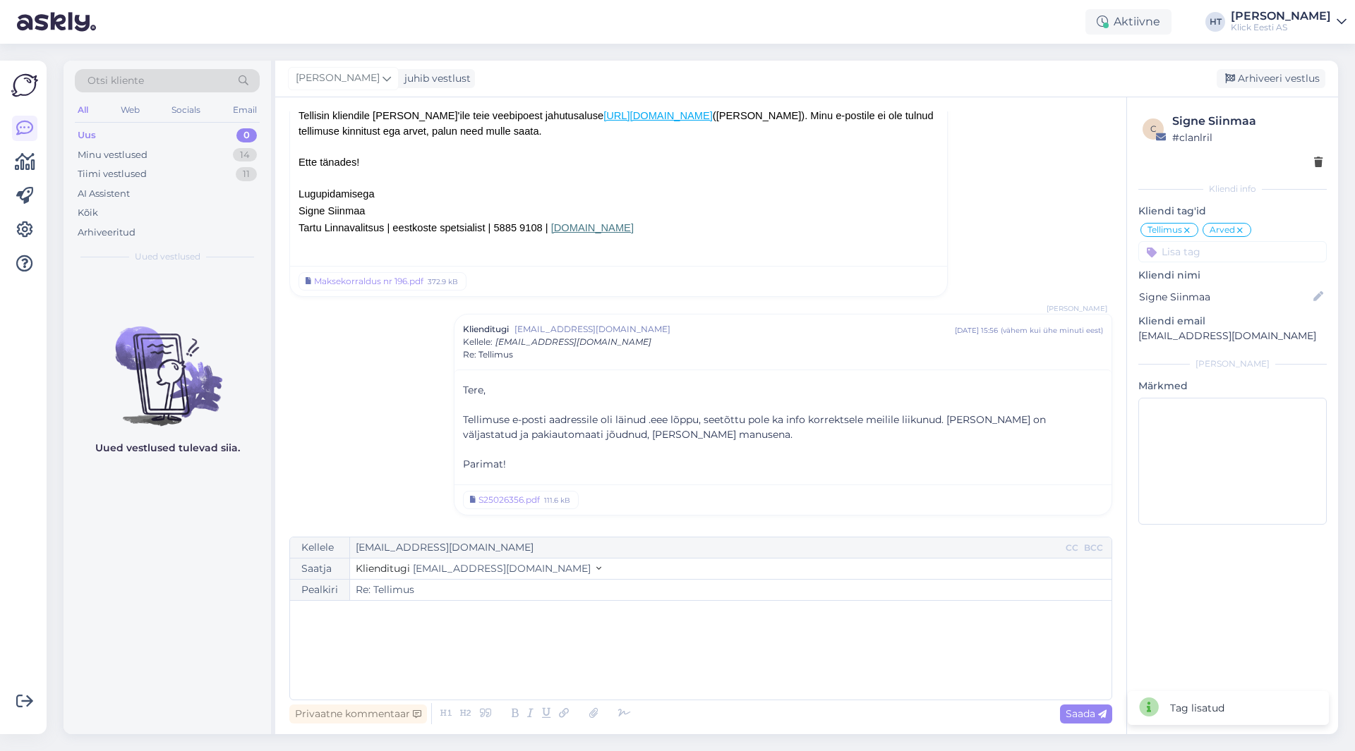
click at [1223, 253] on input at bounding box center [1232, 251] width 188 height 21
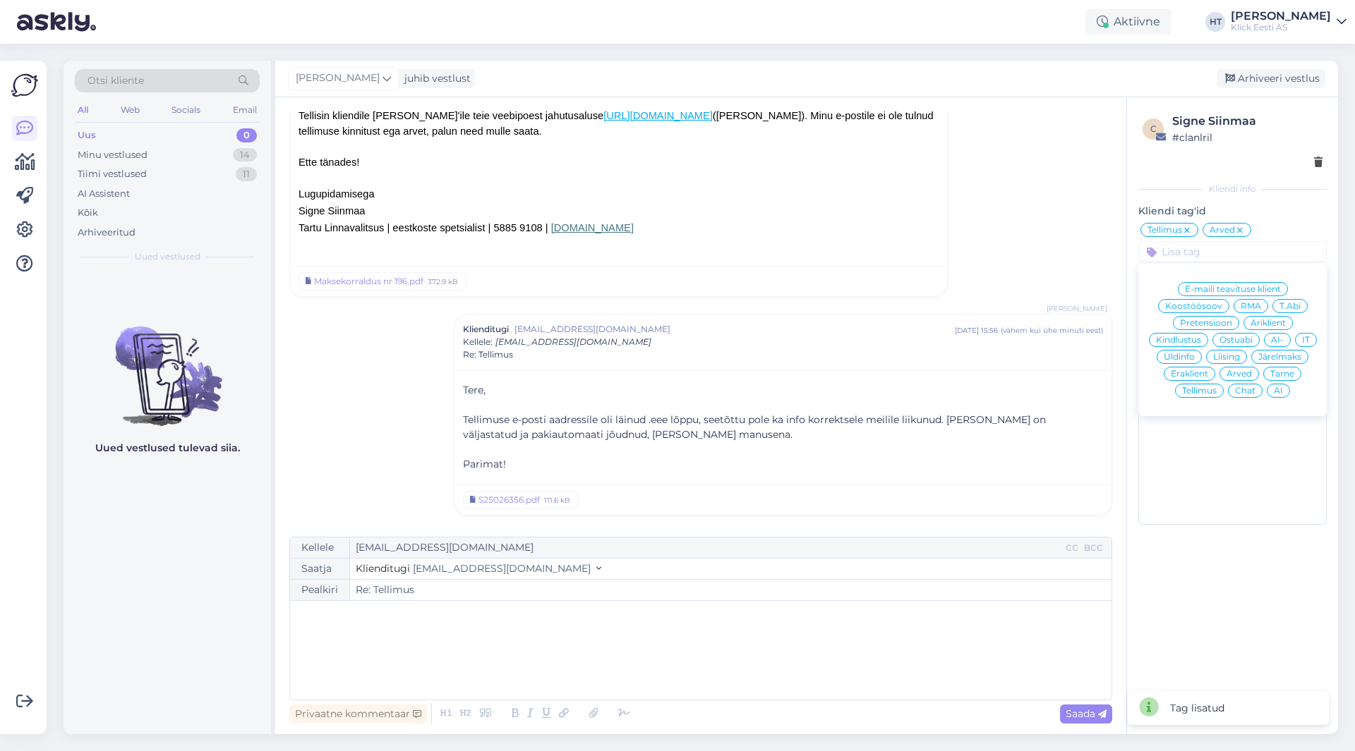
click at [1185, 372] on span "Eraklient" at bounding box center [1189, 374] width 37 height 8
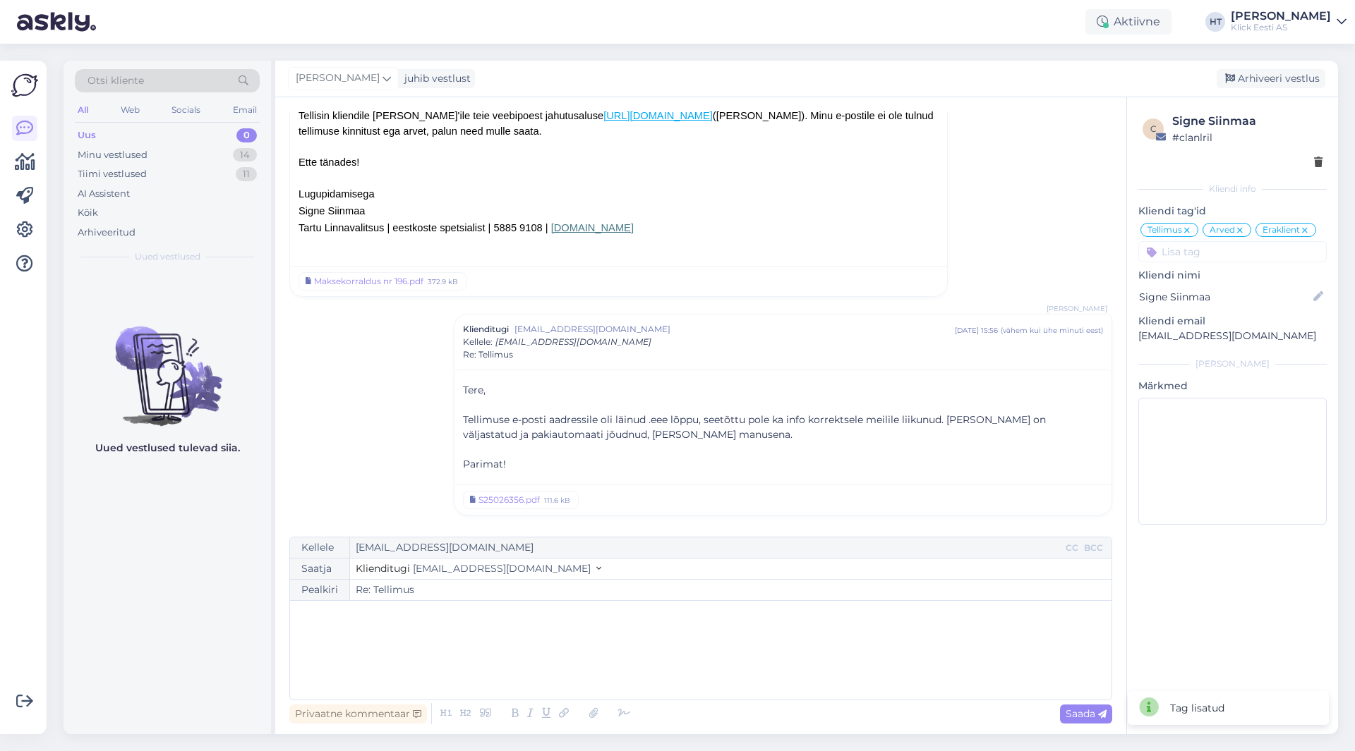
click at [1307, 229] on icon at bounding box center [1304, 230] width 8 height 11
click at [1260, 255] on input at bounding box center [1232, 251] width 188 height 21
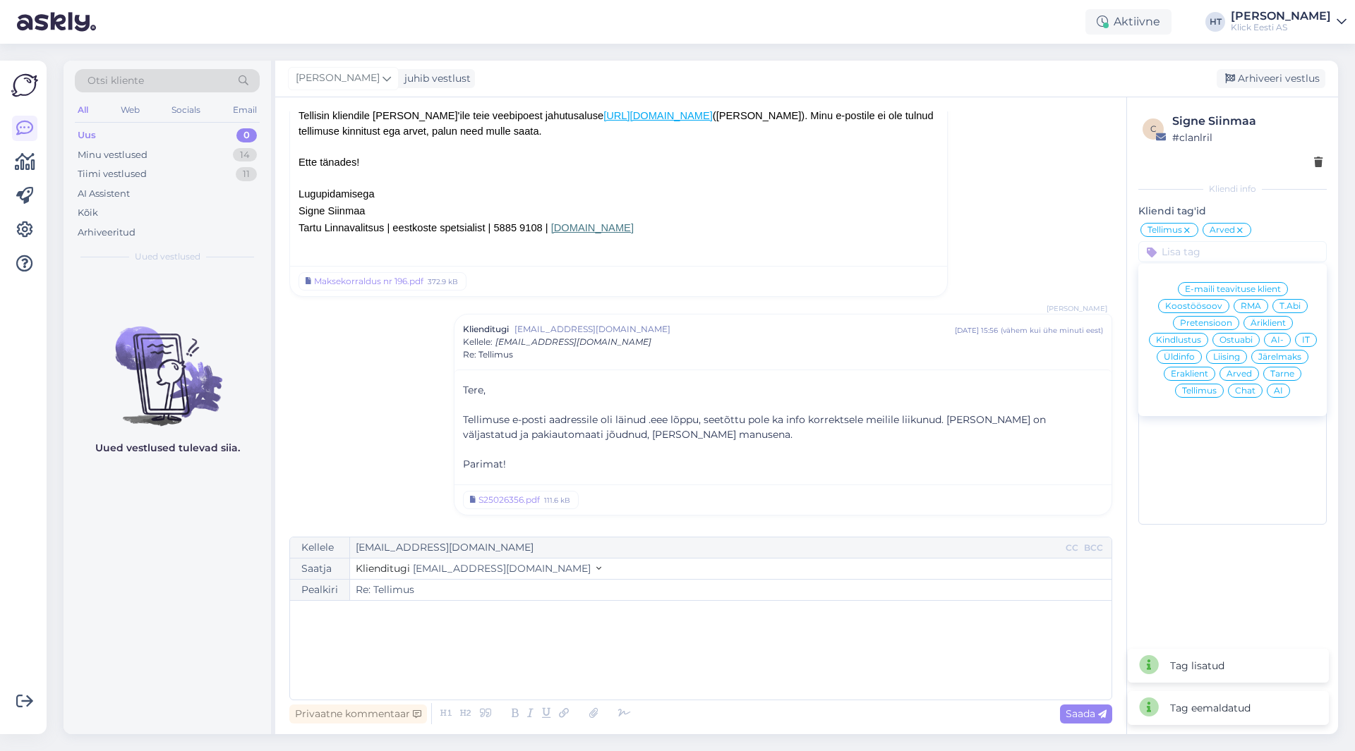
click at [1271, 321] on span "Äriklient" at bounding box center [1267, 323] width 35 height 8
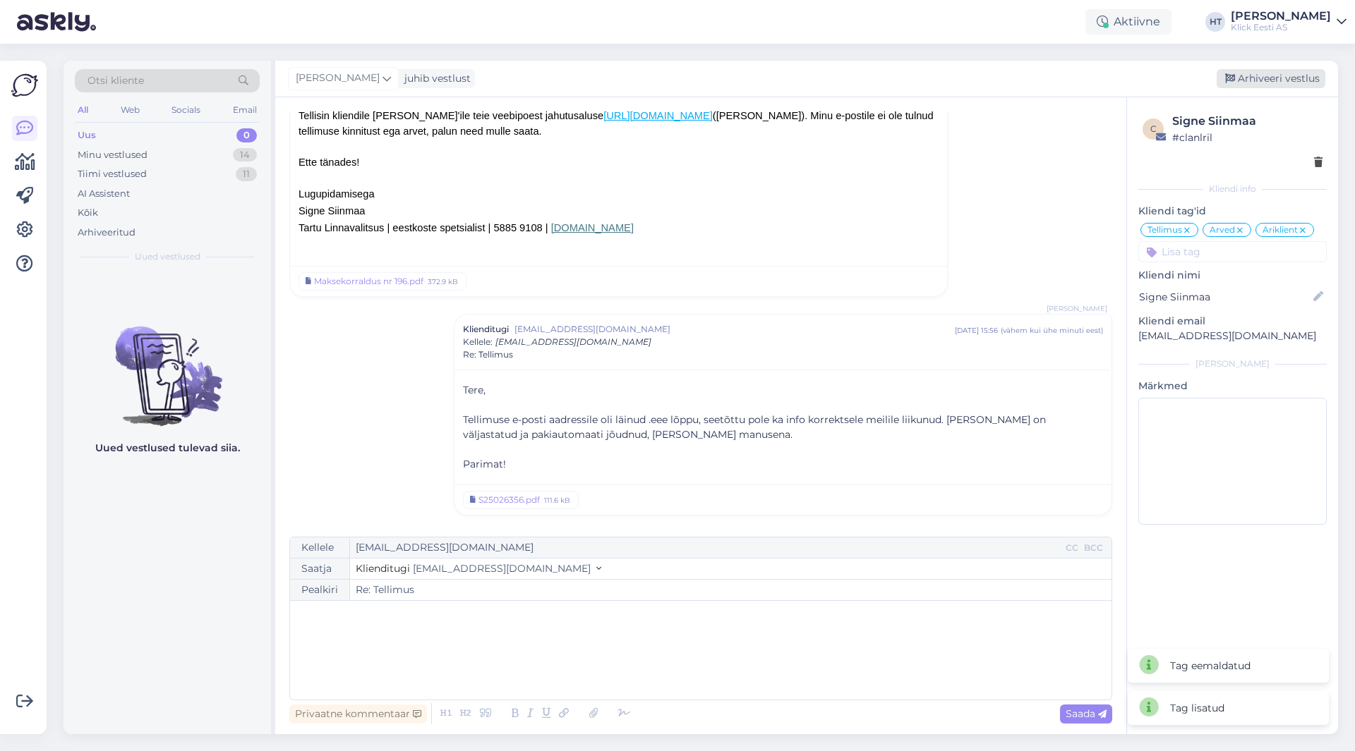
click at [1281, 83] on div "Arhiveeri vestlus" at bounding box center [1270, 78] width 109 height 19
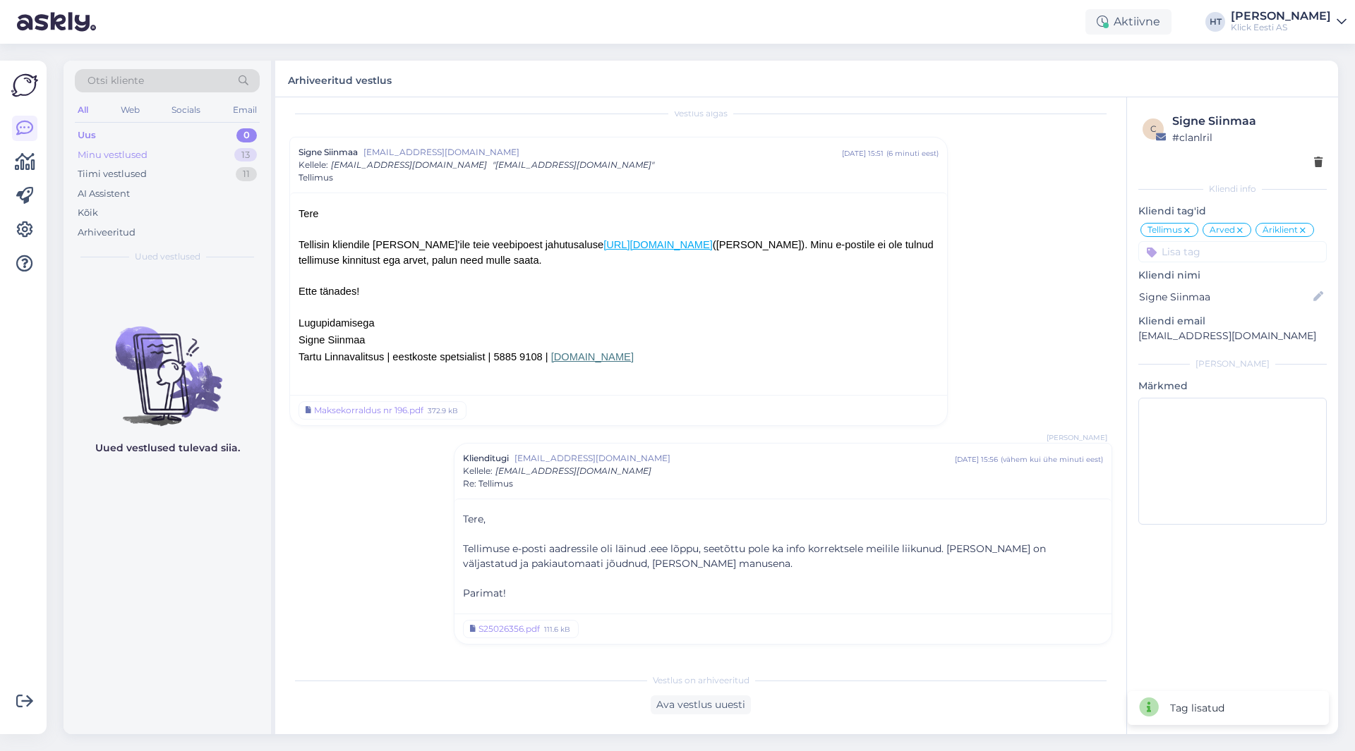
click at [229, 153] on div "Minu vestlused 13" at bounding box center [167, 155] width 185 height 20
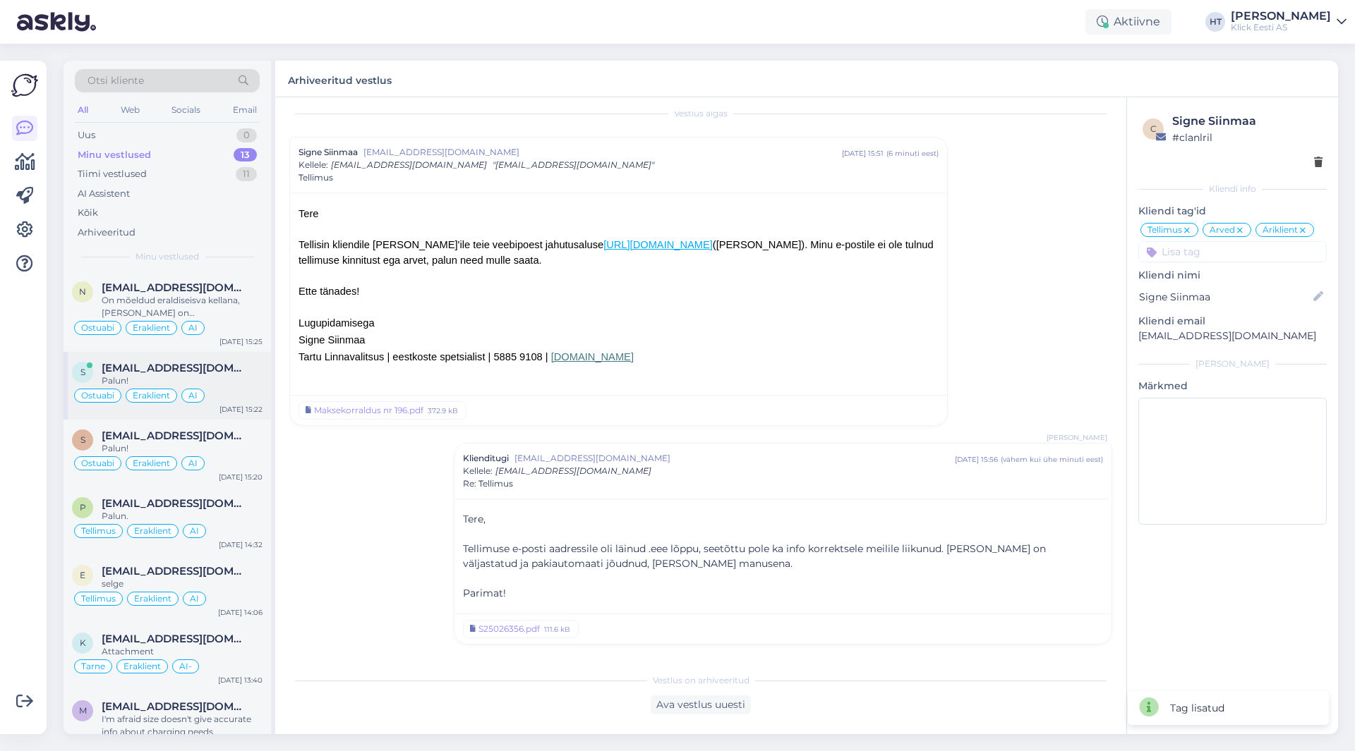
click at [235, 363] on span "[EMAIL_ADDRESS][DOMAIN_NAME]" at bounding box center [175, 368] width 147 height 13
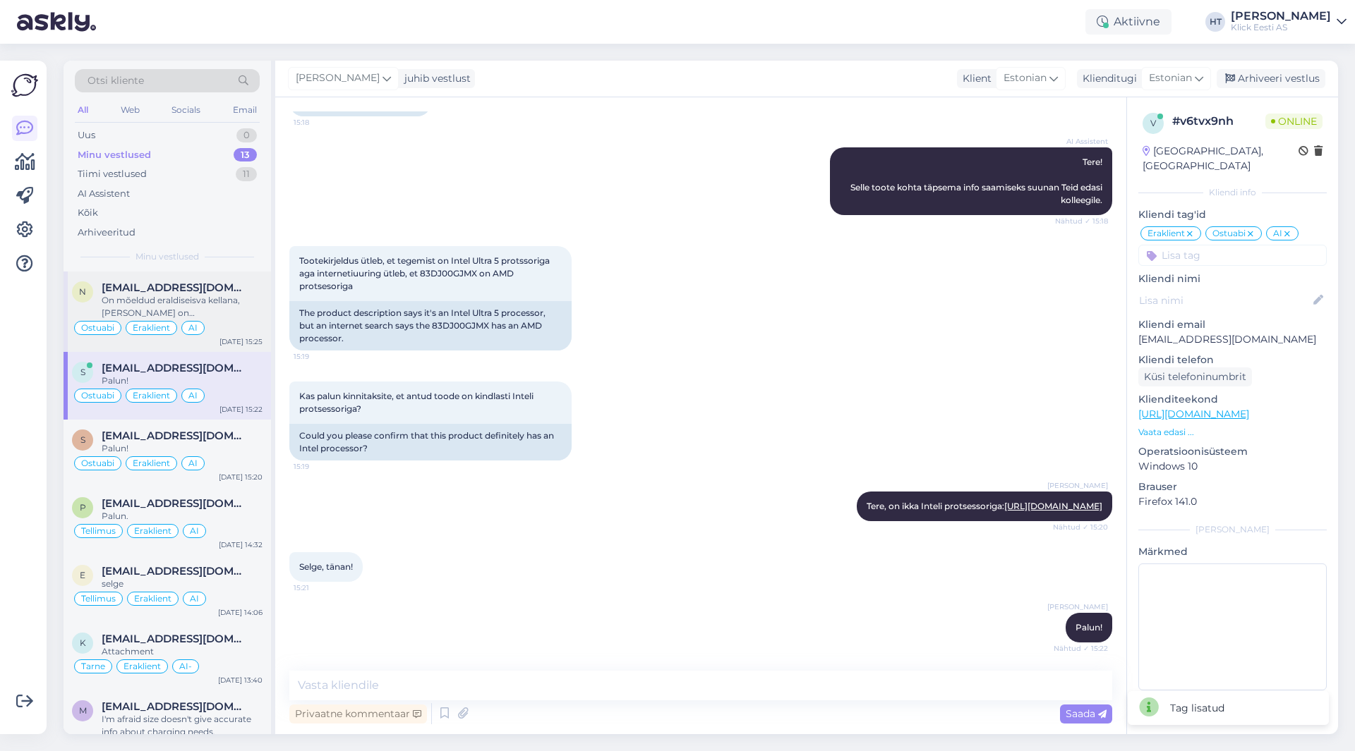
click at [239, 296] on div "On mõeldud eraldiseisva kellana, [PERSON_NAME] on [PERSON_NAME] SIM kaarti ühen…" at bounding box center [182, 306] width 161 height 25
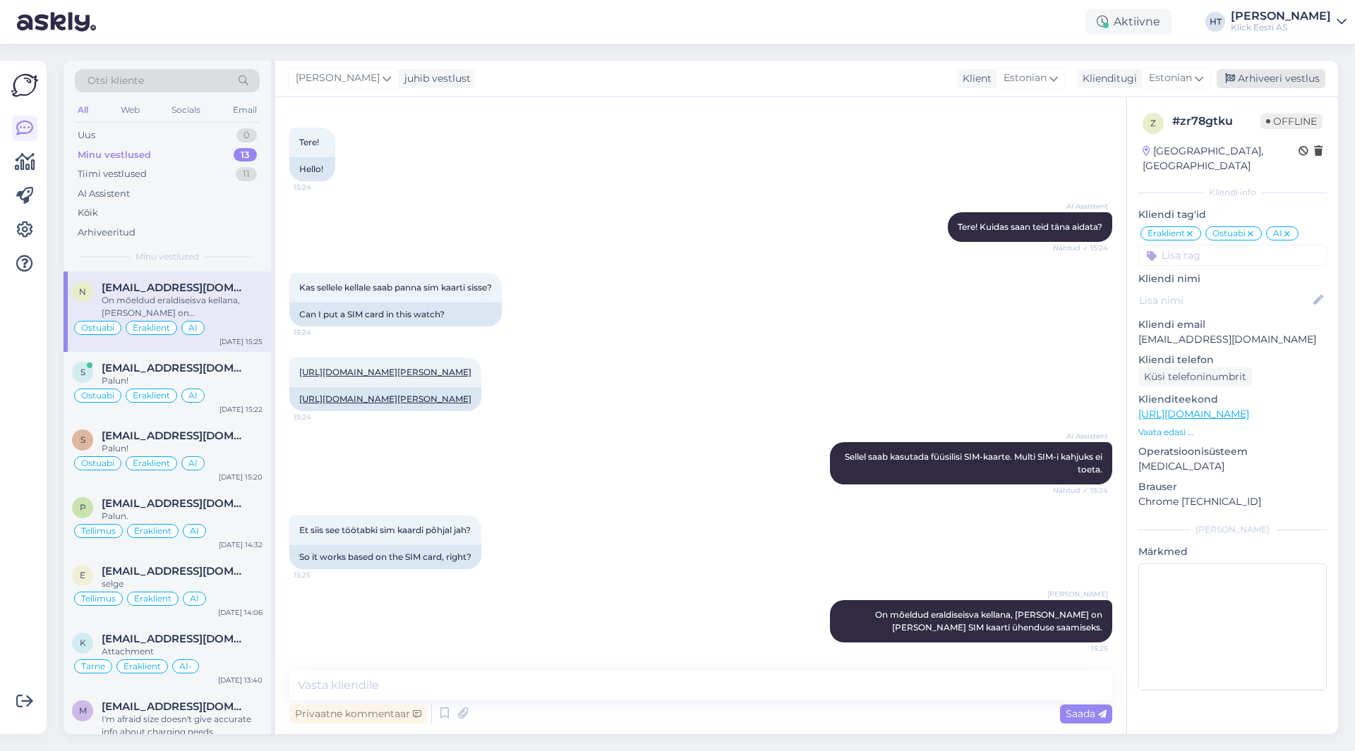
click at [1271, 74] on div "Arhiveeri vestlus" at bounding box center [1270, 78] width 109 height 19
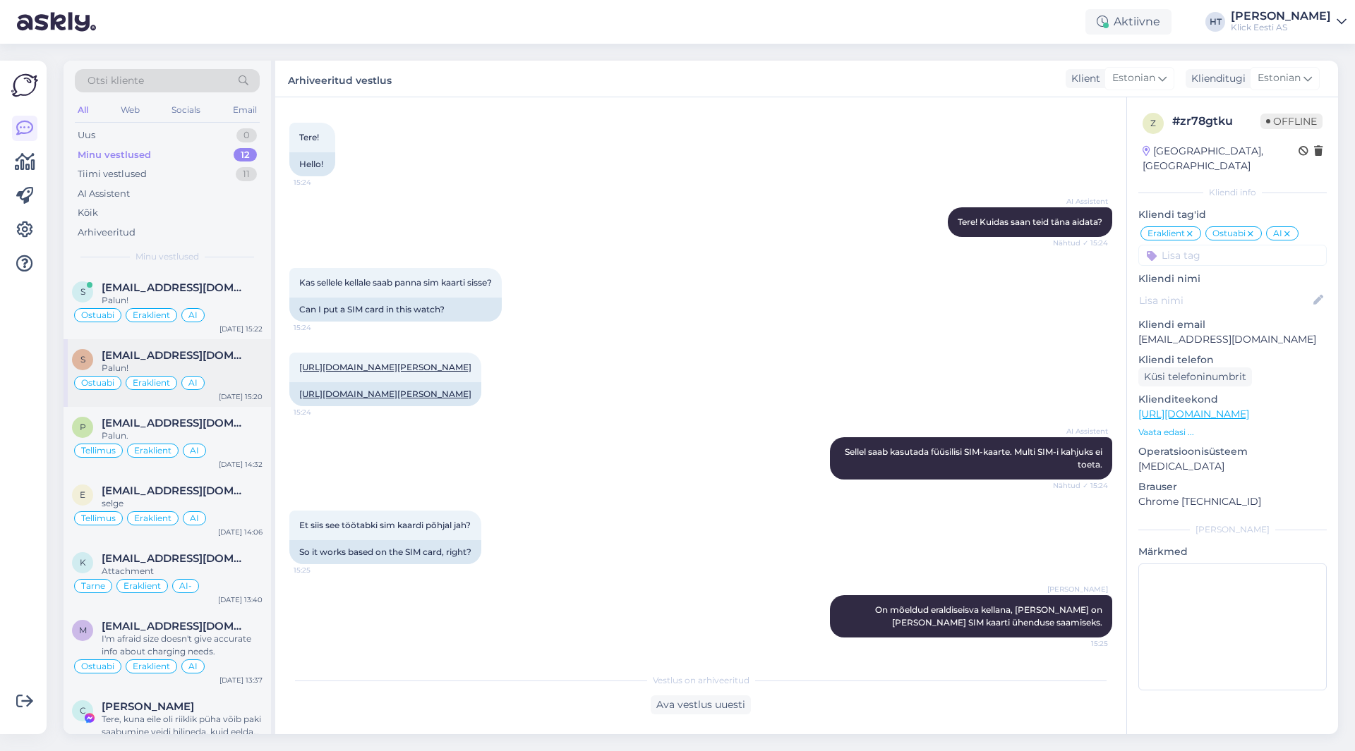
click at [201, 371] on div "Palun!" at bounding box center [182, 368] width 161 height 13
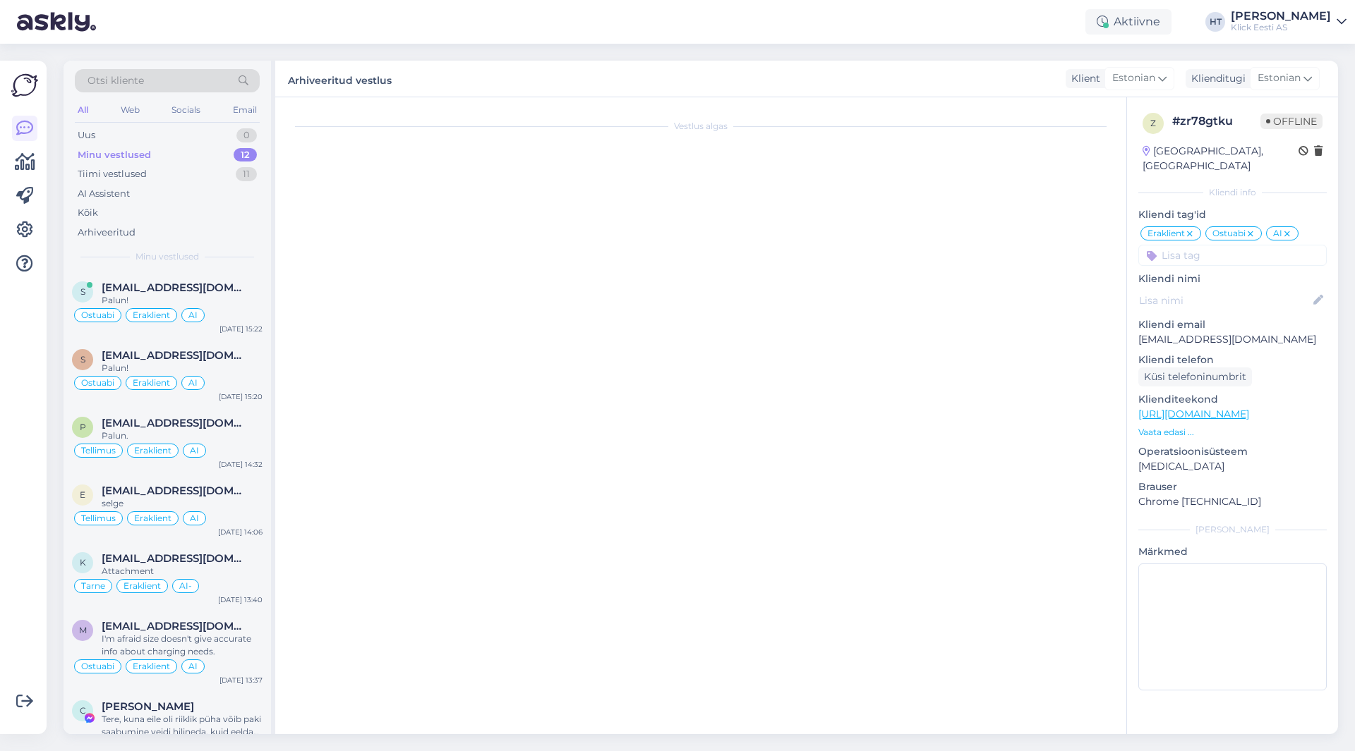
scroll to position [248, 0]
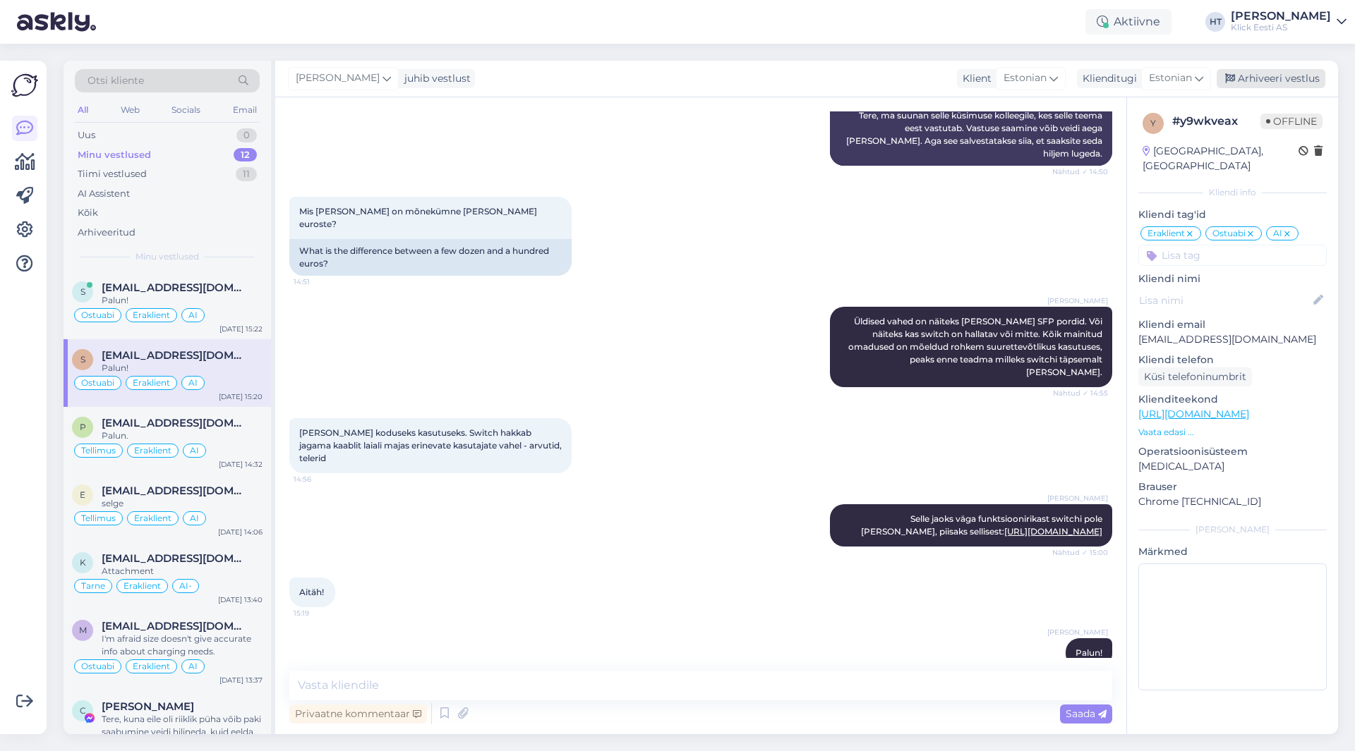
click at [1294, 75] on div "Arhiveeri vestlus" at bounding box center [1270, 78] width 109 height 19
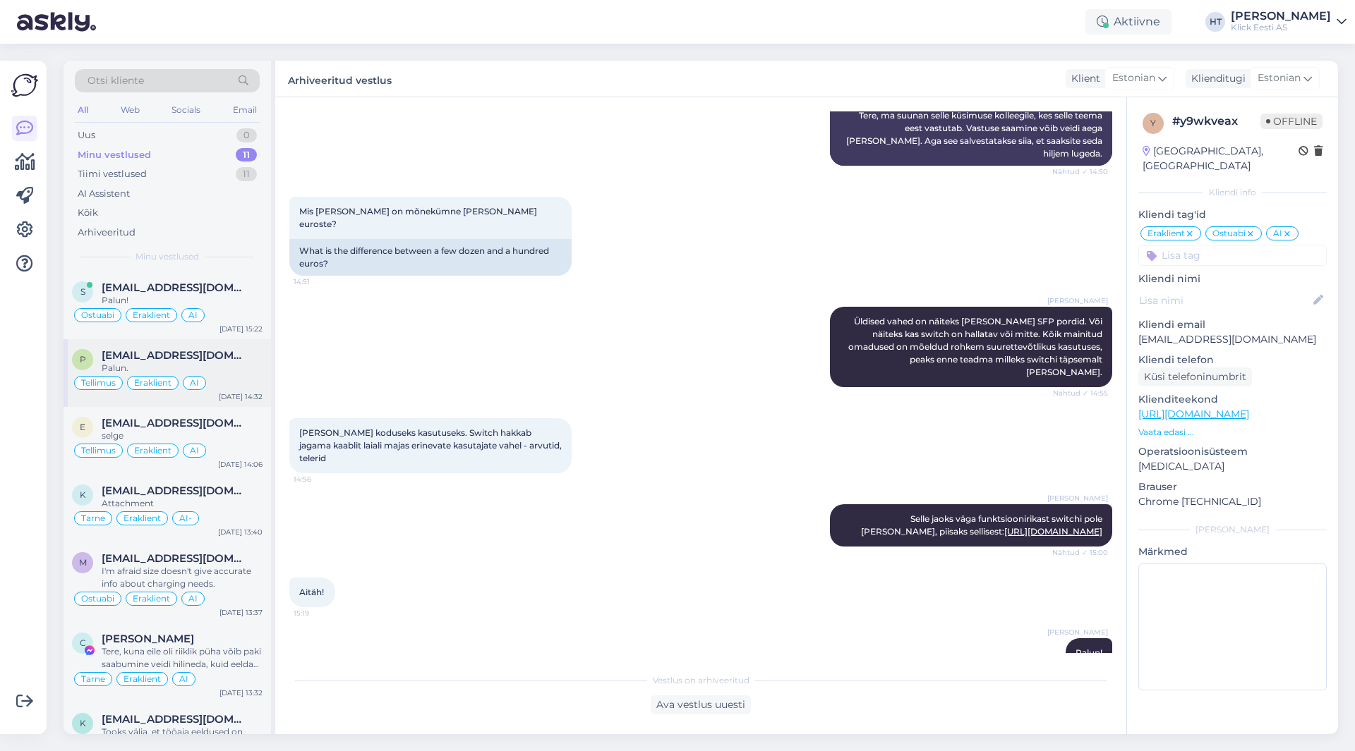
click at [243, 363] on div "Palun." at bounding box center [182, 368] width 161 height 13
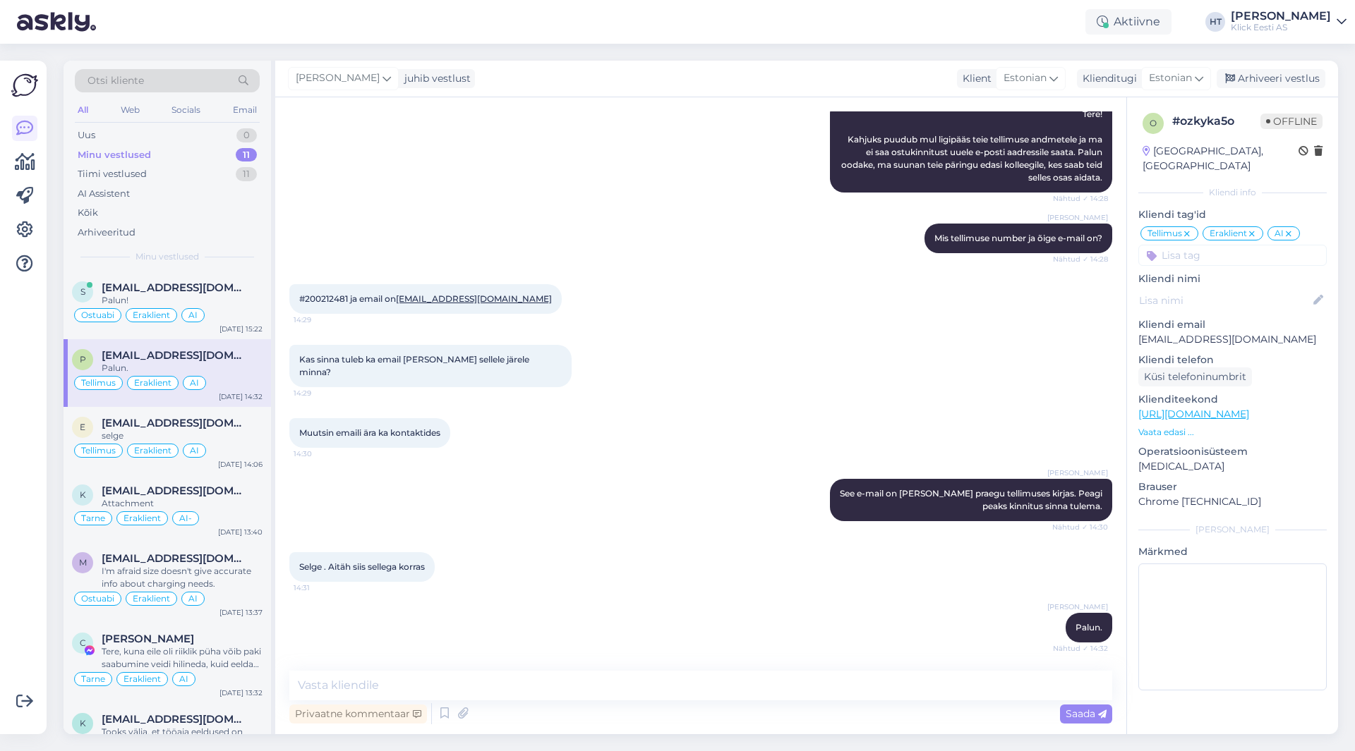
scroll to position [210, 0]
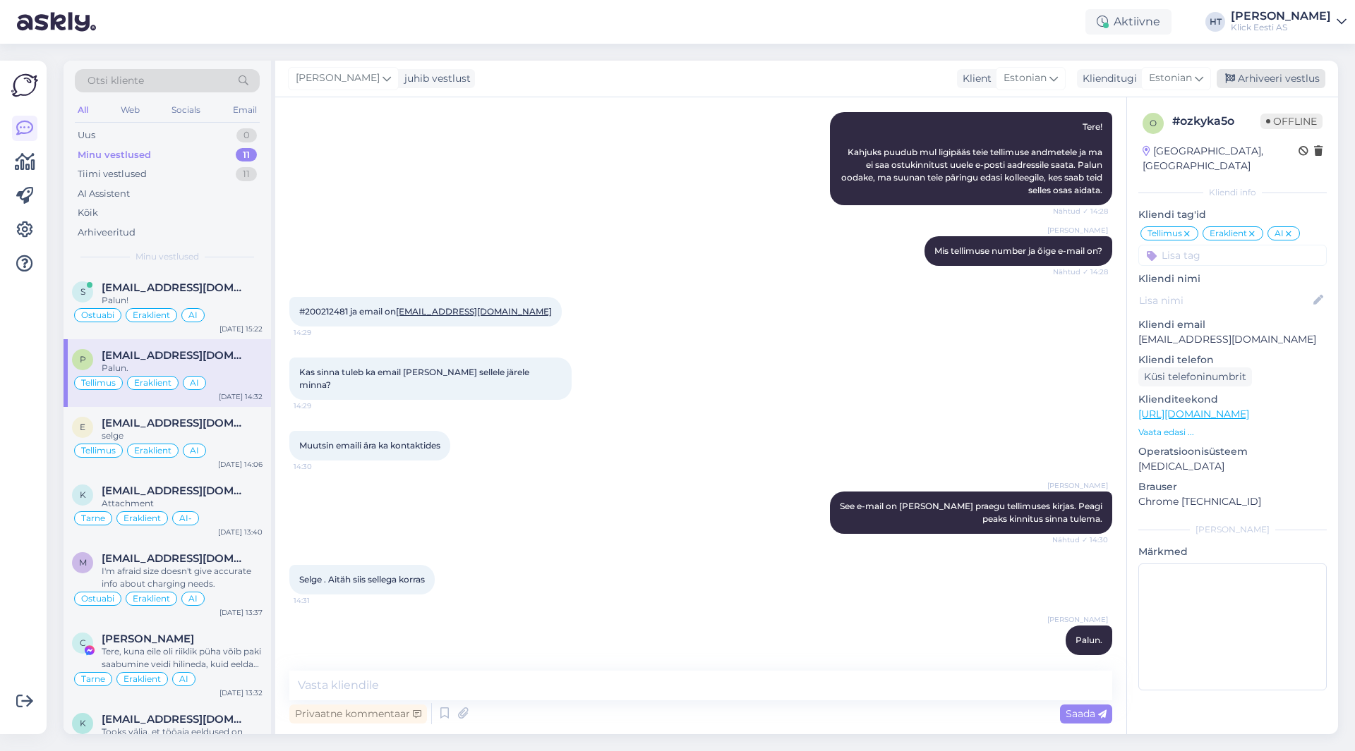
click at [1256, 83] on div "Arhiveeri vestlus" at bounding box center [1270, 78] width 109 height 19
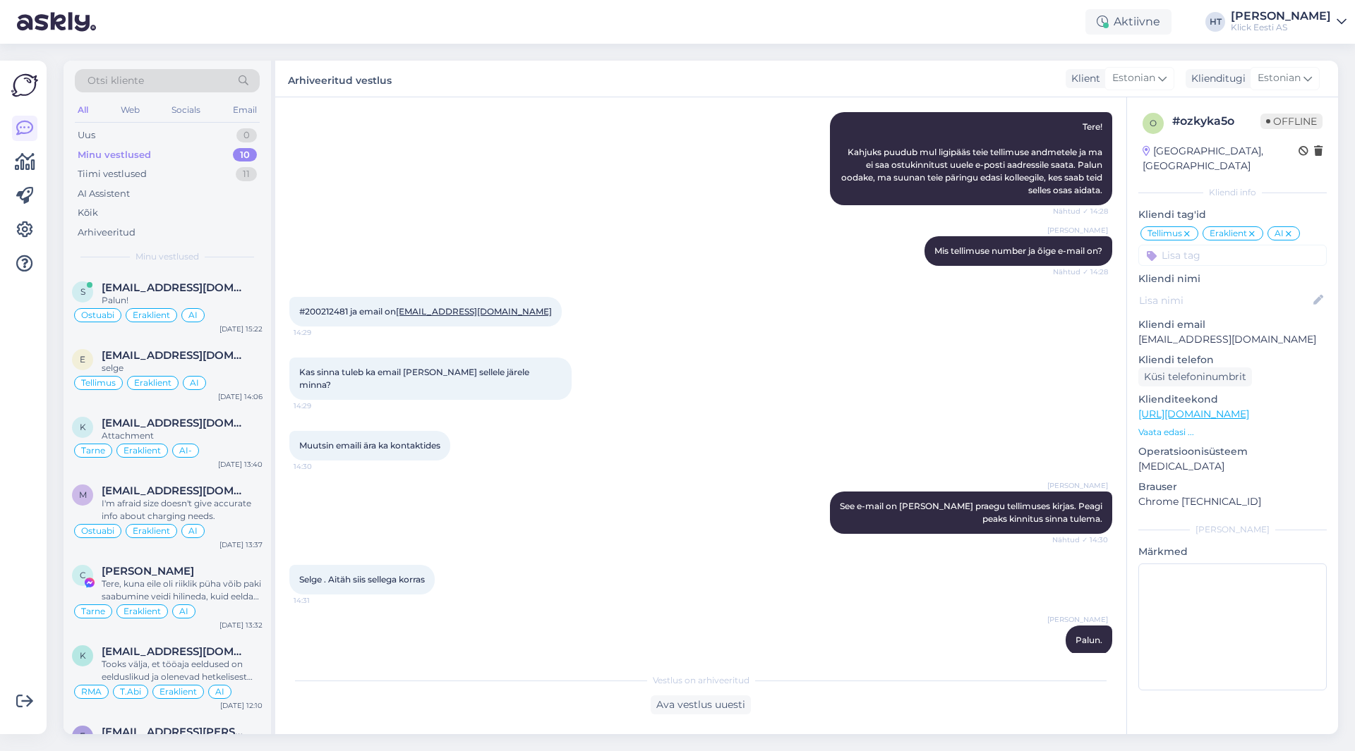
click at [320, 313] on span "#200212481 ja email on [EMAIL_ADDRESS][DOMAIN_NAME]" at bounding box center [425, 311] width 253 height 11
click at [627, 225] on div "[PERSON_NAME] Mis tellimuse number ja õige e-mail on? Nähtud ✓ 14:28" at bounding box center [700, 251] width 823 height 61
click at [239, 355] on div "[EMAIL_ADDRESS][DOMAIN_NAME]" at bounding box center [182, 355] width 161 height 13
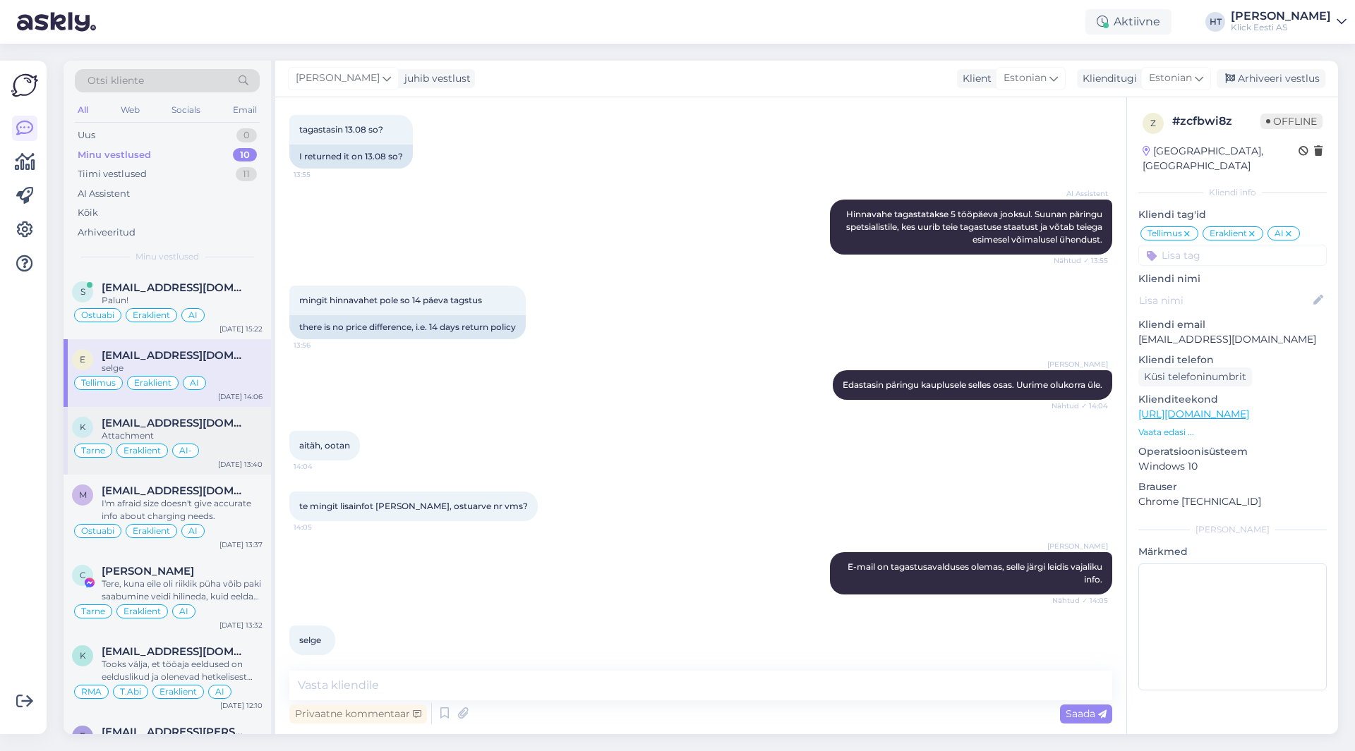
click at [240, 418] on span "[EMAIL_ADDRESS][DOMAIN_NAME]" at bounding box center [175, 423] width 147 height 13
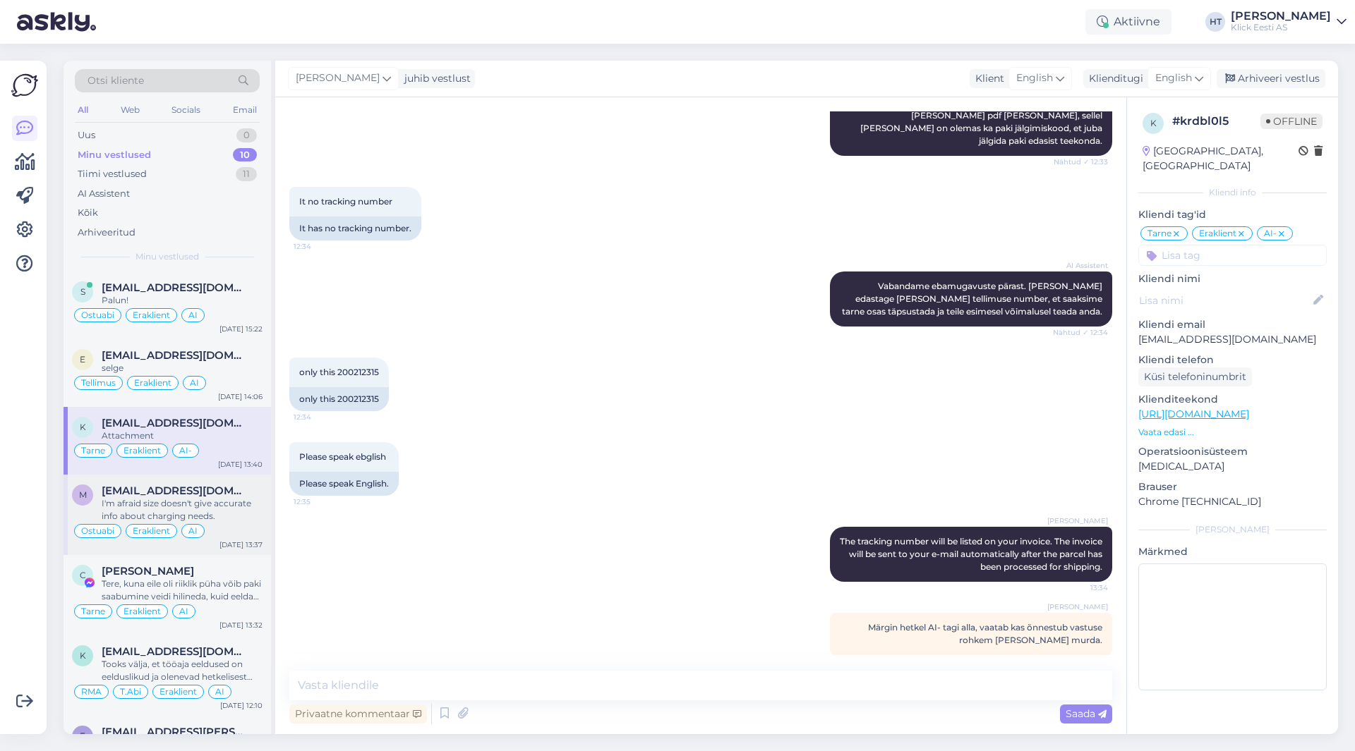
click at [232, 519] on div "I'm afraid size doesn't give accurate info about charging needs." at bounding box center [182, 509] width 161 height 25
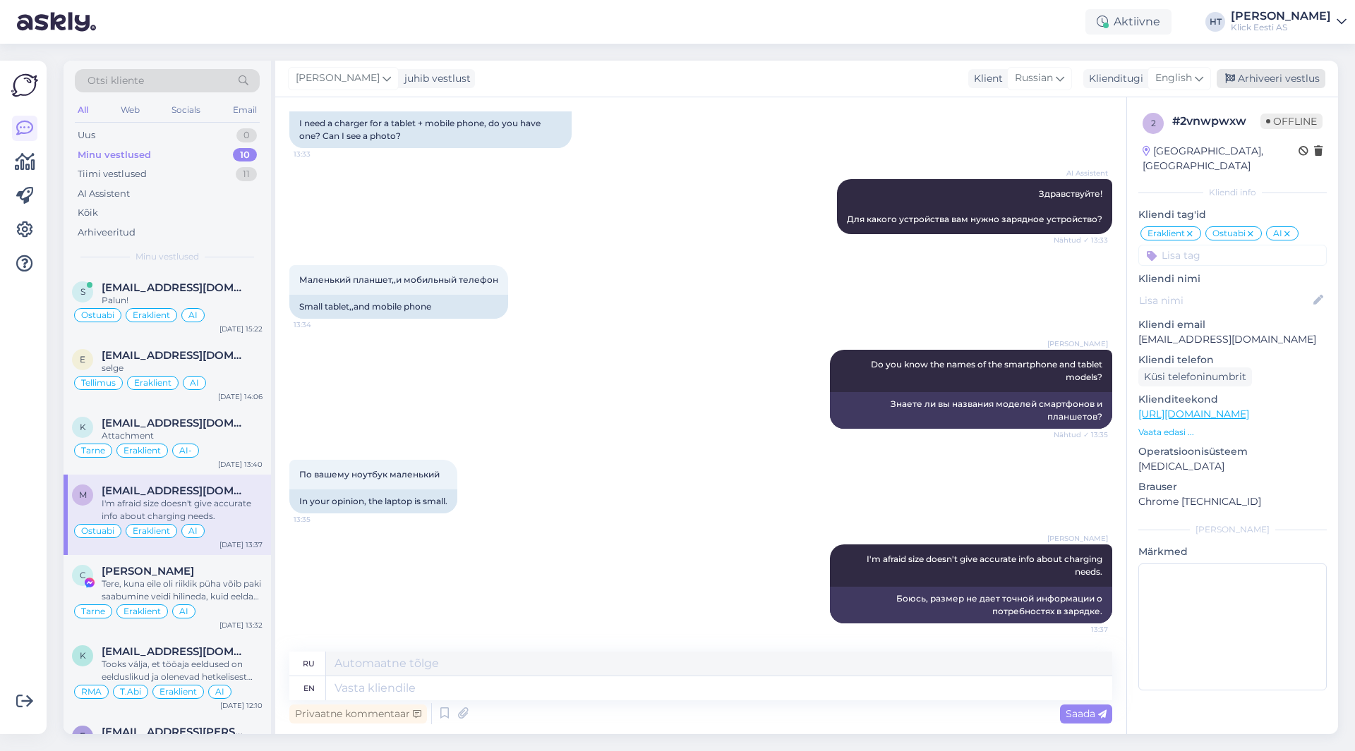
click at [1270, 79] on div "Arhiveeri vestlus" at bounding box center [1270, 78] width 109 height 19
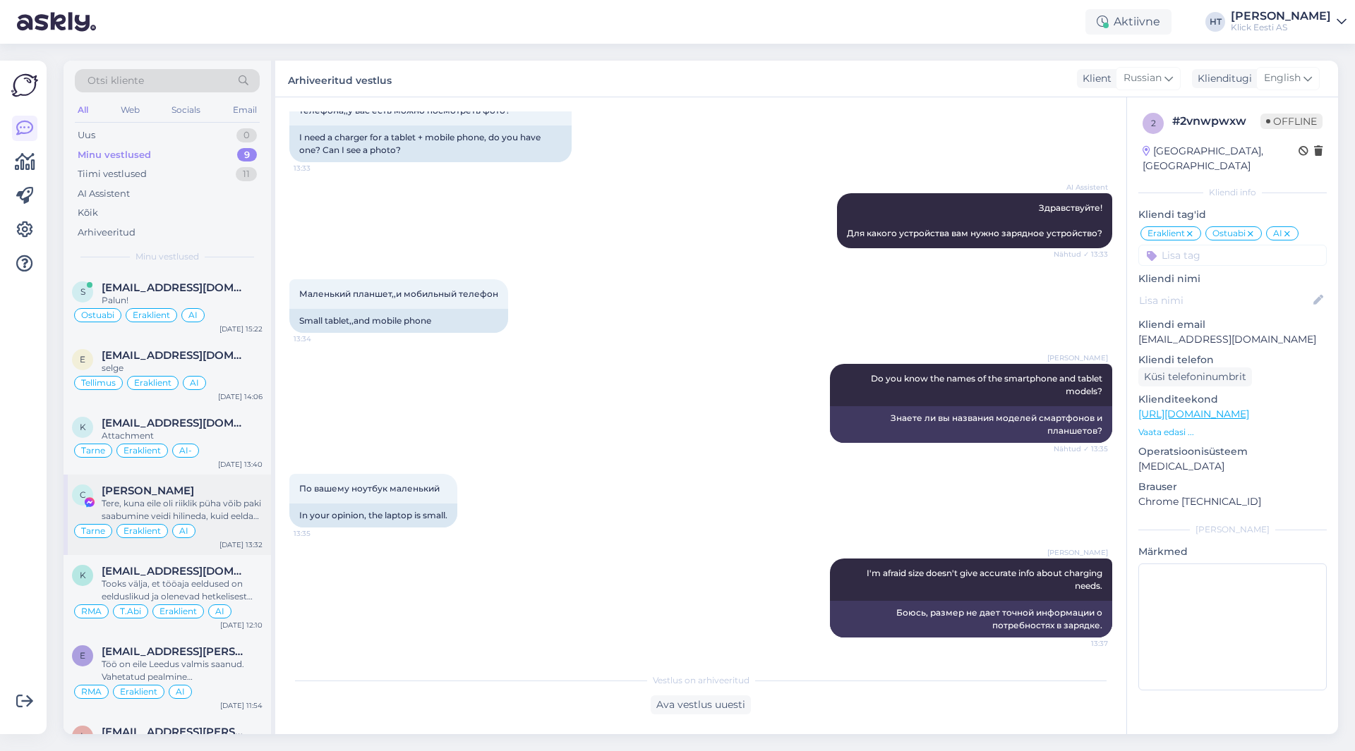
click at [214, 508] on div "Tere, kuna eile oli riiklik püha võib paki saabumine veidi hilineda, kuid eelda…" at bounding box center [182, 509] width 161 height 25
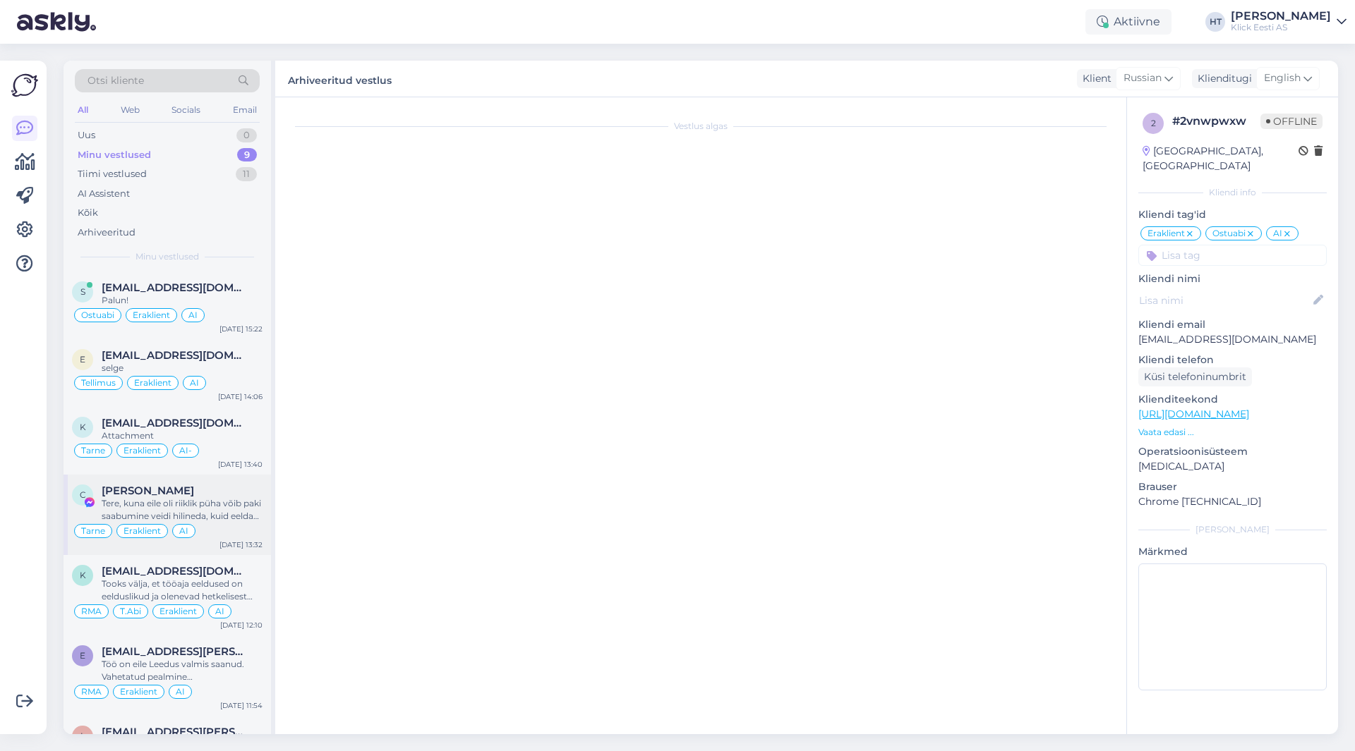
scroll to position [0, 0]
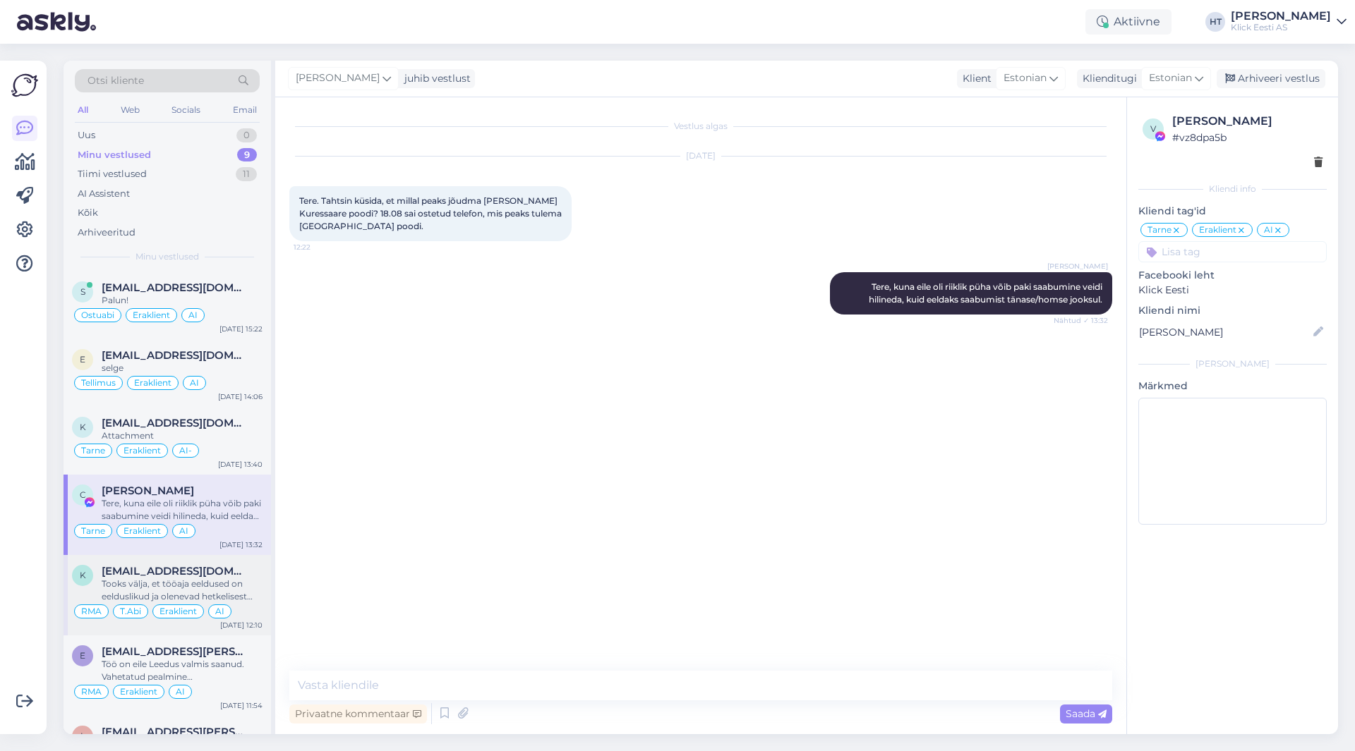
click at [233, 576] on span "[EMAIL_ADDRESS][DOMAIN_NAME]" at bounding box center [175, 571] width 147 height 13
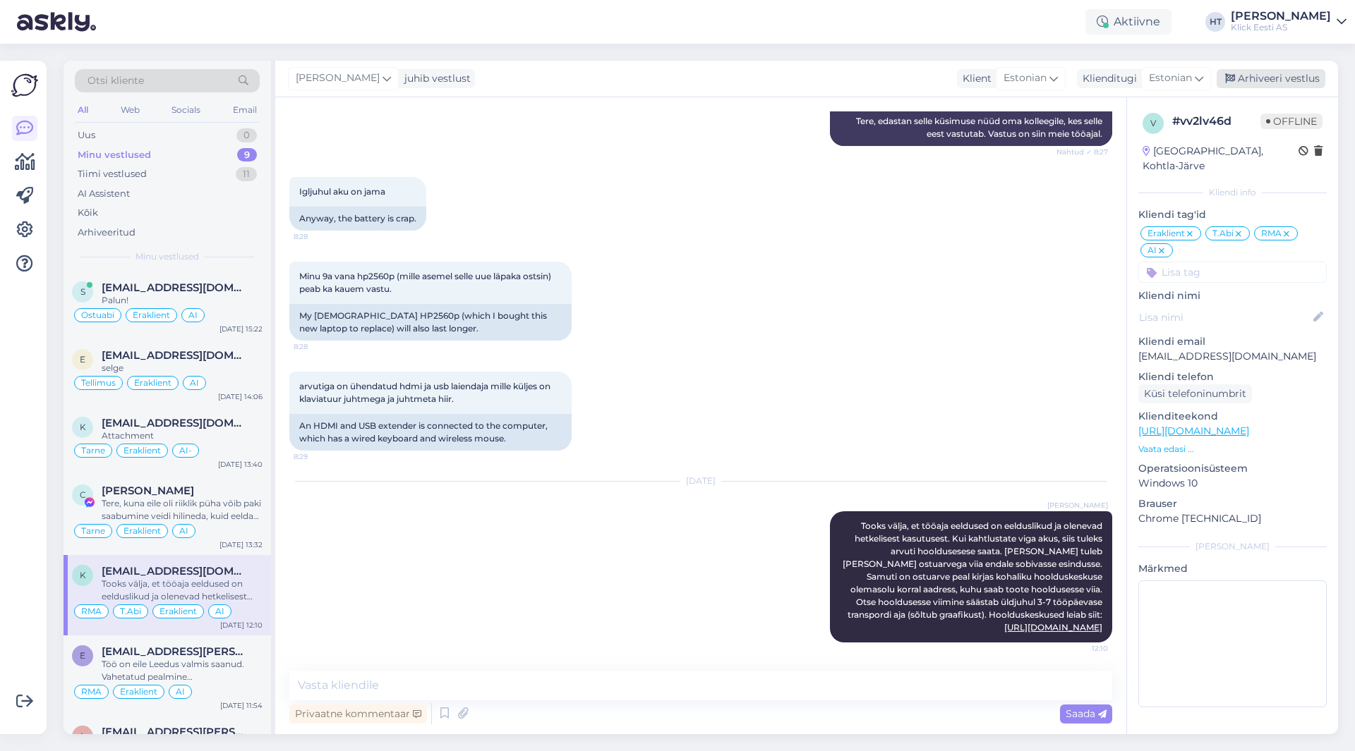
click at [1281, 81] on div "Arhiveeri vestlus" at bounding box center [1270, 78] width 109 height 19
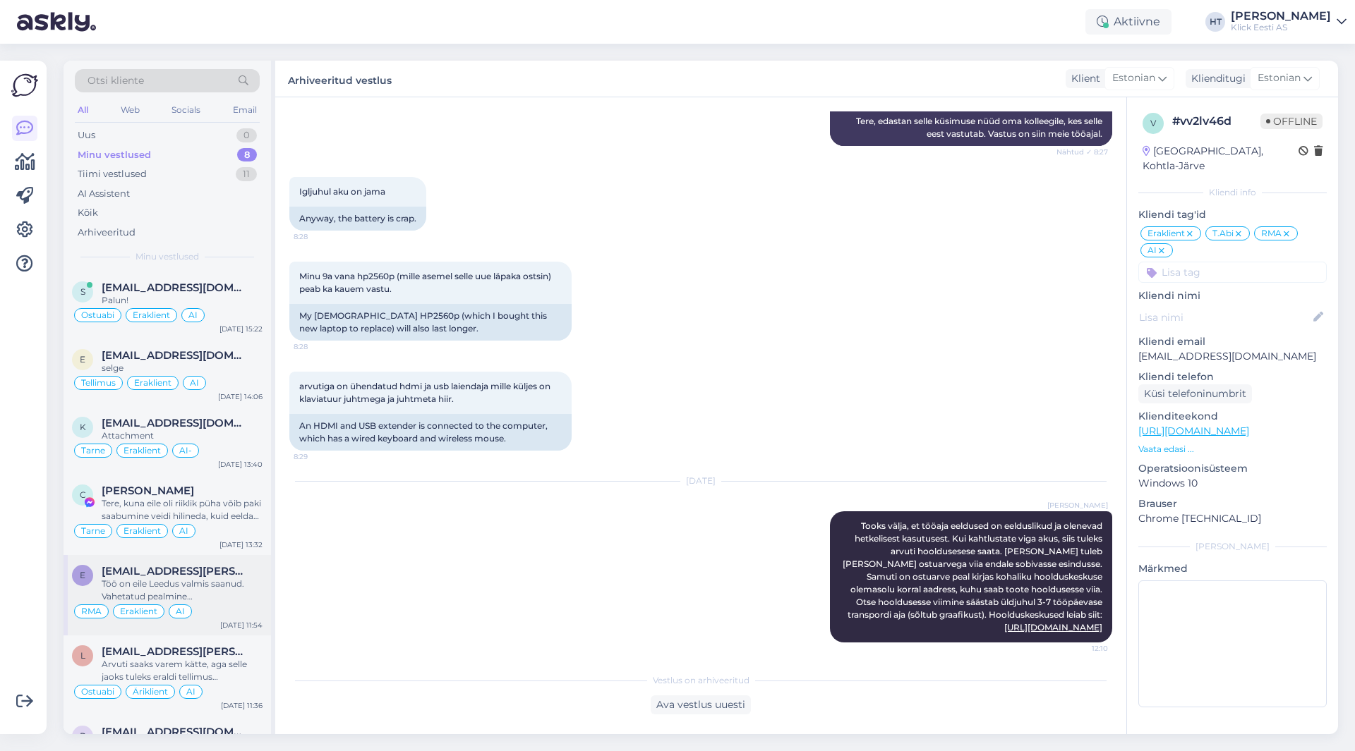
click at [231, 575] on div "[EMAIL_ADDRESS][PERSON_NAME][DOMAIN_NAME]" at bounding box center [182, 571] width 161 height 13
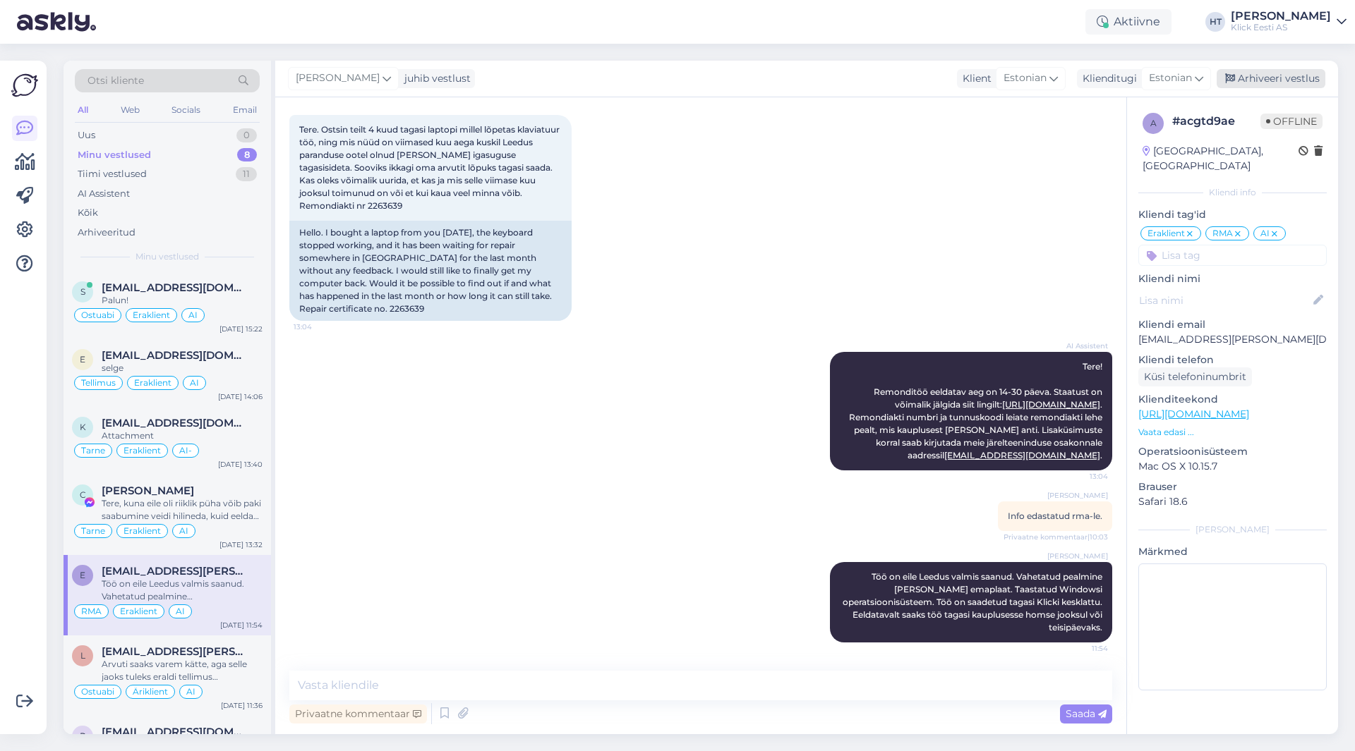
click at [1271, 80] on div "Arhiveeri vestlus" at bounding box center [1270, 78] width 109 height 19
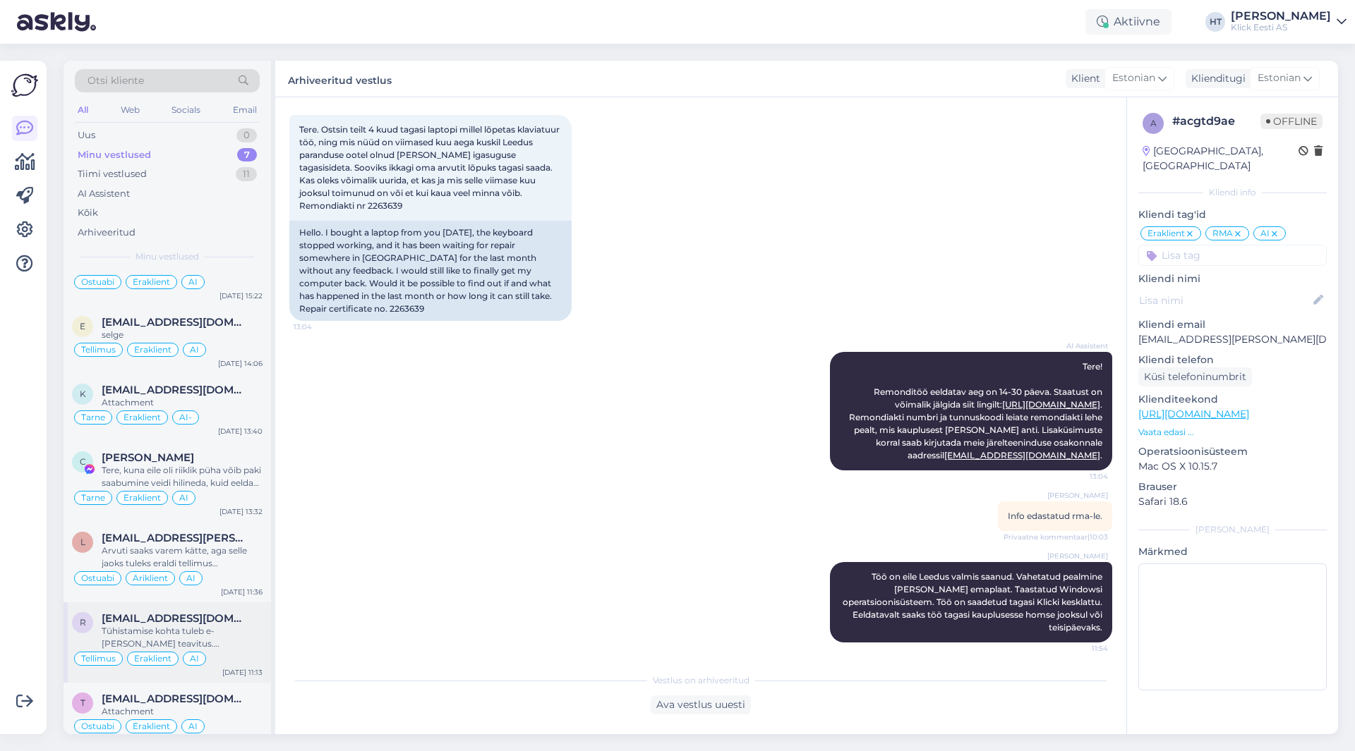
scroll to position [49, 0]
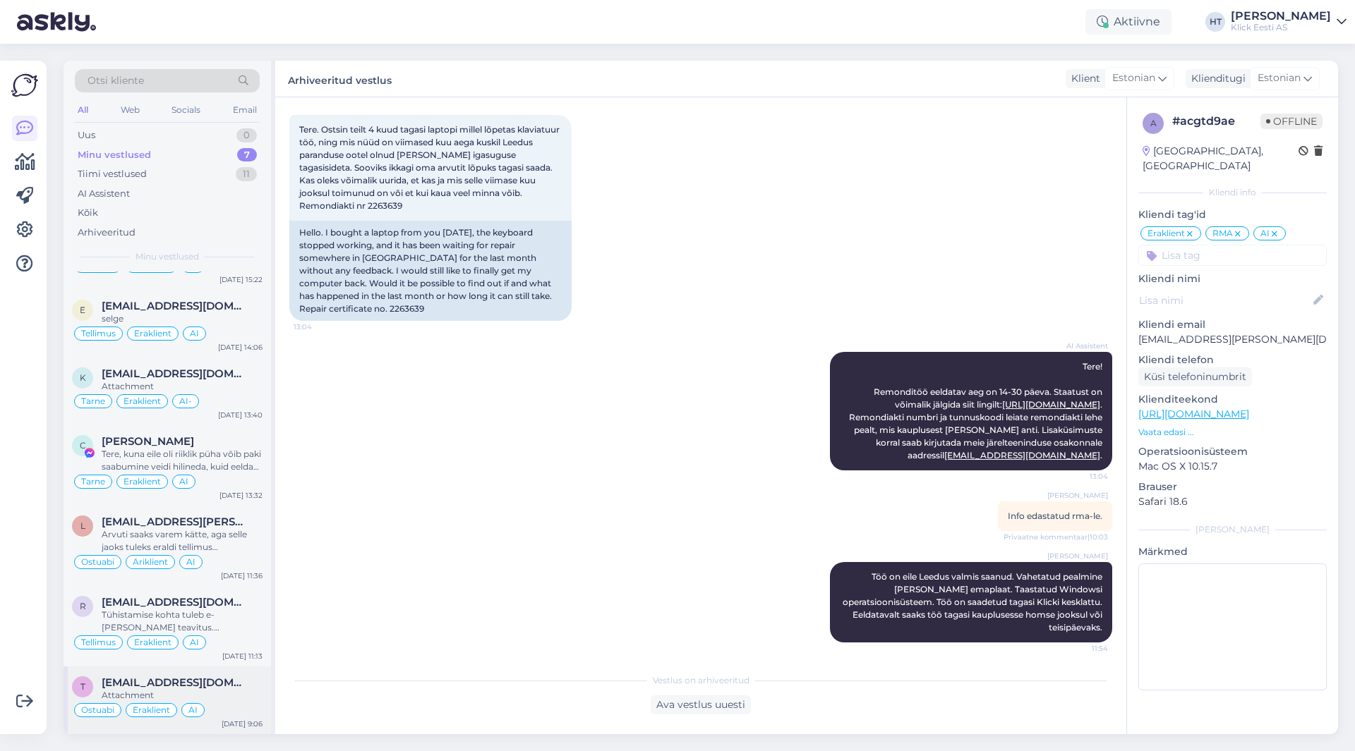
click at [233, 677] on div "[EMAIL_ADDRESS][DOMAIN_NAME]" at bounding box center [182, 683] width 161 height 13
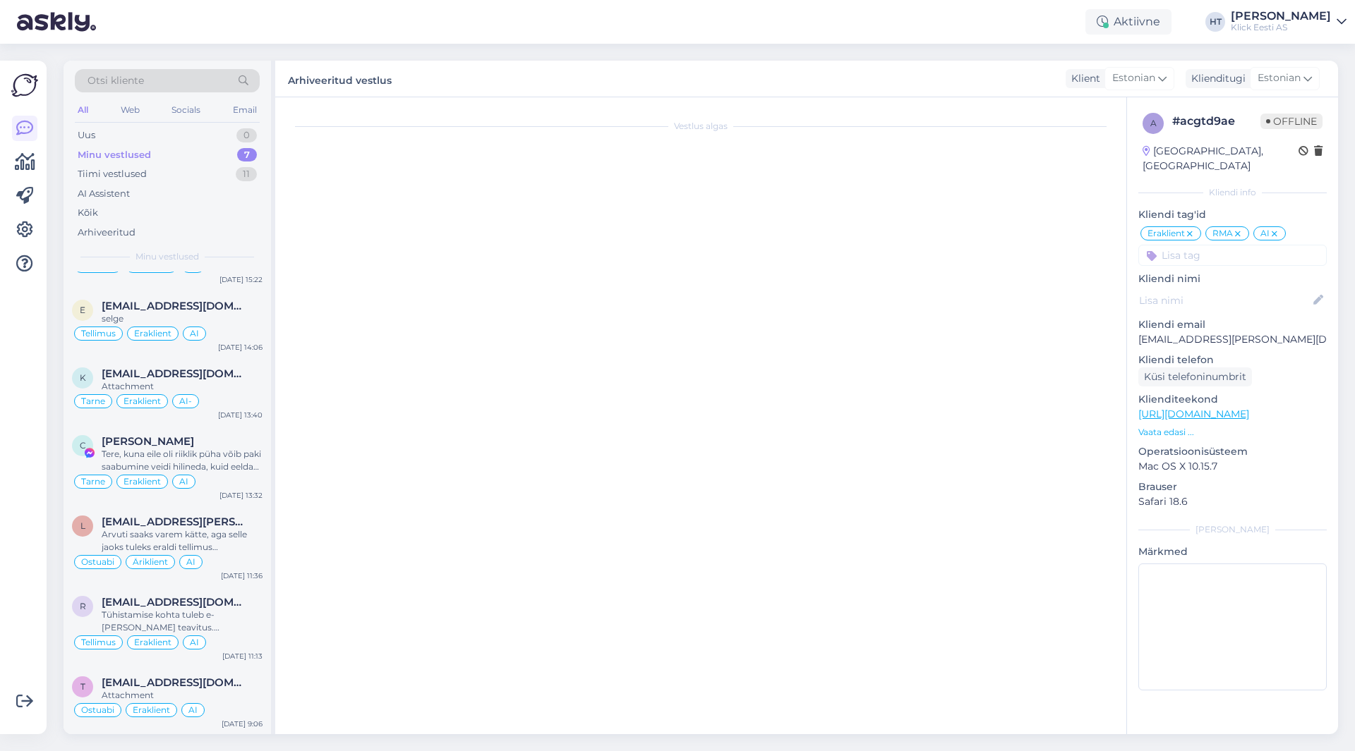
scroll to position [0, 0]
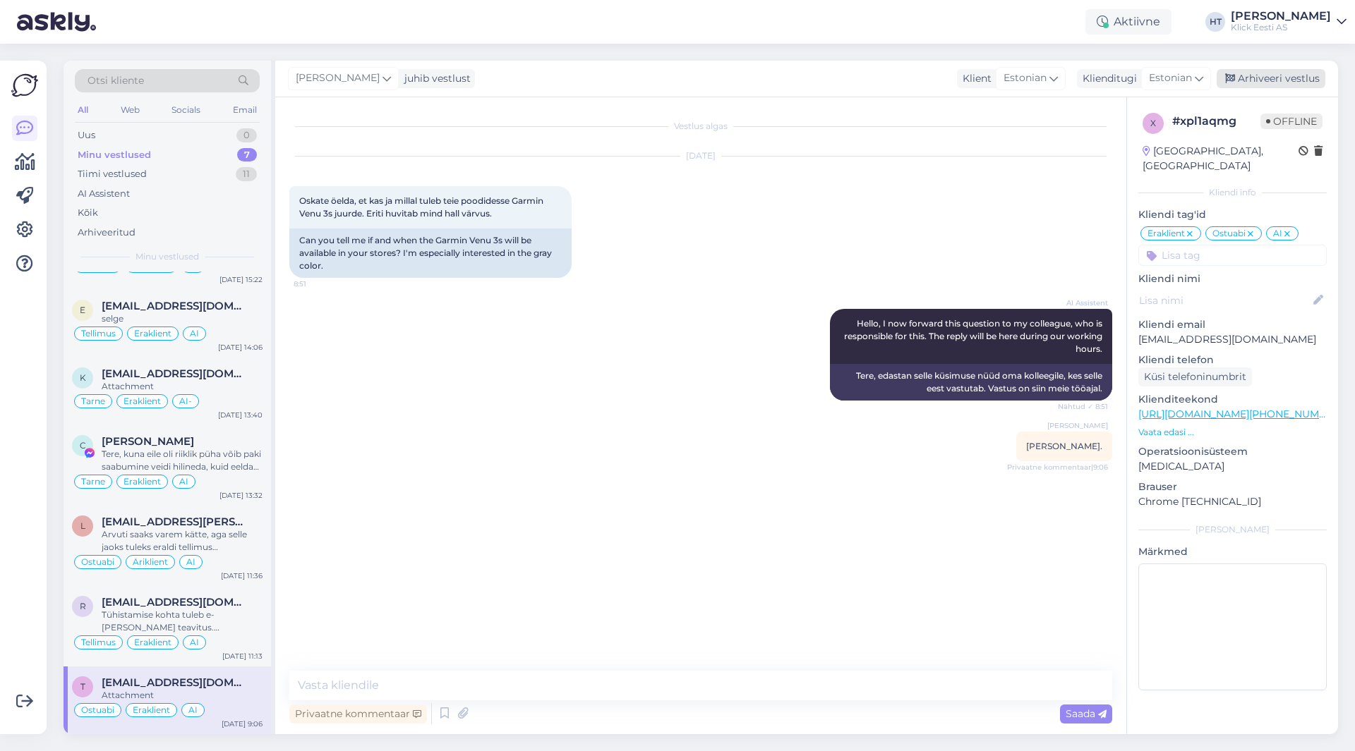
click at [1264, 78] on div "Arhiveeri vestlus" at bounding box center [1270, 78] width 109 height 19
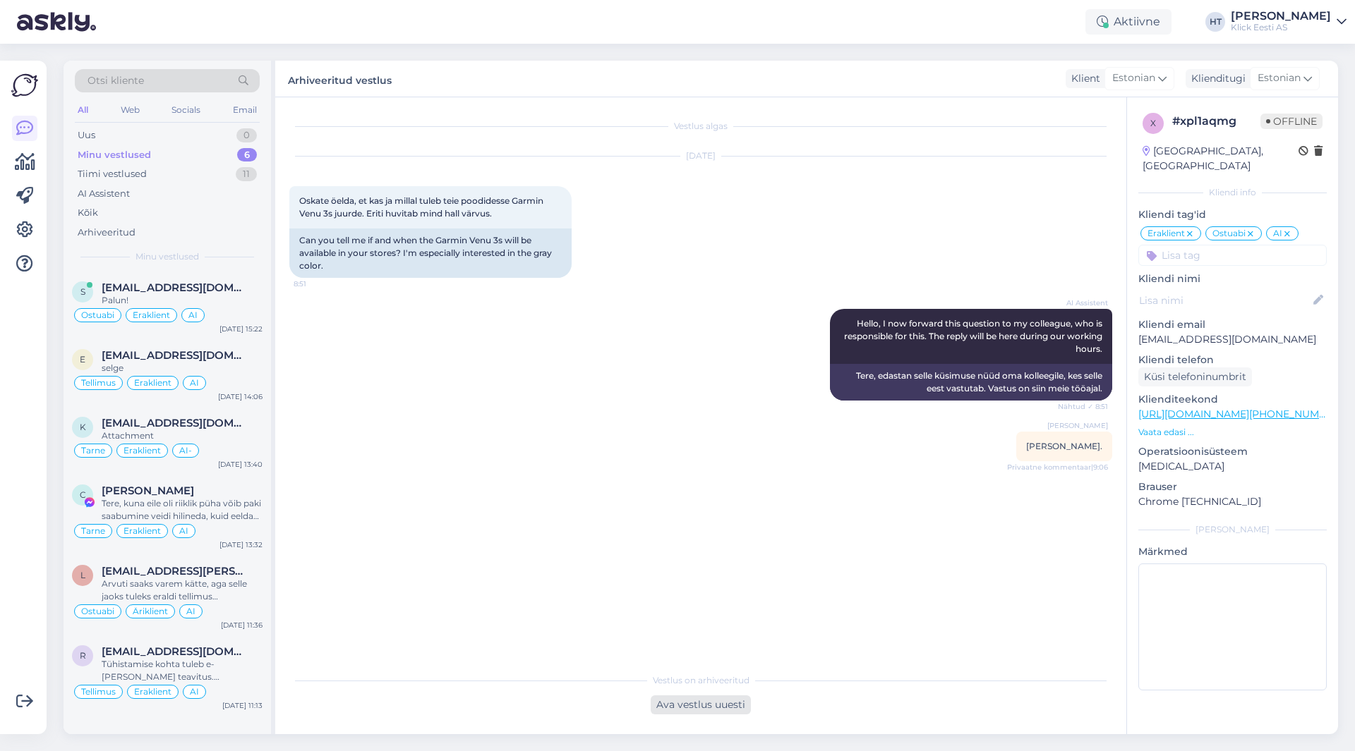
click at [703, 708] on div "Ava vestlus uuesti" at bounding box center [701, 705] width 100 height 19
click at [691, 711] on div "Estonian to Estonian Võta vestlus üle" at bounding box center [700, 701] width 111 height 25
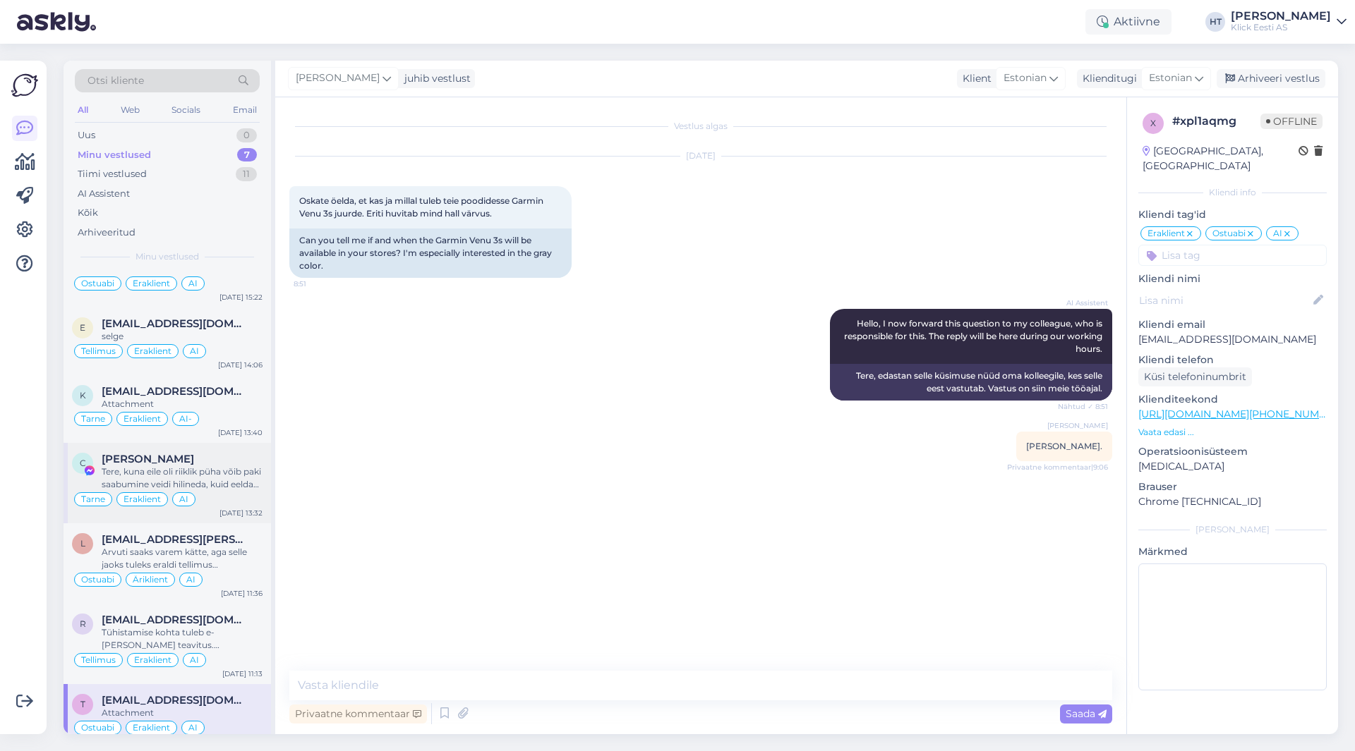
scroll to position [49, 0]
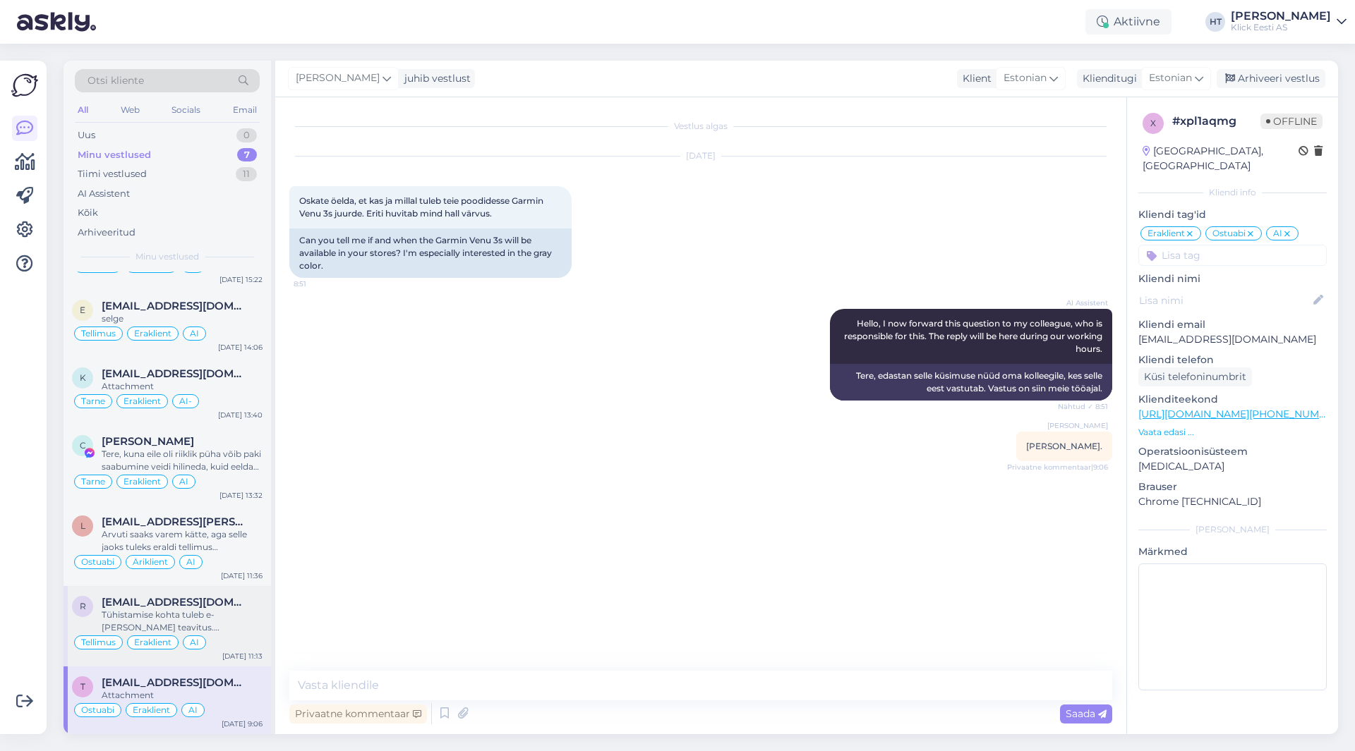
click at [231, 610] on div "Tühistamise kohta tuleb e-[PERSON_NAME] teavitus. [PERSON_NAME] tühistamist kan…" at bounding box center [182, 621] width 161 height 25
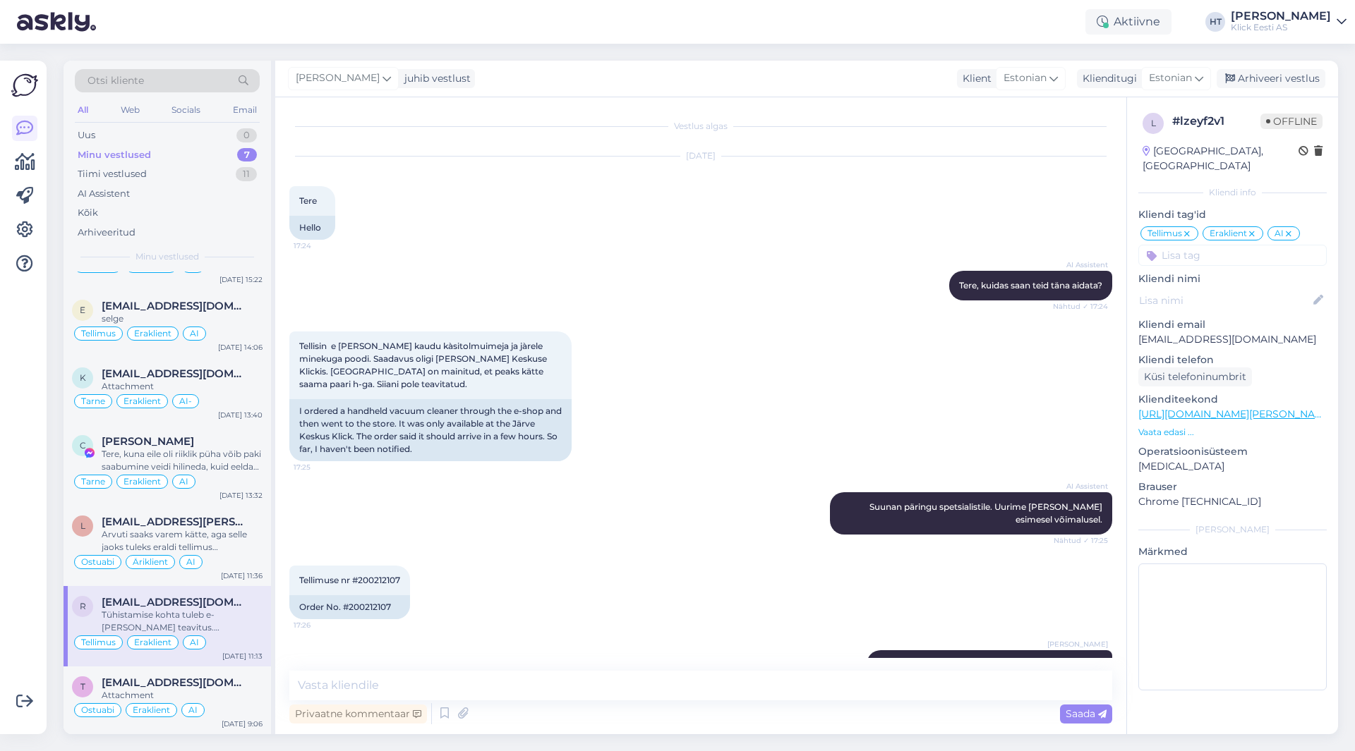
scroll to position [1482, 0]
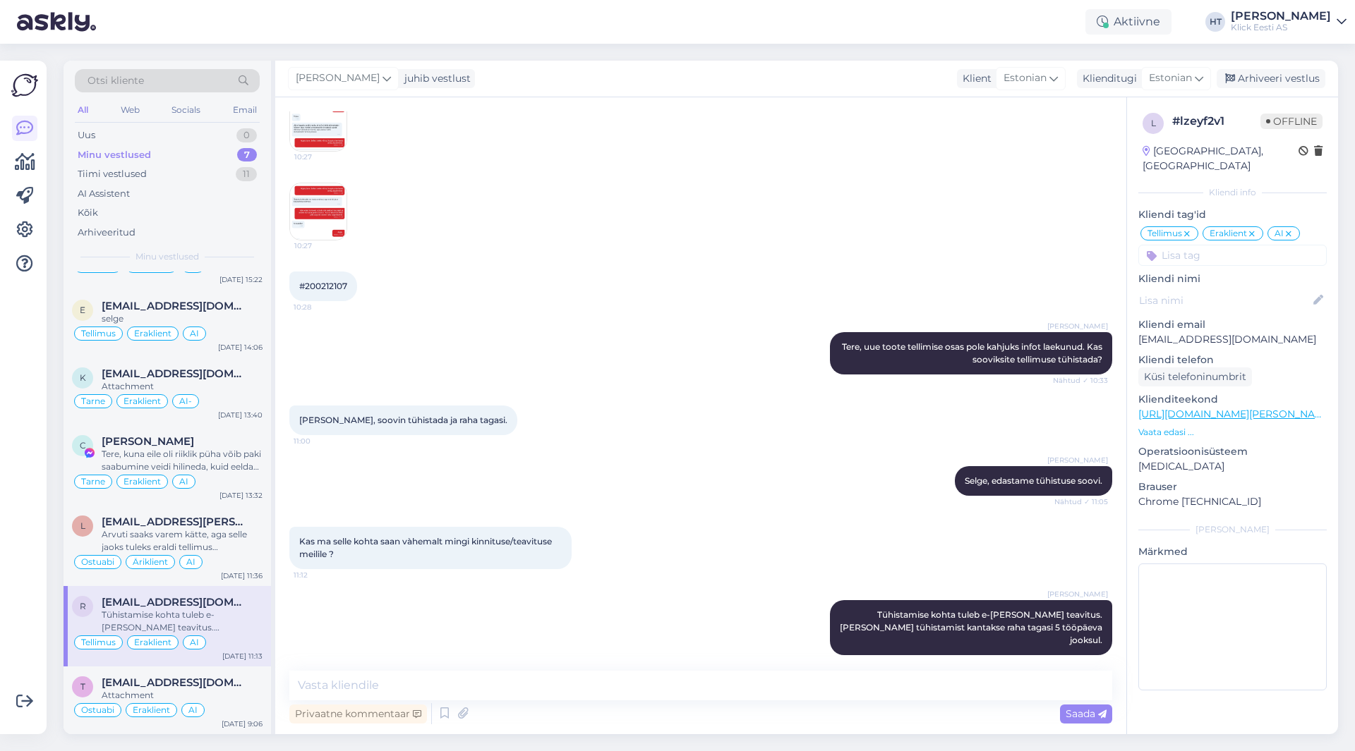
click at [581, 315] on div "#200212107 10:28" at bounding box center [700, 286] width 823 height 61
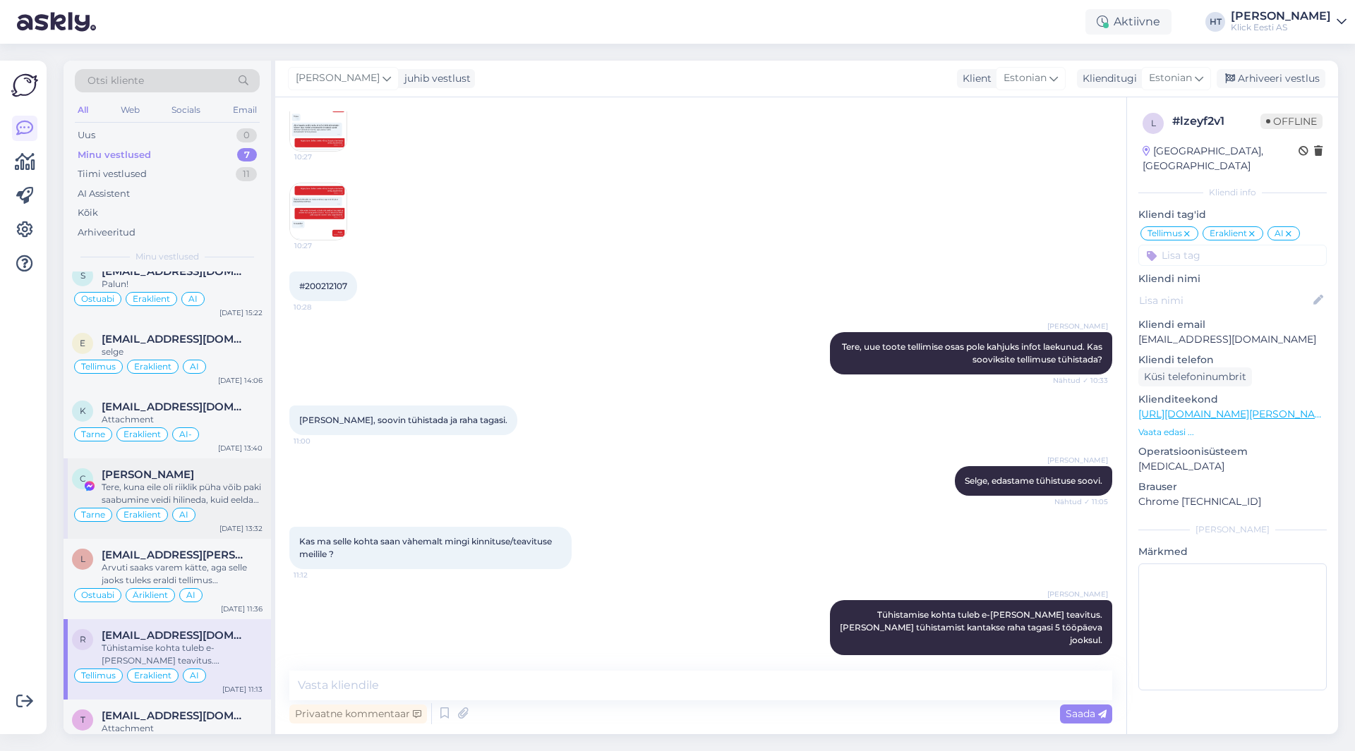
scroll to position [0, 0]
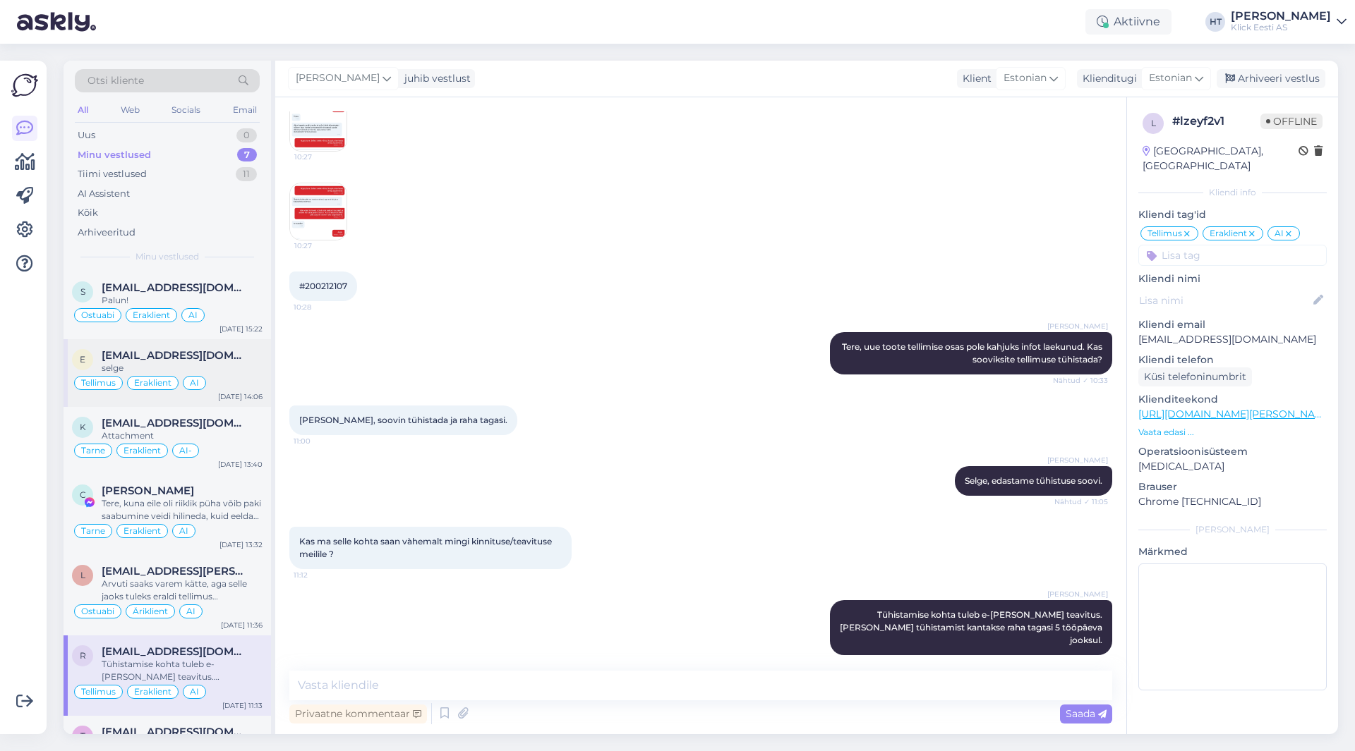
click at [234, 370] on div "selge" at bounding box center [182, 368] width 161 height 13
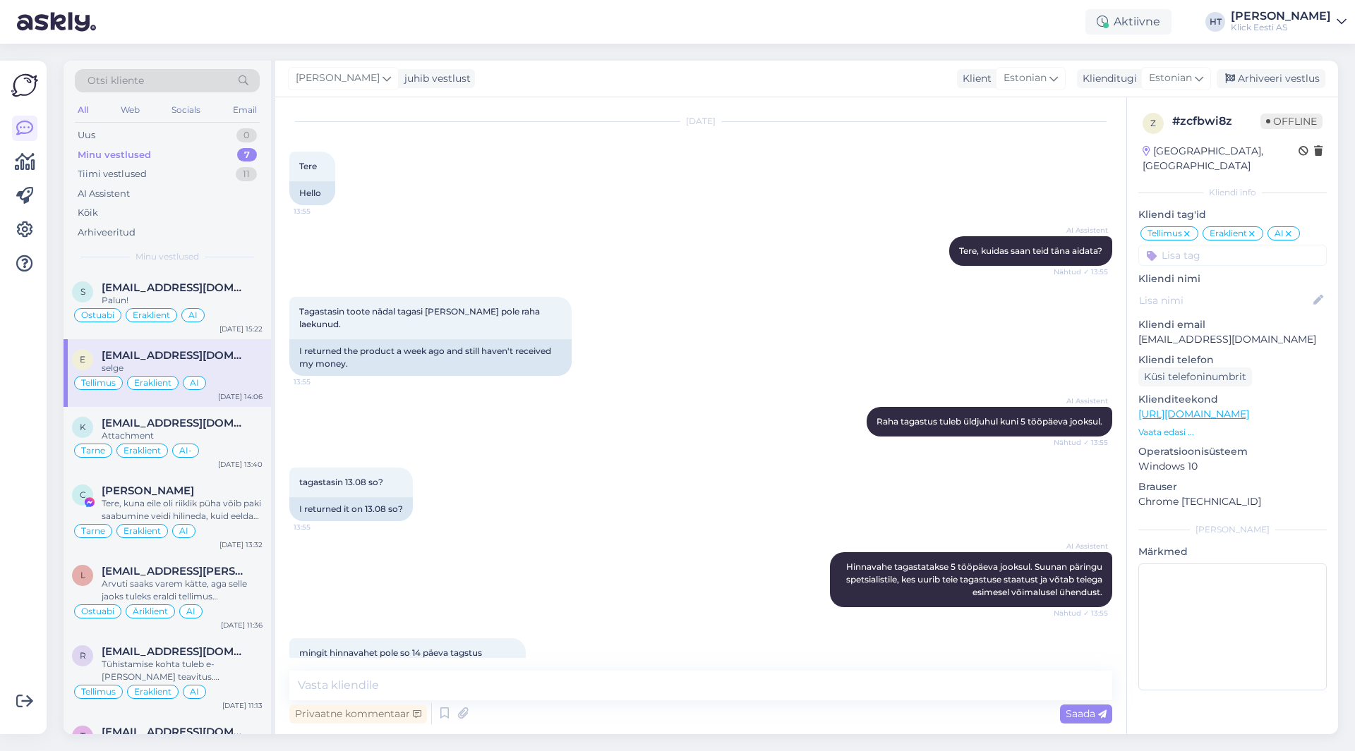
scroll to position [1497, 0]
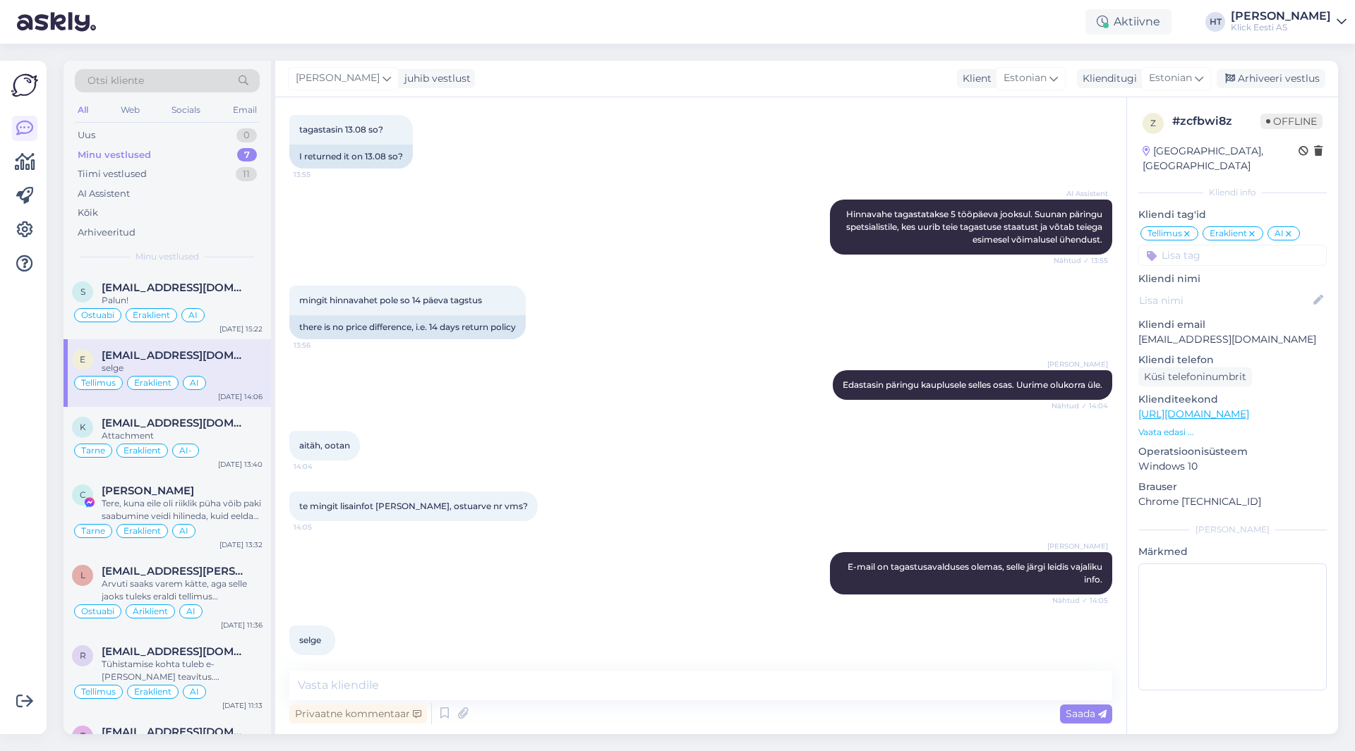
click at [682, 387] on div "[PERSON_NAME] Edastasin päringu kauplusele selles osas. Uurime olukorra üle. Nä…" at bounding box center [700, 385] width 823 height 61
click at [210, 138] on div "Uus 1" at bounding box center [167, 136] width 185 height 20
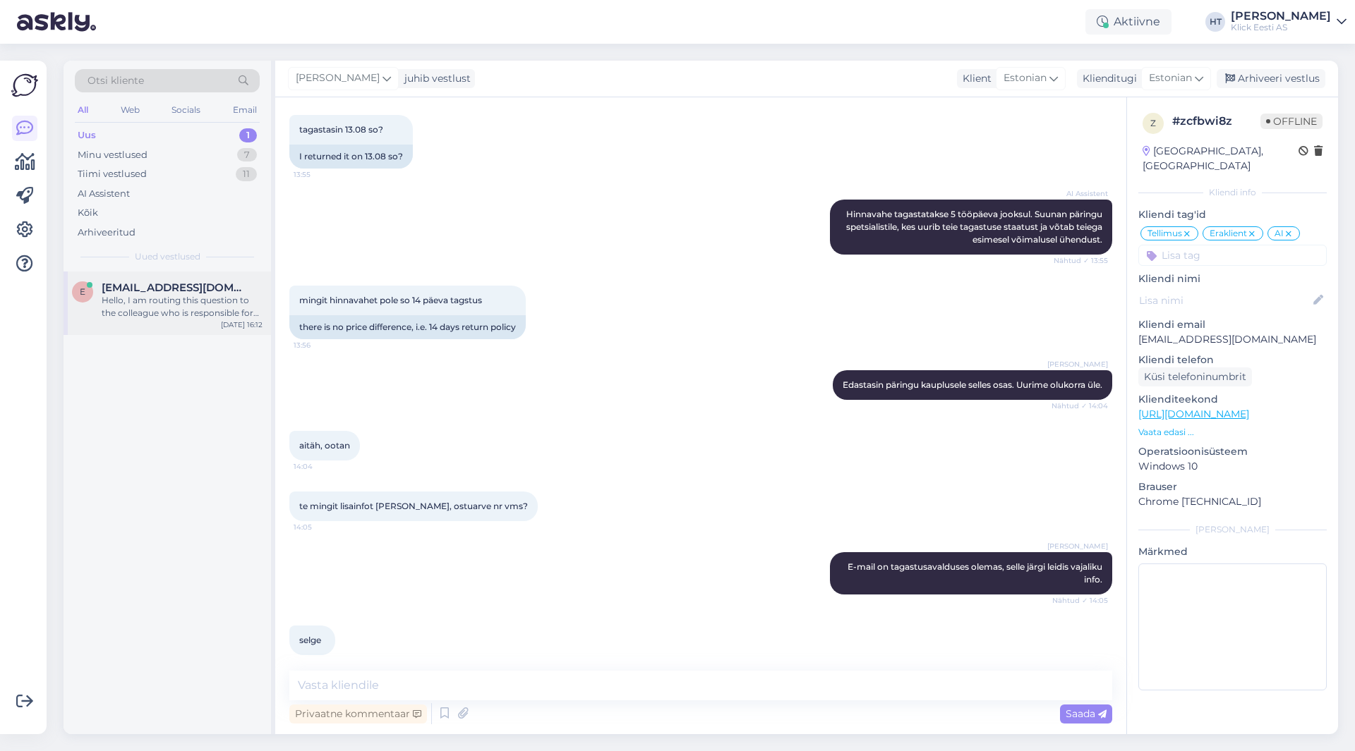
click at [209, 284] on span "[EMAIL_ADDRESS][DOMAIN_NAME]" at bounding box center [175, 288] width 147 height 13
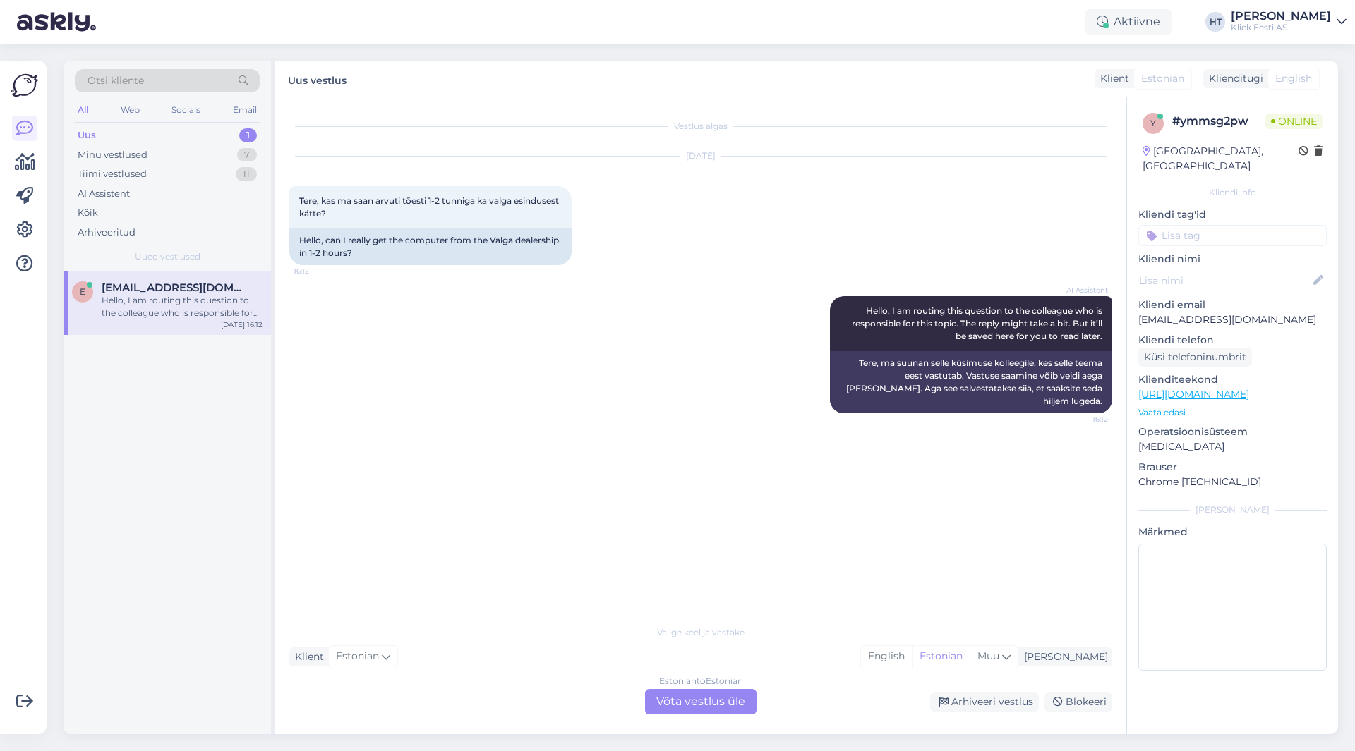
click at [502, 425] on div "Vestlus algas [DATE] Tere, kas ma saan arvuti tõesti 1-2 tunniga ka valga esind…" at bounding box center [706, 358] width 835 height 494
click at [706, 711] on div "Estonian to Estonian Võta vestlus üle" at bounding box center [700, 701] width 111 height 25
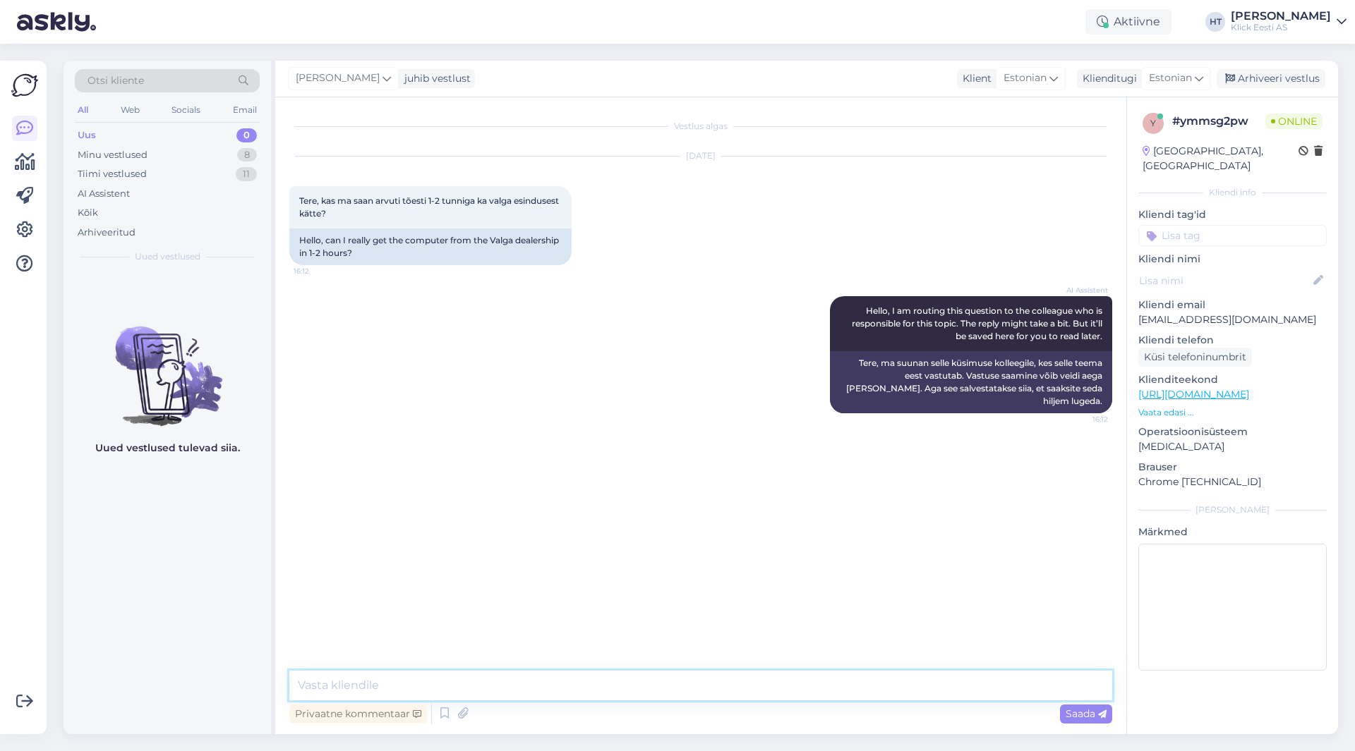
click at [699, 688] on textarea at bounding box center [700, 686] width 823 height 30
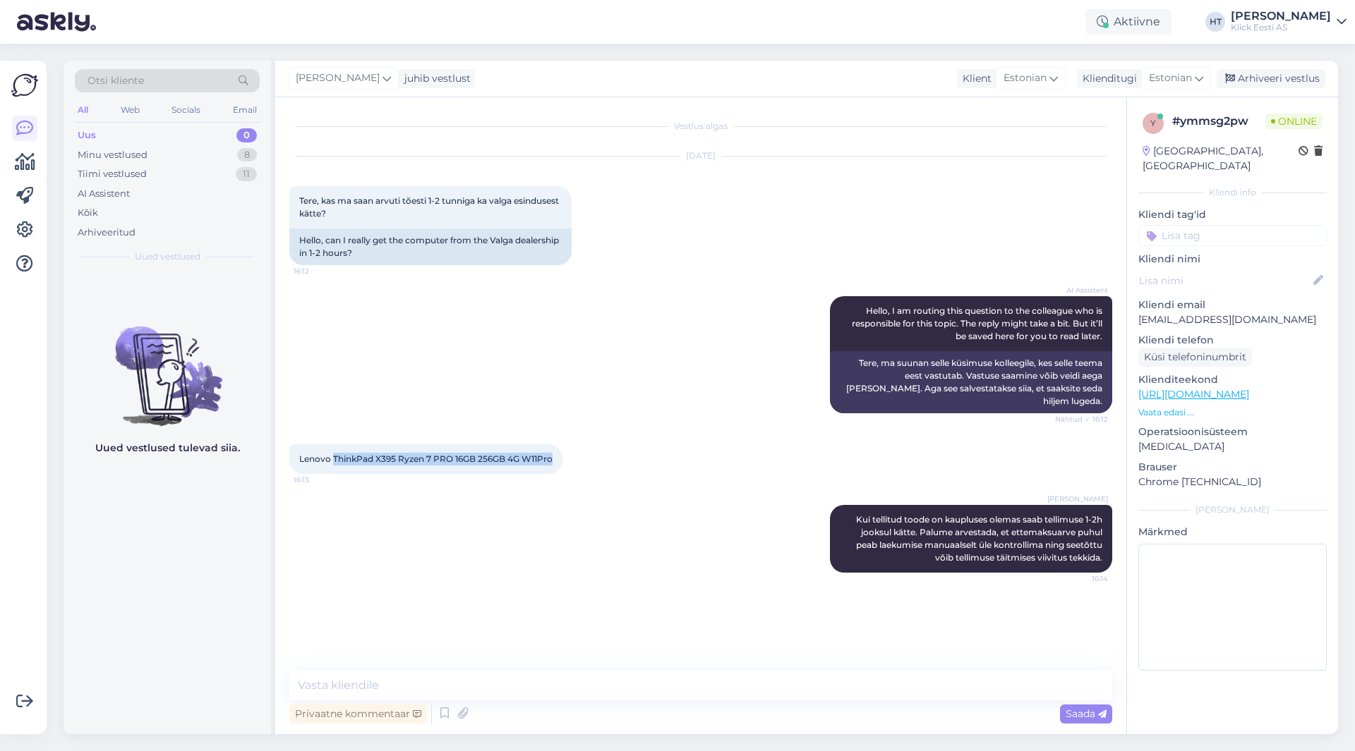
drag, startPoint x: 333, startPoint y: 447, endPoint x: 554, endPoint y: 445, distance: 220.9
click at [552, 454] on span "Lenovo ThinkPad X395 Ryzen 7 PRO 16GB 256GB 4G W11Pro" at bounding box center [425, 459] width 253 height 11
click at [467, 406] on div "AI Assistent Hello, I am routing this question to the colleague who is responsi…" at bounding box center [700, 355] width 823 height 148
click at [1175, 313] on p "[EMAIL_ADDRESS][DOMAIN_NAME]" at bounding box center [1232, 320] width 188 height 15
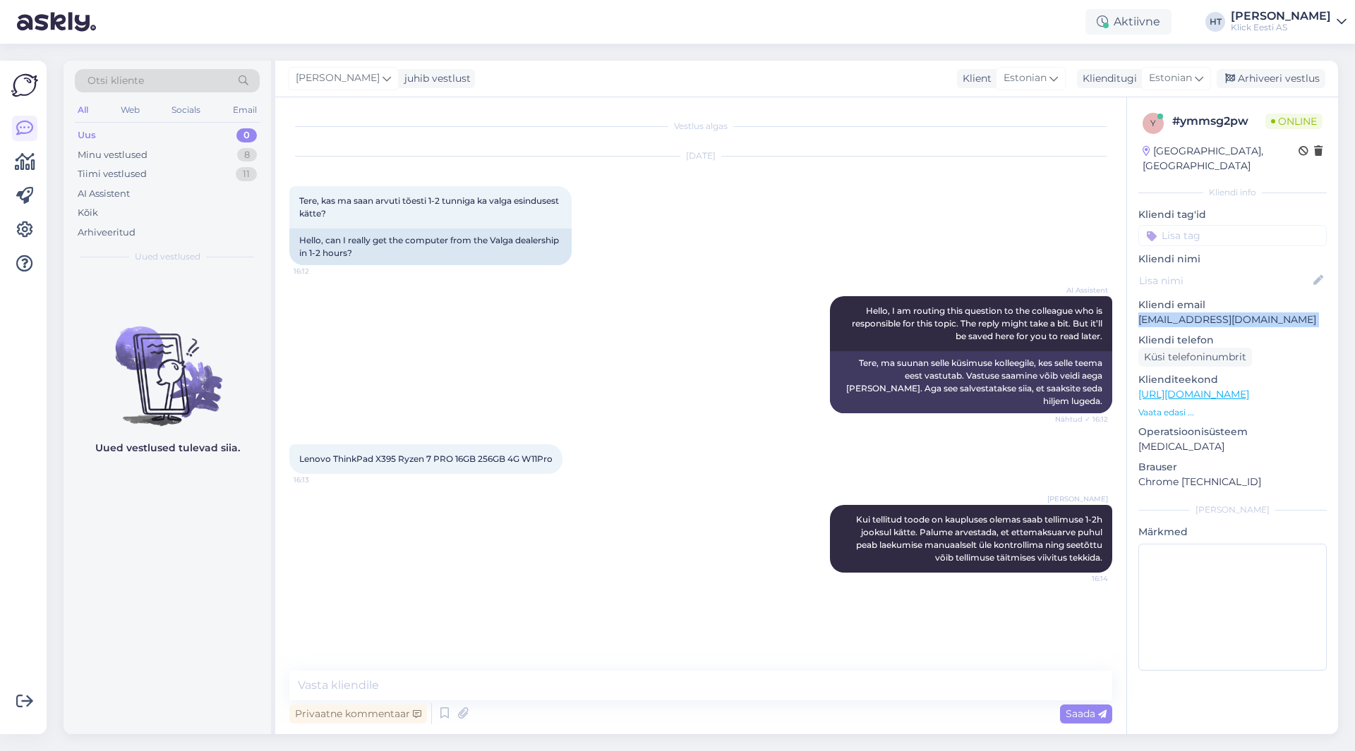
click at [1175, 313] on p "[EMAIL_ADDRESS][DOMAIN_NAME]" at bounding box center [1232, 320] width 188 height 15
click at [836, 236] on div "[DATE] Tere, kas ma saan arvuti tõesti 1-2 tunniga ka valga esindusest kätte? 1…" at bounding box center [700, 211] width 823 height 140
click at [236, 495] on div "Uued vestlused tulevad siia." at bounding box center [167, 503] width 207 height 463
click at [171, 148] on div "Minu vestlused 8" at bounding box center [167, 155] width 185 height 20
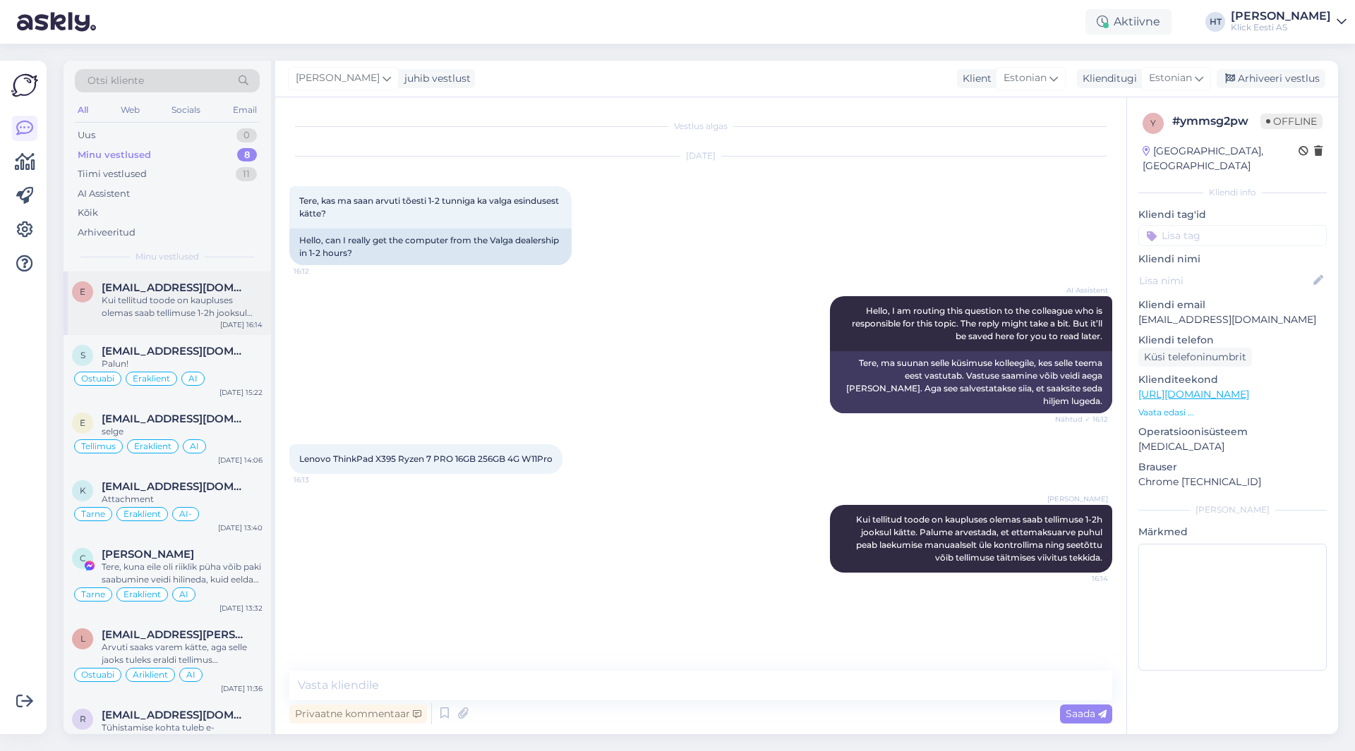
click at [188, 284] on span "[EMAIL_ADDRESS][DOMAIN_NAME]" at bounding box center [175, 288] width 147 height 13
click at [1201, 225] on input at bounding box center [1232, 235] width 188 height 21
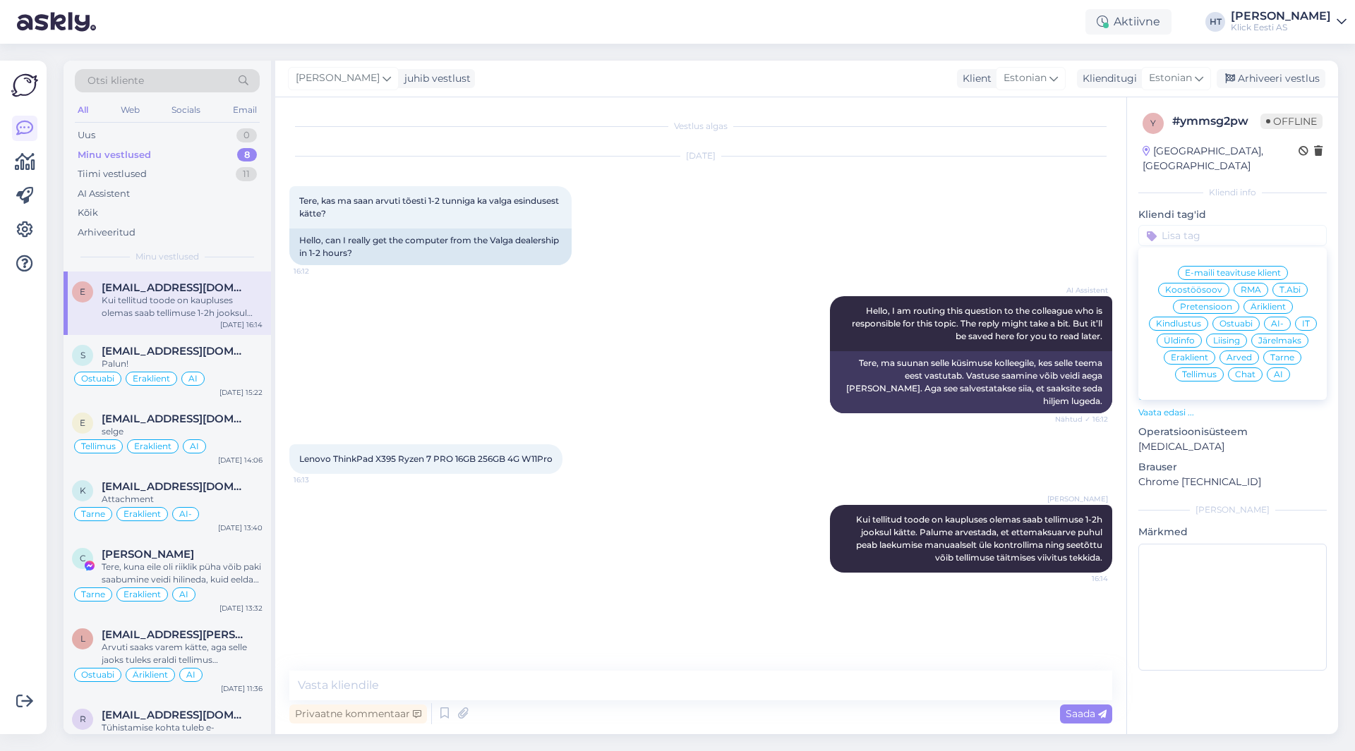
click at [1231, 320] on span "Ostuabi" at bounding box center [1235, 324] width 33 height 8
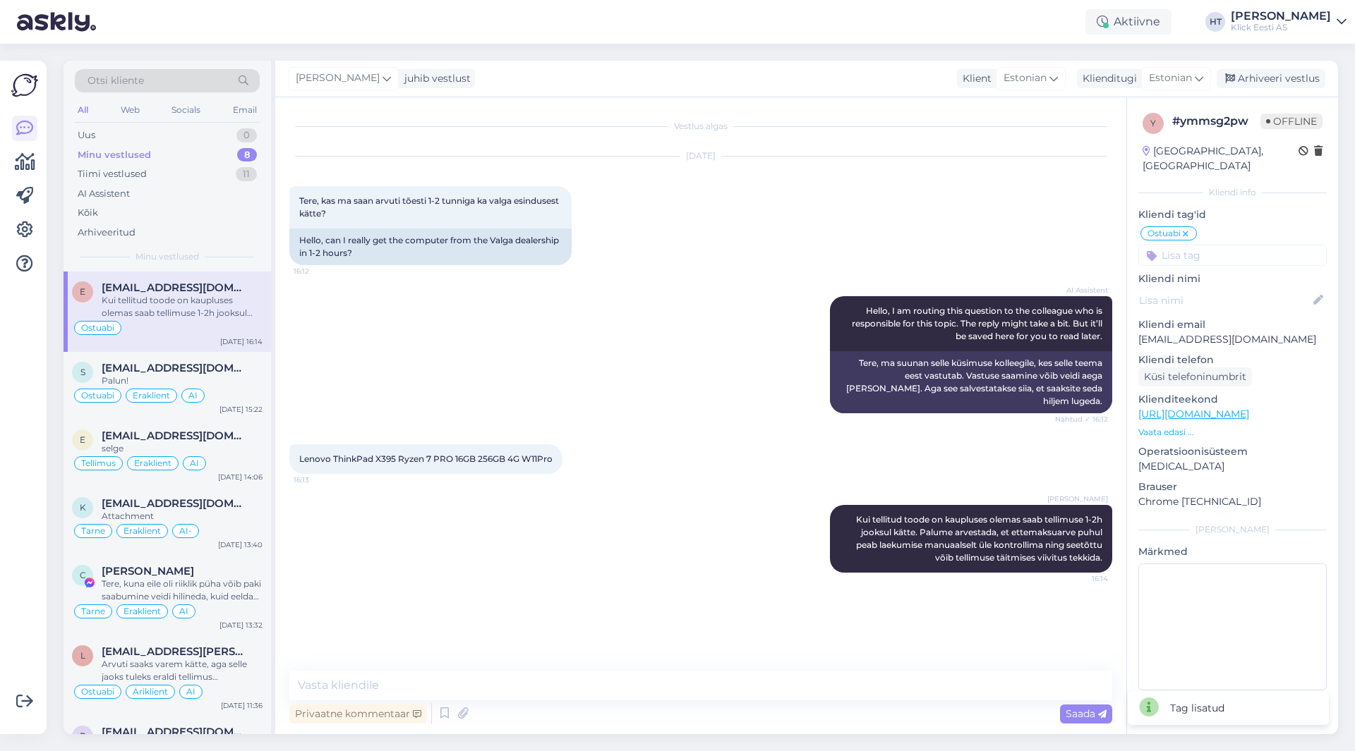
click at [1221, 245] on input at bounding box center [1232, 255] width 188 height 21
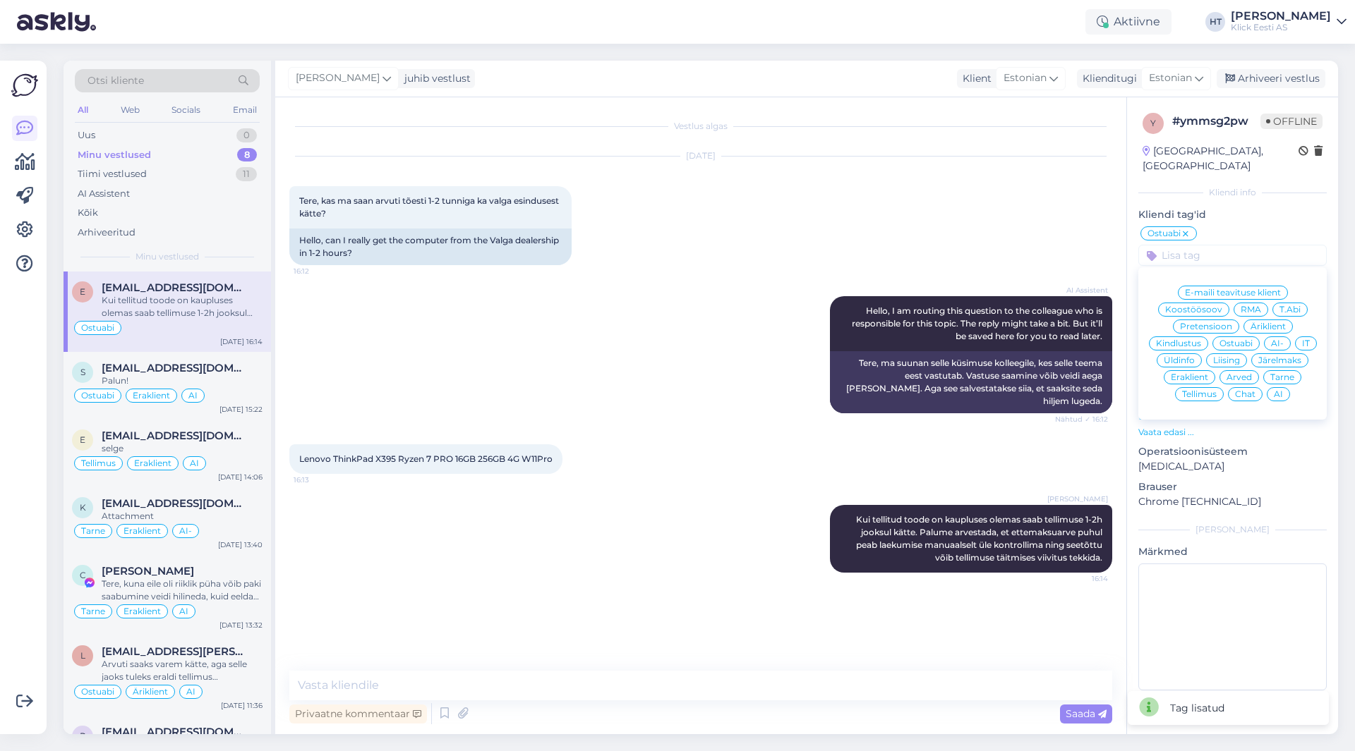
click at [1188, 373] on span "Eraklient" at bounding box center [1189, 377] width 37 height 8
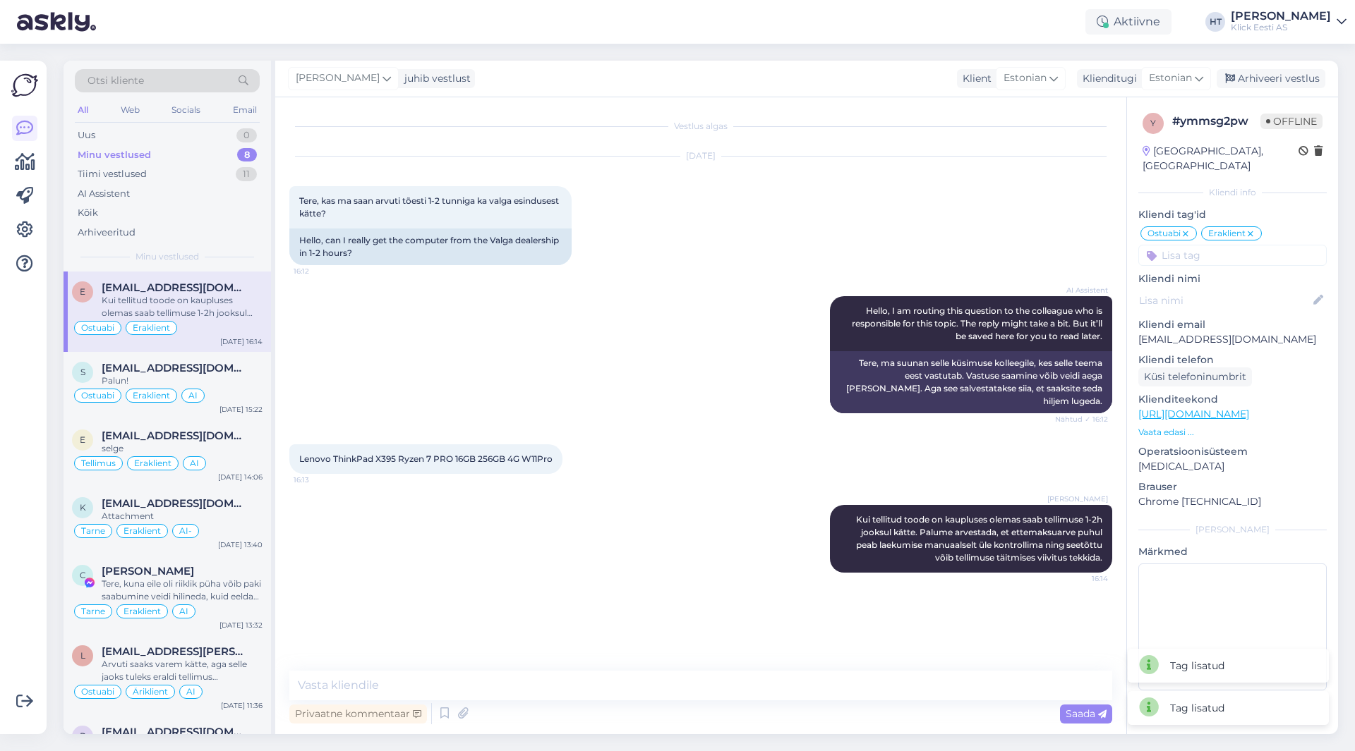
click at [1238, 245] on input at bounding box center [1232, 255] width 188 height 21
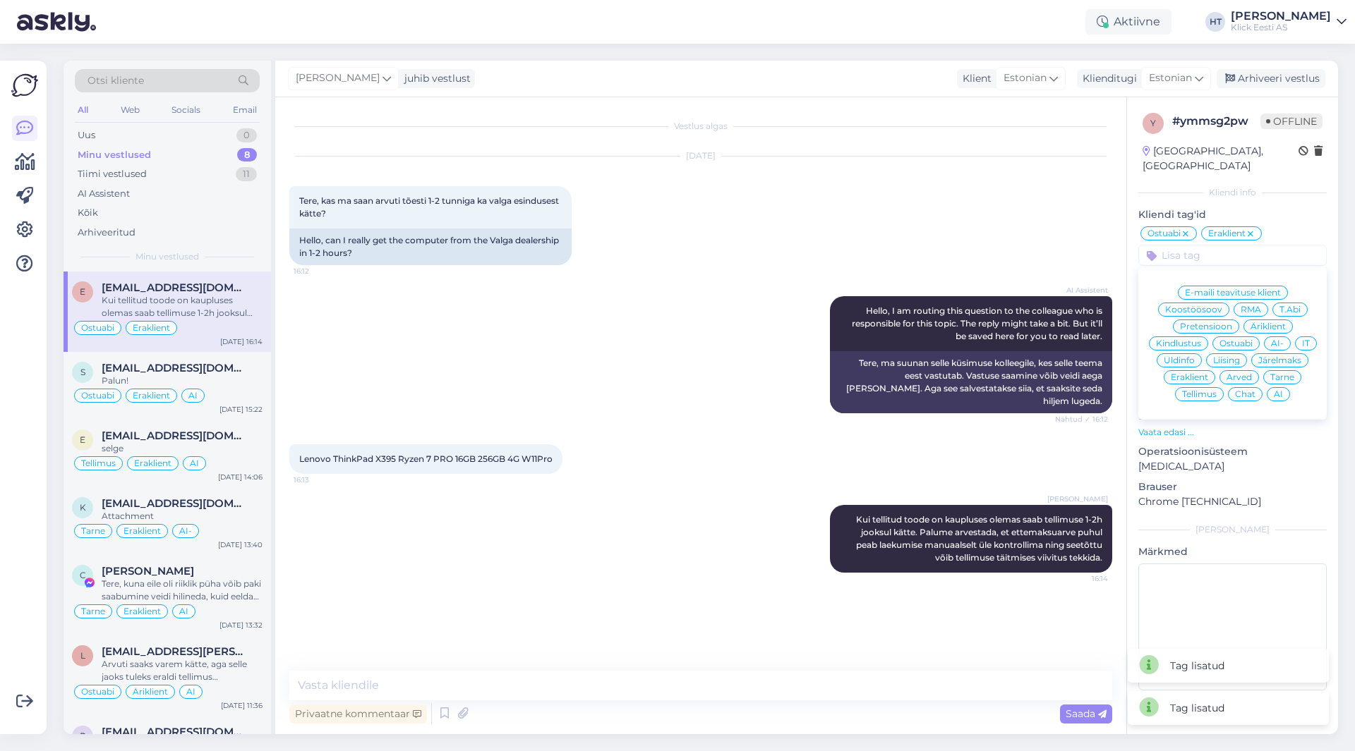
click at [1278, 390] on span "AI" at bounding box center [1278, 394] width 9 height 8
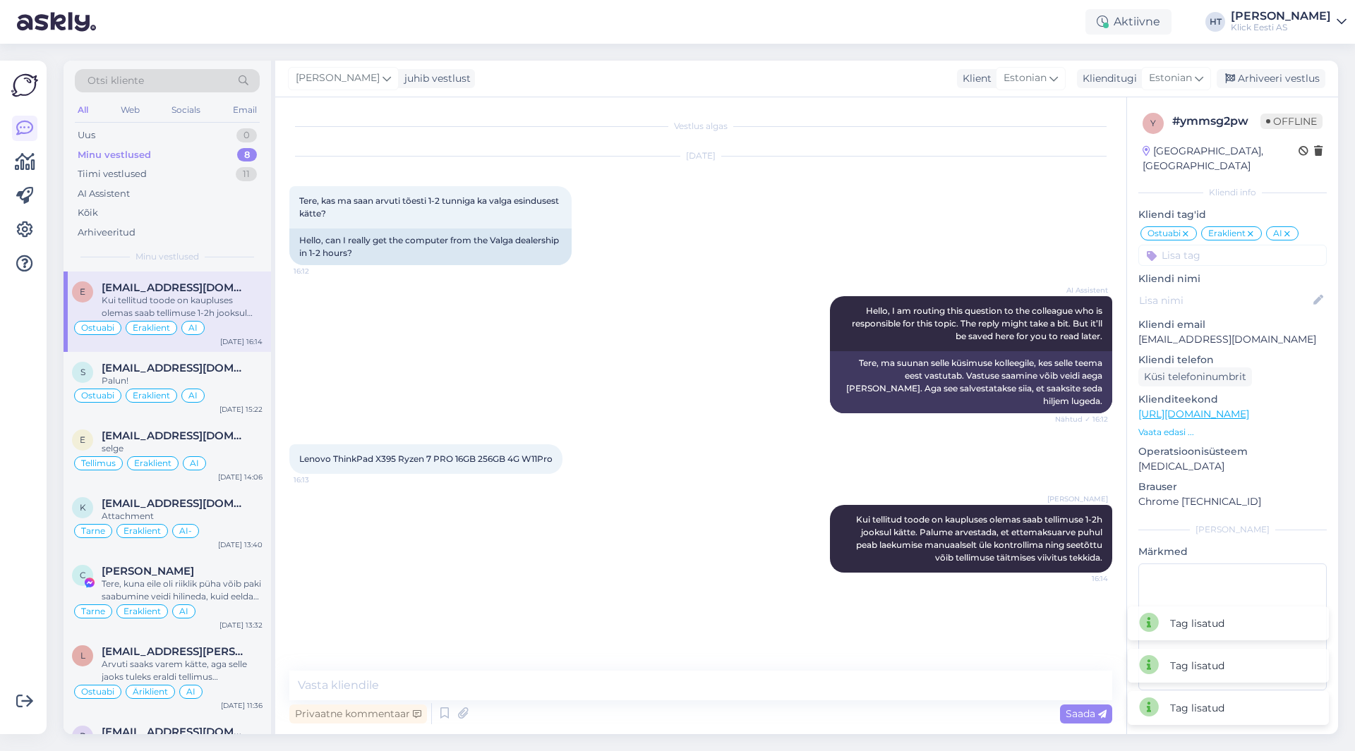
click at [967, 234] on div "[DATE] Tere, kas ma saan arvuti tõesti 1-2 tunniga ka valga esindusest kätte? 1…" at bounding box center [700, 211] width 823 height 140
click at [216, 367] on span "[EMAIL_ADDRESS][DOMAIN_NAME]" at bounding box center [175, 368] width 147 height 13
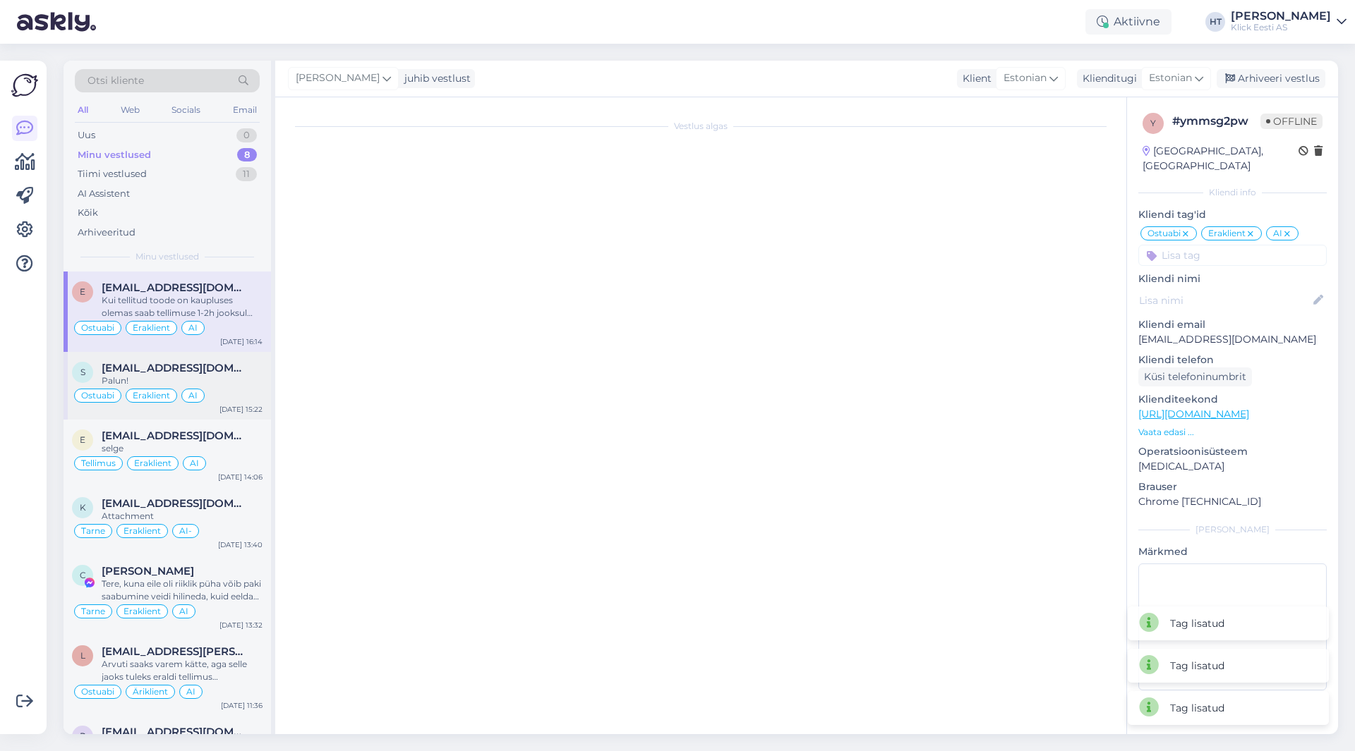
scroll to position [200, 0]
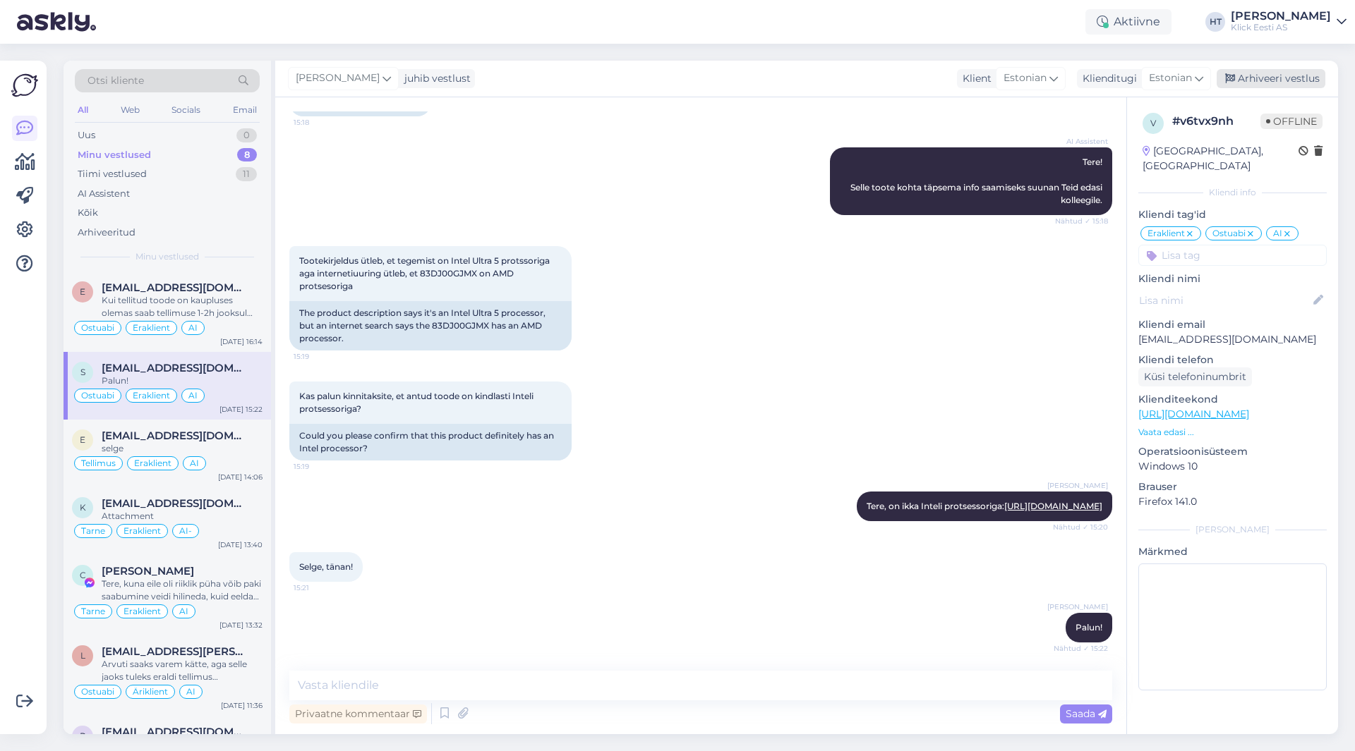
click at [1286, 80] on div "Arhiveeri vestlus" at bounding box center [1270, 78] width 109 height 19
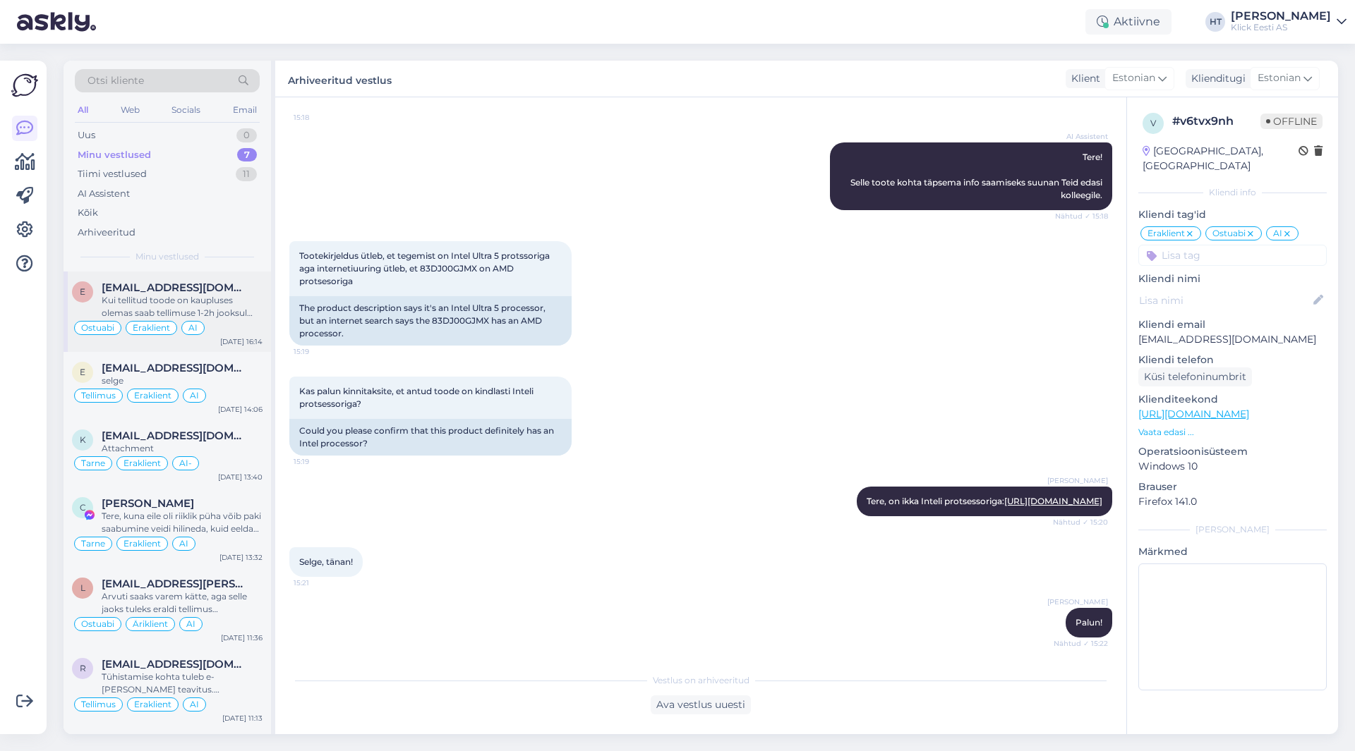
click at [182, 302] on div "Kui tellitud toode on kaupluses olemas saab tellimuse 1-2h jooksul kätte. Palum…" at bounding box center [182, 306] width 161 height 25
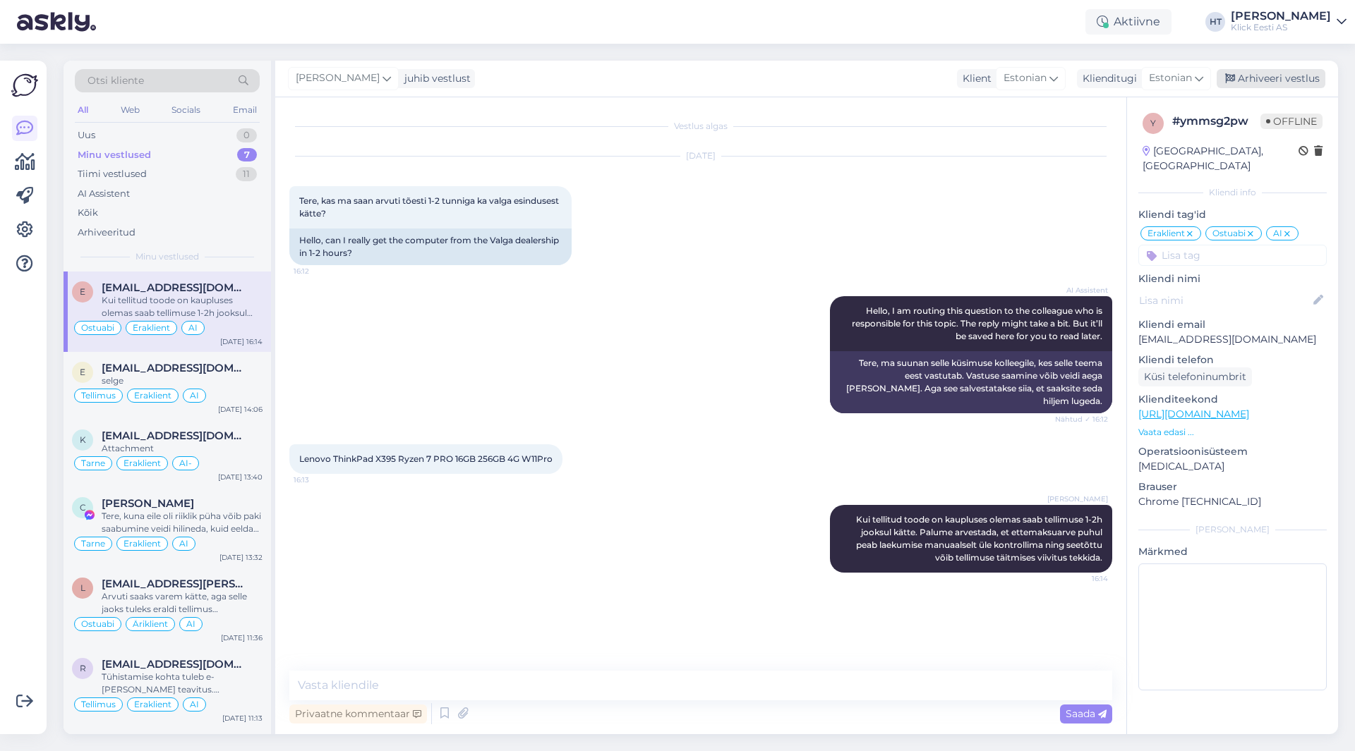
click at [1270, 77] on div "Arhiveeri vestlus" at bounding box center [1270, 78] width 109 height 19
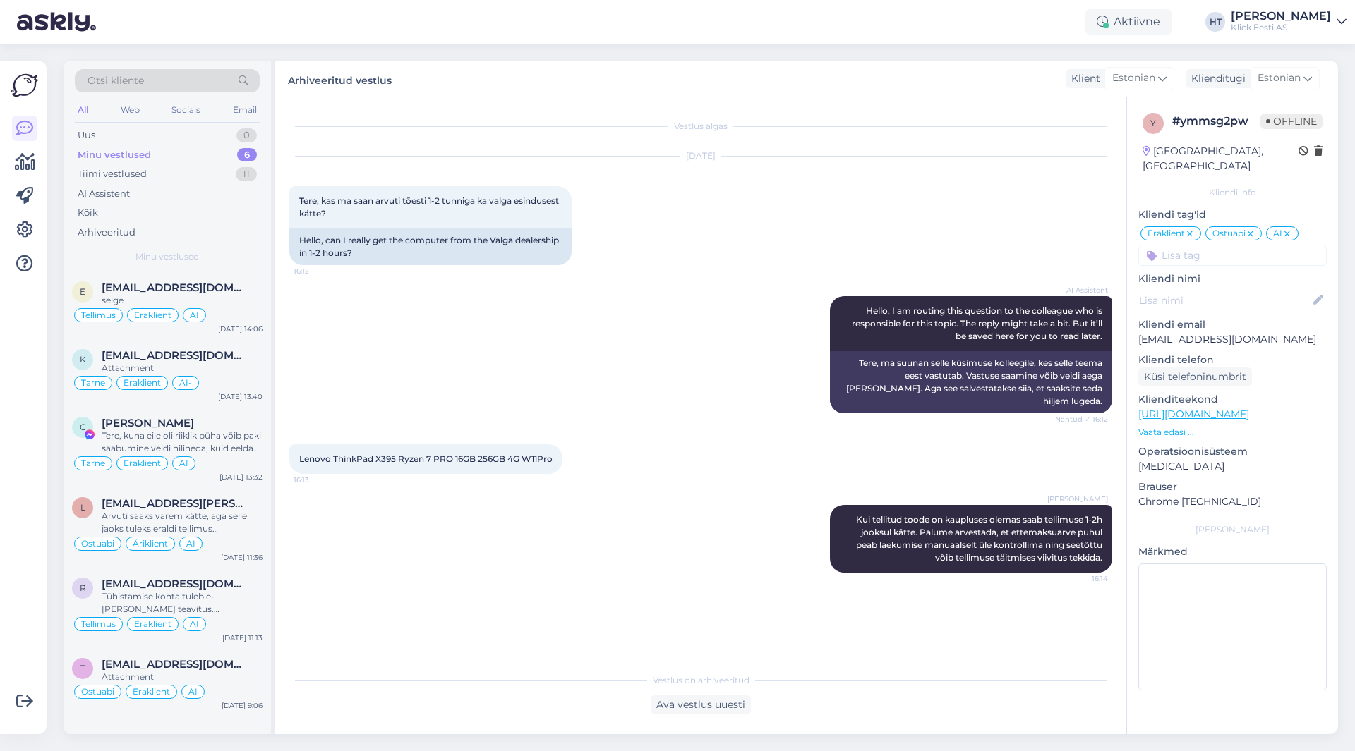
click at [505, 351] on div "AI Assistent Hello, I am routing this question to the colleague who is responsi…" at bounding box center [700, 355] width 823 height 148
click at [725, 397] on div "AI Assistent Hello, I am routing this question to the colleague who is responsi…" at bounding box center [700, 355] width 823 height 148
click at [613, 561] on div "[PERSON_NAME] Kui tellitud toode on kaupluses olemas saab tellimuse 1-2h jooksu…" at bounding box center [700, 539] width 823 height 99
click at [268, 623] on div "r [EMAIL_ADDRESS][DOMAIN_NAME] Tühistamise kohta tuleb e-[PERSON_NAME] teavitus…" at bounding box center [167, 608] width 207 height 80
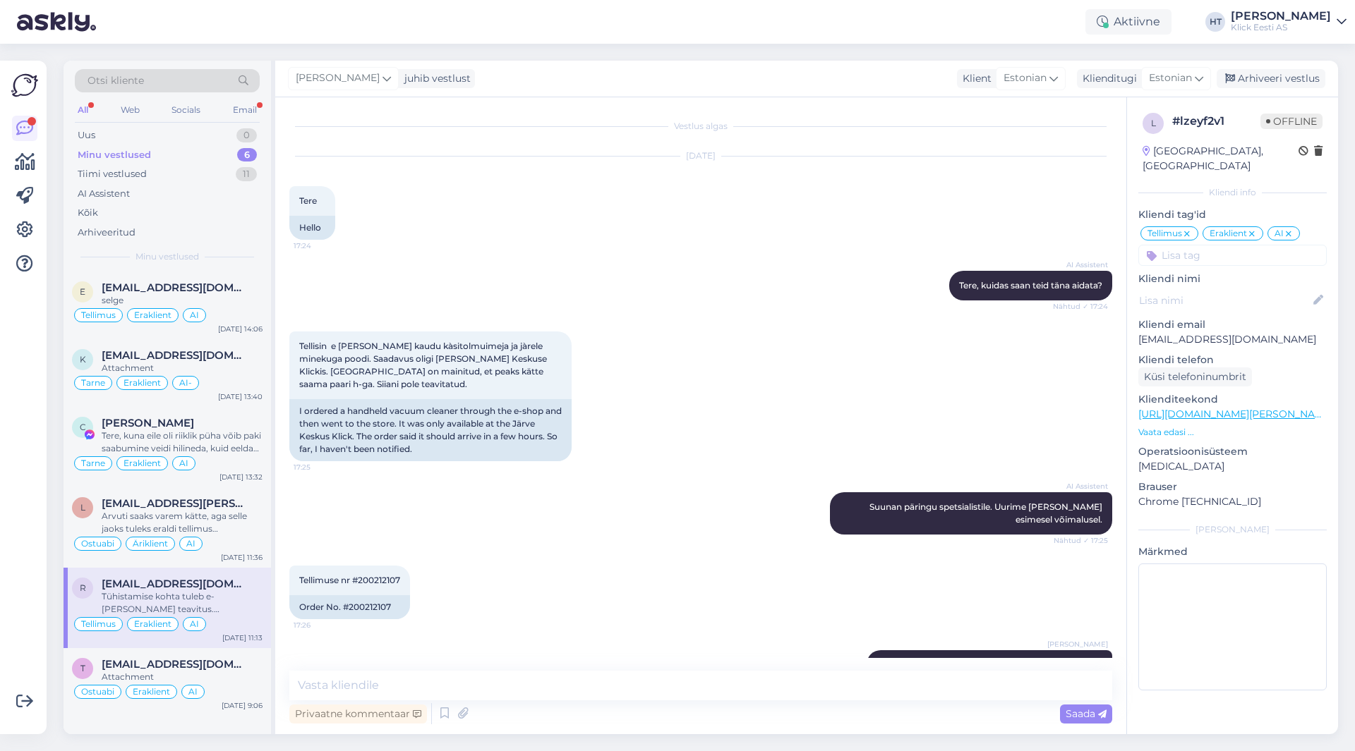
scroll to position [1482, 0]
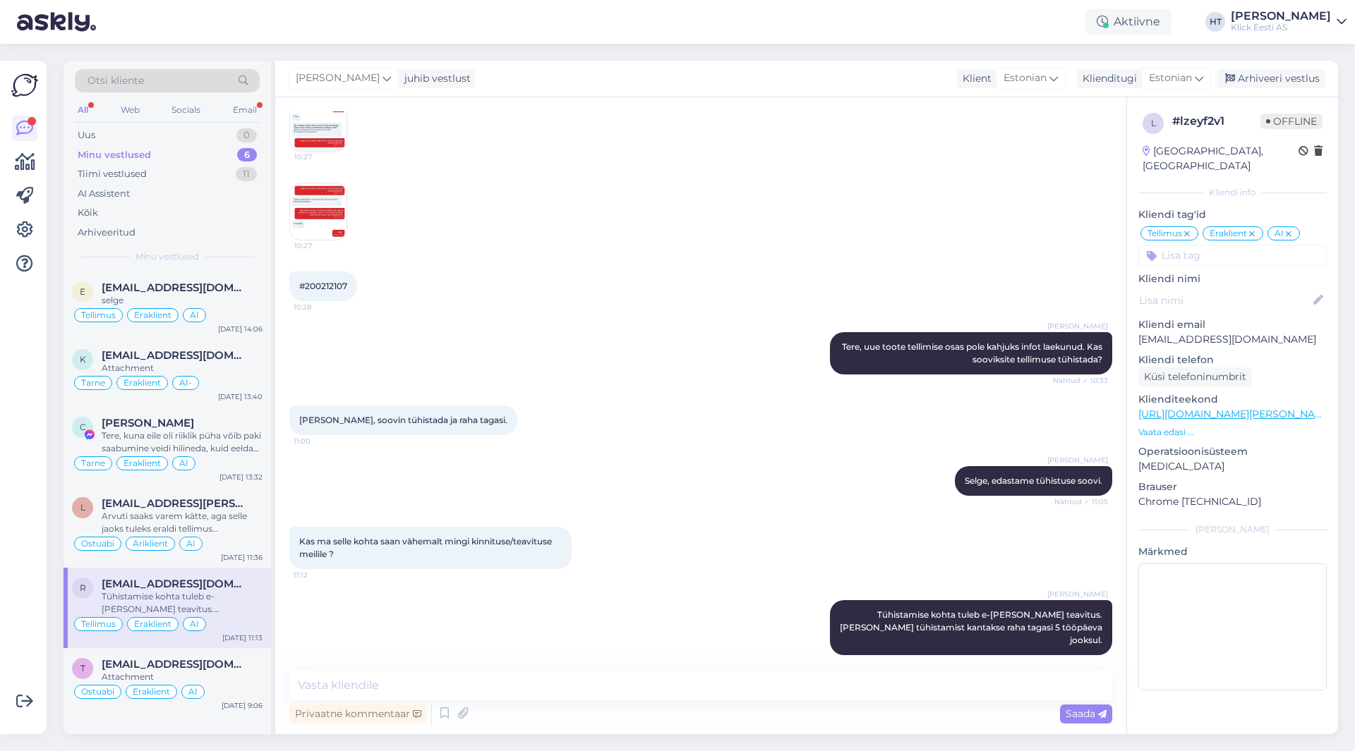
click at [1230, 332] on p "[EMAIL_ADDRESS][DOMAIN_NAME]" at bounding box center [1232, 339] width 188 height 15
click at [706, 274] on div "#200212107 10:28" at bounding box center [700, 286] width 823 height 61
click at [698, 494] on div "[PERSON_NAME] Selge, edastame tühistuse soovi. Nähtud ✓ 11:05" at bounding box center [700, 481] width 823 height 61
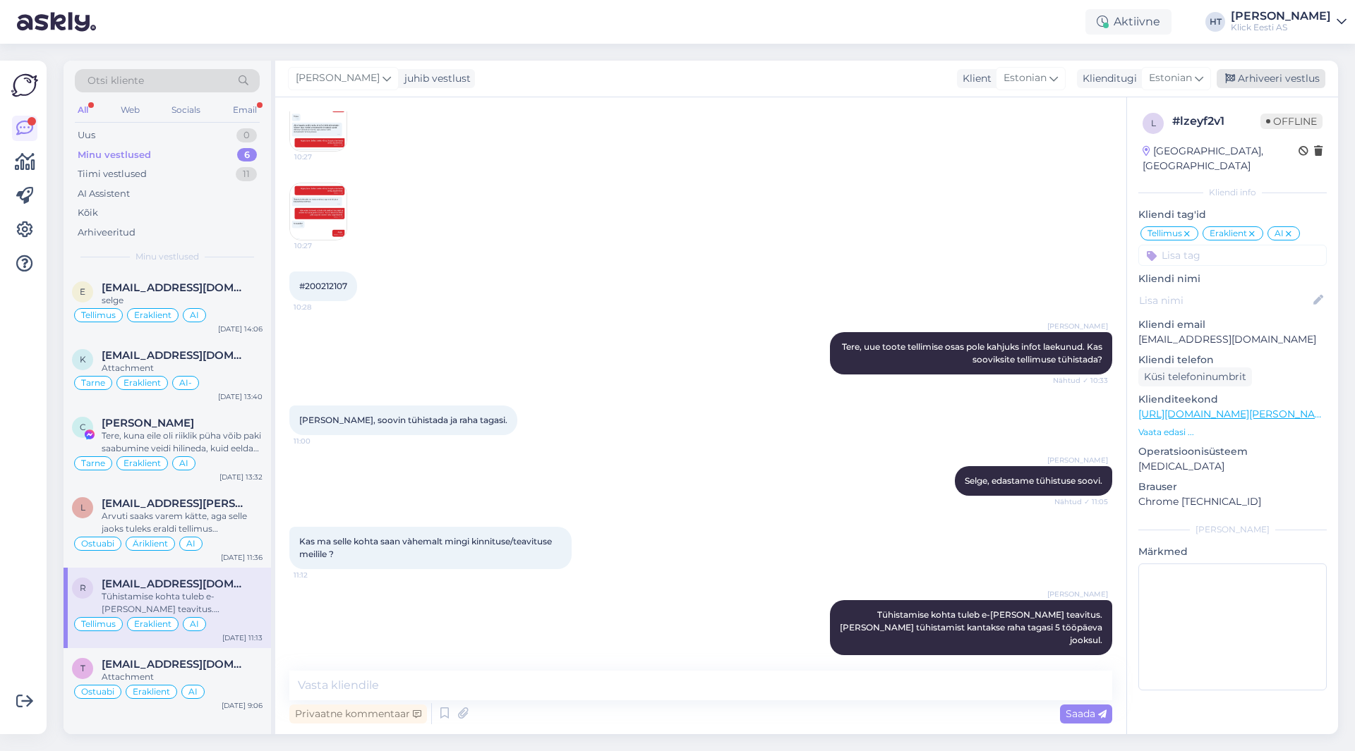
click at [1242, 78] on div "Arhiveeri vestlus" at bounding box center [1270, 78] width 109 height 19
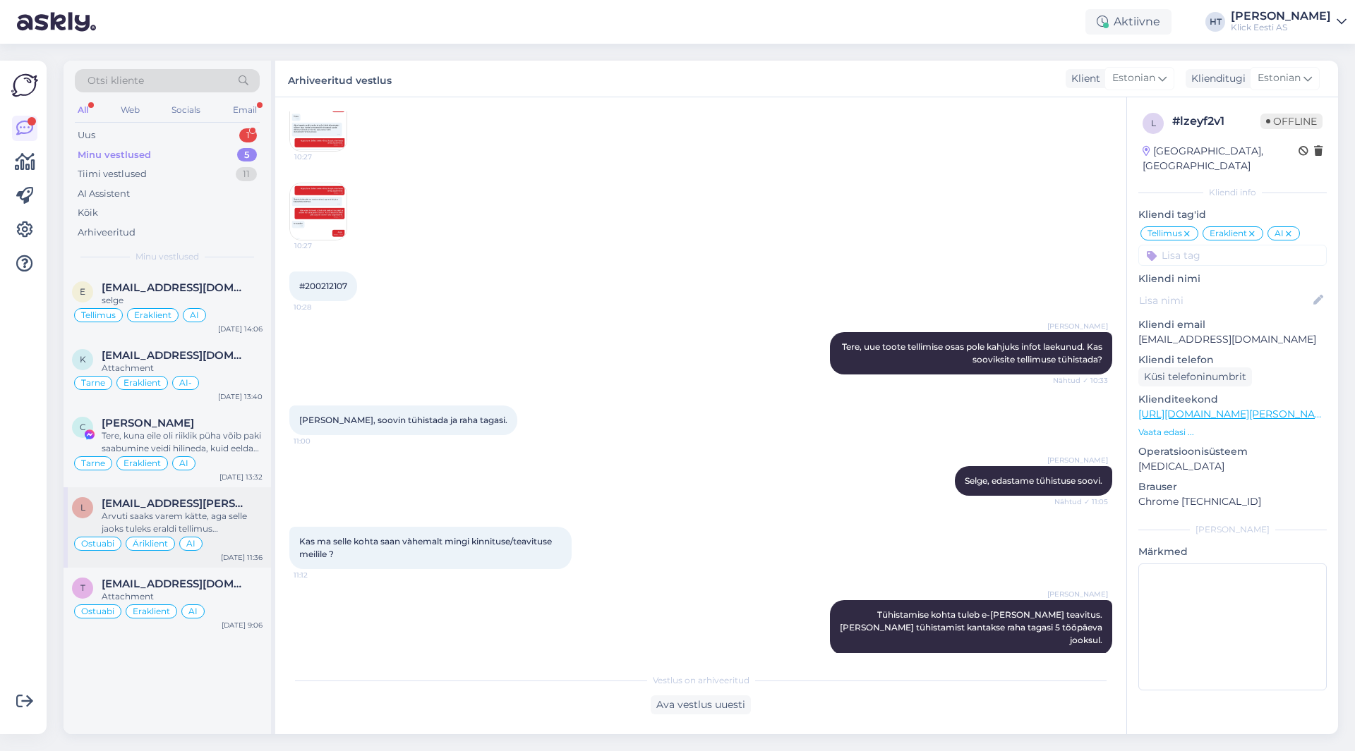
click at [202, 503] on span "[EMAIL_ADDRESS][PERSON_NAME][DOMAIN_NAME]" at bounding box center [175, 503] width 147 height 13
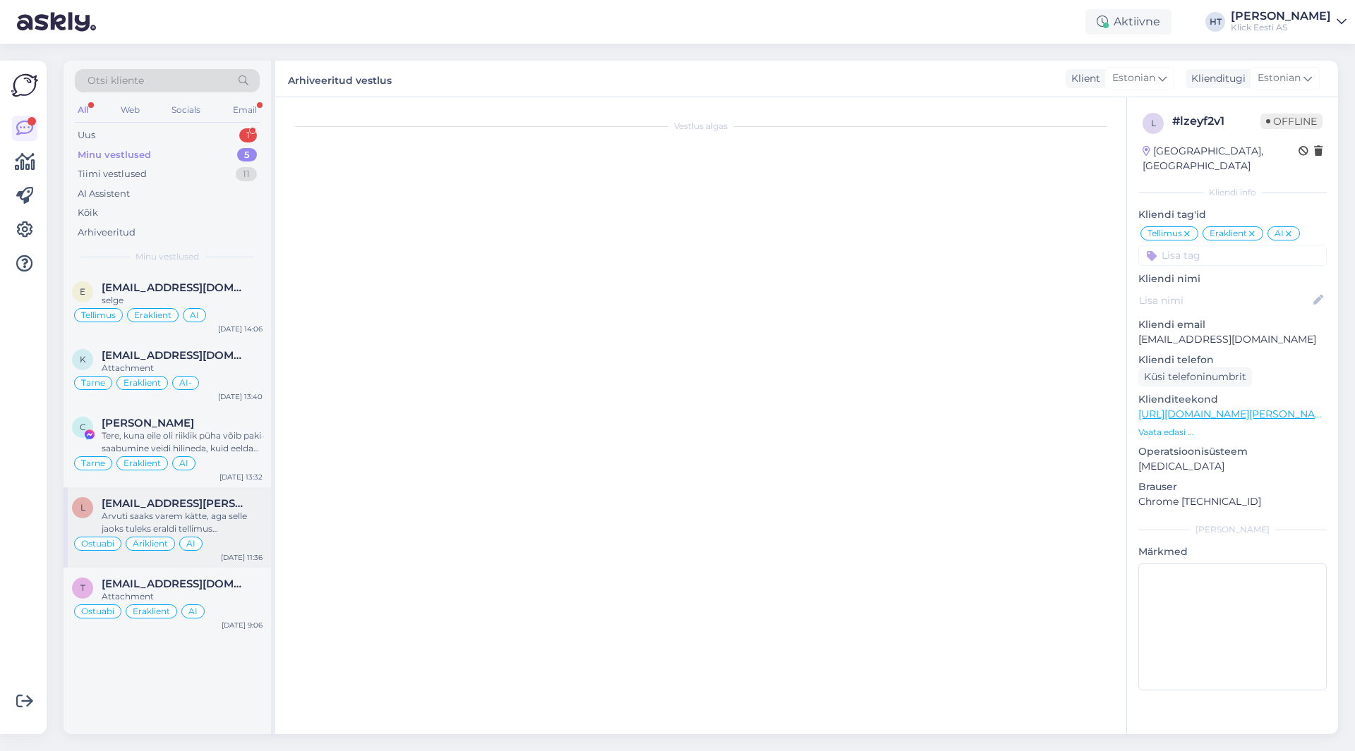
scroll to position [1810, 0]
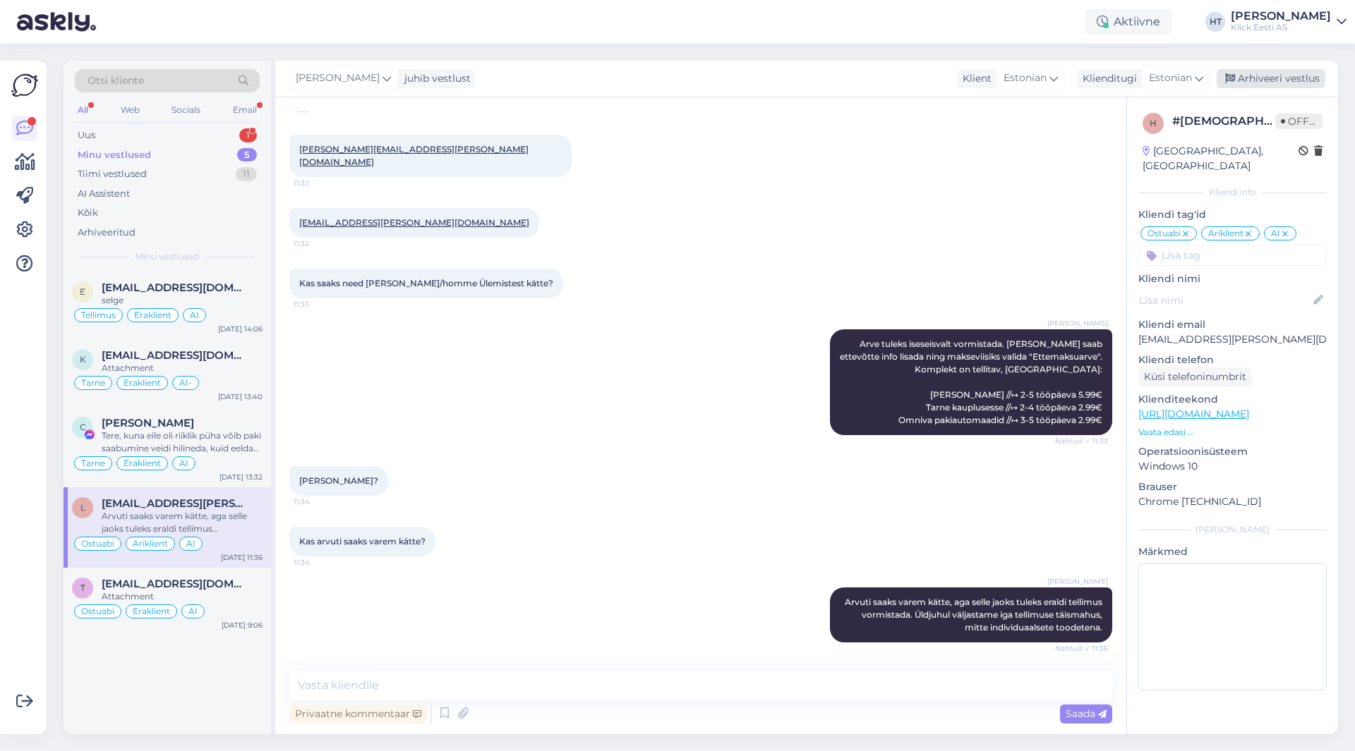
click at [1262, 80] on div "Arhiveeri vestlus" at bounding box center [1270, 78] width 109 height 19
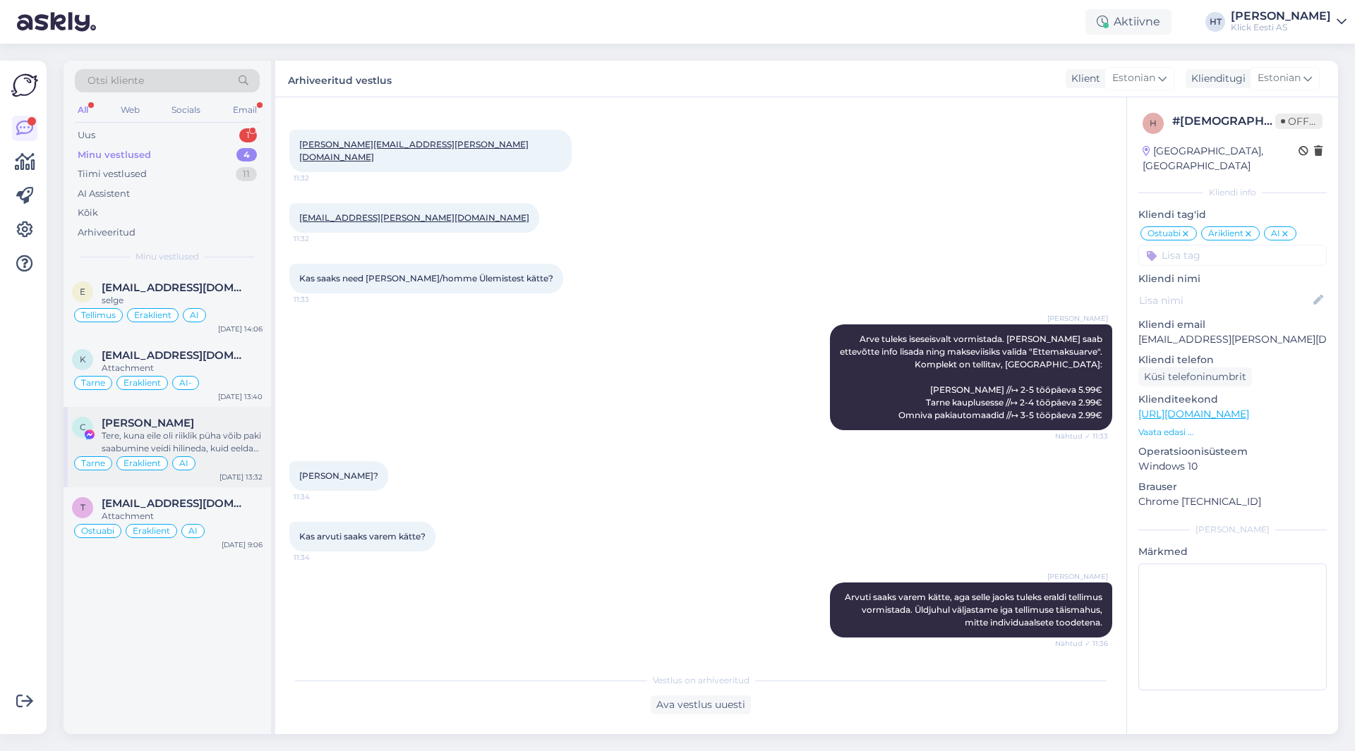
click at [197, 431] on div "Tere, kuna eile oli riiklik püha võib paki saabumine veidi hilineda, kuid eelda…" at bounding box center [182, 442] width 161 height 25
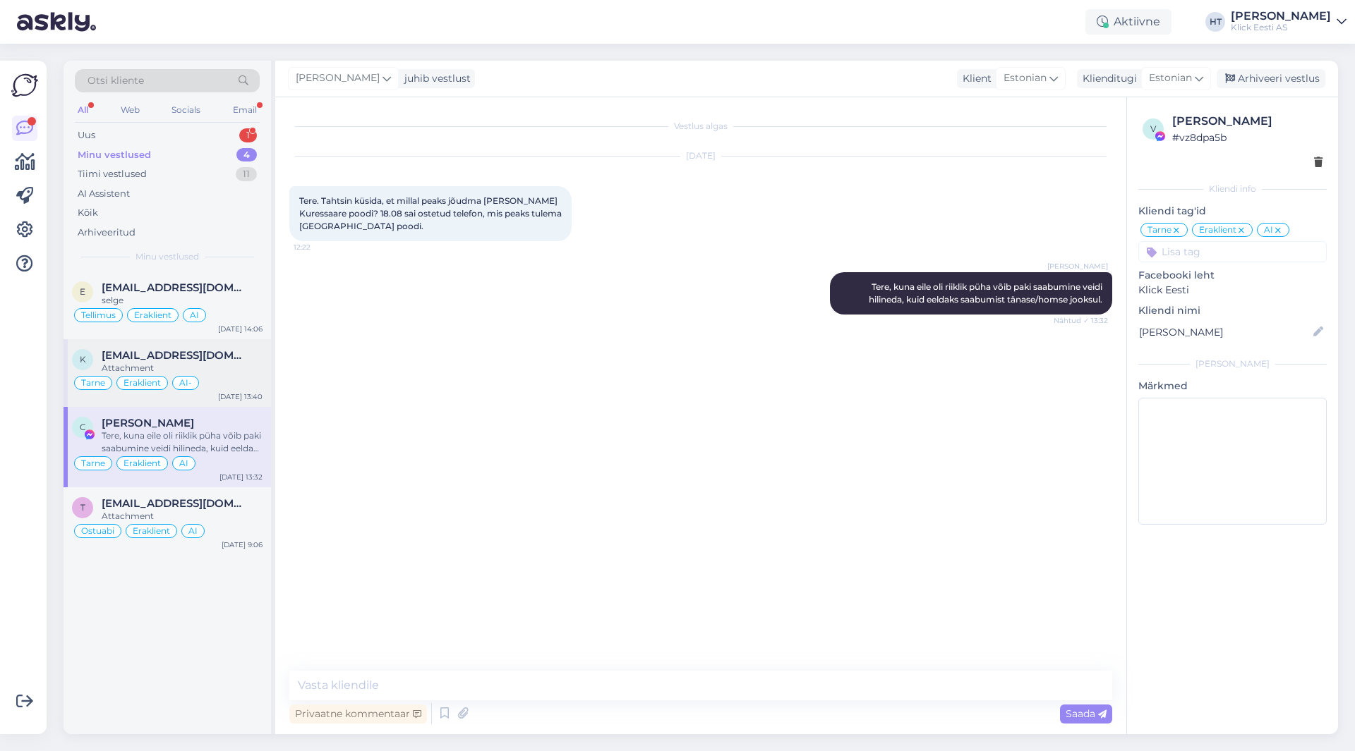
click at [257, 370] on div "Attachment" at bounding box center [182, 368] width 161 height 13
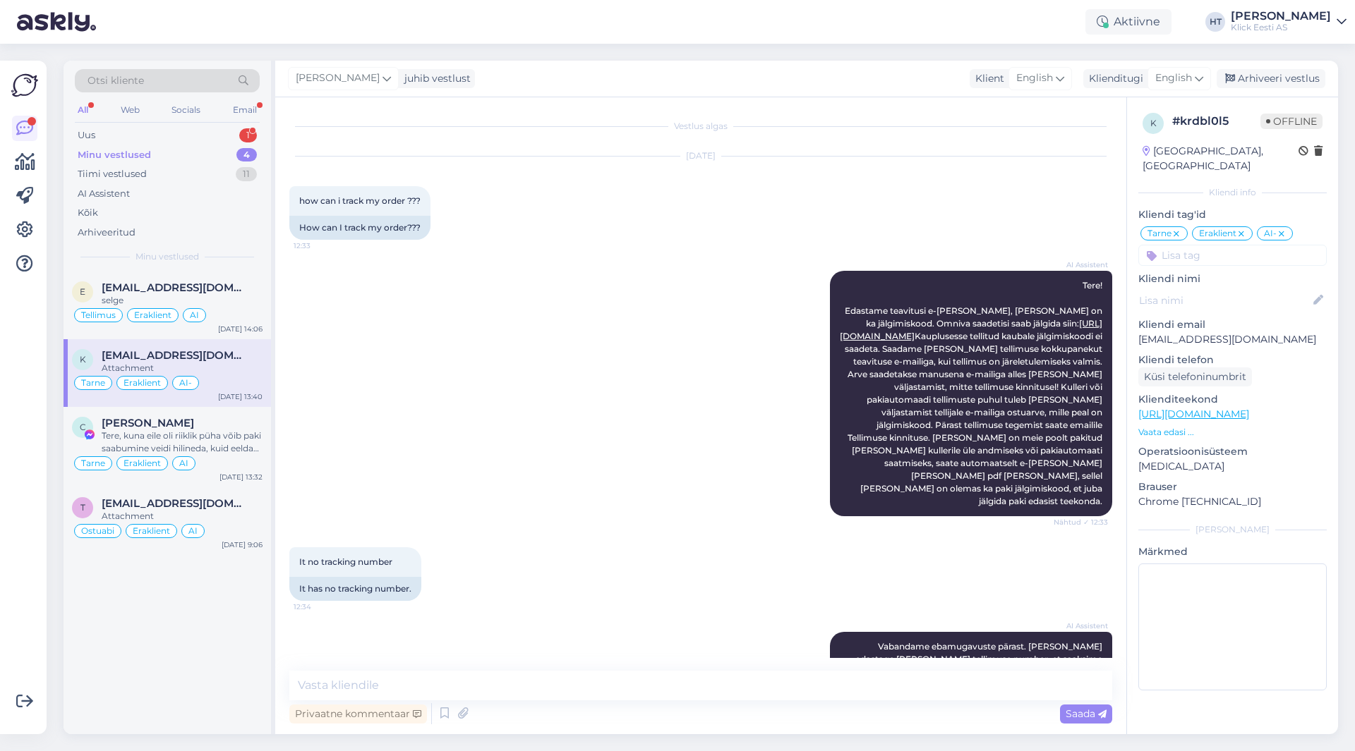
scroll to position [361, 0]
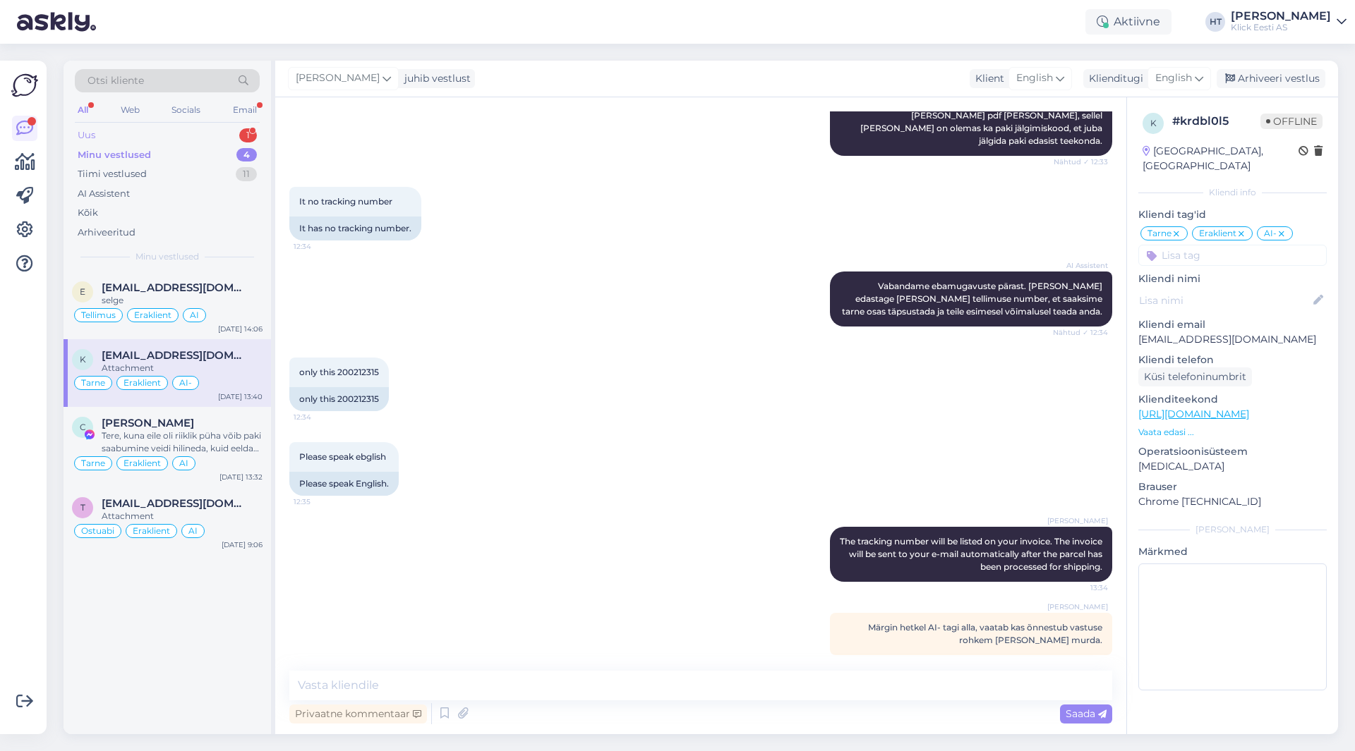
click at [220, 135] on div "Uus 1" at bounding box center [167, 136] width 185 height 20
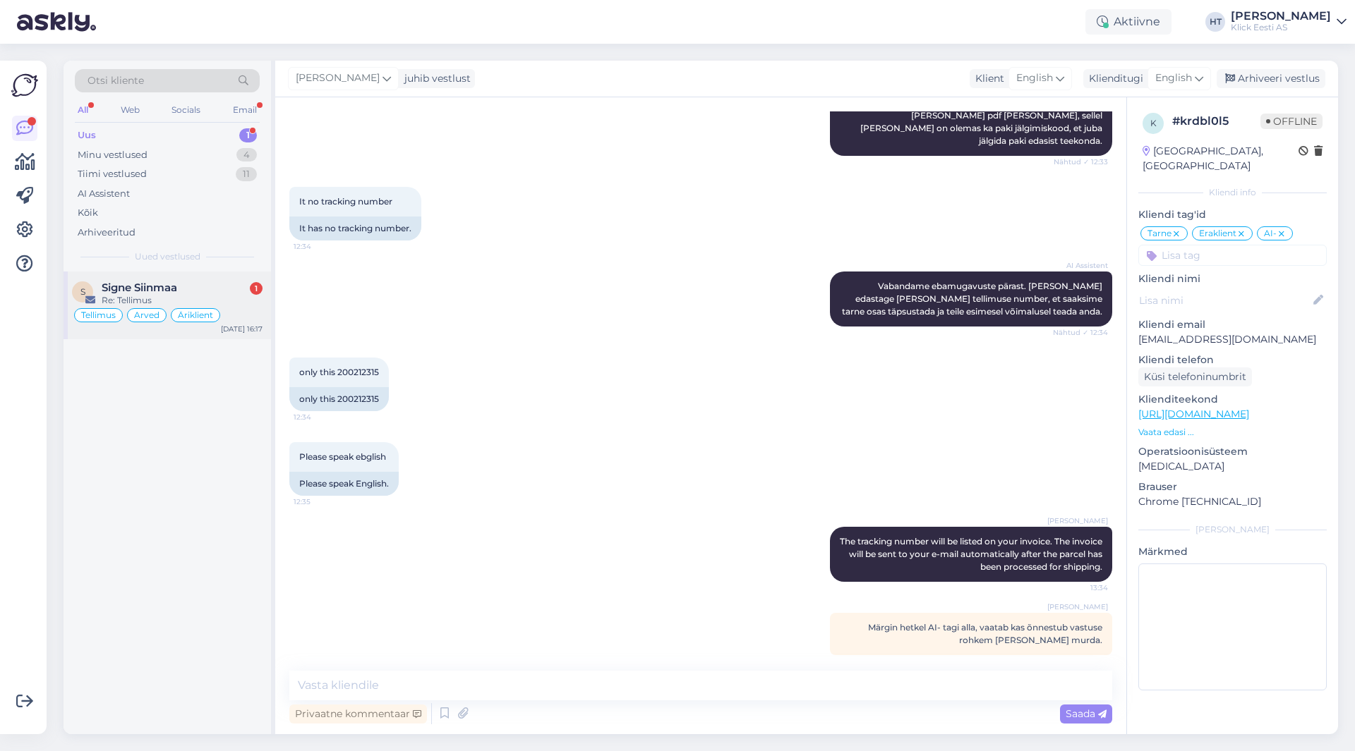
click at [219, 282] on div "Signe Siinmaa 1" at bounding box center [182, 288] width 161 height 13
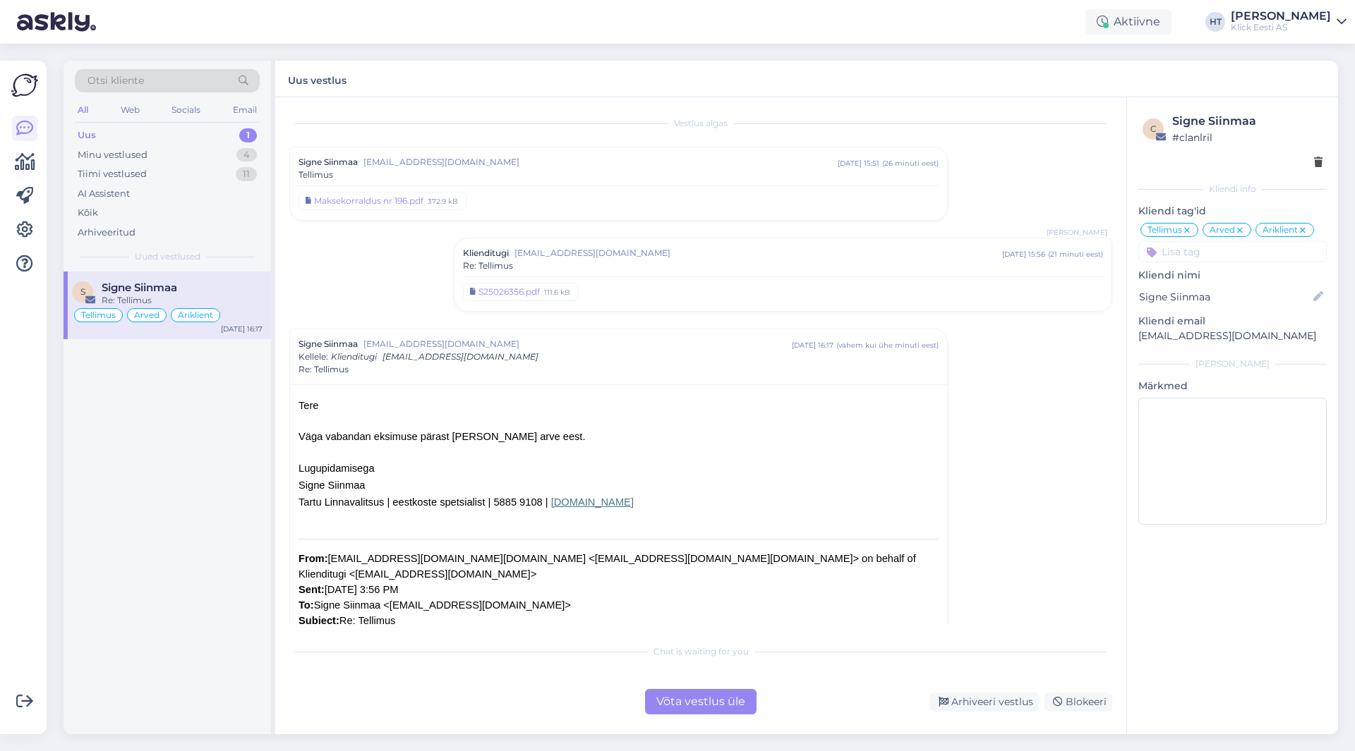
scroll to position [0, 0]
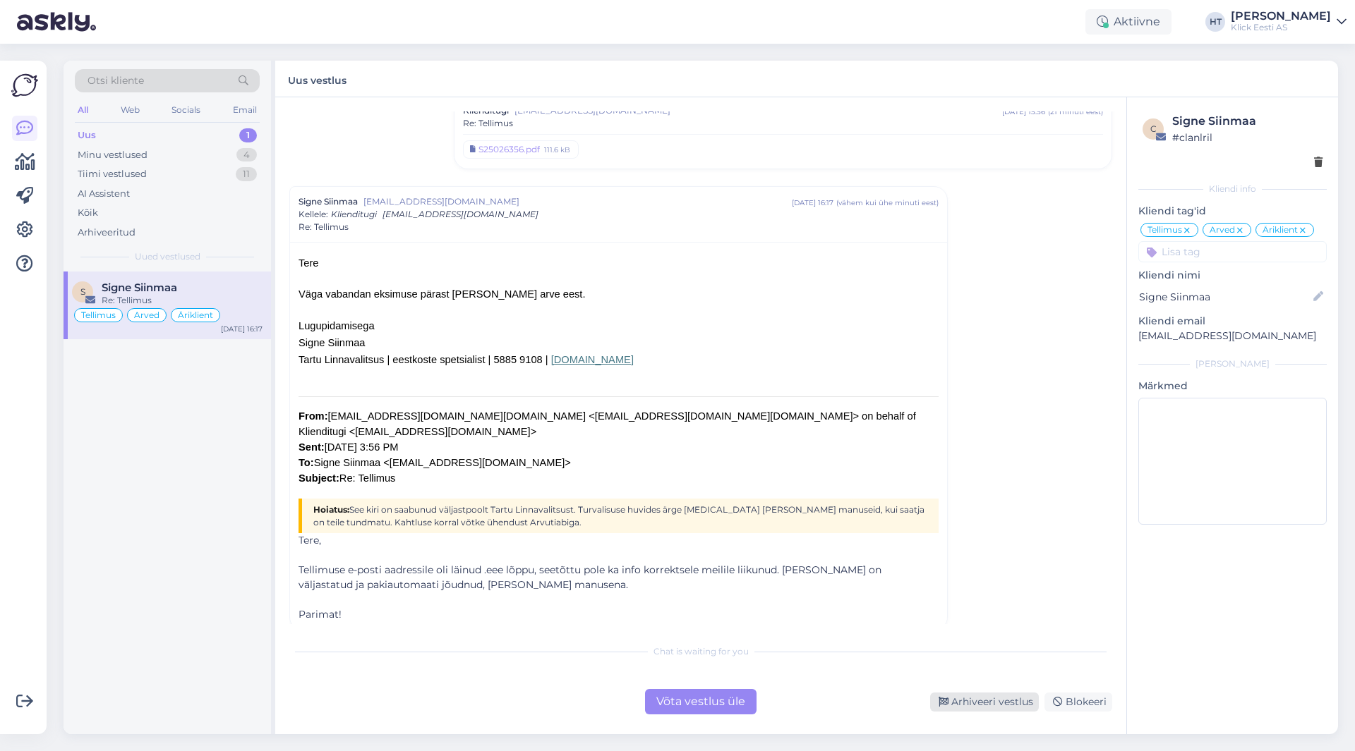
click at [962, 701] on div "Arhiveeri vestlus" at bounding box center [984, 702] width 109 height 19
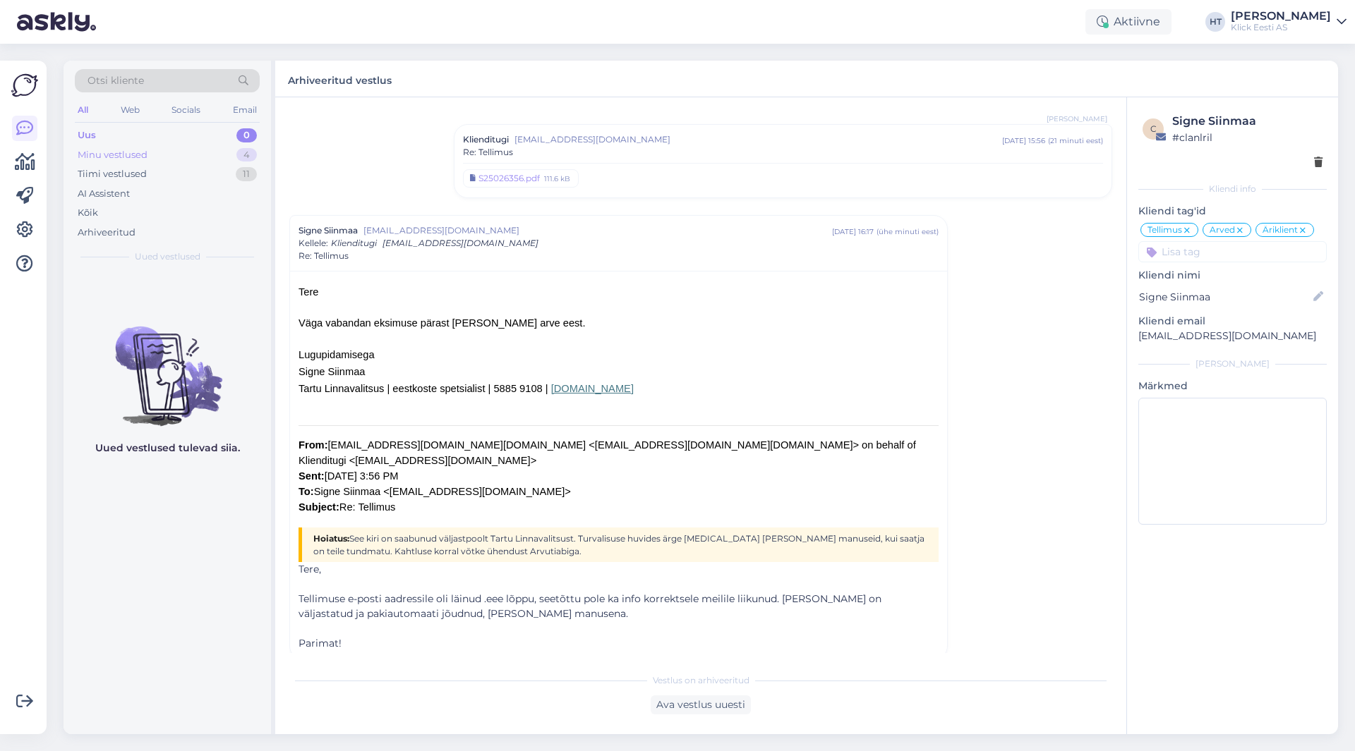
click at [195, 150] on div "Minu vestlused 4" at bounding box center [167, 155] width 185 height 20
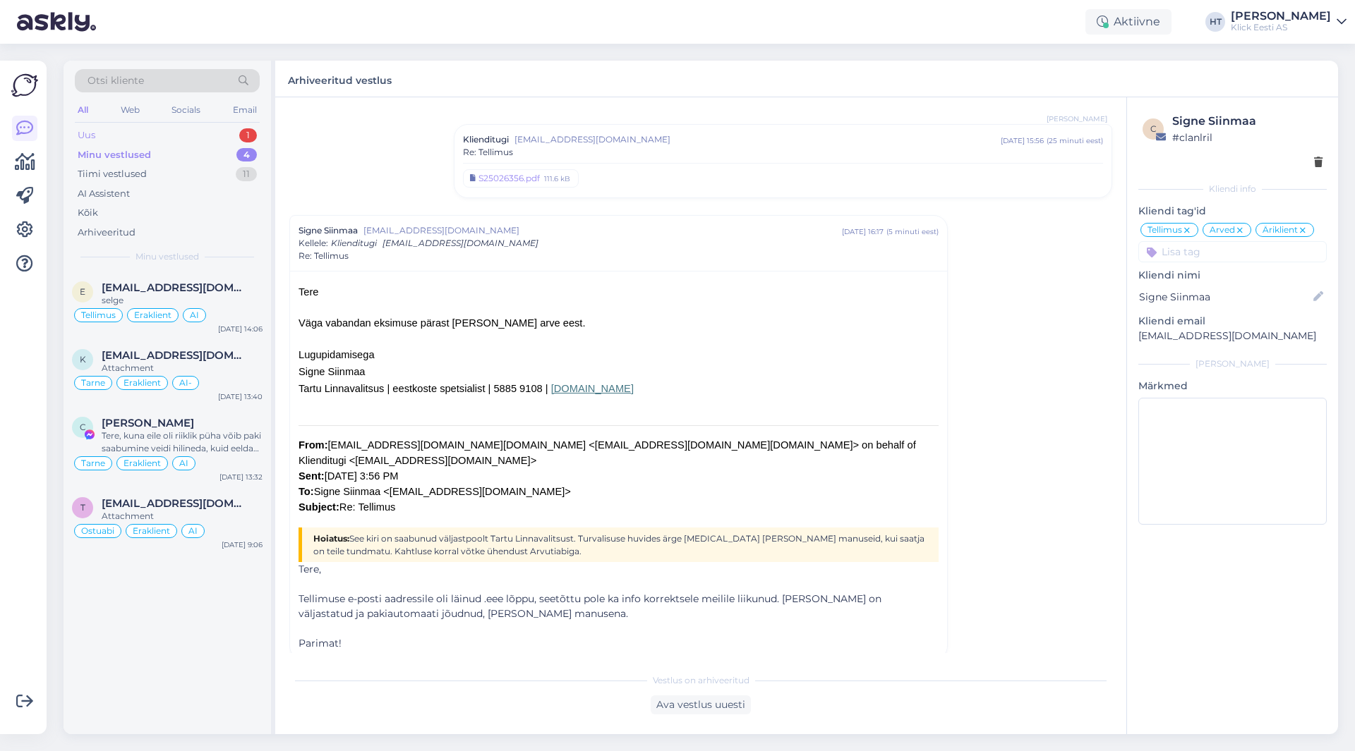
click at [227, 131] on div "Uus 1" at bounding box center [167, 136] width 185 height 20
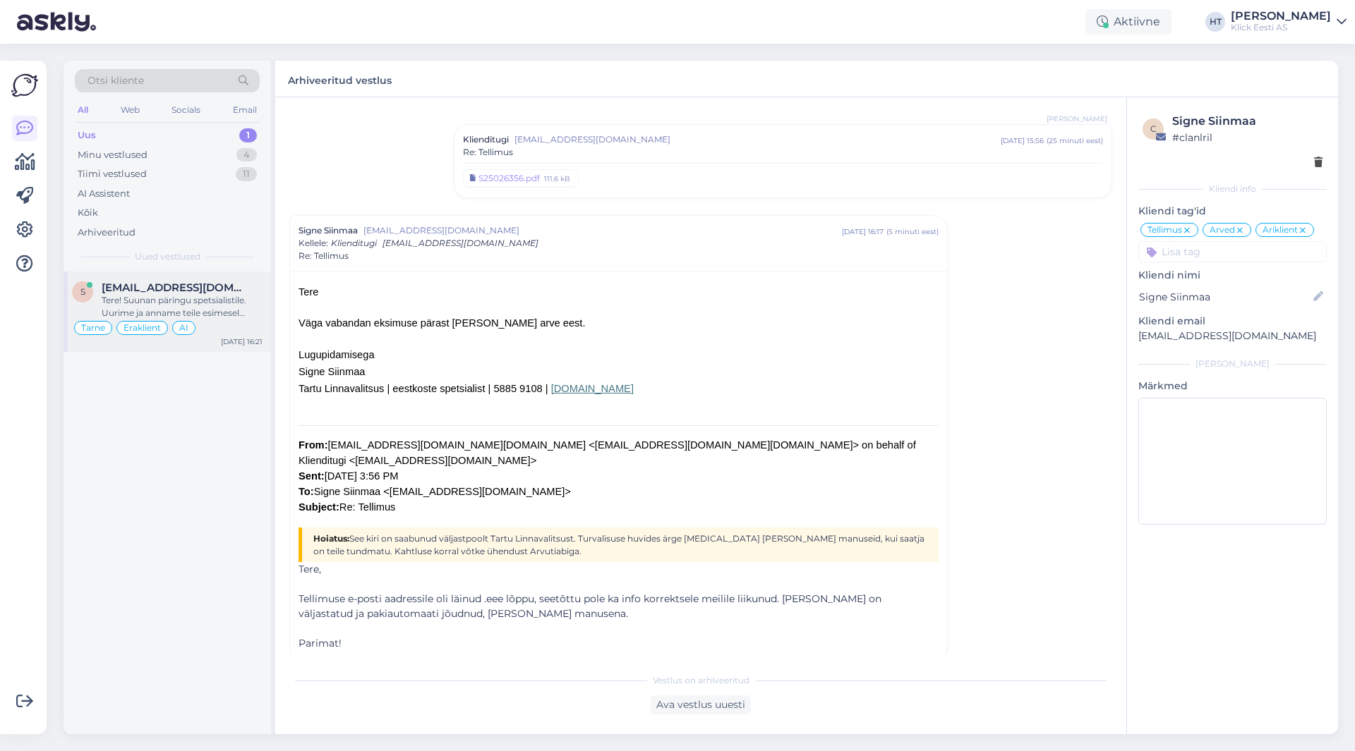
click at [224, 281] on div "s [EMAIL_ADDRESS][DOMAIN_NAME] Tere! Suunan päringu spetsialistile. Uurime ja a…" at bounding box center [167, 312] width 207 height 80
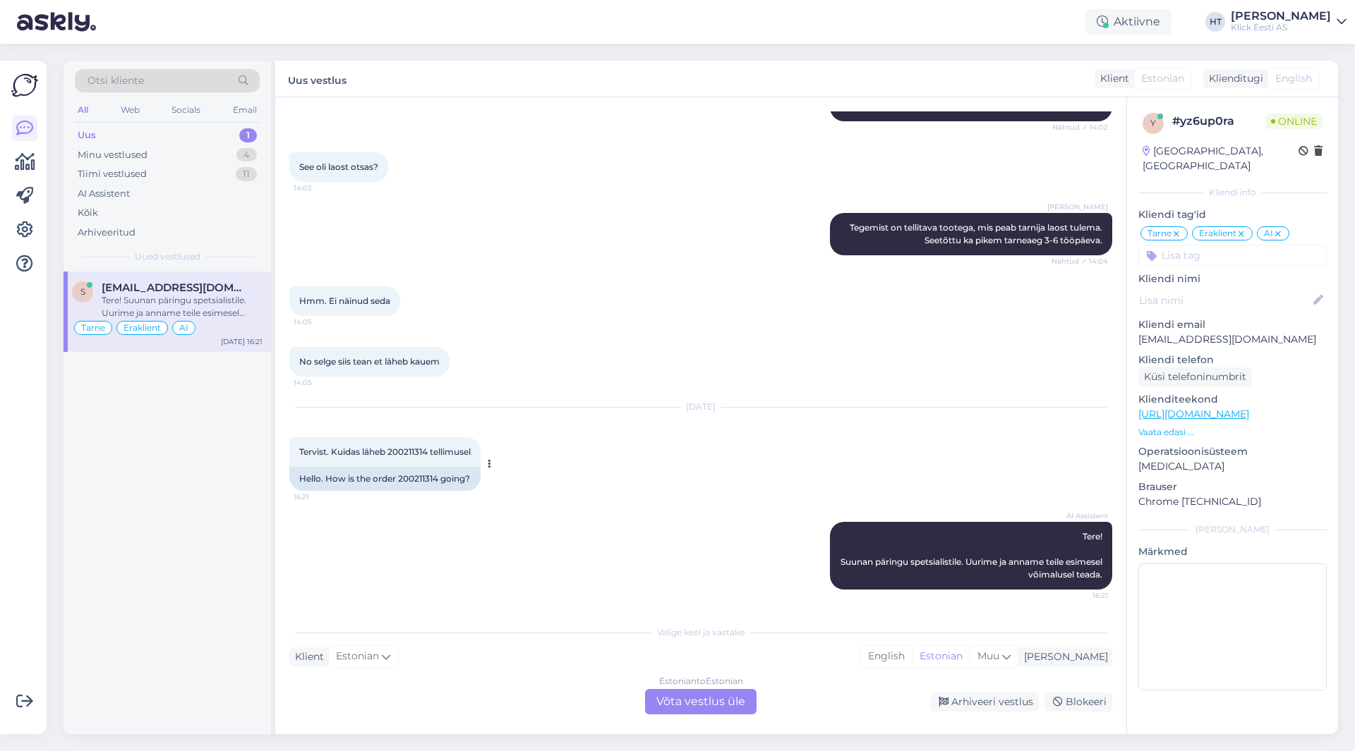
click at [406, 456] on span "Tervist. Kuidas läheb 200211314 tellimusel" at bounding box center [384, 452] width 171 height 11
click at [516, 461] on div "[DATE] Tervist. Kuidas läheb 200211314 tellimusel 16:21 Hello. How is the order…" at bounding box center [700, 449] width 823 height 114
click at [677, 699] on div "Estonian to Estonian Võta vestlus üle" at bounding box center [700, 701] width 111 height 25
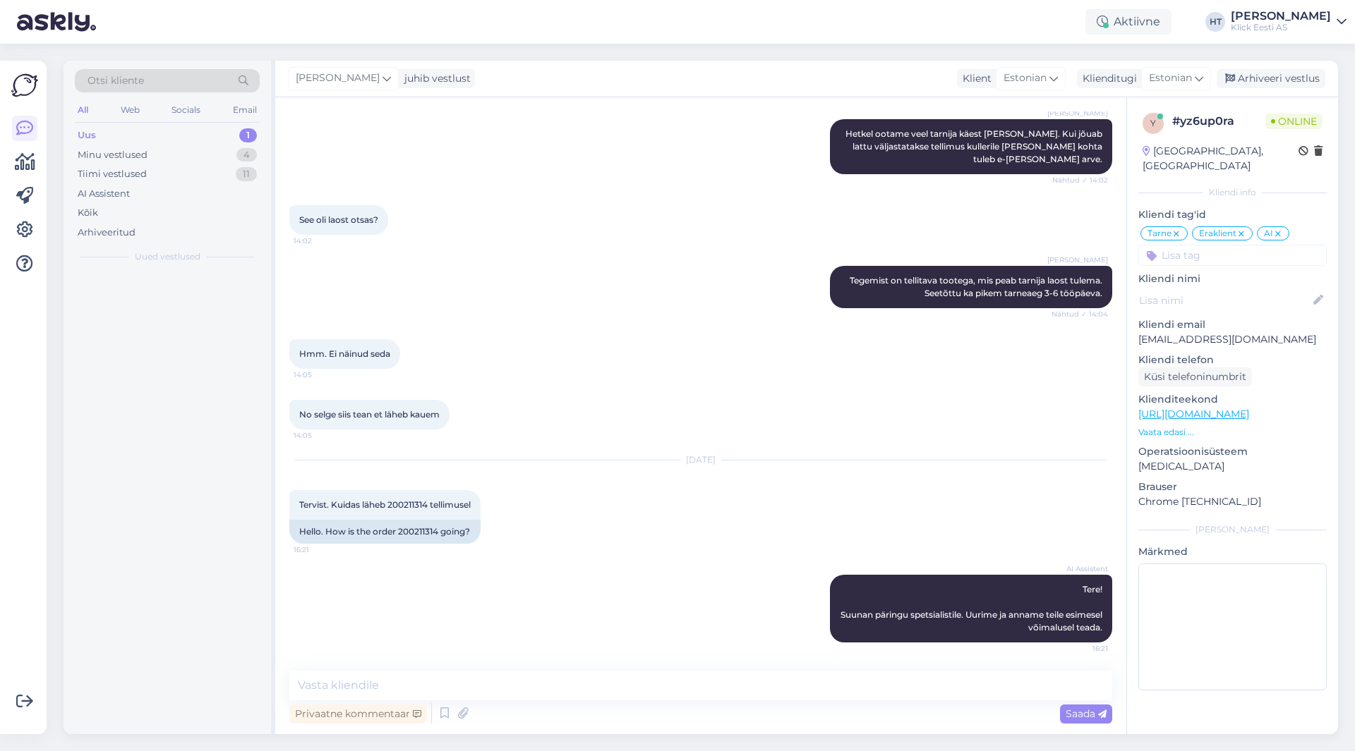
scroll to position [348, 0]
click at [682, 689] on textarea at bounding box center [700, 686] width 823 height 30
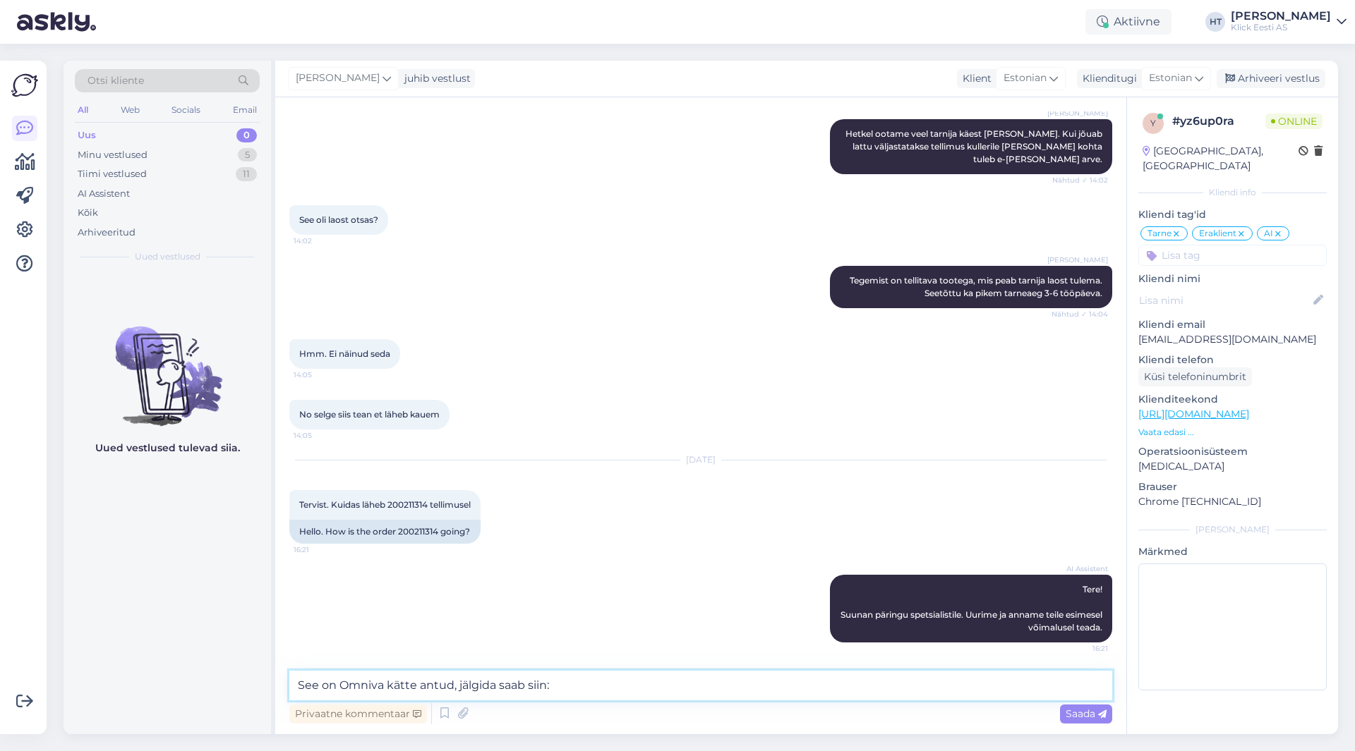
paste textarea "[URL][DOMAIN_NAME]"
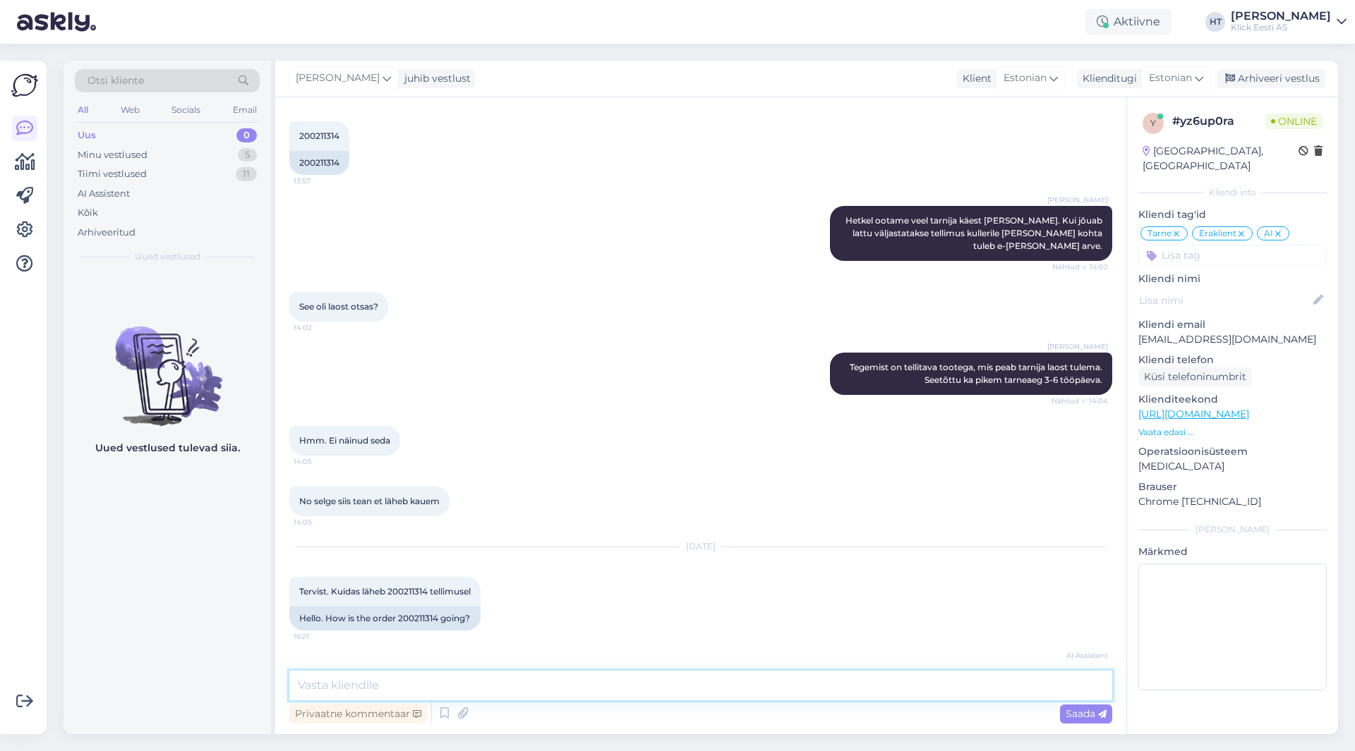
scroll to position [421, 0]
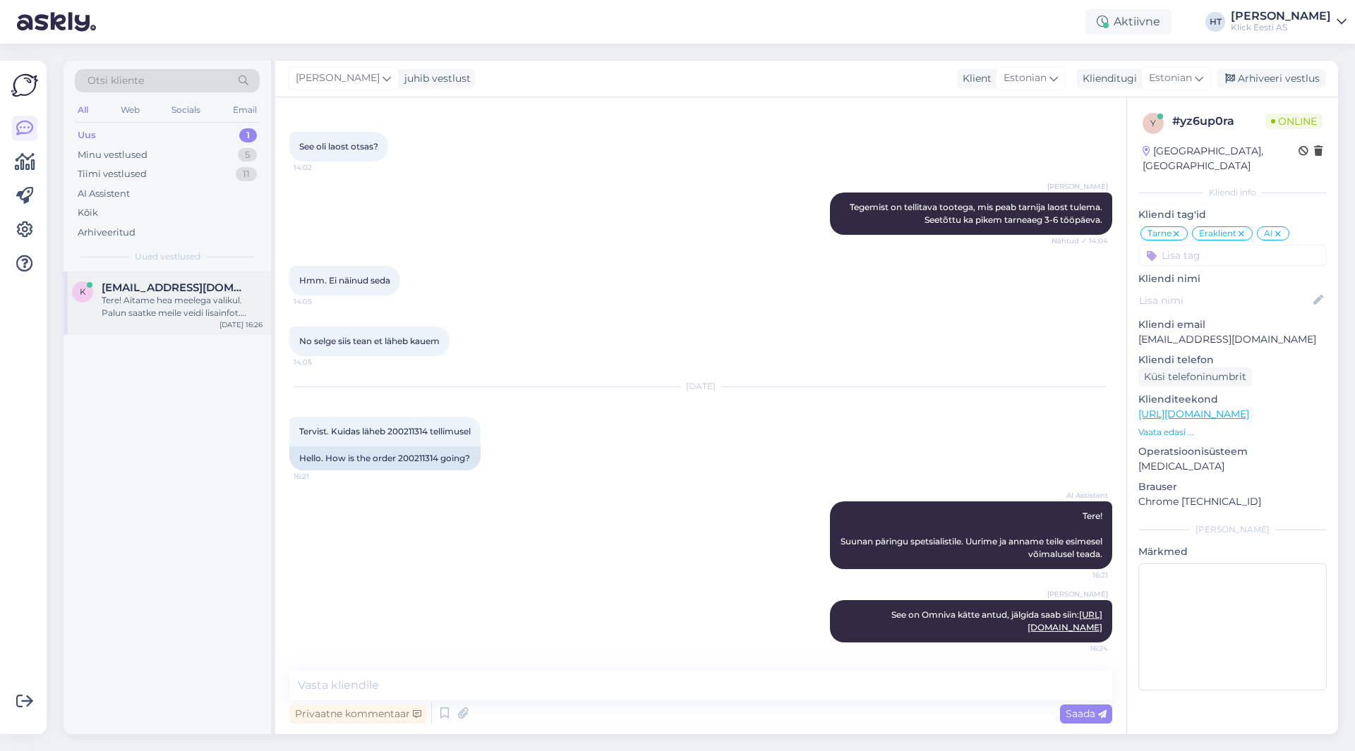
click at [208, 296] on div "Tere! Aitame hea meelega valikul. Palun saatke meile veidi lisainfot. [PERSON_N…" at bounding box center [182, 306] width 161 height 25
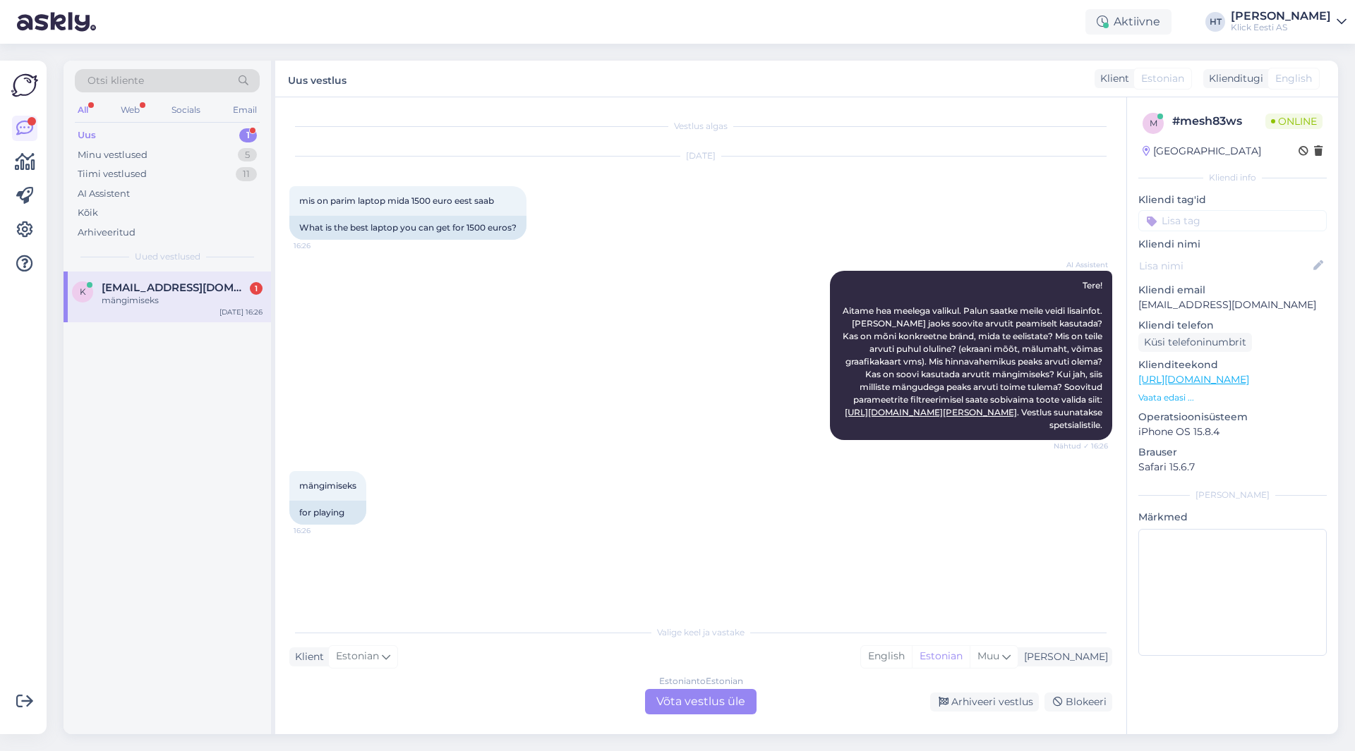
click at [516, 294] on div "AI Assistent Tere! Aitame hea meelega valikul. Palun saatke meile veidi lisainf…" at bounding box center [700, 355] width 823 height 200
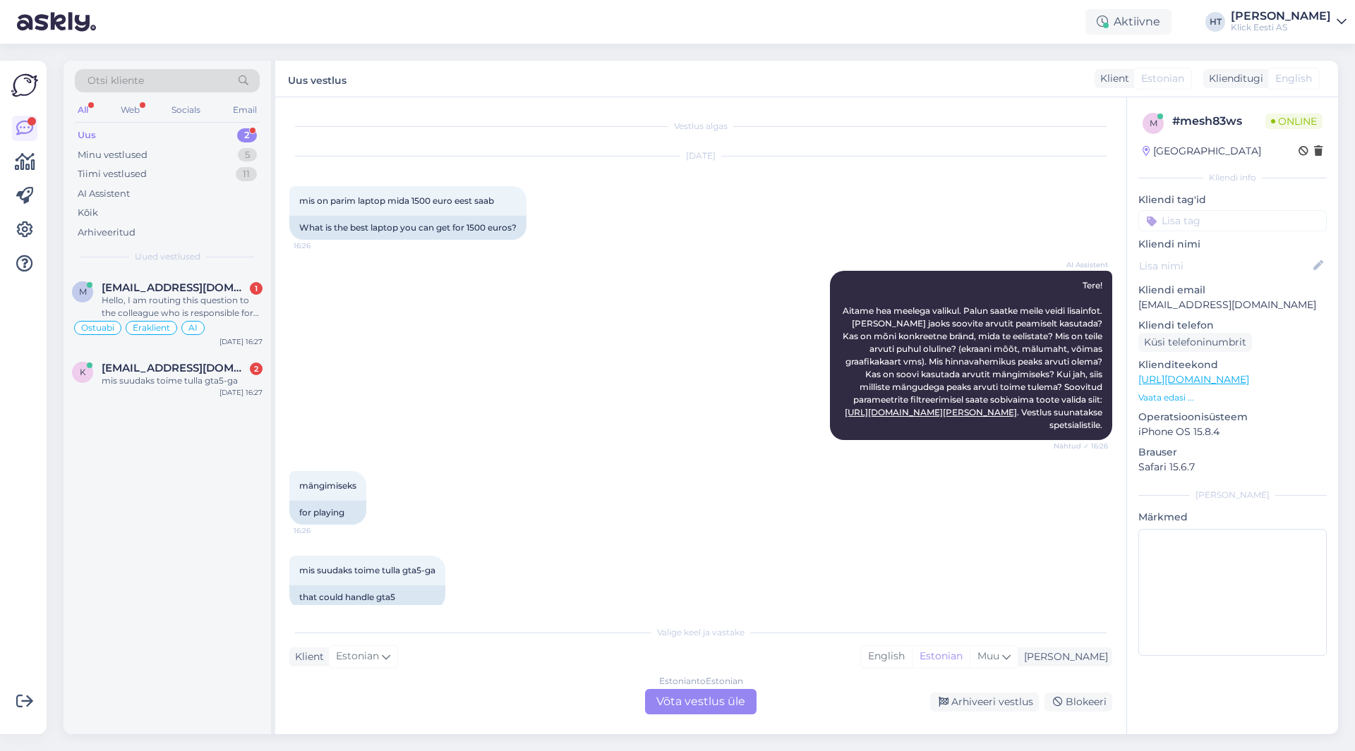
scroll to position [20, 0]
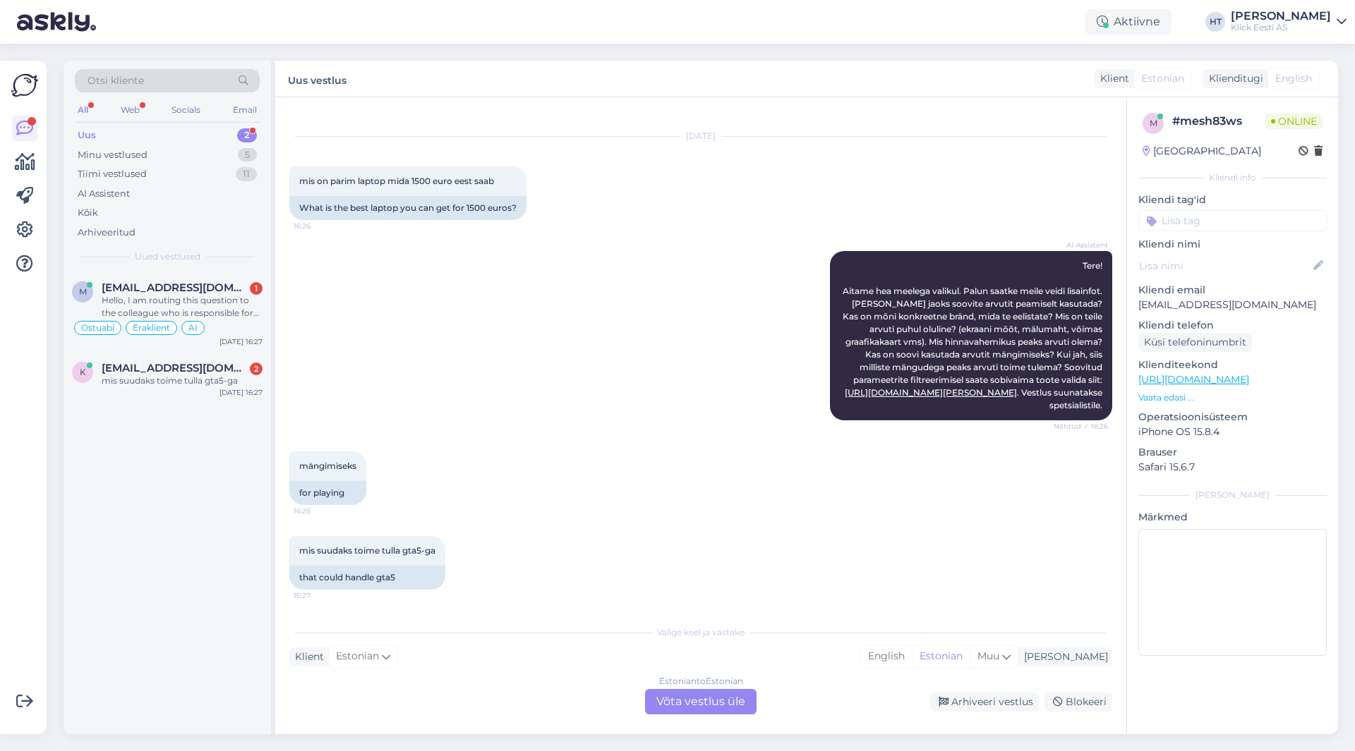
click at [719, 699] on div "Estonian to Estonian Võta vestlus üle" at bounding box center [700, 701] width 111 height 25
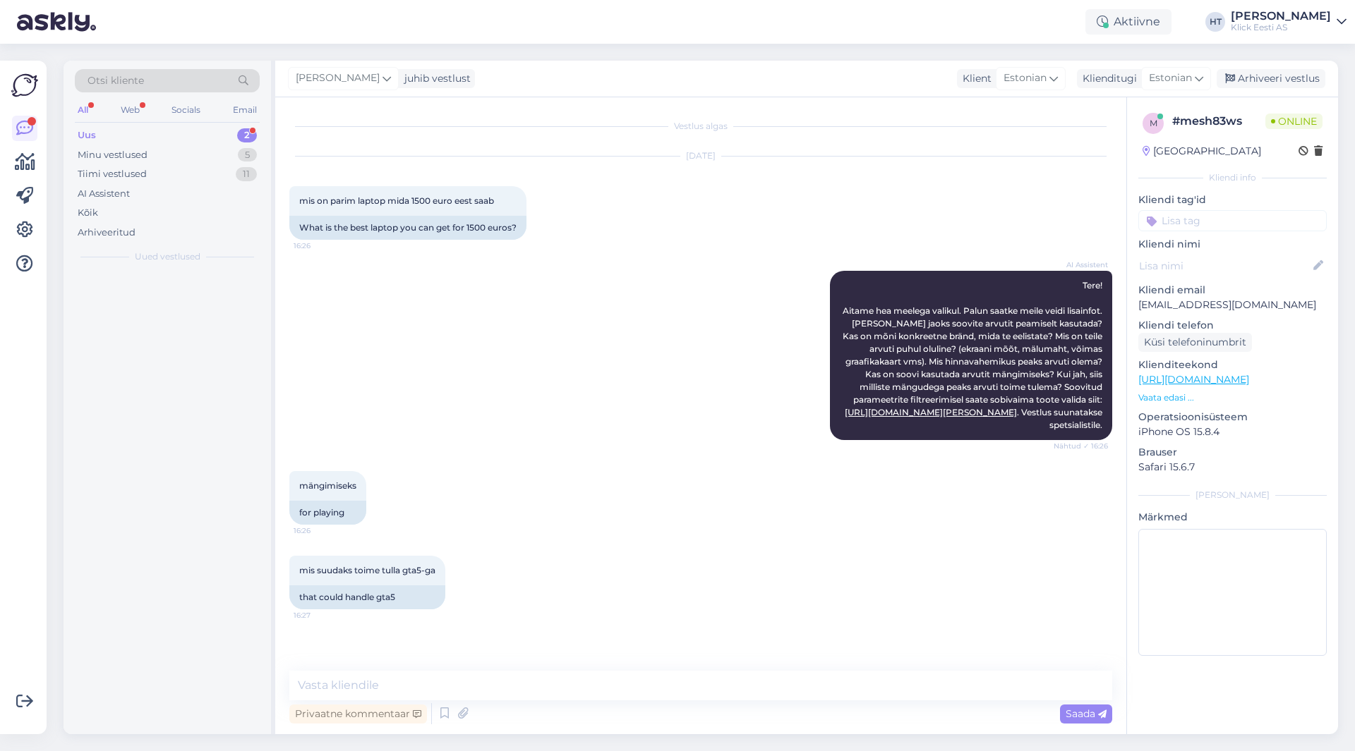
scroll to position [0, 0]
click at [682, 682] on textarea at bounding box center [700, 686] width 823 height 30
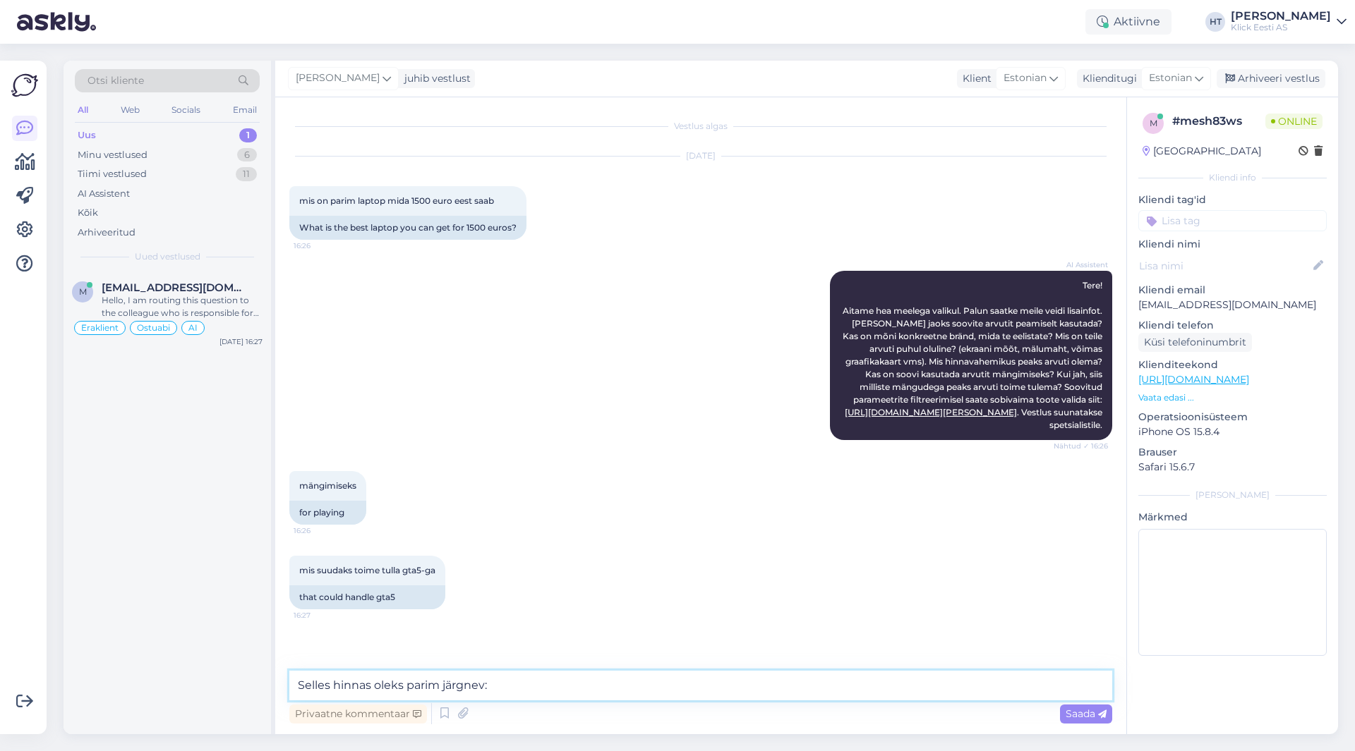
paste textarea "[URL][DOMAIN_NAME]"
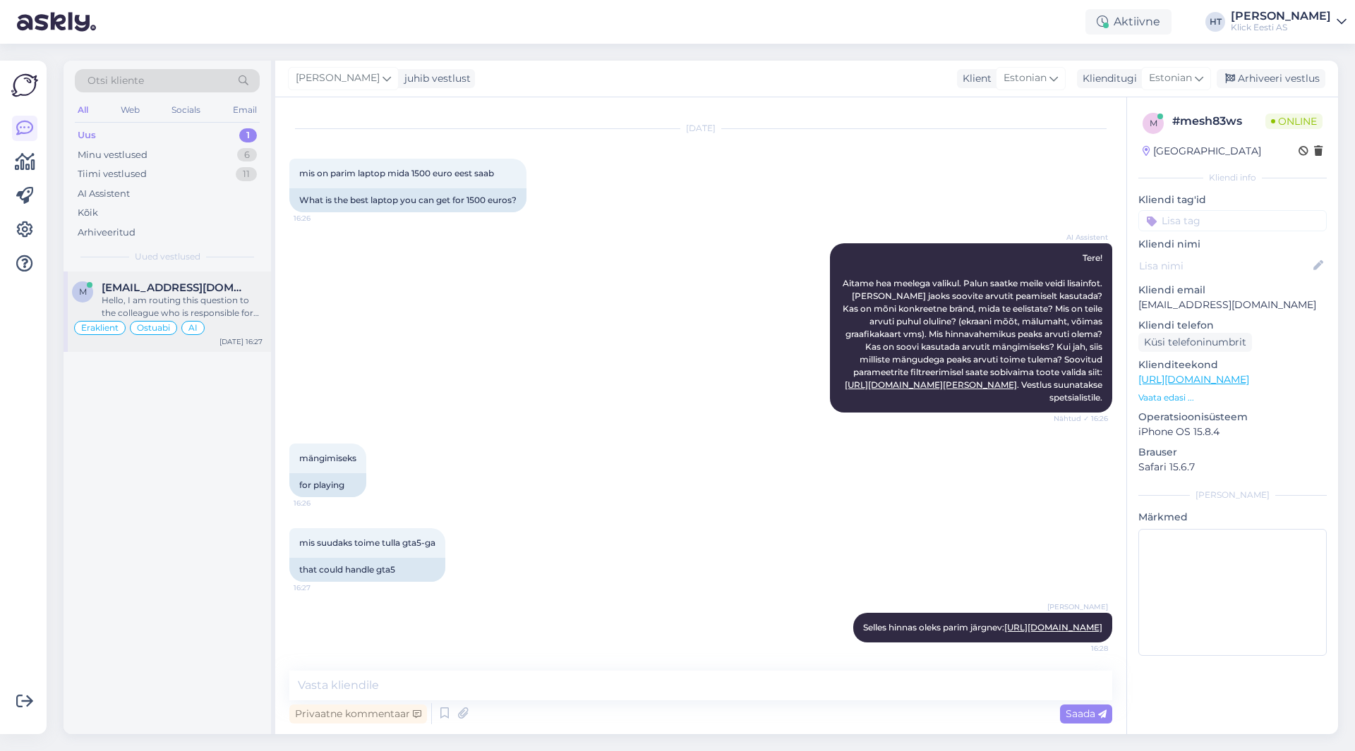
click at [226, 301] on div "Hello, I am routing this question to the colleague who is responsible for this …" at bounding box center [182, 306] width 161 height 25
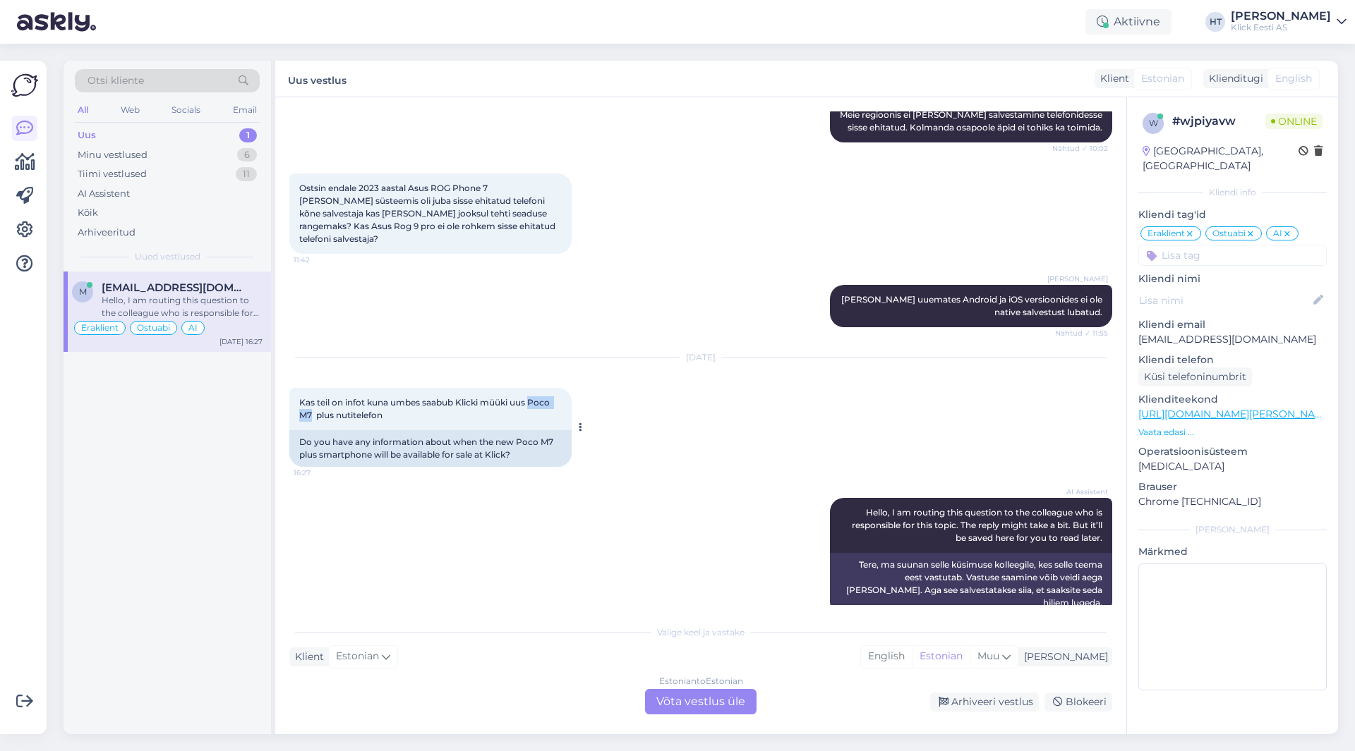
drag, startPoint x: 532, startPoint y: 392, endPoint x: 312, endPoint y: 401, distance: 220.4
click at [312, 401] on span "Kas teil on infot kuna umbes saabub Klicki müüki uus Poco M7 plus nutitelefon" at bounding box center [425, 408] width 253 height 23
click at [476, 533] on div "AI Assistent Hello, I am routing this question to the colleague who is responsi…" at bounding box center [700, 557] width 823 height 148
click at [670, 691] on div "Estonian to Estonian Võta vestlus üle" at bounding box center [700, 701] width 111 height 25
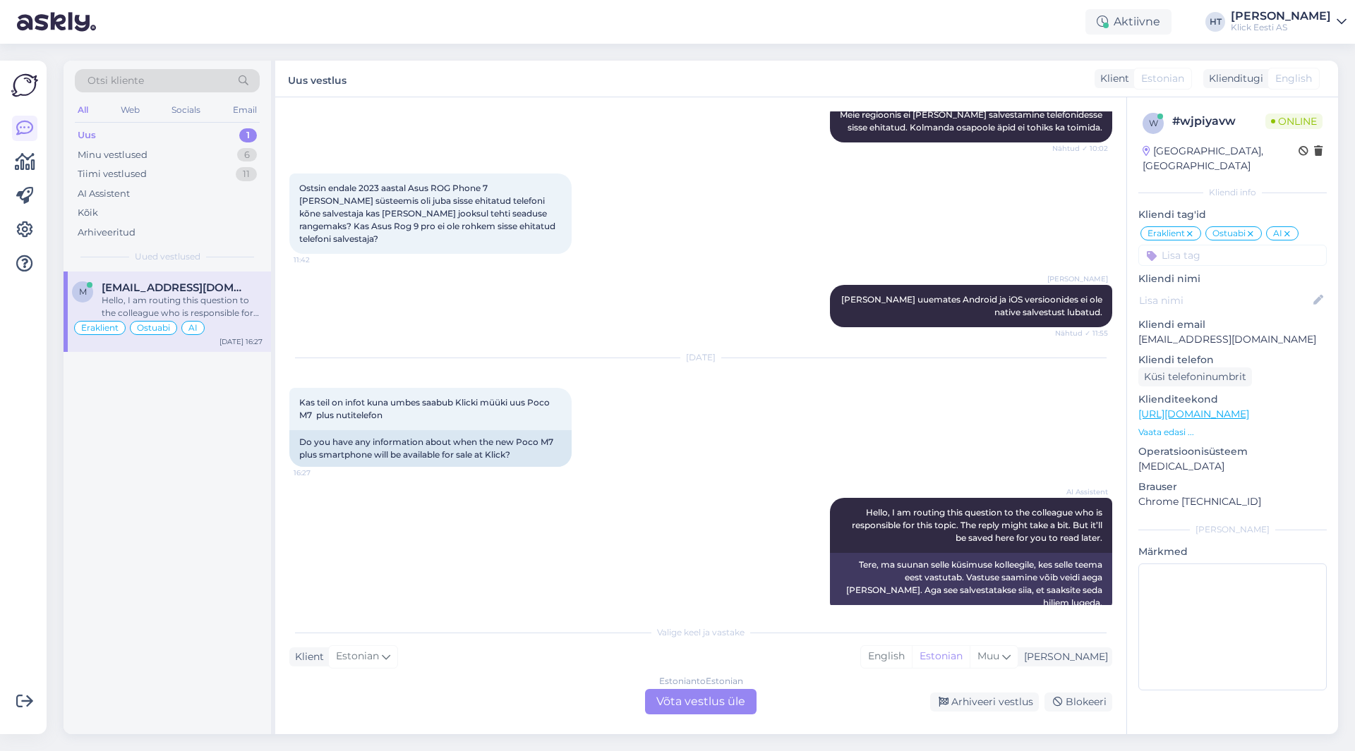
scroll to position [441, 0]
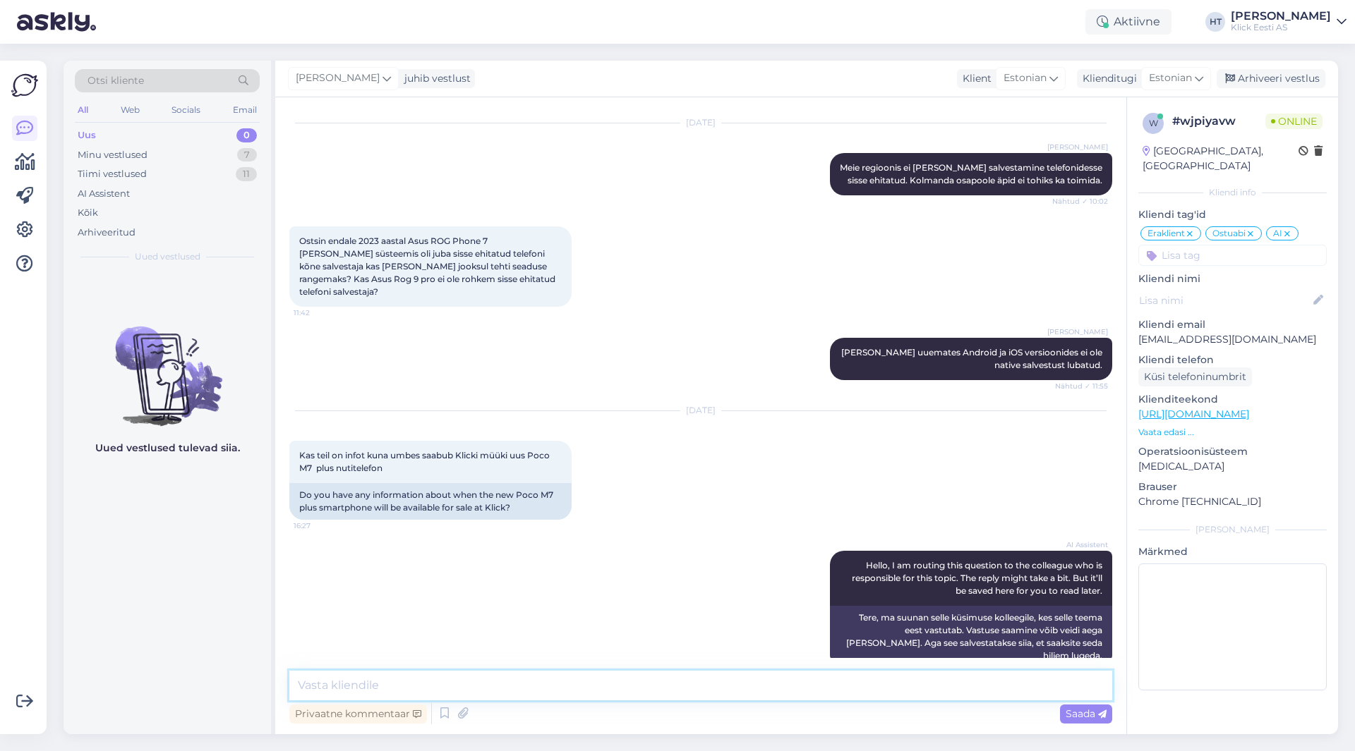
click at [667, 689] on textarea at bounding box center [700, 686] width 823 height 30
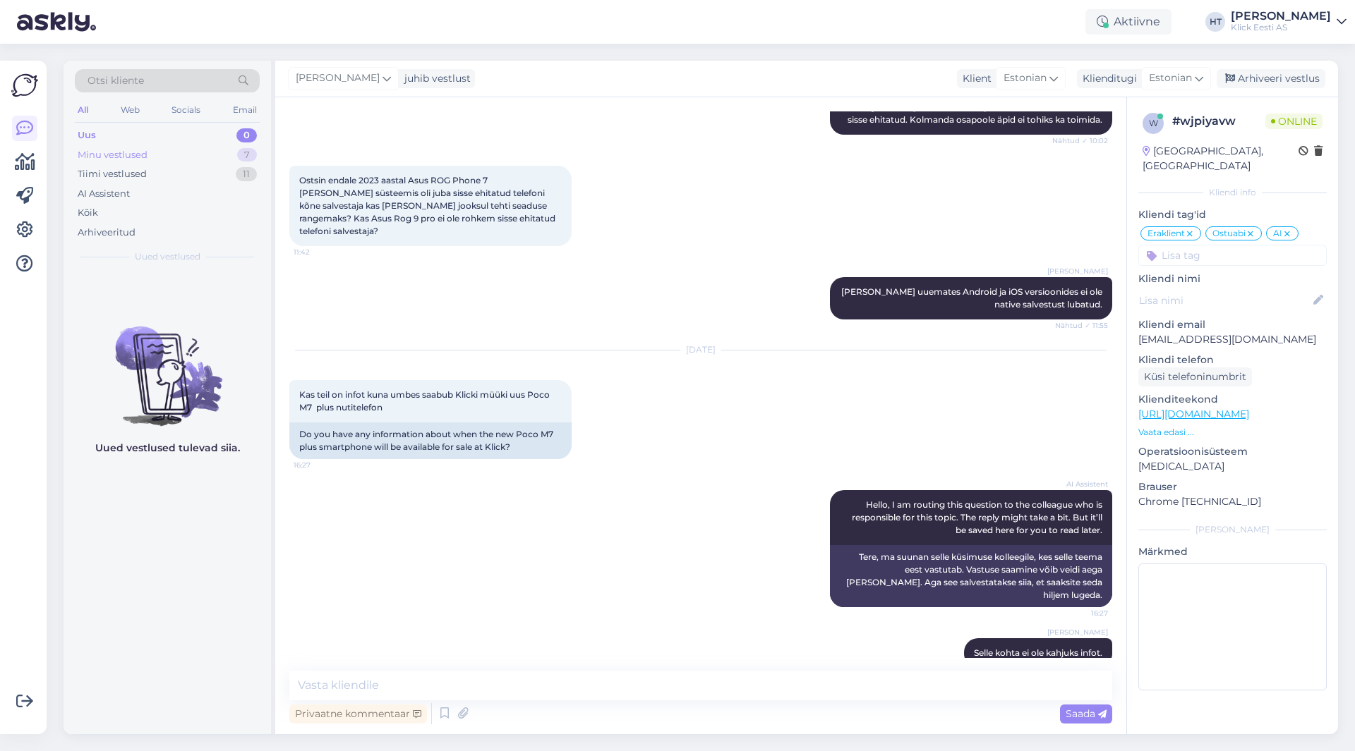
click at [212, 163] on div "Minu vestlused 7" at bounding box center [167, 155] width 185 height 20
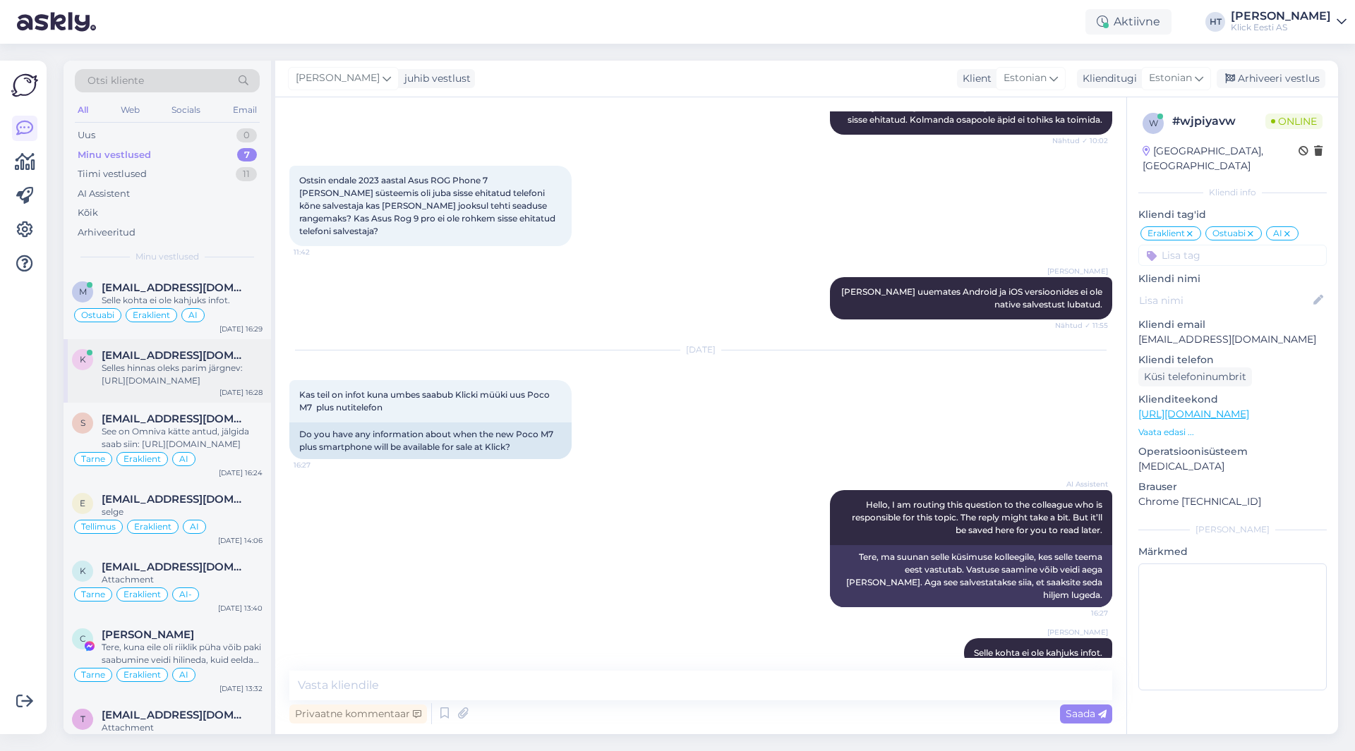
click at [246, 365] on div "Selles hinnas oleks parim järgnev: [URL][DOMAIN_NAME]" at bounding box center [182, 374] width 161 height 25
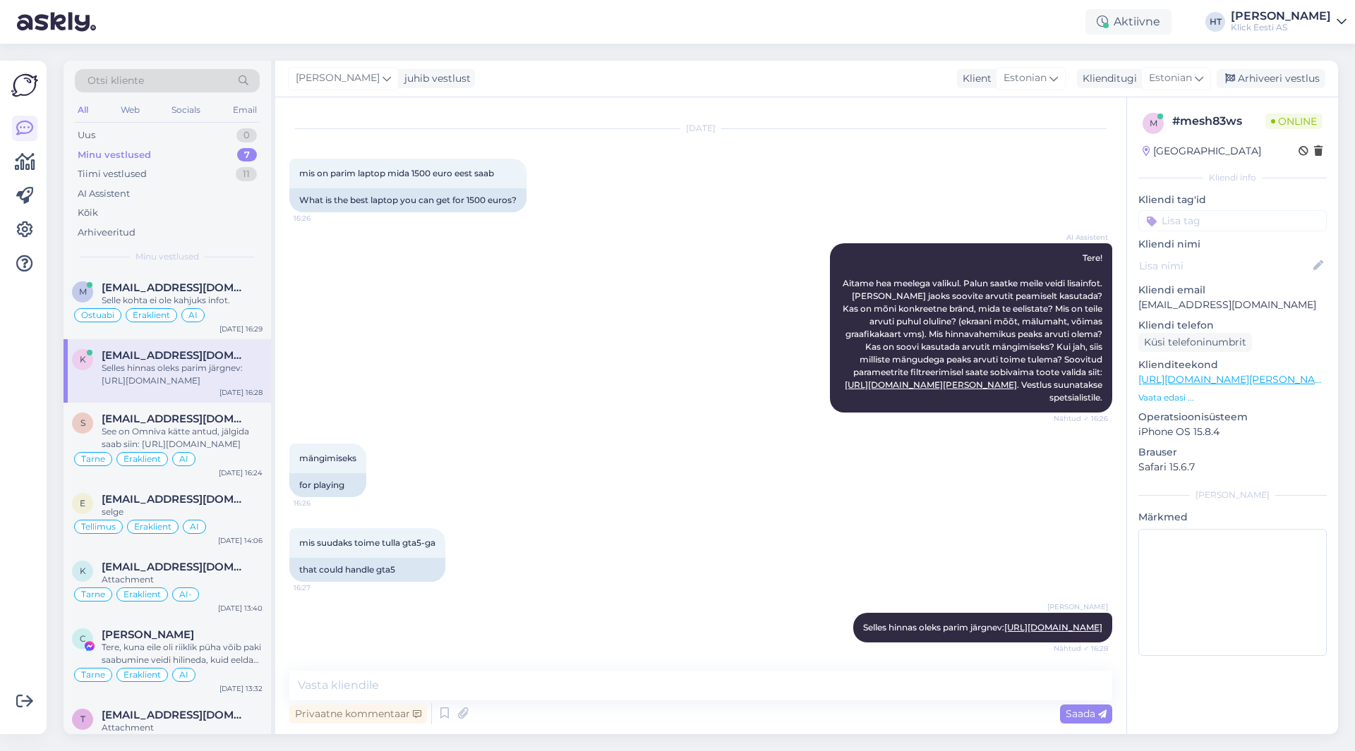
scroll to position [53, 0]
click at [1227, 222] on input at bounding box center [1232, 220] width 188 height 21
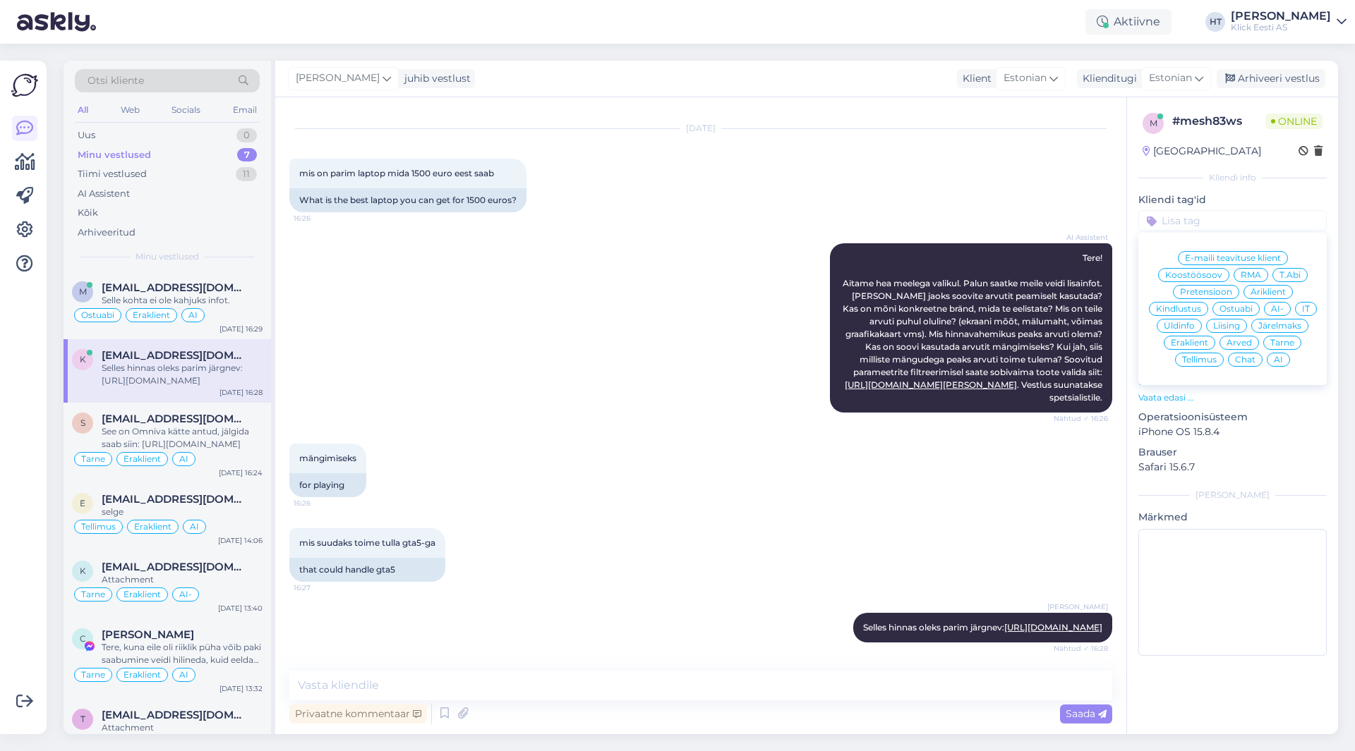
click at [1240, 307] on span "Ostuabi" at bounding box center [1235, 309] width 33 height 8
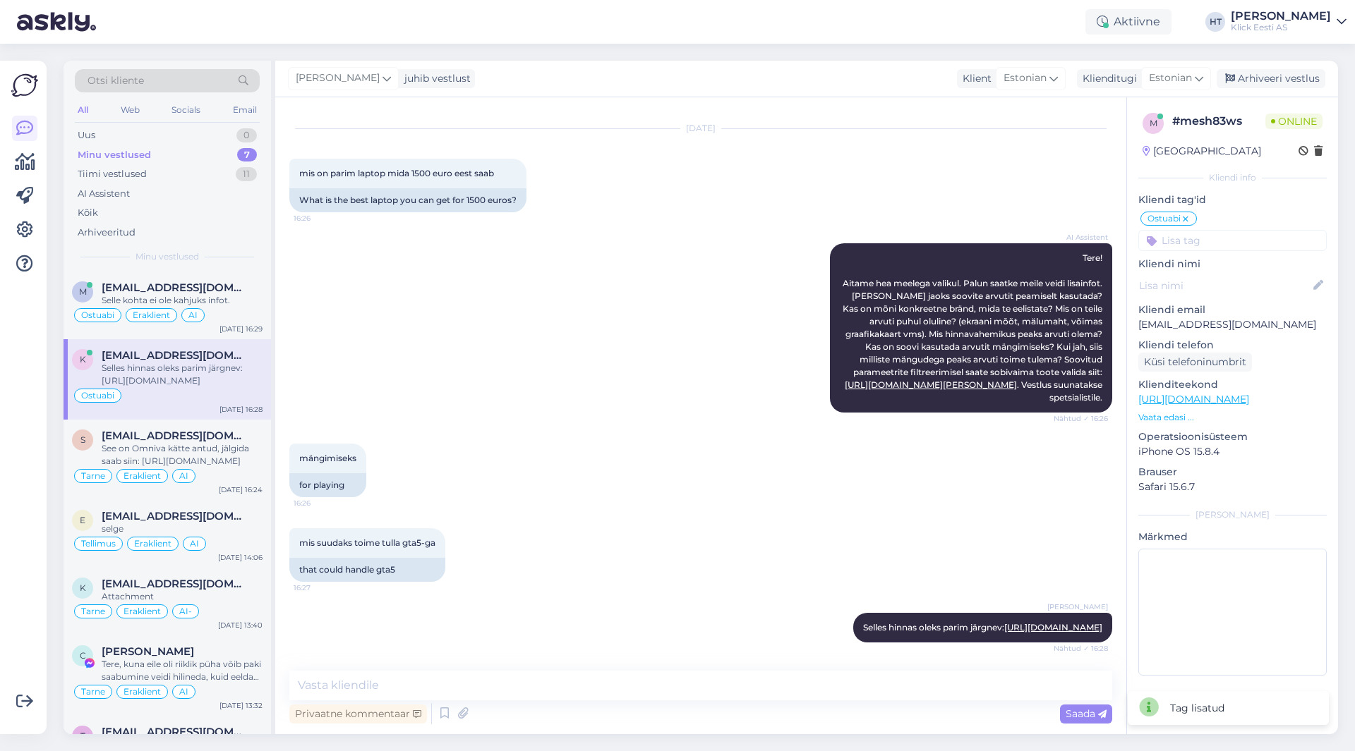
click at [1221, 236] on input at bounding box center [1232, 240] width 188 height 21
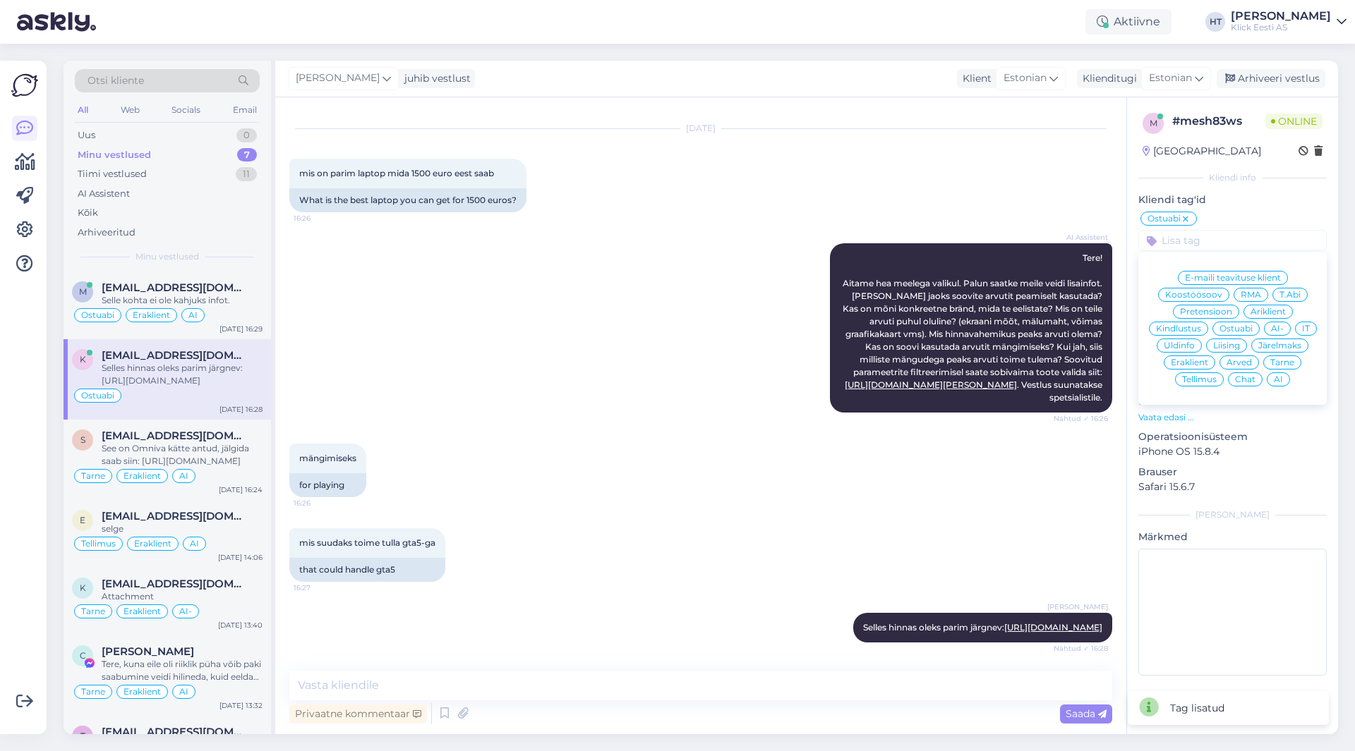
click at [1208, 361] on span "Eraklient" at bounding box center [1189, 362] width 37 height 8
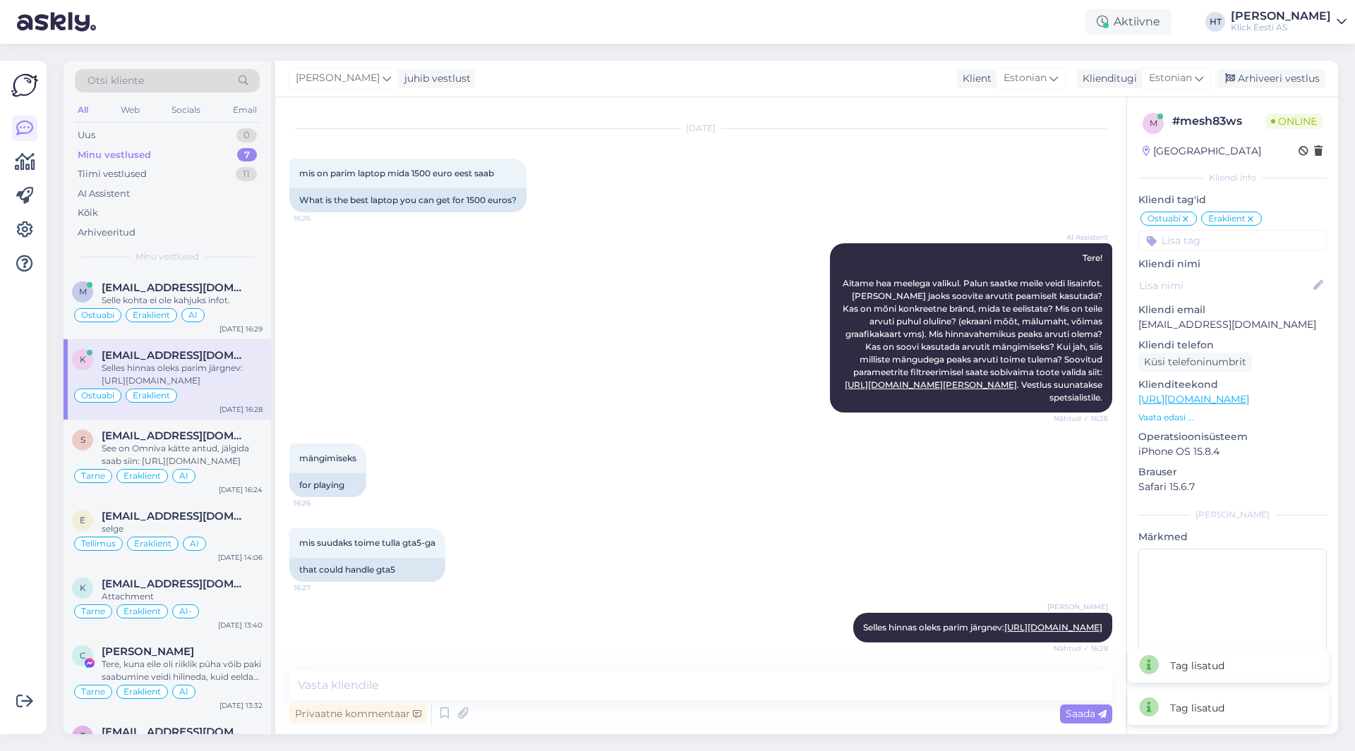
click at [1235, 250] on input at bounding box center [1232, 240] width 188 height 21
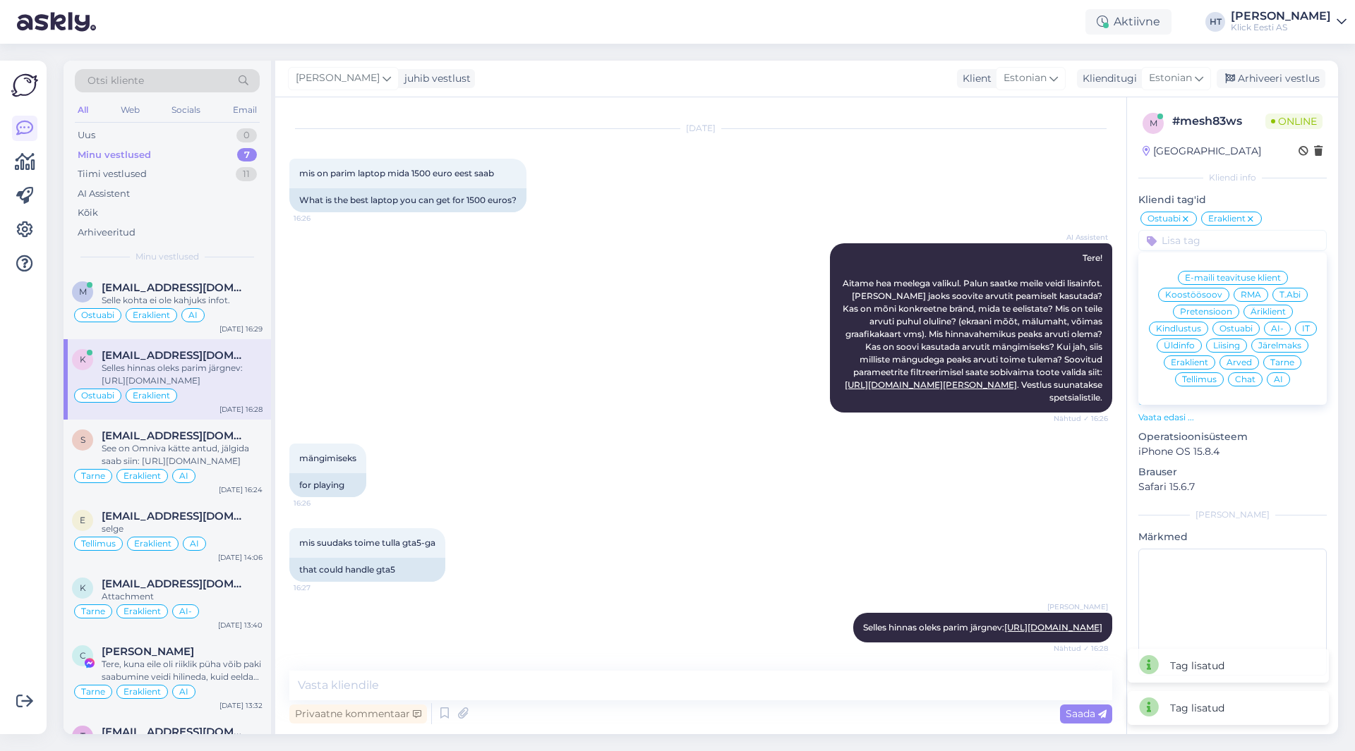
click at [1274, 376] on span "AI" at bounding box center [1278, 379] width 9 height 8
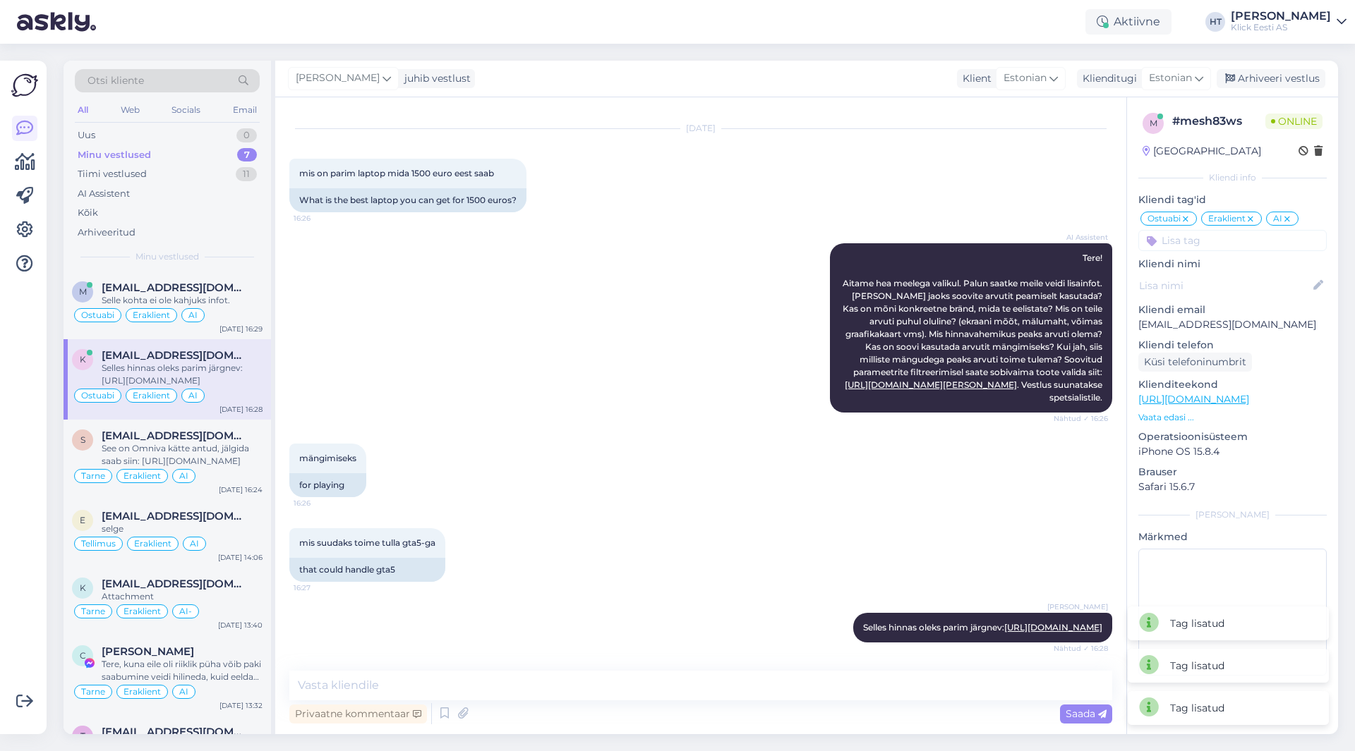
click at [623, 303] on div "AI Assistent Tere! Aitame hea meelega valikul. Palun saatke meile veidi lisainf…" at bounding box center [700, 328] width 823 height 200
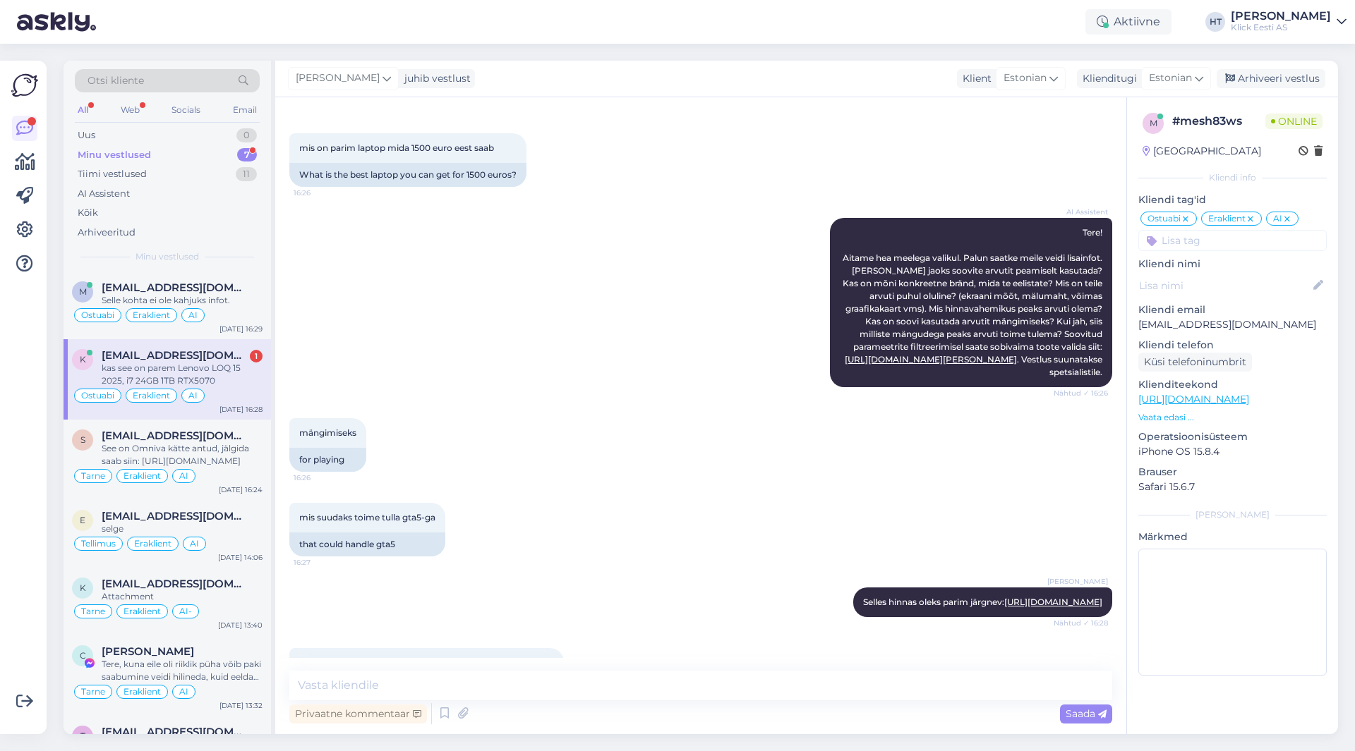
scroll to position [114, 0]
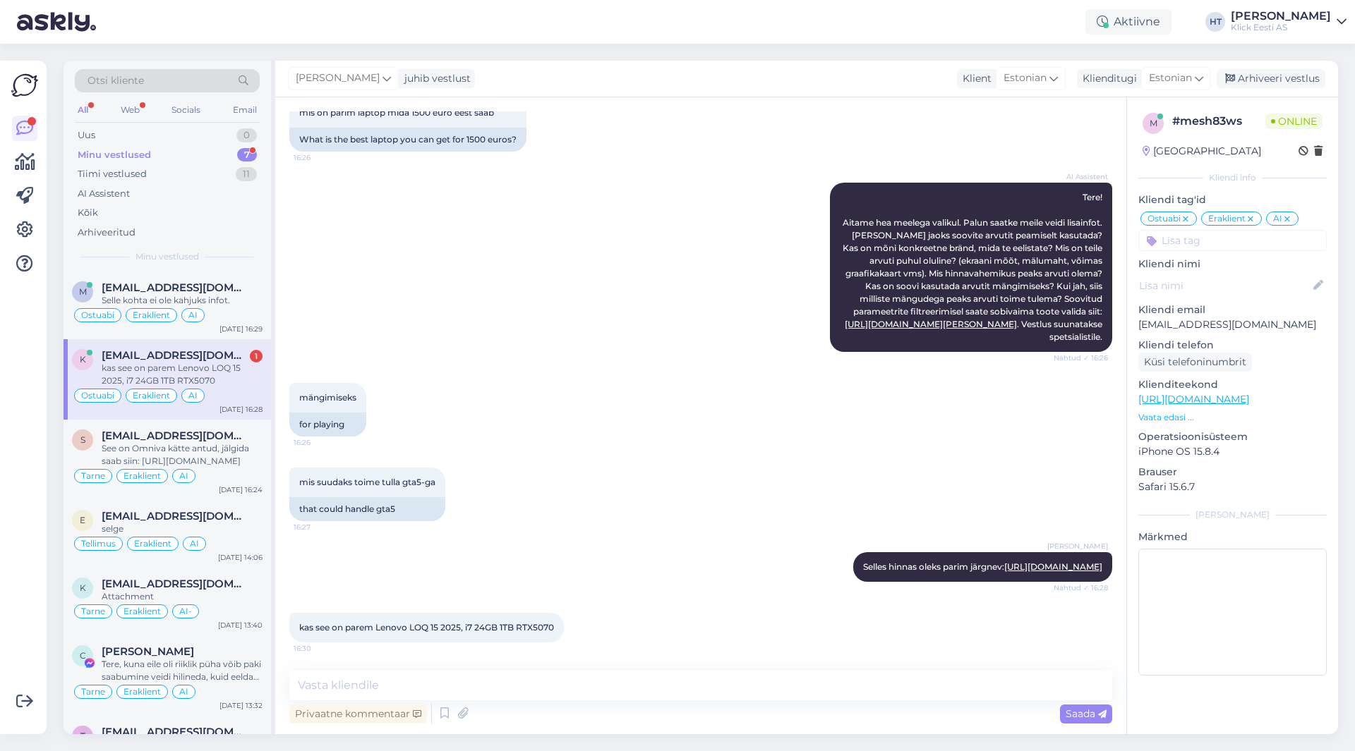
click at [500, 406] on div "mängimiseks 16:26 for playing" at bounding box center [700, 410] width 823 height 85
click at [471, 682] on textarea at bounding box center [700, 686] width 823 height 30
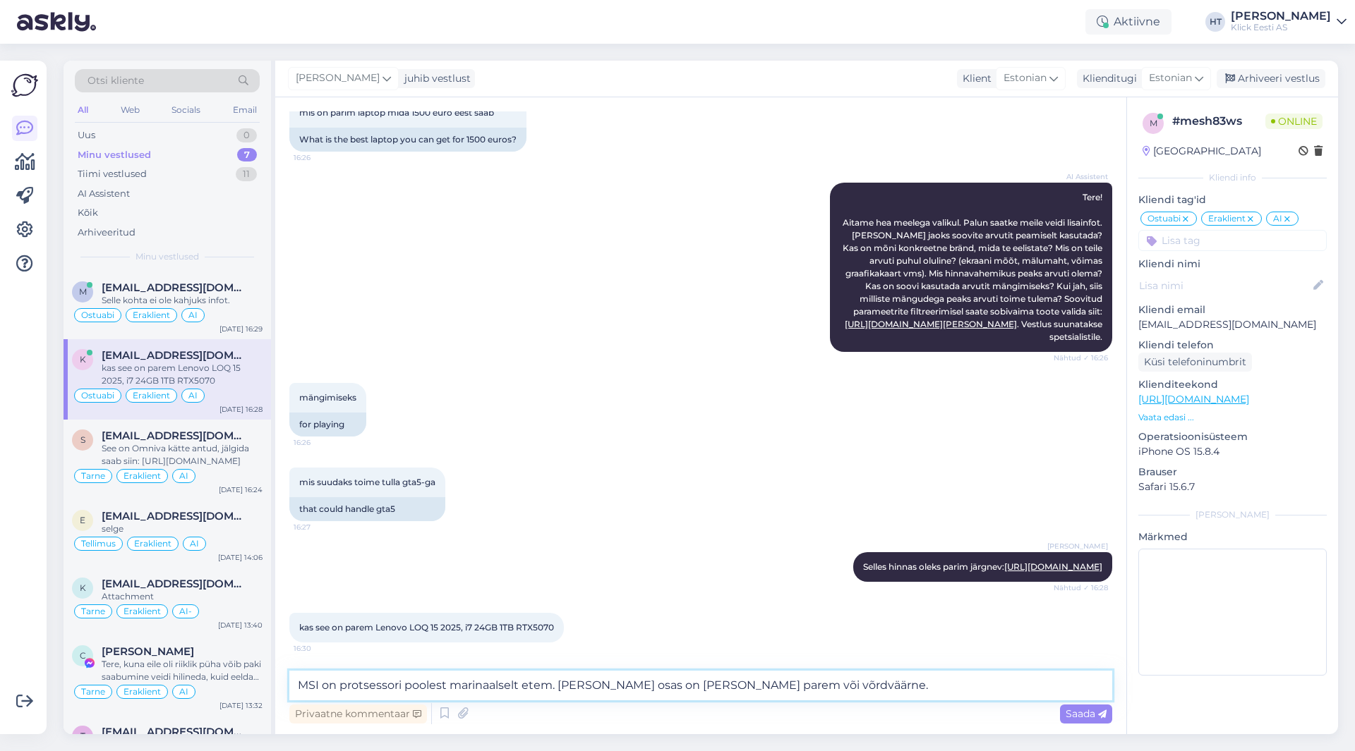
click at [838, 690] on textarea "MSI on protsessori poolest marinaalselt etem. [PERSON_NAME] osas on [PERSON_NAM…" at bounding box center [700, 686] width 823 height 30
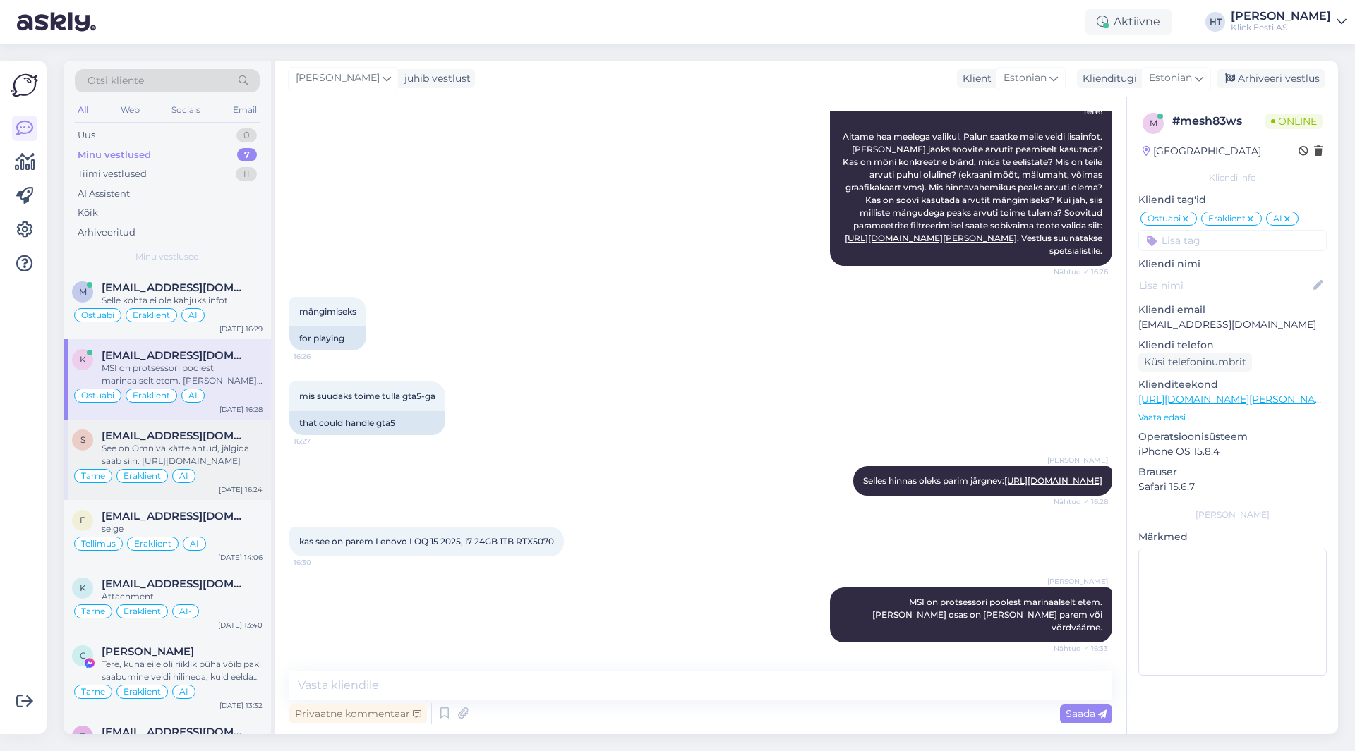
click at [241, 462] on div "See on Omniva kätte antud, jälgida saab siin: [URL][DOMAIN_NAME]" at bounding box center [182, 454] width 161 height 25
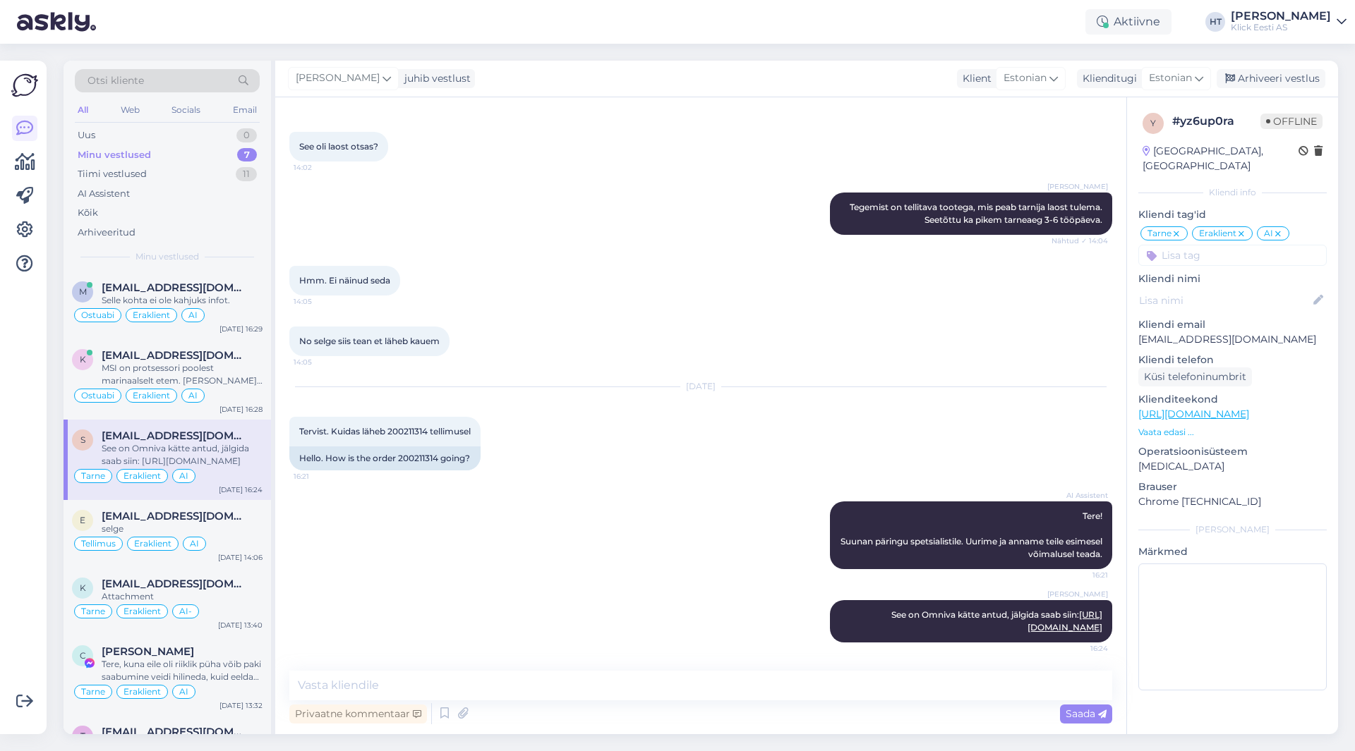
click at [22, 457] on div at bounding box center [24, 397] width 27 height 651
click at [225, 137] on div "Uus 0" at bounding box center [167, 136] width 185 height 20
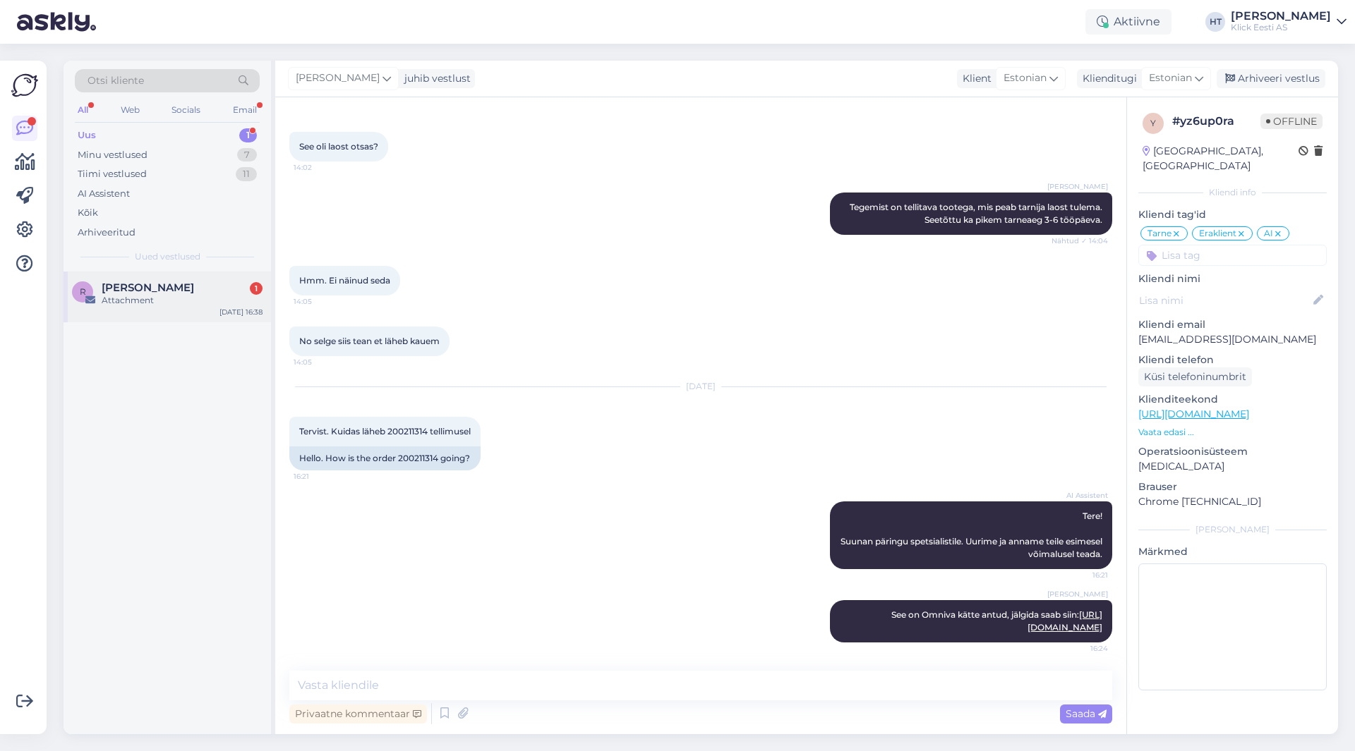
click at [212, 296] on div "Attachment" at bounding box center [182, 300] width 161 height 13
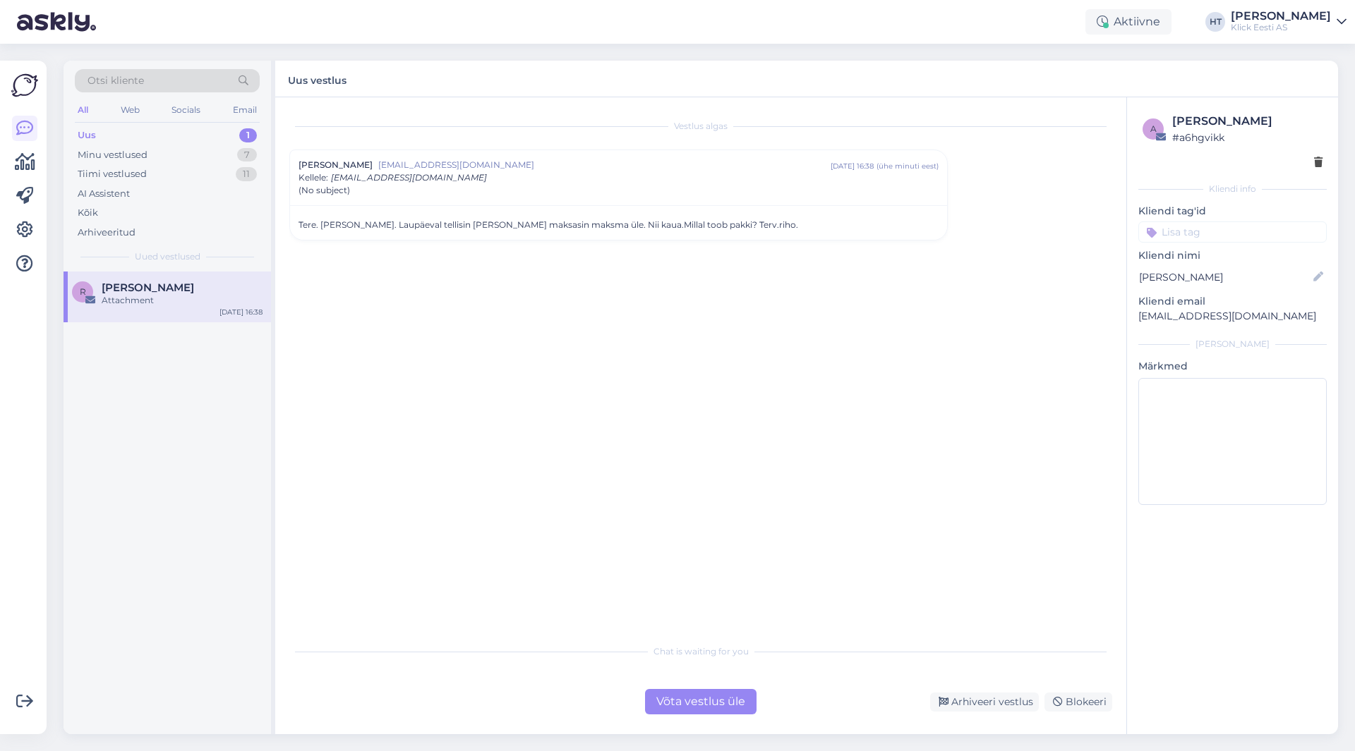
click at [1166, 315] on p "[EMAIL_ADDRESS][DOMAIN_NAME]" at bounding box center [1232, 316] width 188 height 15
click at [711, 333] on div "Vestlus algas Riho Vahemäe [EMAIL_ADDRESS][DOMAIN_NAME] [DATE] 16:38 ( ühe minu…" at bounding box center [706, 367] width 835 height 513
click at [449, 339] on div "Vestlus algas Riho Vahemäe [EMAIL_ADDRESS][DOMAIN_NAME] [DATE] 16:38 ( 3 minuti…" at bounding box center [706, 367] width 835 height 513
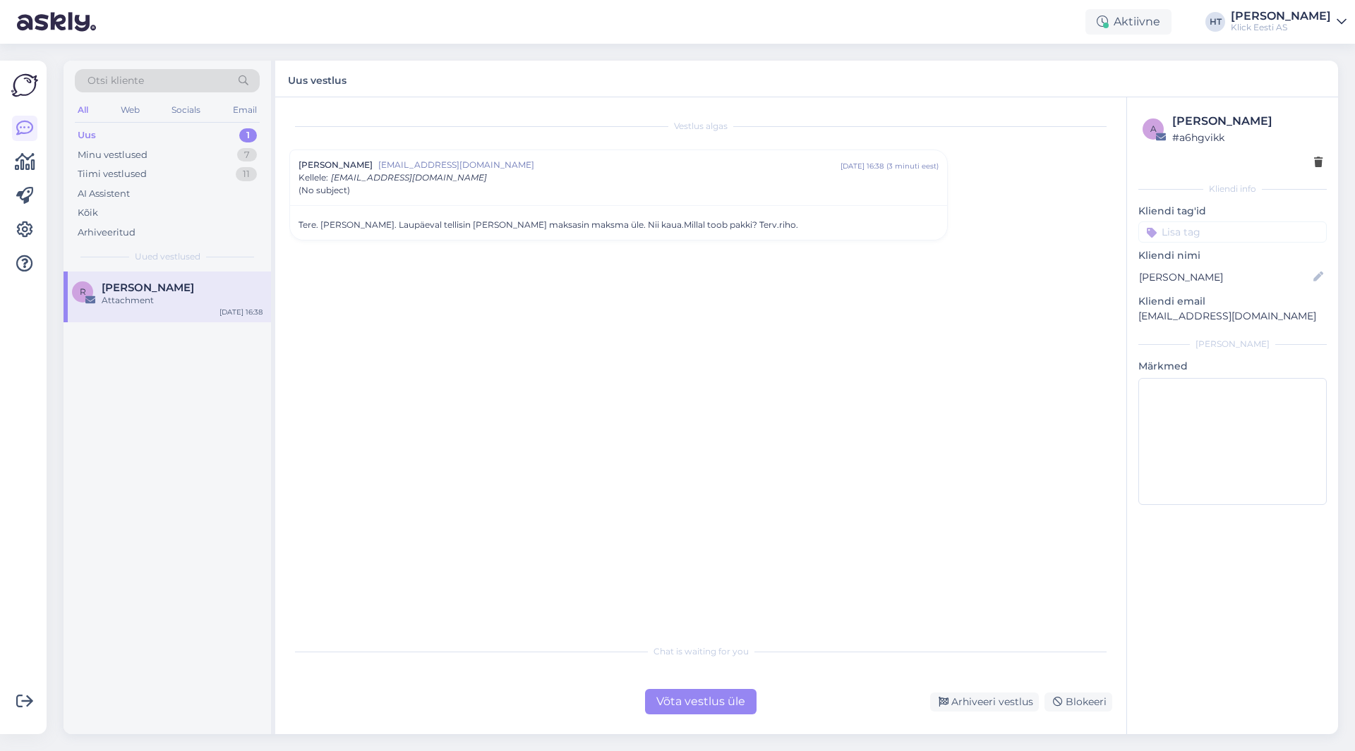
click at [741, 708] on div "Võta vestlus üle" at bounding box center [700, 701] width 111 height 25
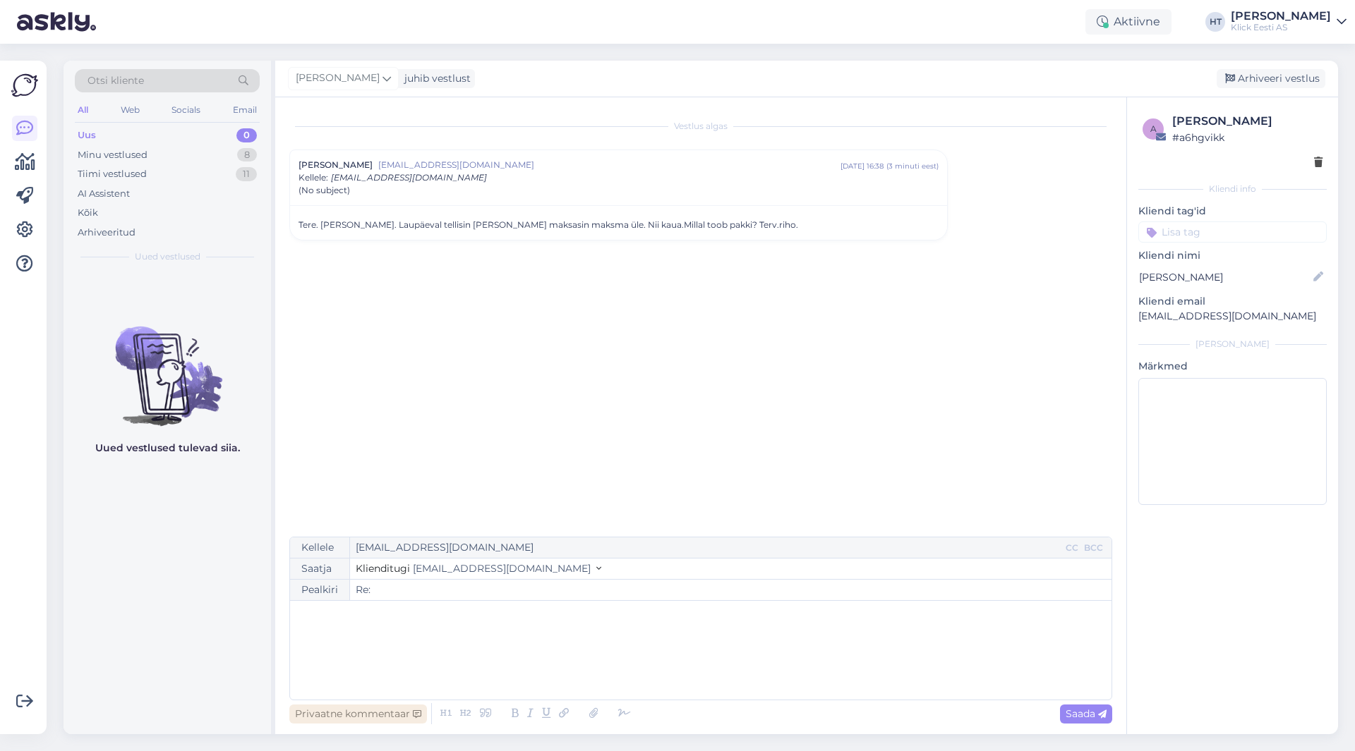
click at [385, 716] on div "Privaatne kommentaar" at bounding box center [358, 714] width 138 height 19
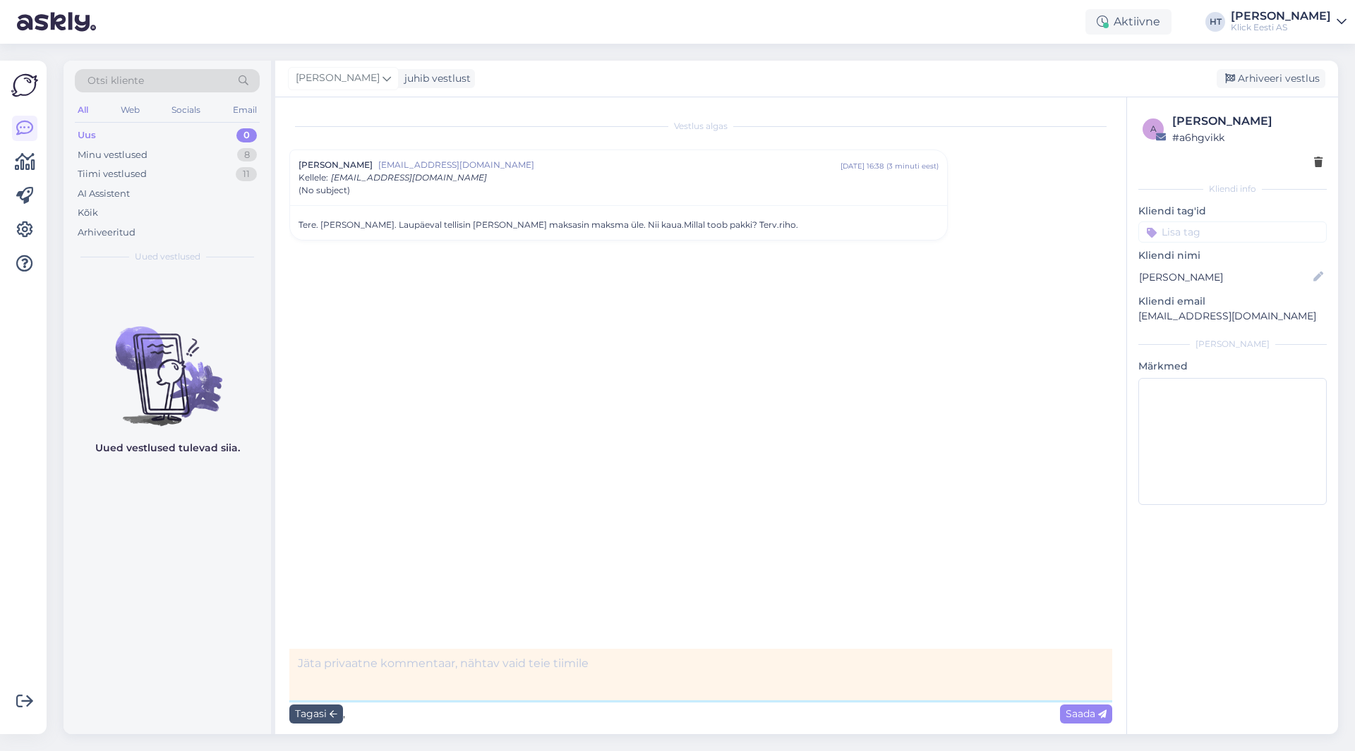
click at [399, 660] on textarea at bounding box center [700, 675] width 823 height 52
paste textarea "23878175533843941018"
click at [296, 659] on textarea "BC-s laekumine olemas, viitenr. 23878175533843941018" at bounding box center [700, 675] width 823 height 52
paste textarea "200211863"
click at [386, 662] on textarea "Tellimus #200211863, BC-s laekumine olemas, viitenr. 23878175533843941018" at bounding box center [700, 675] width 823 height 52
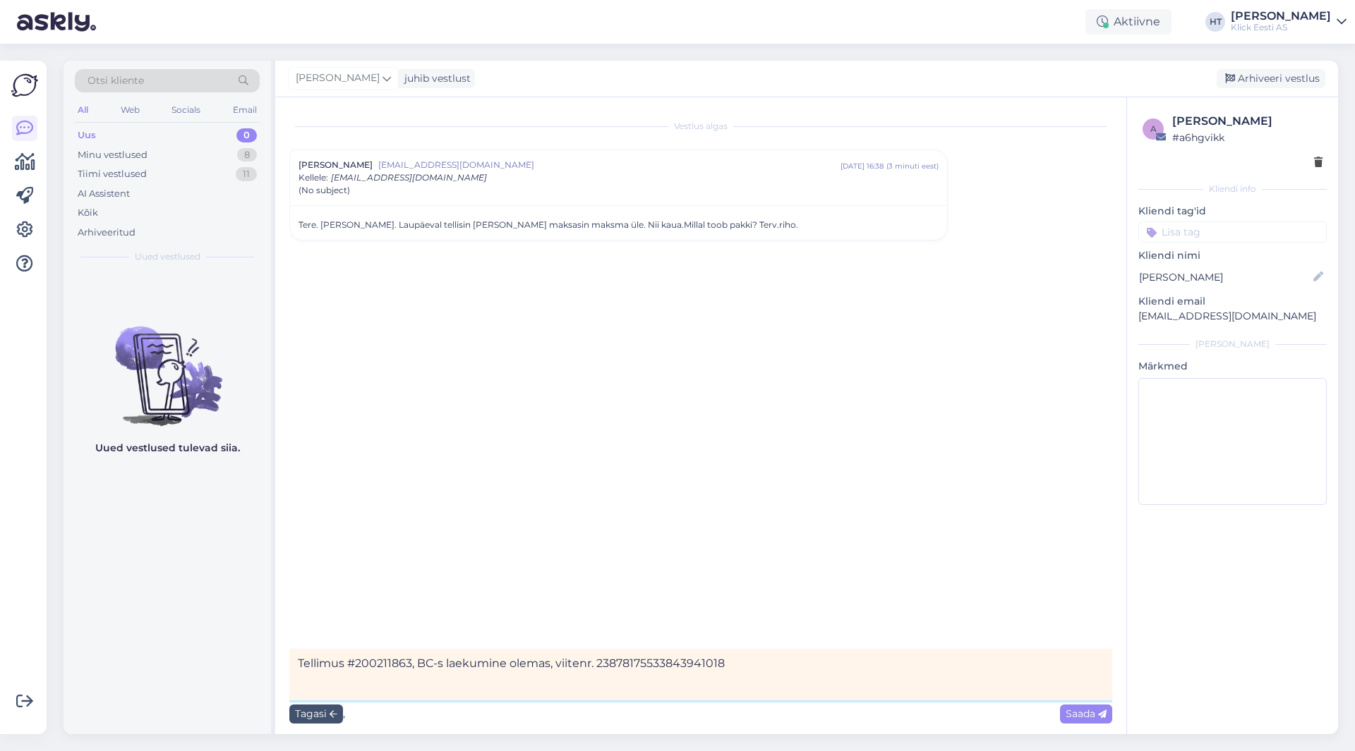
click at [386, 662] on textarea "Tellimus #200211863, BC-s laekumine olemas, viitenr. 23878175533843941018" at bounding box center [700, 675] width 823 height 52
click at [524, 670] on textarea "Tellimus #200211863, BC-s laekumine olemas, viitenr. 23878175533843941018" at bounding box center [700, 675] width 823 height 52
click at [1083, 719] on span "Saada" at bounding box center [1085, 714] width 41 height 13
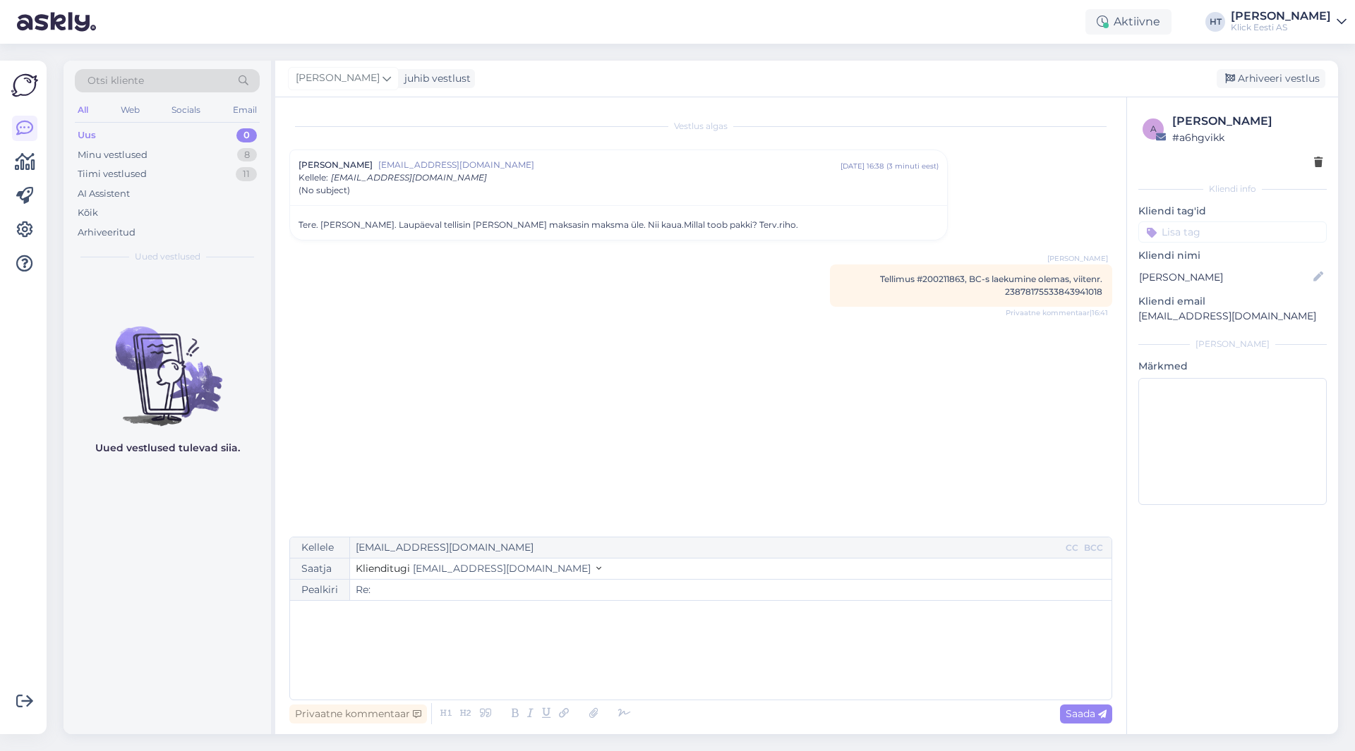
click at [880, 428] on div "Vestlus algas Riho Vahemäe [EMAIL_ADDRESS][DOMAIN_NAME] [DATE] 16:38 ( 3 minuti…" at bounding box center [706, 317] width 835 height 413
click at [1238, 239] on input at bounding box center [1232, 232] width 188 height 21
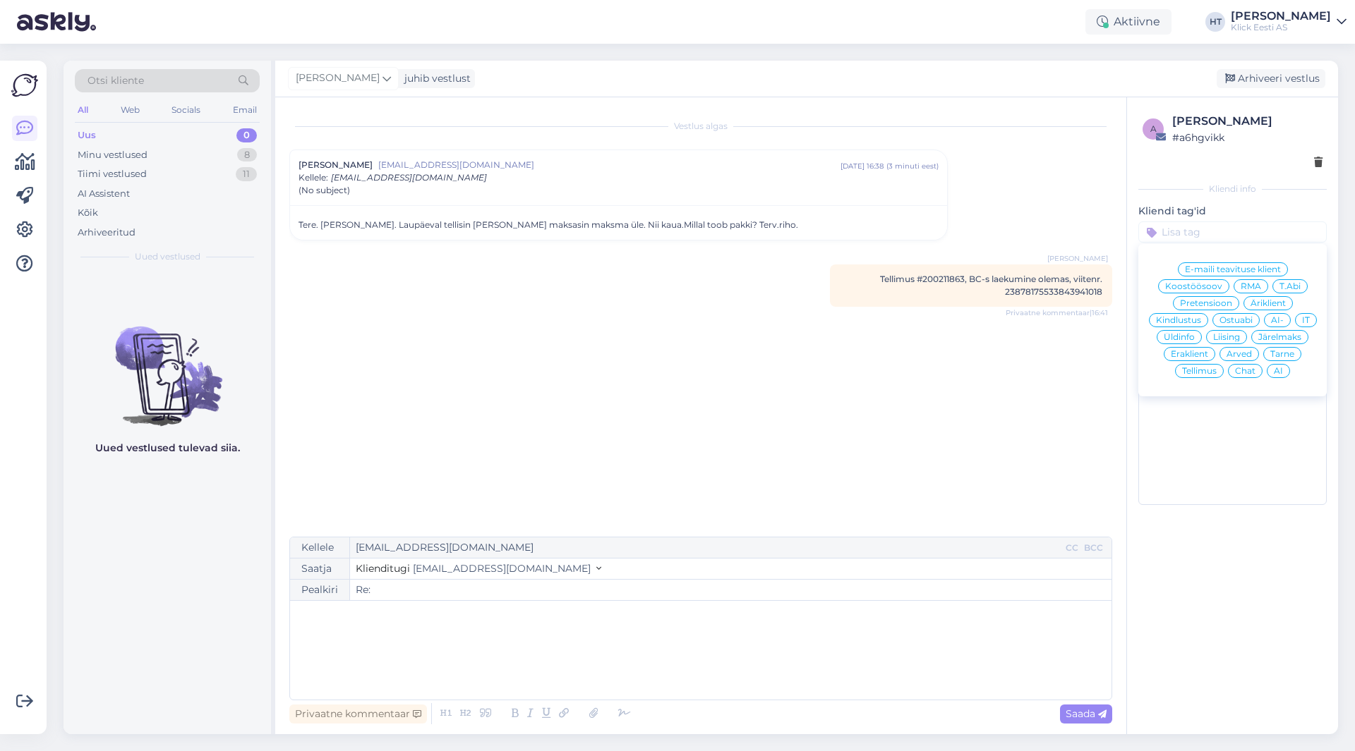
click at [1199, 373] on span "Tellimus" at bounding box center [1199, 371] width 35 height 8
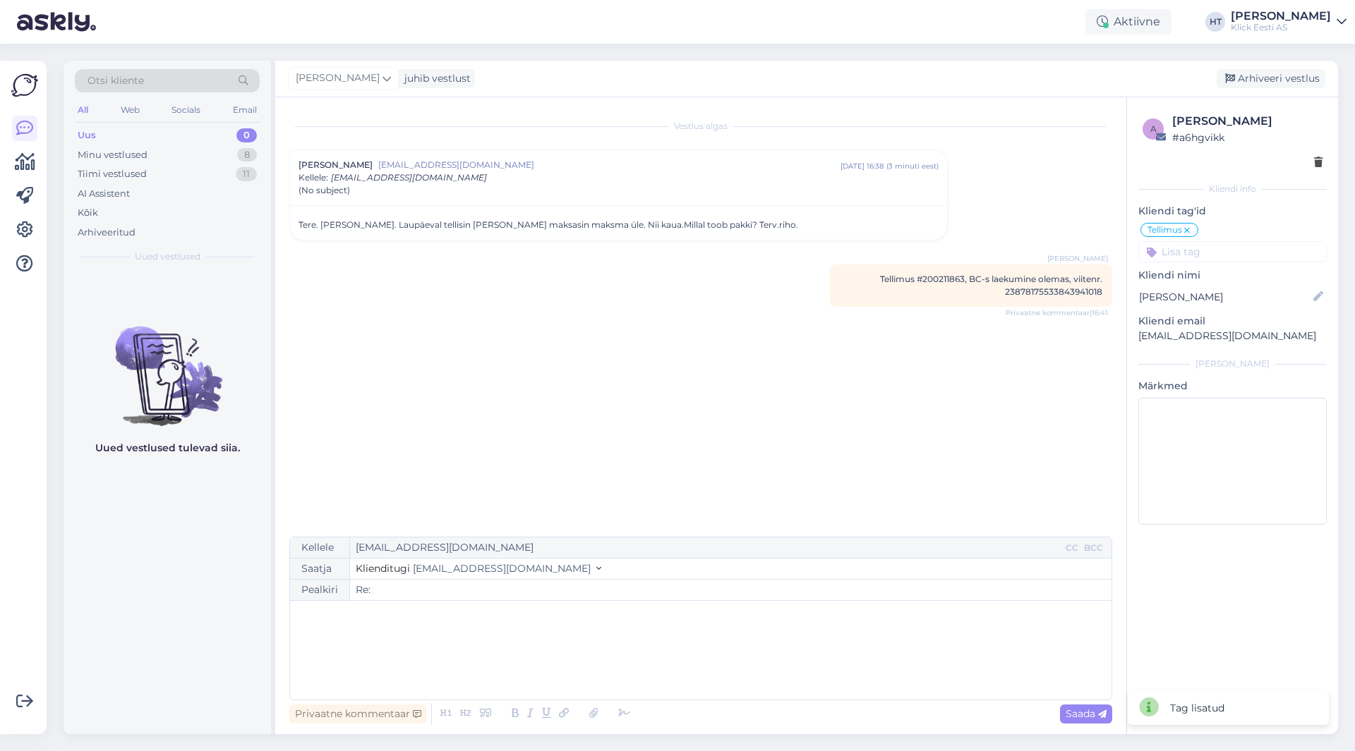
click at [1204, 260] on input at bounding box center [1232, 251] width 188 height 21
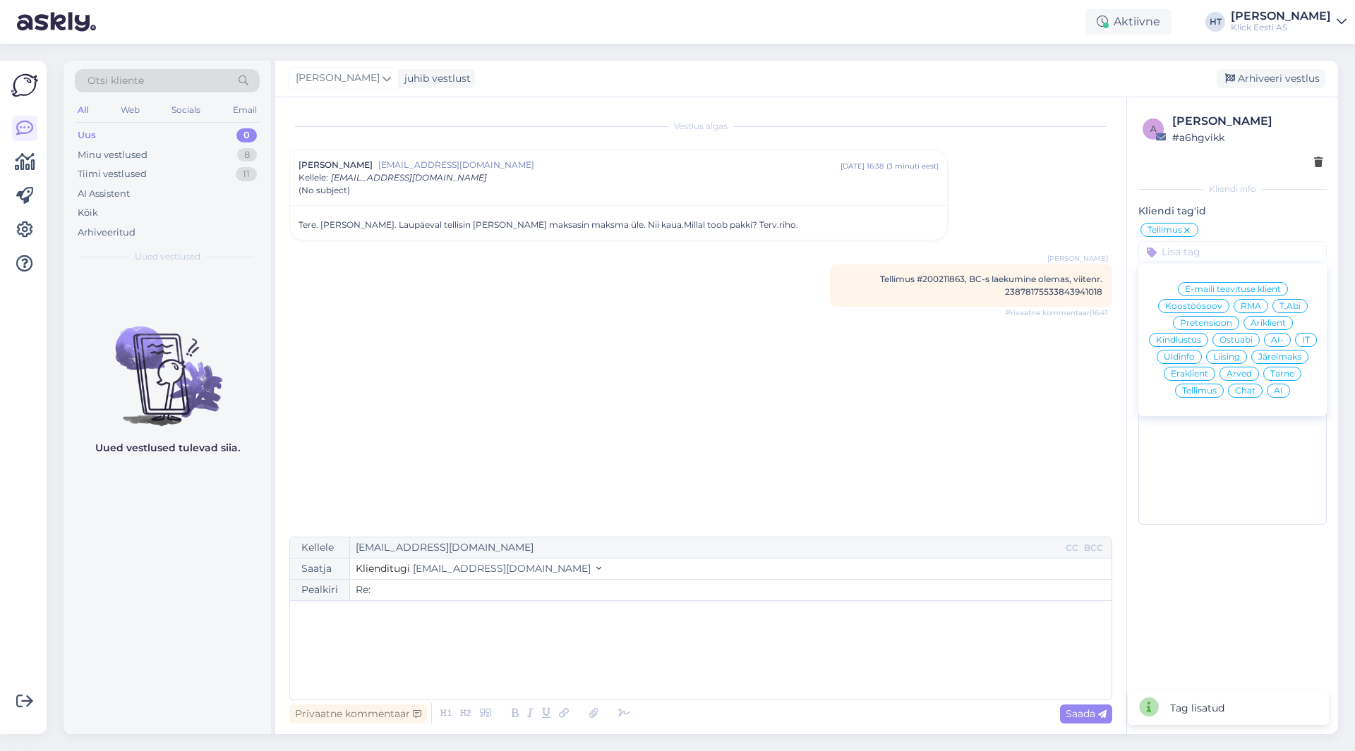
click at [1197, 373] on span "Eraklient" at bounding box center [1189, 374] width 37 height 8
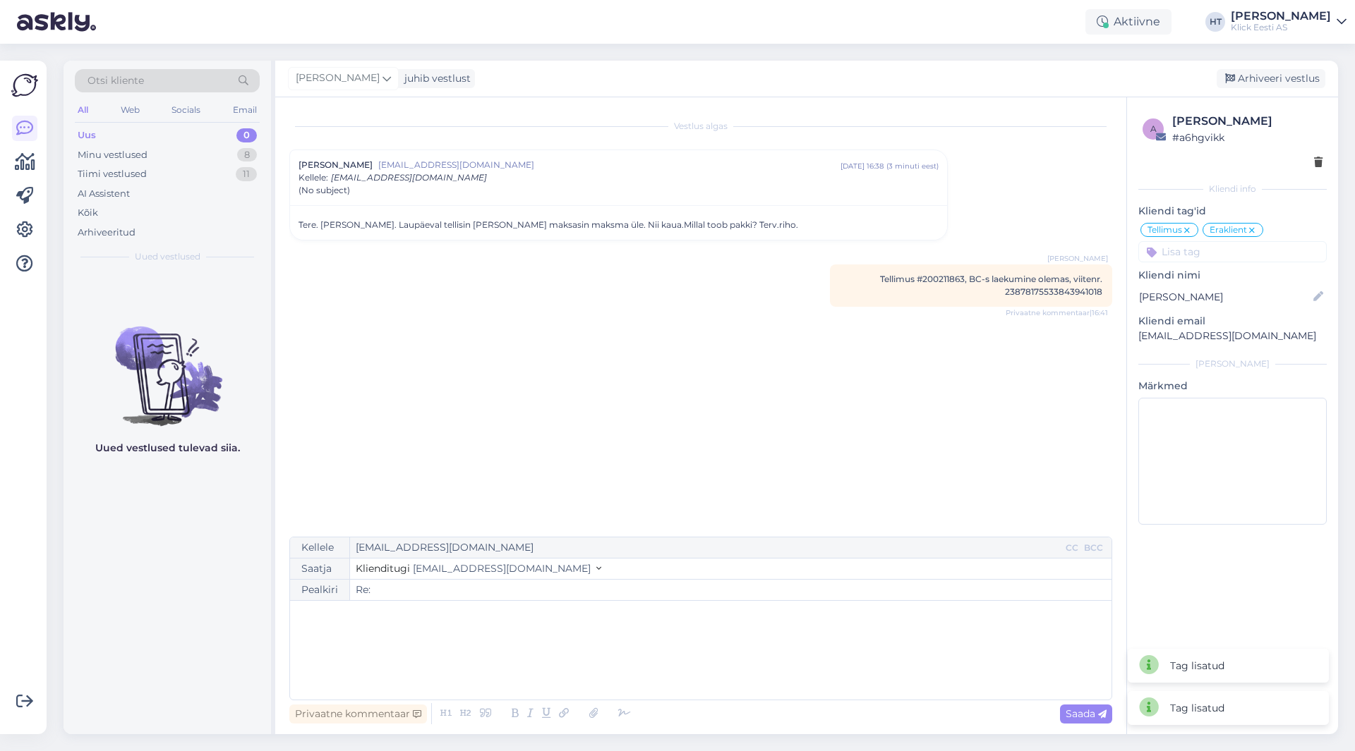
click at [1226, 256] on input at bounding box center [1232, 251] width 188 height 21
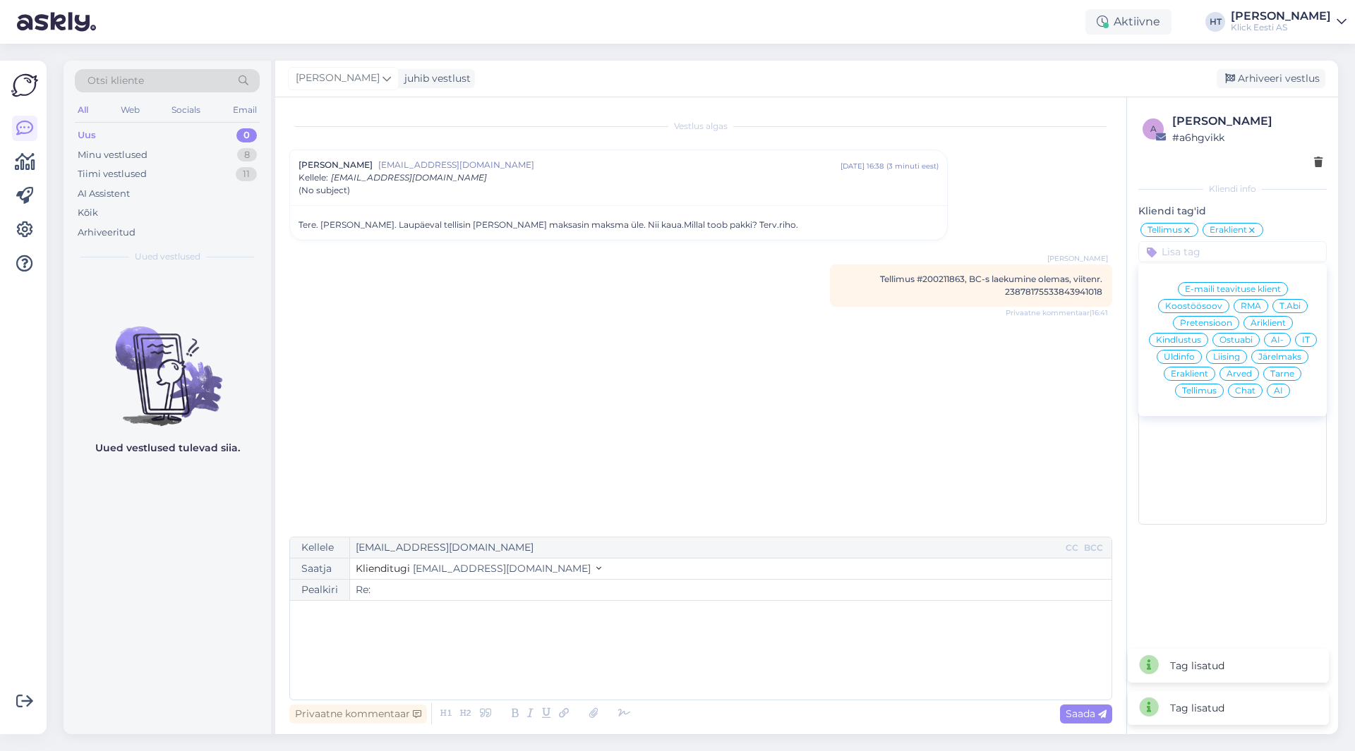
click at [1039, 231] on div "Vestlus algas Riho Vahemäe [EMAIL_ADDRESS][DOMAIN_NAME] [DATE] 16:38 ( 3 minuti…" at bounding box center [706, 317] width 835 height 413
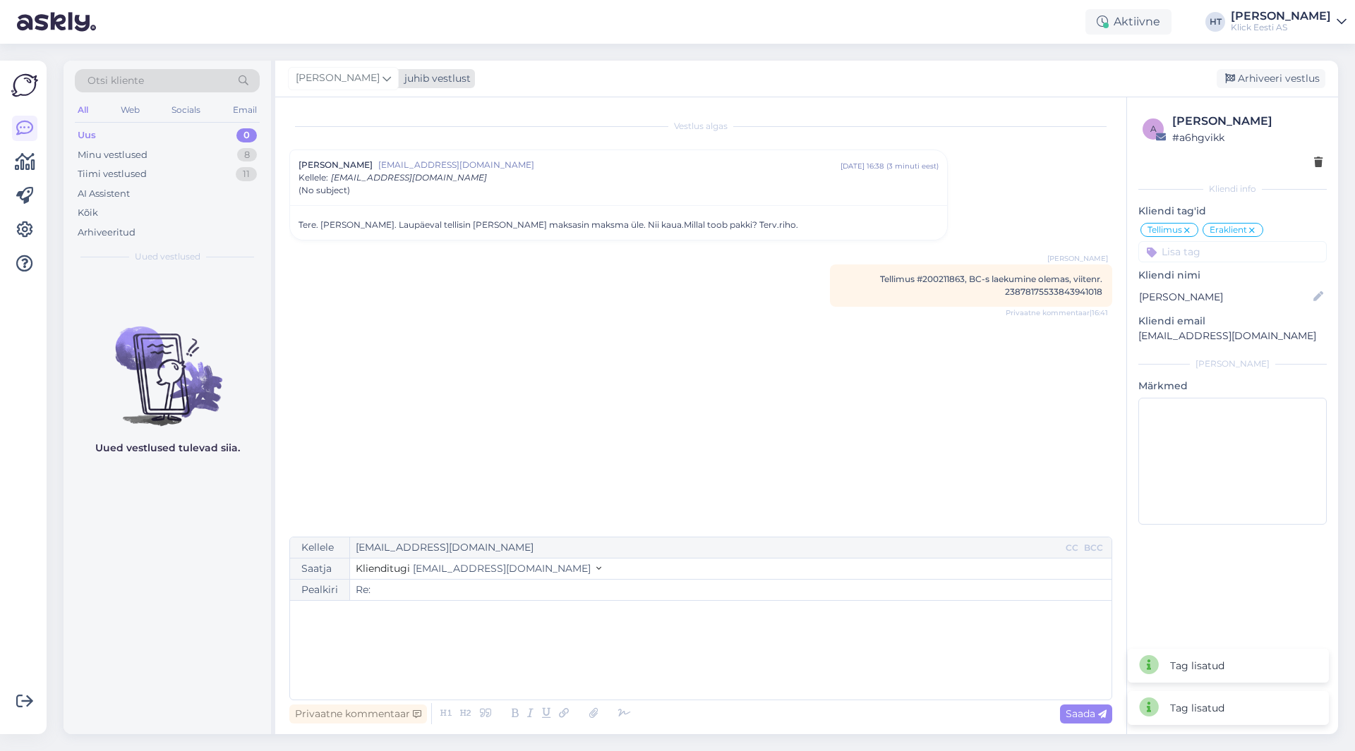
click at [399, 81] on div "juhib vestlust" at bounding box center [435, 78] width 72 height 15
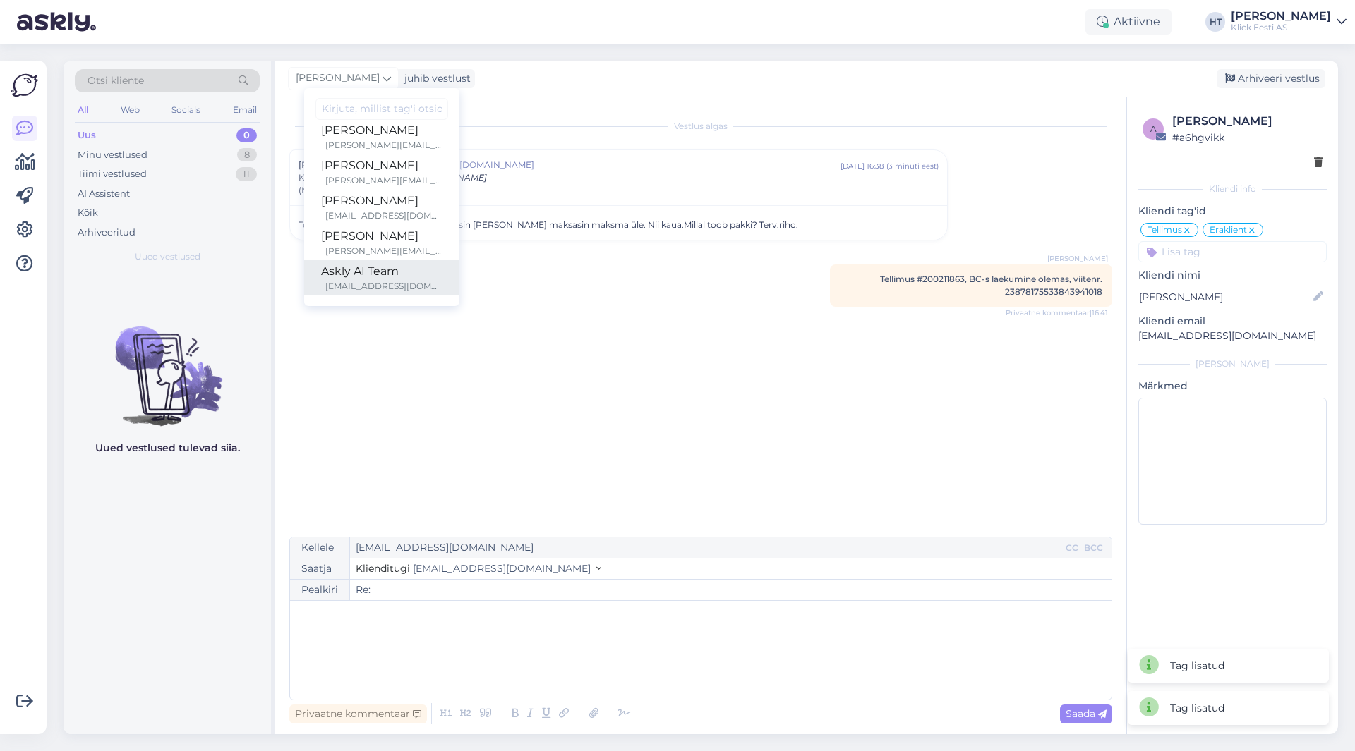
scroll to position [82, 0]
click at [375, 247] on div "[PERSON_NAME][EMAIL_ADDRESS][PERSON_NAME][DOMAIN_NAME]" at bounding box center [383, 250] width 117 height 13
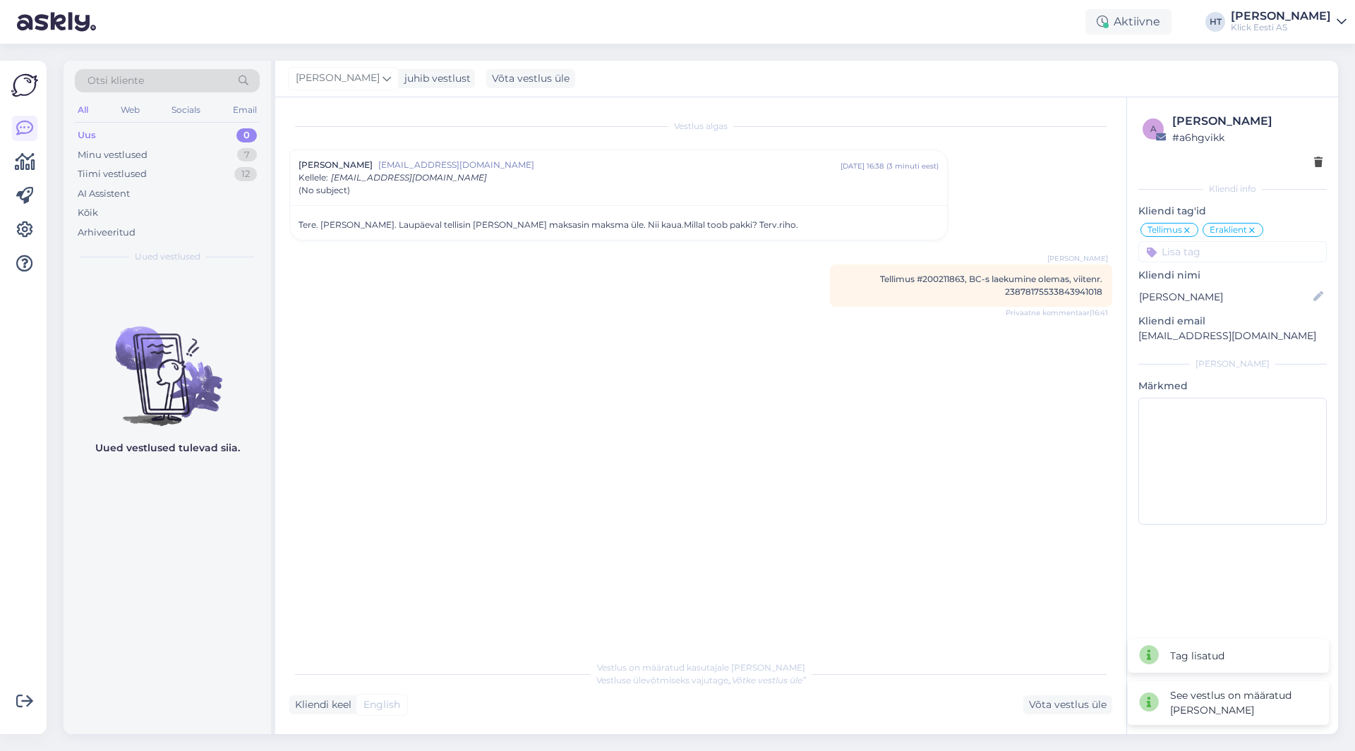
click at [653, 351] on div "Vestlus algas Riho Vahemäe [EMAIL_ADDRESS][DOMAIN_NAME] [DATE] 16:38 ( 3 minuti…" at bounding box center [706, 375] width 835 height 529
click at [211, 497] on div "Uued vestlused tulevad siia." at bounding box center [167, 503] width 207 height 463
click at [186, 147] on div "Minu vestlused 7" at bounding box center [167, 155] width 185 height 20
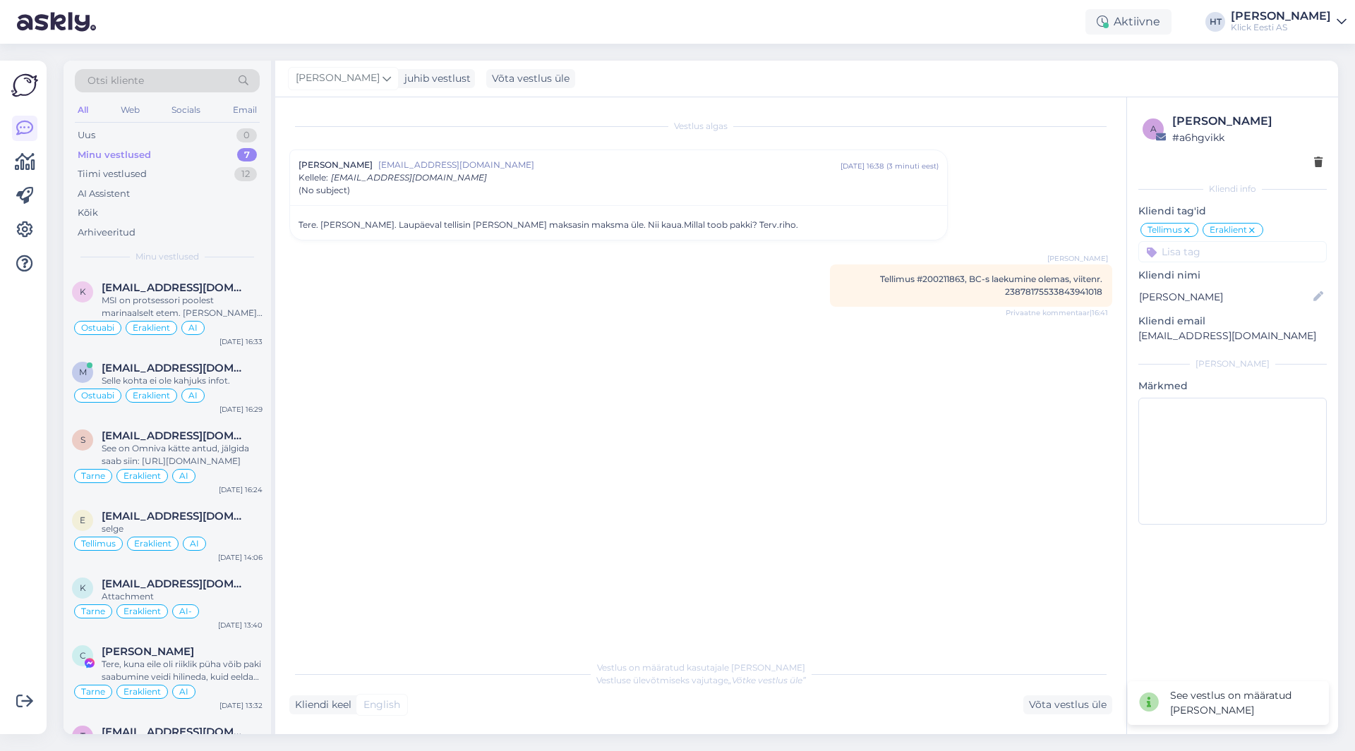
click at [441, 312] on div "Vestlus algas Riho Vahemäe [EMAIL_ADDRESS][DOMAIN_NAME] [DATE] 16:38 ( 3 minuti…" at bounding box center [706, 375] width 835 height 529
click at [202, 303] on div "MSI on protsessori poolest marinaalselt etem. [PERSON_NAME] osas on [PERSON_NAM…" at bounding box center [182, 306] width 161 height 25
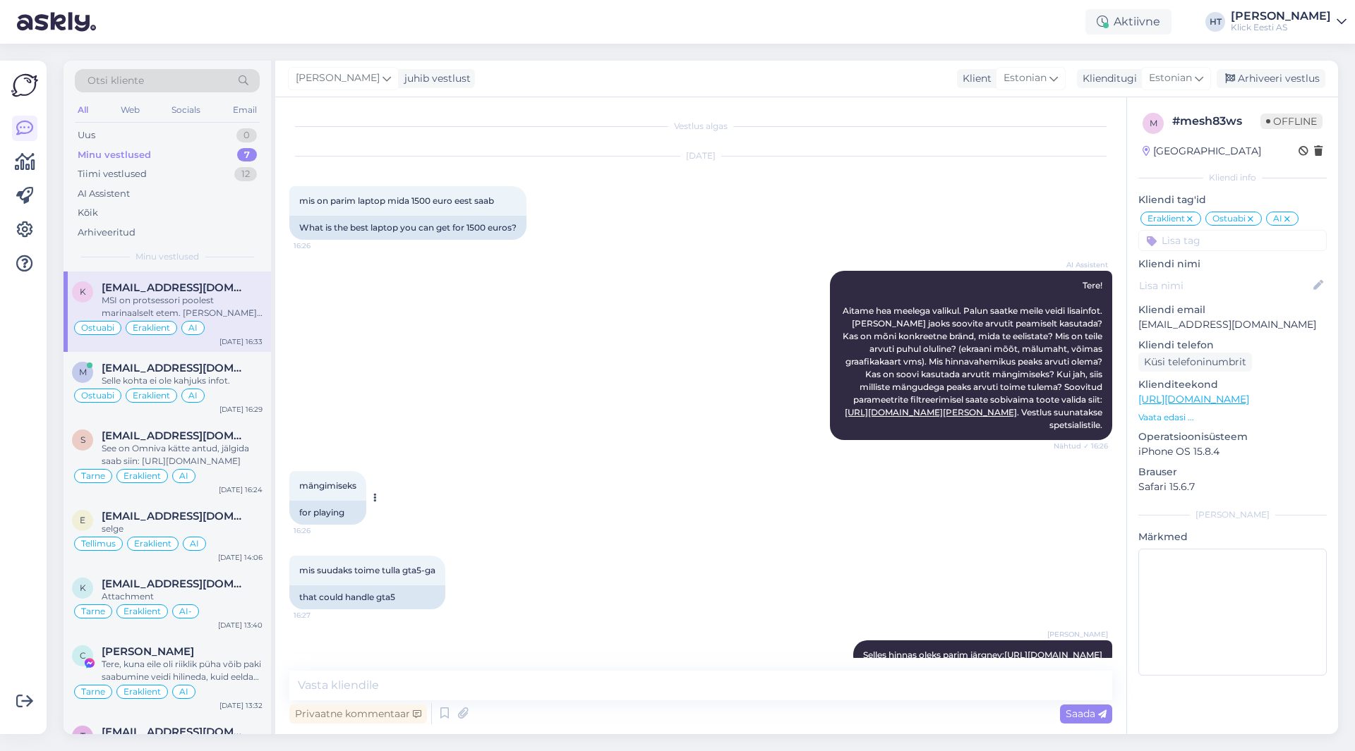
scroll to position [187, 0]
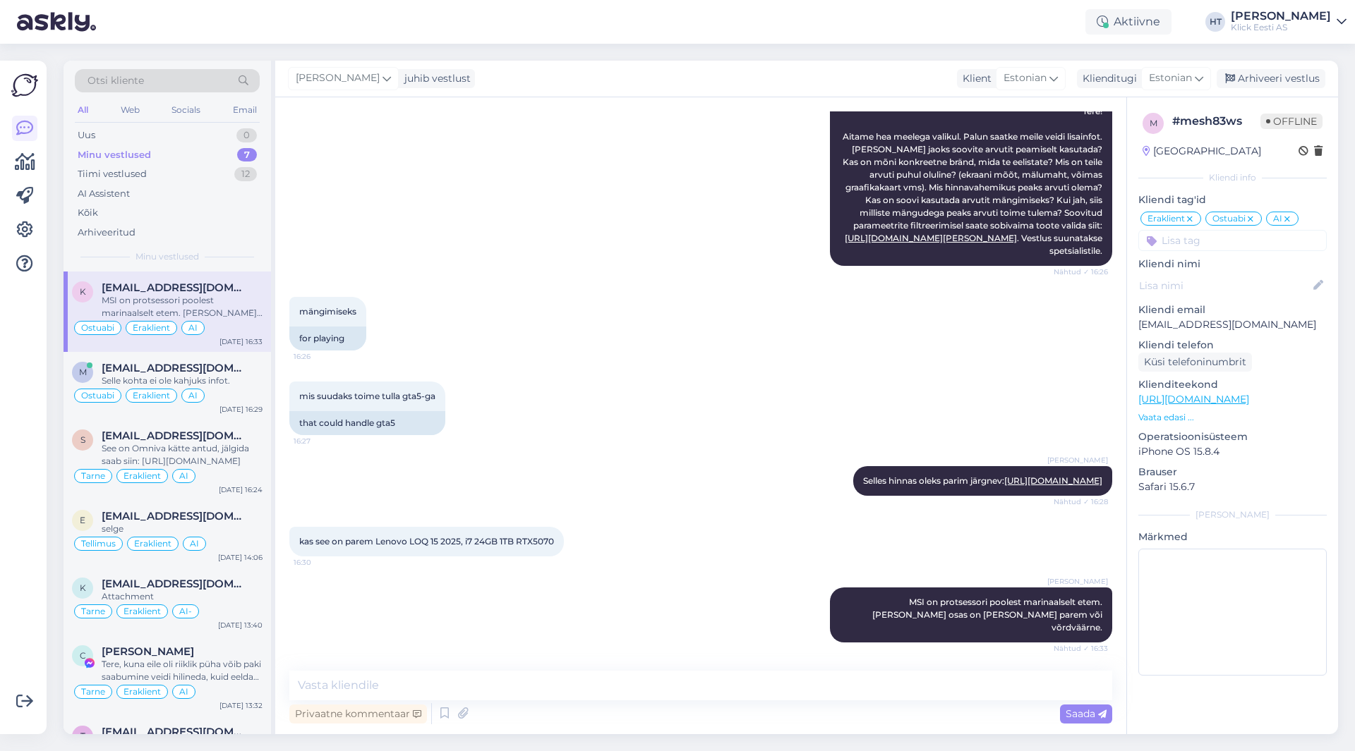
click at [526, 300] on div "mängimiseks 16:26 for playing" at bounding box center [700, 324] width 823 height 85
click at [23, 411] on div at bounding box center [24, 397] width 27 height 651
click at [618, 350] on div "mängimiseks 16:26 for playing" at bounding box center [700, 324] width 823 height 85
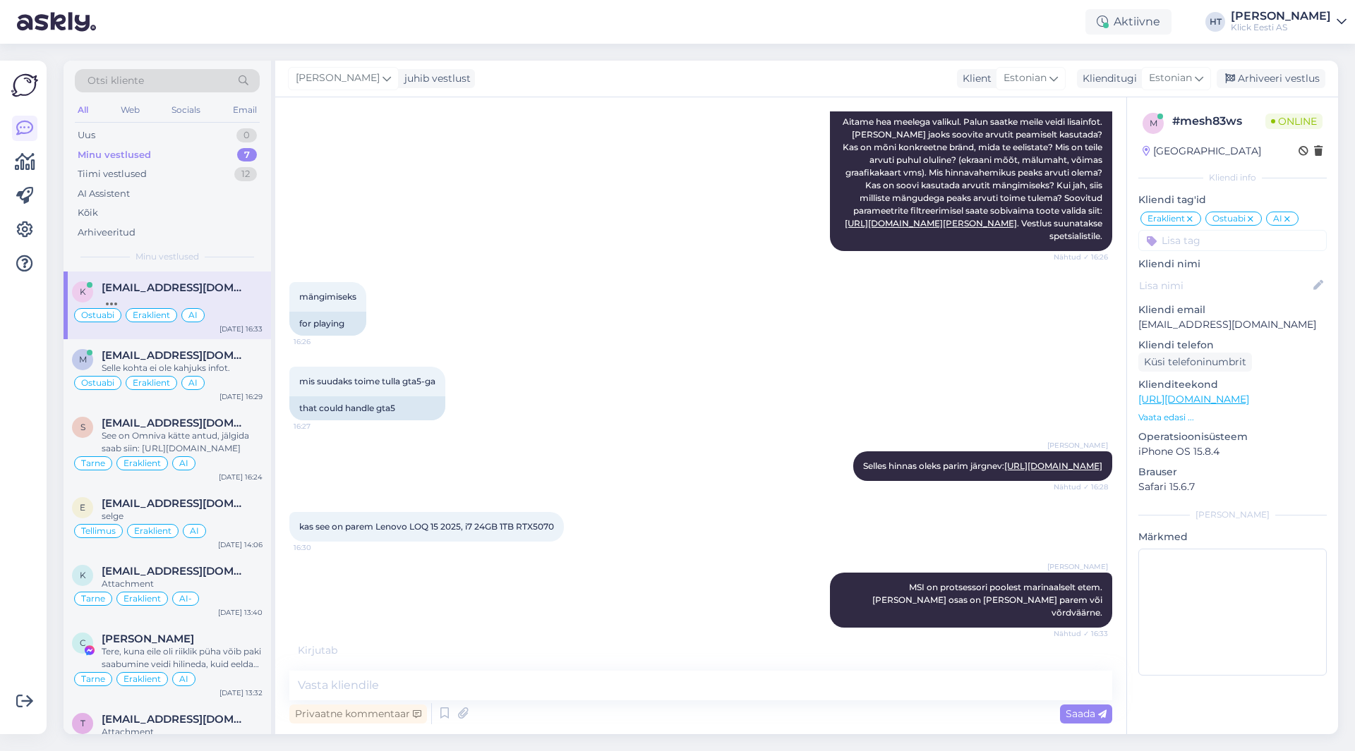
scroll to position [202, 0]
click at [215, 458] on div "Tarne Eraklient AI" at bounding box center [167, 463] width 191 height 17
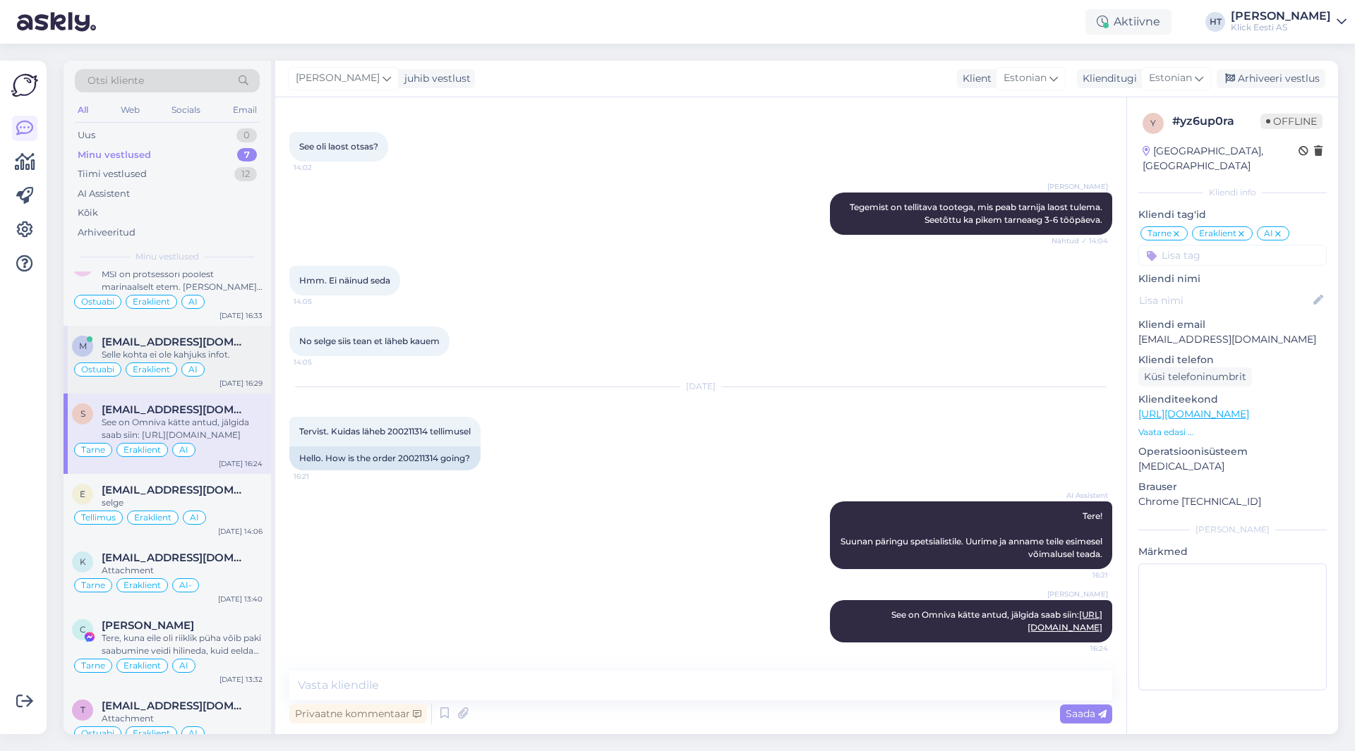
scroll to position [49, 0]
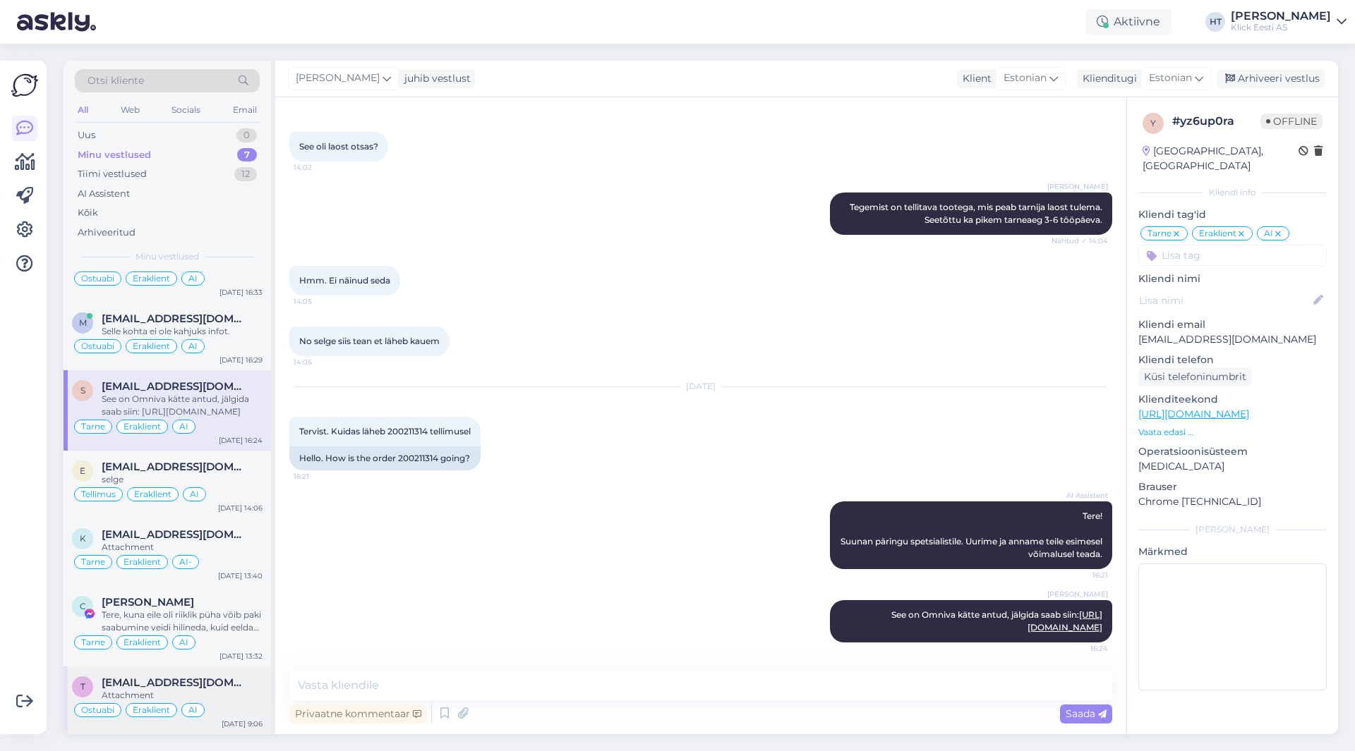
click at [231, 691] on div "Attachment" at bounding box center [182, 695] width 161 height 13
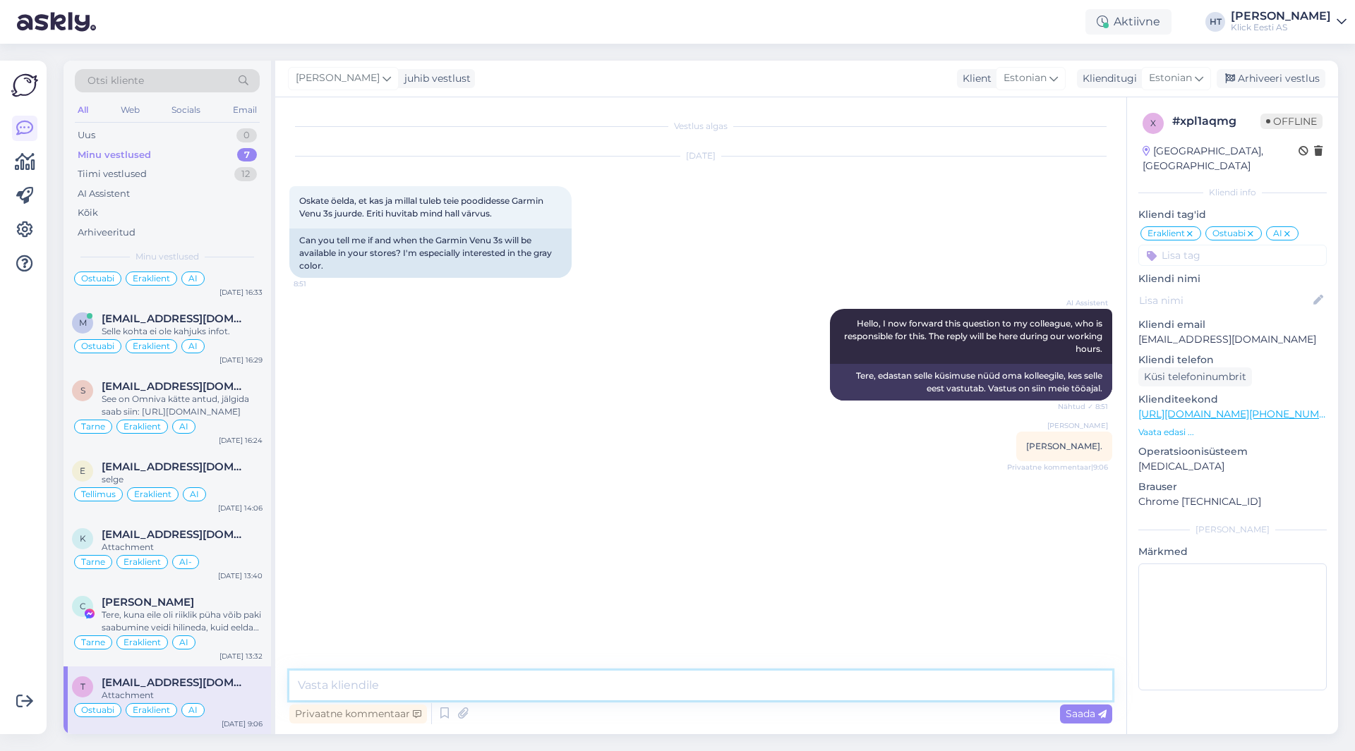
click at [598, 692] on textarea at bounding box center [700, 686] width 823 height 30
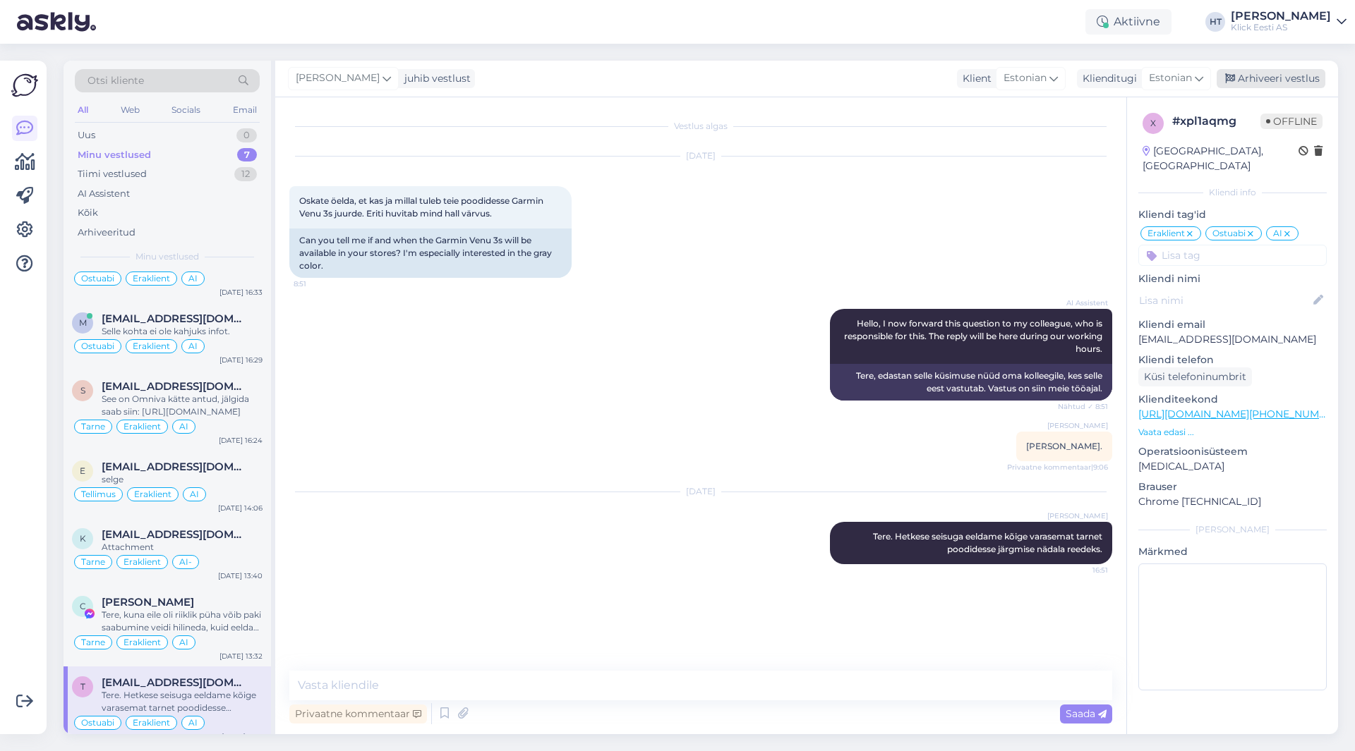
click at [1273, 83] on div "Arhiveeri vestlus" at bounding box center [1270, 78] width 109 height 19
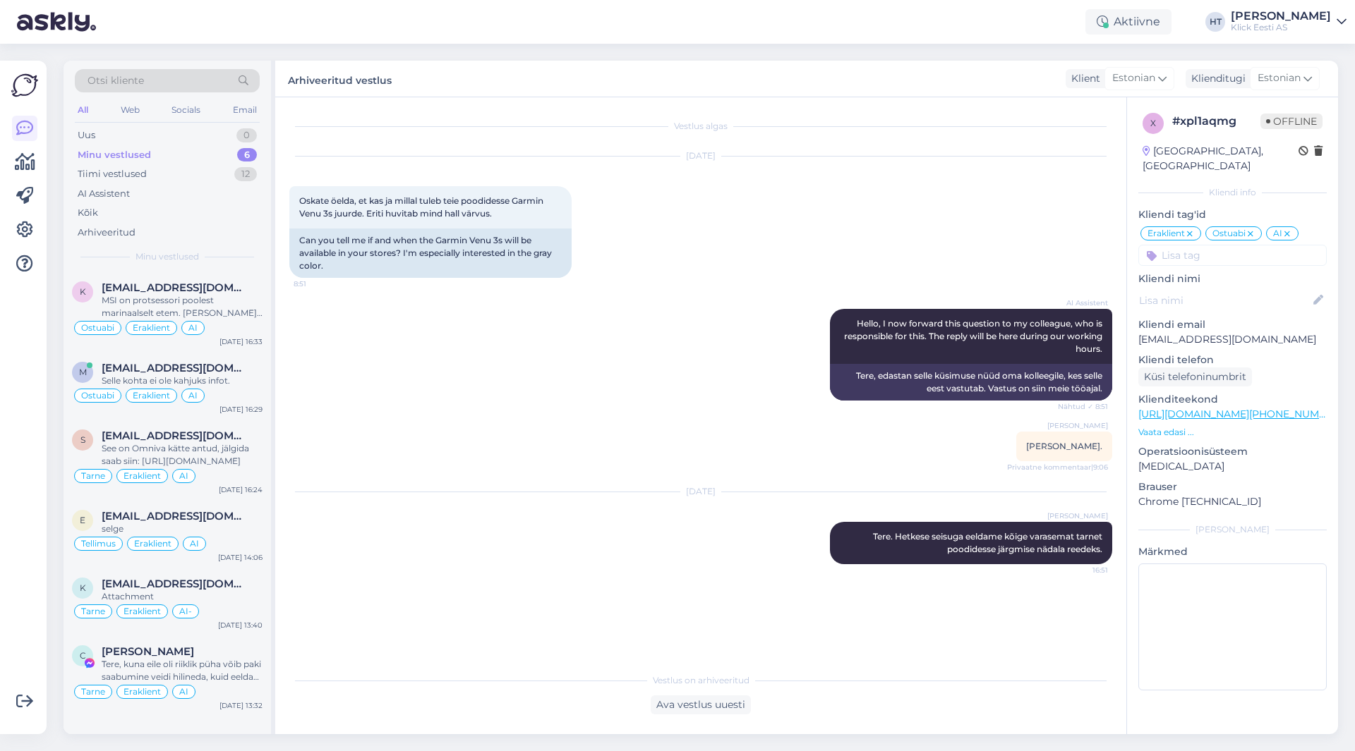
click at [524, 435] on div "Vestlus algas [DATE] Oskate öelda, et kas ja millal tuleb teie poodidesse Garmi…" at bounding box center [706, 382] width 835 height 542
click at [586, 582] on div "Vestlus algas [DATE] Oskate öelda, et kas ja millal tuleb teie poodidesse Garmi…" at bounding box center [706, 382] width 835 height 542
click at [192, 129] on div "Uus 0" at bounding box center [167, 136] width 185 height 20
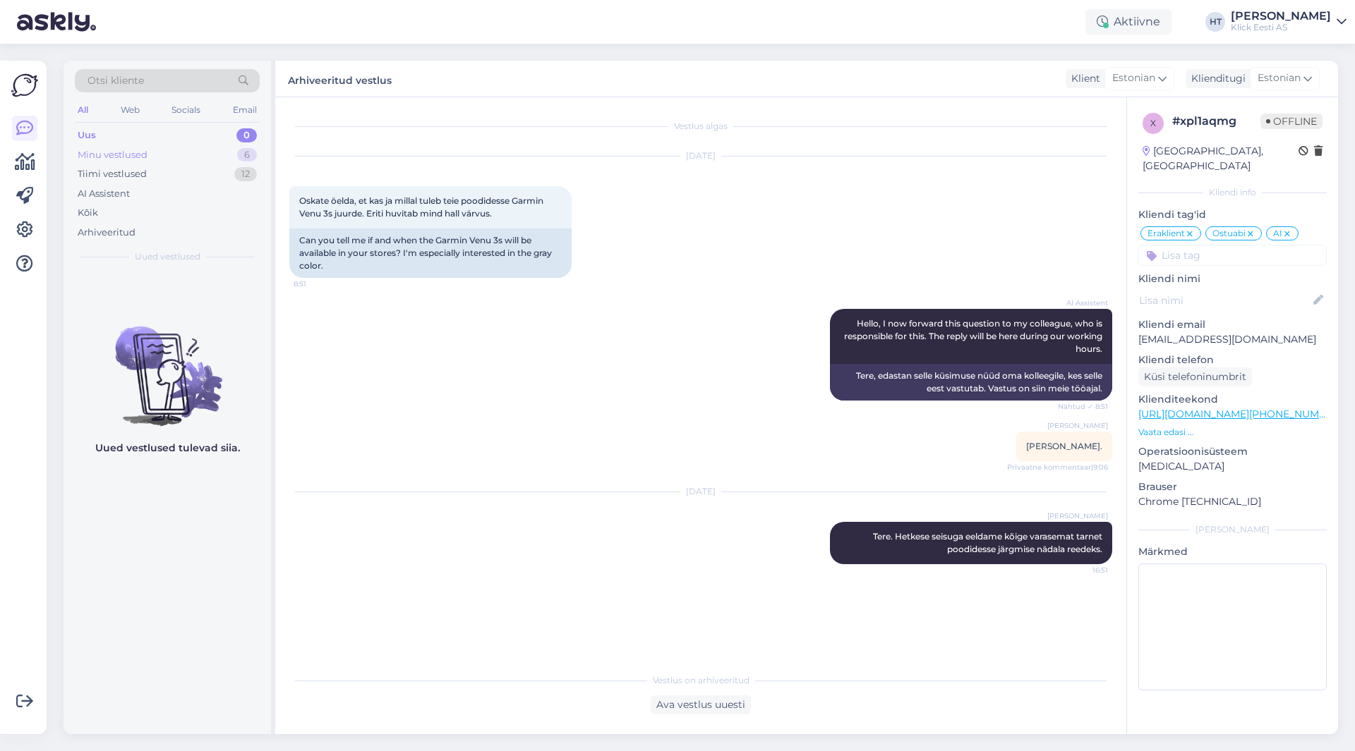
click at [183, 150] on div "Minu vestlused 6" at bounding box center [167, 155] width 185 height 20
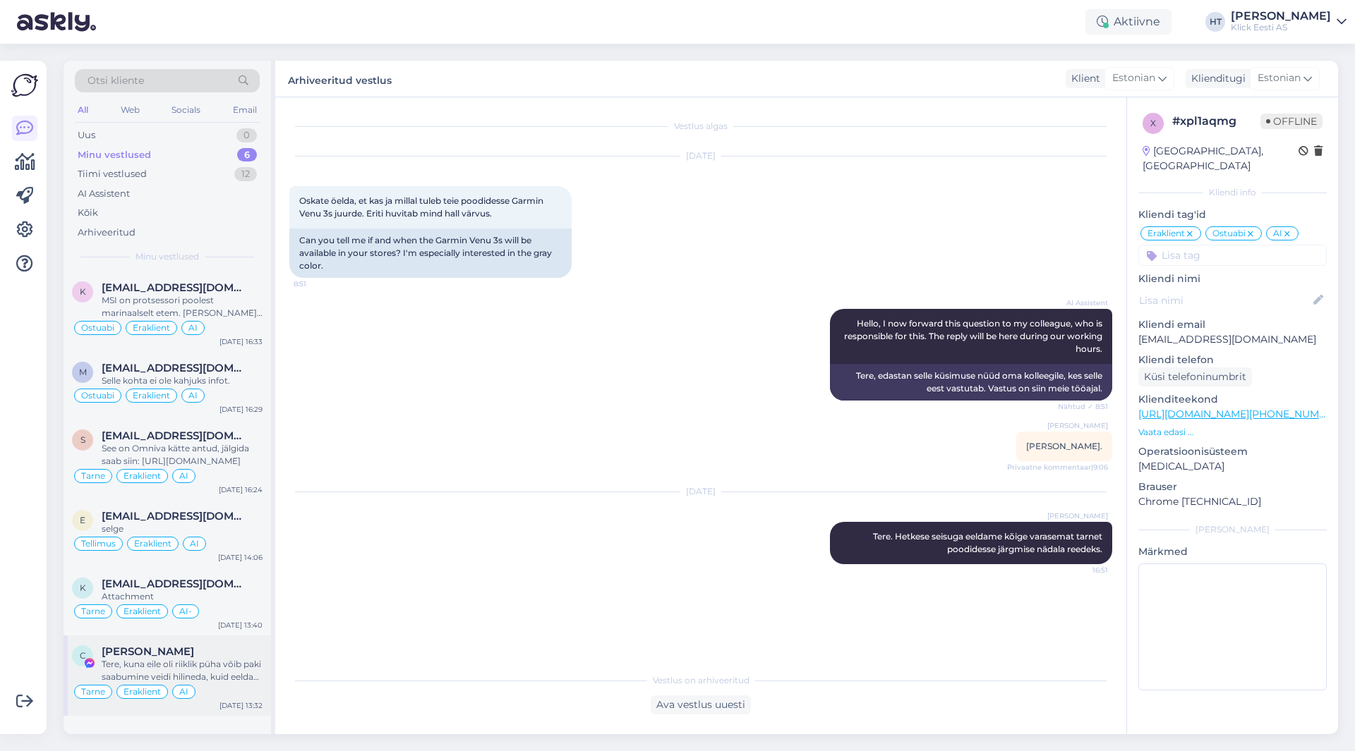
click at [190, 655] on div "[PERSON_NAME]" at bounding box center [182, 652] width 161 height 13
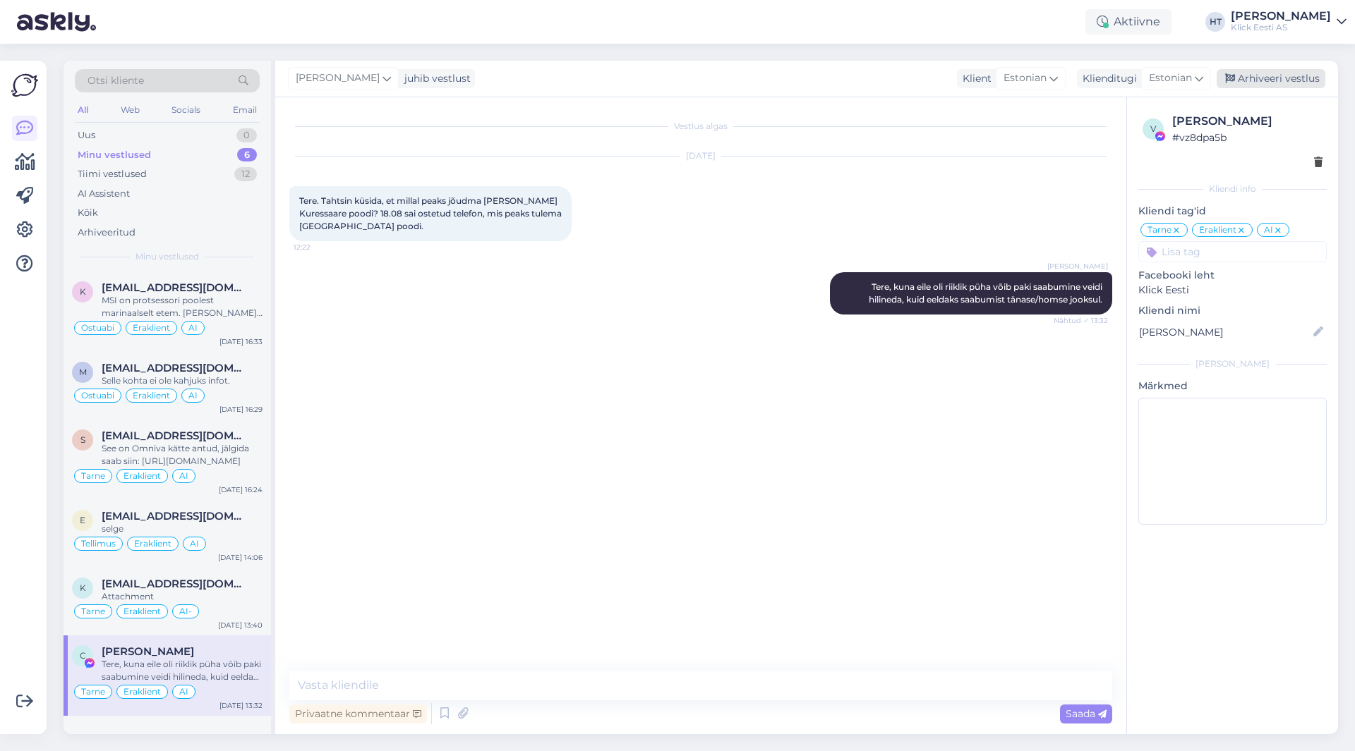
click at [1265, 79] on div "Arhiveeri vestlus" at bounding box center [1270, 78] width 109 height 19
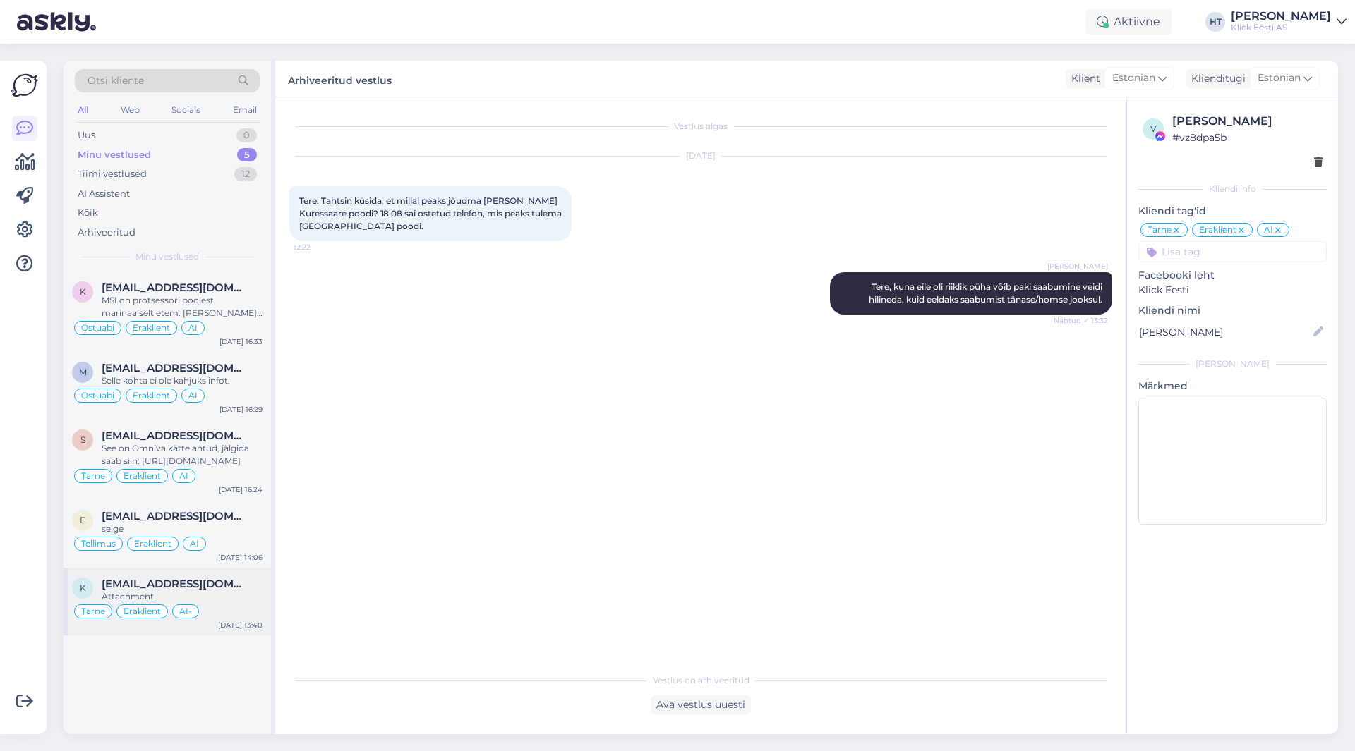
click at [198, 577] on div "k [EMAIL_ADDRESS][DOMAIN_NAME] Attachment Tarne Eraklient AI- [DATE] 13:40" at bounding box center [167, 602] width 207 height 68
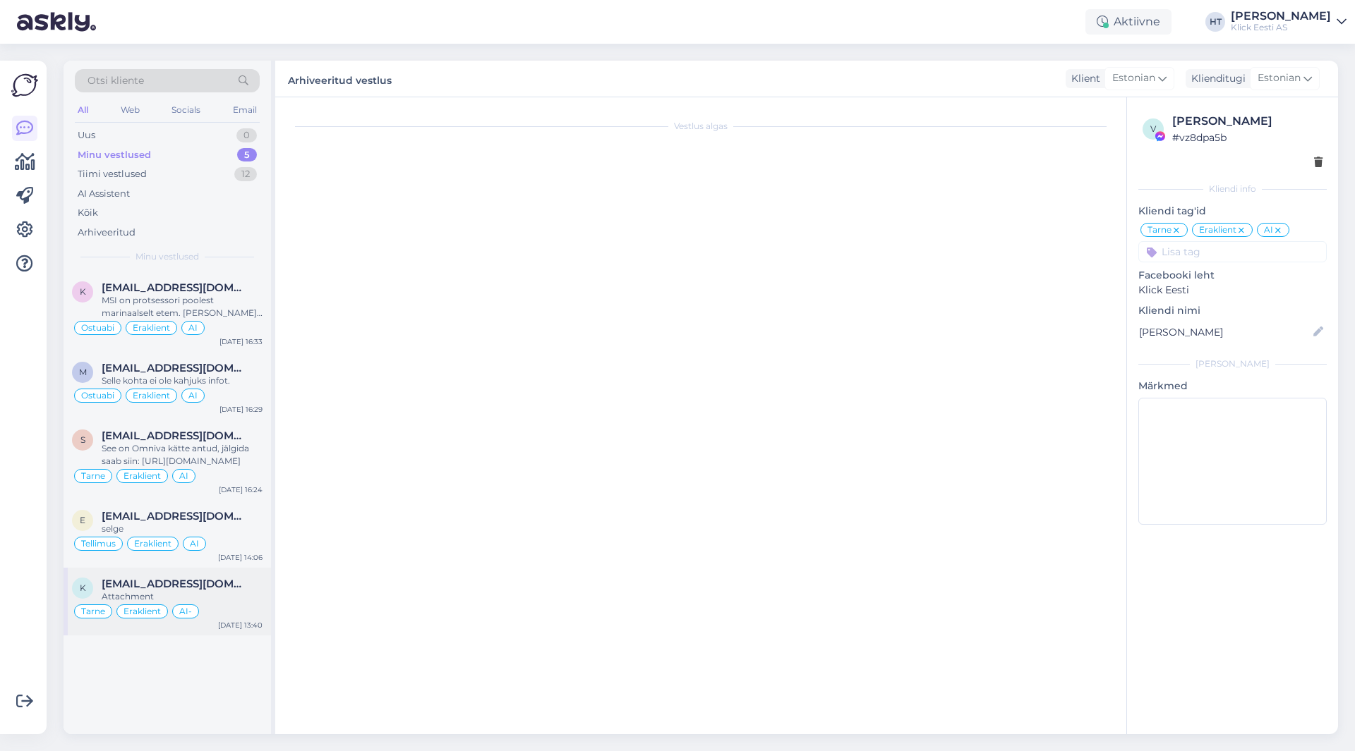
scroll to position [361, 0]
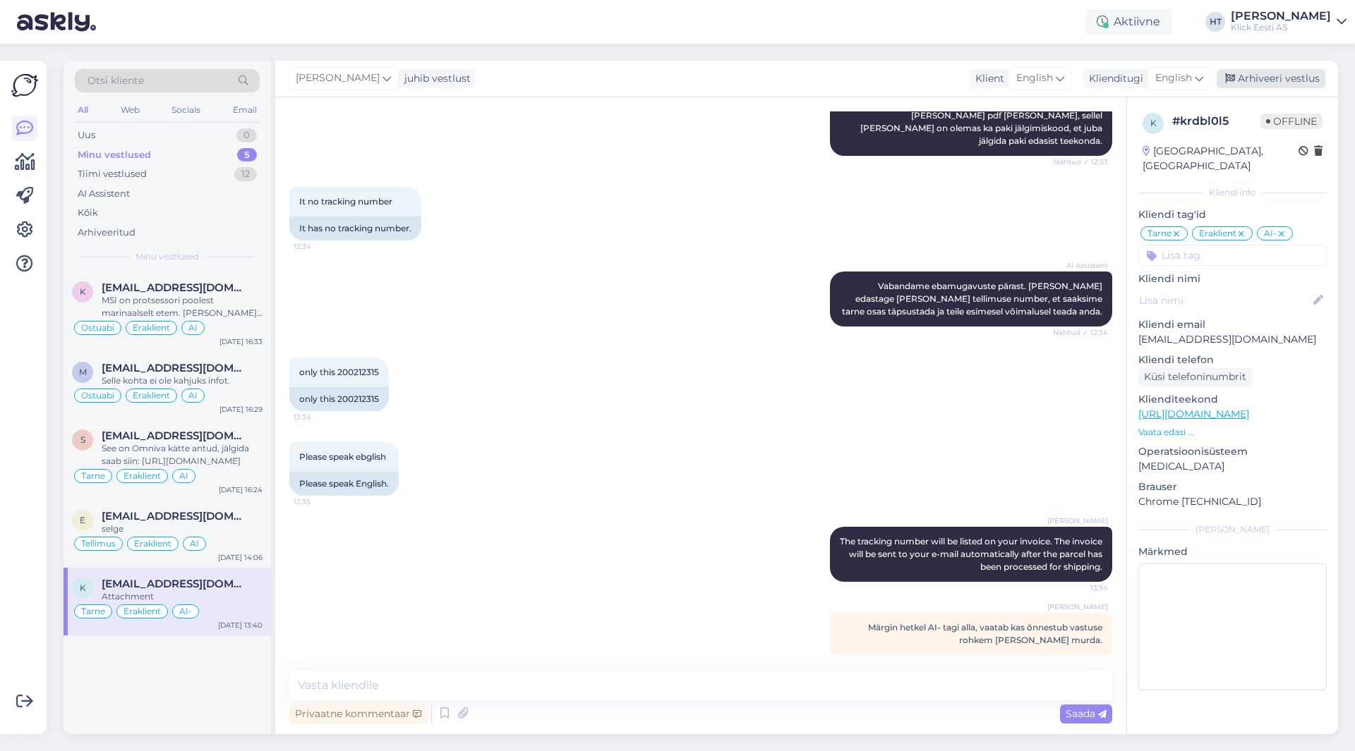
click at [1260, 80] on div "Arhiveeri vestlus" at bounding box center [1270, 78] width 109 height 19
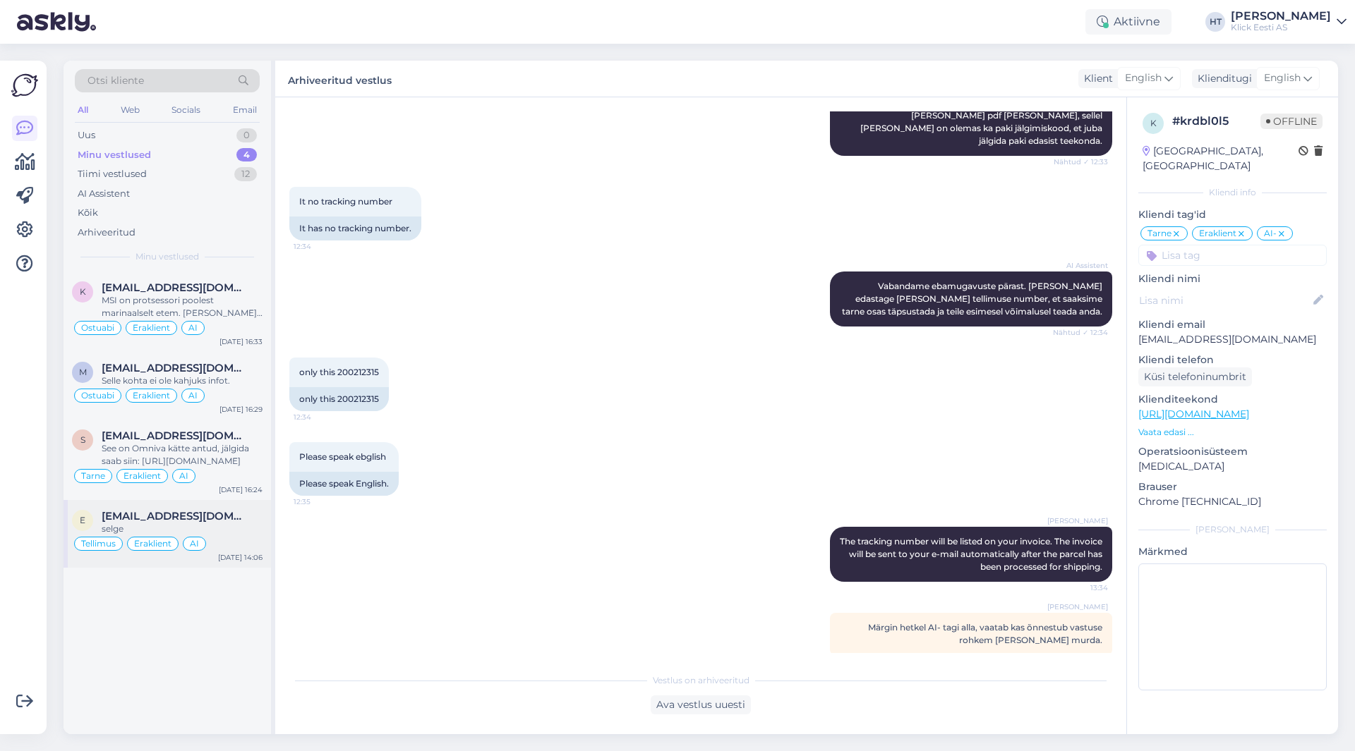
click at [250, 521] on div "[EMAIL_ADDRESS][DOMAIN_NAME]" at bounding box center [182, 516] width 161 height 13
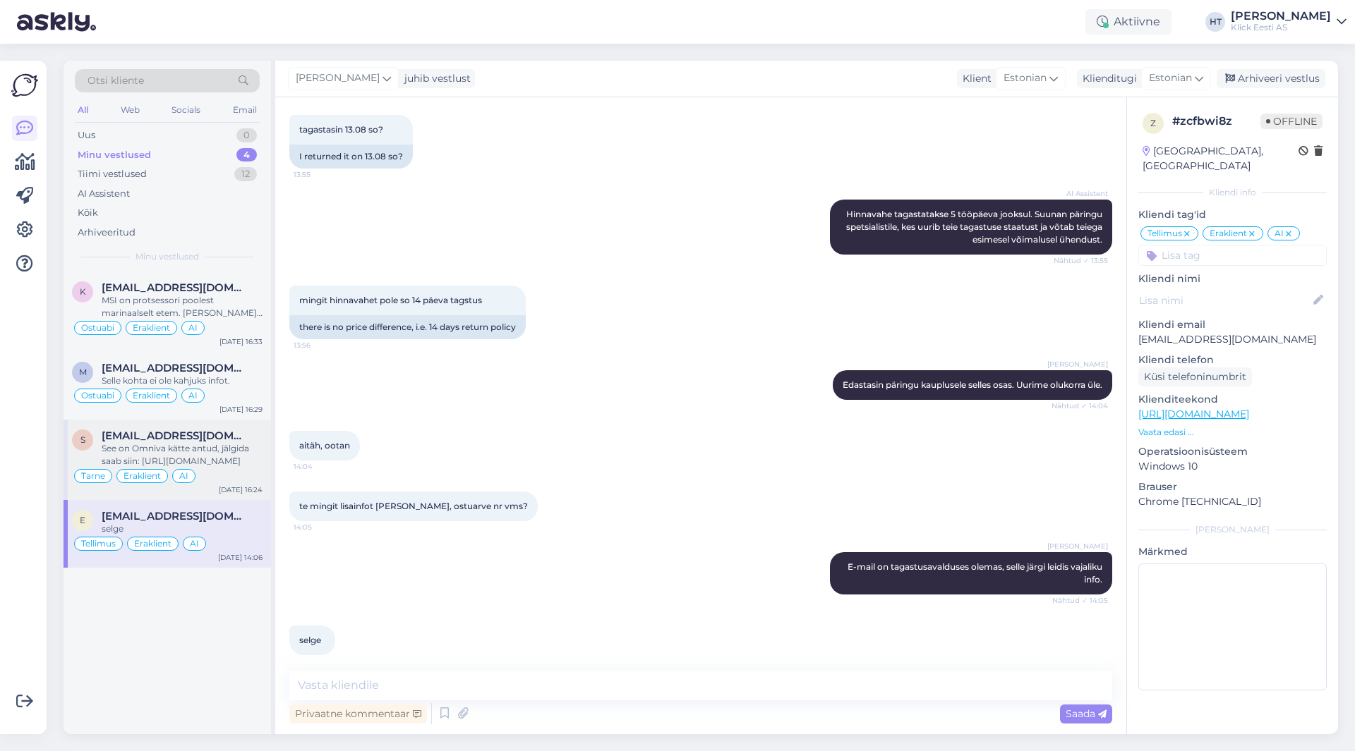
click at [238, 457] on div "See on Omniva kätte antud, jälgida saab siin: [URL][DOMAIN_NAME]" at bounding box center [182, 454] width 161 height 25
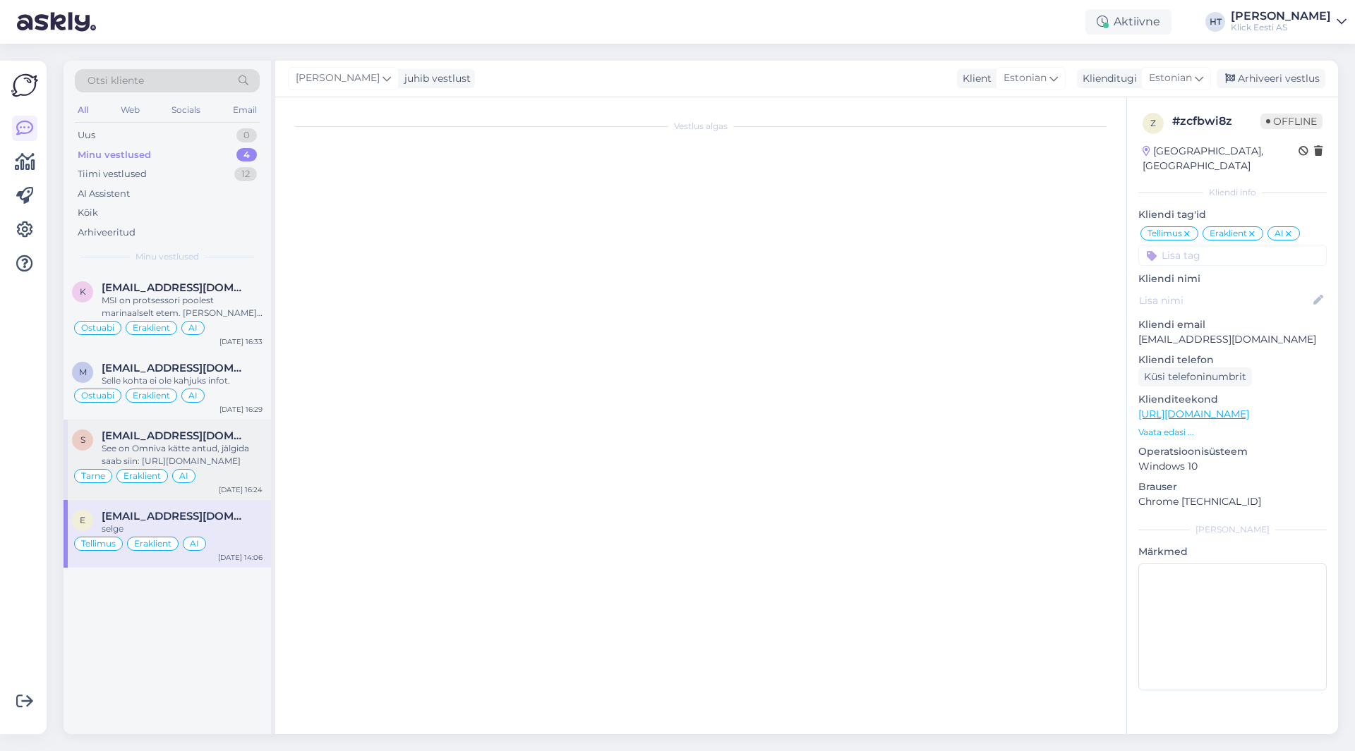
scroll to position [421, 0]
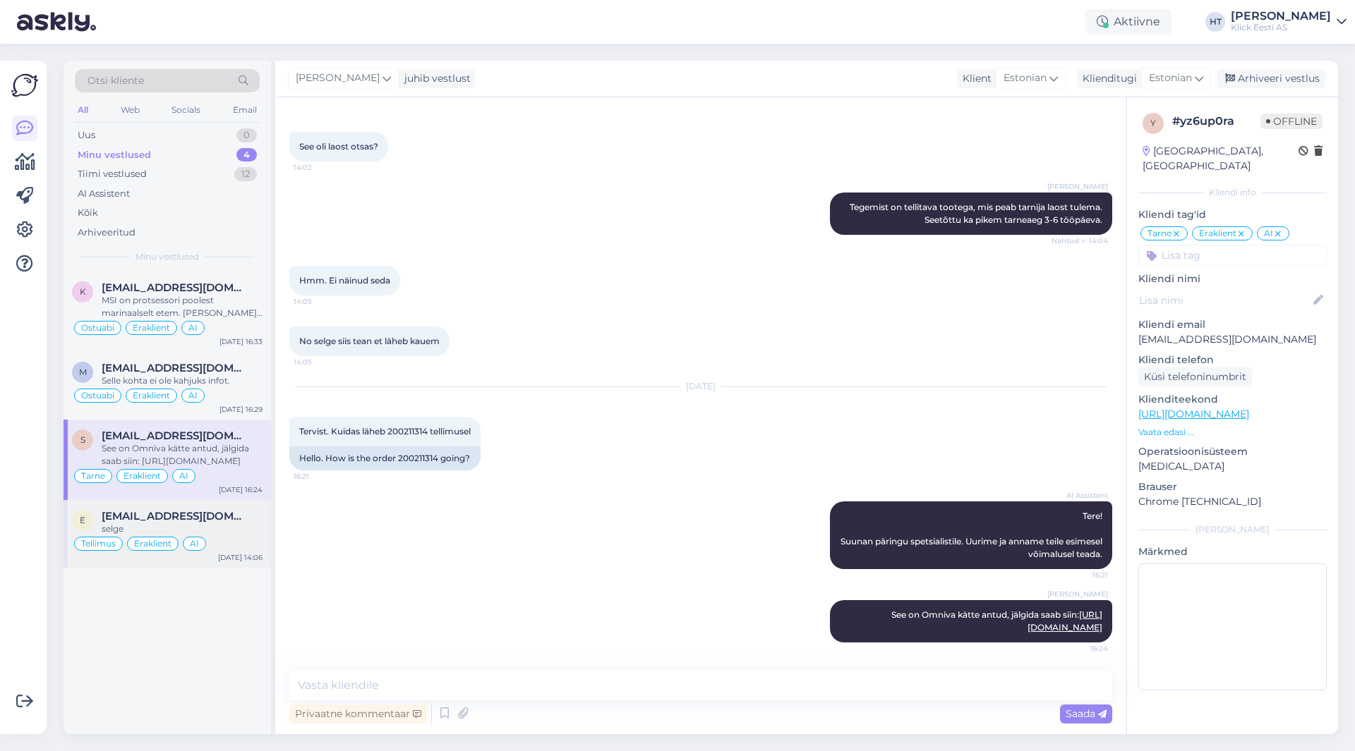
click at [232, 501] on div "e [EMAIL_ADDRESS][DOMAIN_NAME] selge Tellimus Eraklient AI [DATE] 14:06" at bounding box center [167, 534] width 207 height 68
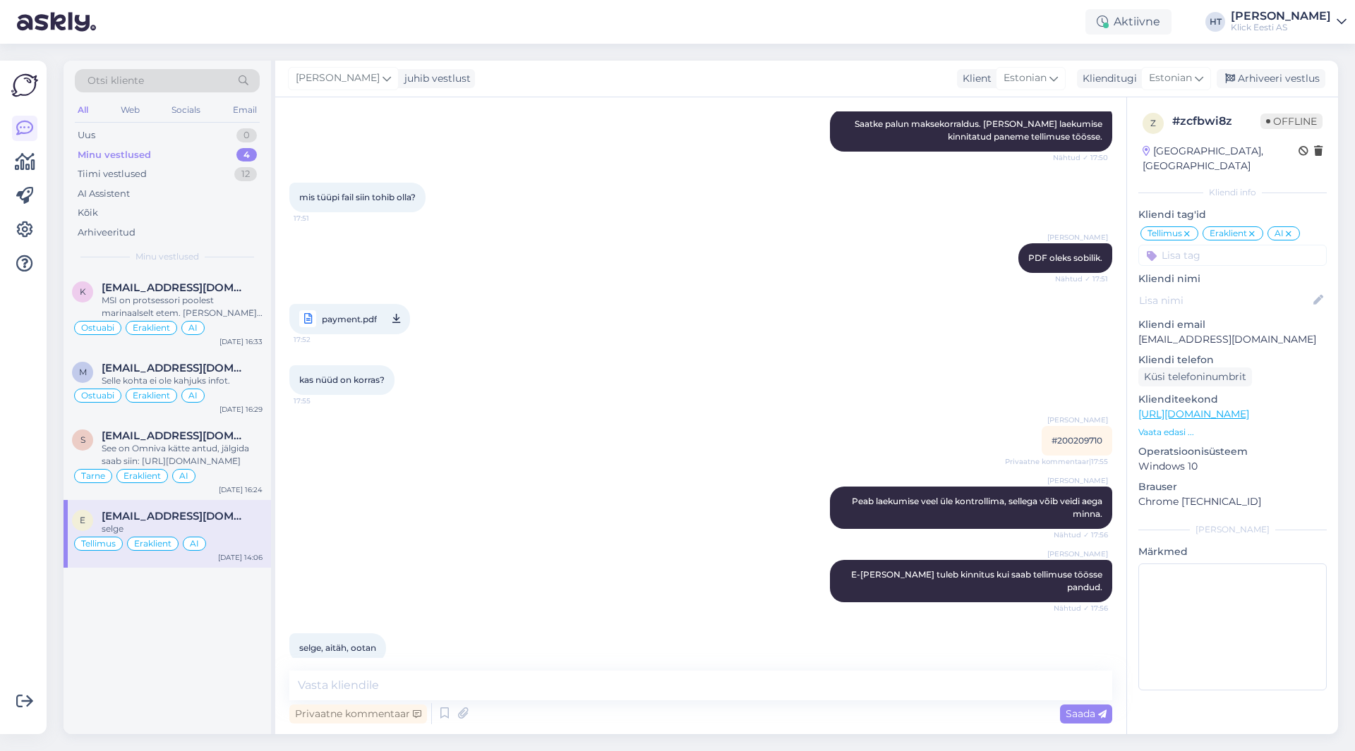
scroll to position [1497, 0]
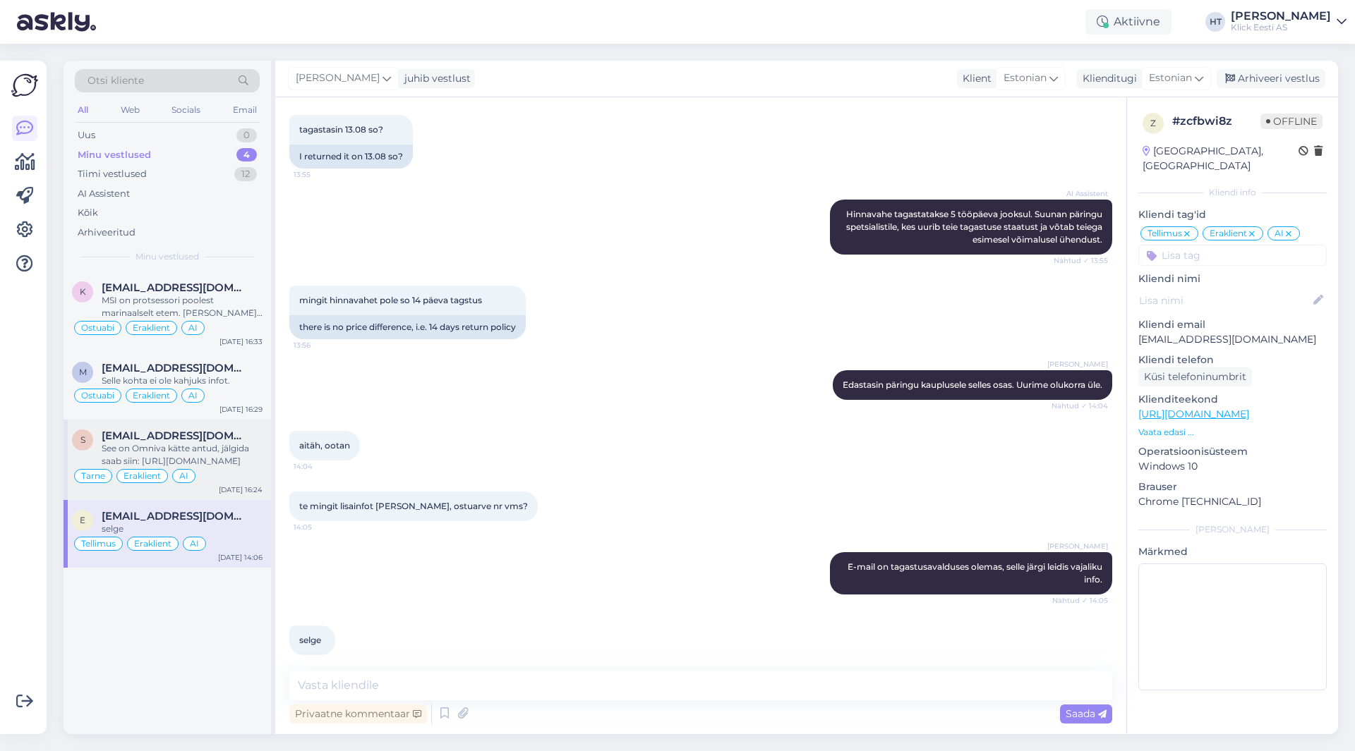
click at [243, 442] on div "[EMAIL_ADDRESS][DOMAIN_NAME]" at bounding box center [182, 436] width 161 height 13
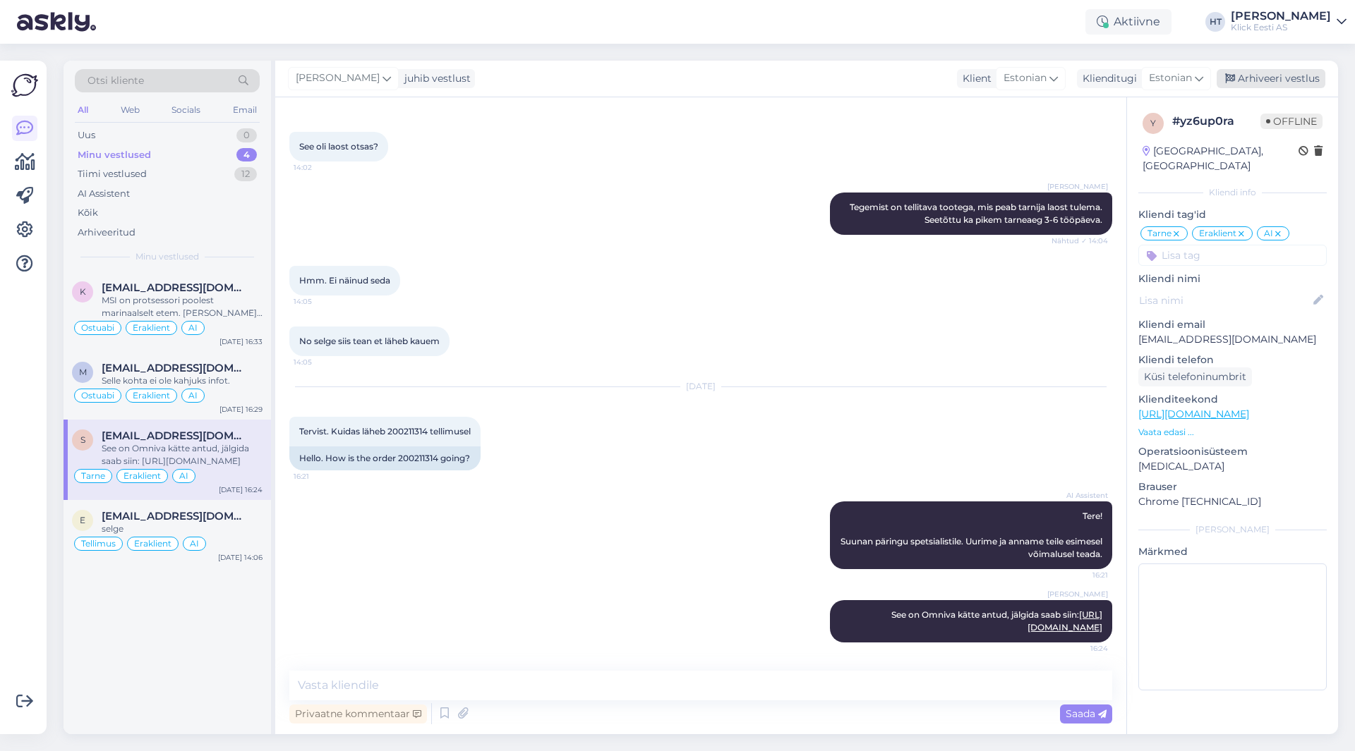
click at [1283, 77] on div "Arhiveeri vestlus" at bounding box center [1270, 78] width 109 height 19
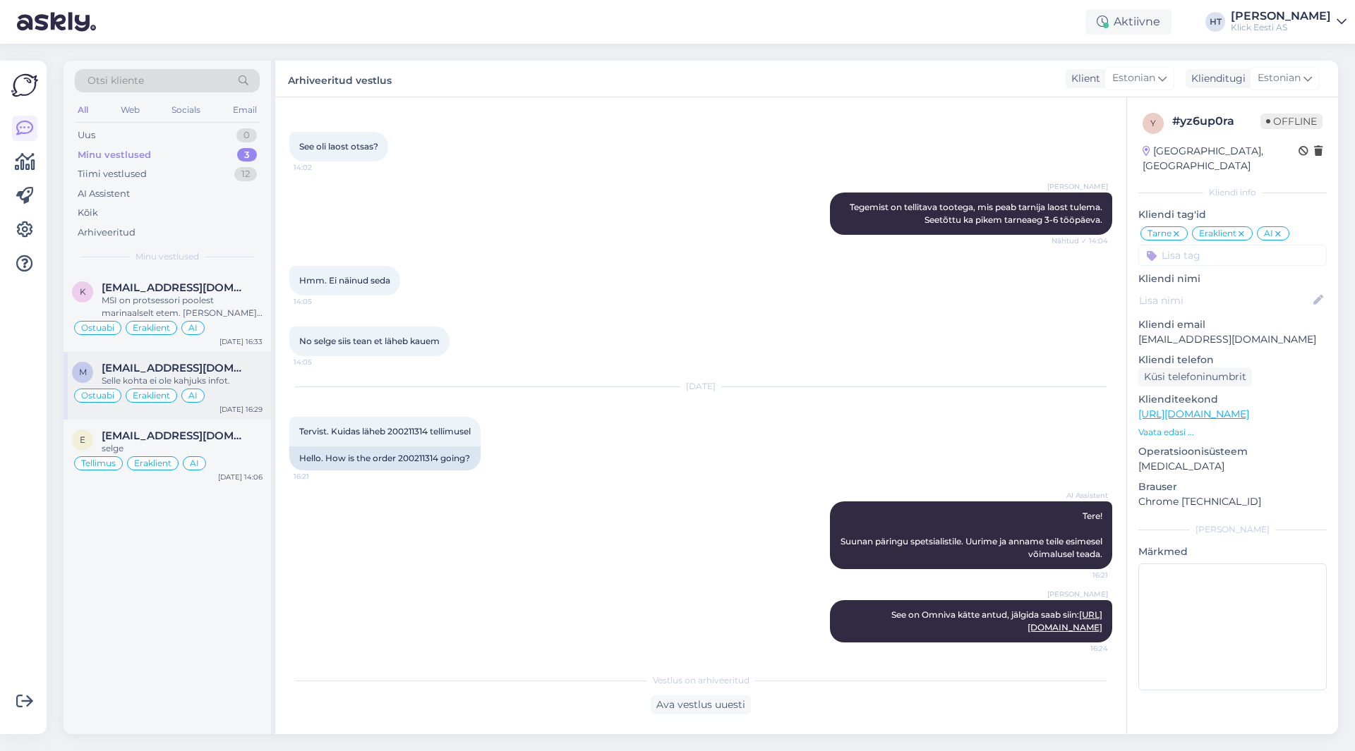
click at [243, 361] on div "m [EMAIL_ADDRESS][DOMAIN_NAME] Selle kohta ei ole kahjuks infot. Ostuabi Erakli…" at bounding box center [167, 386] width 207 height 68
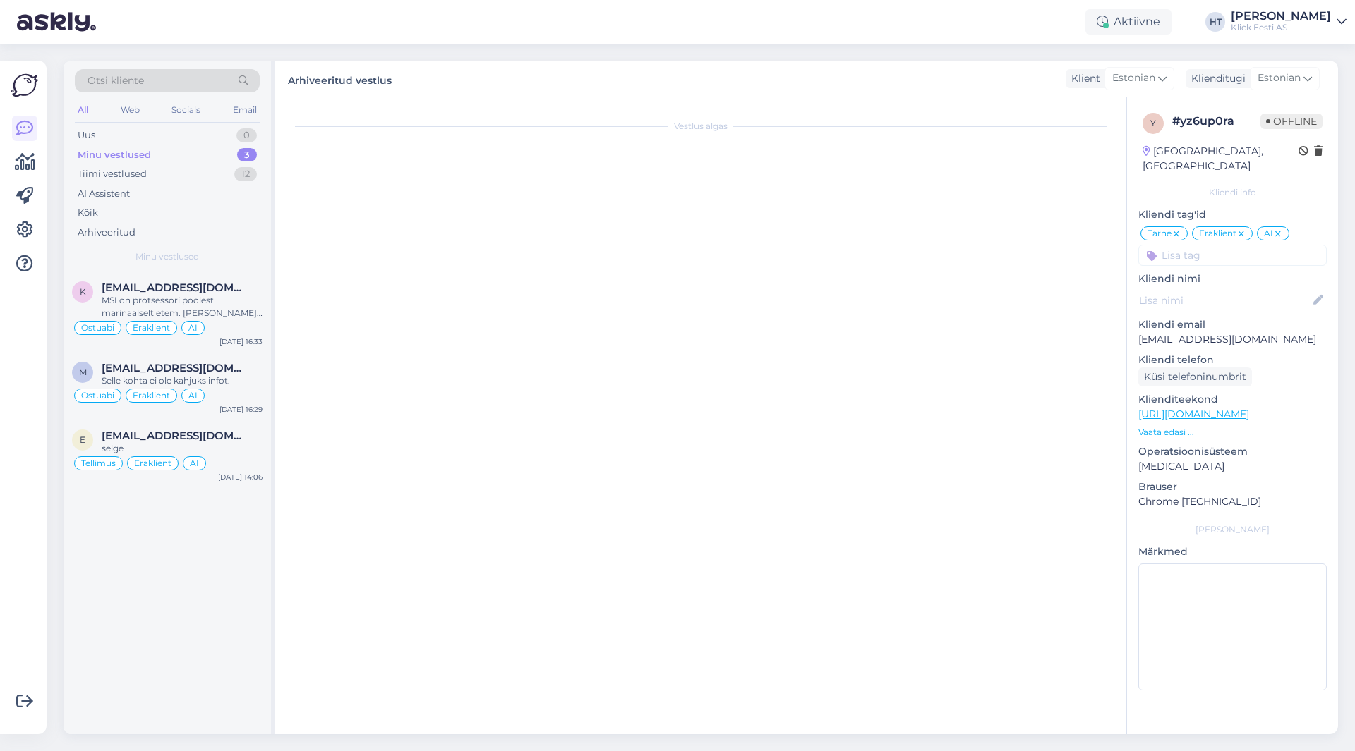
scroll to position [502, 0]
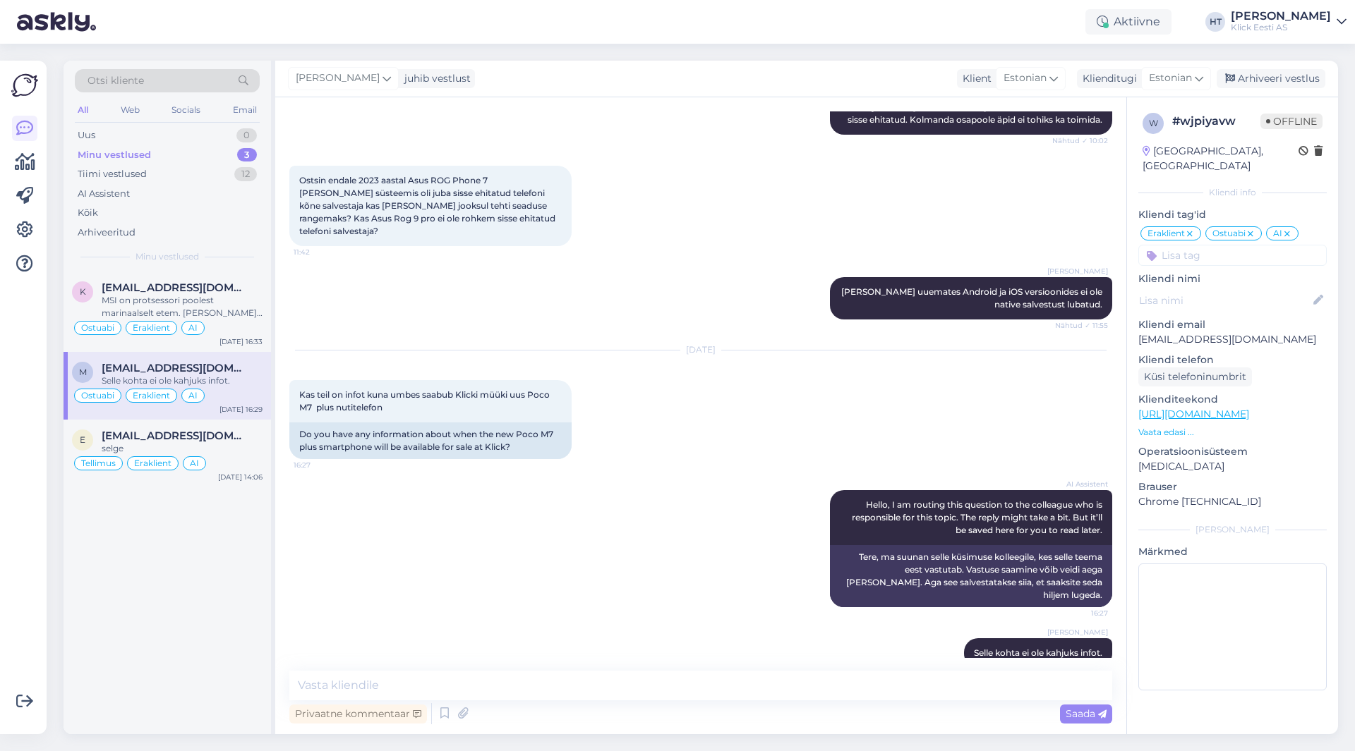
click at [167, 542] on div "k [EMAIL_ADDRESS][DOMAIN_NAME] MSI on protsessori poolest marinaalselt etem. [P…" at bounding box center [167, 503] width 207 height 463
click at [191, 548] on div "k [EMAIL_ADDRESS][DOMAIN_NAME] MSI on protsessori poolest marinaalselt etem. [P…" at bounding box center [167, 503] width 207 height 463
click at [183, 177] on div "Tiimi vestlused 12" at bounding box center [167, 174] width 185 height 20
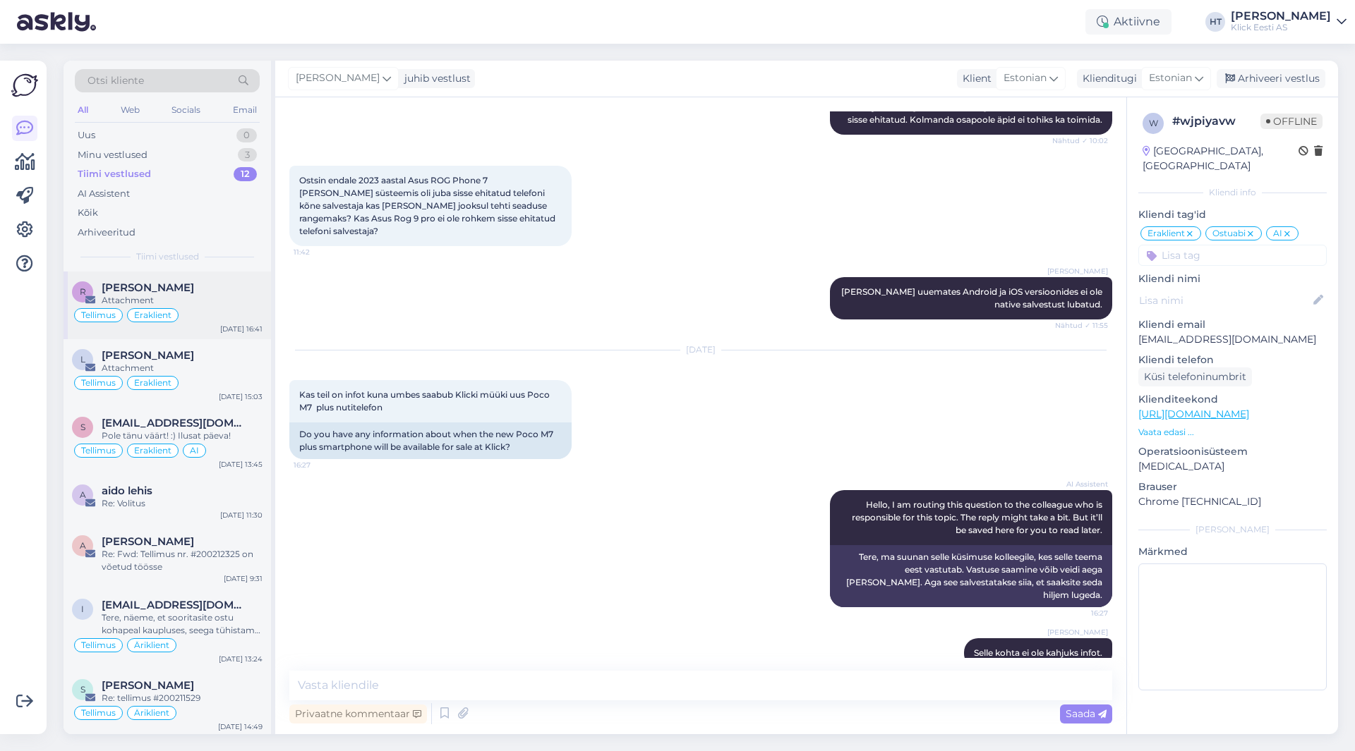
click at [202, 294] on div "[PERSON_NAME]" at bounding box center [182, 288] width 161 height 13
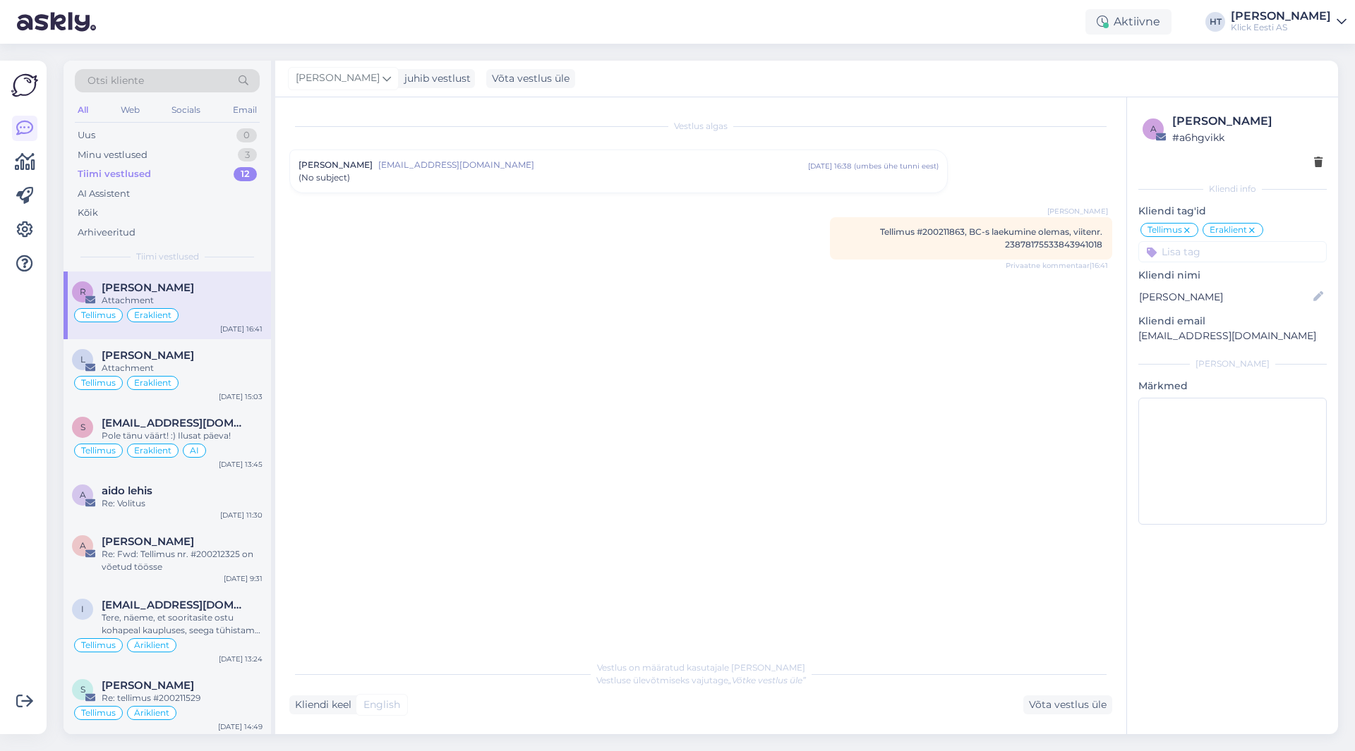
scroll to position [0, 0]
click at [229, 370] on div "Attachment" at bounding box center [182, 368] width 161 height 13
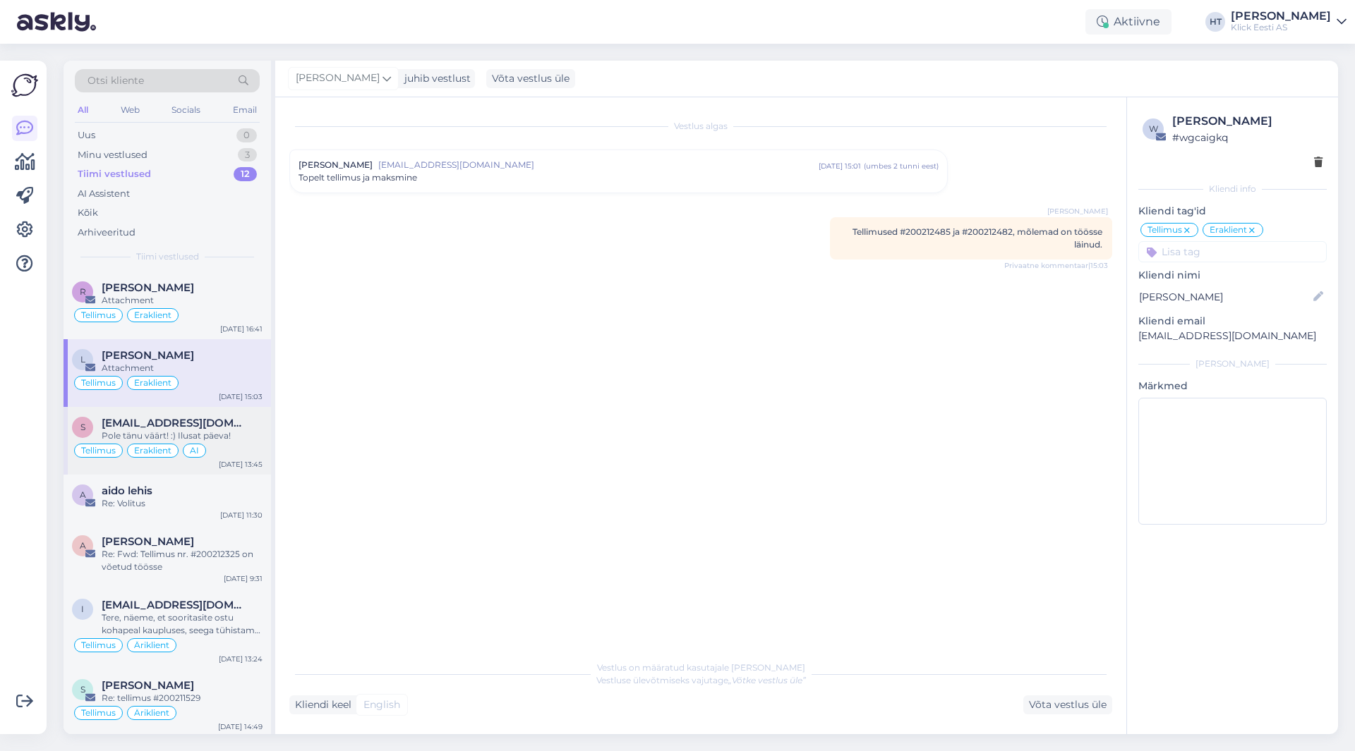
click at [226, 421] on div "[EMAIL_ADDRESS][DOMAIN_NAME]" at bounding box center [182, 423] width 161 height 13
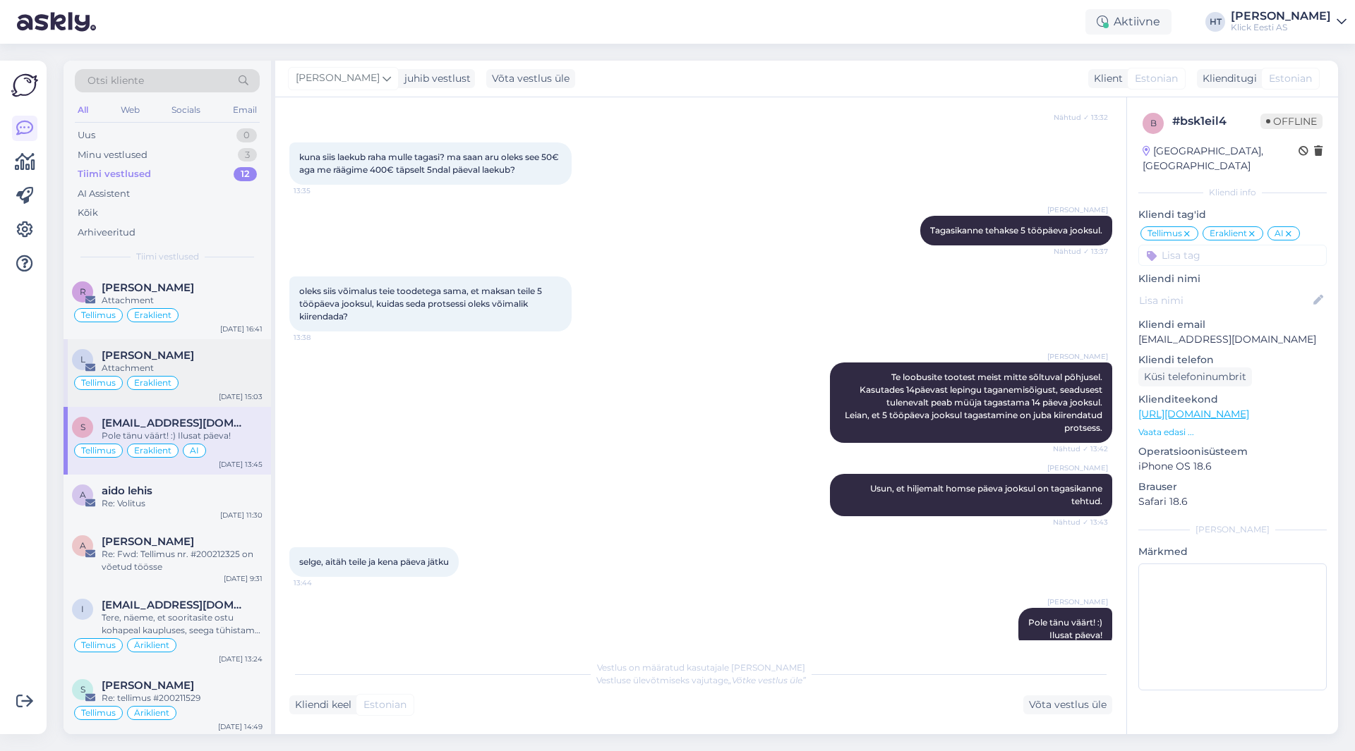
click at [226, 380] on div "Tellimus Eraklient" at bounding box center [167, 383] width 191 height 17
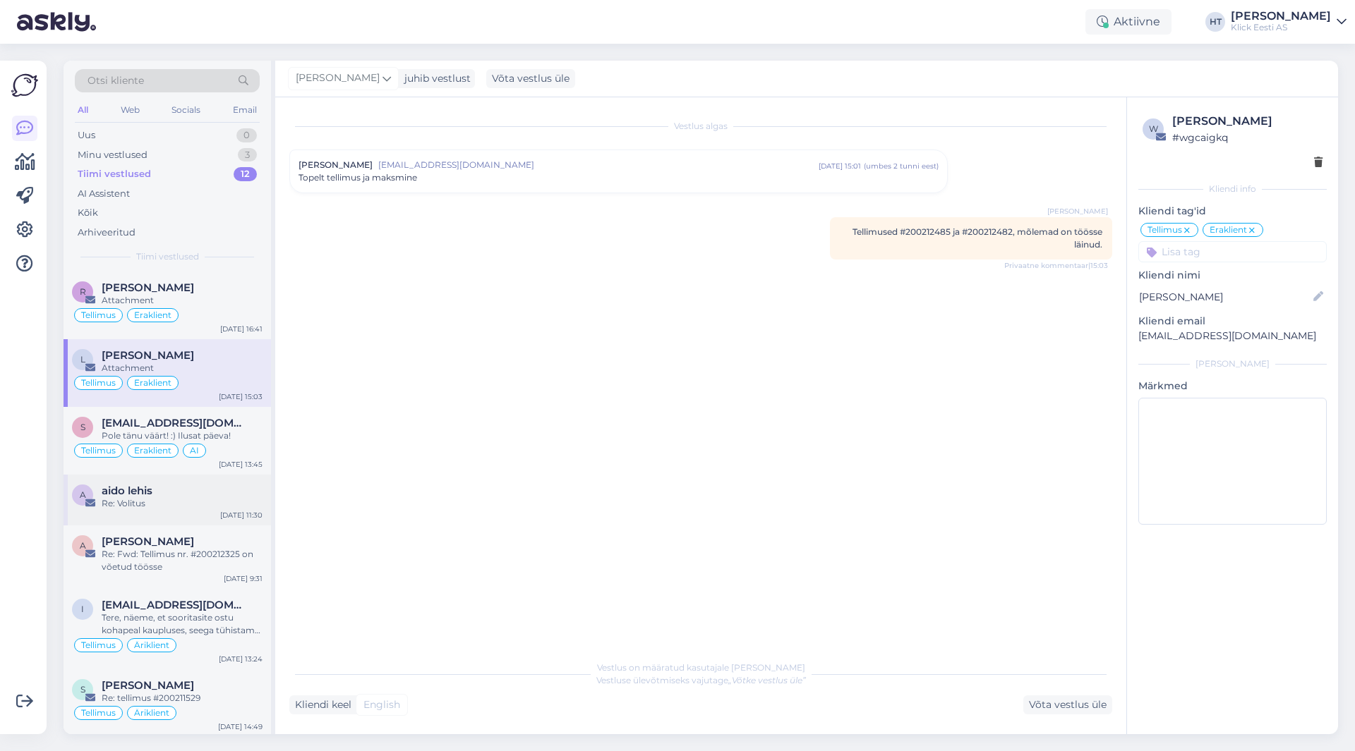
click at [226, 480] on div "a aido lehis Re: Volitus [DATE] 11:30" at bounding box center [167, 500] width 207 height 51
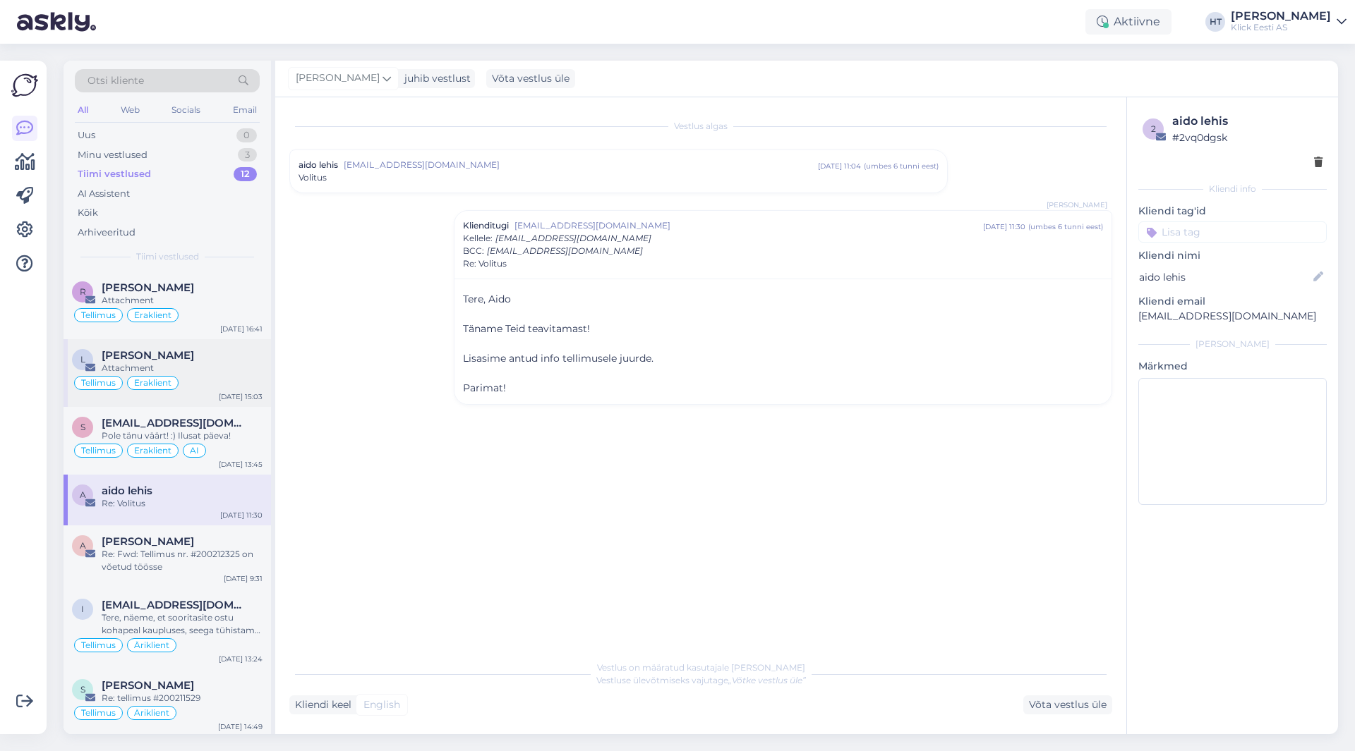
click at [221, 367] on div "Attachment" at bounding box center [182, 368] width 161 height 13
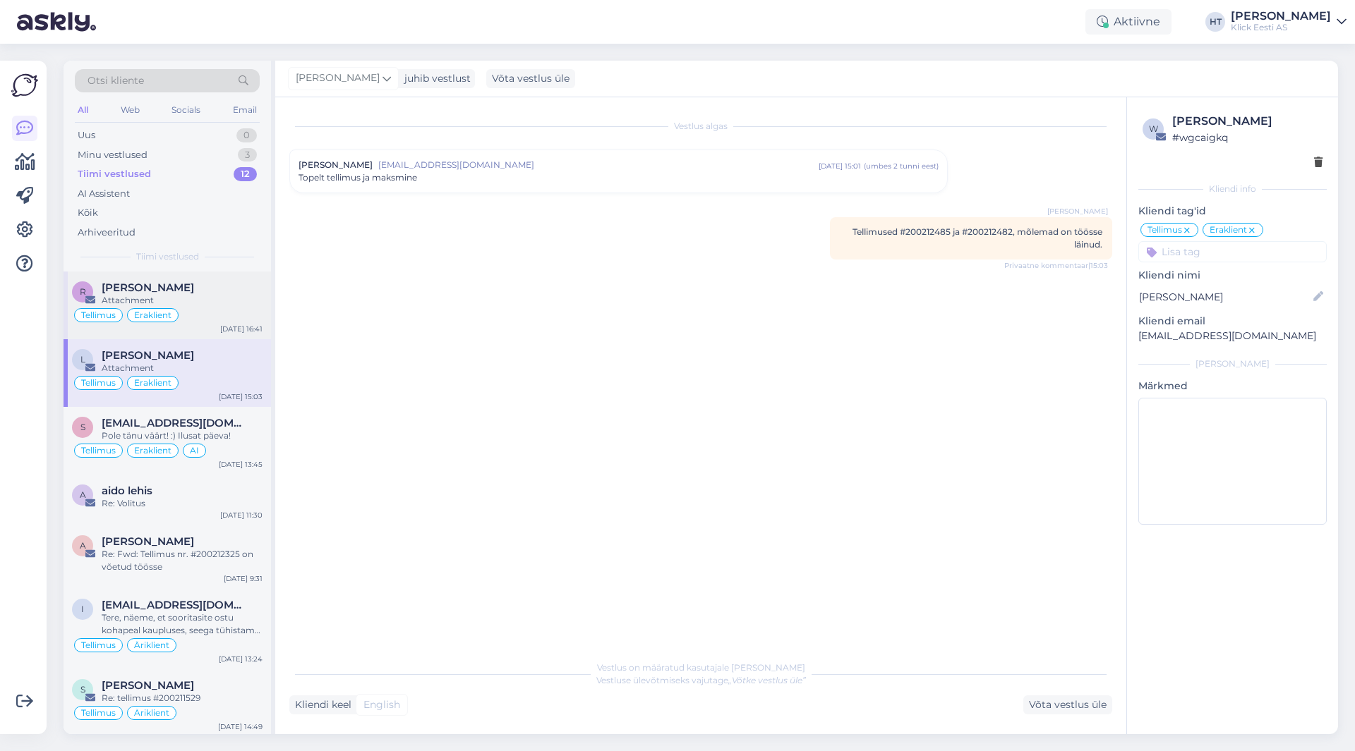
click at [220, 314] on div "Tellimus Eraklient" at bounding box center [167, 315] width 191 height 17
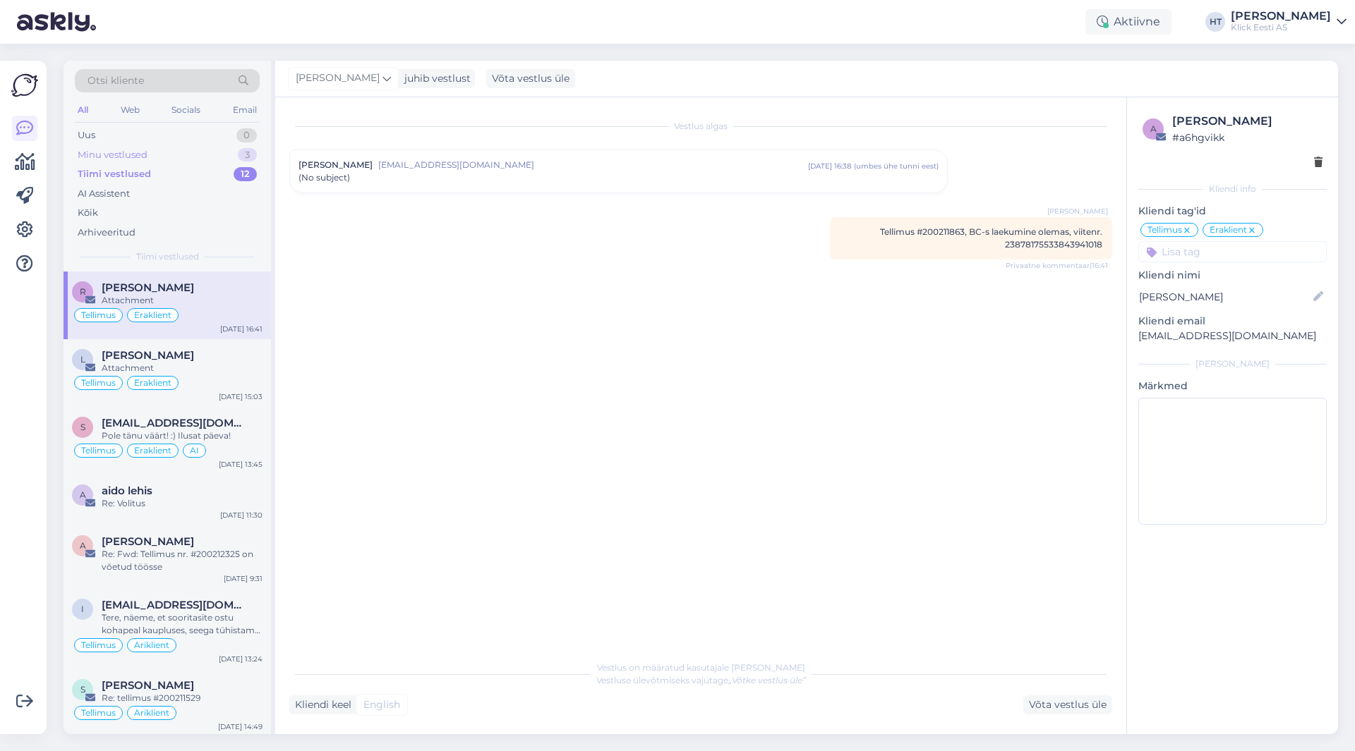
click at [232, 153] on div "Minu vestlused 3" at bounding box center [167, 155] width 185 height 20
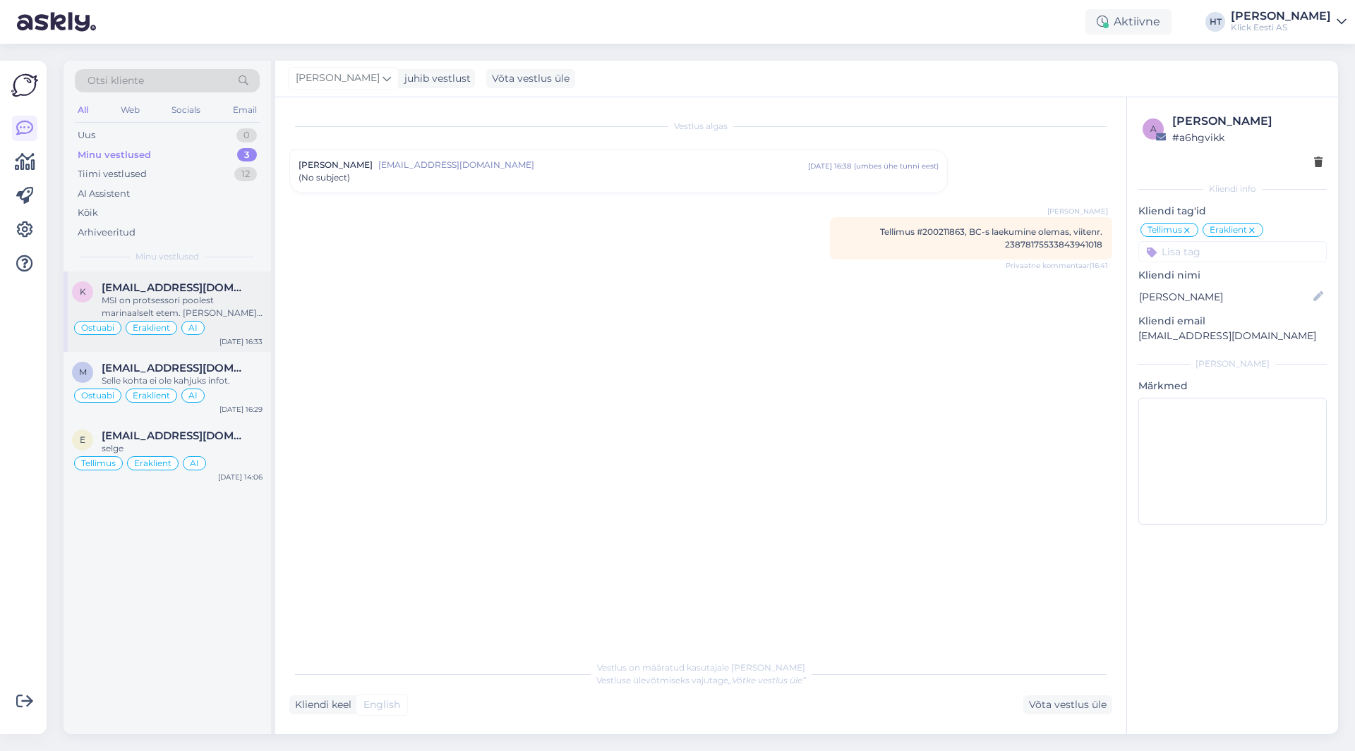
click at [261, 328] on div "Ostuabi Eraklient AI" at bounding box center [167, 328] width 191 height 17
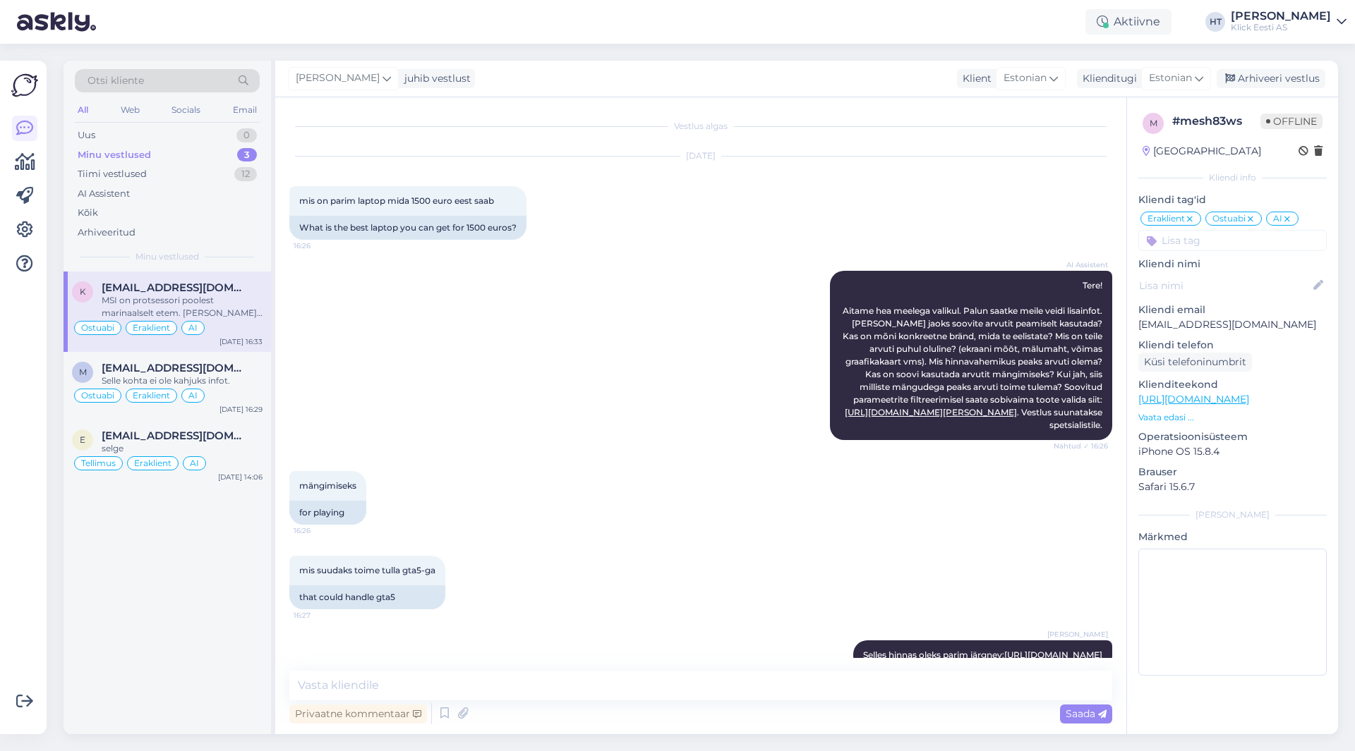
scroll to position [187, 0]
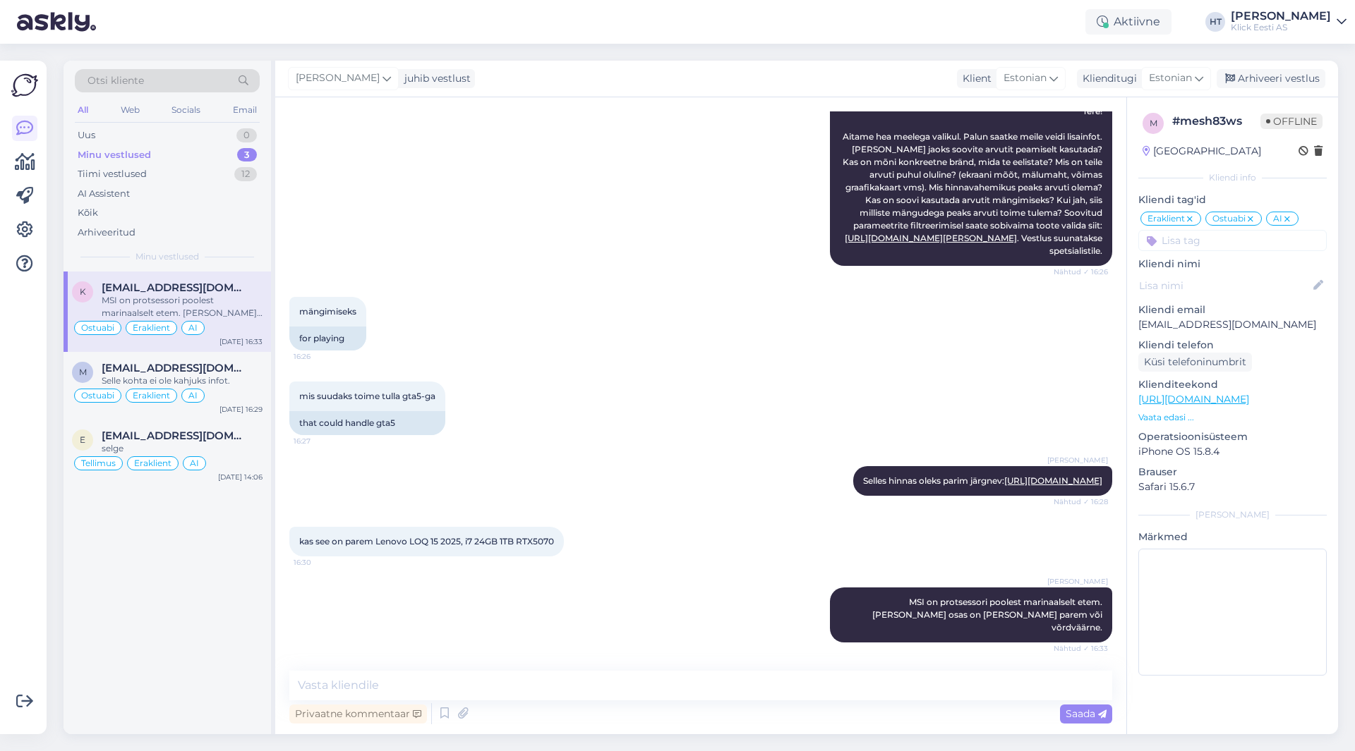
click at [551, 323] on div "mängimiseks 16:26 for playing" at bounding box center [700, 324] width 823 height 85
click at [183, 133] on div "Uus 1" at bounding box center [167, 136] width 185 height 20
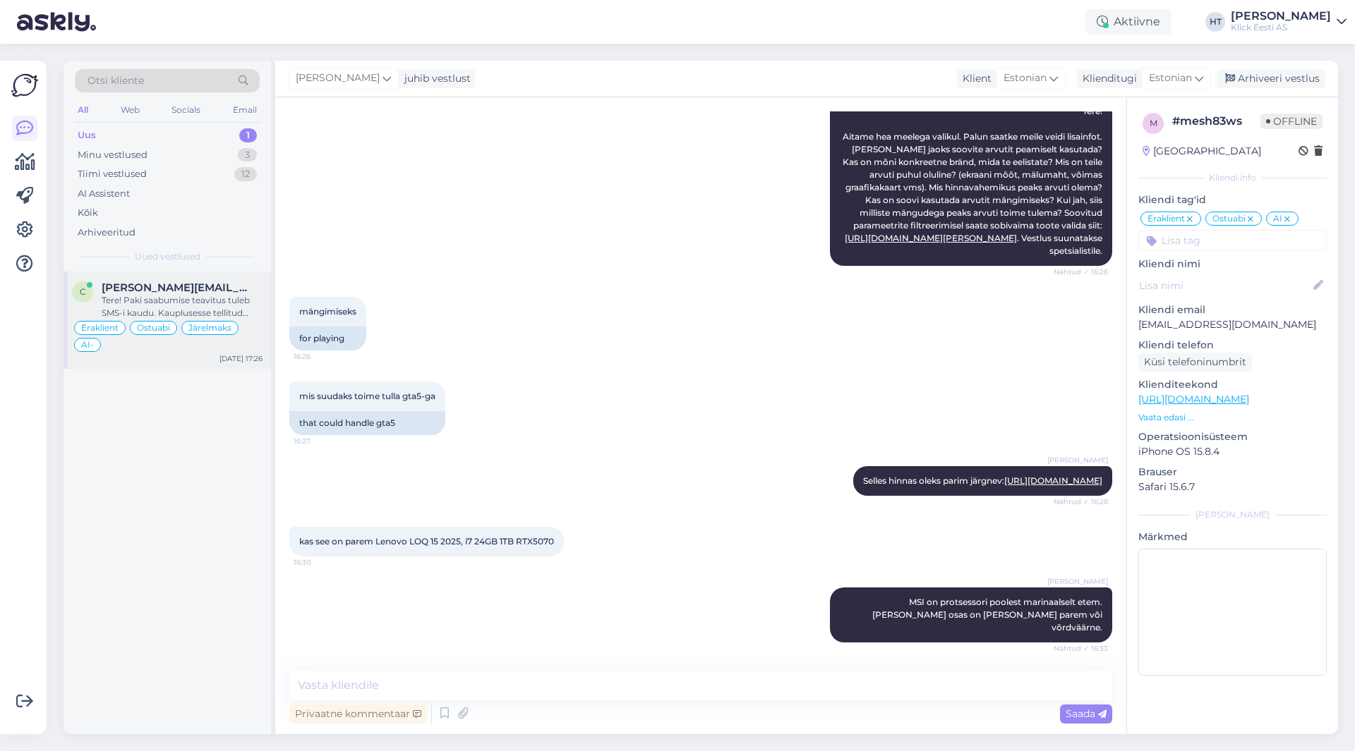
click at [191, 273] on div "c [PERSON_NAME][EMAIL_ADDRESS][DOMAIN_NAME] Tere! Paki saabumise teavitus tuleb…" at bounding box center [167, 320] width 207 height 97
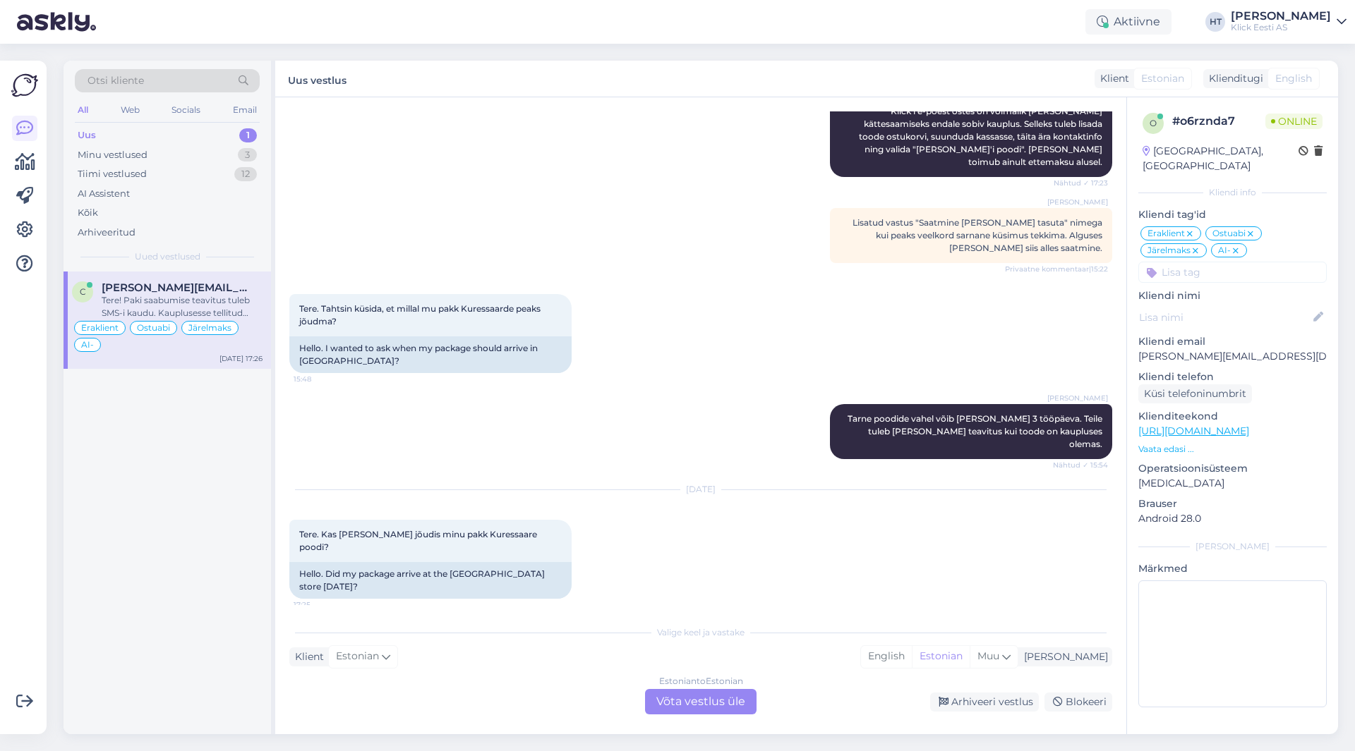
scroll to position [346, 0]
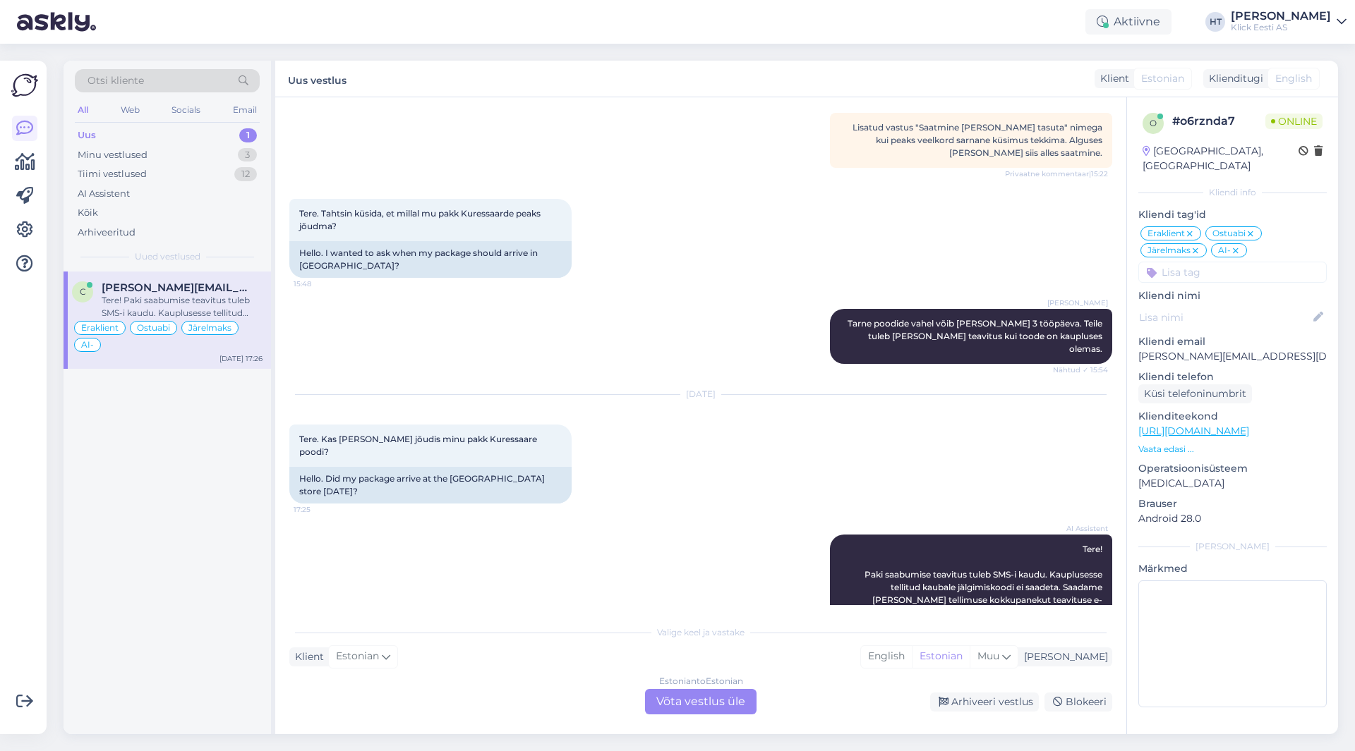
click at [1220, 349] on p "[PERSON_NAME][EMAIL_ADDRESS][DOMAIN_NAME]" at bounding box center [1232, 356] width 188 height 15
click at [668, 309] on div "[PERSON_NAME] [PERSON_NAME] poodide vahel võib [PERSON_NAME] 3 tööpäeva. Teile …" at bounding box center [700, 337] width 823 height 86
click at [713, 709] on div "Estonian to Estonian Võta vestlus üle" at bounding box center [700, 701] width 111 height 25
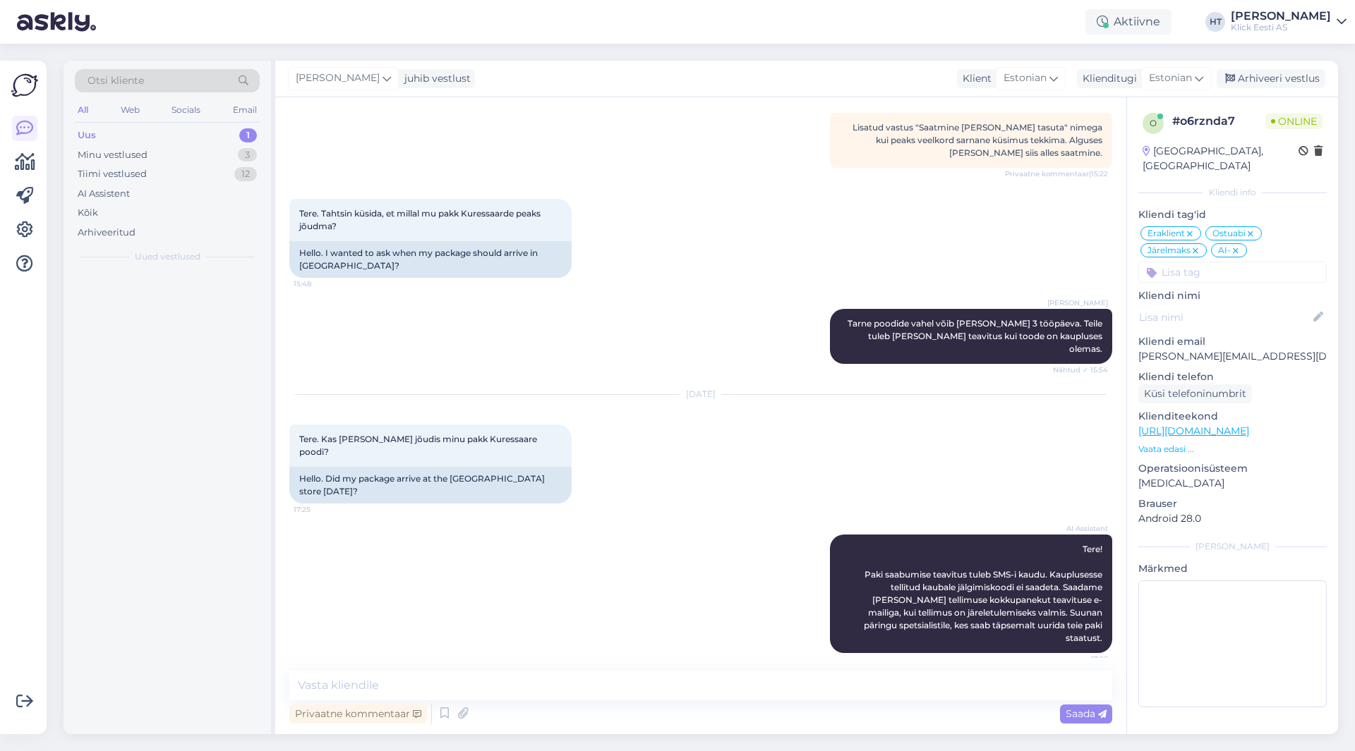
scroll to position [293, 0]
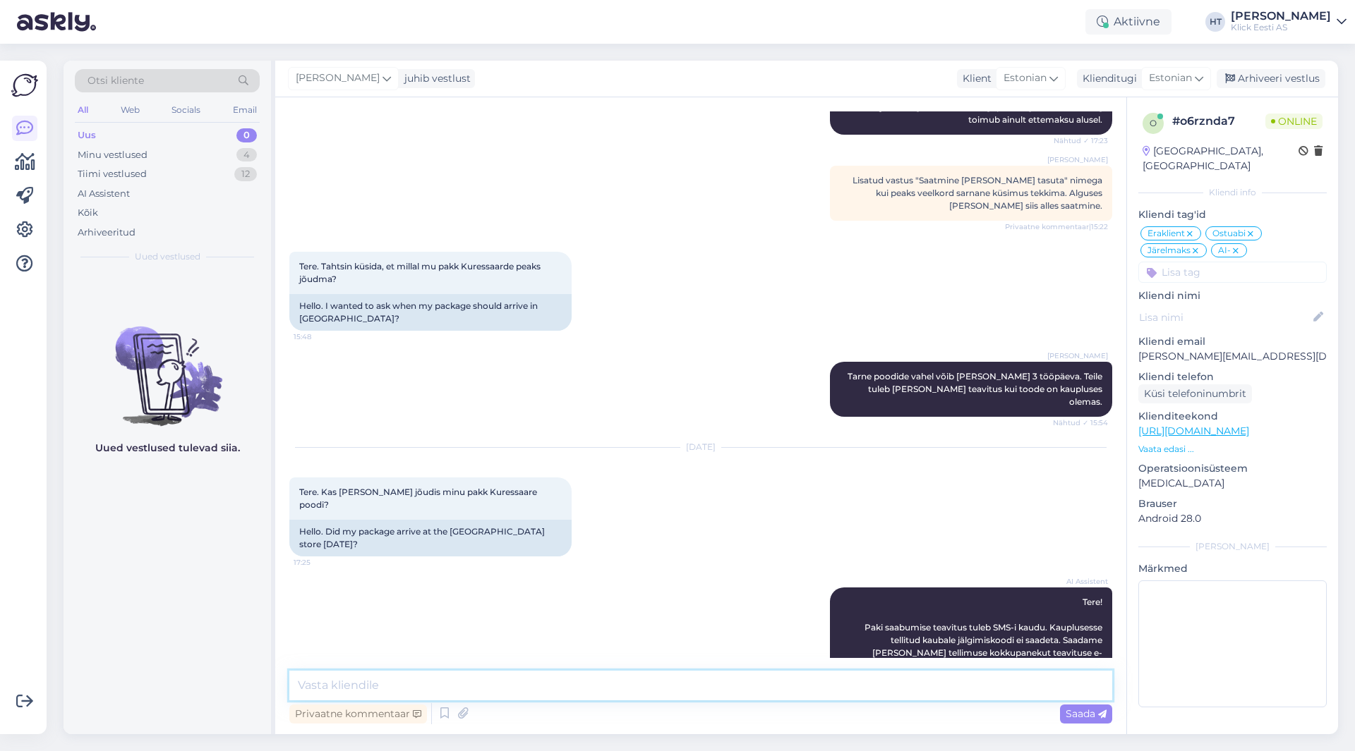
click at [720, 694] on textarea at bounding box center [700, 686] width 823 height 30
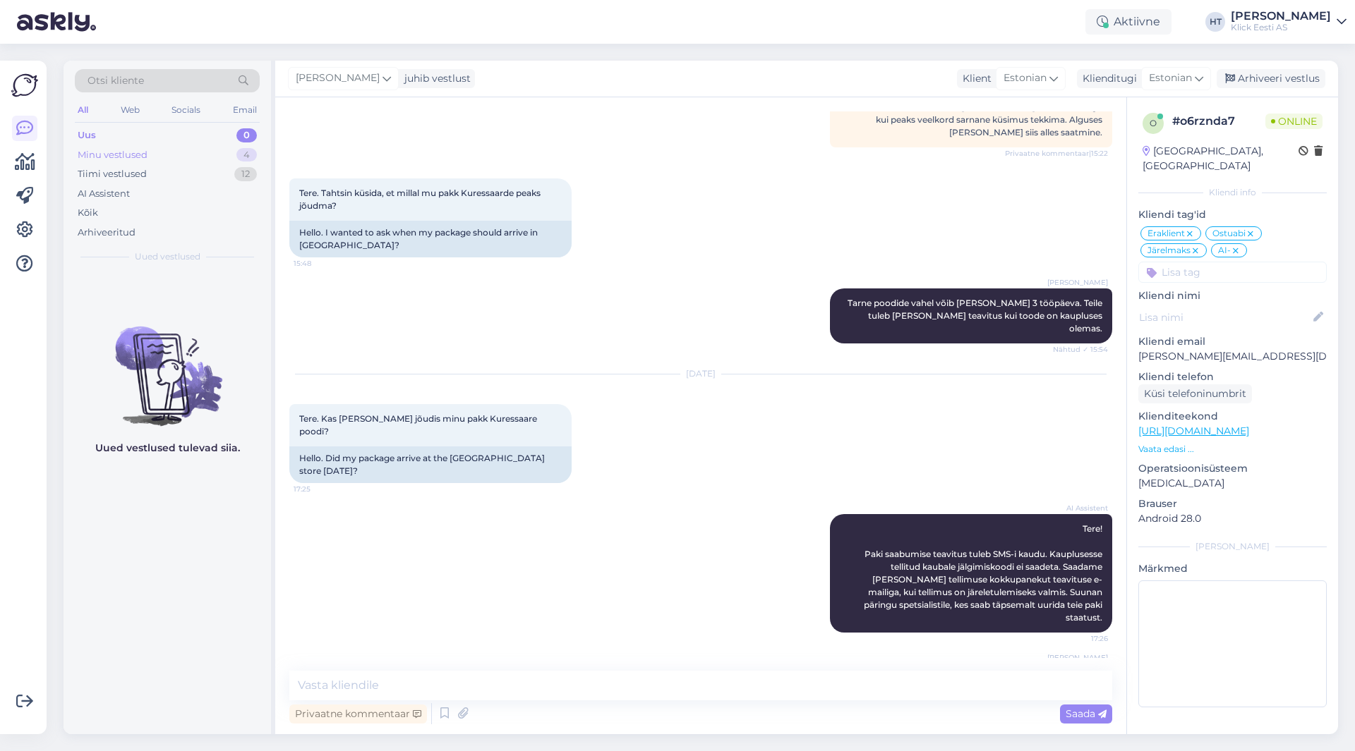
click at [181, 153] on div "Minu vestlused 4" at bounding box center [167, 155] width 185 height 20
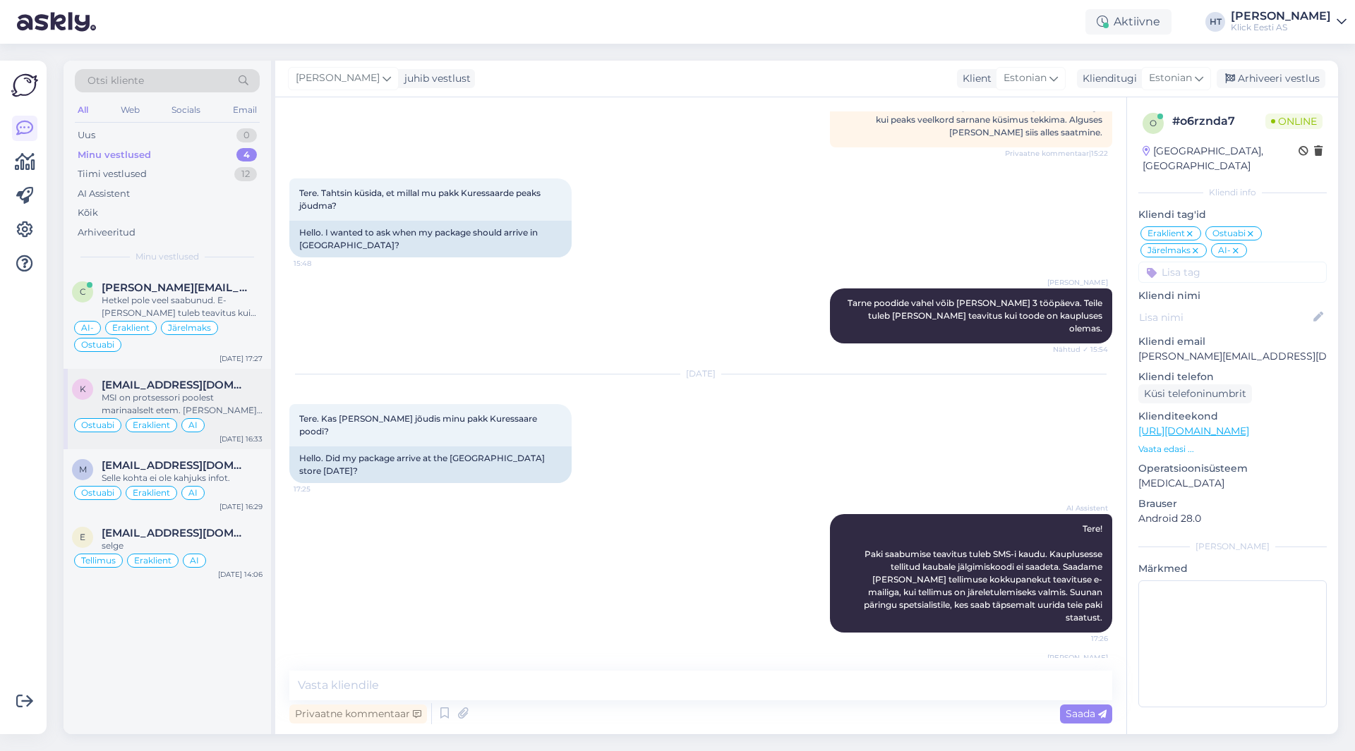
click at [212, 428] on div "Ostuabi Eraklient AI" at bounding box center [167, 425] width 191 height 17
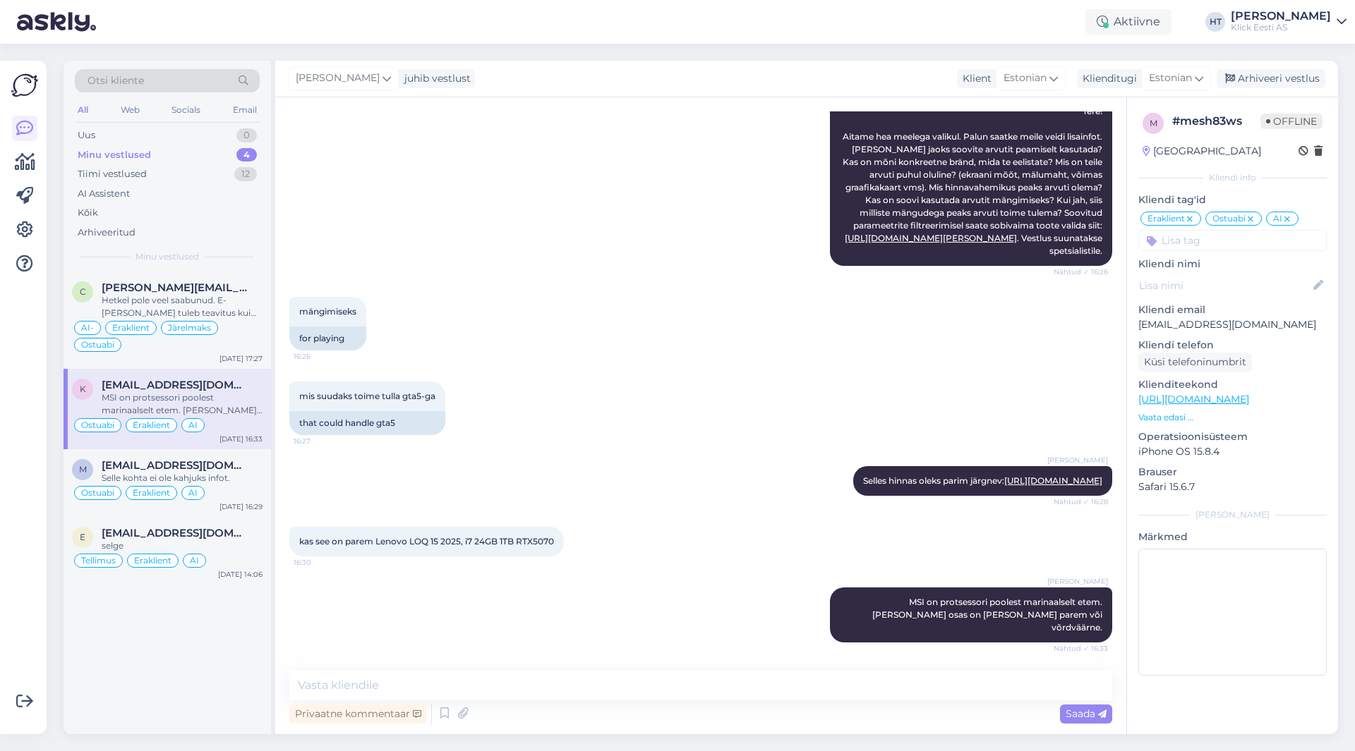
click at [445, 222] on div "AI Assistent Tere! Aitame hea meelega valikul. Palun saatke meile veidi lisainf…" at bounding box center [700, 181] width 823 height 200
click at [409, 262] on div "AI Assistent Tere! Aitame hea meelega valikul. Palun saatke meile veidi lisainf…" at bounding box center [700, 181] width 823 height 200
click at [1257, 72] on div "Arhiveeri vestlus" at bounding box center [1270, 78] width 109 height 19
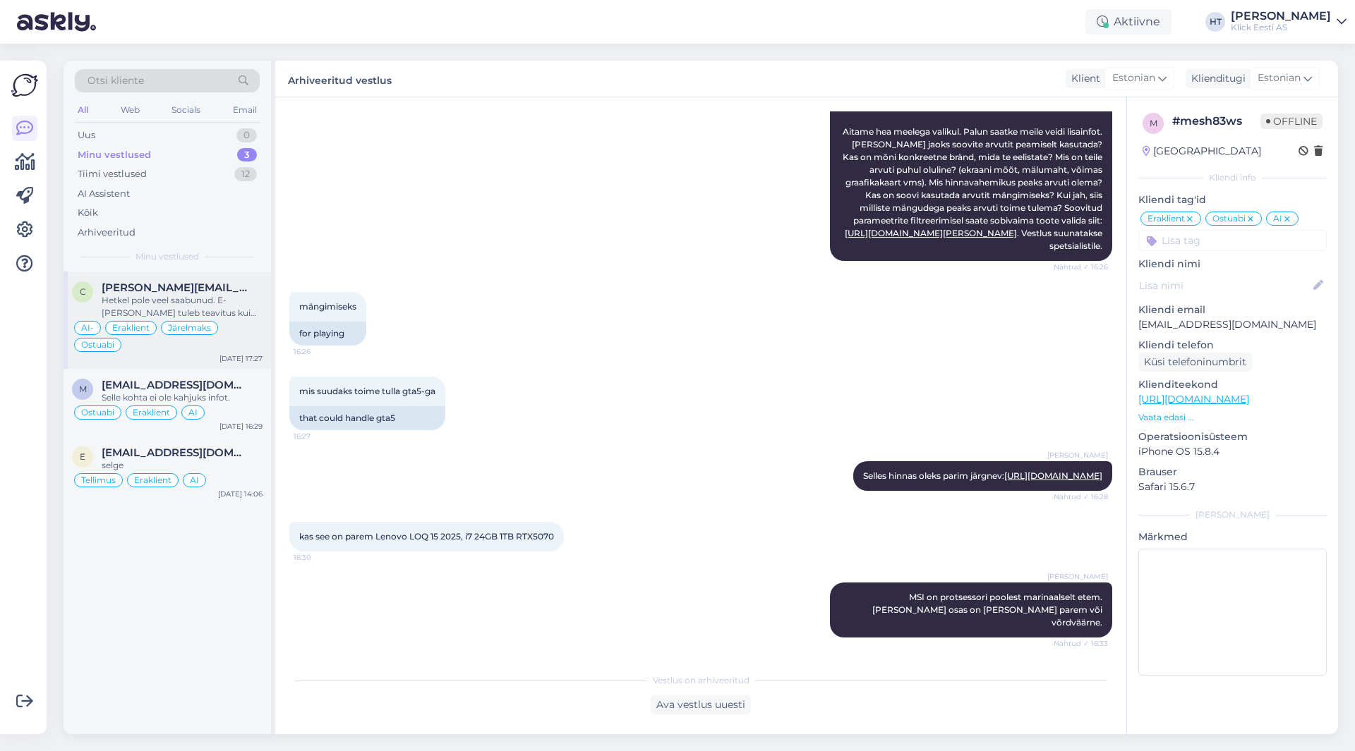
click at [260, 285] on div "[PERSON_NAME][EMAIL_ADDRESS][DOMAIN_NAME]" at bounding box center [182, 288] width 161 height 13
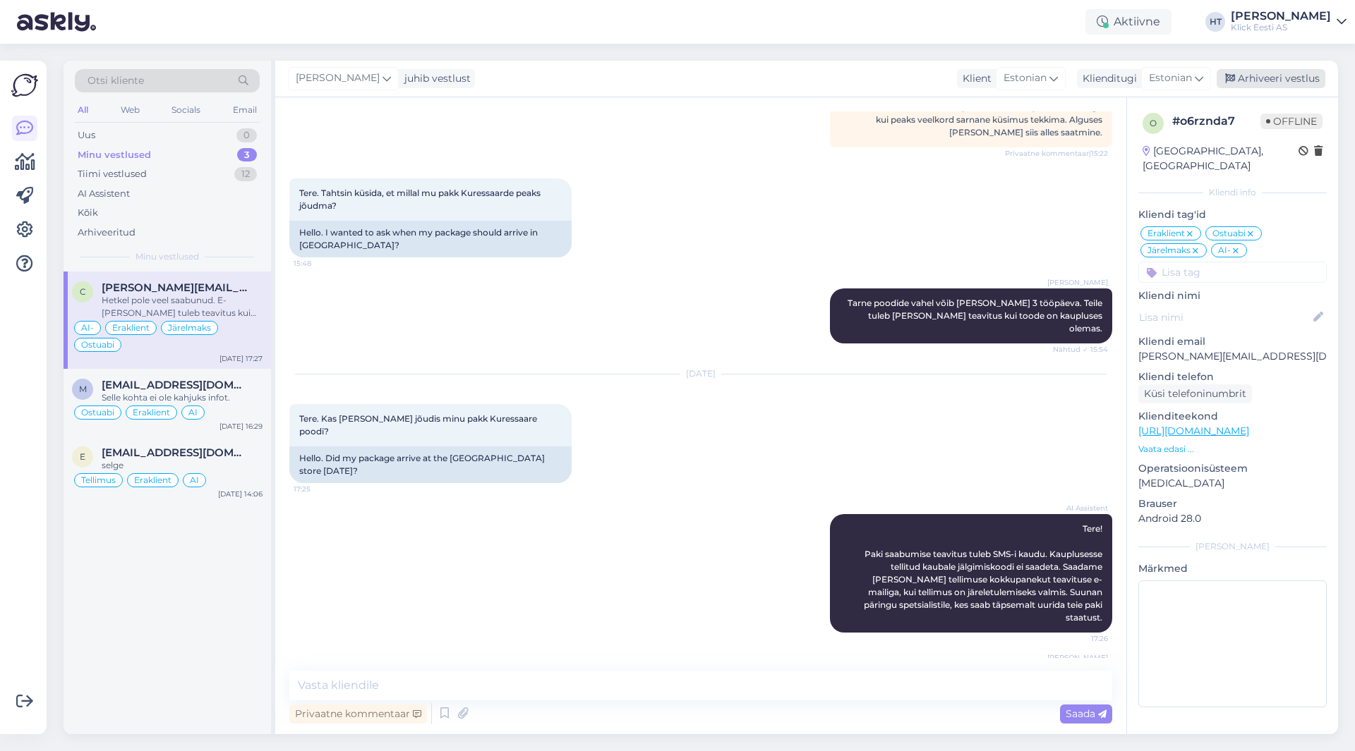
click at [1254, 71] on div "Arhiveeri vestlus" at bounding box center [1270, 78] width 109 height 19
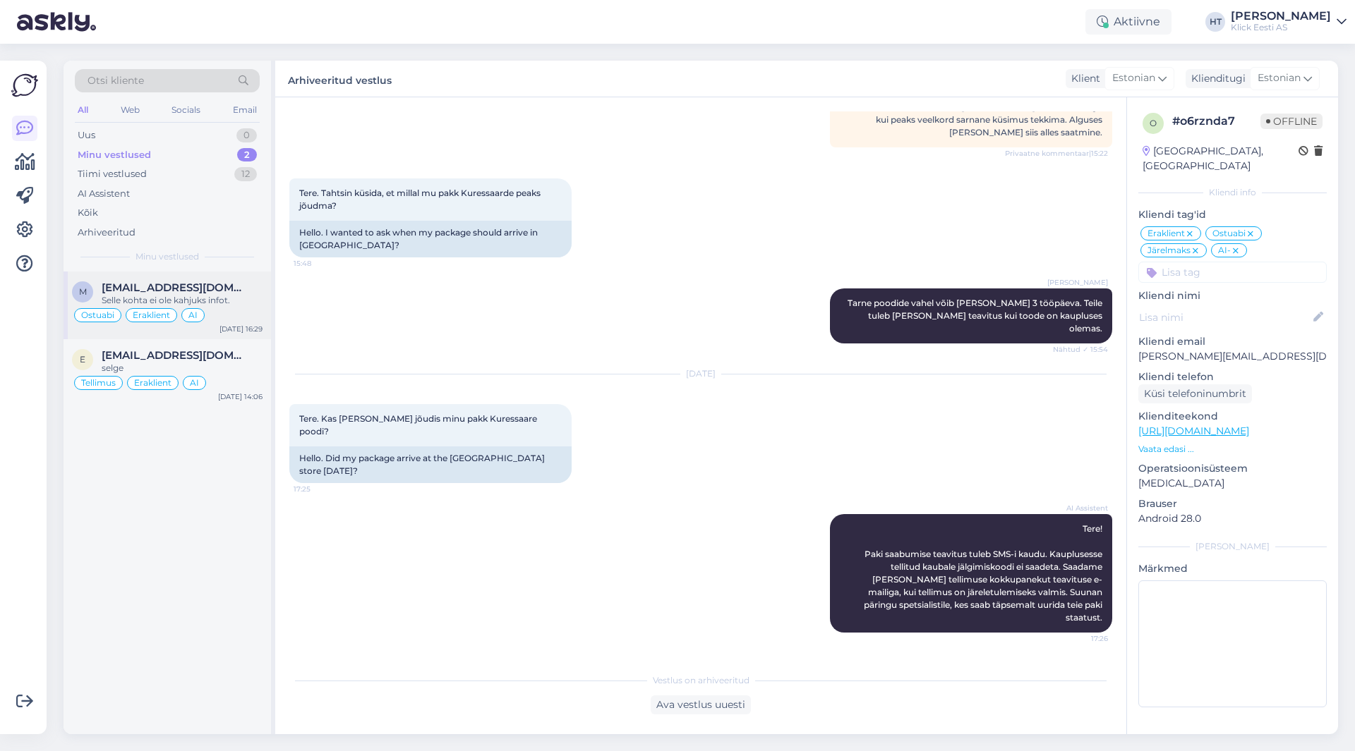
click at [240, 301] on div "Selle kohta ei ole kahjuks infot." at bounding box center [182, 300] width 161 height 13
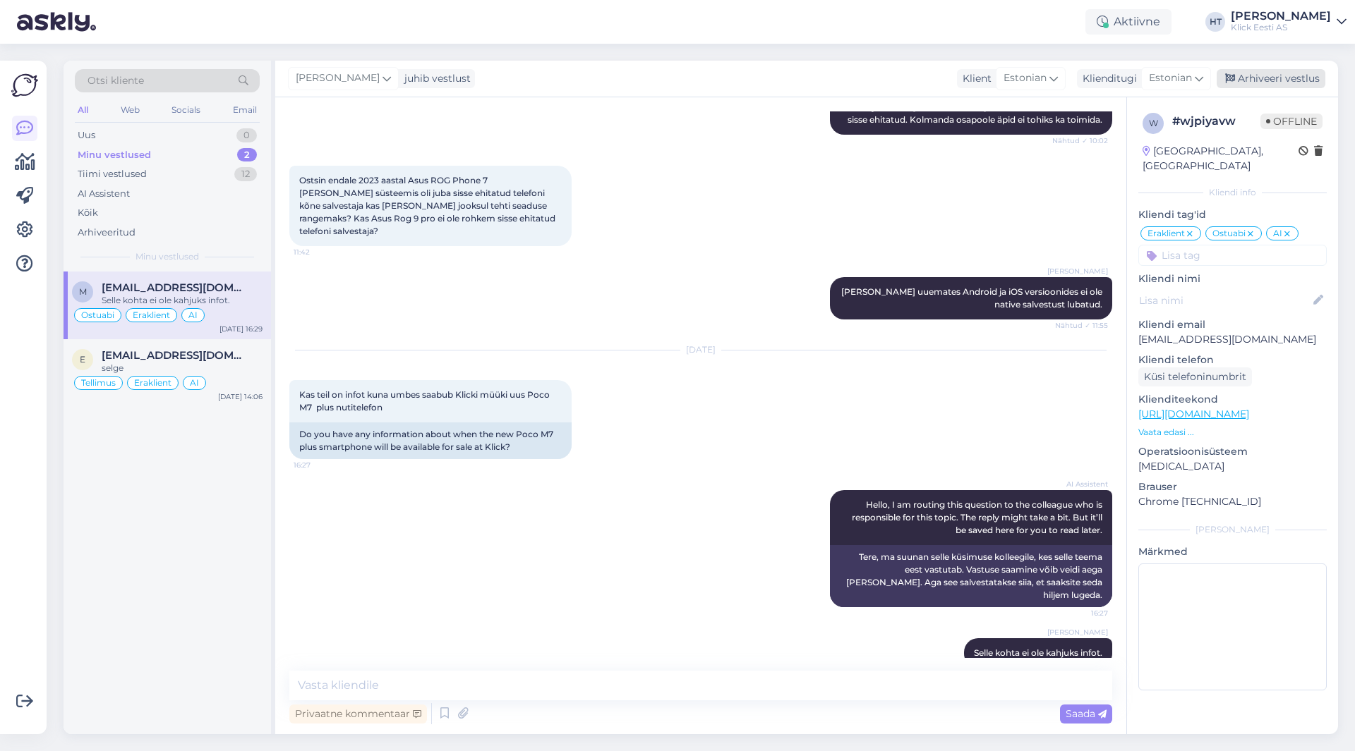
click at [1293, 75] on div "Arhiveeri vestlus" at bounding box center [1270, 78] width 109 height 19
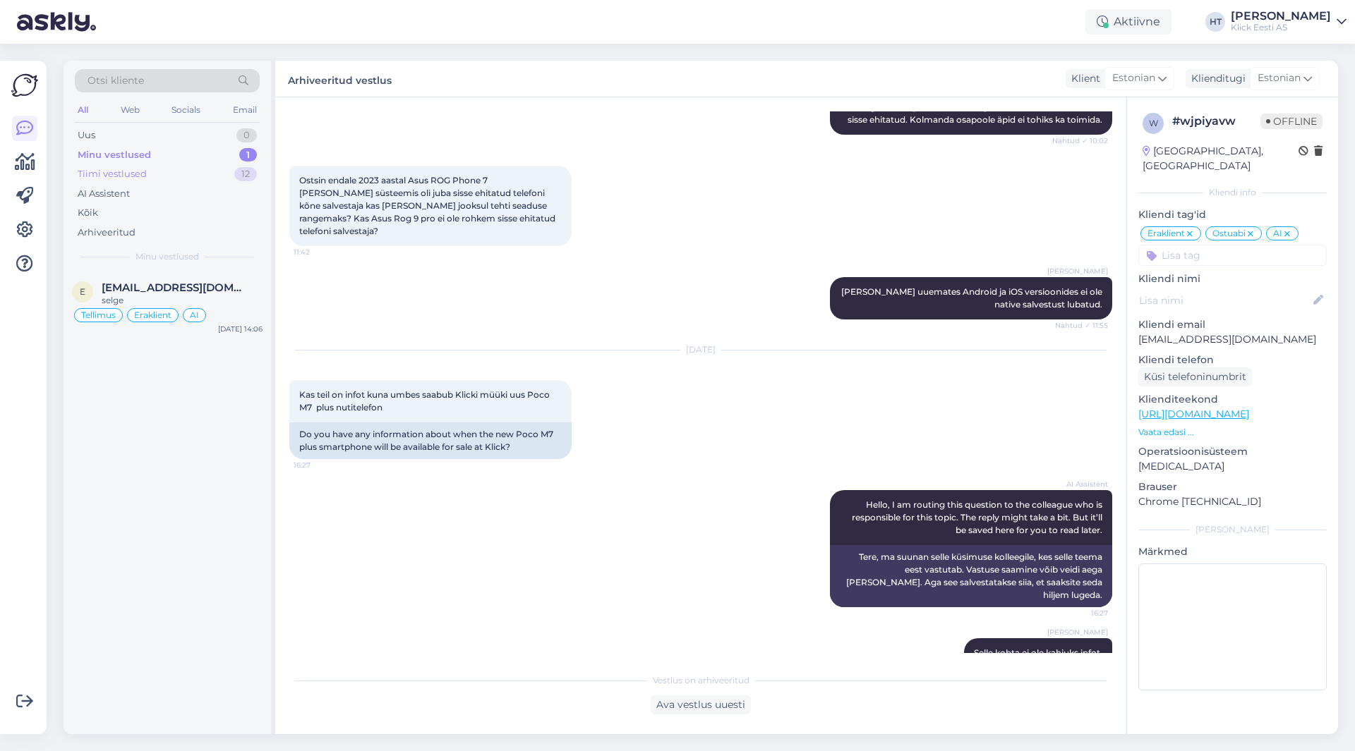
click at [236, 176] on div "12" at bounding box center [245, 174] width 23 height 14
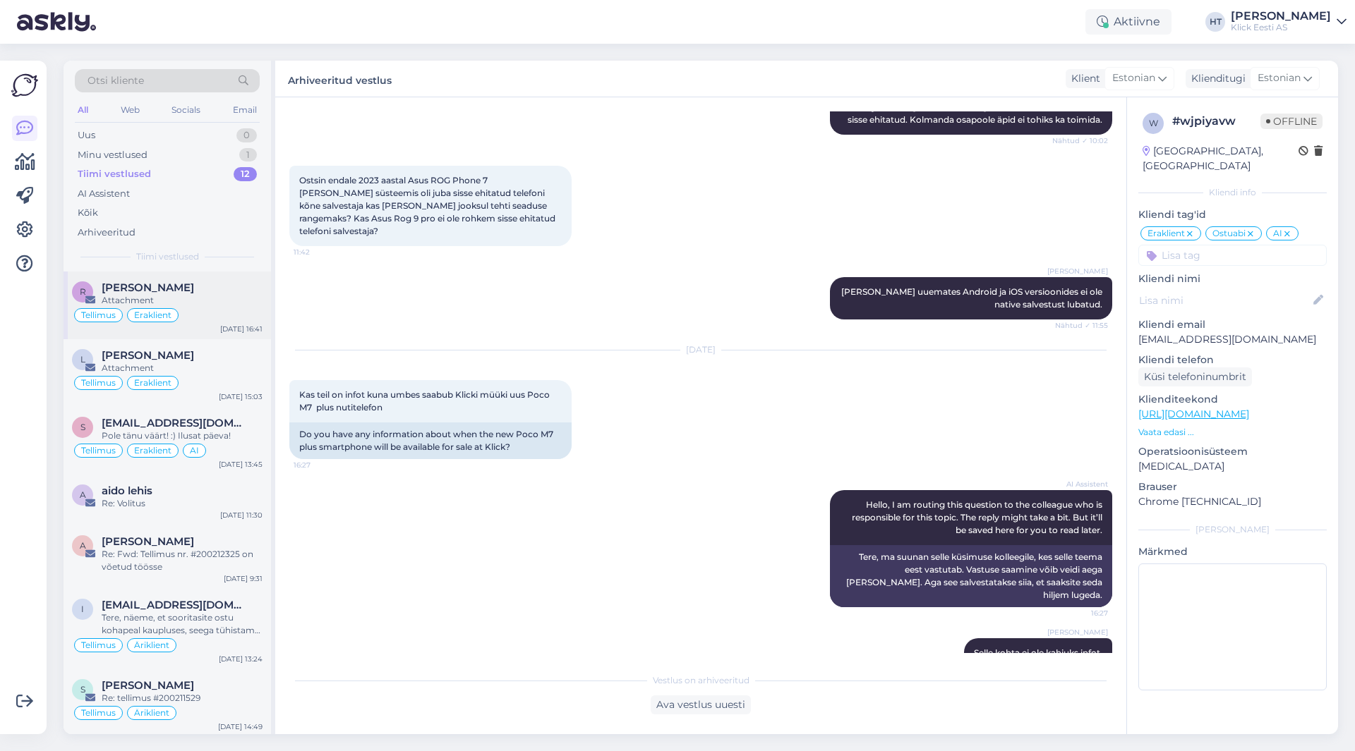
click at [218, 279] on div "R [PERSON_NAME] Attachment [PERSON_NAME] [DATE] 16:41" at bounding box center [167, 306] width 207 height 68
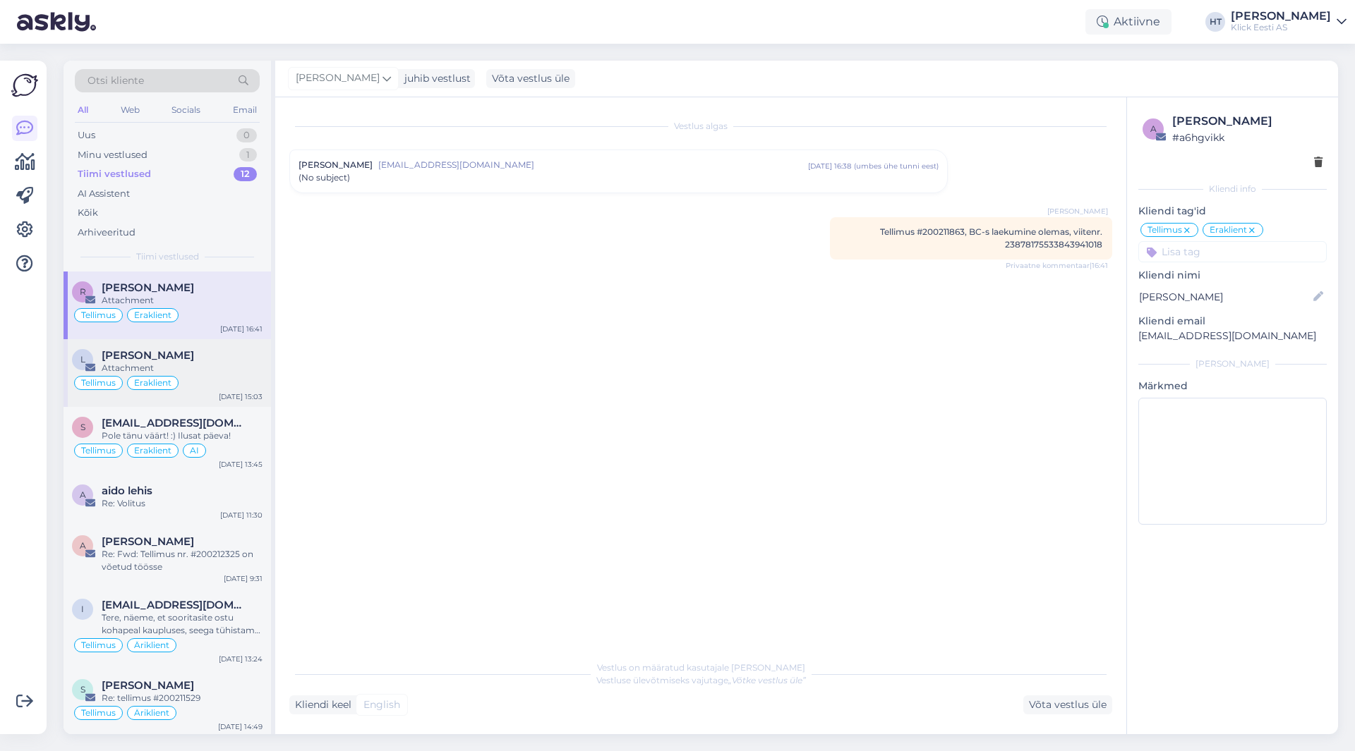
click at [222, 346] on div "L [PERSON_NAME] Attachment [PERSON_NAME] [DATE] 15:03" at bounding box center [167, 373] width 207 height 68
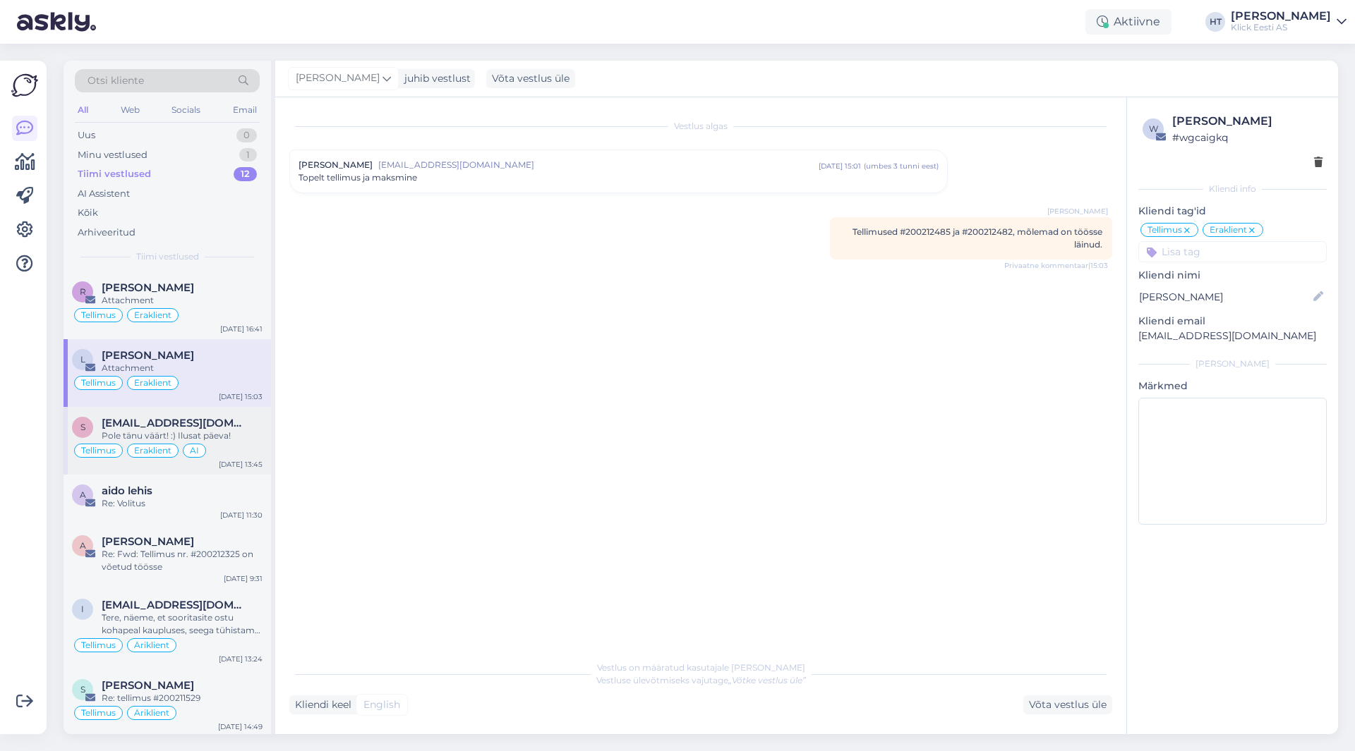
click at [241, 412] on div "s [EMAIL_ADDRESS][DOMAIN_NAME] Pole tänu väärt! :) Ilusat päeva! Tellimus Erakl…" at bounding box center [167, 441] width 207 height 68
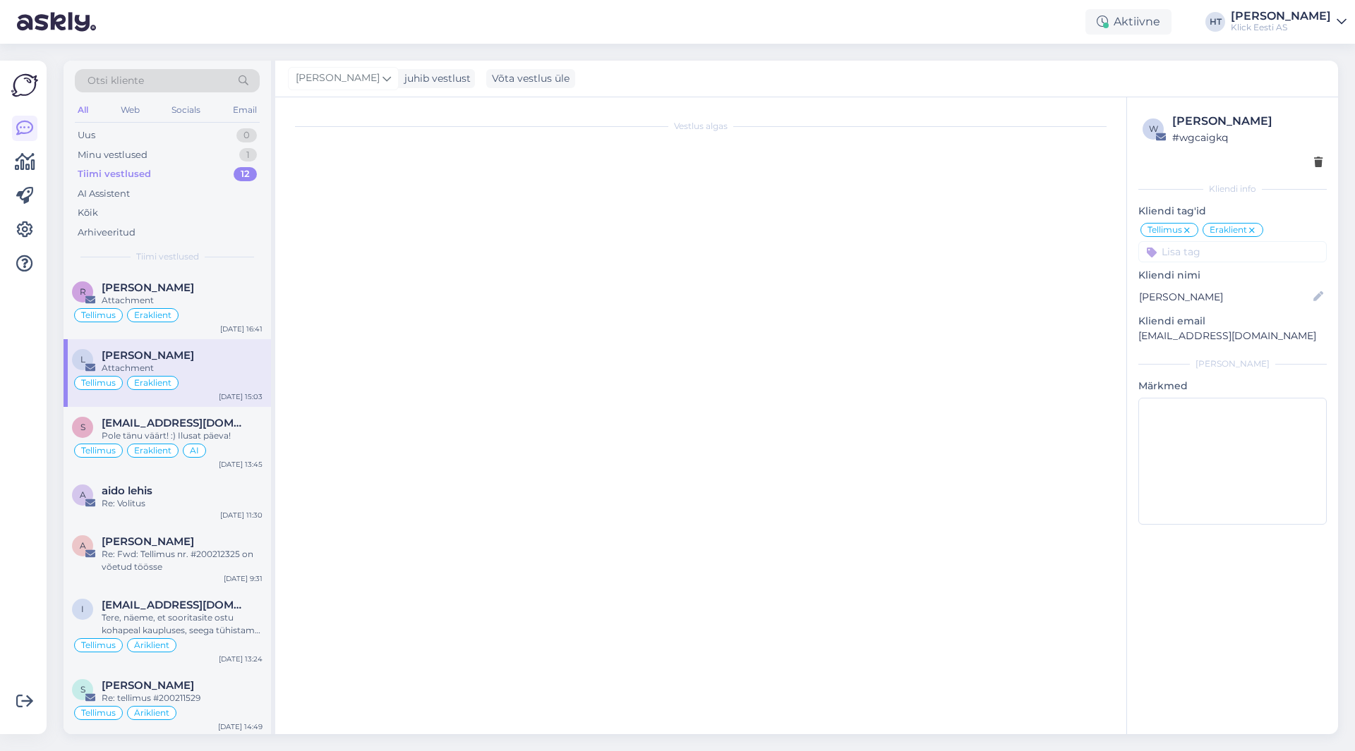
scroll to position [941, 0]
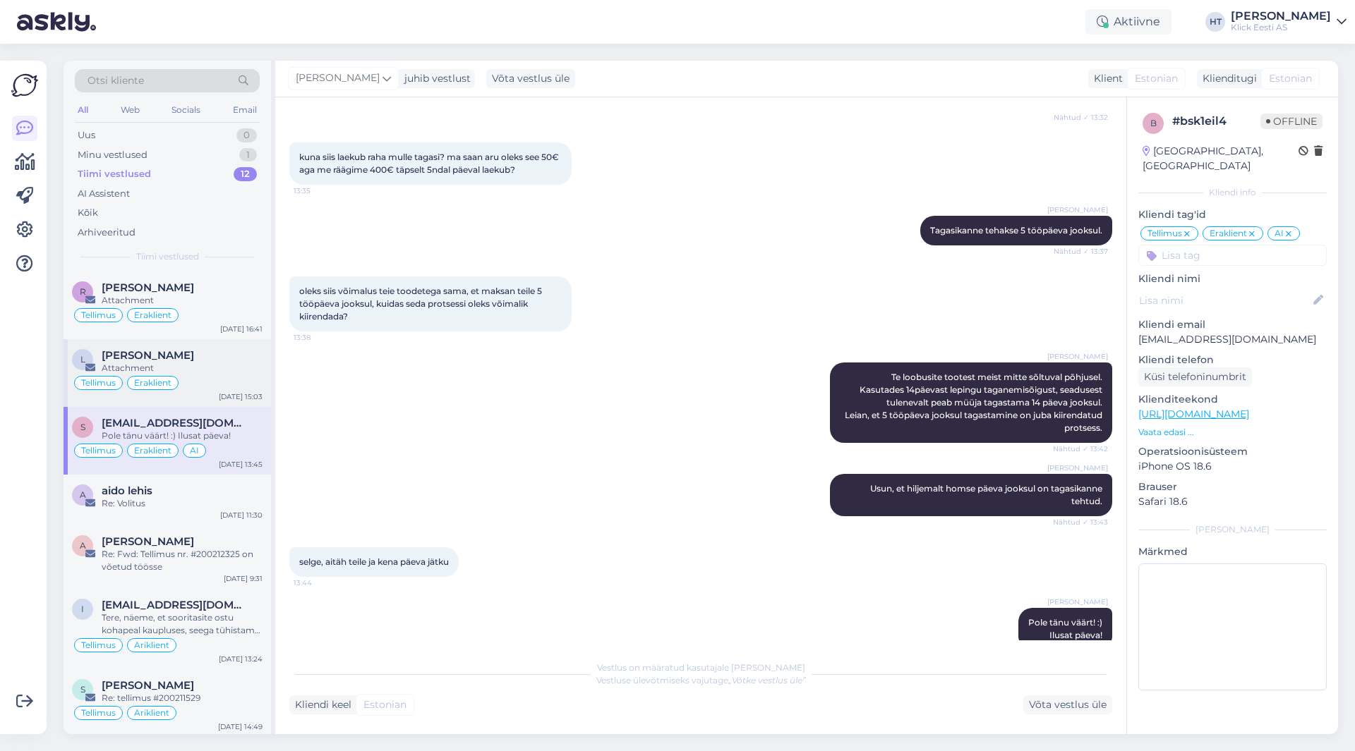
click at [241, 370] on div "Attachment" at bounding box center [182, 368] width 161 height 13
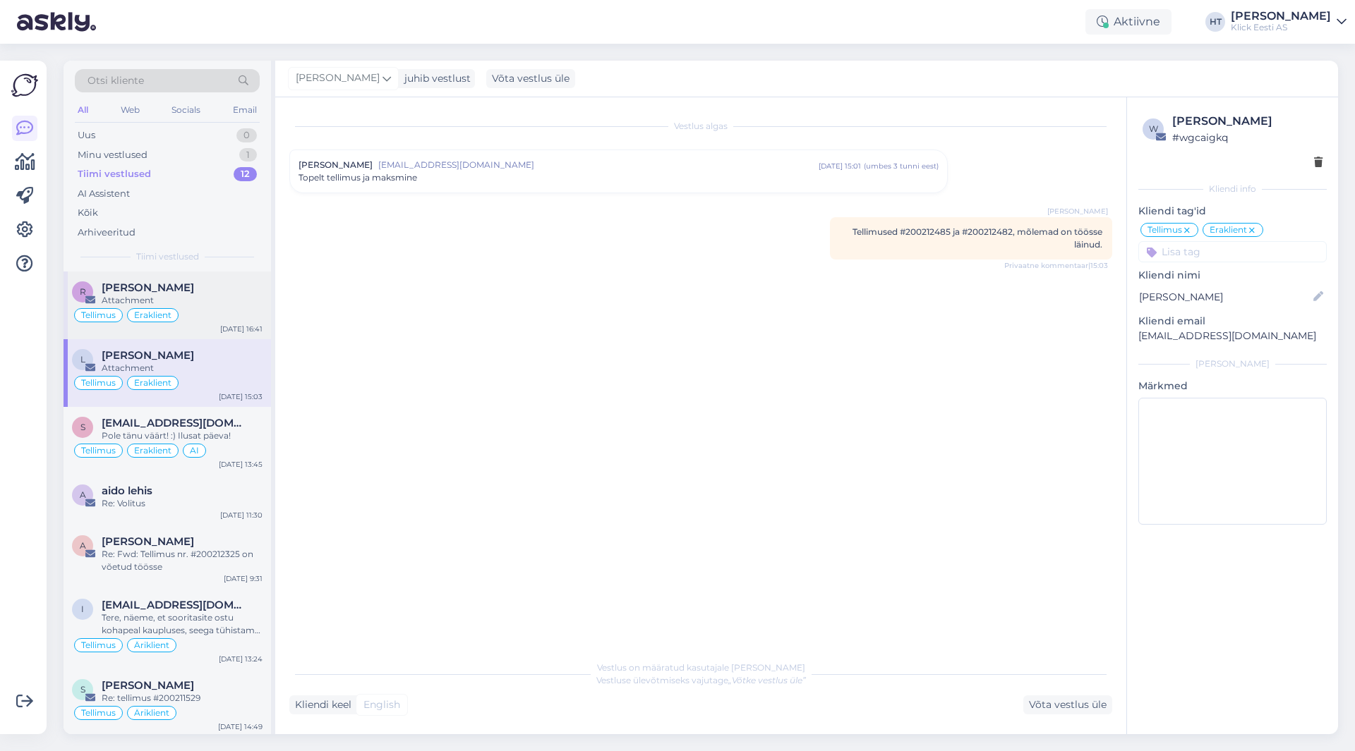
click at [243, 293] on div "[PERSON_NAME]" at bounding box center [182, 288] width 161 height 13
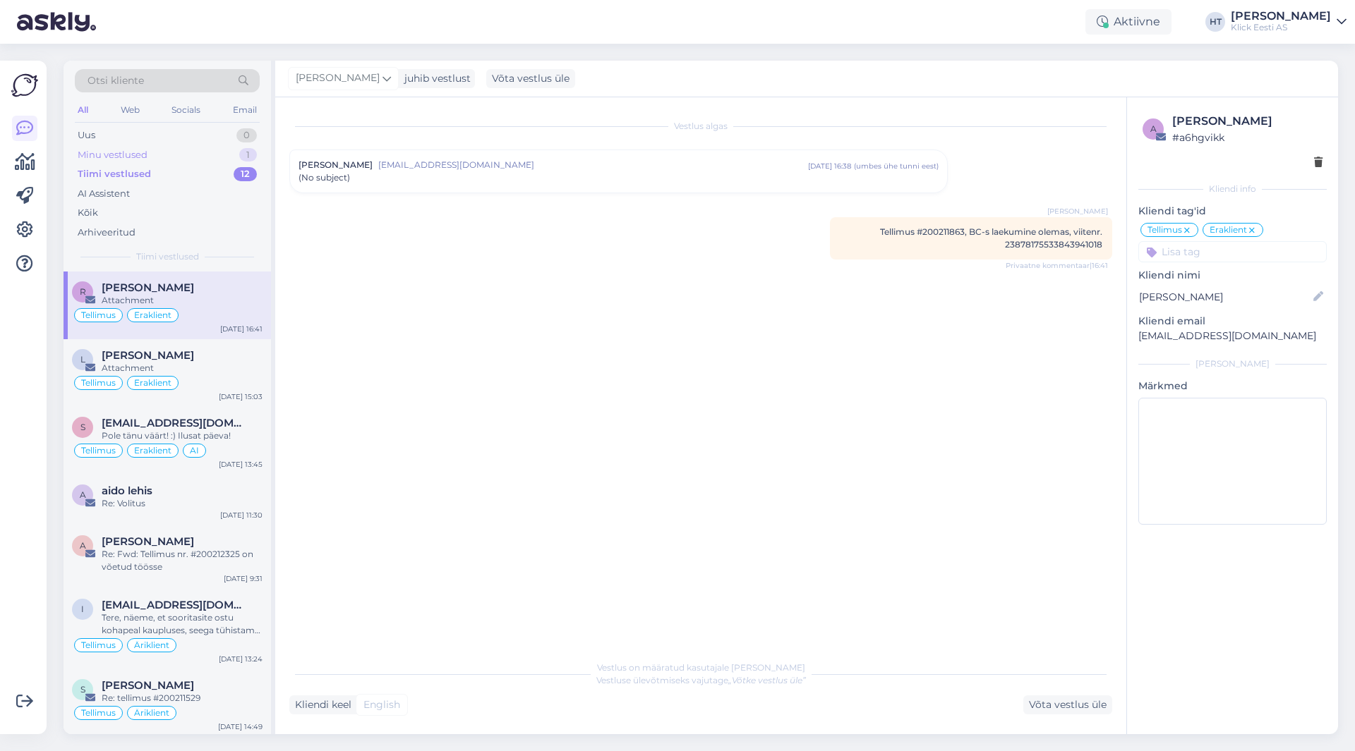
click at [217, 161] on div "Minu vestlused 1" at bounding box center [167, 155] width 185 height 20
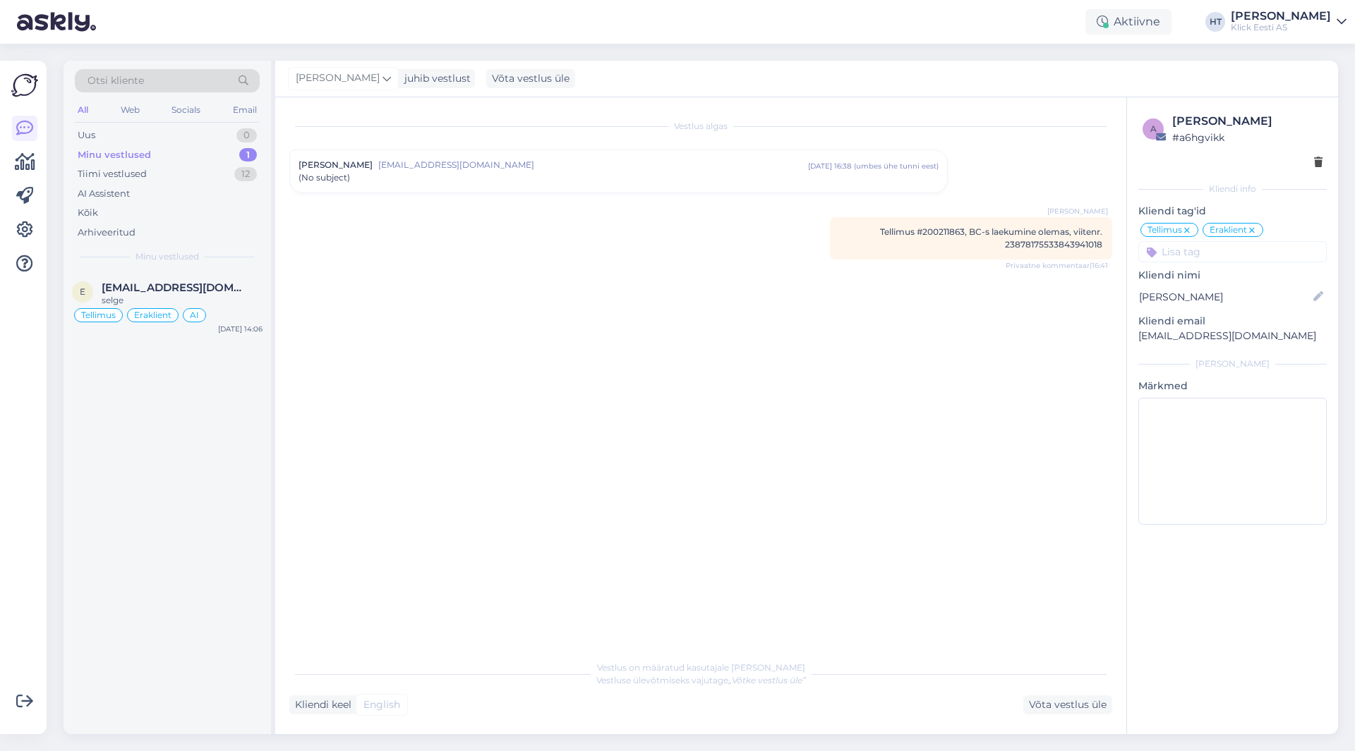
click at [333, 246] on div "Vestlus algas Riho Vahemäe [EMAIL_ADDRESS][DOMAIN_NAME] [DATE] 16:38 ( umbes üh…" at bounding box center [706, 375] width 835 height 529
click at [442, 284] on div "Vestlus algas Riho Vahemäe [EMAIL_ADDRESS][DOMAIN_NAME] [DATE] 16:38 ( umbes üh…" at bounding box center [706, 375] width 835 height 529
click at [195, 464] on div "e [EMAIL_ADDRESS][DOMAIN_NAME] selge Tellimus Eraklient AI [DATE] 14:06" at bounding box center [167, 503] width 207 height 463
click at [206, 450] on div "e [EMAIL_ADDRESS][DOMAIN_NAME] selge Tellimus Eraklient AI [DATE] 14:06" at bounding box center [167, 503] width 207 height 463
click at [1290, 18] on div "[PERSON_NAME]" at bounding box center [1281, 16] width 100 height 11
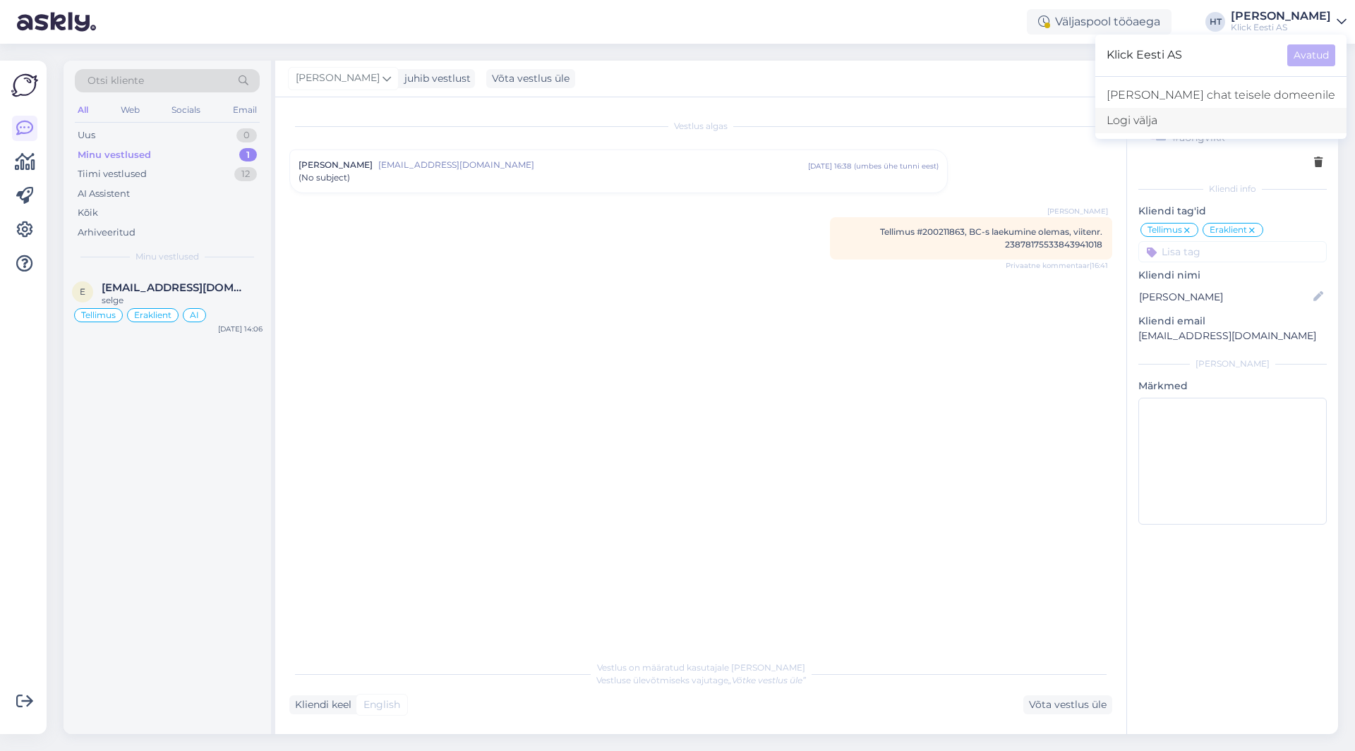
click at [1281, 114] on div "Logi välja" at bounding box center [1220, 120] width 251 height 25
